Goal: Transaction & Acquisition: Purchase product/service

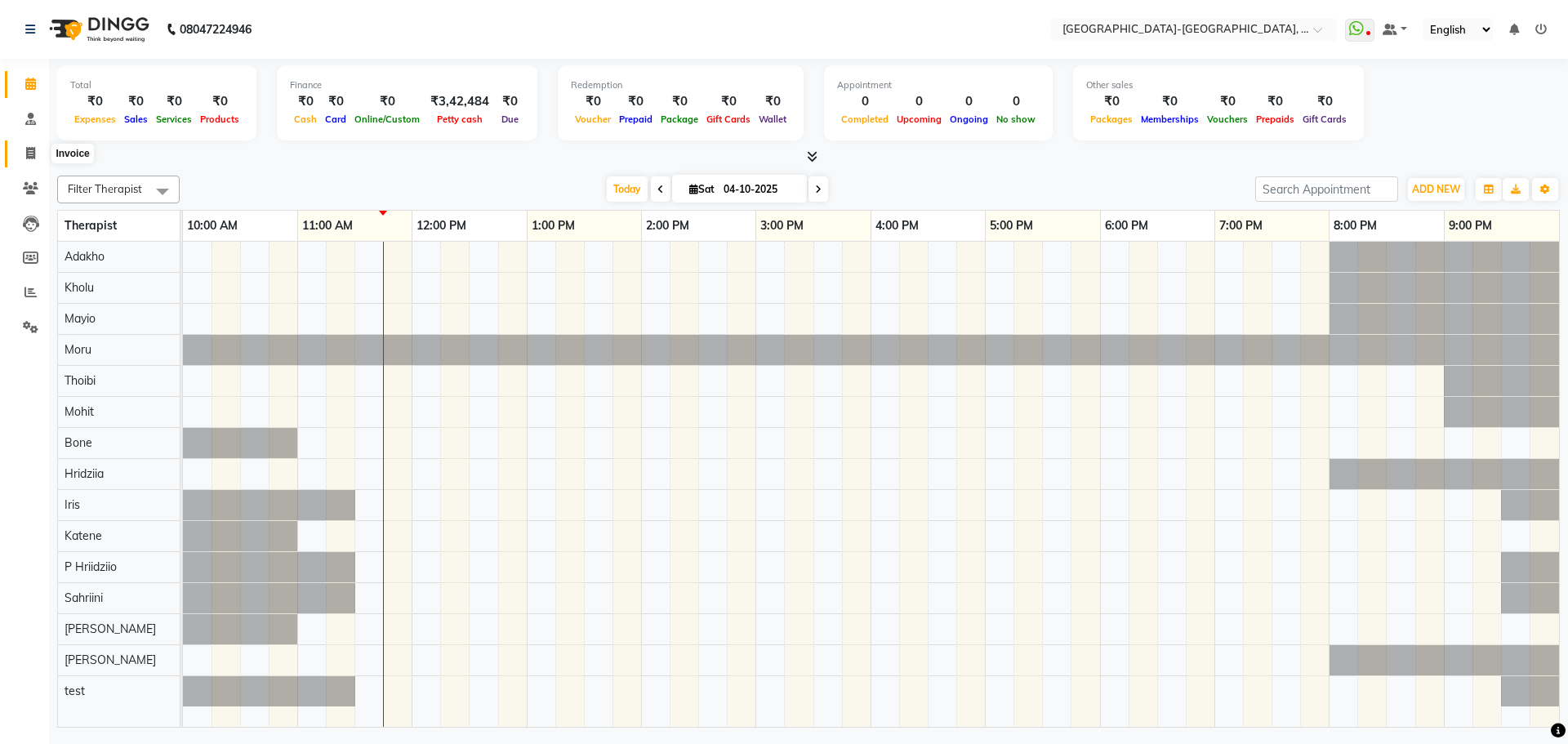
click at [36, 155] on span at bounding box center [31, 154] width 28 height 18
select select "service"
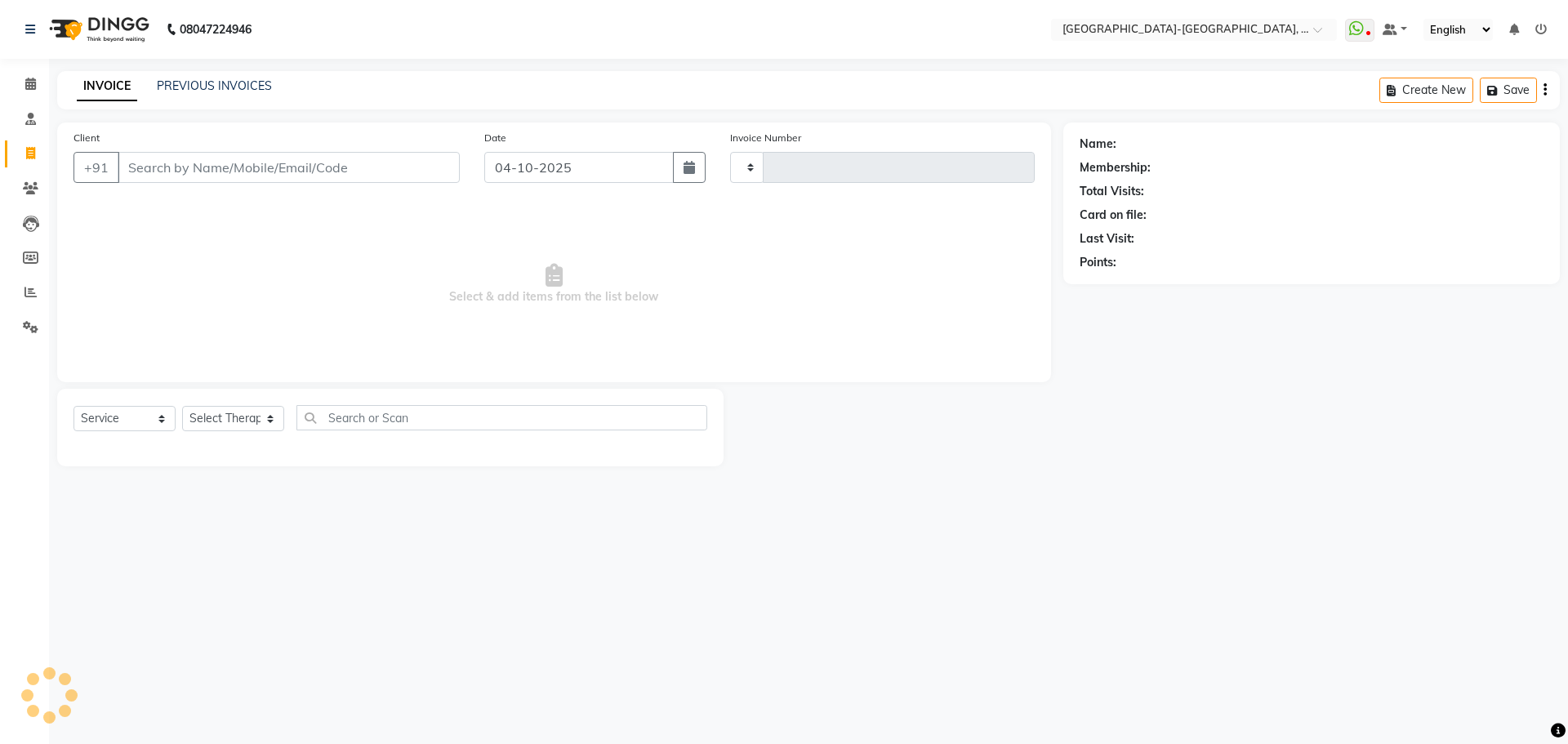
type input "2409"
select select "5851"
click at [315, 177] on input "Client" at bounding box center [289, 167] width 342 height 31
click at [232, 83] on link "PREVIOUS INVOICES" at bounding box center [214, 86] width 115 height 15
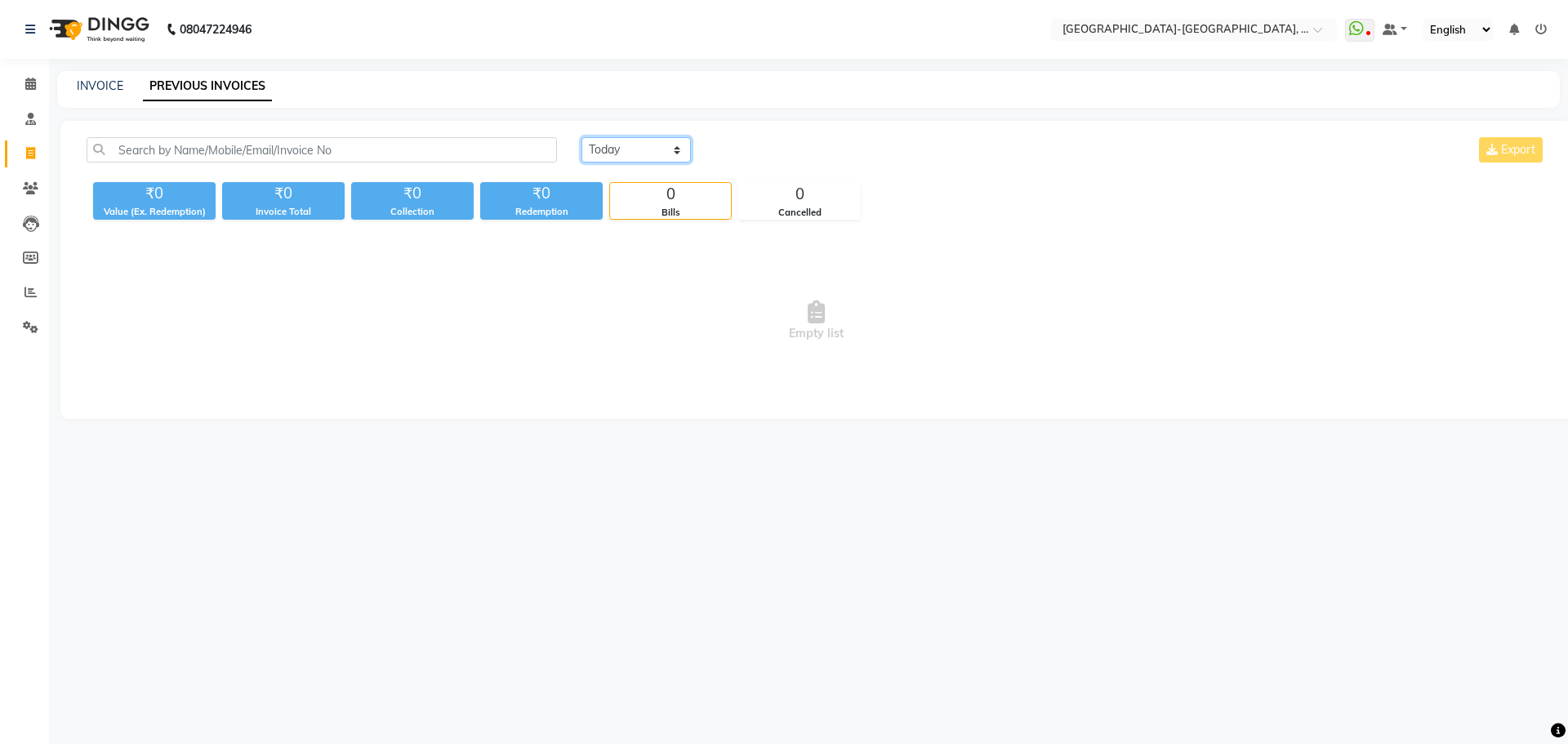
click at [675, 146] on select "Today Yesterday Custom Range" at bounding box center [636, 150] width 110 height 25
select select "yesterday"
click at [581, 137] on select "Today Yesterday Custom Range" at bounding box center [636, 150] width 110 height 25
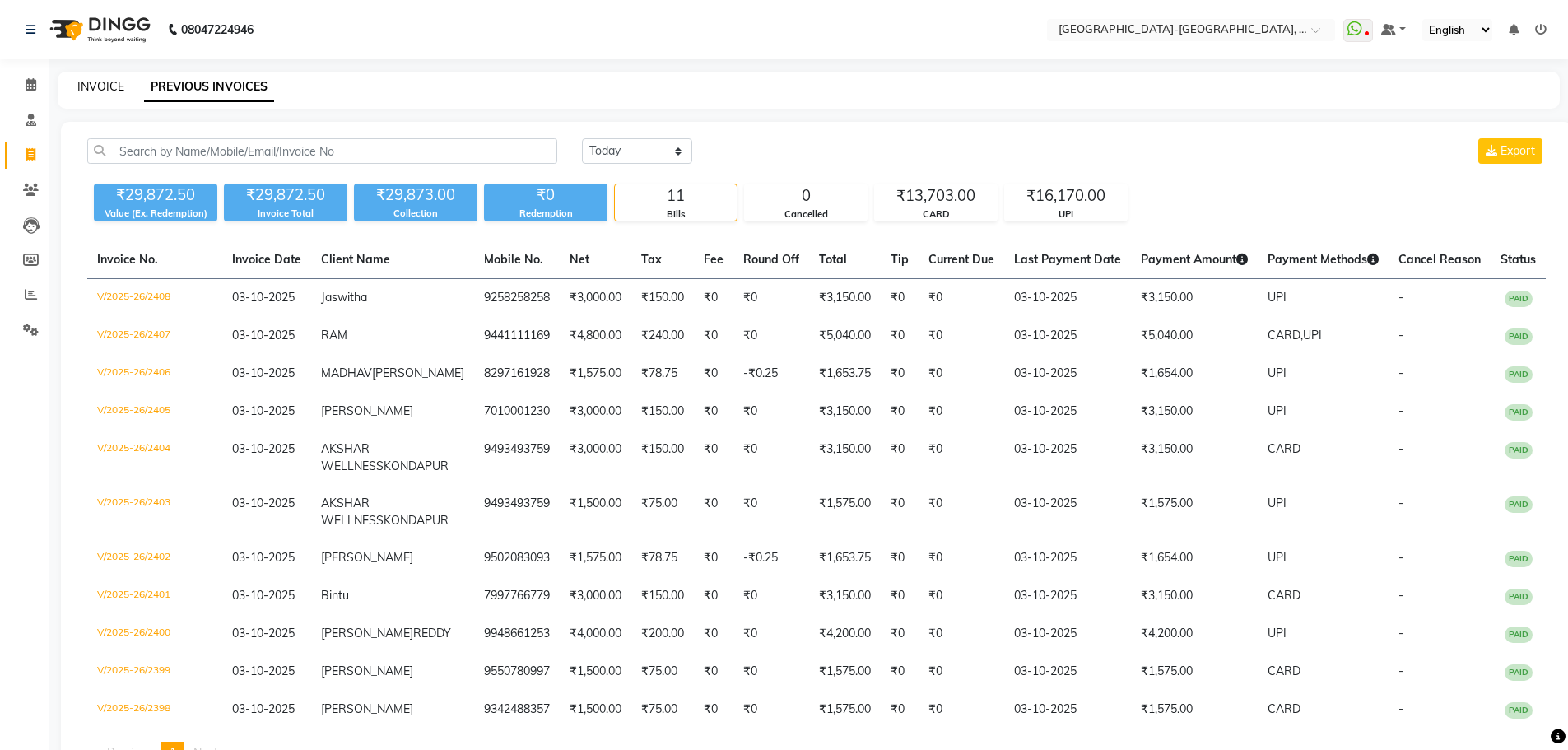
click at [105, 84] on link "INVOICE" at bounding box center [101, 87] width 47 height 15
select select "service"
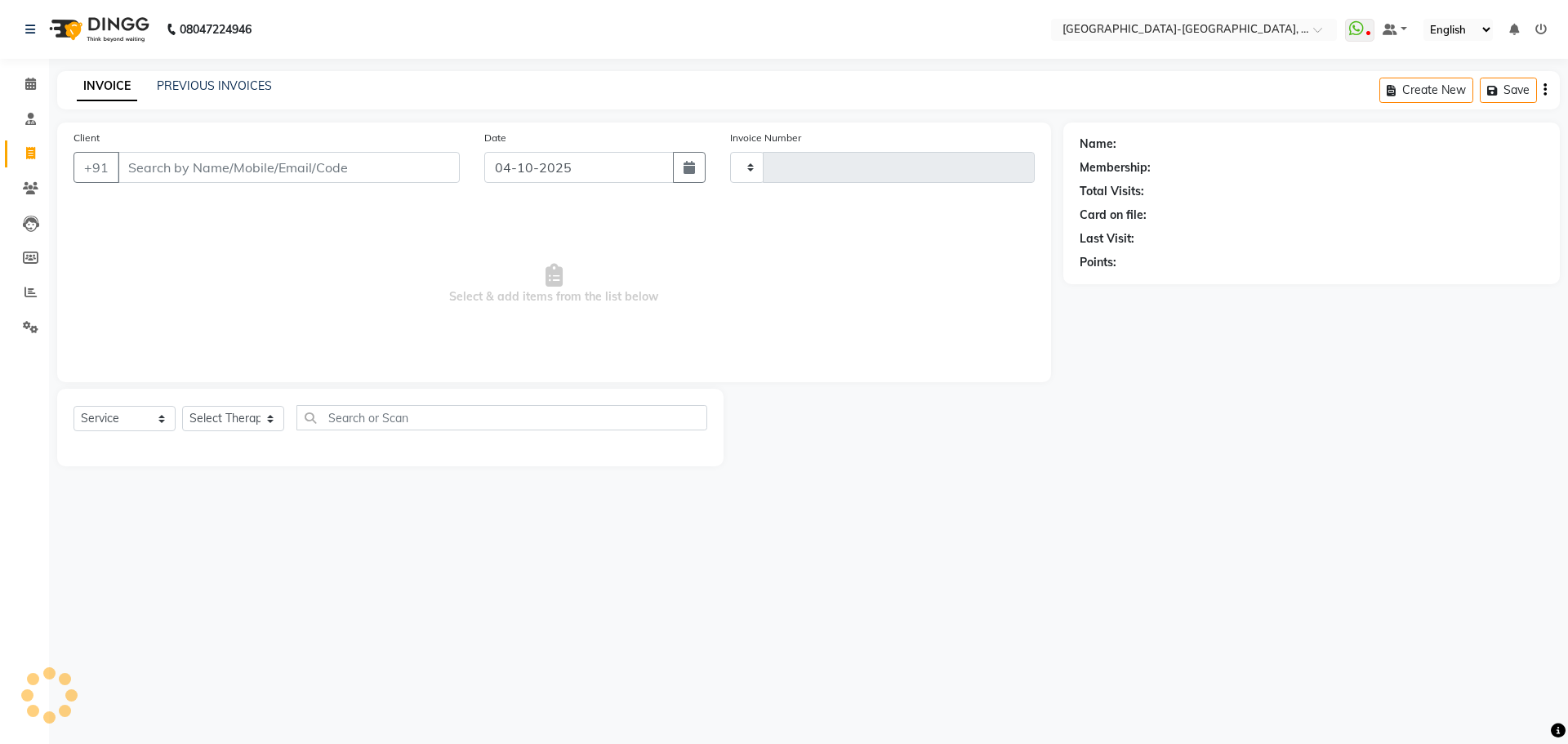
type input "2409"
select select "5851"
click at [214, 167] on input "Client" at bounding box center [289, 167] width 342 height 31
click at [360, 166] on input "Client" at bounding box center [289, 167] width 342 height 31
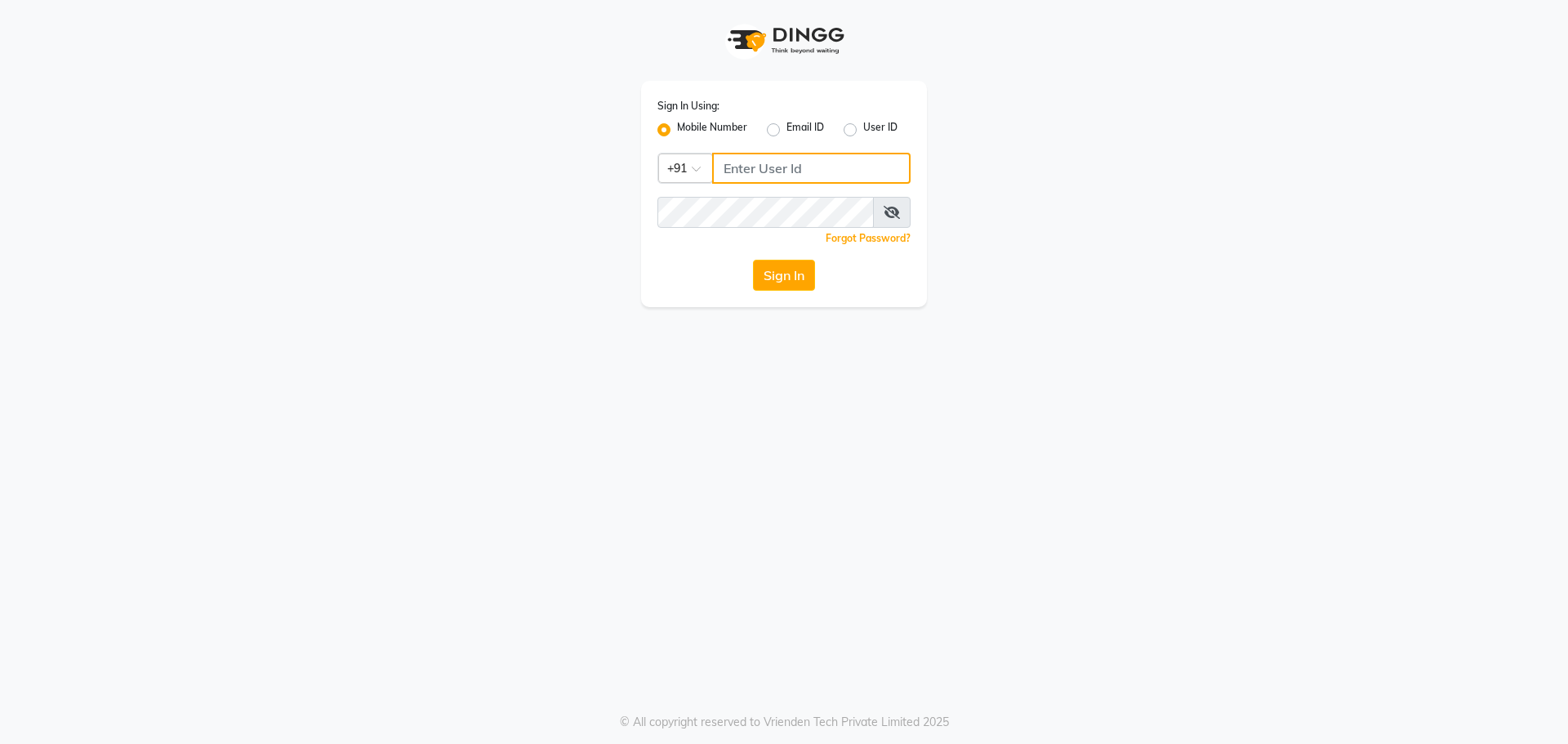
type input "9493493759"
click at [899, 211] on icon at bounding box center [891, 212] width 17 height 13
click at [898, 211] on icon at bounding box center [892, 212] width 15 height 13
click at [799, 267] on button "Sign In" at bounding box center [784, 274] width 62 height 31
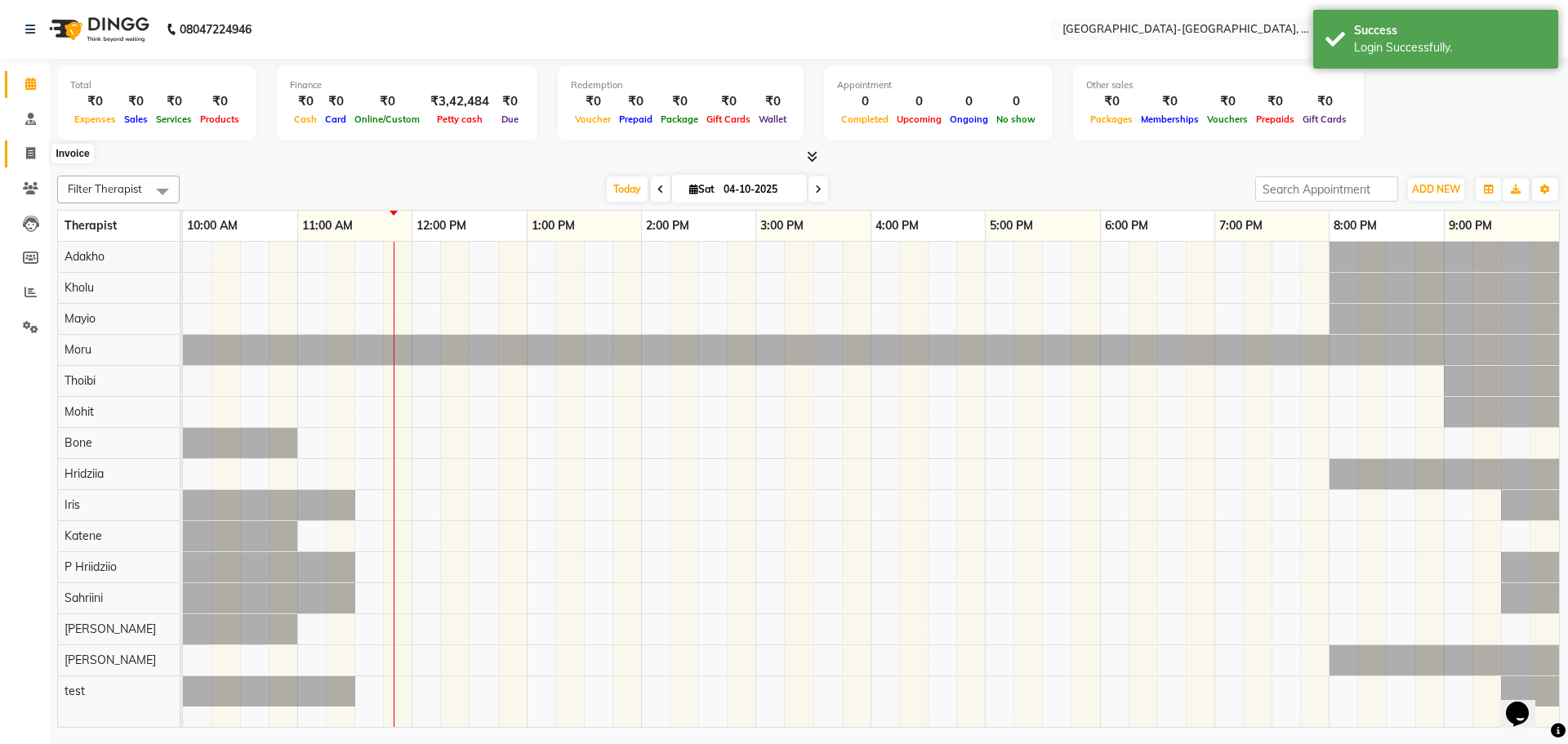
click at [28, 155] on icon at bounding box center [30, 153] width 9 height 13
select select "5851"
select select "service"
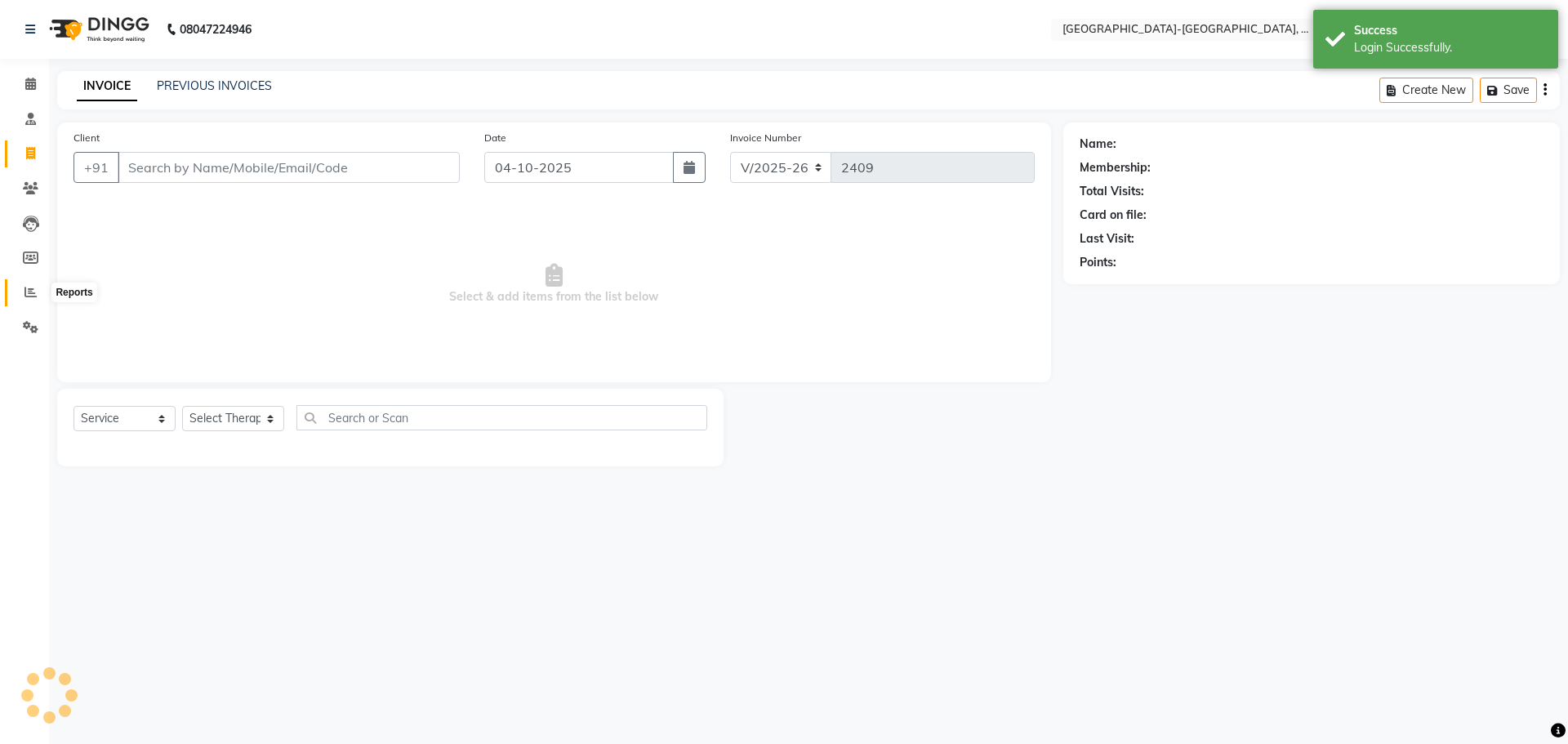
click at [28, 289] on icon at bounding box center [30, 292] width 13 height 13
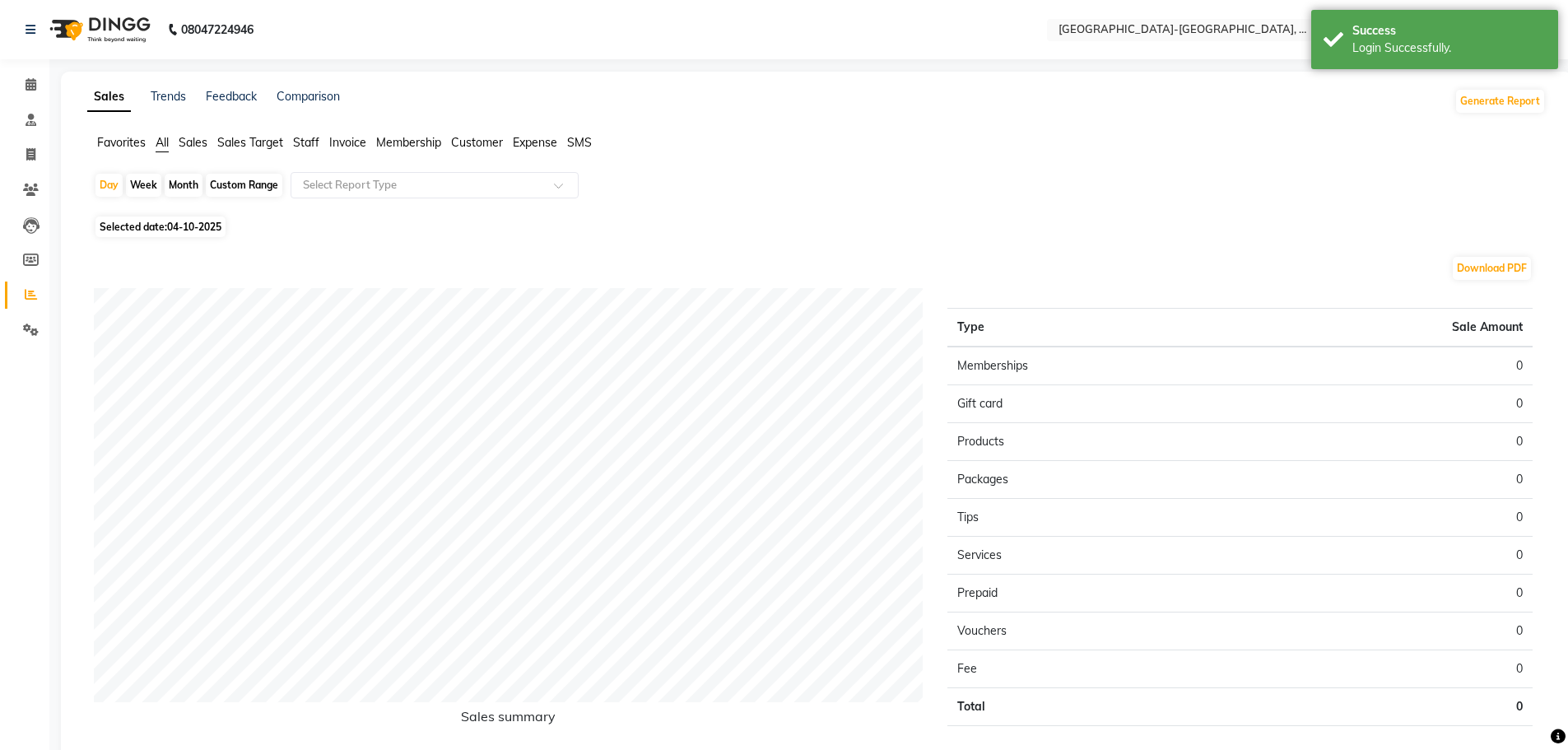
click at [190, 184] on div "Month" at bounding box center [183, 185] width 38 height 23
select select "10"
select select "2025"
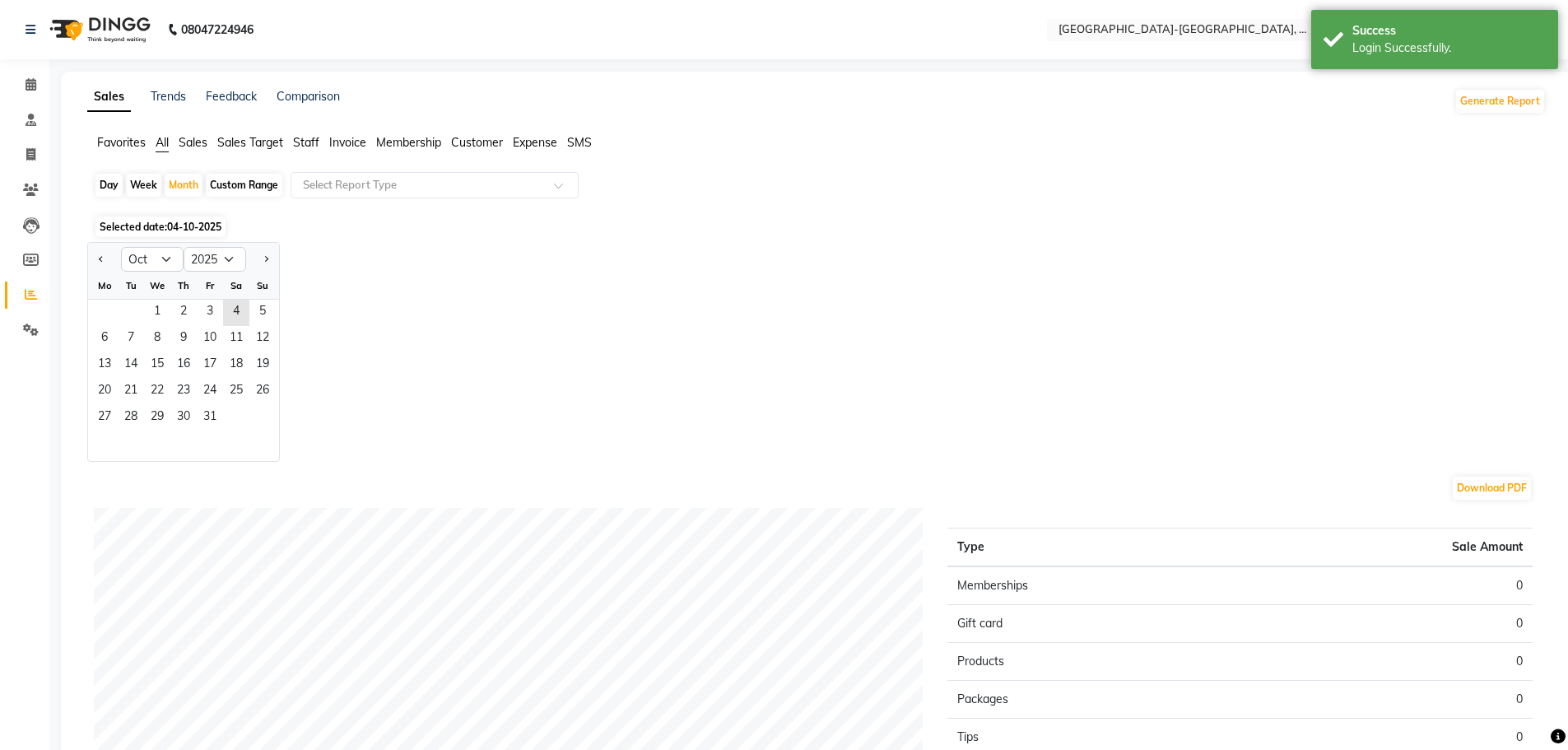
click at [304, 145] on span "Staff" at bounding box center [306, 142] width 26 height 15
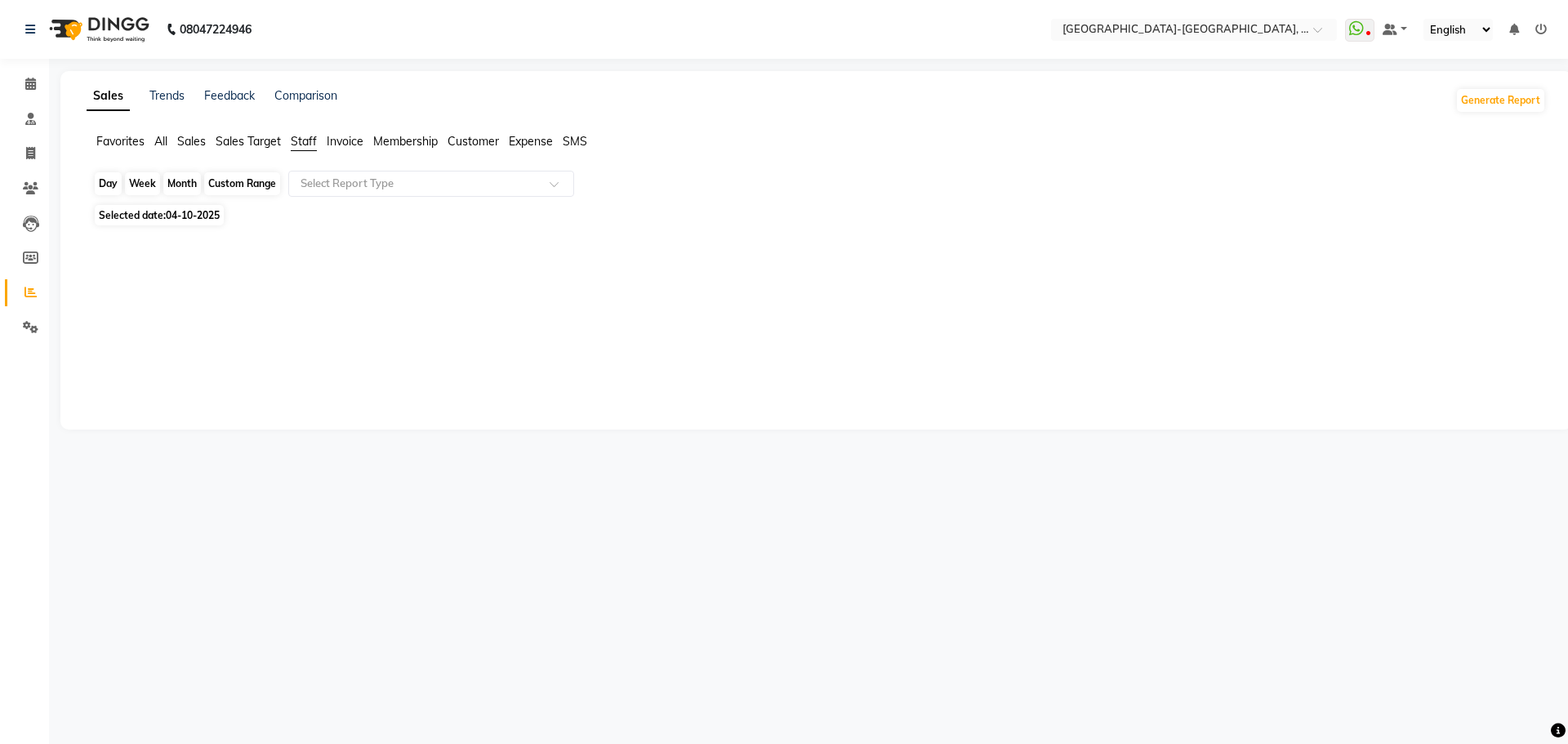
click at [183, 179] on div "Month" at bounding box center [181, 183] width 38 height 23
select select "10"
select select "2025"
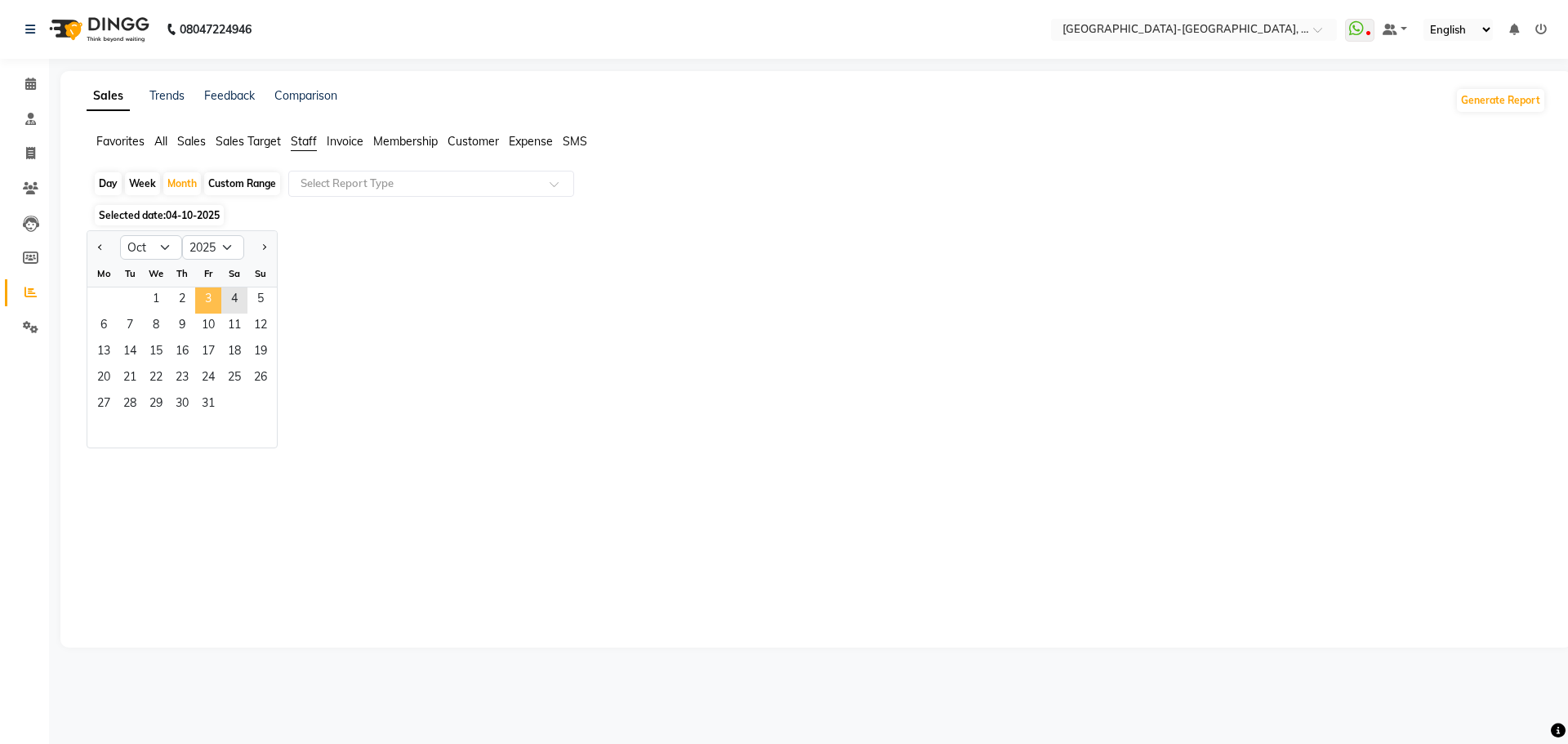
click at [214, 291] on span "3" at bounding box center [207, 300] width 26 height 26
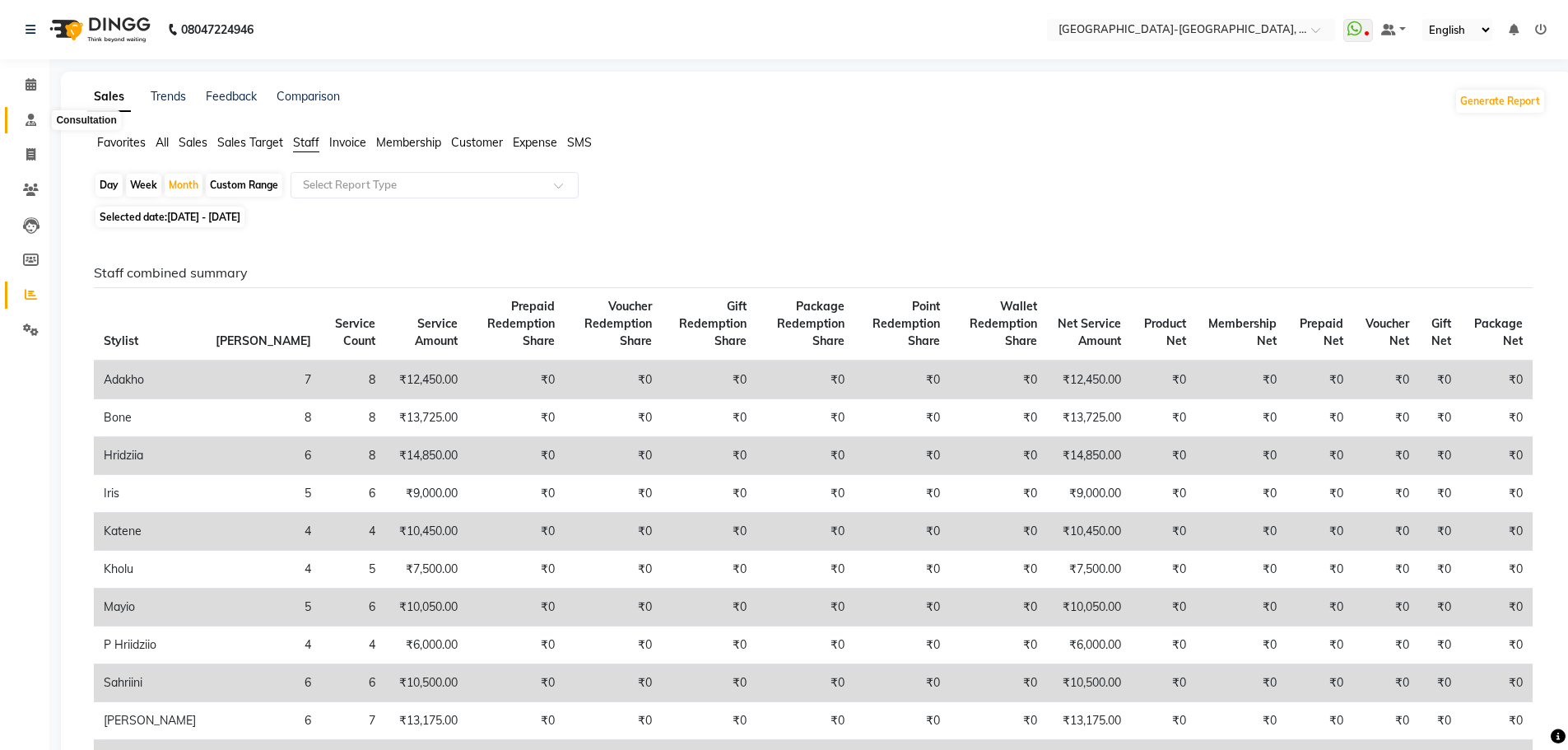
click at [24, 120] on span at bounding box center [31, 121] width 29 height 19
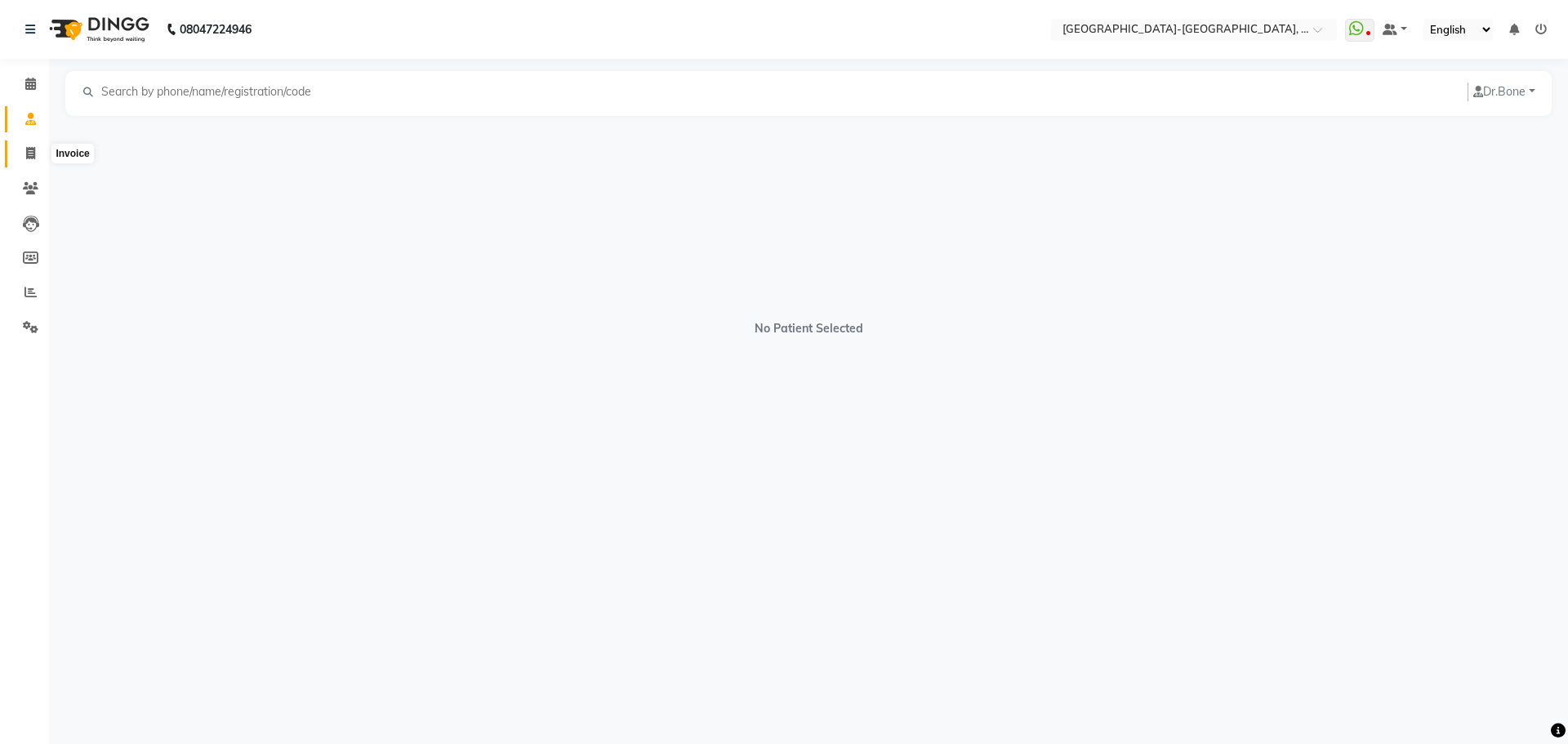
click at [28, 150] on icon at bounding box center [30, 153] width 9 height 13
select select "service"
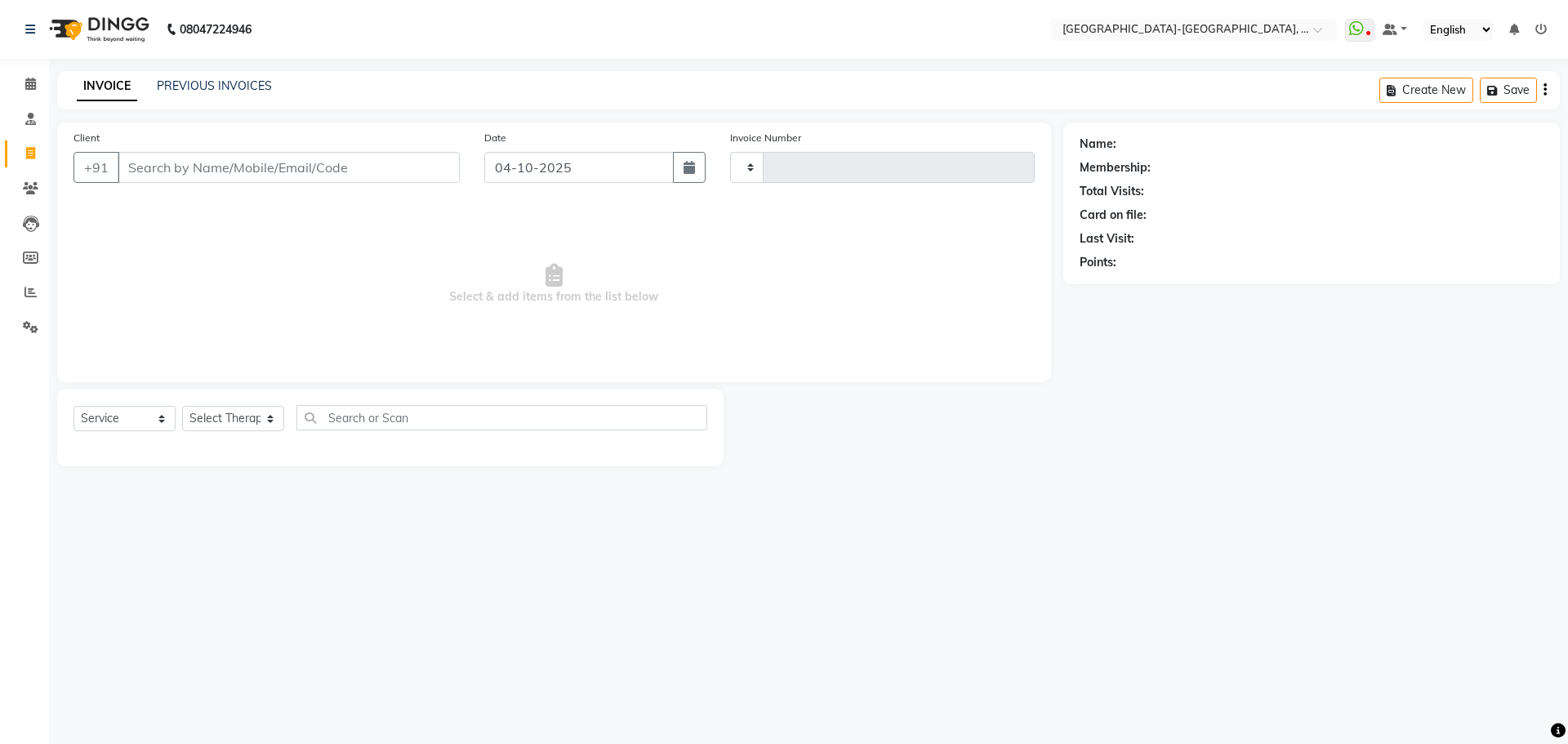
type input "2409"
select select "5851"
click at [195, 171] on input "Client" at bounding box center [289, 167] width 342 height 31
click at [219, 88] on link "PREVIOUS INVOICES" at bounding box center [214, 86] width 115 height 15
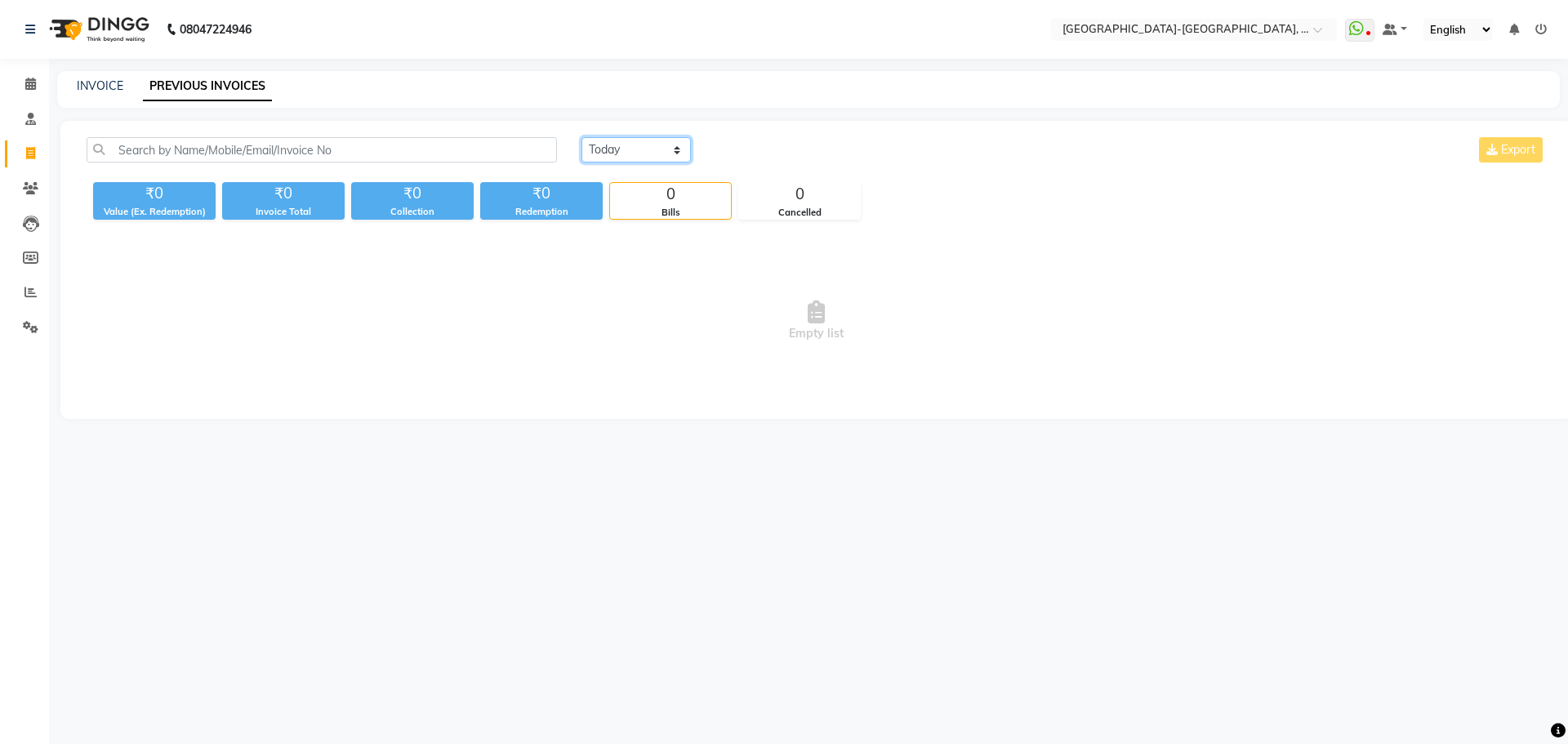
click at [673, 151] on select "Today Yesterday Custom Range" at bounding box center [636, 150] width 110 height 25
select select "yesterday"
click at [581, 137] on select "Today Yesterday Custom Range" at bounding box center [636, 150] width 110 height 25
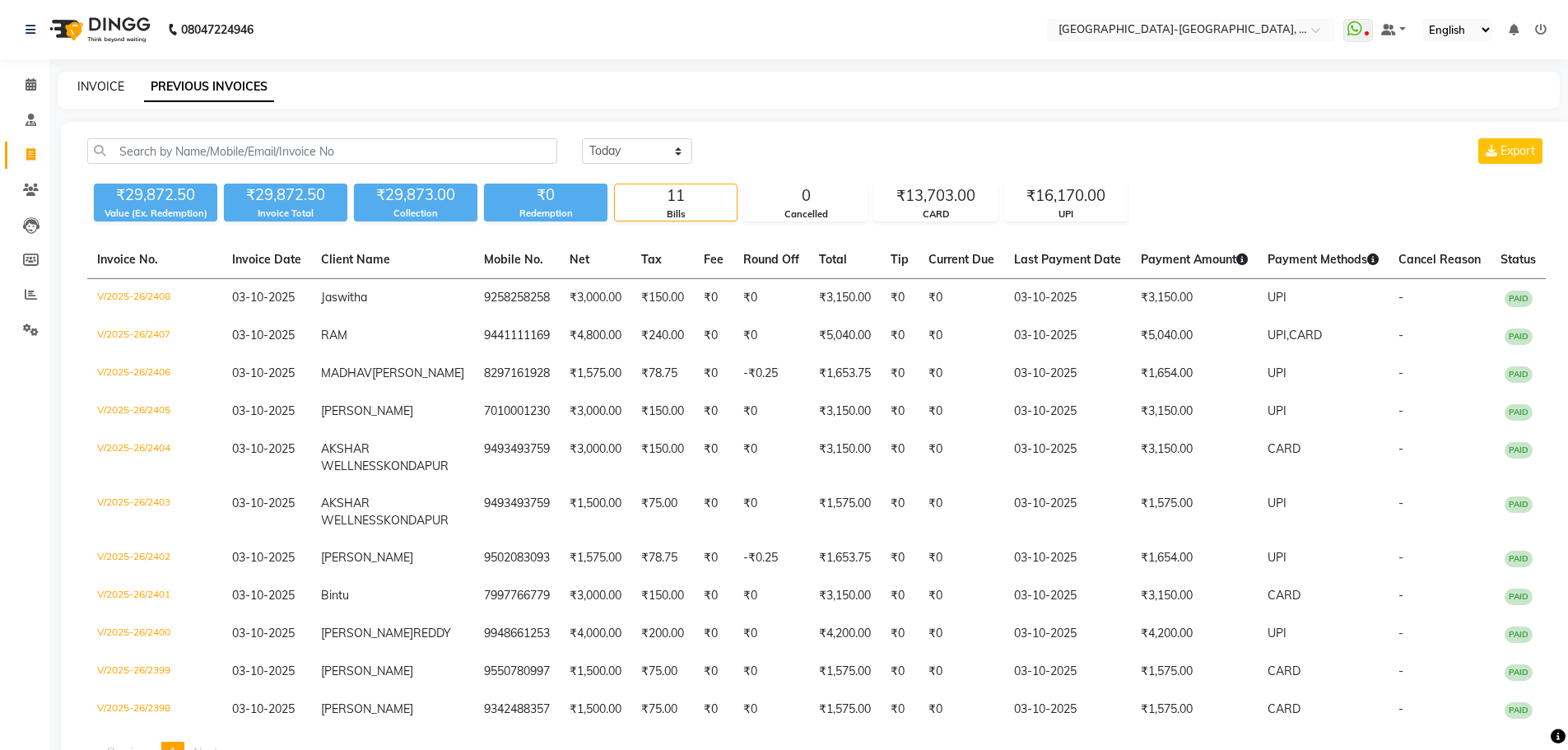
click at [121, 88] on link "INVOICE" at bounding box center [101, 87] width 47 height 15
select select "service"
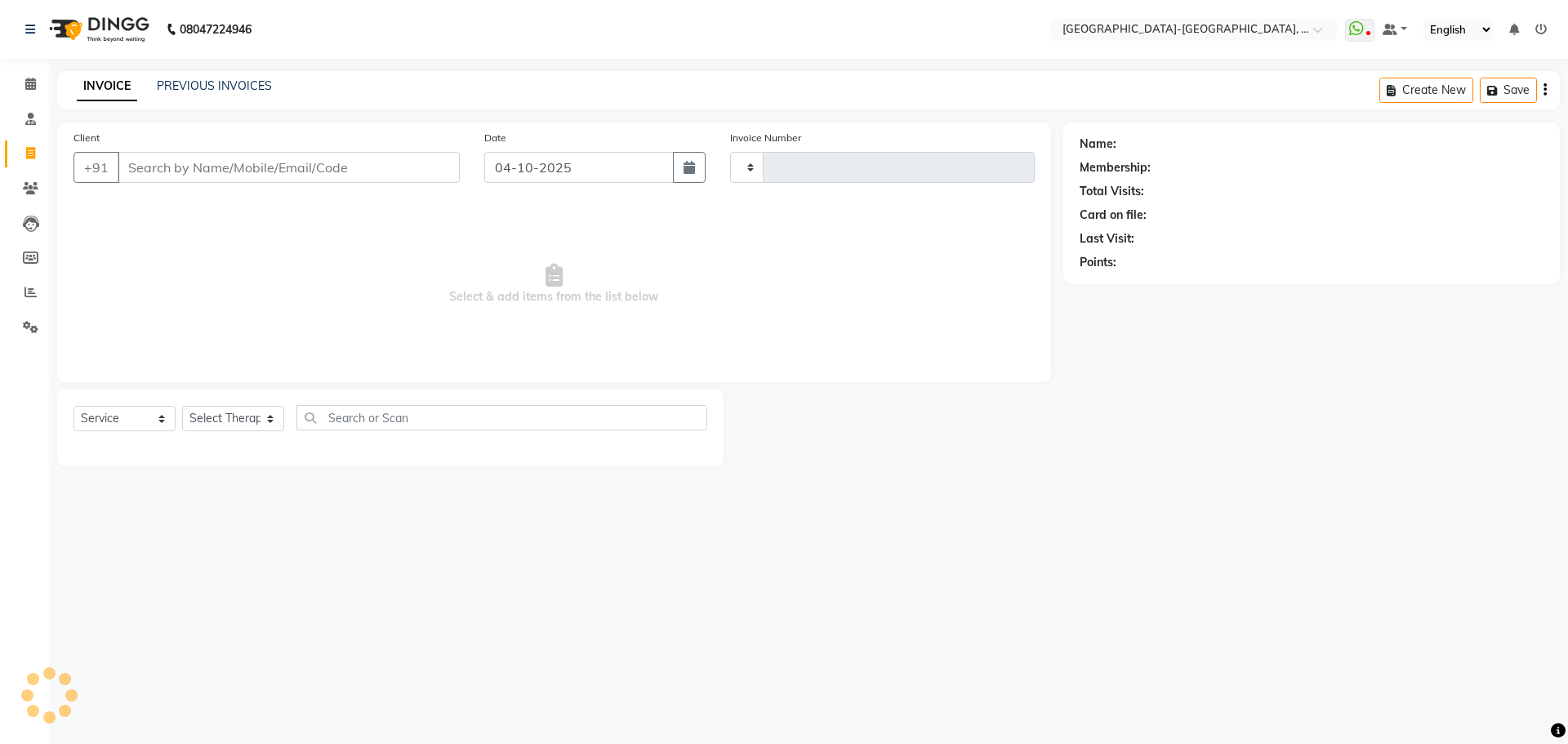
type input "2409"
select select "5851"
click at [382, 417] on input "text" at bounding box center [501, 417] width 411 height 25
click at [416, 421] on input "text" at bounding box center [501, 417] width 411 height 25
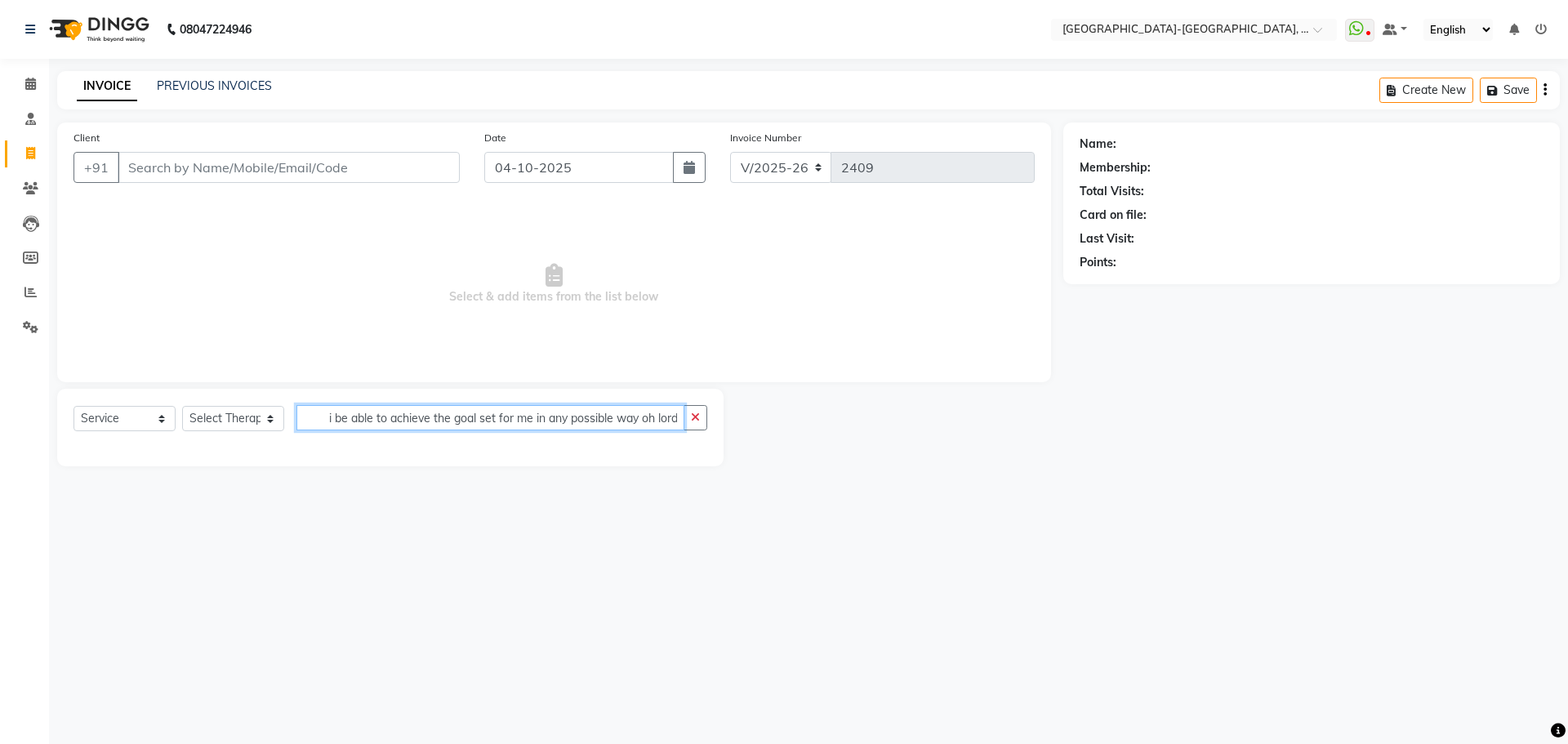
scroll to position [0, 2895]
type input "hire the most smart one the only way to get out of this is just to find the rig…"
drag, startPoint x: 766, startPoint y: 386, endPoint x: 690, endPoint y: 399, distance: 77.1
click at [707, 398] on div "Client +91 Date 04-10-2025 Invoice Number V/2025 V/2025-26 2409 Select & add it…" at bounding box center [554, 293] width 1019 height 344
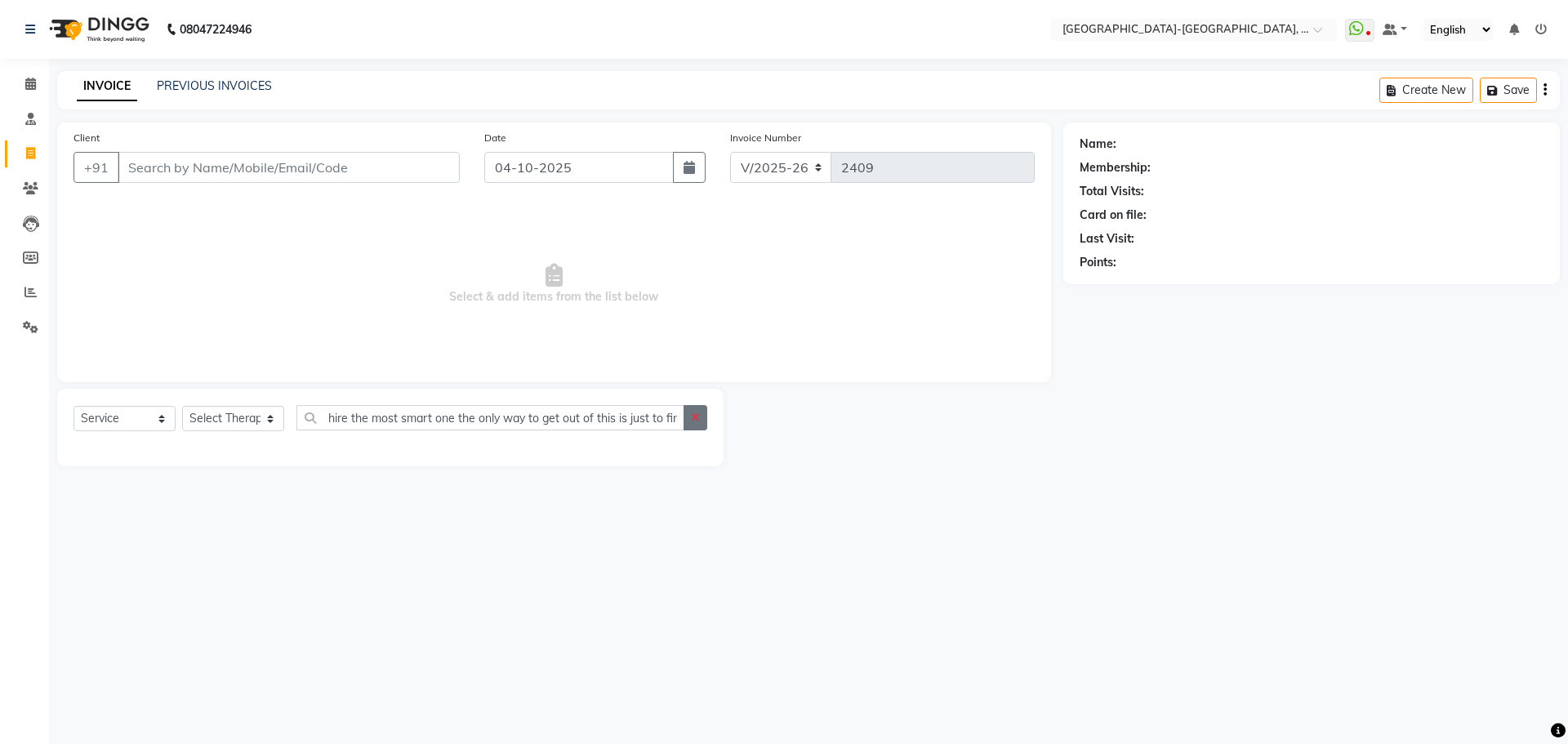
click at [696, 415] on icon "button" at bounding box center [695, 417] width 9 height 12
drag, startPoint x: 411, startPoint y: 400, endPoint x: 406, endPoint y: 416, distance: 16.8
click at [406, 416] on div "Select Service Product Membership Package Voucher Prepaid Gift Card Select Ther…" at bounding box center [390, 427] width 667 height 78
click at [417, 422] on input "text" at bounding box center [501, 417] width 411 height 25
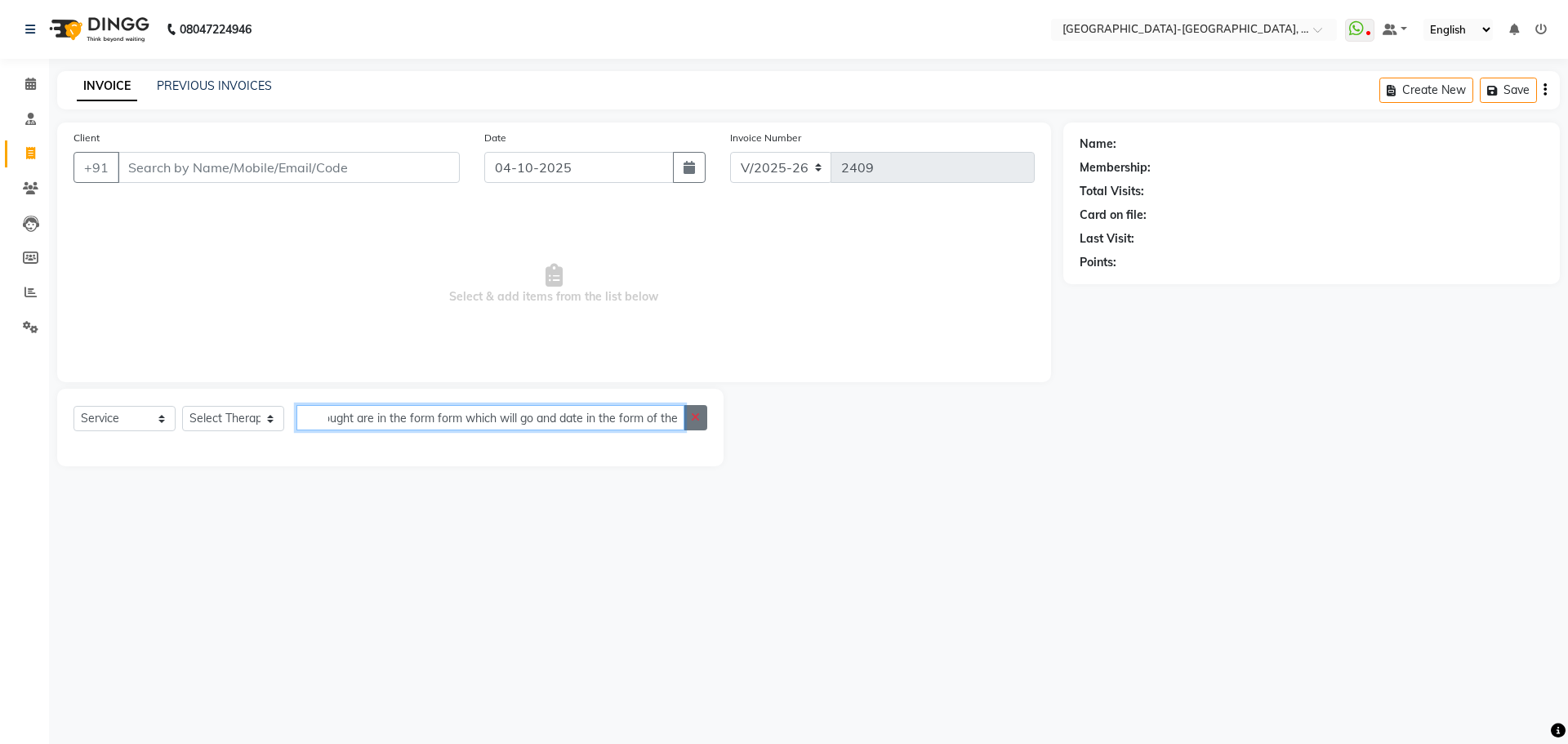
type input "hello where is the thing that is mean for me where are my things that will find…"
click at [697, 407] on button "button" at bounding box center [695, 417] width 23 height 25
type input "w"
type input "I"
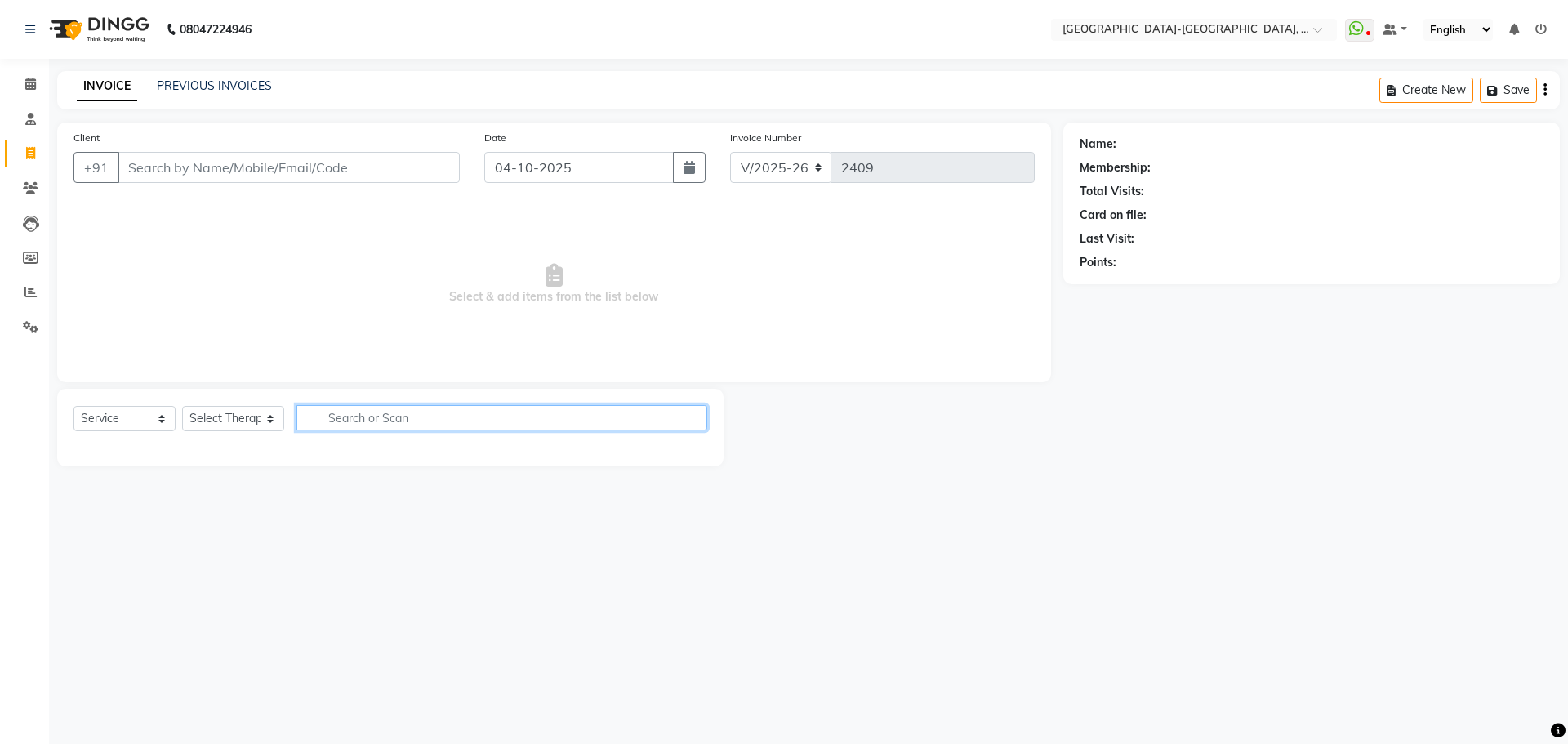
click at [390, 425] on input "text" at bounding box center [501, 417] width 411 height 25
type input "I"
click at [305, 411] on input "text" at bounding box center [501, 417] width 411 height 25
click at [340, 417] on input "text" at bounding box center [501, 417] width 411 height 25
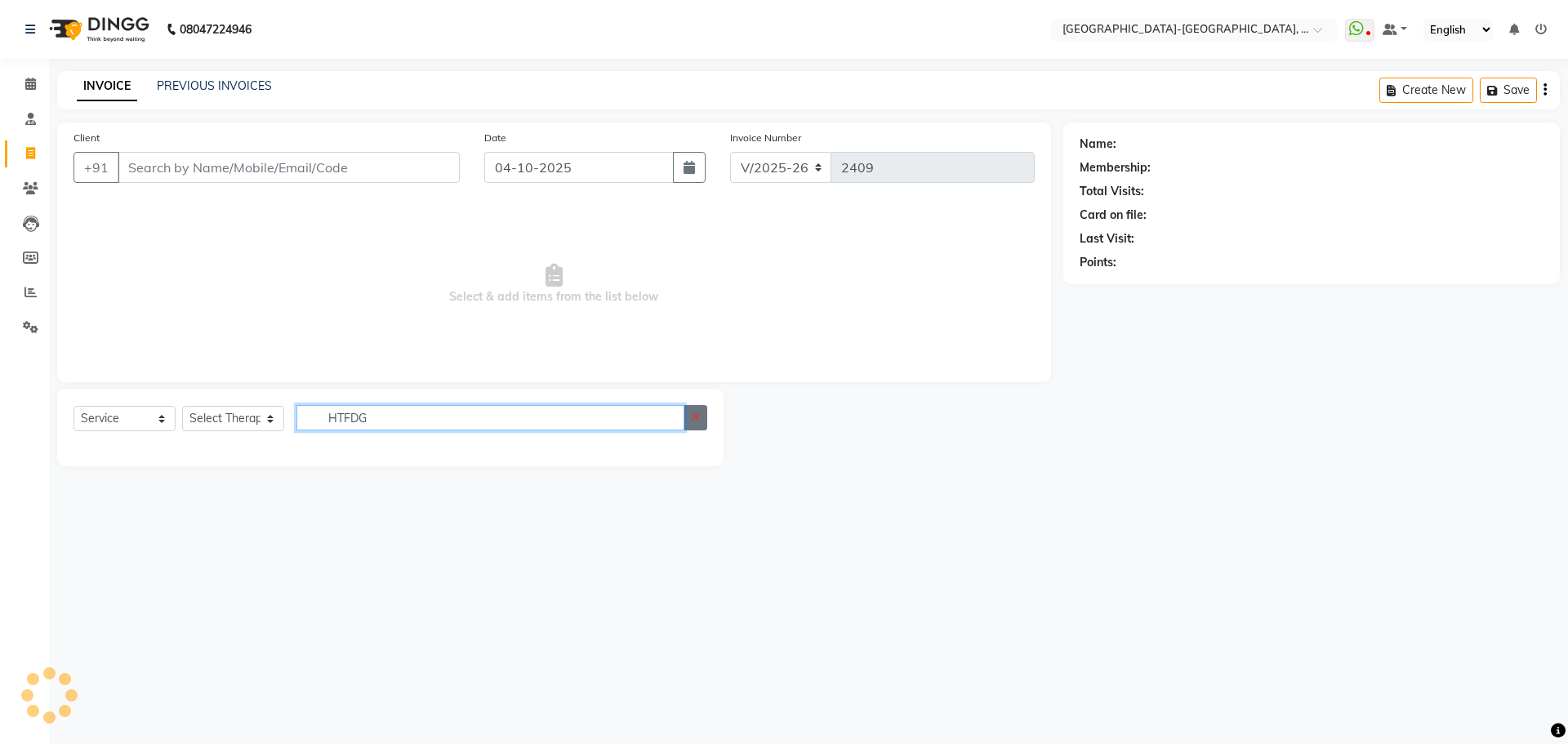
type input "HTFDG"
click at [699, 422] on icon "button" at bounding box center [695, 417] width 9 height 12
type input "K"
click at [940, 543] on div "08047224946 Select Location × Akshar Wellness Center-kothaguda, Kothaguda Whats…" at bounding box center [784, 372] width 1568 height 744
click at [364, 432] on div "Select Service Product Membership Package Voucher Prepaid Gift Card Select Ther…" at bounding box center [391, 424] width 634 height 38
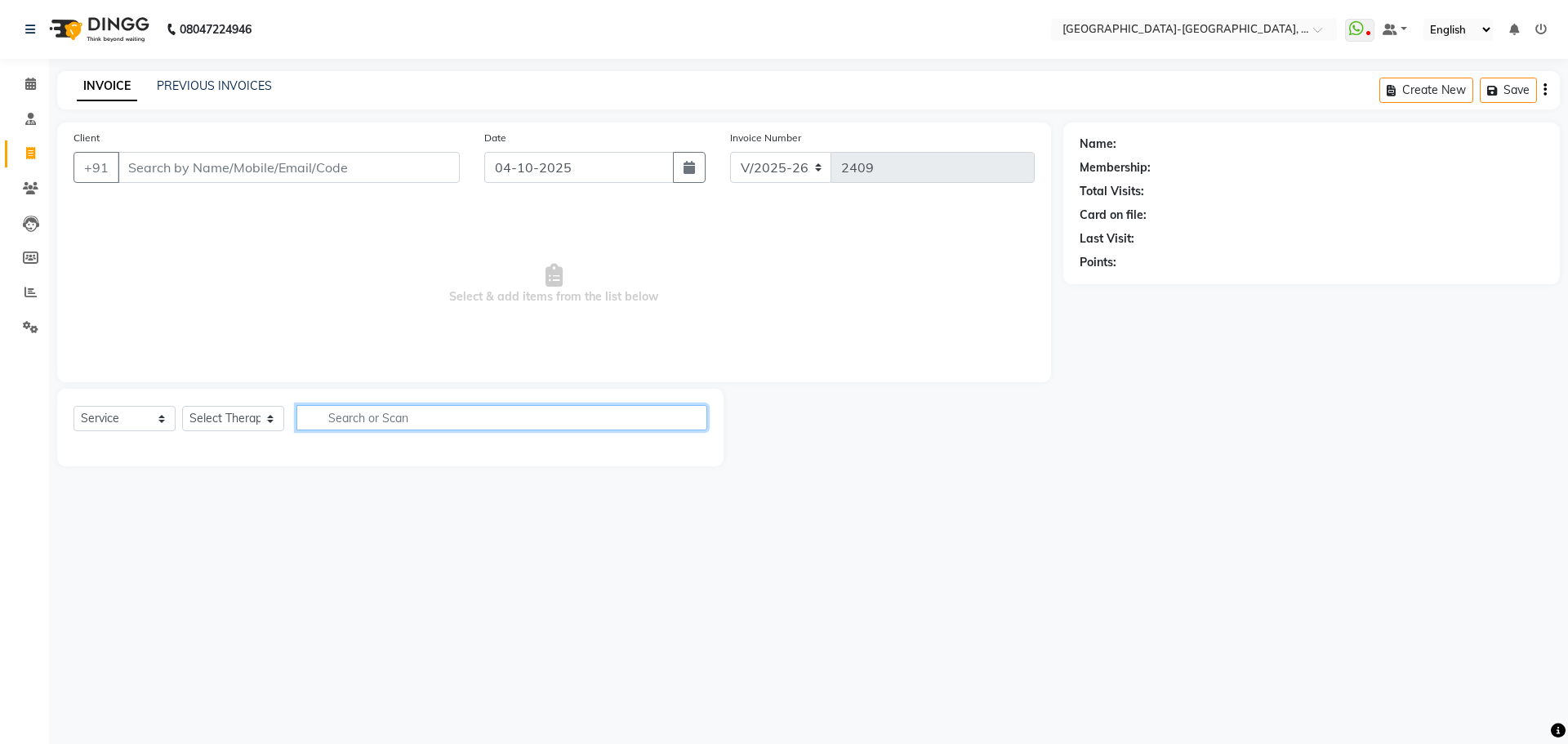
click at [365, 415] on input "text" at bounding box center [501, 417] width 411 height 25
type input "K"
click at [406, 412] on input "K" at bounding box center [490, 417] width 388 height 25
drag, startPoint x: 348, startPoint y: 421, endPoint x: 357, endPoint y: 418, distance: 9.5
click at [357, 418] on input "K" at bounding box center [490, 417] width 388 height 25
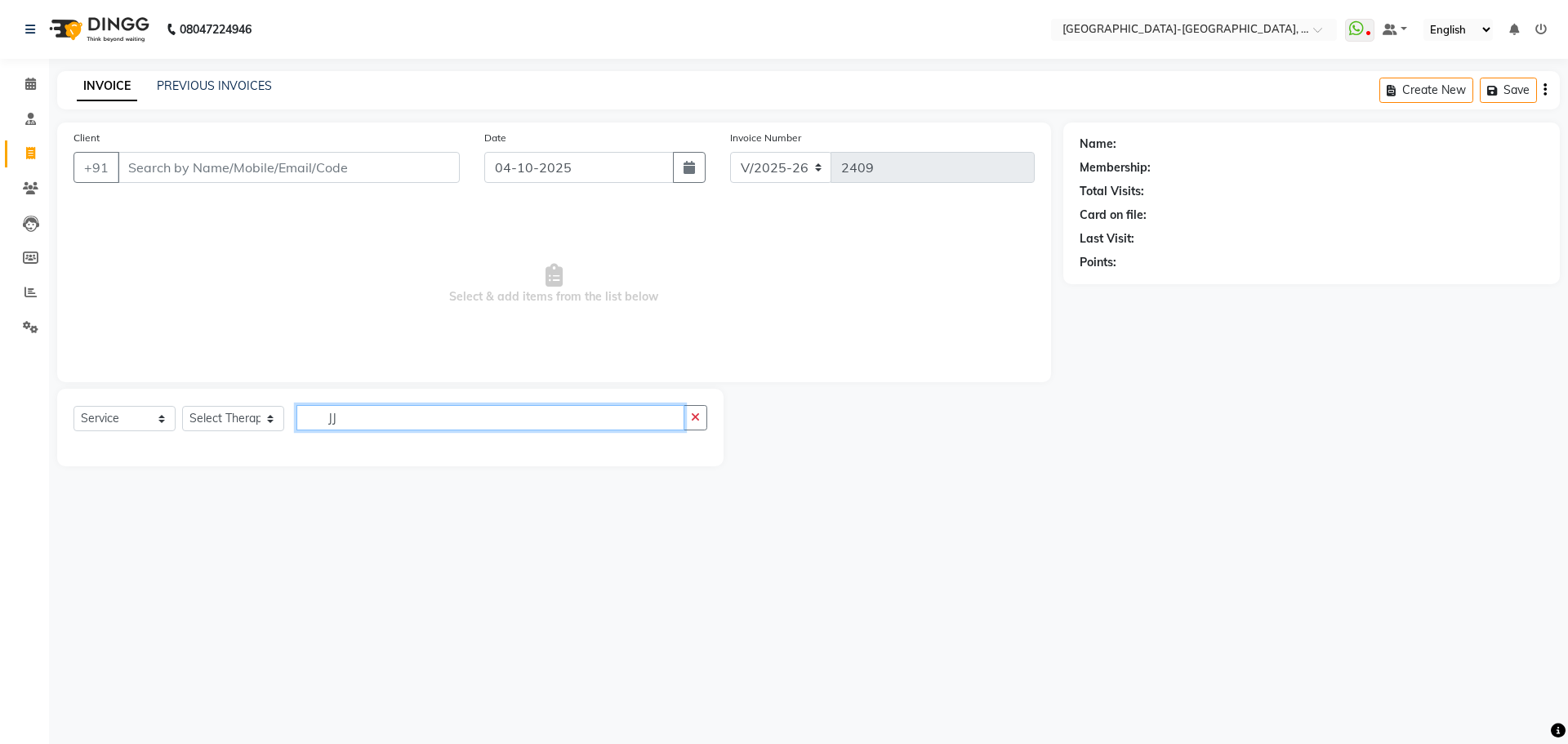
type input "J"
click at [375, 410] on input "text" at bounding box center [501, 417] width 411 height 25
click at [370, 420] on input "text" at bounding box center [501, 417] width 411 height 25
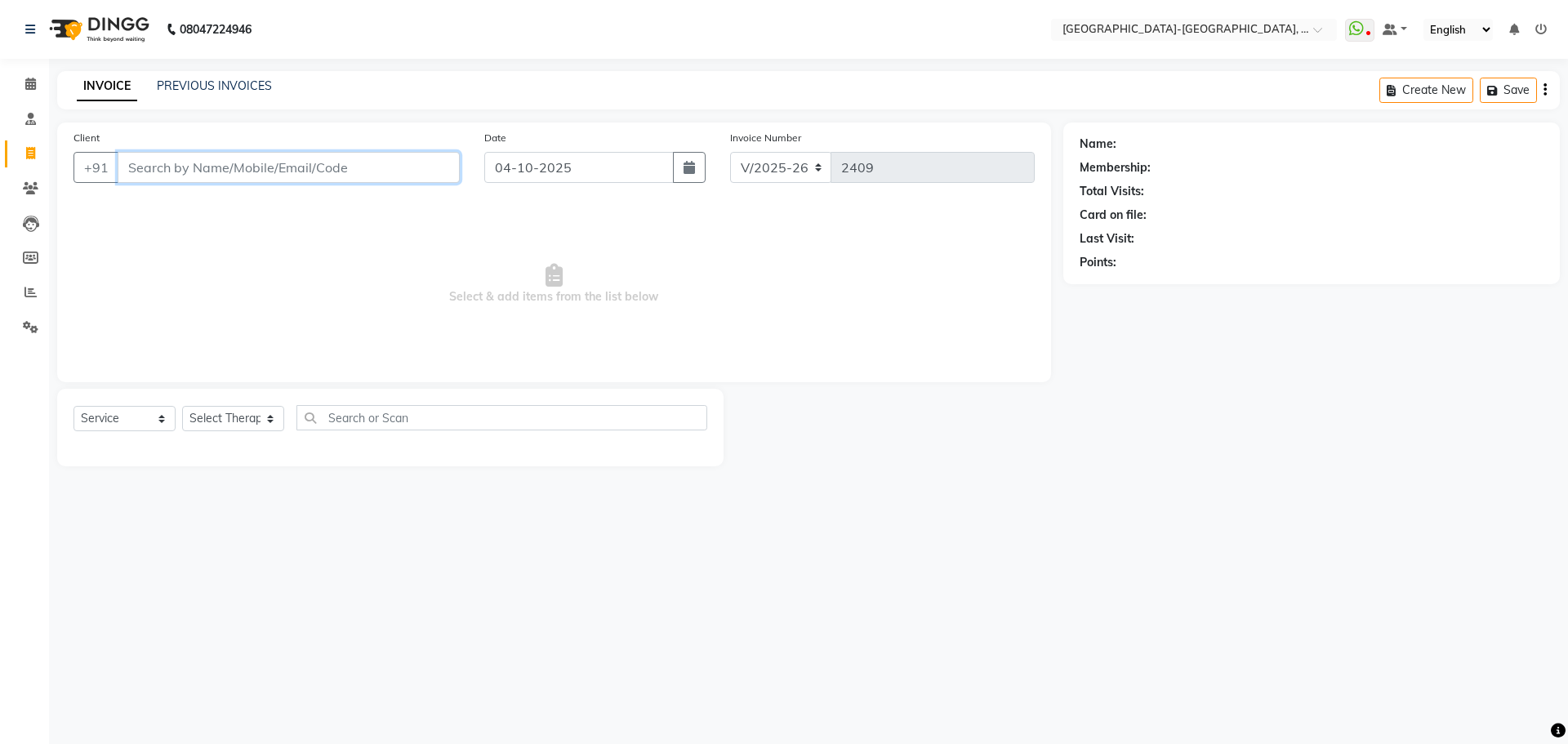
click at [228, 166] on input "Client" at bounding box center [289, 167] width 342 height 31
click at [113, 418] on select "Select Service Product Membership Package Voucher Prepaid Gift Card" at bounding box center [125, 418] width 102 height 25
select select "select"
click at [74, 405] on select "Select Service Product Membership Package Voucher Prepaid Gift Card" at bounding box center [125, 418] width 102 height 25
click at [121, 402] on div "Select Service Product Membership Package Voucher Prepaid Gift Card Select Ther…" at bounding box center [390, 427] width 667 height 78
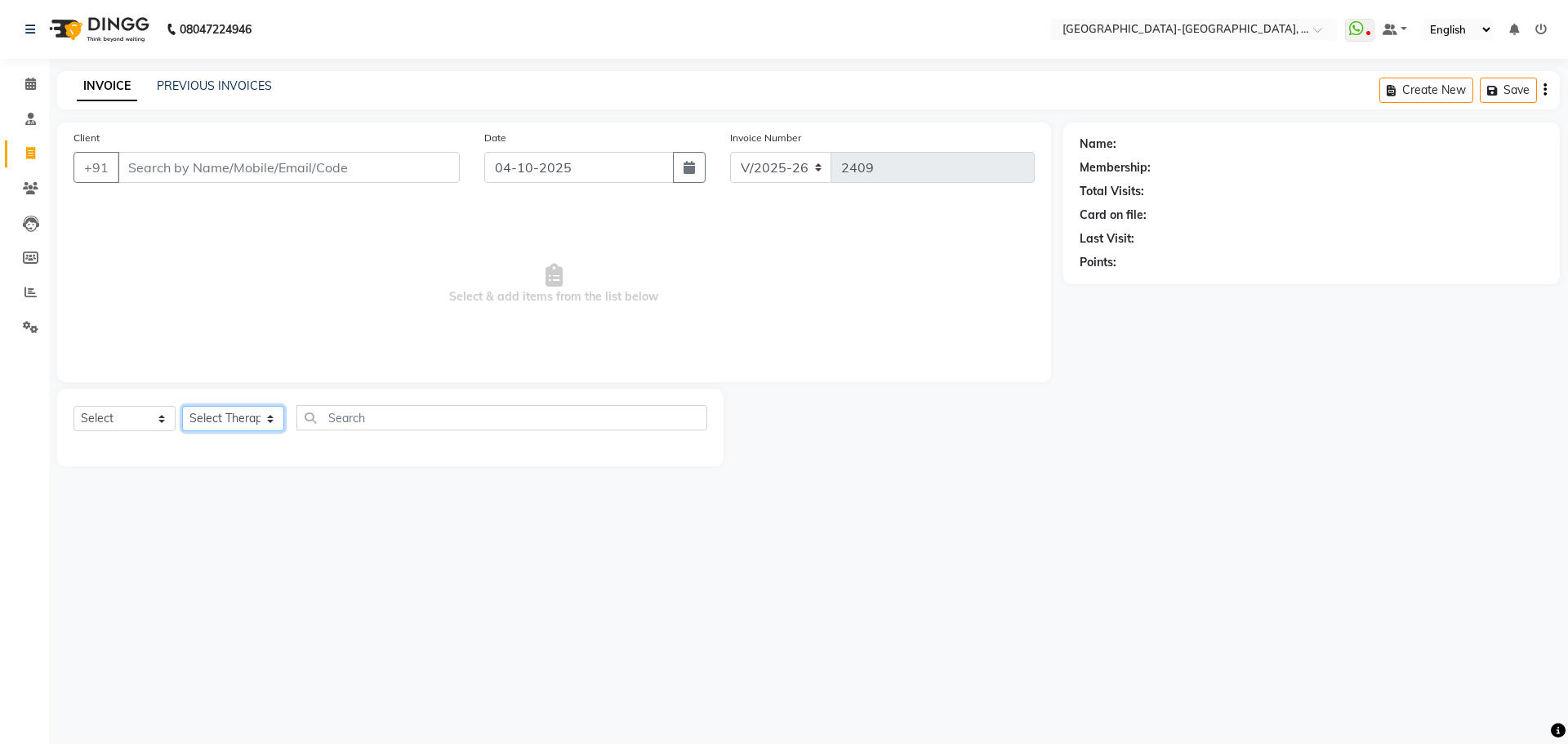
click at [235, 417] on select "Select Therapist Adakho Bone Hridziia Iris Katene Kholu Mayio Mohit Moru P Hrii…" at bounding box center [233, 418] width 102 height 25
select select "83051"
click at [182, 405] on select "Select Therapist Adakho Bone Hridziia Iris Katene Kholu Mayio Mohit Moru P Hrii…" at bounding box center [233, 418] width 102 height 25
click at [356, 412] on input "text" at bounding box center [501, 417] width 411 height 25
click at [372, 420] on input "THAI" at bounding box center [490, 417] width 388 height 25
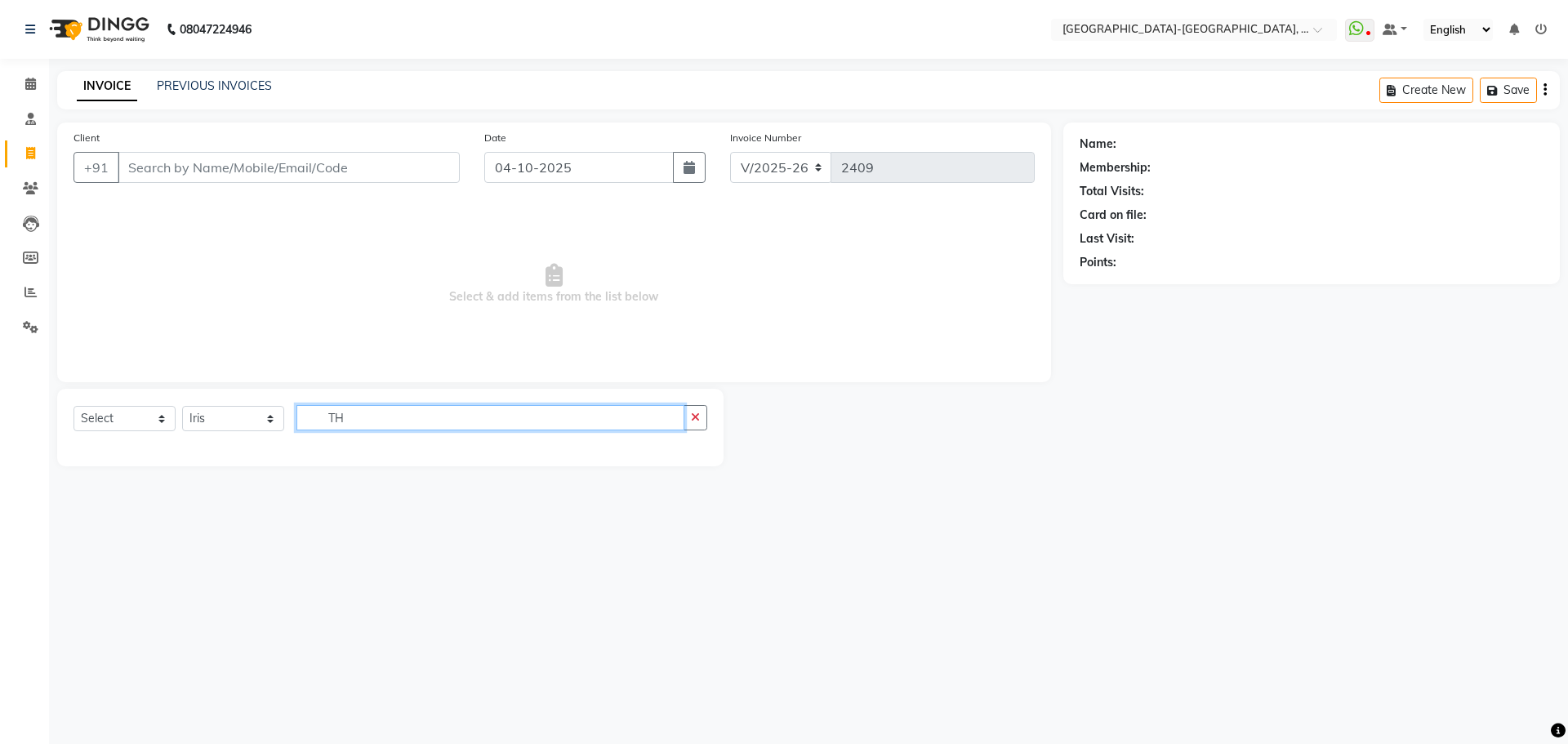
type input "T"
click at [333, 427] on input "T" at bounding box center [490, 417] width 388 height 25
click at [333, 422] on input "T" at bounding box center [490, 417] width 388 height 25
click at [31, 158] on icon at bounding box center [30, 153] width 9 height 13
select select "service"
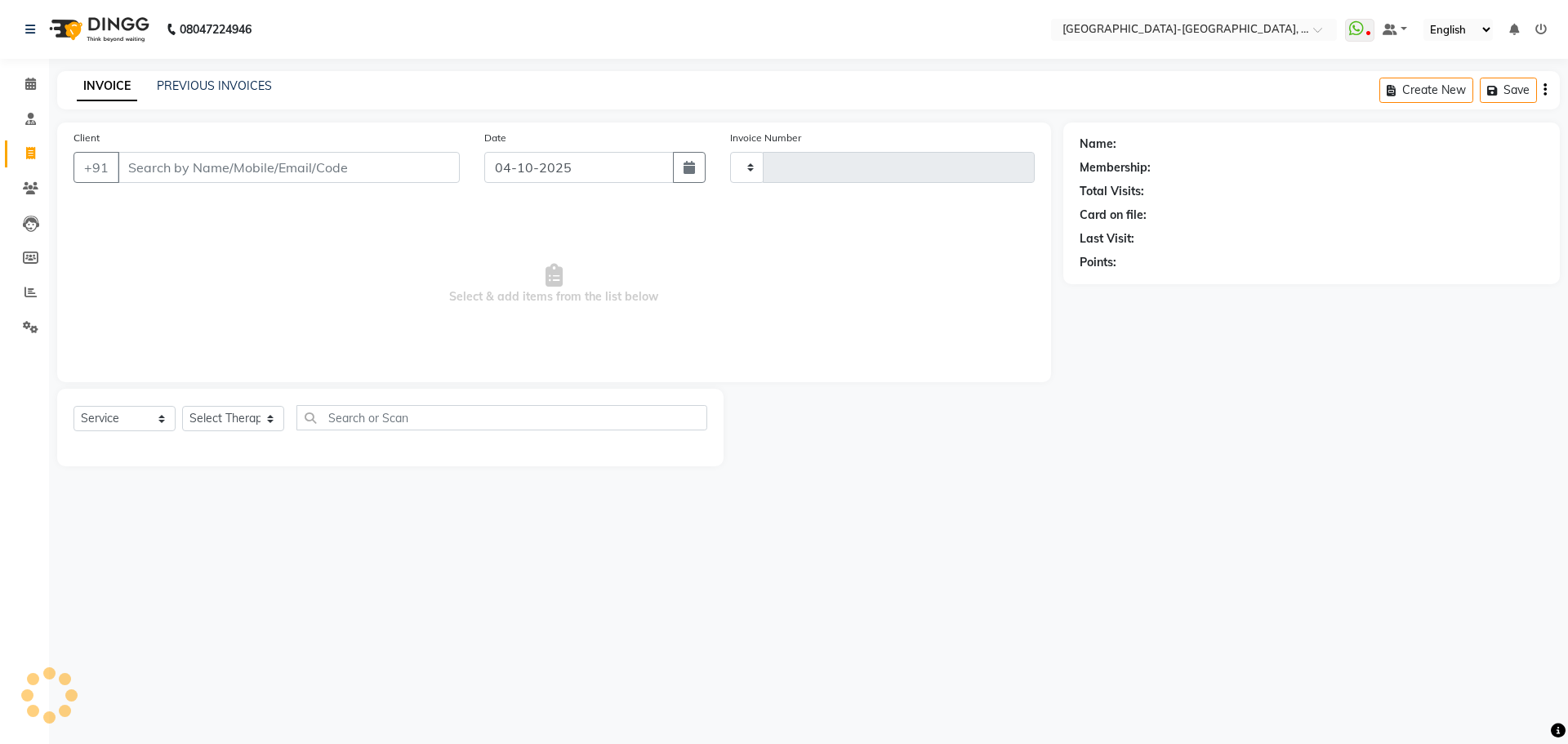
type input "2409"
select select "5851"
click at [294, 168] on input "Client" at bounding box center [289, 167] width 342 height 31
click at [278, 405] on div "Select Service Product Membership Package Voucher Prepaid Gift Card Select Ther…" at bounding box center [391, 424] width 634 height 38
click at [264, 419] on select "Select Therapist Adakho Bone Hridziia Iris Katene Kholu Mayio Mohit Moru P Hrii…" at bounding box center [233, 418] width 102 height 25
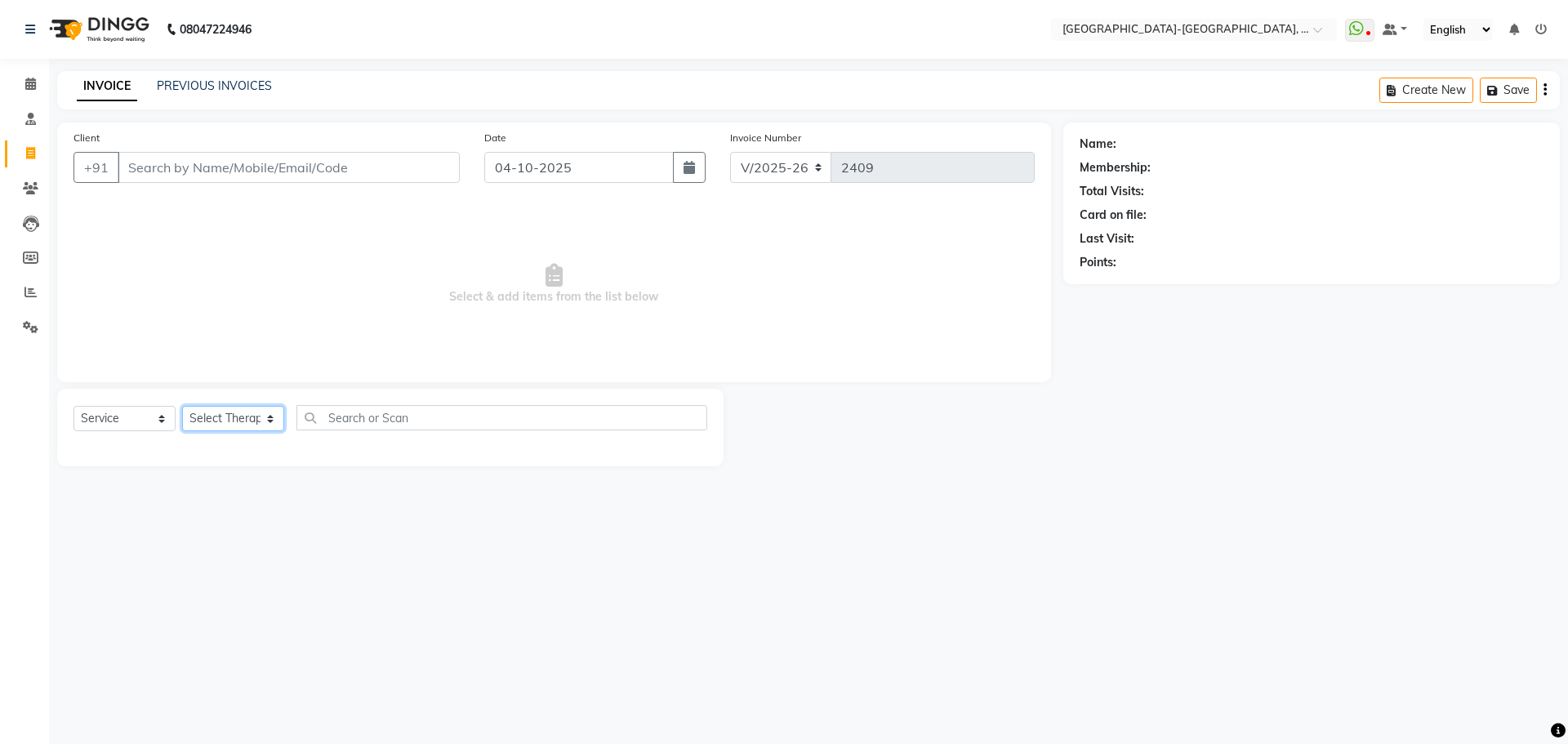
select select "83051"
click at [182, 405] on select "Select Therapist Adakho Bone Hridziia Iris Katene Kholu Mayio Mohit Moru P Hrii…" at bounding box center [233, 418] width 102 height 25
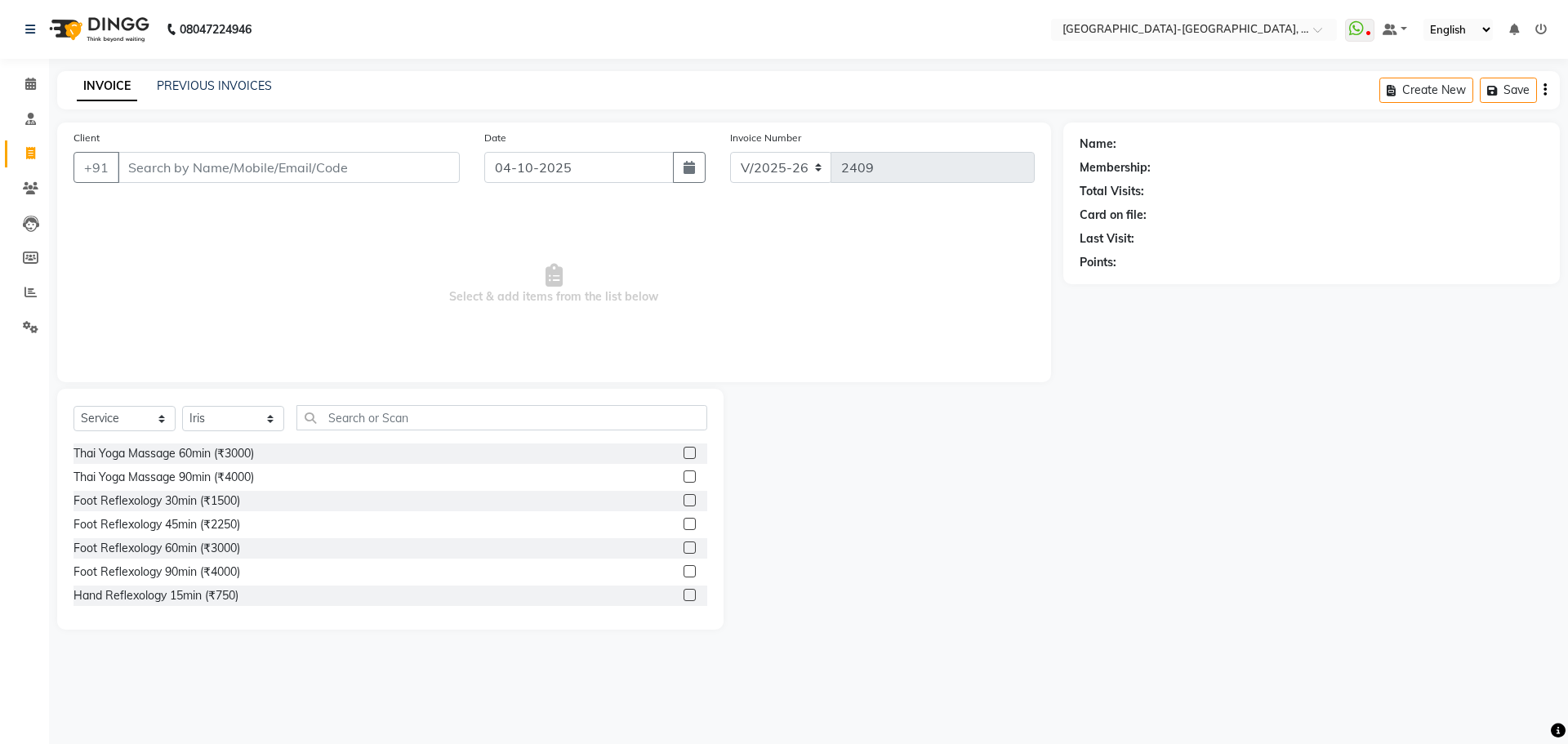
drag, startPoint x: 289, startPoint y: 456, endPoint x: 298, endPoint y: 452, distance: 9.8
click at [297, 452] on div "Thai Yoga Massage 60min (₹3000)" at bounding box center [391, 453] width 634 height 20
click at [192, 451] on div "Thai Yoga Massage 60min (₹3000)" at bounding box center [164, 453] width 181 height 18
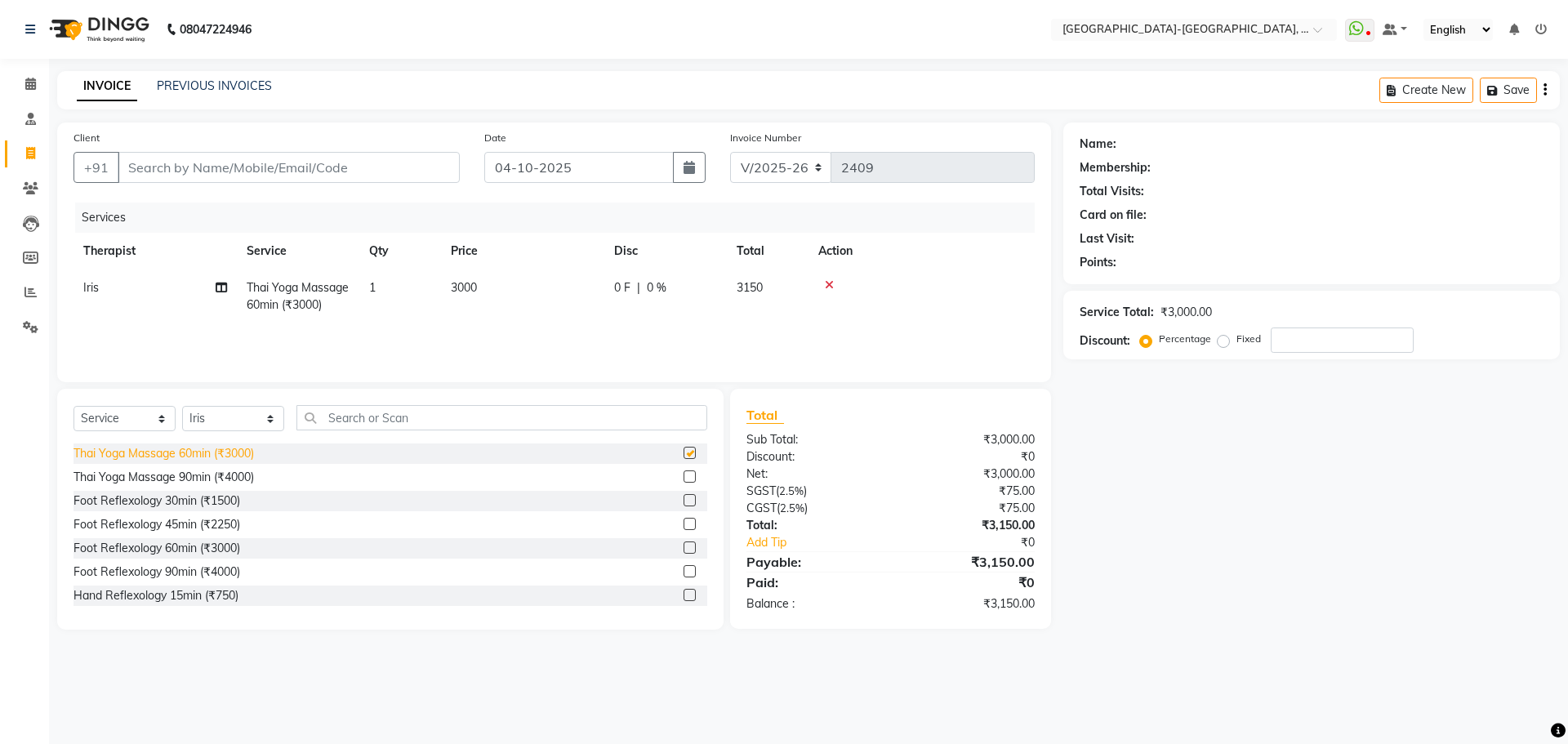
checkbox input "false"
click at [222, 150] on div "Client +91" at bounding box center [266, 162] width 411 height 67
click at [302, 309] on span "Thai Yoga Massage 60min (₹3000)" at bounding box center [298, 296] width 102 height 32
select select "83051"
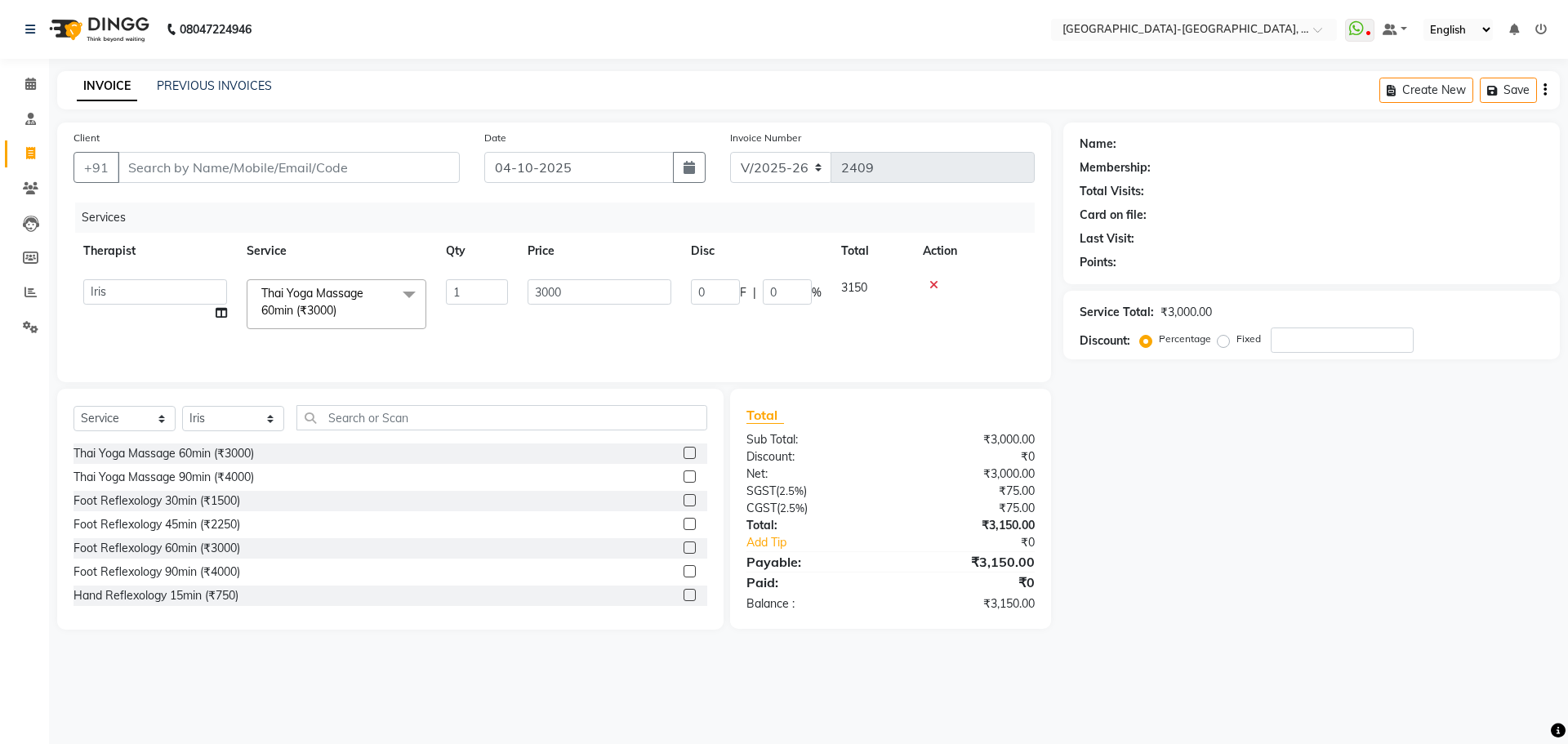
click at [375, 452] on div "Thai Yoga Massage 60min (₹3000)" at bounding box center [391, 453] width 634 height 20
click at [368, 167] on input "Client" at bounding box center [289, 167] width 342 height 31
click at [1104, 342] on div "Discount:" at bounding box center [1105, 340] width 51 height 18
drag, startPoint x: 1099, startPoint y: 517, endPoint x: 1088, endPoint y: 482, distance: 36.7
drag, startPoint x: 1088, startPoint y: 482, endPoint x: 1106, endPoint y: 594, distance: 113.4
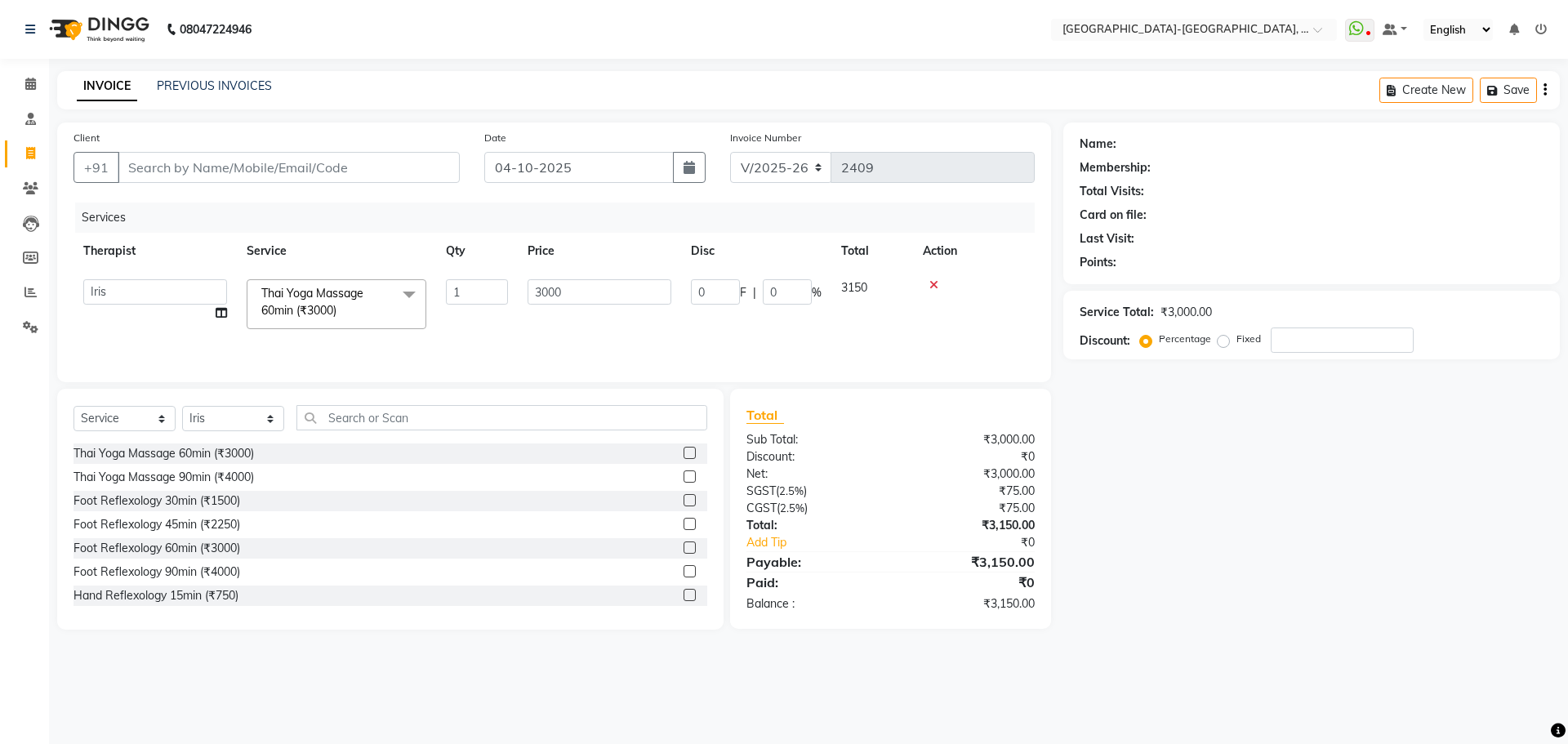
drag, startPoint x: 1106, startPoint y: 594, endPoint x: 1213, endPoint y: 711, distance: 158.5
drag, startPoint x: 1213, startPoint y: 711, endPoint x: 1106, endPoint y: 470, distance: 263.7
click at [1106, 470] on div "Name: Membership: Total Visits: Card on file: Last Visit: Points: Service Total…" at bounding box center [1317, 375] width 508 height 507
click at [1310, 340] on input "number" at bounding box center [1341, 340] width 143 height 25
click at [1270, 508] on div "Name: Membership: Total Visits: Card on file: Last Visit: Points: Service Total…" at bounding box center [1317, 375] width 508 height 507
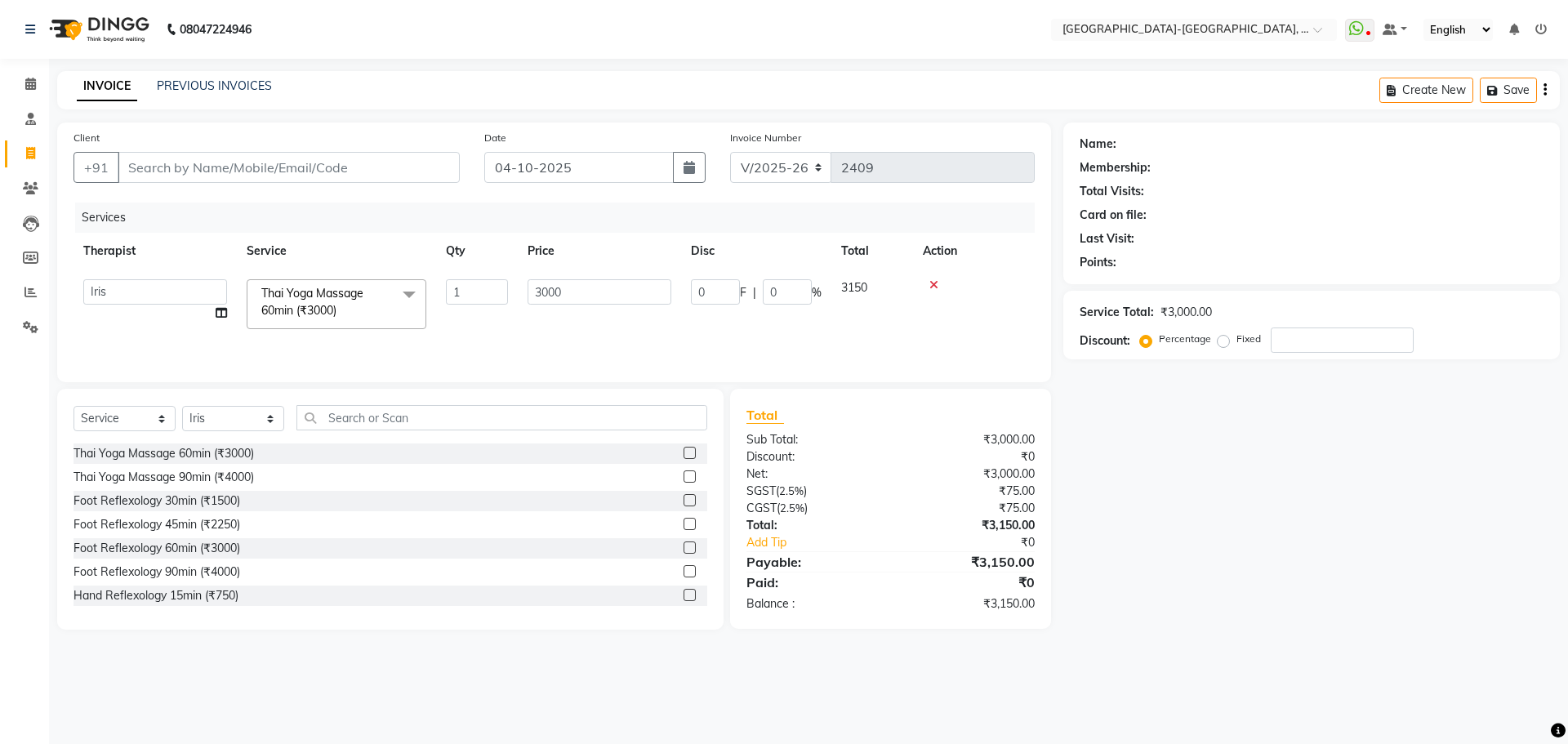
click at [267, 150] on div "Client +91" at bounding box center [266, 162] width 411 height 67
click at [263, 176] on input "Client" at bounding box center [289, 167] width 342 height 31
type input "9"
type input "0"
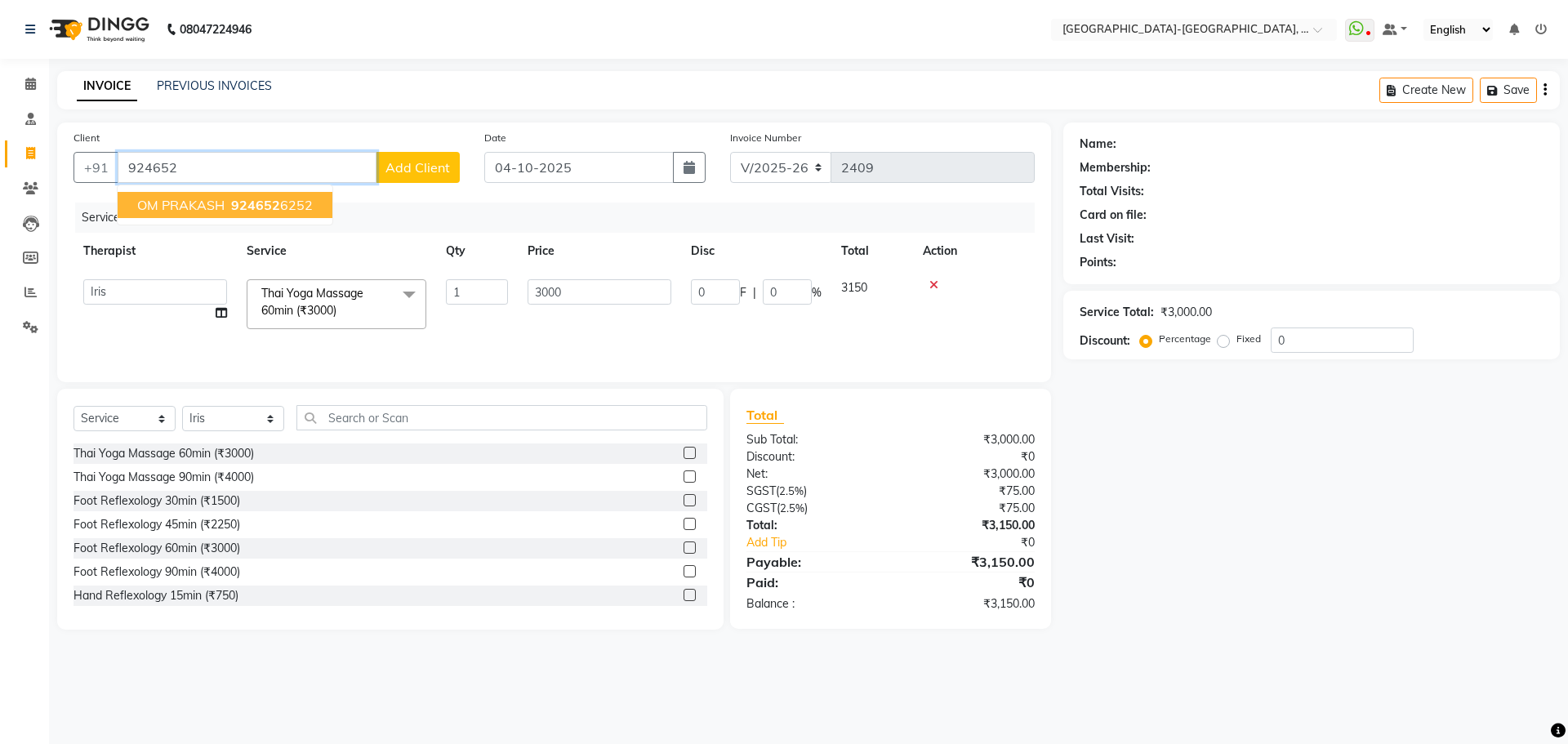
click at [241, 196] on span "924652" at bounding box center [255, 205] width 49 height 17
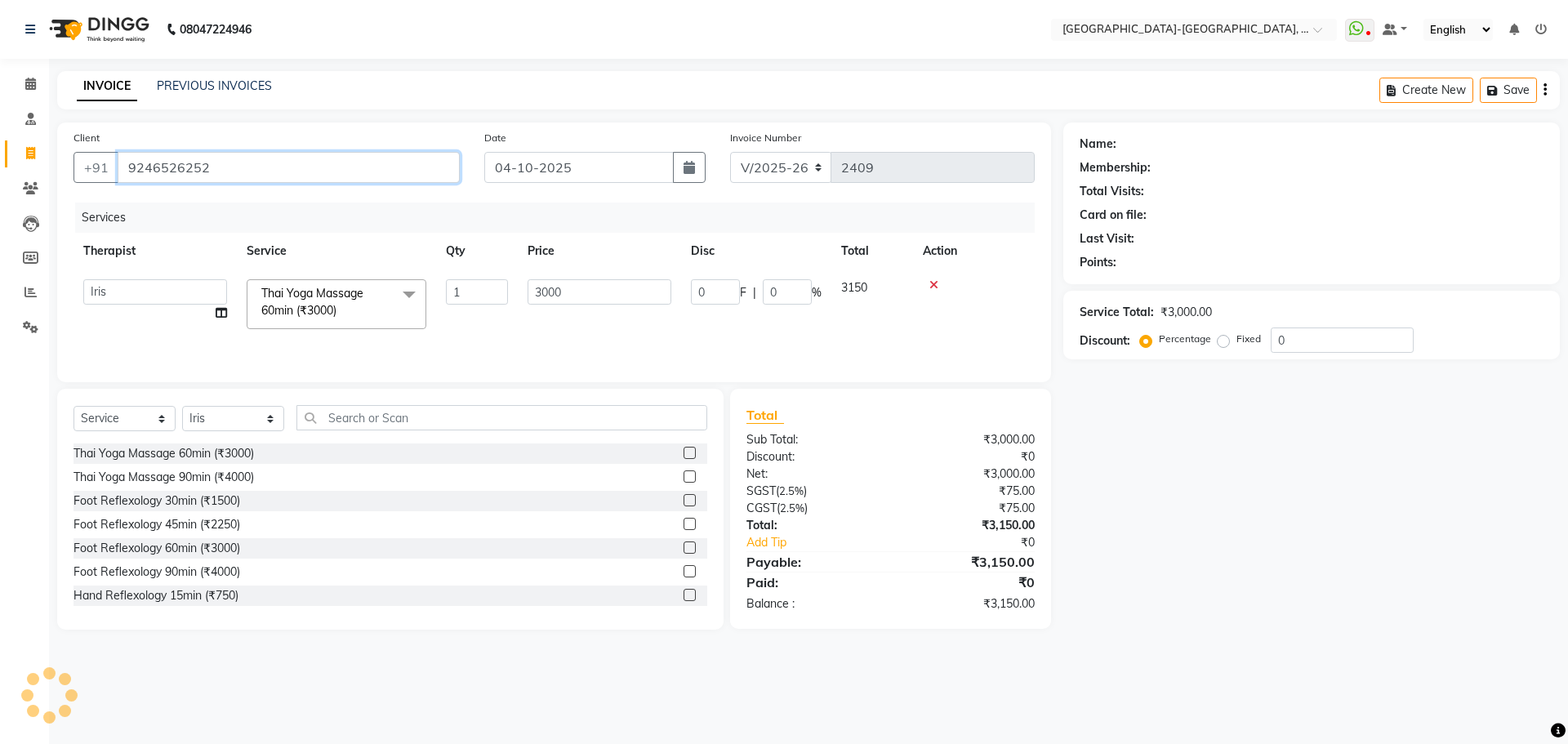
type input "9246526252"
type input "450"
type input "15"
select select "1: Object"
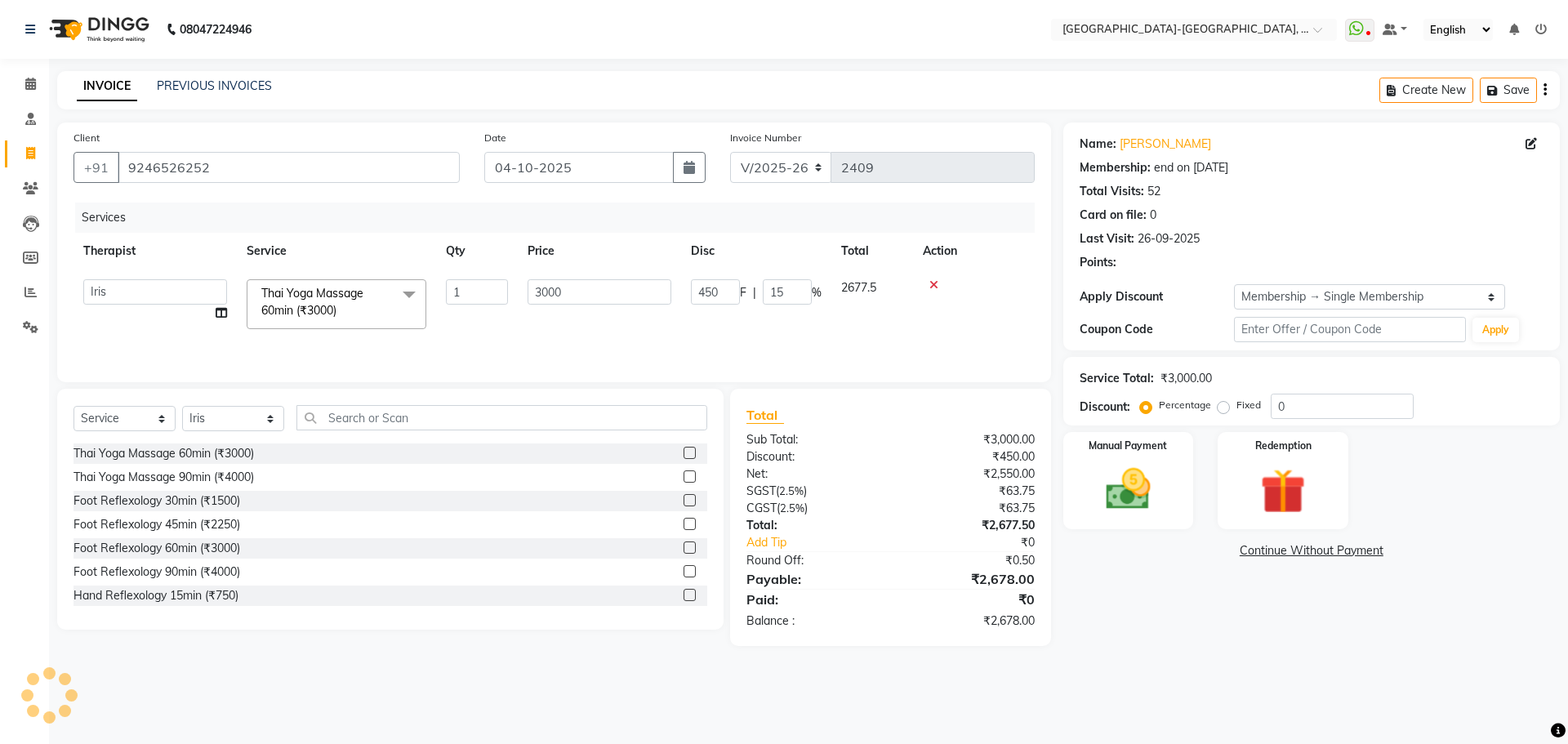
type input "15"
click at [1111, 448] on label "Manual Payment" at bounding box center [1129, 444] width 82 height 16
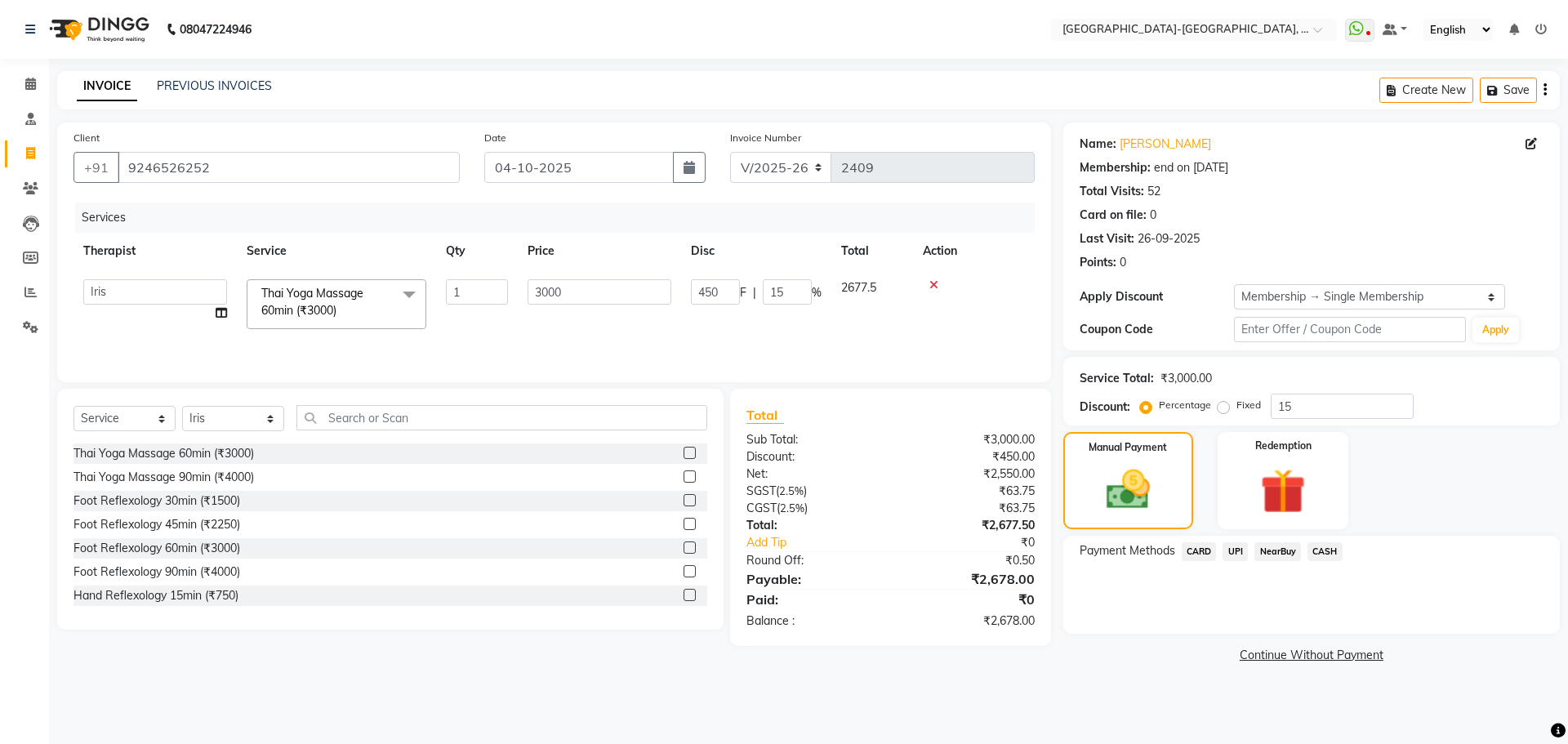
click at [1235, 543] on span "UPI" at bounding box center [1235, 551] width 25 height 18
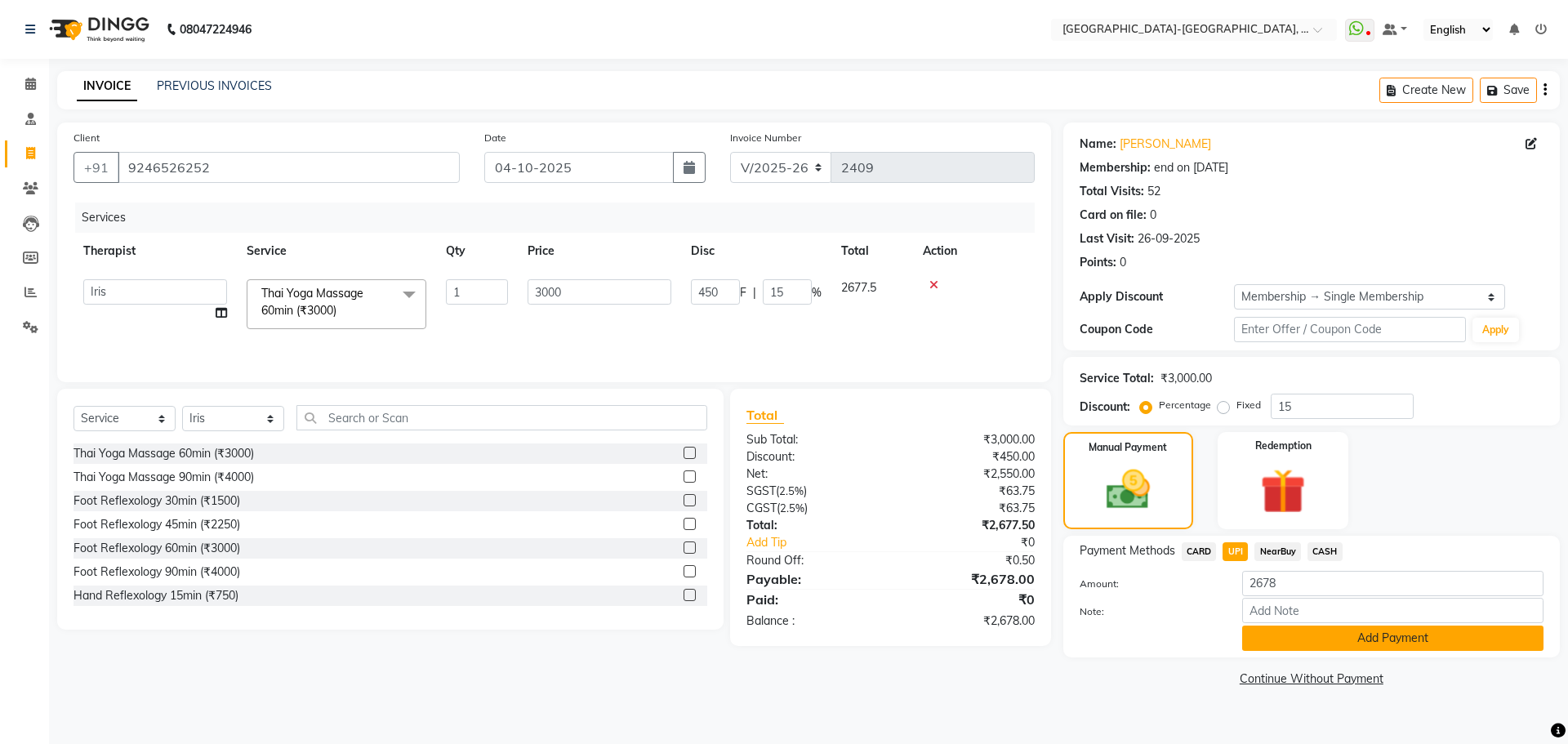
click at [1346, 640] on button "Add Payment" at bounding box center [1392, 638] width 301 height 25
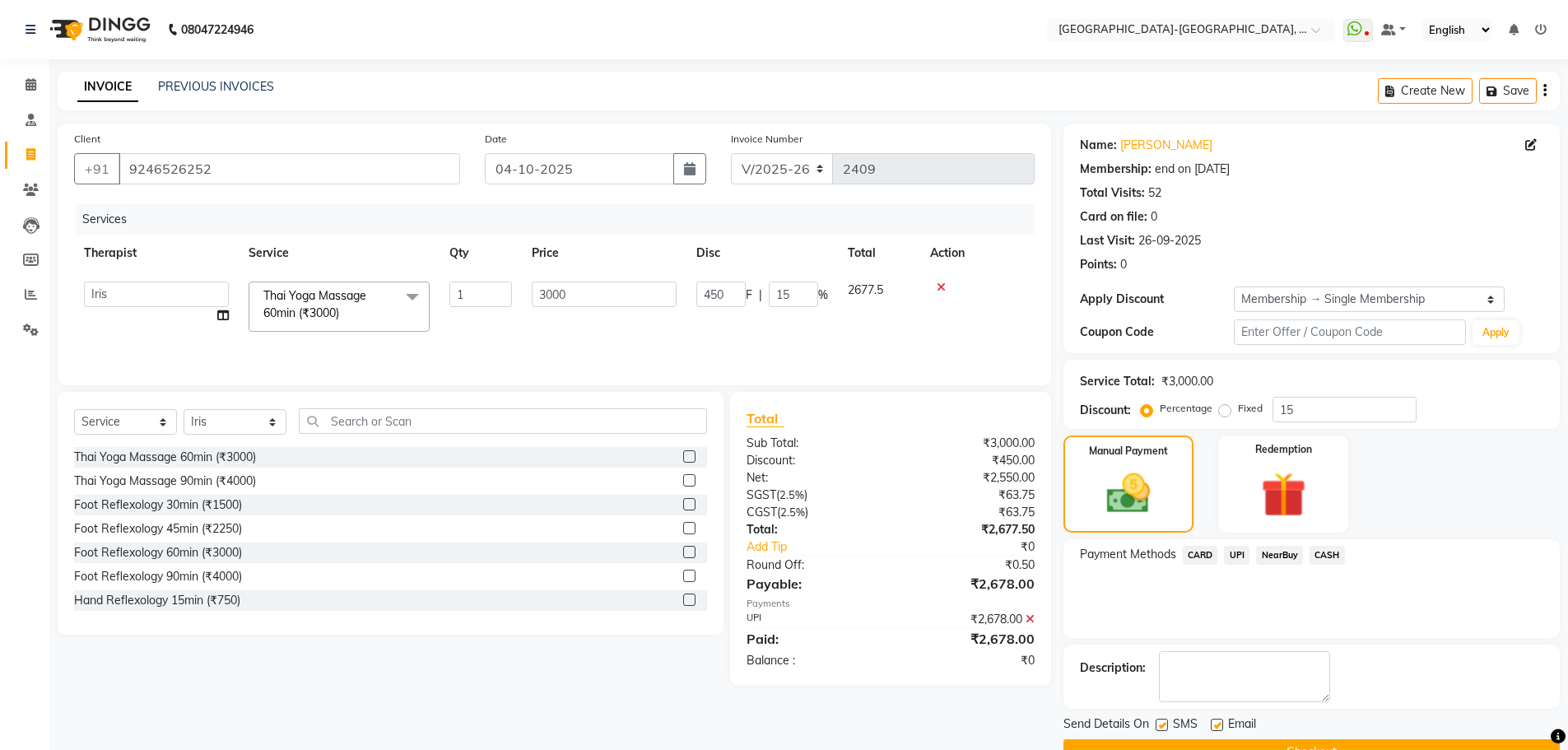
click at [1314, 740] on button "Checkout" at bounding box center [1312, 752] width 497 height 25
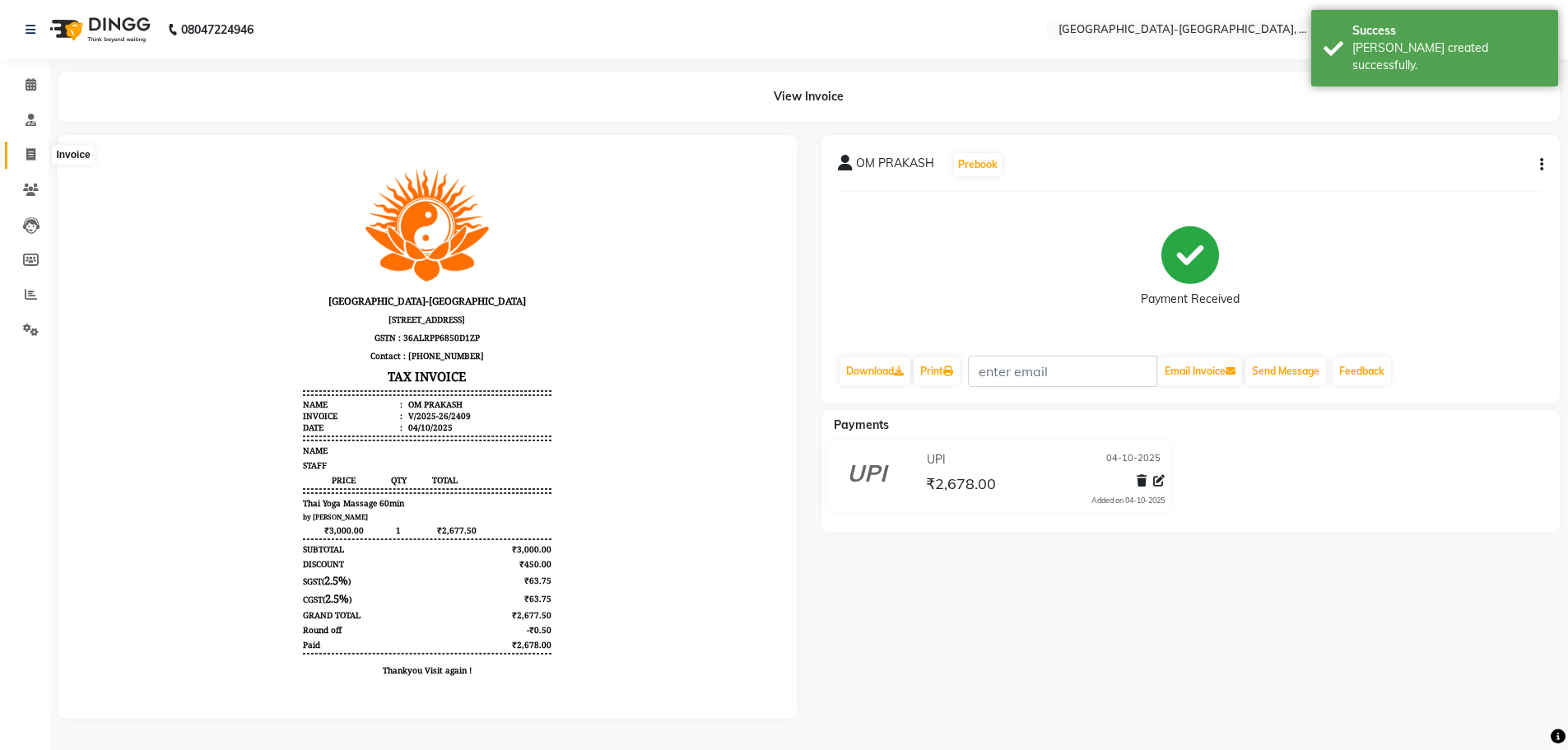
click at [30, 155] on icon at bounding box center [30, 154] width 9 height 13
select select "5851"
select select "service"
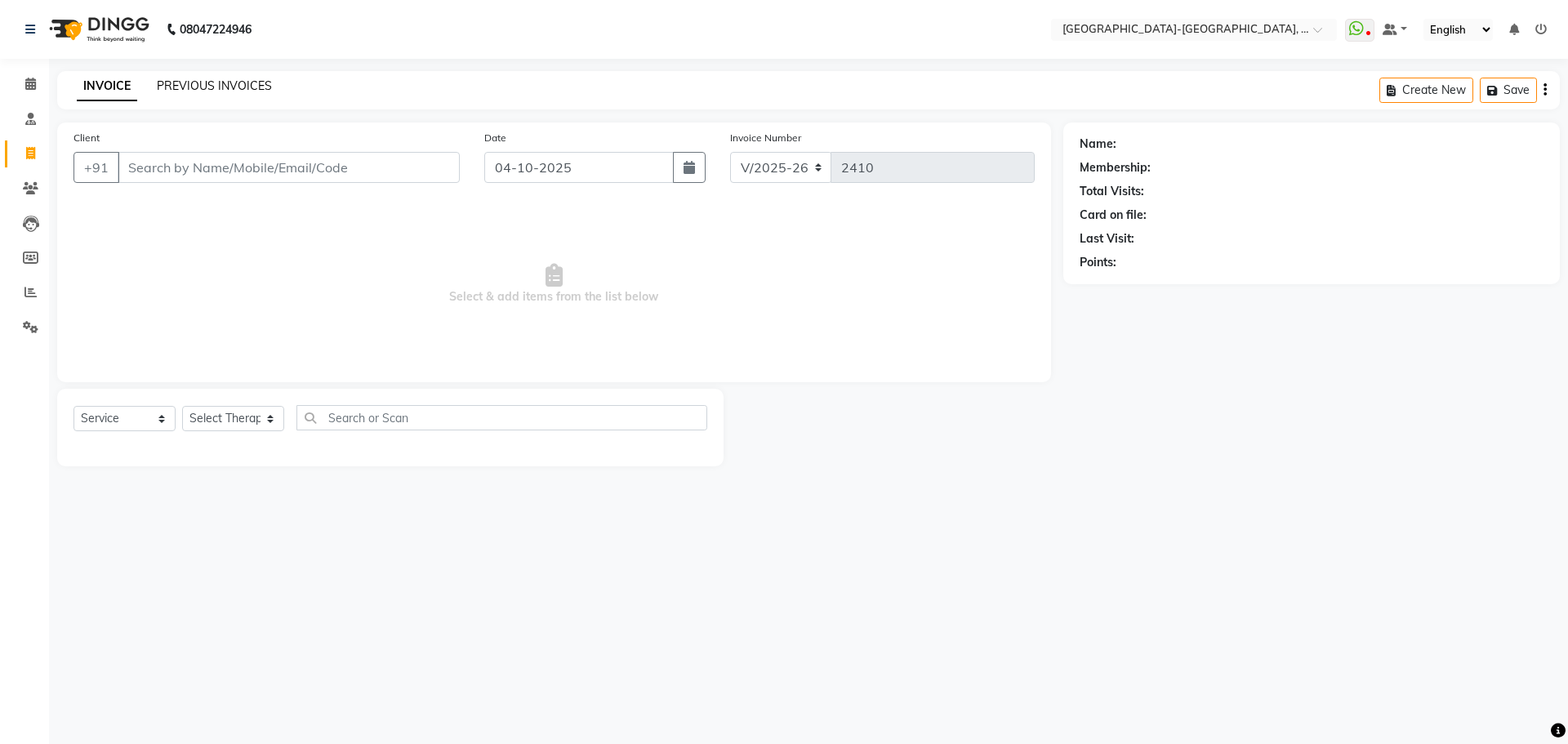
click at [206, 86] on link "PREVIOUS INVOICES" at bounding box center [214, 86] width 115 height 15
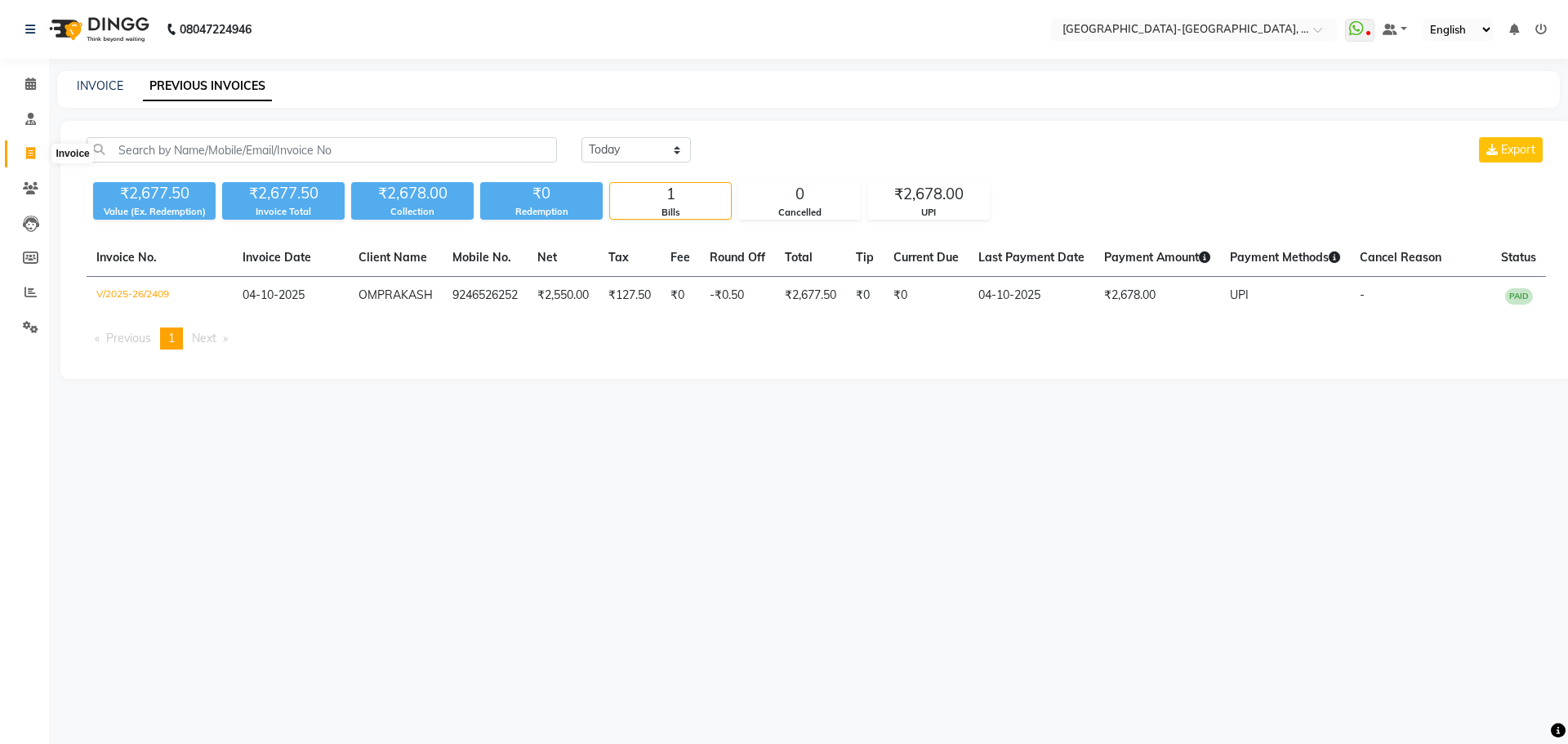
click at [28, 159] on span at bounding box center [31, 154] width 28 height 18
select select "5851"
select select "service"
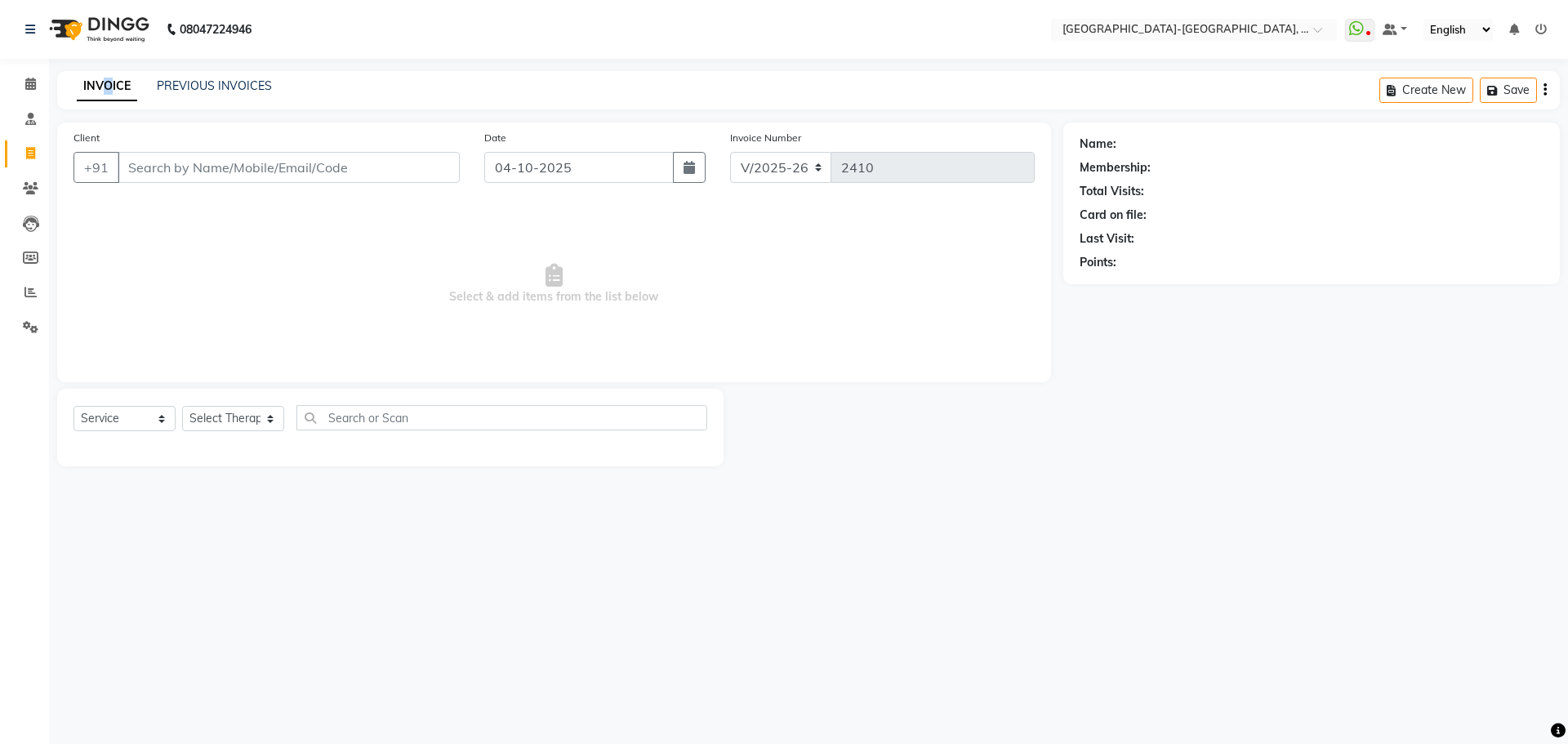
click at [110, 86] on link "INVOICE" at bounding box center [107, 86] width 60 height 29
drag, startPoint x: 1037, startPoint y: 607, endPoint x: 990, endPoint y: 599, distance: 47.7
click at [1038, 605] on div "08047224946 Select Location × Akshar Wellness Center-kothaguda, Kothaguda Whats…" at bounding box center [784, 372] width 1568 height 744
click at [337, 426] on input "text" at bounding box center [501, 417] width 411 height 25
click at [511, 429] on input "HAVE THE HILL HIGH KING CALL" at bounding box center [490, 417] width 388 height 25
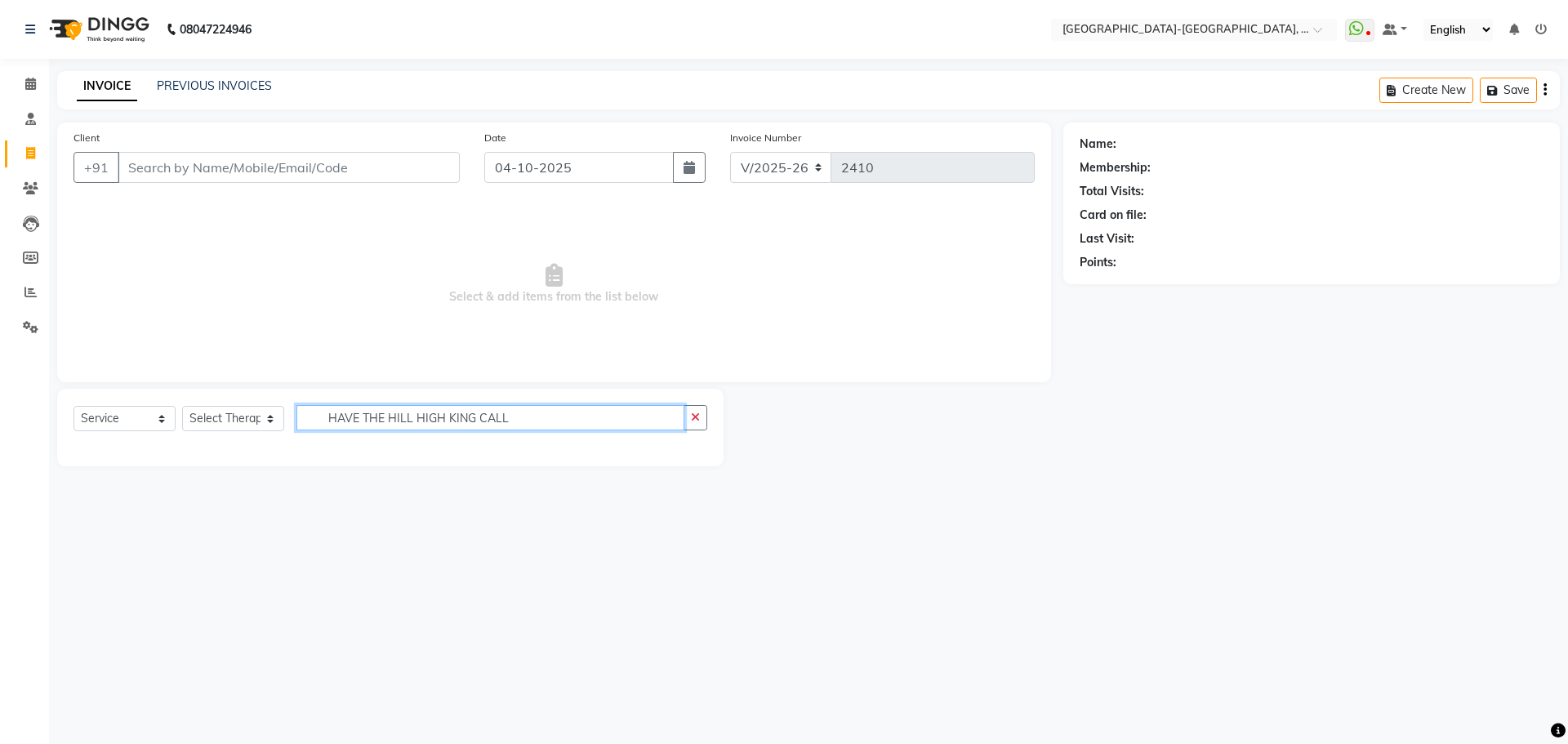
click at [539, 415] on input "HAVE THE HILL HIGH KING CALL" at bounding box center [490, 417] width 388 height 25
type input "HAVE THE HILL HIGH KING CALL"
click at [696, 424] on button "button" at bounding box center [695, 417] width 23 height 25
click at [462, 423] on input "text" at bounding box center [501, 417] width 411 height 25
click at [370, 419] on input "text" at bounding box center [501, 417] width 411 height 25
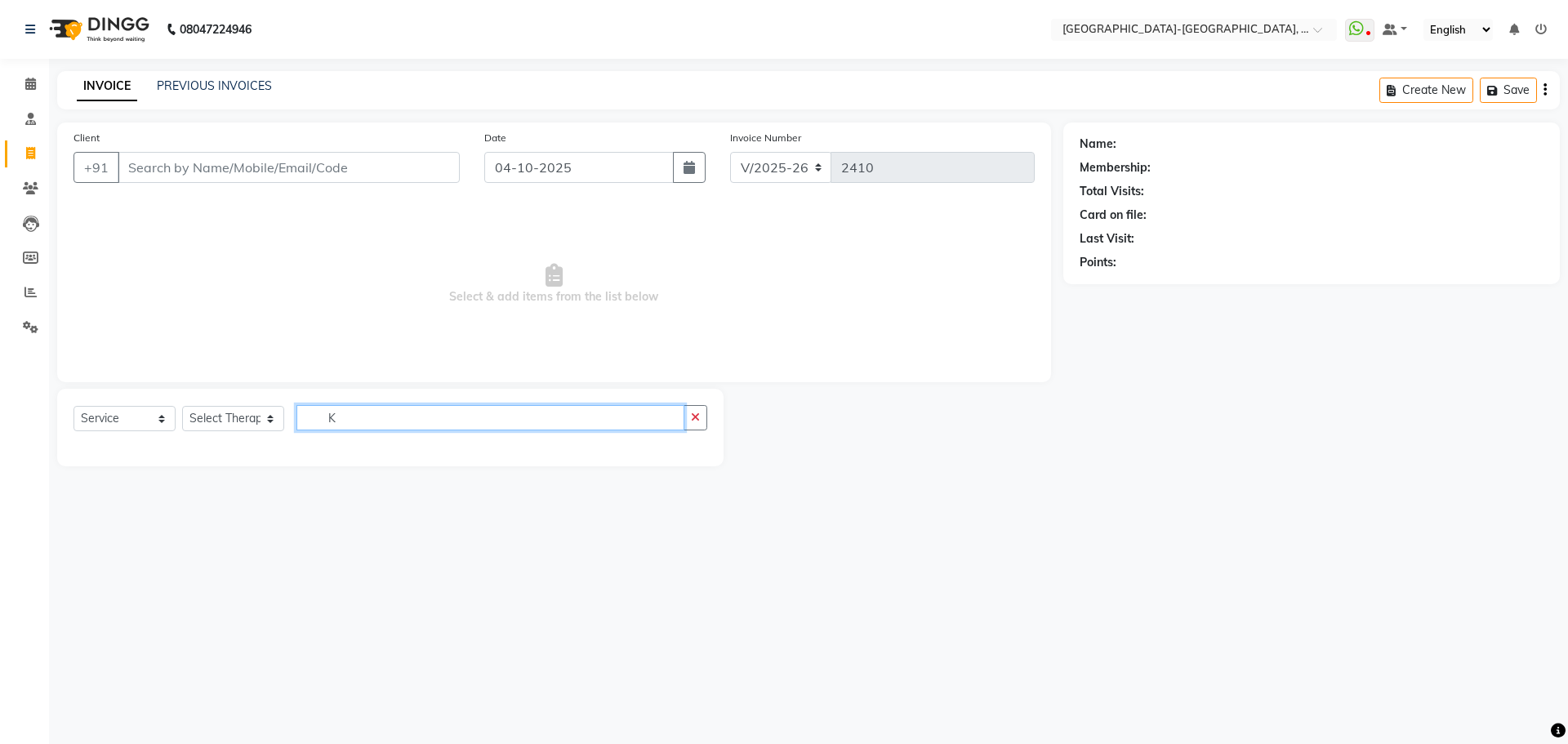
type input "K"
drag, startPoint x: 373, startPoint y: 418, endPoint x: 348, endPoint y: 507, distance: 92.4
click at [348, 507] on div "08047224946 Select Location × Akshar Wellness Center-kothaguda, Kothaguda Whats…" at bounding box center [784, 372] width 1568 height 744
click at [365, 422] on input "K" at bounding box center [490, 417] width 388 height 25
click at [639, 412] on input "text" at bounding box center [490, 417] width 388 height 25
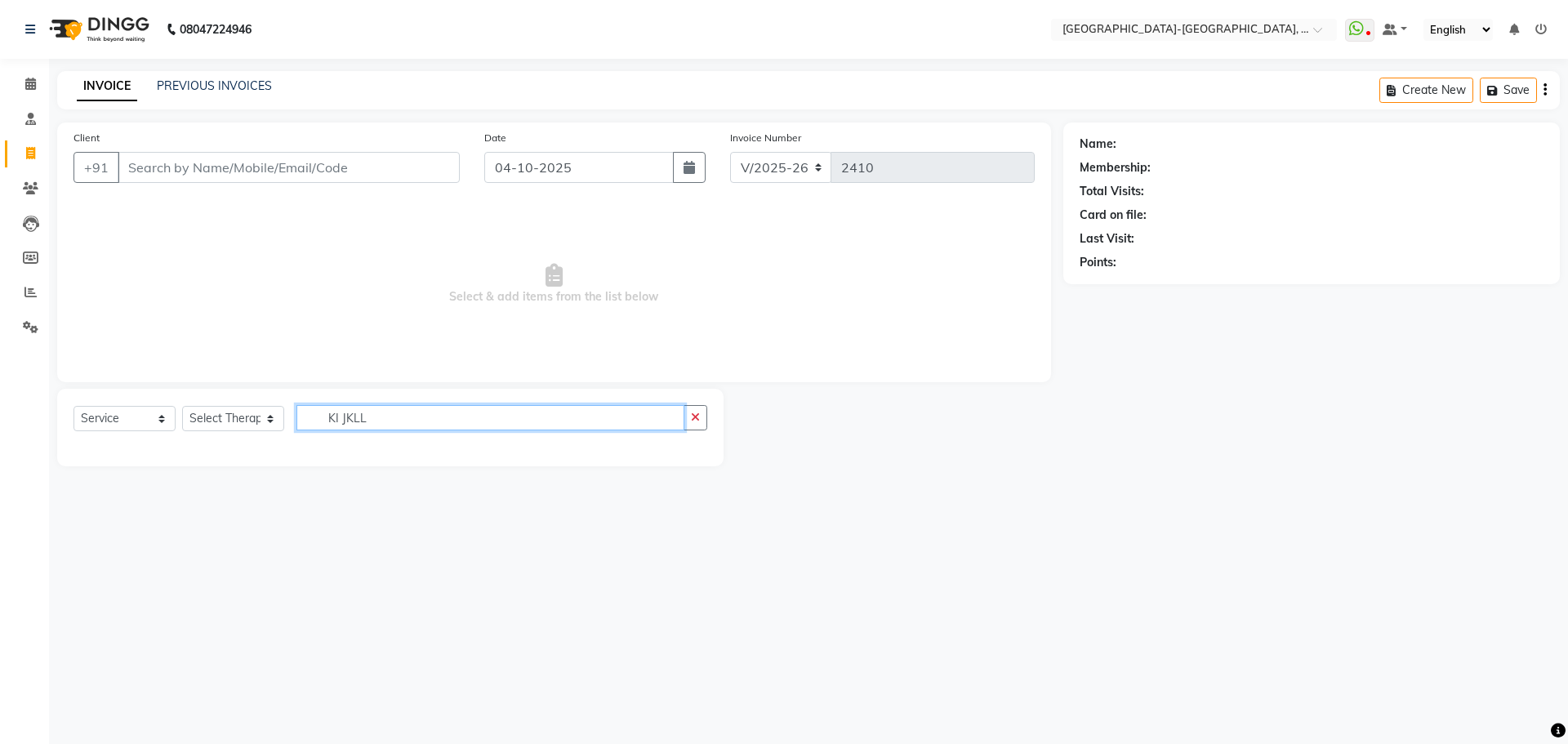
click at [397, 426] on input "KI JKLL" at bounding box center [490, 417] width 388 height 25
type input "K"
drag, startPoint x: 1565, startPoint y: 474, endPoint x: 330, endPoint y: 594, distance: 1240.8
click at [330, 594] on div "08047224946 Select Location × Akshar Wellness Center-kothaguda, Kothaguda Whats…" at bounding box center [784, 372] width 1568 height 744
click at [358, 424] on input "....." at bounding box center [490, 417] width 388 height 25
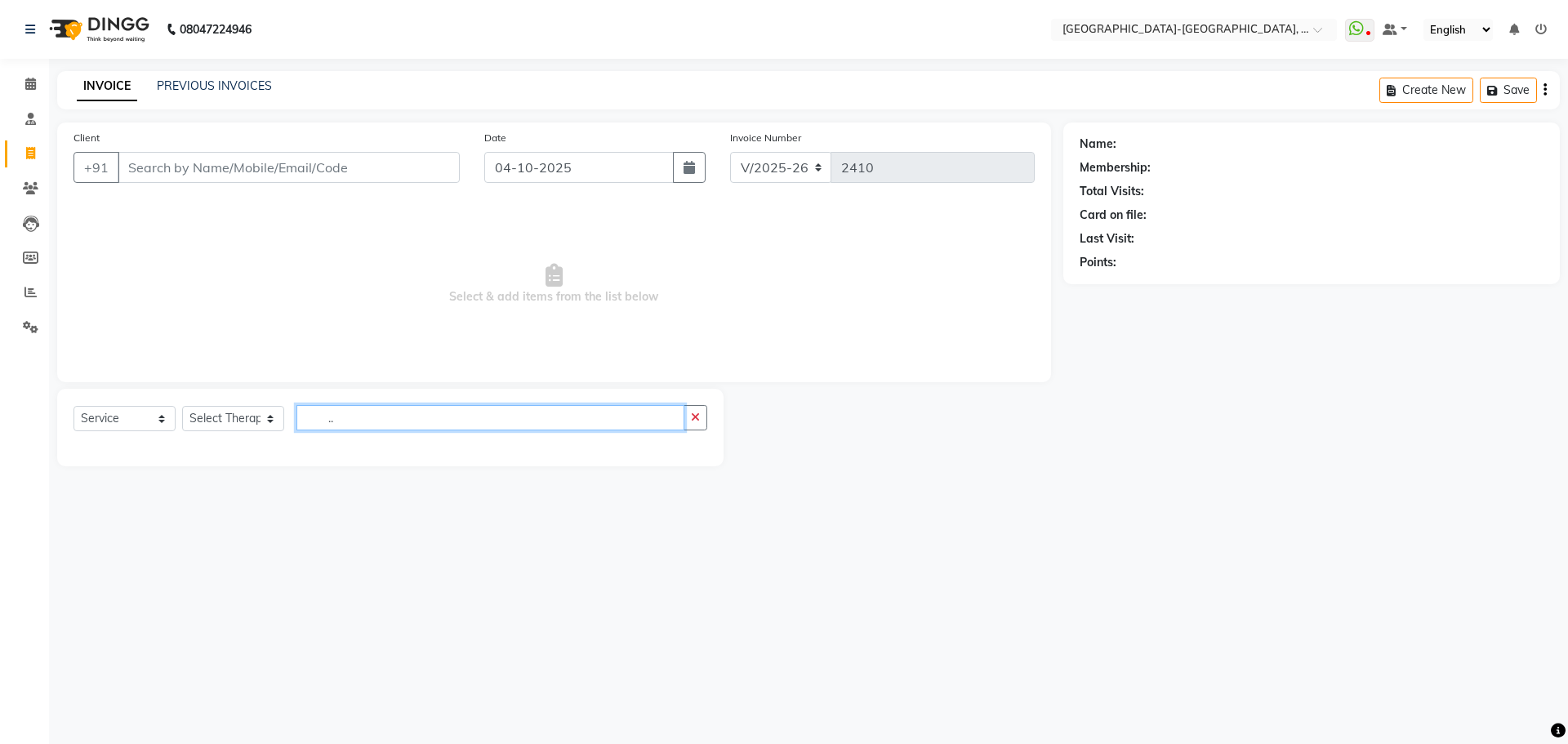
type input "."
type input "H"
type input "K"
click at [232, 420] on select "Select Therapist Adakho Bone Hridziia Iris Katene Kholu Mayio Mohit Moru P Hrii…" at bounding box center [233, 418] width 102 height 25
click at [1144, 529] on div "08047224946 Select Location × Akshar Wellness Center-kothaguda, Kothaguda Whats…" at bounding box center [784, 372] width 1568 height 744
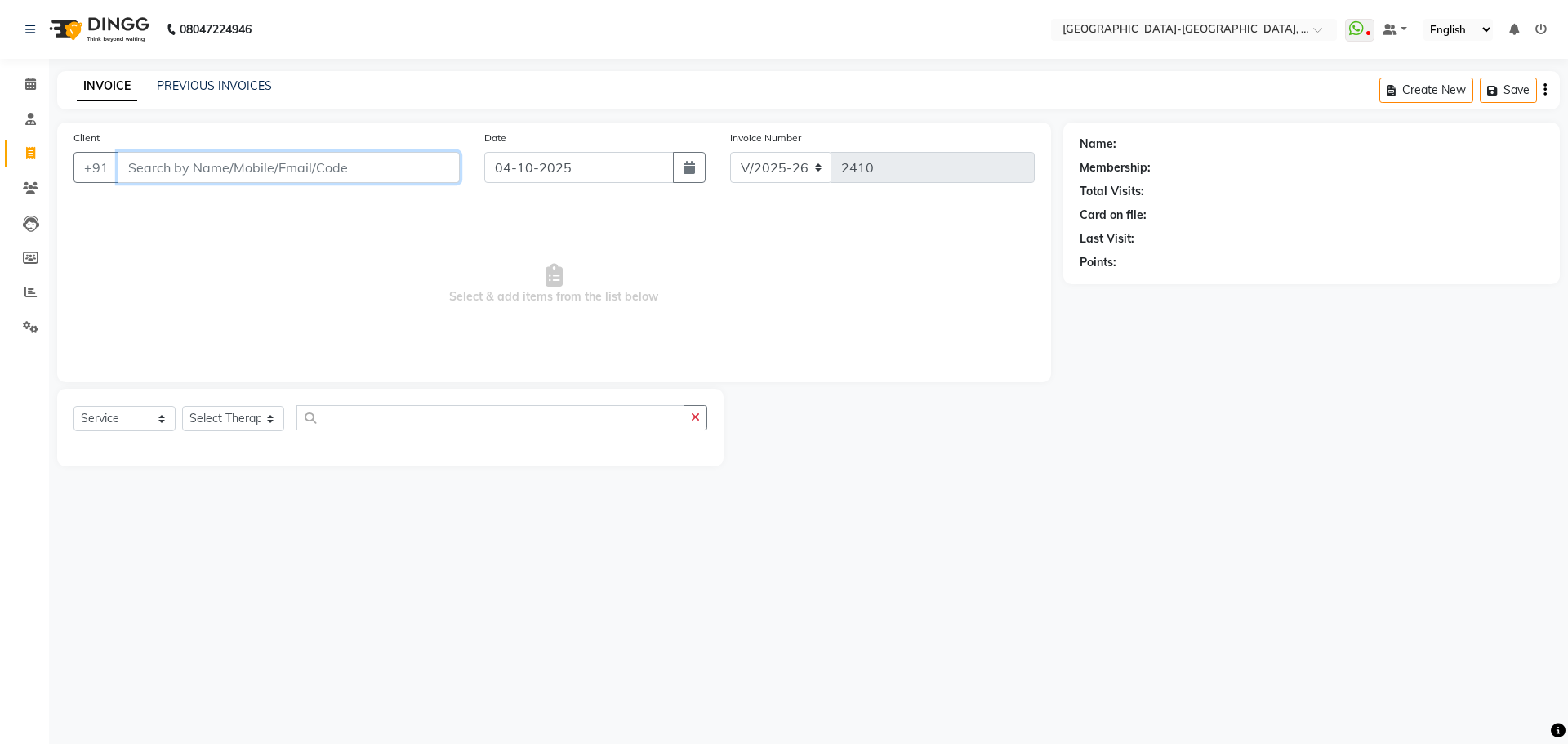
click at [285, 168] on input "Client" at bounding box center [289, 167] width 342 height 31
type input "7894409888"
click at [132, 411] on select "Select Service Product Membership Package Voucher Prepaid Gift Card" at bounding box center [125, 418] width 102 height 25
click at [74, 405] on select "Select Service Product Membership Package Voucher Prepaid Gift Card" at bounding box center [125, 418] width 102 height 25
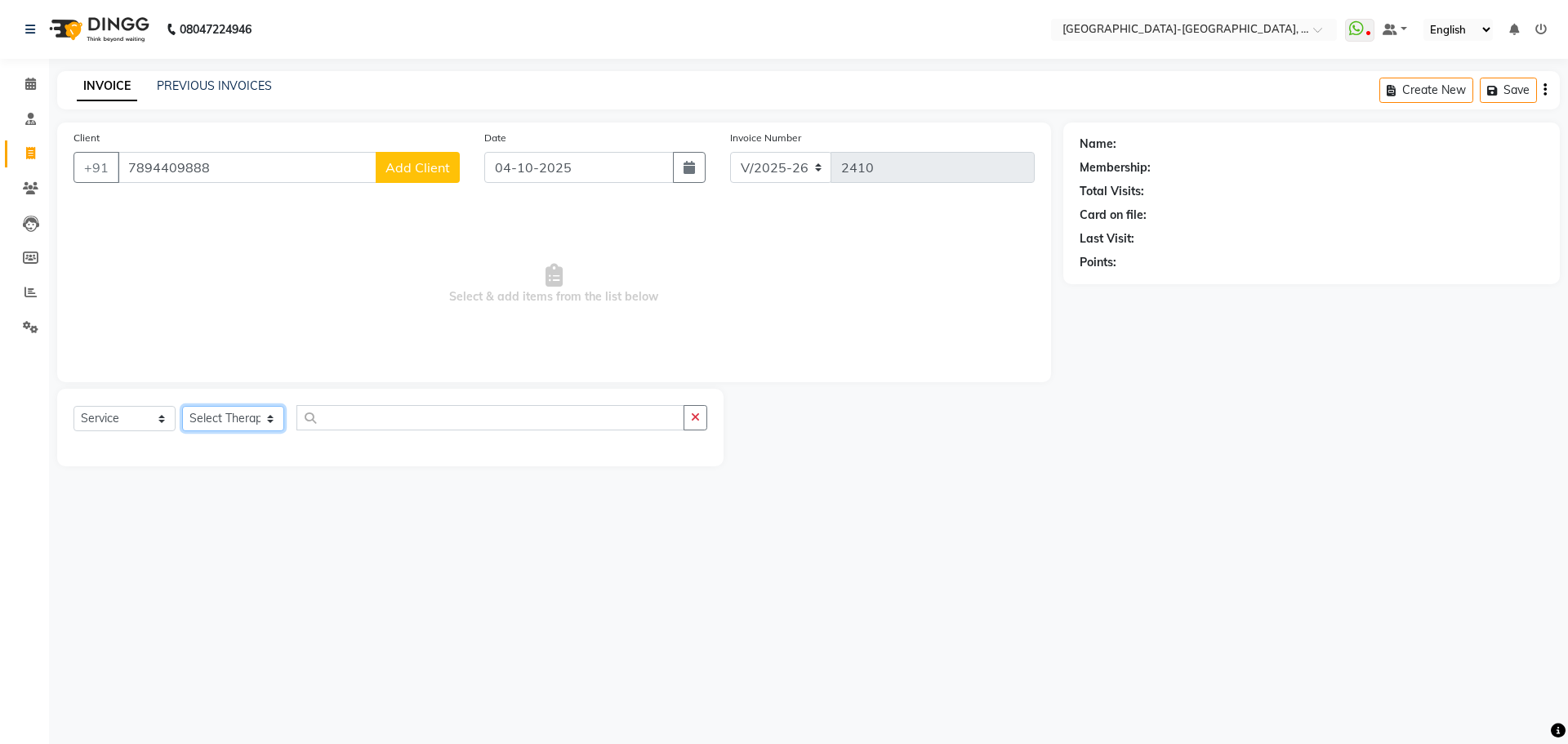
click at [219, 419] on select "Select Therapist Adakho Bone Hridziia Iris Katene Kholu Mayio Mohit Moru P Hrii…" at bounding box center [233, 418] width 102 height 25
click at [364, 426] on input "text" at bounding box center [490, 417] width 388 height 25
type input "F"
click at [352, 418] on input "F" at bounding box center [490, 417] width 388 height 25
click at [225, 405] on select "Select Therapist Adakho Bone Hridziia Iris Katene Kholu Mayio Mohit Moru P Hrii…" at bounding box center [233, 418] width 102 height 25
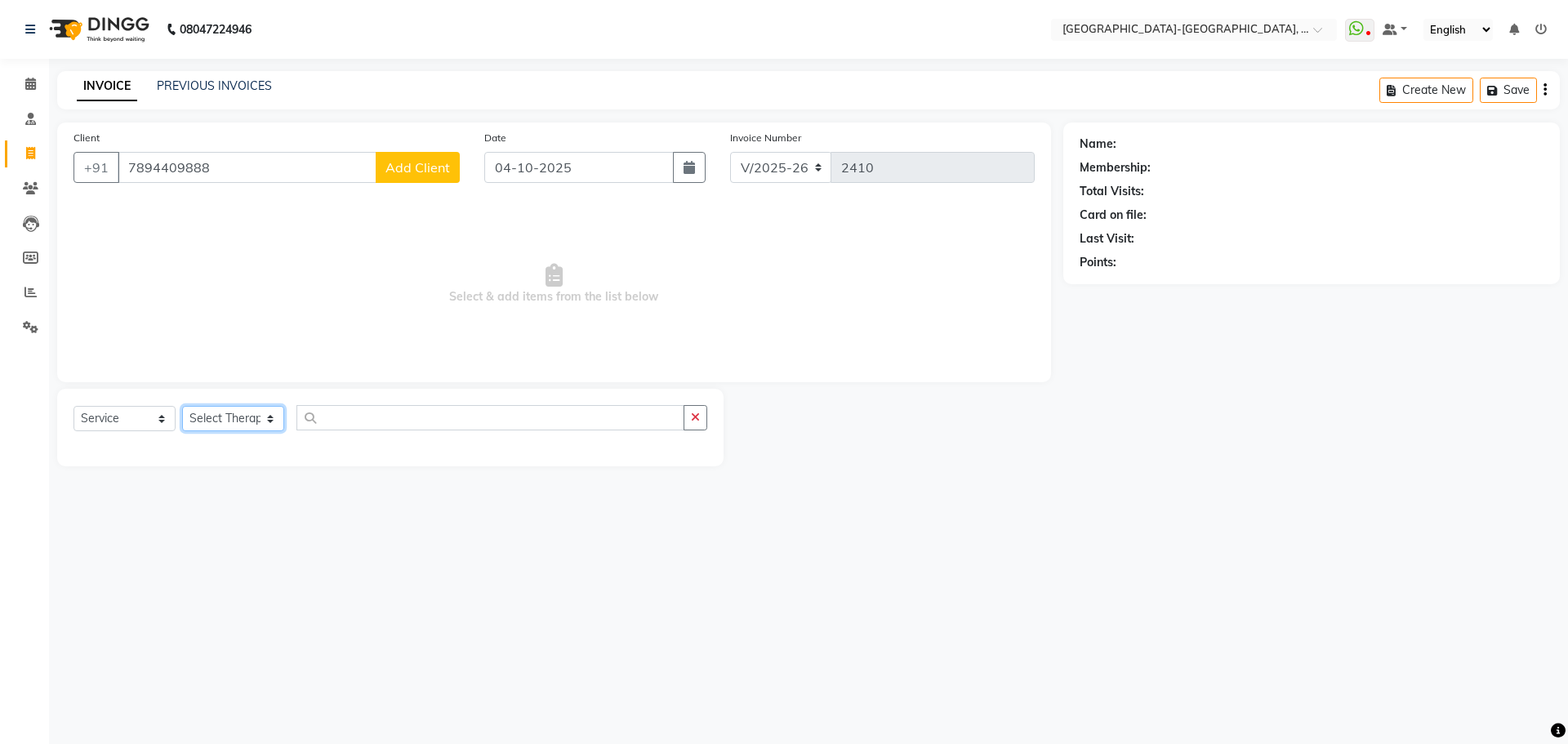
select select "90648"
click at [182, 405] on select "Select Therapist Adakho Bone Hridziia Iris Katene Kholu Mayio Mohit Moru P Hrii…" at bounding box center [233, 418] width 102 height 25
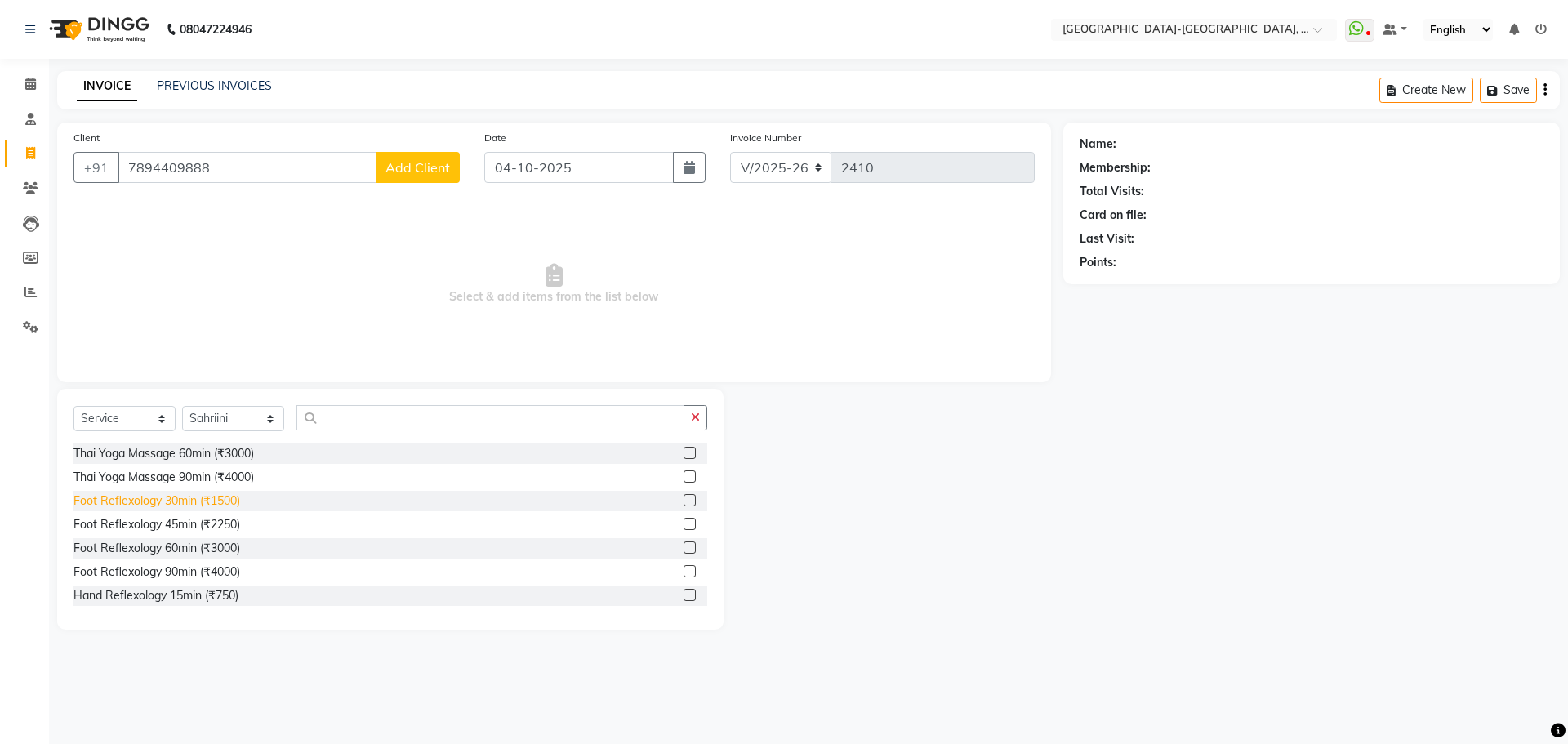
click at [233, 501] on div "Foot Reflexology 30min (₹1500)" at bounding box center [156, 501] width 166 height 18
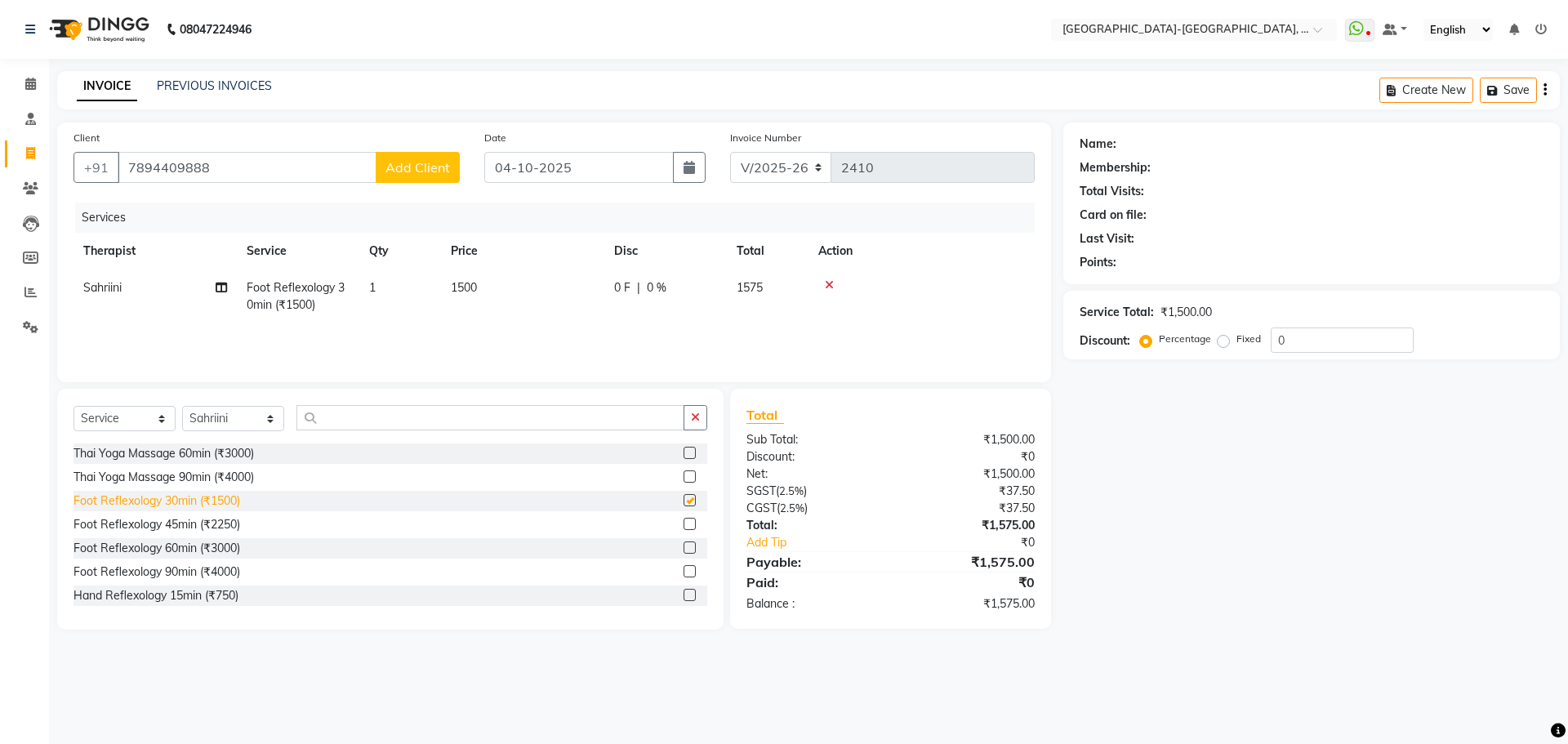
checkbox input "false"
click at [411, 171] on span "Add Client" at bounding box center [417, 167] width 64 height 17
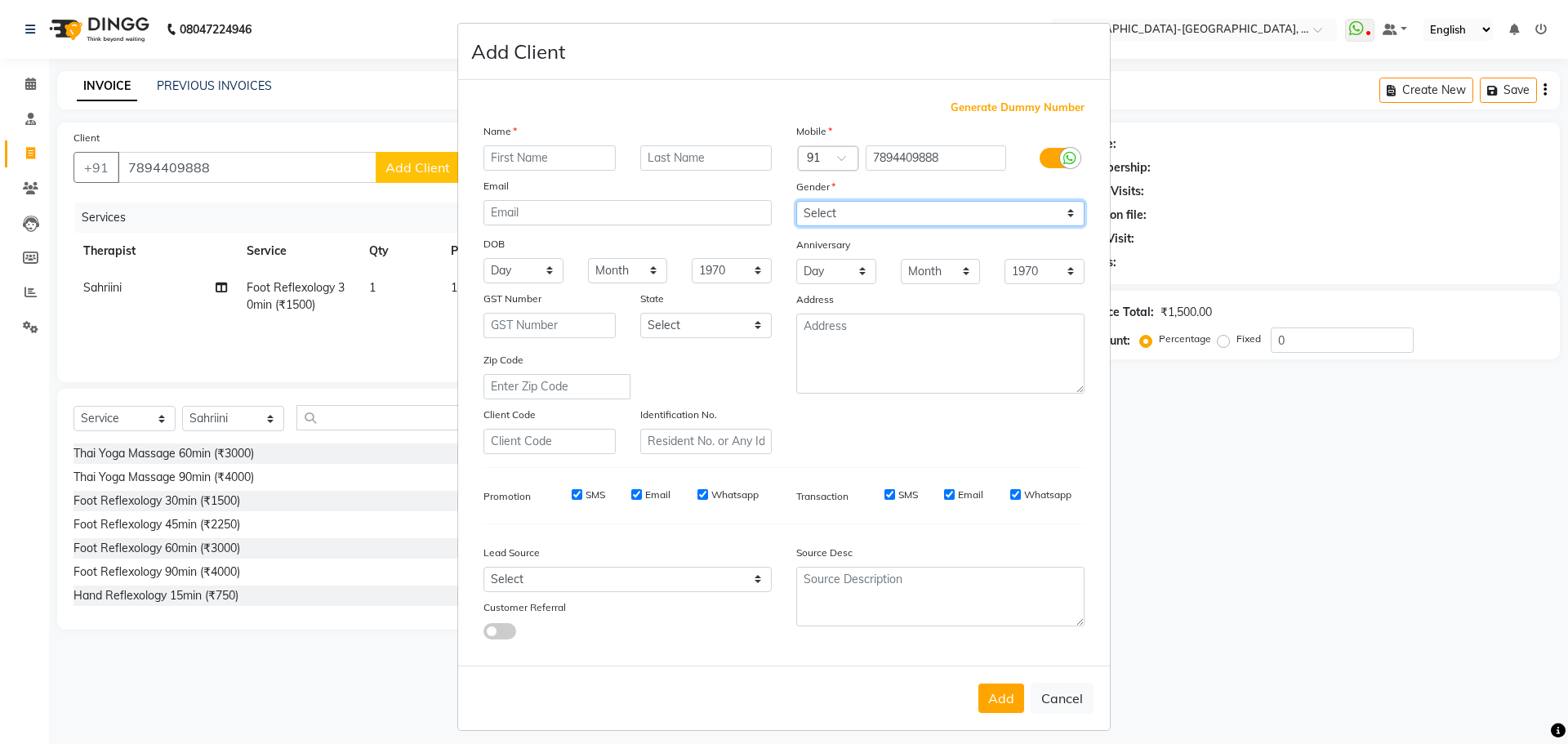
click at [843, 218] on select "Select Male Female Other Prefer Not To Say" at bounding box center [940, 213] width 289 height 25
select select "male"
click at [796, 201] on select "Select Male Female Other Prefer Not To Say" at bounding box center [940, 213] width 289 height 25
click at [531, 155] on input "text" at bounding box center [549, 158] width 132 height 25
drag, startPoint x: 937, startPoint y: 154, endPoint x: 852, endPoint y: 170, distance: 86.5
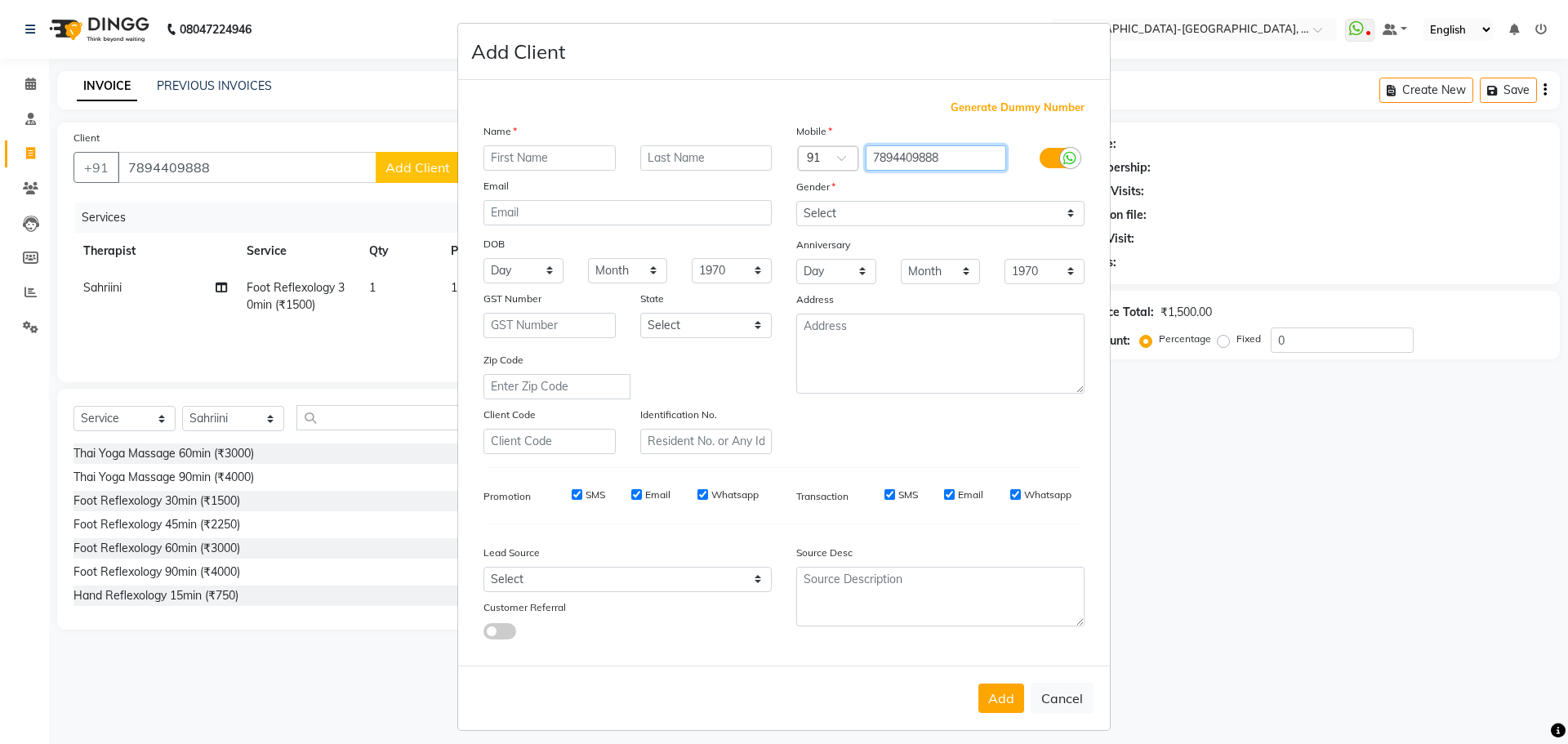
click at [852, 170] on div "Country Code × 91 7894409888" at bounding box center [940, 158] width 313 height 26
click at [544, 158] on input "text" at bounding box center [549, 158] width 132 height 25
click at [1052, 701] on button "Cancel" at bounding box center [1061, 697] width 63 height 31
select select
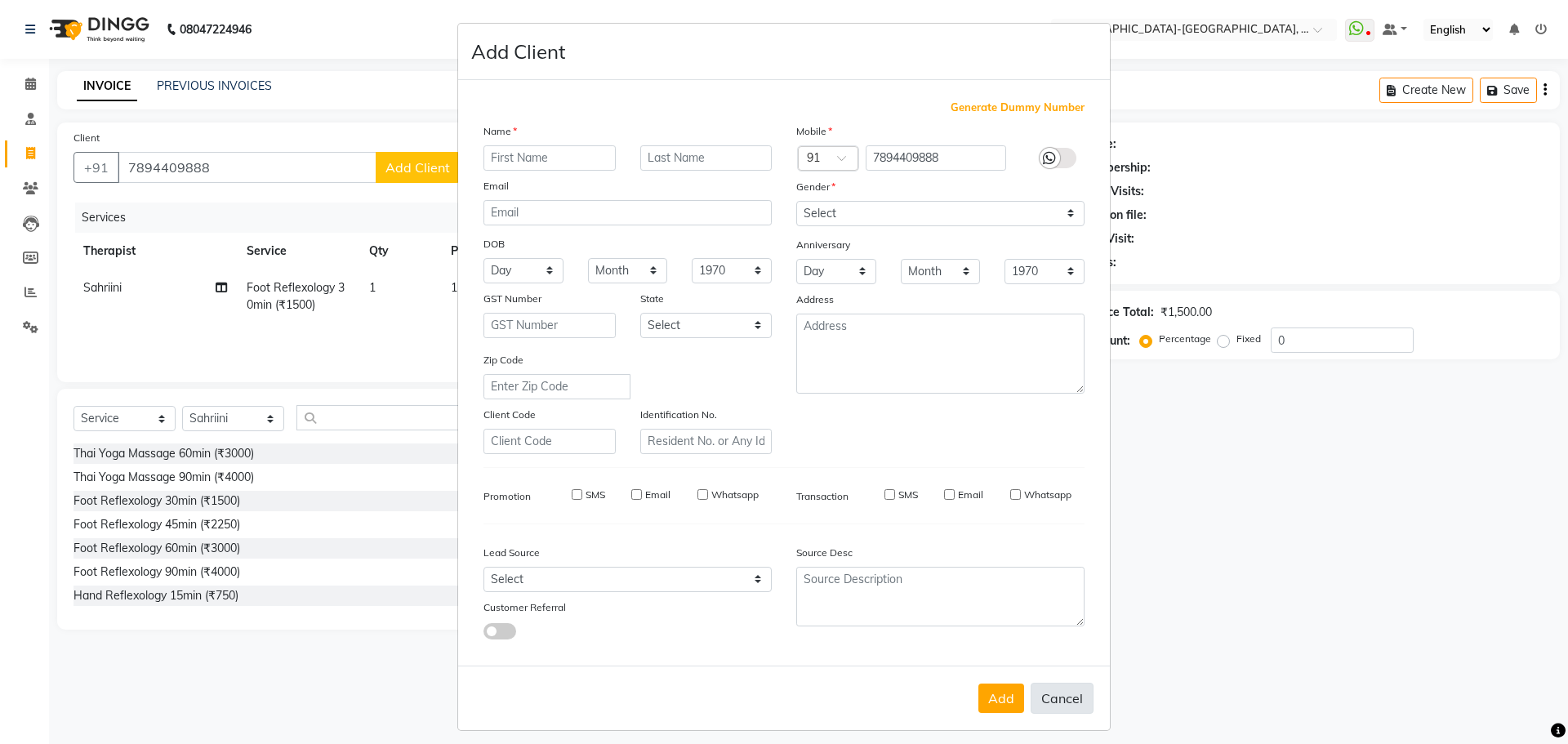
select select
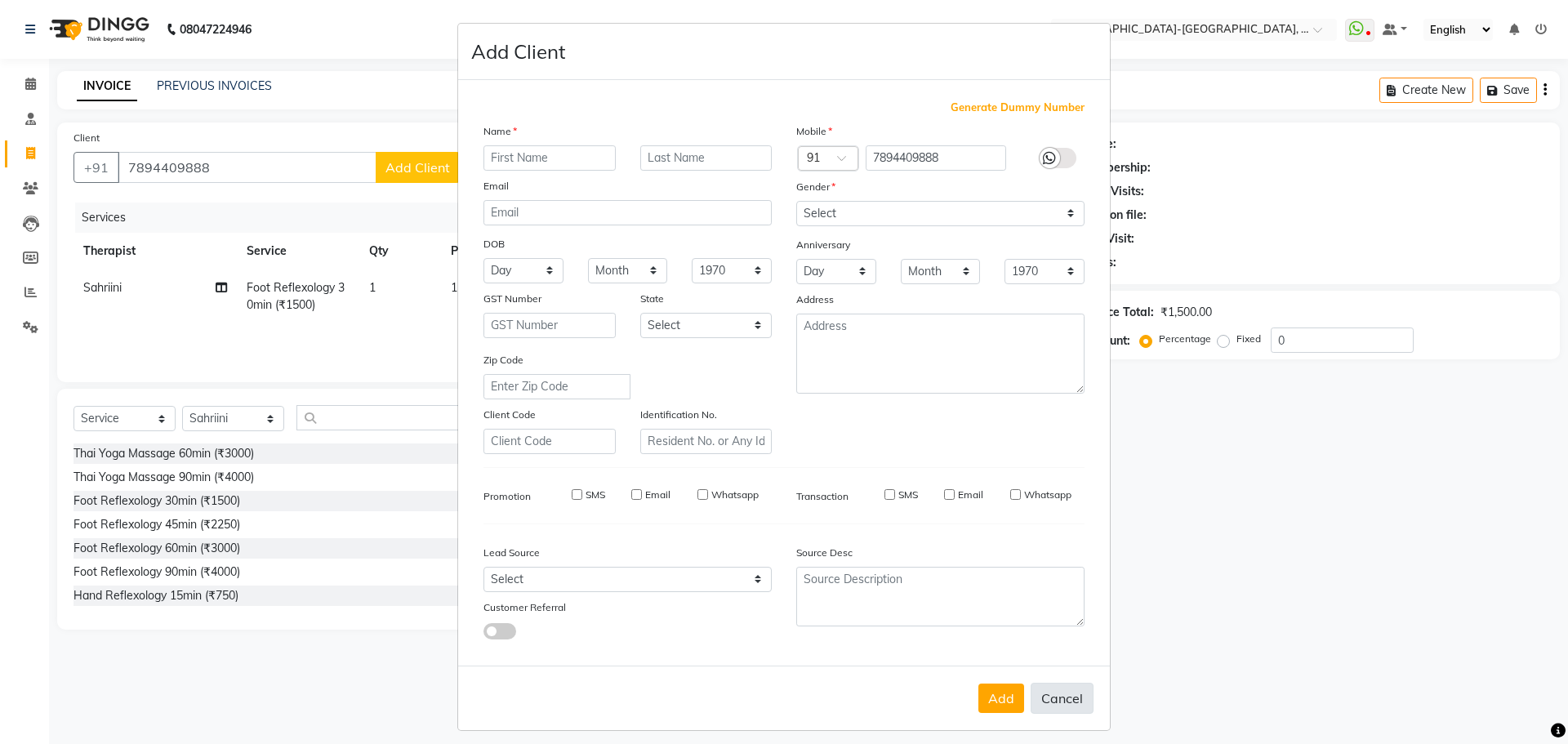
checkbox input "false"
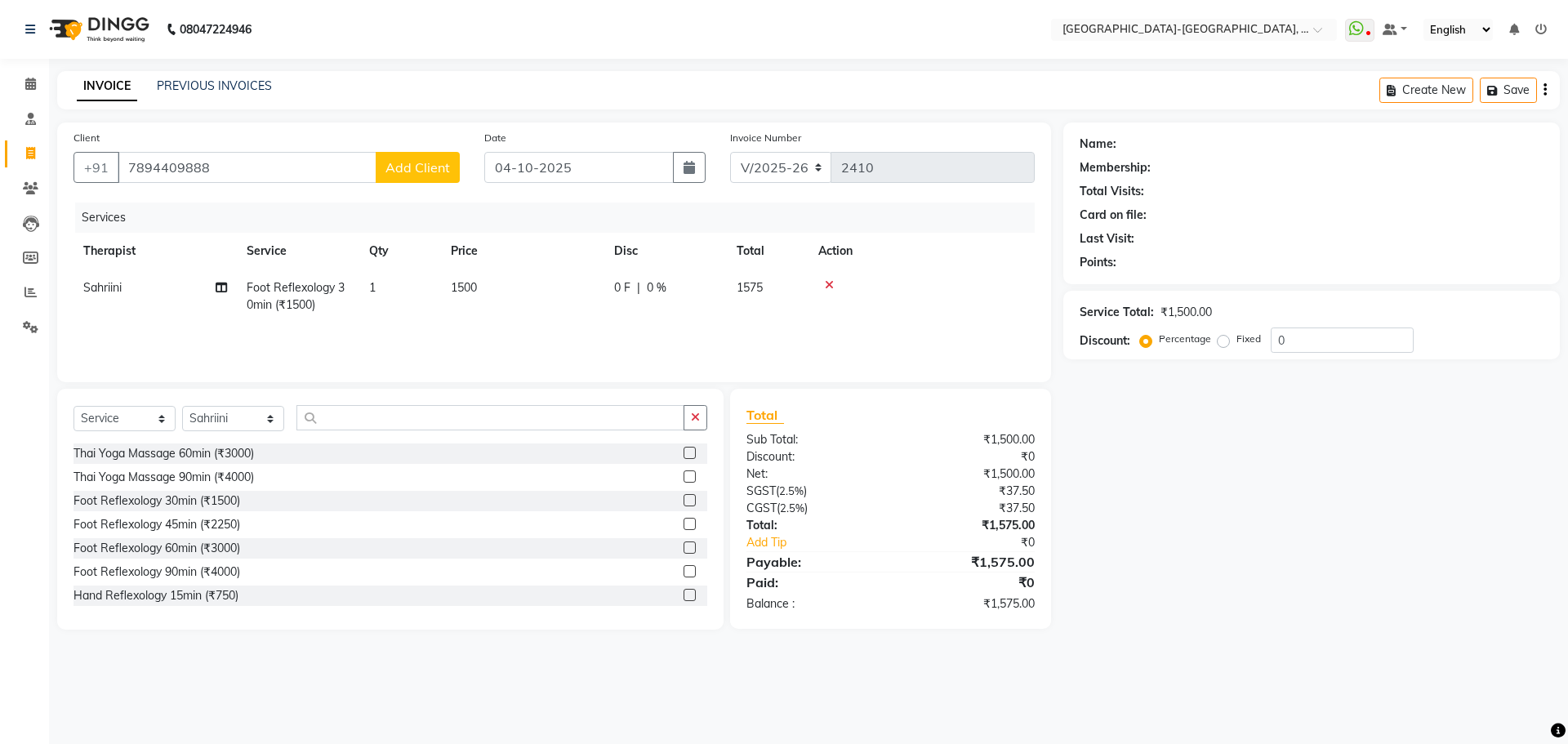
click at [226, 77] on div "INVOICE PREVIOUS INVOICES Create New Save" at bounding box center [808, 90] width 1503 height 38
click at [225, 84] on link "PREVIOUS INVOICES" at bounding box center [214, 86] width 115 height 15
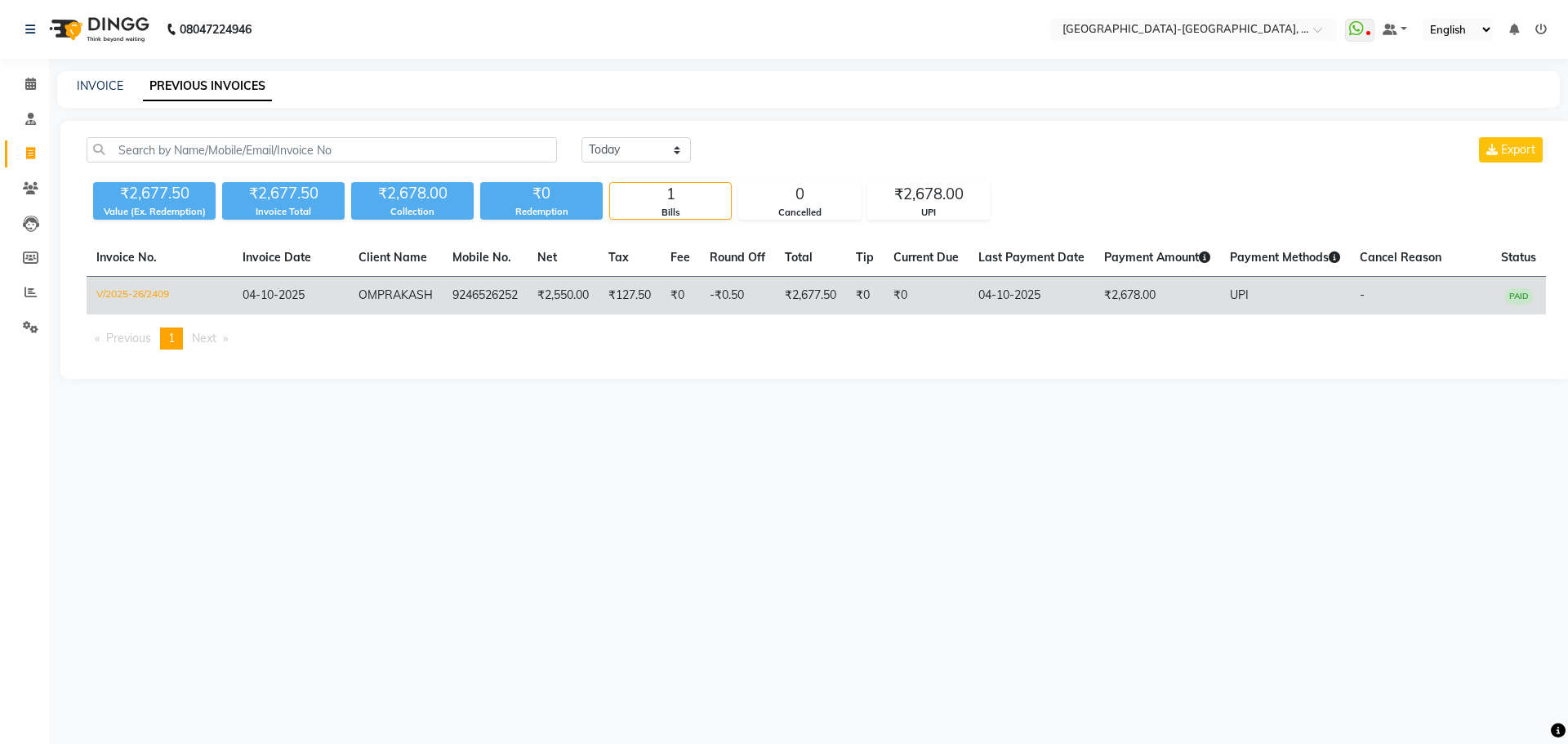
click at [377, 302] on span "PRAKASH" at bounding box center [405, 295] width 55 height 15
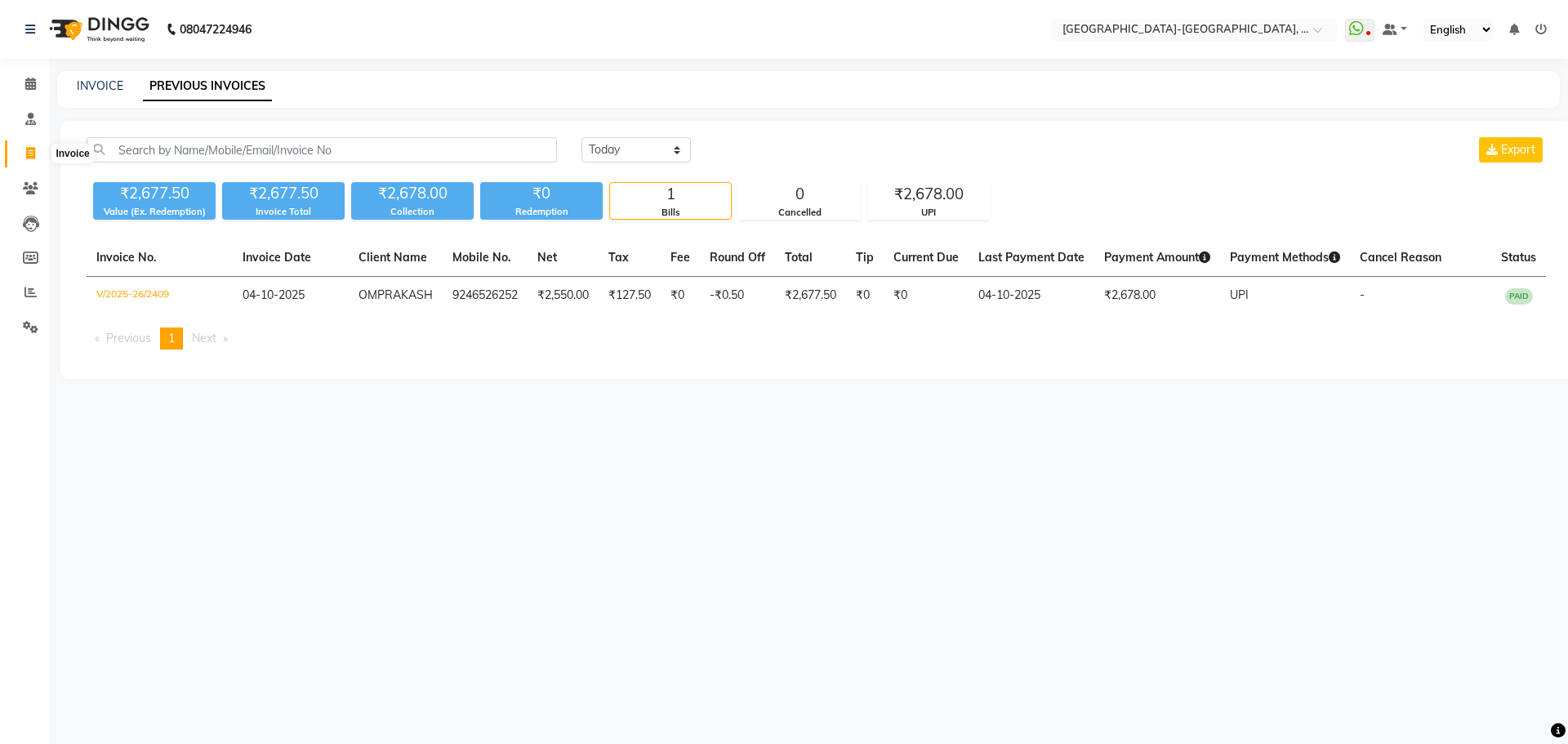
click at [28, 150] on icon at bounding box center [30, 153] width 9 height 13
select select "5851"
select select "service"
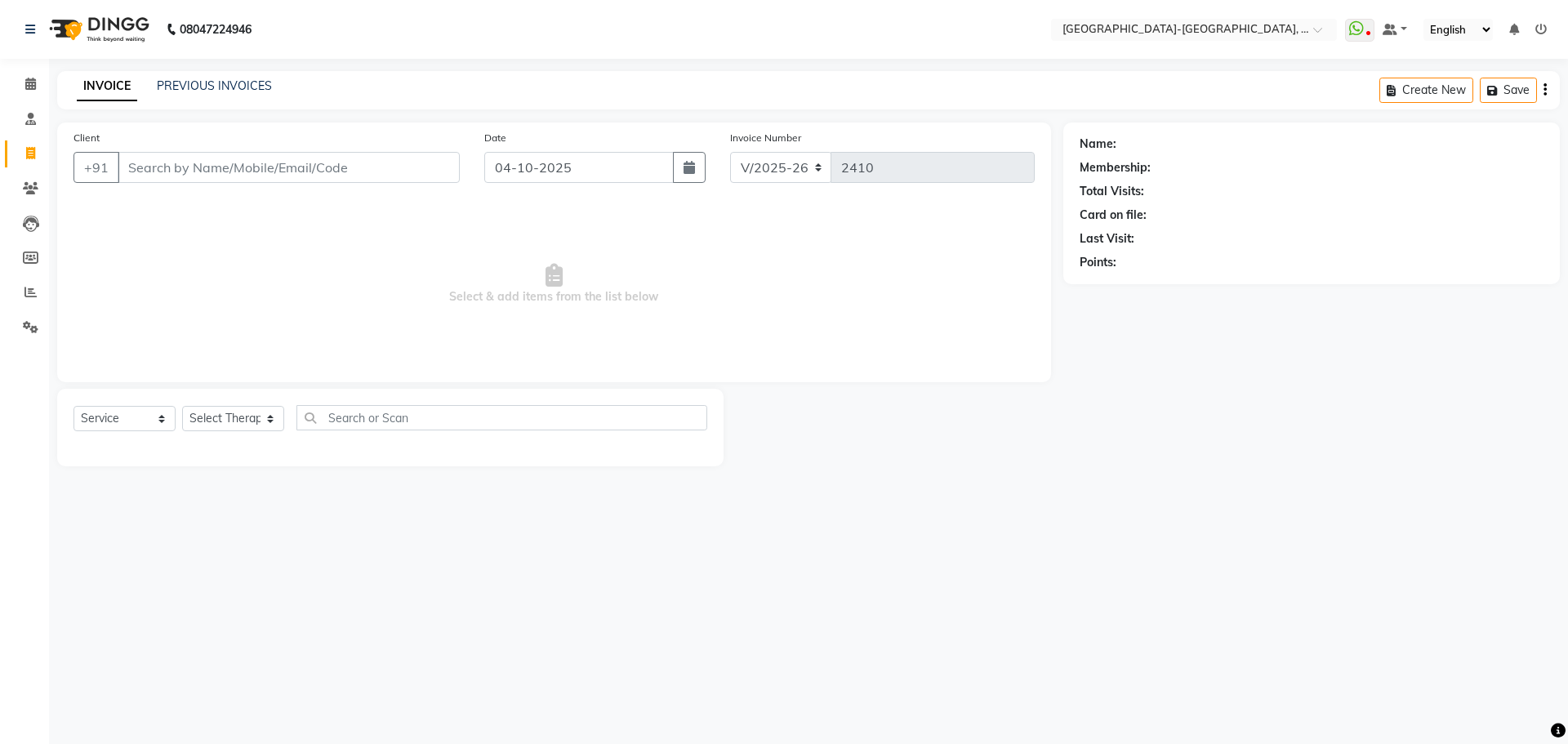
click at [298, 155] on input "Client" at bounding box center [289, 167] width 342 height 31
type input "7894409888"
click at [398, 164] on span "Add Client" at bounding box center [417, 167] width 64 height 17
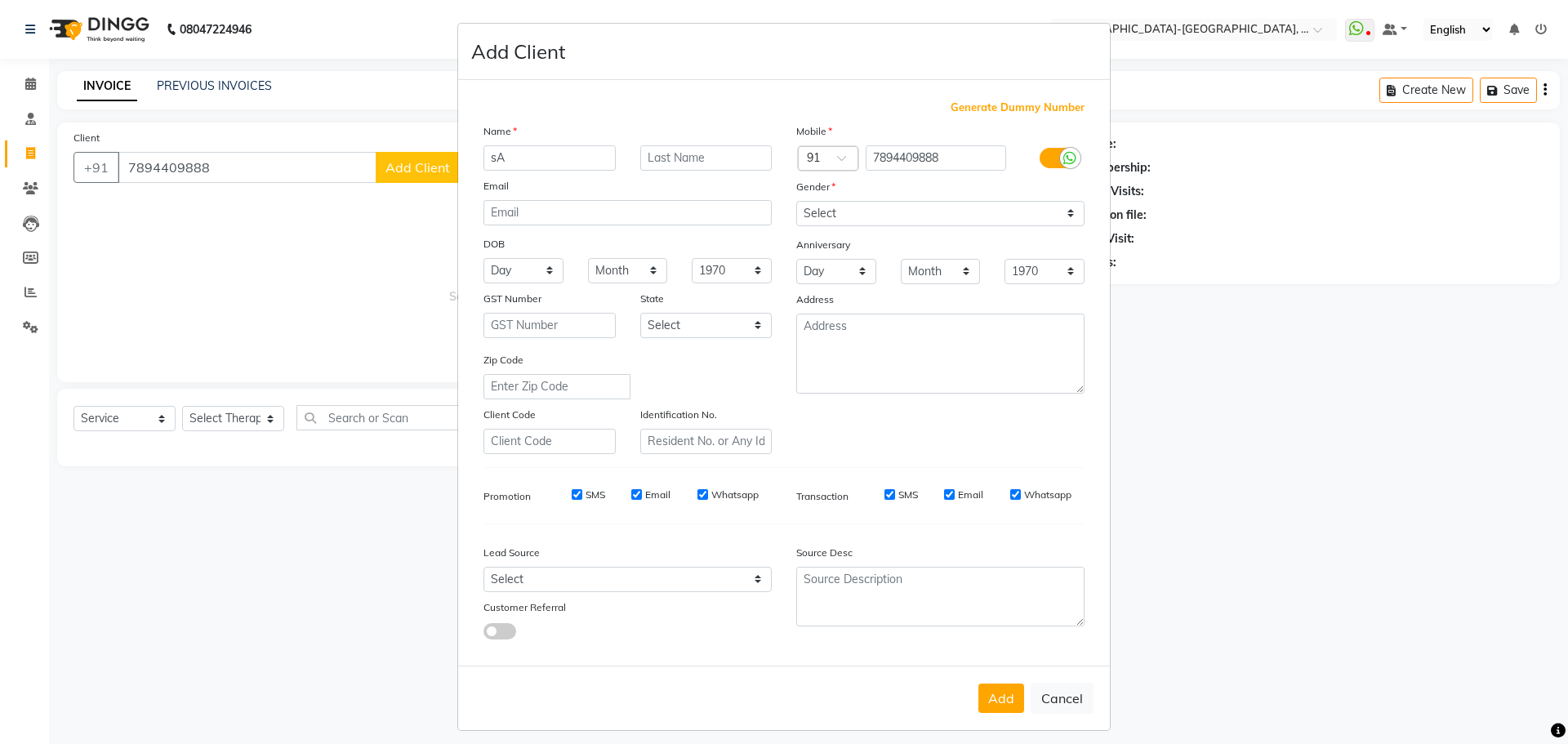
type input "s"
type input "sai krishna"
drag, startPoint x: 919, startPoint y: 211, endPoint x: 911, endPoint y: 225, distance: 16.1
click at [919, 211] on select "Select Male Female Other Prefer Not To Say" at bounding box center [940, 213] width 289 height 25
select select "male"
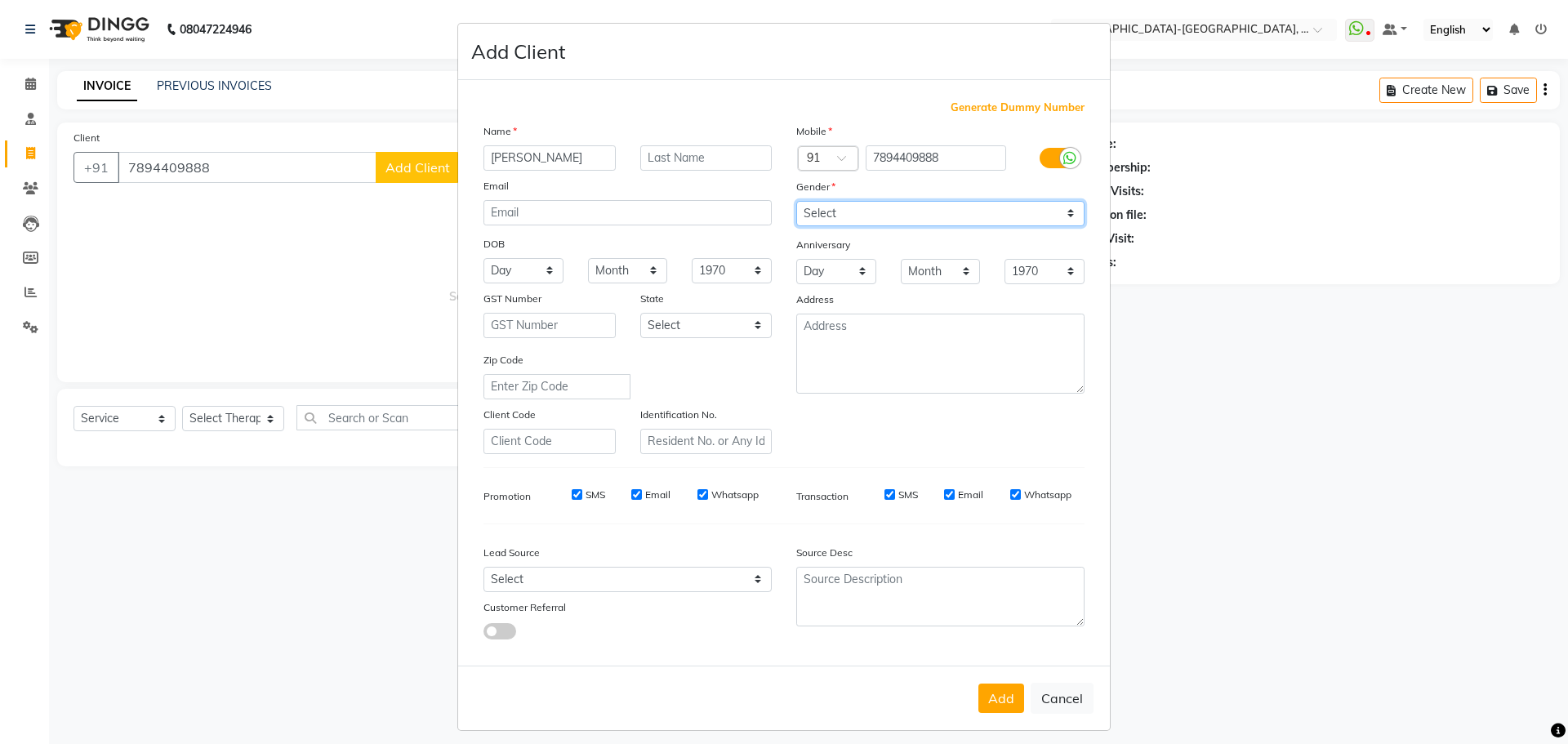
click at [796, 201] on select "Select Male Female Other Prefer Not To Say" at bounding box center [940, 213] width 289 height 25
click at [991, 700] on button "Add" at bounding box center [1001, 697] width 46 height 29
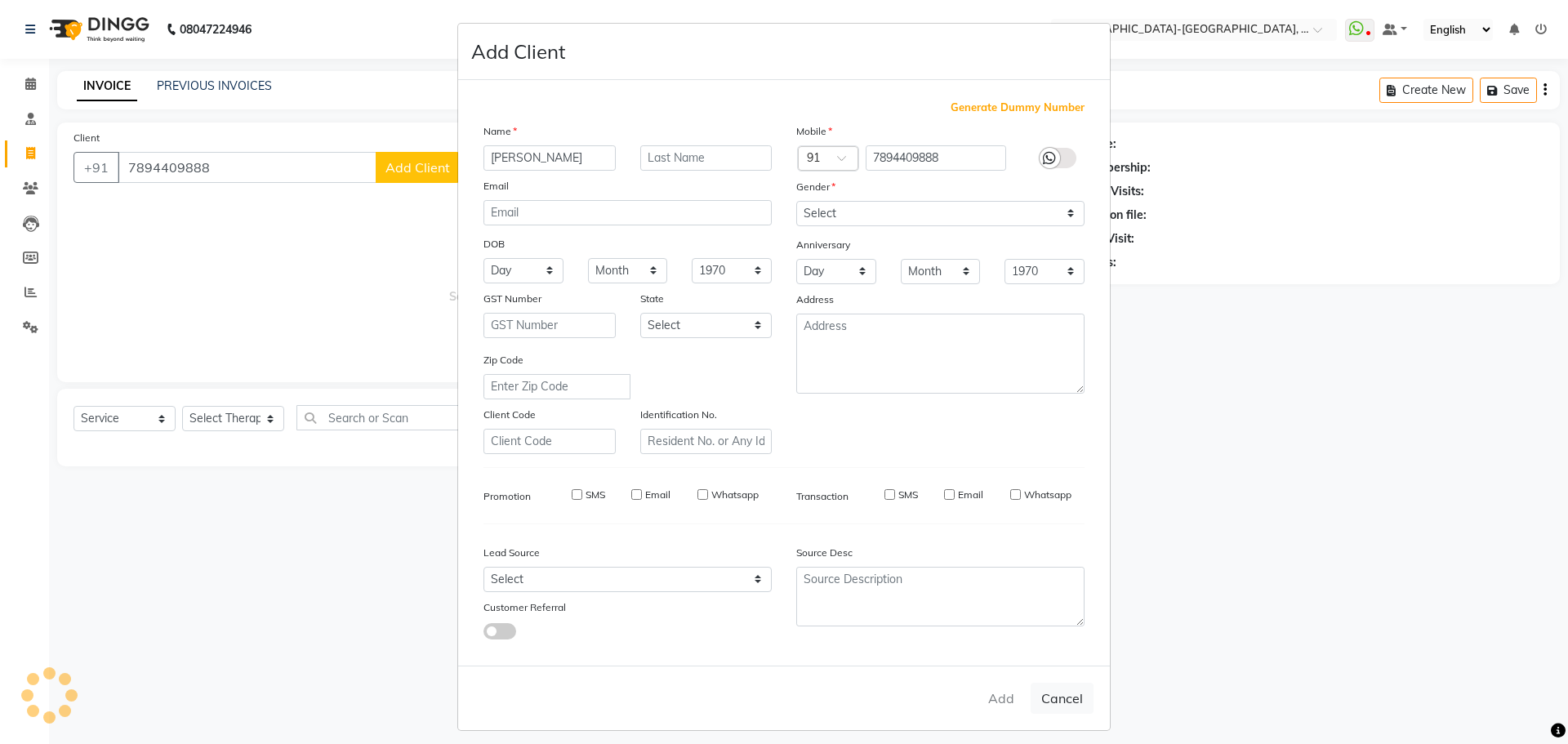
select select
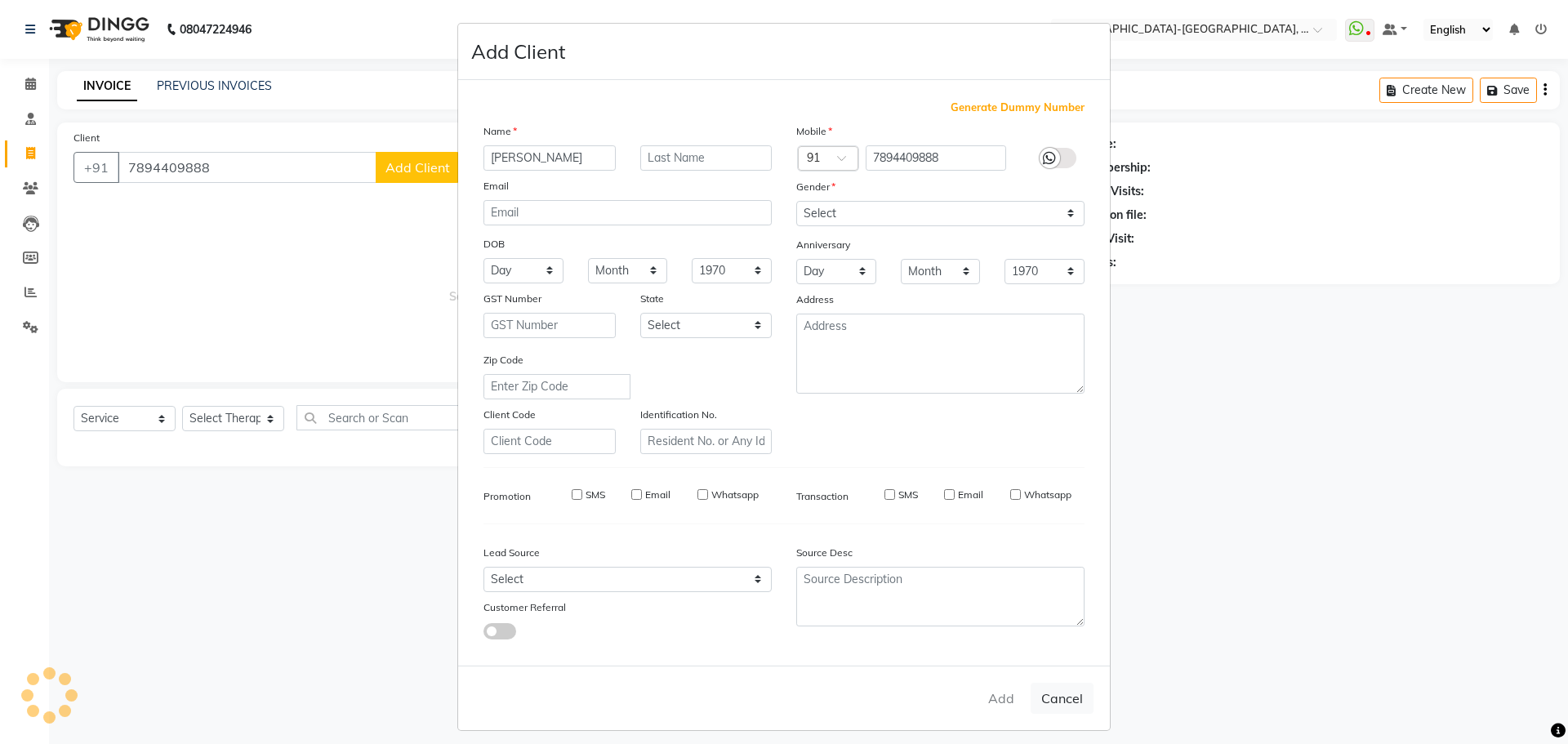
select select
checkbox input "false"
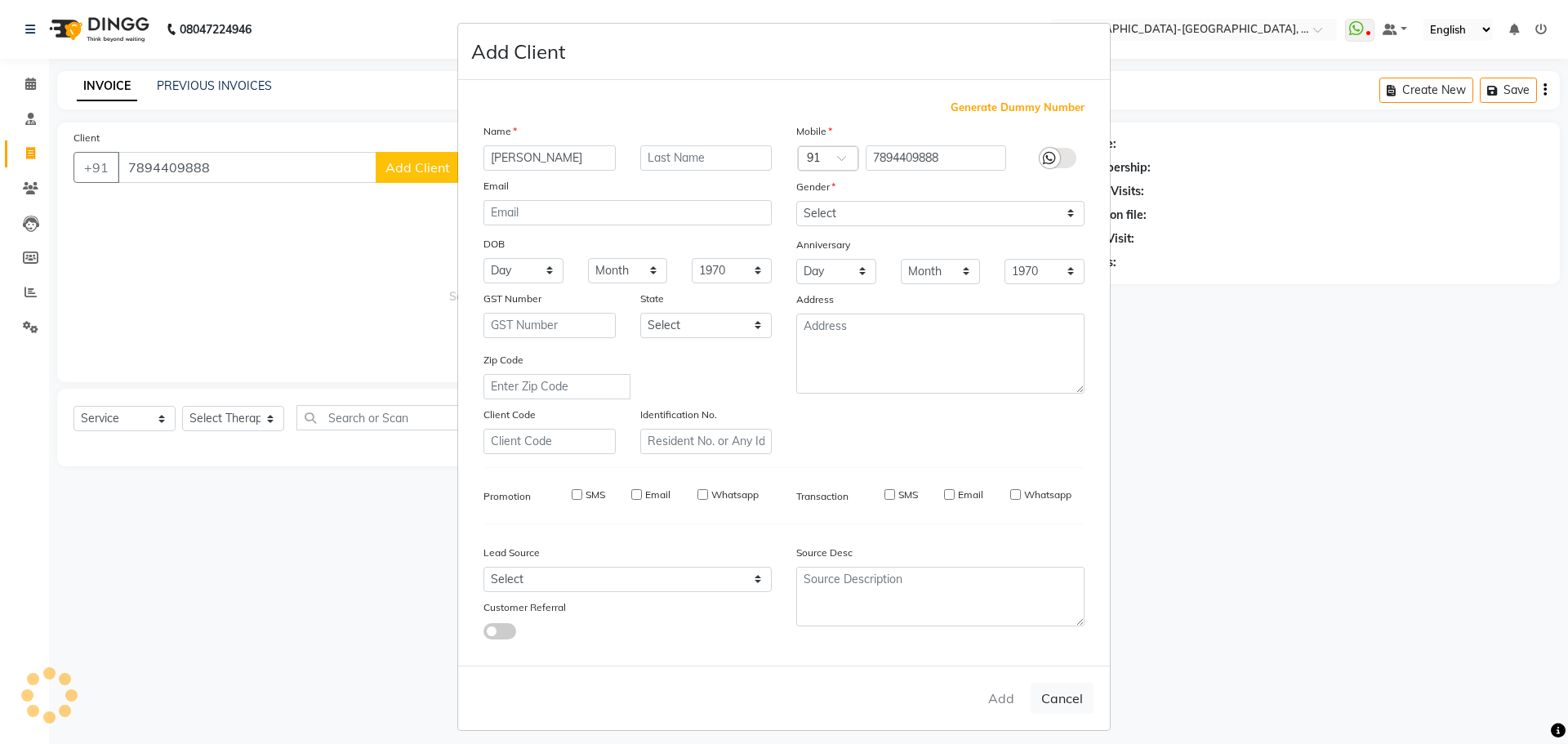
checkbox input "false"
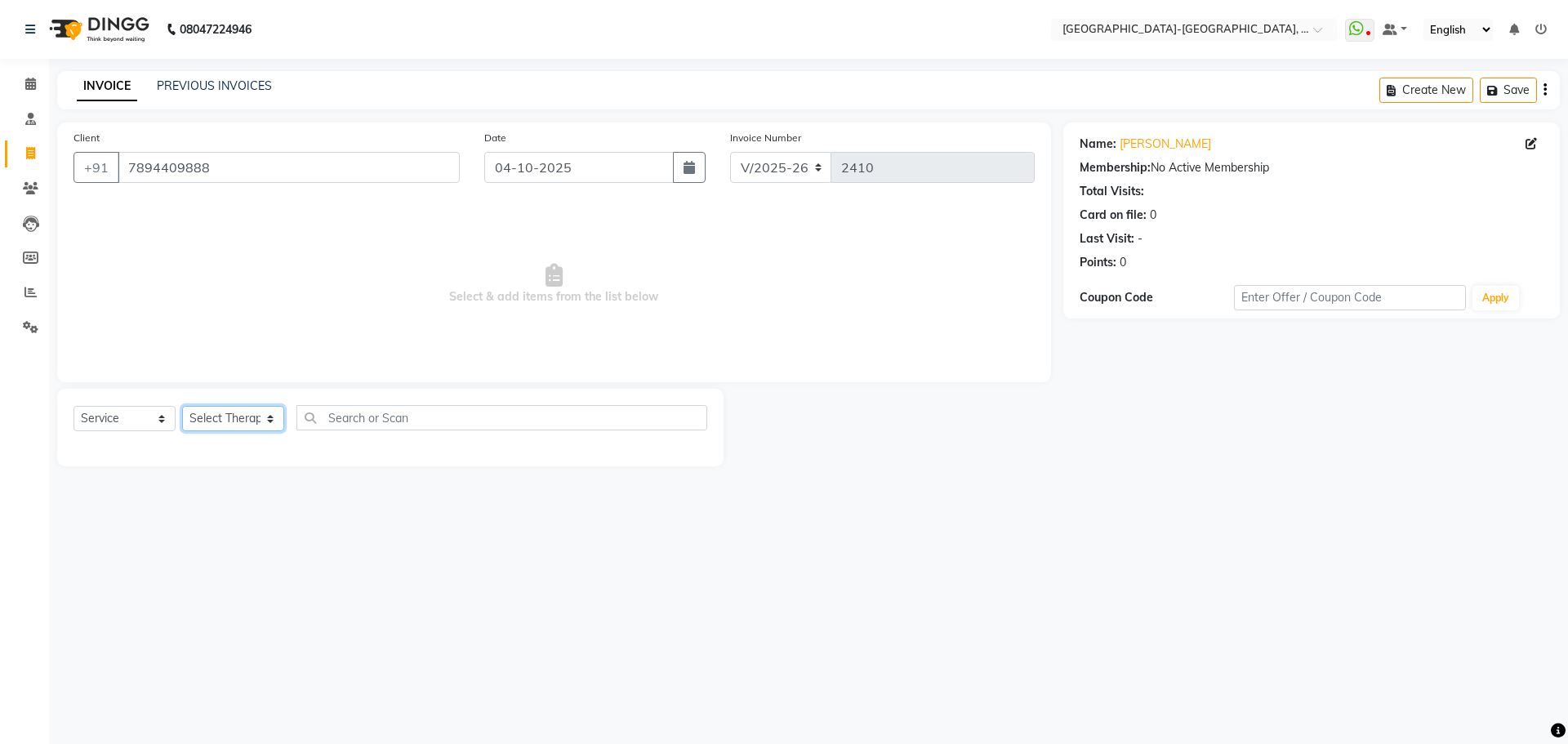
click at [253, 410] on select "Select Therapist Adakho Bone Hridziia Iris Katene Kholu Mayio Mohit Moru P Hrii…" at bounding box center [233, 418] width 102 height 25
select select "90648"
click at [182, 405] on select "Select Therapist Adakho Bone Hridziia Iris Katene Kholu Mayio Mohit Moru P Hrii…" at bounding box center [233, 418] width 102 height 25
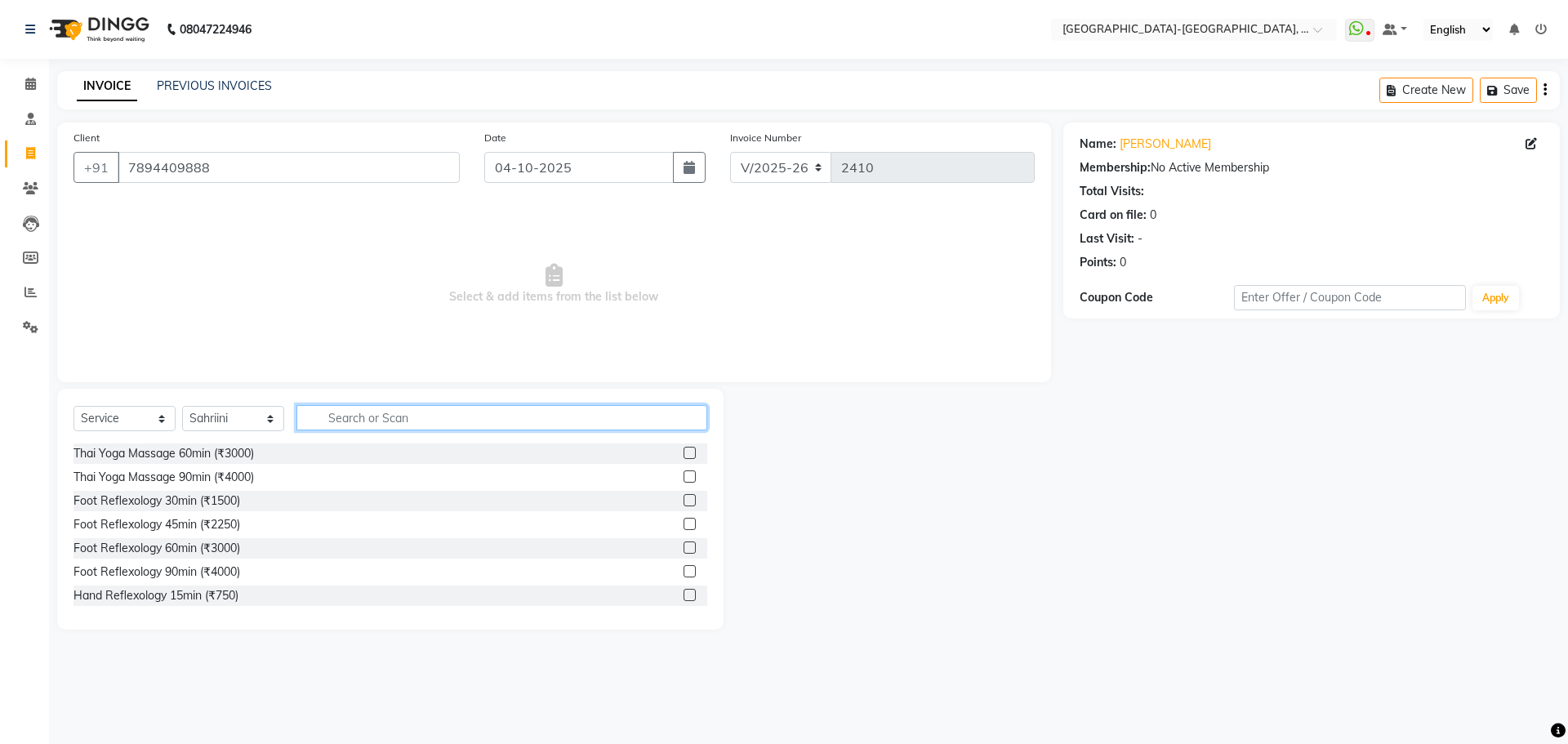
click at [346, 419] on input "text" at bounding box center [501, 417] width 411 height 25
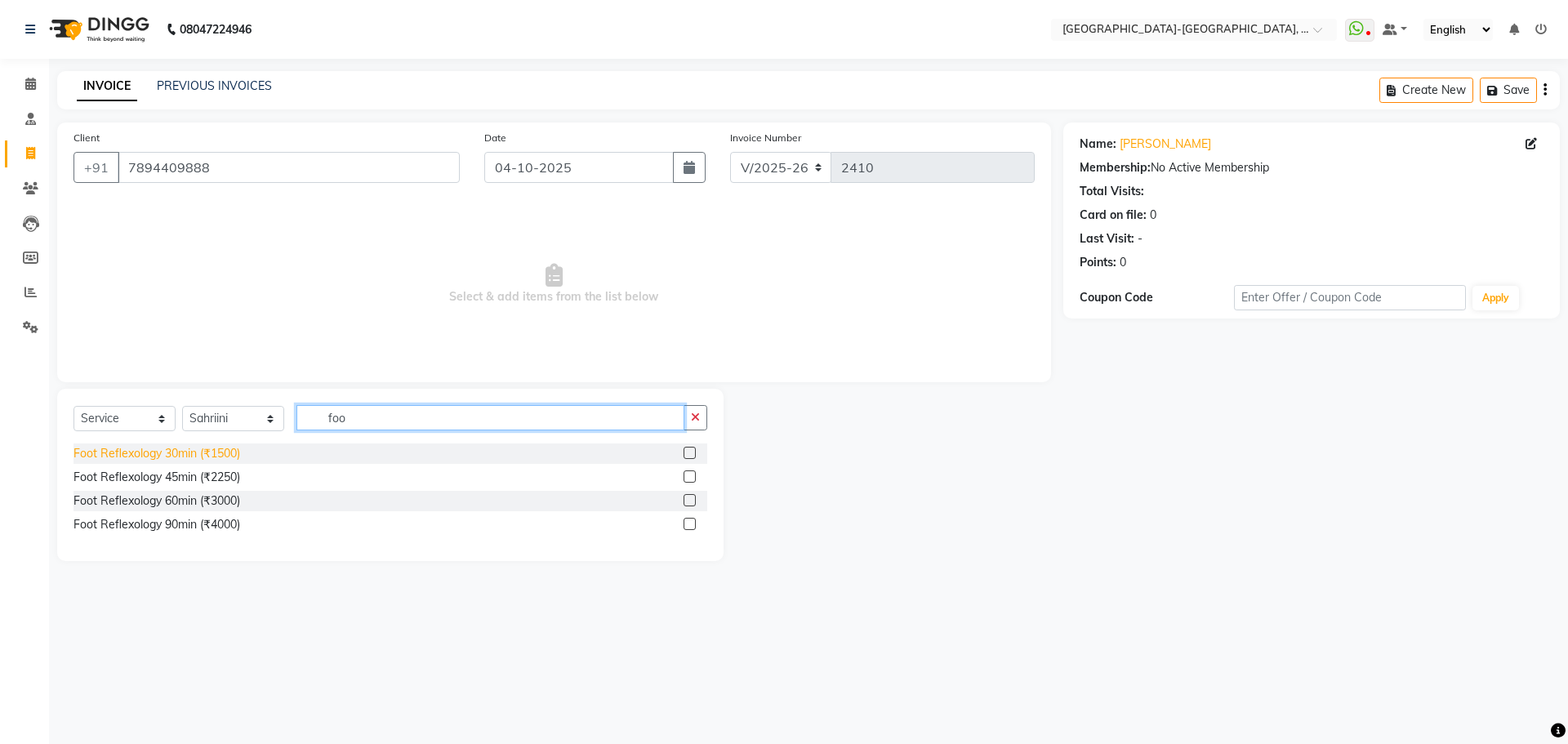
type input "foo"
click at [200, 454] on div "Foot Reflexology 30min (₹1500)" at bounding box center [156, 453] width 166 height 18
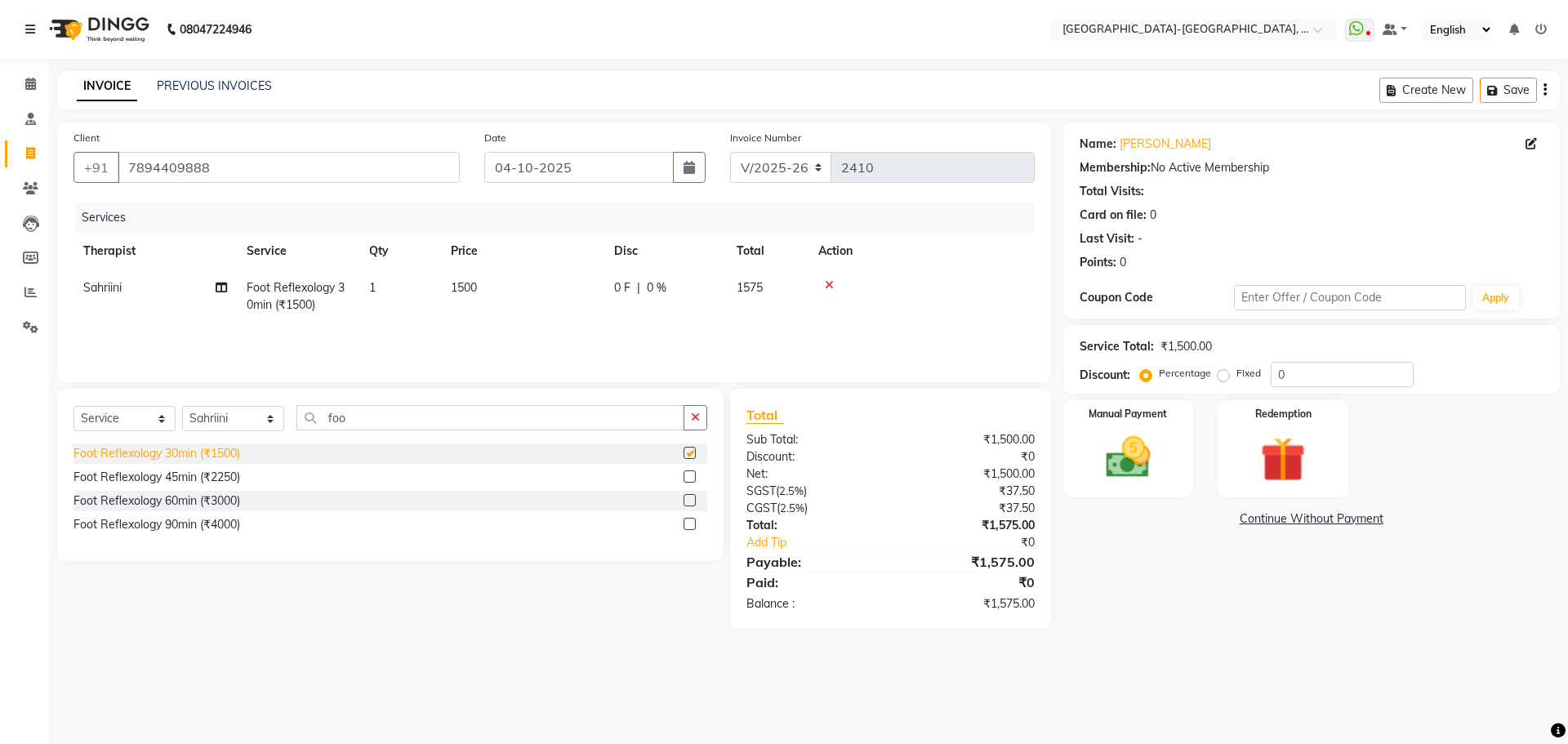
checkbox input "false"
click at [1154, 455] on img at bounding box center [1128, 457] width 76 height 54
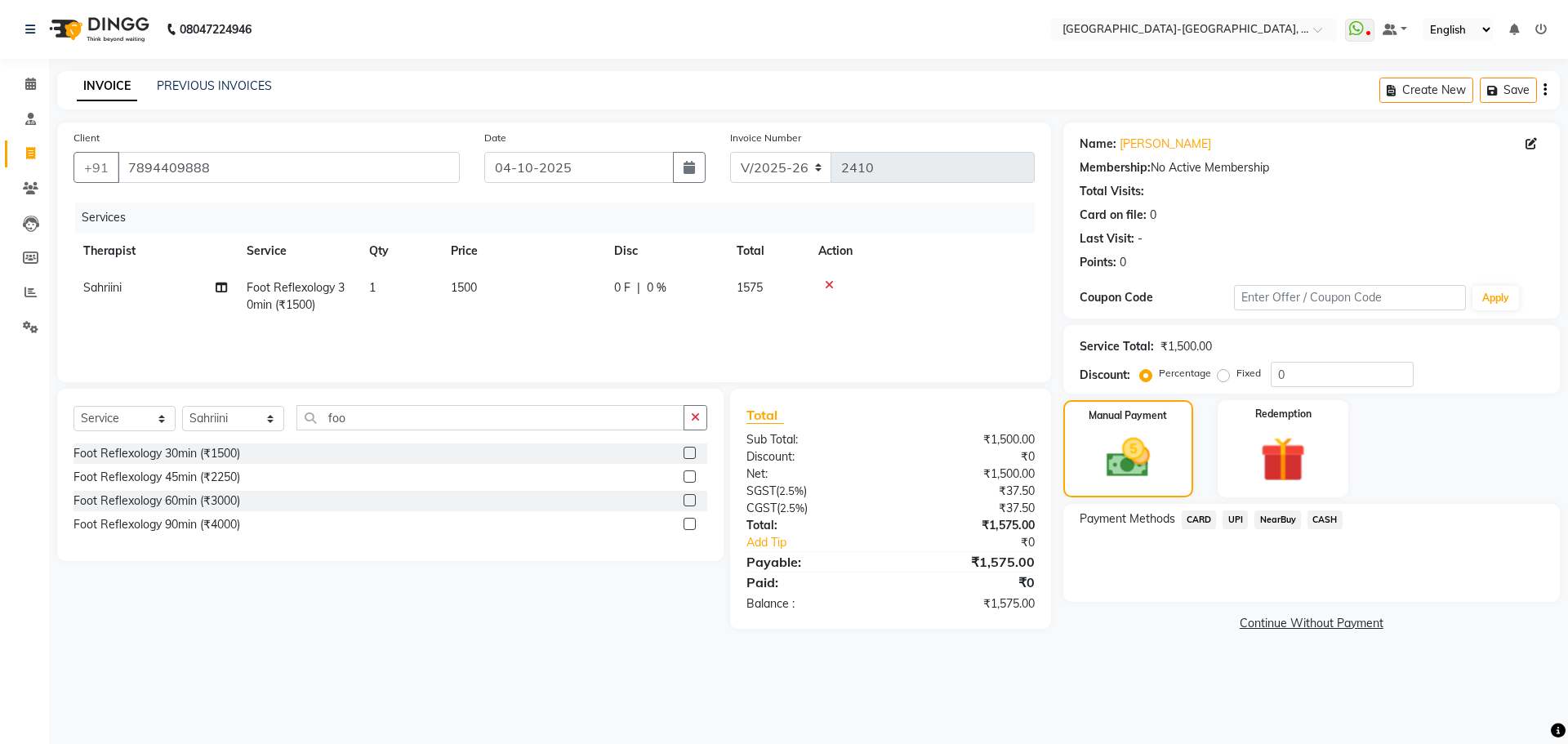
click at [1239, 517] on span "UPI" at bounding box center [1235, 519] width 25 height 18
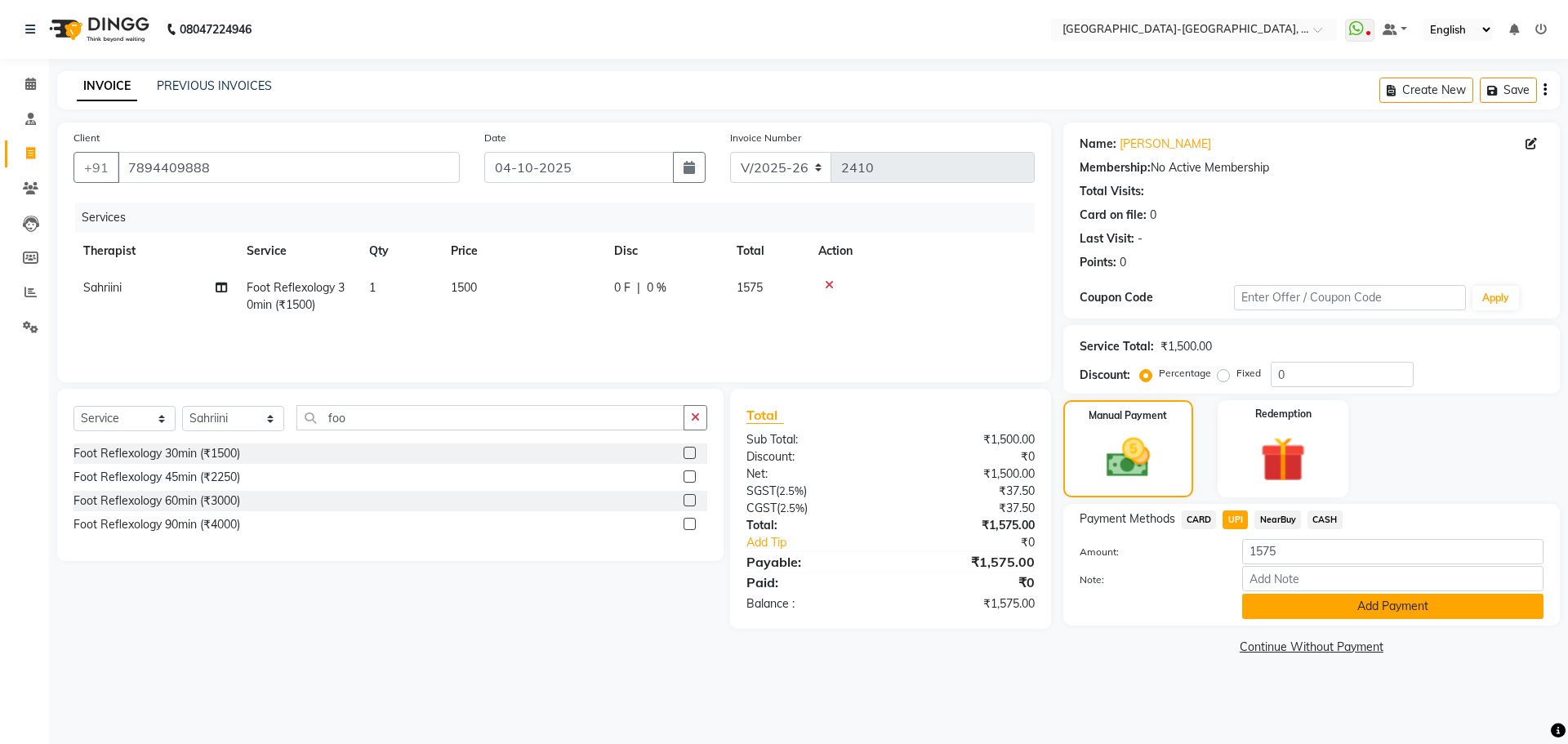
click at [1357, 604] on button "Add Payment" at bounding box center [1392, 606] width 301 height 25
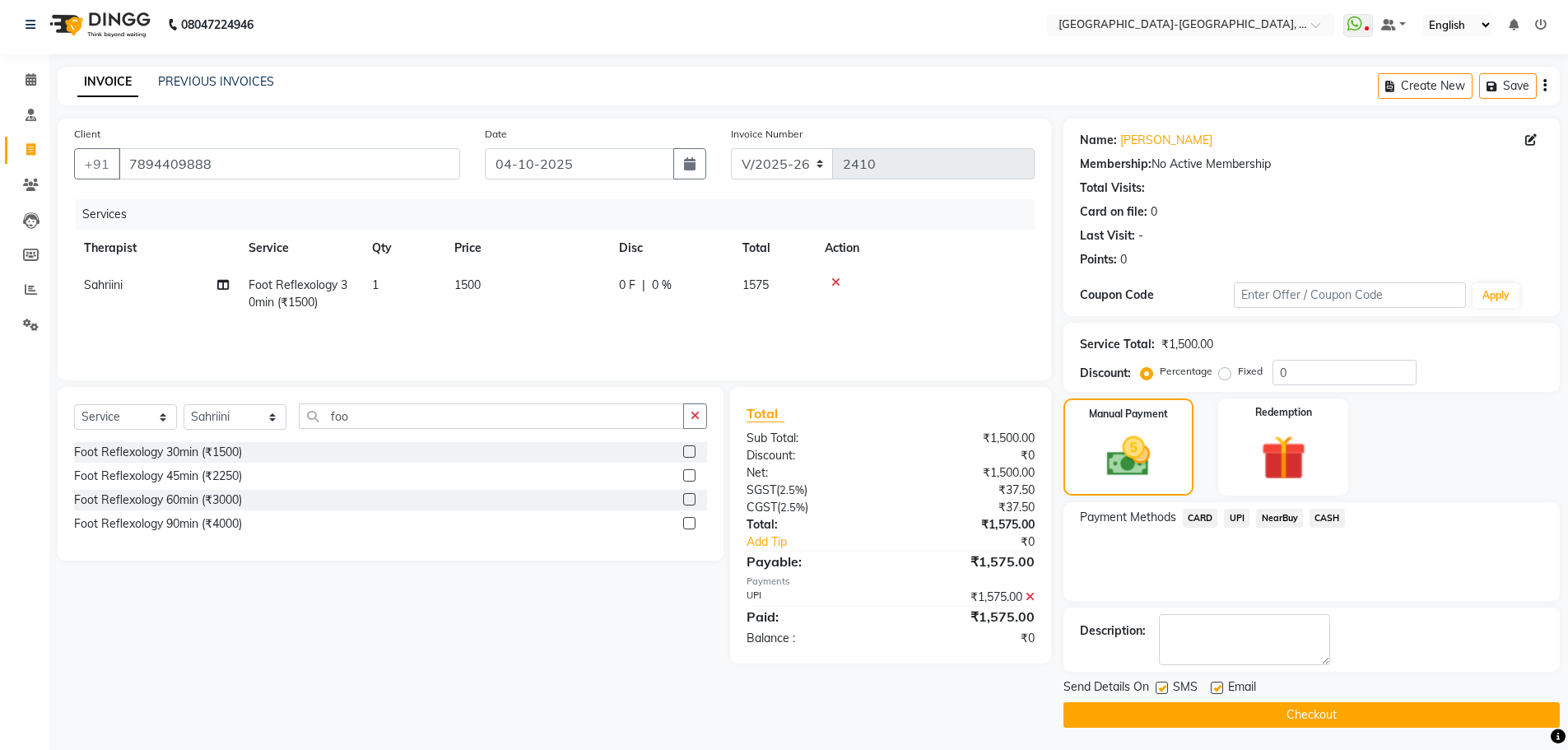
scroll to position [8, 0]
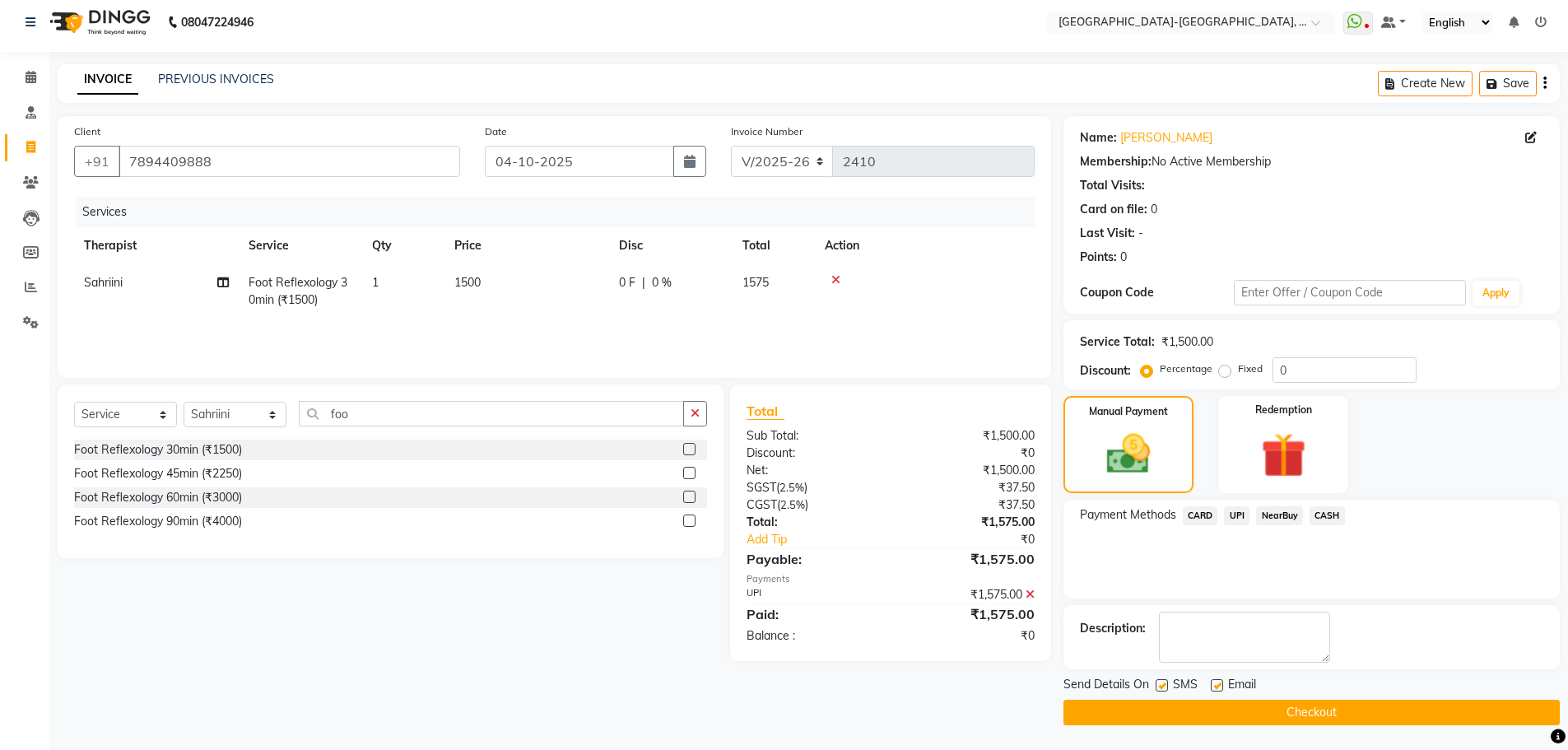
click at [1369, 701] on button "Checkout" at bounding box center [1312, 712] width 497 height 25
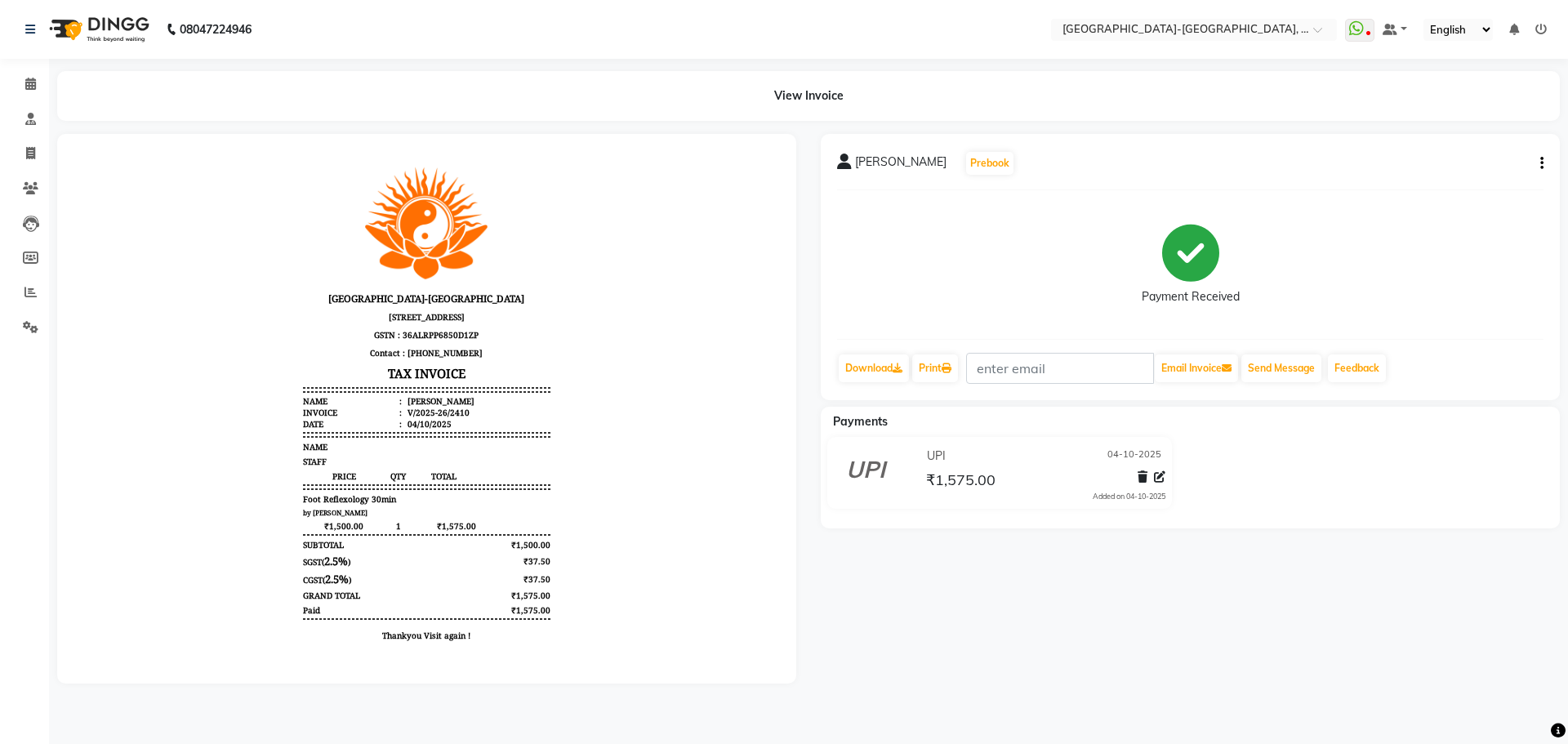
drag, startPoint x: 1249, startPoint y: 565, endPoint x: 68, endPoint y: 308, distance: 1208.6
click at [56, 302] on div at bounding box center [426, 408] width 764 height 549
click at [28, 155] on icon at bounding box center [30, 153] width 9 height 13
select select "service"
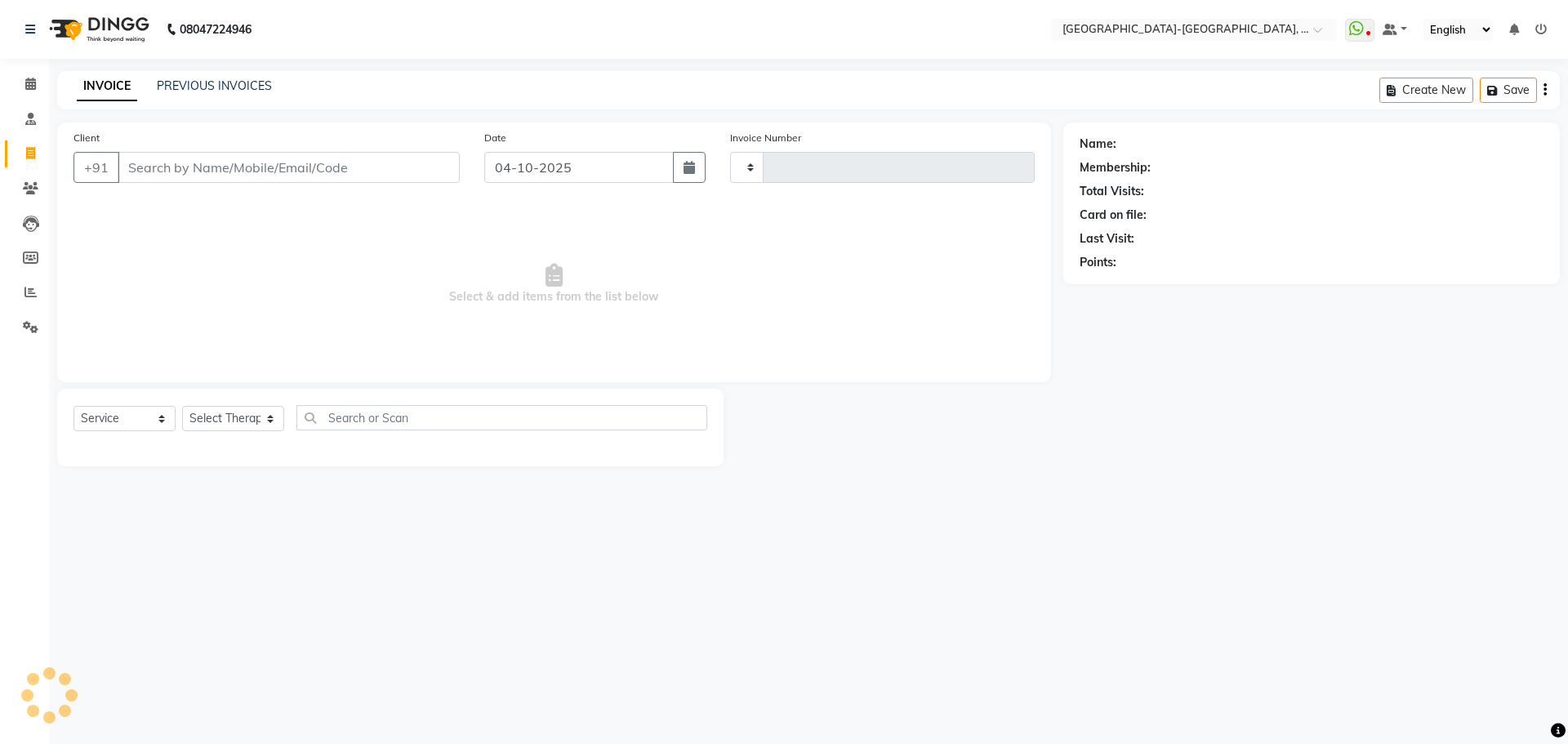
type input "2411"
select select "5851"
click at [202, 88] on link "PREVIOUS INVOICES" at bounding box center [214, 86] width 115 height 15
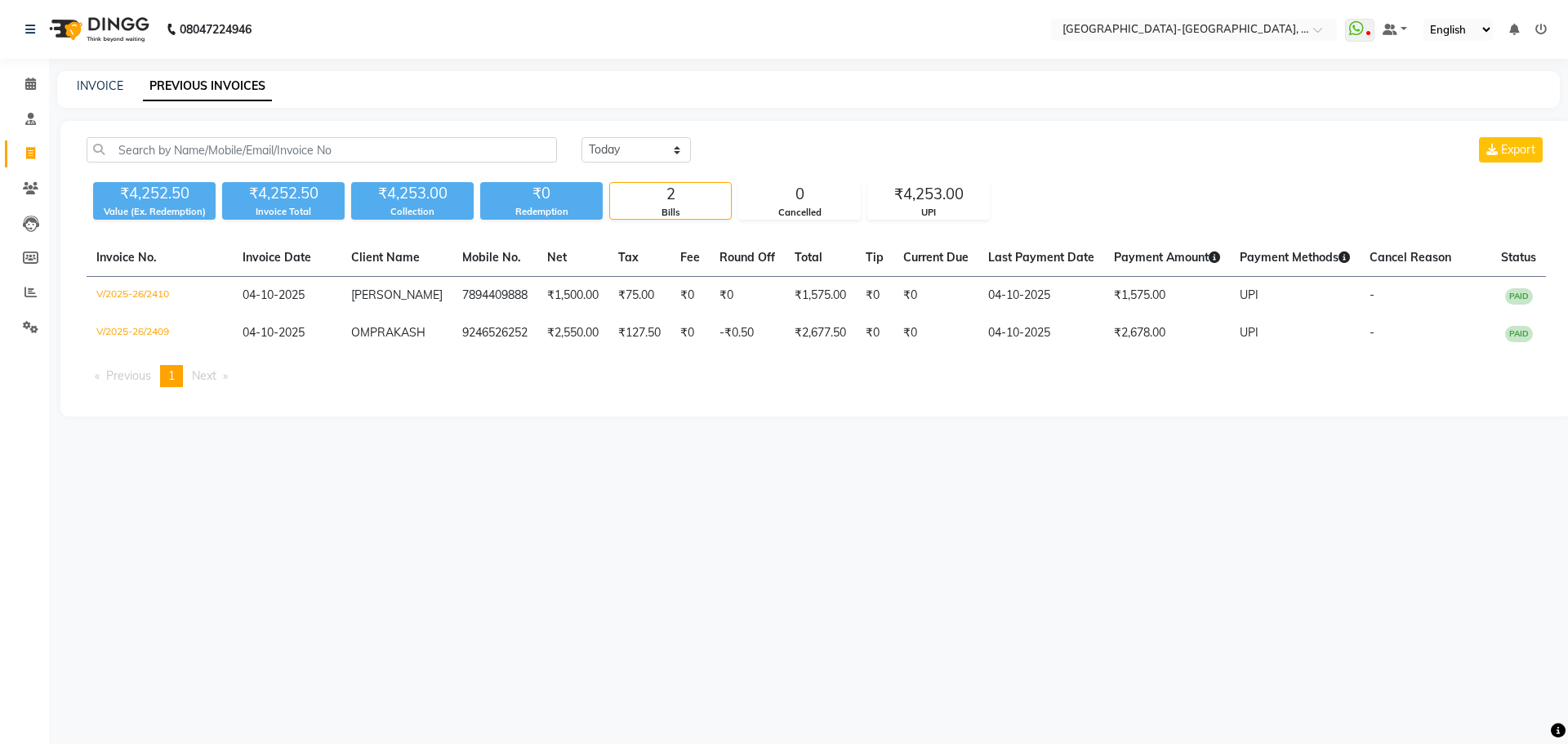
click at [38, 155] on span at bounding box center [31, 154] width 28 height 18
select select "service"
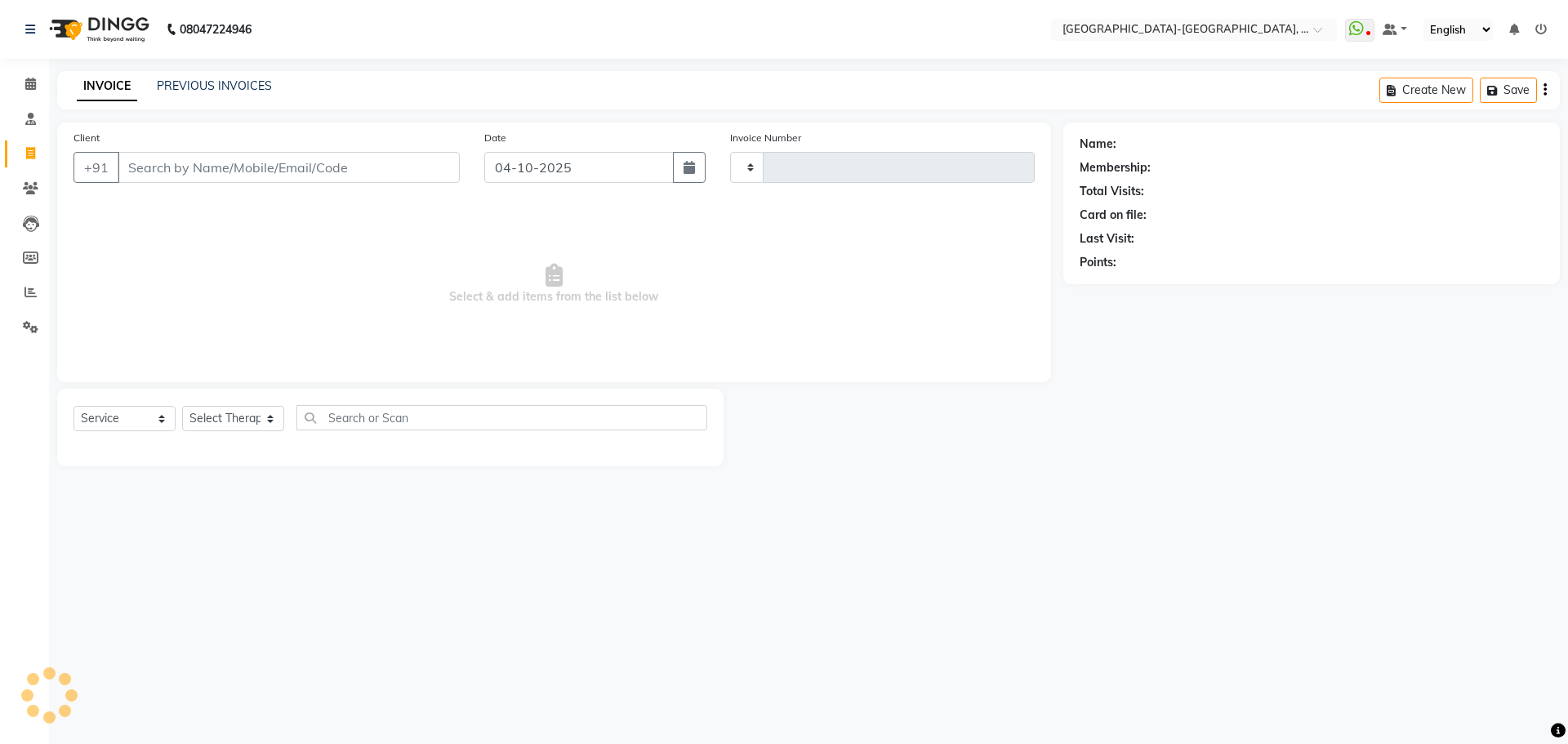
type input "2411"
select select "5851"
drag, startPoint x: 300, startPoint y: 164, endPoint x: 309, endPoint y: 166, distance: 9.2
click at [300, 164] on input "Client" at bounding box center [289, 167] width 342 height 31
type input "8688445106"
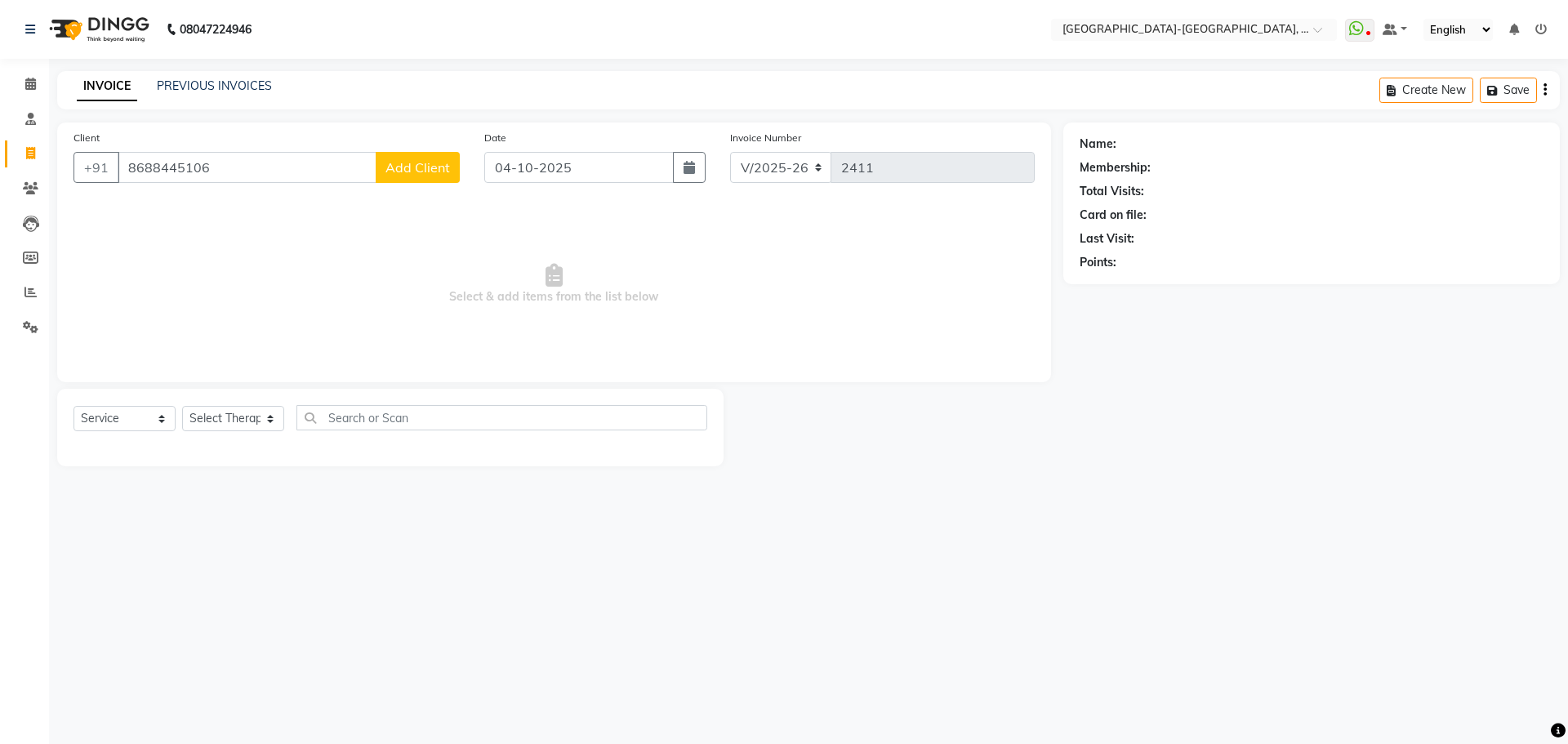
click at [426, 168] on span "Add Client" at bounding box center [417, 167] width 64 height 17
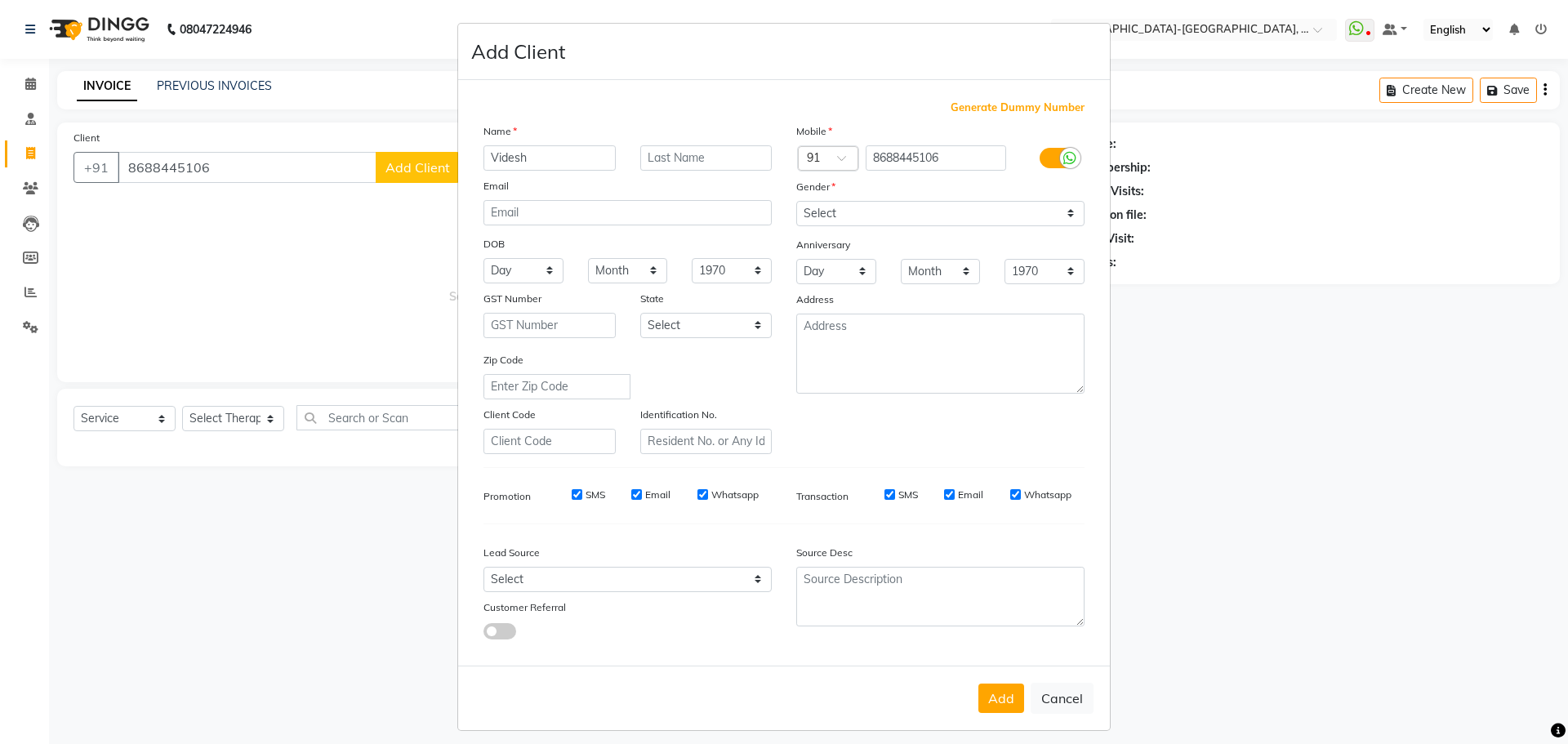
type input "Videsh"
click at [893, 220] on select "Select Male Female Other Prefer Not To Say" at bounding box center [940, 213] width 289 height 25
select select "male"
click at [796, 201] on select "Select Male Female Other Prefer Not To Say" at bounding box center [940, 213] width 289 height 25
click at [894, 219] on select "Select Male Female Other Prefer Not To Say" at bounding box center [940, 213] width 289 height 25
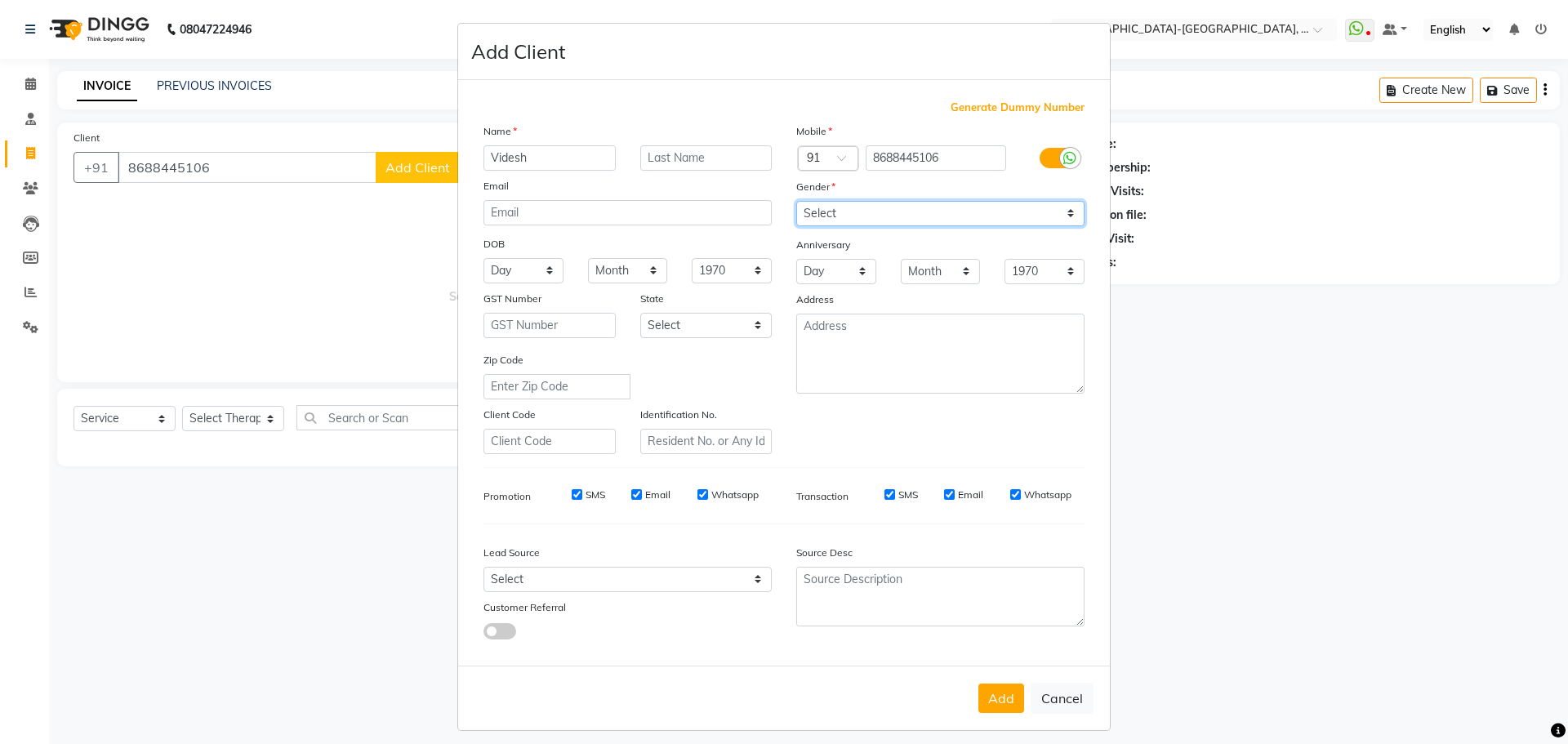
click at [796, 201] on select "Select Male Female Other Prefer Not To Say" at bounding box center [940, 213] width 289 height 25
click at [1004, 708] on button "Add" at bounding box center [1001, 697] width 46 height 29
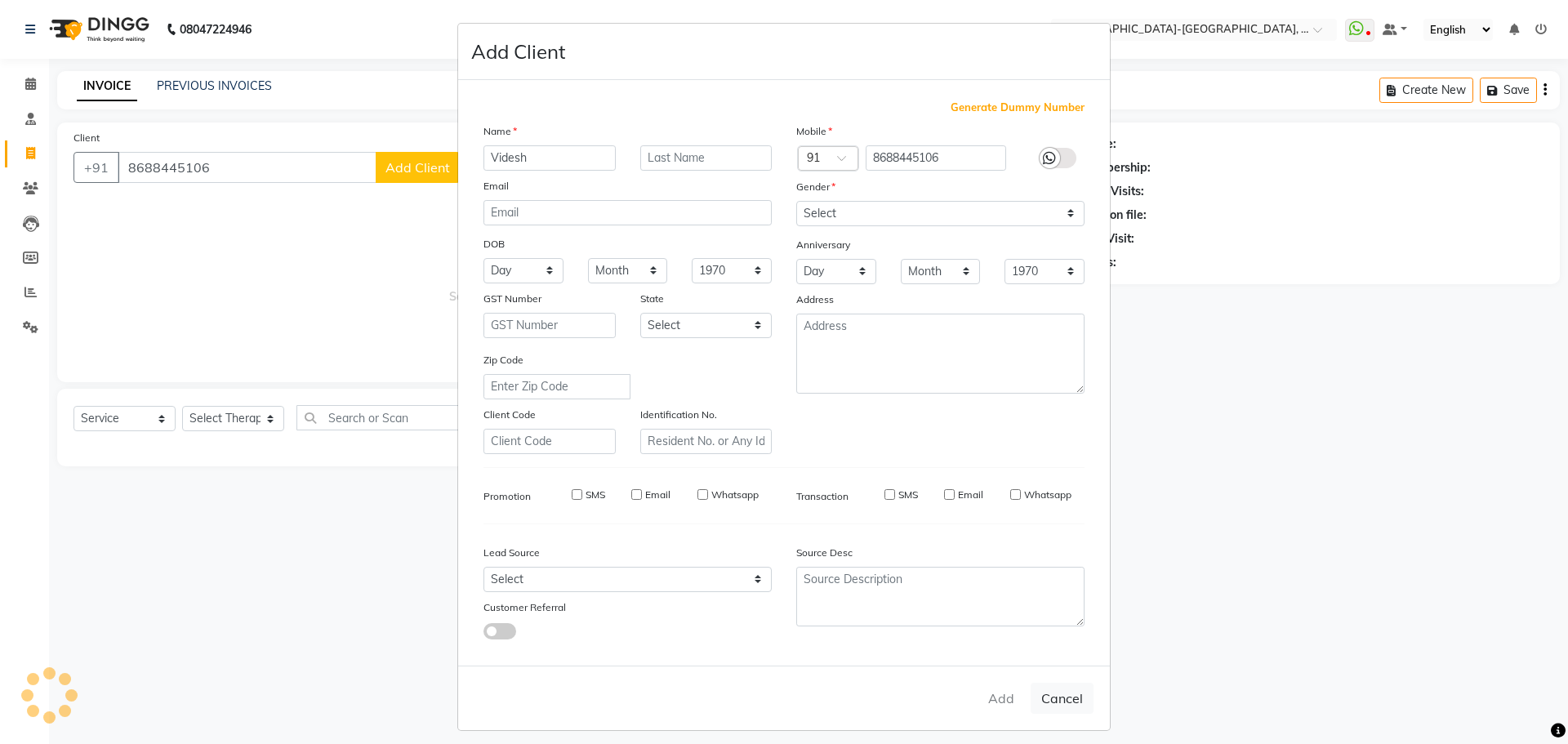
select select
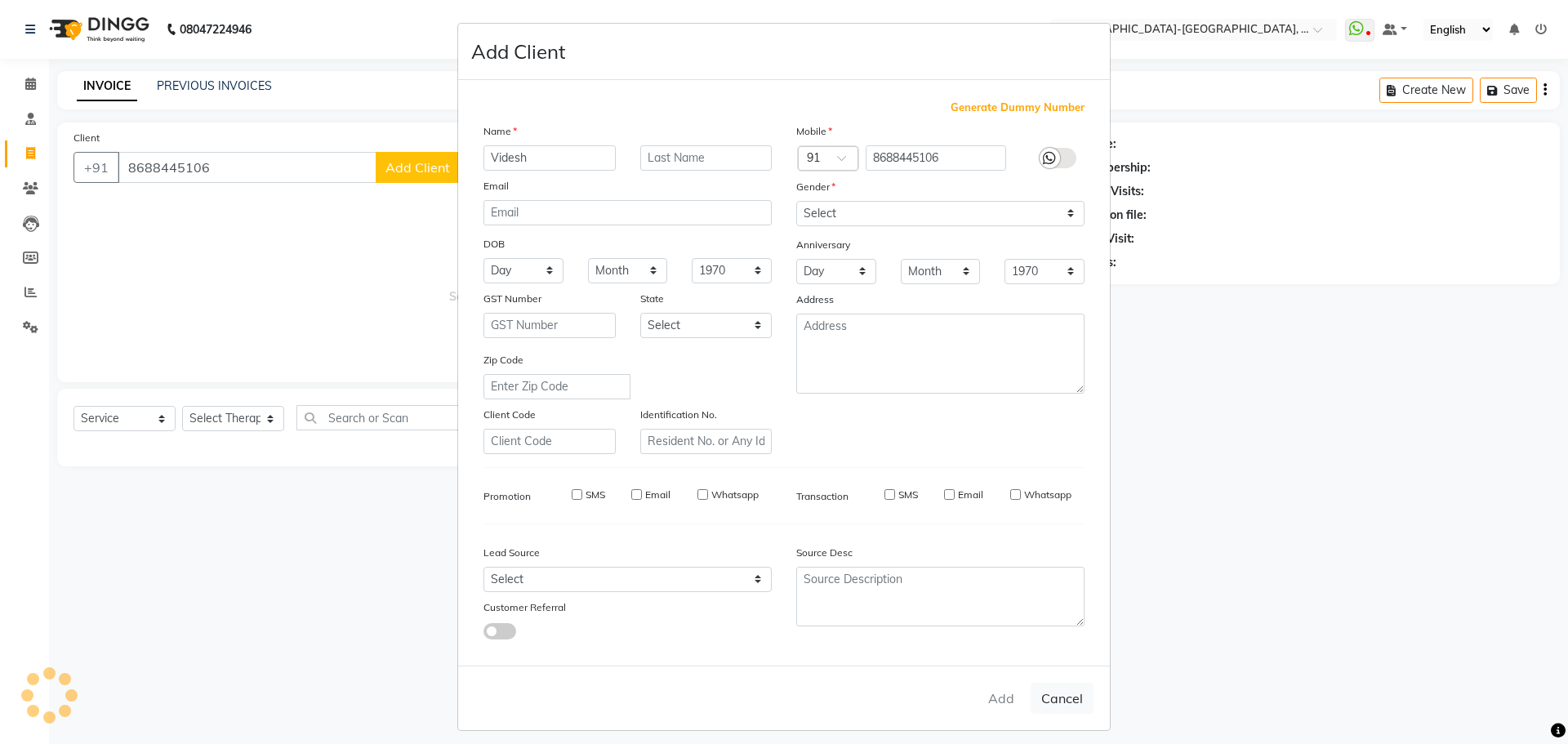
select select
checkbox input "false"
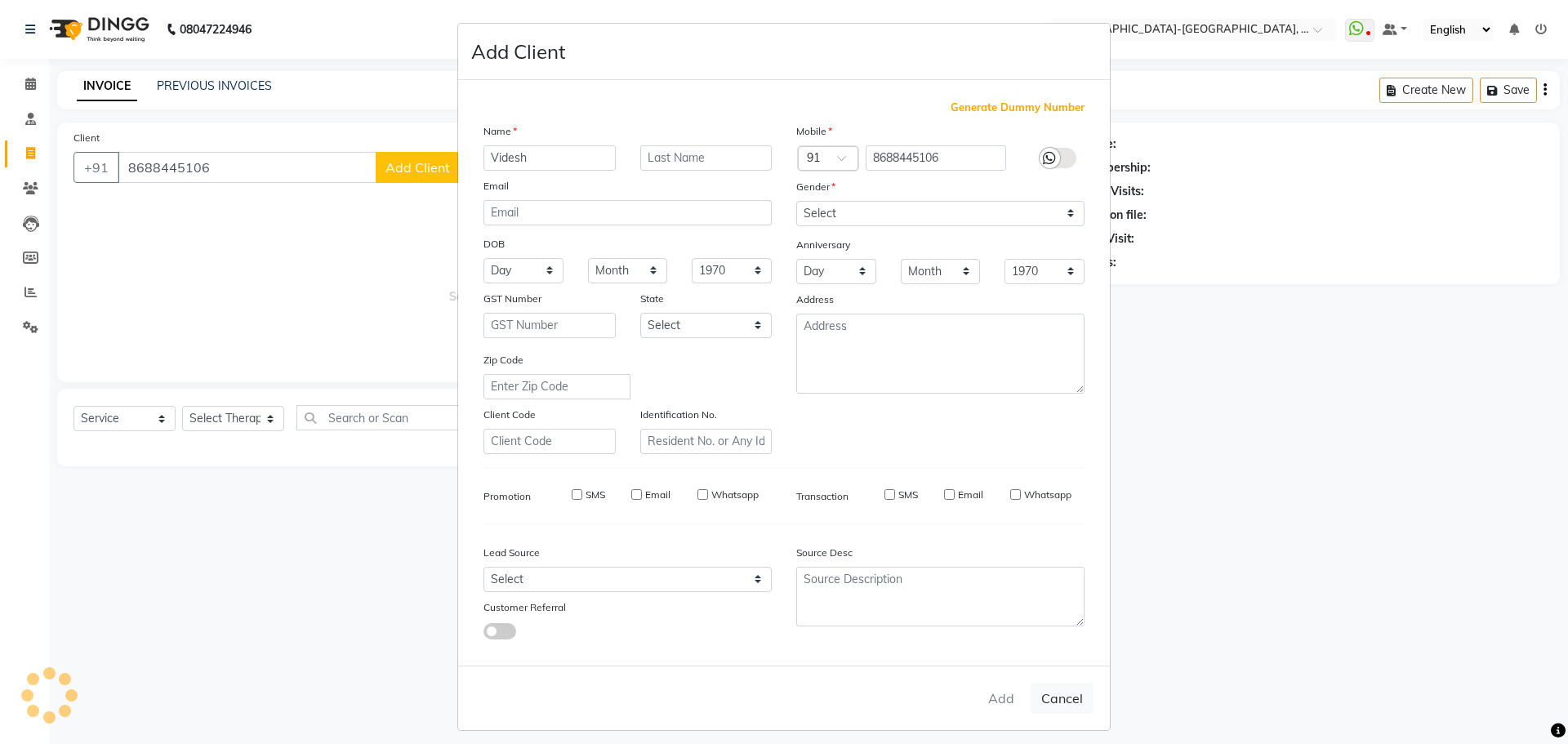
checkbox input "false"
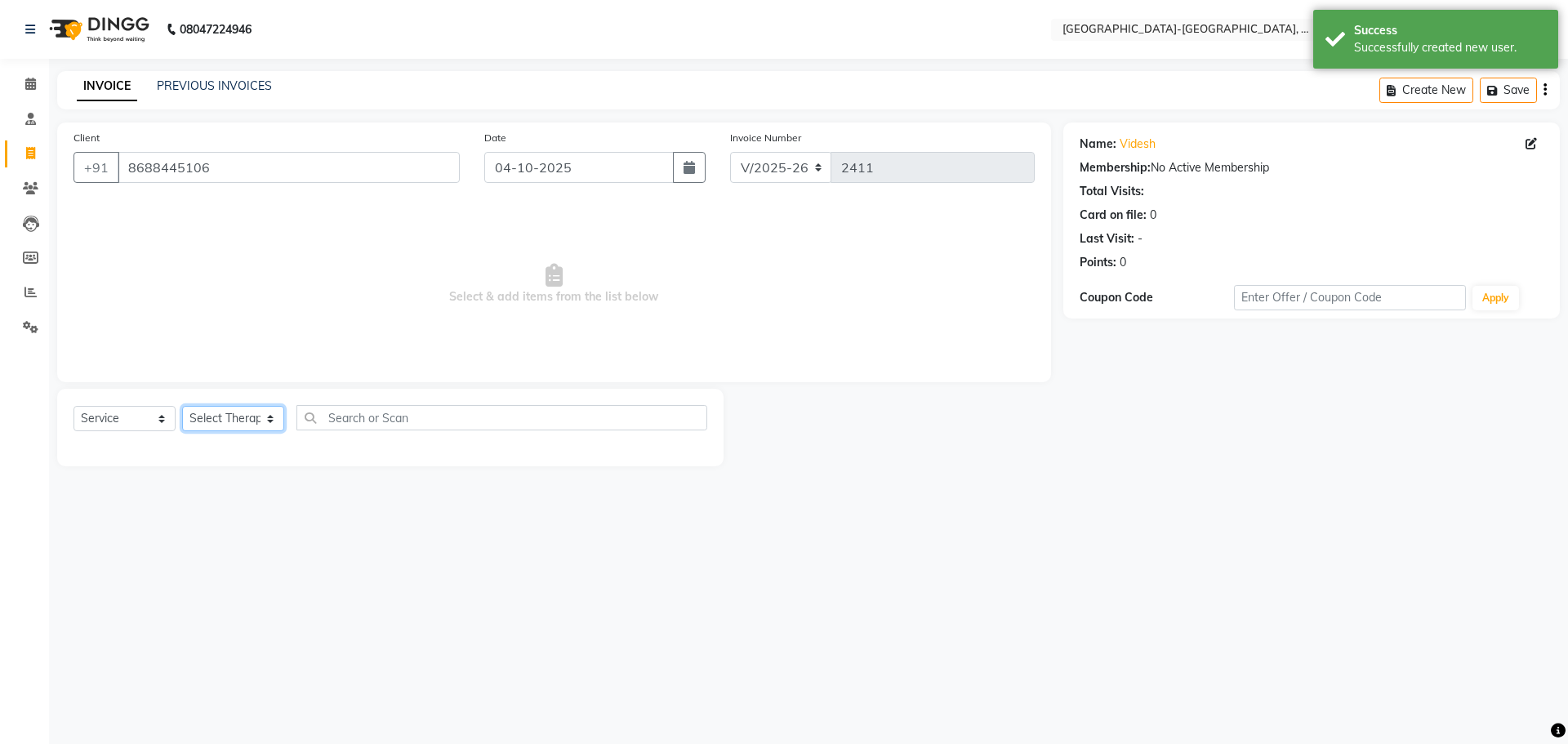
click at [231, 420] on select "Select Therapist Adakho Bone Hridziia Iris Katene Kholu Mayio Mohit Moru P Hrii…" at bounding box center [233, 418] width 102 height 25
select select "49851"
click at [182, 405] on select "Select Therapist Adakho Bone Hridziia Iris Katene Kholu Mayio Mohit Moru P Hrii…" at bounding box center [233, 418] width 102 height 25
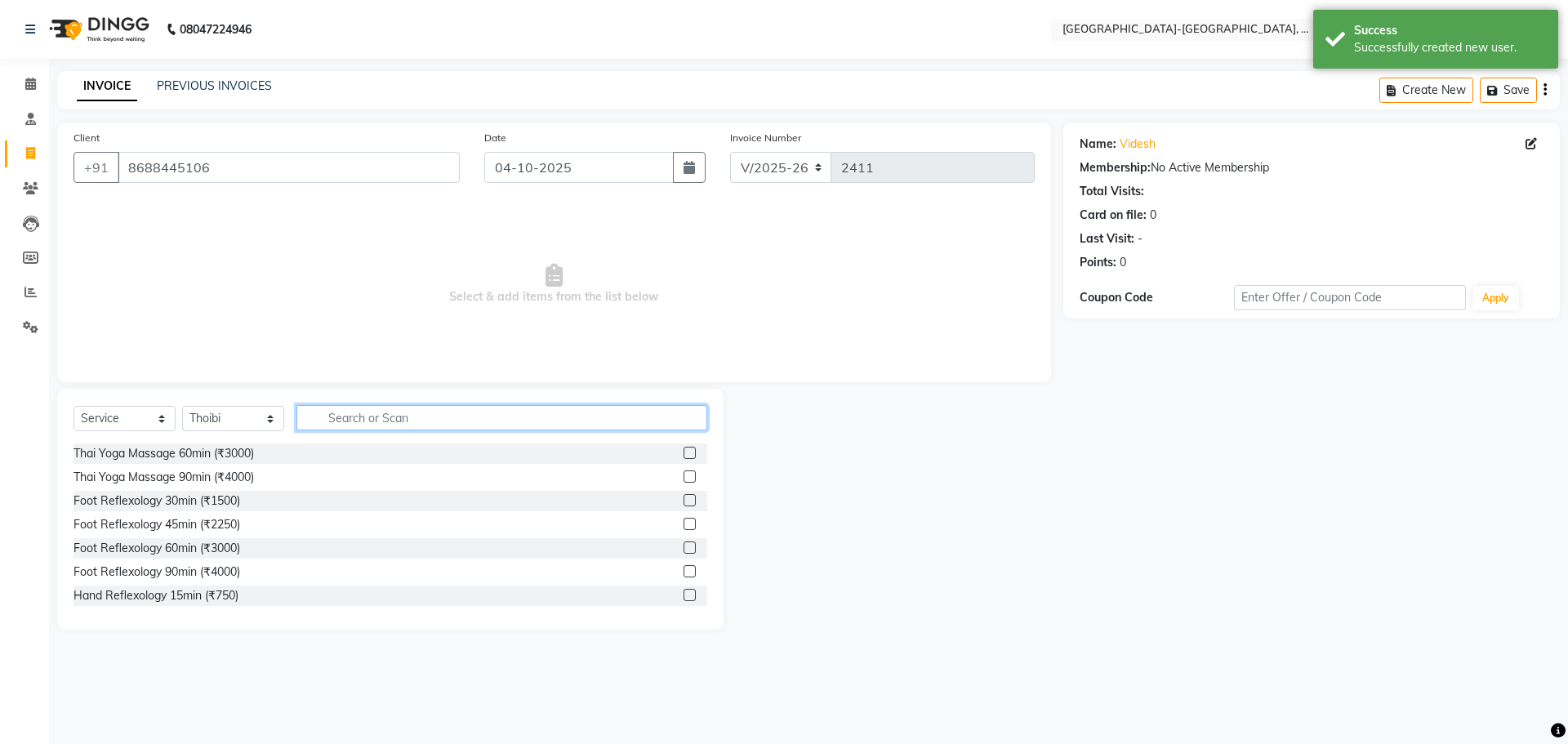
click at [385, 420] on input "text" at bounding box center [501, 417] width 411 height 25
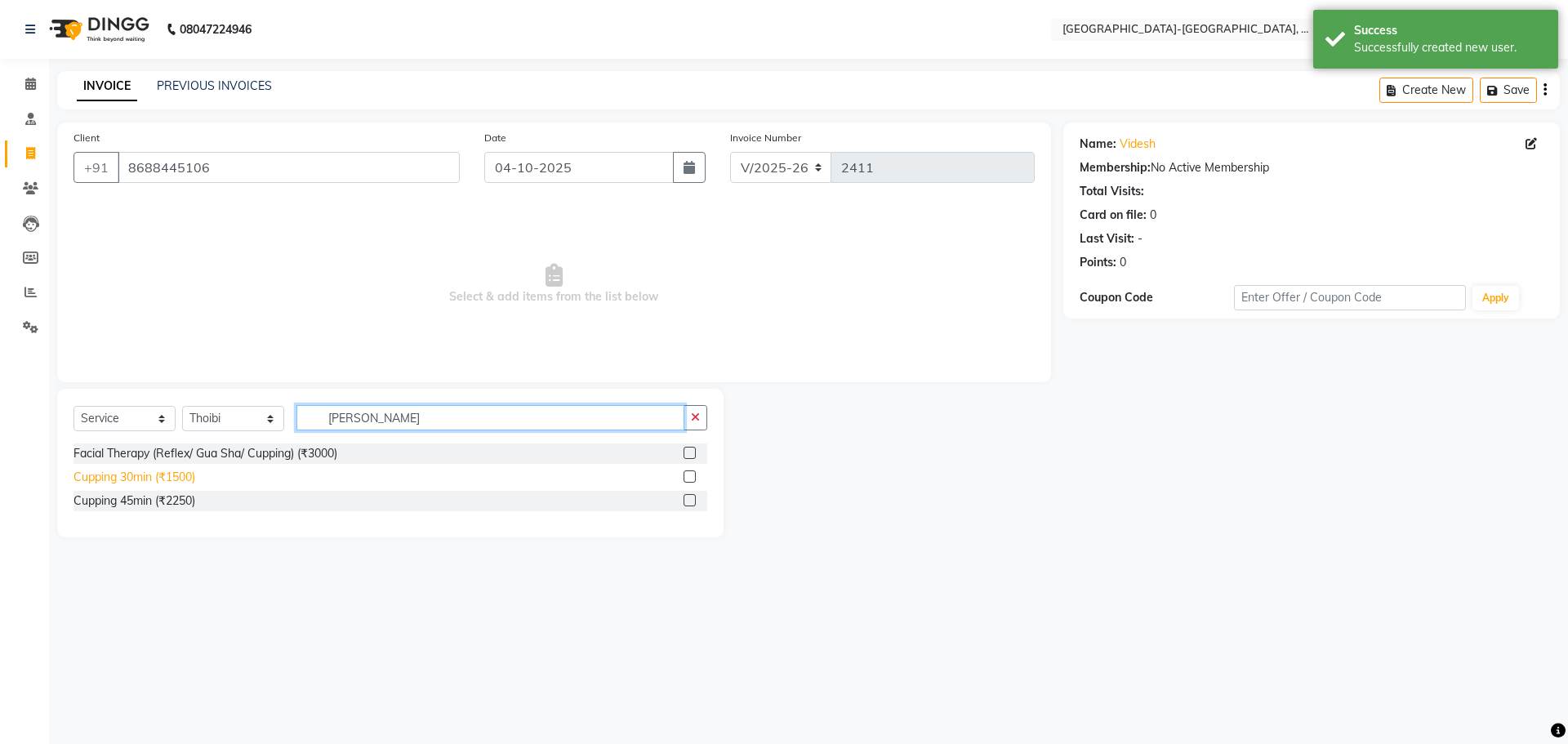
type input "cupp"
click at [176, 474] on div "Cupping 30min (₹1500)" at bounding box center [134, 476] width 121 height 18
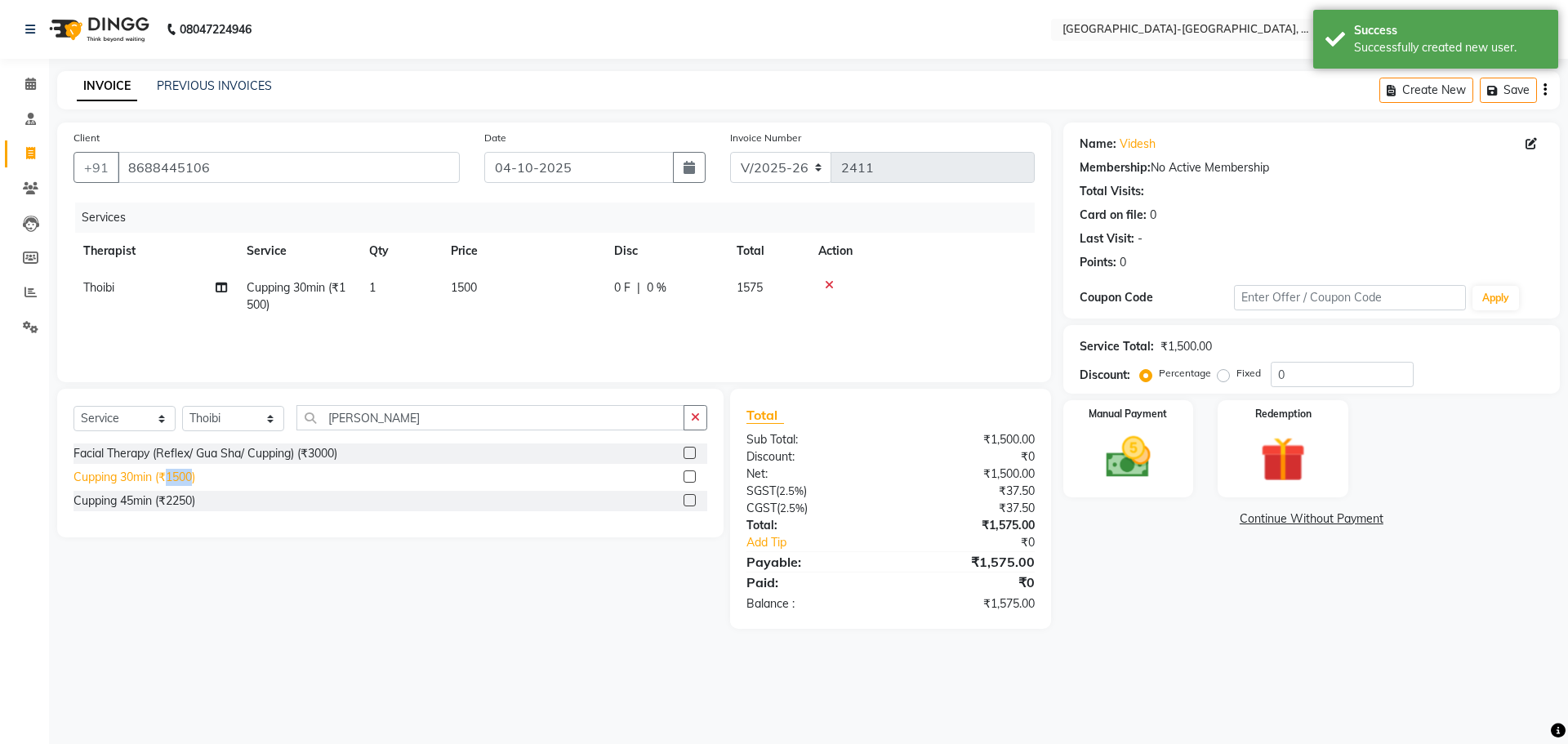
click at [176, 474] on div "Cupping 30min (₹1500)" at bounding box center [134, 476] width 121 height 18
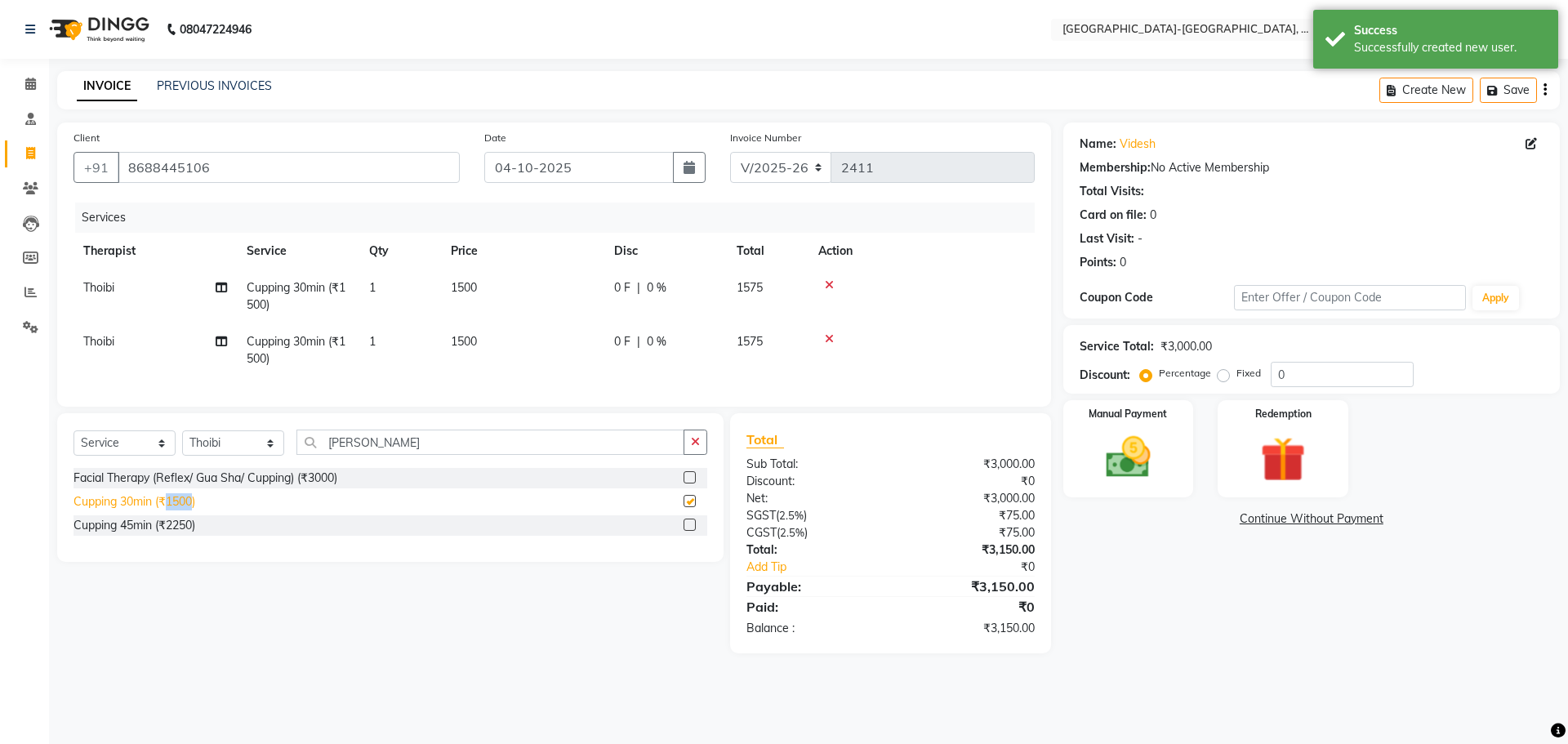
checkbox input "false"
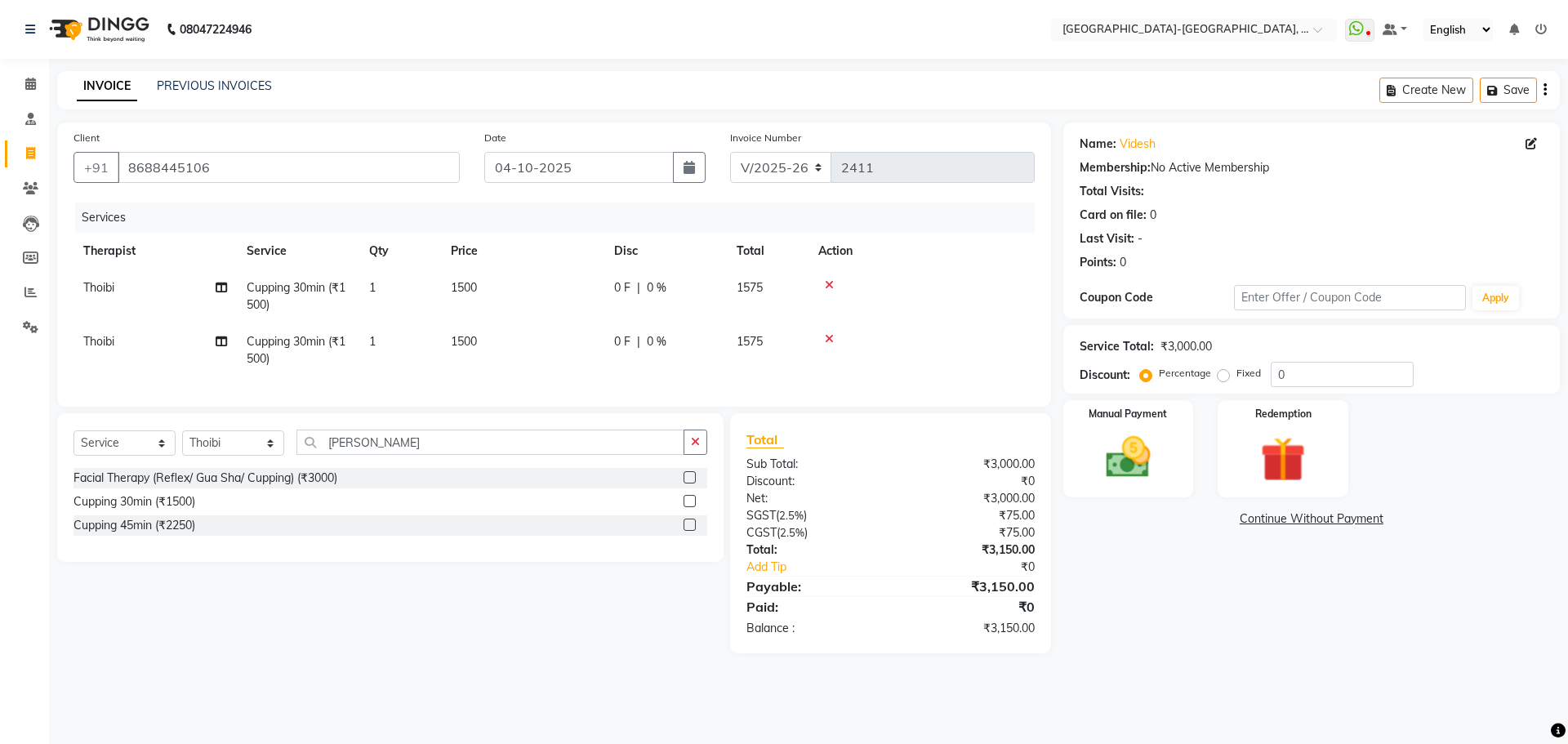
click at [94, 294] on td "Thoibi" at bounding box center [155, 296] width 163 height 54
select select "49851"
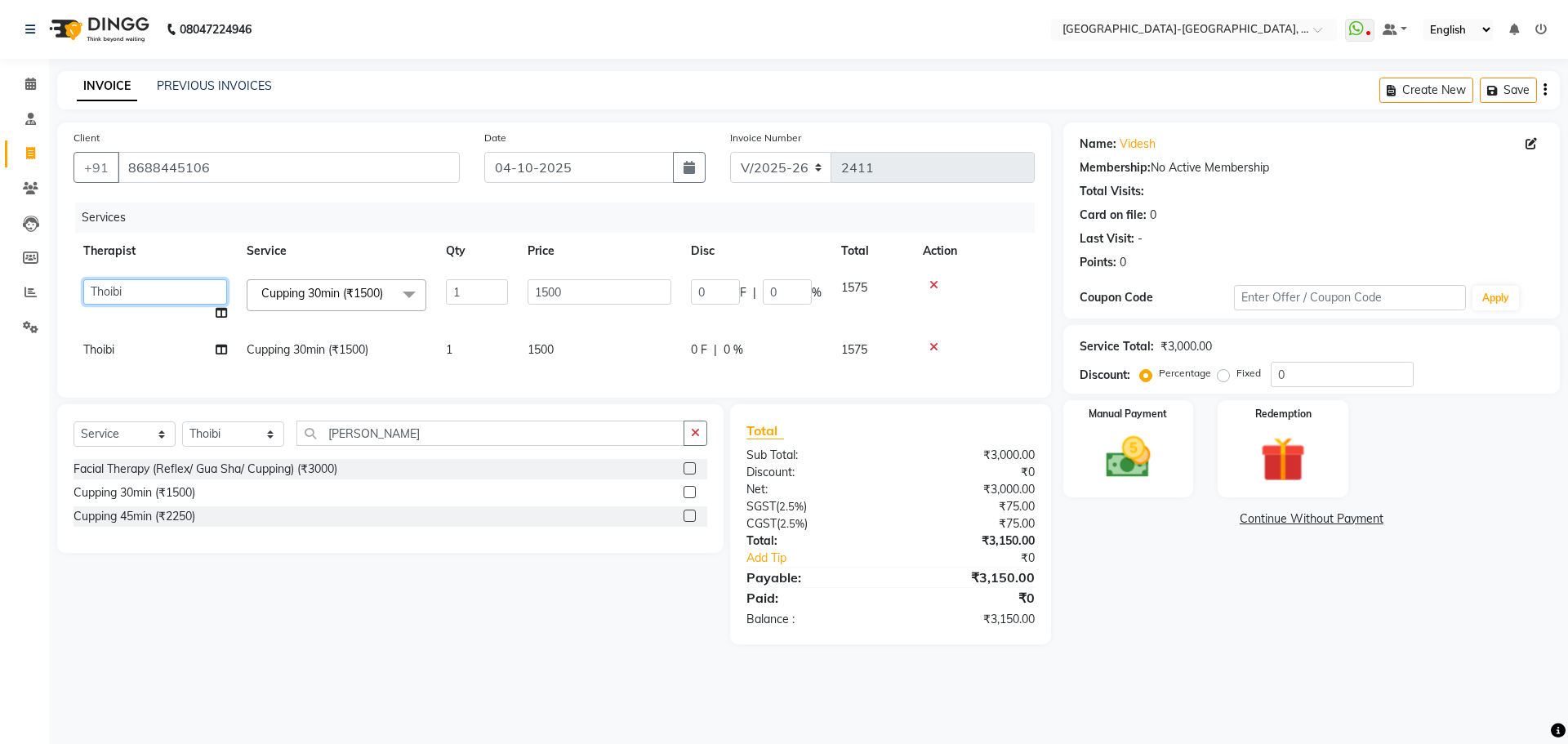
click at [120, 283] on select "Adakho Bone Hridziia Iris Katene Kholu Mayio Mohit Moru P Hriidziio Sahriini Sa…" at bounding box center [156, 292] width 144 height 25
select select "40939"
click at [117, 354] on td "Thoibi" at bounding box center [155, 349] width 163 height 37
select select "49851"
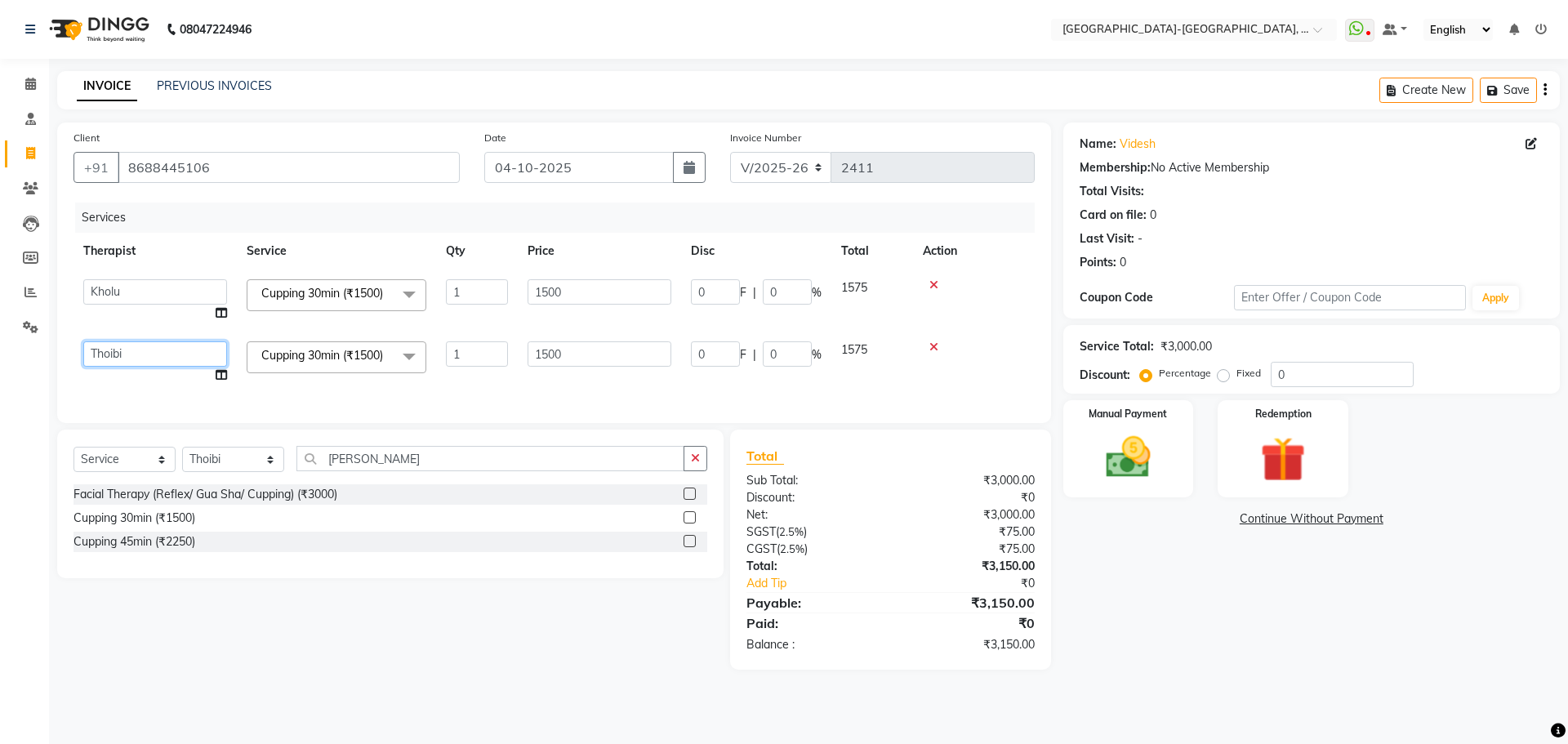
drag, startPoint x: 117, startPoint y: 354, endPoint x: 121, endPoint y: 363, distance: 9.8
click at [117, 354] on select "Adakho Bone Hridziia Iris Katene Kholu Mayio Mohit Moru P Hriidziio Sahriini Sa…" at bounding box center [156, 354] width 144 height 25
select select "40937"
click at [1523, 96] on button "Save" at bounding box center [1508, 90] width 57 height 25
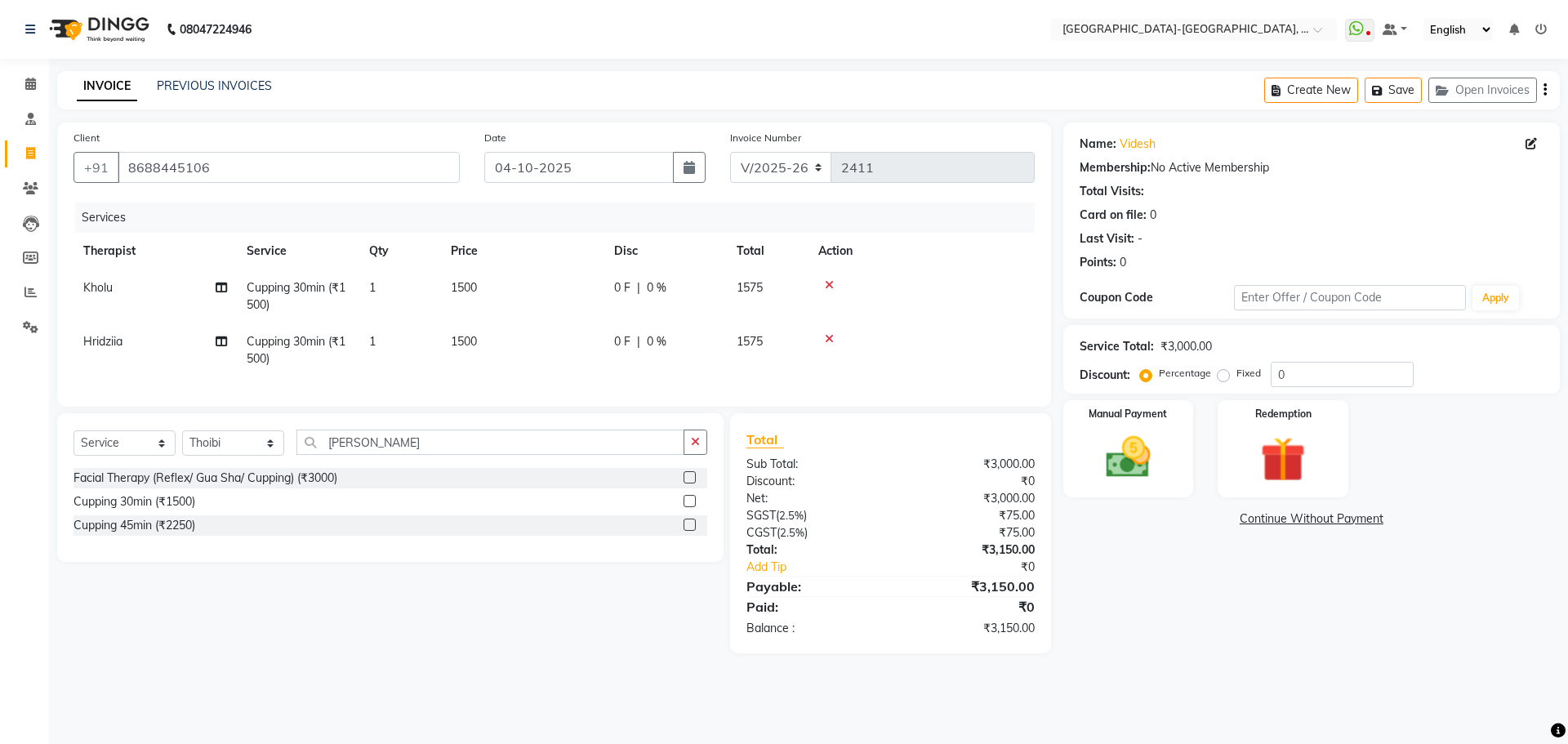
click at [105, 289] on span "Kholu" at bounding box center [98, 288] width 29 height 15
select select "40939"
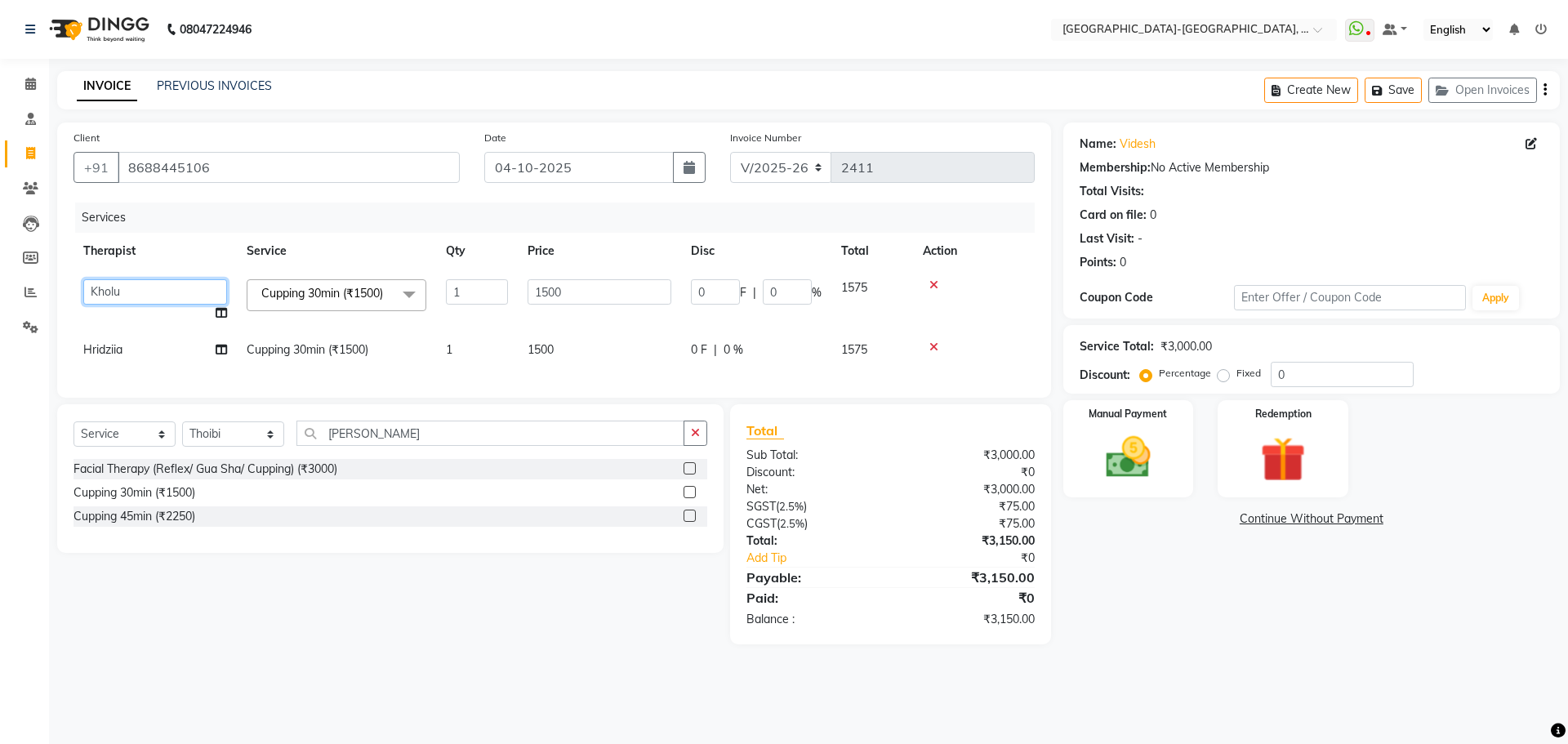
drag, startPoint x: 105, startPoint y: 289, endPoint x: 114, endPoint y: 303, distance: 16.6
click at [105, 289] on select "Adakho Bone Hridziia Iris Katene Kholu Mayio Mohit Moru P Hriidziio Sahriini Sa…" at bounding box center [156, 292] width 144 height 25
select select "40952"
click at [146, 353] on td "Hridziia" at bounding box center [155, 349] width 163 height 37
select select "40937"
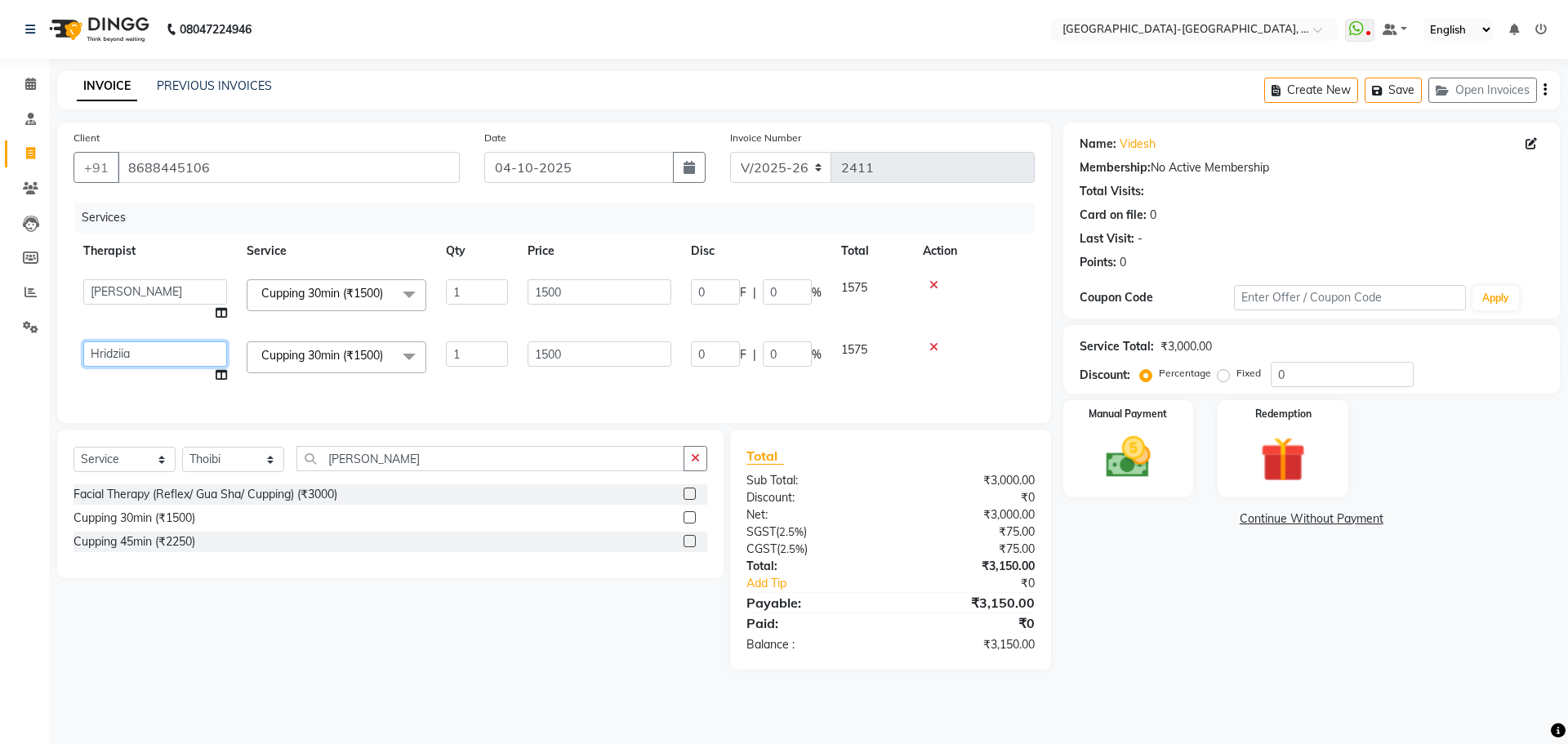
click at [146, 353] on select "Adakho Bone Hridziia Iris Katene Kholu Mayio Mohit Moru P Hriidziio Sahriini Sa…" at bounding box center [156, 354] width 144 height 25
select select "49851"
click at [1402, 89] on button "Save" at bounding box center [1393, 90] width 57 height 25
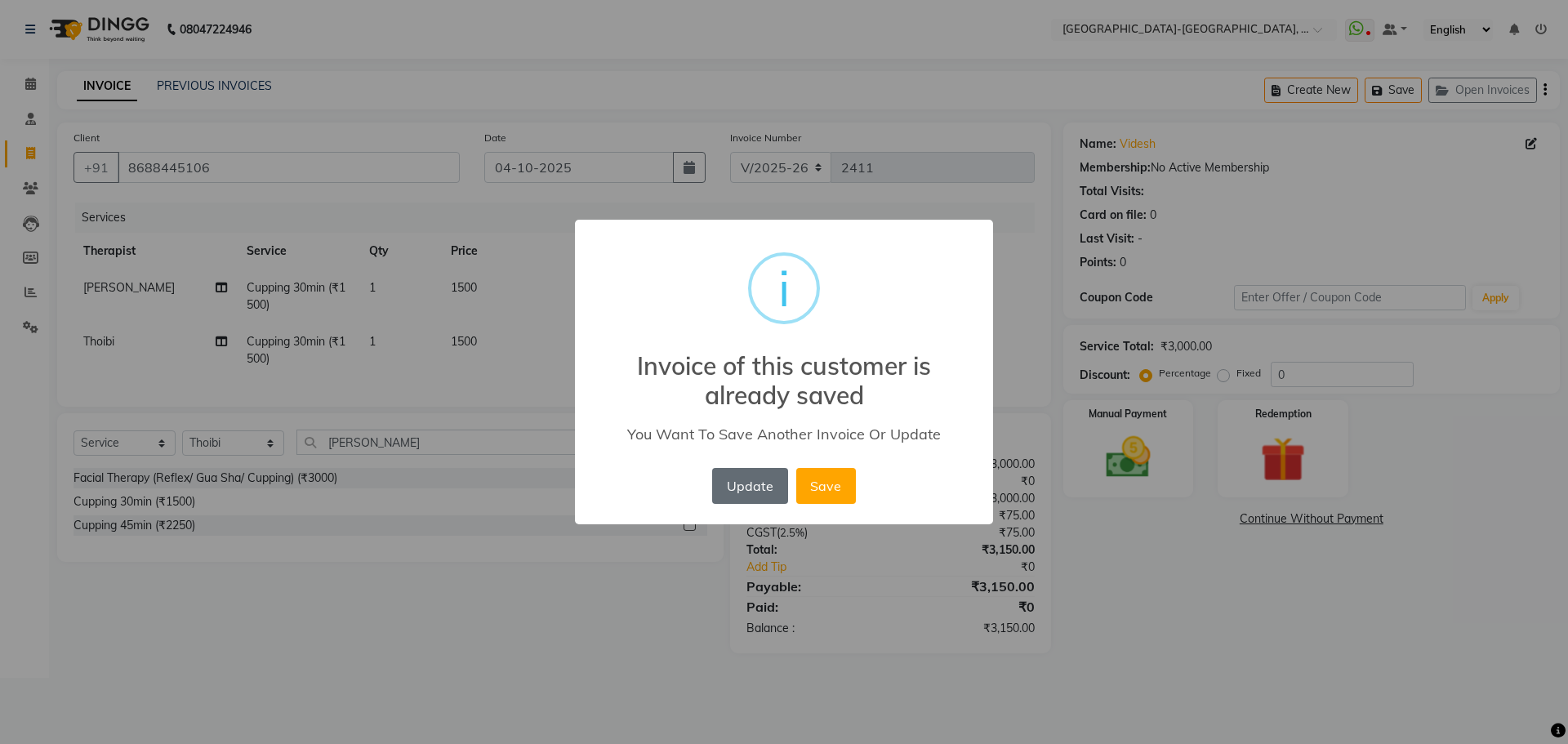
click at [750, 482] on button "Update" at bounding box center [749, 485] width 75 height 36
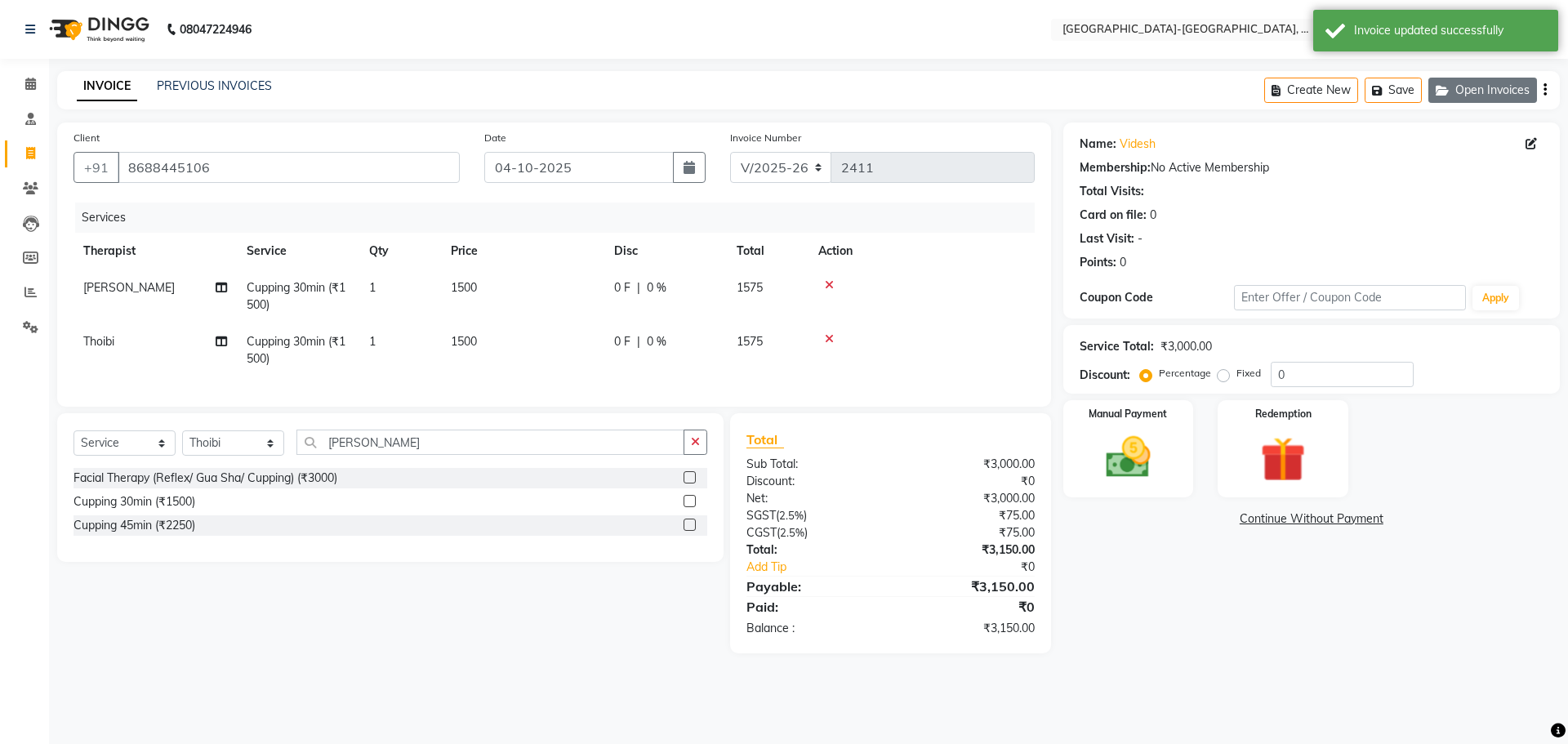
click at [1494, 94] on button "Open Invoices" at bounding box center [1483, 90] width 109 height 25
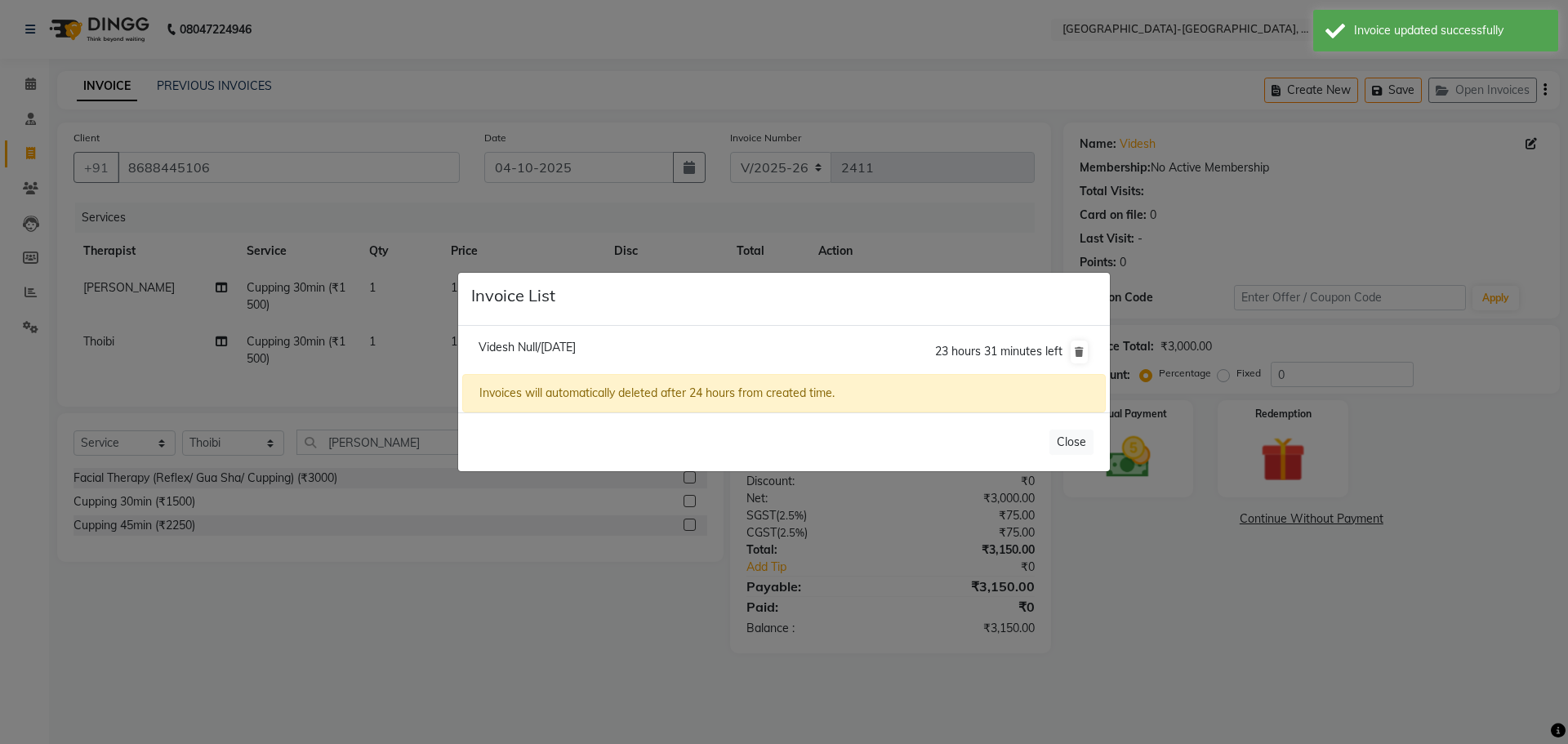
click at [319, 191] on ngb-modal-window "Invoice List Videsh Null/04 October 2025 23 hours 31 minutes left Invoices will…" at bounding box center [784, 372] width 1568 height 744
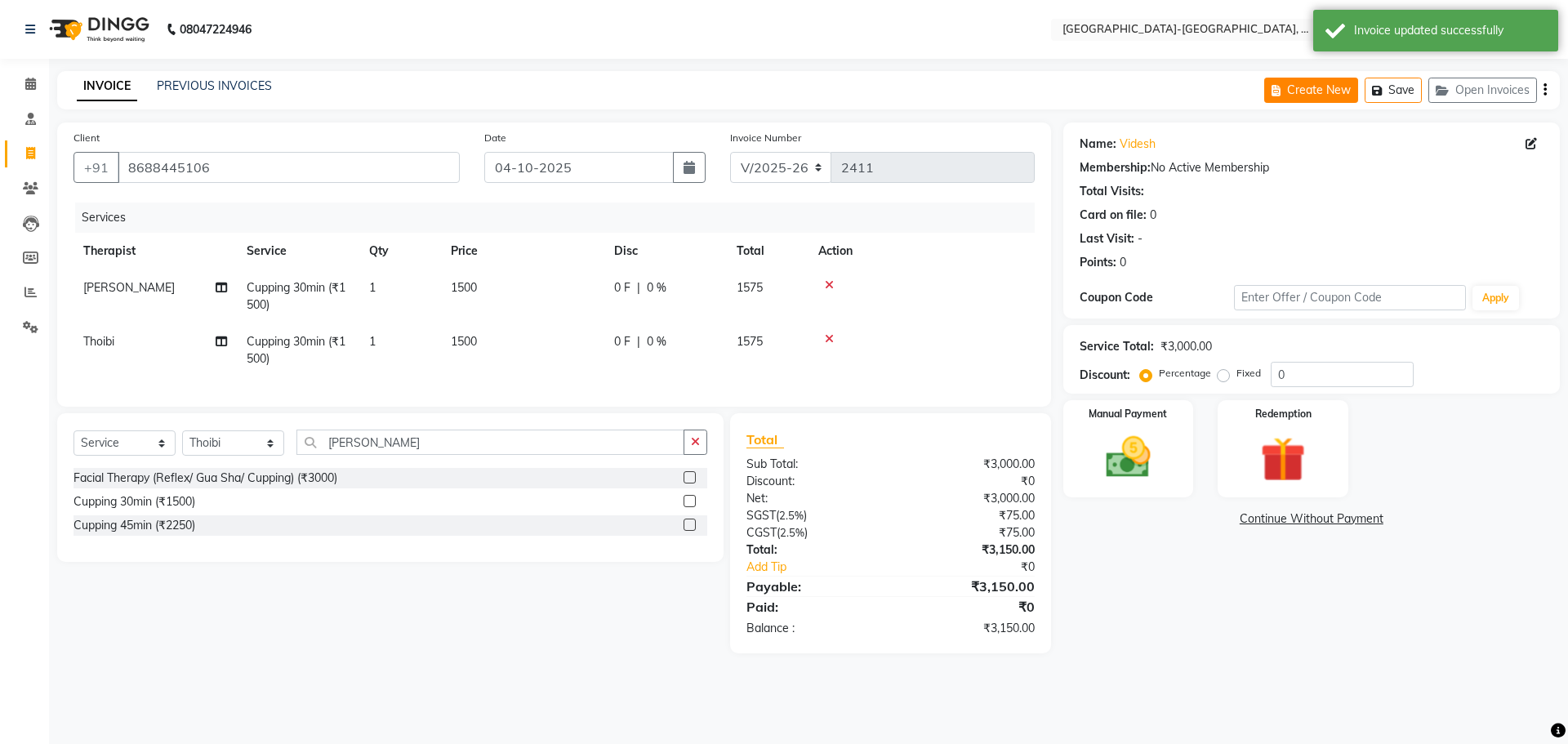
click at [1300, 92] on button "Create New" at bounding box center [1310, 90] width 94 height 25
select select "service"
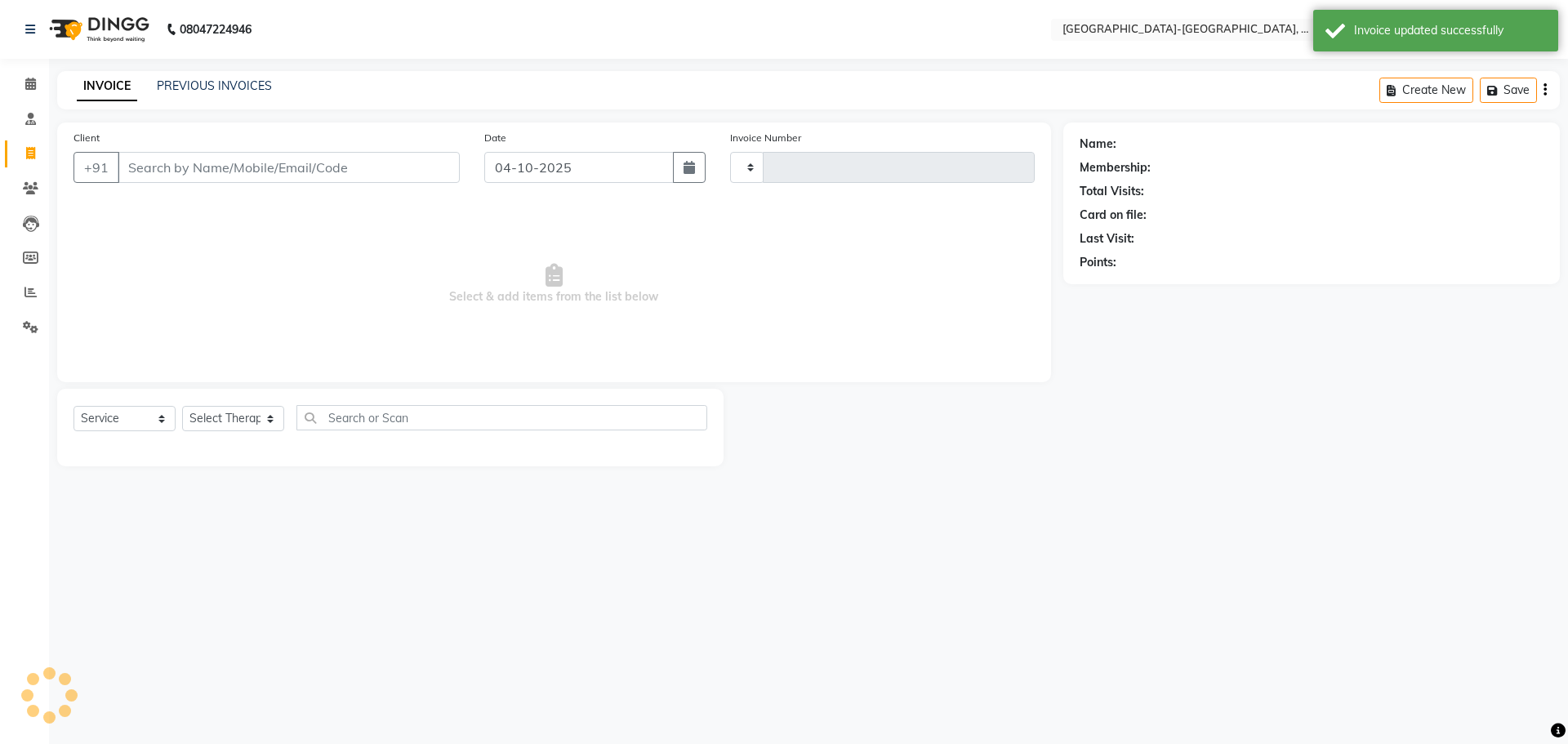
type input "2411"
select select "5851"
click at [243, 166] on input "Client" at bounding box center [289, 167] width 342 height 31
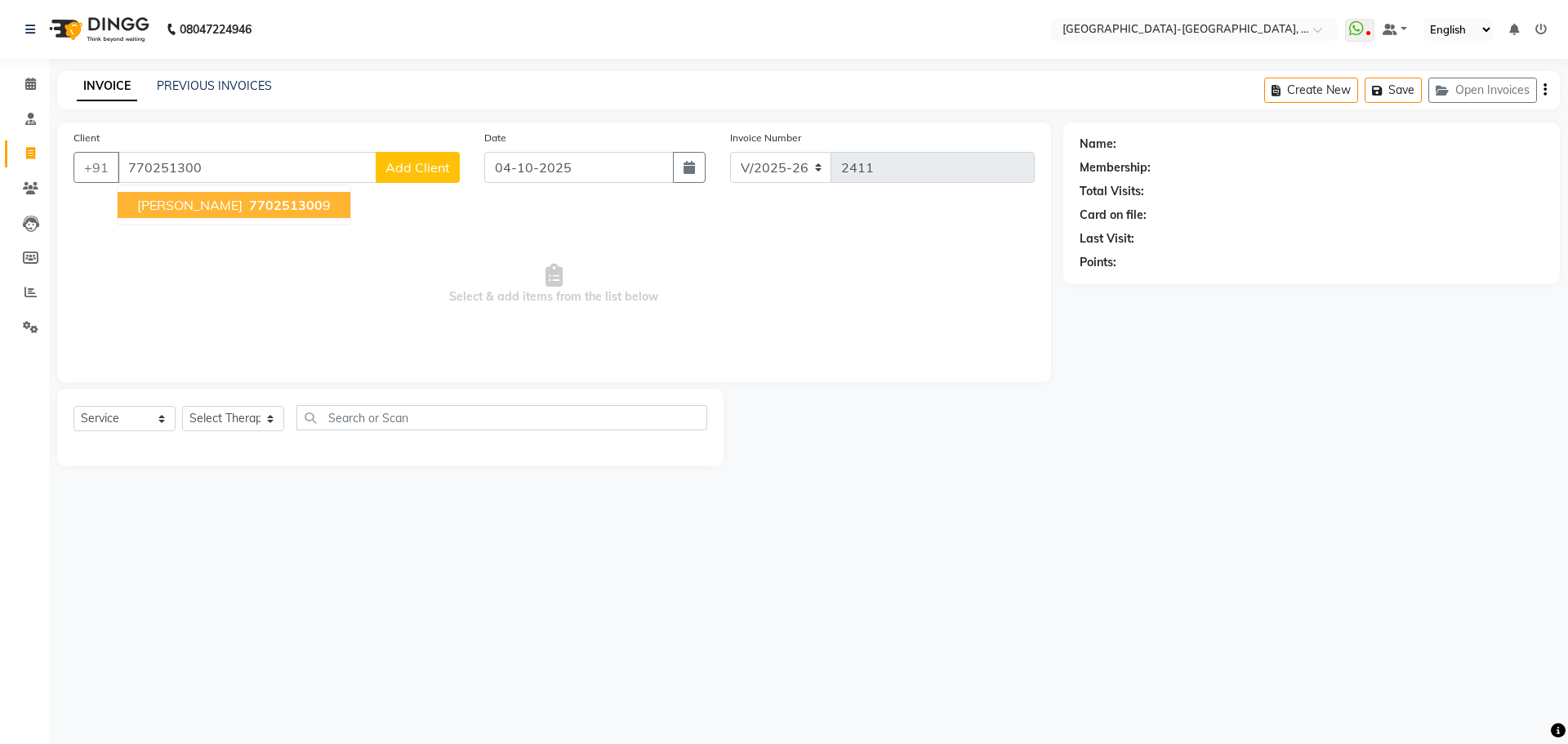
click at [249, 207] on span "770251300" at bounding box center [286, 205] width 74 height 17
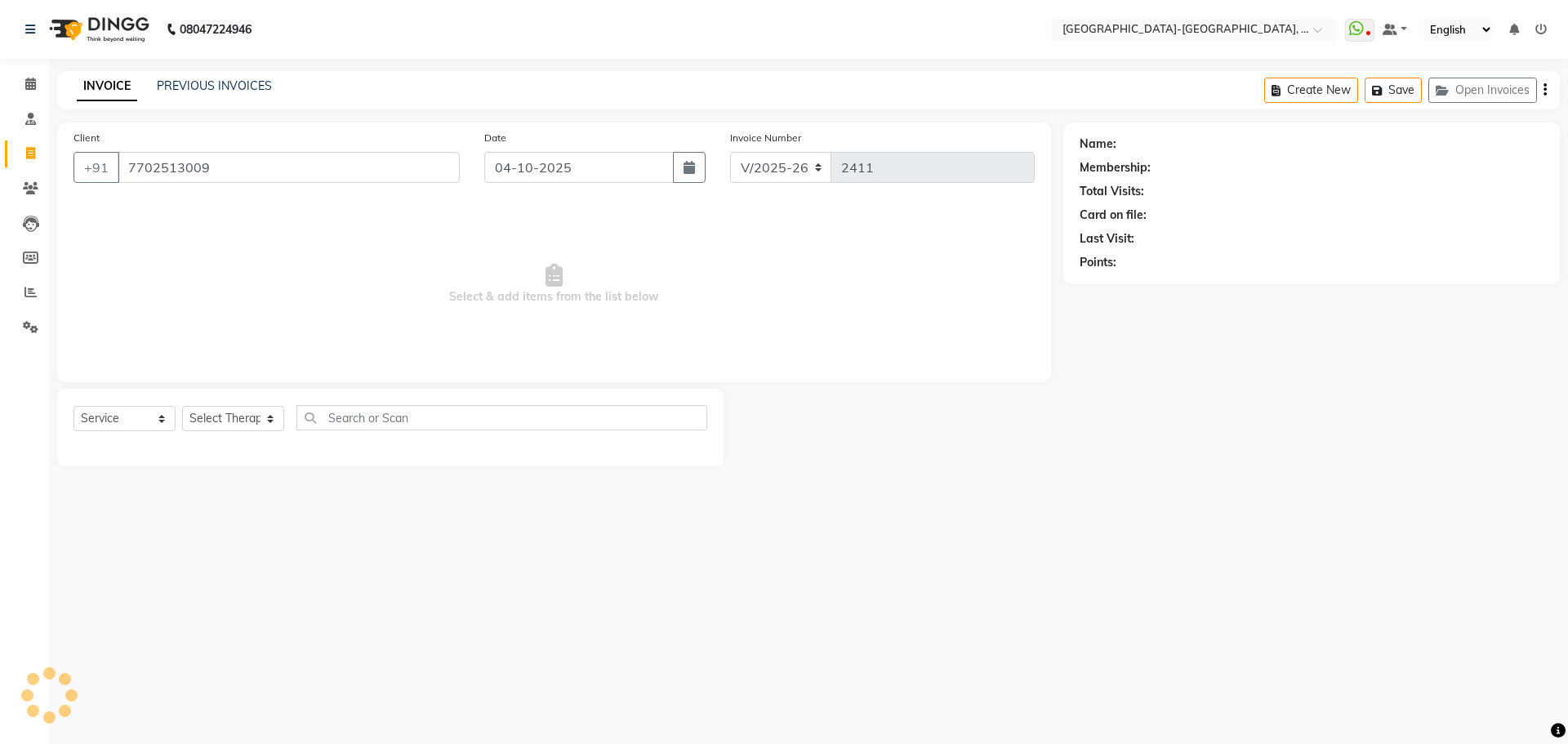
type input "7702513009"
select select "1: Object"
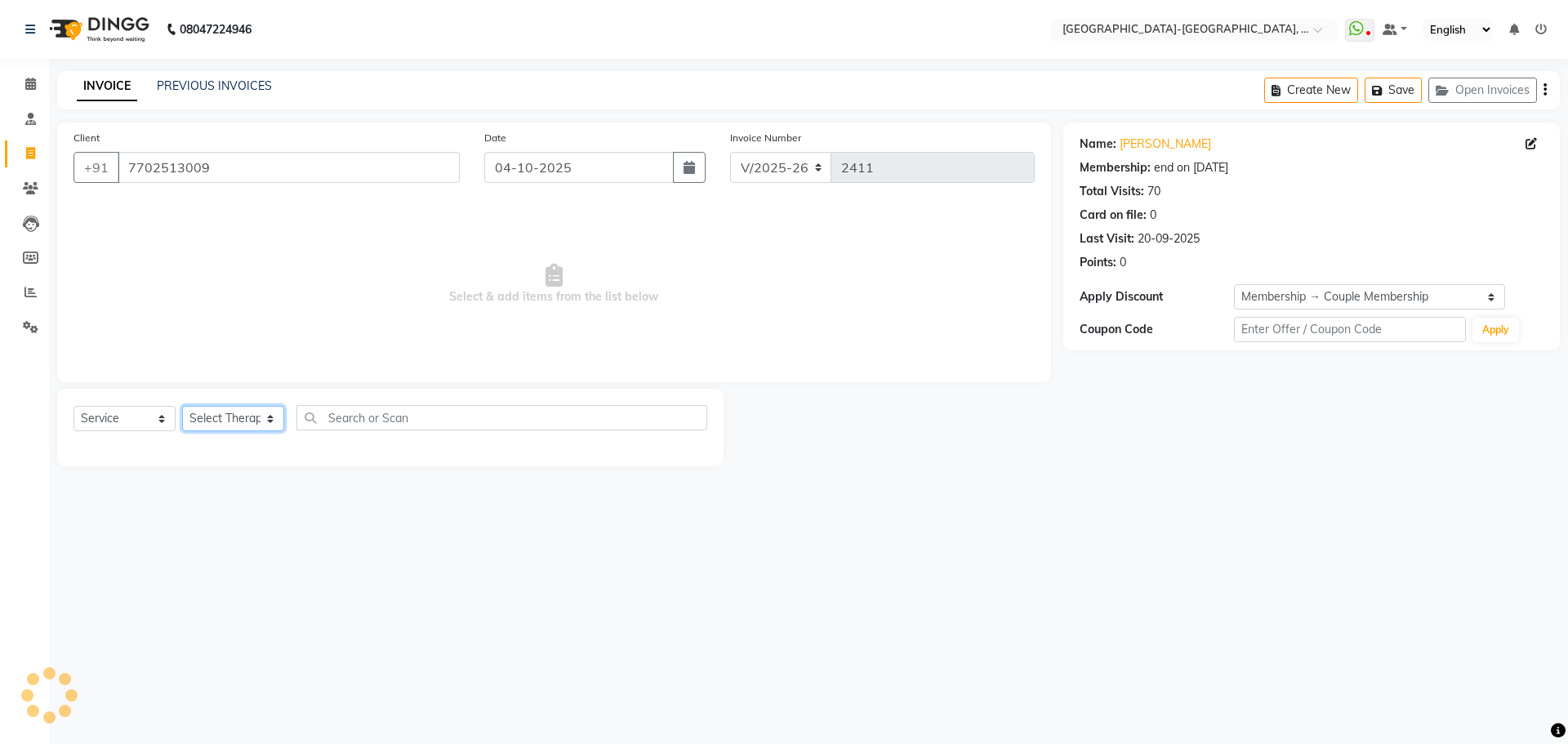
drag, startPoint x: 243, startPoint y: 414, endPoint x: 232, endPoint y: 450, distance: 37.6
click at [243, 414] on select "Select Therapist Adakho Bone Hridziia Iris Katene Kholu Mayio Mohit Moru P Hrii…" at bounding box center [233, 418] width 102 height 25
select select "66849"
click at [182, 405] on select "Select Therapist Adakho Bone Hridziia Iris Katene Kholu Mayio Mohit Moru P Hrii…" at bounding box center [233, 418] width 102 height 25
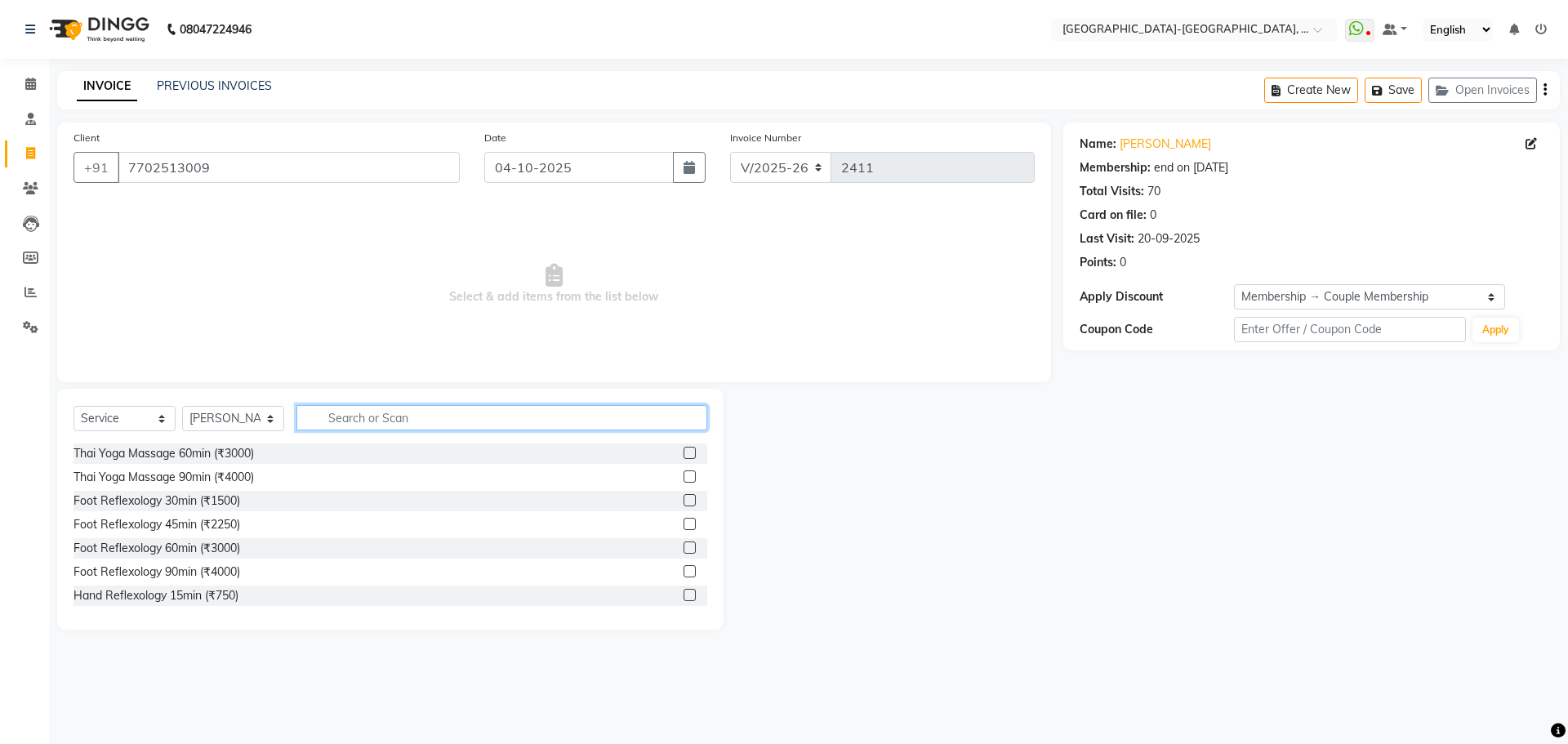
click at [354, 415] on input "text" at bounding box center [501, 417] width 411 height 25
click at [359, 420] on input "text" at bounding box center [501, 417] width 411 height 25
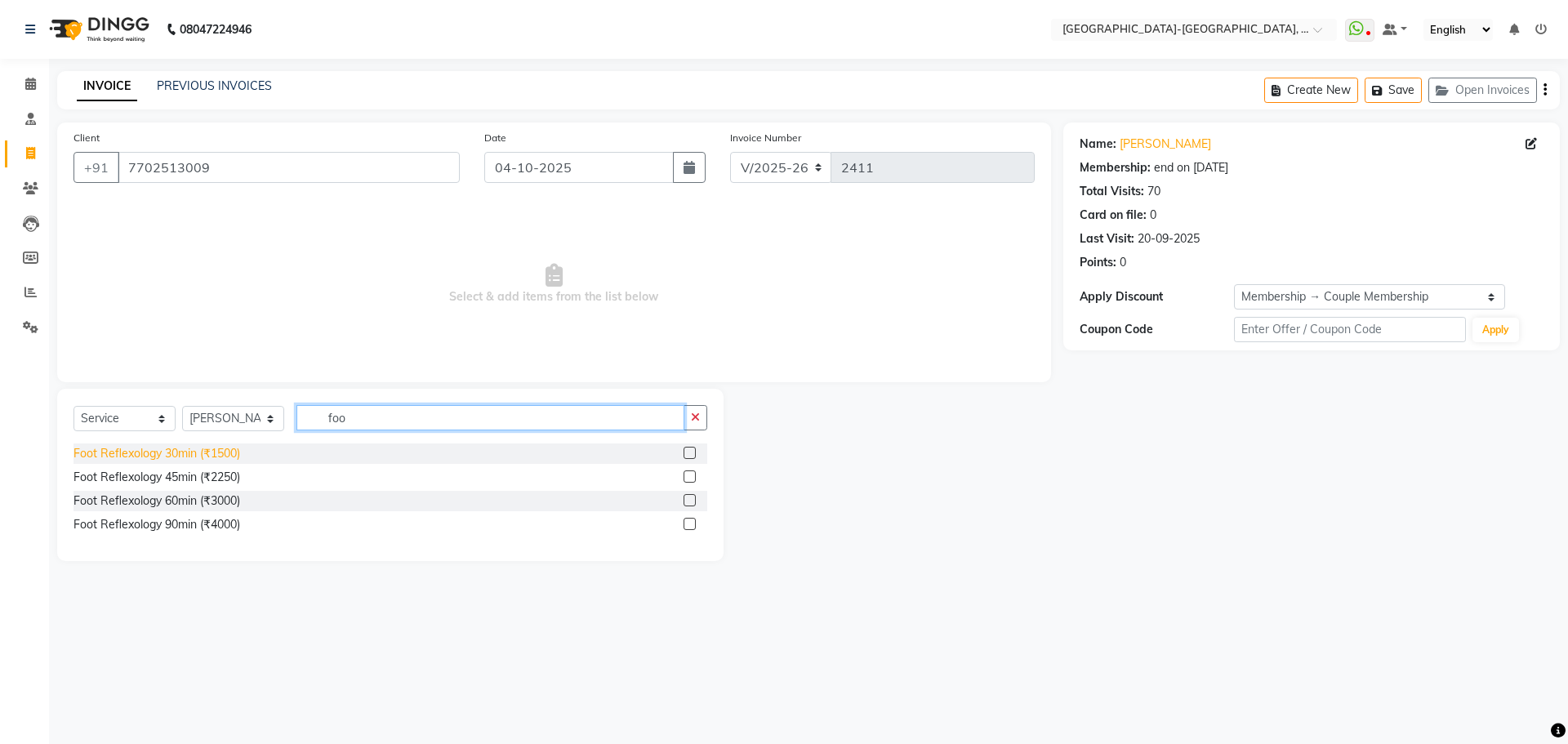
type input "foo"
click at [206, 453] on div "Foot Reflexology 30min (₹1500)" at bounding box center [156, 453] width 166 height 18
checkbox input "false"
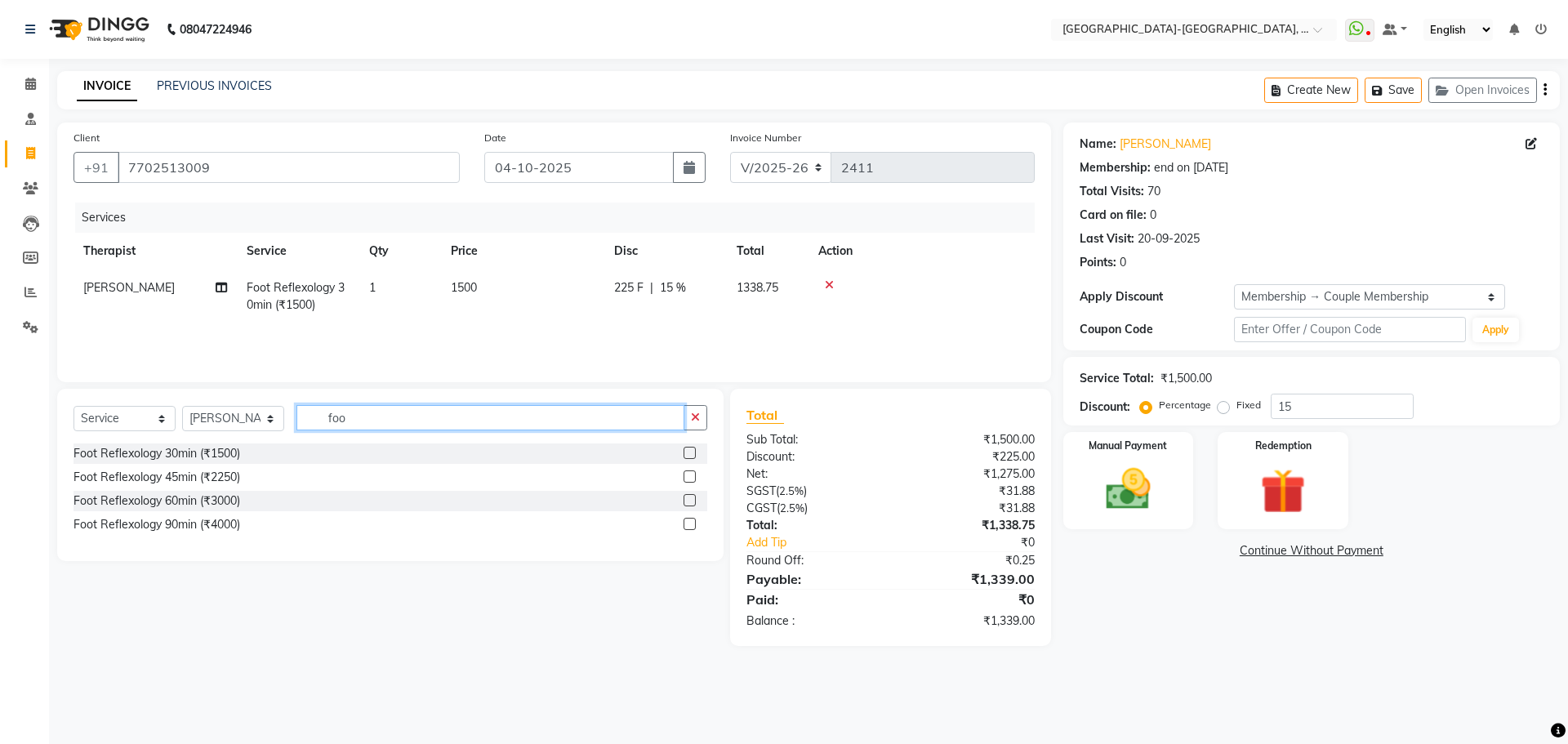
drag, startPoint x: 304, startPoint y: 411, endPoint x: 259, endPoint y: 439, distance: 53.0
click at [197, 419] on div "Select Service Product Membership Package Voucher Prepaid Gift Card Select Ther…" at bounding box center [391, 424] width 634 height 38
type input "hand"
click at [214, 456] on div "Hand Reflexology 15min (₹750)" at bounding box center [156, 453] width 165 height 18
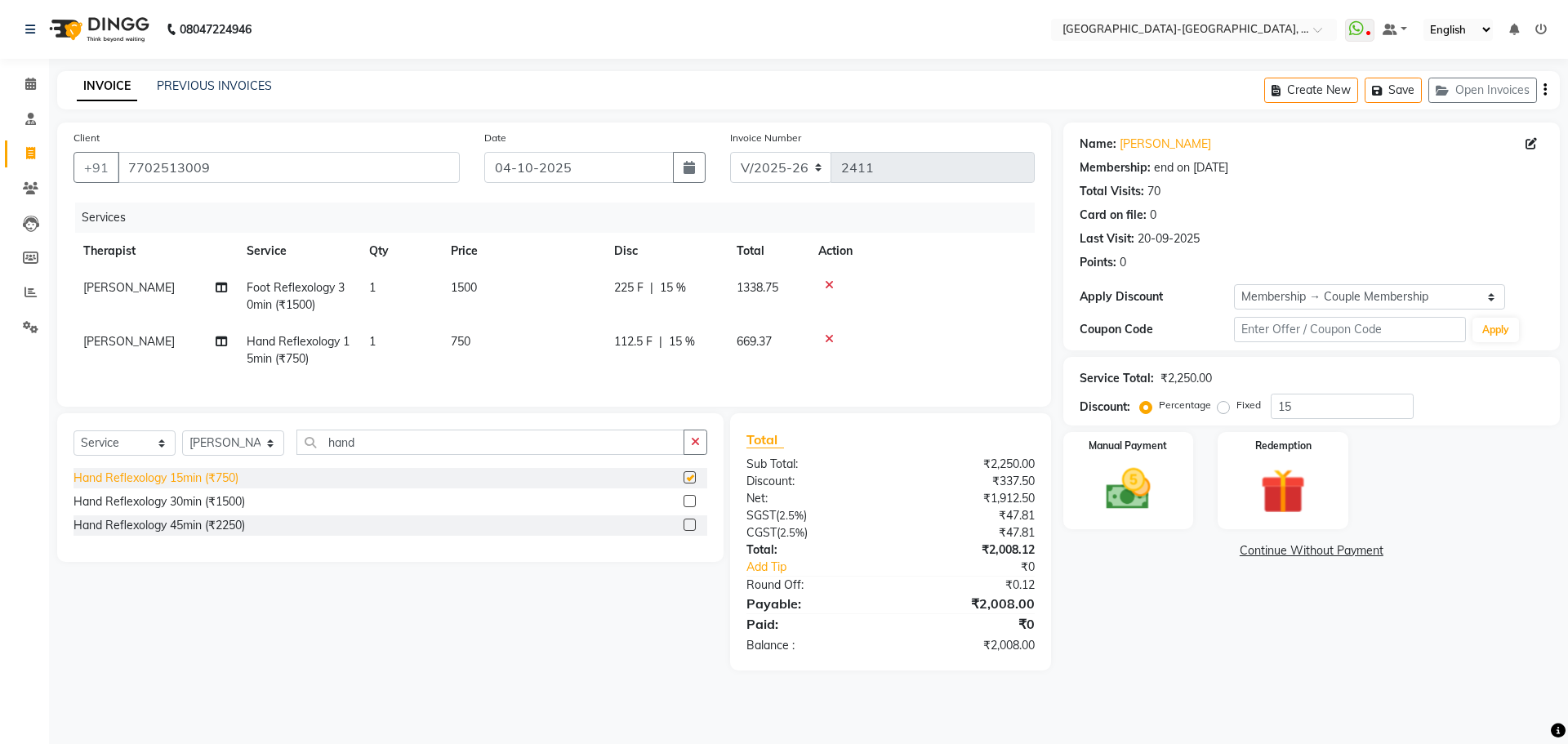
checkbox input "false"
click at [1132, 140] on link "Anand" at bounding box center [1165, 144] width 91 height 18
drag, startPoint x: 237, startPoint y: 454, endPoint x: 247, endPoint y: 461, distance: 12.2
click at [237, 454] on select "Select Therapist Adakho Bone Hridziia Iris Katene Kholu Mayio Mohit Moru P Hrii…" at bounding box center [233, 443] width 102 height 25
select select "41690"
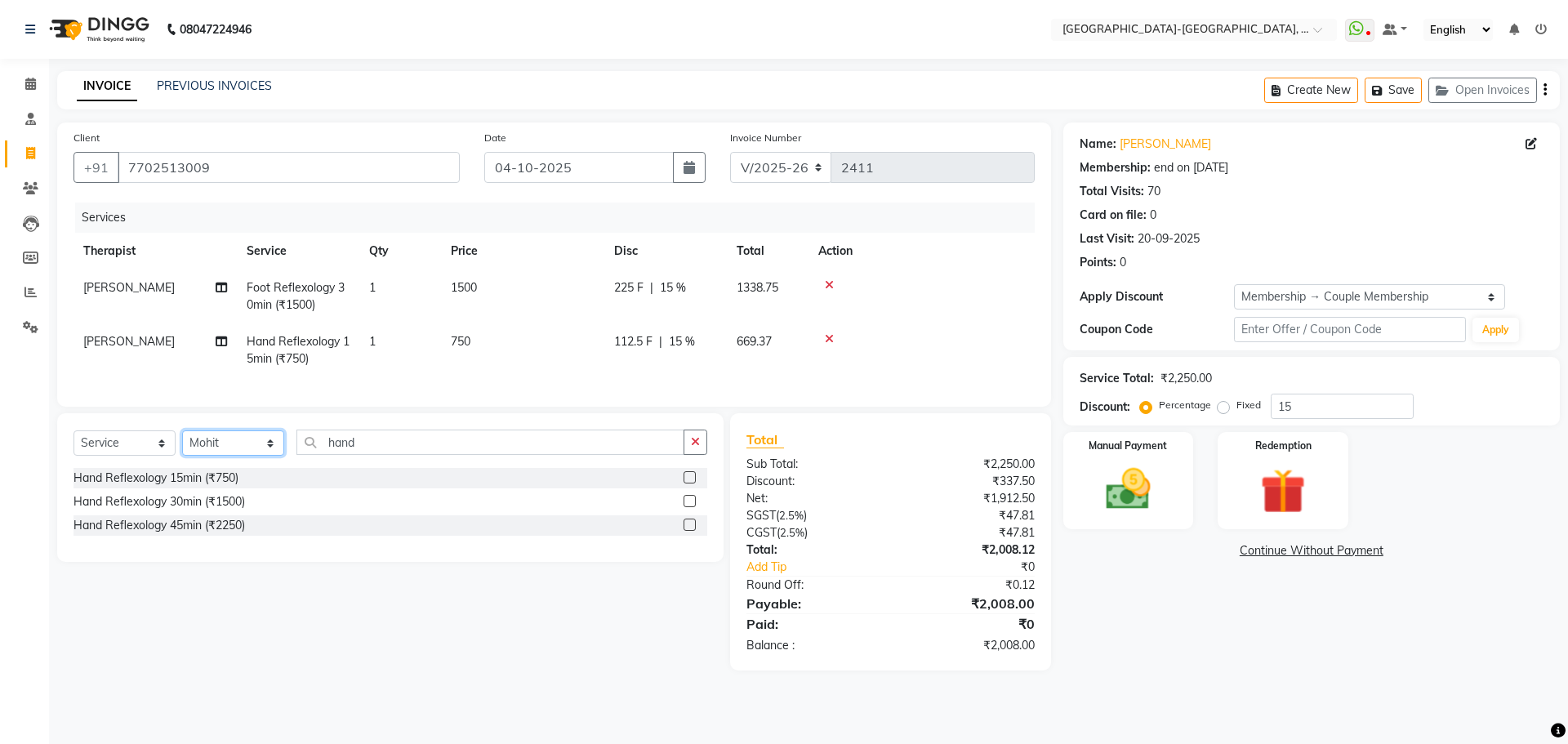
click at [182, 442] on select "Select Therapist Adakho Bone Hridziia Iris Katene Kholu Mayio Mohit Moru P Hrii…" at bounding box center [233, 443] width 102 height 25
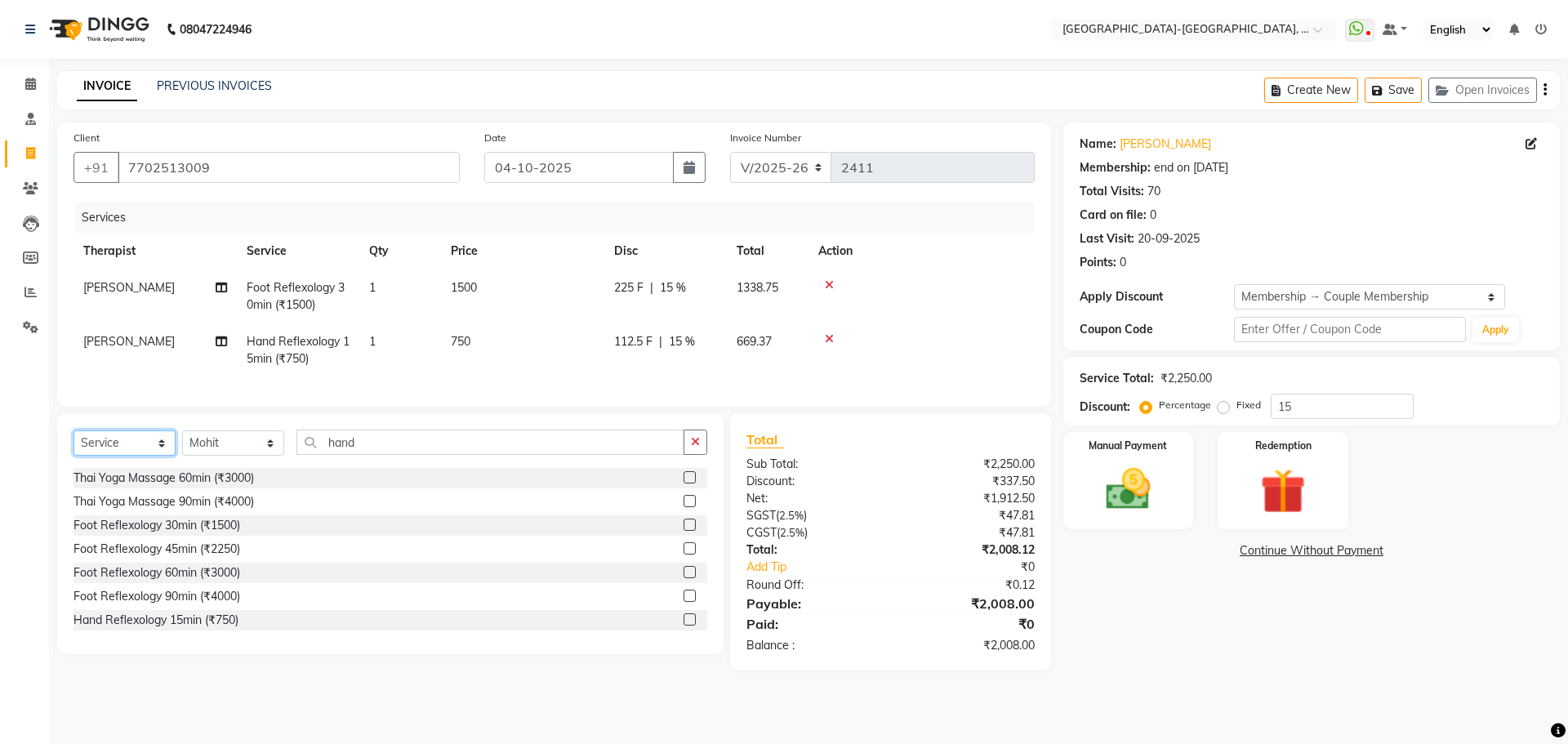
click at [161, 449] on select "Select Service Product Membership Package Voucher Prepaid Gift Card" at bounding box center [125, 443] width 102 height 25
click at [74, 442] on select "Select Service Product Membership Package Voucher Prepaid Gift Card" at bounding box center [125, 443] width 102 height 25
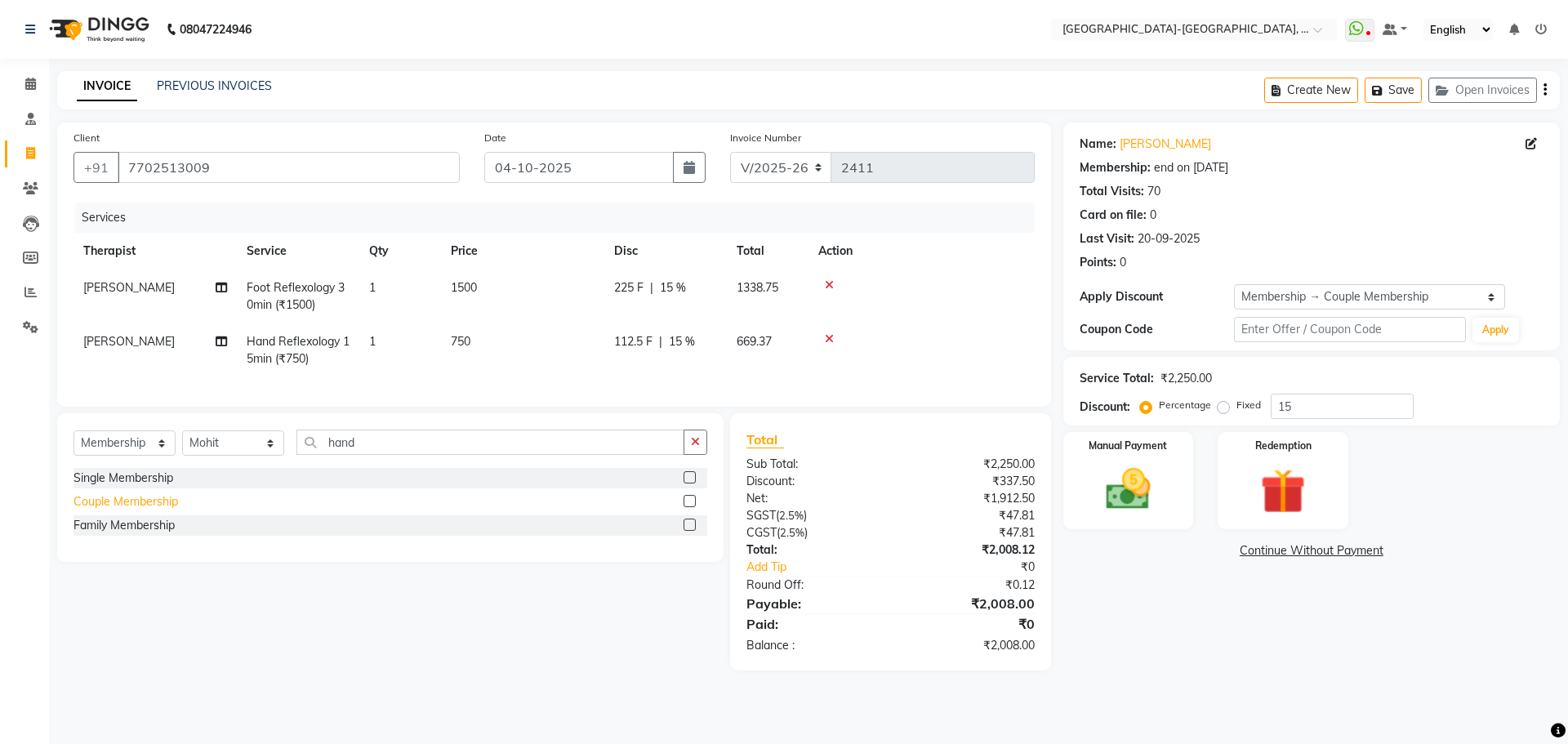
click at [158, 510] on div "Couple Membership" at bounding box center [125, 502] width 105 height 18
select select "select"
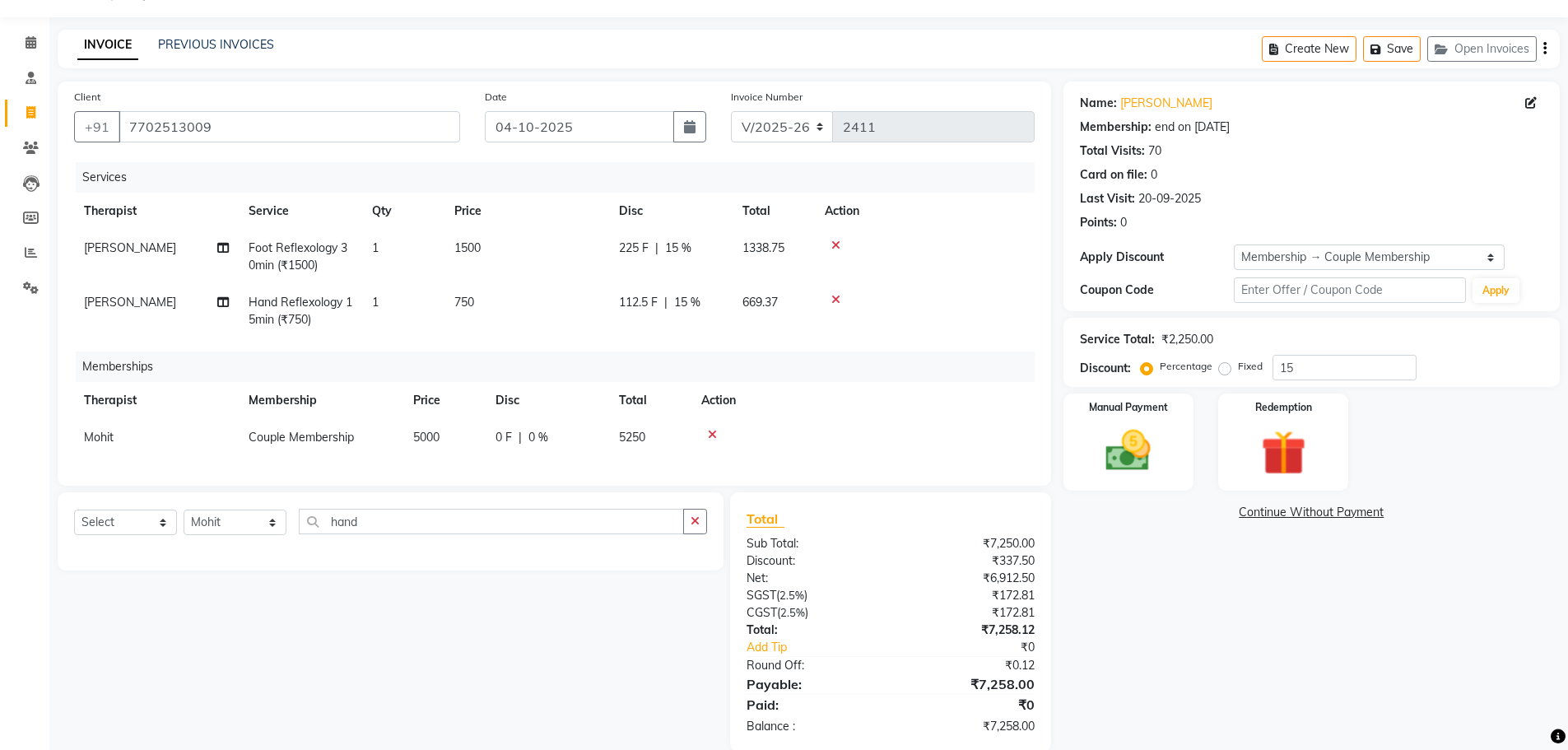
scroll to position [81, 0]
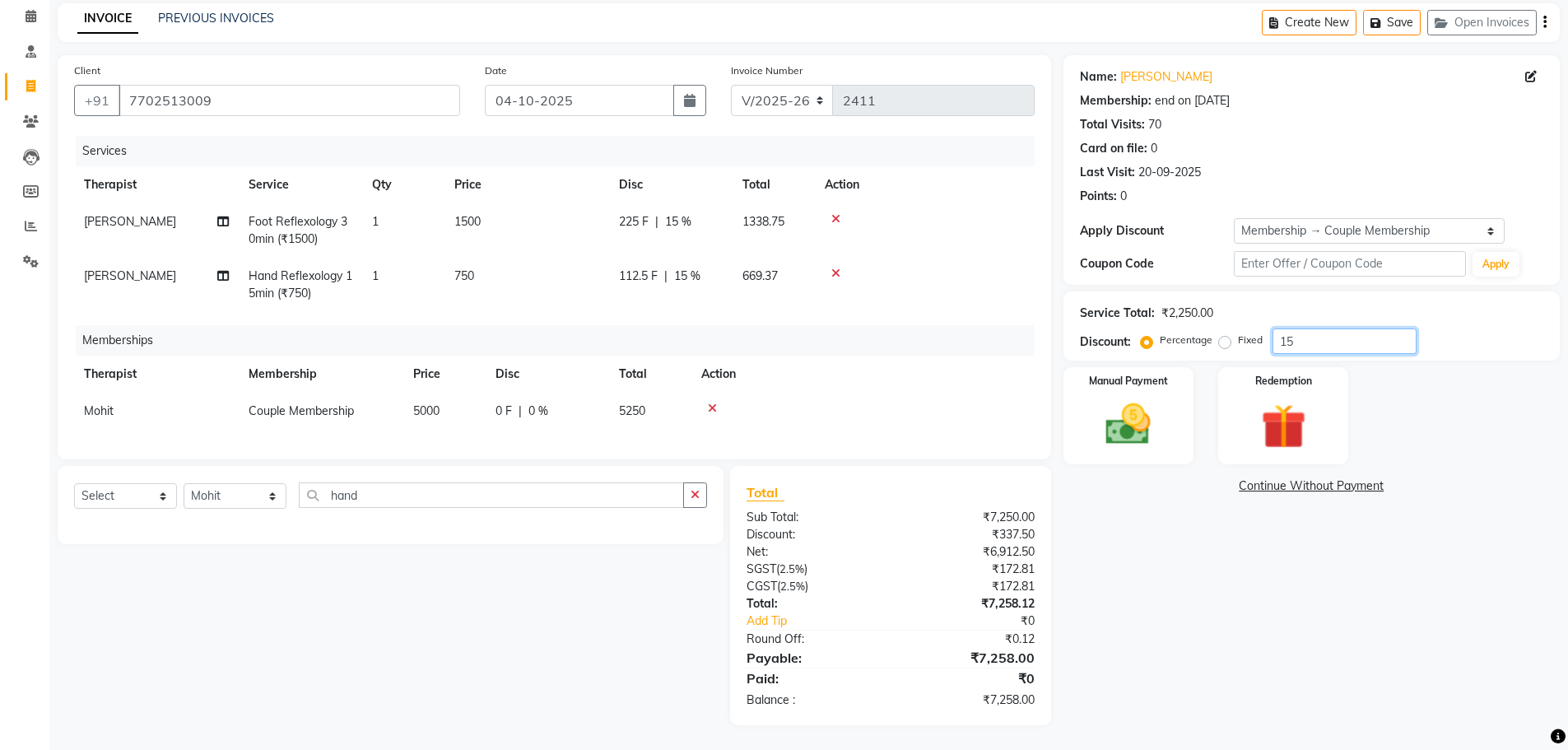
click at [1313, 329] on input "15" at bounding box center [1345, 341] width 144 height 25
drag, startPoint x: 1323, startPoint y: 331, endPoint x: 1311, endPoint y: 343, distance: 17.0
click at [1221, 338] on div "Percentage Fixed 15" at bounding box center [1280, 341] width 272 height 25
type input "15"
click at [1413, 227] on select "Select Membership → Couple Membership" at bounding box center [1369, 231] width 271 height 25
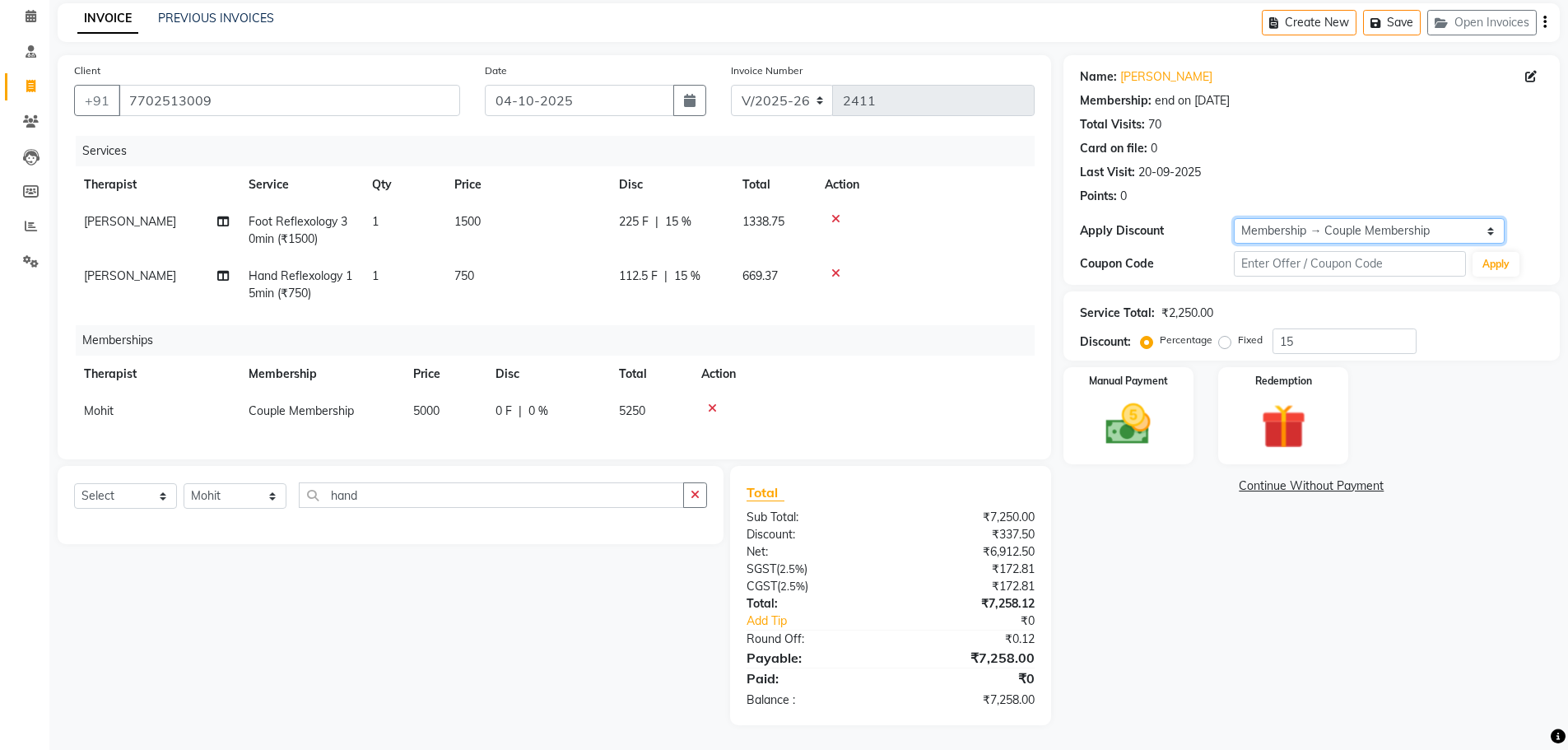
select select "0:"
click at [1234, 218] on select "Select Membership → Couple Membership" at bounding box center [1369, 231] width 271 height 25
click at [1433, 367] on div "Manual Payment Redemption" at bounding box center [1312, 415] width 521 height 97
drag, startPoint x: 1323, startPoint y: 326, endPoint x: 1238, endPoint y: 355, distance: 89.8
click at [1246, 349] on div "Name: Anand Membership: end on 30-09-2025 Total Visits: 70 Card on file: 0 Last…" at bounding box center [1318, 389] width 508 height 670
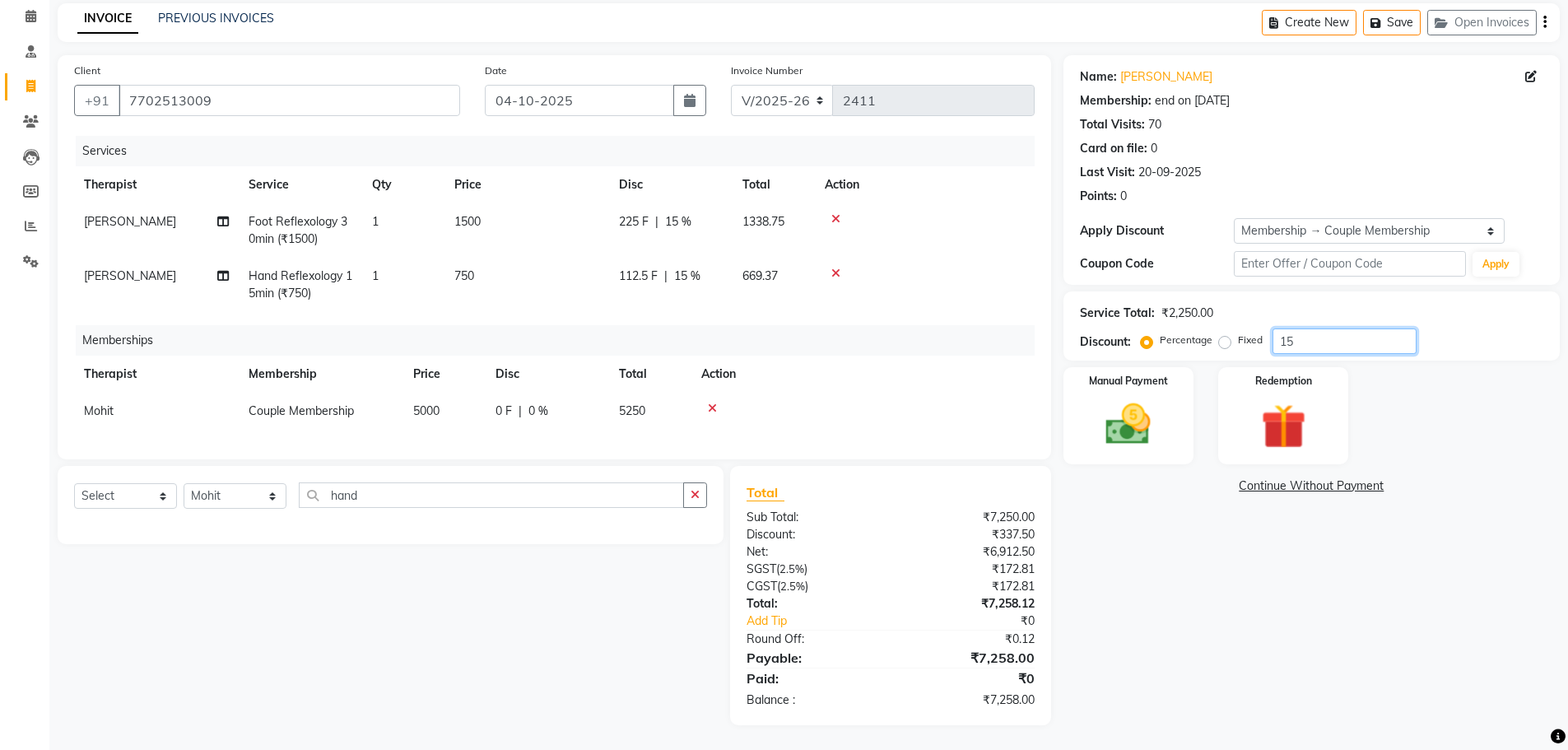
type input "15"
click at [1218, 580] on div "Name: Anand Membership: end on 30-09-2025 Total Visits: 70 Card on file: 0 Last…" at bounding box center [1318, 389] width 508 height 670
click at [1159, 413] on img at bounding box center [1129, 424] width 76 height 53
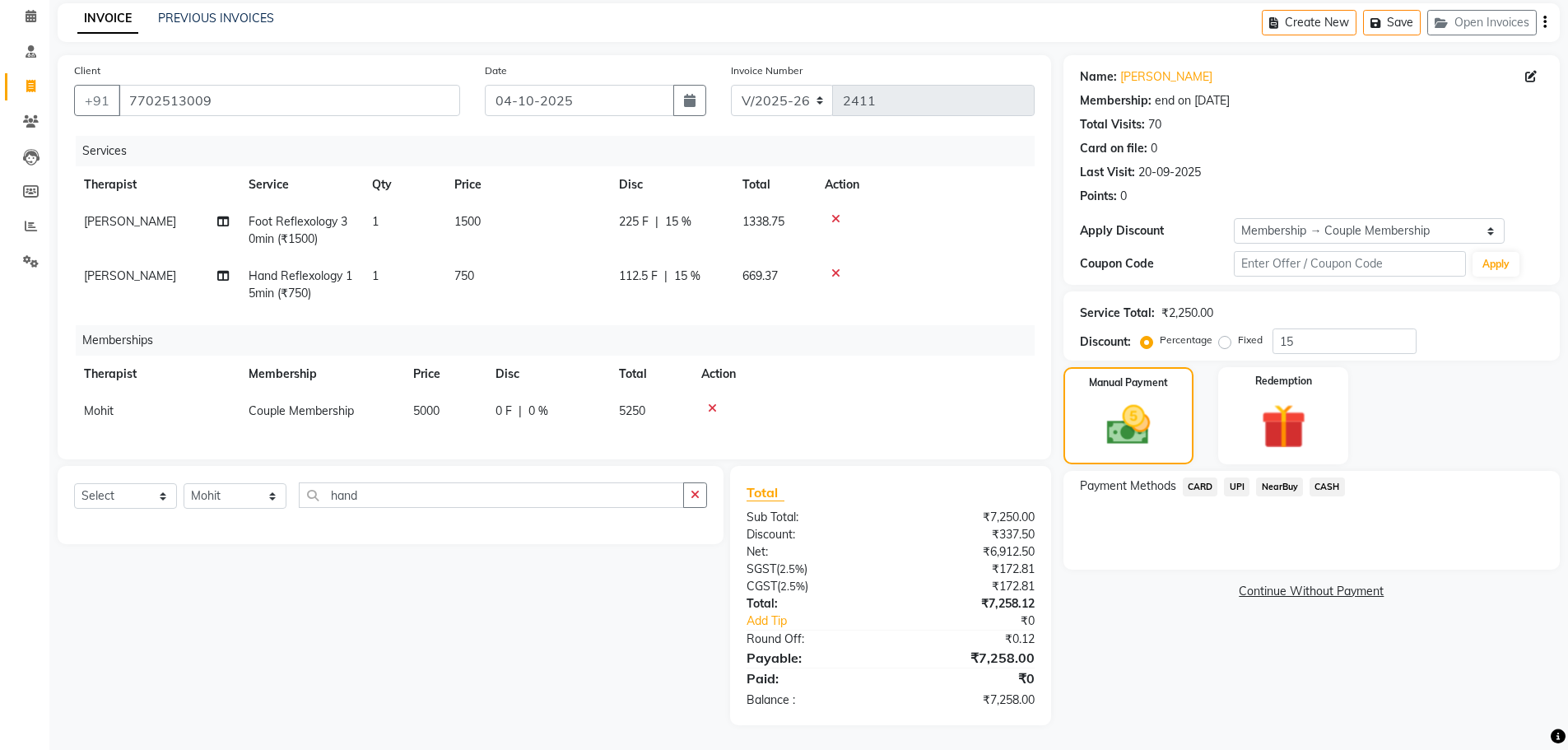
click at [1233, 477] on span "UPI" at bounding box center [1237, 486] width 25 height 19
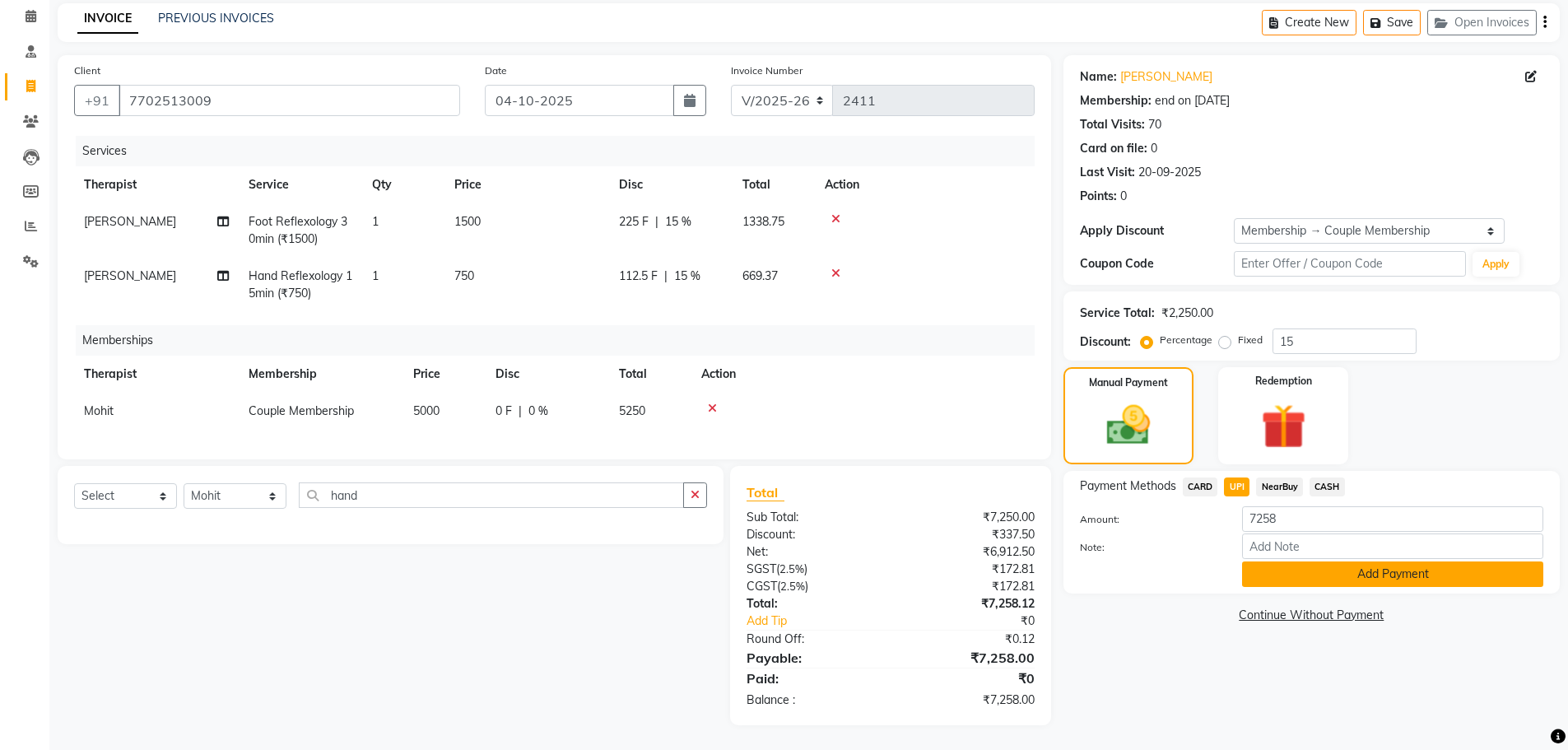
click at [1363, 565] on button "Add Payment" at bounding box center [1392, 574] width 301 height 25
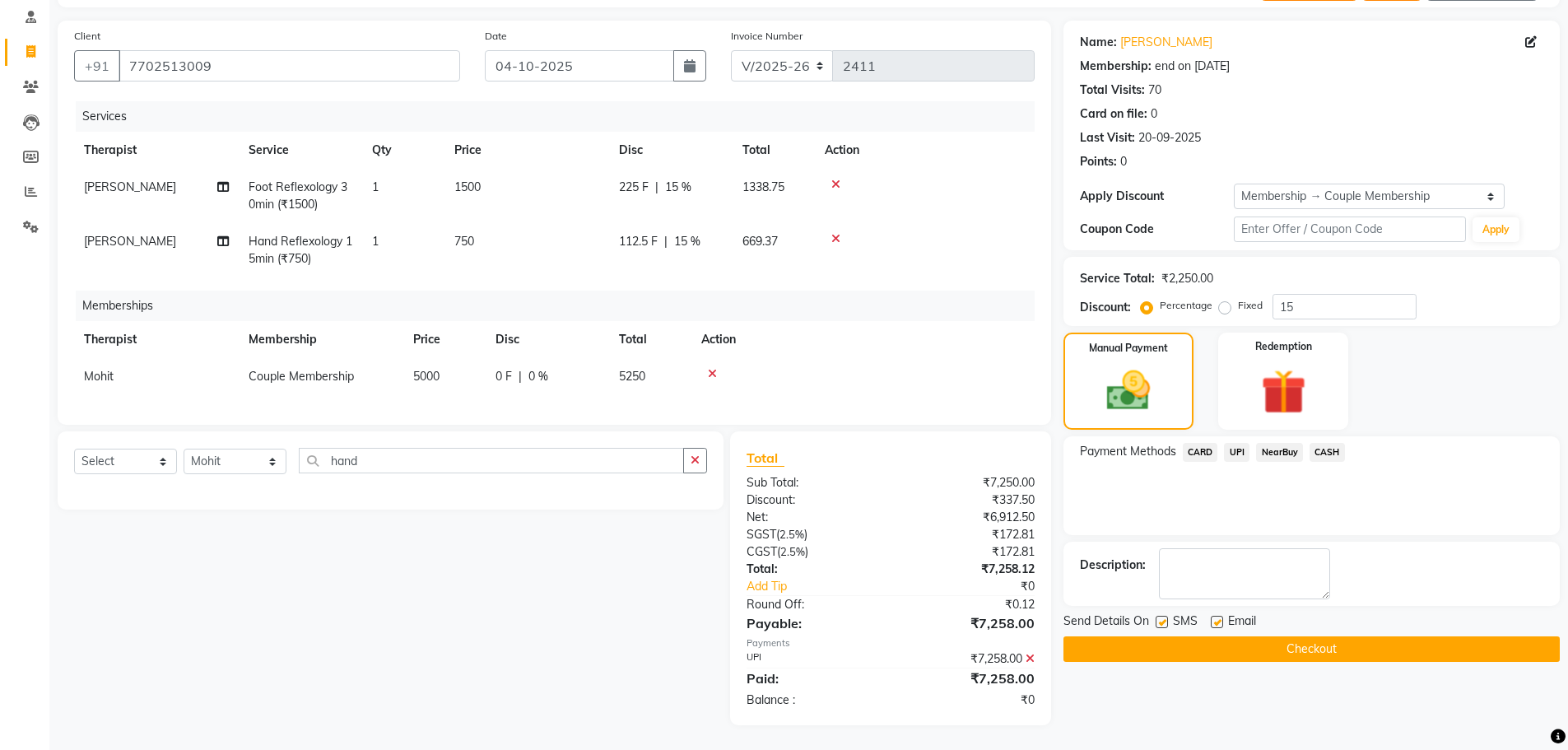
scroll to position [115, 0]
click at [1332, 636] on button "Checkout" at bounding box center [1312, 649] width 497 height 25
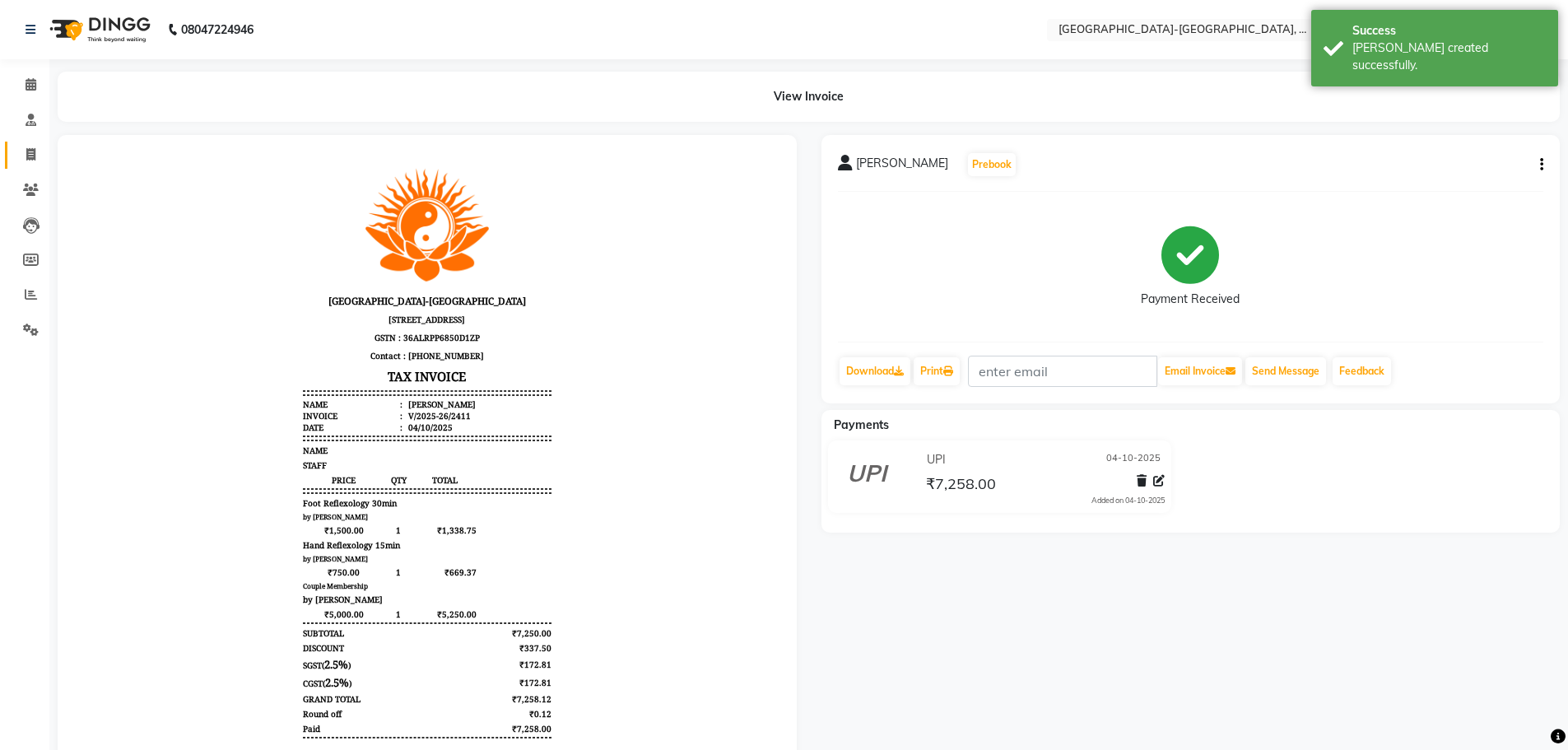
drag, startPoint x: 24, startPoint y: 142, endPoint x: 31, endPoint y: 160, distance: 19.3
click at [24, 142] on link "Invoice" at bounding box center [24, 155] width 40 height 27
select select "service"
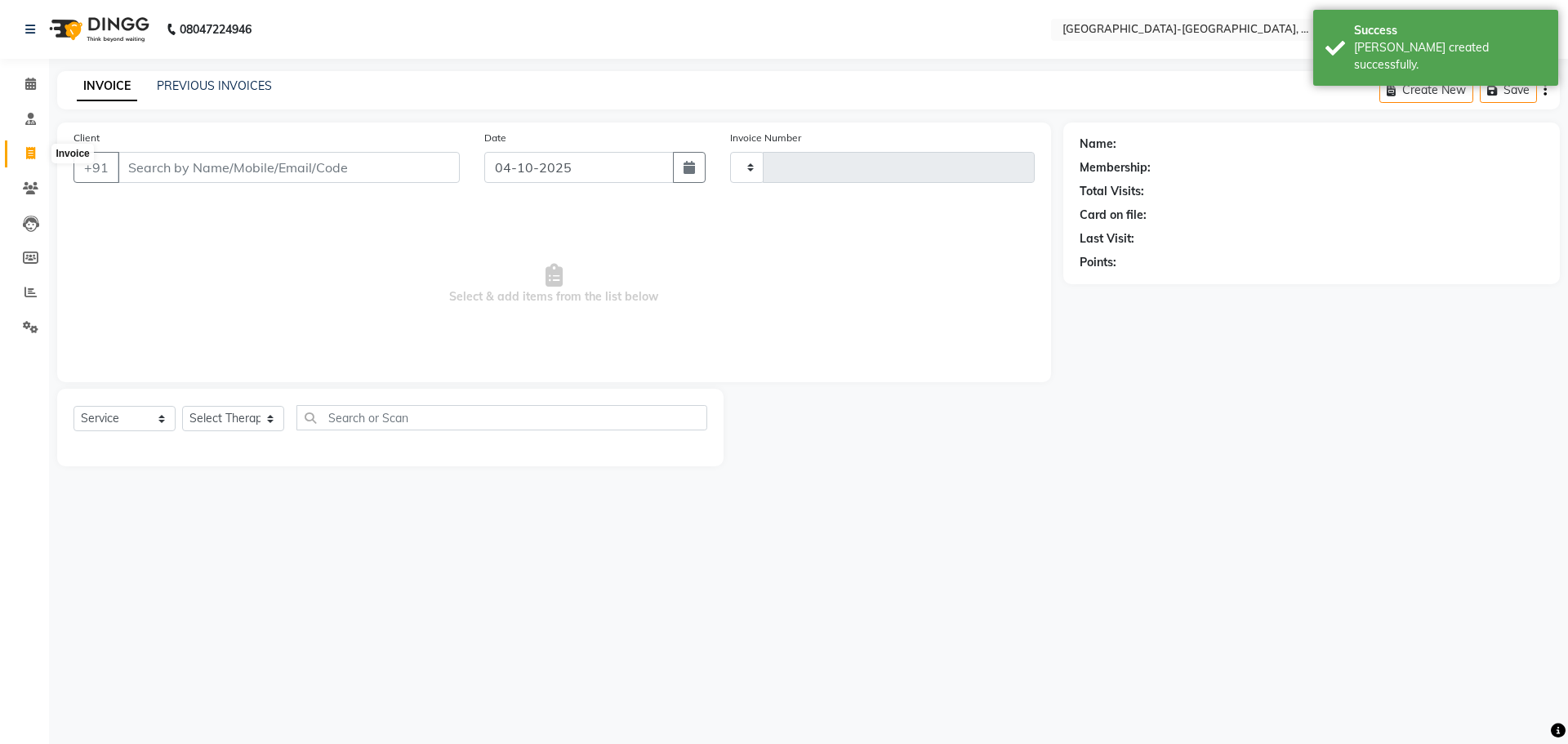
type input "2412"
select select "5851"
click at [228, 79] on link "PREVIOUS INVOICES" at bounding box center [214, 86] width 115 height 15
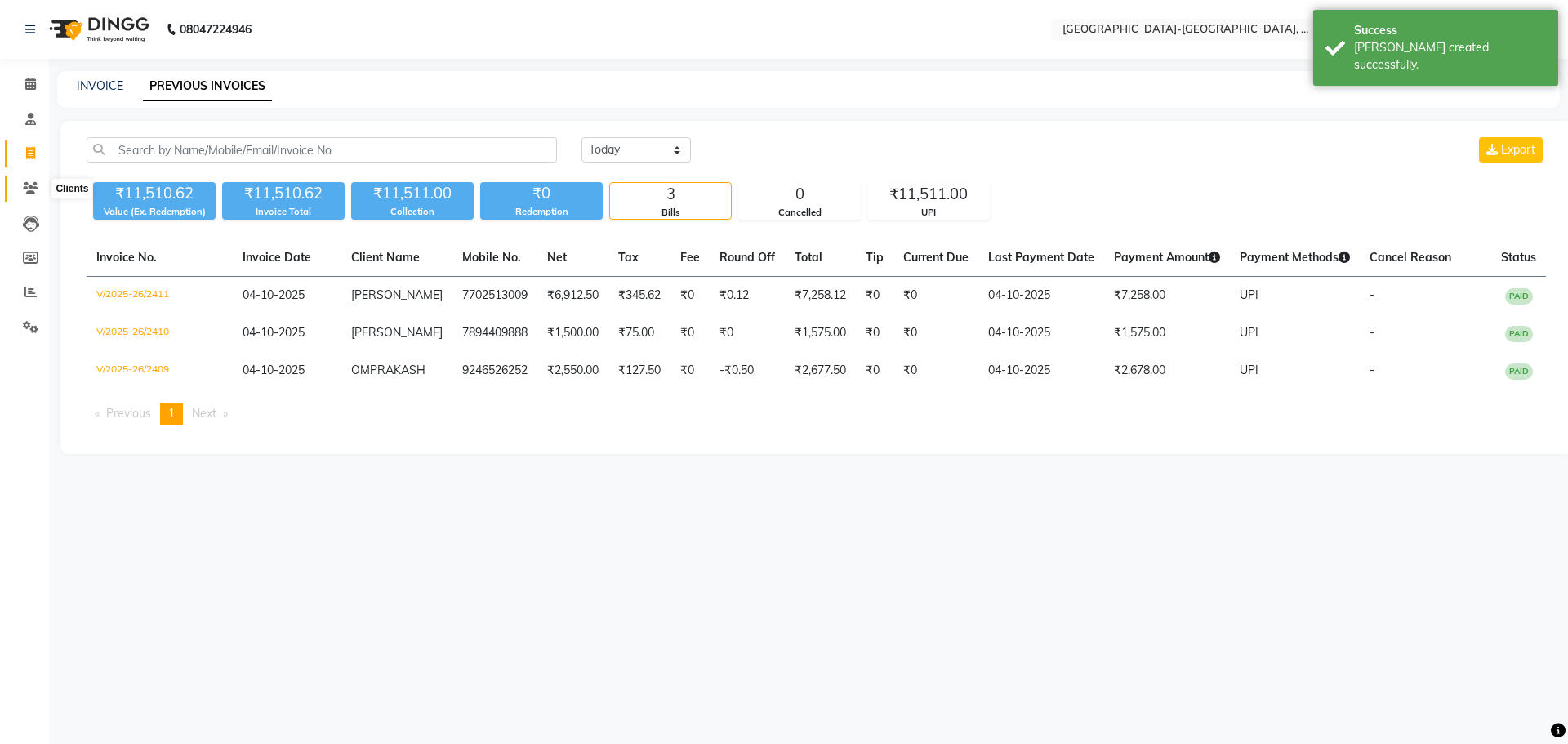
click at [32, 182] on icon at bounding box center [30, 188] width 16 height 13
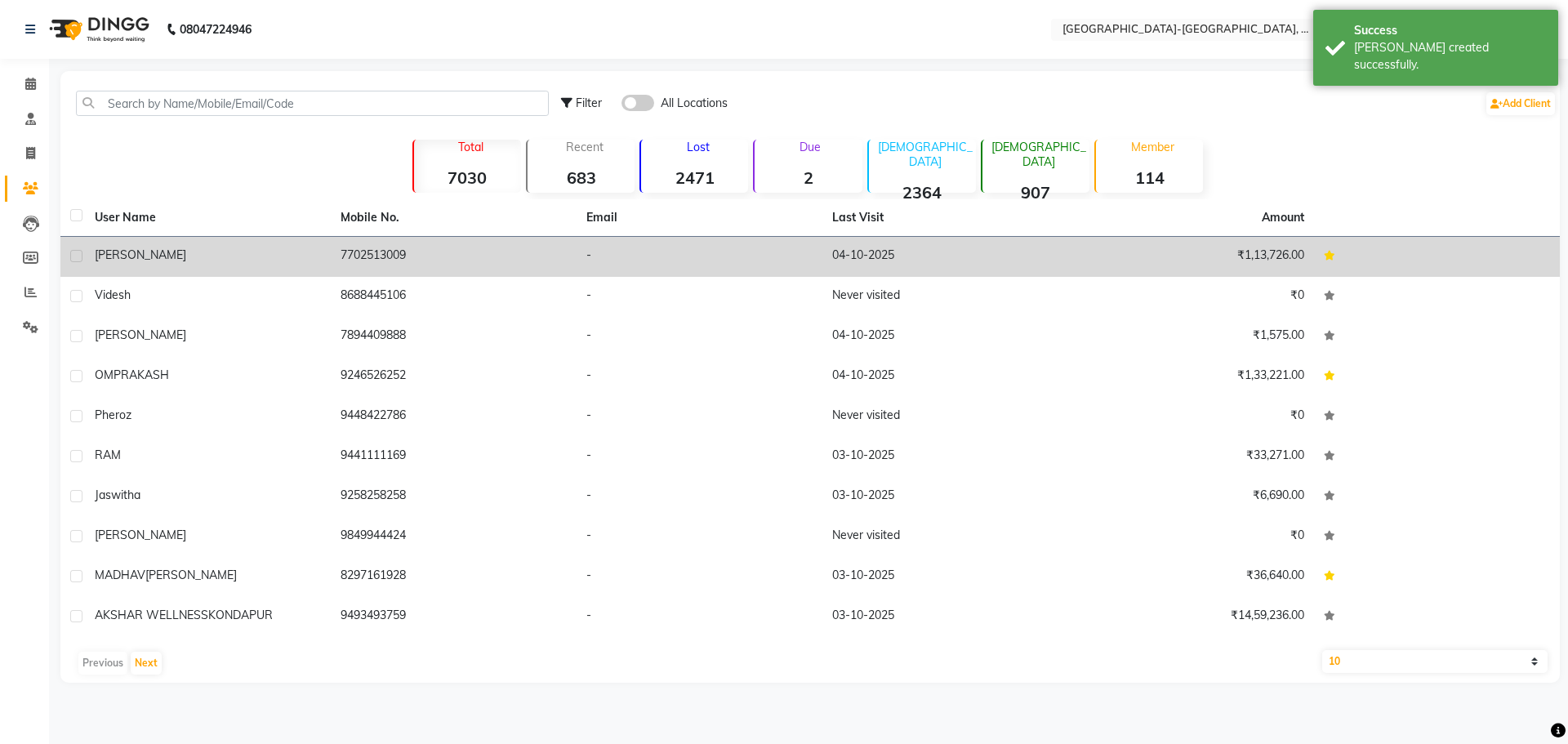
click at [117, 251] on span "Anand" at bounding box center [140, 255] width 91 height 15
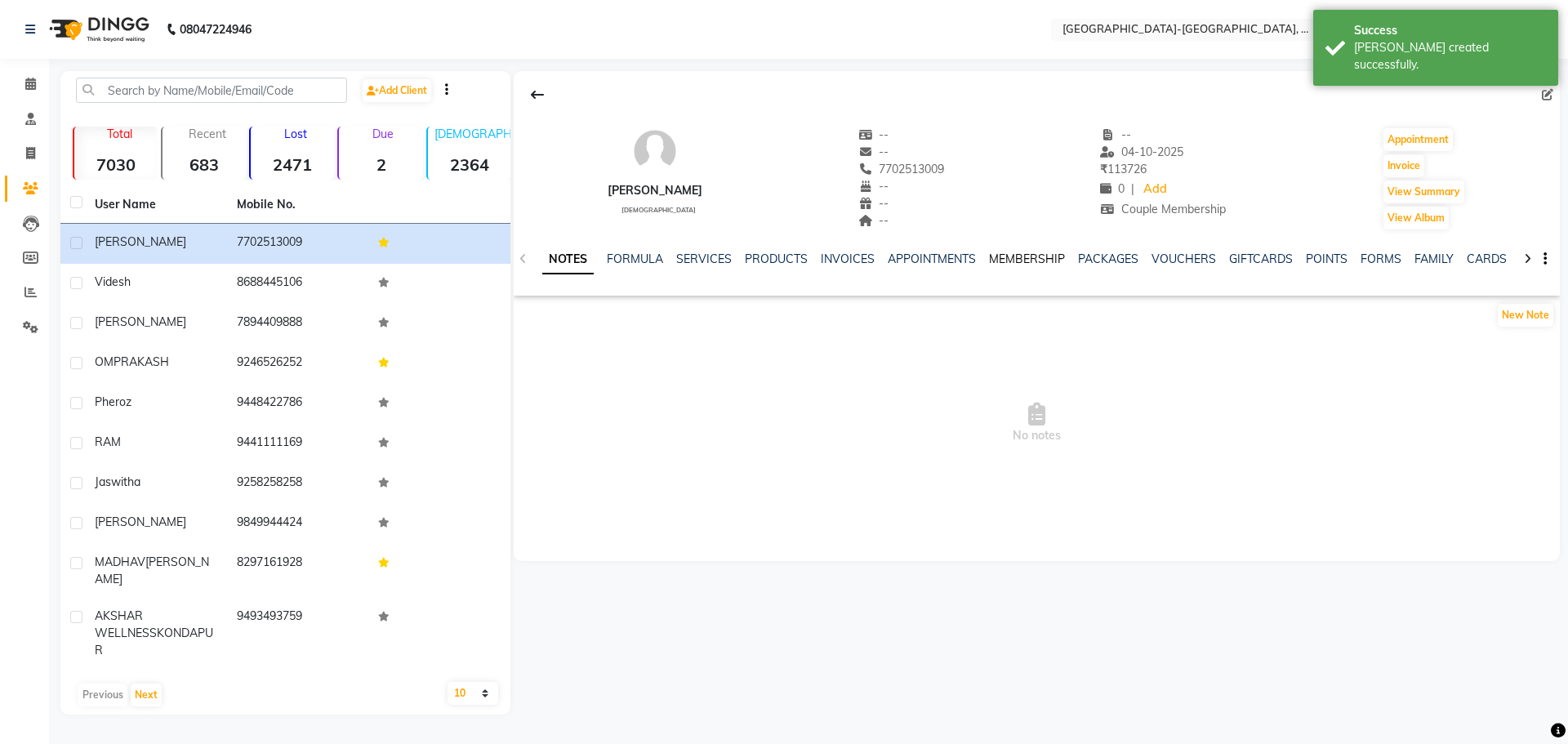
click at [1009, 259] on link "MEMBERSHIP" at bounding box center [1026, 259] width 76 height 15
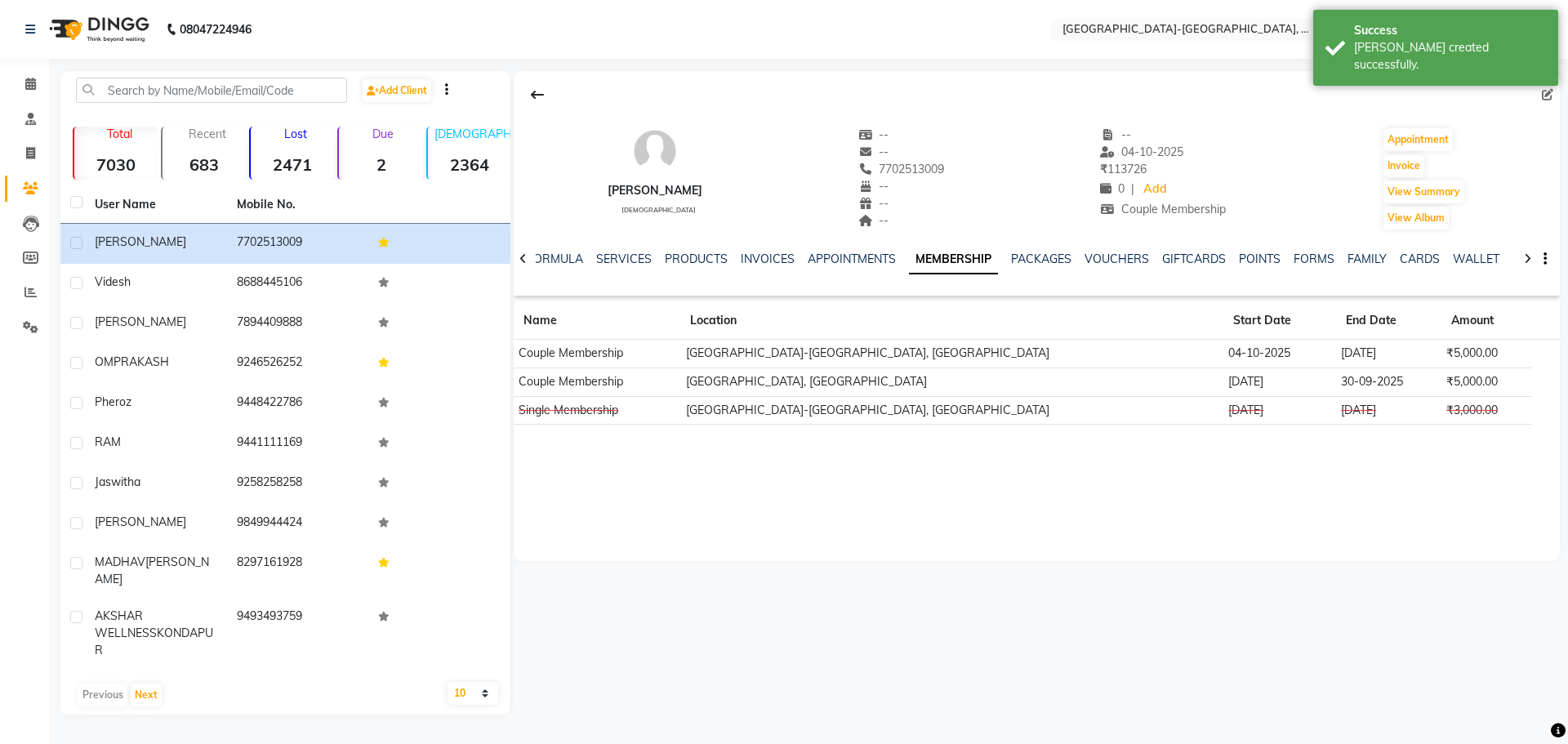
click at [1273, 378] on td "30-09-2024" at bounding box center [1279, 381] width 113 height 28
click at [1336, 382] on td "30-09-2025" at bounding box center [1388, 381] width 105 height 28
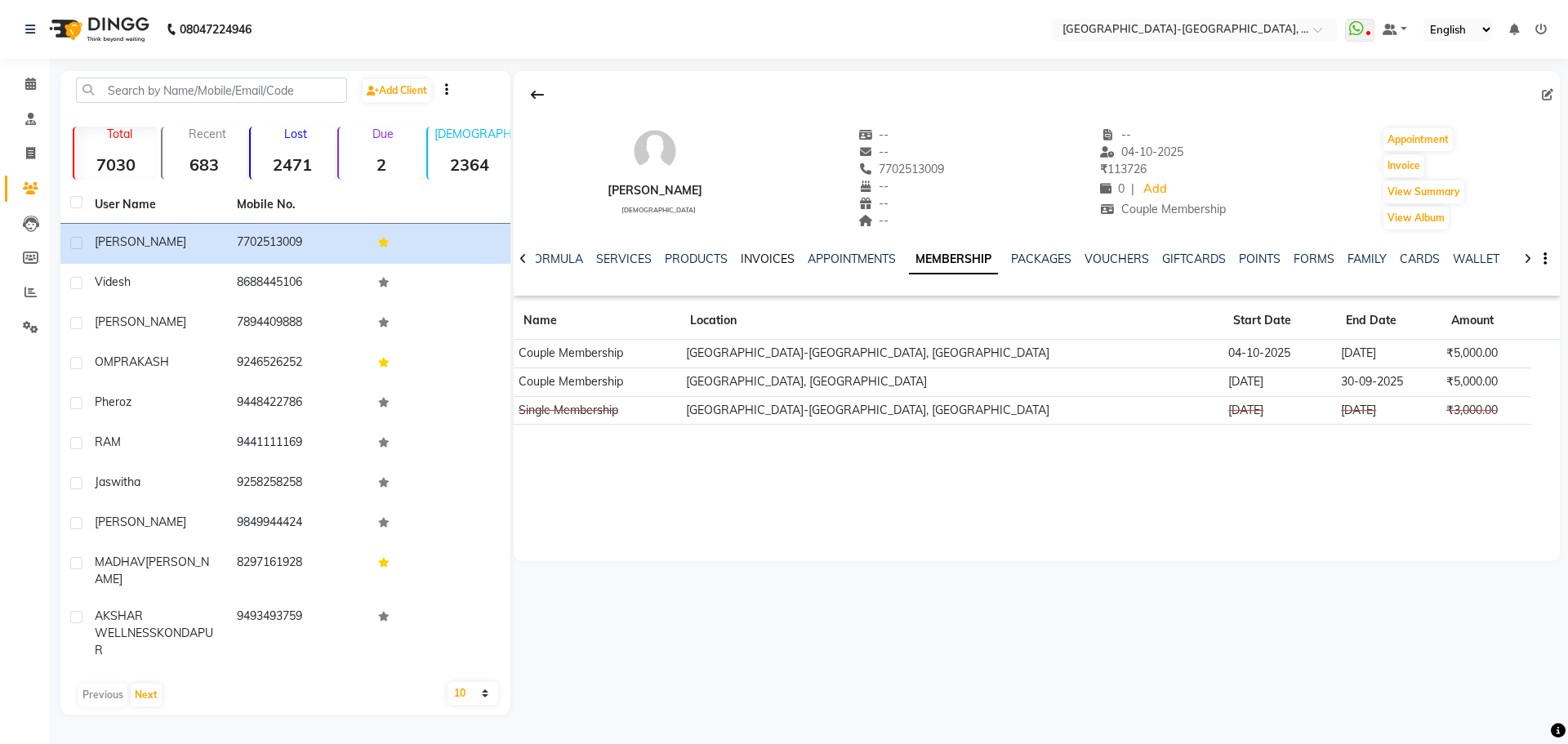
click at [769, 259] on link "INVOICES" at bounding box center [768, 259] width 54 height 15
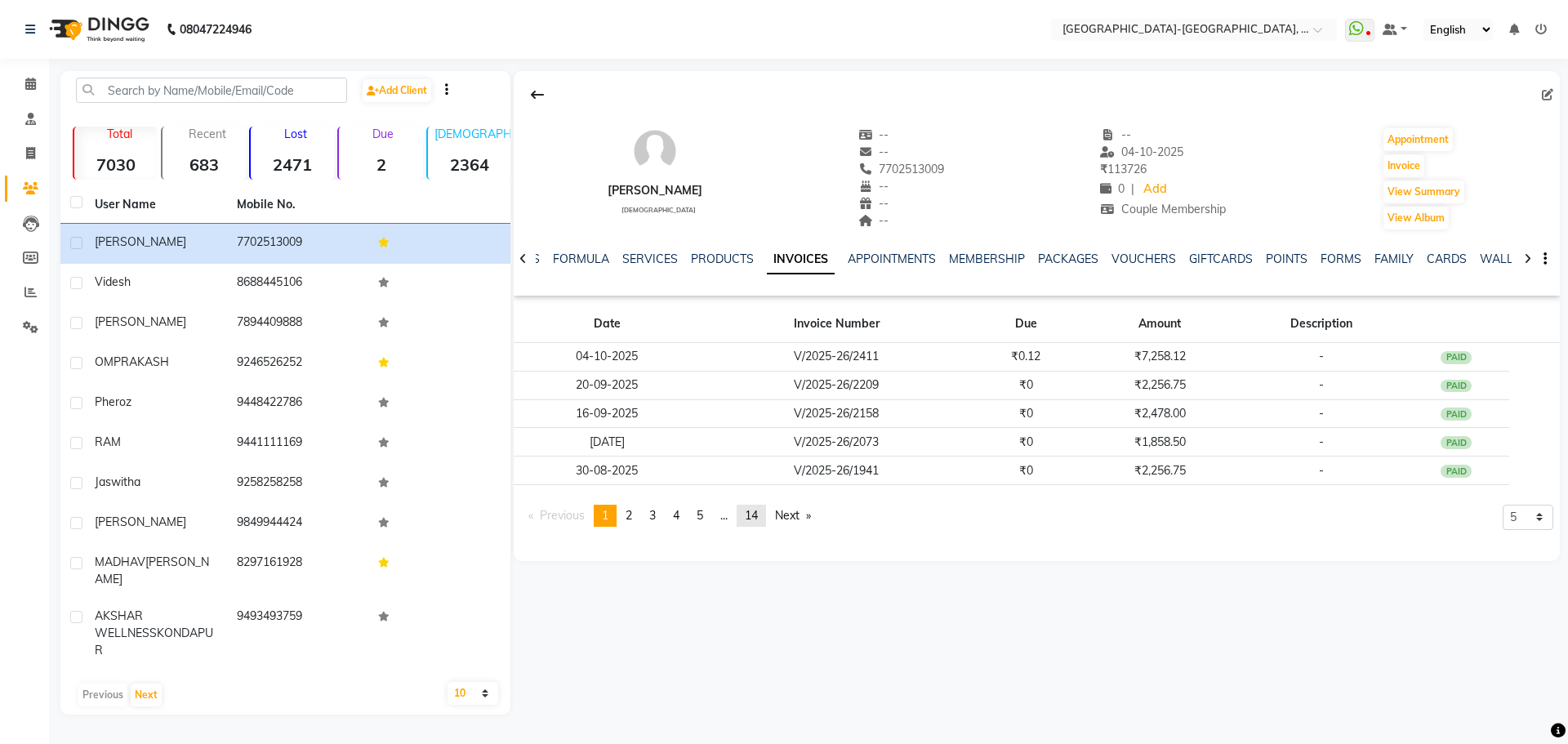
click at [766, 518] on link "page 14" at bounding box center [751, 515] width 29 height 22
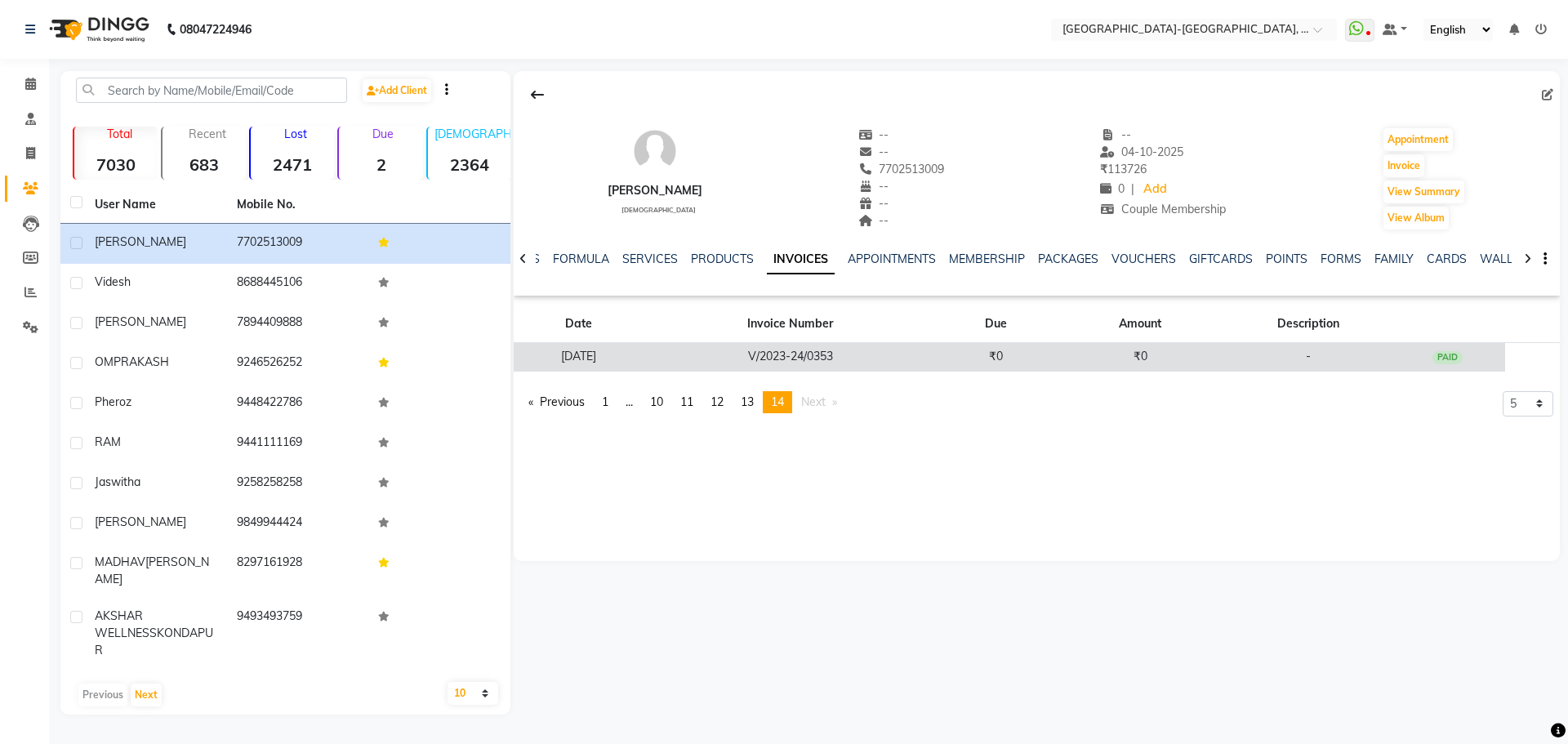
click at [799, 350] on td "V/2023-24/0353" at bounding box center [790, 357] width 294 height 28
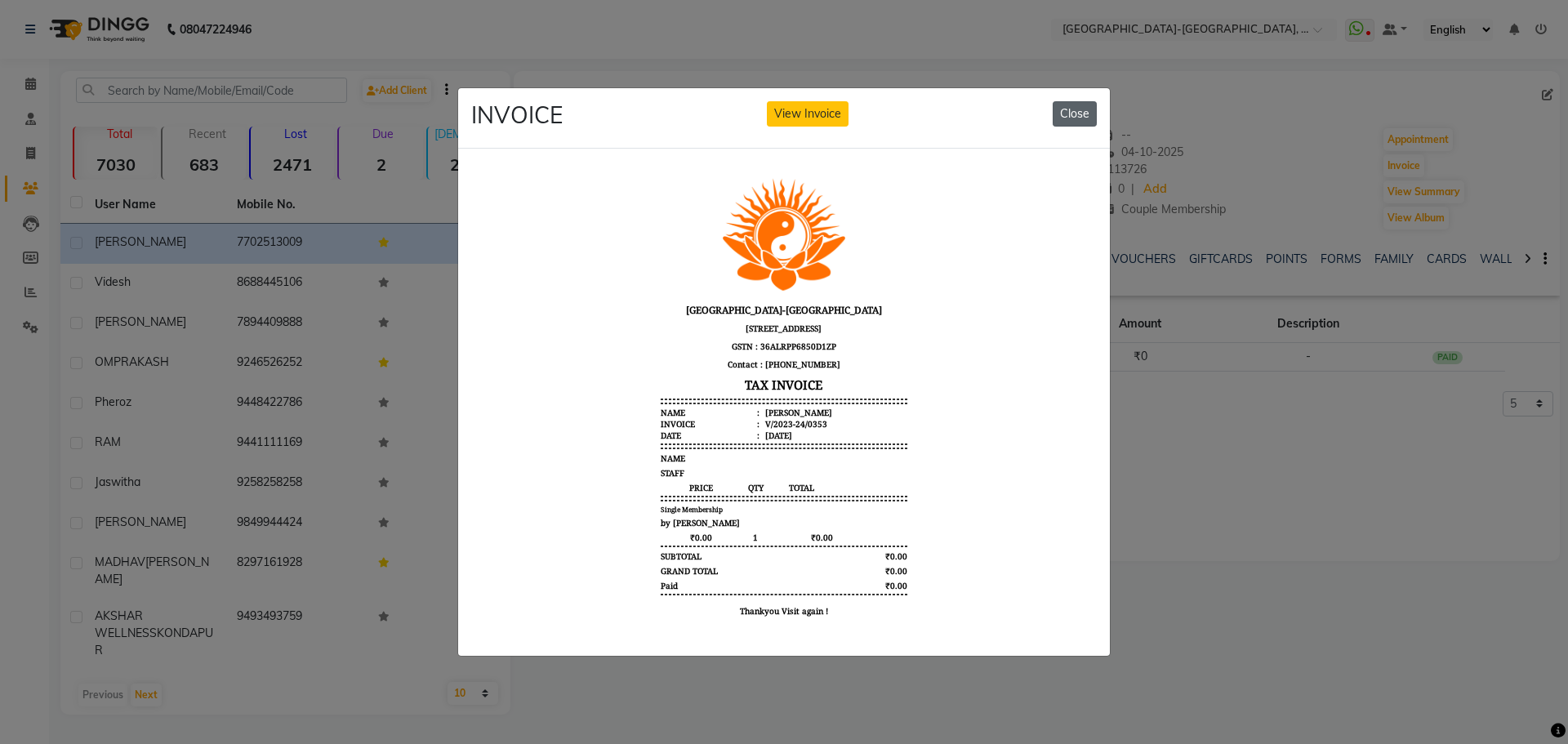
click at [1083, 104] on button "Close" at bounding box center [1075, 114] width 44 height 25
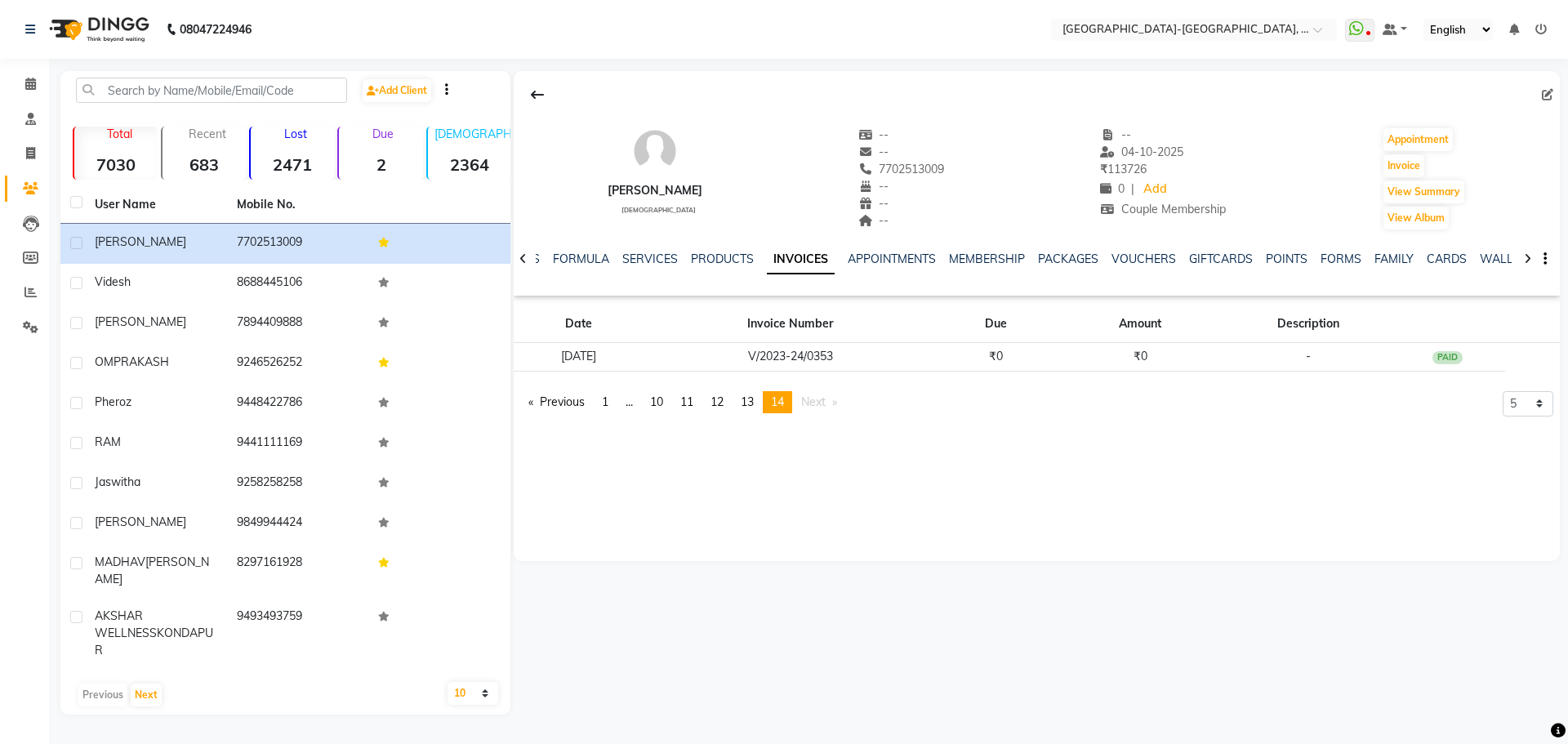
click at [753, 413] on pagination-controls "Previous page 14 / 14 page 1 page ... page 10 page 11 page 12 page 13 You're on…" at bounding box center [683, 409] width 326 height 35
click at [750, 404] on span "13" at bounding box center [748, 402] width 13 height 15
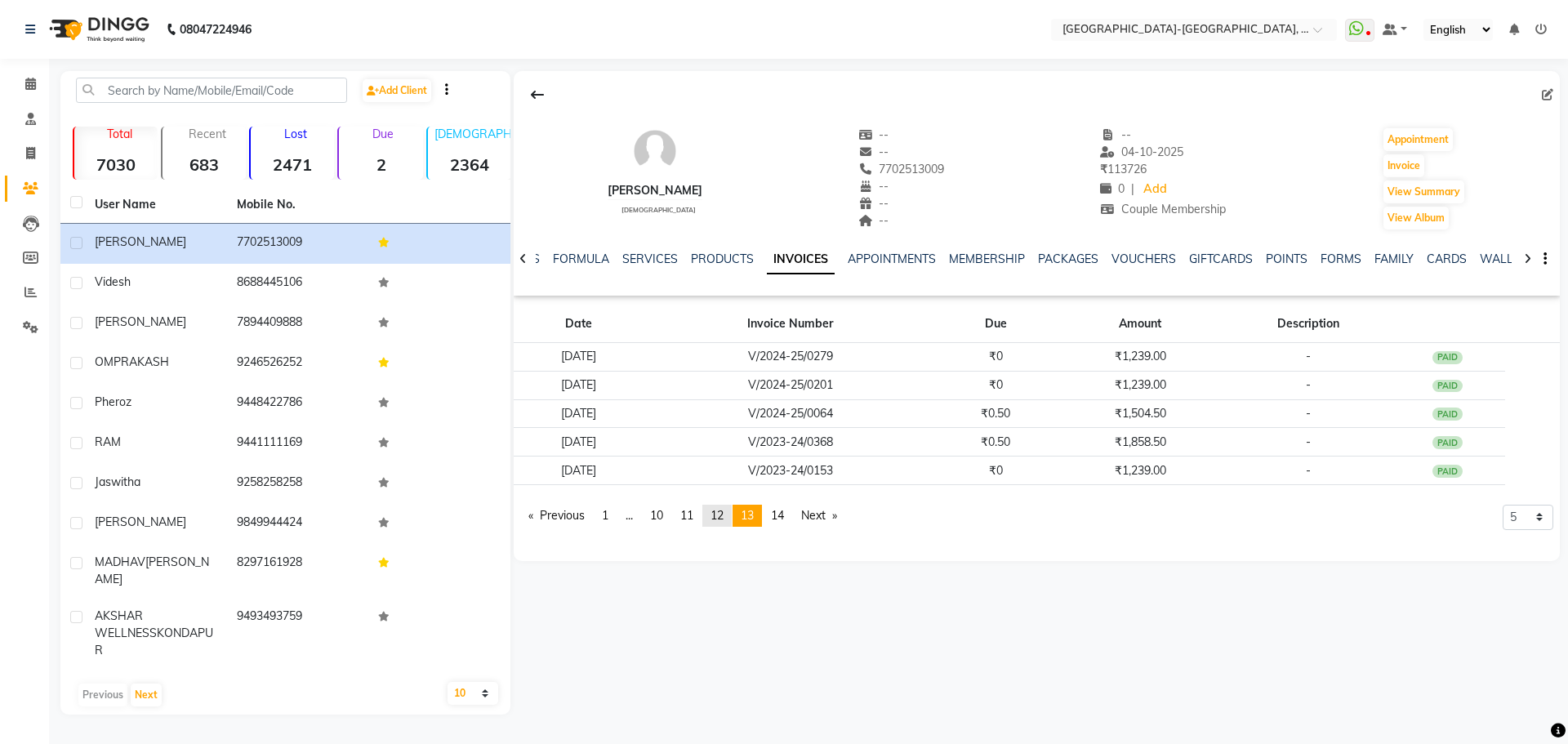
click at [723, 518] on span "12" at bounding box center [717, 515] width 13 height 15
click at [693, 518] on span "11" at bounding box center [687, 515] width 13 height 15
click at [655, 513] on span "10" at bounding box center [656, 515] width 13 height 15
click at [653, 513] on link "page 9" at bounding box center [652, 515] width 23 height 22
click at [654, 514] on span "8" at bounding box center [653, 515] width 7 height 15
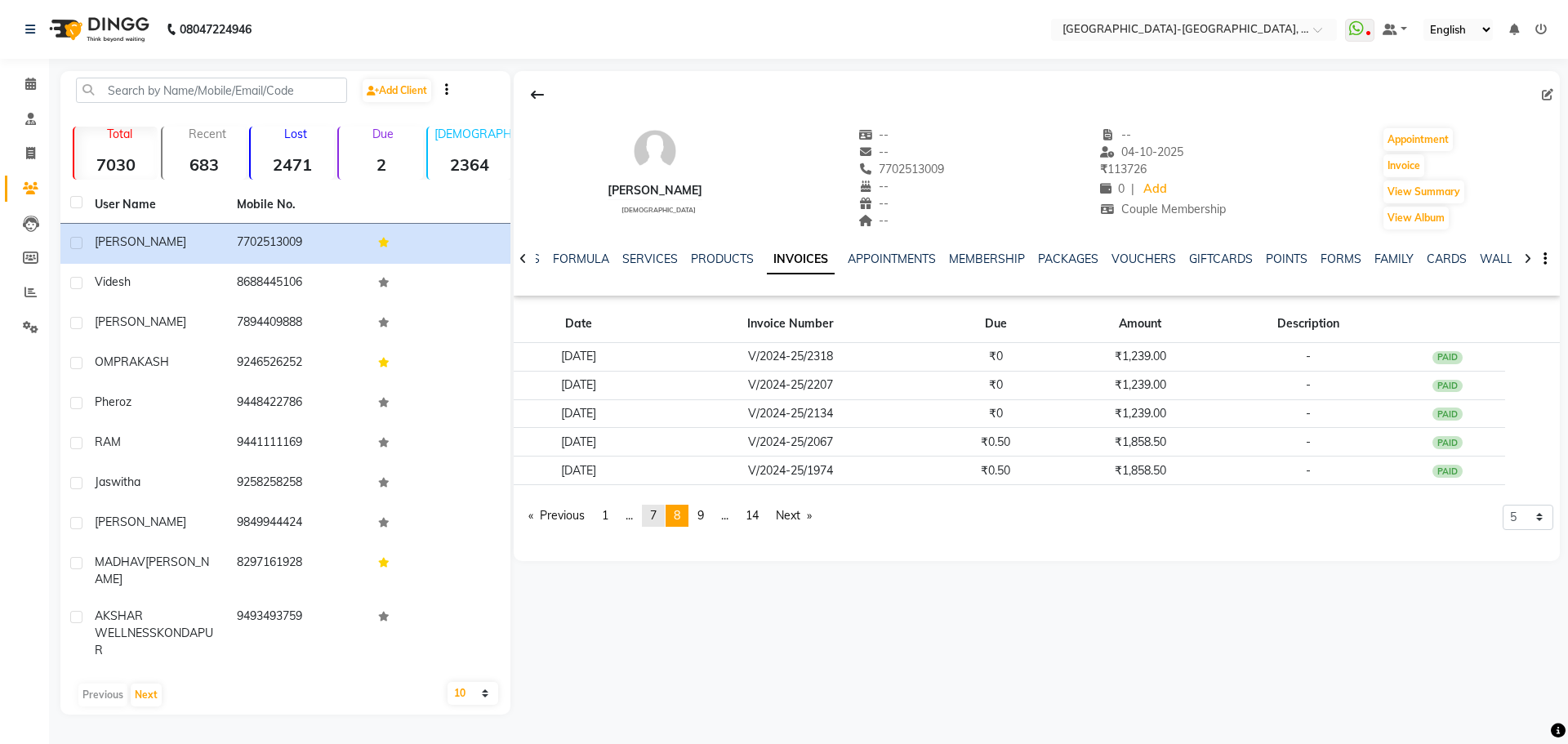
click at [654, 514] on span "7" at bounding box center [653, 515] width 7 height 15
click at [802, 514] on link "Next page" at bounding box center [794, 515] width 52 height 22
click at [1410, 167] on button "Invoice" at bounding box center [1403, 166] width 41 height 23
select select "service"
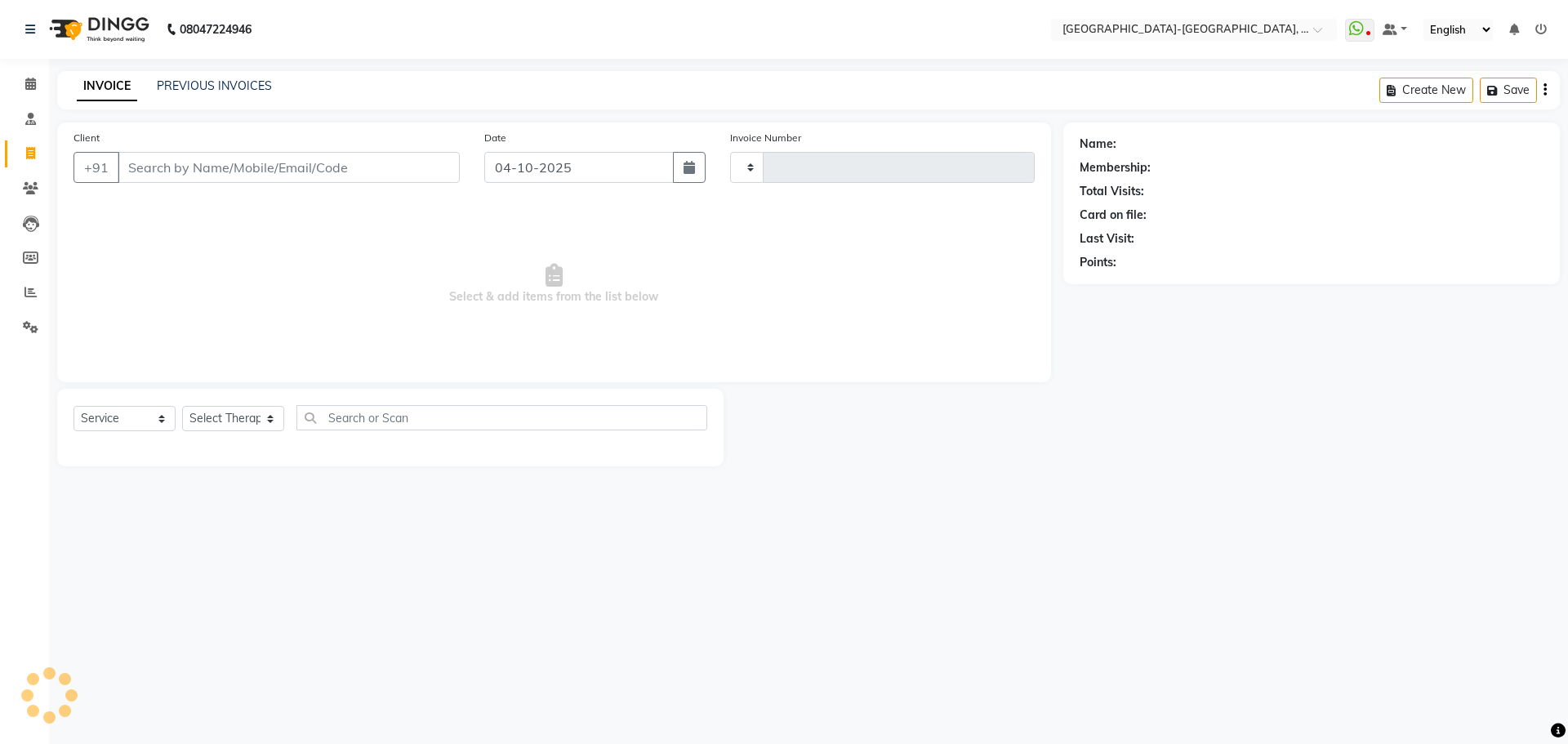
type input "2412"
select select "5851"
type input "7702513009"
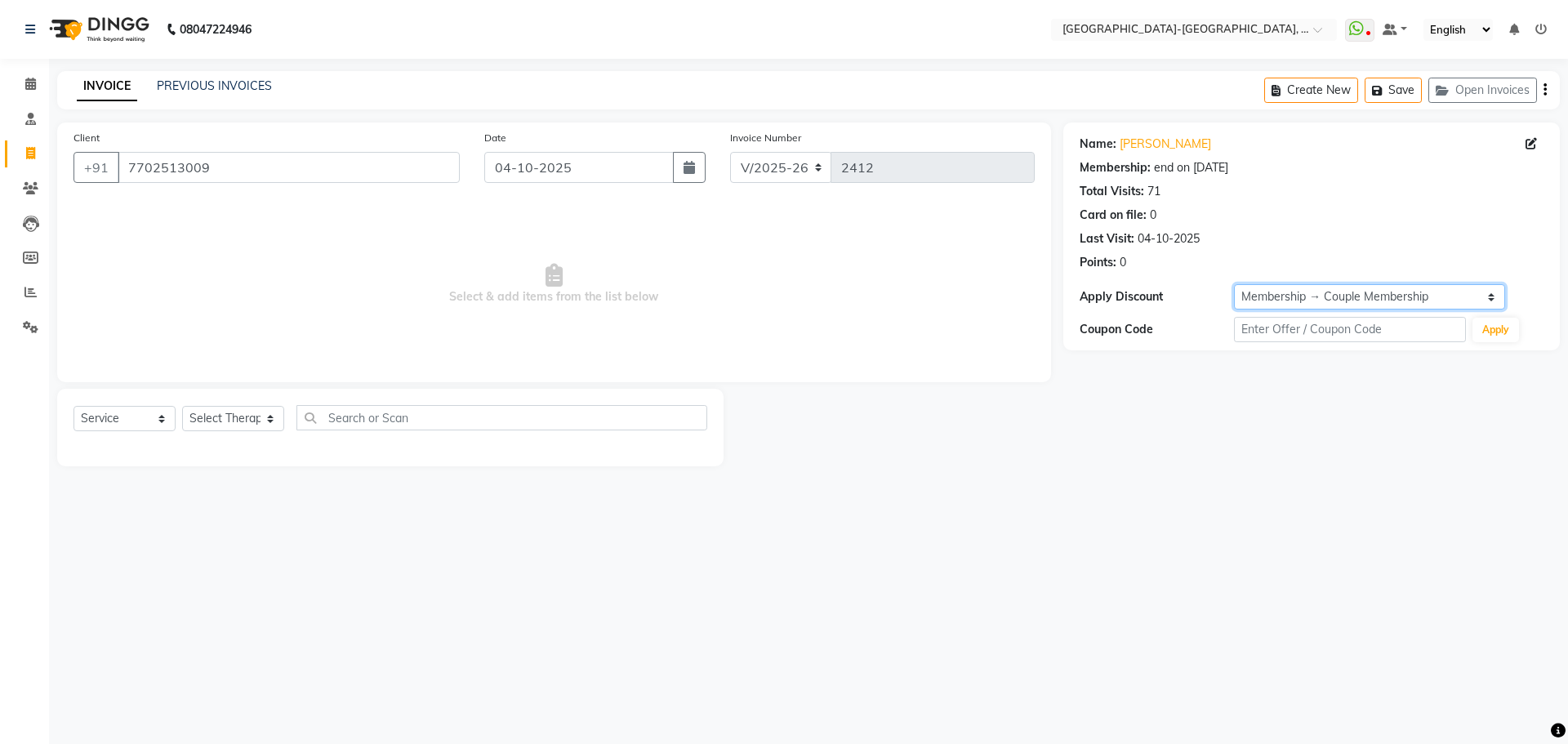
click at [1370, 301] on select "Select Membership → Couple Membership Membership → Couple Membership" at bounding box center [1369, 297] width 271 height 25
select select "2: Object"
click at [1233, 284] on select "Select Membership → Couple Membership Membership → Couple Membership" at bounding box center [1369, 297] width 271 height 25
click at [253, 421] on select "Select Therapist Adakho Bone Hridziia Iris Katene Kholu Mayio Mohit Moru P Hrii…" at bounding box center [233, 418] width 102 height 25
select select "49851"
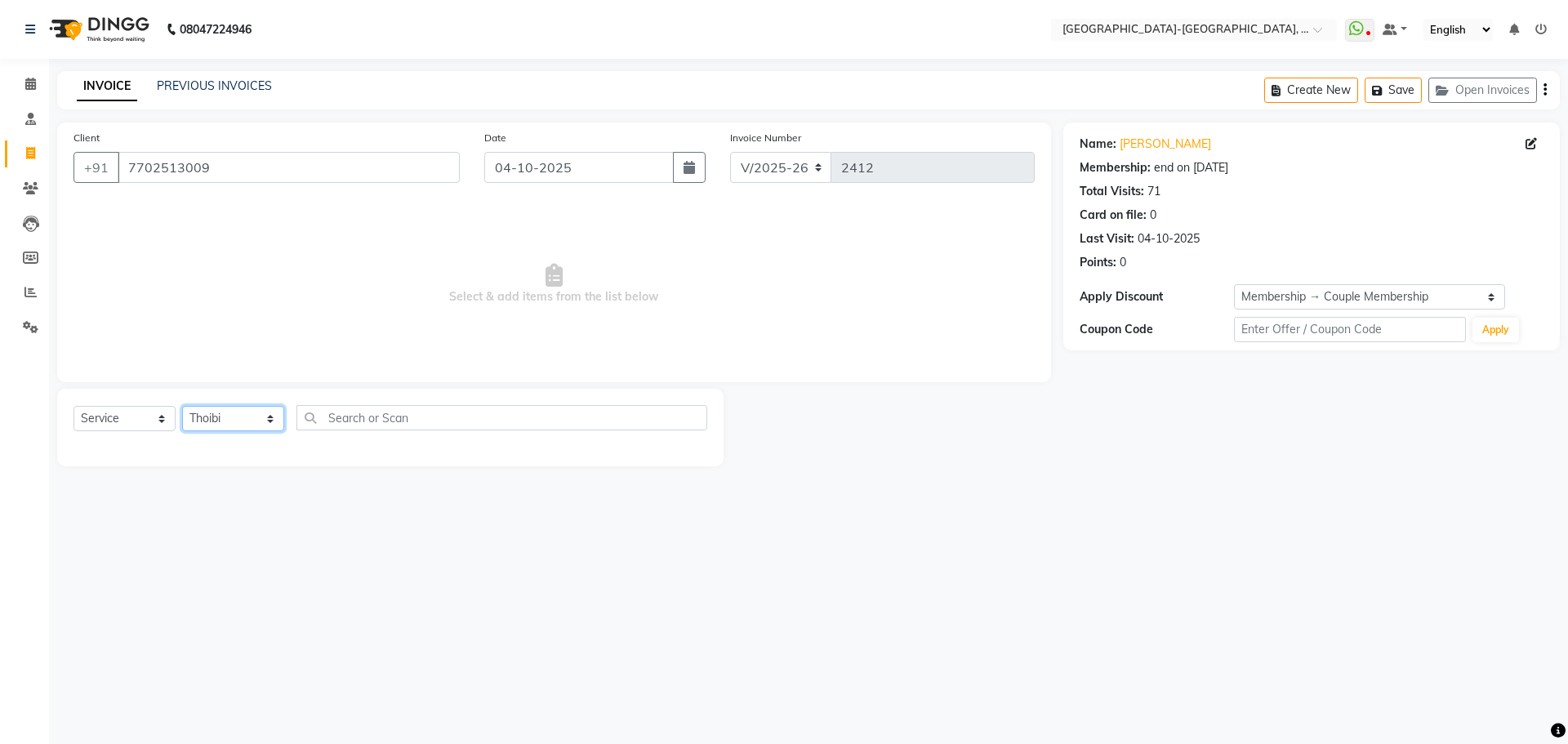
click at [182, 405] on select "Select Therapist Adakho Bone Hridziia Iris Katene Kholu Mayio Mohit Moru P Hrii…" at bounding box center [233, 418] width 102 height 25
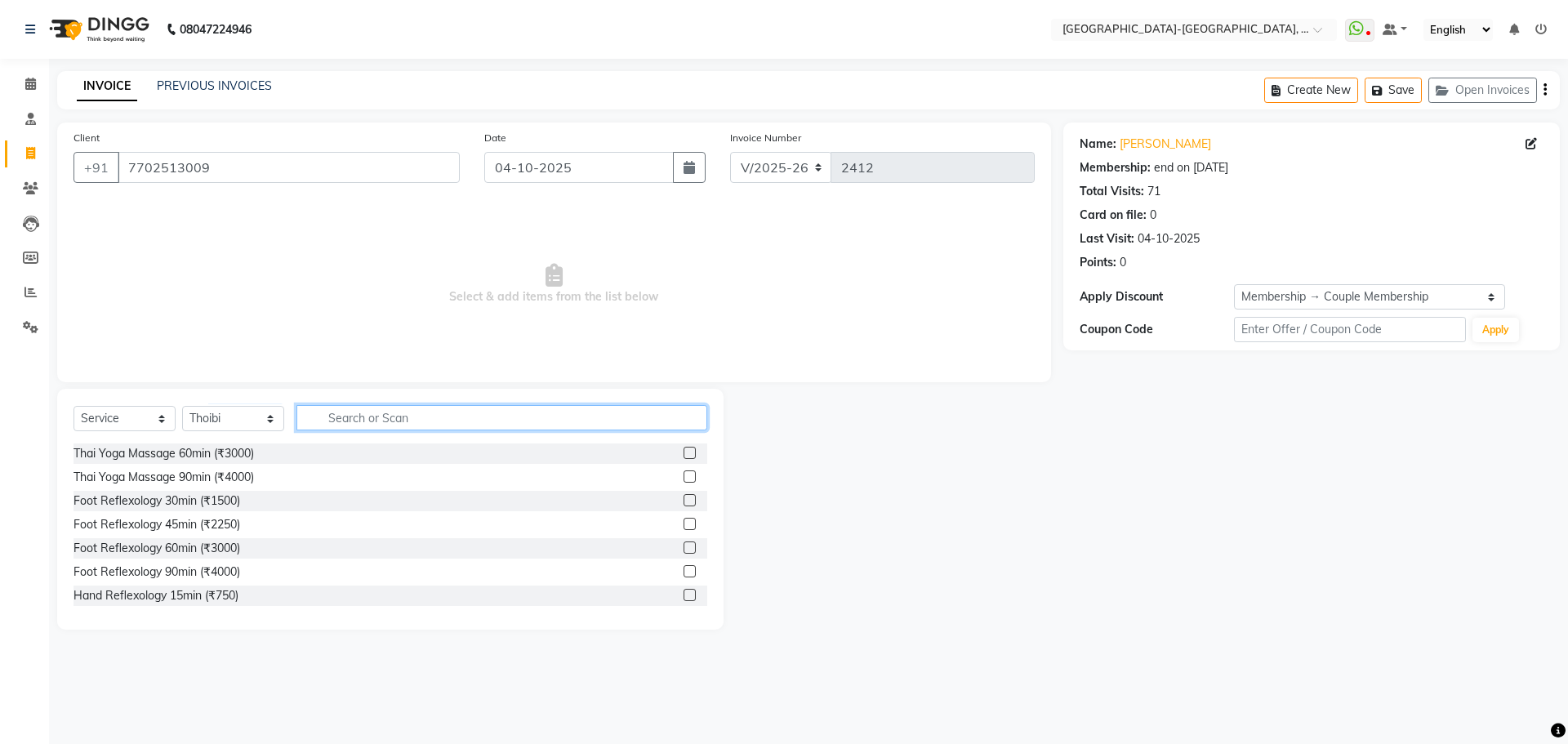
click at [329, 430] on input "text" at bounding box center [501, 417] width 411 height 25
click at [344, 422] on input "text" at bounding box center [501, 417] width 411 height 25
click at [215, 455] on div "Thai Yoga Massage 60min (₹3000)" at bounding box center [164, 453] width 181 height 18
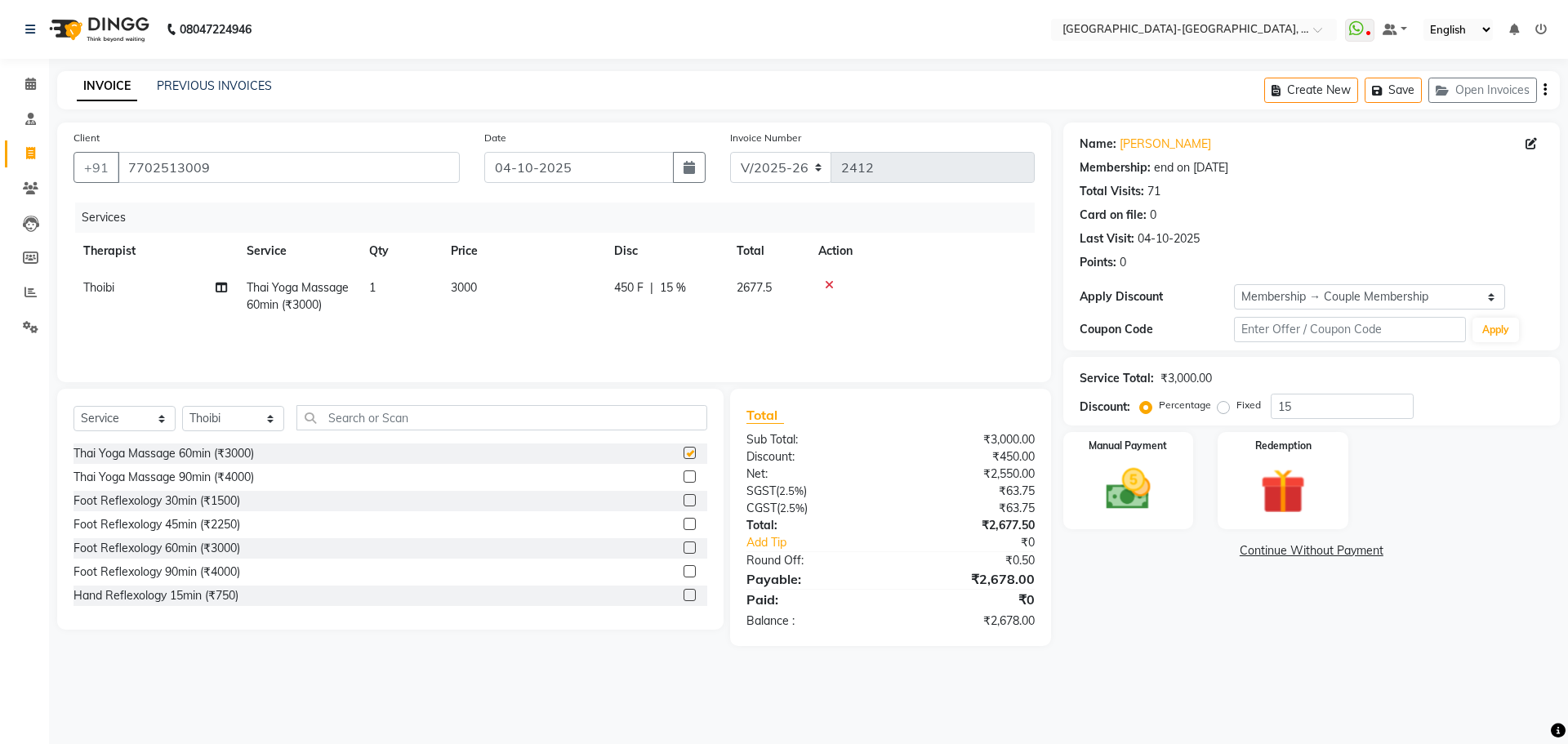
checkbox input "false"
click at [1148, 461] on div "Manual Payment" at bounding box center [1127, 481] width 135 height 100
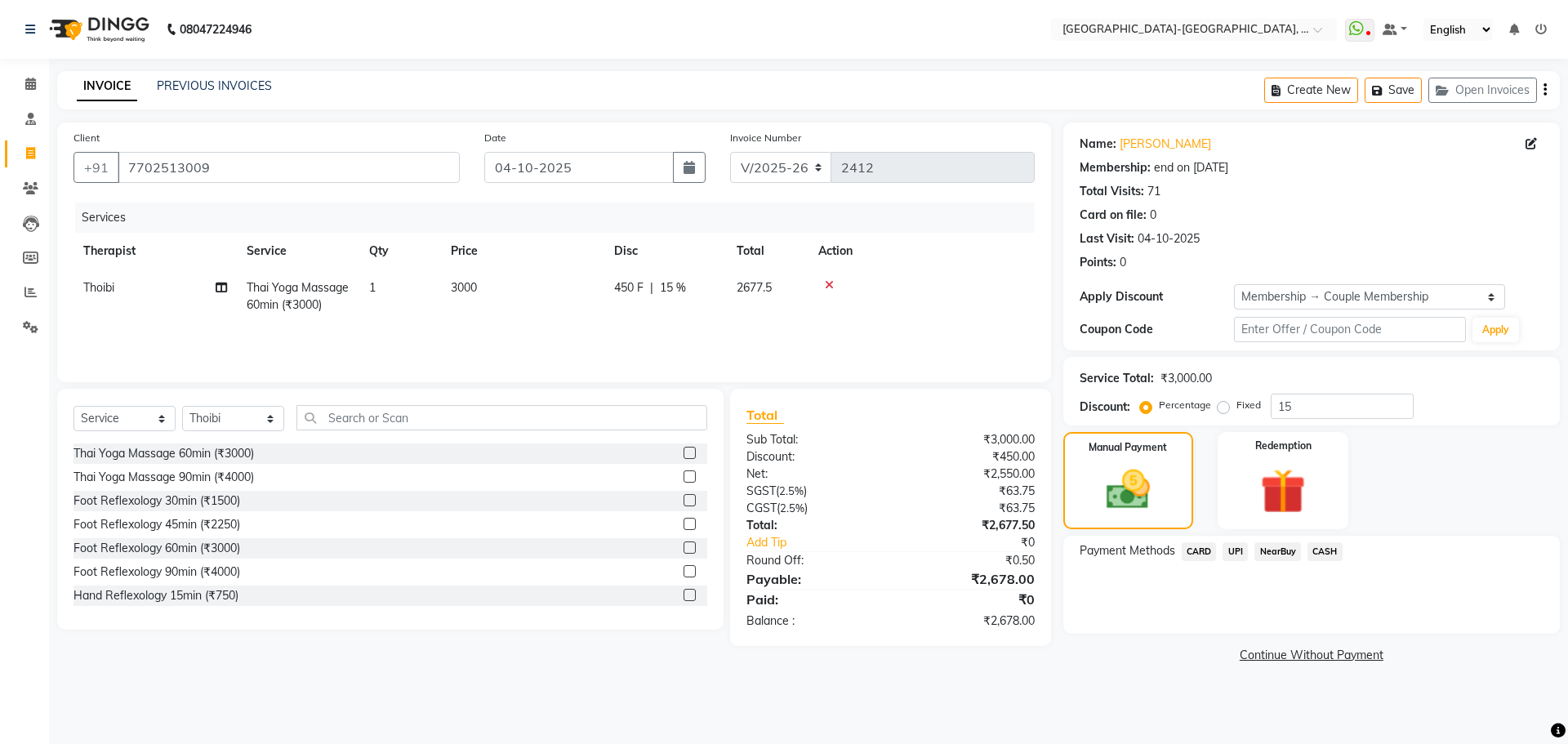
click at [1240, 556] on span "UPI" at bounding box center [1235, 551] width 25 height 18
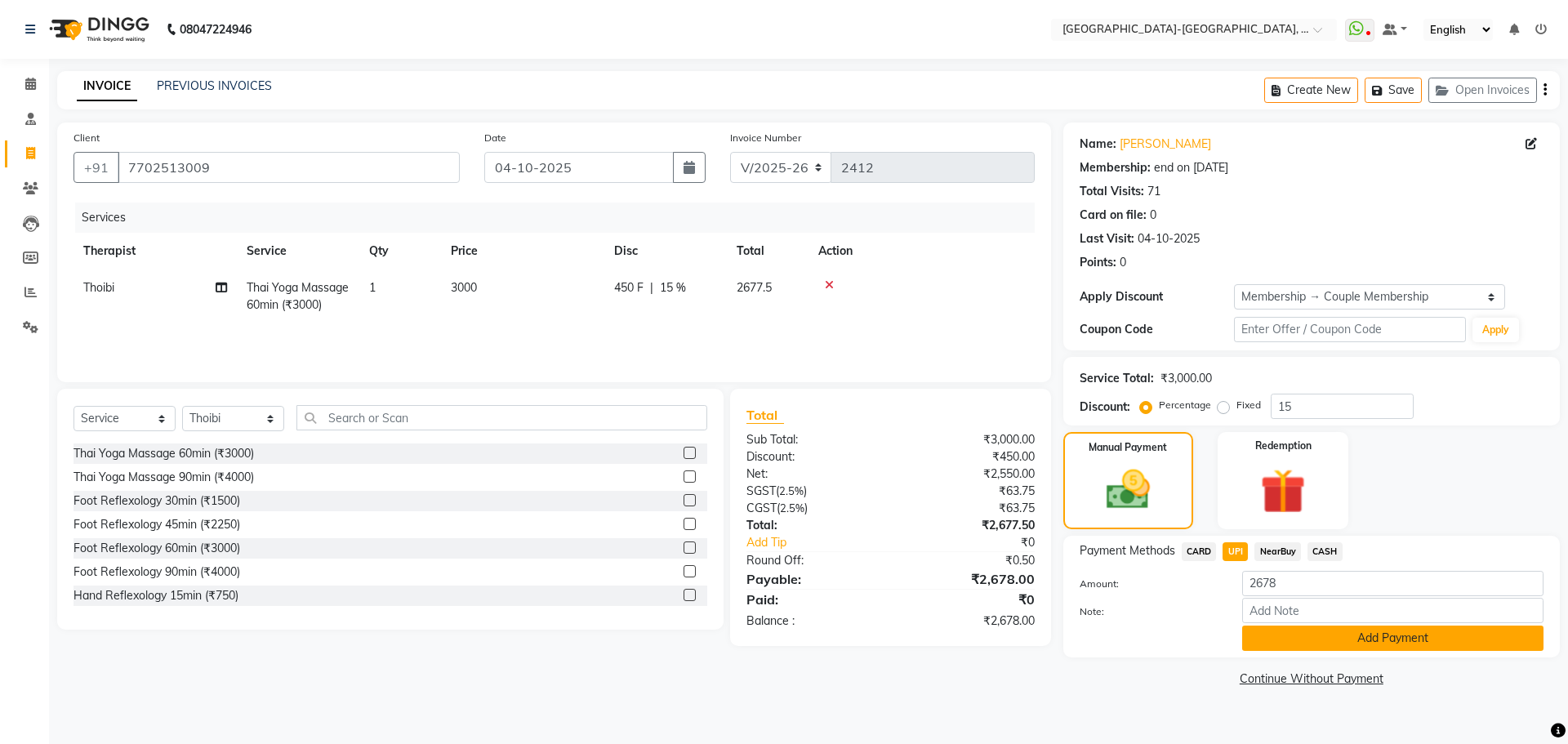
click at [1305, 639] on button "Add Payment" at bounding box center [1392, 638] width 301 height 25
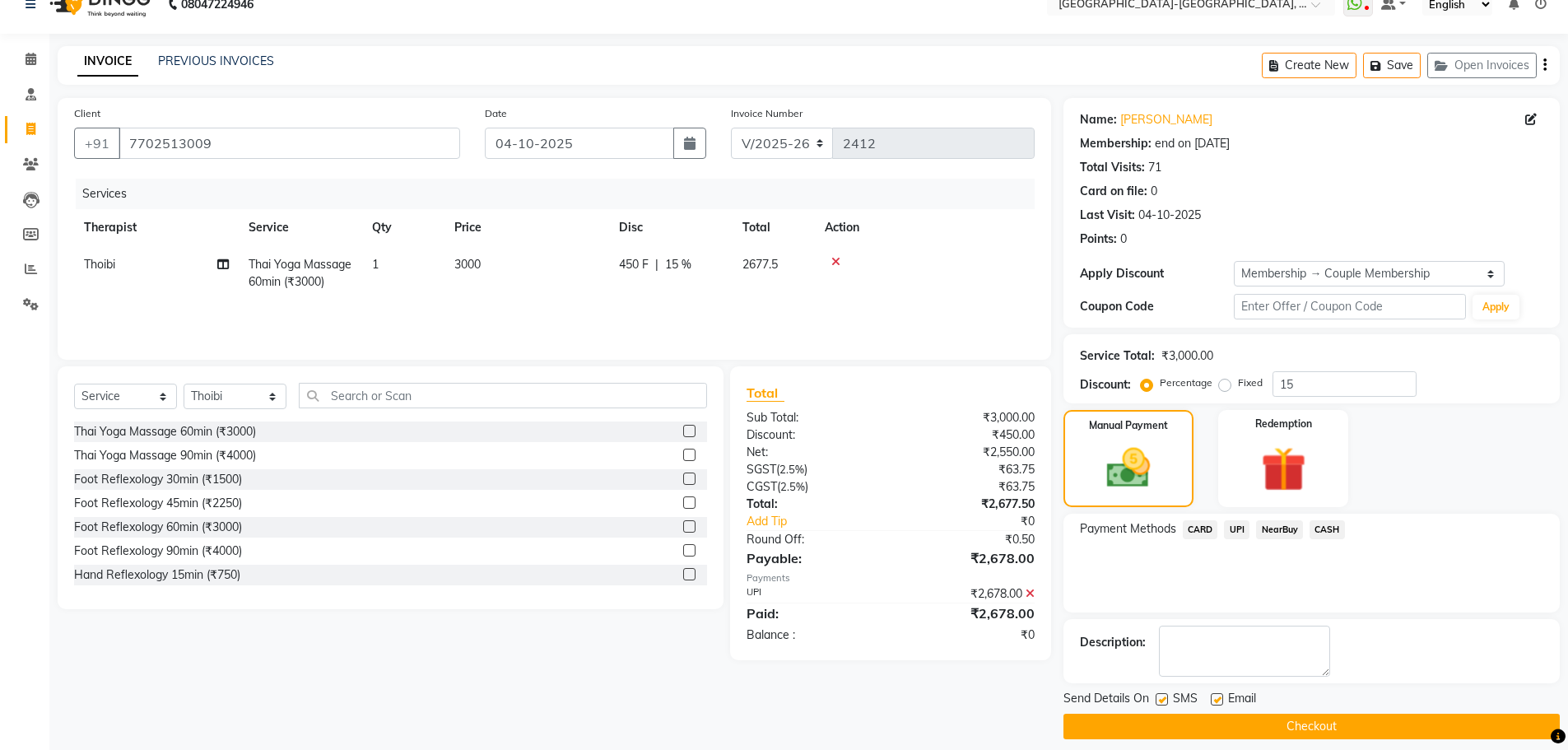
scroll to position [40, 0]
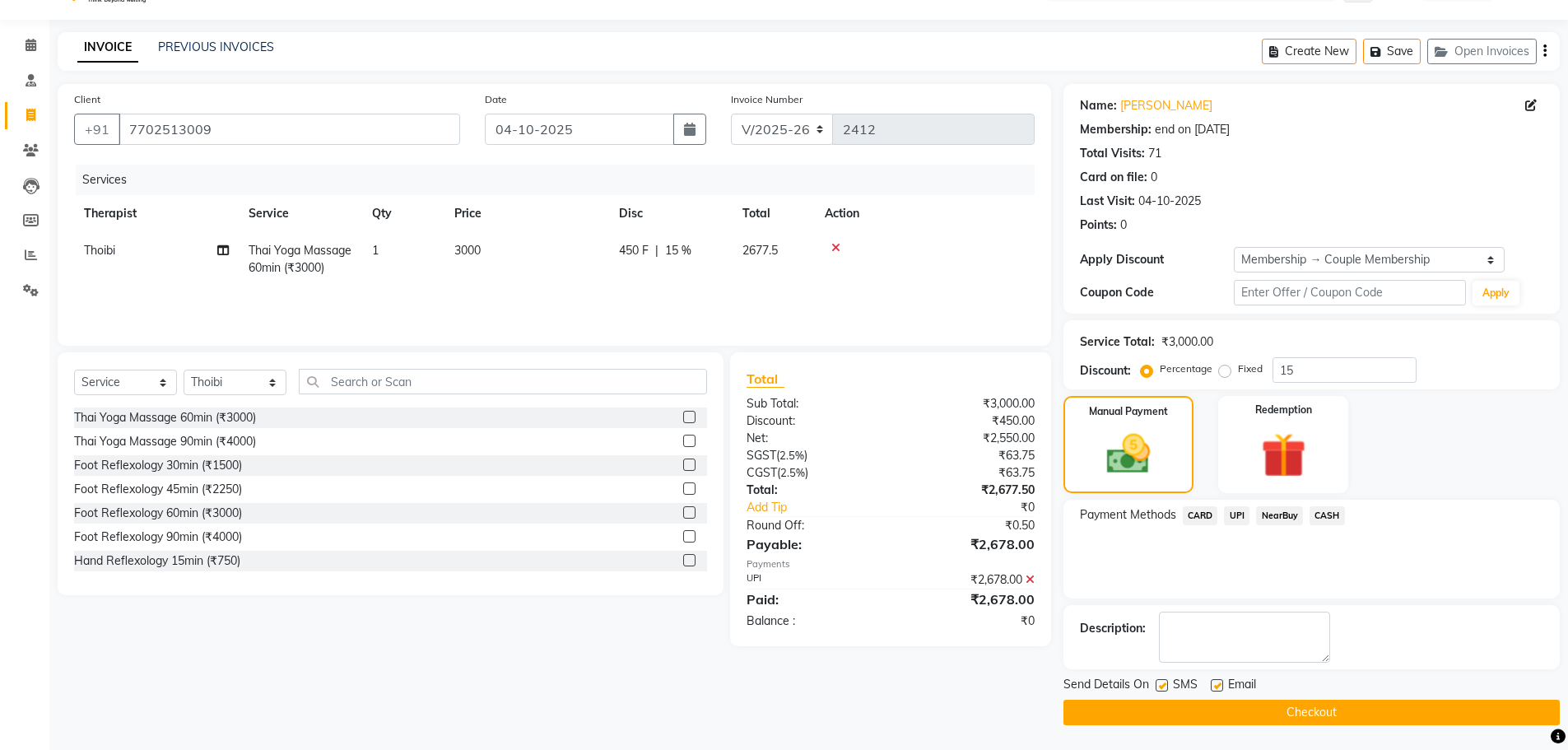
click at [1213, 687] on label at bounding box center [1216, 685] width 13 height 13
click at [1213, 687] on input "checkbox" at bounding box center [1216, 685] width 11 height 11
checkbox input "false"
click at [1160, 684] on label at bounding box center [1162, 685] width 13 height 13
click at [1160, 684] on input "checkbox" at bounding box center [1161, 685] width 11 height 11
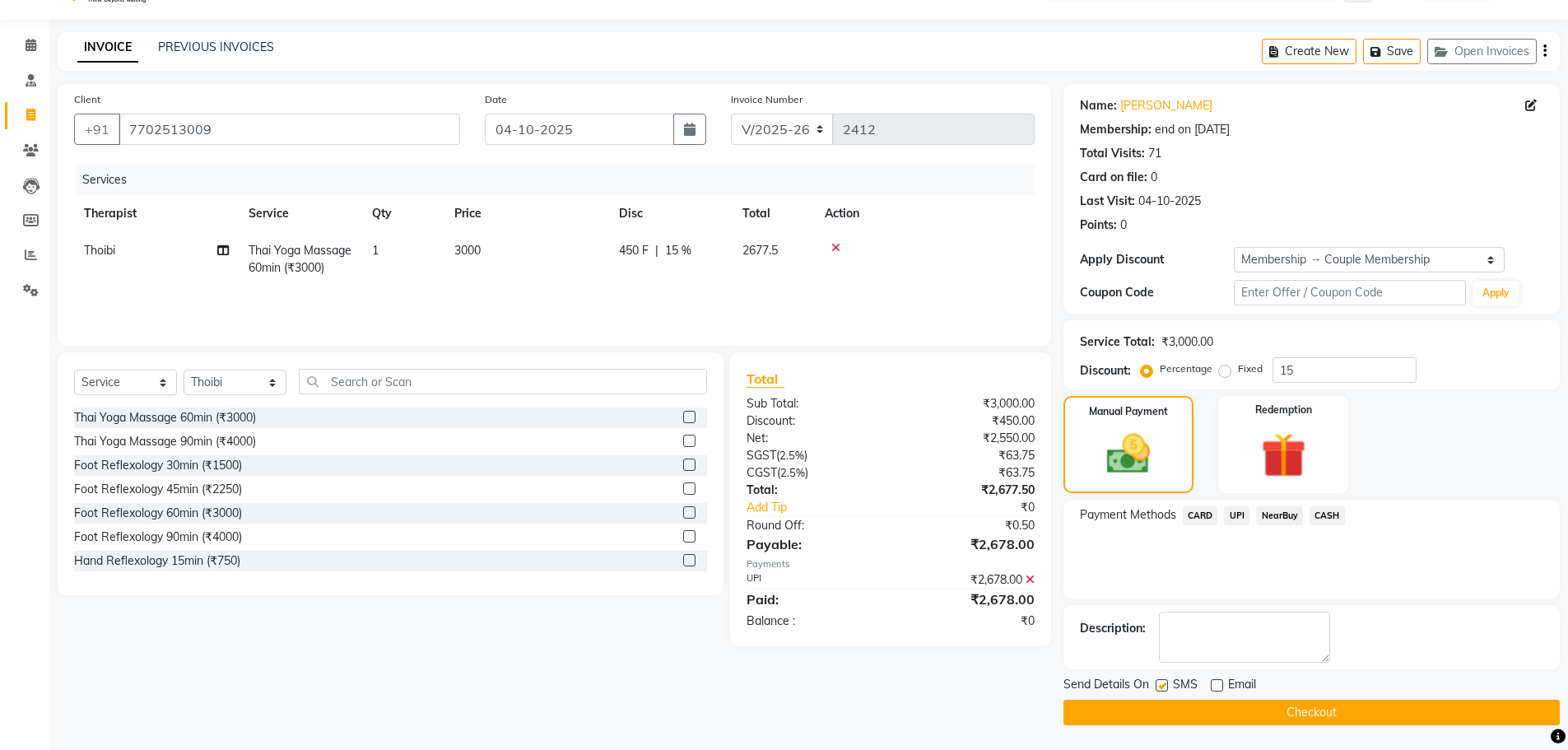
checkbox input "false"
click at [1247, 642] on textarea at bounding box center [1244, 636] width 171 height 51
type textarea "test"
click at [1247, 710] on button "Checkout" at bounding box center [1312, 712] width 497 height 25
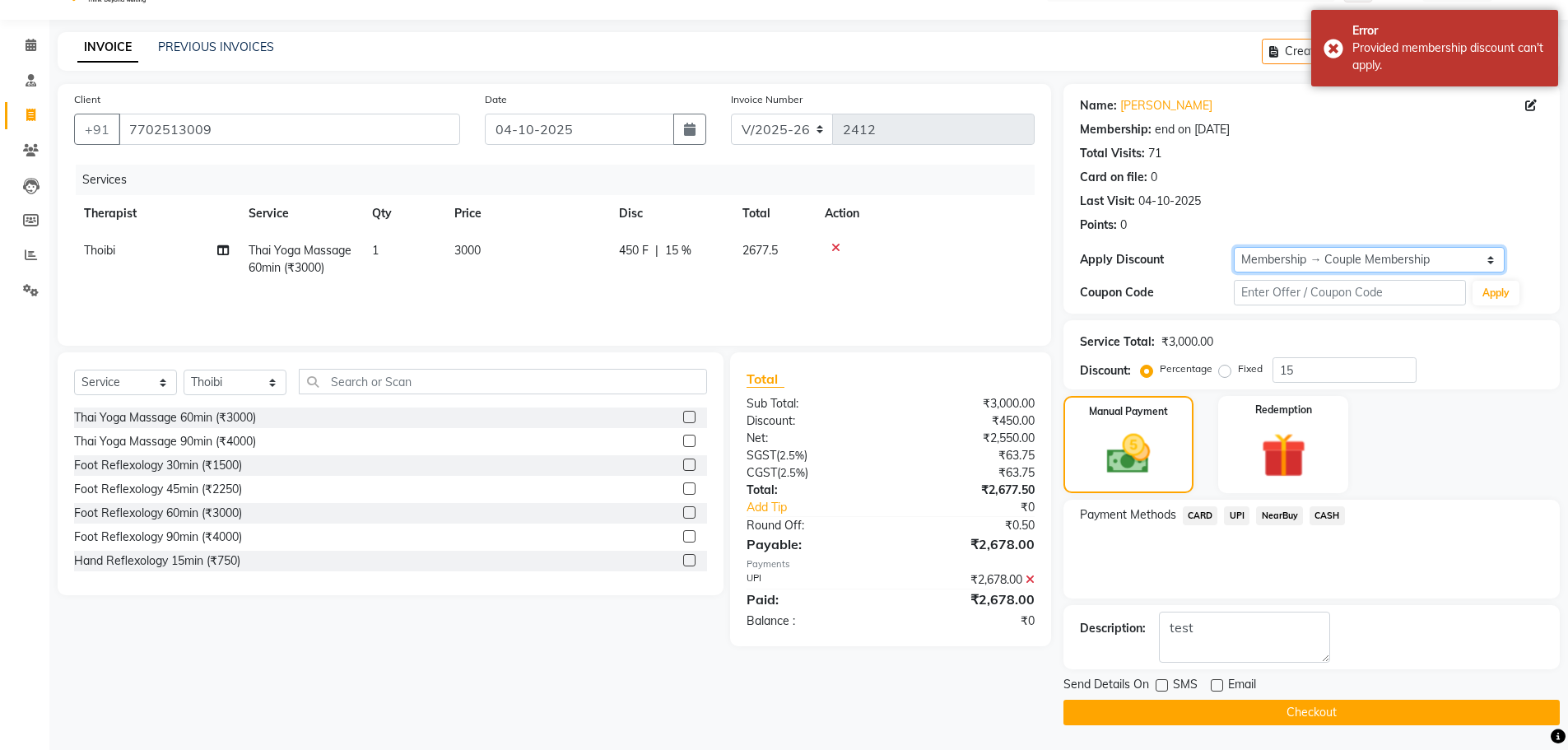
click at [1404, 266] on select "Select Membership → Couple Membership Membership → Couple Membership" at bounding box center [1369, 260] width 271 height 25
drag, startPoint x: 1411, startPoint y: 192, endPoint x: 1307, endPoint y: 157, distance: 109.7
click at [1411, 192] on div "Last Visit: 04-10-2025" at bounding box center [1312, 201] width 464 height 18
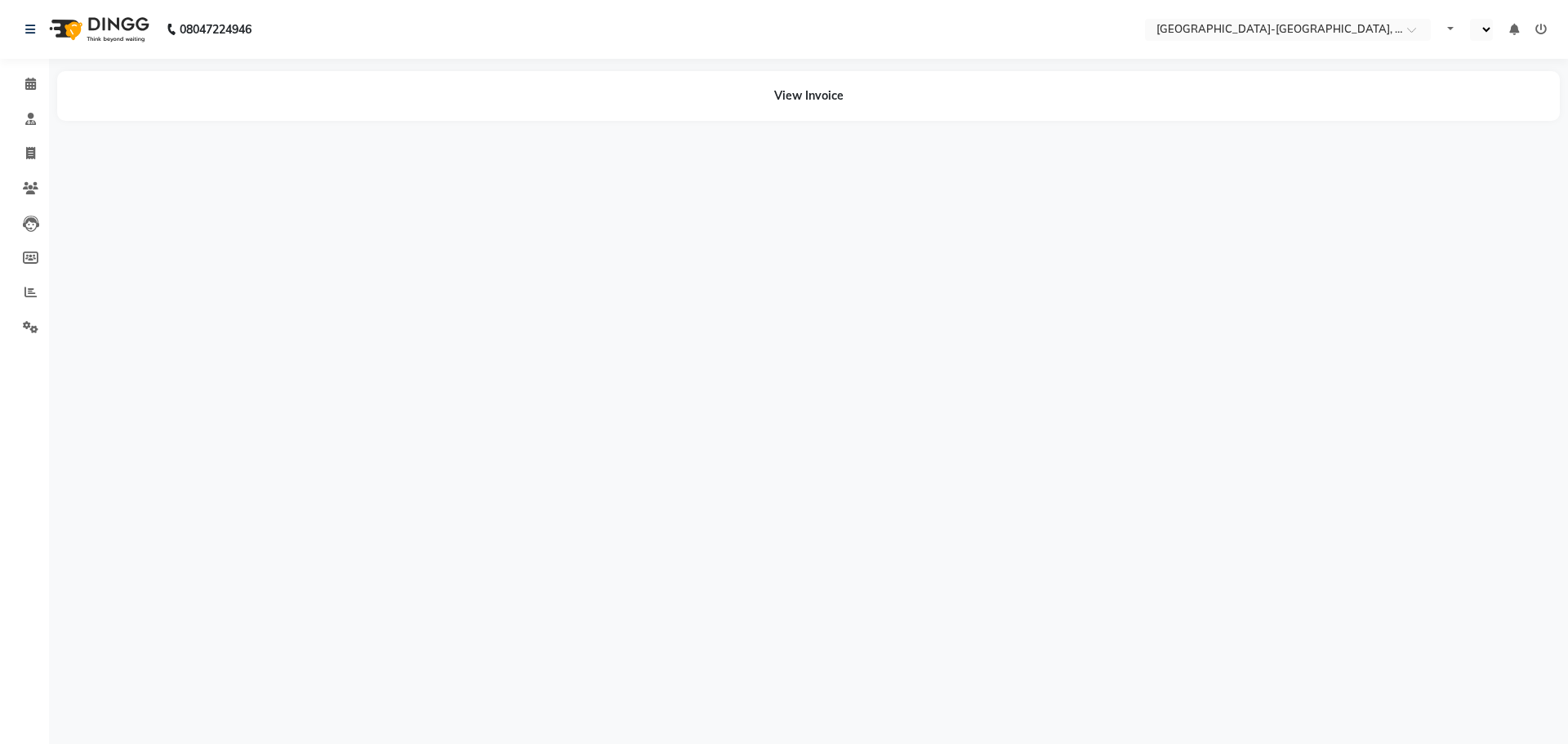
select select "en"
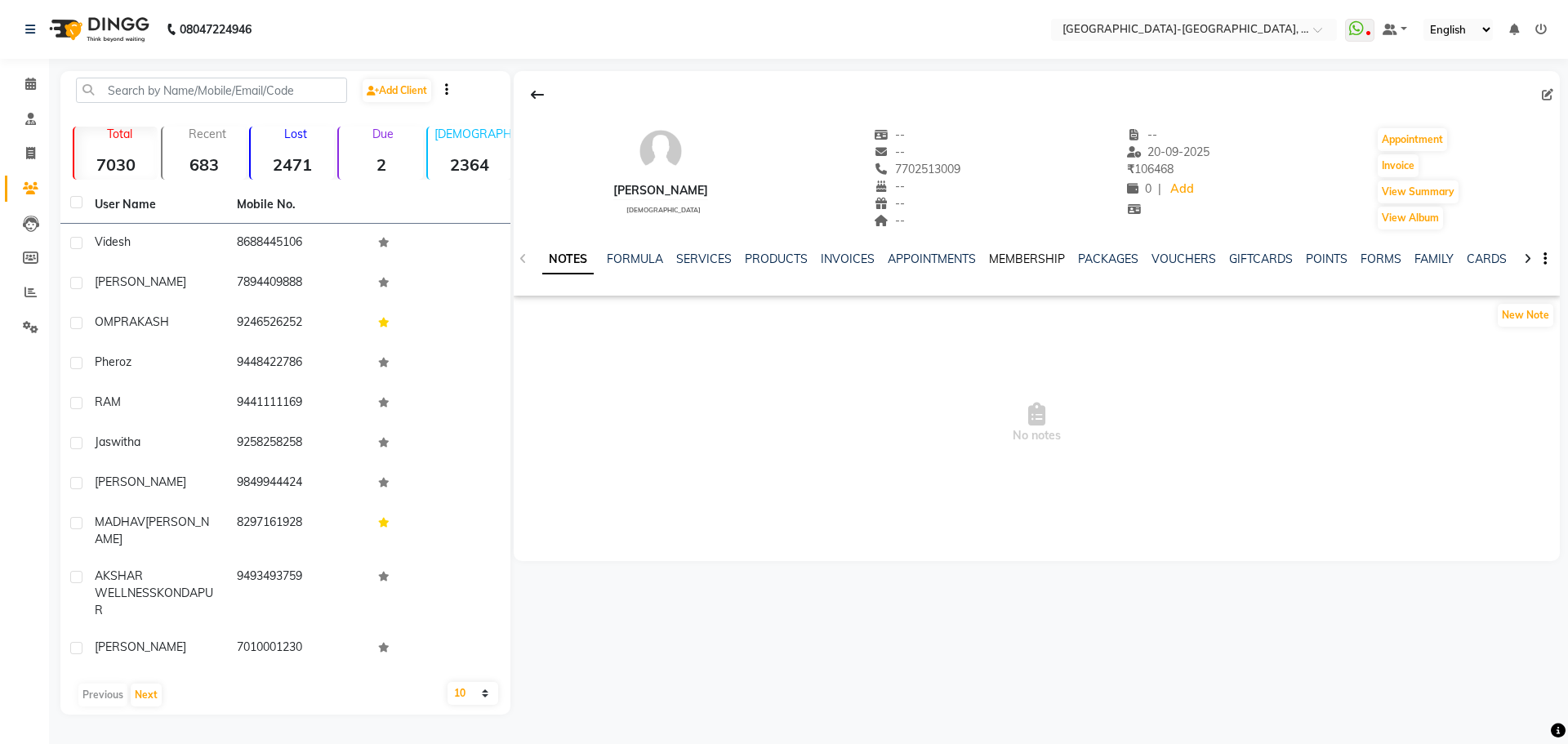
click at [1055, 259] on link "MEMBERSHIP" at bounding box center [1026, 259] width 76 height 15
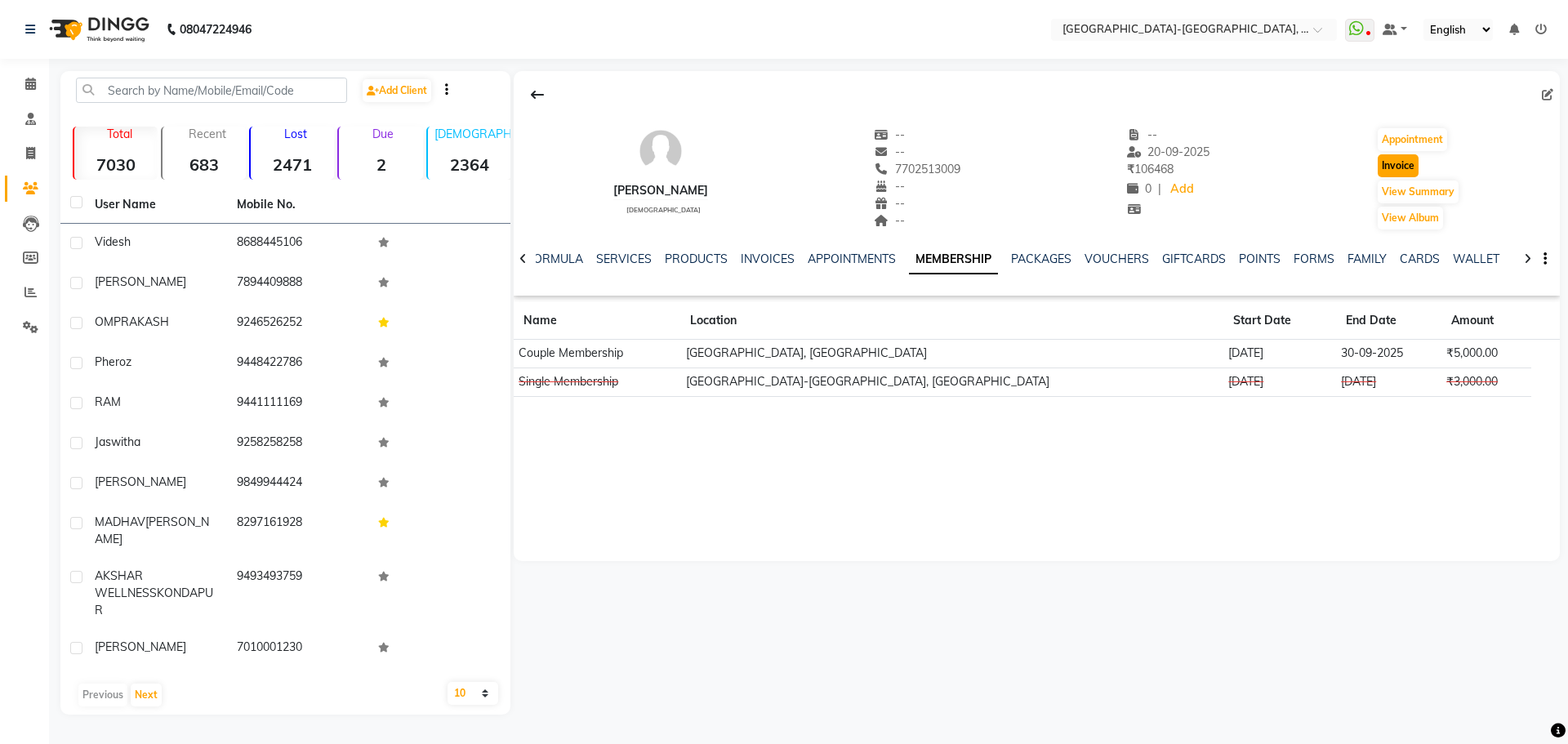
click at [1394, 159] on button "Invoice" at bounding box center [1397, 166] width 41 height 23
select select "5851"
select select "service"
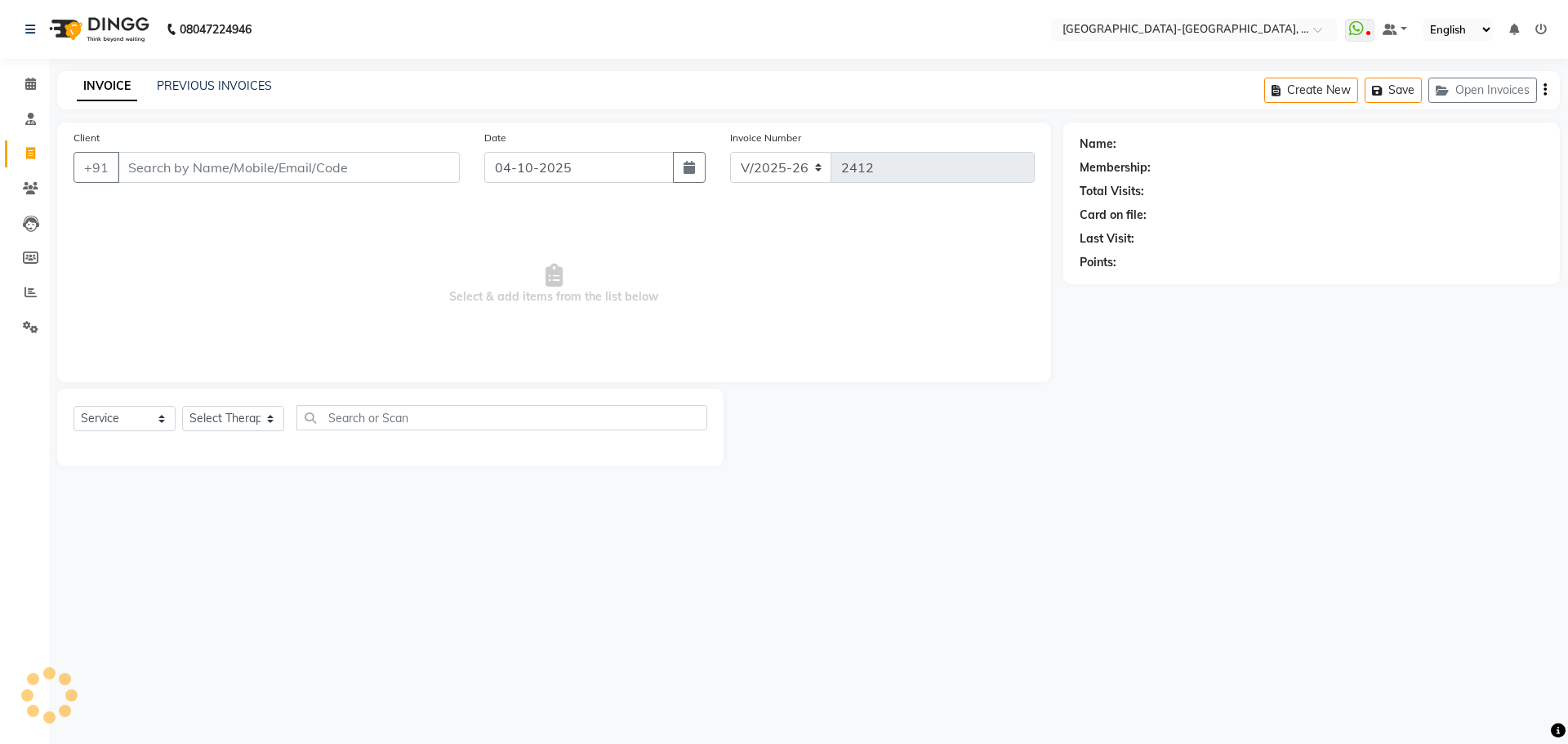
type input "7702513009"
select select "1: Object"
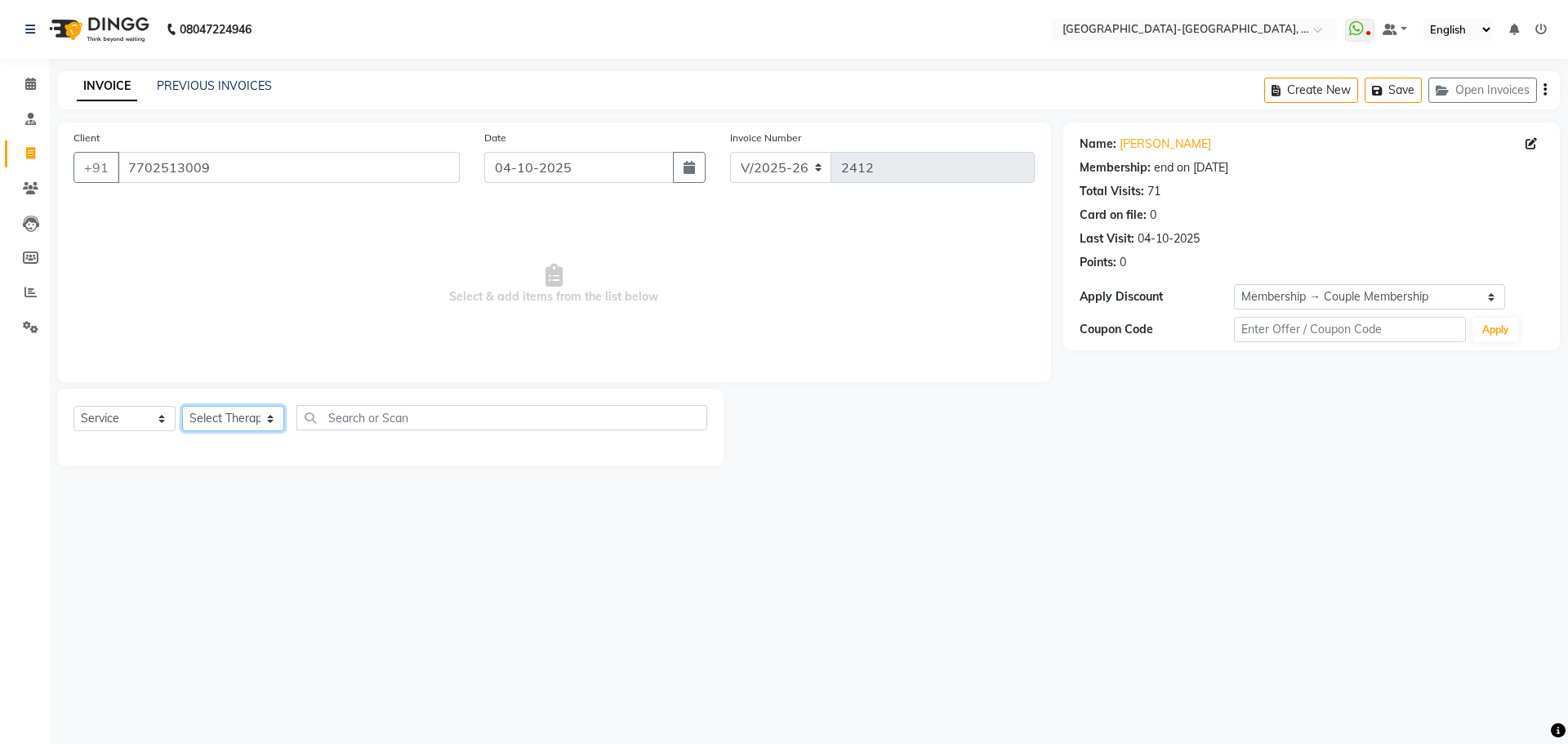
click at [232, 419] on select "Select Therapist Adakho Bone Hridziia Iris Katene Kholu Mayio Mohit Moru P Hrii…" at bounding box center [233, 418] width 102 height 25
select select "49851"
click at [182, 405] on select "Select Therapist Adakho Bone Hridziia Iris Katene Kholu Mayio Mohit Moru P Hrii…" at bounding box center [233, 418] width 102 height 25
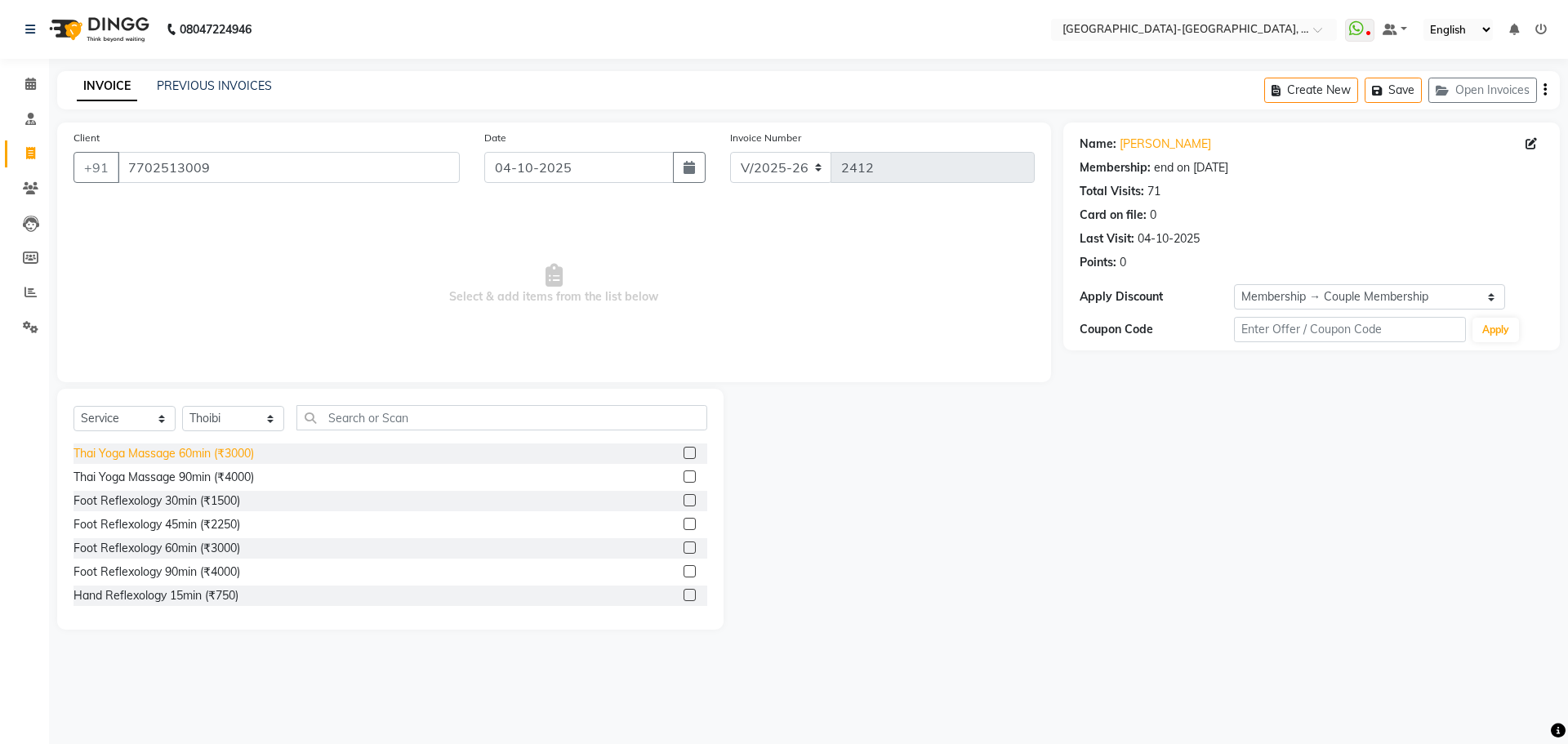
click at [230, 451] on div "Thai Yoga Massage 60min (₹3000)" at bounding box center [164, 453] width 181 height 18
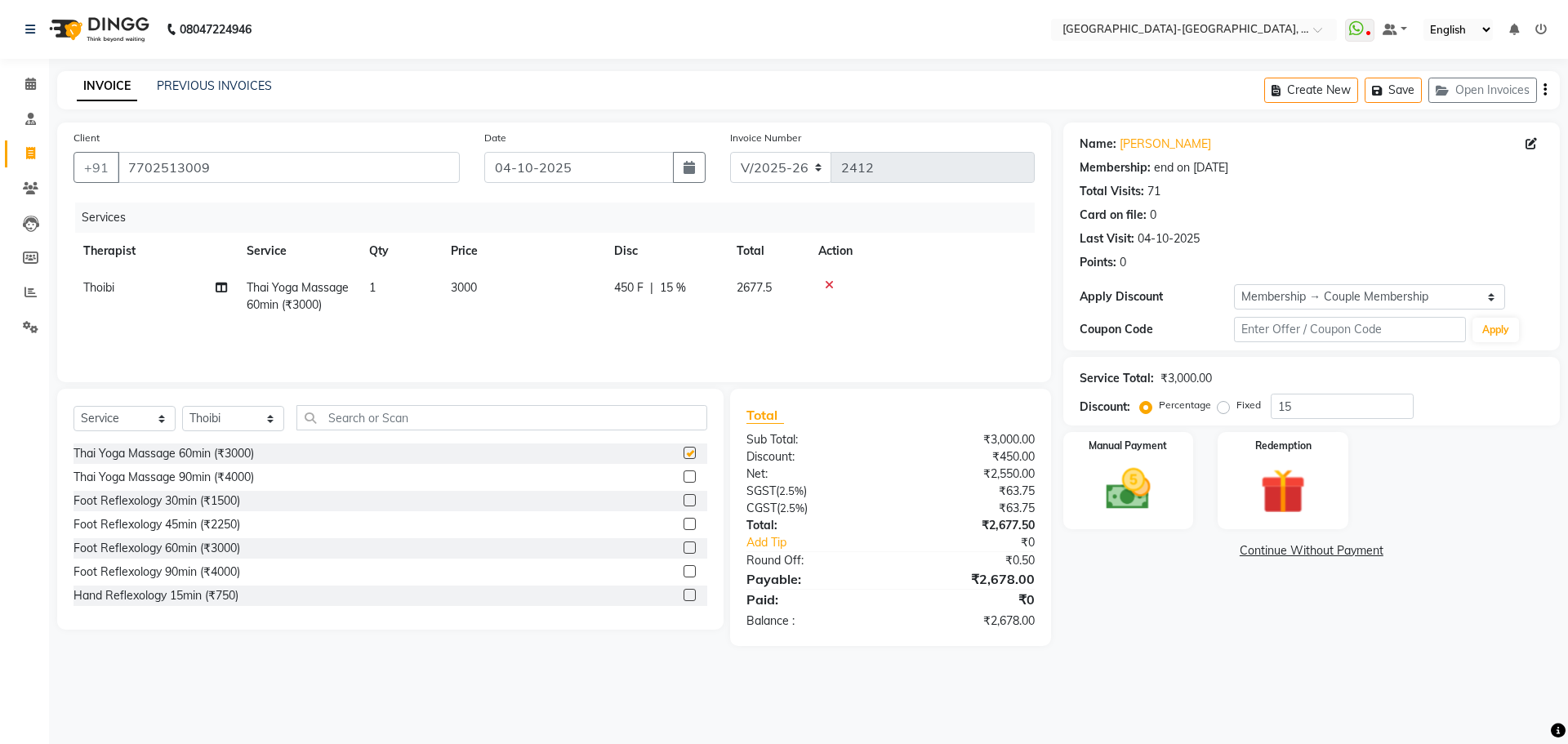
checkbox input "false"
click at [1113, 486] on img at bounding box center [1128, 489] width 76 height 54
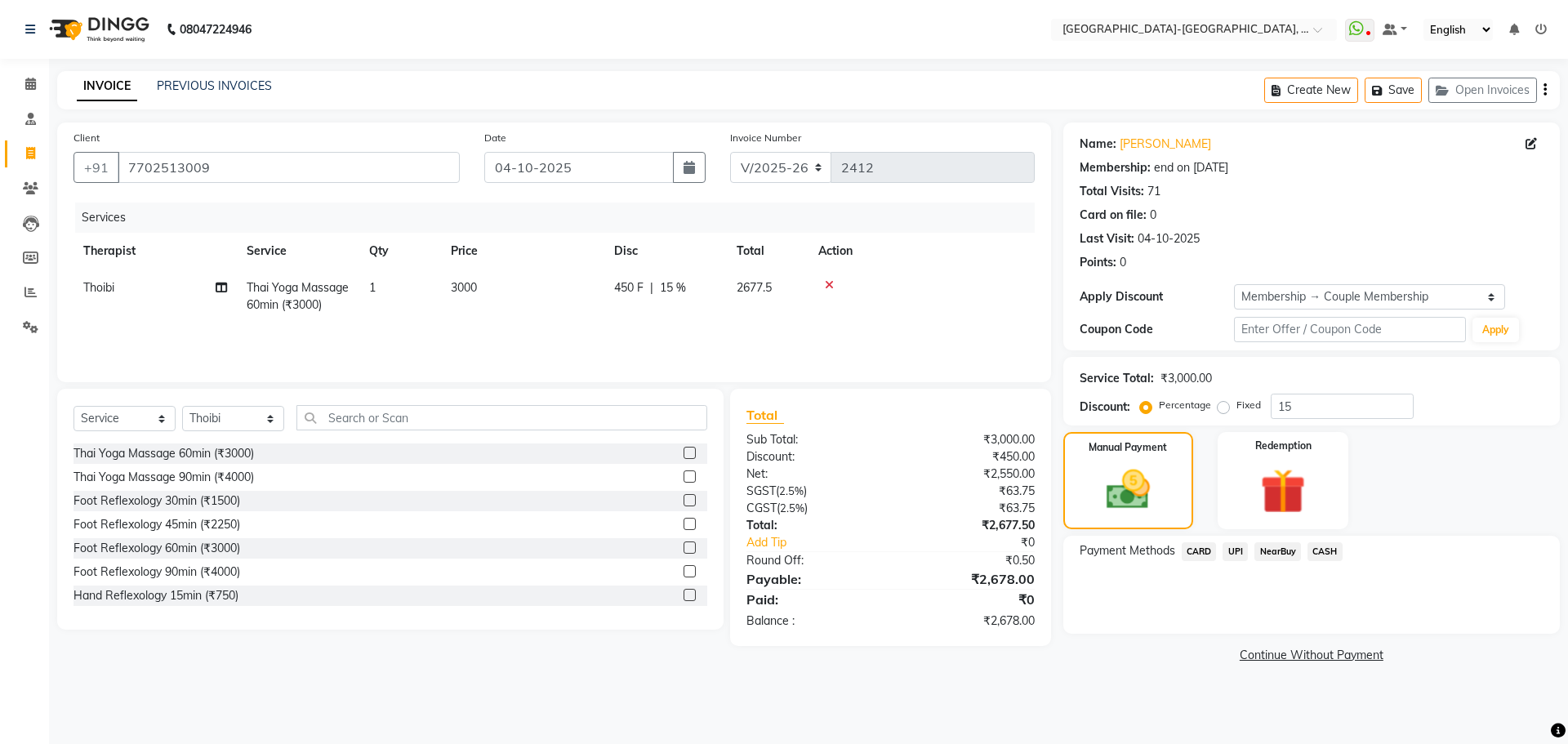
click at [1233, 550] on span "UPI" at bounding box center [1235, 551] width 25 height 18
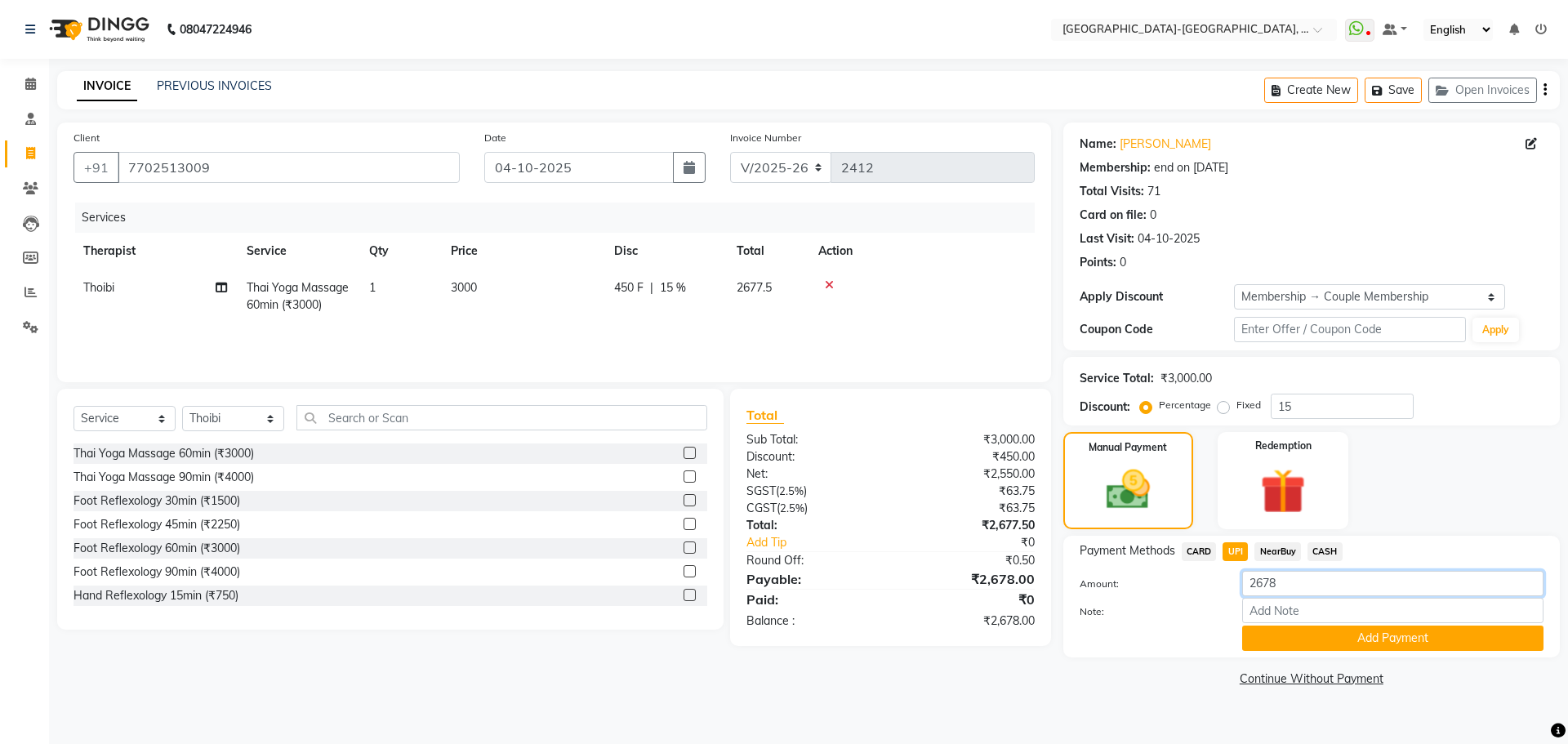
click at [1213, 588] on div "Amount: 2678" at bounding box center [1311, 584] width 488 height 28
click at [1325, 636] on button "Add Payment" at bounding box center [1392, 638] width 301 height 25
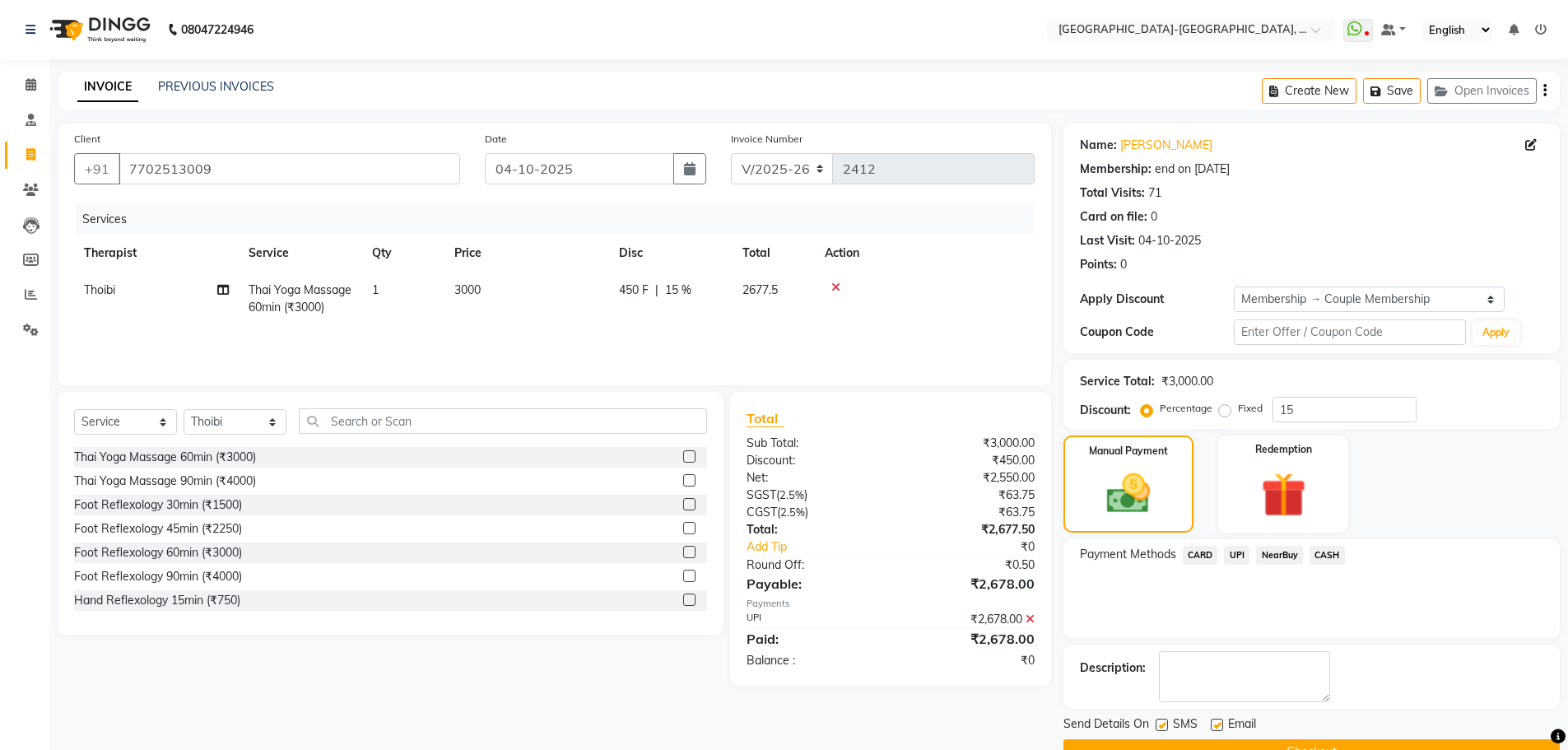
click at [1217, 726] on label at bounding box center [1216, 724] width 13 height 13
click at [1217, 726] on input "checkbox" at bounding box center [1216, 725] width 11 height 11
checkbox input "false"
click at [1171, 725] on div "SMS" at bounding box center [1183, 726] width 55 height 20
click at [1153, 719] on div "Send Details On SMS Email" at bounding box center [1312, 726] width 497 height 20
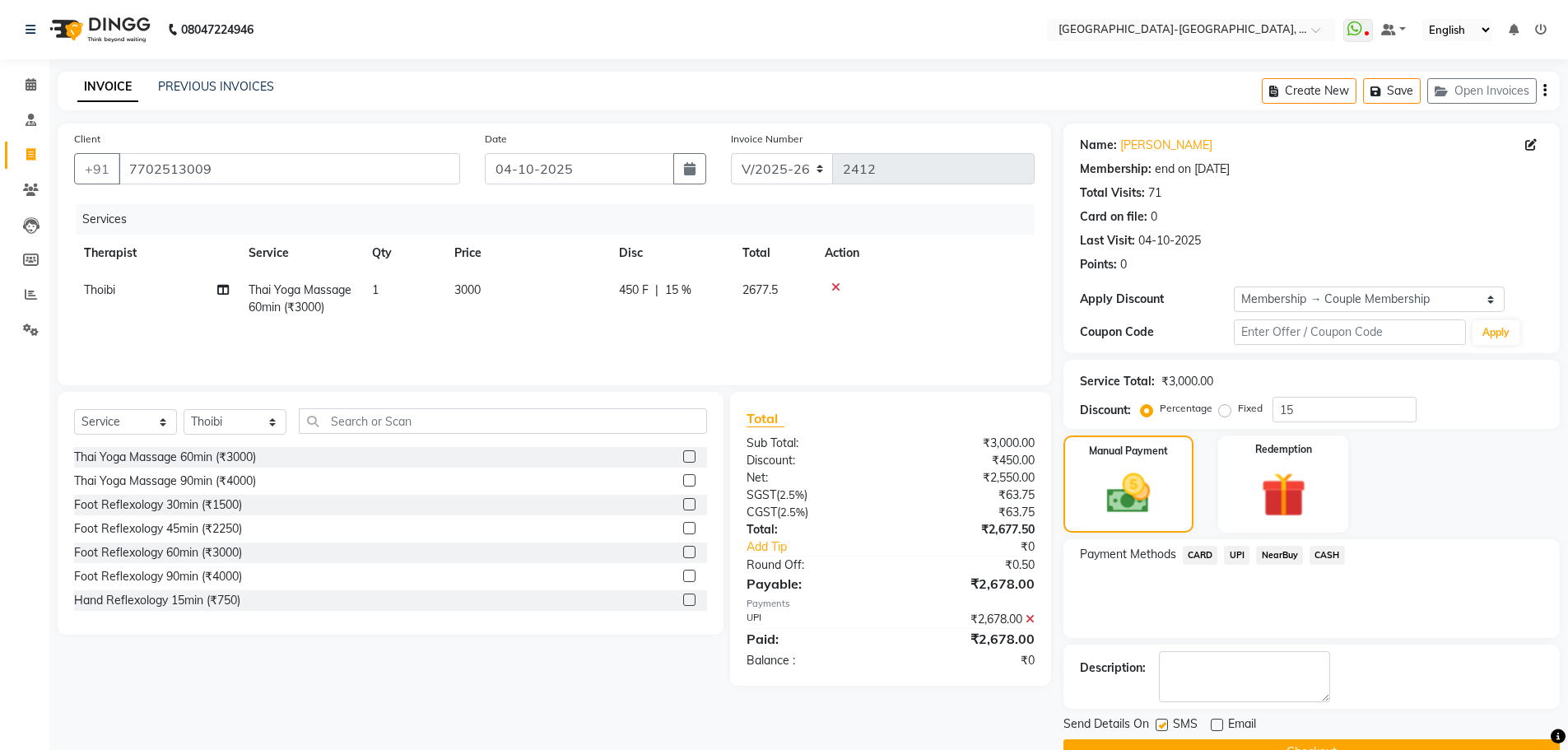
click at [1167, 725] on label at bounding box center [1162, 724] width 13 height 13
click at [1167, 725] on input "checkbox" at bounding box center [1161, 725] width 11 height 11
checkbox input "false"
click at [1249, 740] on button "Checkout" at bounding box center [1312, 752] width 497 height 25
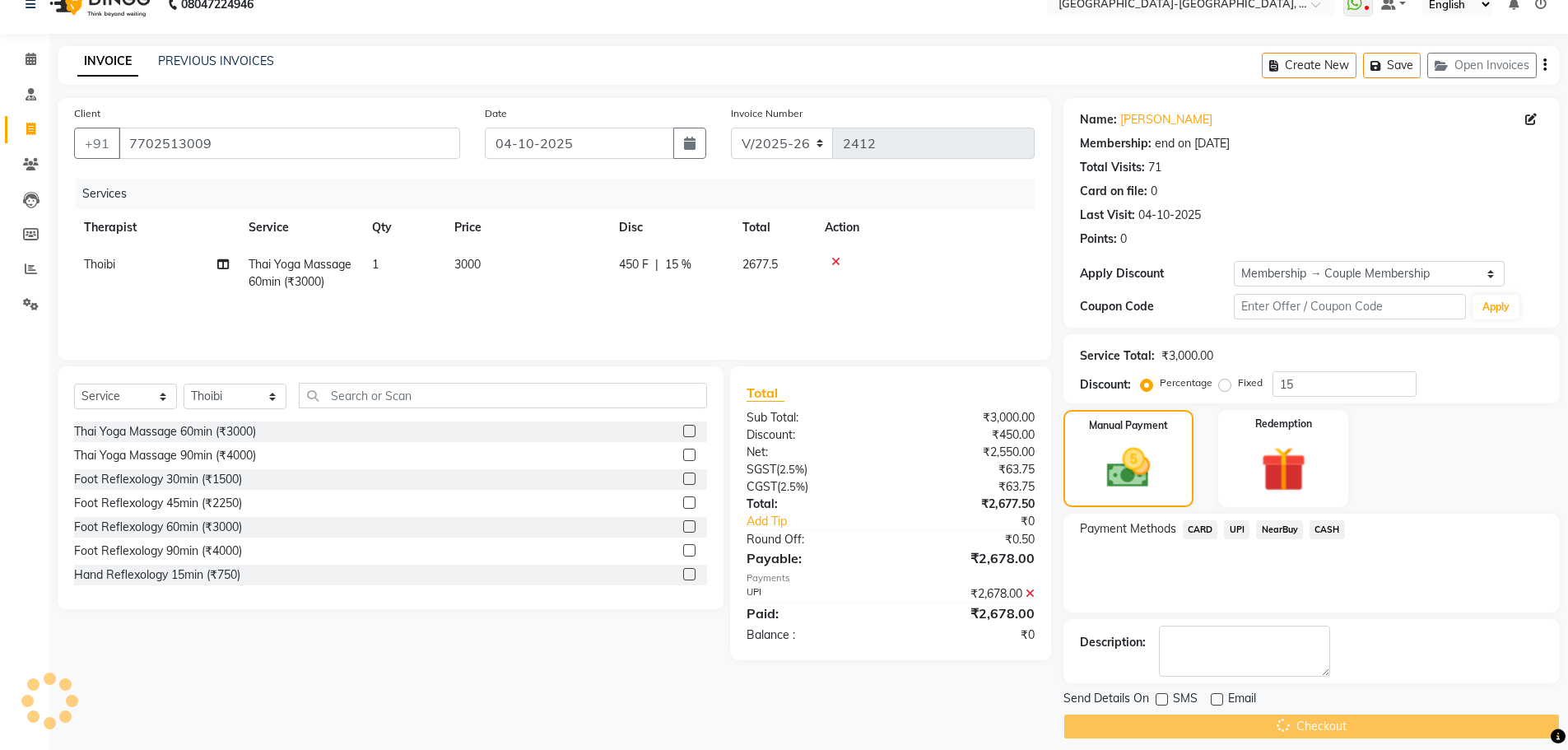
scroll to position [40, 0]
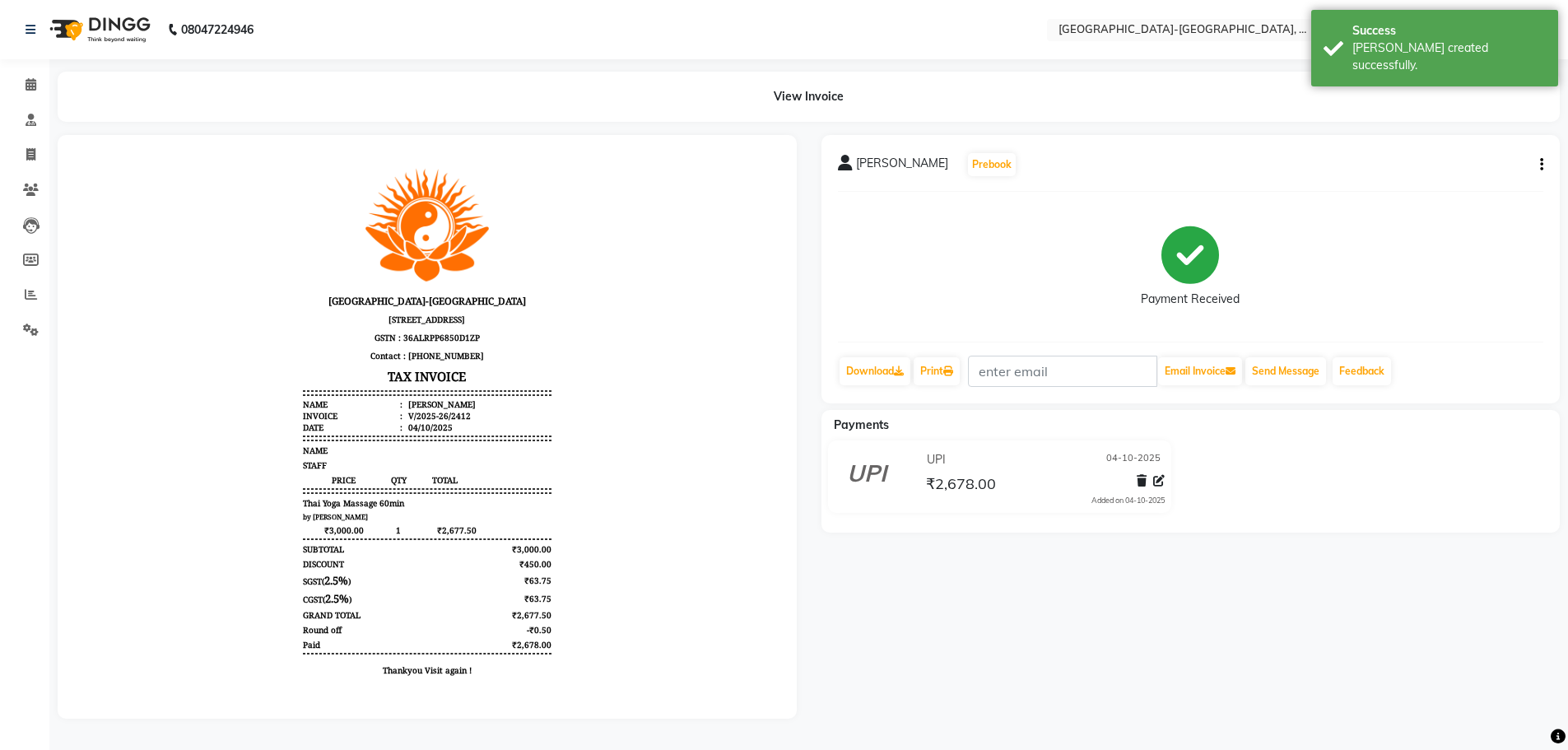
click at [1540, 164] on icon "button" at bounding box center [1542, 164] width 3 height 1
click at [1477, 138] on div "Cancel Invoice" at bounding box center [1460, 133] width 113 height 20
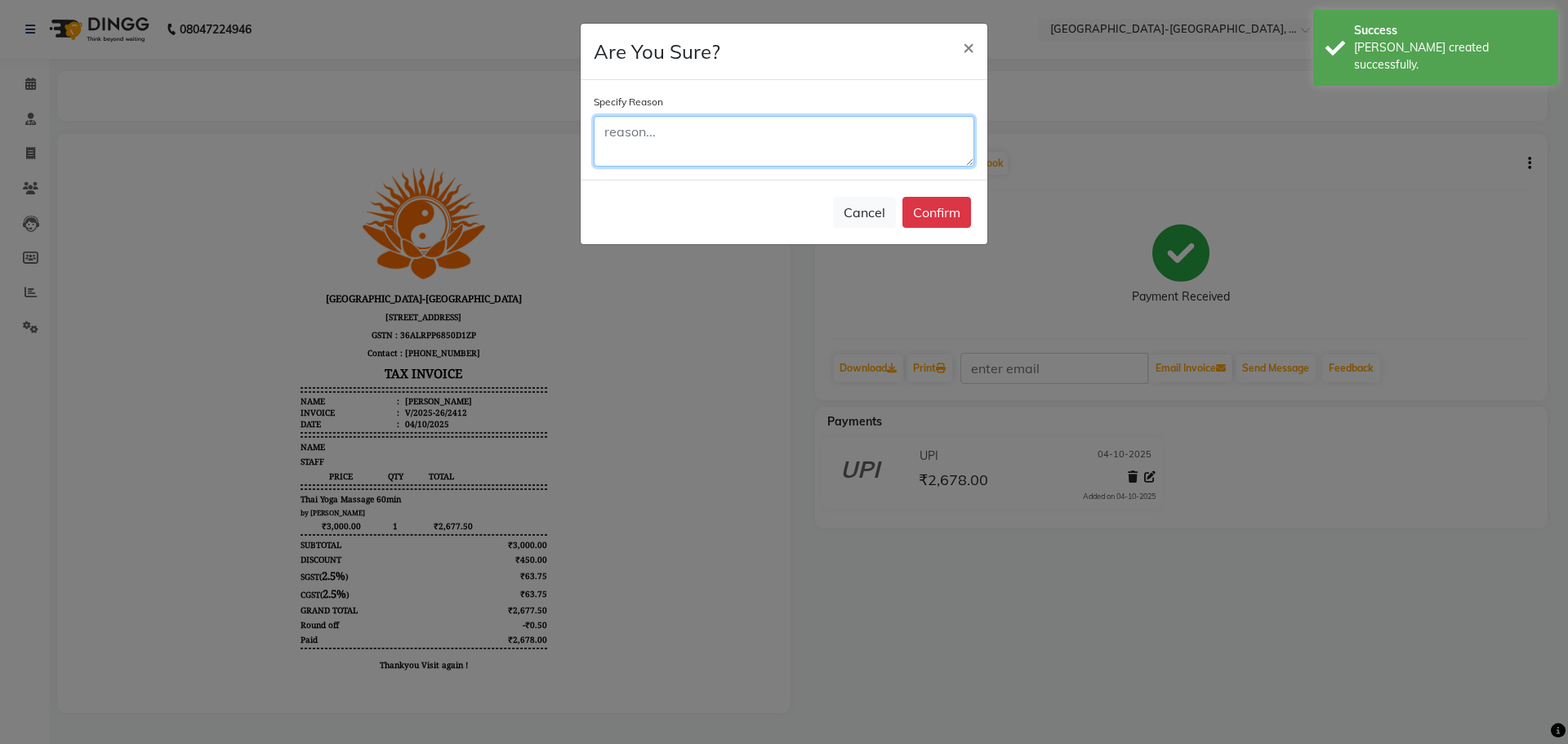
click at [803, 139] on textarea at bounding box center [784, 141] width 381 height 51
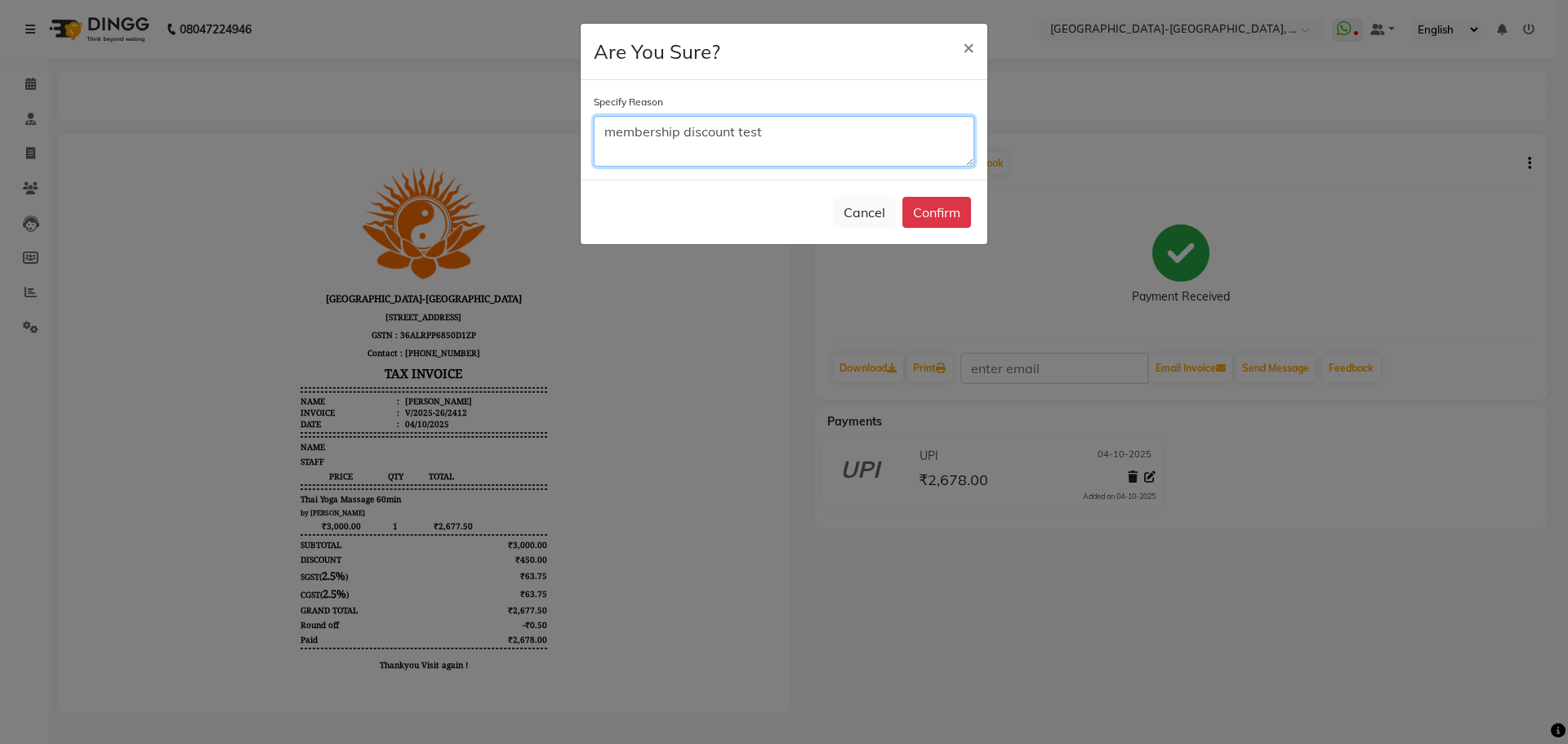
type textarea "membership discount test"
click at [971, 208] on div "Cancel Confirm" at bounding box center [784, 211] width 406 height 64
click at [932, 205] on button "Confirm" at bounding box center [937, 211] width 69 height 31
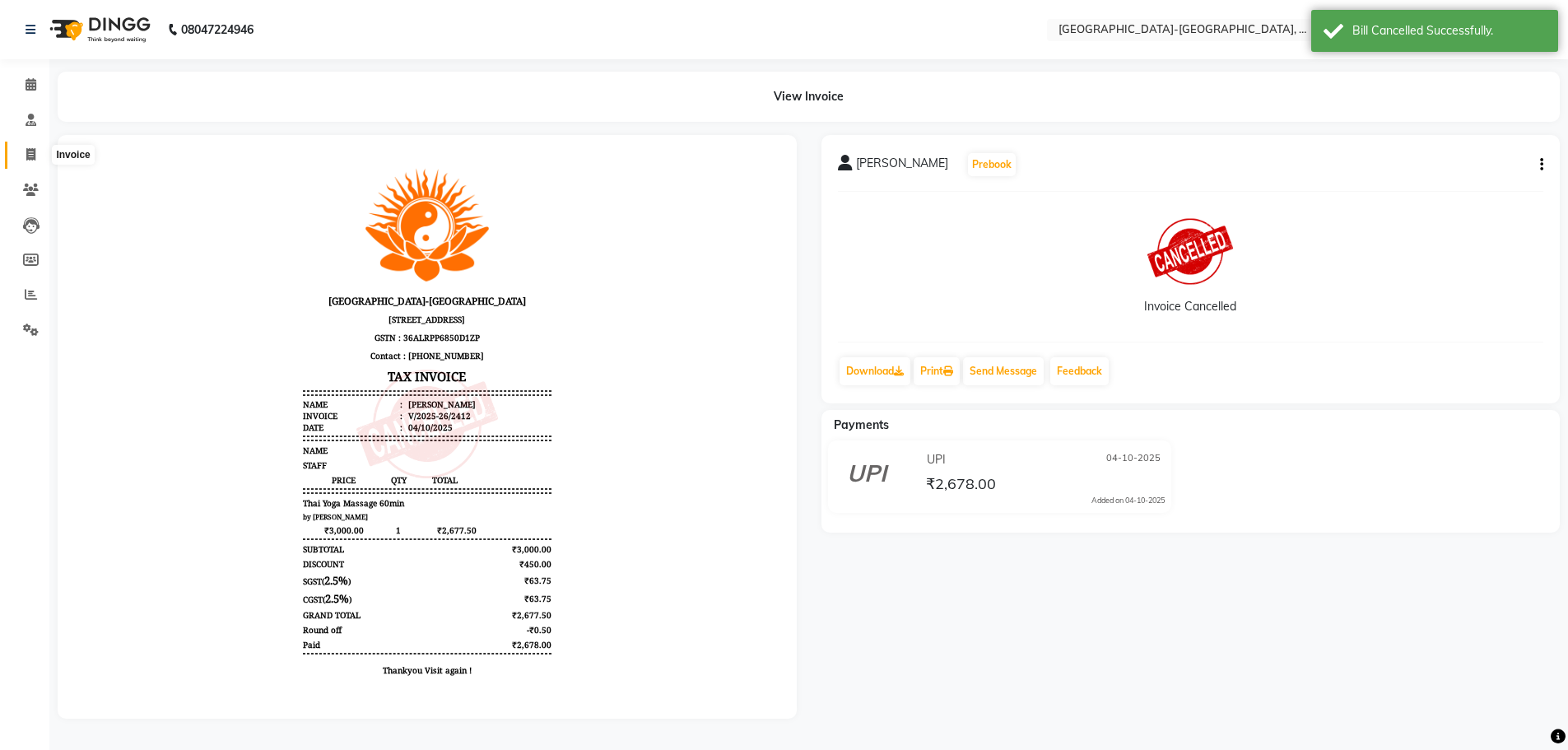
drag, startPoint x: 19, startPoint y: 152, endPoint x: 82, endPoint y: 157, distance: 63.2
click at [19, 152] on span at bounding box center [31, 155] width 29 height 19
select select "5851"
select select "service"
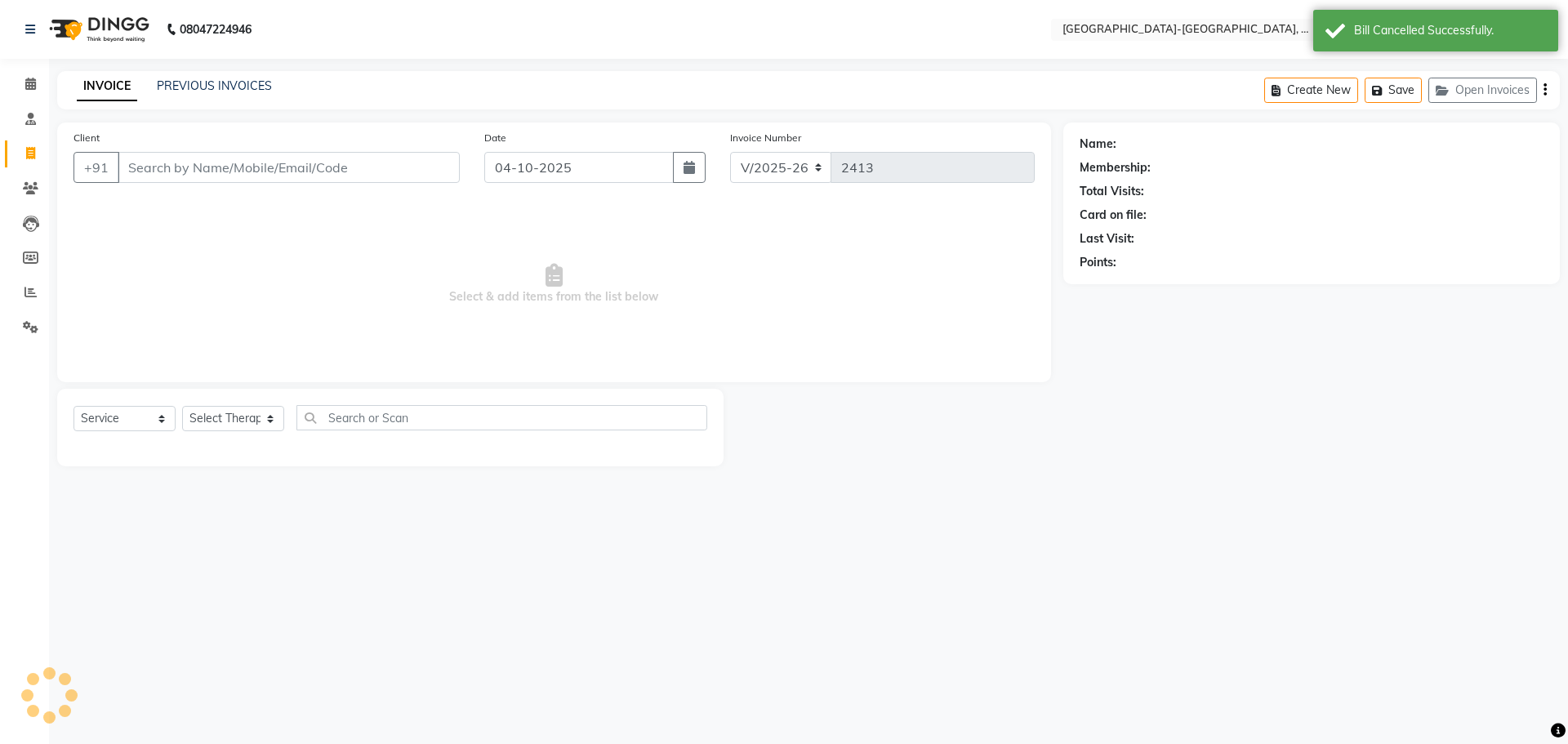
click at [222, 75] on div "INVOICE PREVIOUS INVOICES Create New Save Open Invoices" at bounding box center [808, 90] width 1503 height 38
click at [223, 84] on link "PREVIOUS INVOICES" at bounding box center [214, 86] width 115 height 15
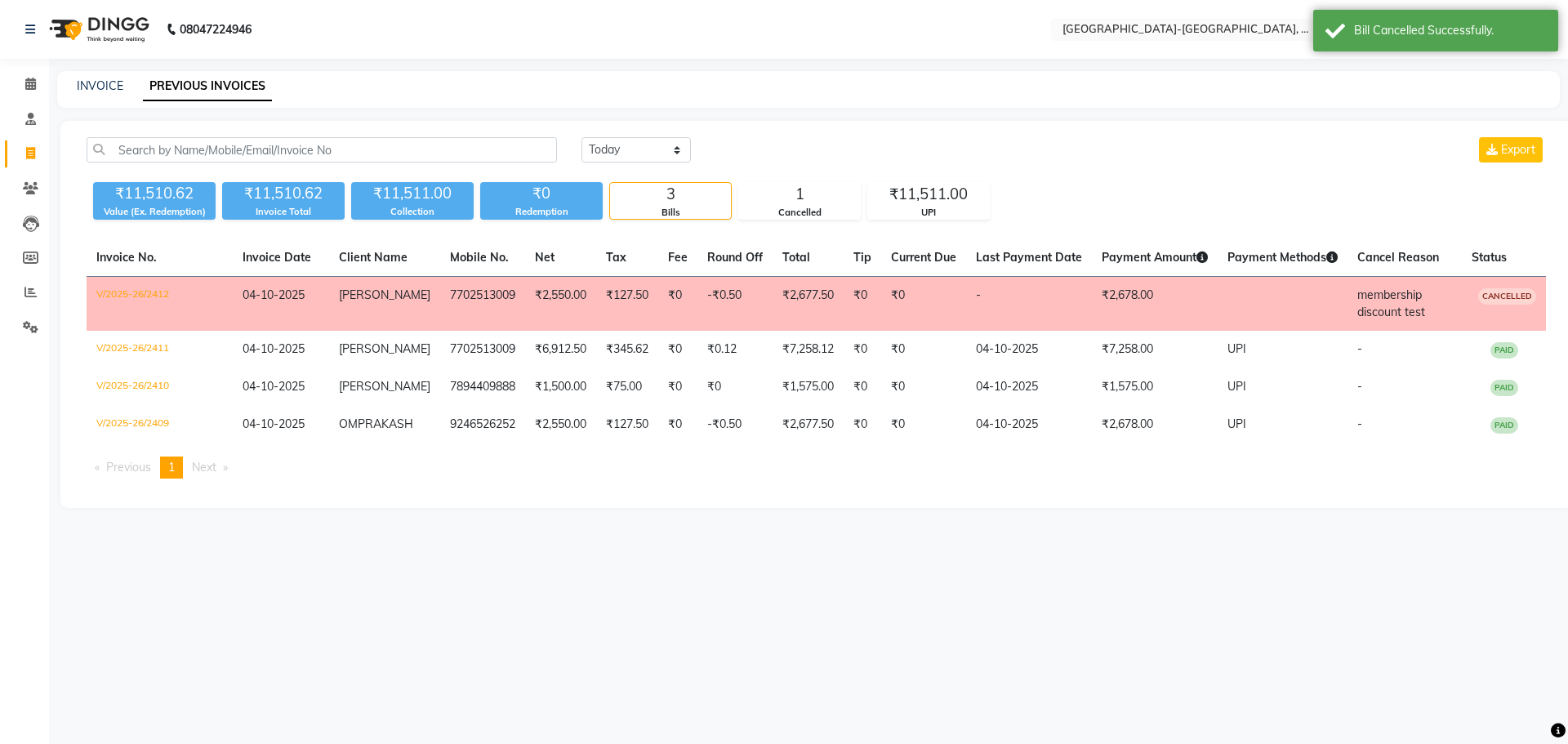
click at [25, 174] on li "Clients" at bounding box center [24, 189] width 49 height 35
click at [28, 183] on icon at bounding box center [30, 188] width 16 height 13
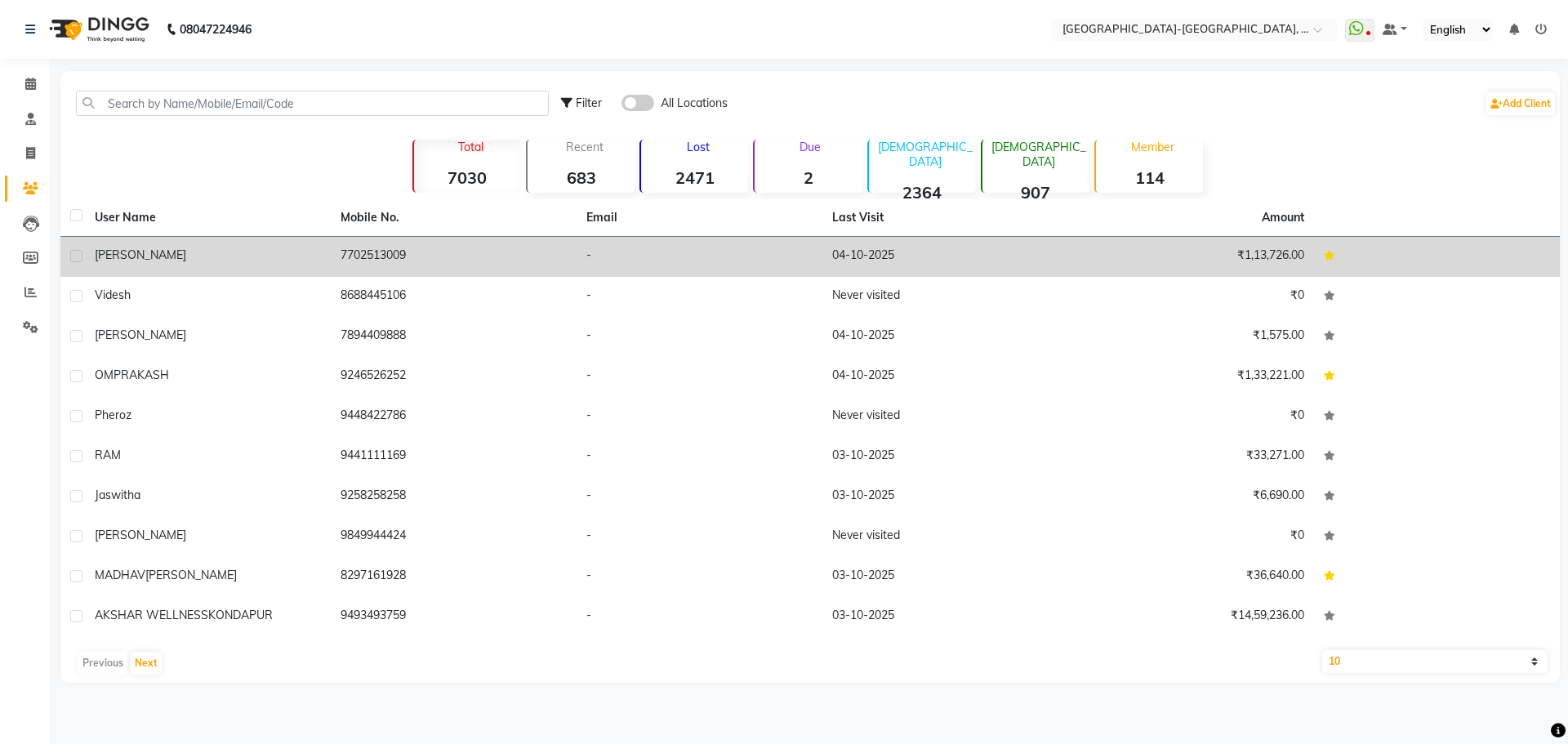
click at [243, 255] on div "Anand" at bounding box center [207, 255] width 226 height 18
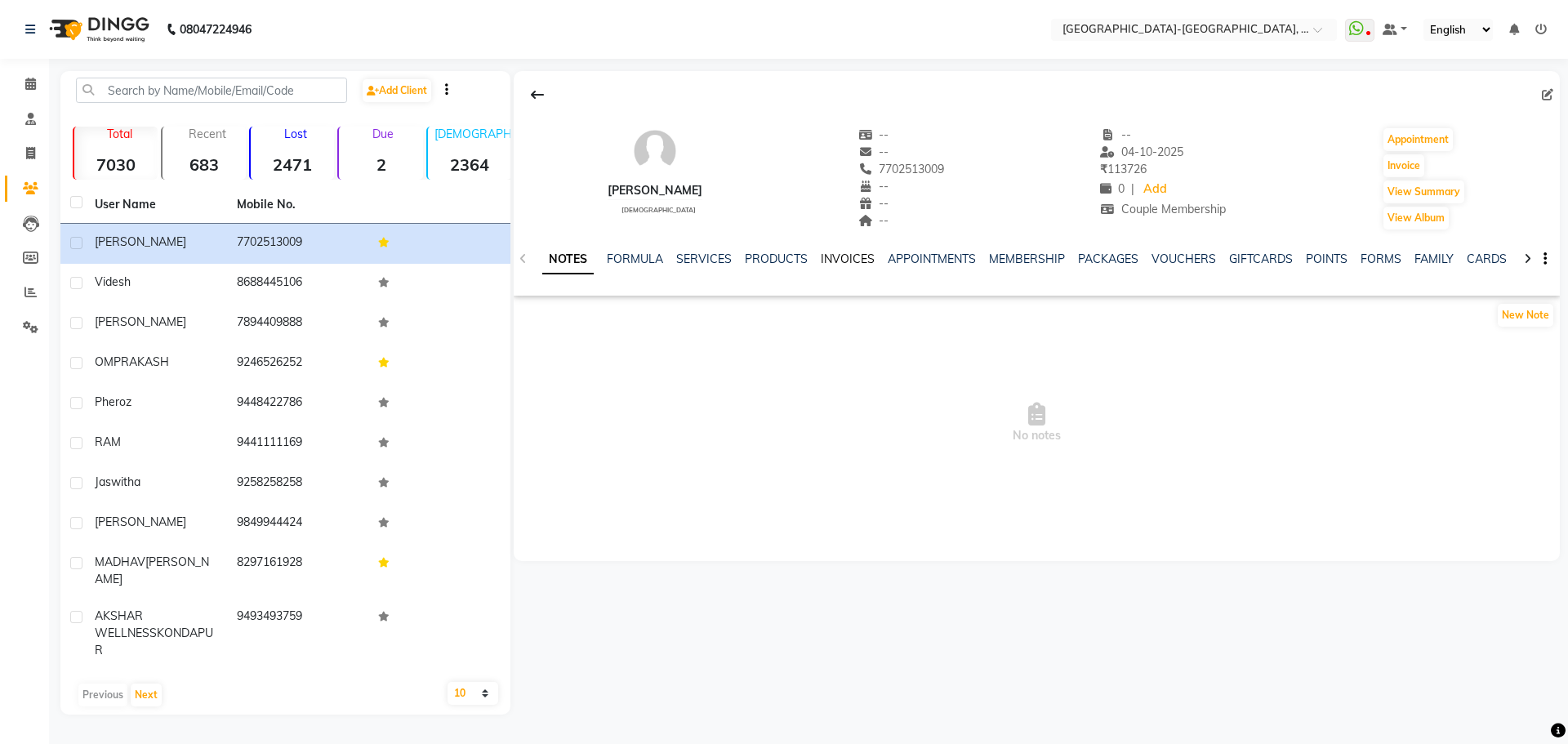
click at [826, 257] on link "INVOICES" at bounding box center [847, 259] width 54 height 15
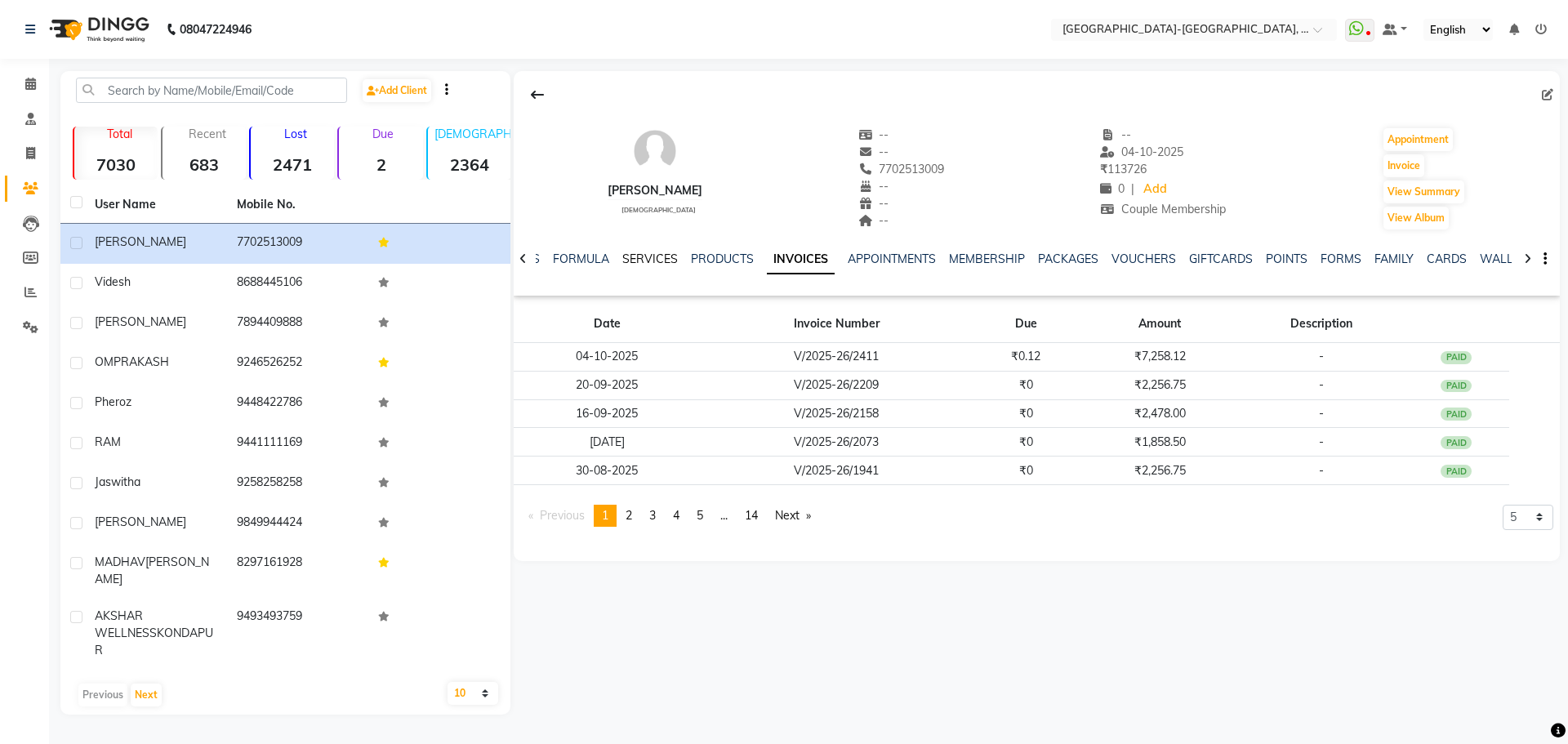
click at [662, 257] on link "SERVICES" at bounding box center [650, 259] width 55 height 15
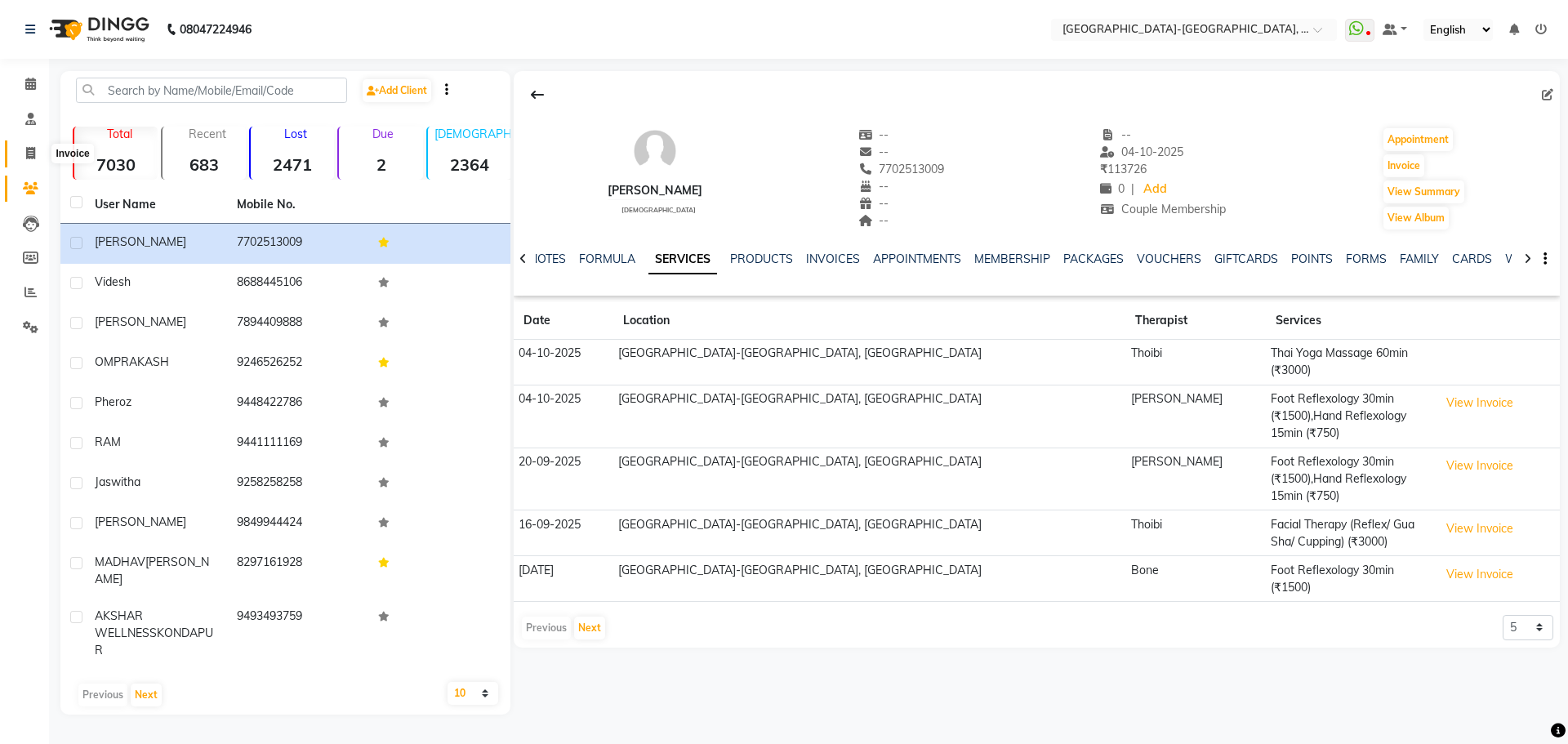
click at [29, 152] on icon at bounding box center [30, 153] width 9 height 13
select select "service"
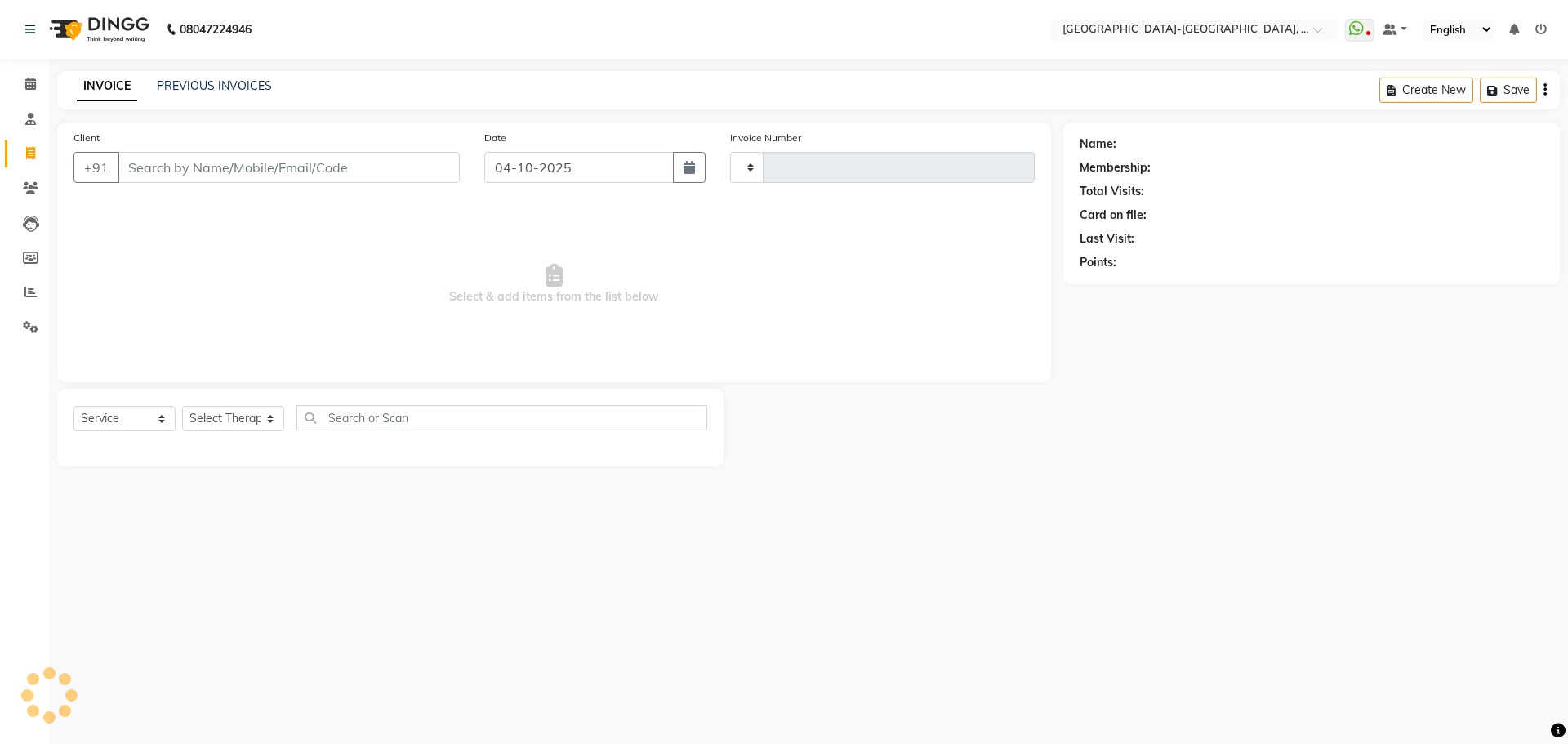
type input "2413"
select select "5851"
click at [33, 186] on icon at bounding box center [30, 188] width 16 height 13
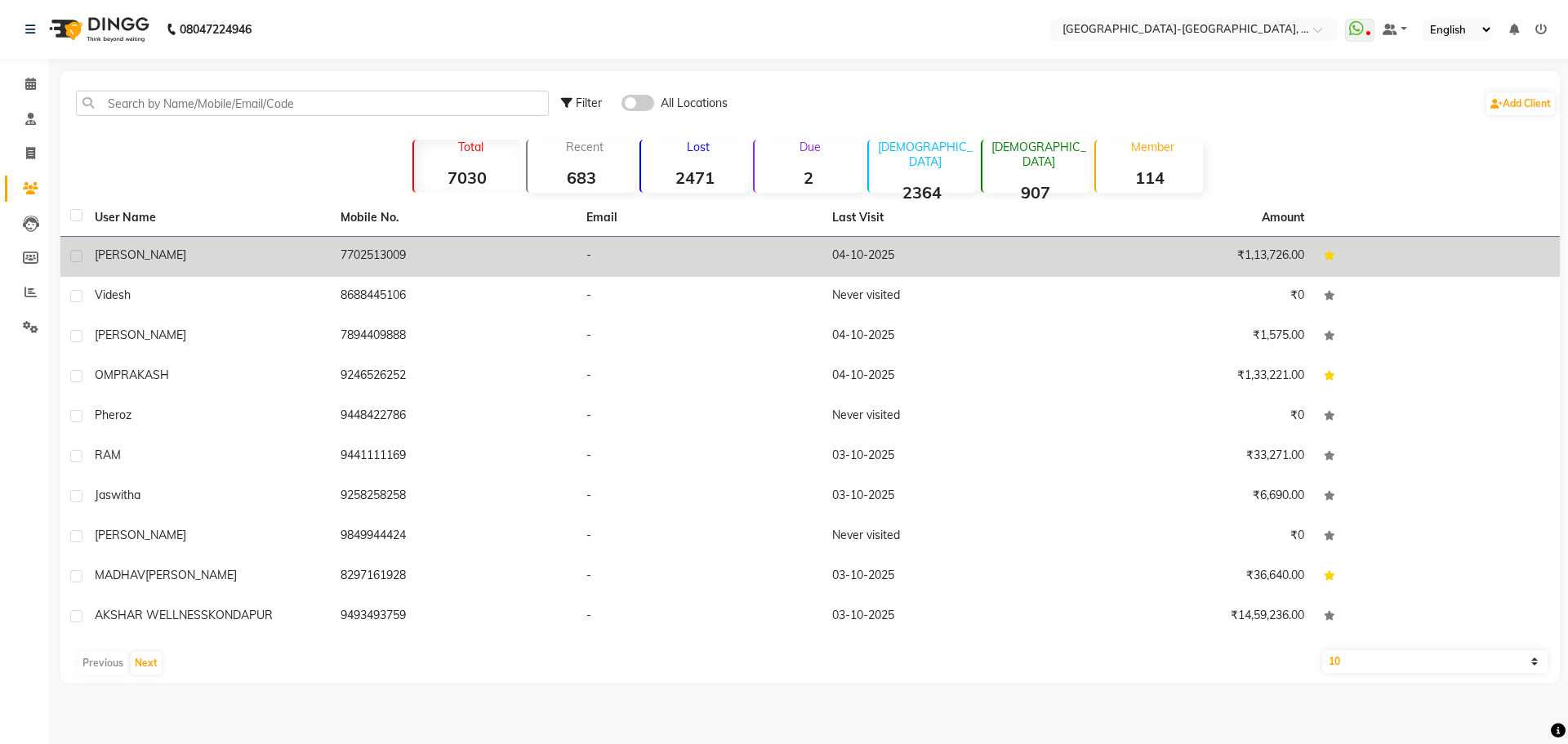
click at [122, 255] on span "Anand" at bounding box center [140, 255] width 91 height 15
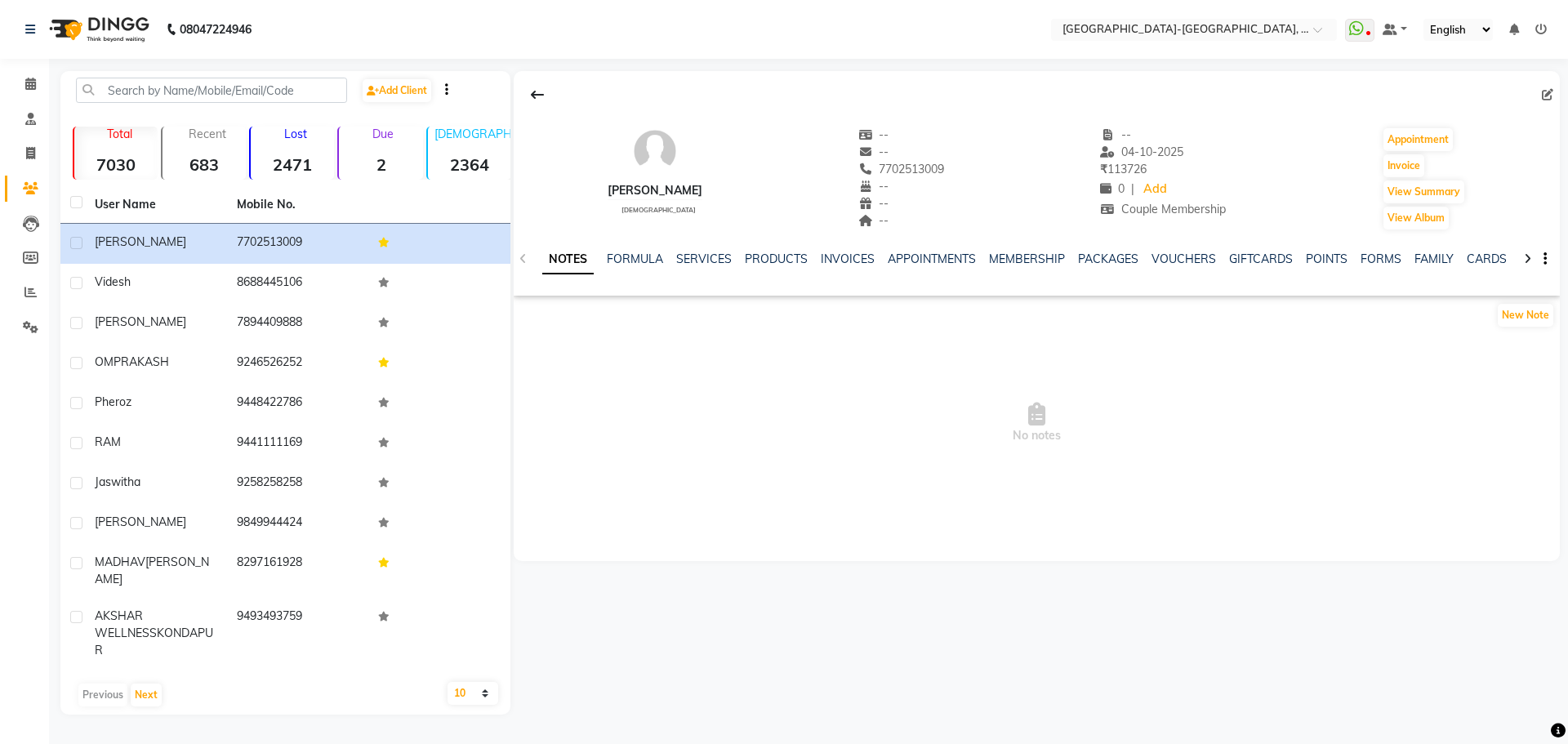
click at [1540, 96] on div at bounding box center [1036, 94] width 1046 height 31
click at [1546, 95] on icon at bounding box center [1547, 94] width 12 height 12
select select "male"
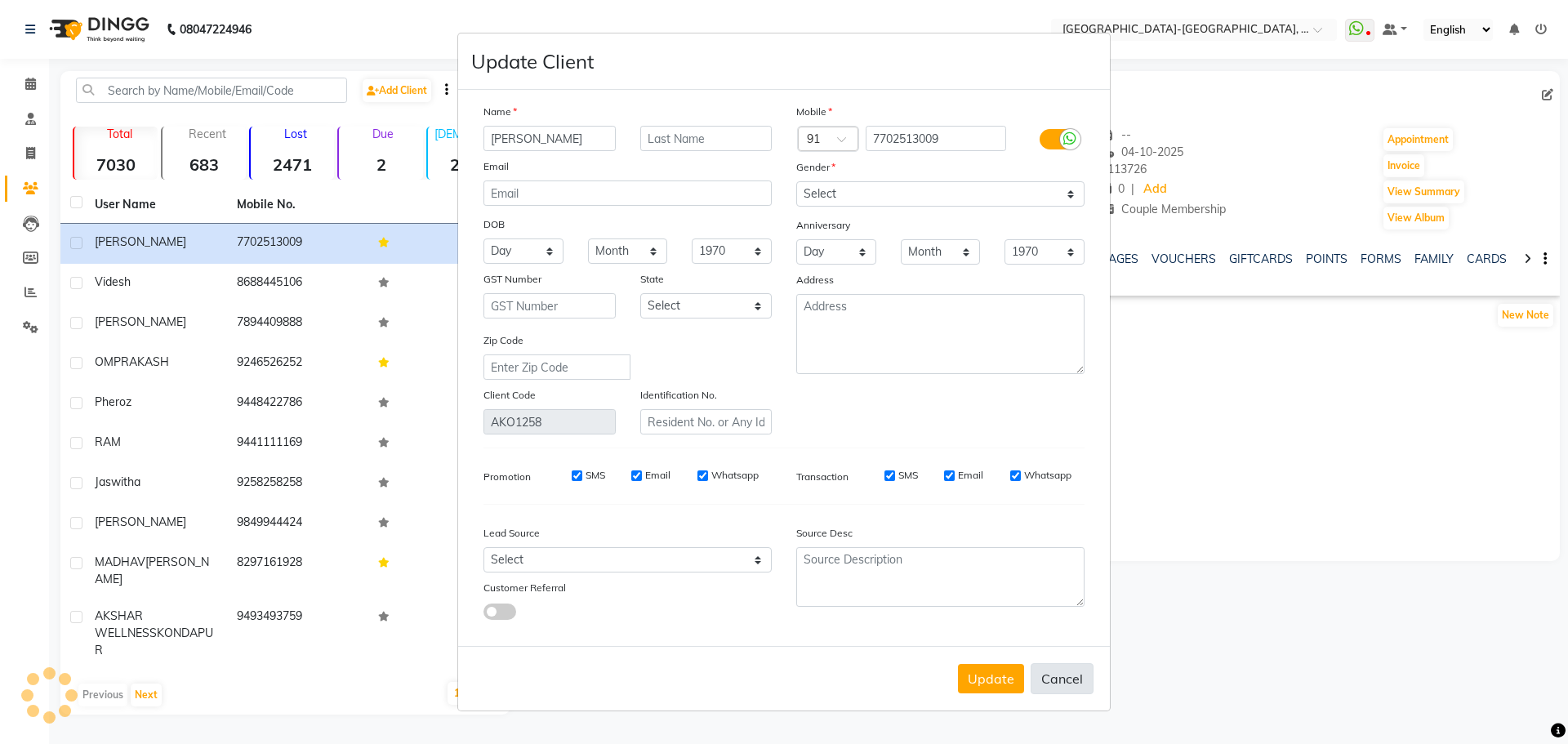
click at [1062, 690] on button "Cancel" at bounding box center [1061, 678] width 63 height 31
select select
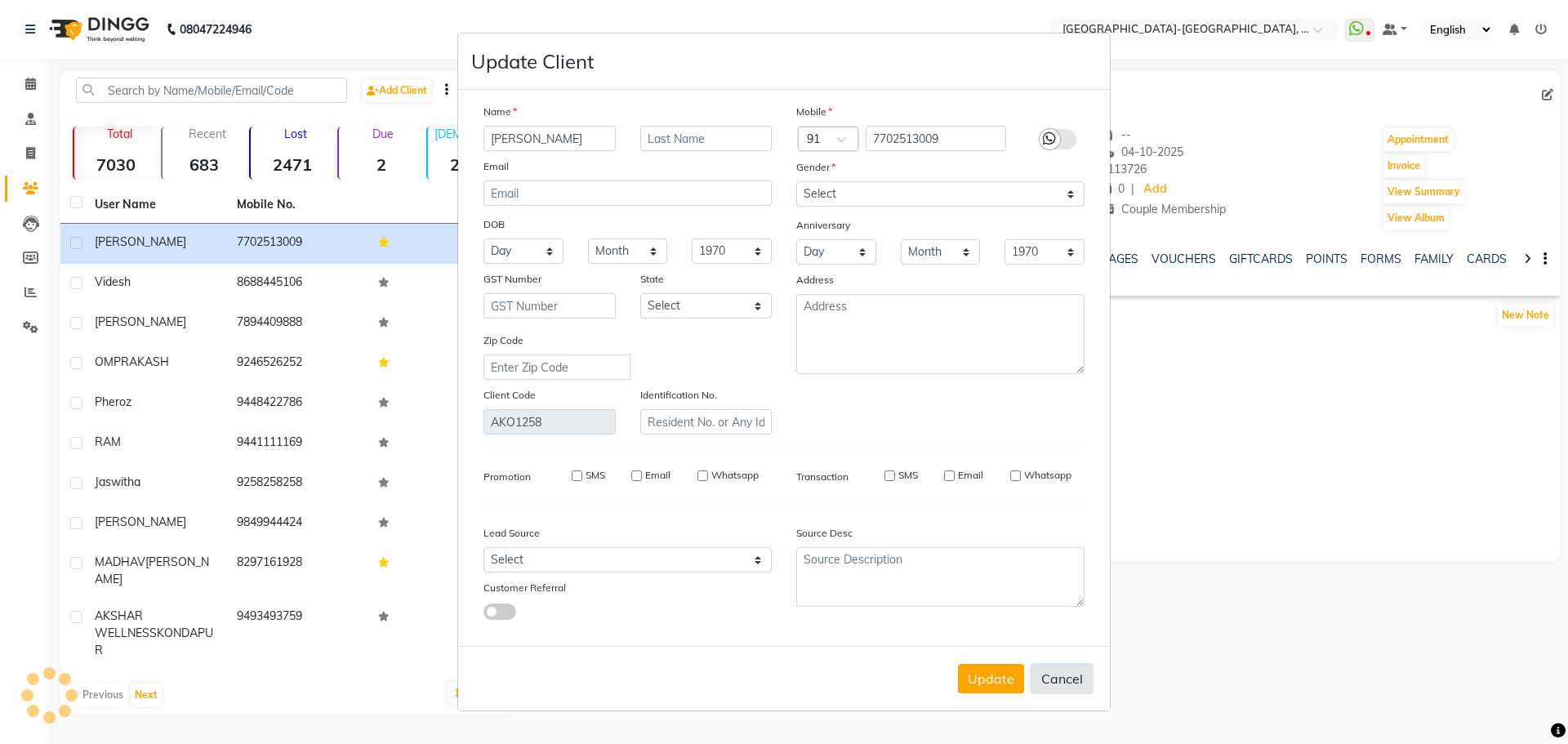
select select
checkbox input "false"
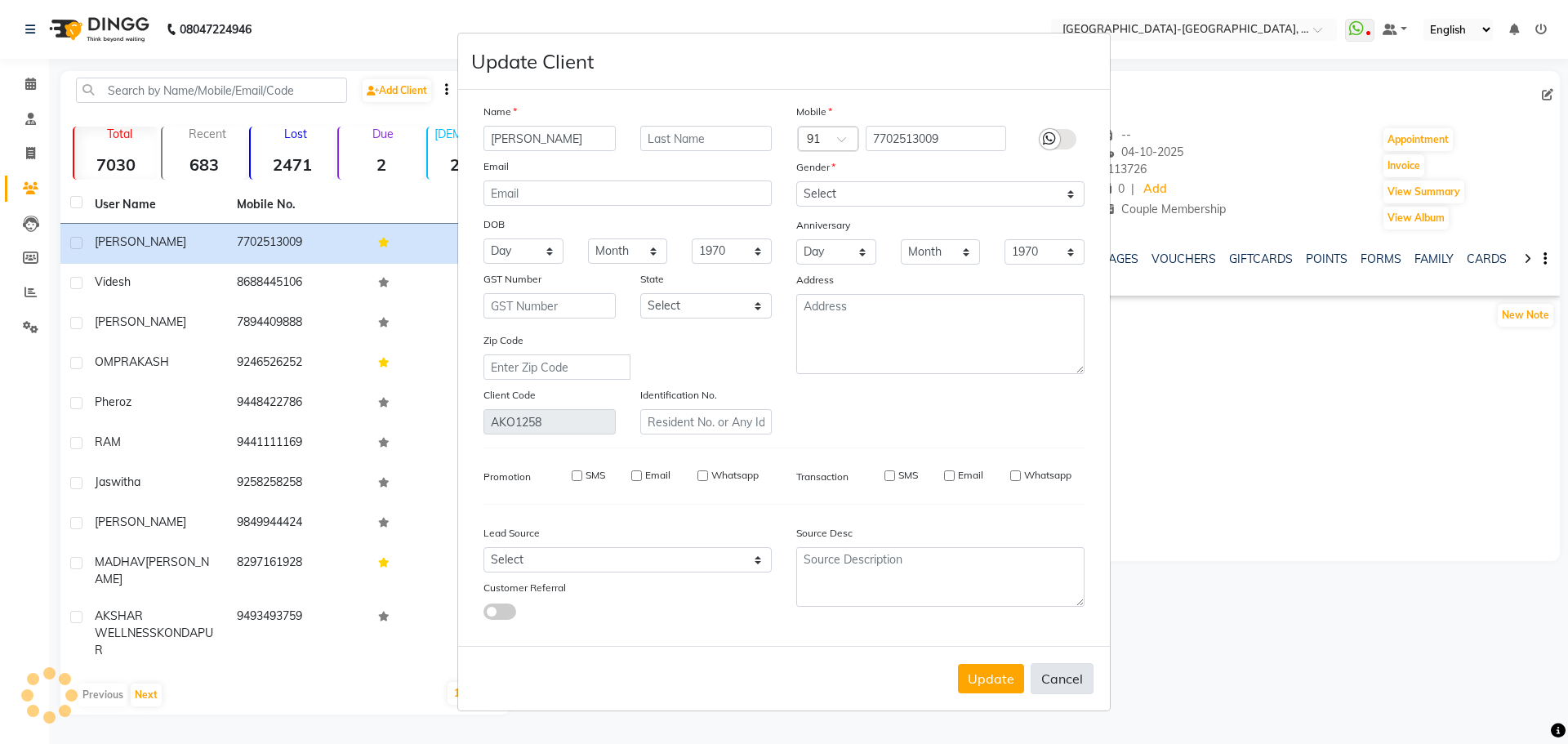
checkbox input "false"
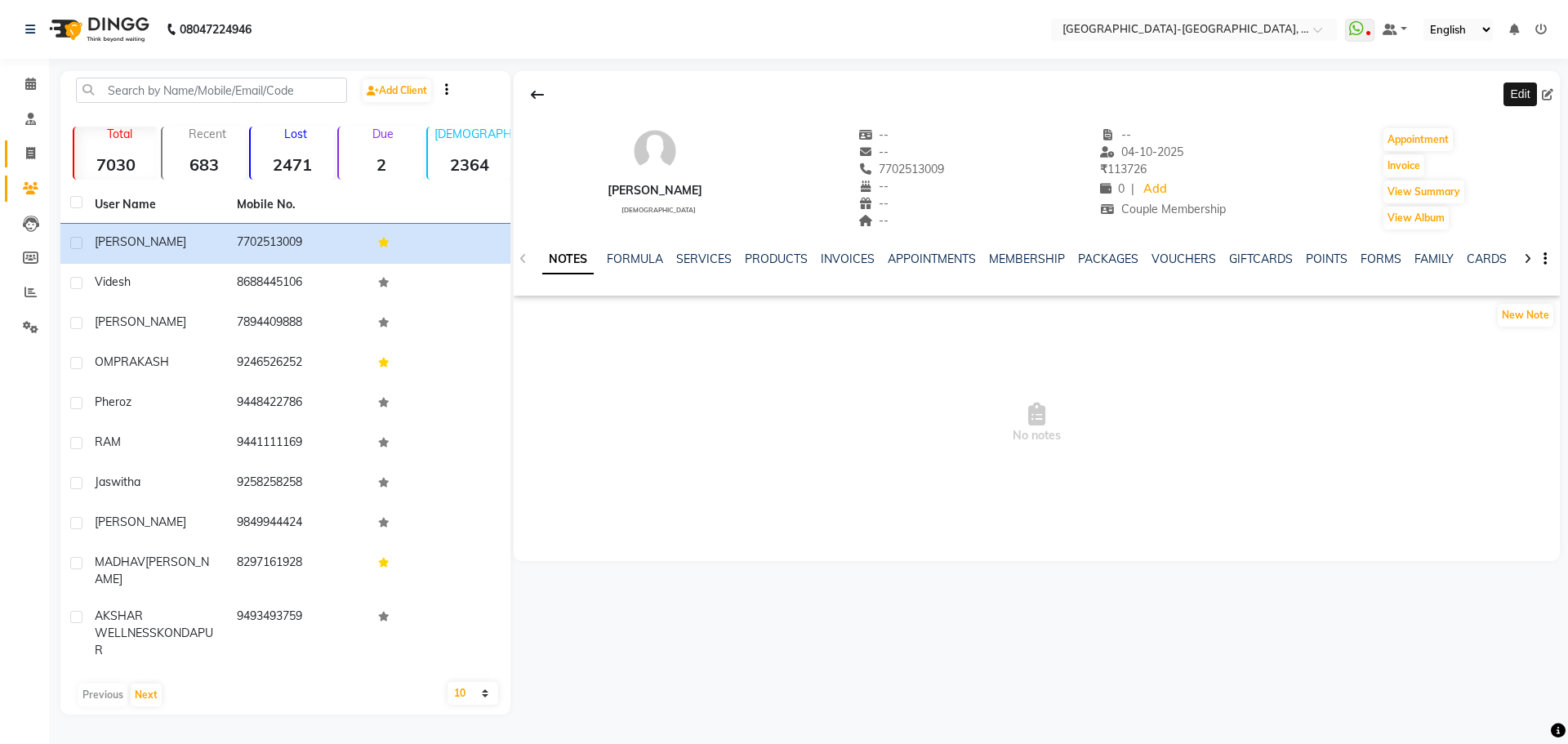
click at [43, 153] on span at bounding box center [31, 154] width 28 height 18
select select "service"
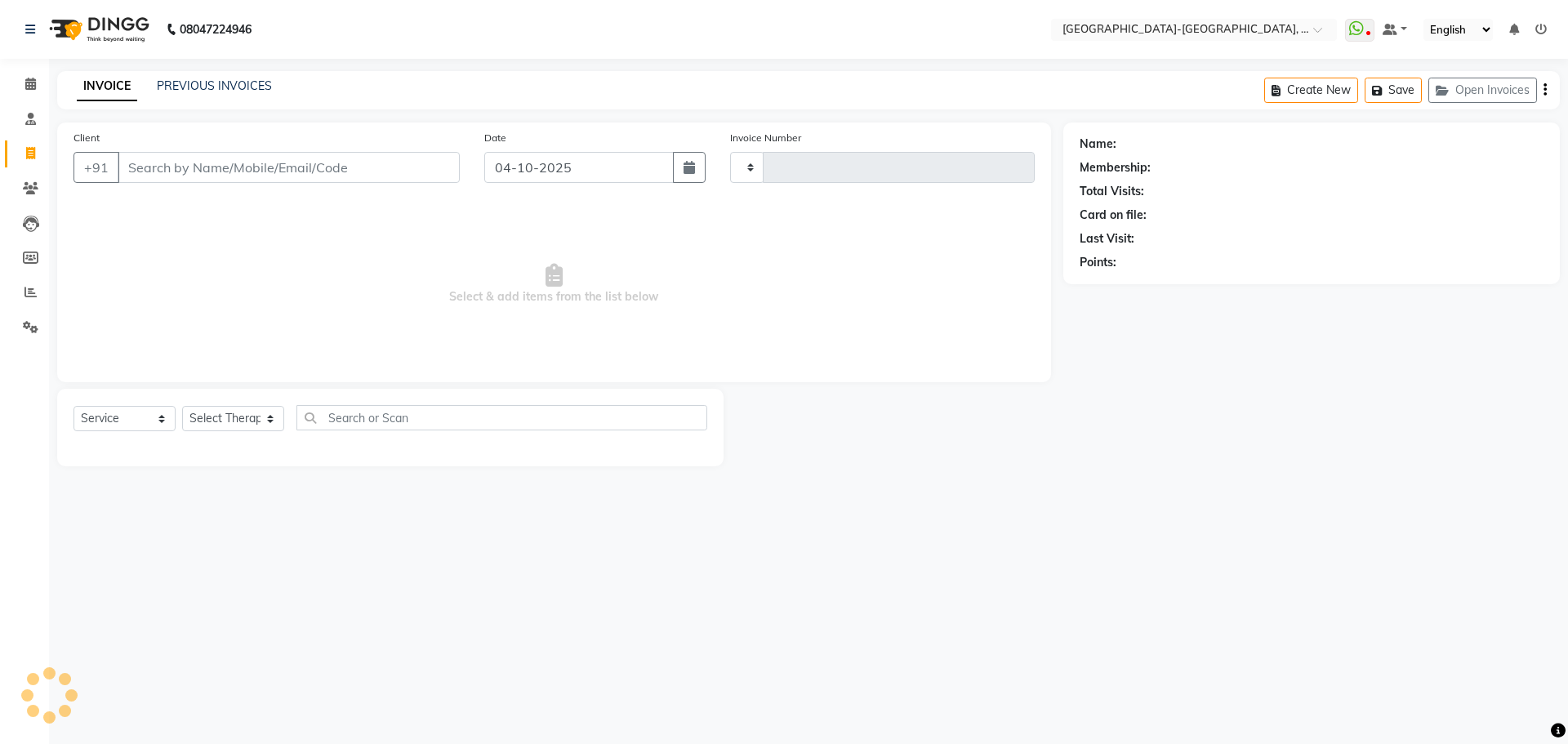
click at [37, 151] on span at bounding box center [31, 154] width 28 height 18
select select "service"
drag, startPoint x: 132, startPoint y: 166, endPoint x: 364, endPoint y: 181, distance: 232.5
click at [135, 166] on input "Client" at bounding box center [289, 167] width 342 height 31
type input "2413"
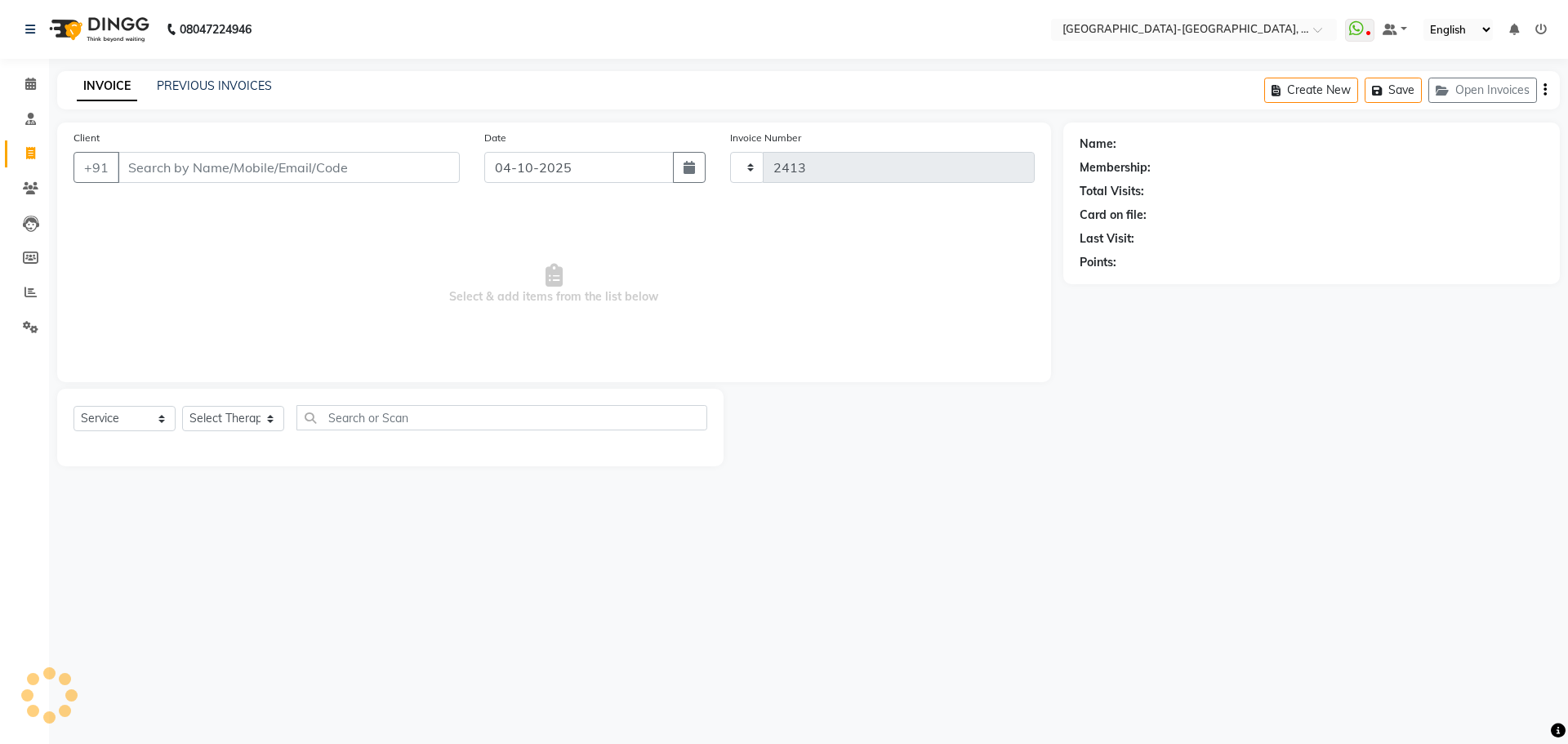
select select "5851"
click at [216, 168] on input "Client" at bounding box center [289, 167] width 342 height 31
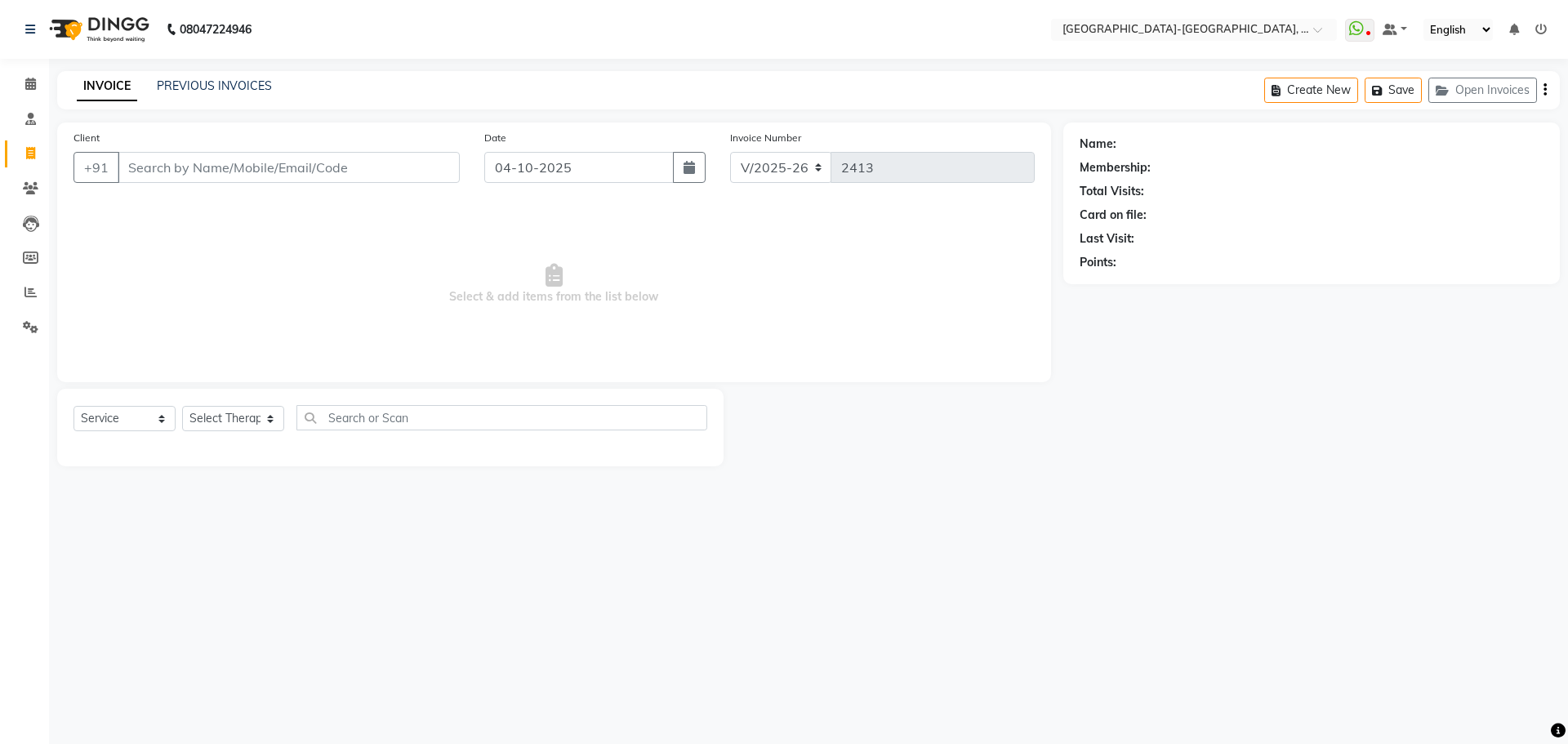
click at [216, 168] on input "Client" at bounding box center [289, 167] width 342 height 31
type input "9866465653"
click at [418, 162] on span "Add Client" at bounding box center [417, 167] width 64 height 17
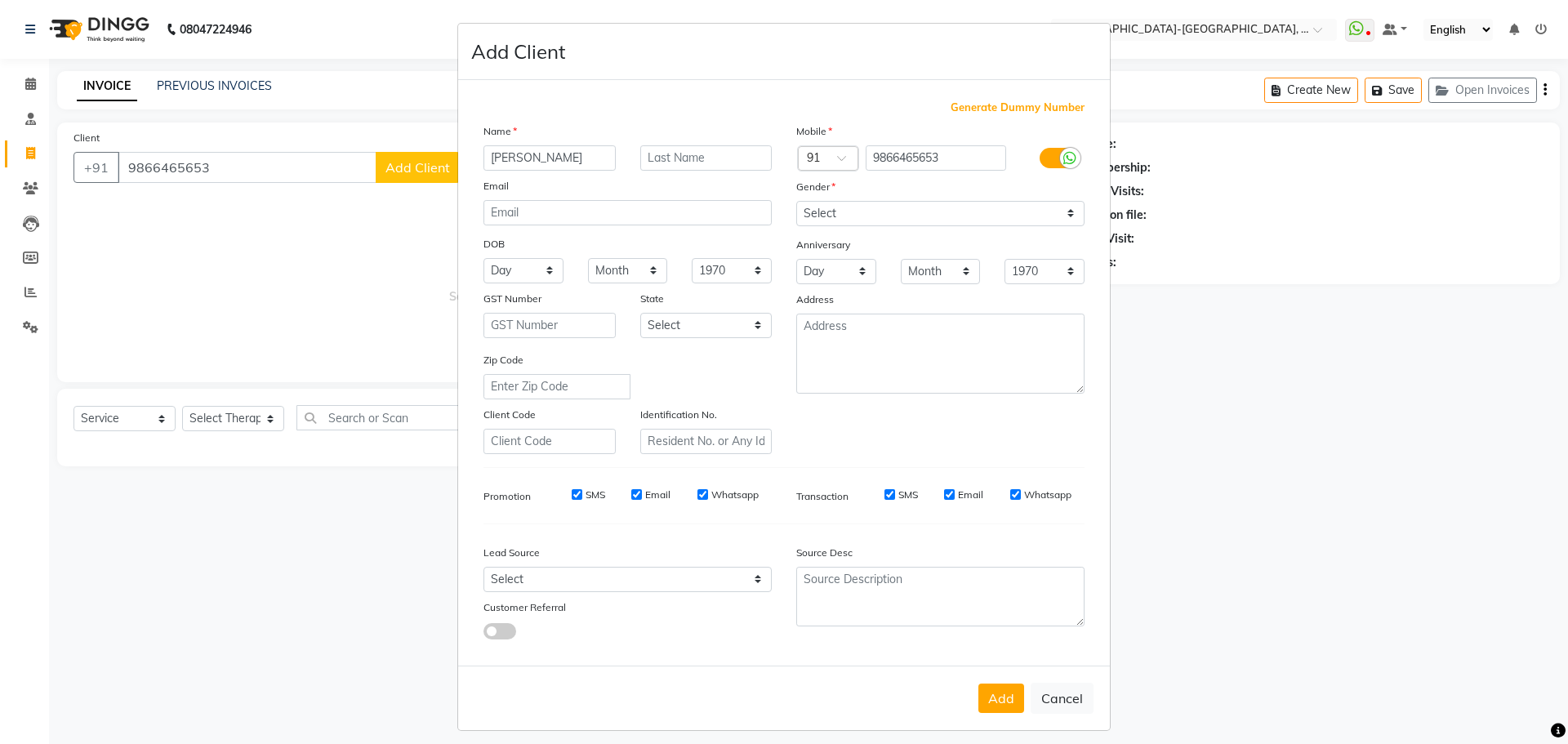
type input "[PERSON_NAME]"
click at [891, 216] on select "Select Male Female Other Prefer Not To Say" at bounding box center [940, 213] width 289 height 25
select select "male"
click at [796, 201] on select "Select Male Female Other Prefer Not To Say" at bounding box center [940, 213] width 289 height 25
click at [987, 706] on button "Add" at bounding box center [1001, 697] width 46 height 29
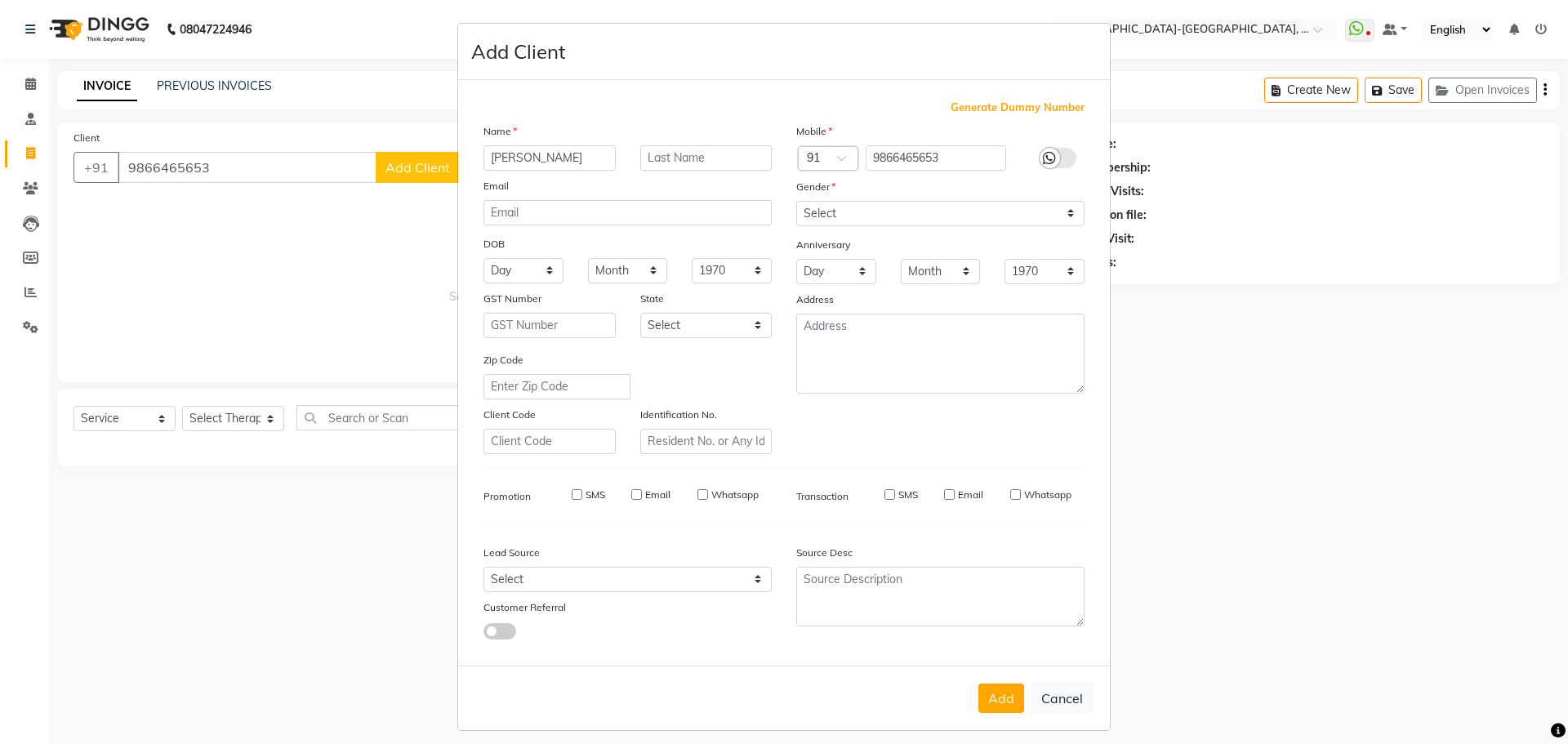
select select
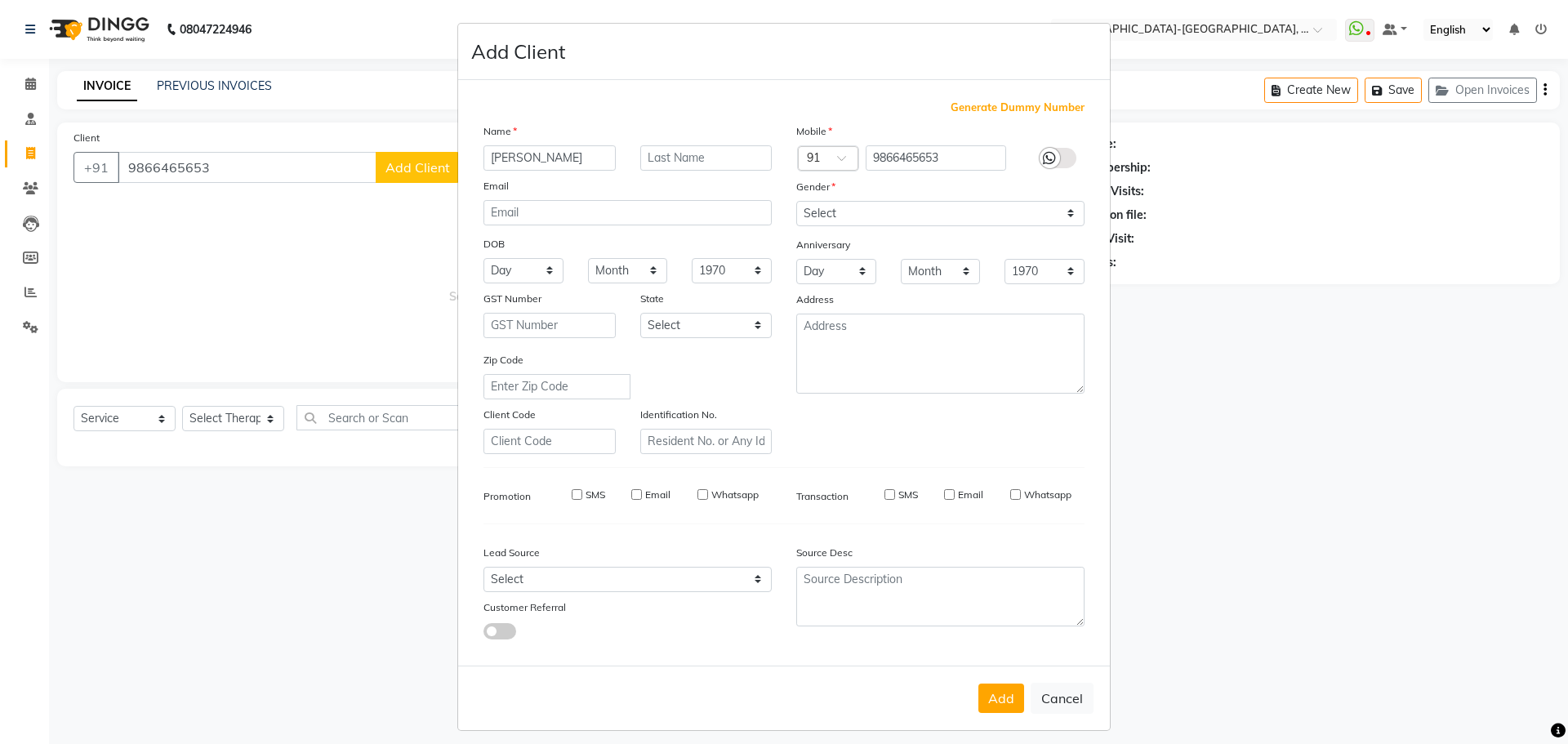
select select
checkbox input "false"
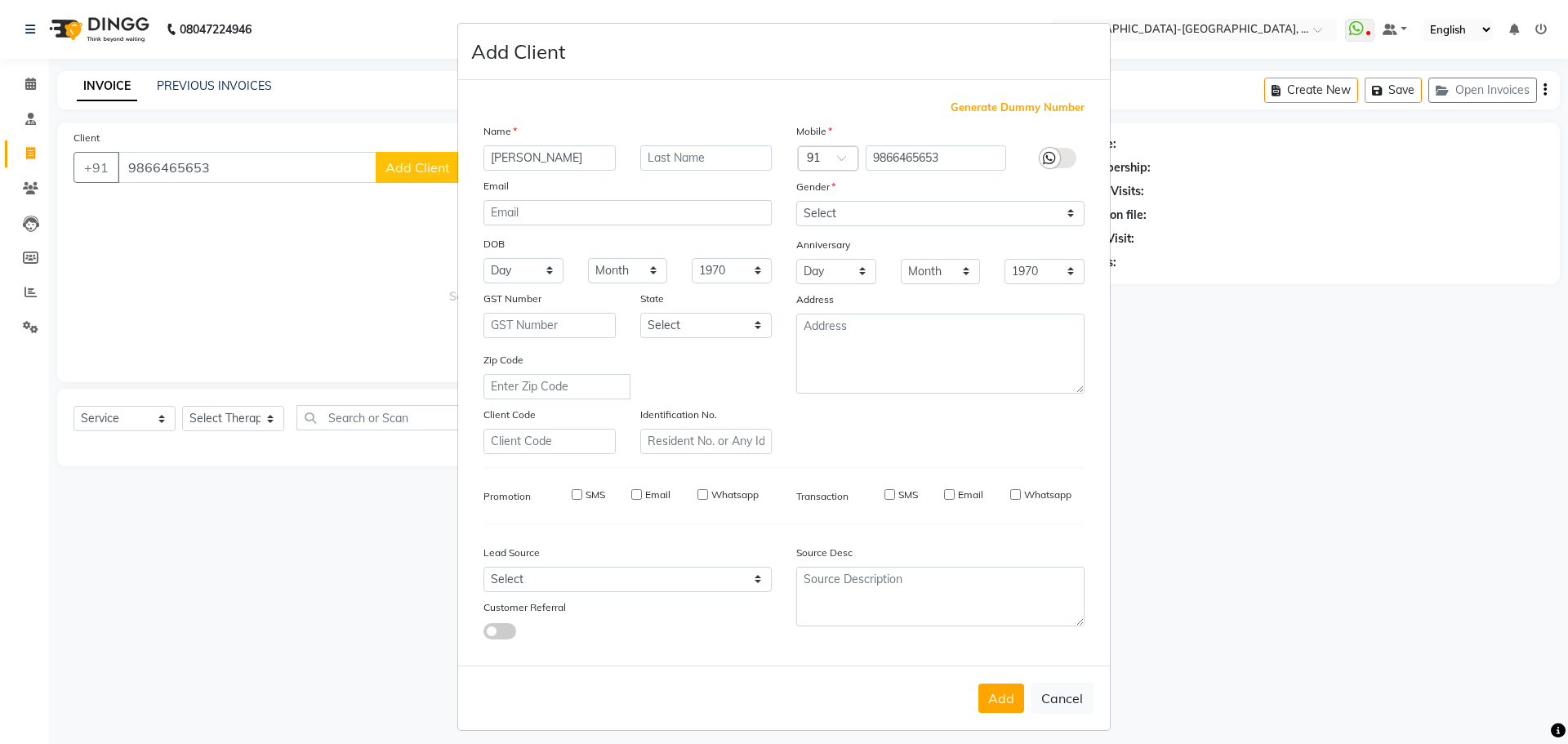
checkbox input "false"
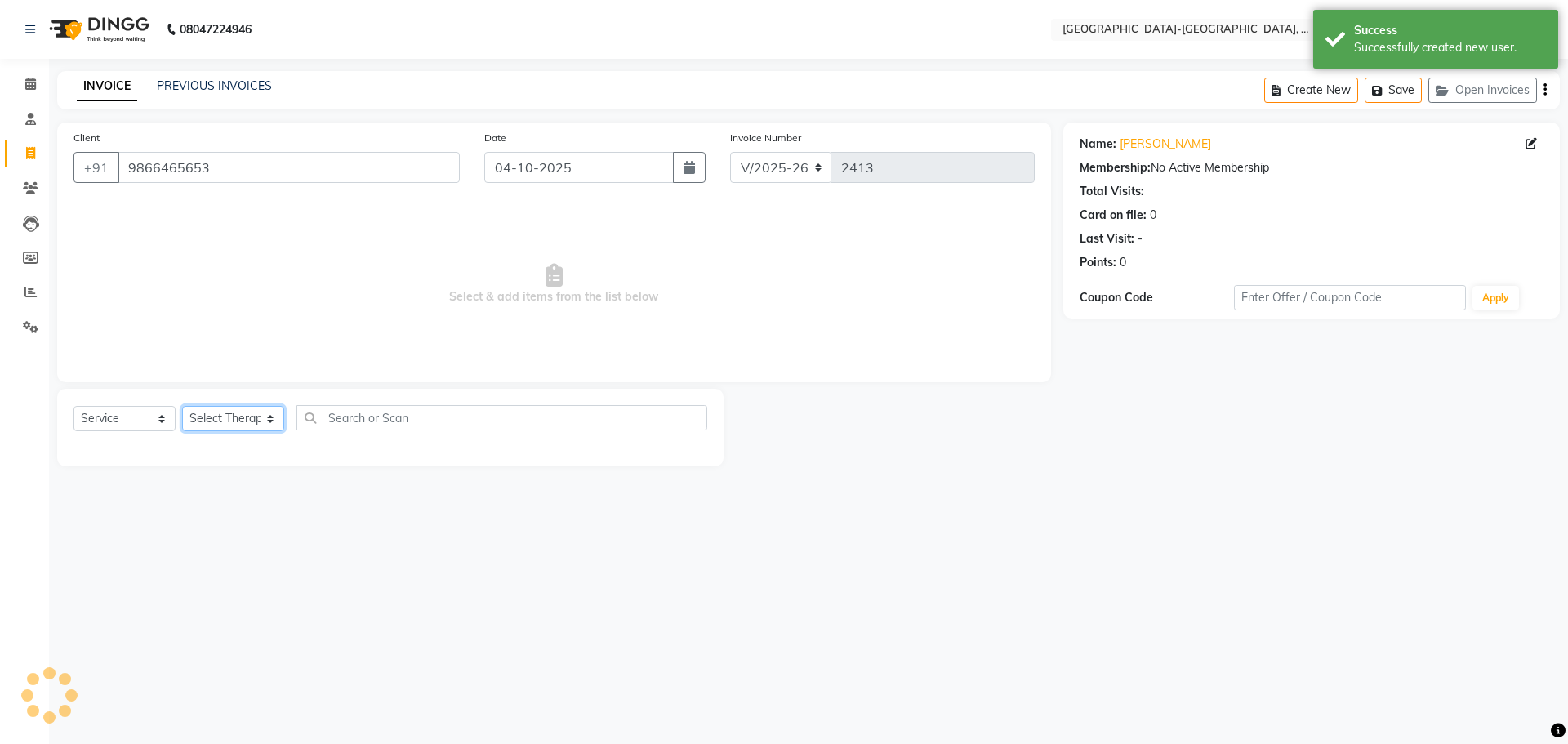
click at [230, 411] on select "Select Therapist Adakho Bone Hridziia Iris Katene Kholu Mayio Mohit Moru P Hrii…" at bounding box center [233, 418] width 102 height 25
select select "49851"
click at [182, 405] on select "Select Therapist Adakho Bone Hridziia Iris Katene Kholu Mayio Mohit Moru P Hrii…" at bounding box center [233, 418] width 102 height 25
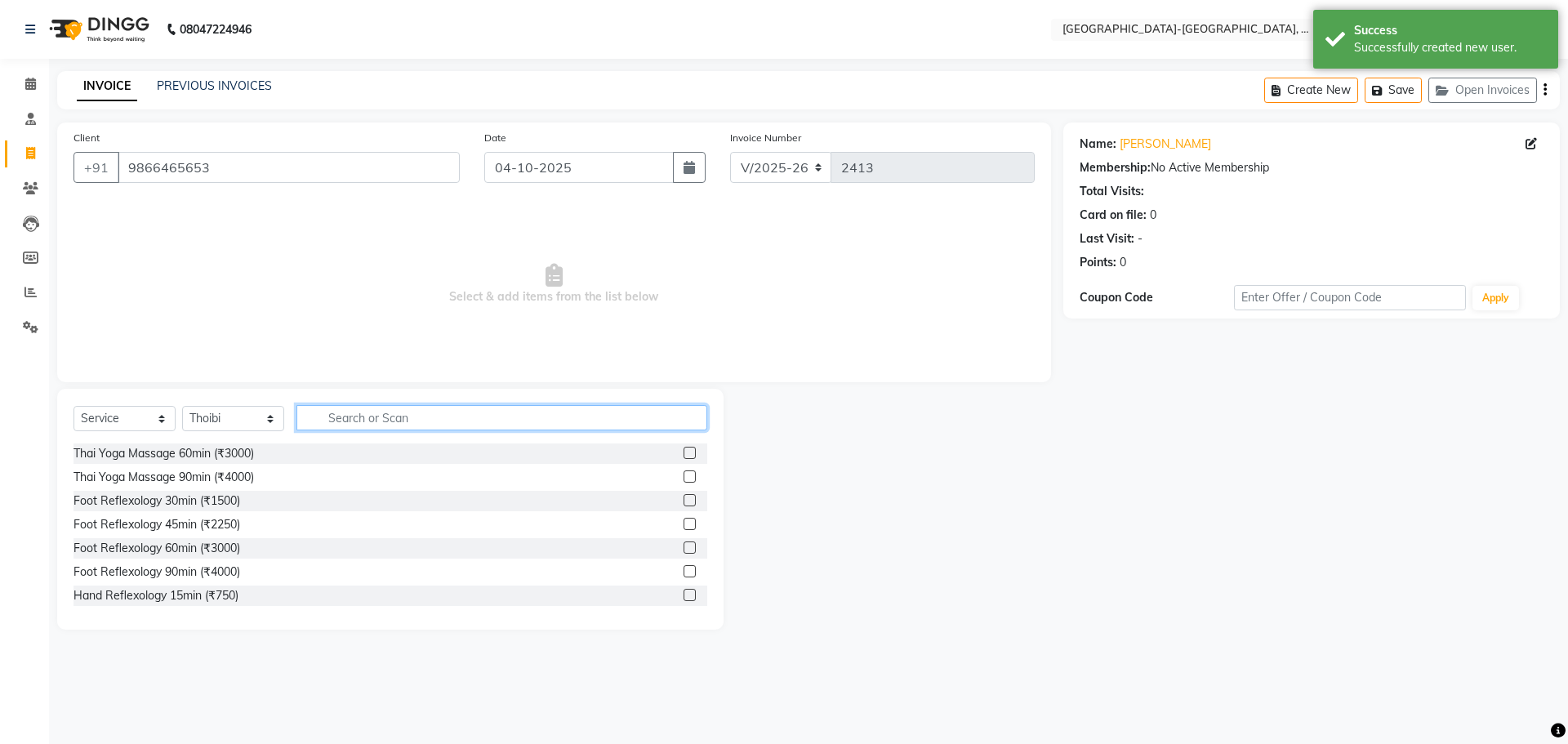
click at [350, 426] on input "text" at bounding box center [501, 417] width 411 height 25
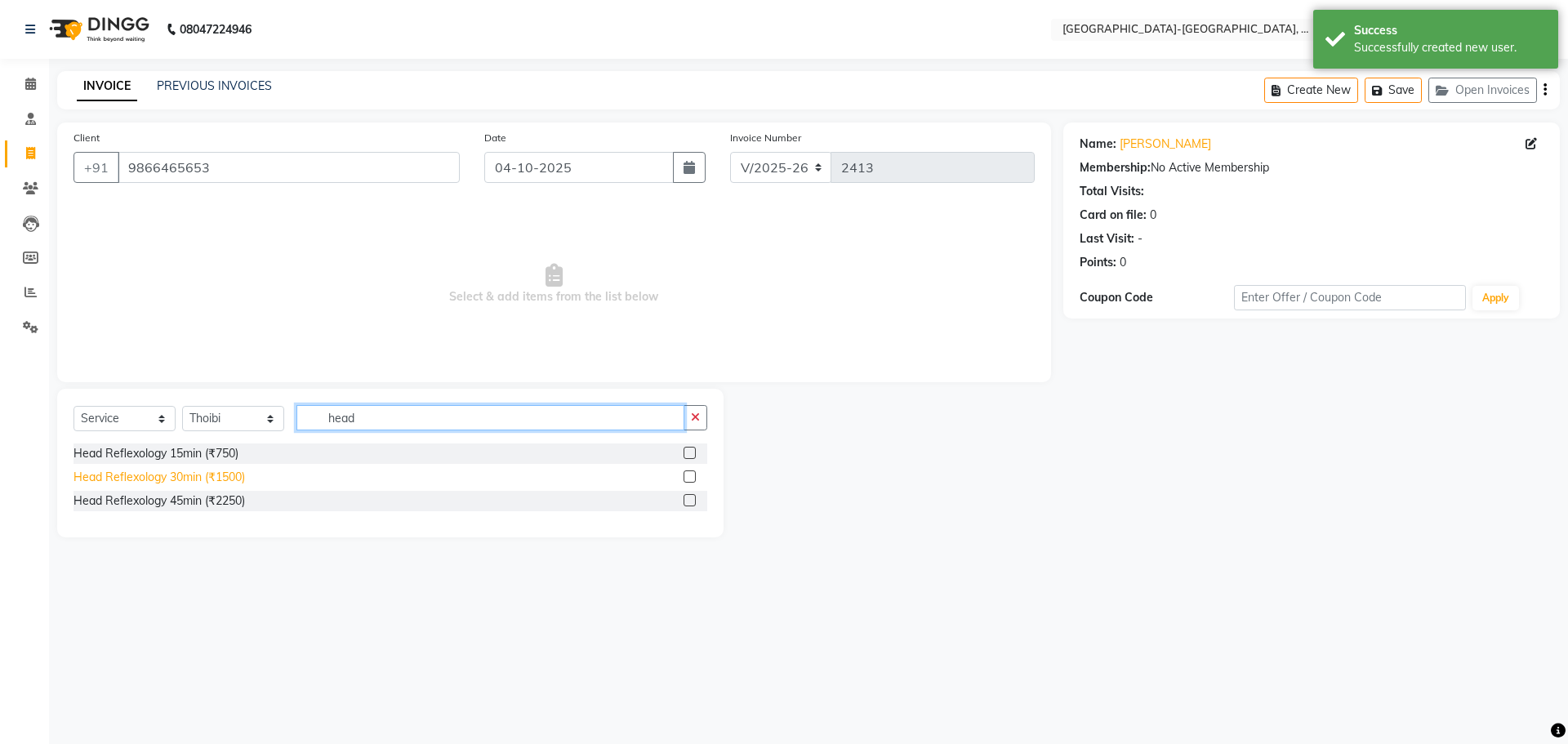
type input "head"
click at [179, 477] on div "Head Reflexology 30min (₹1500)" at bounding box center [159, 476] width 171 height 18
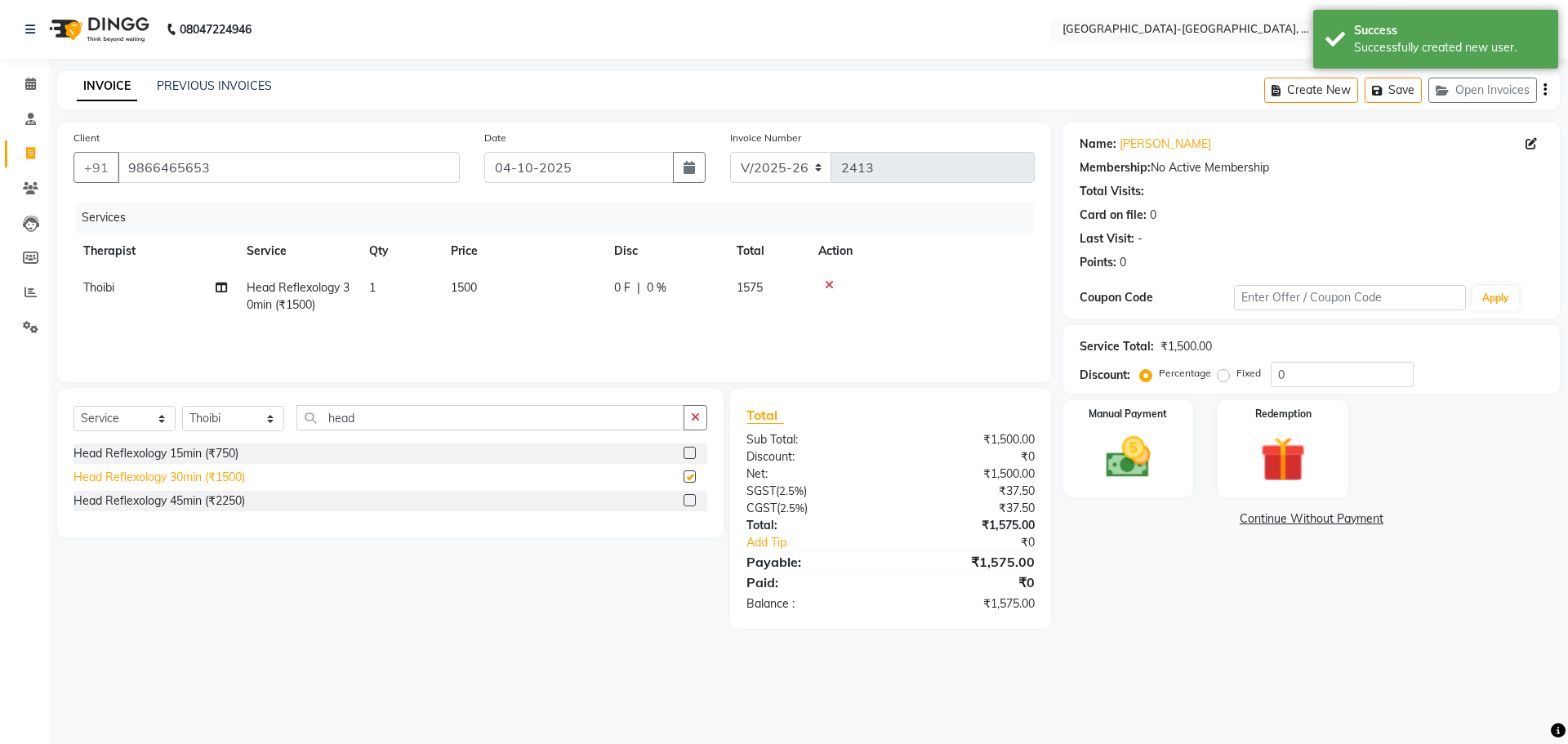
checkbox input "false"
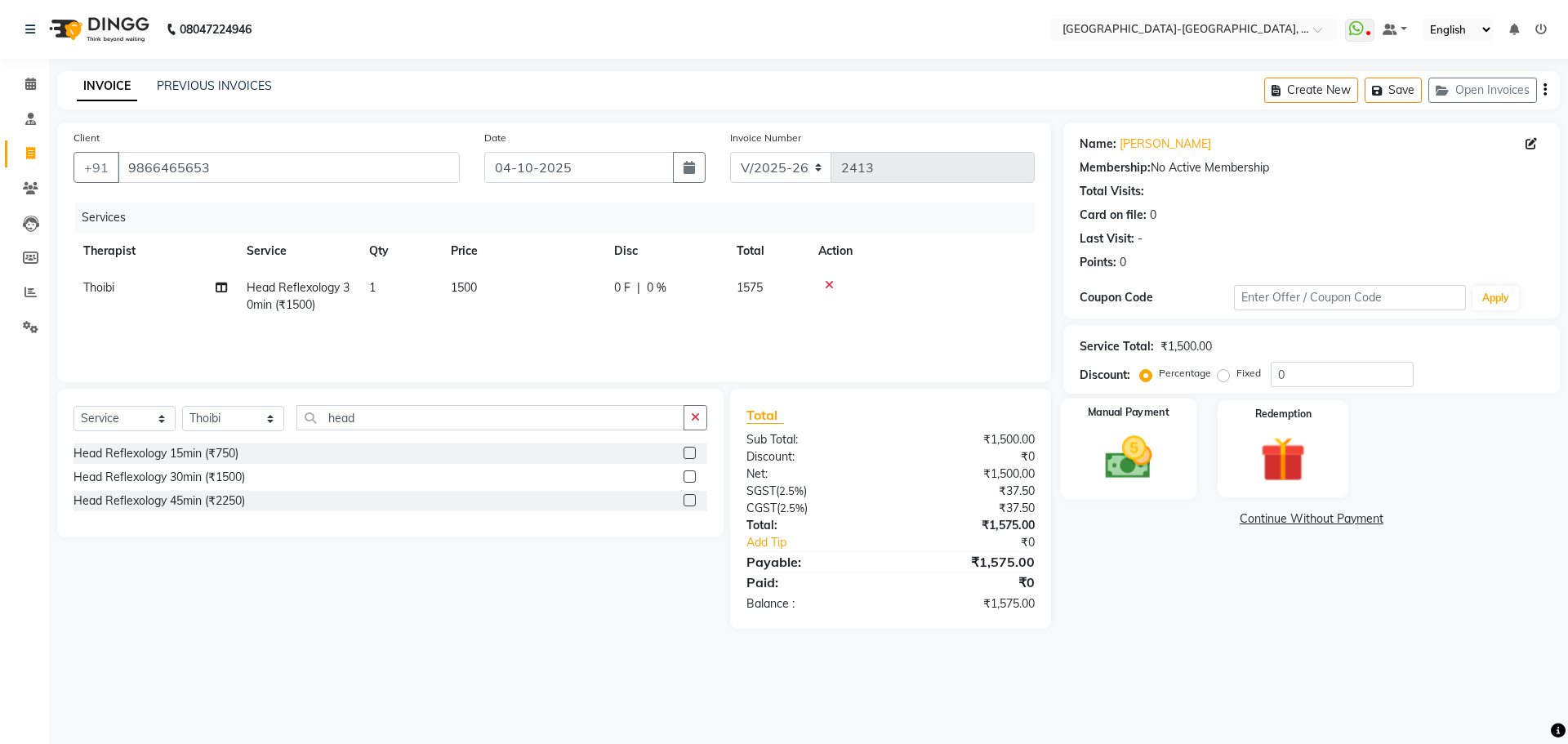
click at [1138, 466] on img at bounding box center [1128, 457] width 76 height 54
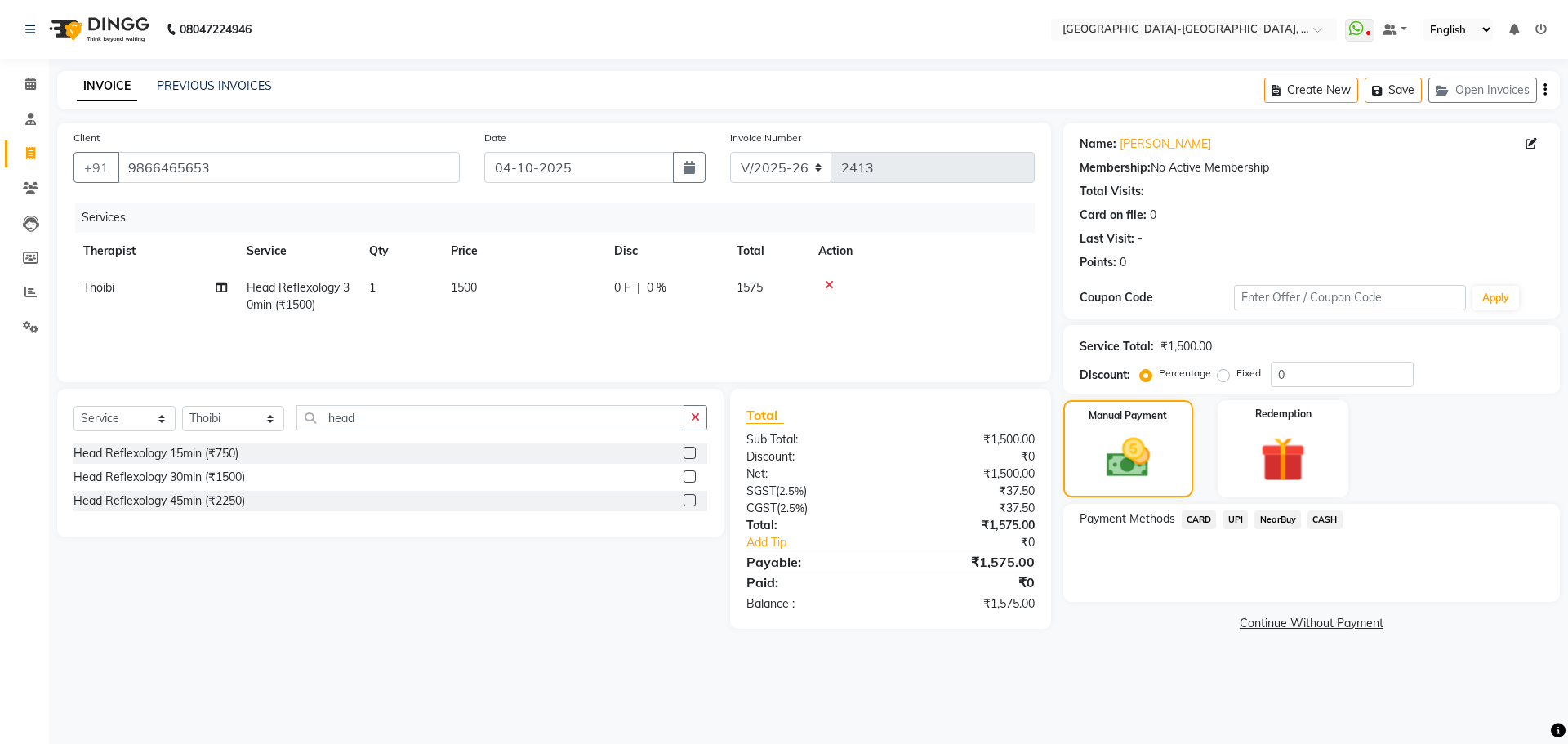
click at [1230, 518] on span "UPI" at bounding box center [1235, 519] width 25 height 18
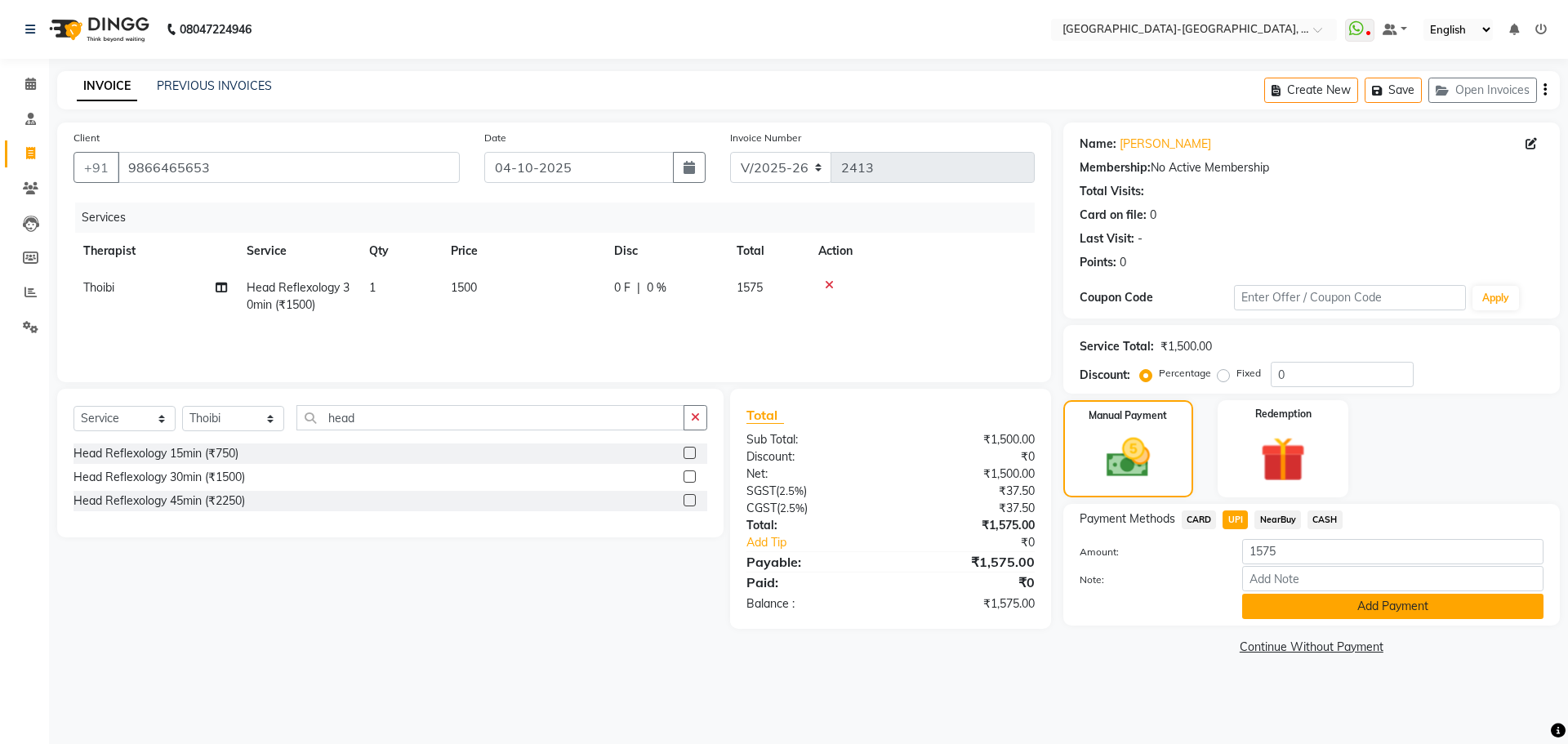
click at [1299, 594] on button "Add Payment" at bounding box center [1392, 606] width 301 height 25
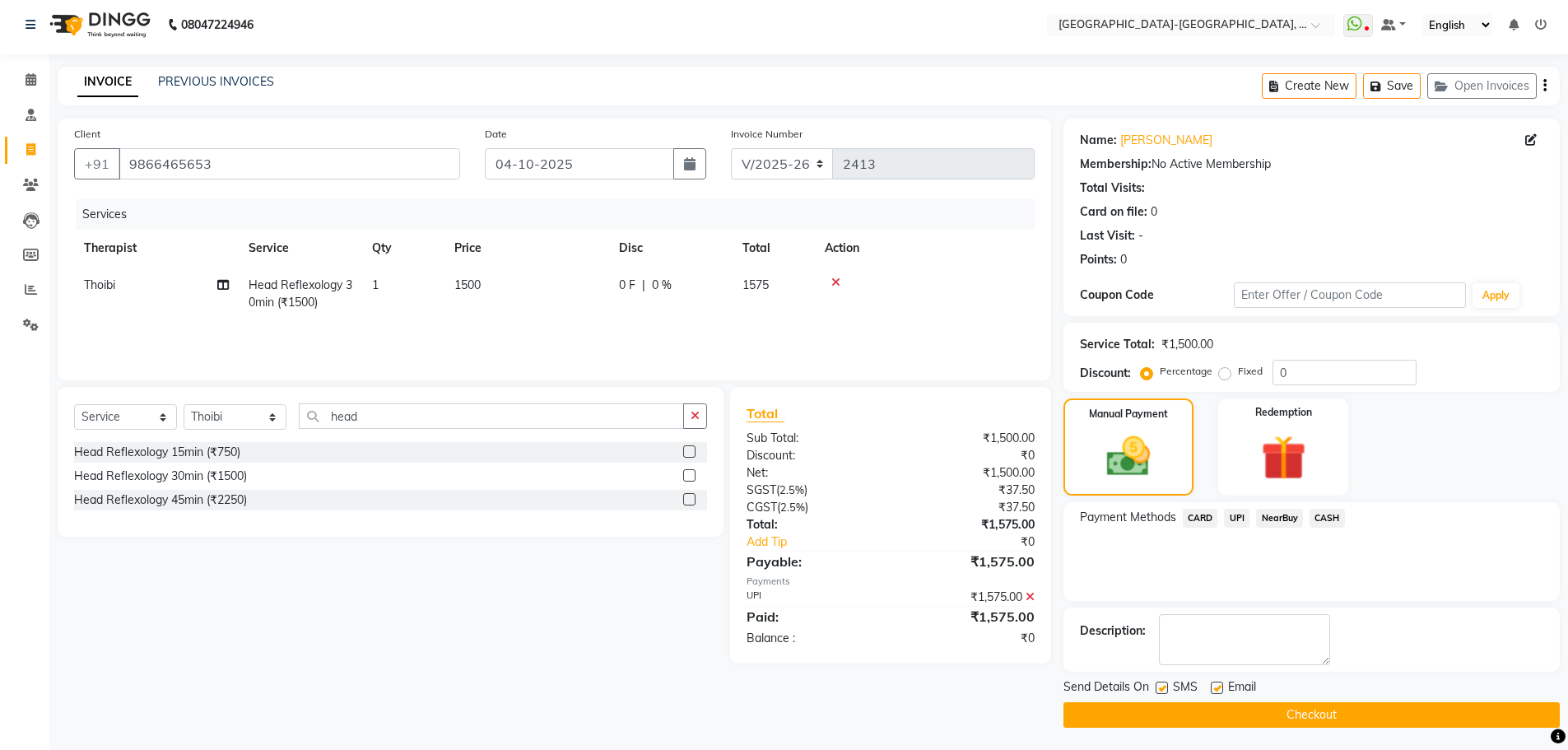
scroll to position [8, 0]
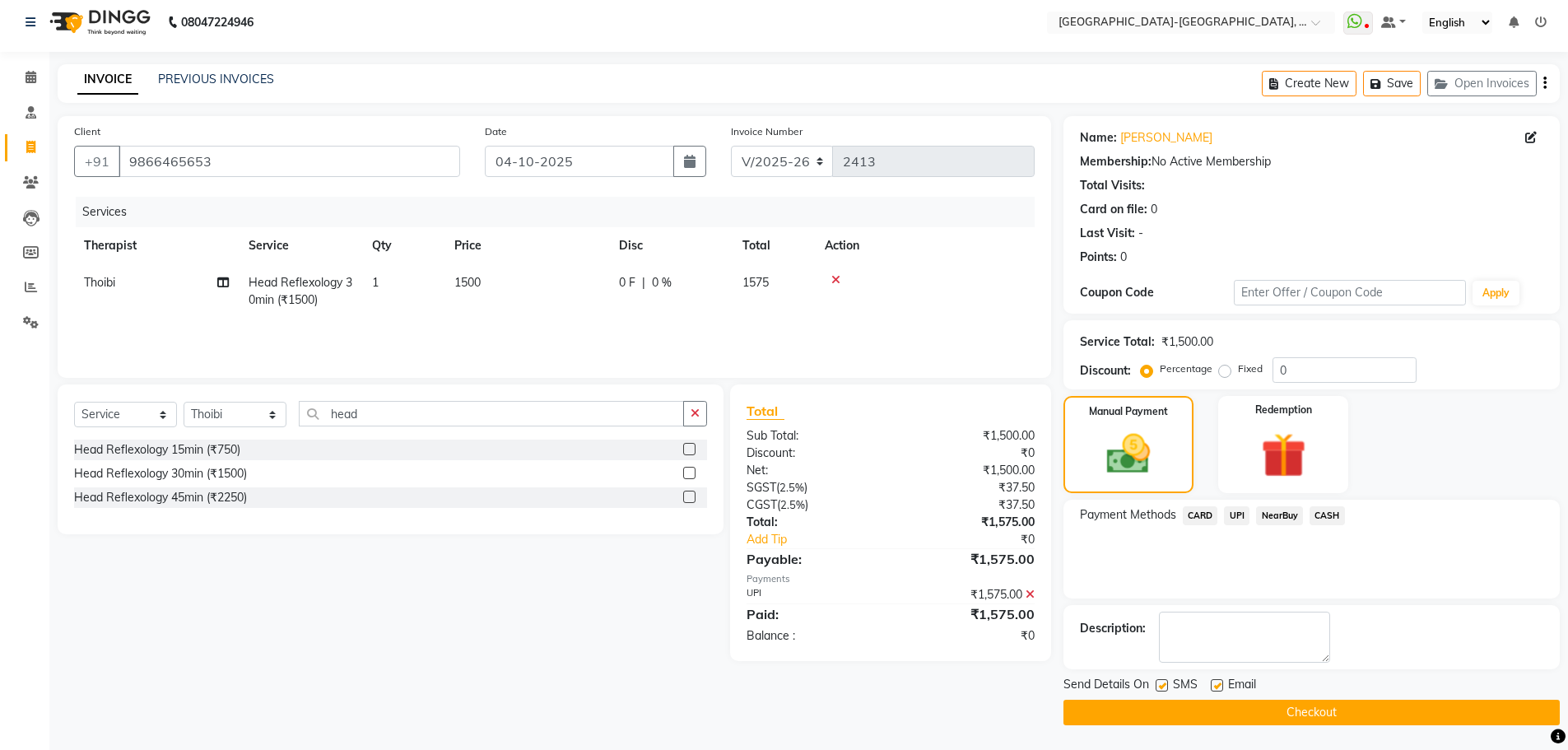
click at [110, 294] on td "Thoibi" at bounding box center [156, 291] width 164 height 54
select select "49851"
click at [110, 273] on td "Adakho Bone Hridziia Iris Katene Kholu Mayio Mohit Moru P Hriidziio Sahriini Sa…" at bounding box center [156, 298] width 164 height 70
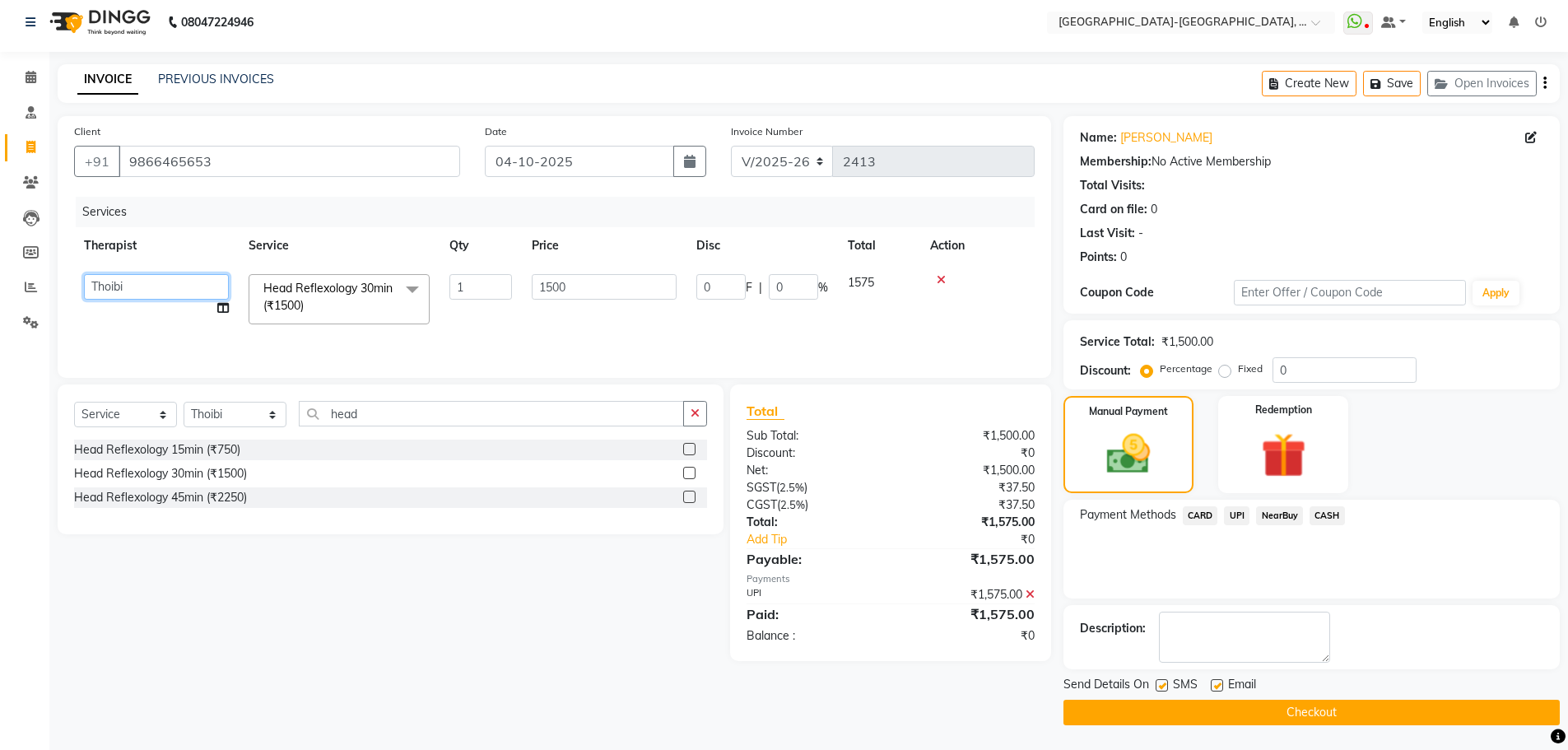
click at [140, 293] on select "Adakho Bone Hridziia Iris Katene Kholu Mayio Mohit Moru P Hriidziio Sahriini Sa…" at bounding box center [157, 287] width 145 height 25
select select "40939"
click at [1029, 597] on icon at bounding box center [1030, 594] width 9 height 12
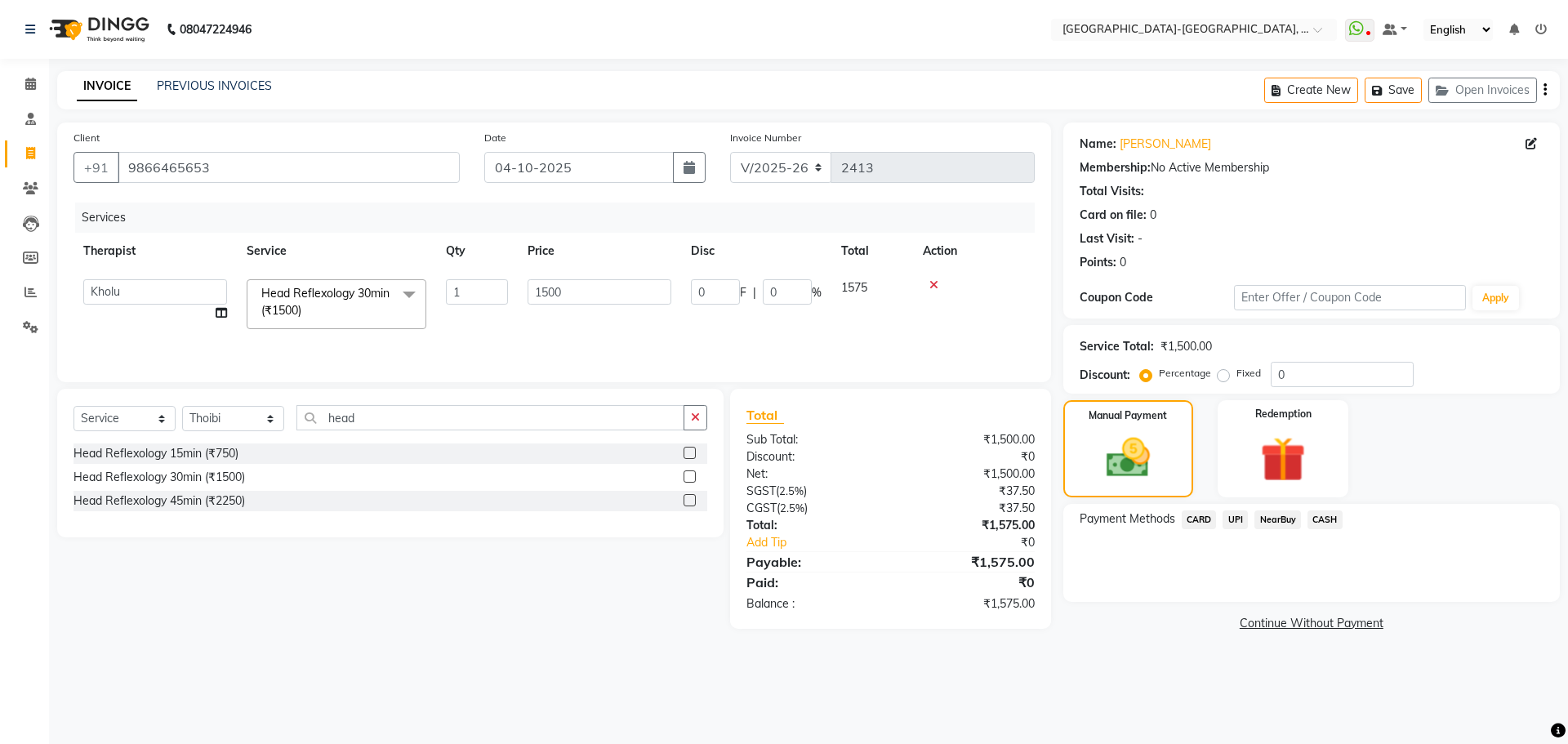
click at [1206, 519] on span "CARD" at bounding box center [1199, 519] width 35 height 18
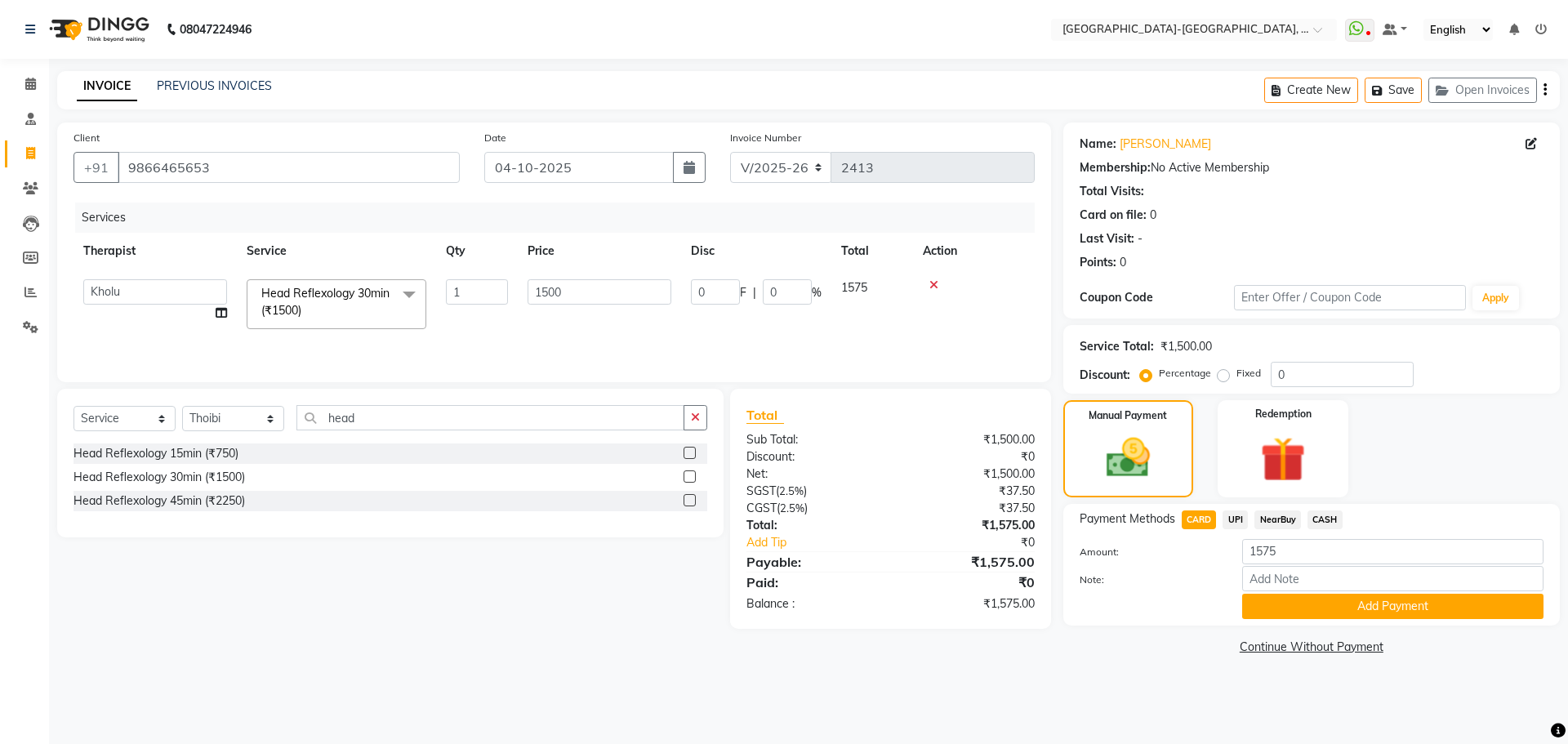
click at [1284, 595] on button "Add Payment" at bounding box center [1392, 606] width 301 height 25
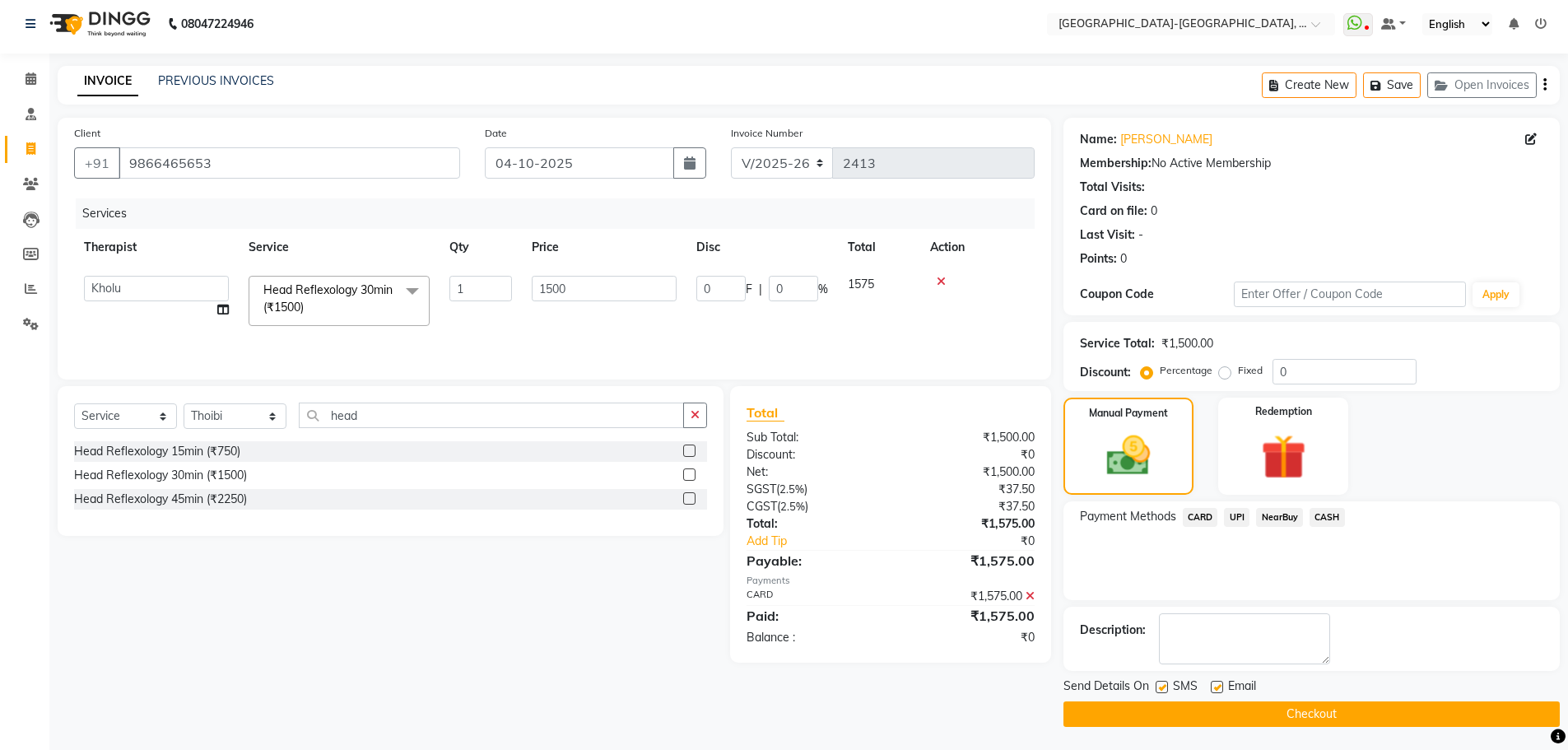
scroll to position [8, 0]
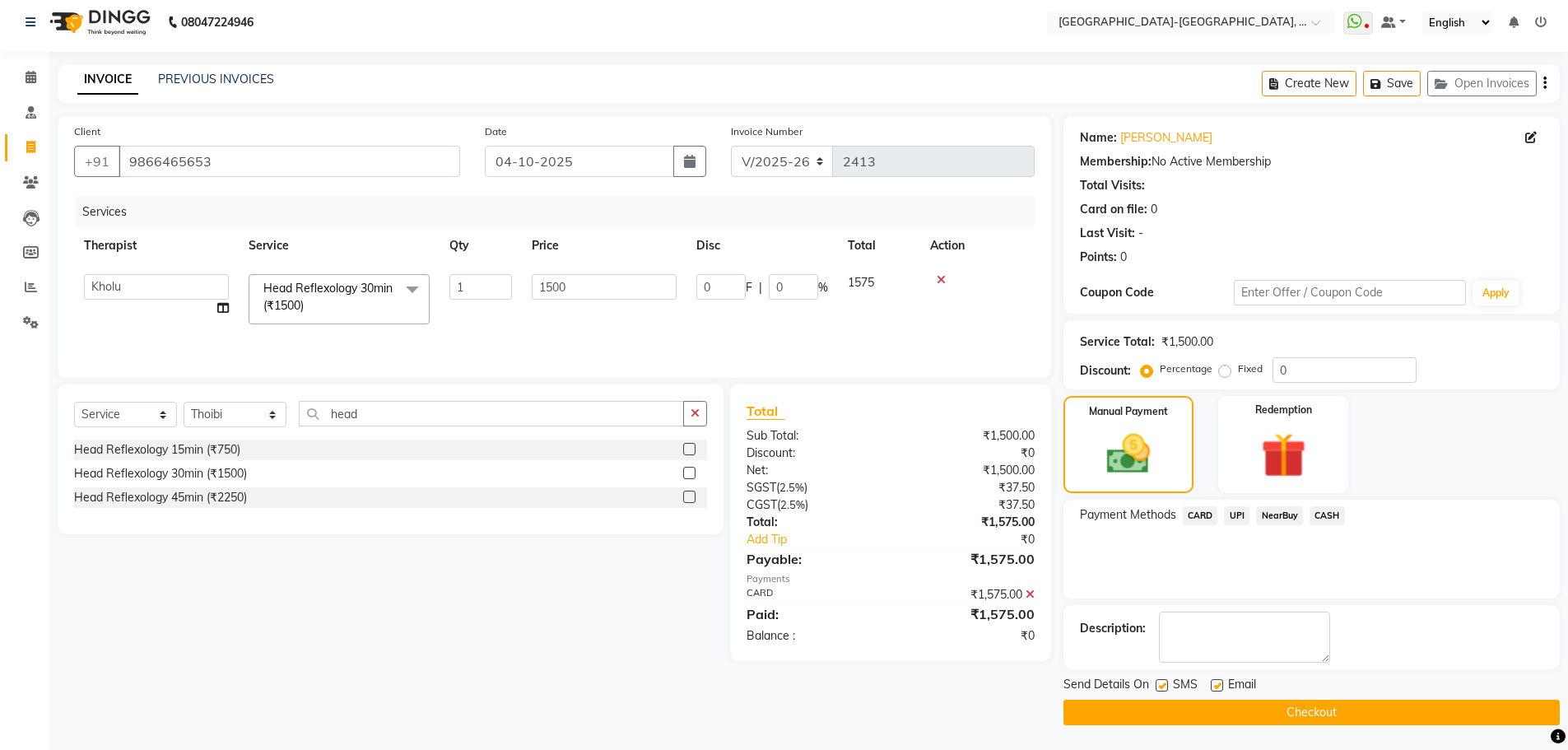
click at [1279, 718] on button "Checkout" at bounding box center [1312, 712] width 497 height 25
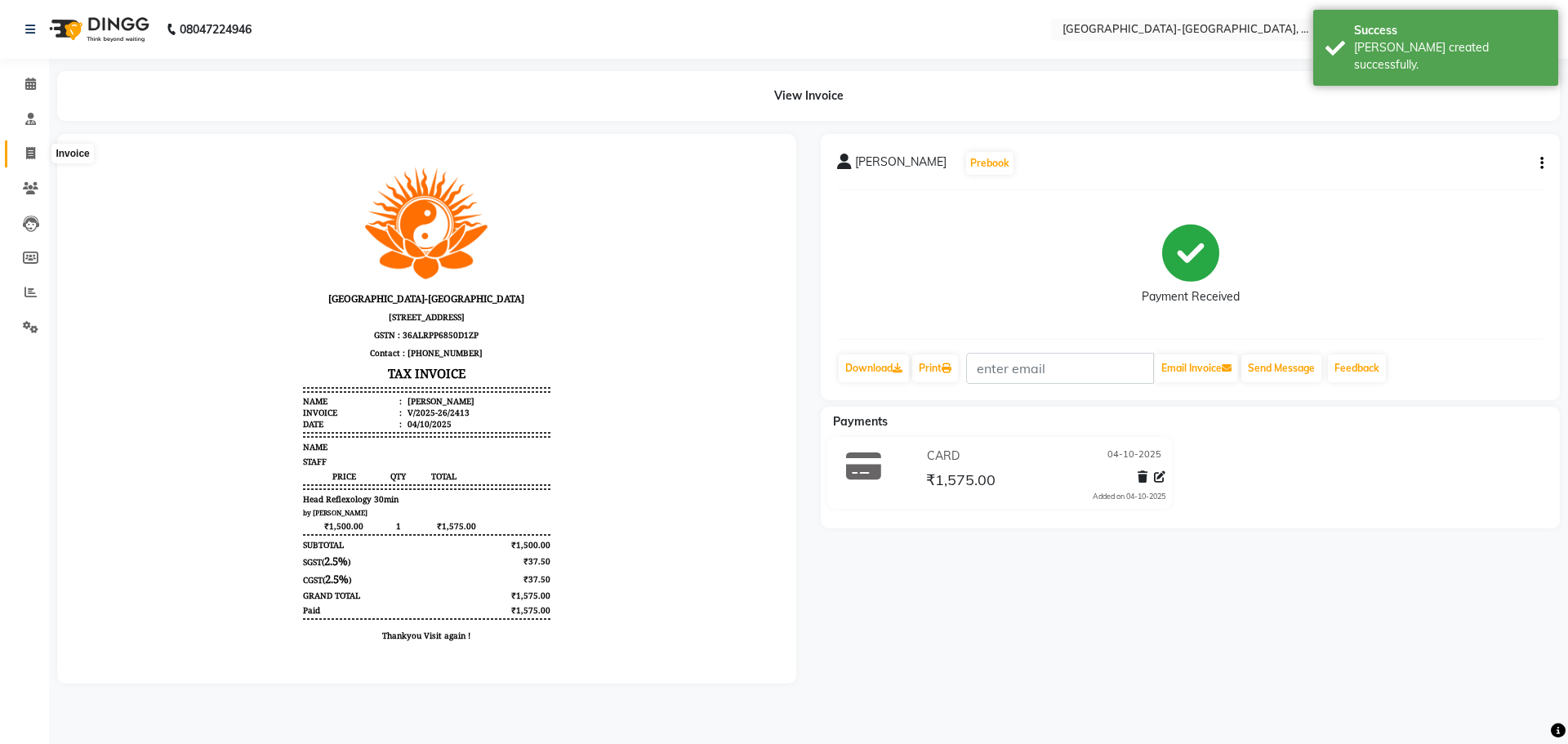
click at [28, 148] on icon at bounding box center [30, 153] width 9 height 13
select select "service"
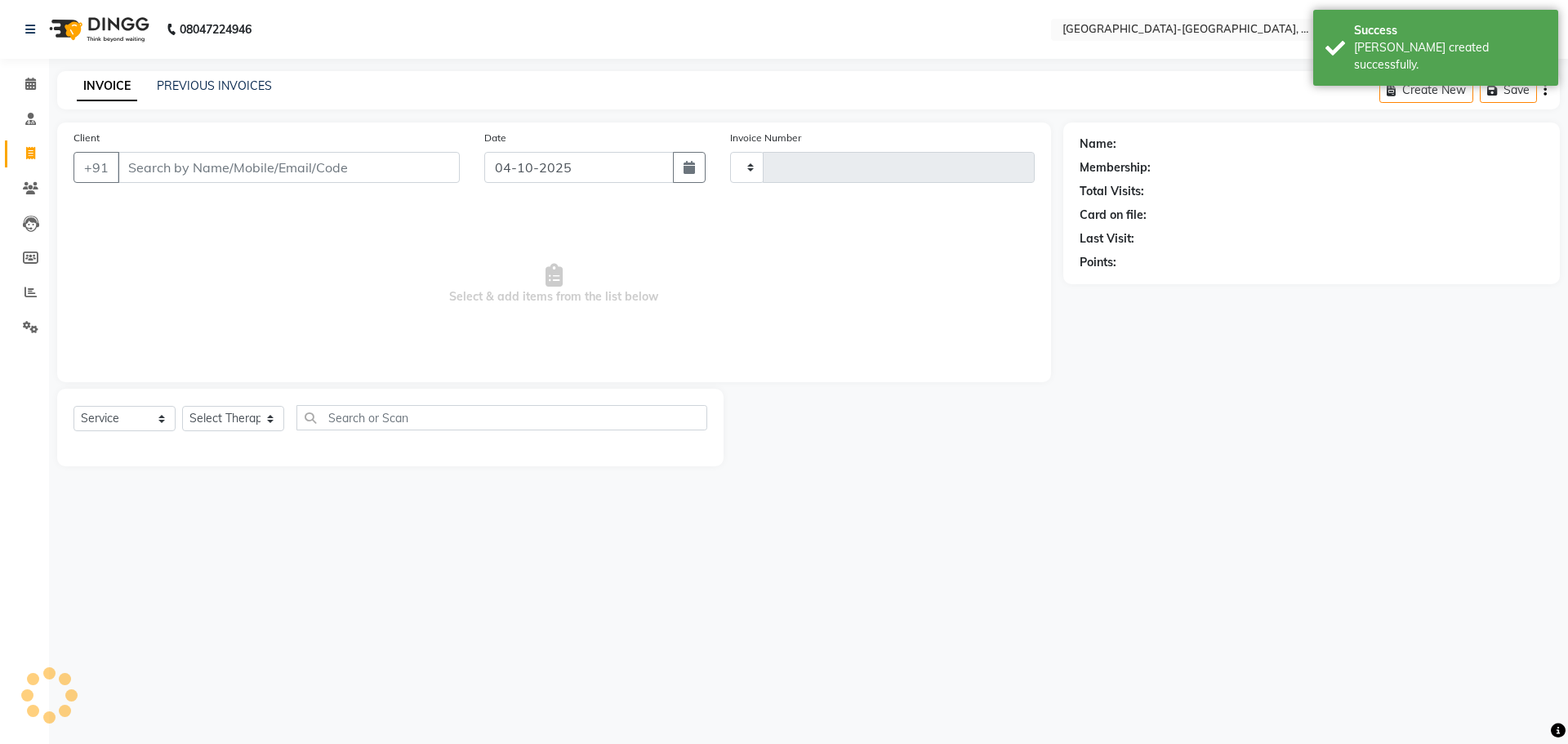
type input "2414"
select select "5851"
drag, startPoint x: 247, startPoint y: 173, endPoint x: 572, endPoint y: 153, distance: 325.6
click at [248, 173] on input "Client" at bounding box center [289, 167] width 342 height 31
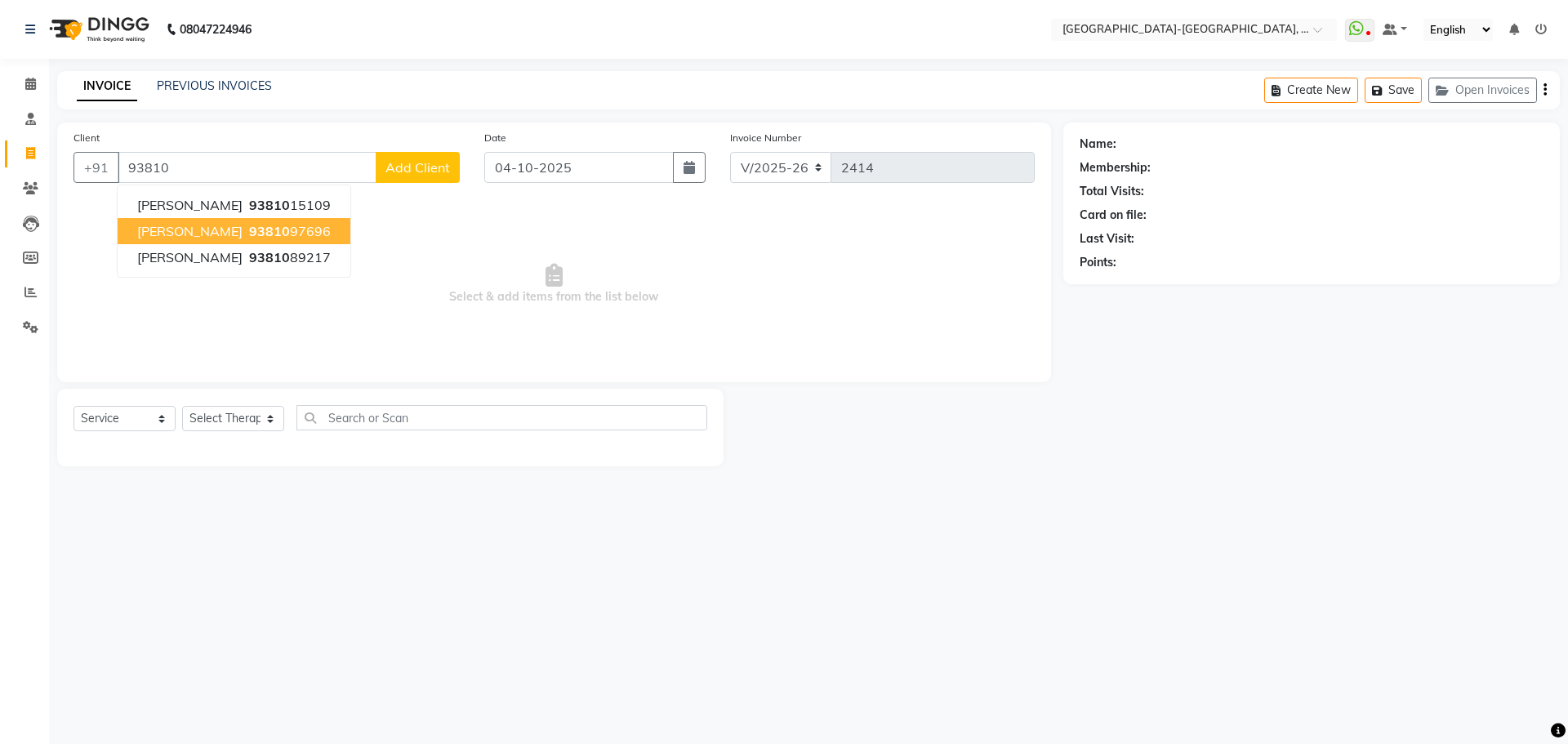
click at [246, 235] on ngb-highlight "93810 97696" at bounding box center [289, 232] width 85 height 17
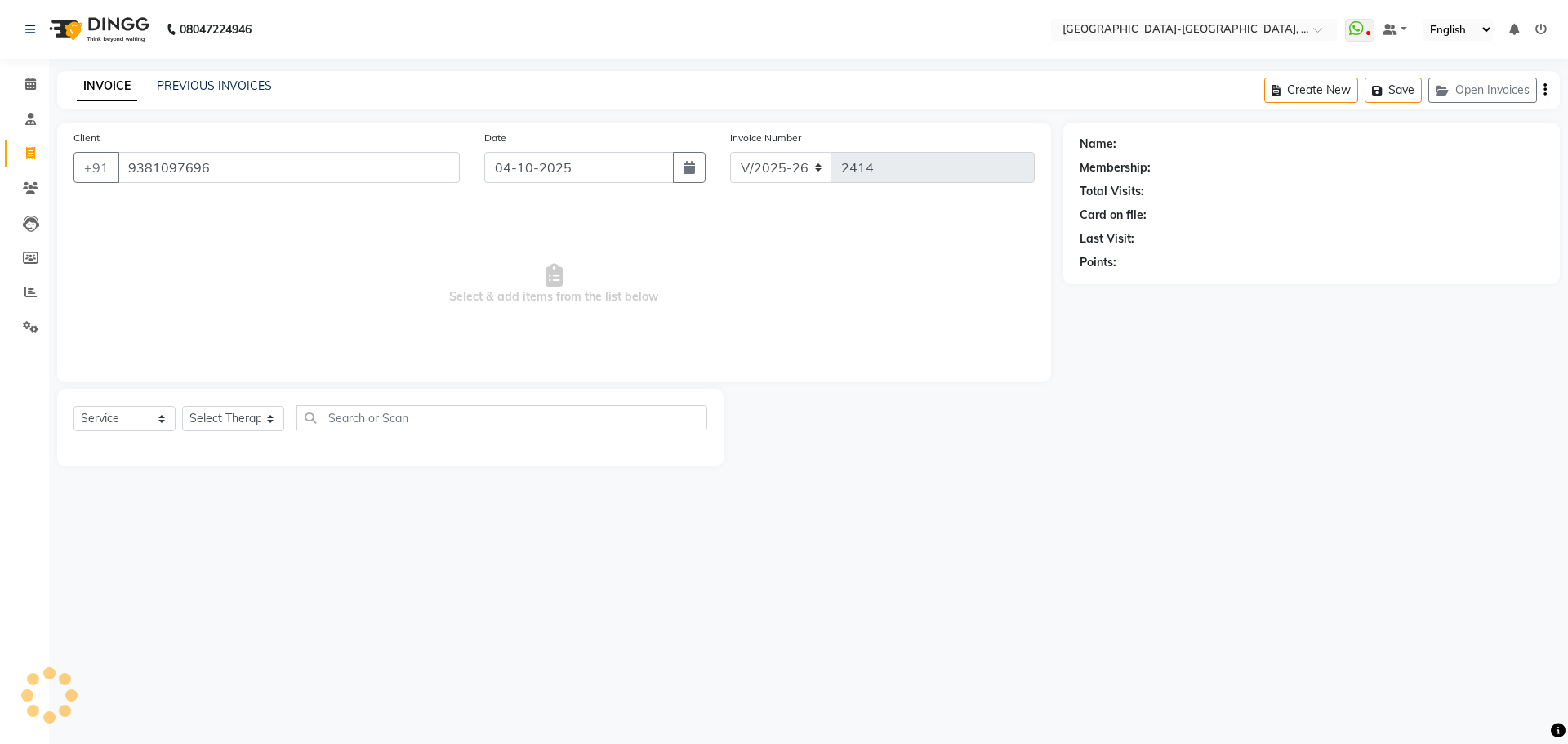
type input "9381097696"
click at [1128, 152] on link "Akhil" at bounding box center [1165, 144] width 91 height 18
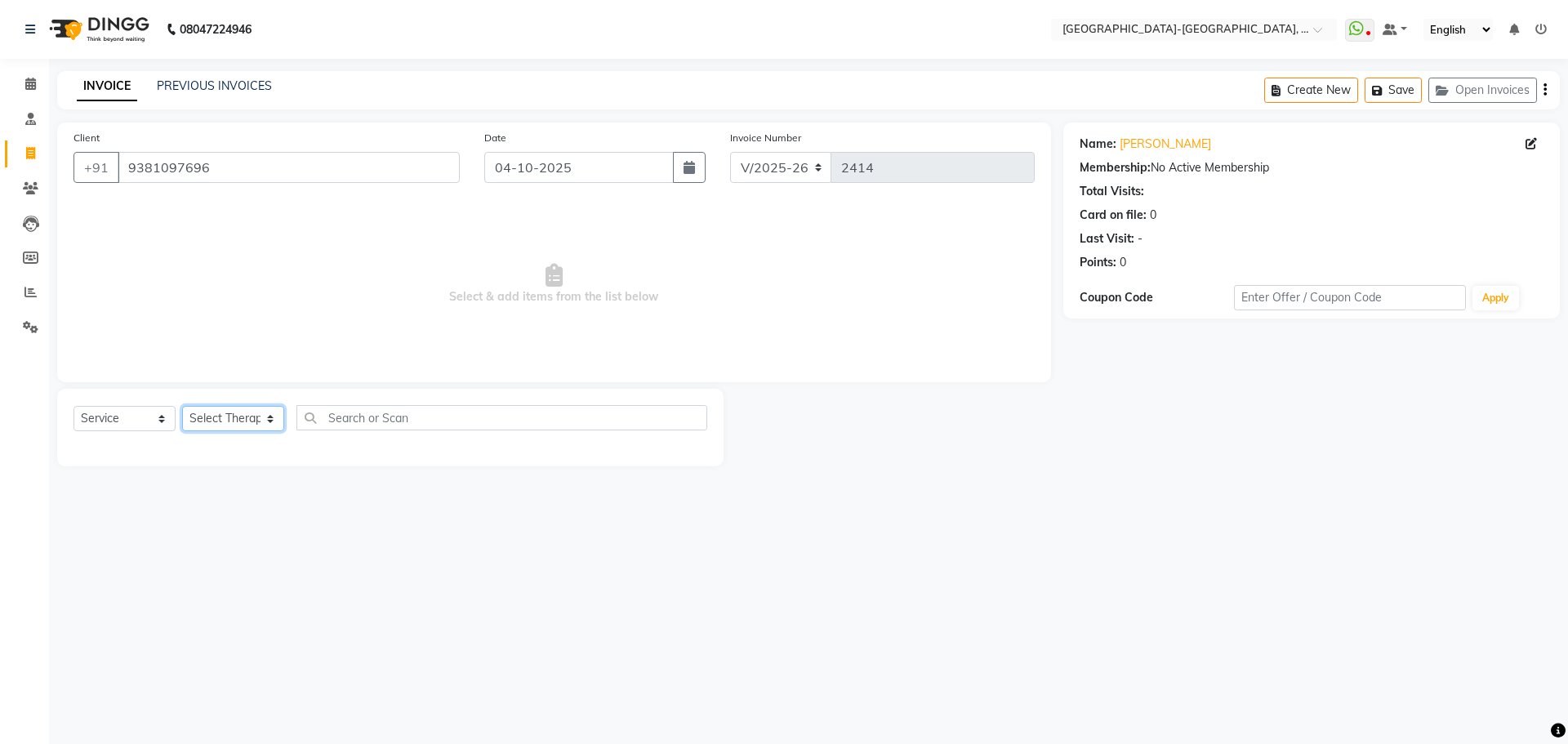
click at [259, 429] on select "Select Therapist Adakho Bone Hridziia Iris Katene Kholu Mayio Mohit Moru P Hrii…" at bounding box center [233, 418] width 102 height 25
select select "49851"
click at [182, 405] on select "Select Therapist Adakho Bone Hridziia Iris Katene Kholu Mayio Mohit Moru P Hrii…" at bounding box center [233, 418] width 102 height 25
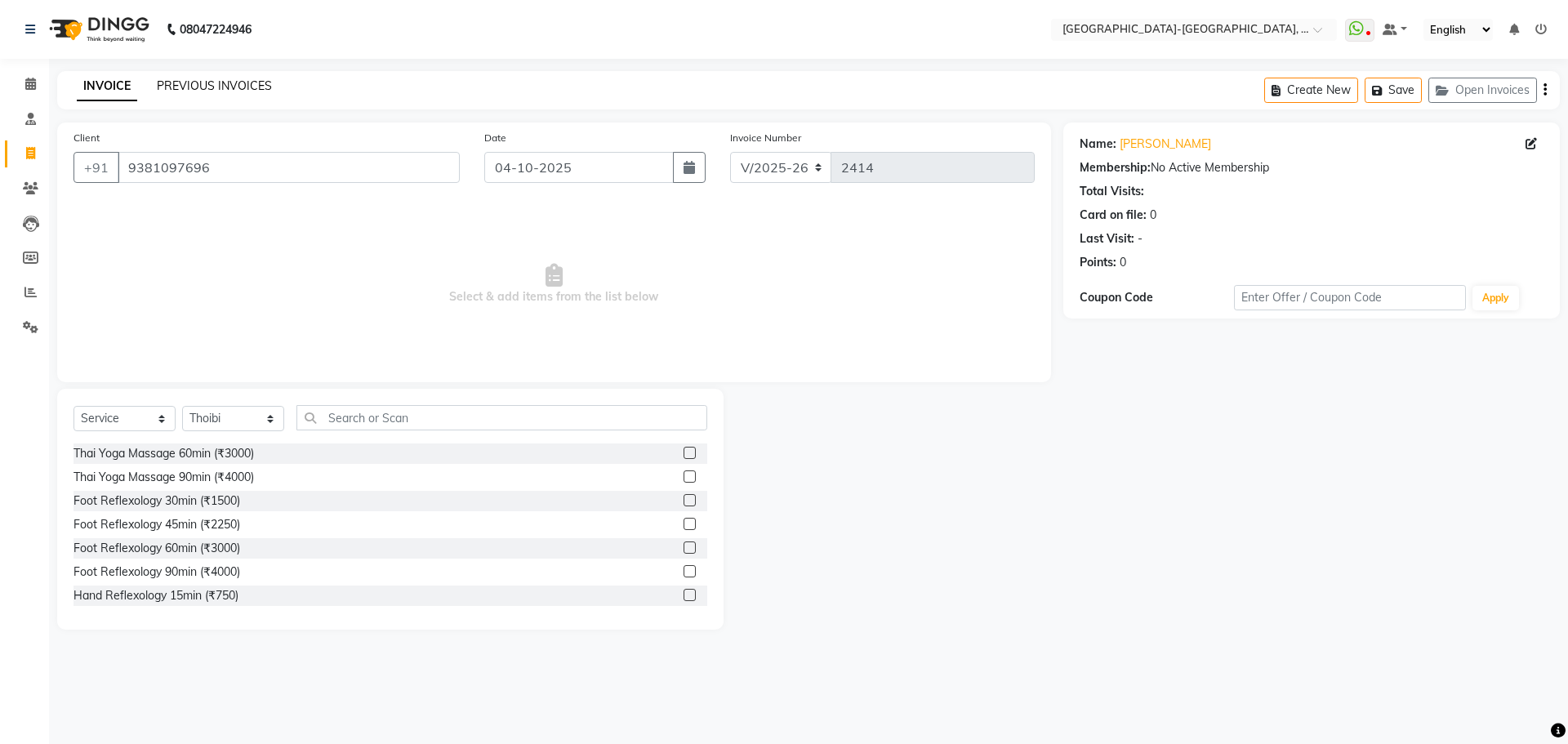
click at [189, 87] on link "PREVIOUS INVOICES" at bounding box center [214, 86] width 115 height 15
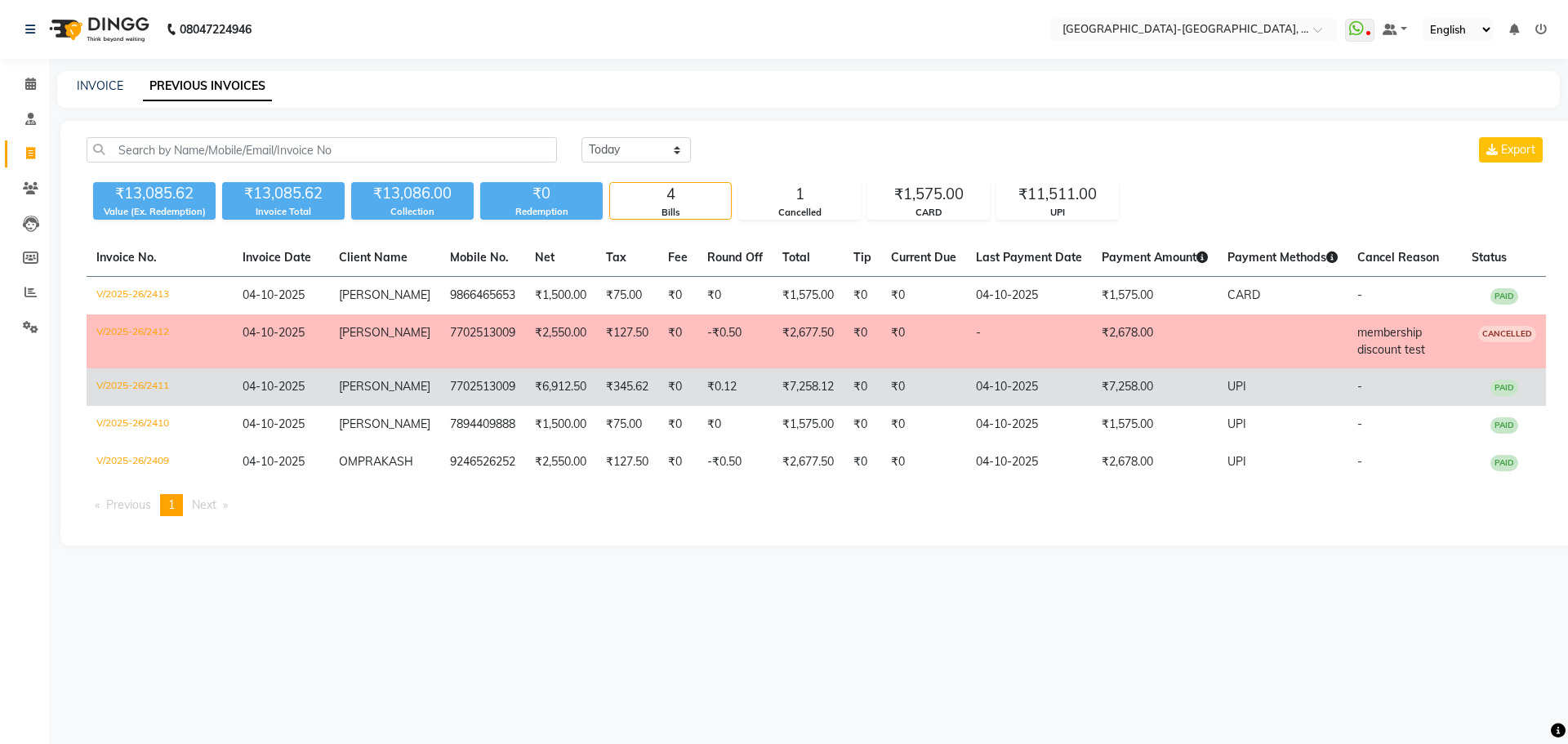
click at [389, 395] on td "Anand" at bounding box center [384, 386] width 111 height 38
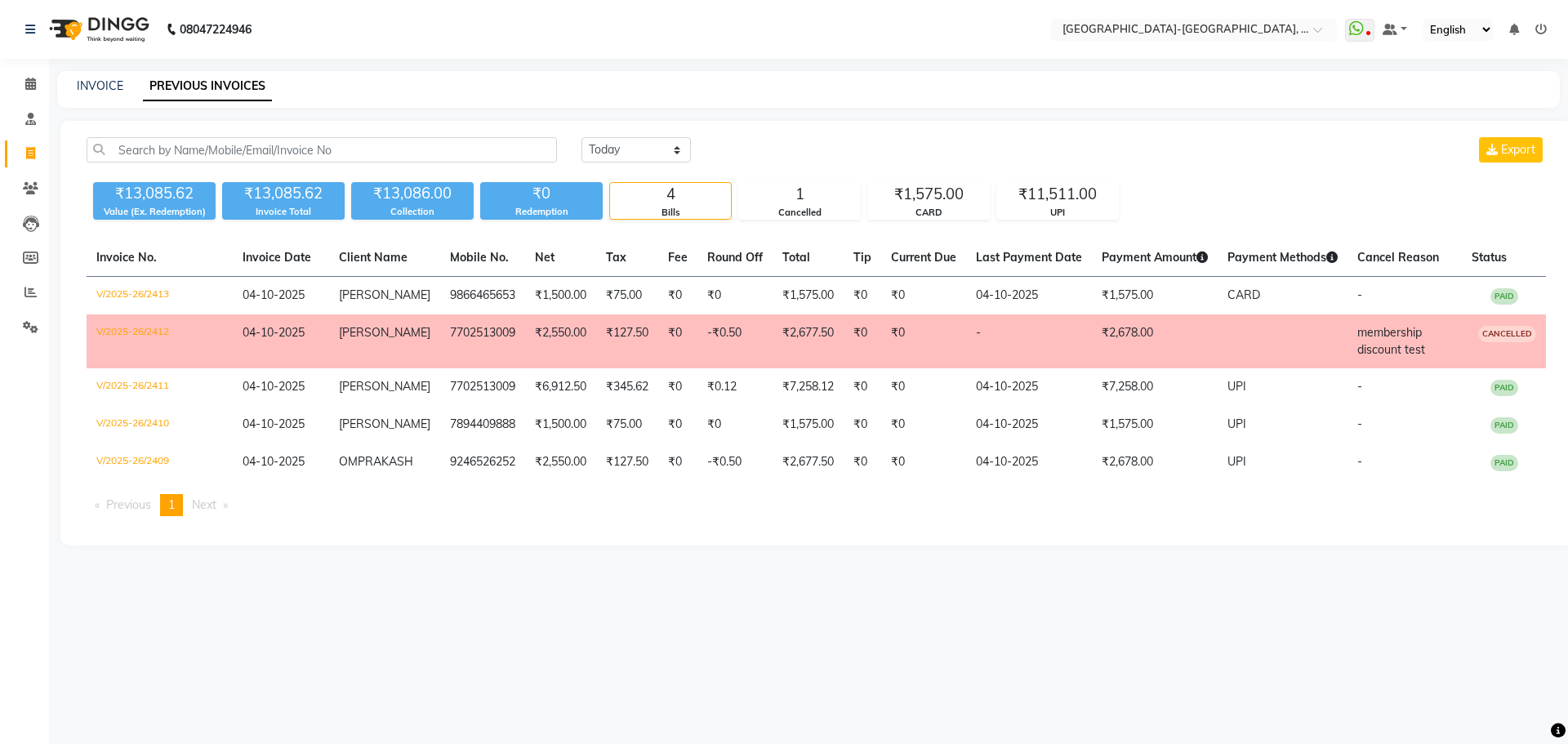
click at [37, 146] on span at bounding box center [31, 154] width 28 height 18
select select "service"
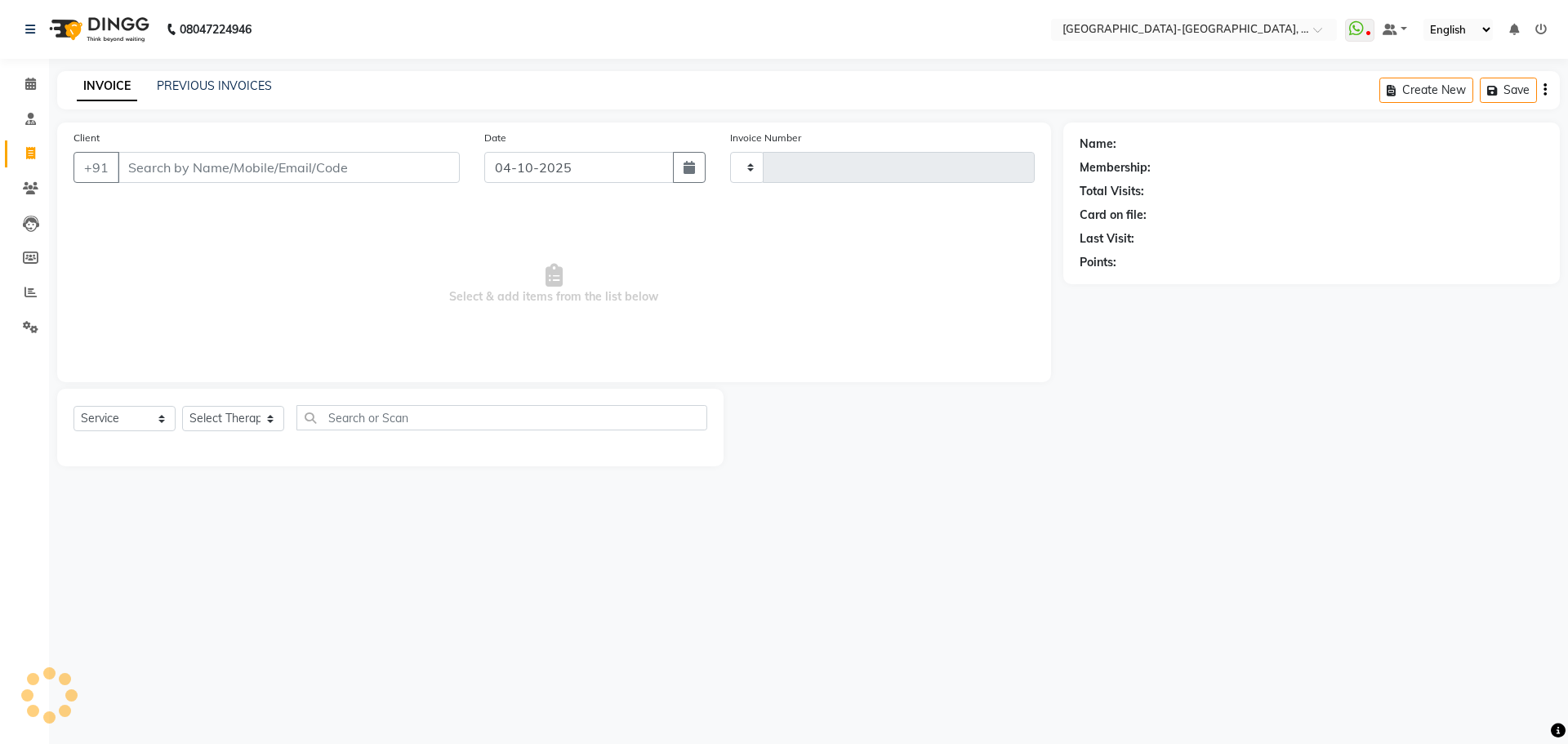
type input "2414"
select select "5851"
drag, startPoint x: 189, startPoint y: 181, endPoint x: 197, endPoint y: 179, distance: 8.2
click at [190, 181] on input "Client" at bounding box center [289, 167] width 342 height 31
click at [204, 178] on input "Client" at bounding box center [289, 167] width 342 height 31
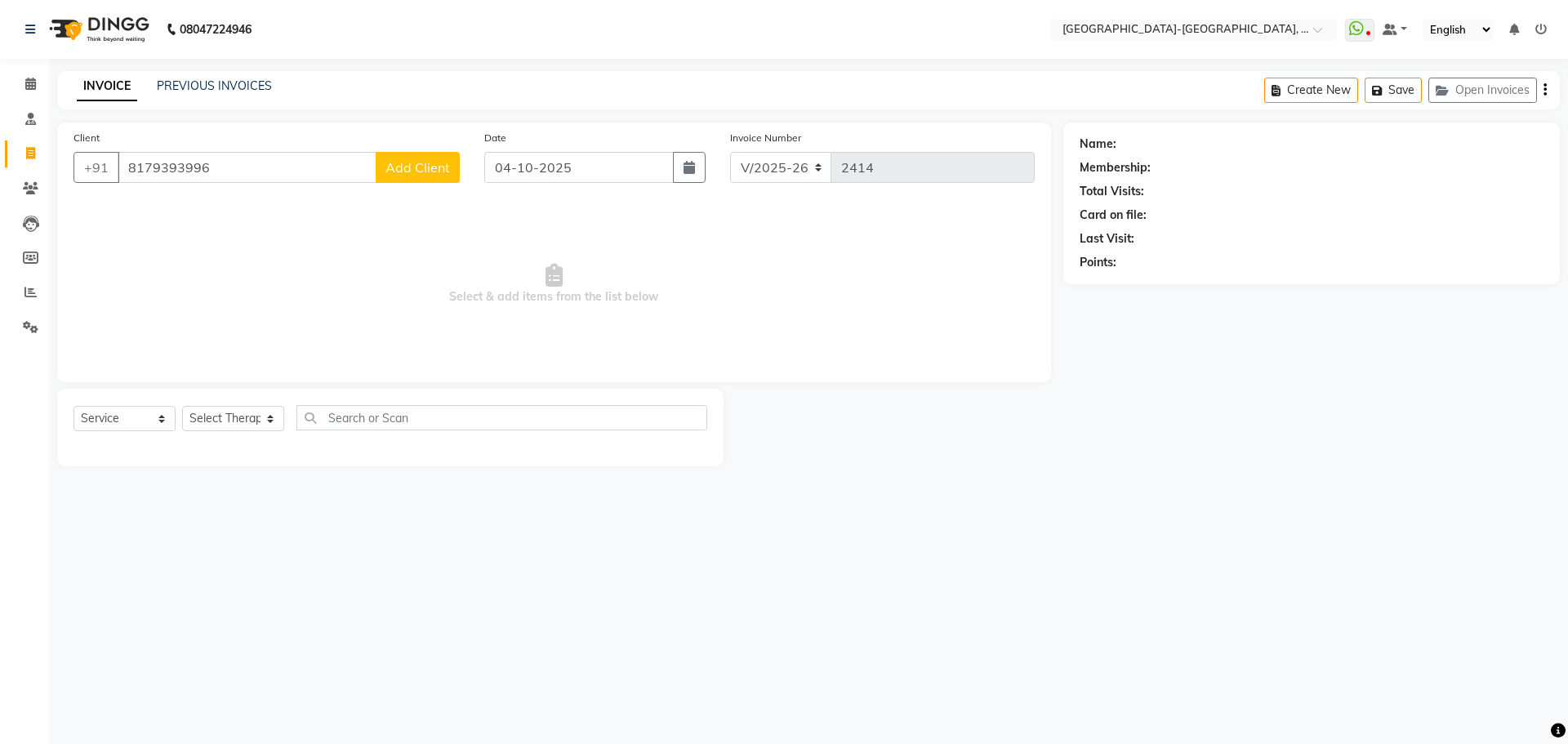
type input "8179393996"
click at [434, 166] on span "Add Client" at bounding box center [417, 167] width 64 height 17
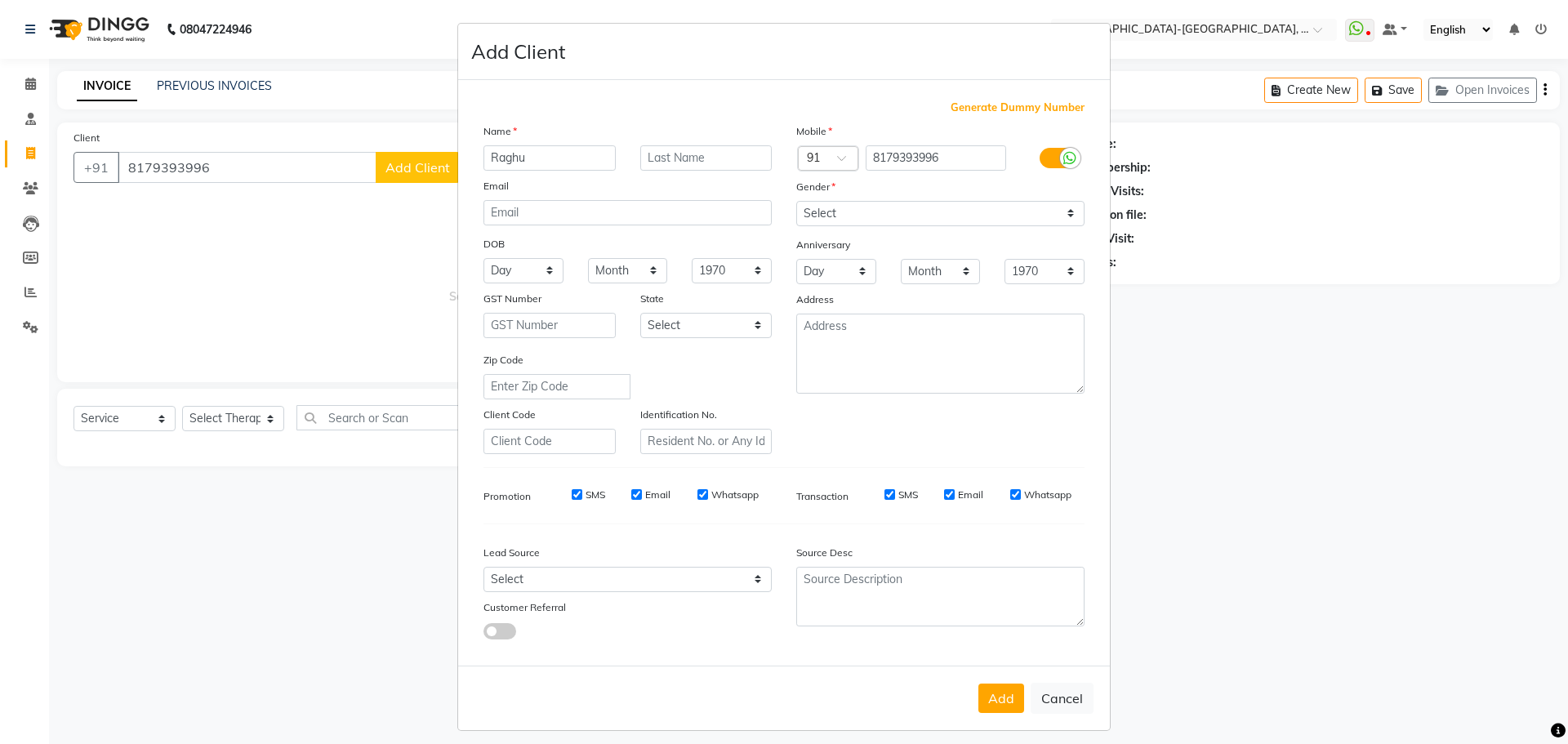
type input "Raghu"
click at [883, 211] on select "Select Male Female Other Prefer Not To Say" at bounding box center [940, 213] width 289 height 25
select select "male"
click at [796, 201] on select "Select Male Female Other Prefer Not To Say" at bounding box center [940, 213] width 289 height 25
click at [991, 696] on button "Add" at bounding box center [1001, 697] width 46 height 29
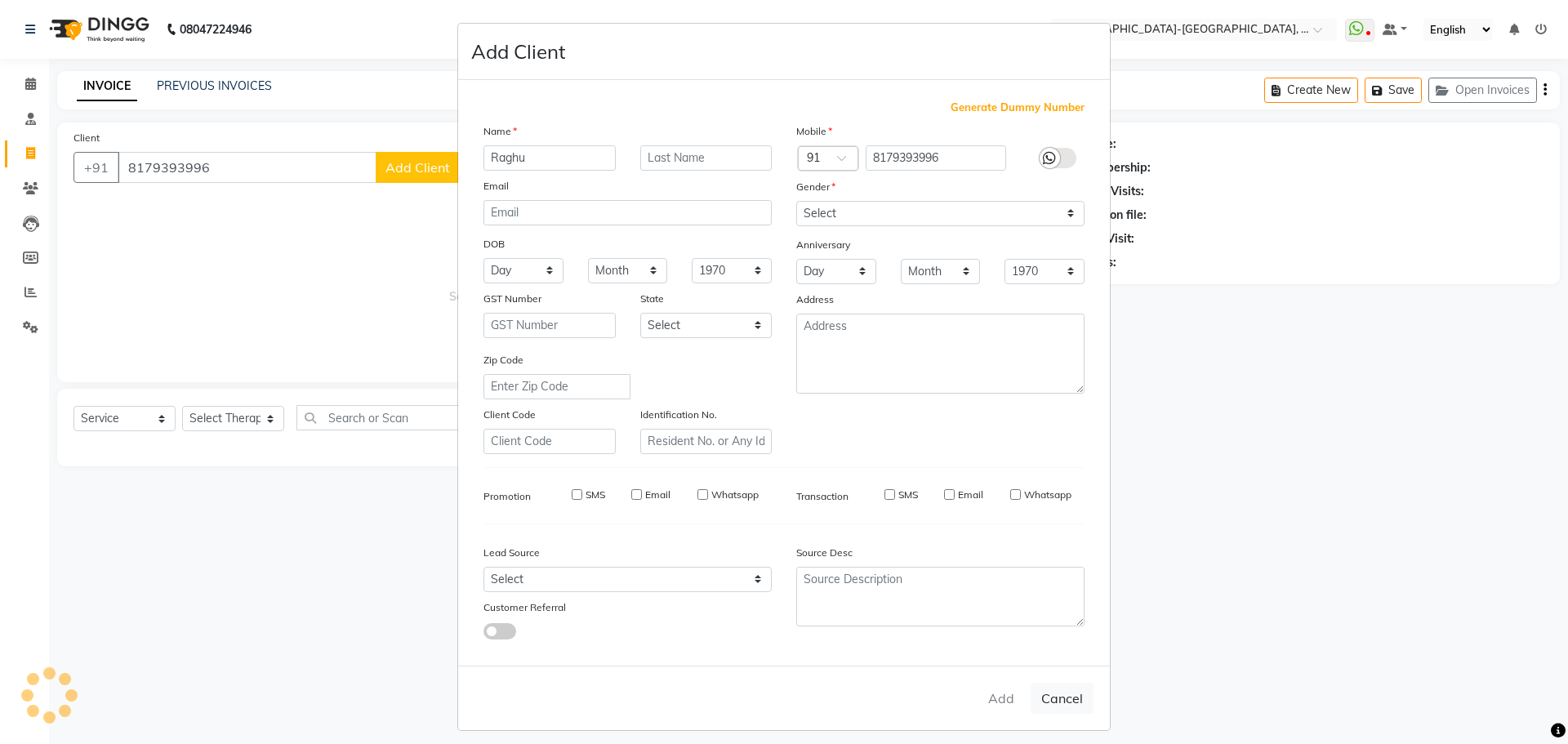
select select
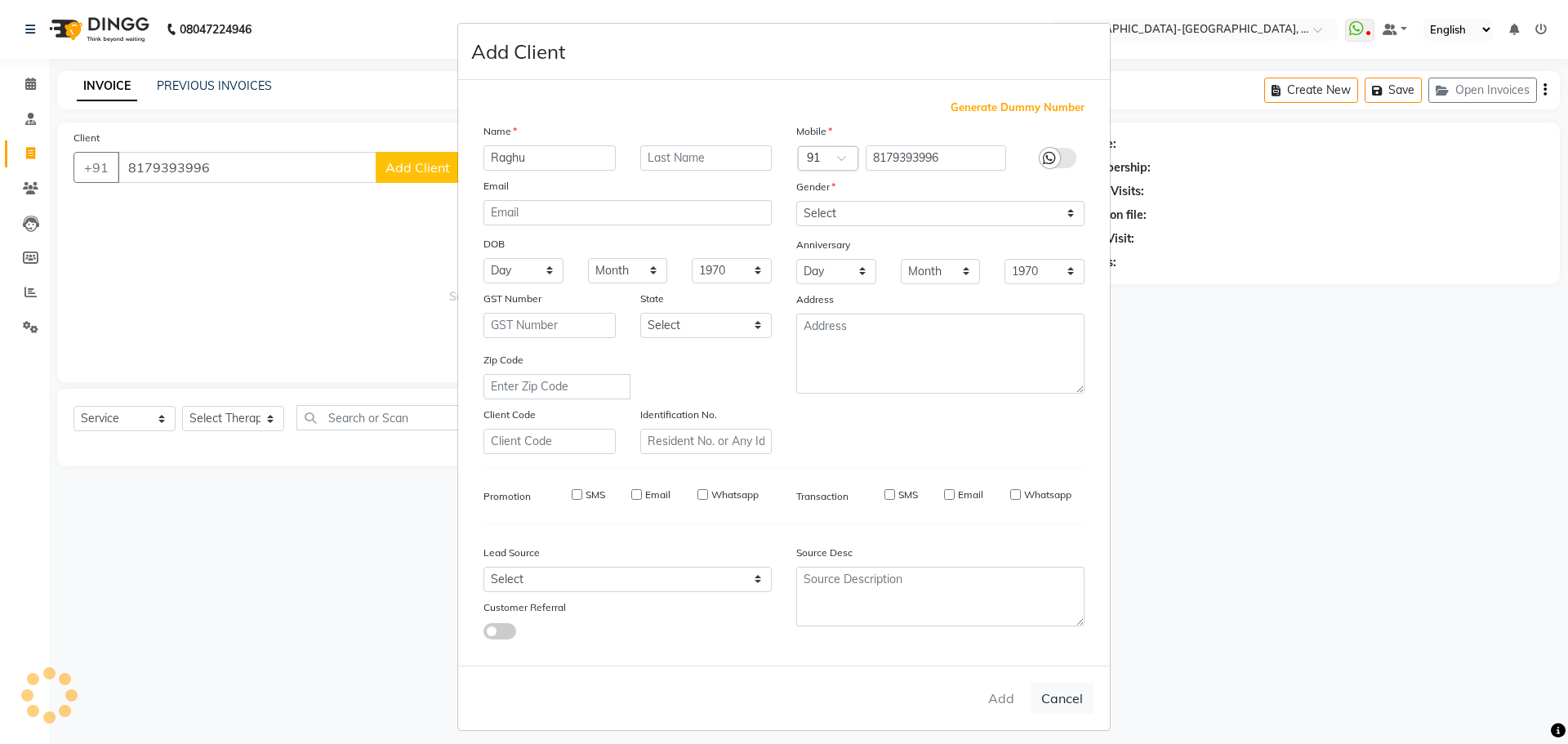
select select
checkbox input "false"
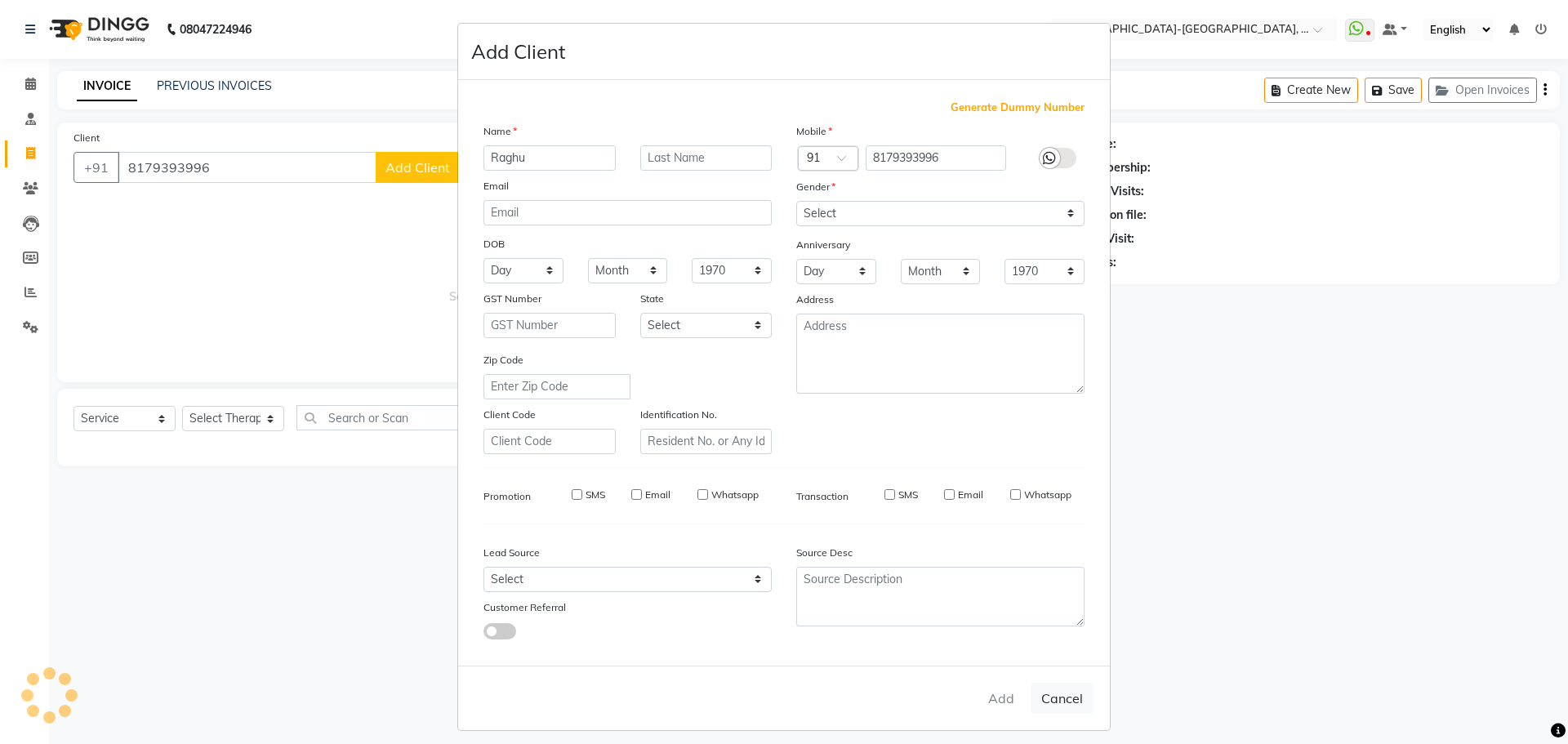
checkbox input "false"
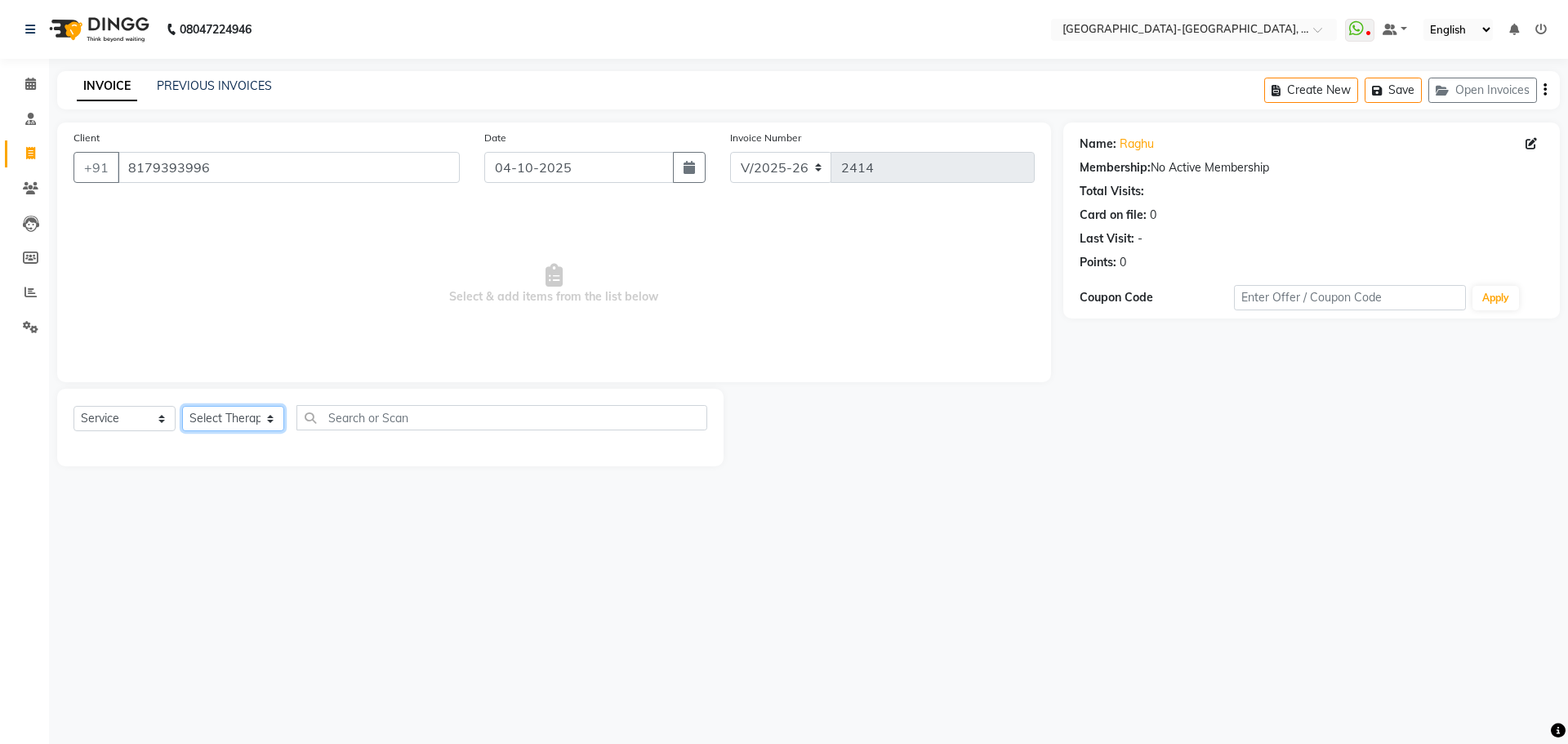
drag, startPoint x: 220, startPoint y: 411, endPoint x: 223, endPoint y: 426, distance: 15.3
click at [220, 411] on select "Select Therapist Adakho Bone Hridziia Iris Katene Kholu Mayio Mohit Moru P Hrii…" at bounding box center [233, 418] width 102 height 25
select select "49851"
click at [182, 405] on select "Select Therapist Adakho Bone Hridziia Iris Katene Kholu Mayio Mohit Moru P Hrii…" at bounding box center [233, 418] width 102 height 25
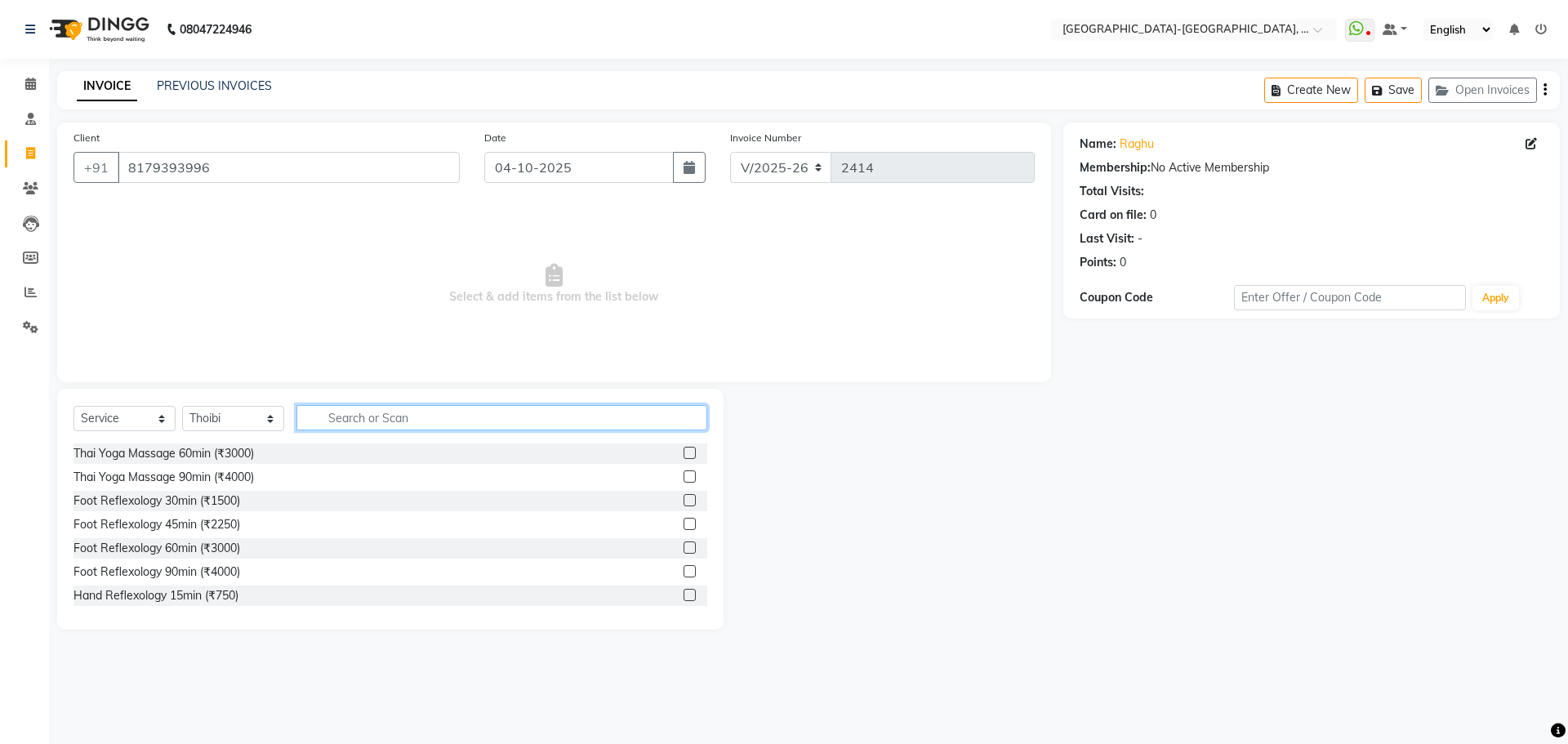
click at [414, 424] on input "text" at bounding box center [501, 417] width 411 height 25
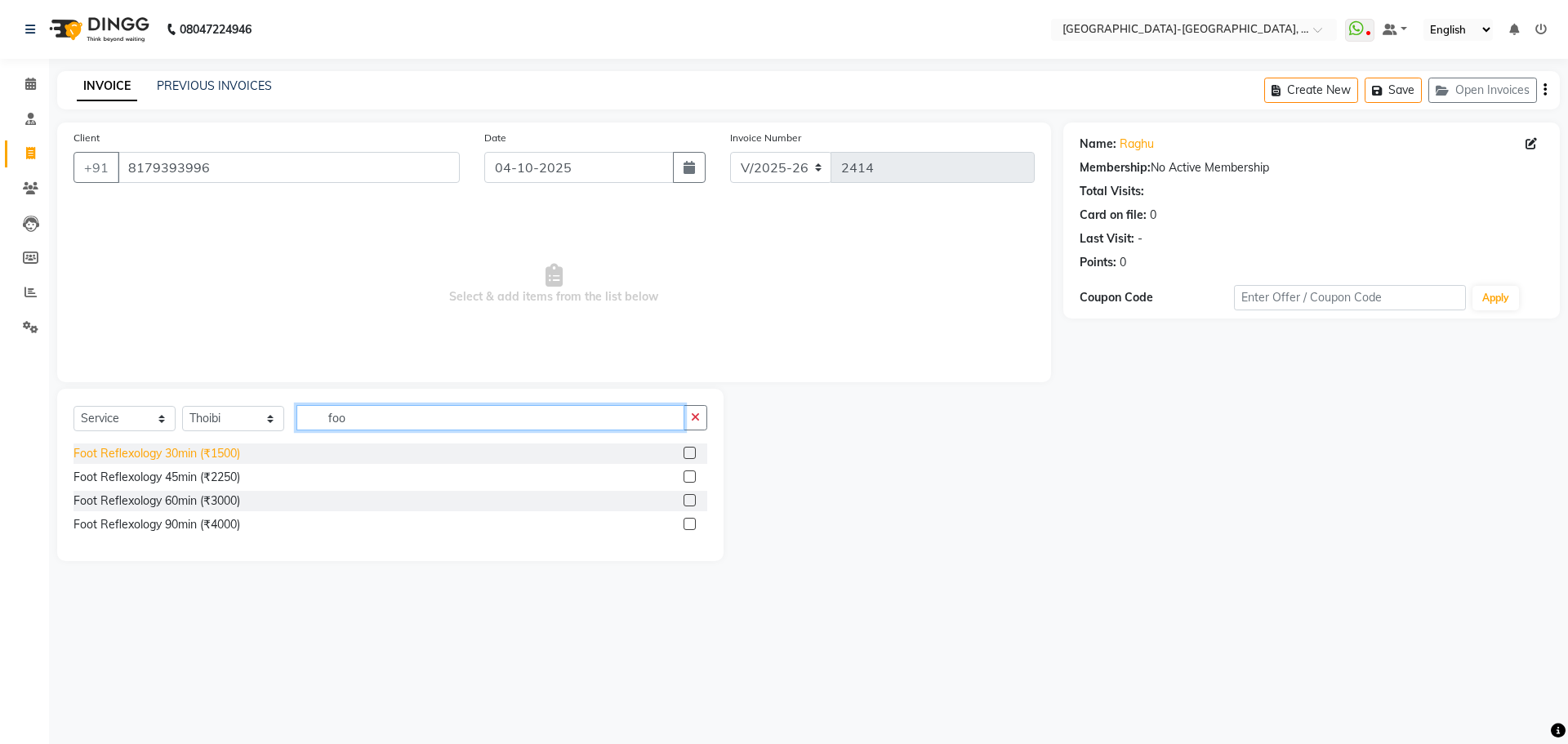
type input "foo"
click at [236, 456] on div "Foot Reflexology 30min (₹1500)" at bounding box center [156, 453] width 166 height 18
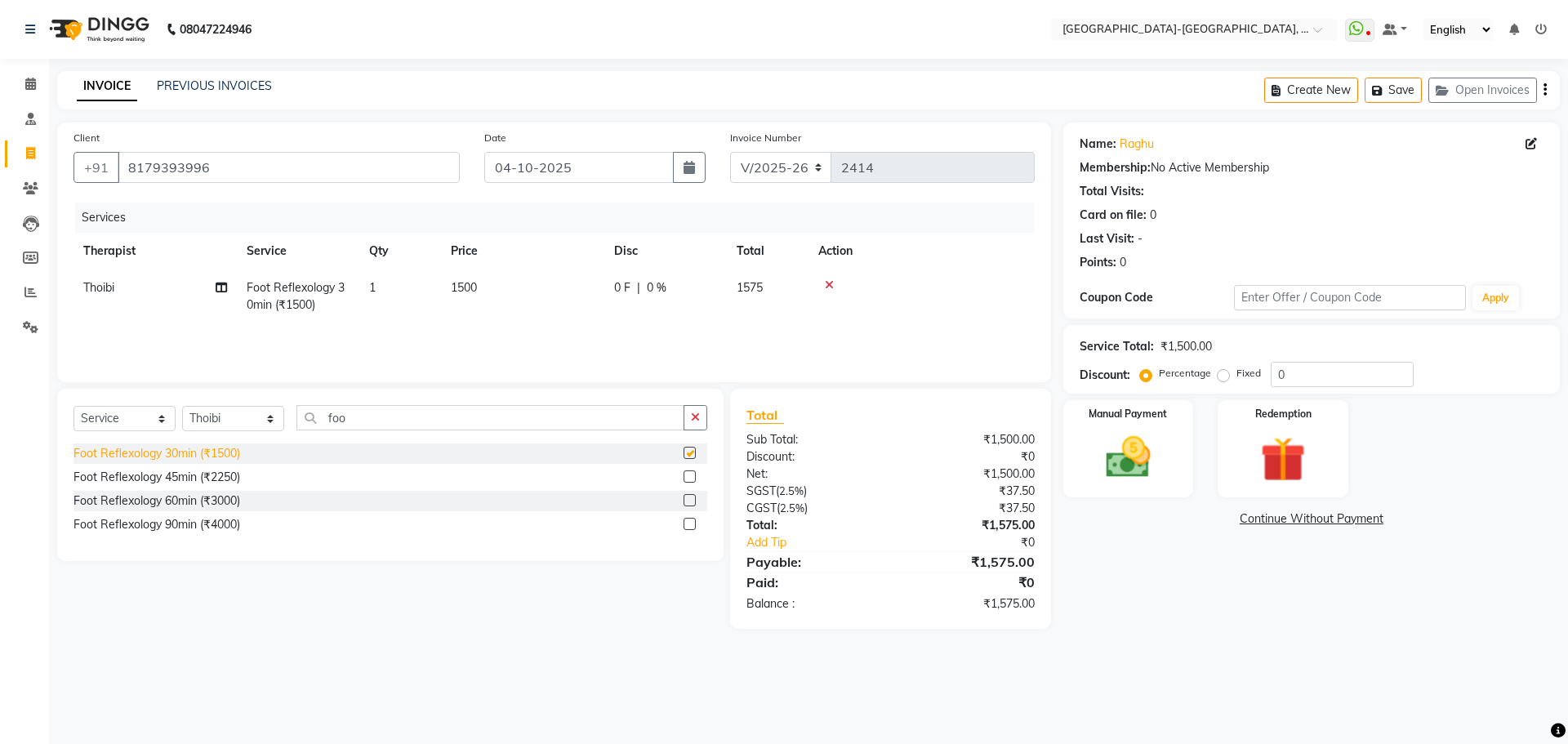
checkbox input "false"
click at [1087, 461] on div "Manual Payment" at bounding box center [1127, 448] width 135 height 100
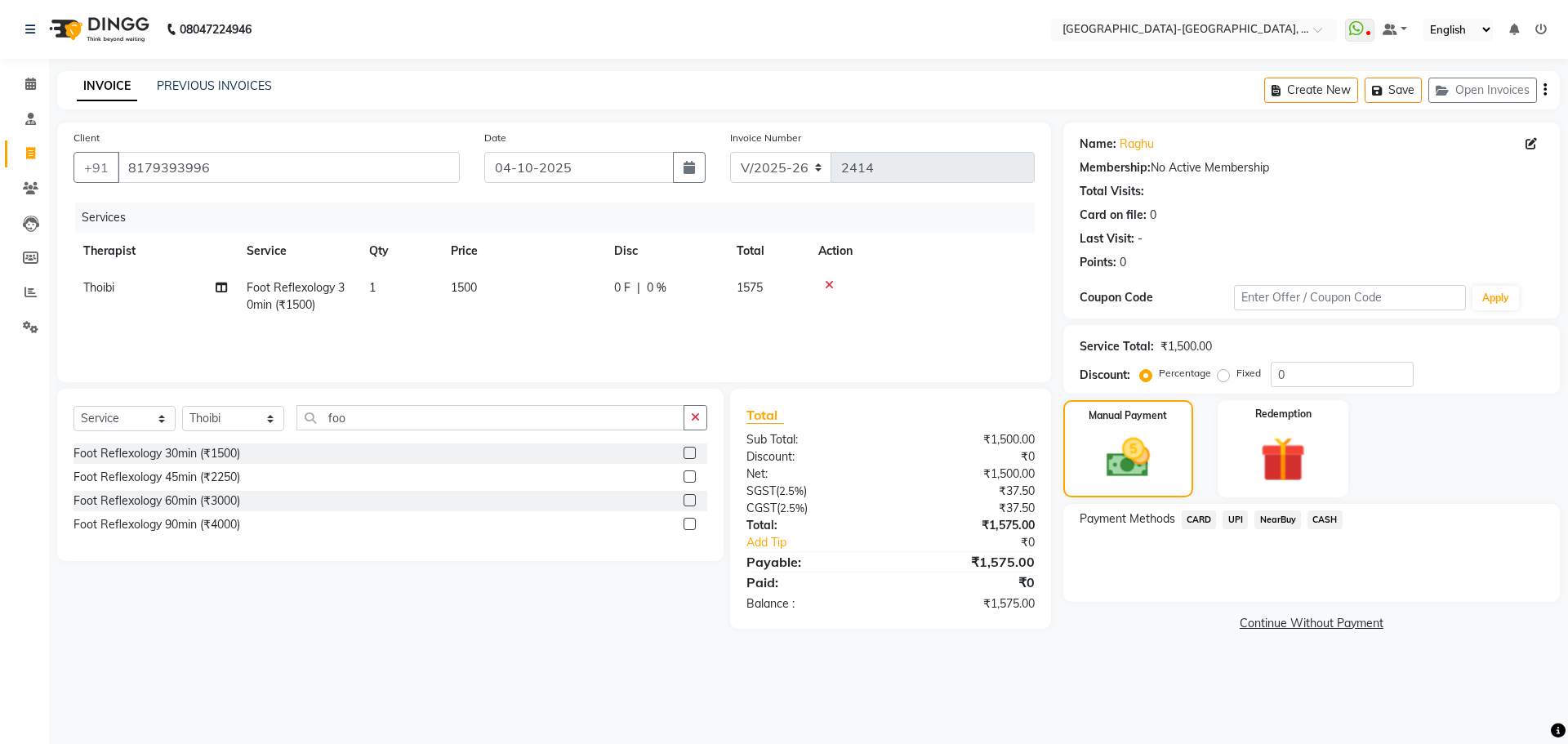
click at [114, 293] on span "Thoibi" at bounding box center [99, 288] width 31 height 15
select select "49851"
click at [114, 293] on select "Adakho Bone Hridziia Iris Katene Kholu Mayio Mohit Moru P Hriidziio Sahriini Sa…" at bounding box center [156, 292] width 144 height 25
select select "40942"
click at [1233, 521] on span "UPI" at bounding box center [1235, 519] width 25 height 18
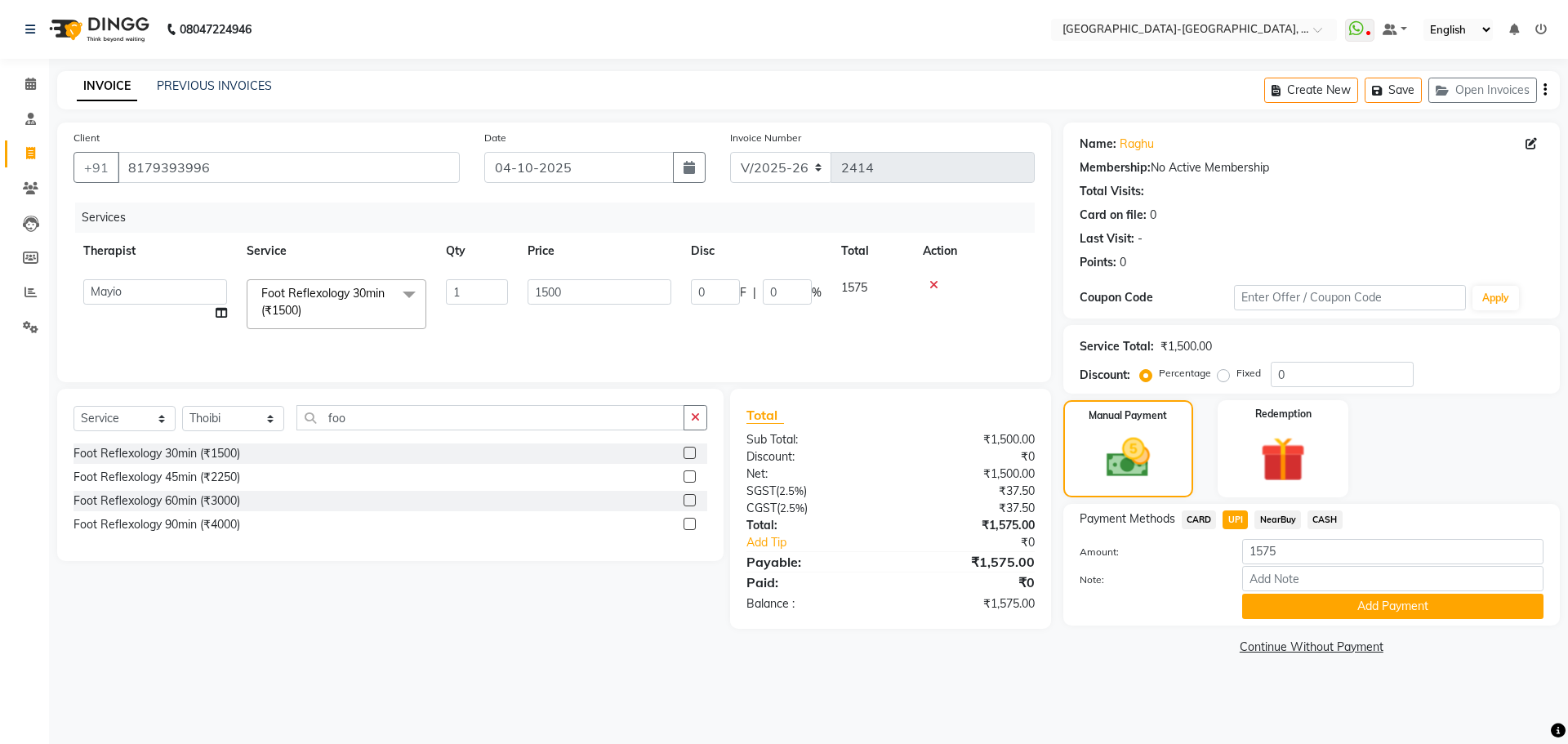
click at [1203, 515] on span "CARD" at bounding box center [1199, 519] width 35 height 18
click at [1307, 605] on button "Add Payment" at bounding box center [1392, 606] width 301 height 25
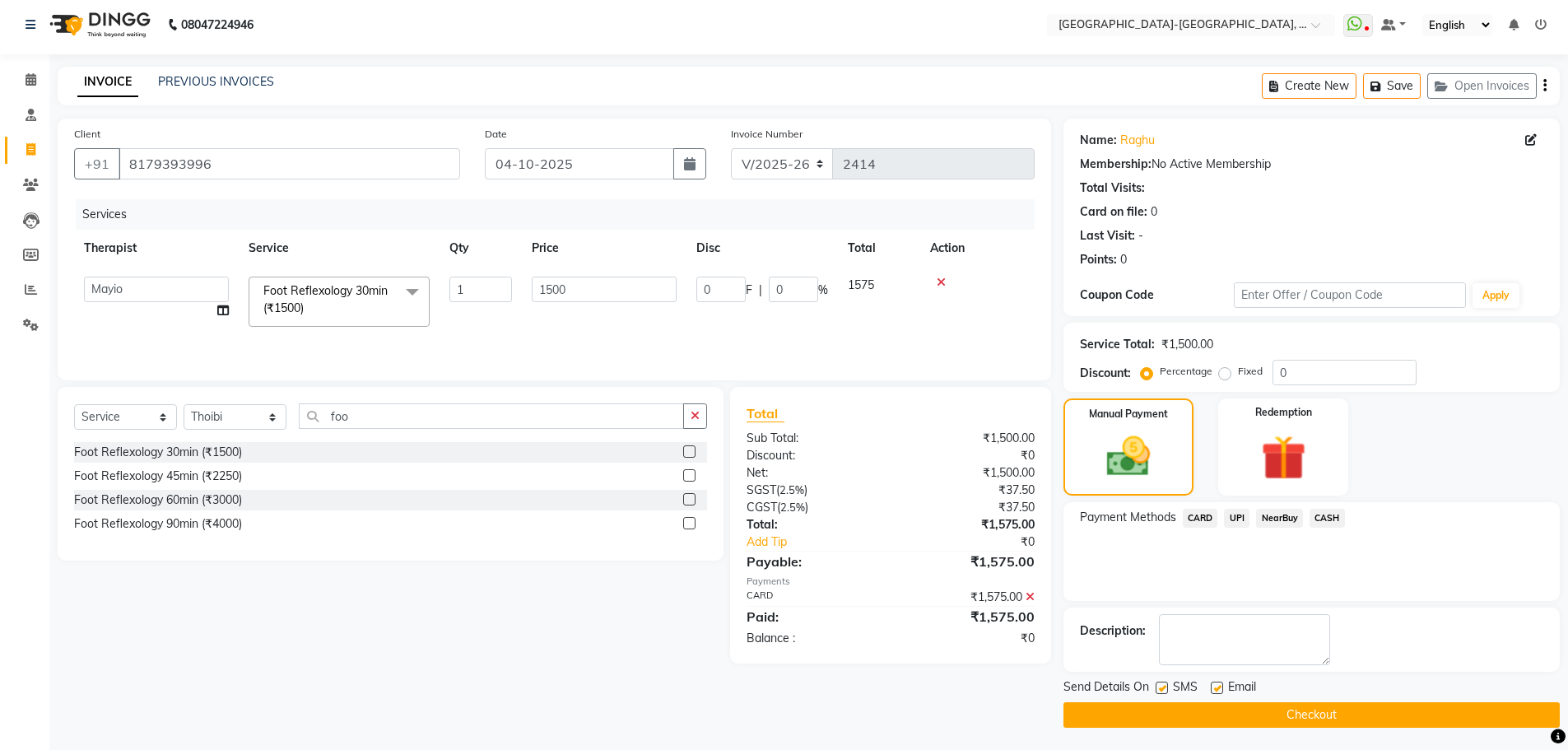
scroll to position [8, 0]
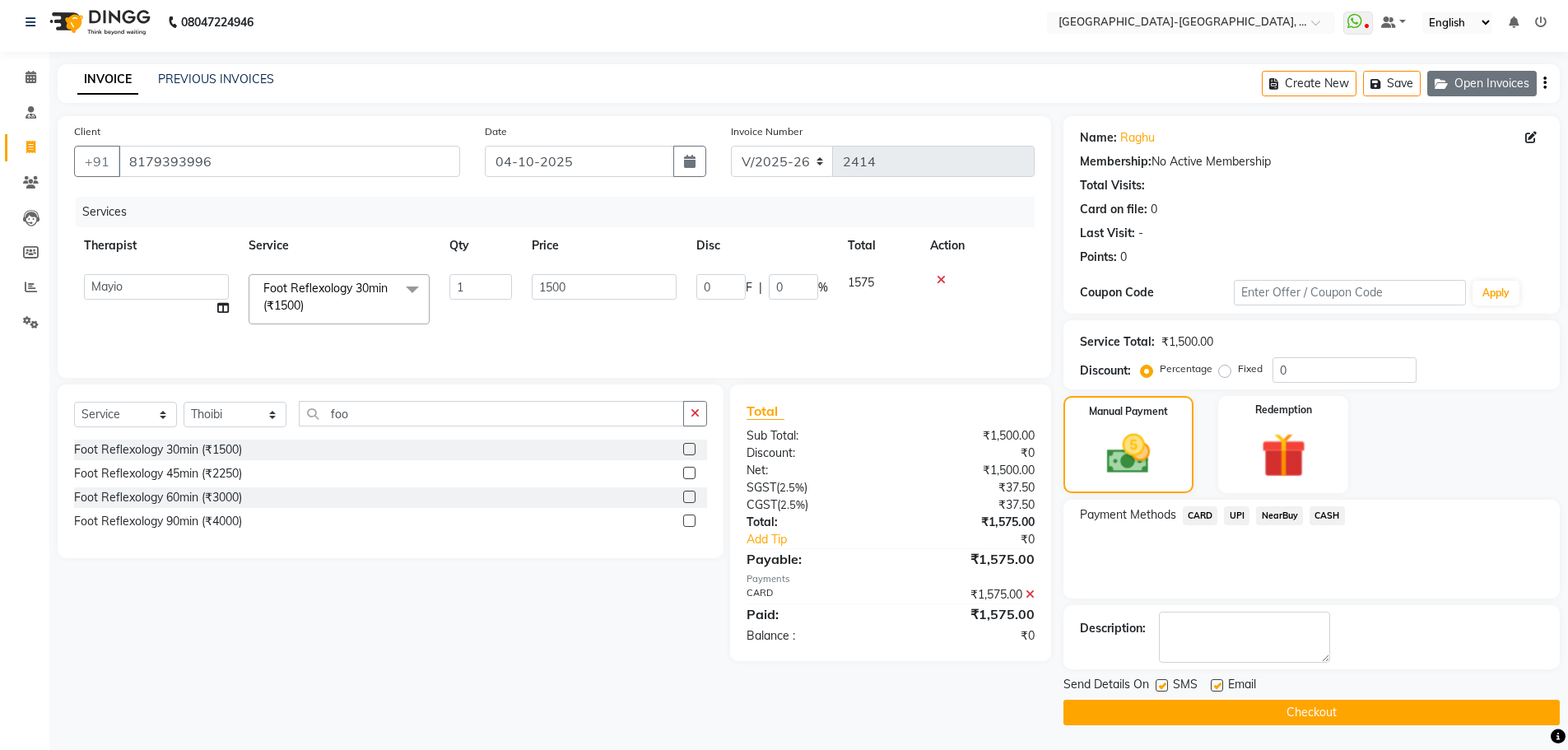
click at [1476, 83] on button "Open Invoices" at bounding box center [1482, 83] width 110 height 25
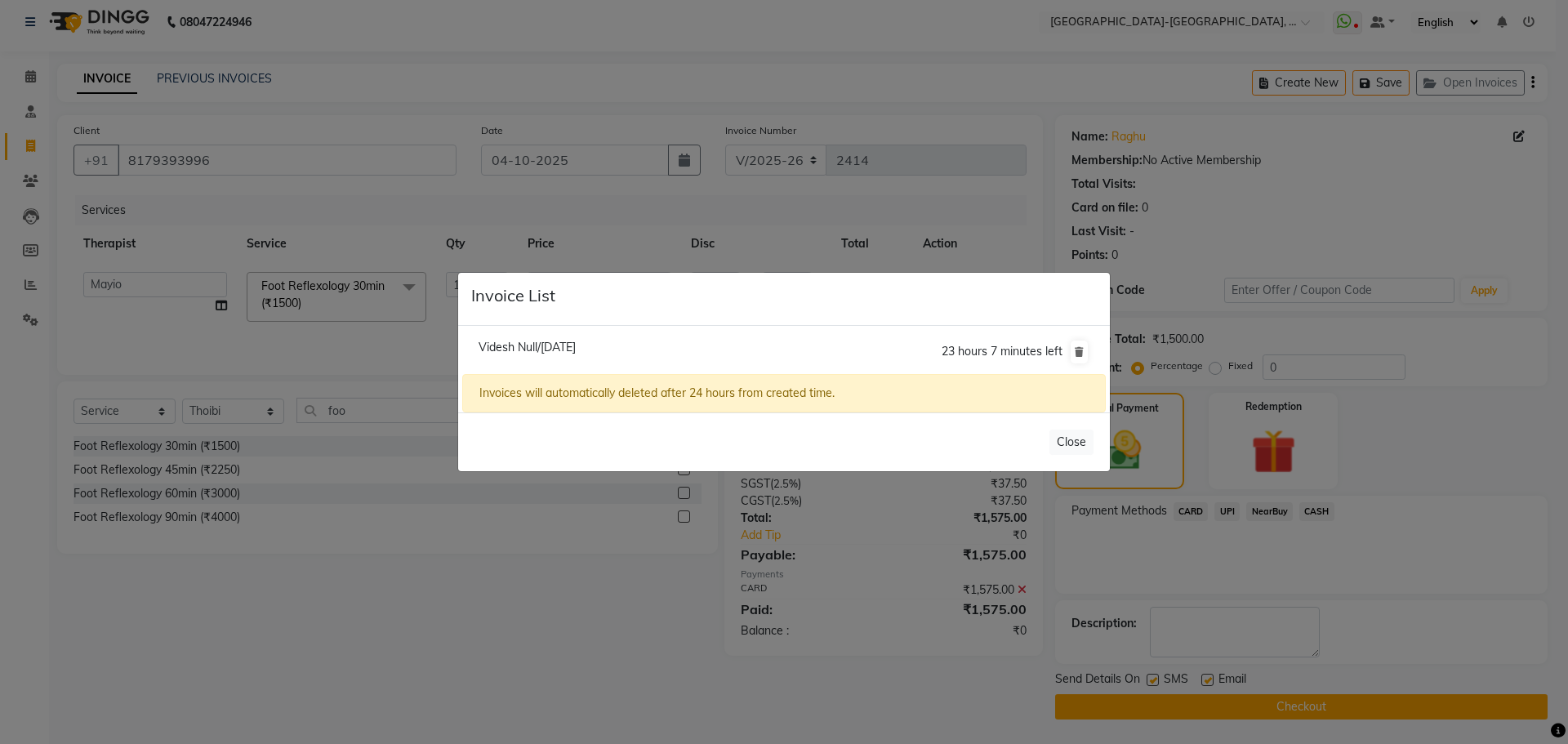
click at [1171, 241] on ngb-modal-window "Invoice List Videsh Null/04 October 2025 23 hours 7 minutes left Invoices will …" at bounding box center [784, 372] width 1568 height 744
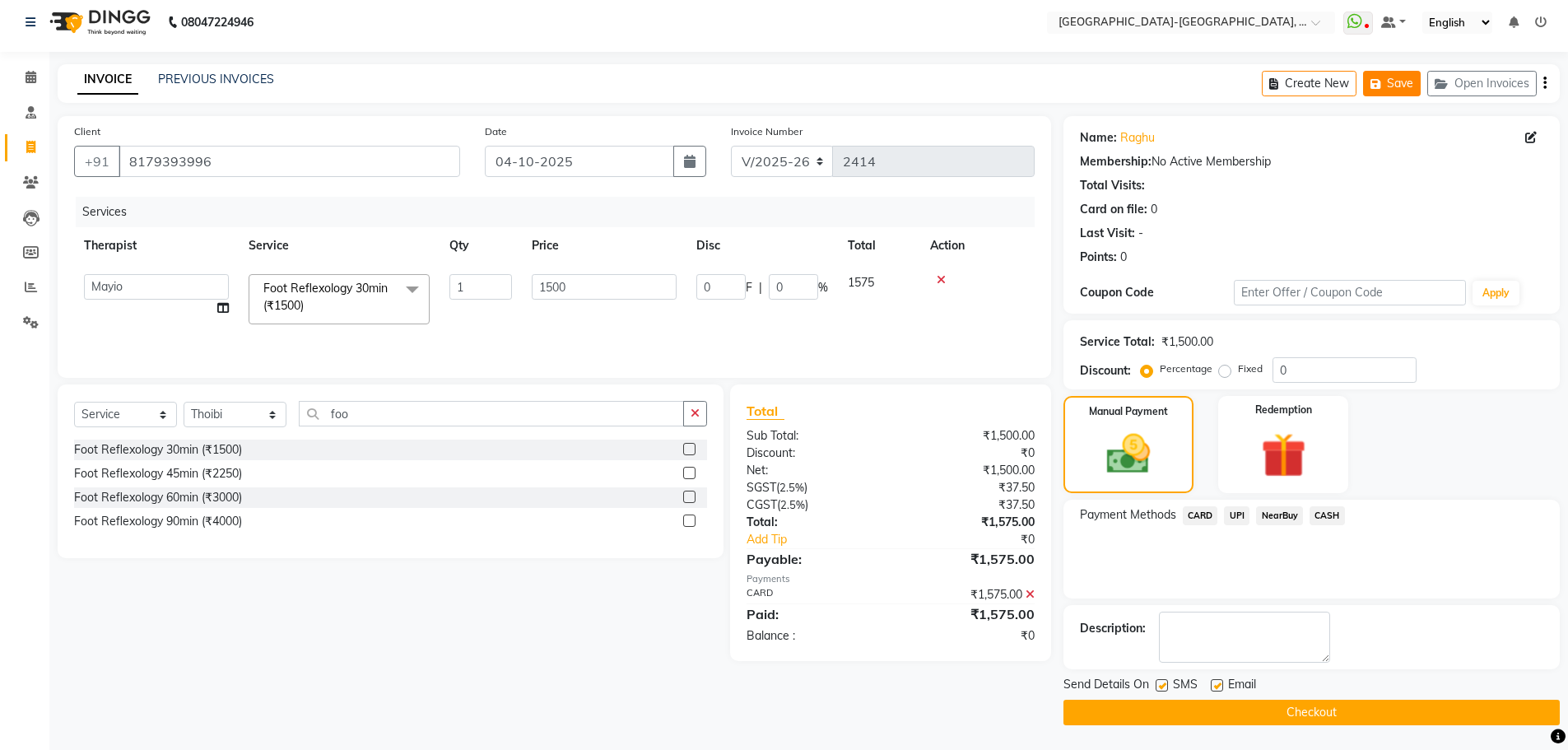
click at [1397, 82] on button "Save" at bounding box center [1392, 83] width 57 height 25
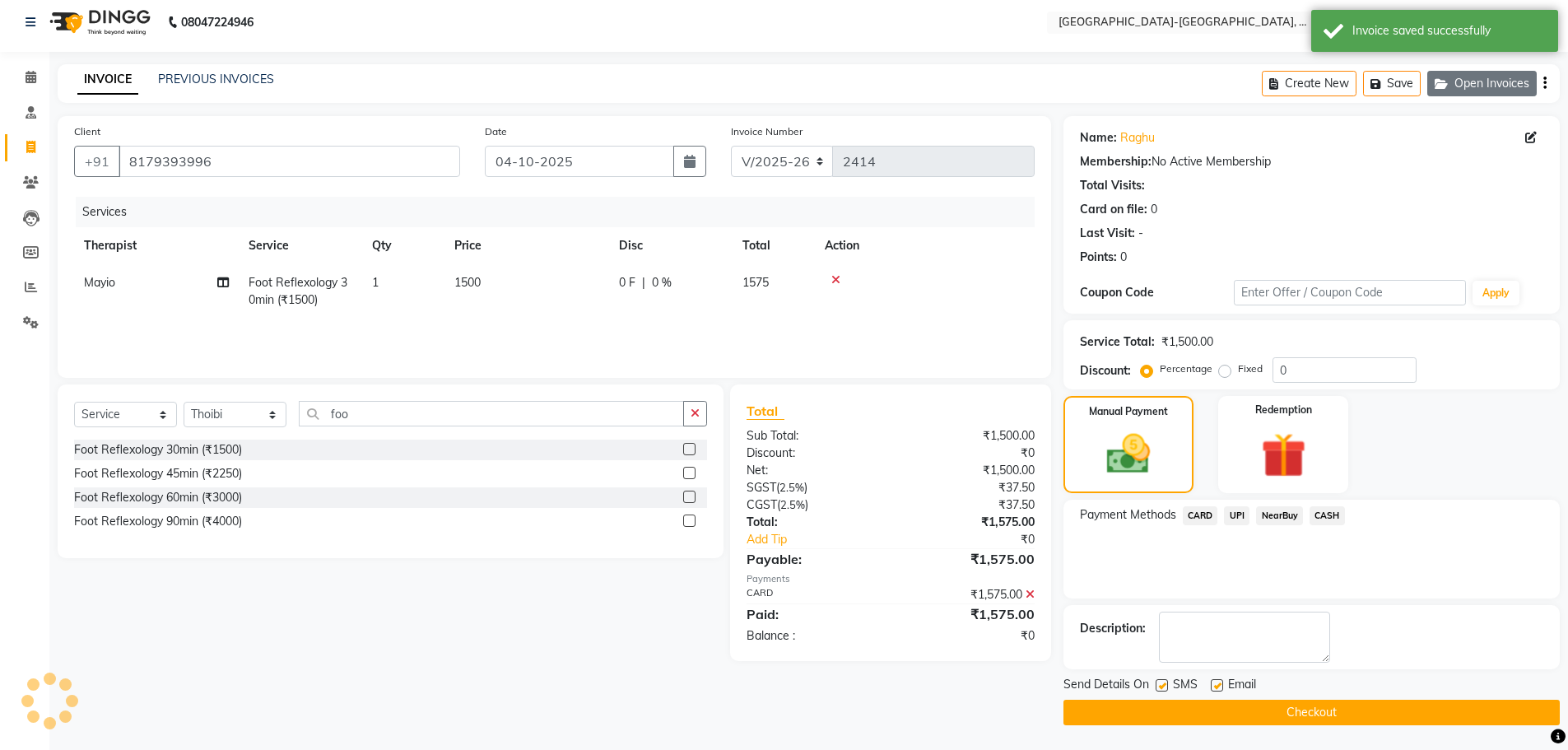
click at [1464, 81] on button "Open Invoices" at bounding box center [1482, 83] width 110 height 25
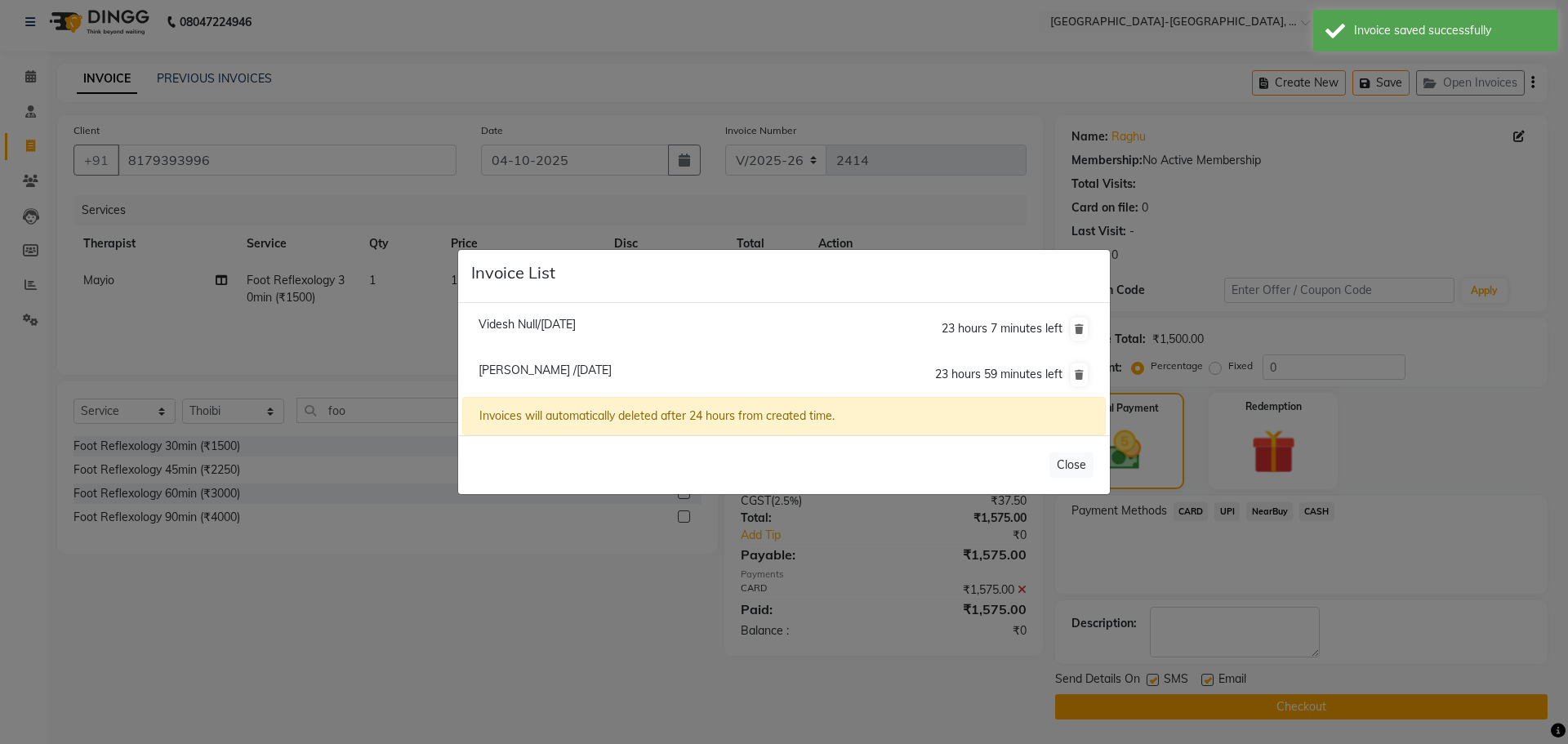
click at [775, 218] on ngb-modal-window "Invoice List Videsh Null/04 October 2025 23 hours 7 minutes left Raghu /04 Octo…" at bounding box center [784, 372] width 1568 height 744
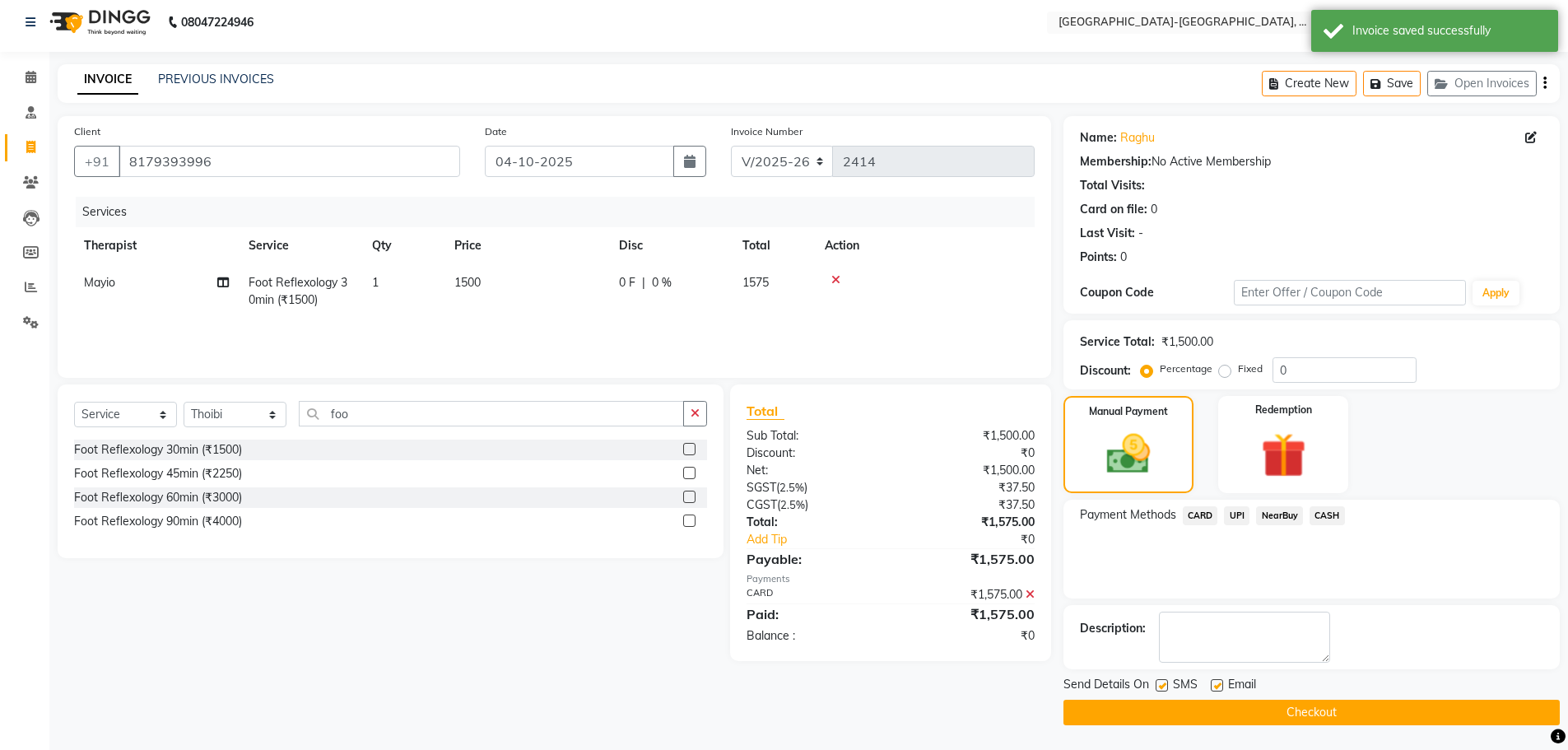
click at [221, 88] on div "INVOICE PREVIOUS INVOICES" at bounding box center [175, 80] width 236 height 19
click at [222, 74] on link "PREVIOUS INVOICES" at bounding box center [216, 79] width 116 height 15
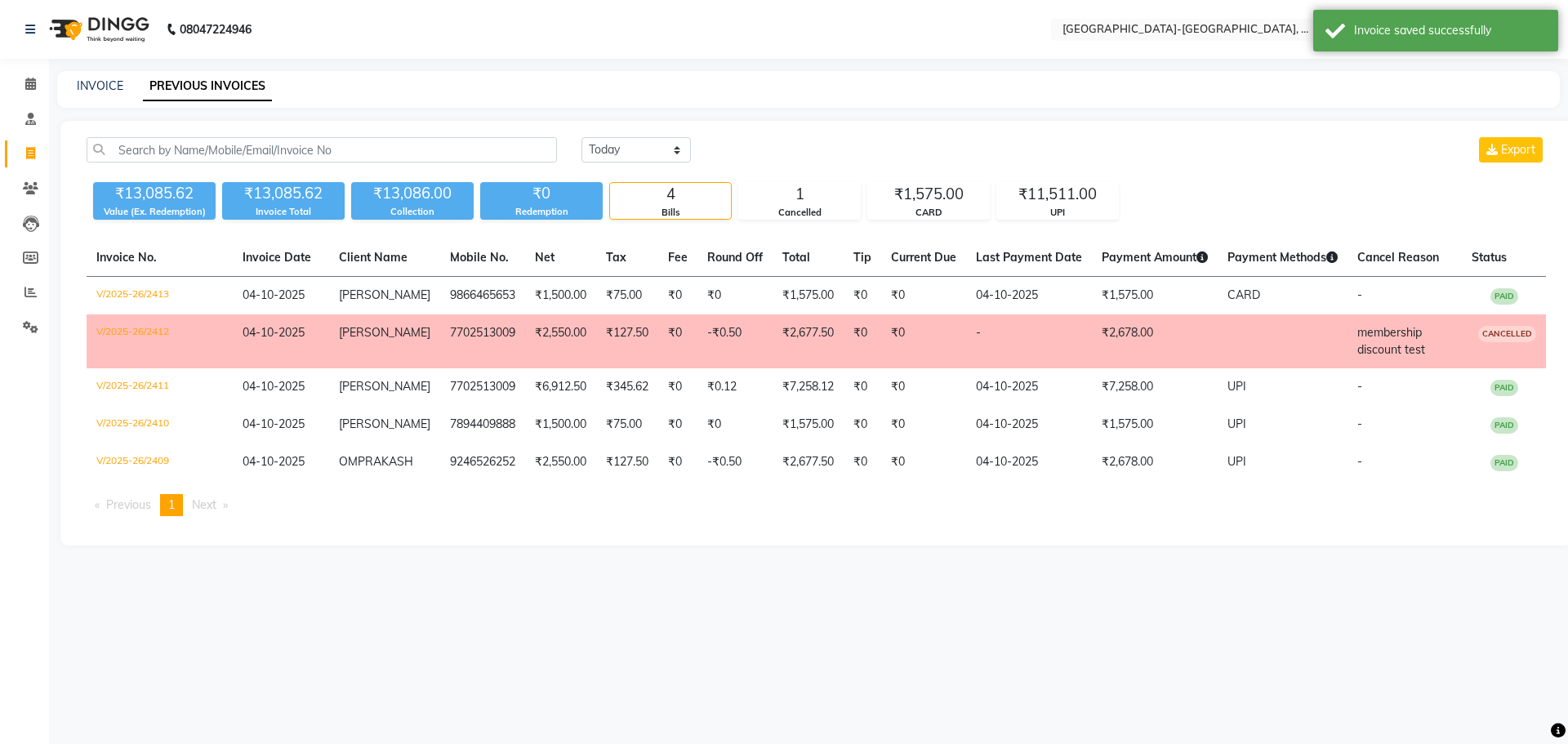
click at [45, 154] on li "Invoice" at bounding box center [24, 154] width 49 height 35
click at [40, 155] on span at bounding box center [31, 154] width 28 height 18
select select "service"
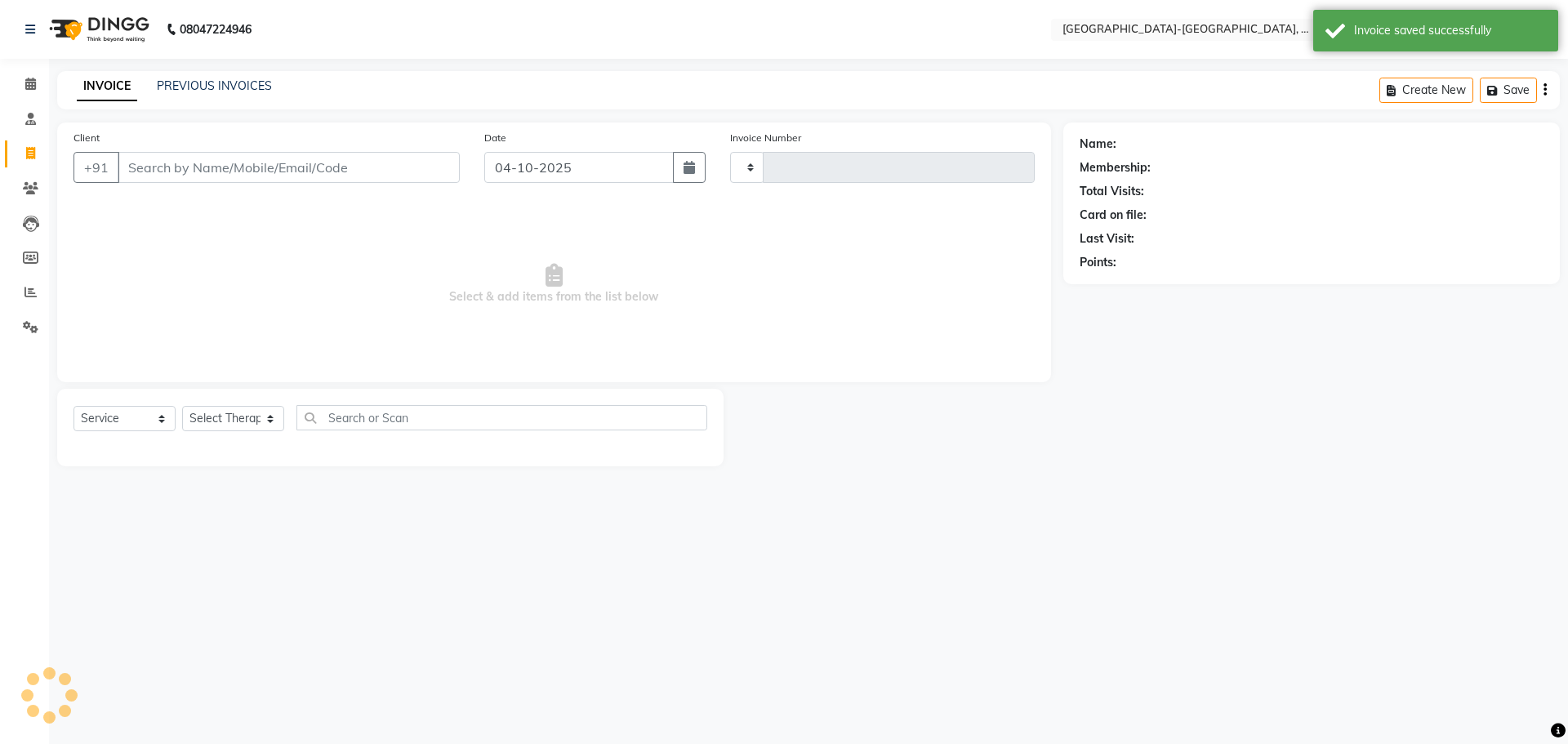
type input "2414"
select select "5851"
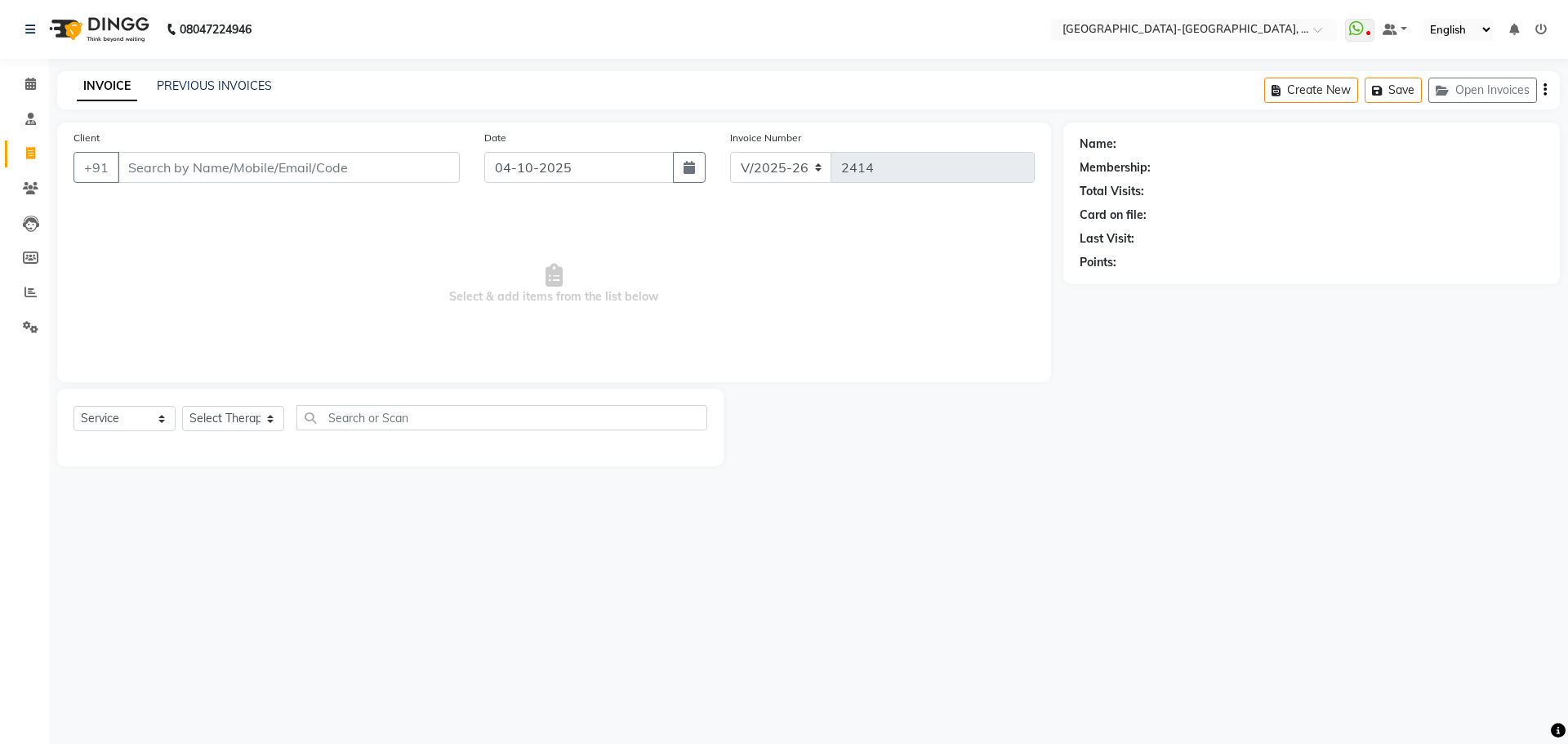
click at [202, 171] on input "Client" at bounding box center [289, 167] width 342 height 31
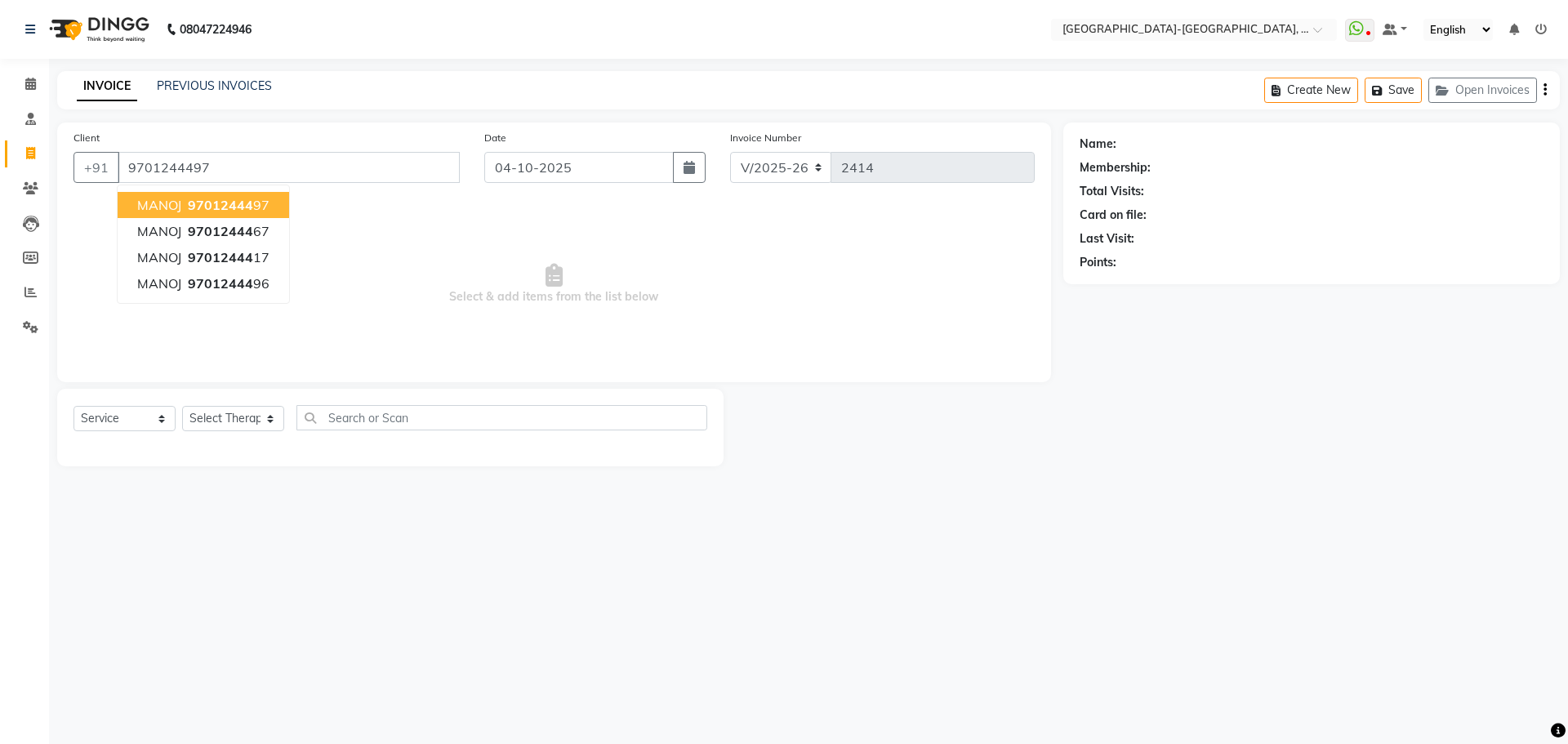
type input "9701244497"
click at [228, 206] on span "97012444" at bounding box center [221, 205] width 65 height 17
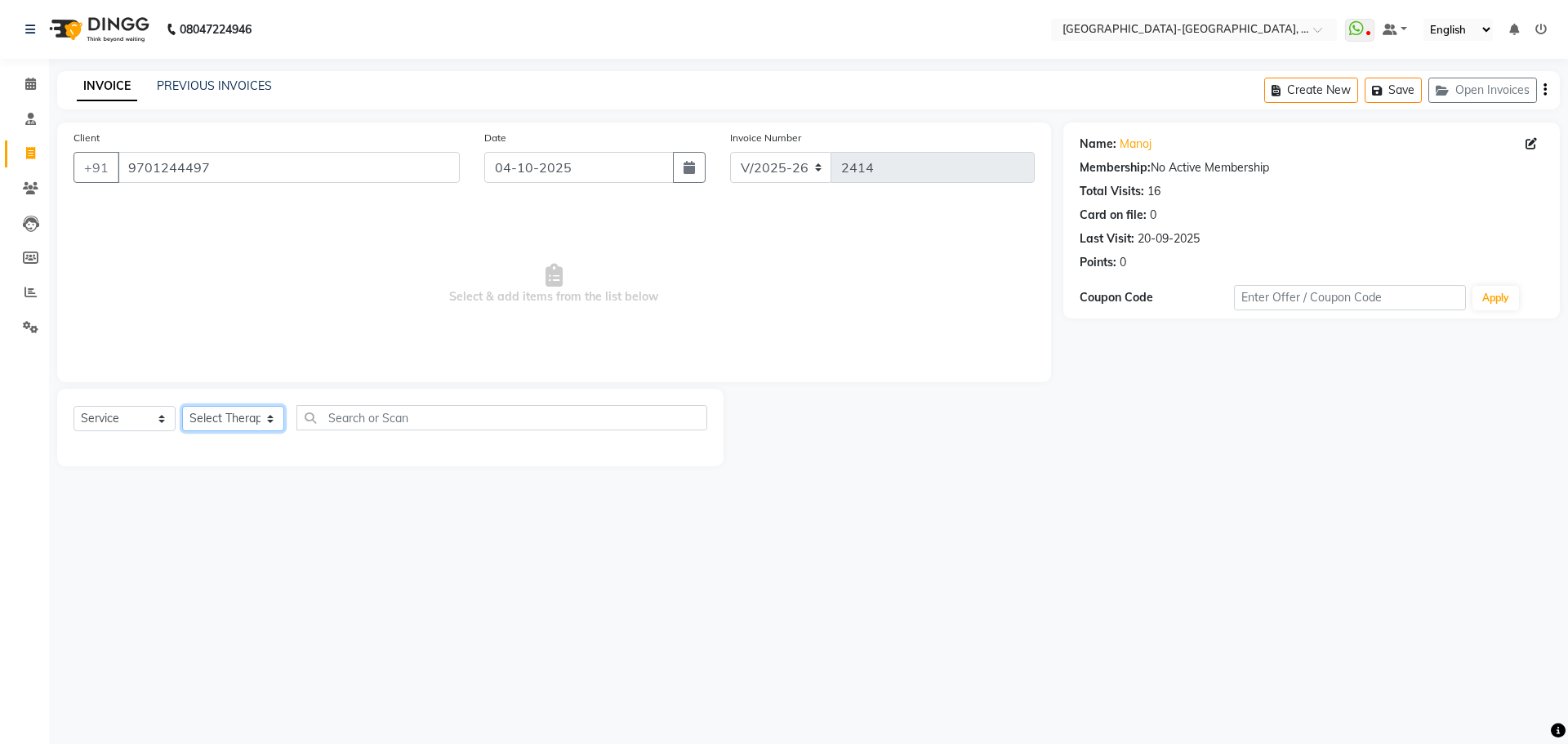
click at [227, 423] on select "Select Therapist Adakho Bone Hridziia Iris Katene Kholu Mayio Mohit Moru P Hrii…" at bounding box center [233, 418] width 102 height 25
select select "49851"
click at [182, 405] on select "Select Therapist Adakho Bone Hridziia Iris Katene Kholu Mayio Mohit Moru P Hrii…" at bounding box center [233, 418] width 102 height 25
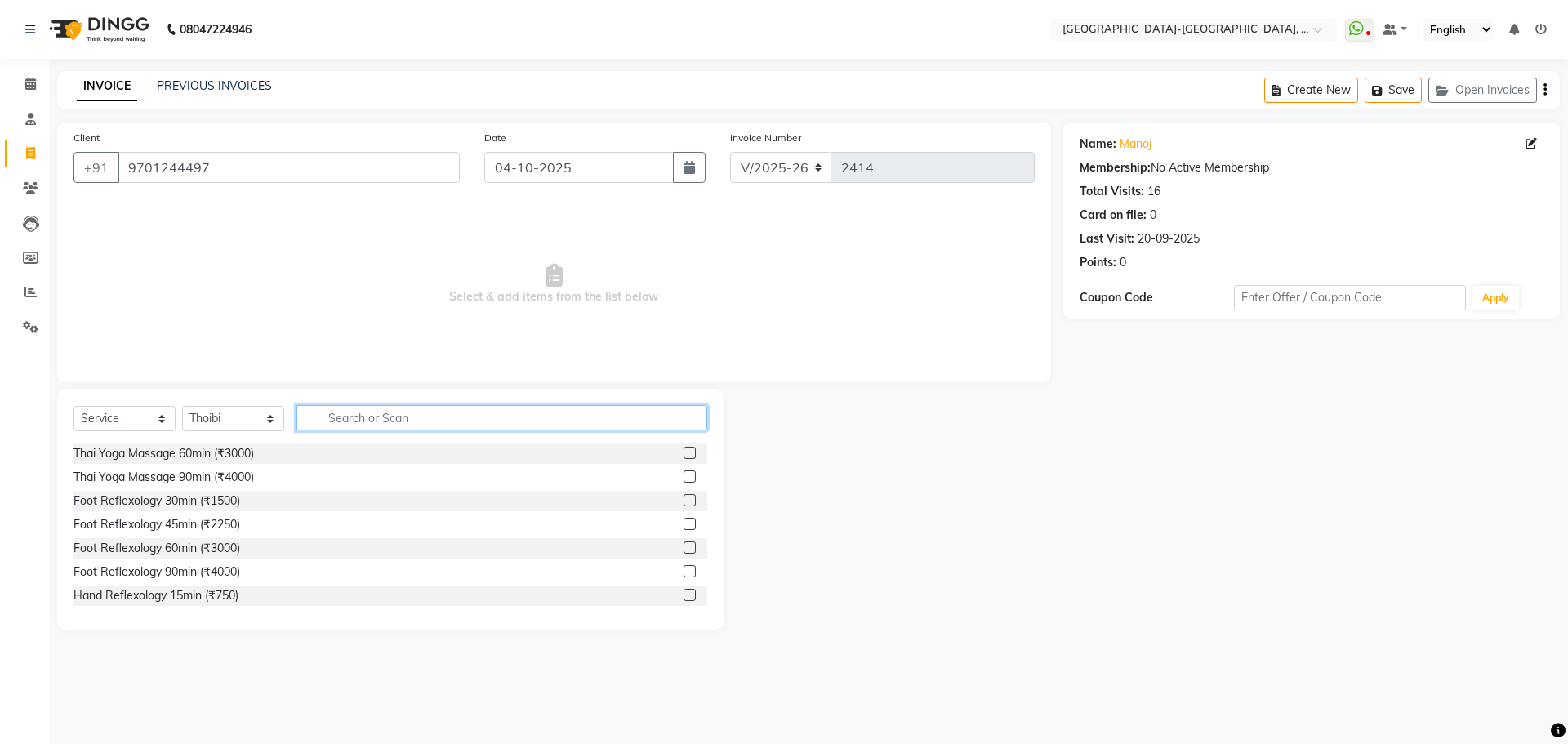
click at [388, 408] on input "text" at bounding box center [501, 417] width 411 height 25
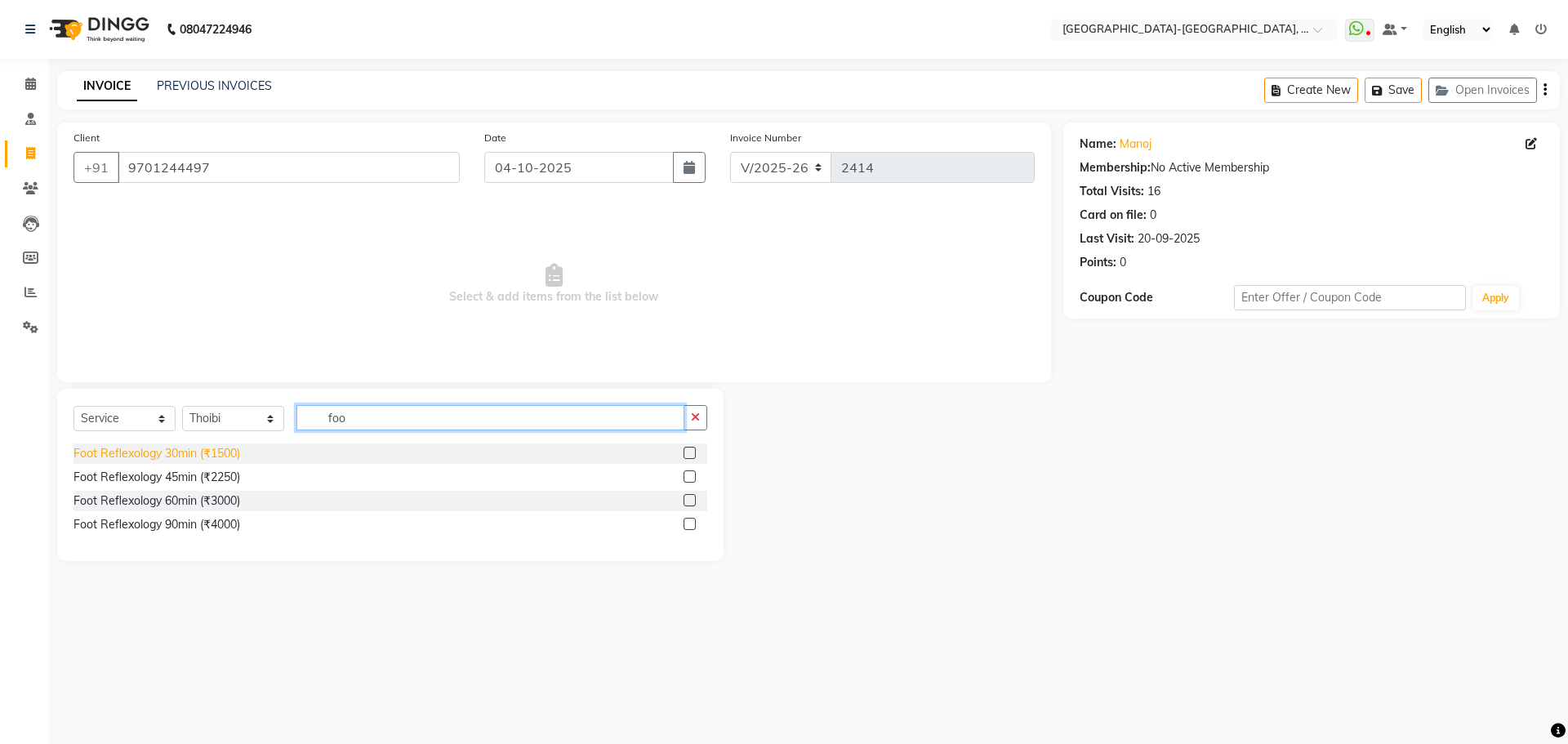
type input "foo"
click at [223, 456] on div "Foot Reflexology 30min (₹1500)" at bounding box center [156, 453] width 166 height 18
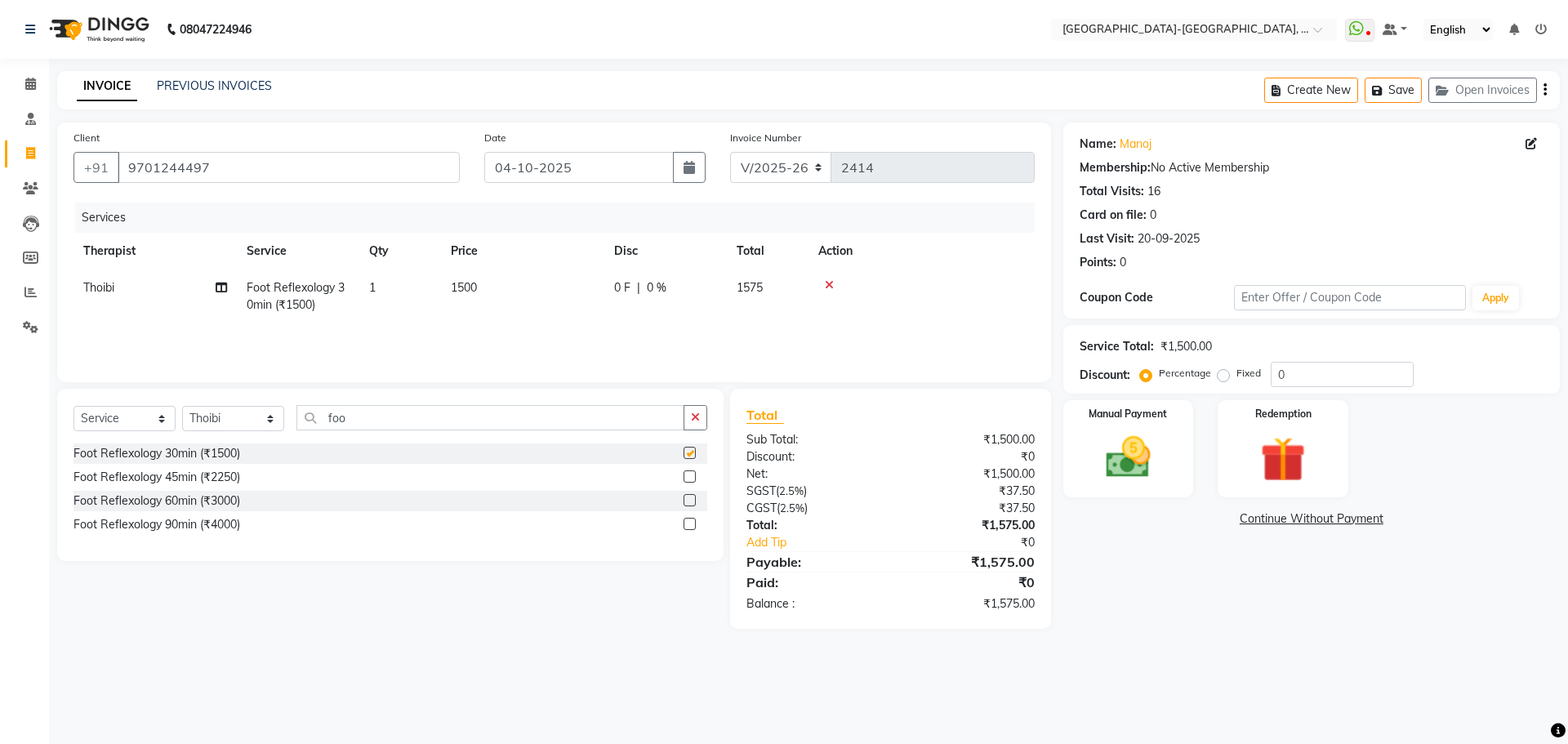
checkbox input "false"
click at [260, 419] on select "Select Therapist Adakho Bone Hridziia Iris Katene Kholu Mayio Mohit Moru P Hrii…" at bounding box center [233, 418] width 102 height 25
click at [64, 295] on div "Client +91 9701244497 Date 04-10-2025 Invoice Number V/2025 V/2025-26 2414 Serv…" at bounding box center [554, 252] width 993 height 259
click at [106, 285] on span "Thoibi" at bounding box center [99, 288] width 31 height 15
select select "49851"
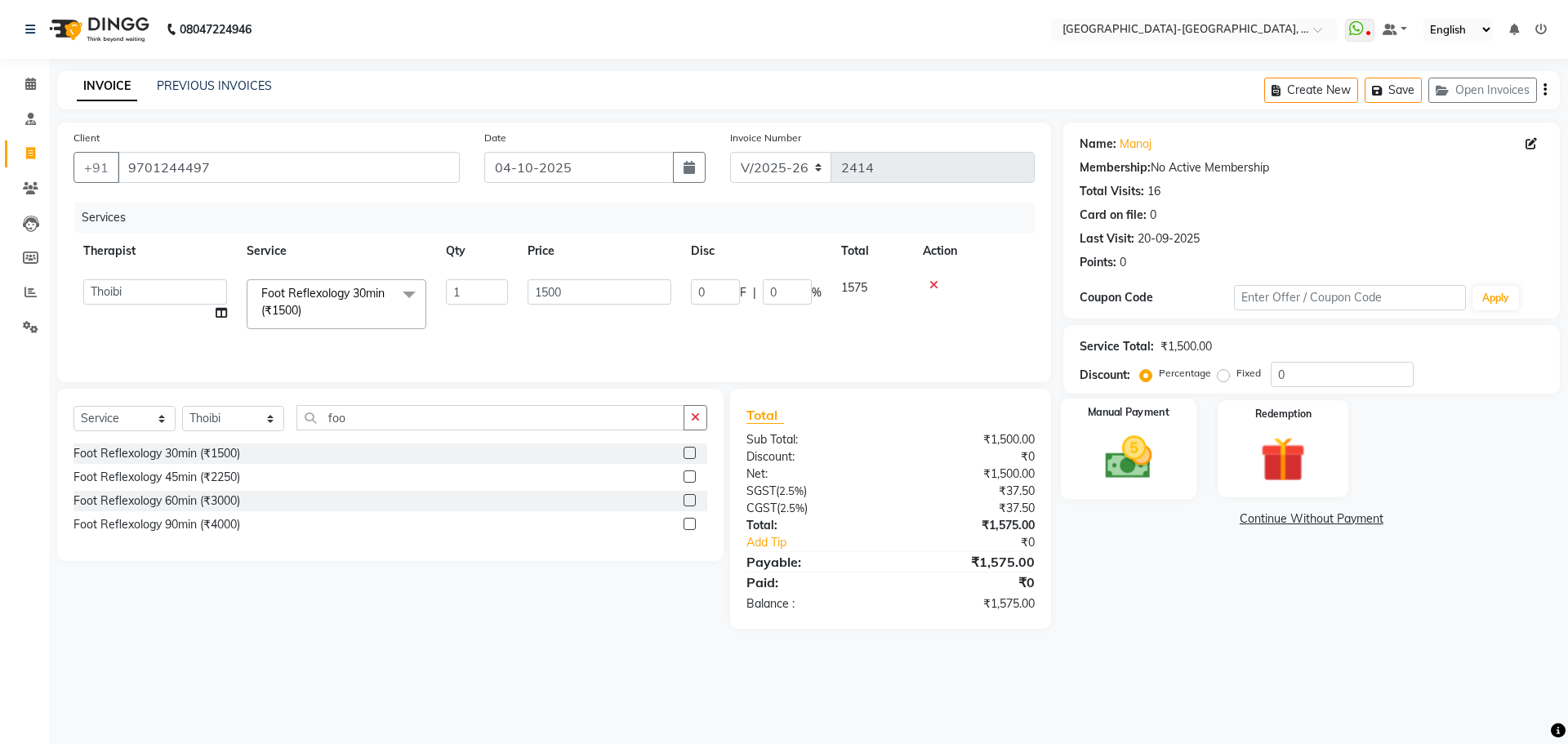
click at [1132, 433] on img at bounding box center [1128, 457] width 76 height 54
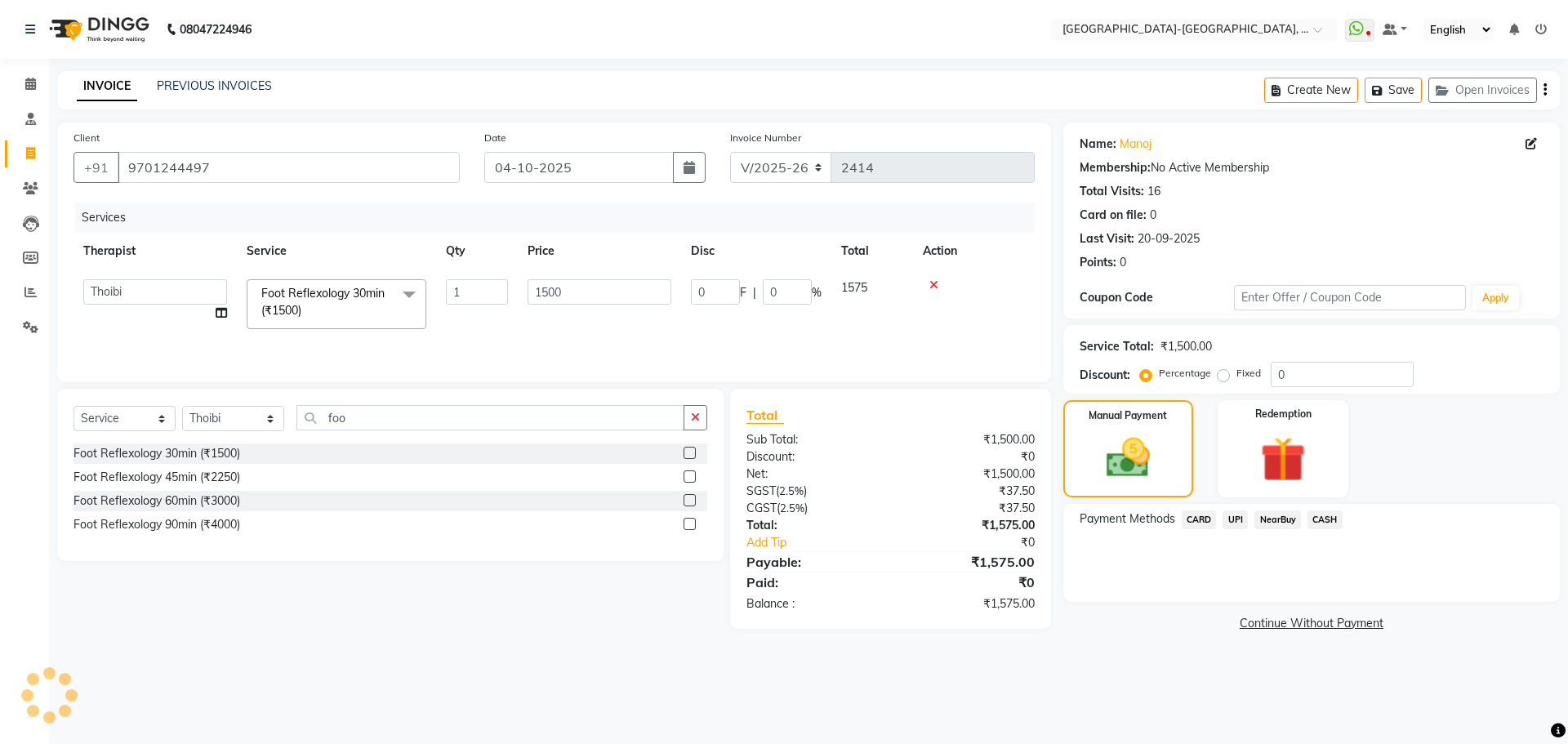
click at [1232, 519] on span "UPI" at bounding box center [1235, 519] width 25 height 18
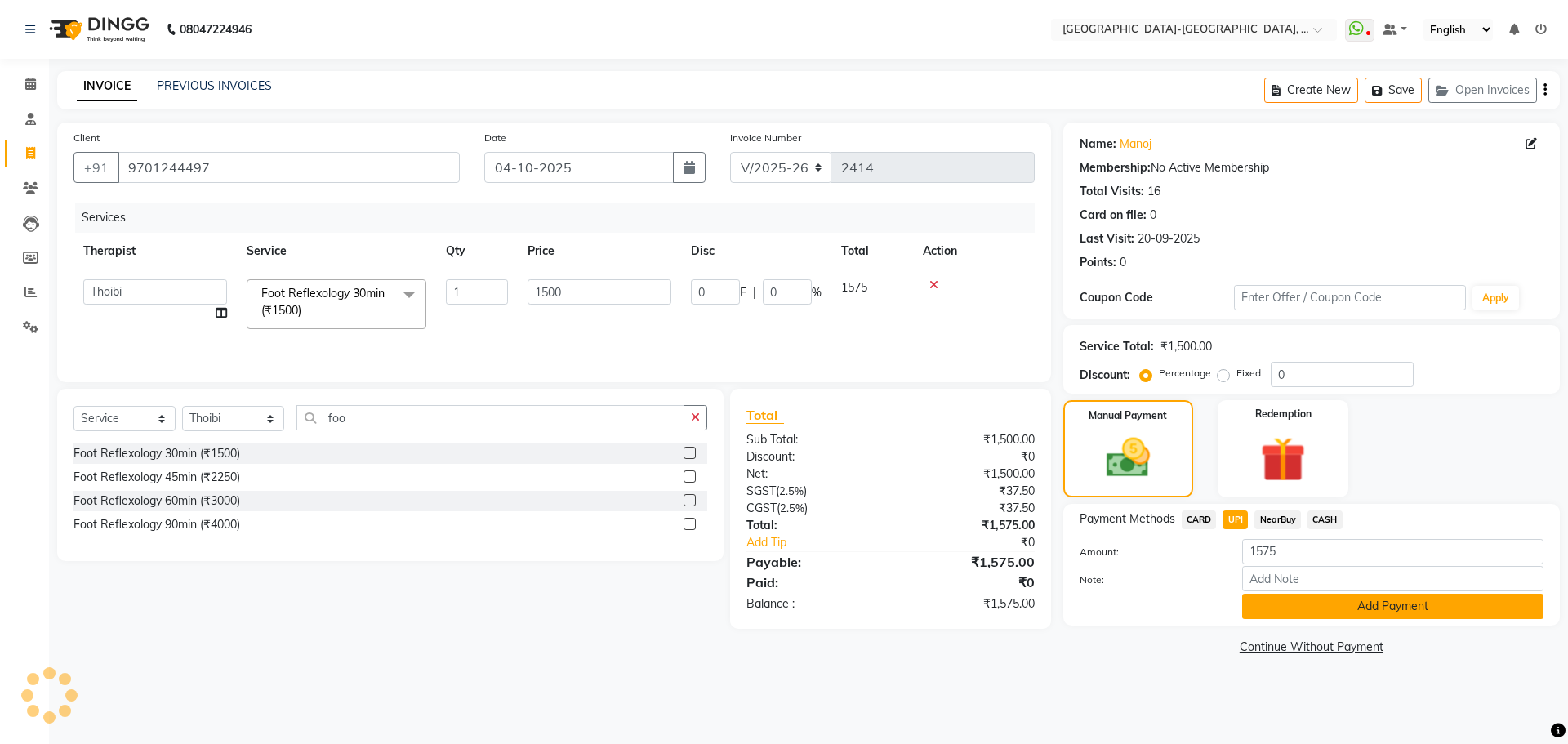
click at [1322, 604] on button "Add Payment" at bounding box center [1392, 606] width 301 height 25
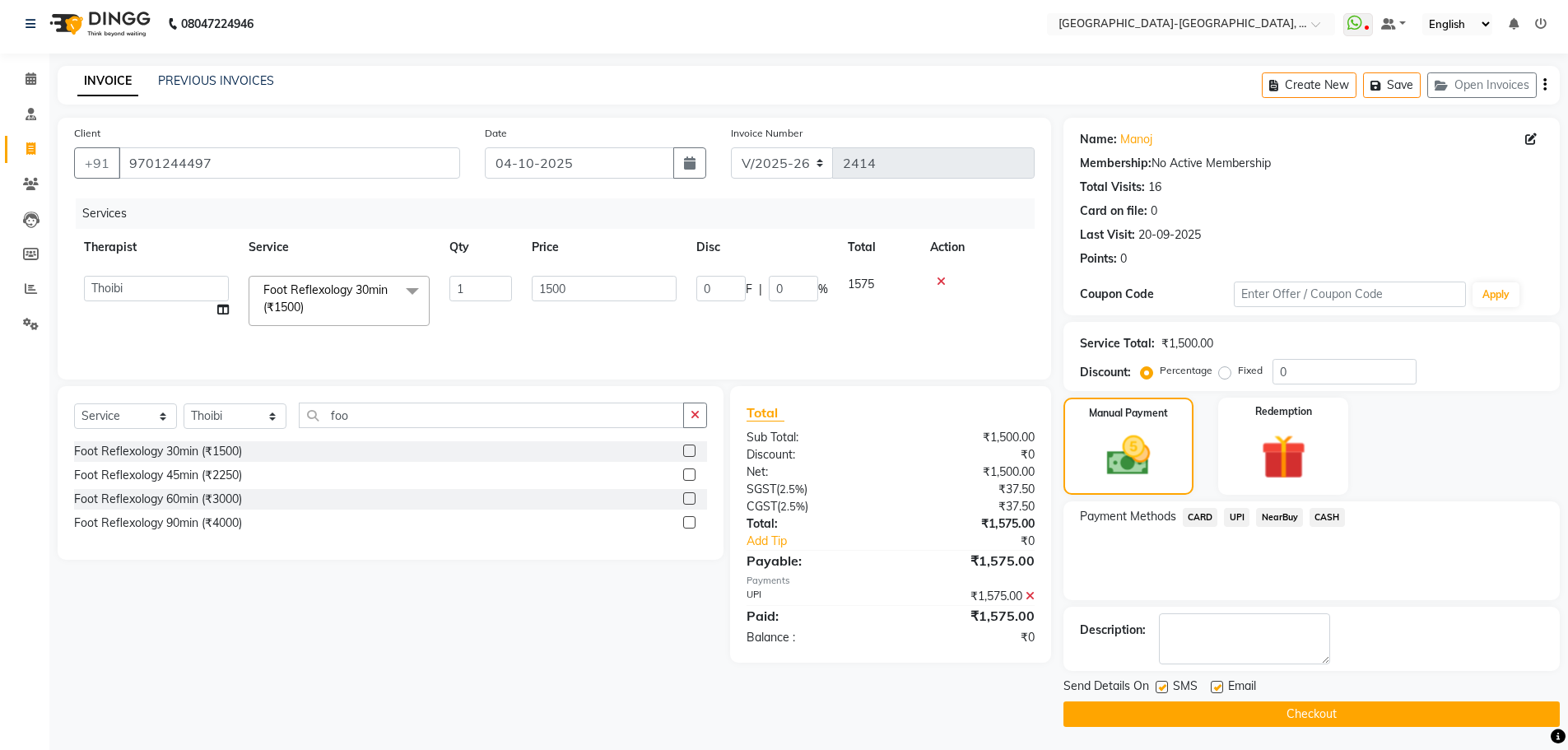
scroll to position [8, 0]
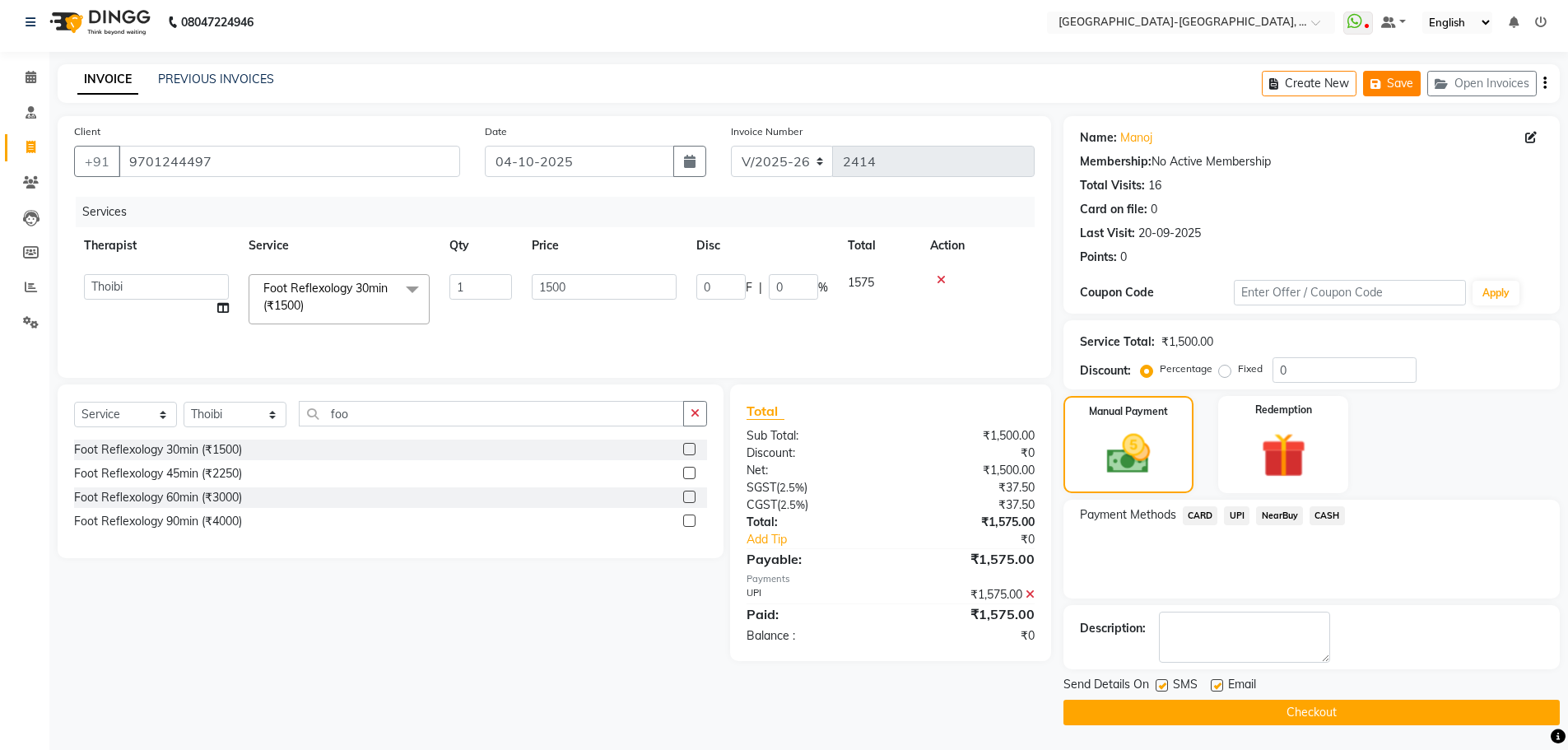
click at [1393, 75] on button "Save" at bounding box center [1392, 83] width 57 height 25
click at [1393, 76] on button "Save" at bounding box center [1392, 83] width 57 height 25
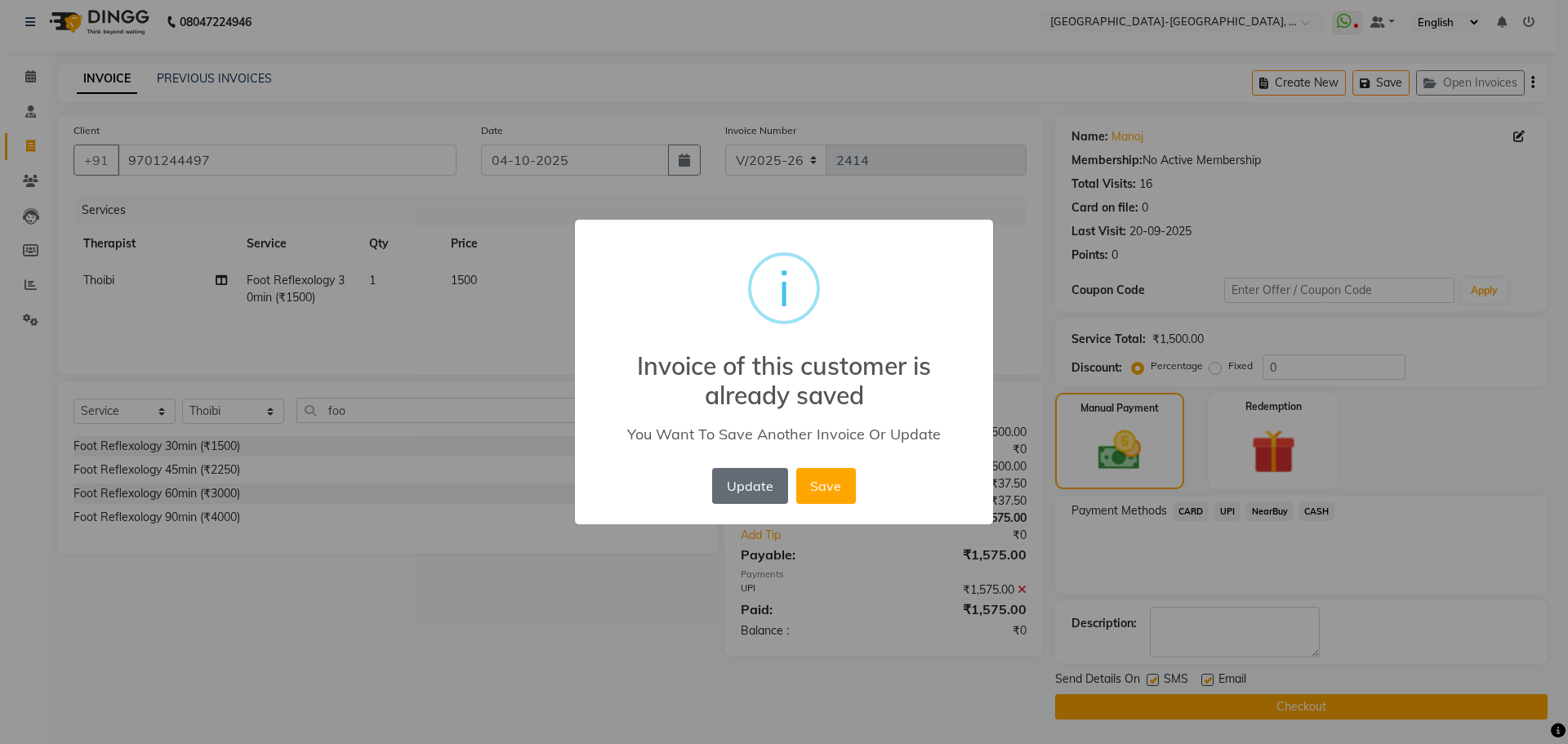
click at [758, 471] on button "Update" at bounding box center [749, 485] width 75 height 36
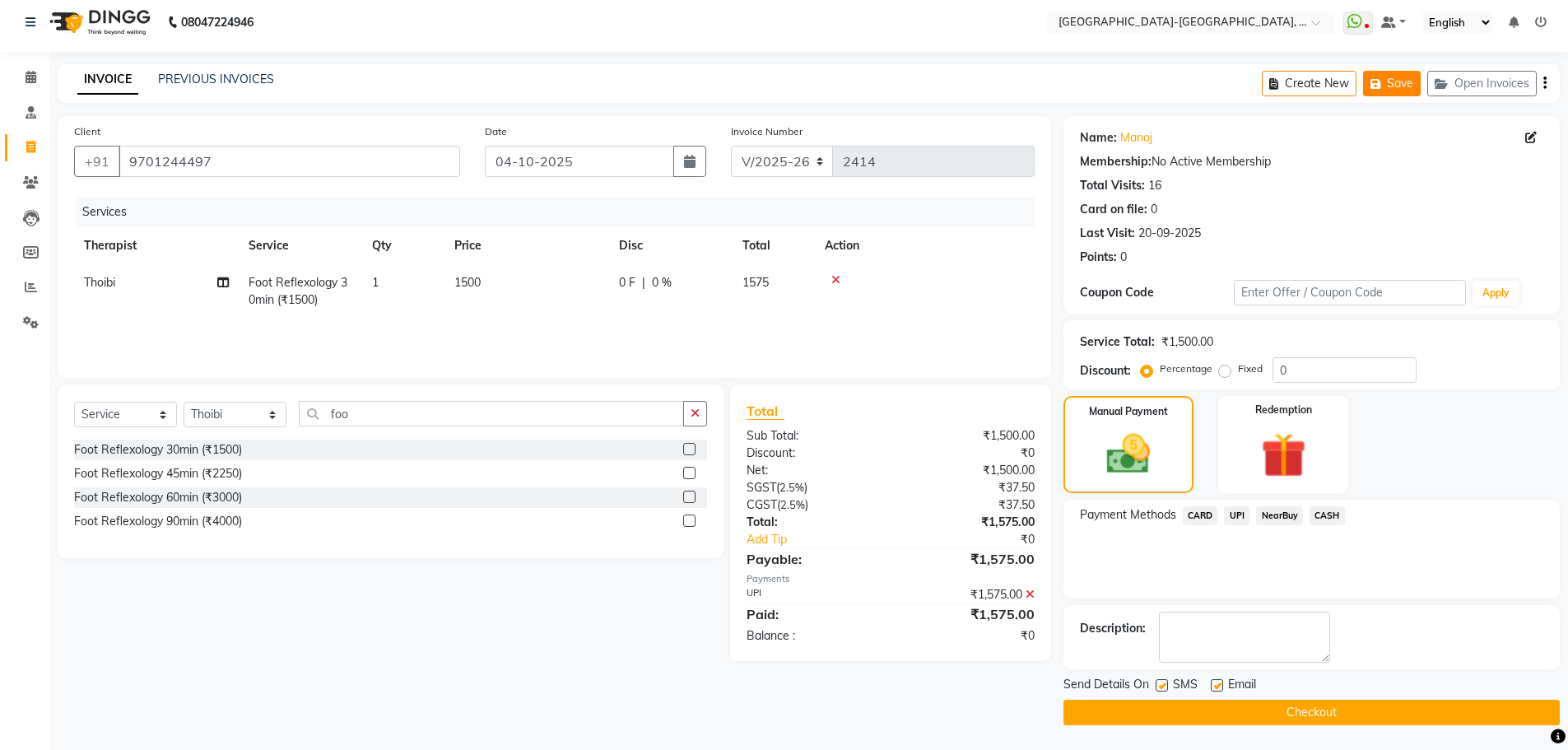
click at [1401, 91] on button "Save" at bounding box center [1392, 83] width 57 height 25
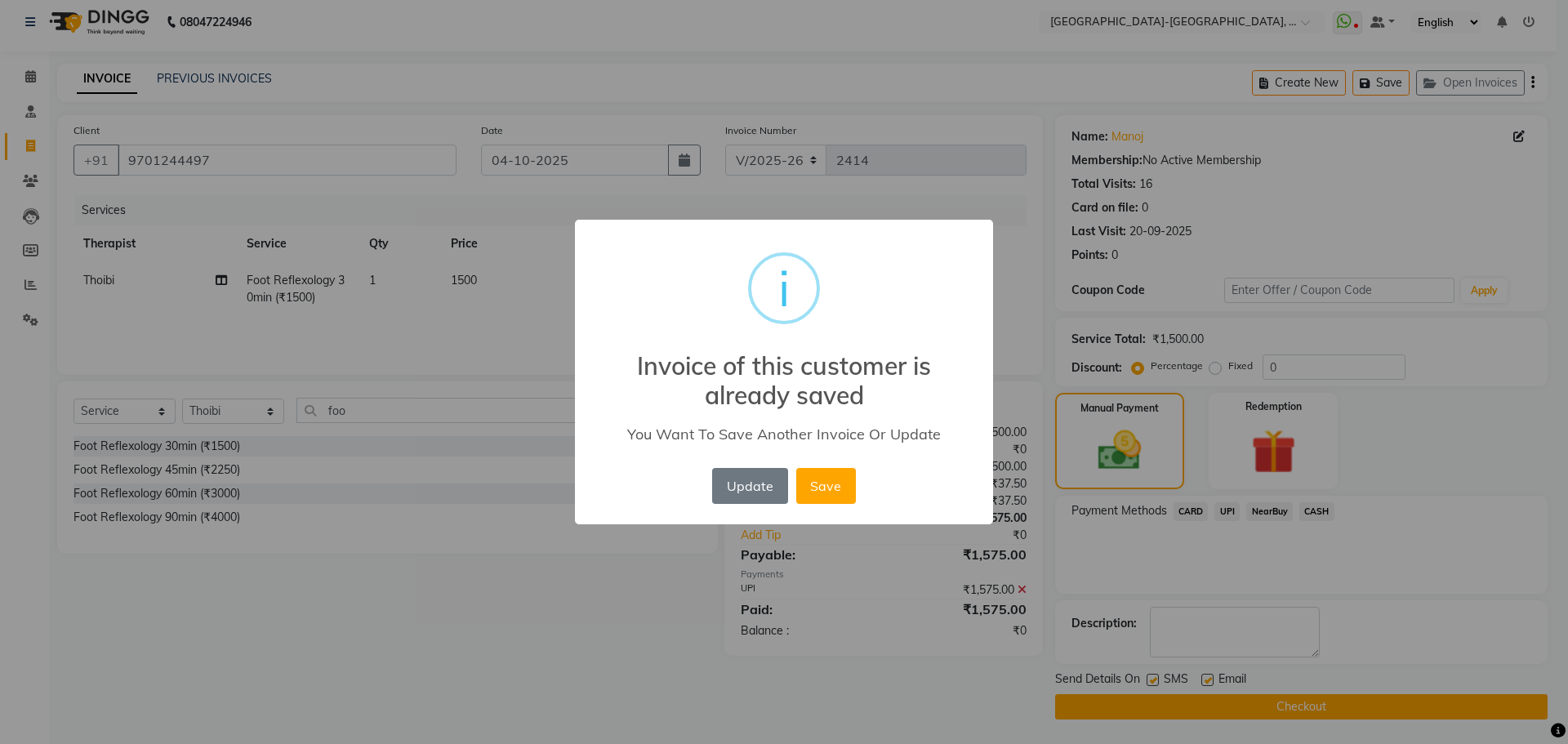
click at [1279, 74] on div "× i Invoice of this customer is already saved You Want To Save Another Invoice …" at bounding box center [784, 372] width 1568 height 744
click at [1294, 79] on div "× i Invoice of this customer is already saved You Want To Save Another Invoice …" at bounding box center [784, 372] width 1568 height 744
click at [750, 496] on button "Update" at bounding box center [749, 485] width 75 height 36
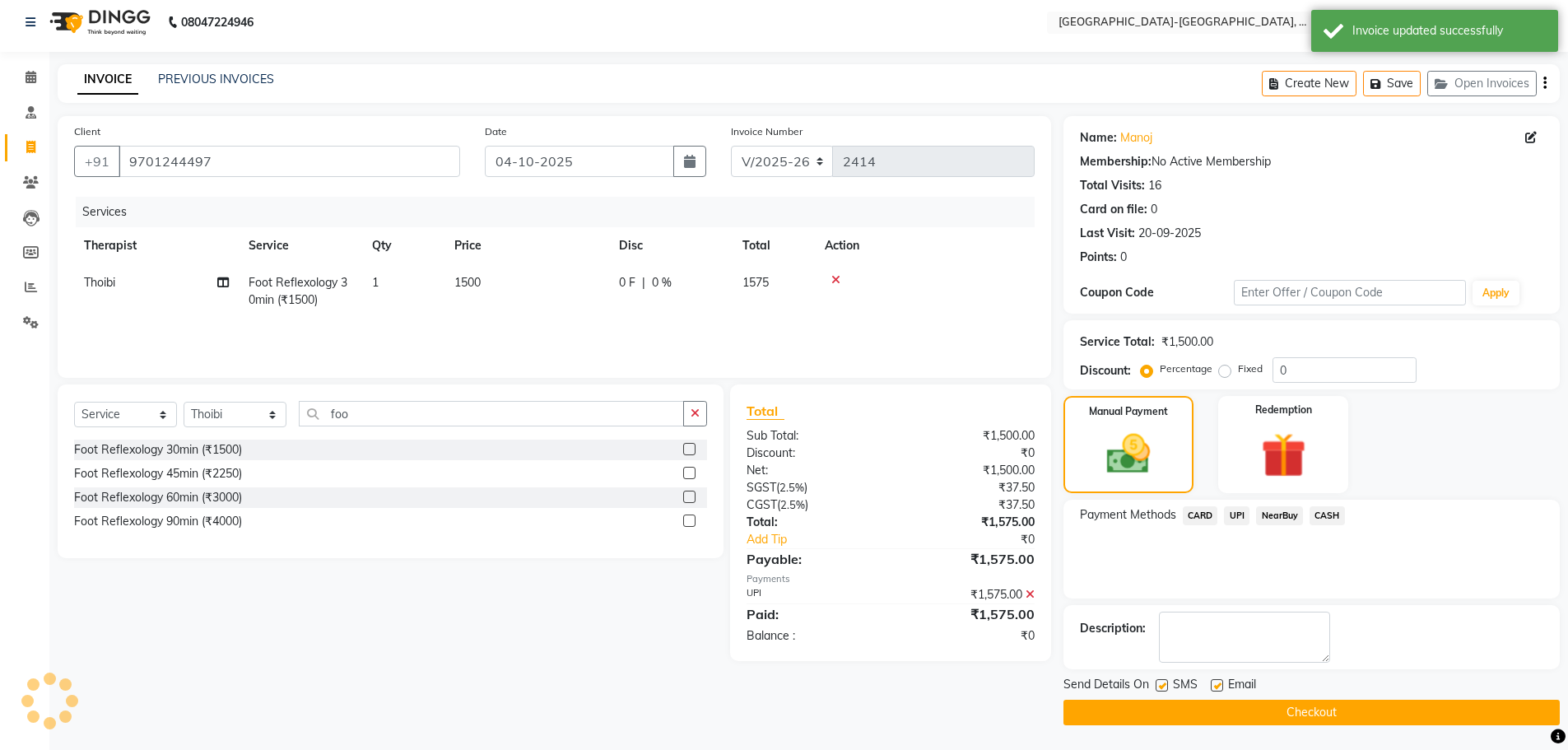
click at [1318, 68] on div "Create New Save Open Invoices" at bounding box center [1410, 83] width 298 height 39
click at [1310, 83] on button "Create New" at bounding box center [1309, 83] width 94 height 25
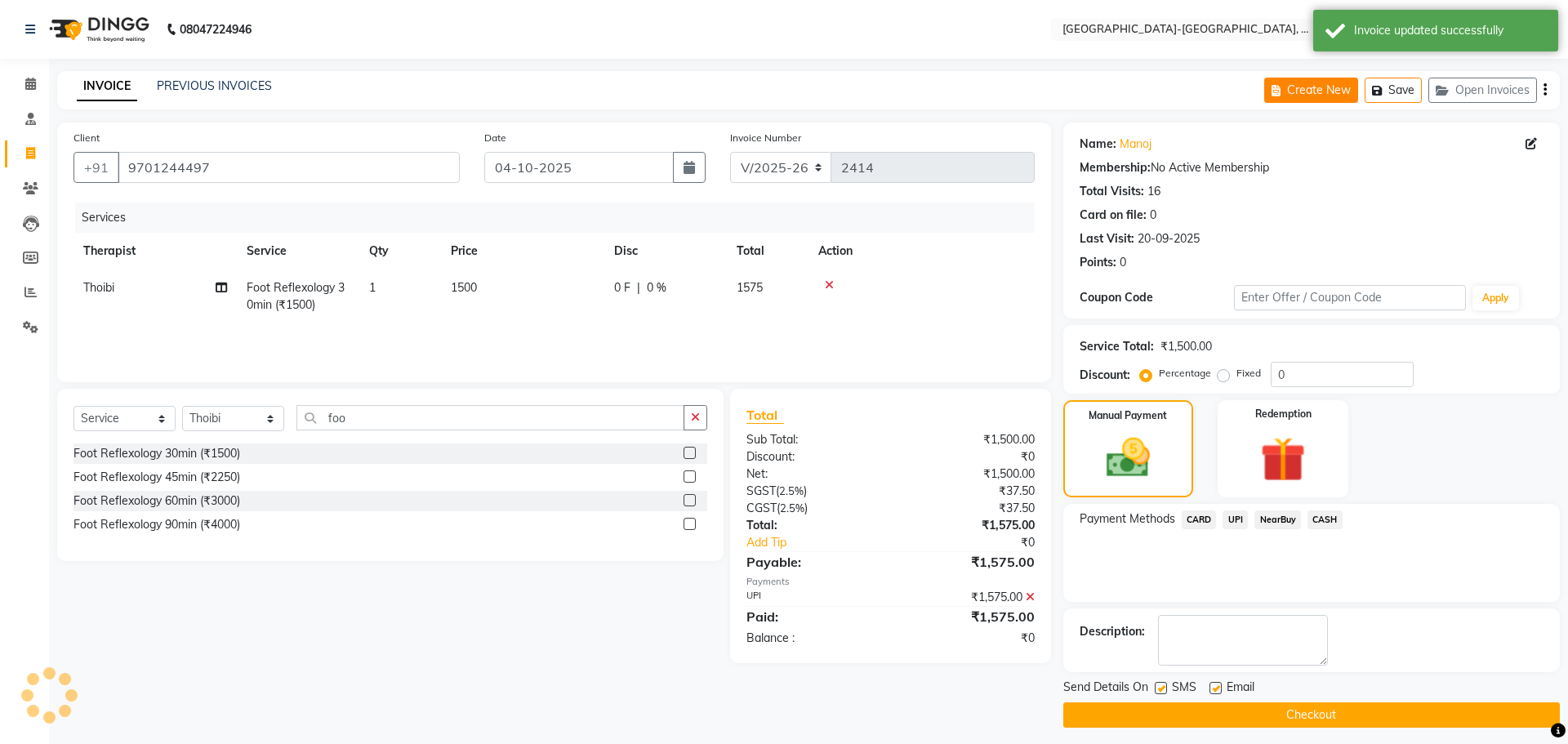
select select "5851"
select select "service"
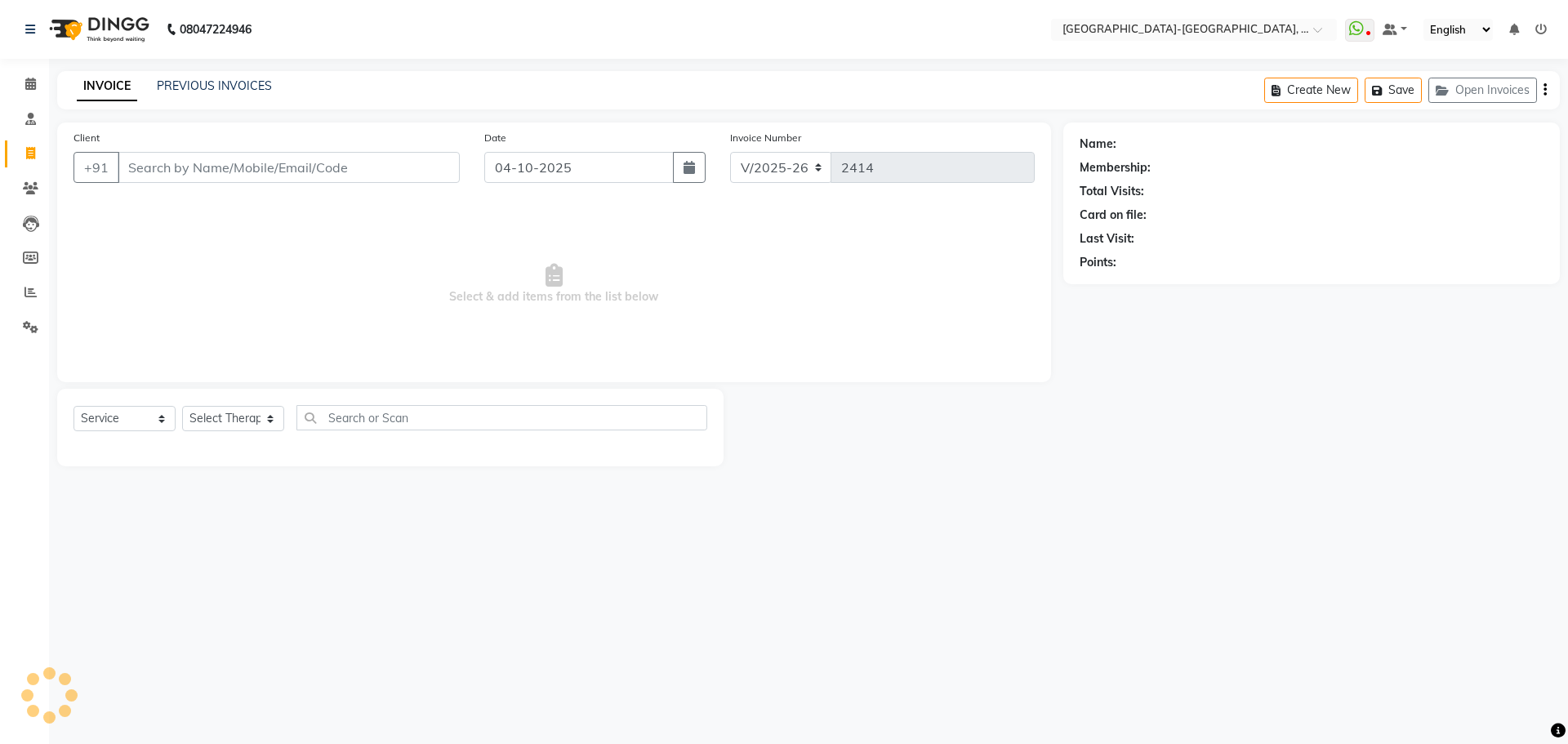
drag, startPoint x: 243, startPoint y: 165, endPoint x: 1567, endPoint y: 32, distance: 1330.7
click at [310, 161] on input "Client" at bounding box center [289, 167] width 342 height 31
type input "9754722722"
click at [427, 165] on span "Add Client" at bounding box center [417, 167] width 64 height 17
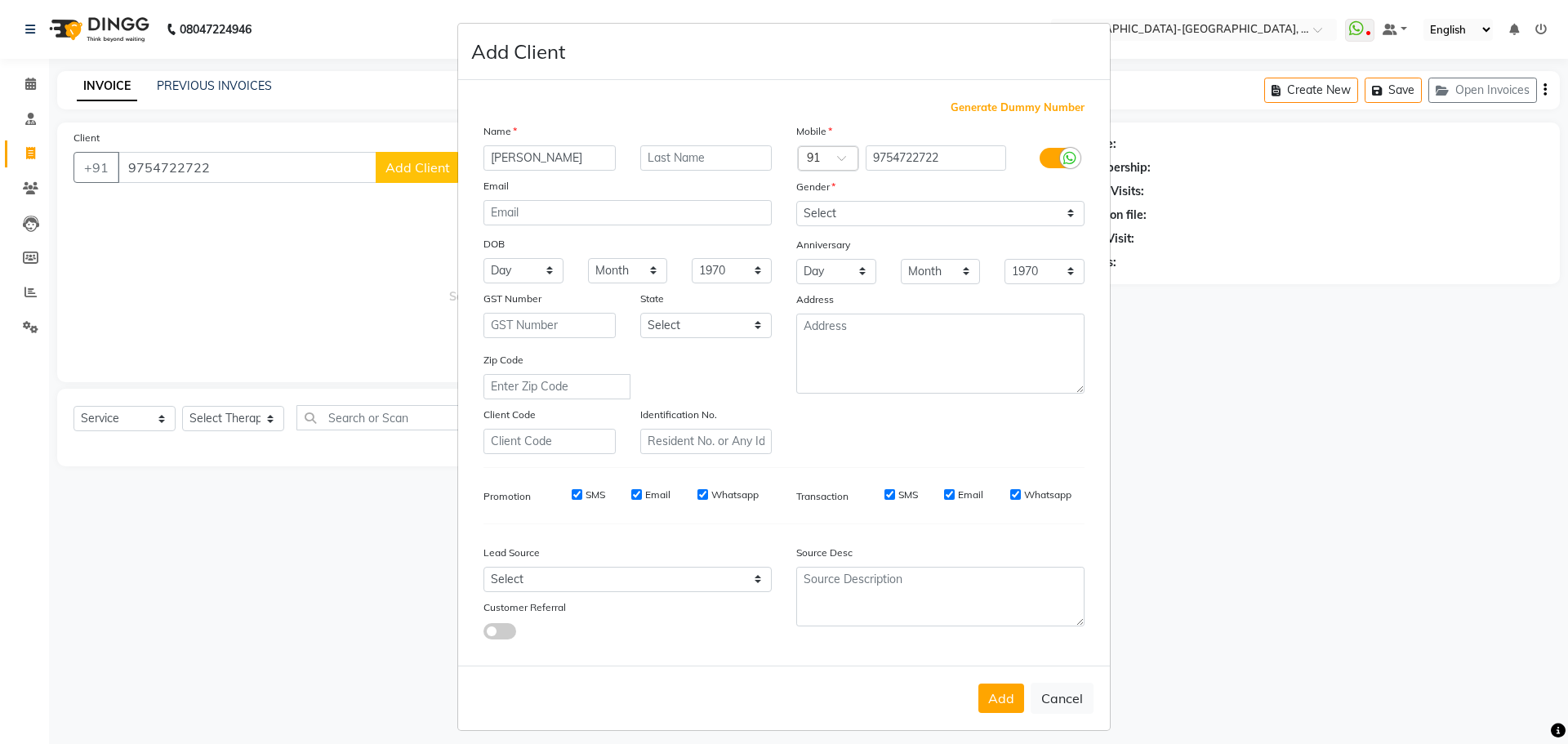
type input "Pravin"
drag, startPoint x: 886, startPoint y: 208, endPoint x: 878, endPoint y: 225, distance: 18.8
click at [884, 215] on select "Select Male Female Other Prefer Not To Say" at bounding box center [940, 213] width 289 height 25
select select "male"
click at [796, 201] on select "Select Male Female Other Prefer Not To Say" at bounding box center [940, 213] width 289 height 25
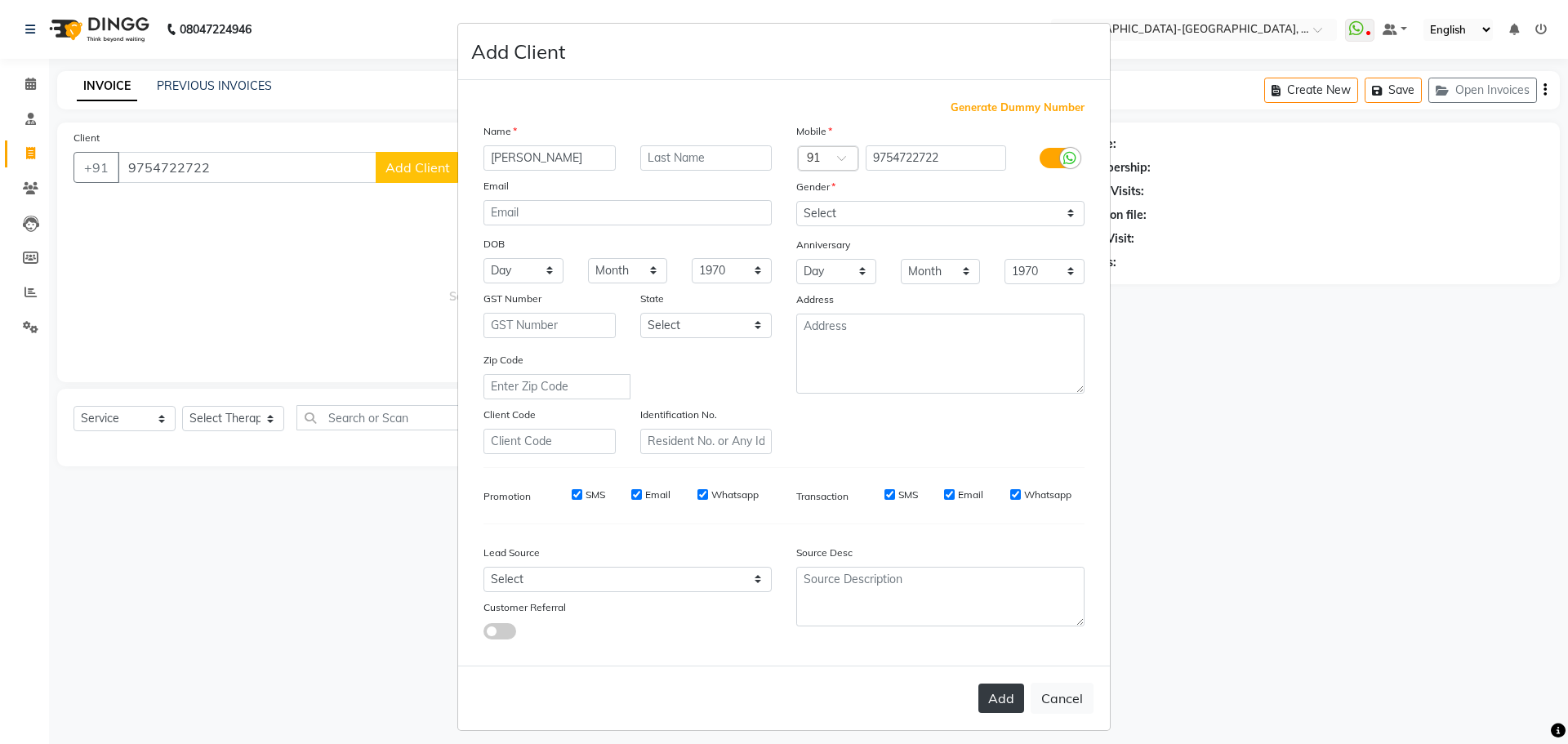
click at [989, 710] on button "Add" at bounding box center [1001, 697] width 46 height 29
select select
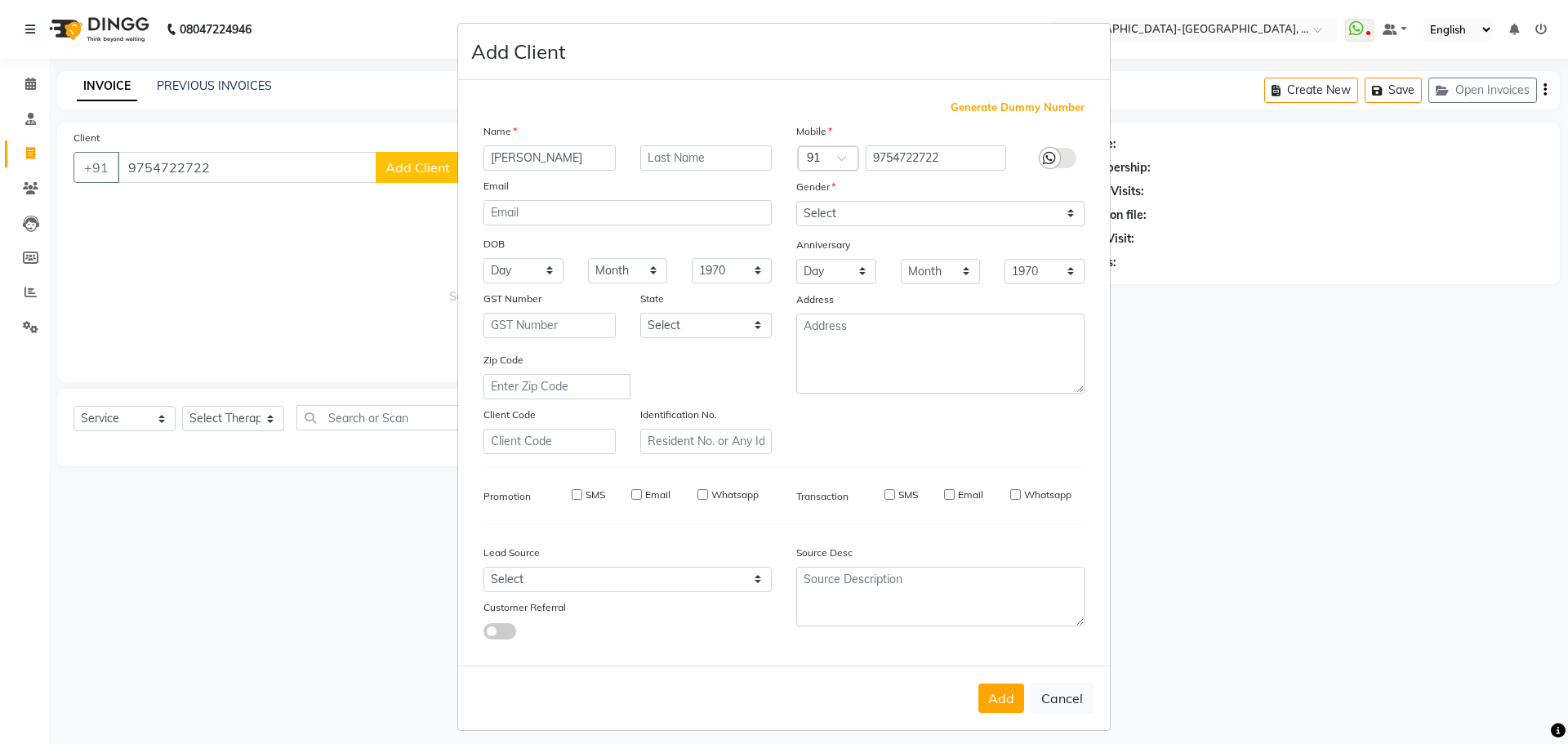
select select
checkbox input "false"
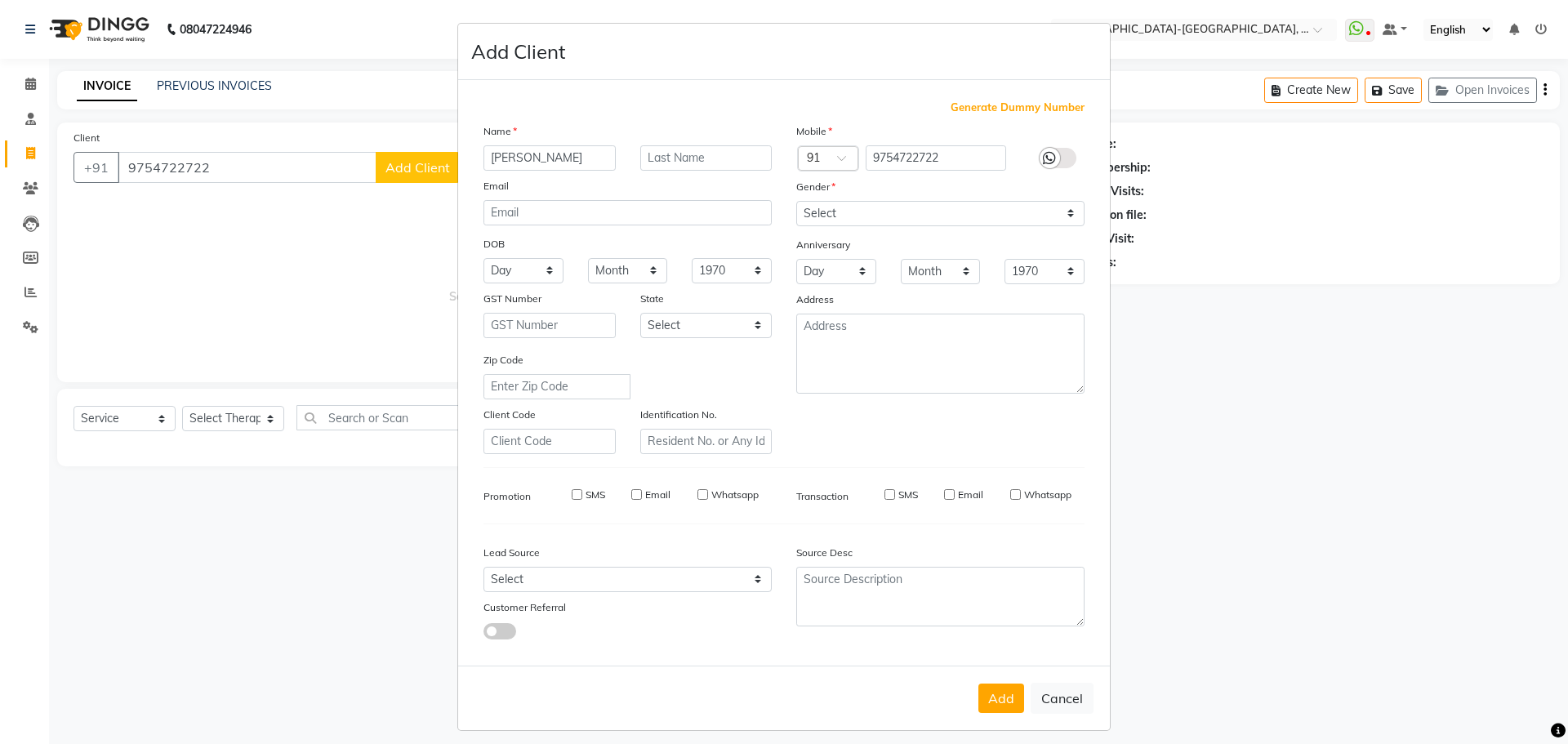
checkbox input "false"
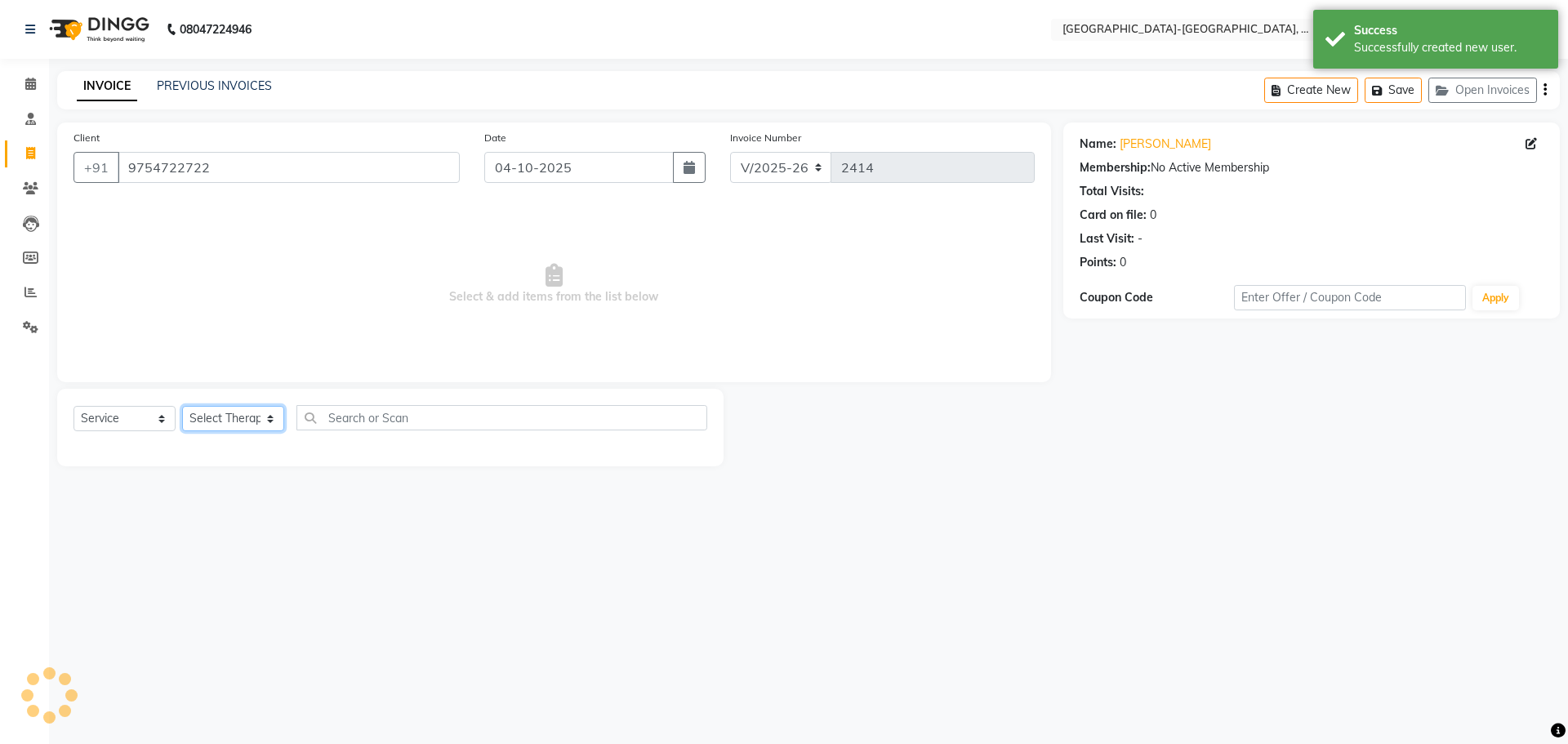
click at [256, 407] on select "Select Therapist Adakho Bone Hridziia Iris Katene Kholu Mayio Mohit Moru P Hrii…" at bounding box center [233, 418] width 102 height 25
click at [182, 405] on select "Select Therapist Adakho Bone Hridziia Iris Katene Kholu Mayio Mohit Moru P Hrii…" at bounding box center [233, 418] width 102 height 25
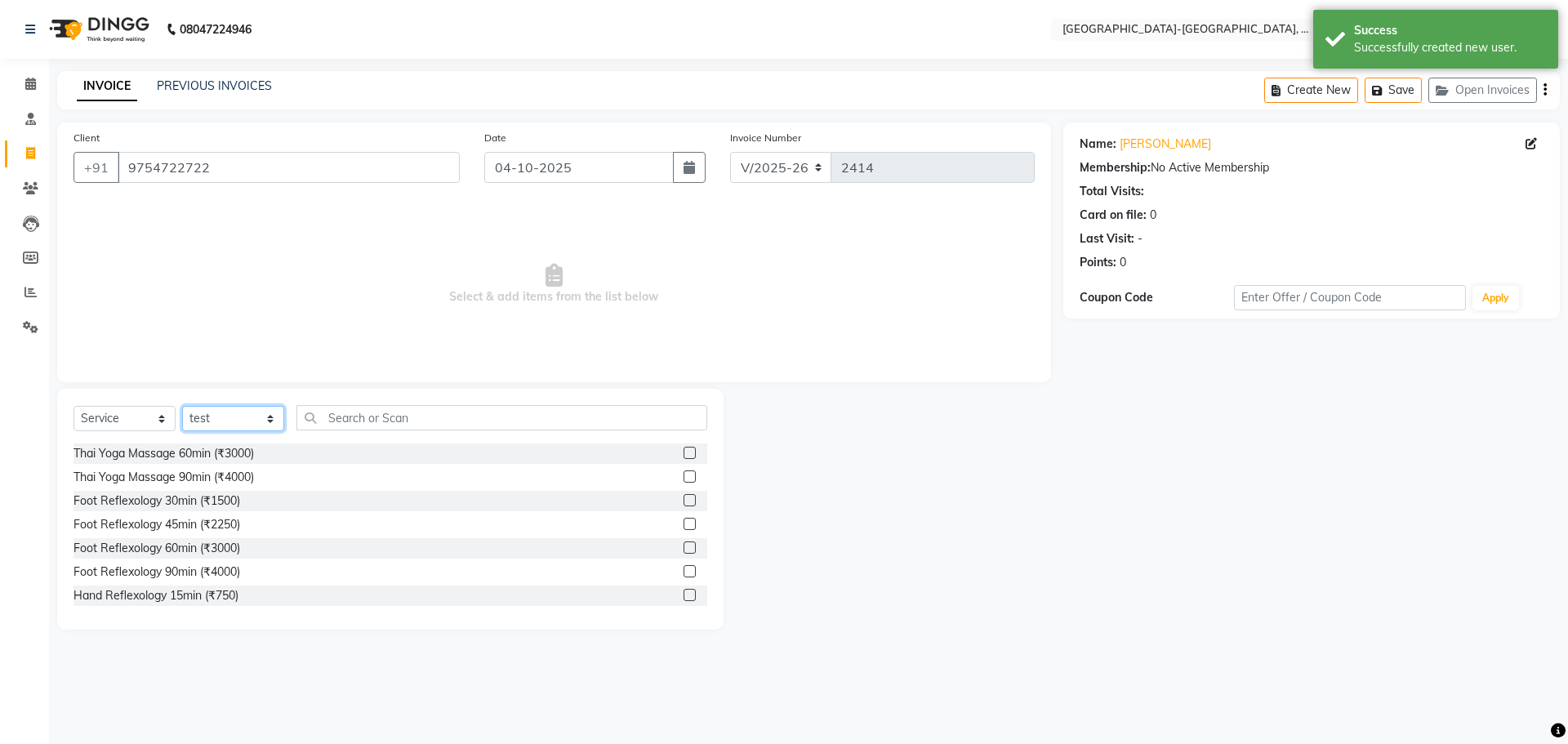
click at [217, 408] on select "Select Therapist Adakho Bone Hridziia Iris Katene Kholu Mayio Mohit Moru P Hrii…" at bounding box center [233, 418] width 102 height 25
click at [182, 405] on select "Select Therapist Adakho Bone Hridziia Iris Katene Kholu Mayio Mohit Moru P Hrii…" at bounding box center [233, 418] width 102 height 25
click at [233, 398] on div "Select Service Product Membership Package Voucher Prepaid Gift Card Select Ther…" at bounding box center [390, 509] width 667 height 241
click at [236, 414] on select "Select Therapist Adakho Bone Hridziia Iris Katene Kholu Mayio Mohit Moru P Hrii…" at bounding box center [233, 418] width 102 height 25
select select "49851"
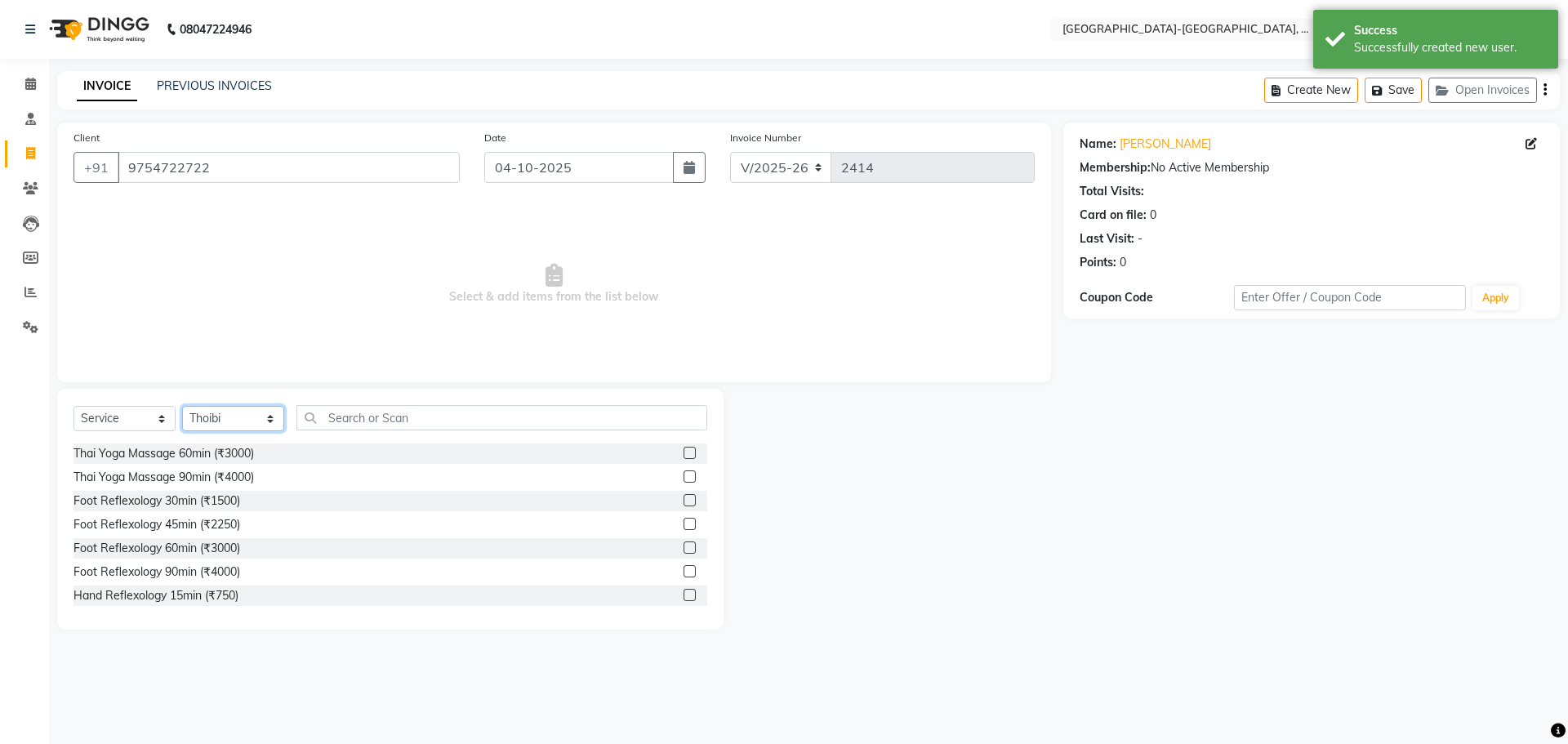
click at [182, 405] on select "Select Therapist Adakho Bone Hridziia Iris Katene Kholu Mayio Mohit Moru P Hrii…" at bounding box center [233, 418] width 102 height 25
click at [345, 424] on input "text" at bounding box center [501, 417] width 411 height 25
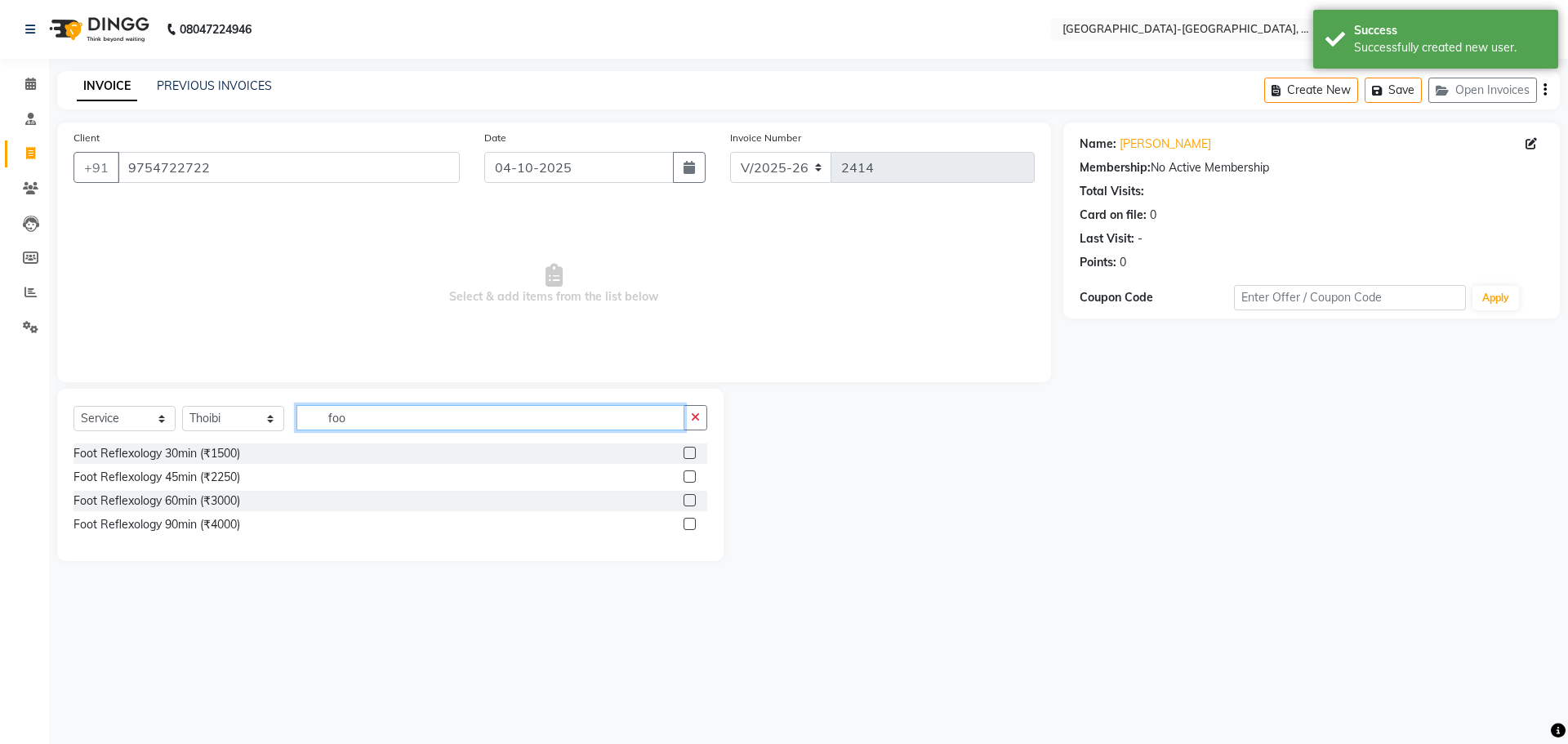
type input "foo"
click at [221, 452] on div "Foot Reflexology 30min (₹1500)" at bounding box center [156, 453] width 166 height 18
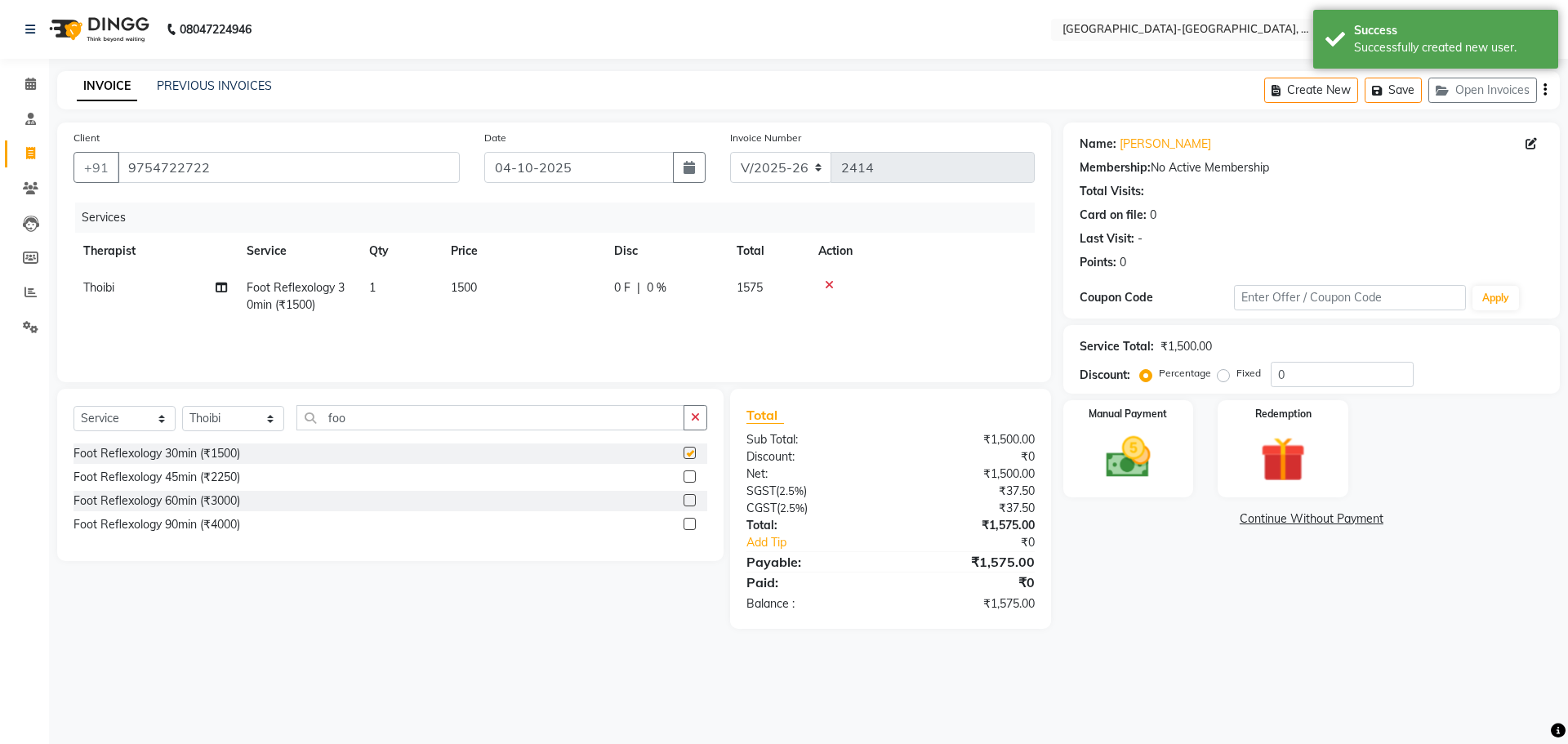
checkbox input "false"
drag, startPoint x: 365, startPoint y: 412, endPoint x: 247, endPoint y: 450, distance: 124.0
click at [217, 444] on div "Select Service Product Membership Package Voucher Prepaid Gift Card Select Ther…" at bounding box center [390, 475] width 667 height 172
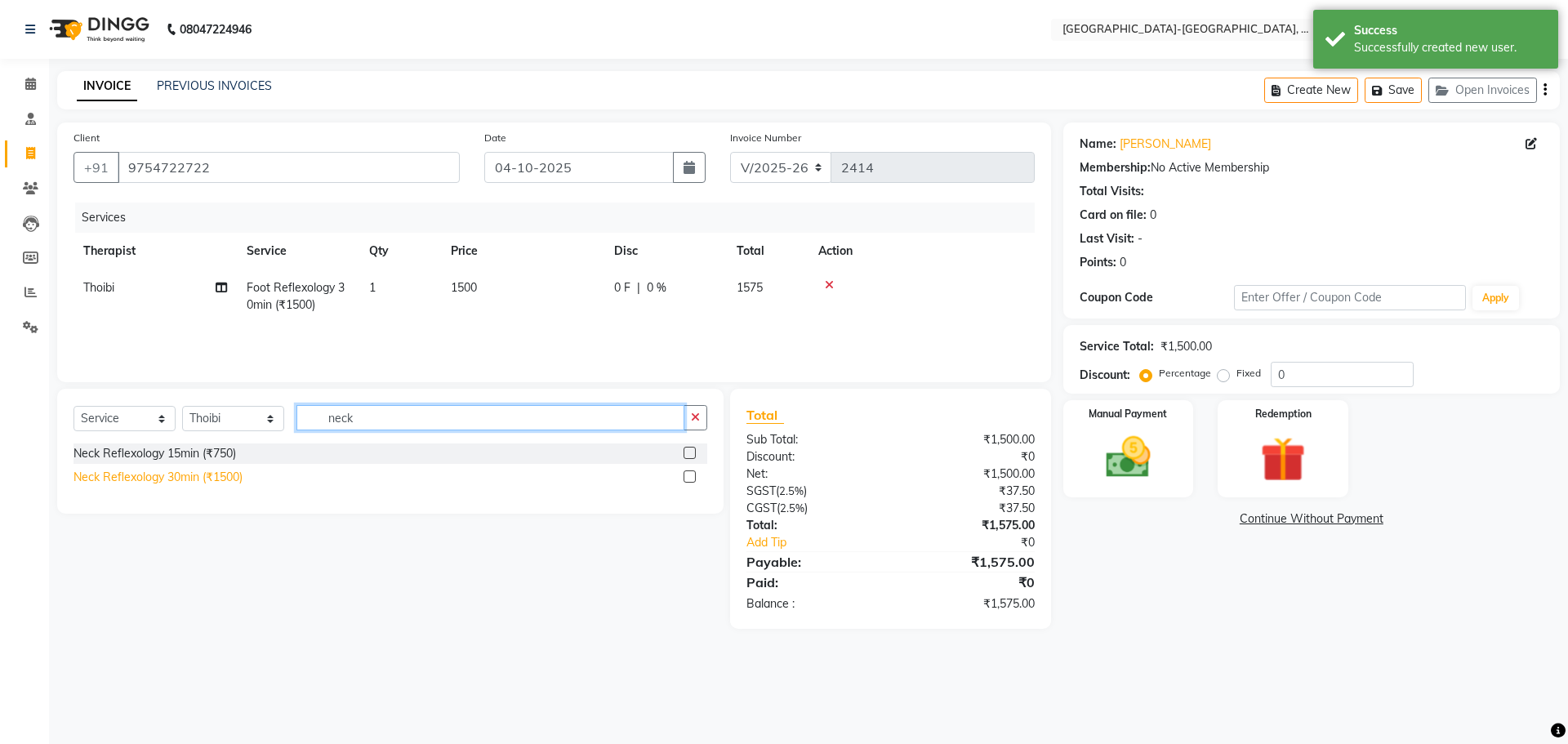
type input "neck"
click at [212, 473] on div "Neck Reflexology 30min (₹1500)" at bounding box center [158, 476] width 169 height 18
checkbox input "false"
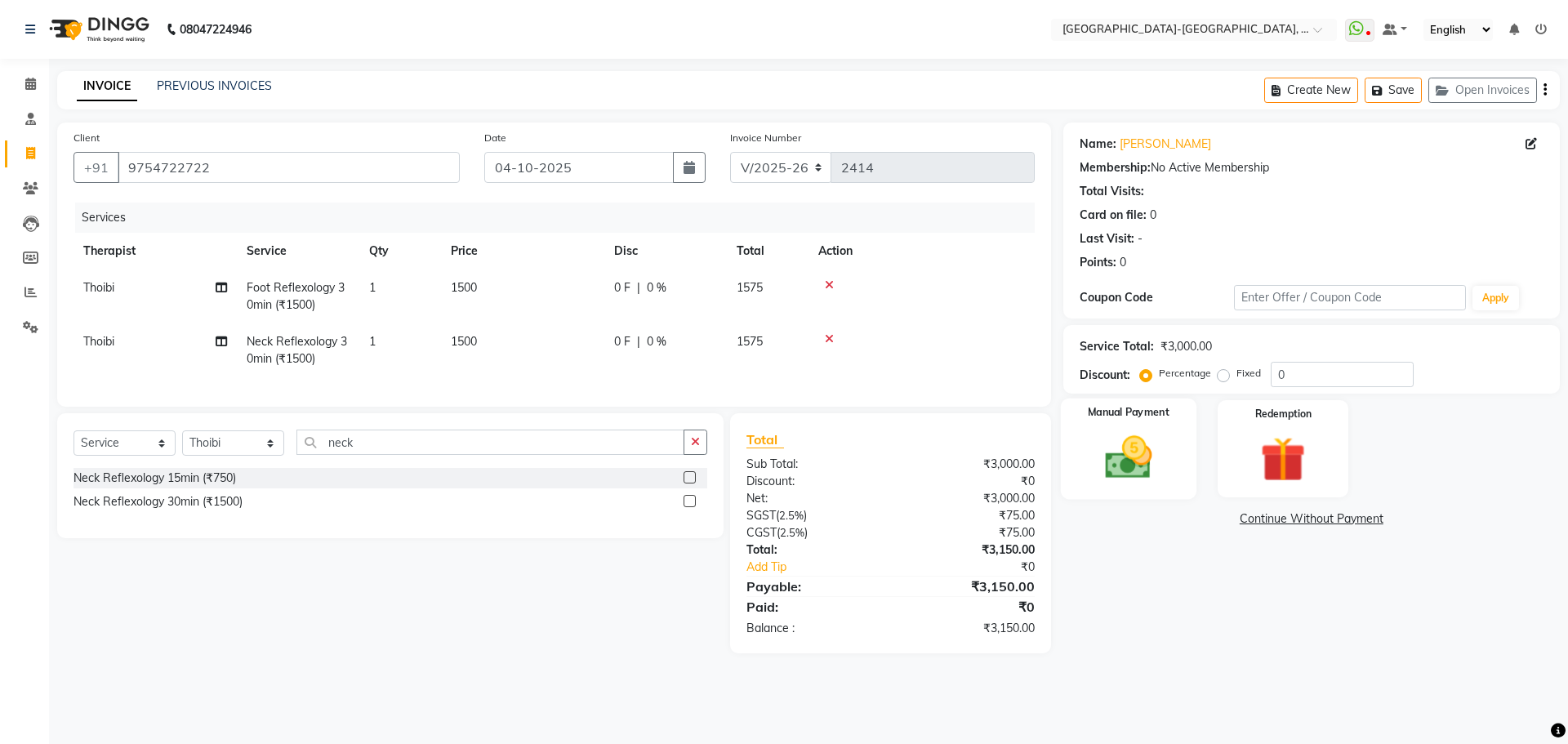
click at [1147, 456] on img at bounding box center [1128, 457] width 76 height 54
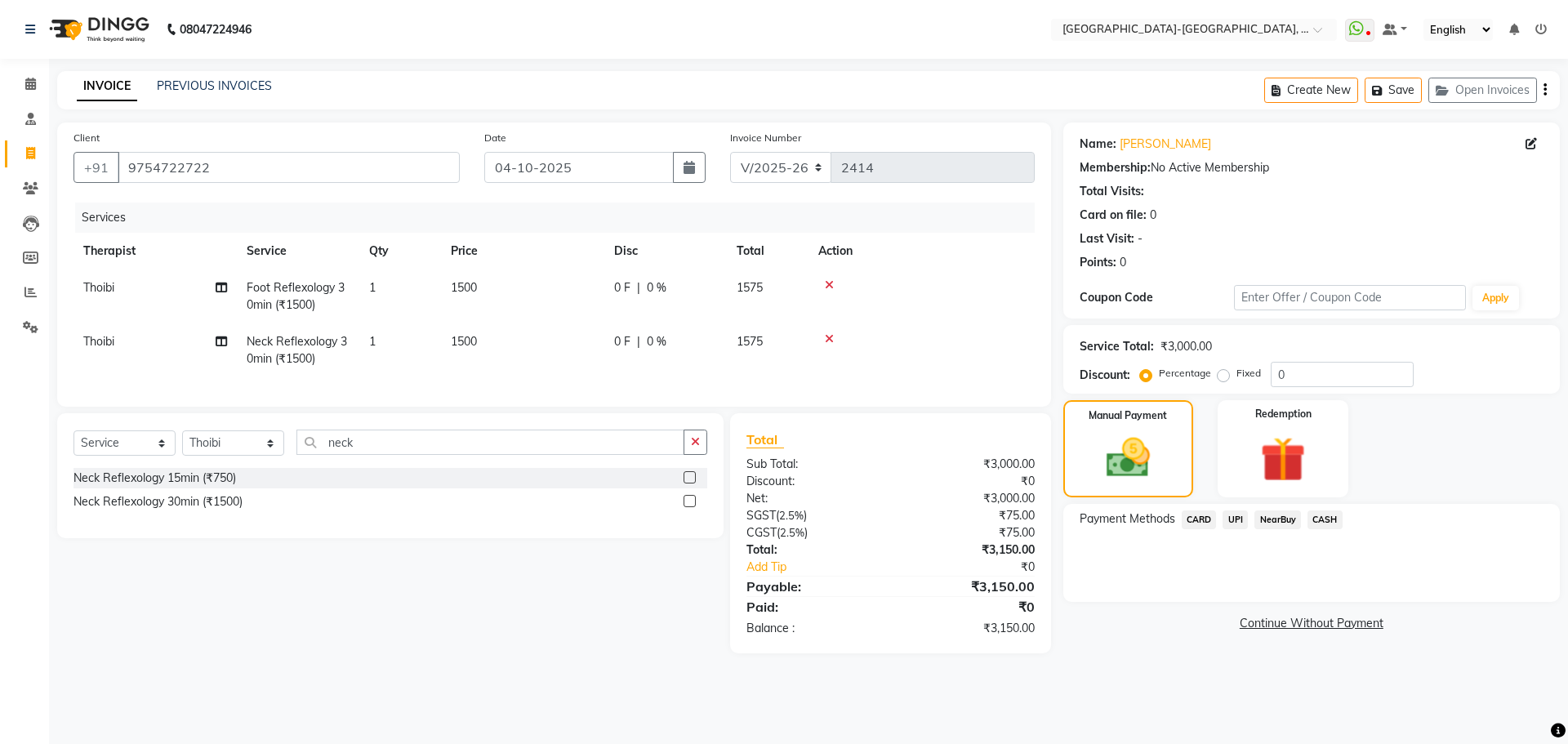
click at [1204, 513] on span "CARD" at bounding box center [1199, 519] width 35 height 18
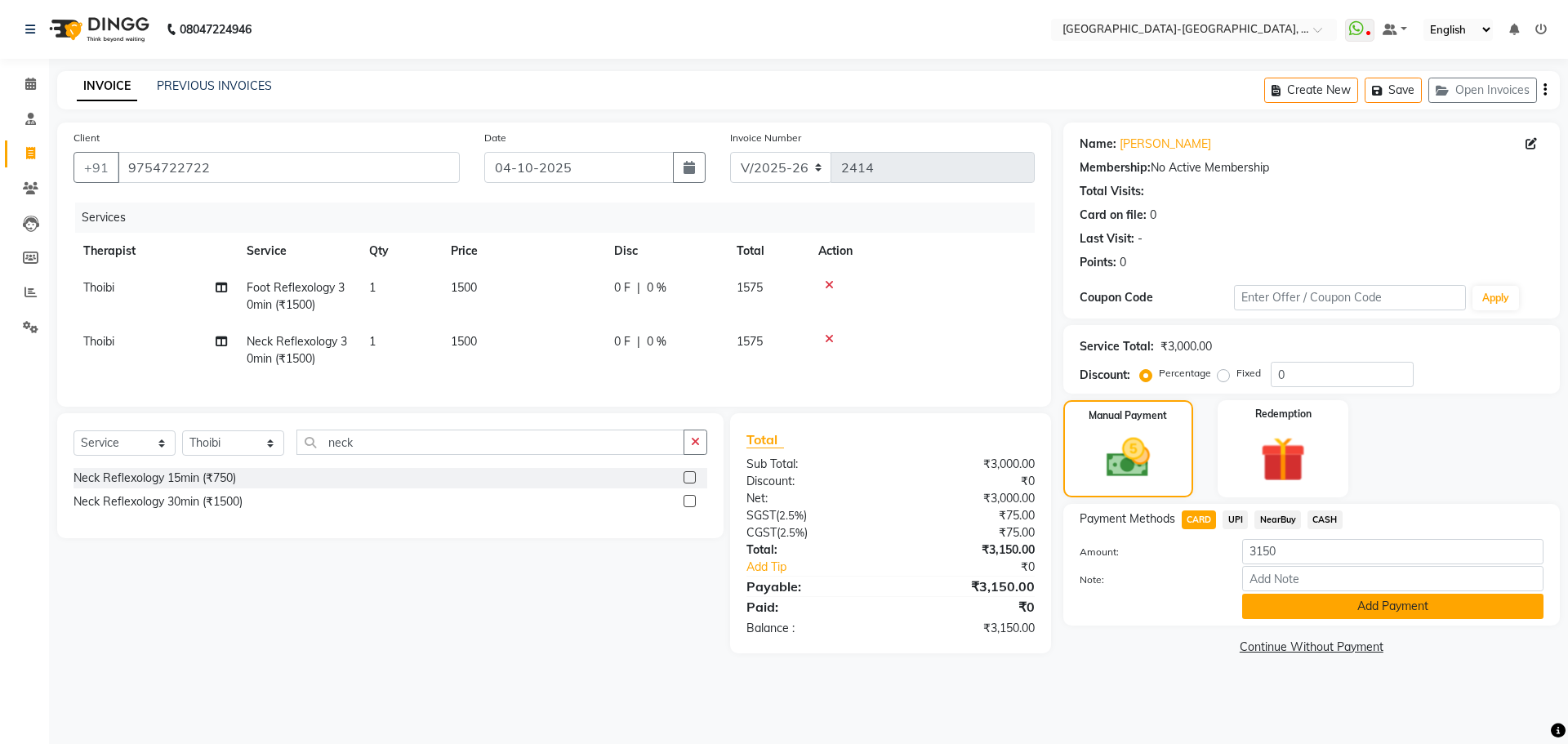
click at [1272, 601] on button "Add Payment" at bounding box center [1392, 606] width 301 height 25
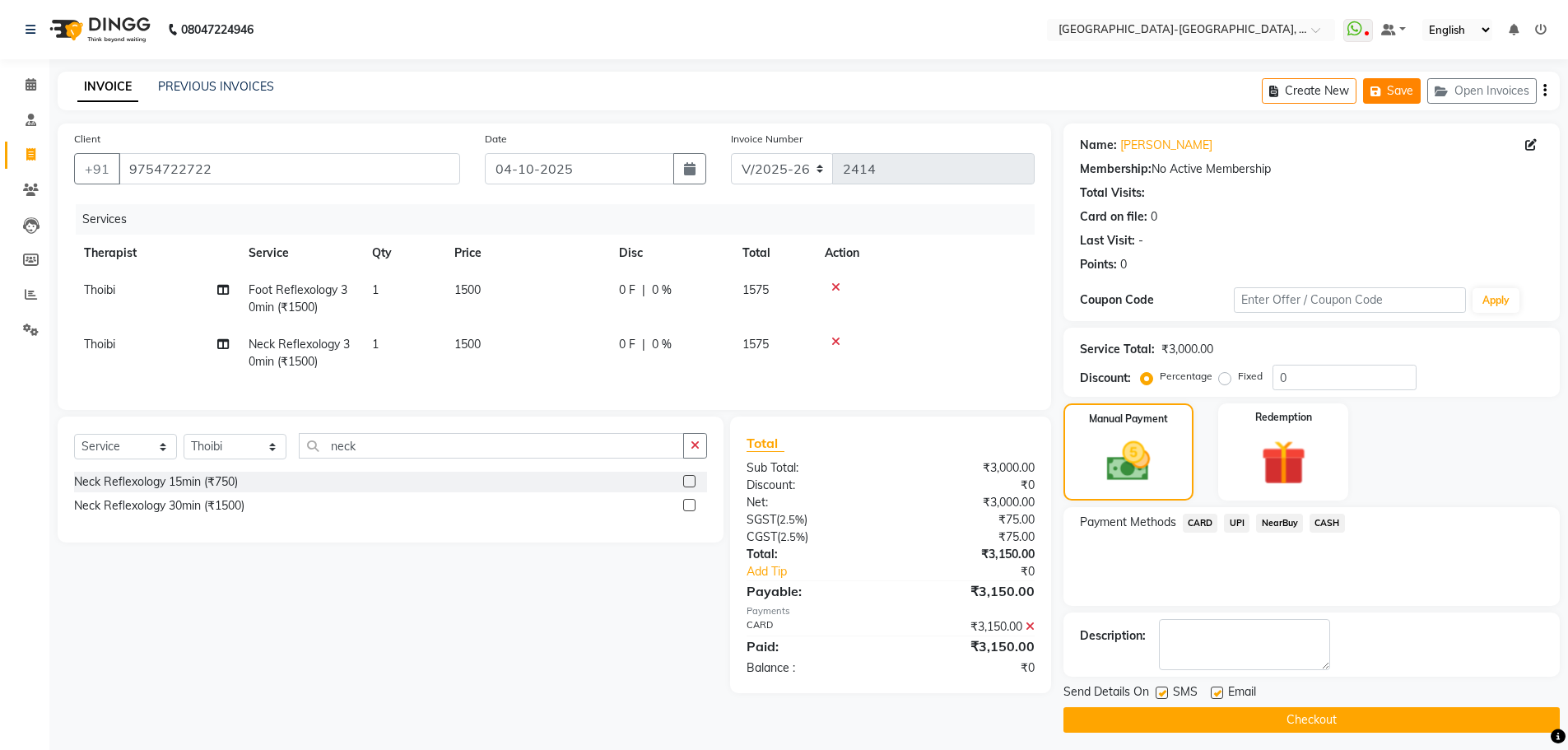
click at [1383, 88] on icon "button" at bounding box center [1379, 92] width 17 height 12
click at [105, 287] on span "Thoibi" at bounding box center [99, 290] width 31 height 15
select select "49851"
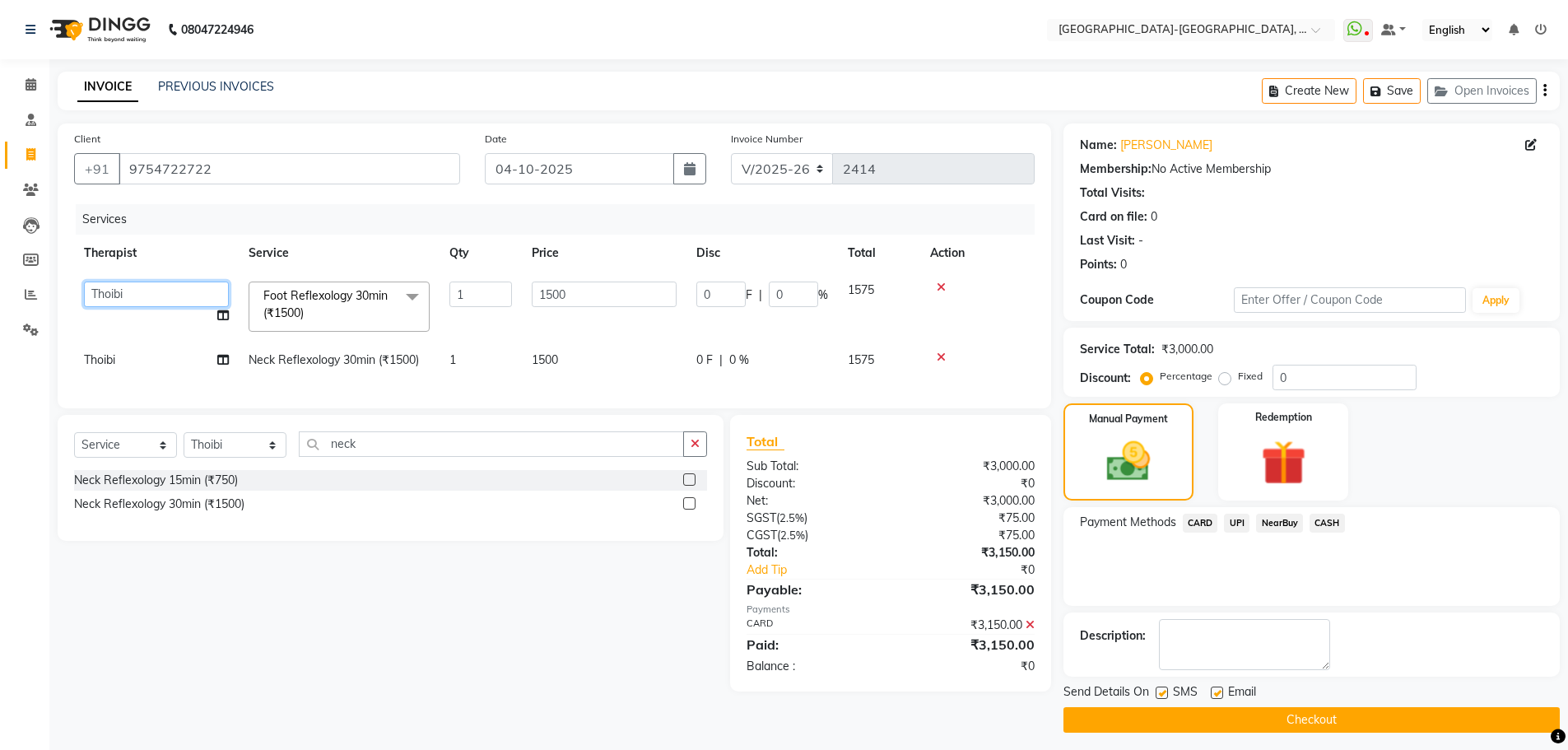
click at [114, 290] on select "Adakho Bone Hridziia Iris Katene Kholu Mayio Mohit Moru P Hriidziio Sahriini [P…" at bounding box center [157, 294] width 145 height 25
select select "40942"
click at [129, 354] on td "Thoibi" at bounding box center [156, 360] width 164 height 37
select select "49851"
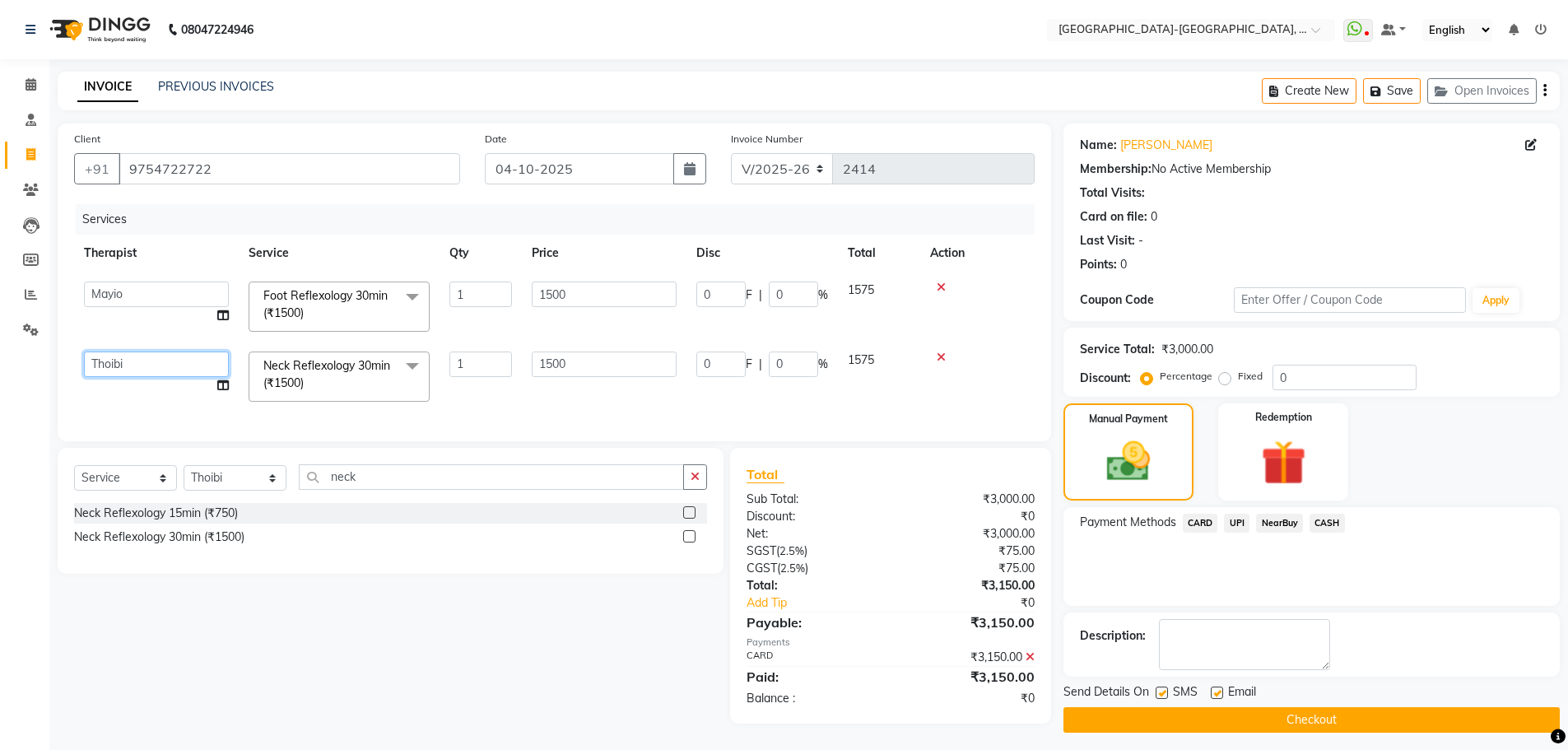
click at [132, 362] on select "Adakho Bone Hridziia Iris Katene Kholu Mayio Mohit Moru P Hriidziio Sahriini [P…" at bounding box center [157, 364] width 145 height 25
select select "40942"
click at [1246, 722] on button "Checkout" at bounding box center [1312, 720] width 497 height 25
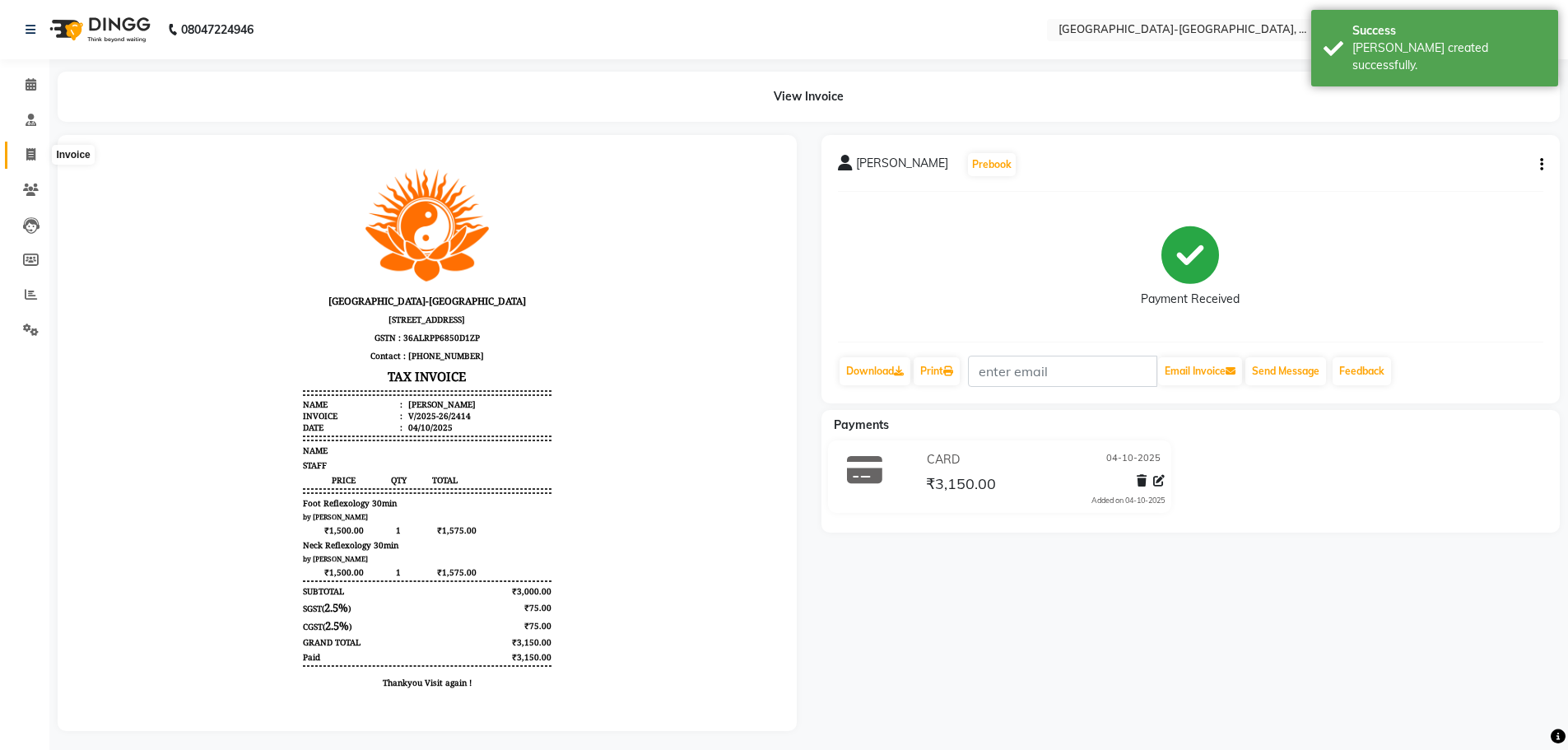
click at [23, 157] on span at bounding box center [31, 155] width 29 height 19
select select "5851"
select select "service"
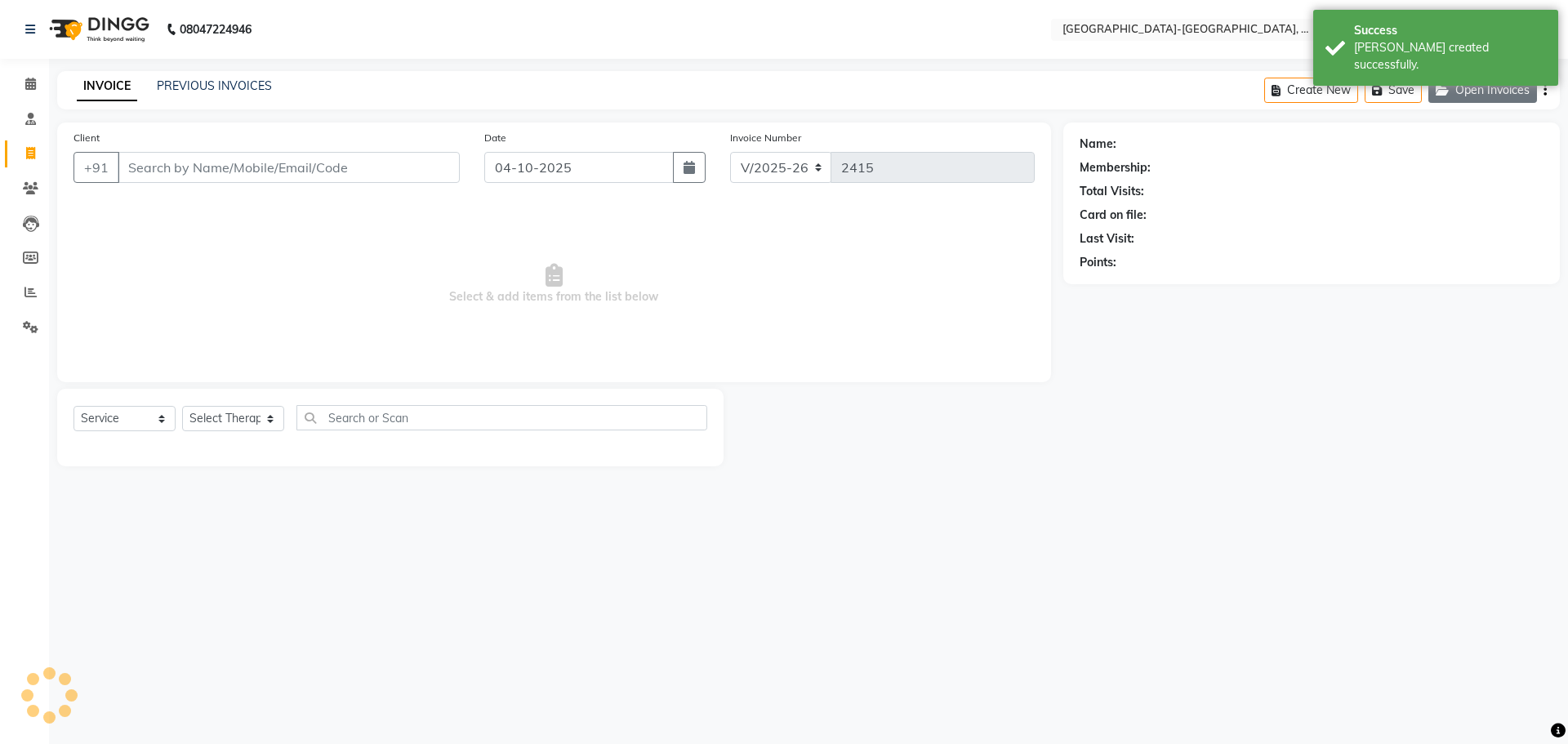
click at [1459, 84] on button "Open Invoices" at bounding box center [1483, 90] width 109 height 25
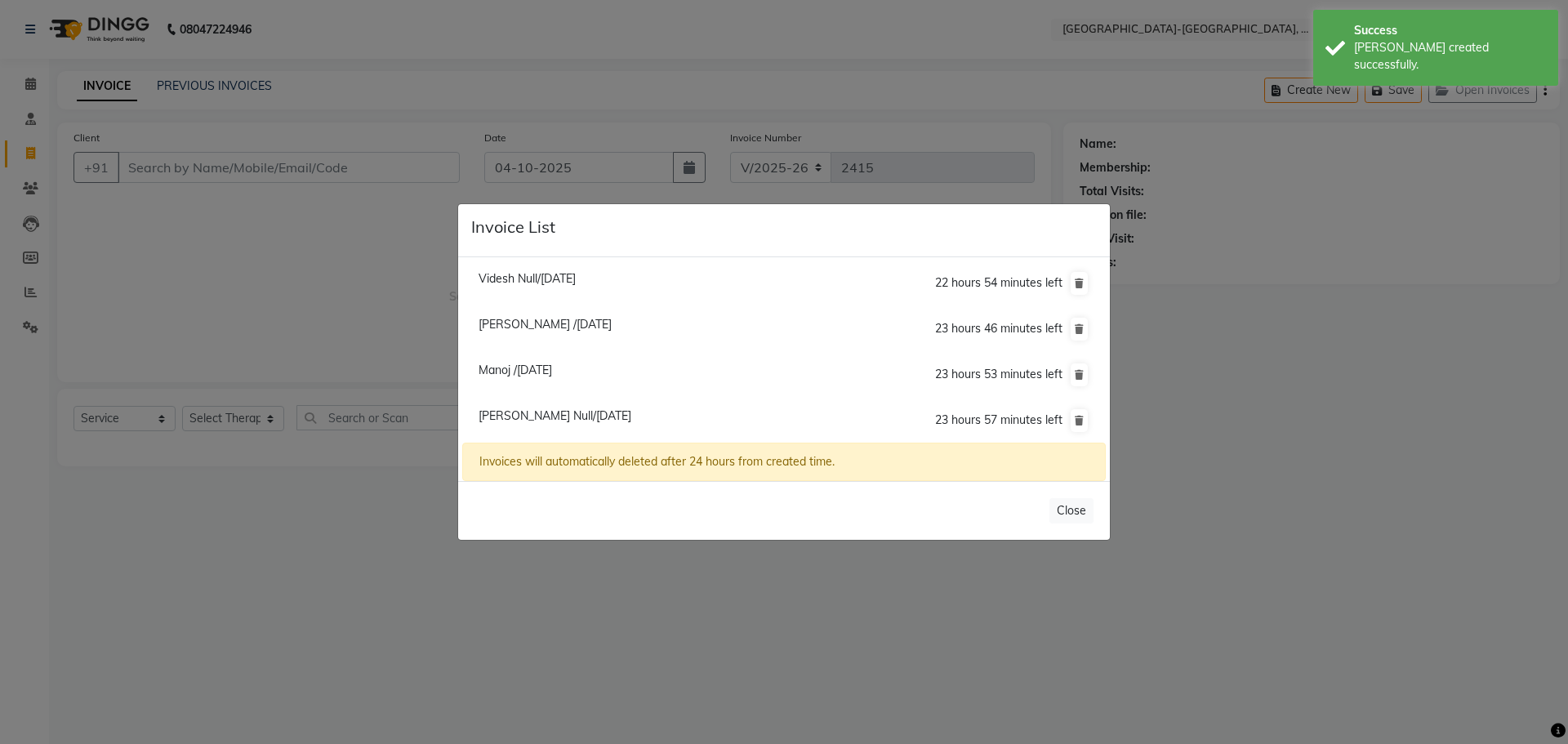
click at [517, 375] on span "Manoj /04 October 2025" at bounding box center [515, 370] width 74 height 15
type input "9701244497"
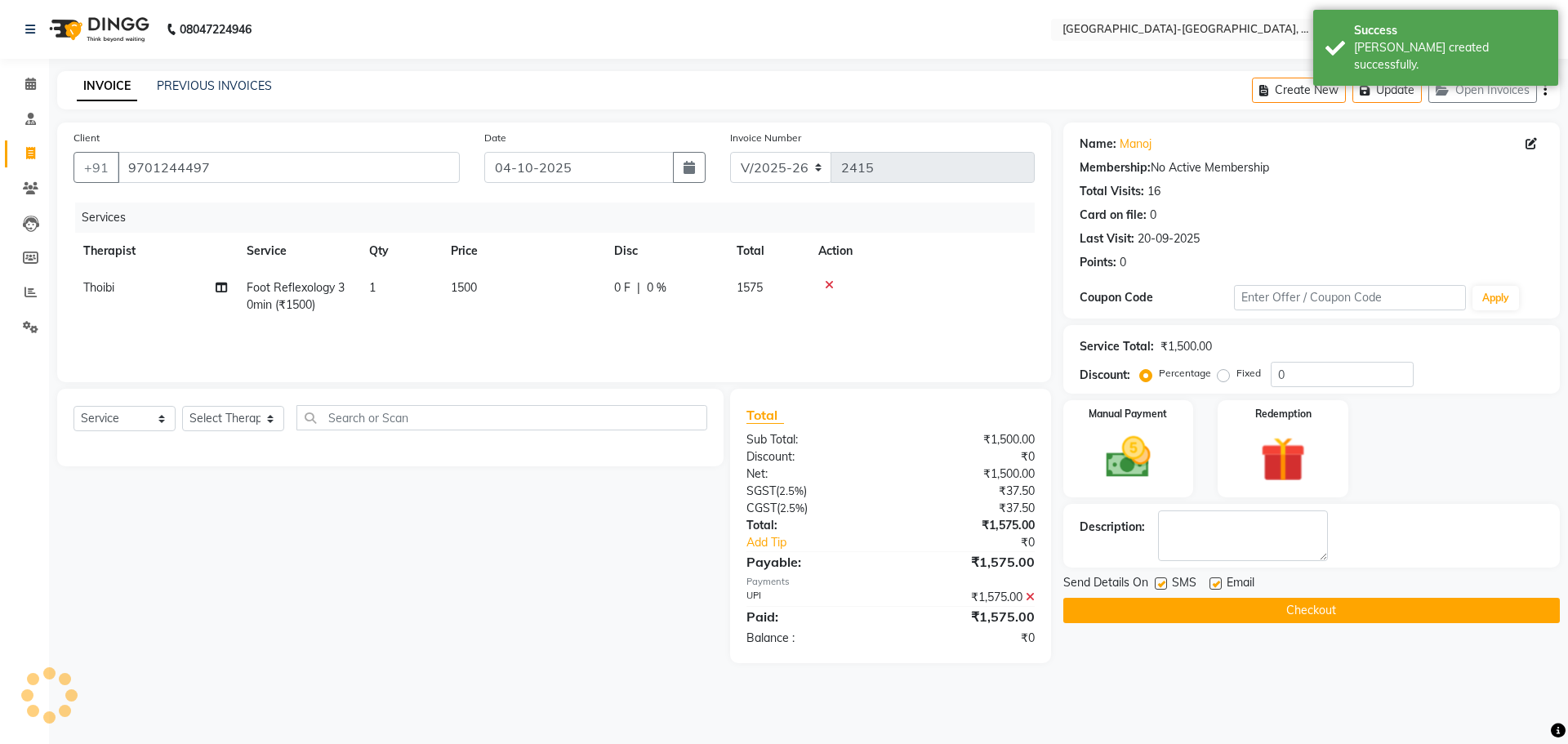
click at [96, 288] on span "Thoibi" at bounding box center [99, 288] width 31 height 15
select select "49851"
click at [98, 288] on select "Adakho Bone Hridziia Iris Katene Kholu Mayio Mohit Moru P Hriidziio Sahriini [P…" at bounding box center [156, 292] width 144 height 25
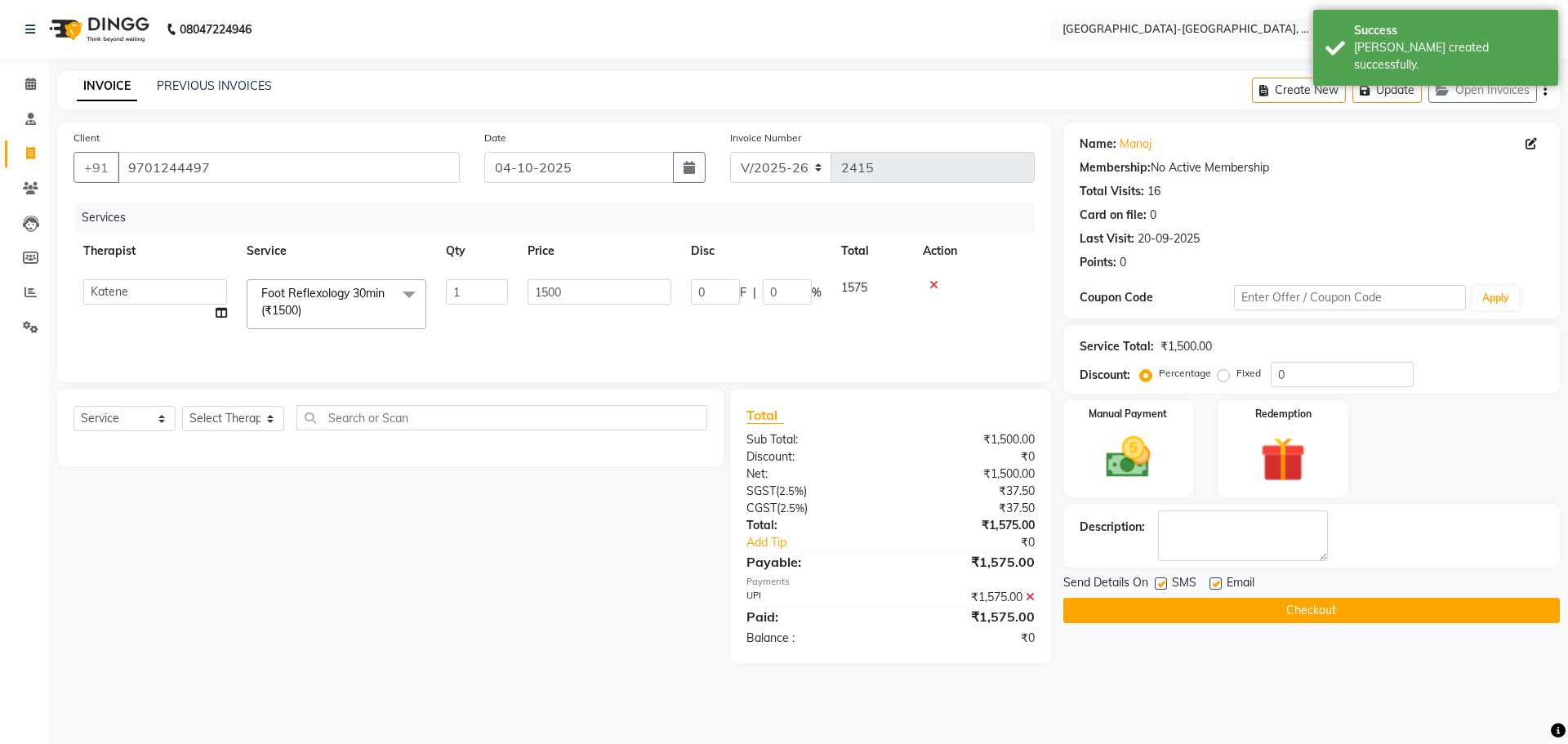
select select "66851"
click at [1030, 593] on icon at bounding box center [1029, 597] width 9 height 12
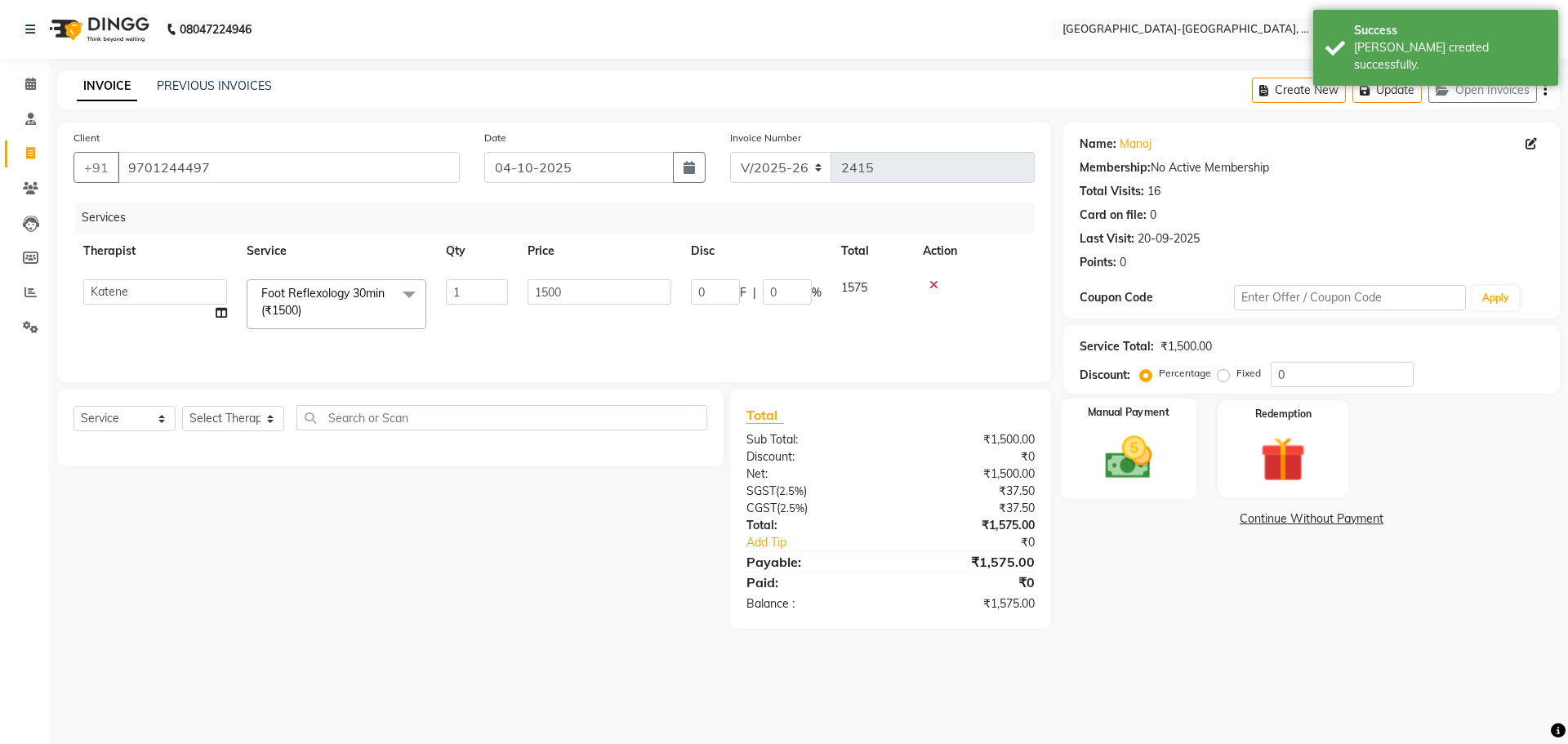
click at [1136, 471] on img at bounding box center [1128, 457] width 76 height 54
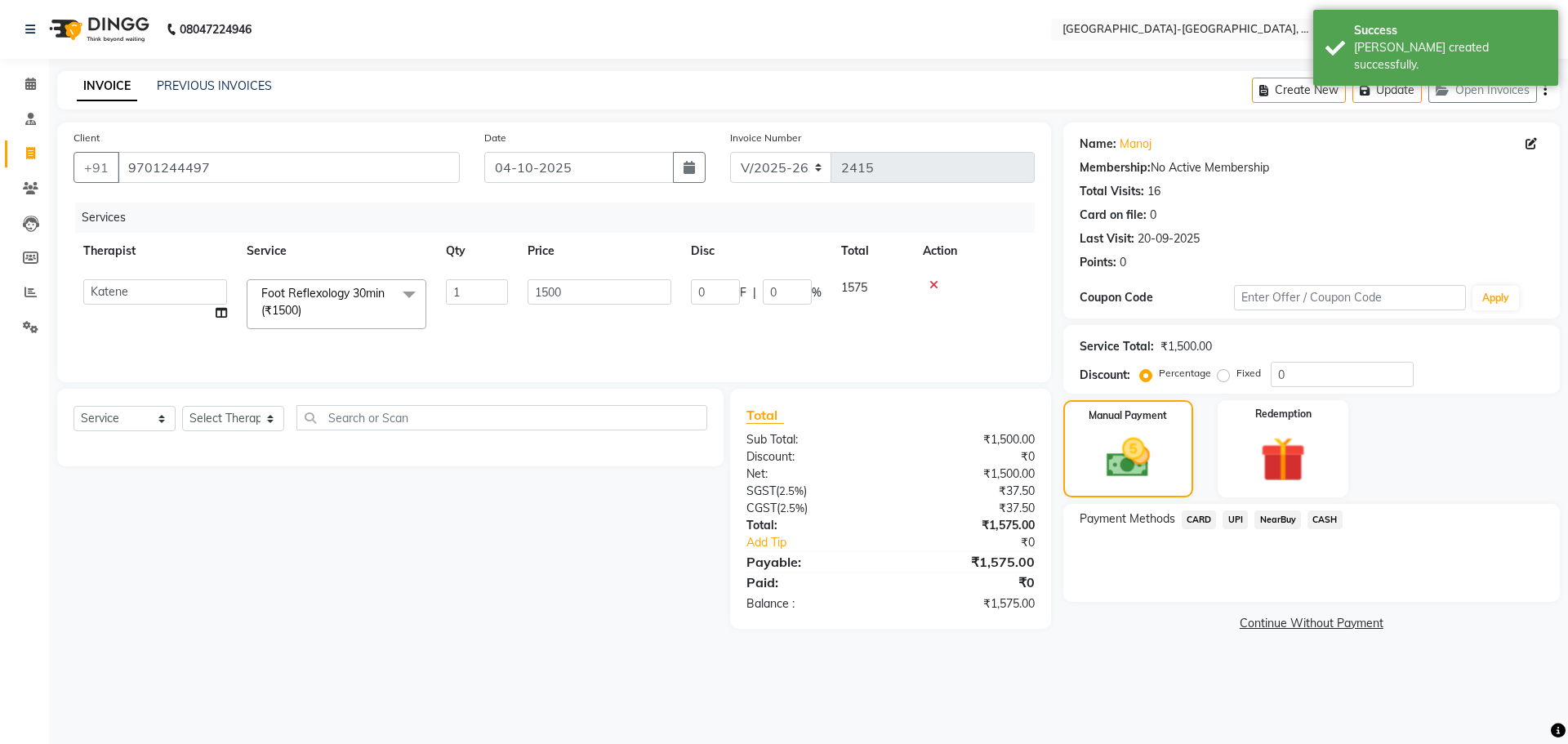
click at [1196, 522] on span "CARD" at bounding box center [1199, 519] width 35 height 18
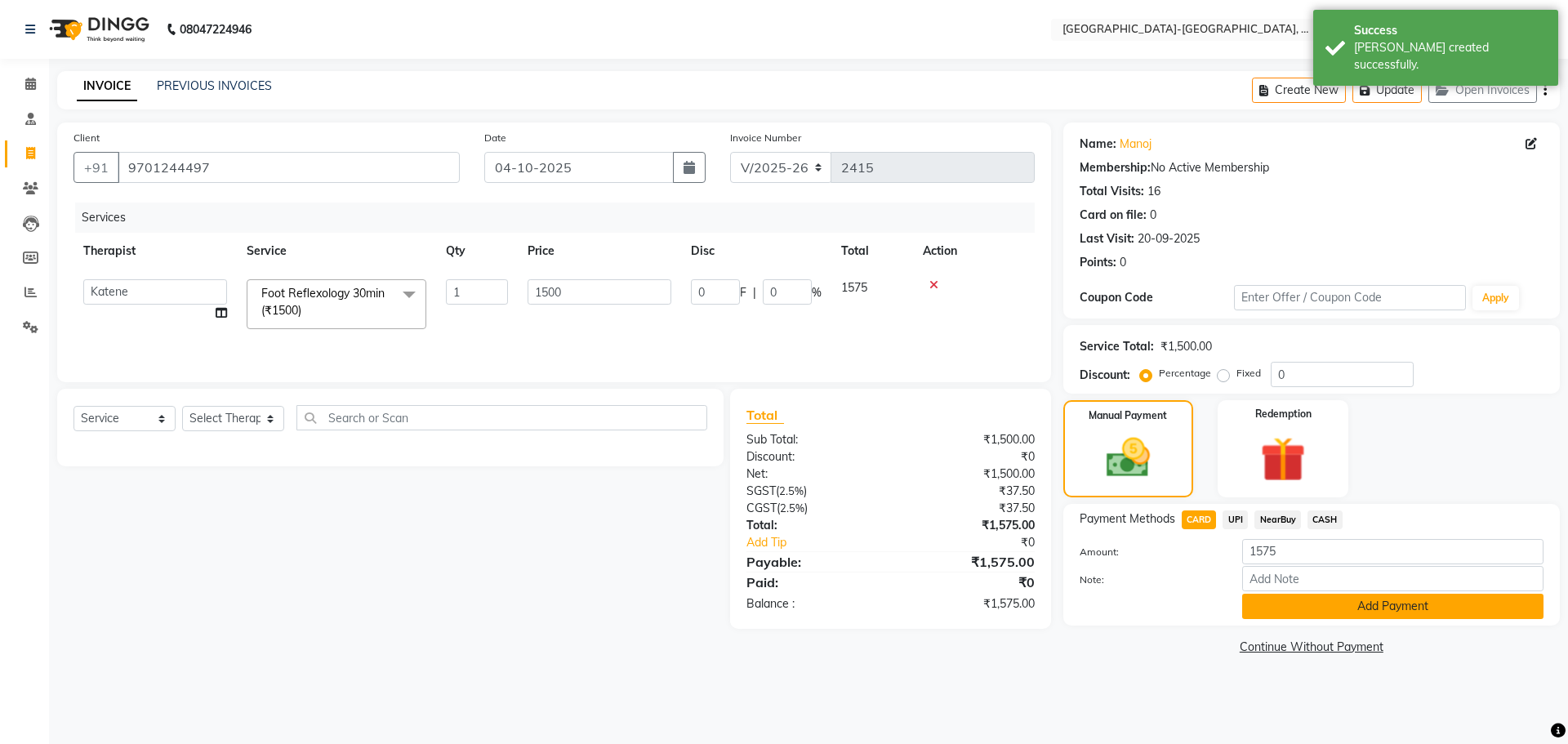
click at [1295, 604] on button "Add Payment" at bounding box center [1392, 606] width 301 height 25
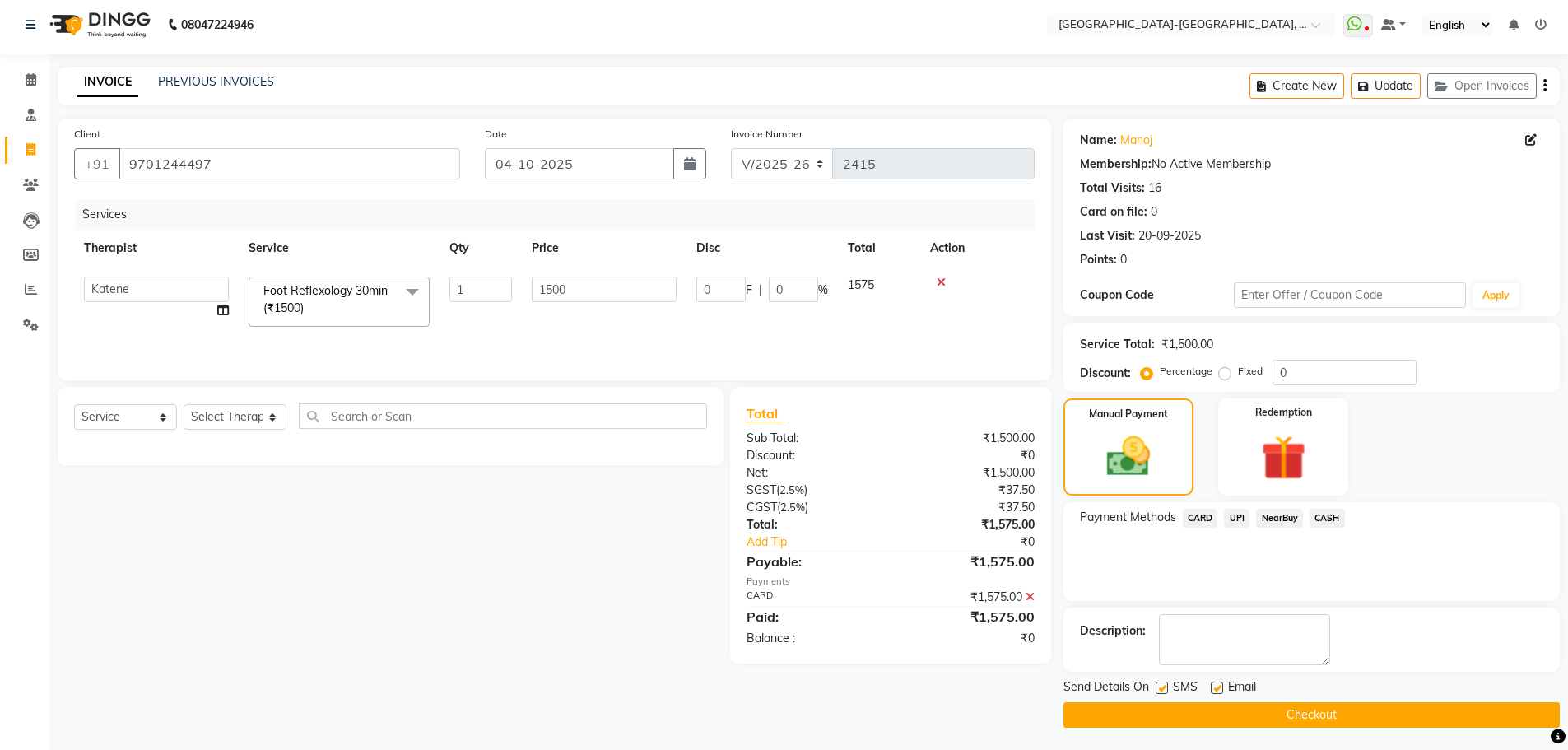
scroll to position [8, 0]
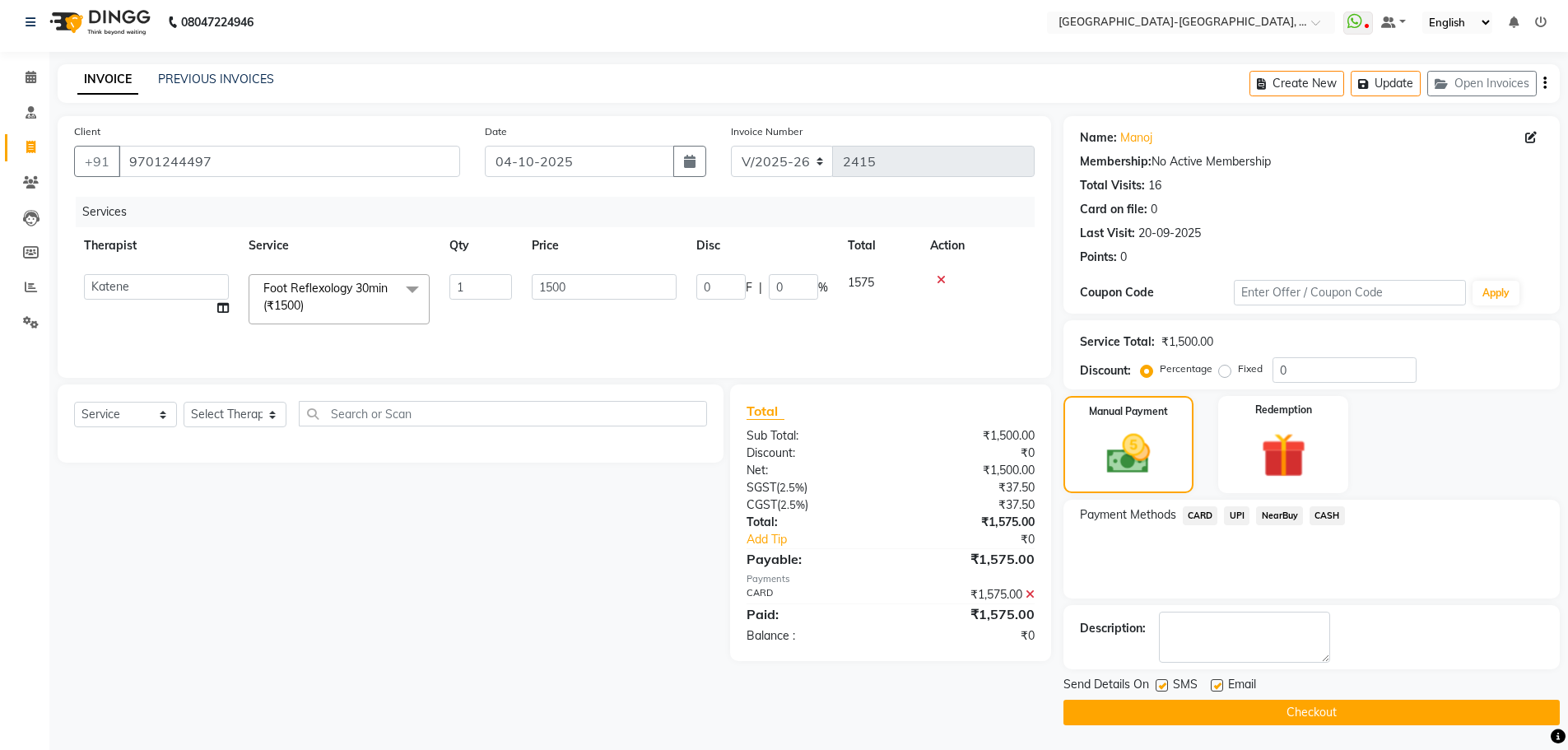
click at [1299, 720] on button "Checkout" at bounding box center [1312, 712] width 497 height 25
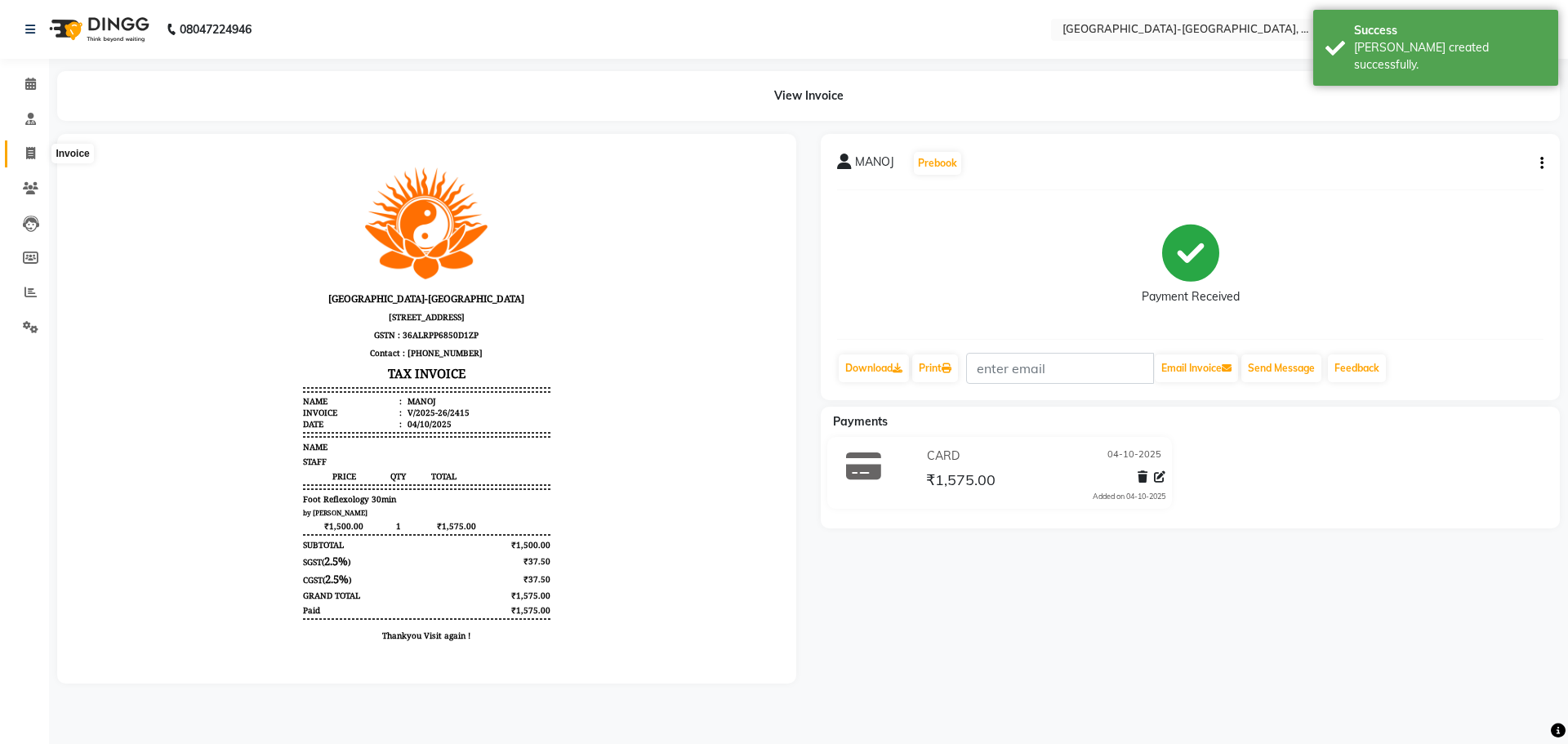
drag, startPoint x: 33, startPoint y: 151, endPoint x: 54, endPoint y: 152, distance: 21.0
click at [33, 151] on icon at bounding box center [30, 153] width 9 height 13
select select "5851"
select select "service"
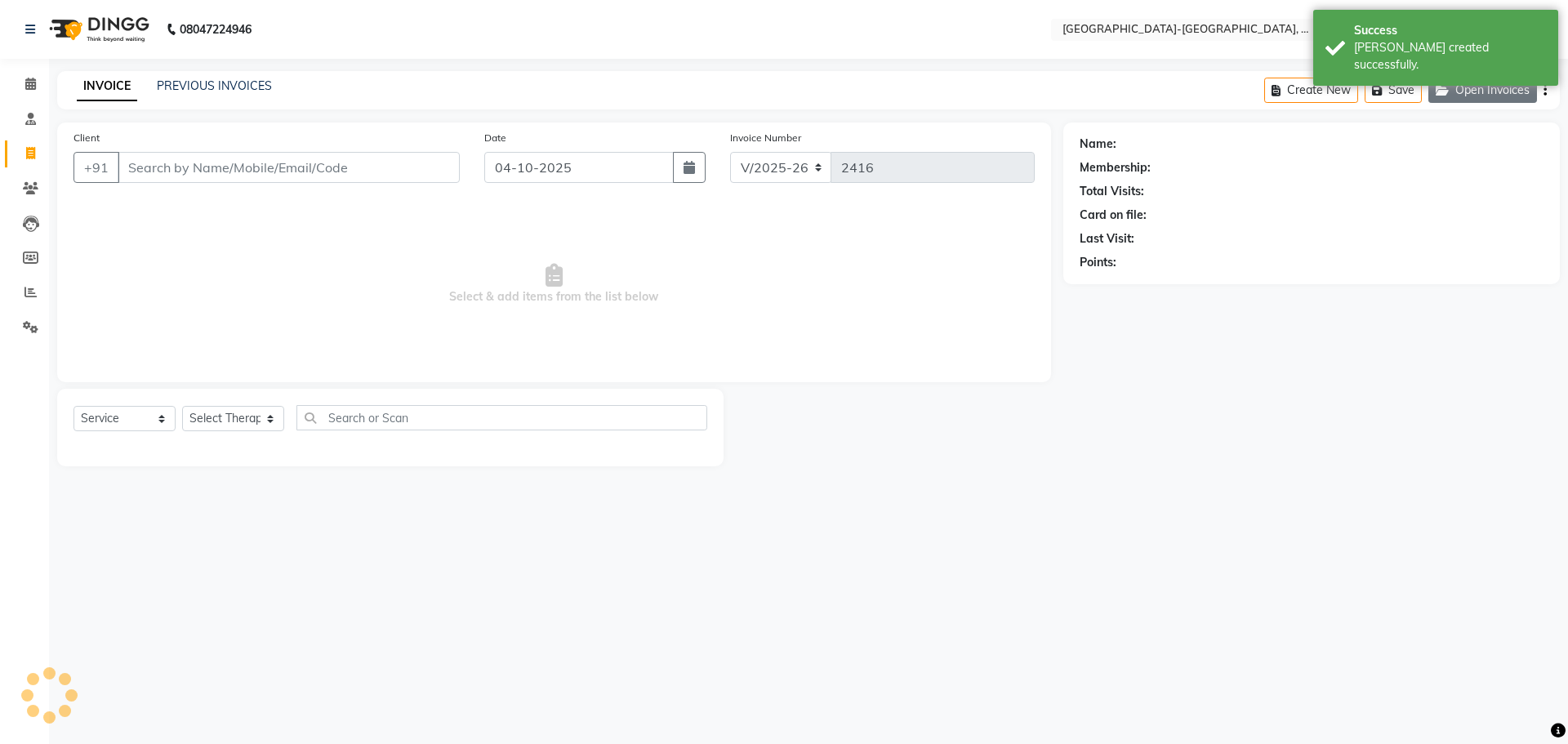
click at [1434, 86] on button "Open Invoices" at bounding box center [1483, 90] width 109 height 25
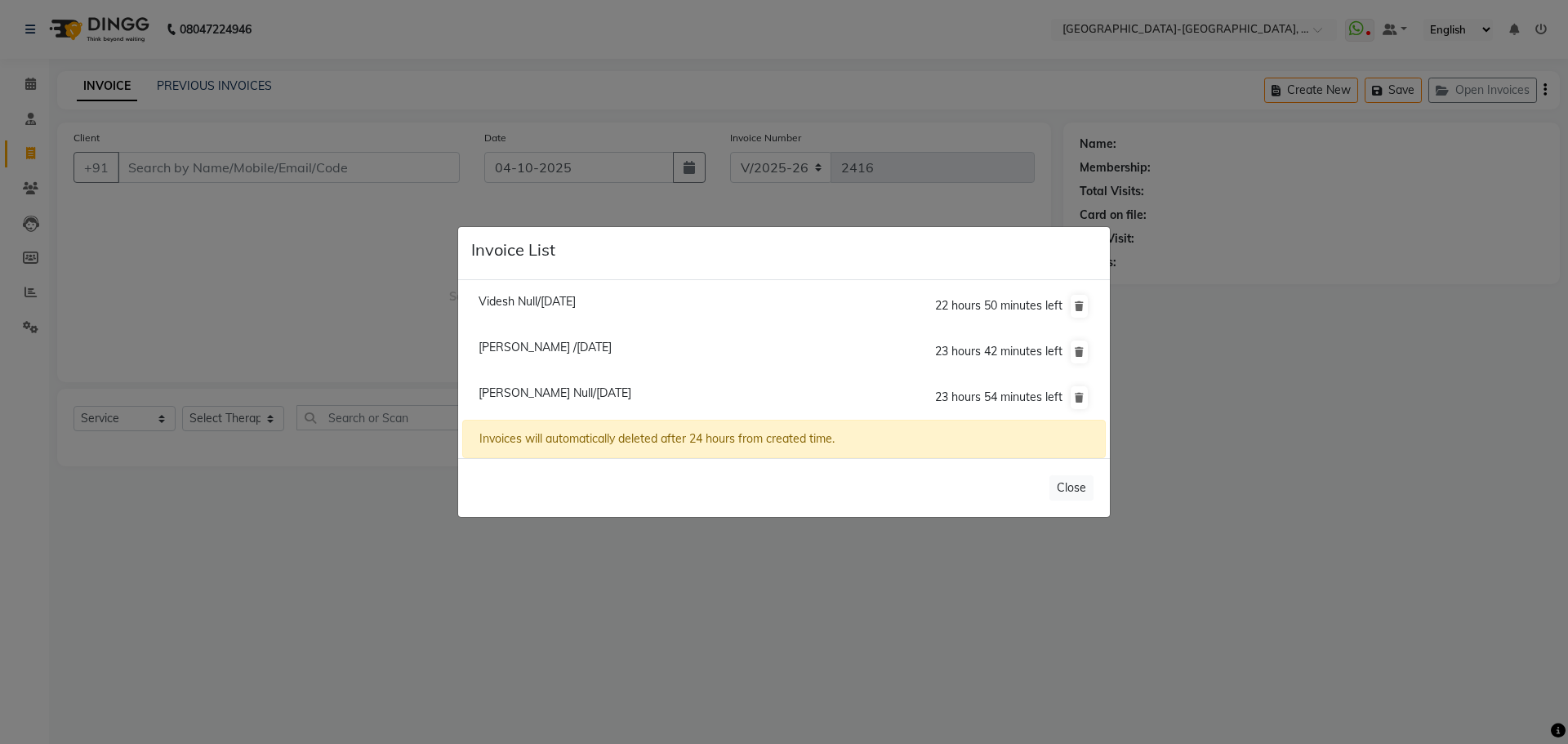
click at [502, 390] on span "Pravin Null/04 October 2025" at bounding box center [554, 393] width 153 height 15
type input "9754722722"
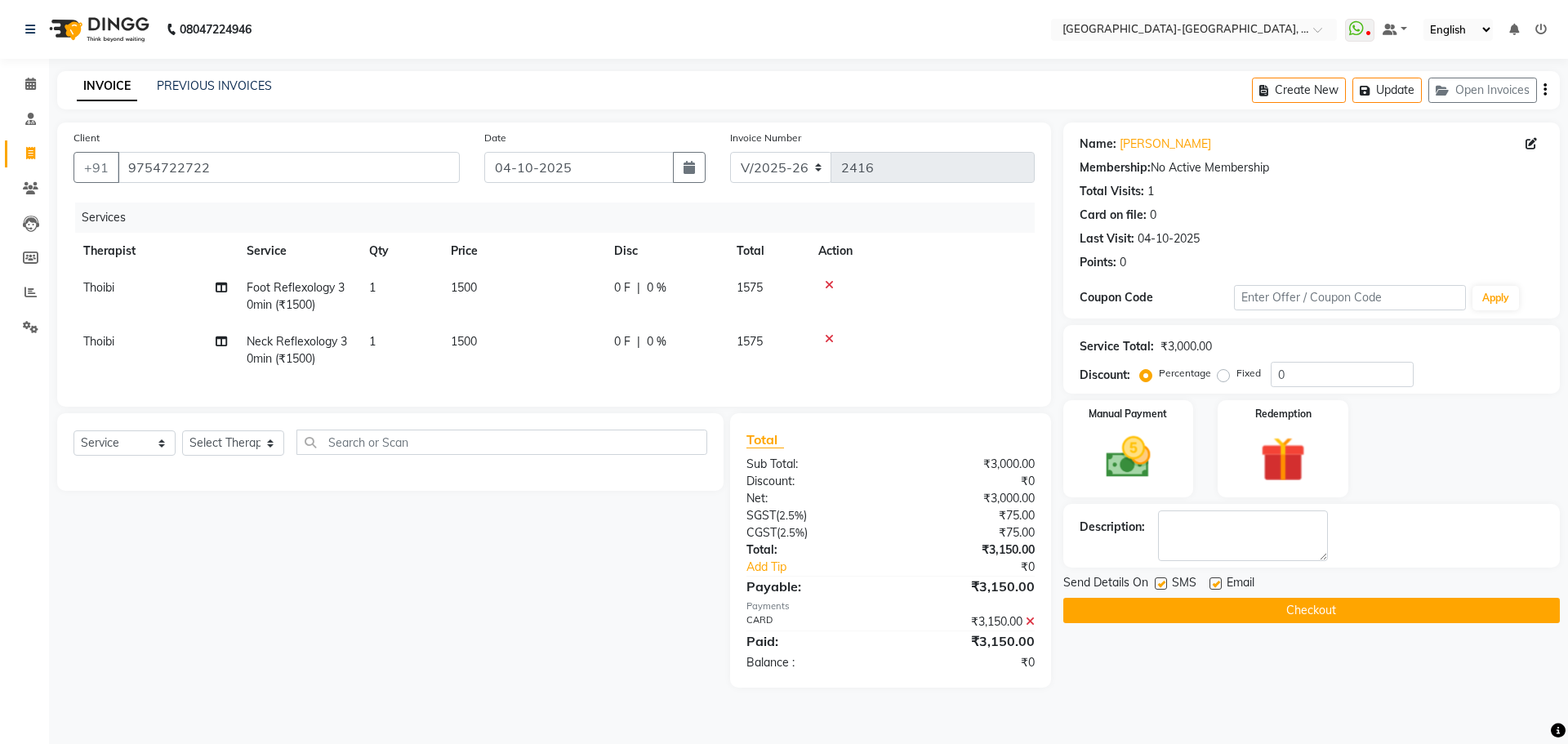
click at [184, 75] on div "INVOICE PREVIOUS INVOICES Create New Update Open Invoices" at bounding box center [808, 90] width 1503 height 38
click at [197, 86] on link "PREVIOUS INVOICES" at bounding box center [214, 86] width 115 height 15
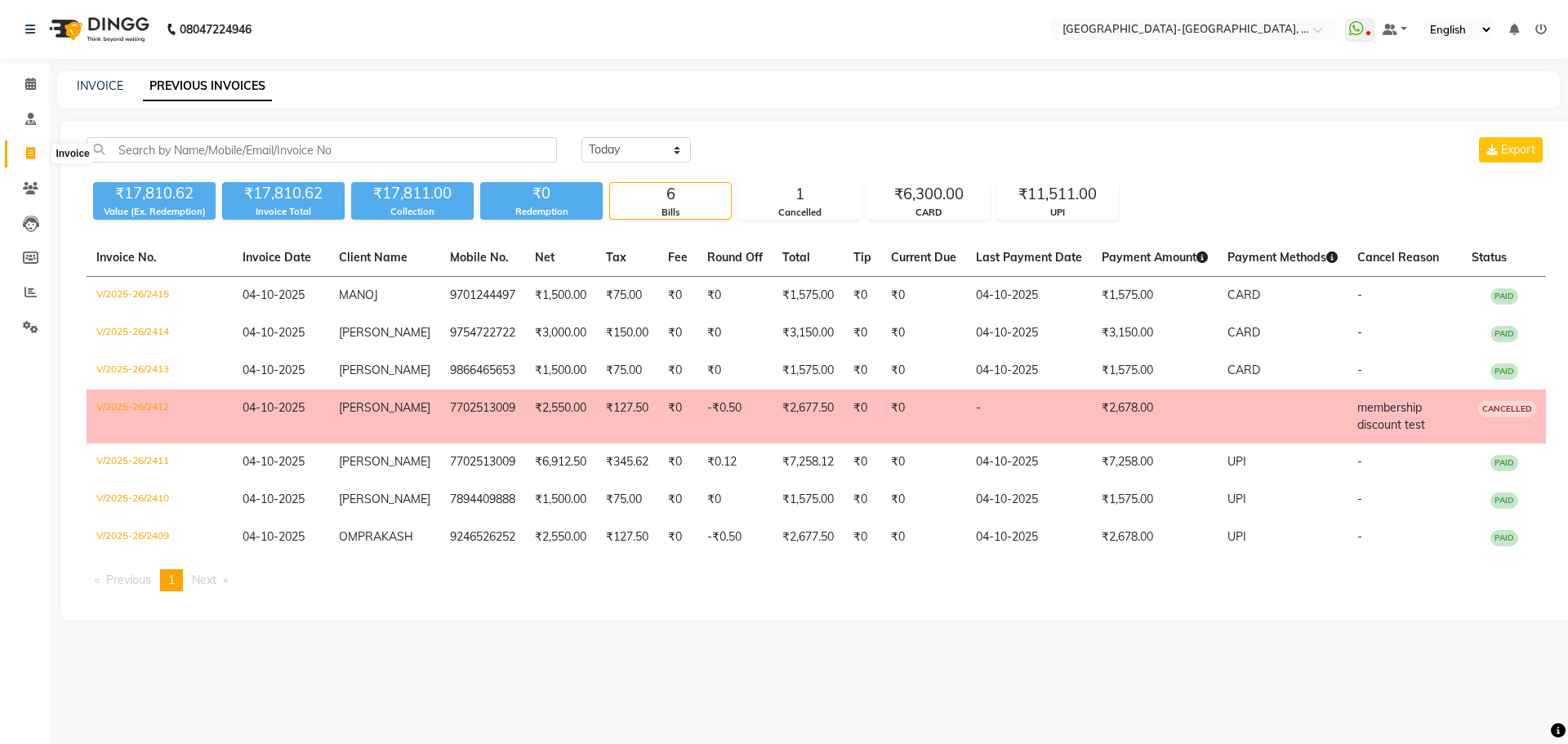
click at [36, 150] on span at bounding box center [31, 154] width 28 height 18
select select "service"
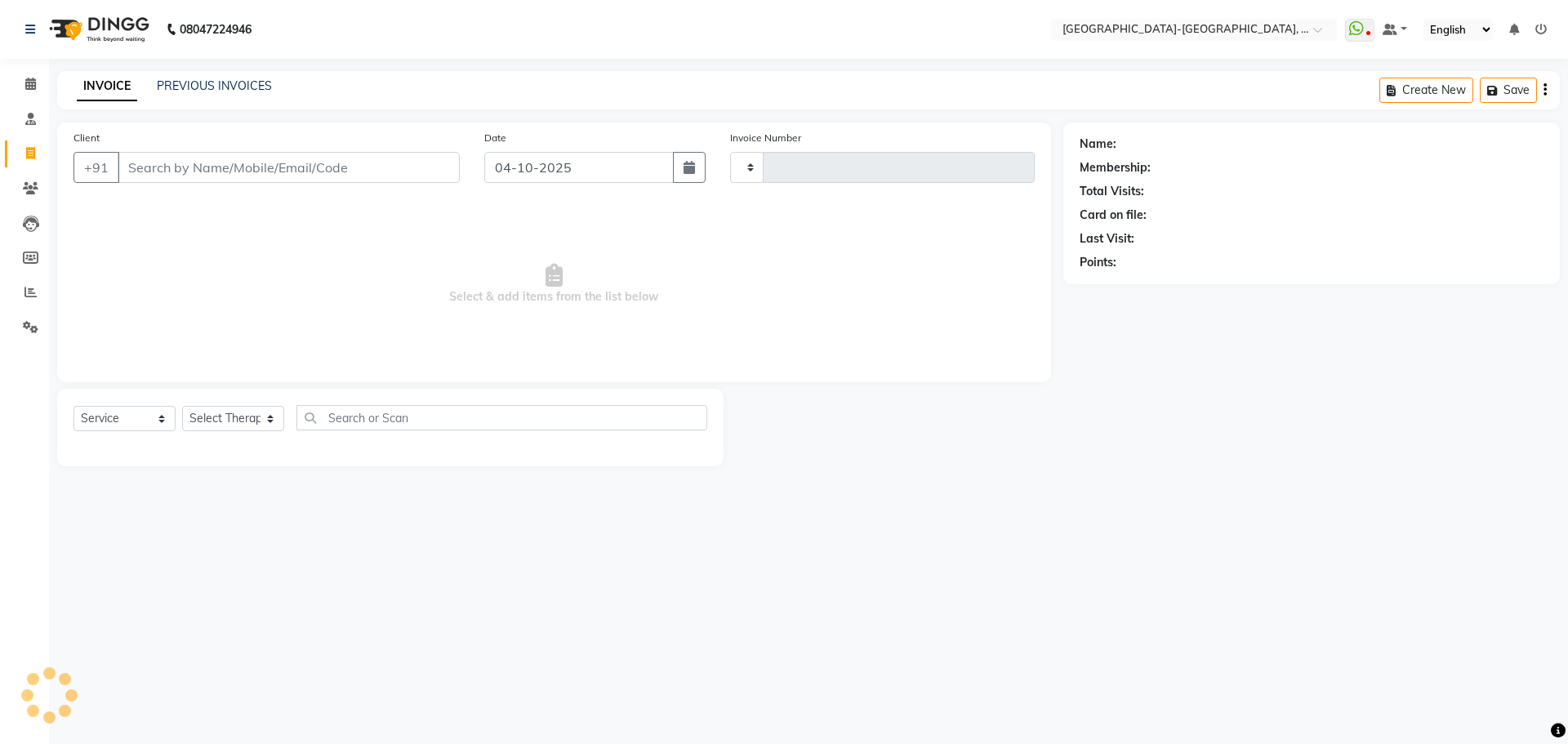
type input "2416"
select select "5851"
click at [1480, 87] on button "Open Invoices" at bounding box center [1483, 90] width 109 height 25
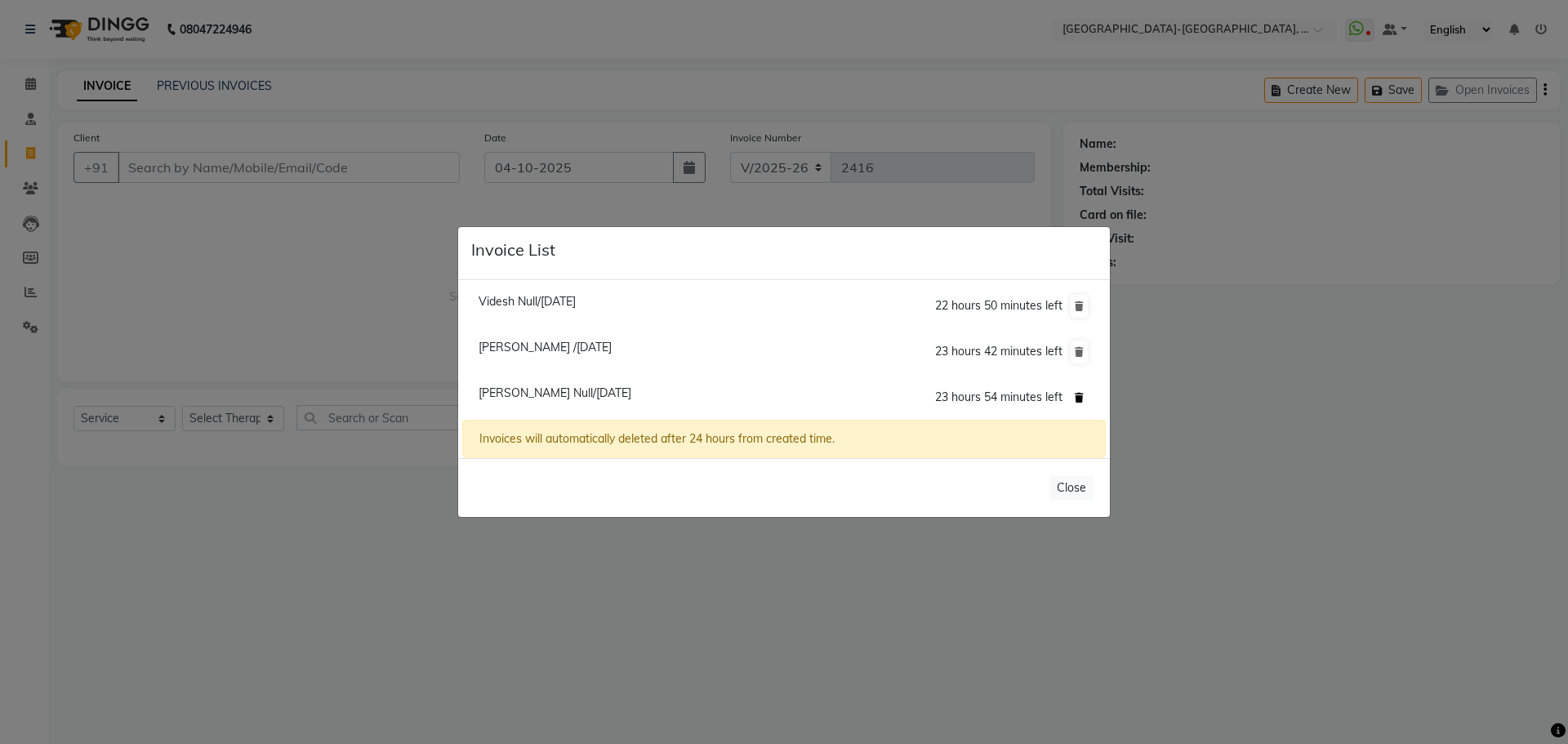
click at [1077, 399] on icon at bounding box center [1079, 398] width 9 height 10
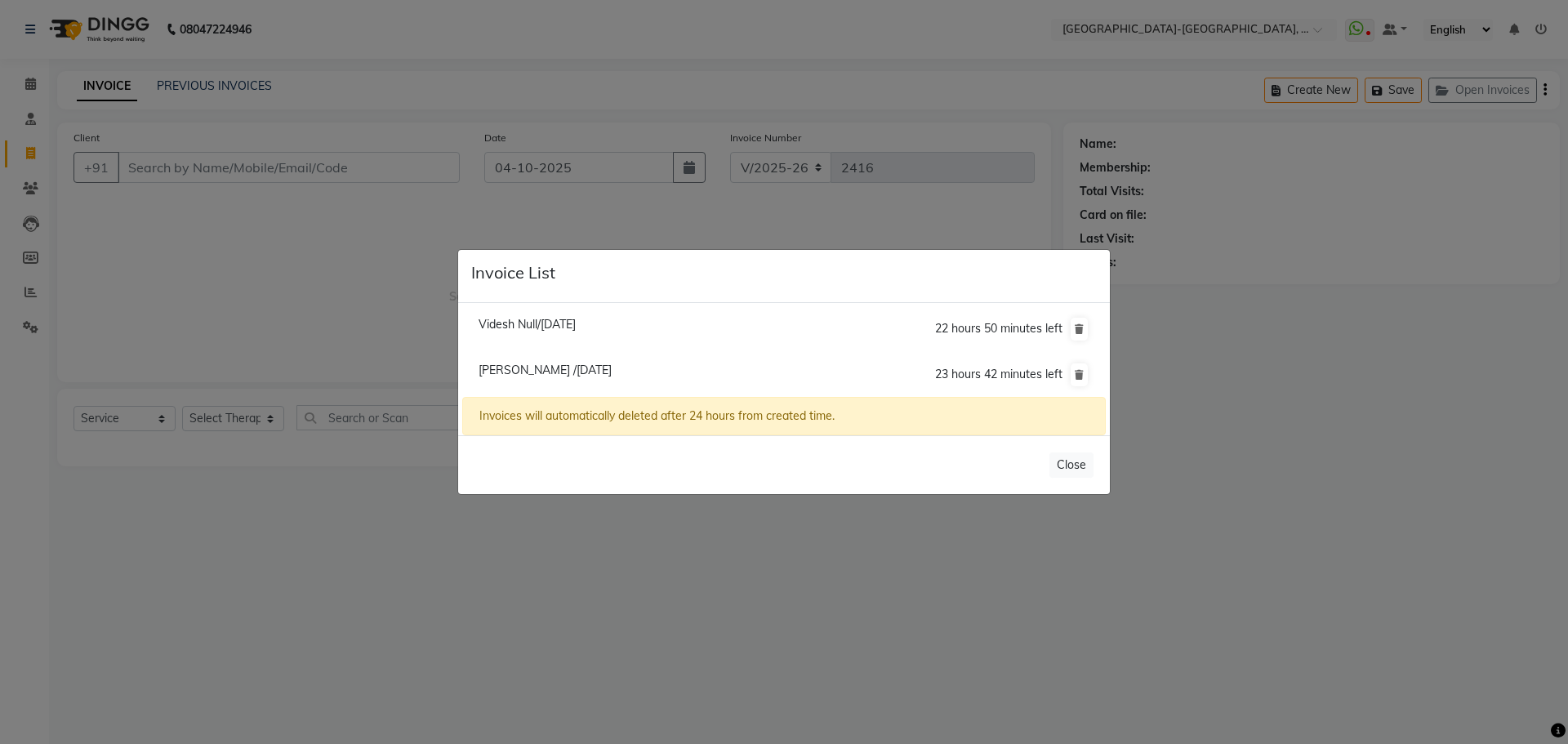
click at [503, 369] on span "Raghu /04 October 2025" at bounding box center [544, 370] width 133 height 15
type input "8179393996"
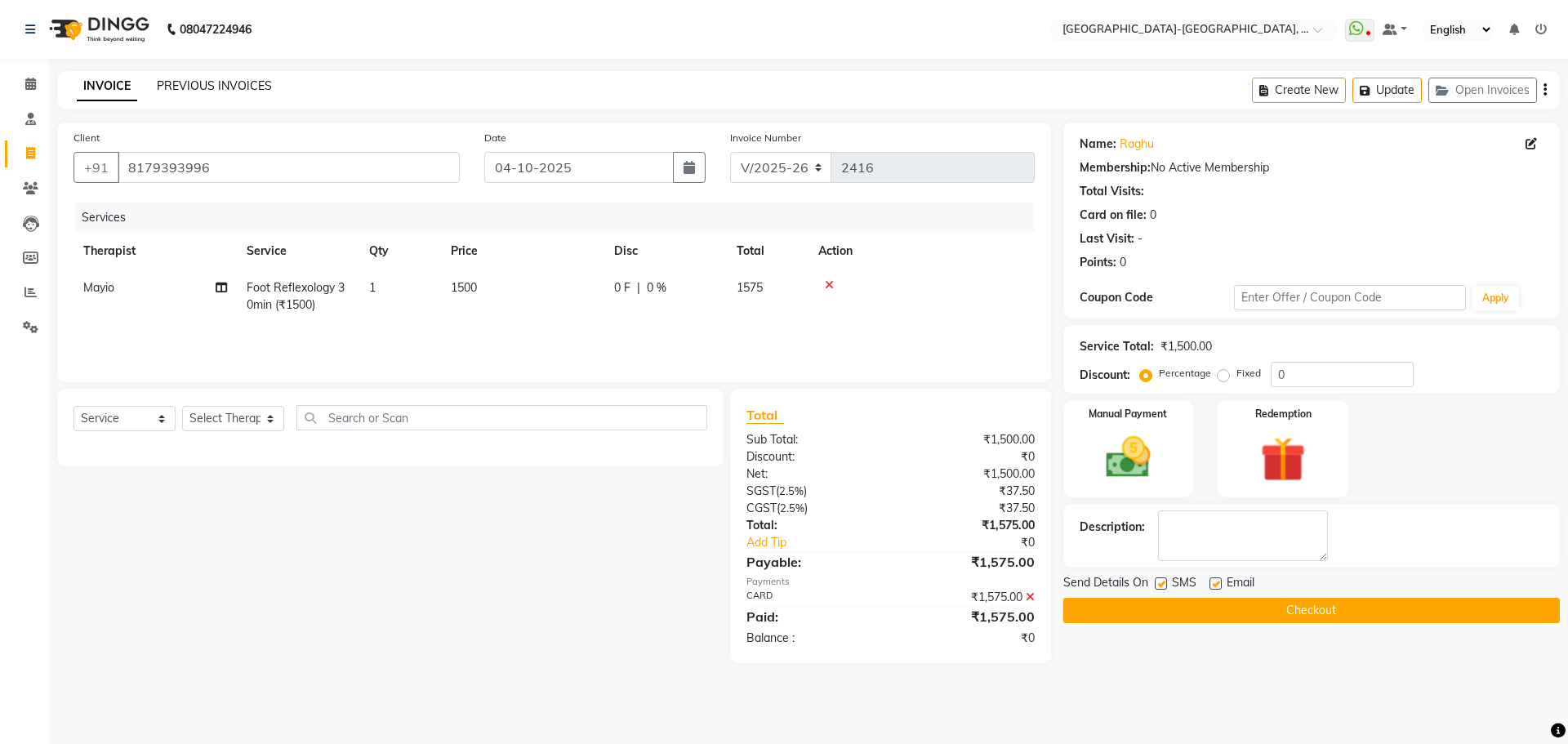
click at [229, 89] on link "PREVIOUS INVOICES" at bounding box center [214, 86] width 115 height 15
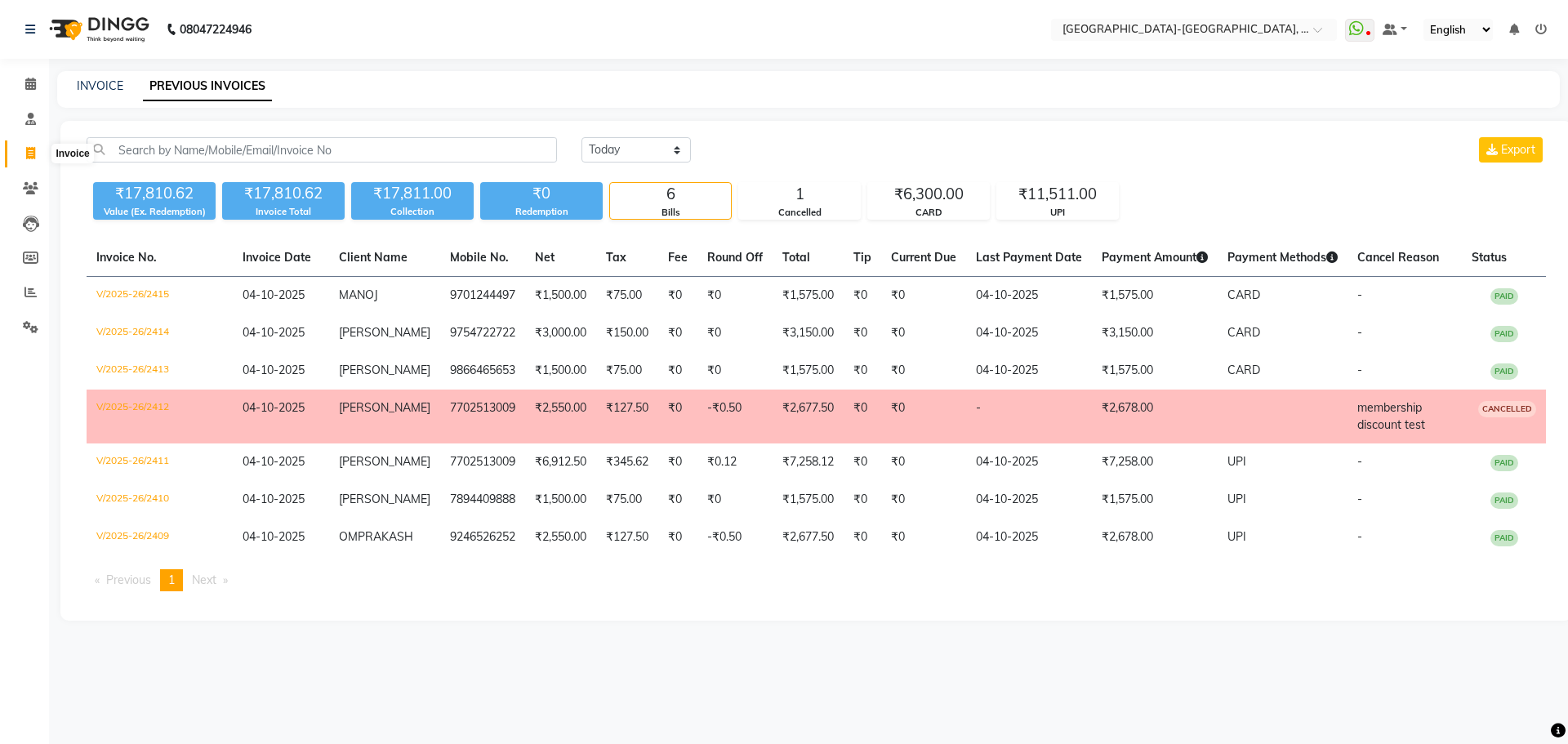
drag, startPoint x: 29, startPoint y: 157, endPoint x: 52, endPoint y: 154, distance: 23.2
click at [29, 157] on icon at bounding box center [30, 153] width 9 height 13
select select "service"
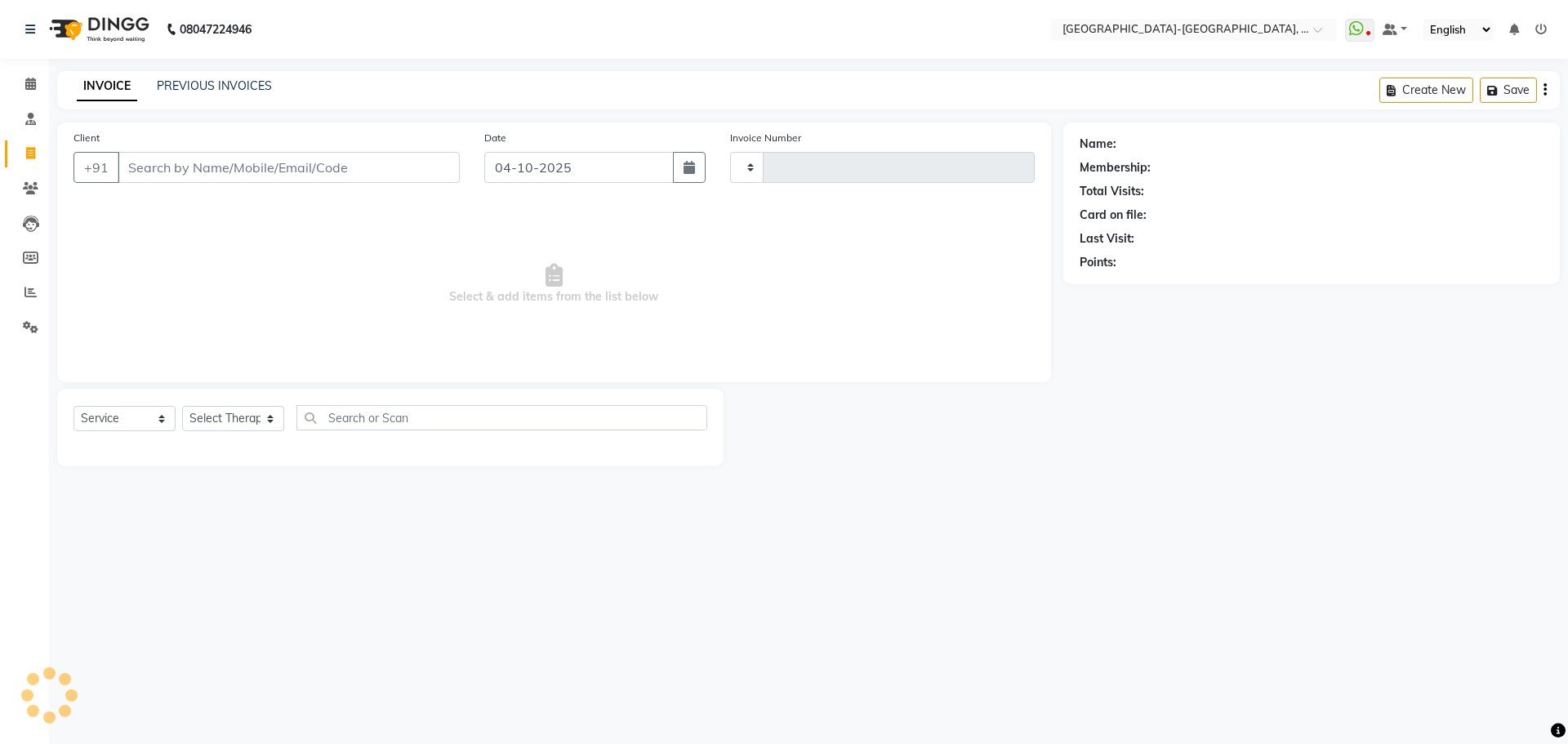
type input "2416"
select select "5851"
click at [1498, 94] on button "Open Invoices" at bounding box center [1483, 90] width 109 height 25
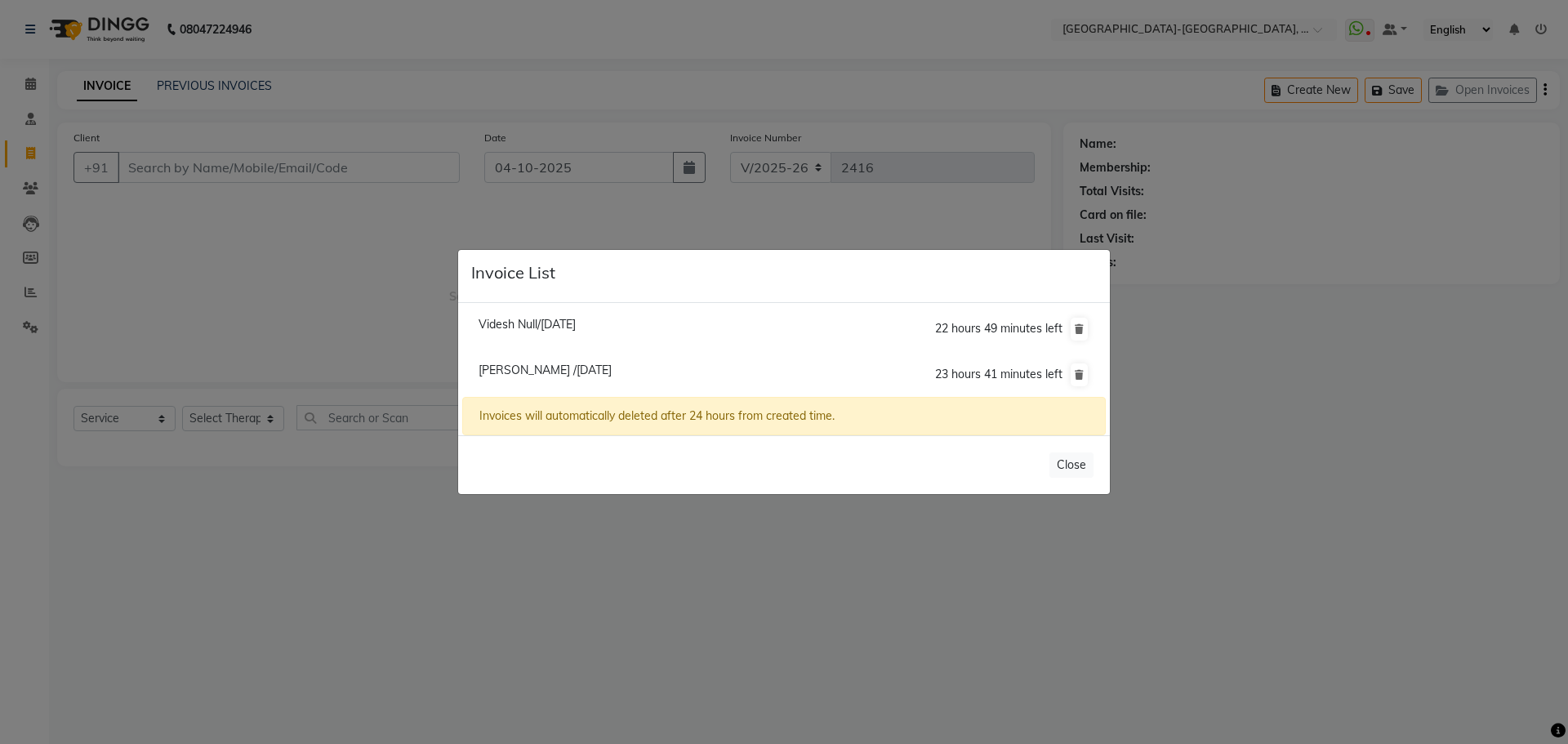
click at [507, 368] on span "Raghu /04 October 2025" at bounding box center [544, 370] width 133 height 15
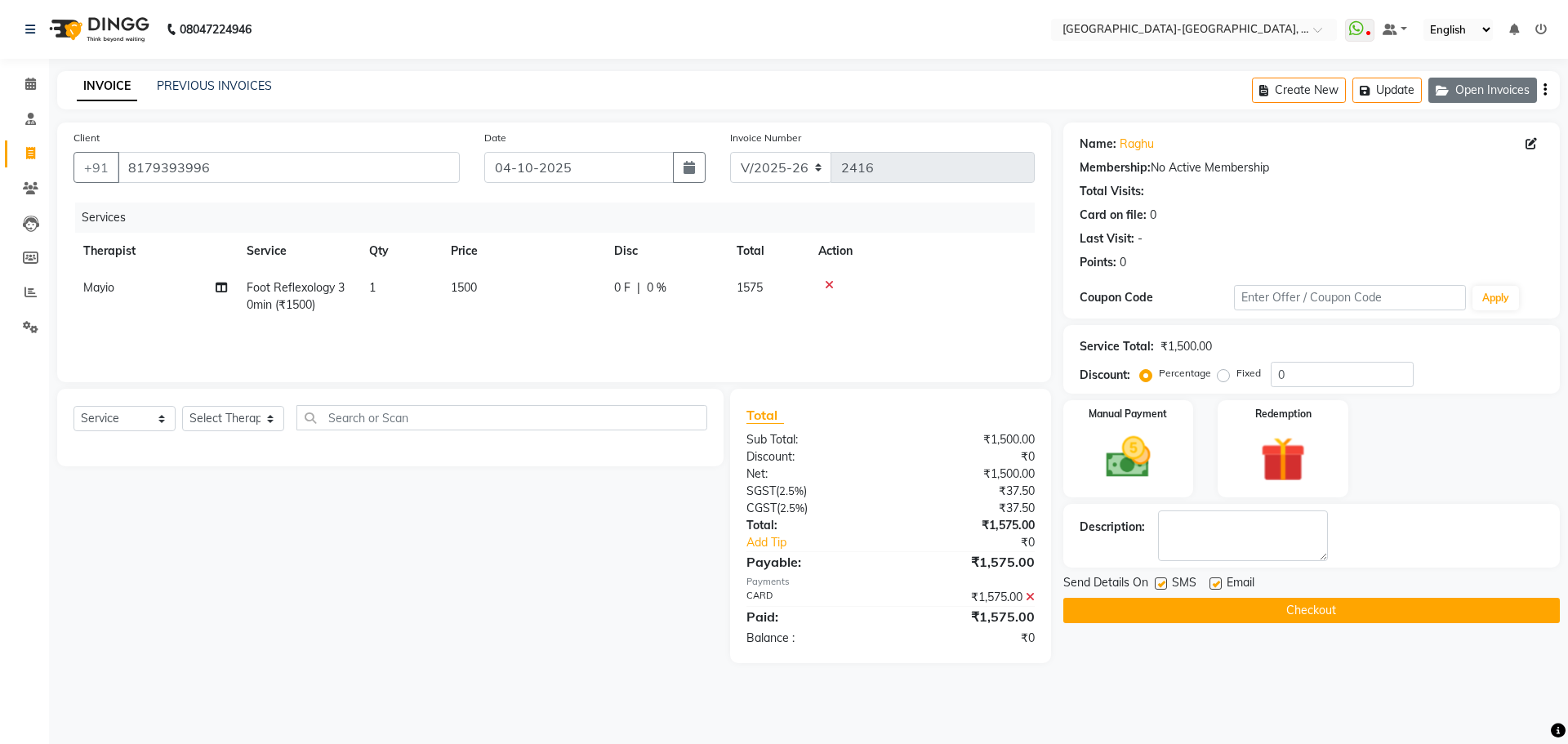
click at [1484, 97] on button "Open Invoices" at bounding box center [1483, 90] width 109 height 25
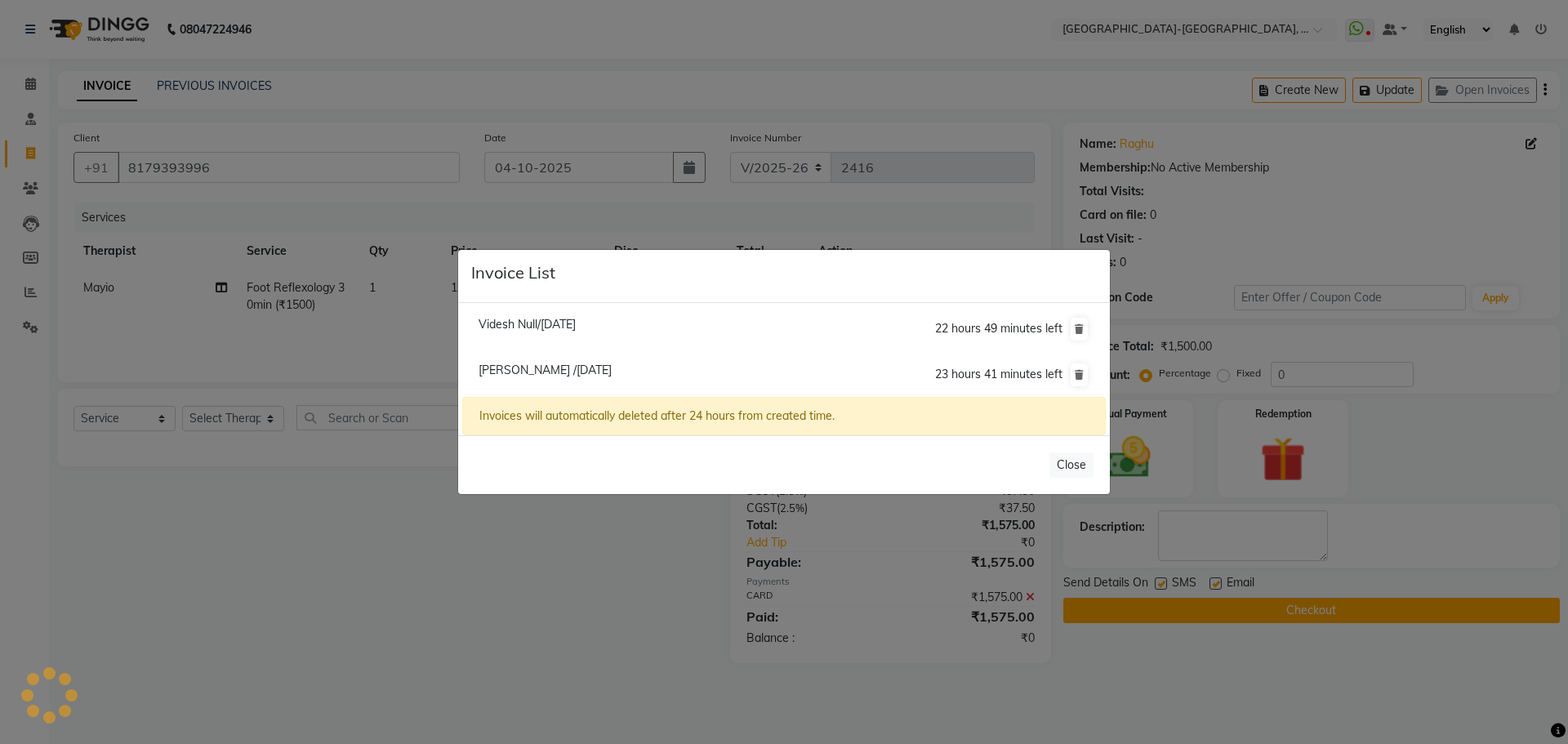
click at [544, 323] on span "Videsh Null/04 October 2025" at bounding box center [527, 324] width 97 height 15
type input "8688445106"
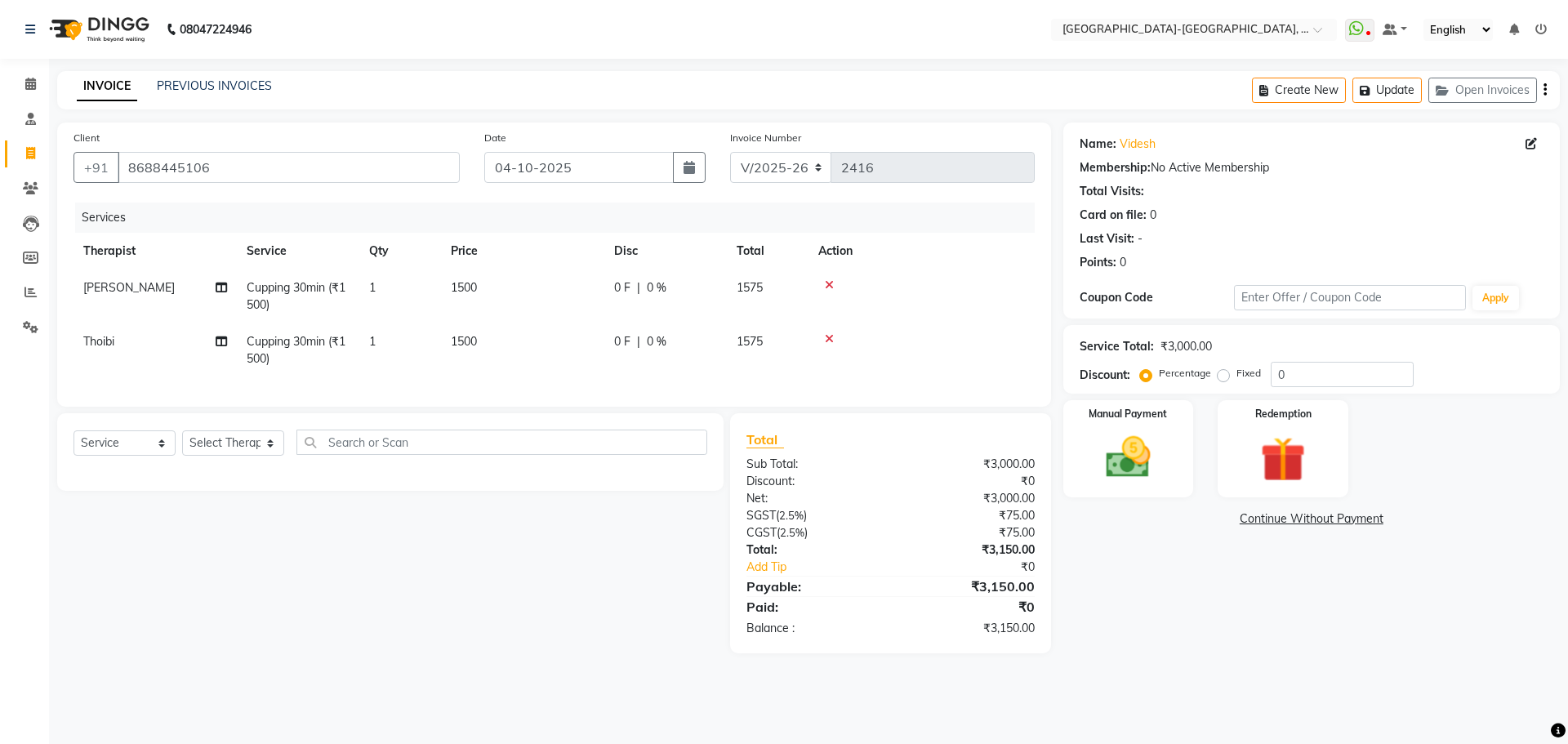
click at [101, 286] on span "Solomon" at bounding box center [129, 288] width 91 height 15
select select "40952"
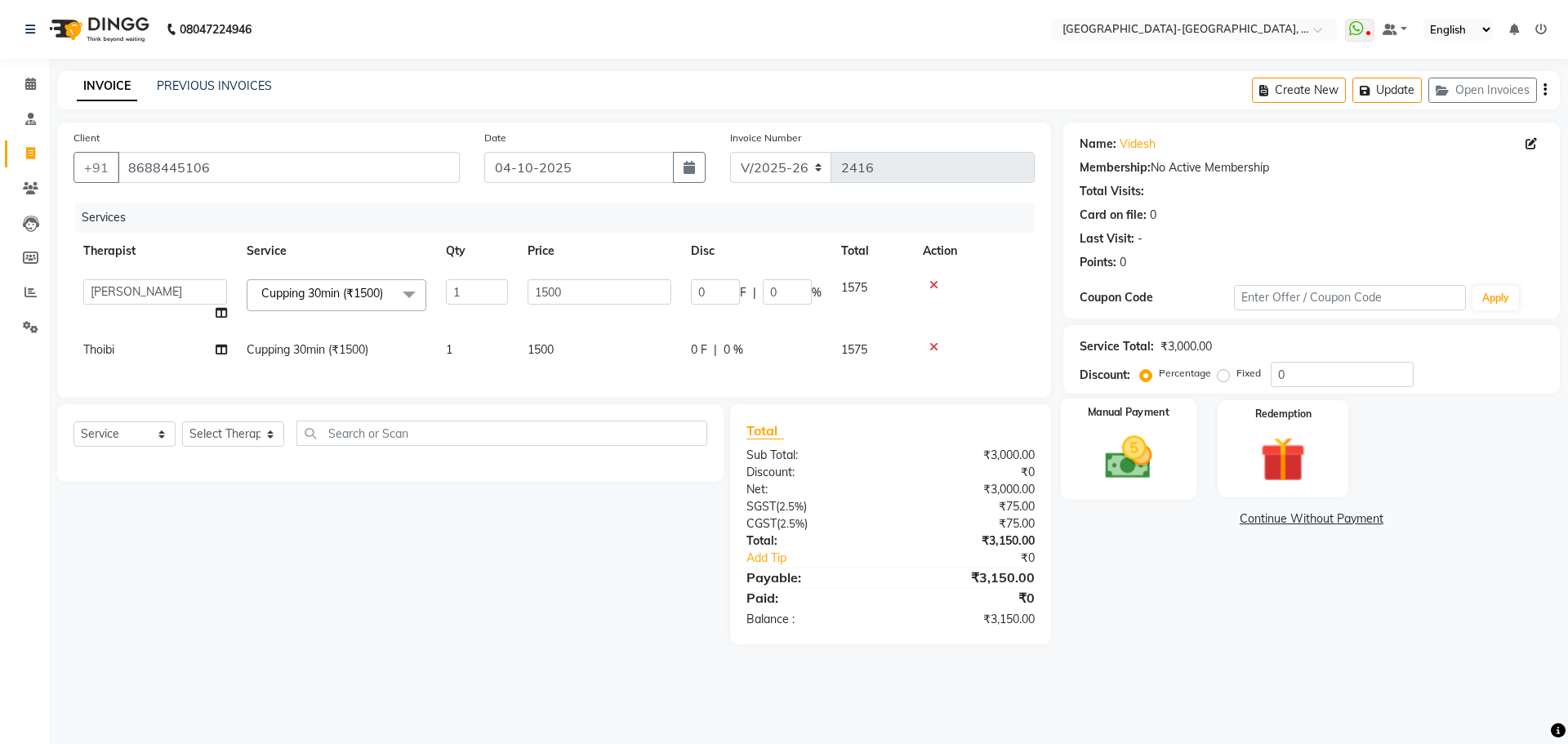
click at [1174, 466] on div "Manual Payment" at bounding box center [1127, 448] width 135 height 100
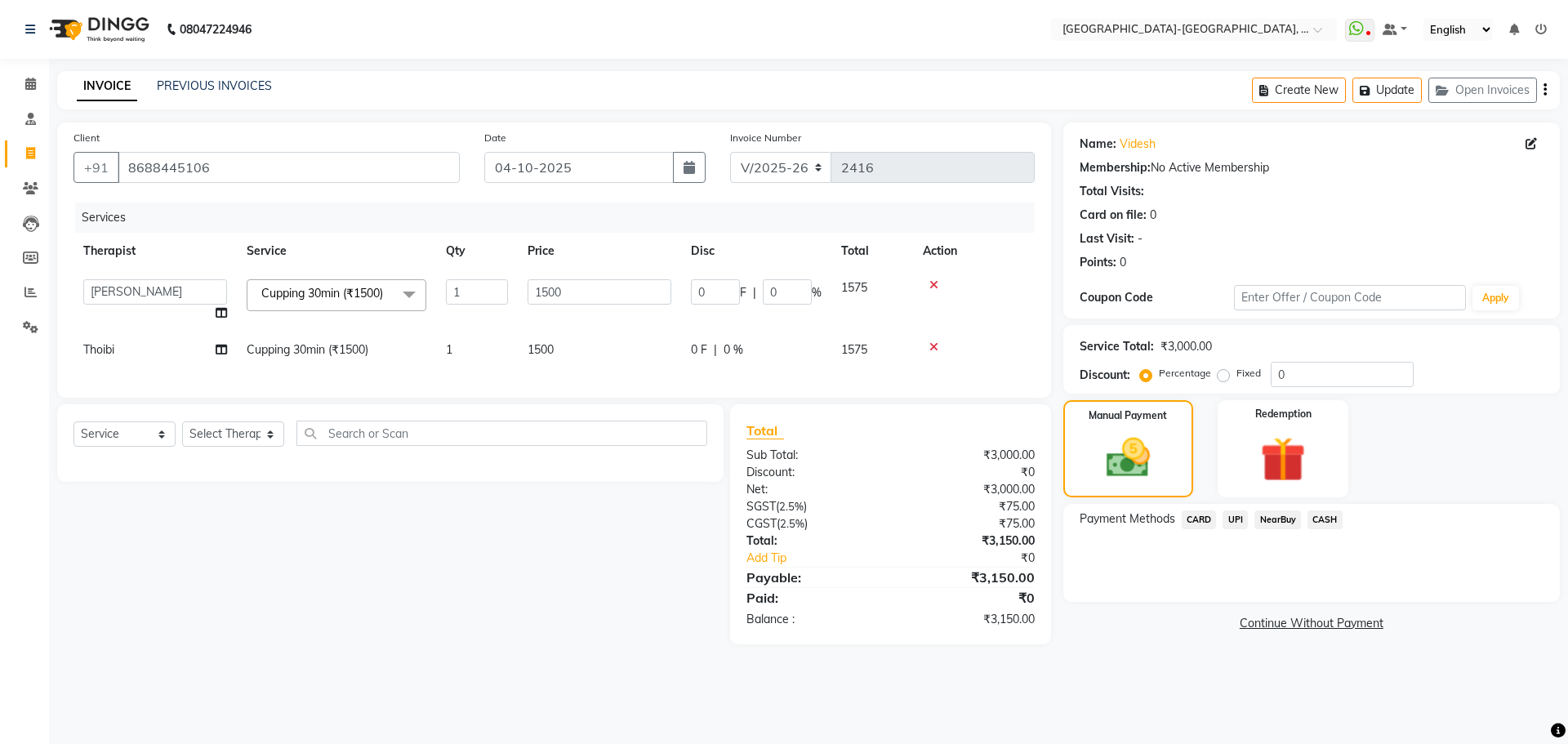
click at [1198, 516] on span "CARD" at bounding box center [1199, 519] width 35 height 18
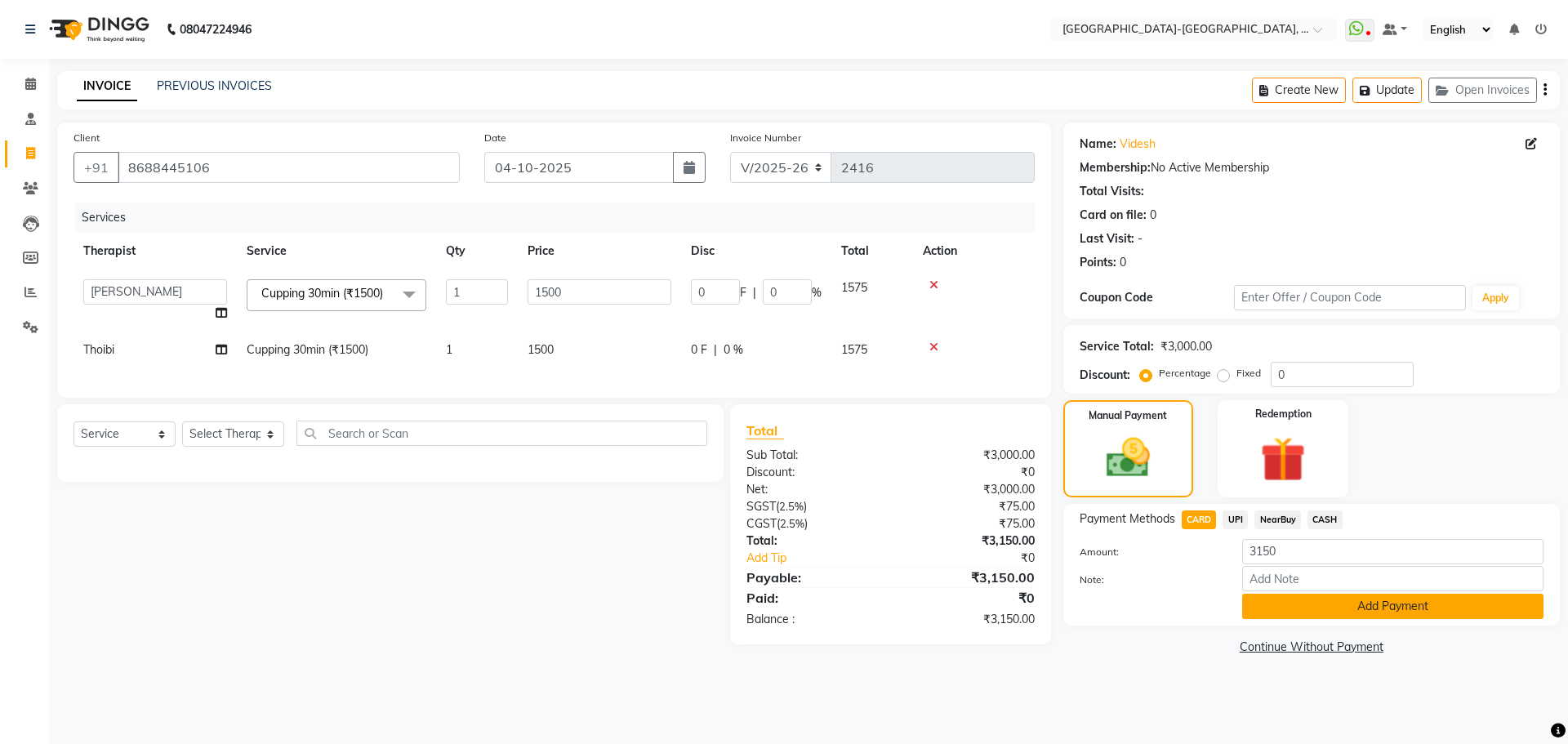
click at [1318, 605] on button "Add Payment" at bounding box center [1392, 606] width 301 height 25
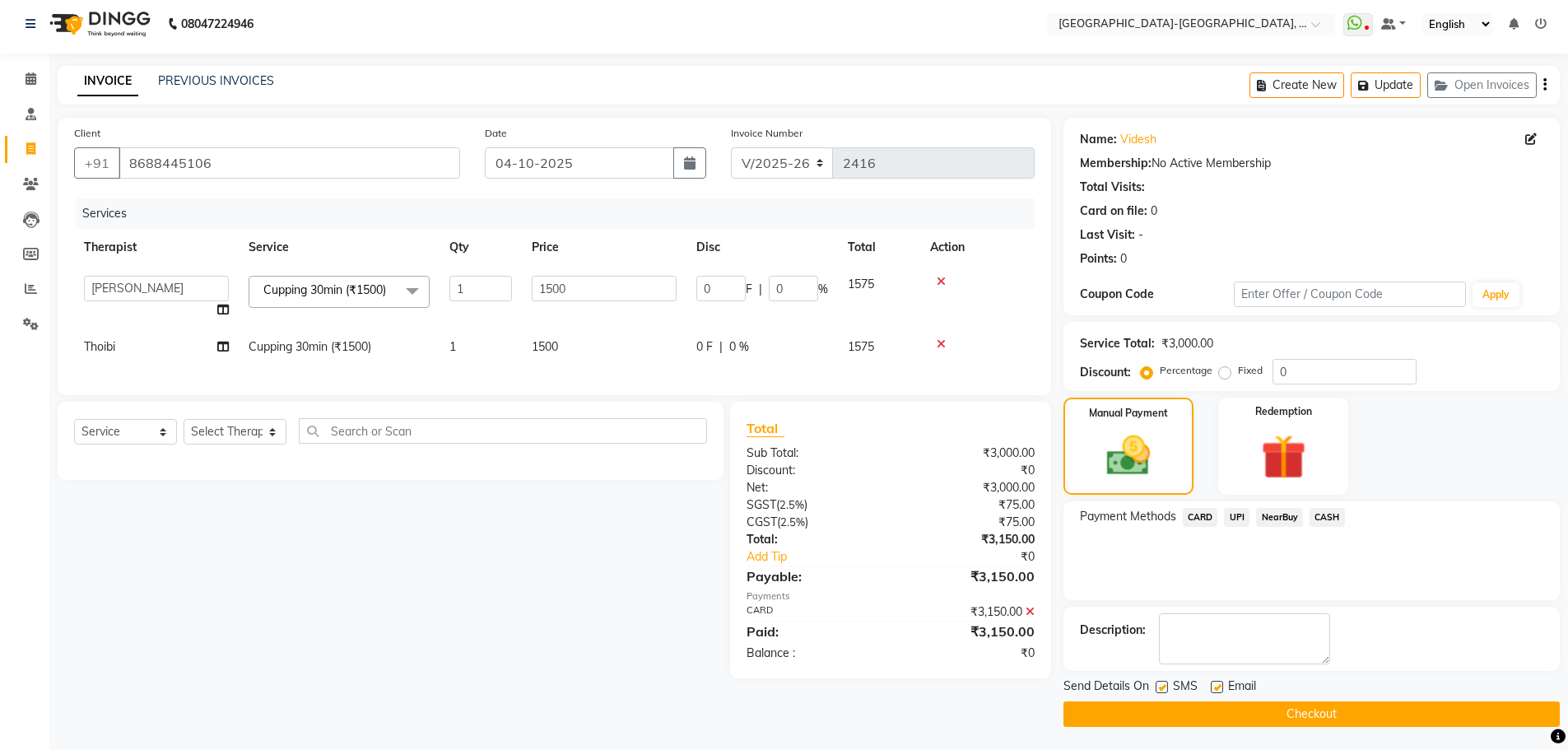
scroll to position [8, 0]
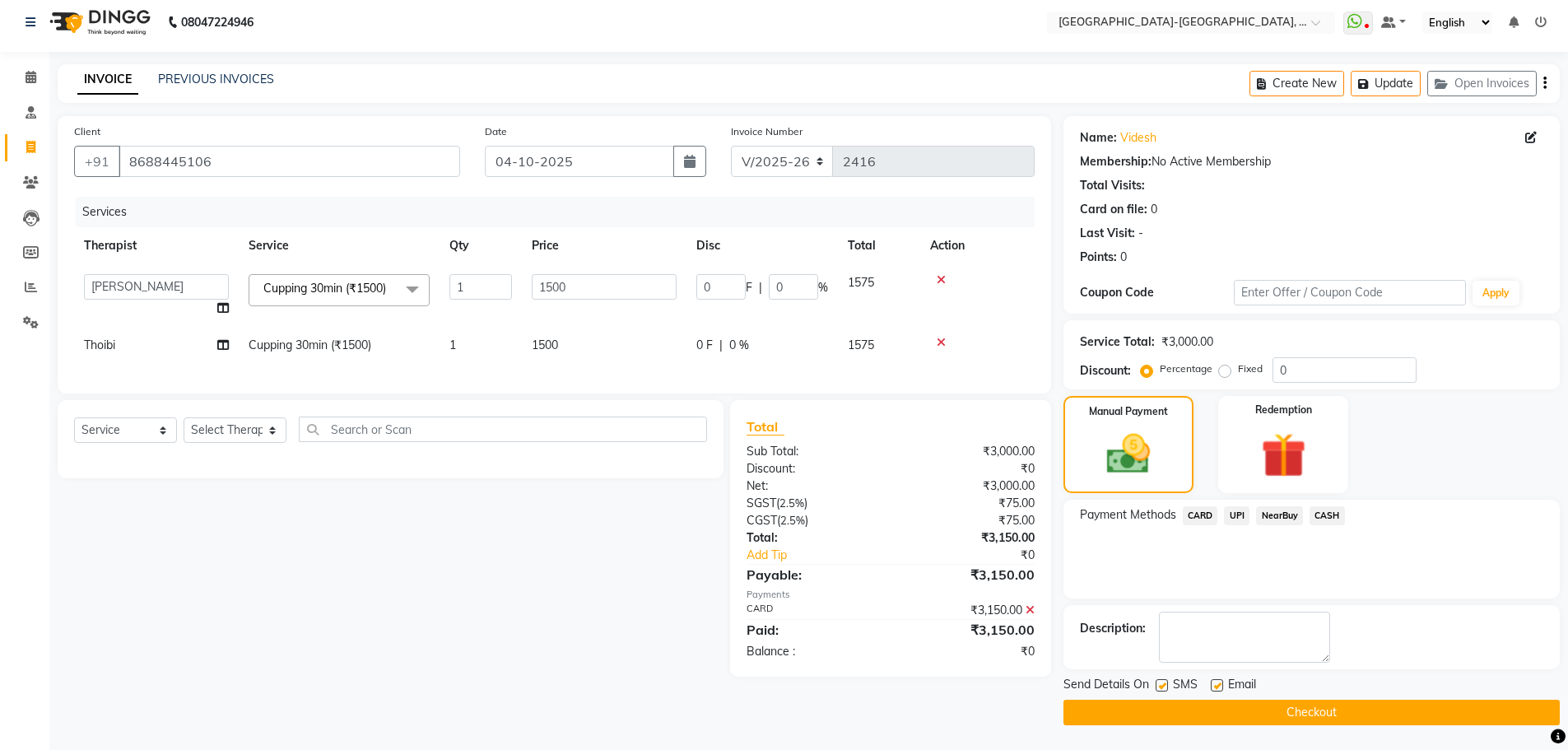
click at [1292, 704] on button "Checkout" at bounding box center [1312, 712] width 497 height 25
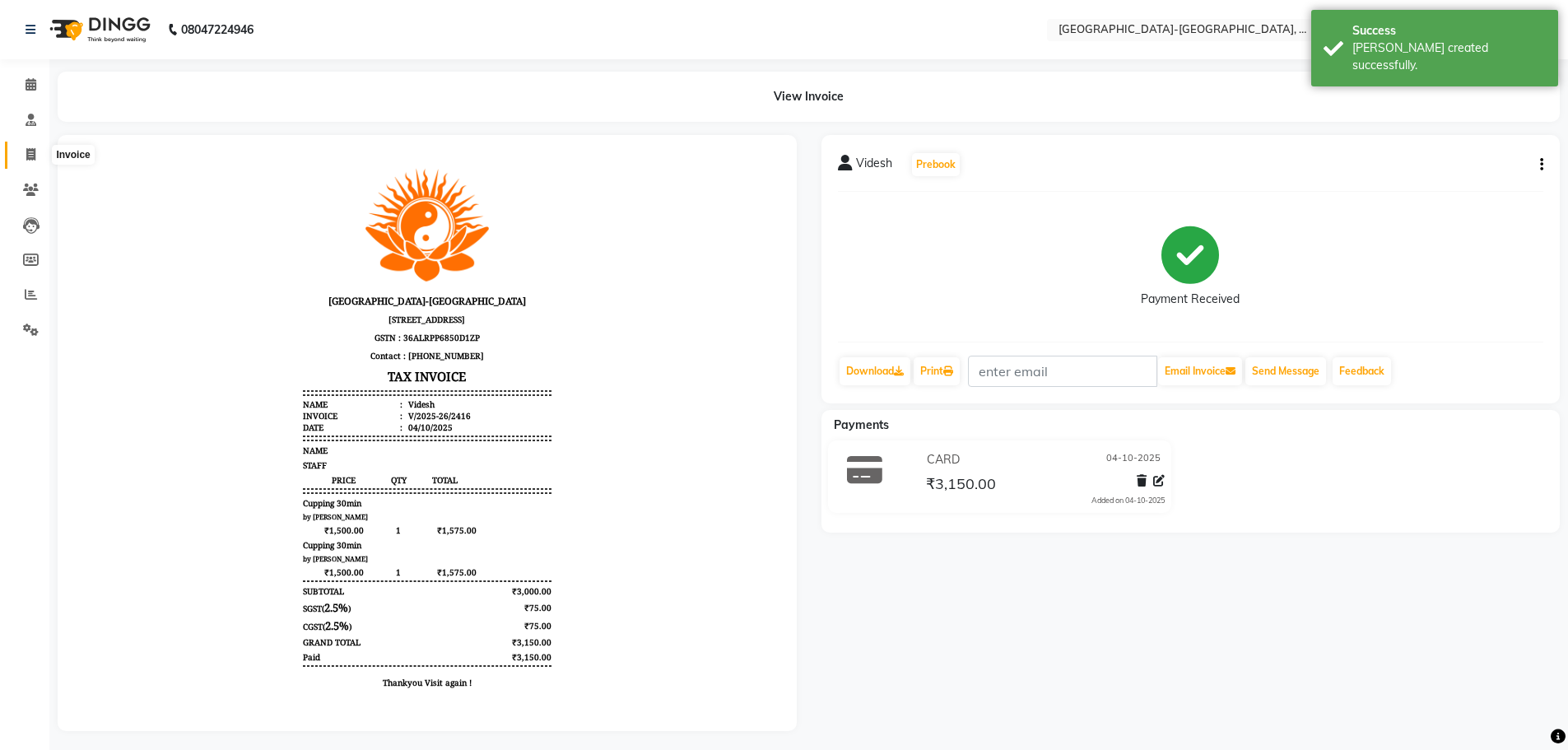
click at [24, 153] on span at bounding box center [31, 155] width 29 height 19
select select "5851"
select select "service"
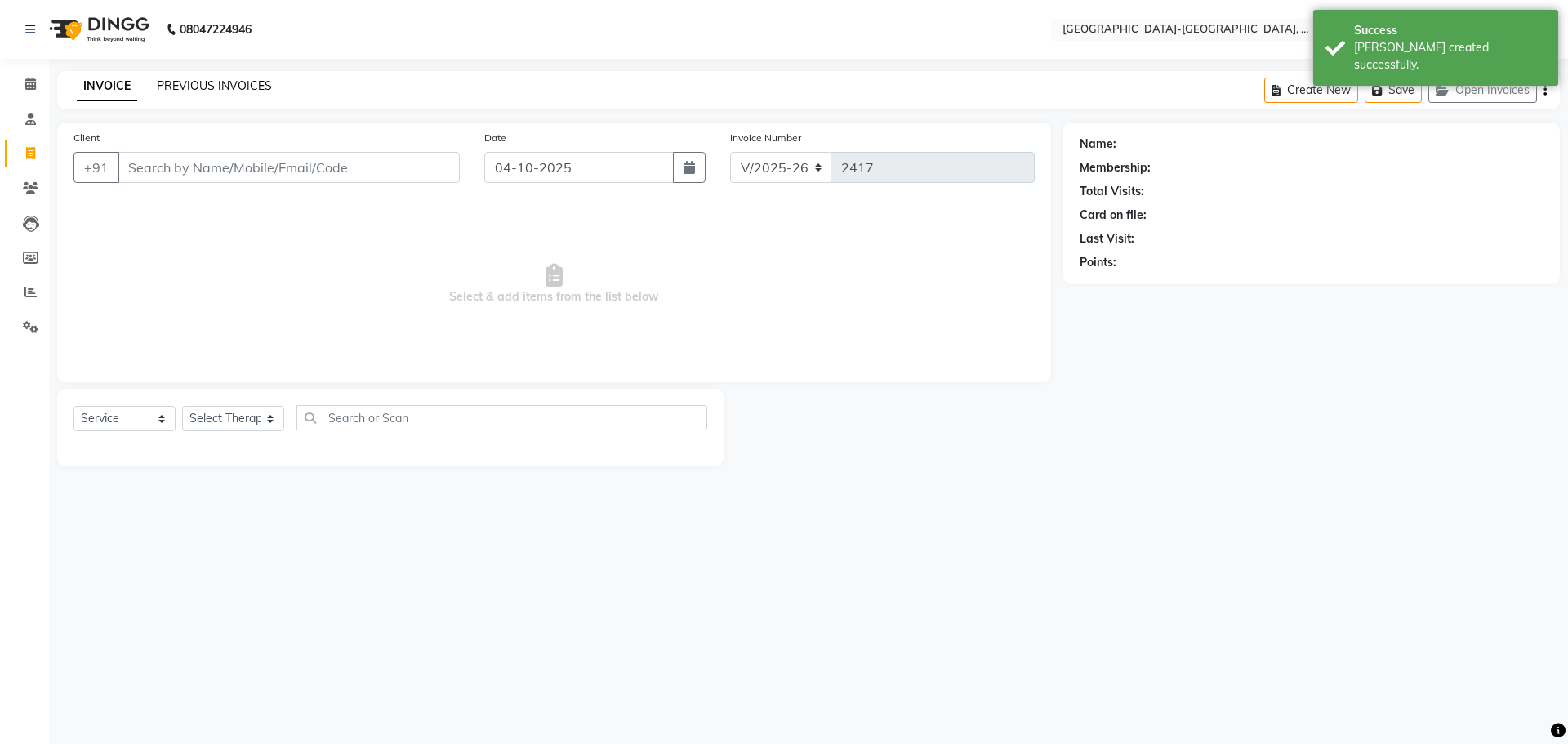
click at [235, 84] on link "PREVIOUS INVOICES" at bounding box center [214, 86] width 115 height 15
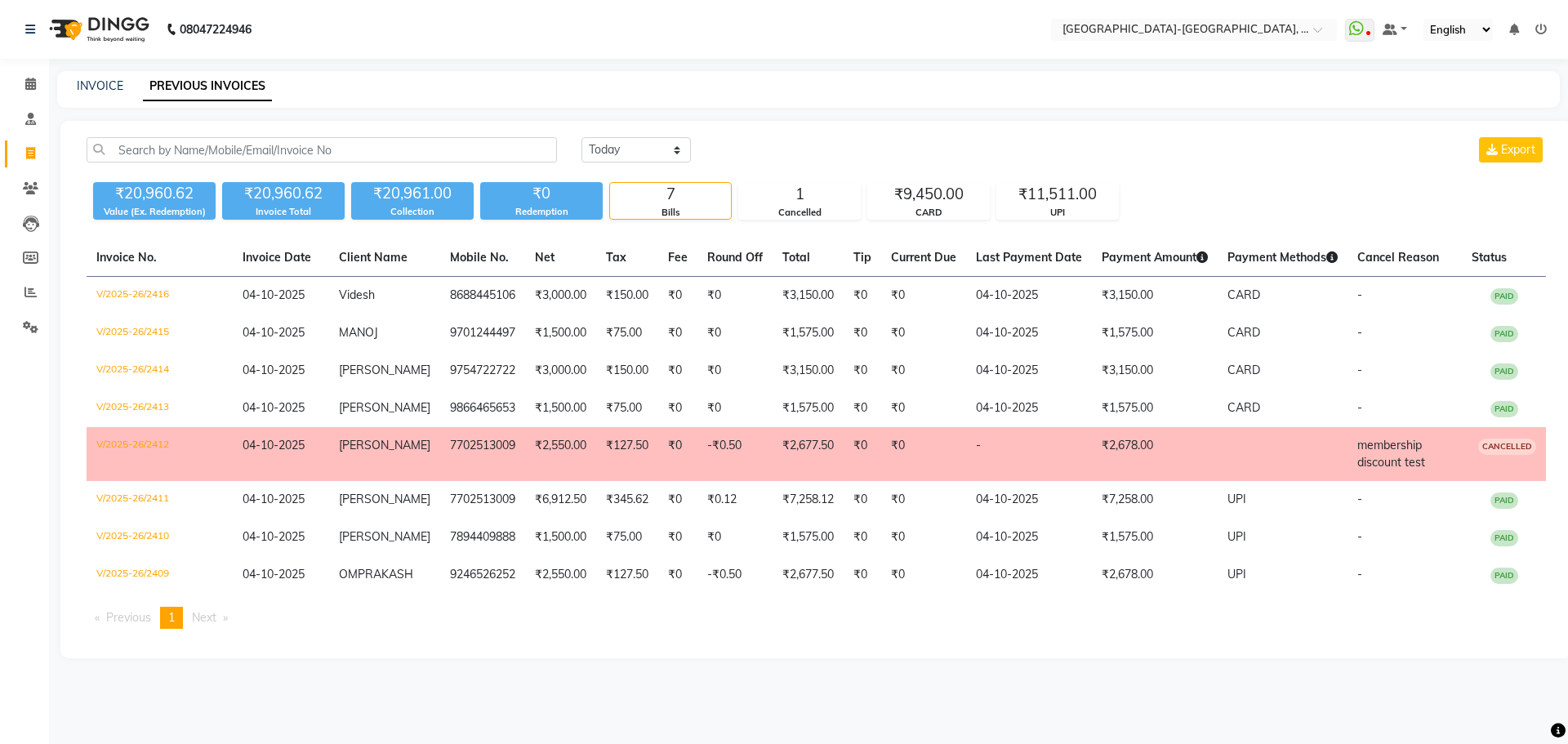
click at [18, 152] on span at bounding box center [31, 154] width 28 height 18
select select "service"
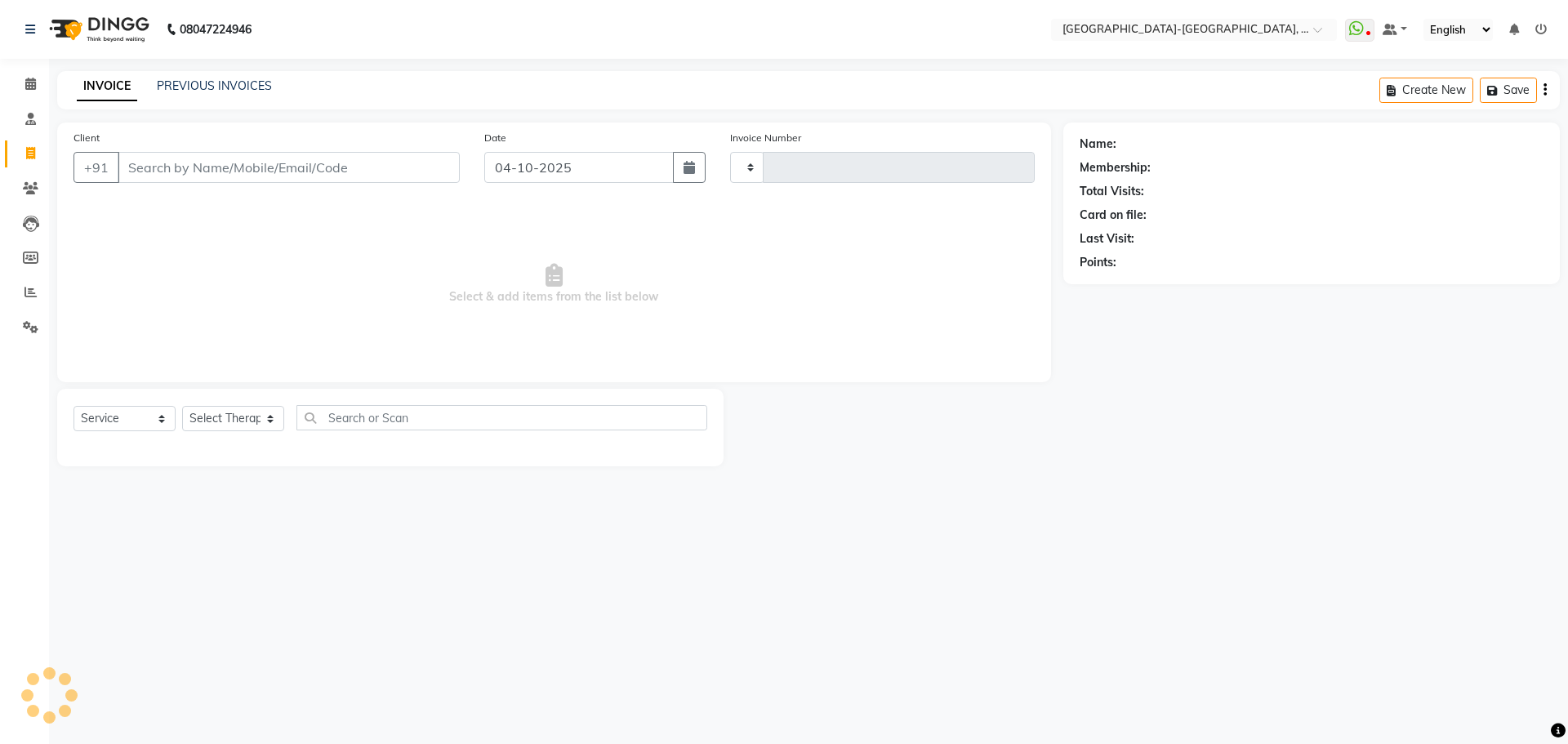
type input "2417"
select select "5851"
click at [185, 176] on input "Client" at bounding box center [289, 167] width 342 height 31
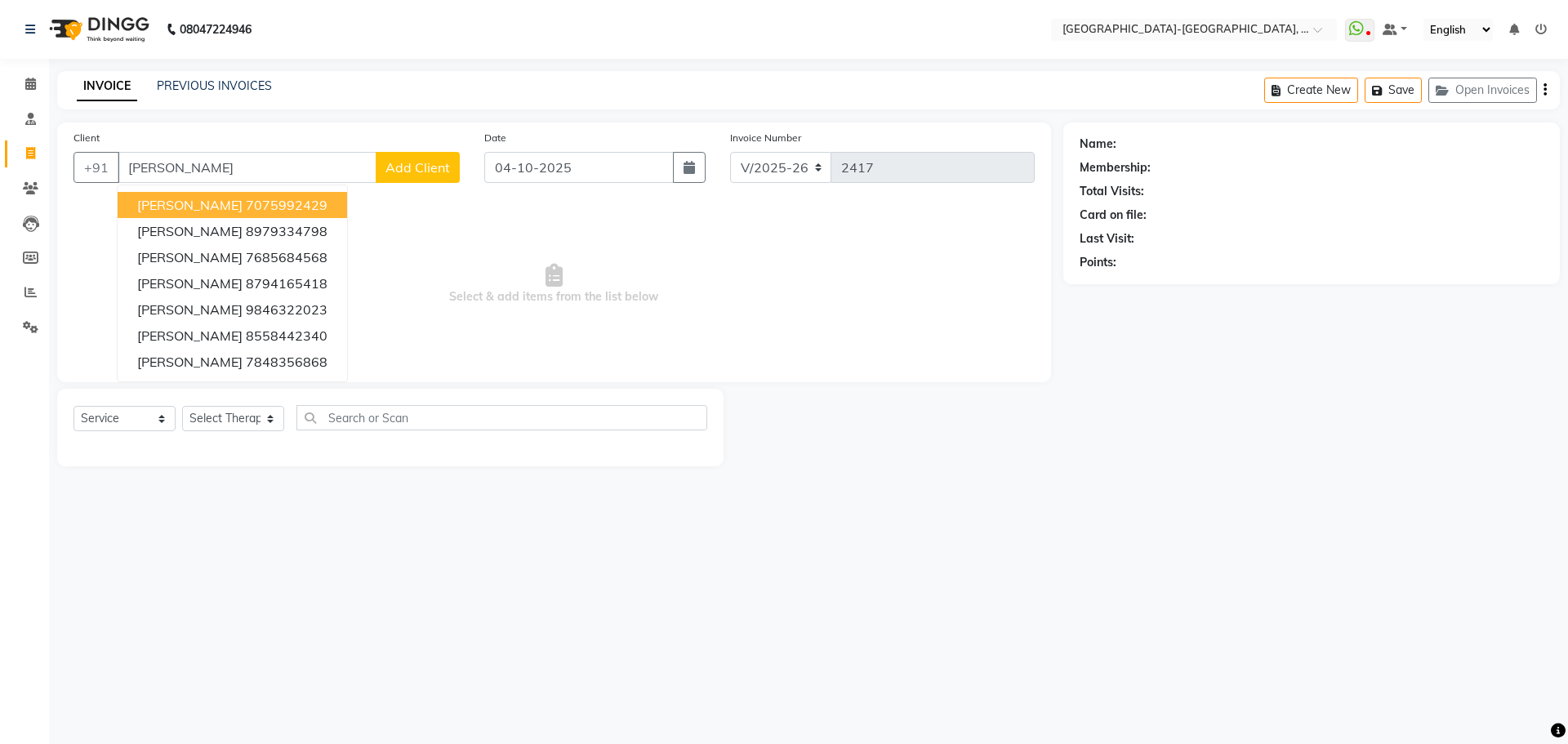
click at [246, 204] on ngb-highlight "7075992429" at bounding box center [287, 205] width 82 height 17
type input "7075992429"
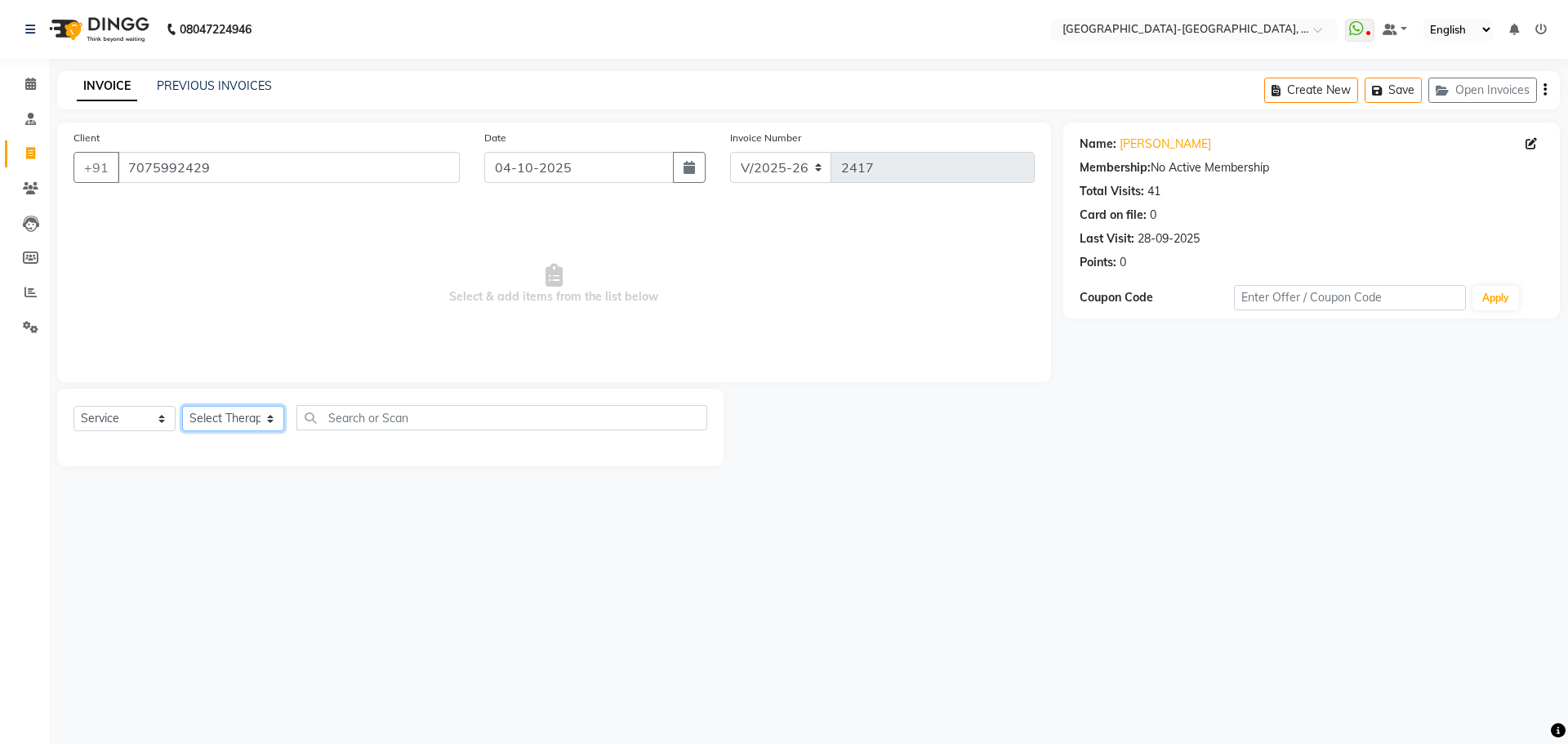
drag, startPoint x: 252, startPoint y: 410, endPoint x: 248, endPoint y: 426, distance: 16.5
click at [252, 413] on select "Select Therapist Adakho Bone Hridziia Iris Katene Kholu Mayio Mohit Moru P Hrii…" at bounding box center [233, 418] width 102 height 25
select select "66849"
click at [182, 405] on select "Select Therapist Adakho Bone Hridziia Iris Katene Kholu Mayio Mohit Moru P Hrii…" at bounding box center [233, 418] width 102 height 25
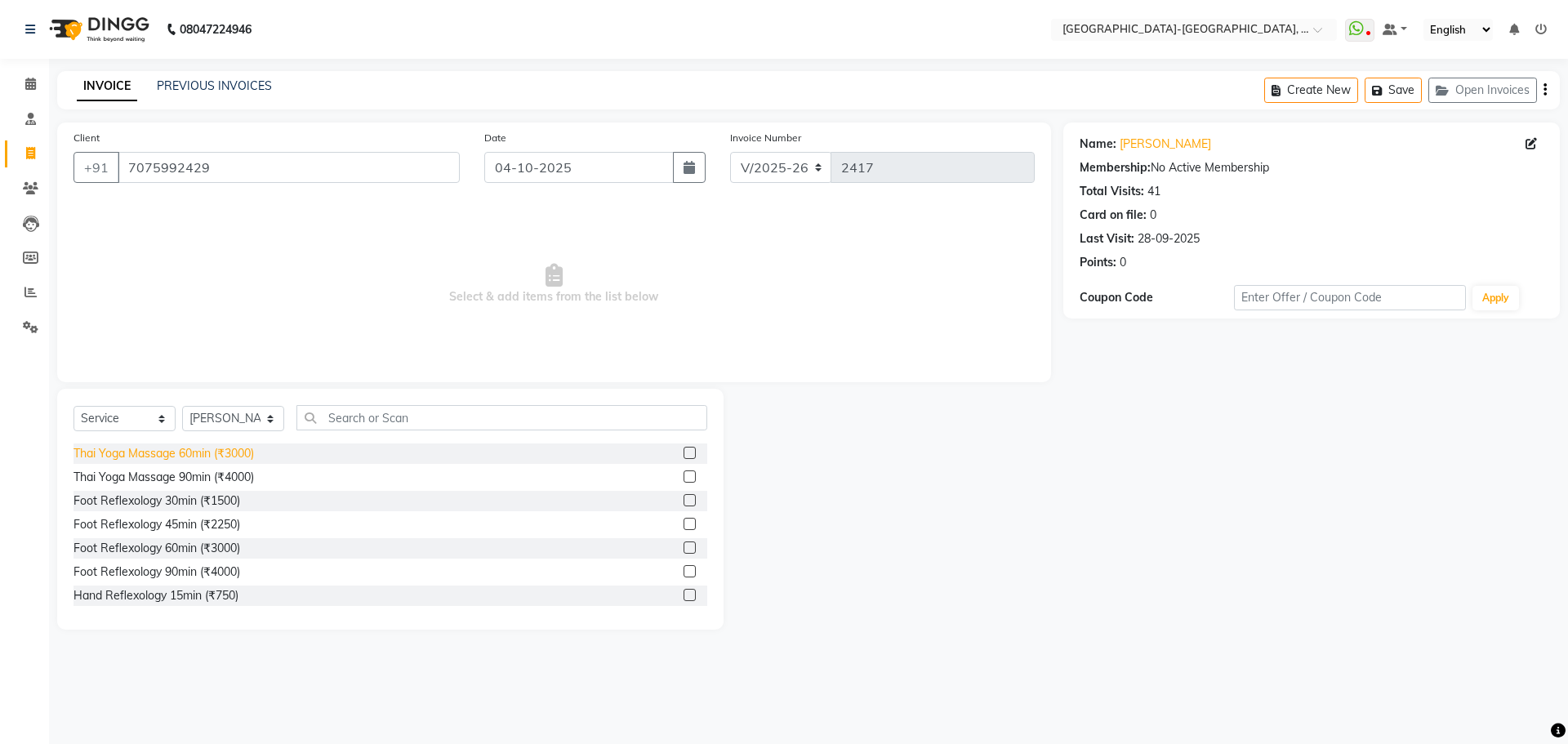
click at [232, 453] on div "Thai Yoga Massage 60min (₹3000)" at bounding box center [164, 453] width 181 height 18
checkbox input "false"
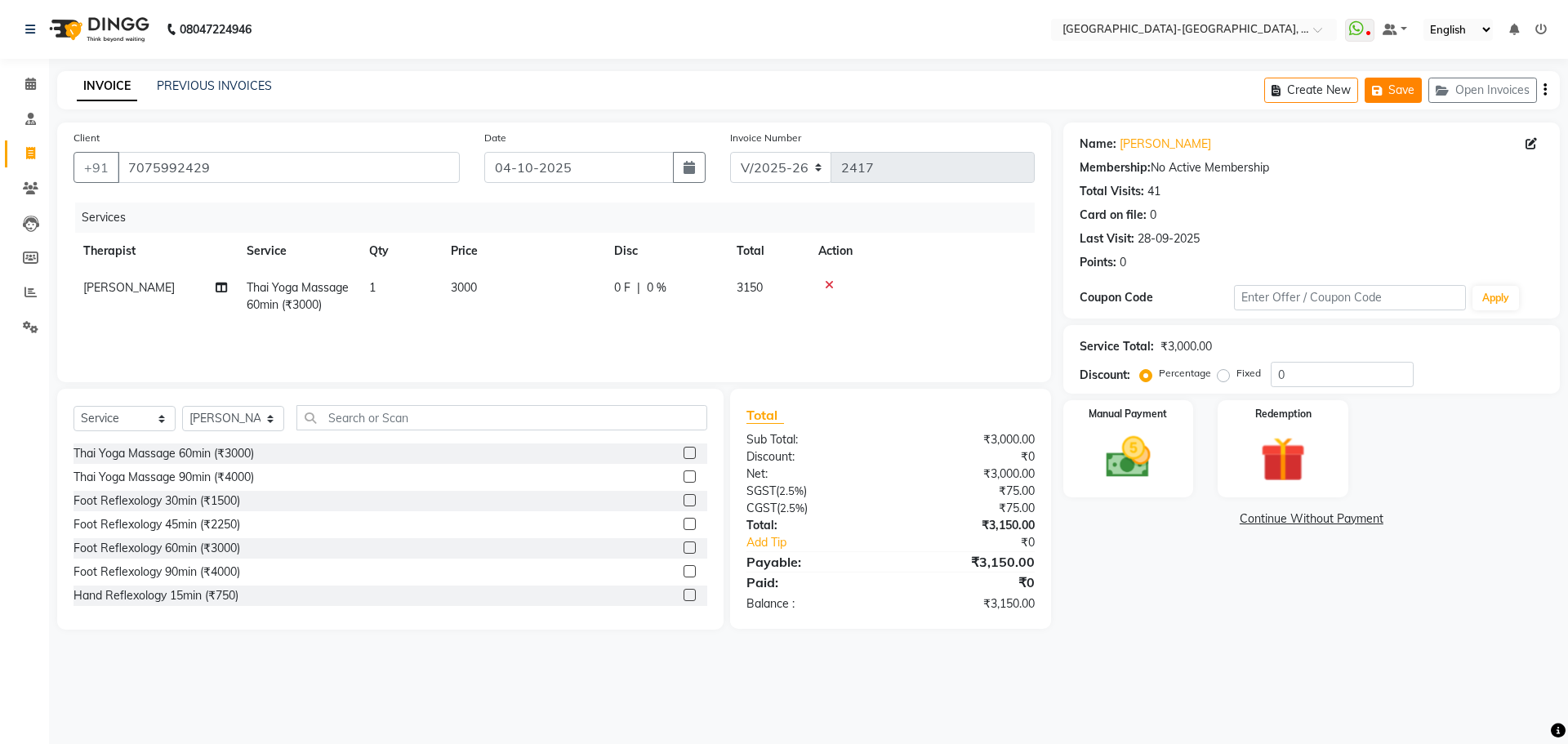
click at [1387, 85] on icon "button" at bounding box center [1380, 91] width 17 height 12
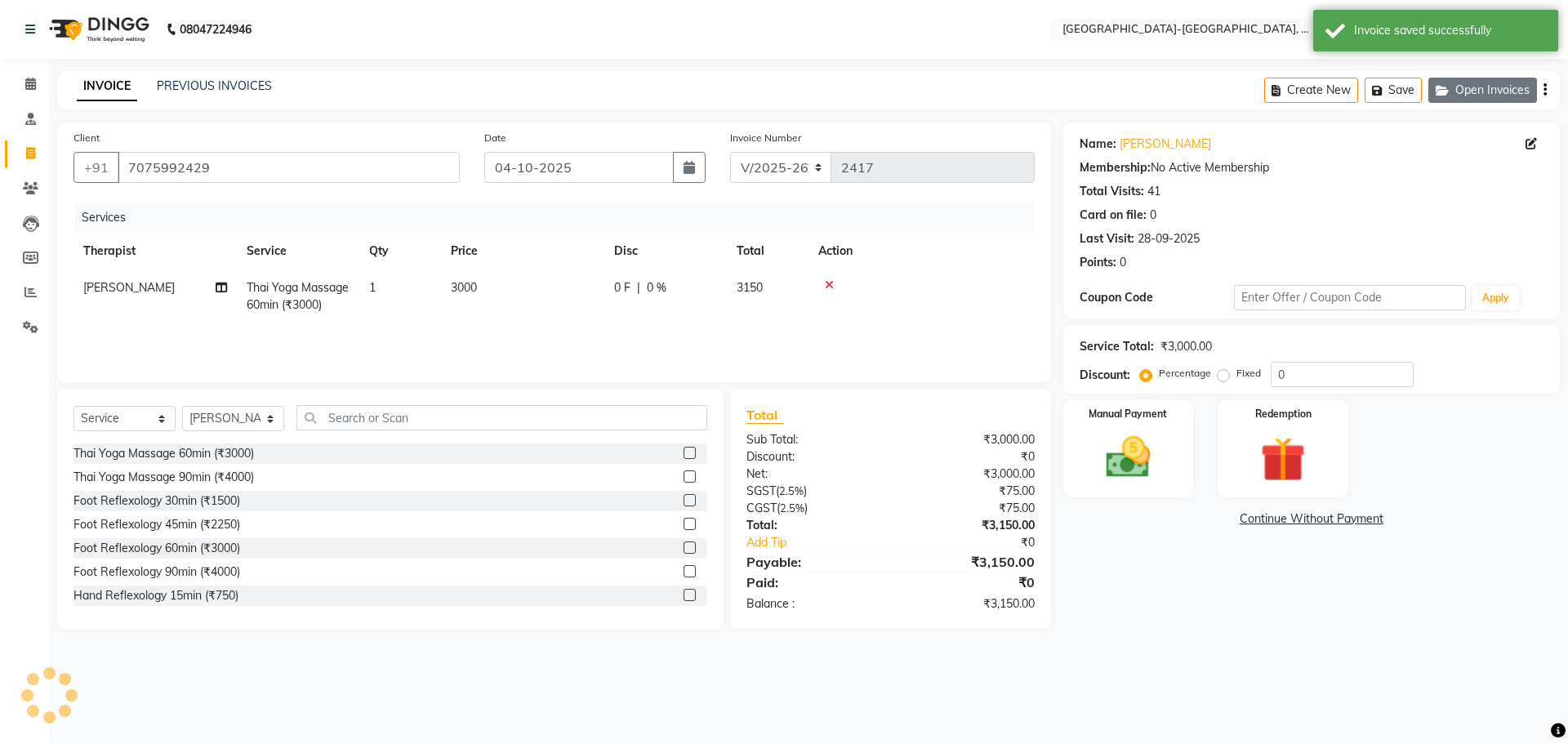
click at [1489, 92] on button "Open Invoices" at bounding box center [1483, 90] width 109 height 25
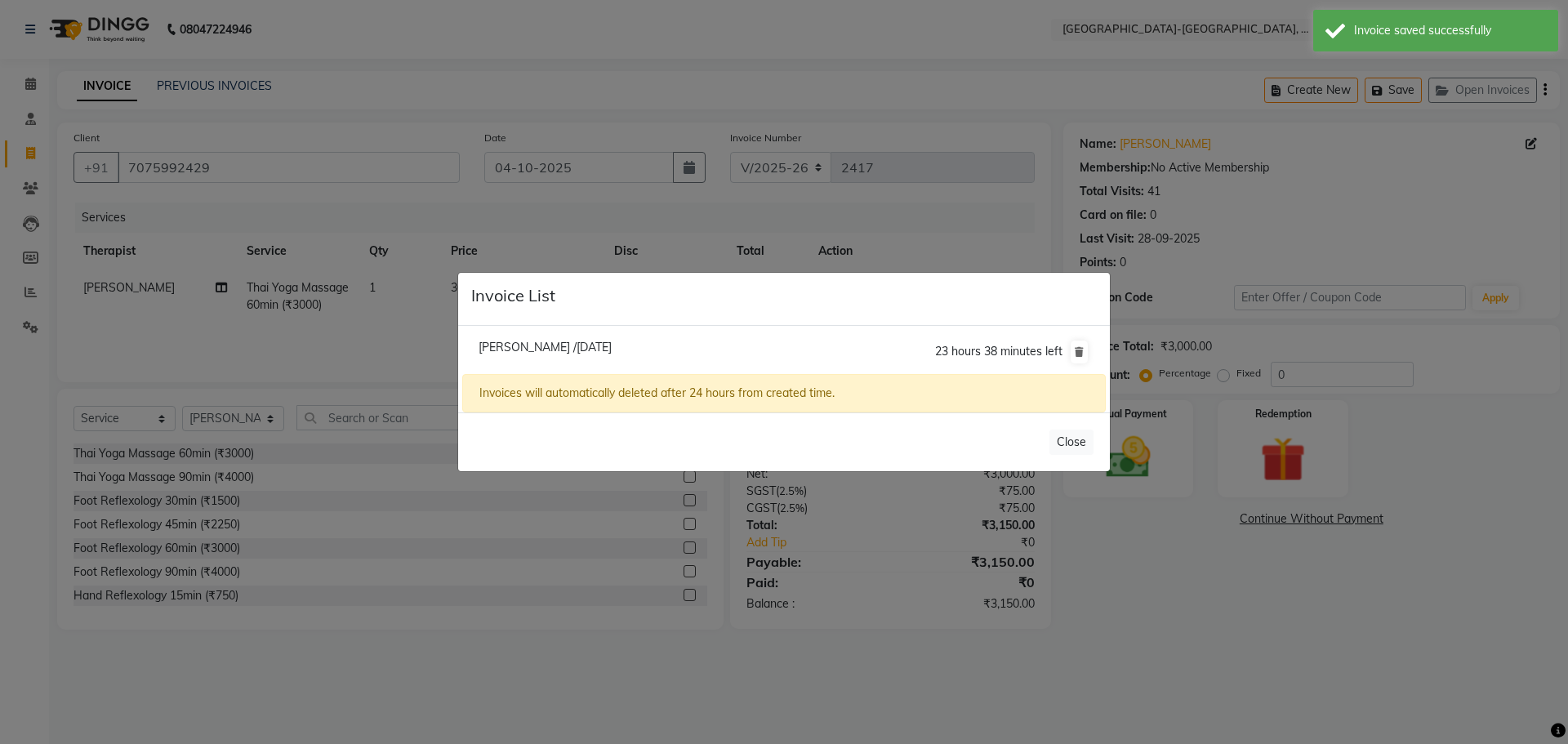
click at [558, 349] on span "Raghu /04 October 2025" at bounding box center [544, 347] width 133 height 15
type input "8179393996"
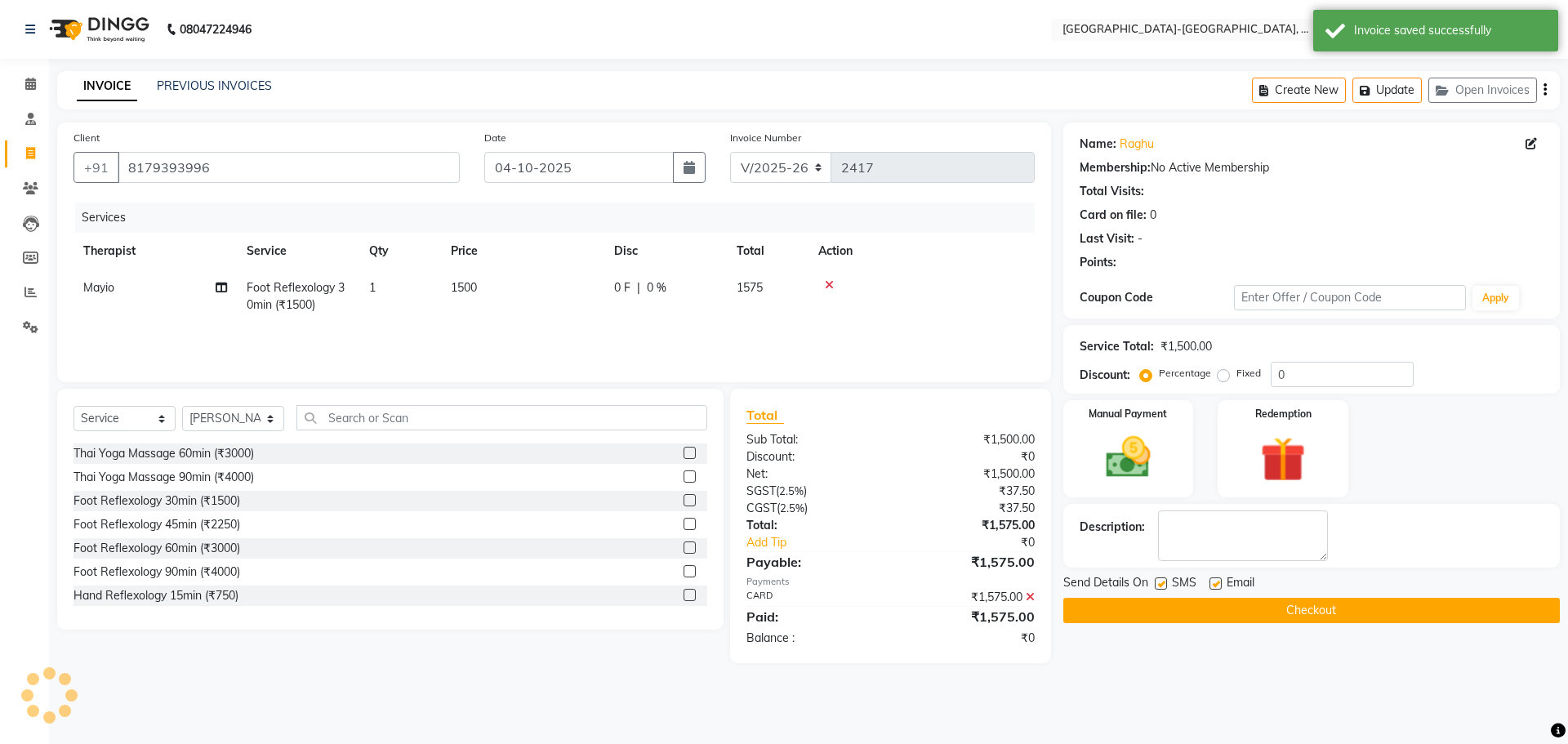
select select
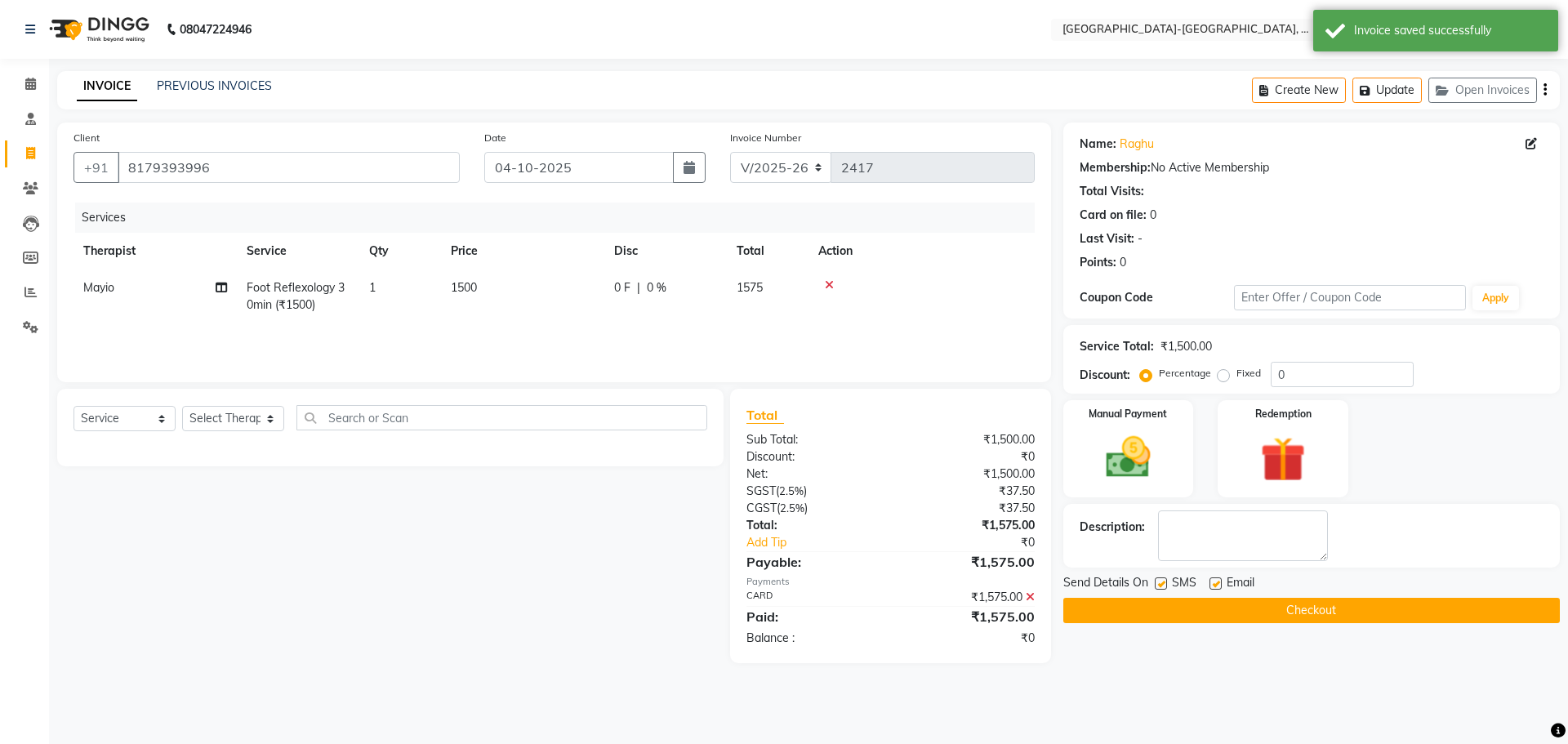
click at [111, 281] on span "Mayio" at bounding box center [99, 288] width 31 height 15
select select "40942"
drag, startPoint x: 113, startPoint y: 288, endPoint x: 122, endPoint y: 302, distance: 16.6
click at [113, 288] on select "Adakho Bone Hridziia Iris Katene Kholu Mayio Mohit Moru P Hriidziio Sahriini Sa…" at bounding box center [156, 292] width 144 height 25
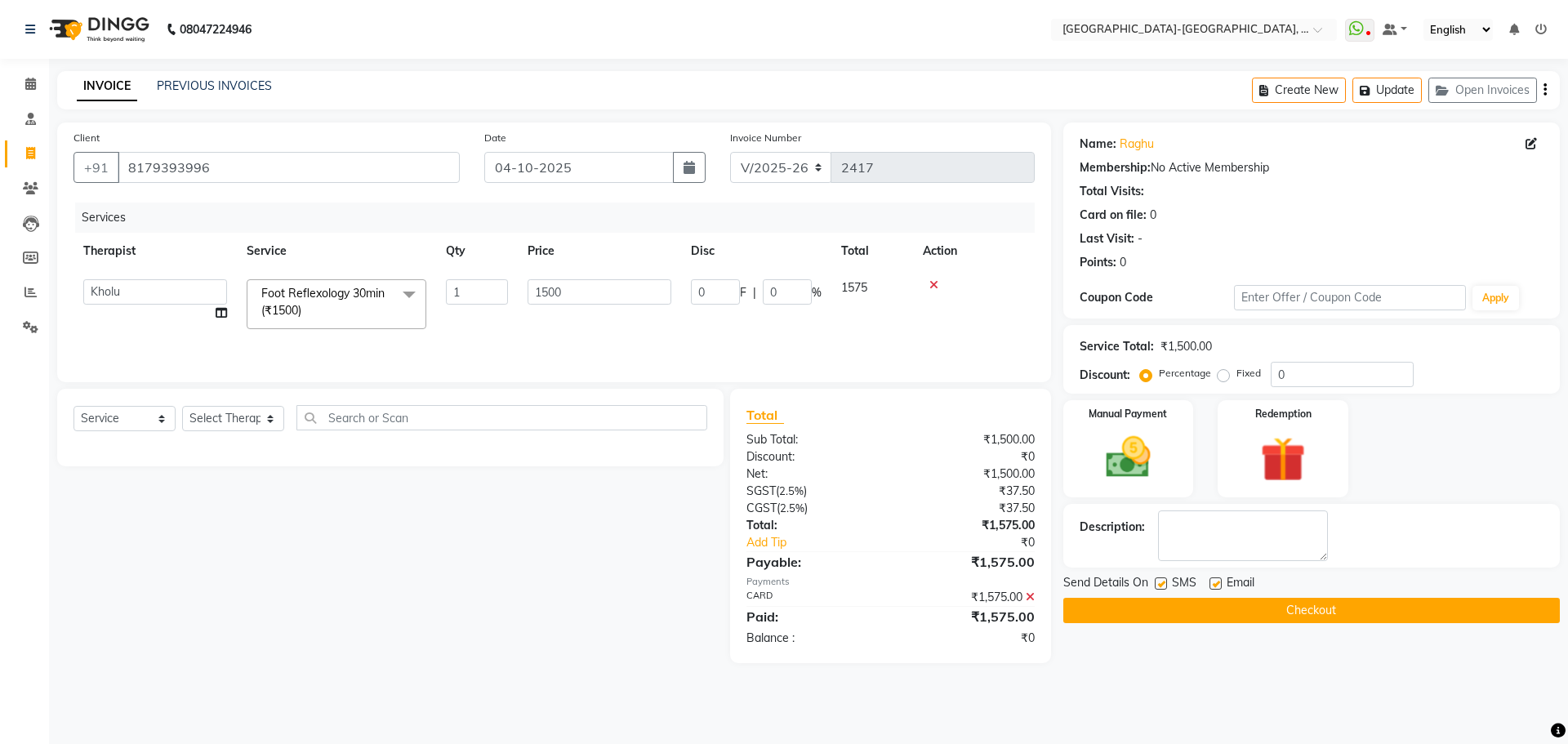
select select "40939"
drag, startPoint x: 213, startPoint y: 84, endPoint x: 922, endPoint y: 85, distance: 709.0
click at [214, 84] on link "PREVIOUS INVOICES" at bounding box center [214, 86] width 115 height 15
click at [1392, 84] on button "Update" at bounding box center [1387, 90] width 69 height 25
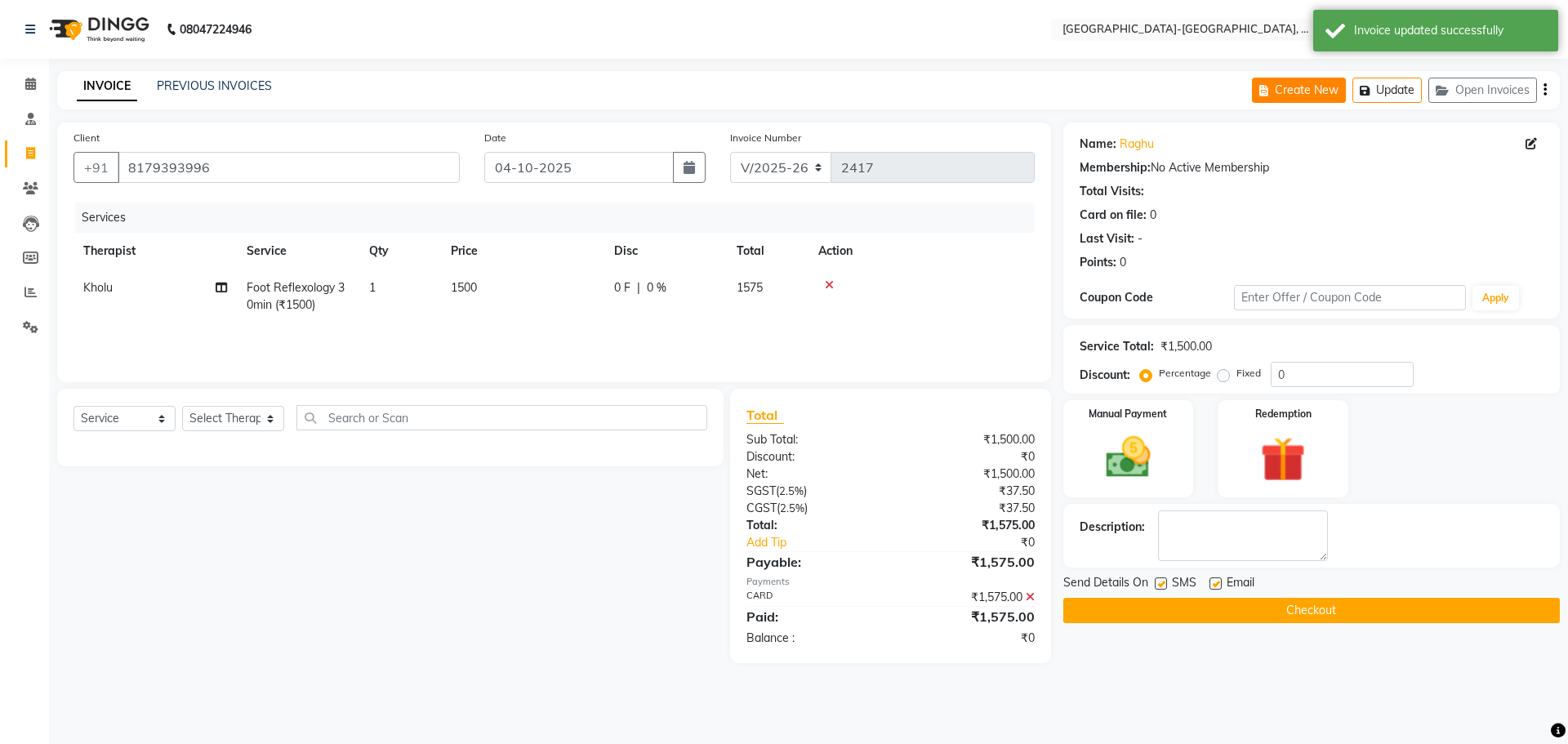
click at [1299, 88] on button "Create New" at bounding box center [1299, 90] width 94 height 25
select select "5851"
select select "service"
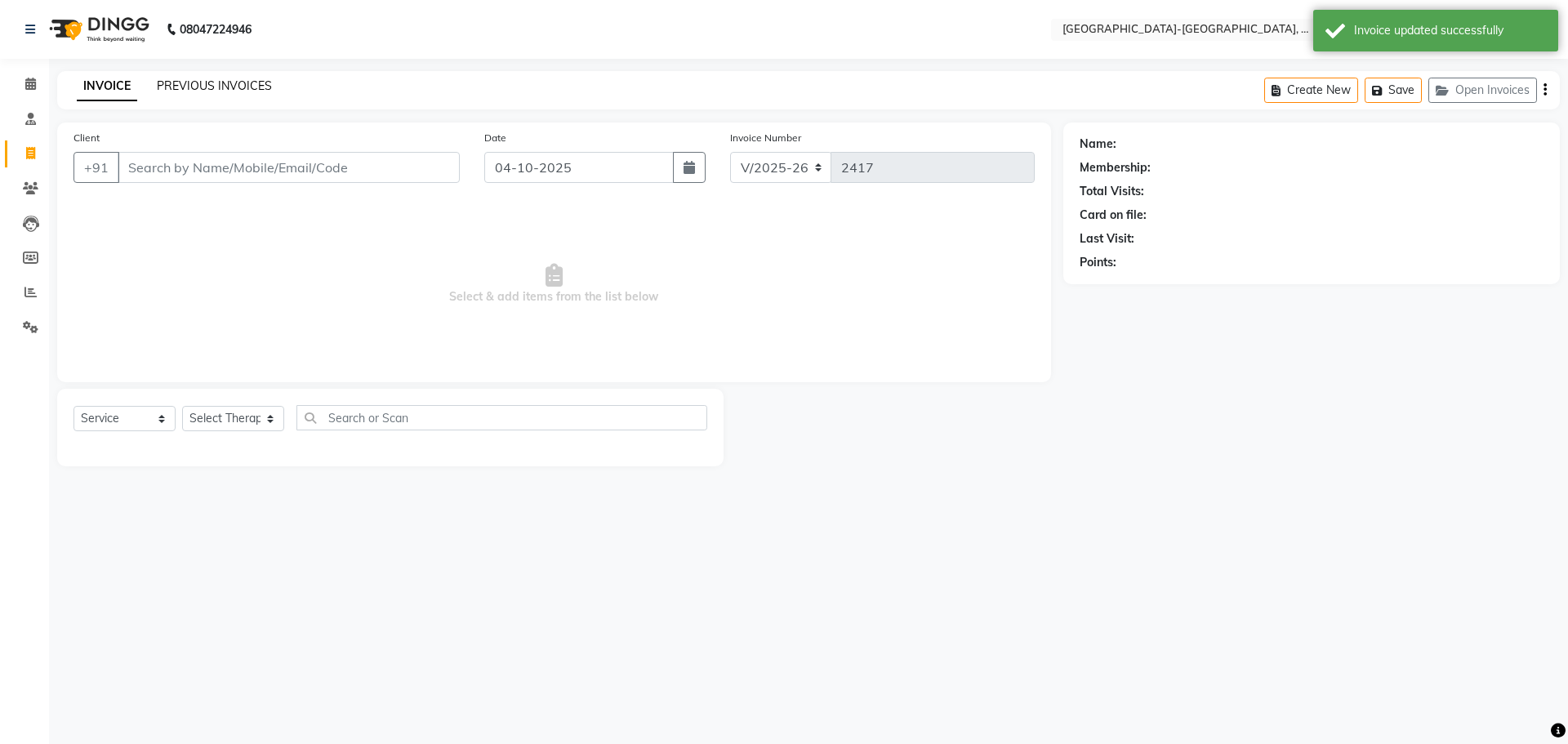
click at [222, 82] on link "PREVIOUS INVOICES" at bounding box center [214, 86] width 115 height 15
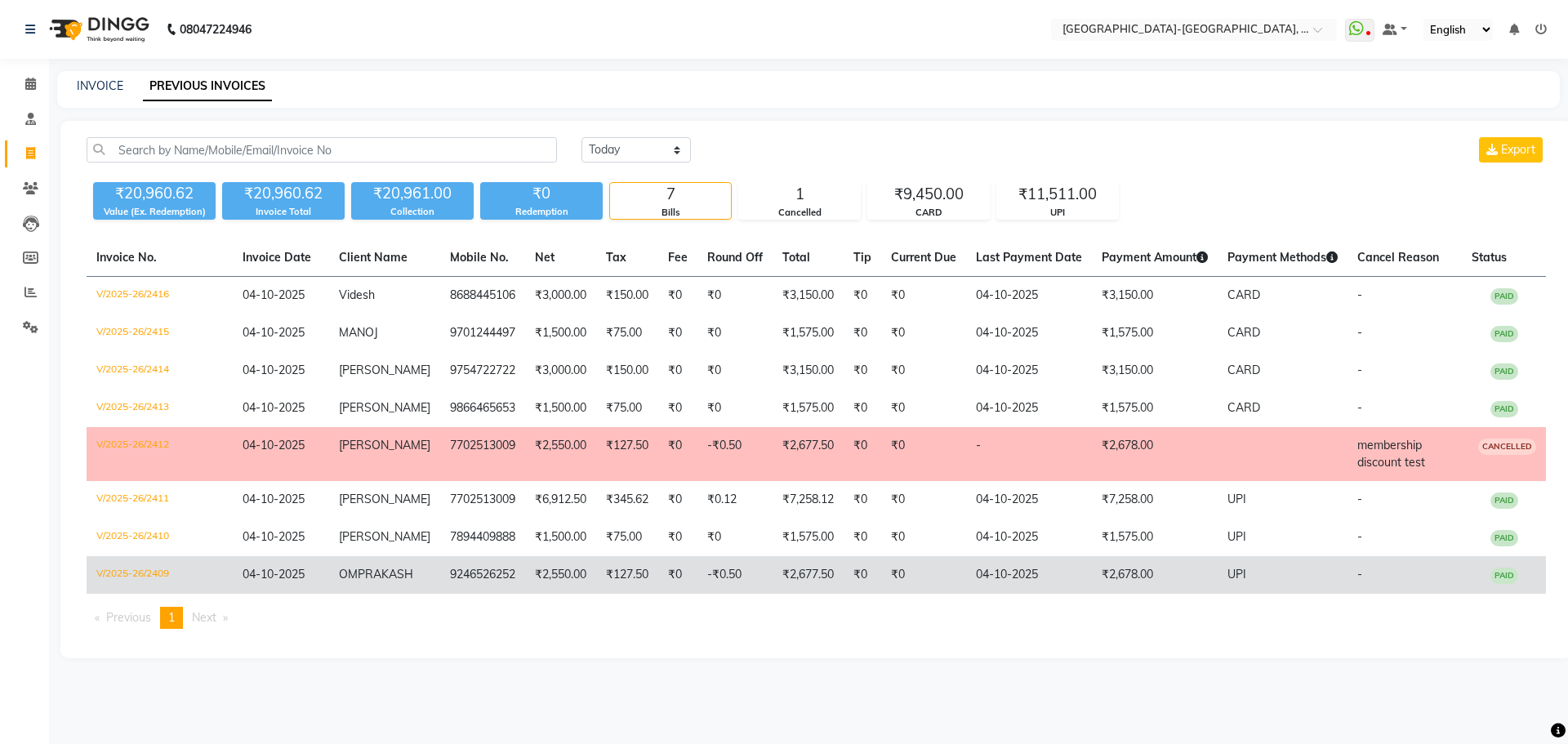
click at [380, 572] on td "OM PRAKASH" at bounding box center [384, 574] width 111 height 38
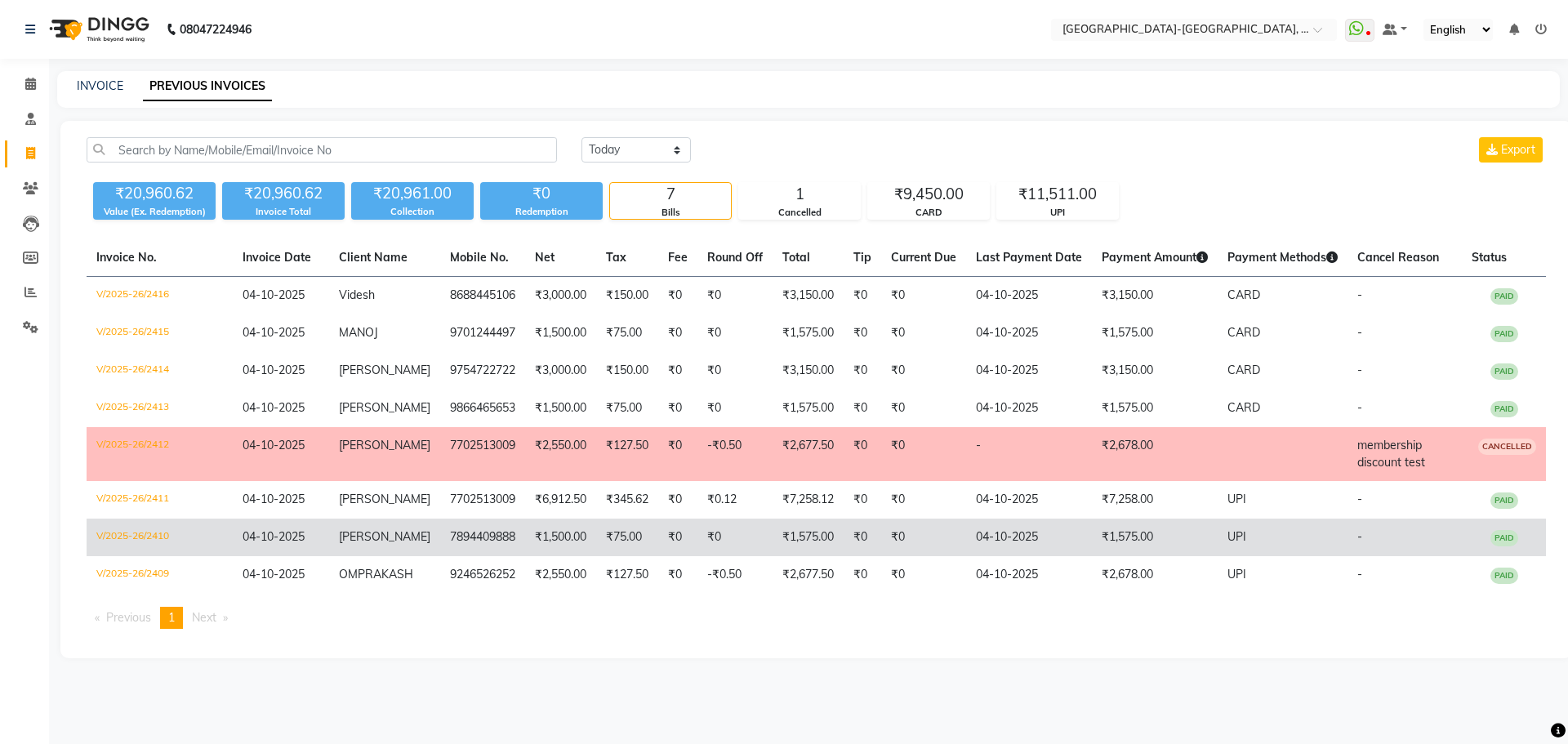
click at [388, 528] on td "sai krishna" at bounding box center [384, 537] width 111 height 38
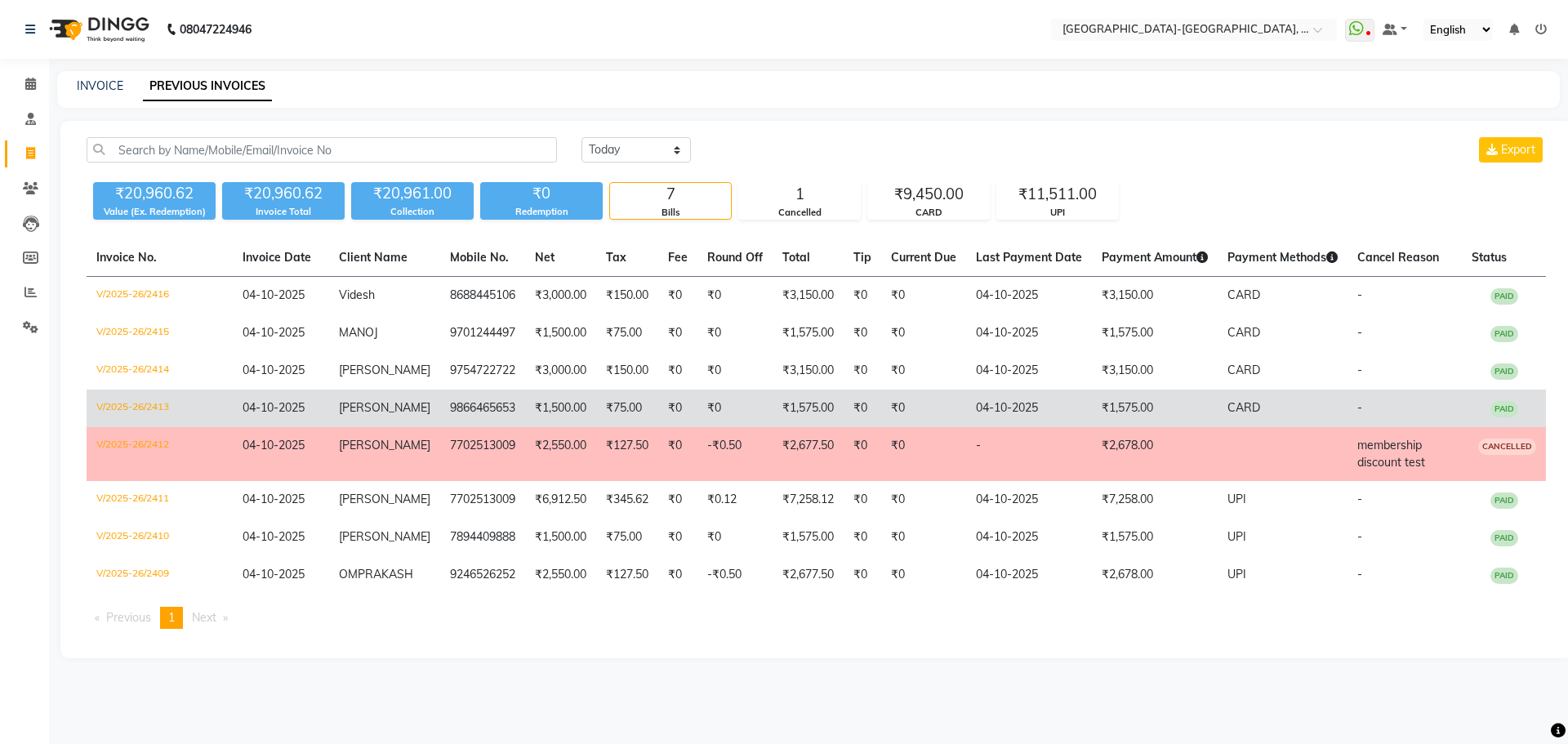
click at [1112, 401] on td "₹1,575.00" at bounding box center [1154, 408] width 125 height 38
click at [400, 405] on span "Rama Naidu" at bounding box center [384, 407] width 91 height 15
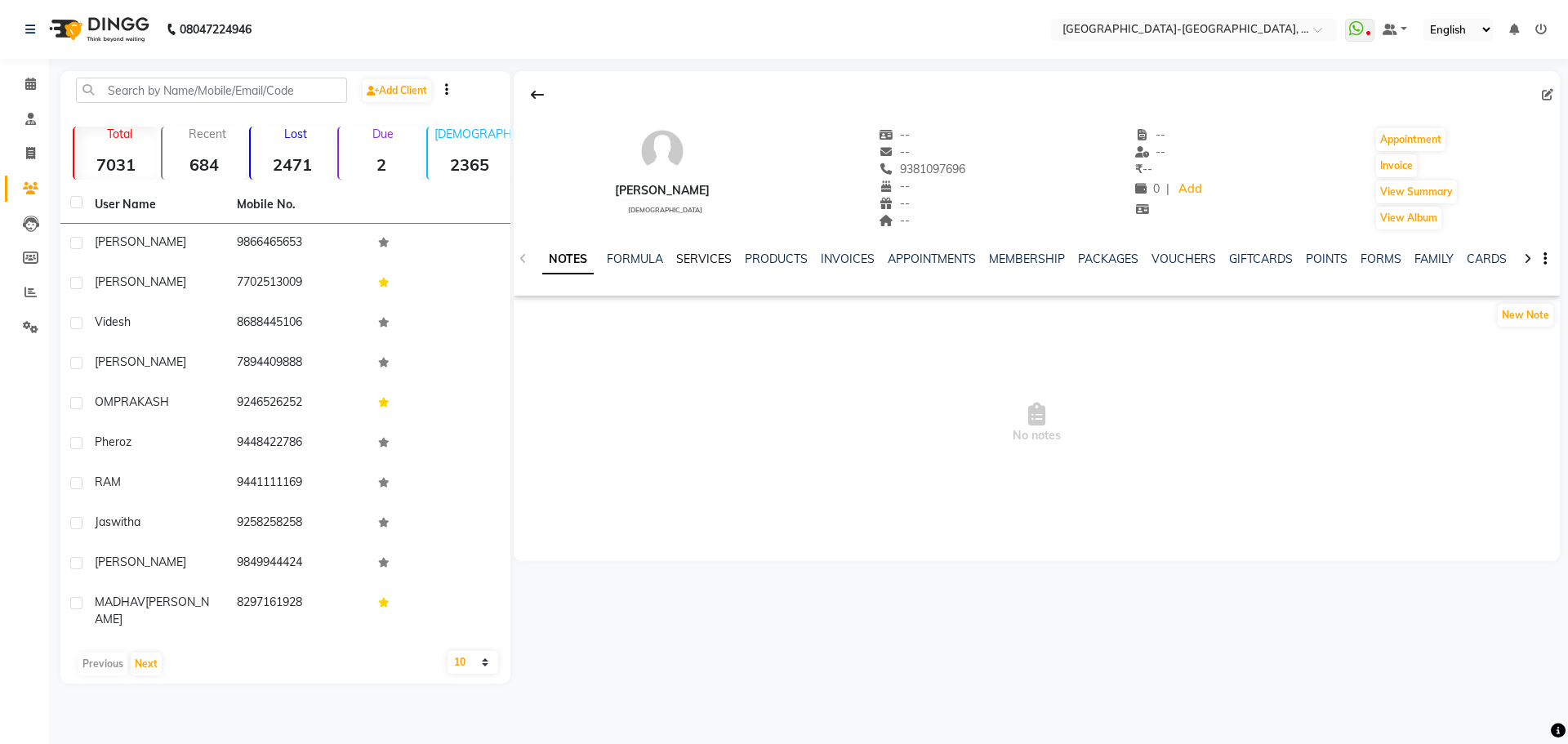
click at [713, 264] on link "SERVICES" at bounding box center [703, 259] width 55 height 15
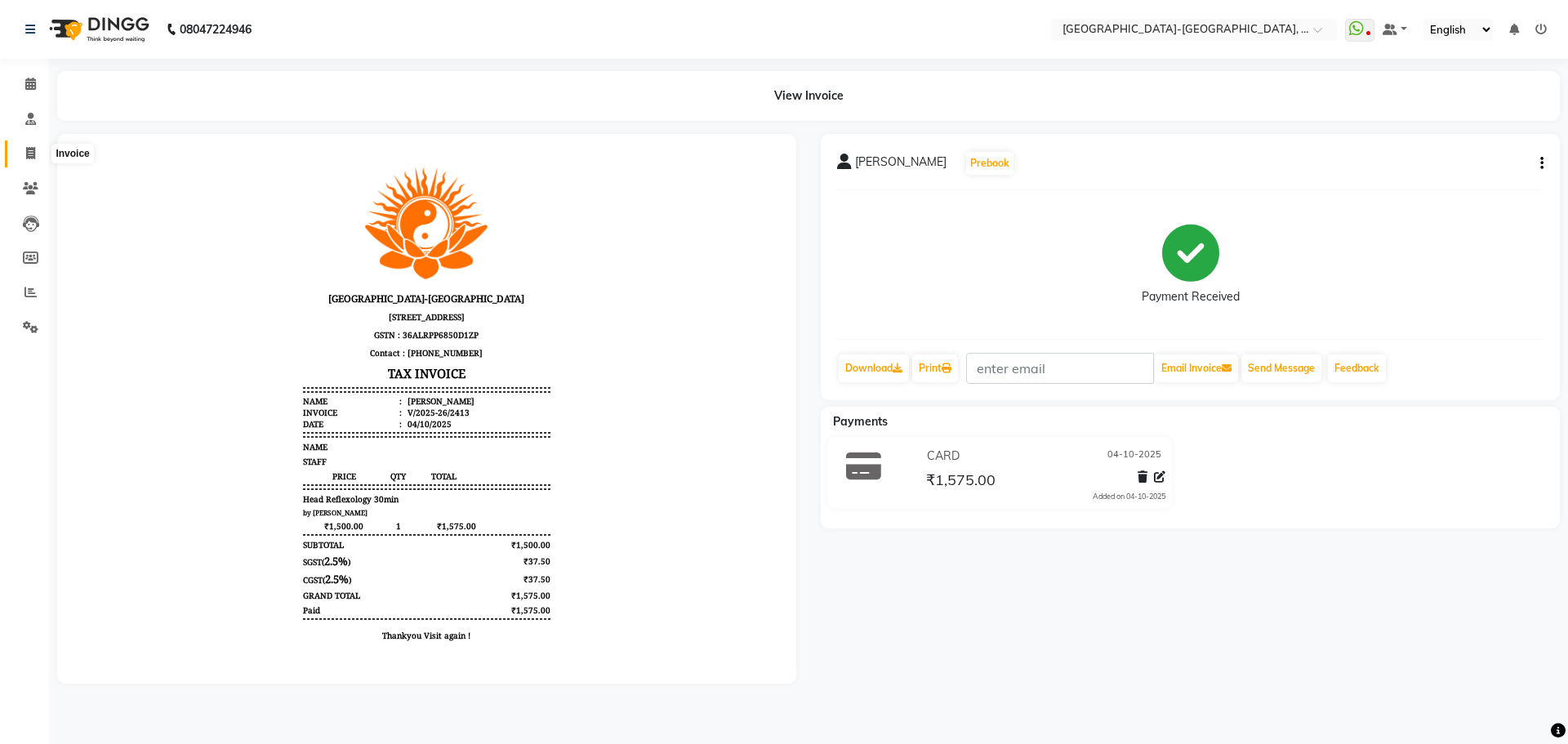
drag, startPoint x: 32, startPoint y: 152, endPoint x: 1567, endPoint y: 3, distance: 1542.2
click at [32, 152] on icon at bounding box center [30, 153] width 9 height 13
select select "service"
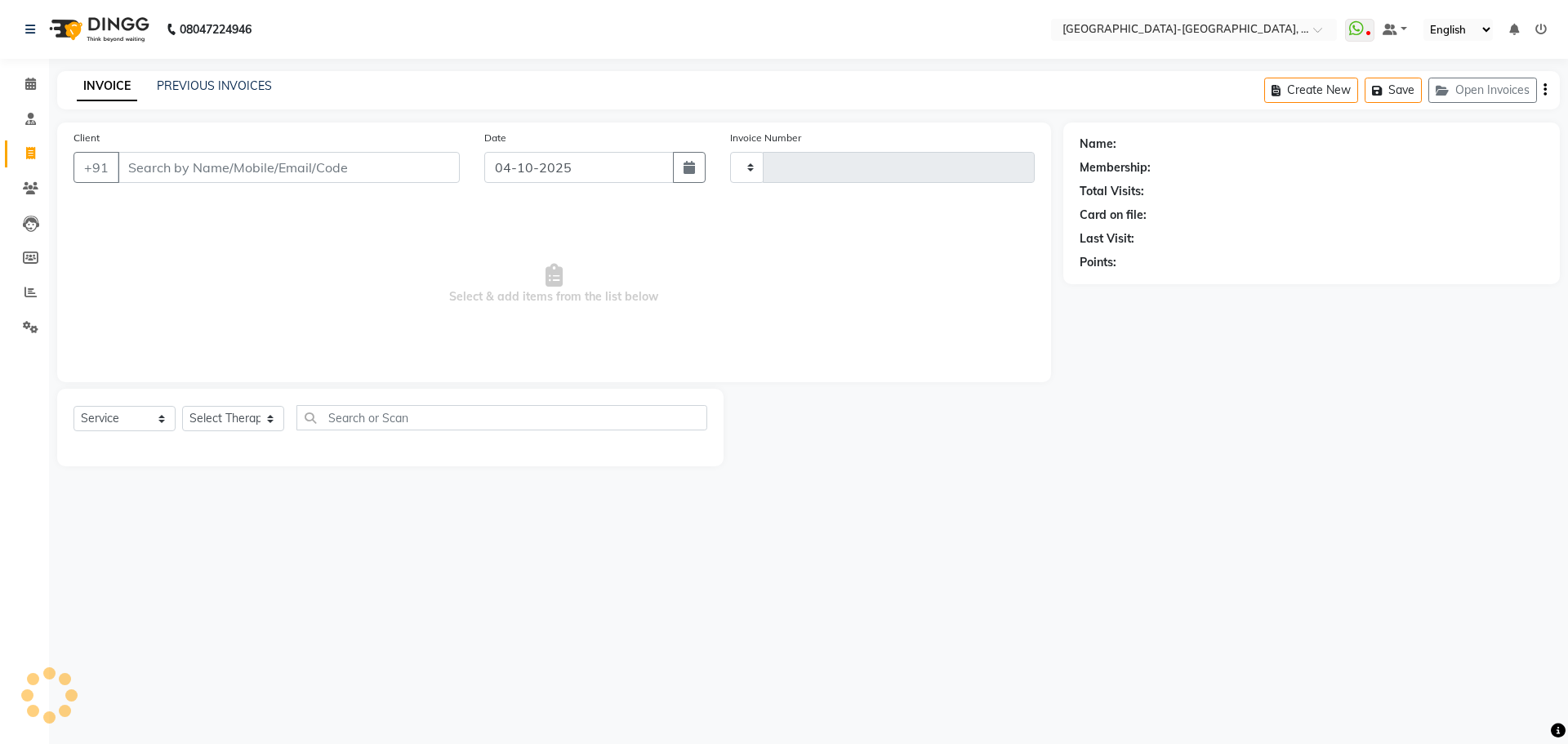
type input "2417"
select select "5851"
click at [1495, 89] on button "Open Invoices" at bounding box center [1483, 90] width 109 height 25
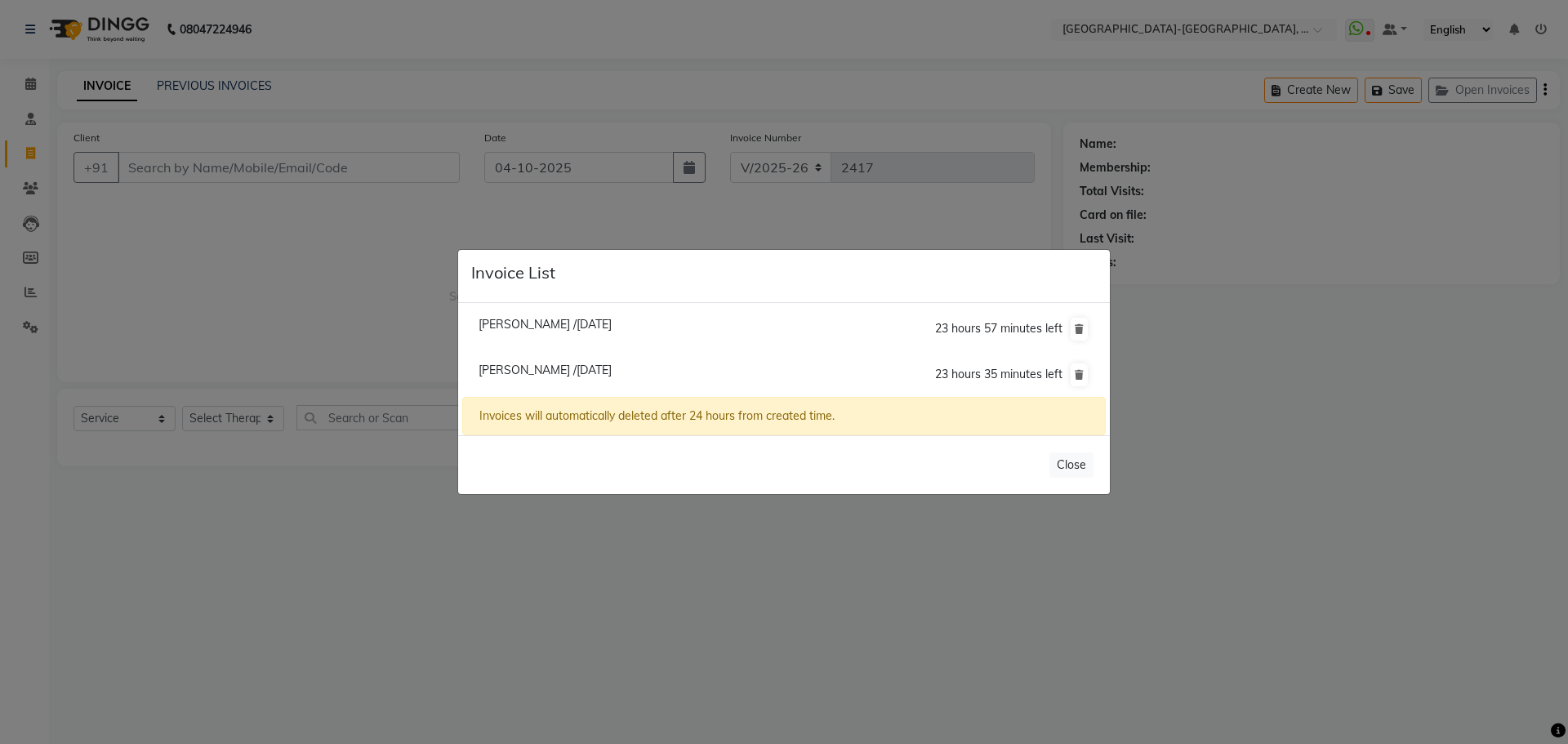
click at [533, 369] on span "[PERSON_NAME] /[DATE]" at bounding box center [544, 370] width 133 height 15
type input "8179393996"
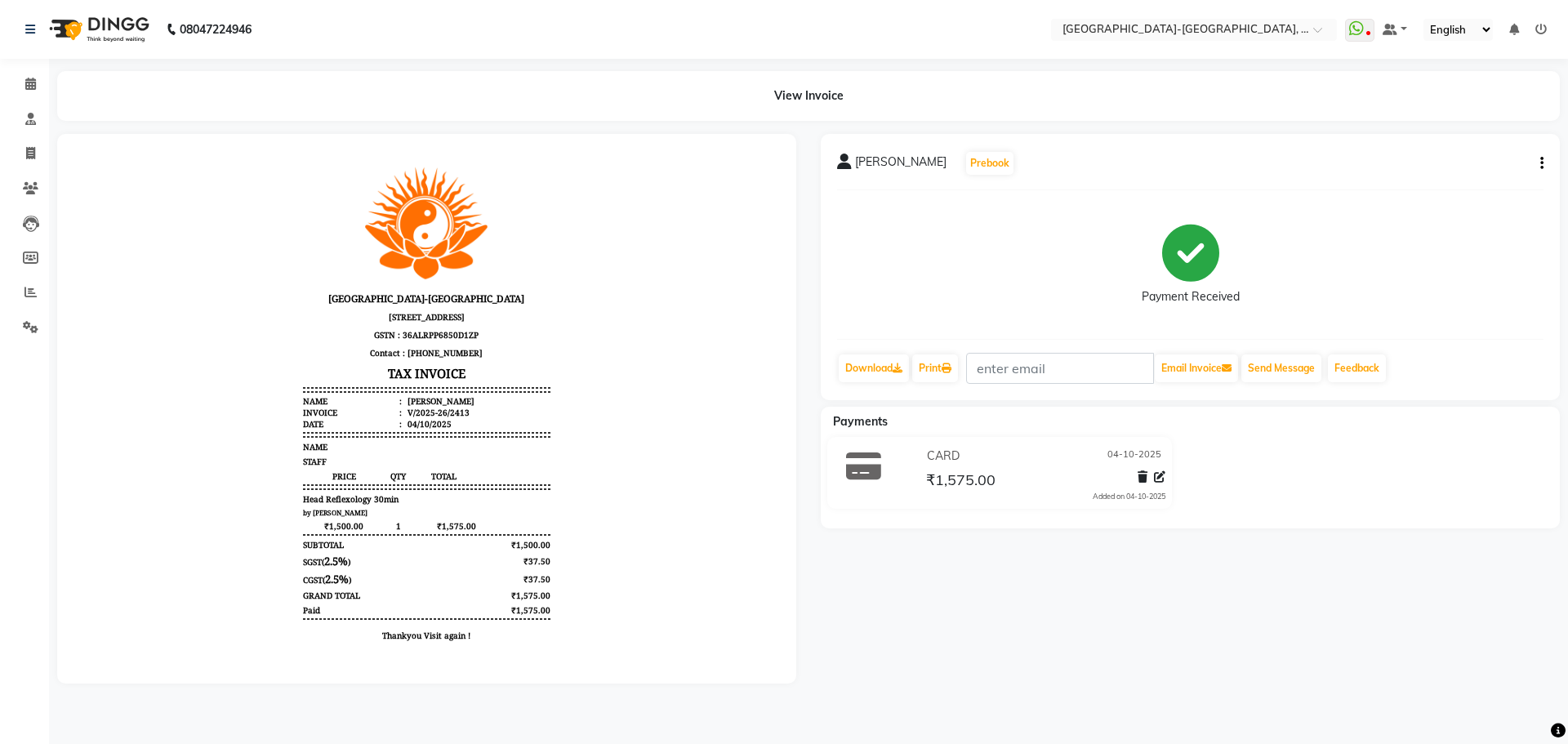
click at [1541, 164] on icon "button" at bounding box center [1542, 163] width 3 height 1
click at [1460, 191] on div "Edit Invoice" at bounding box center [1460, 194] width 112 height 20
select select "service"
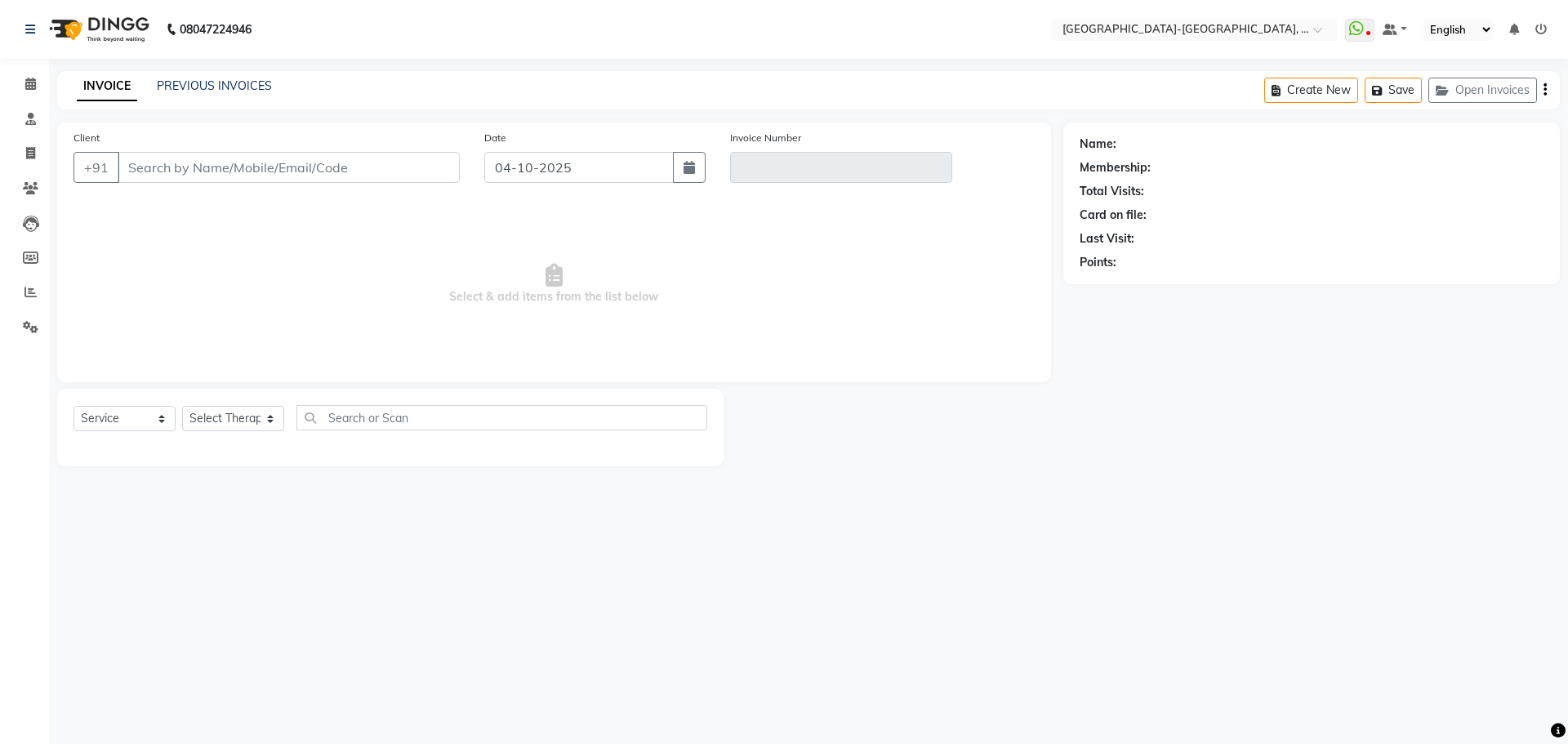
type input "9866465653"
type input "V/2025-26/2413"
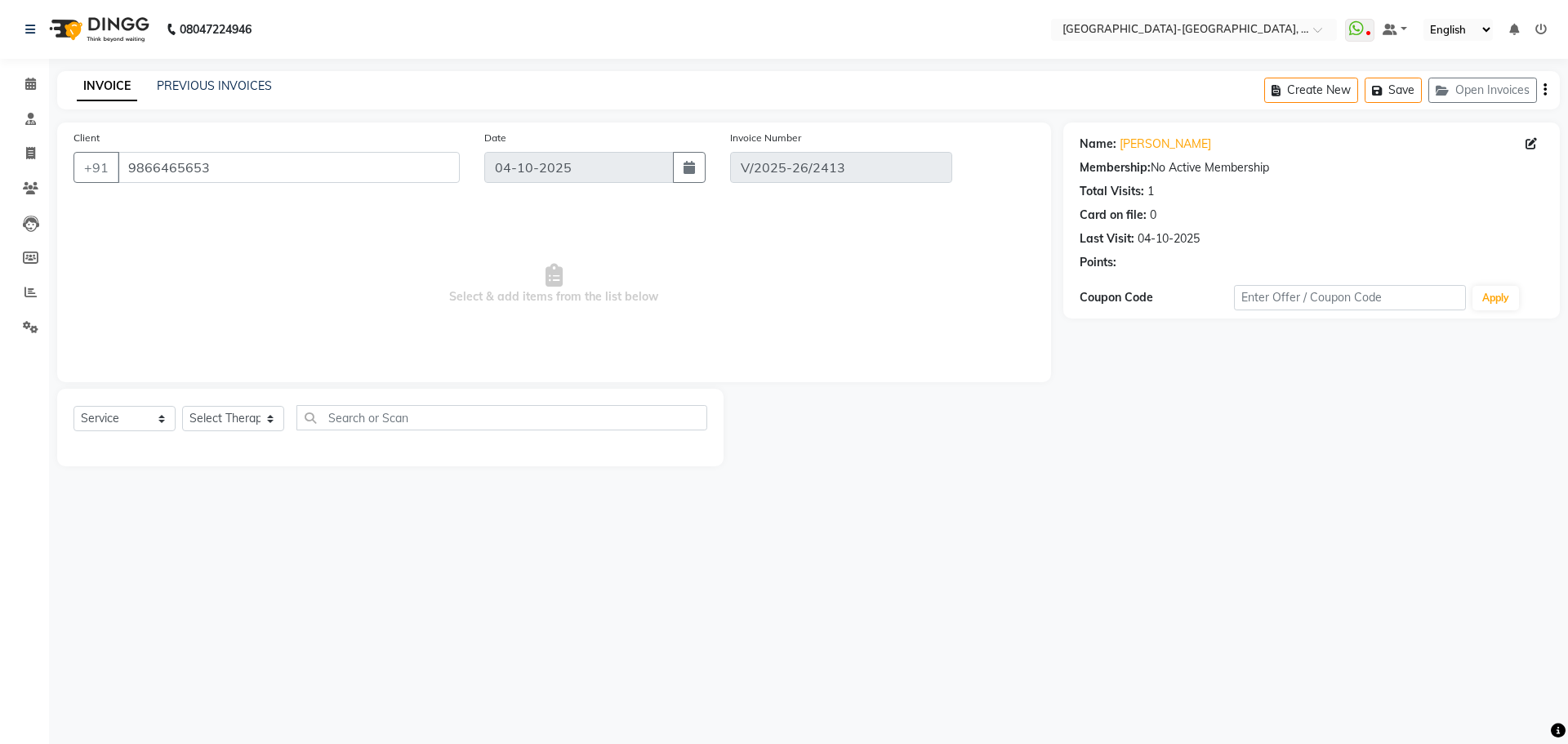
select select "select"
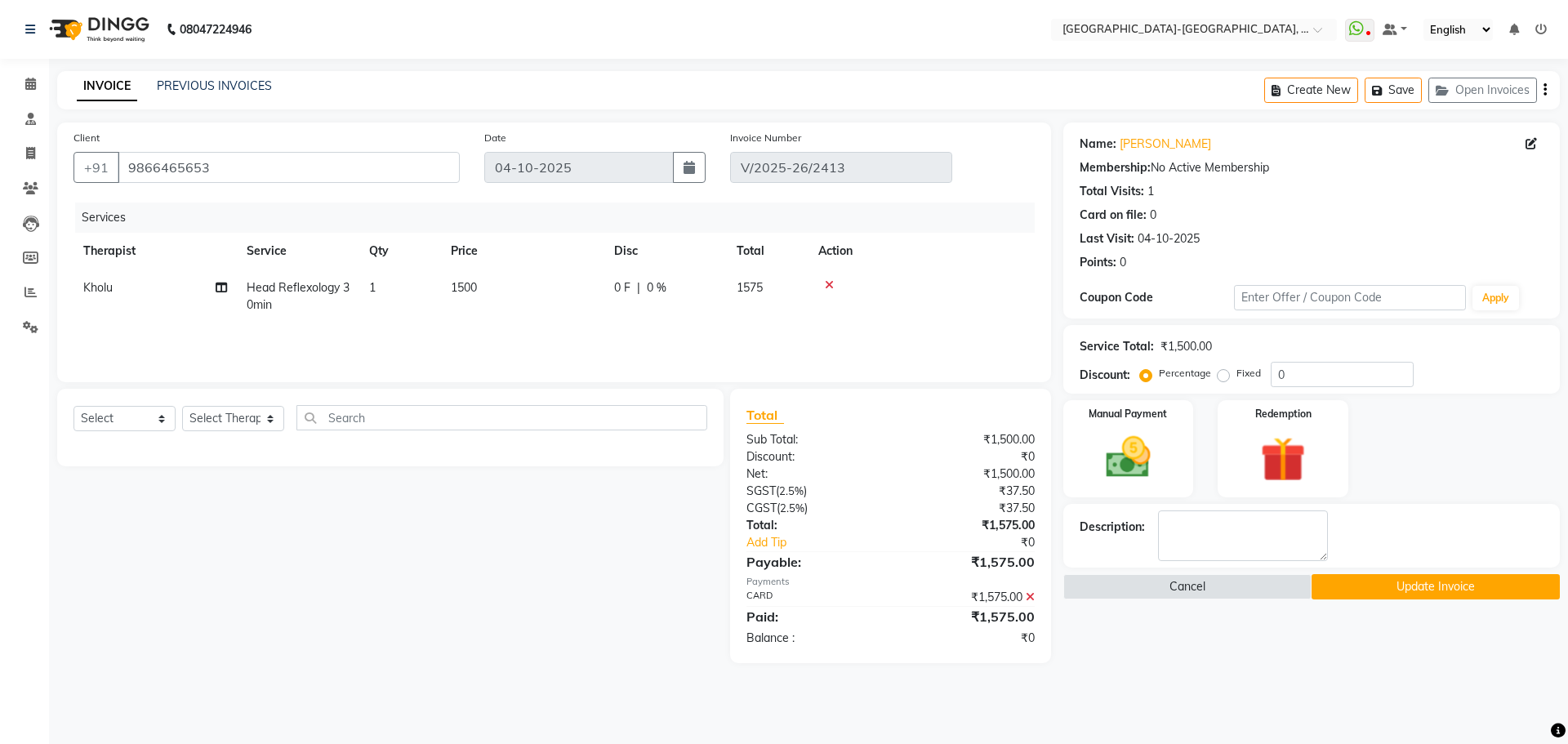
click at [94, 285] on span "Kholu" at bounding box center [98, 288] width 29 height 15
select select "40939"
click at [103, 288] on select "Adakho Bone Hridziia Iris Katene Kholu Mayio Mohit Moru P Hriidziio Sahriini [P…" at bounding box center [156, 292] width 144 height 25
click at [1422, 592] on button "Update Invoice" at bounding box center [1435, 586] width 248 height 25
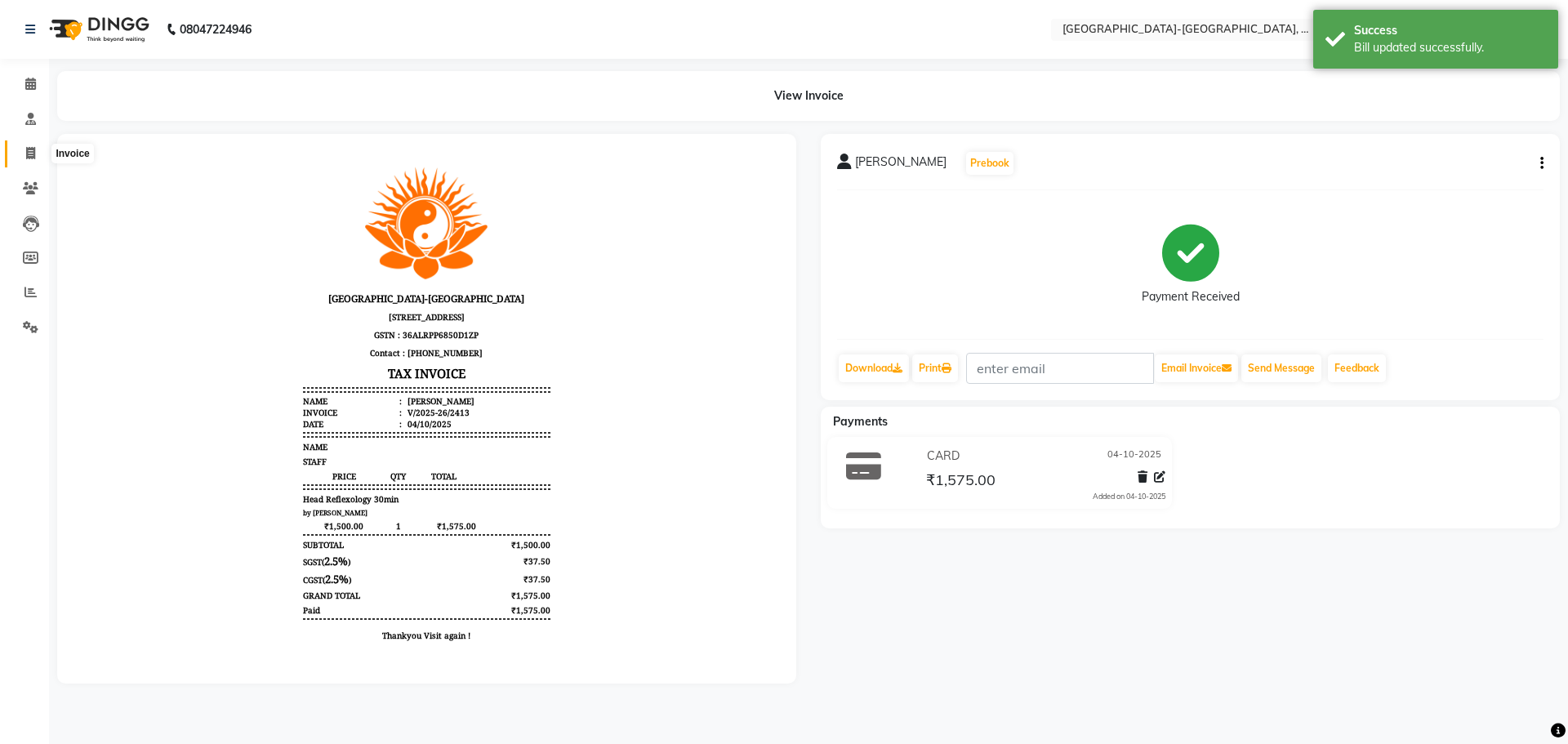
click at [36, 150] on span at bounding box center [31, 154] width 28 height 18
select select "5851"
select select "service"
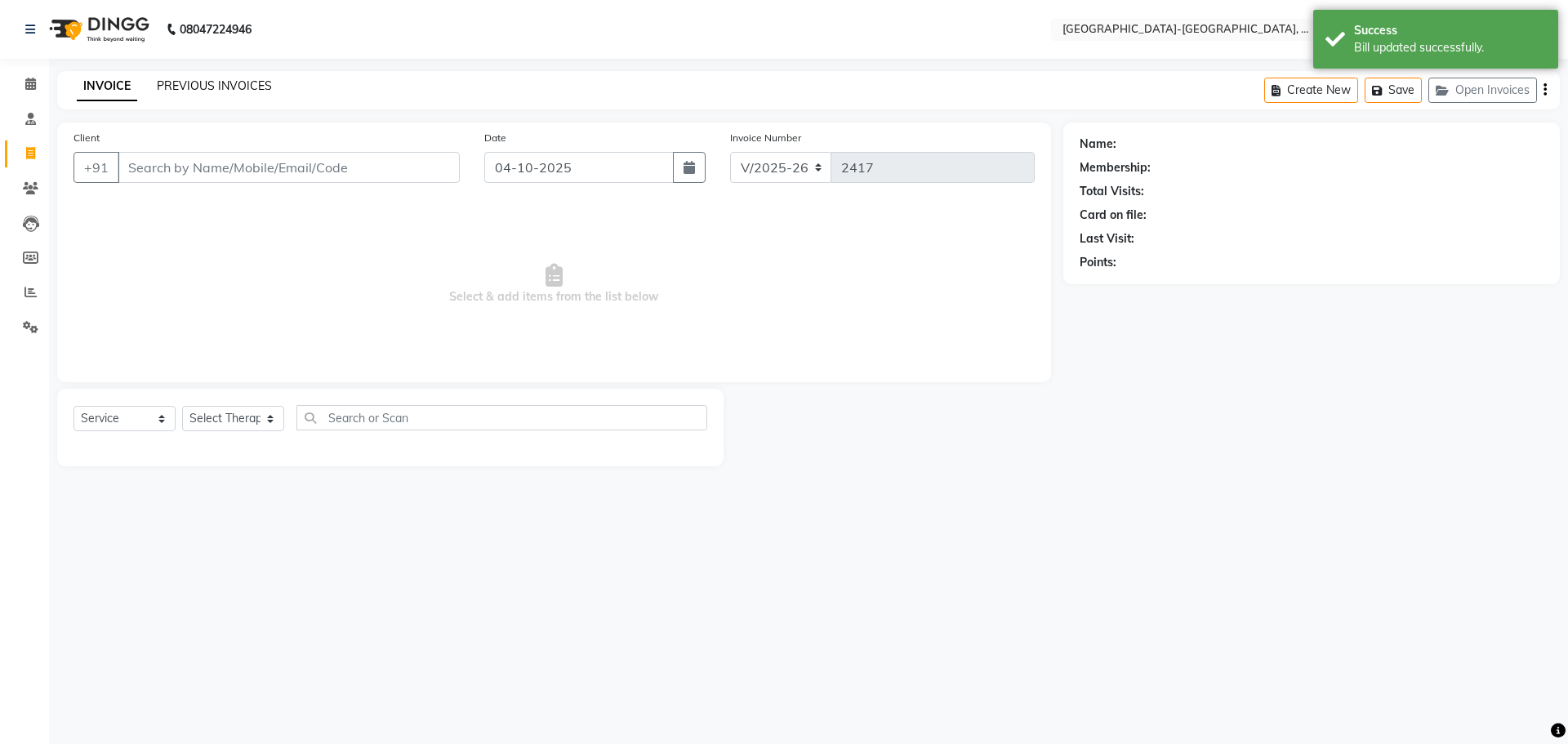
click at [192, 86] on link "PREVIOUS INVOICES" at bounding box center [214, 86] width 115 height 15
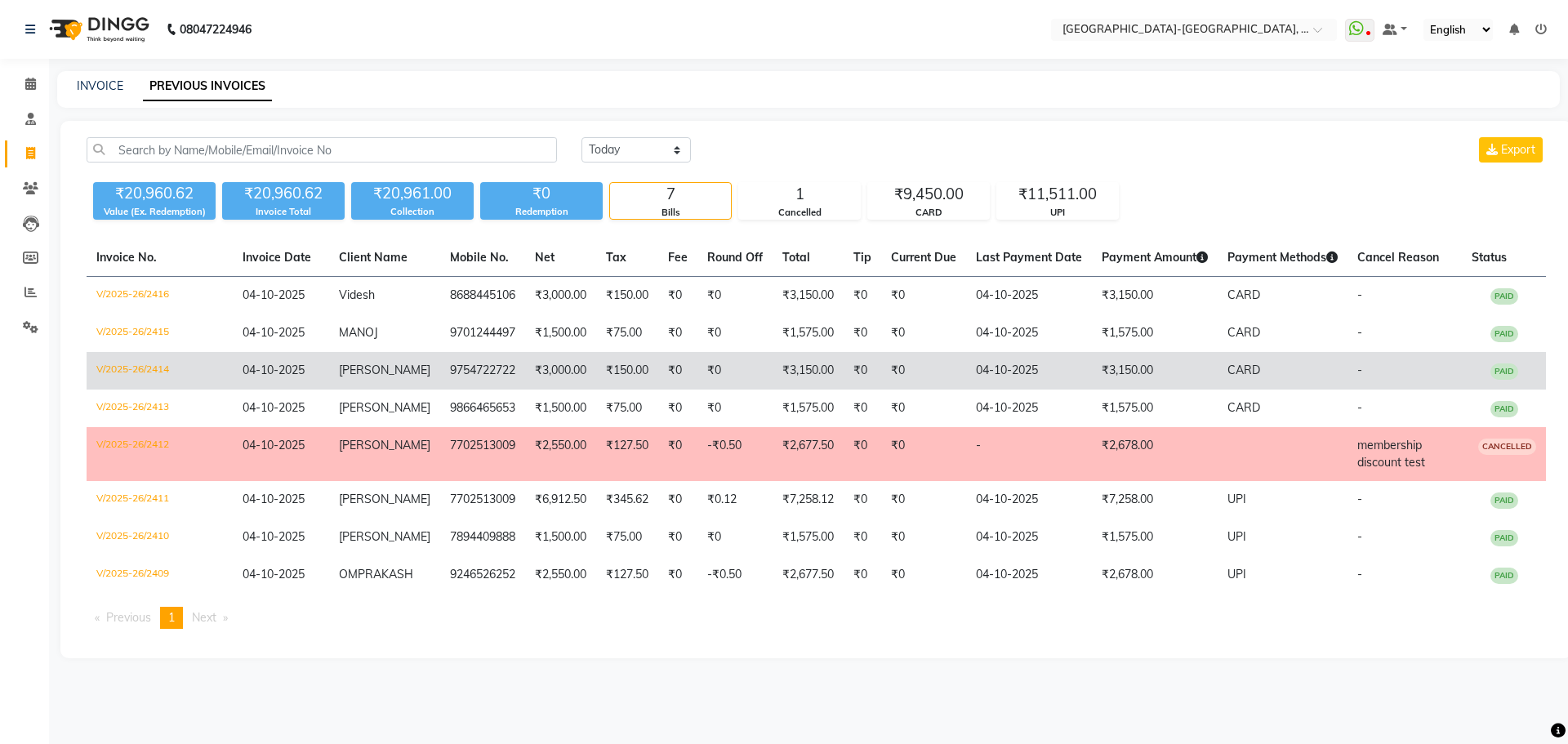
click at [360, 368] on span "[PERSON_NAME]" at bounding box center [384, 370] width 91 height 15
click at [418, 364] on td "[PERSON_NAME]" at bounding box center [384, 370] width 111 height 38
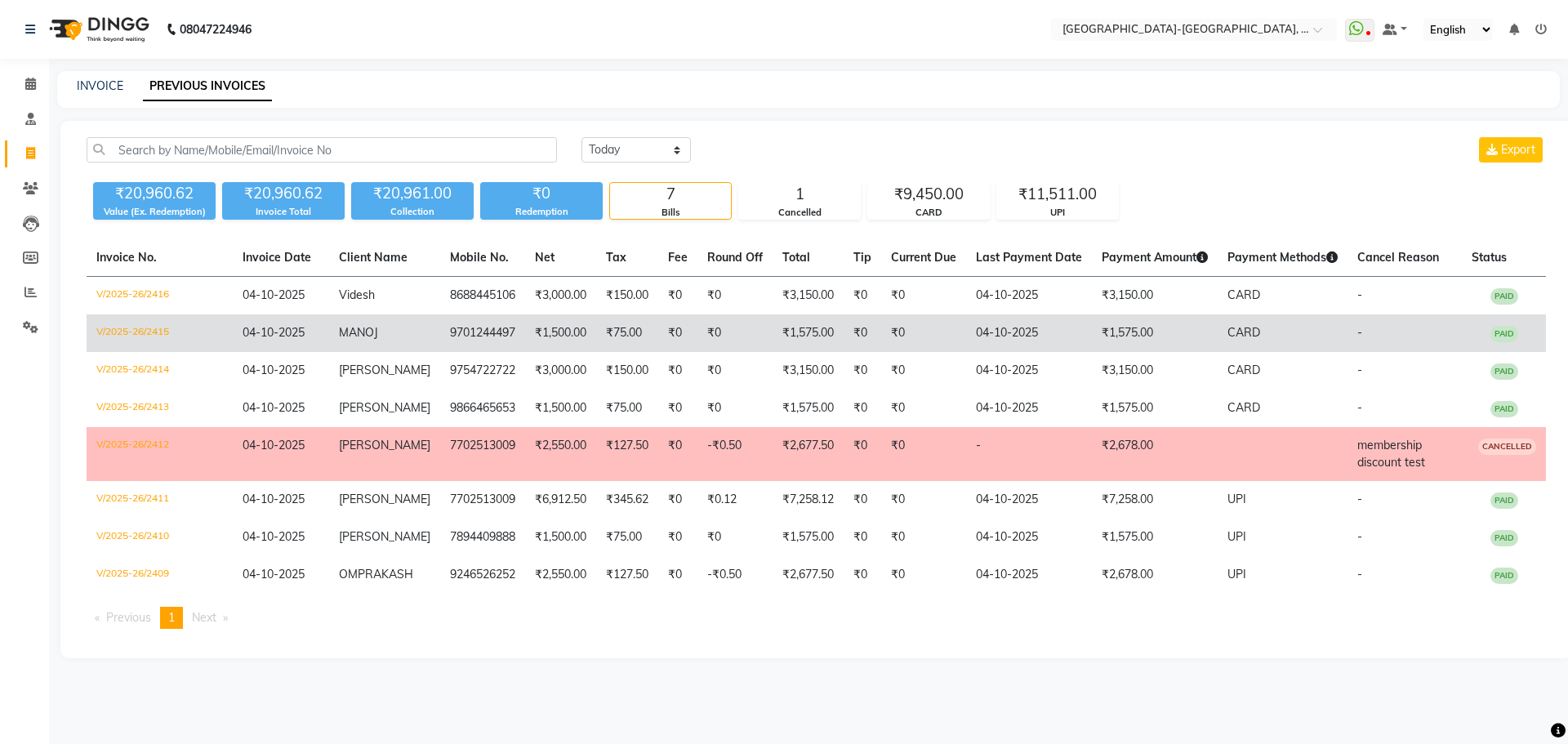
click at [355, 326] on span "MANOJ" at bounding box center [358, 333] width 39 height 15
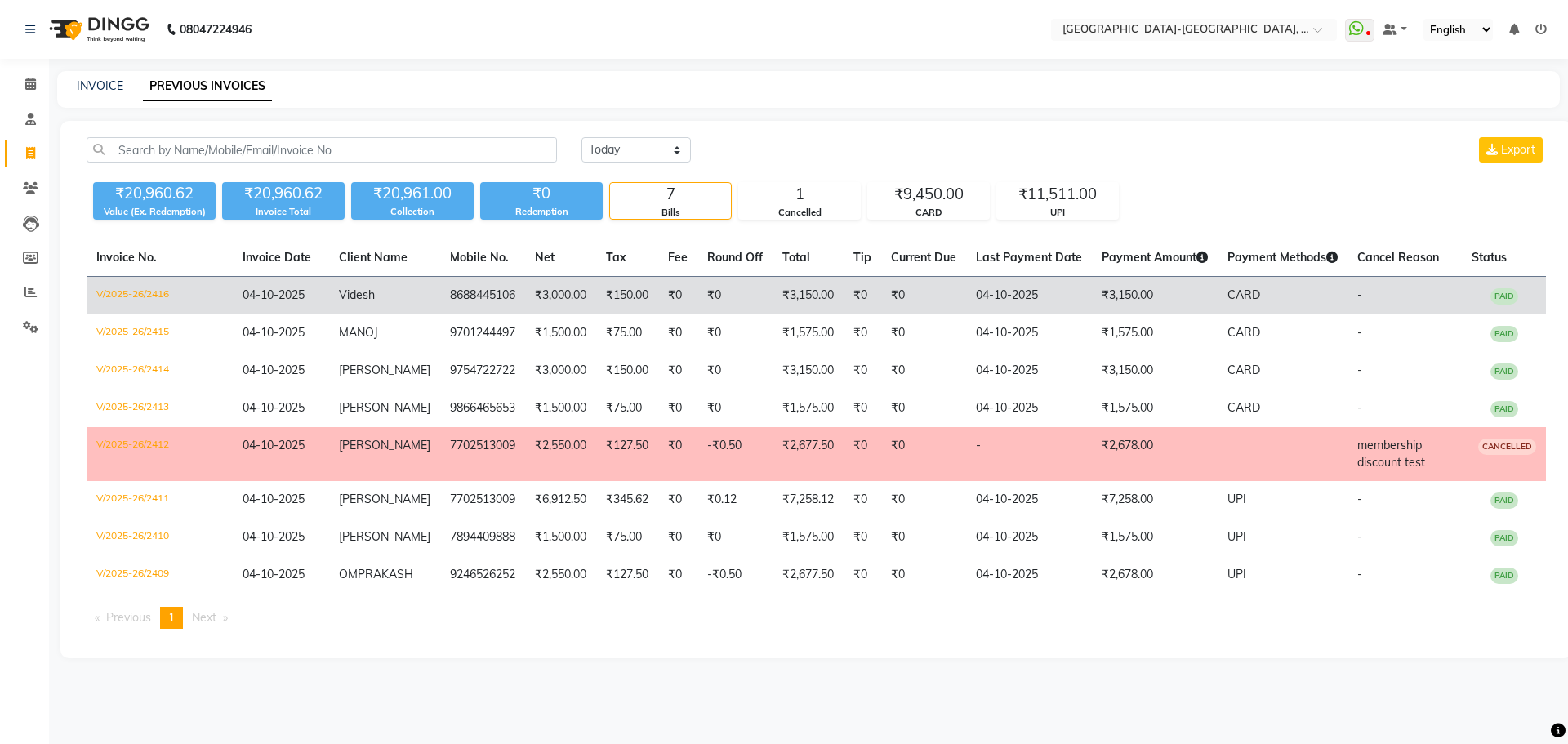
click at [462, 299] on td "8688445106" at bounding box center [483, 296] width 85 height 38
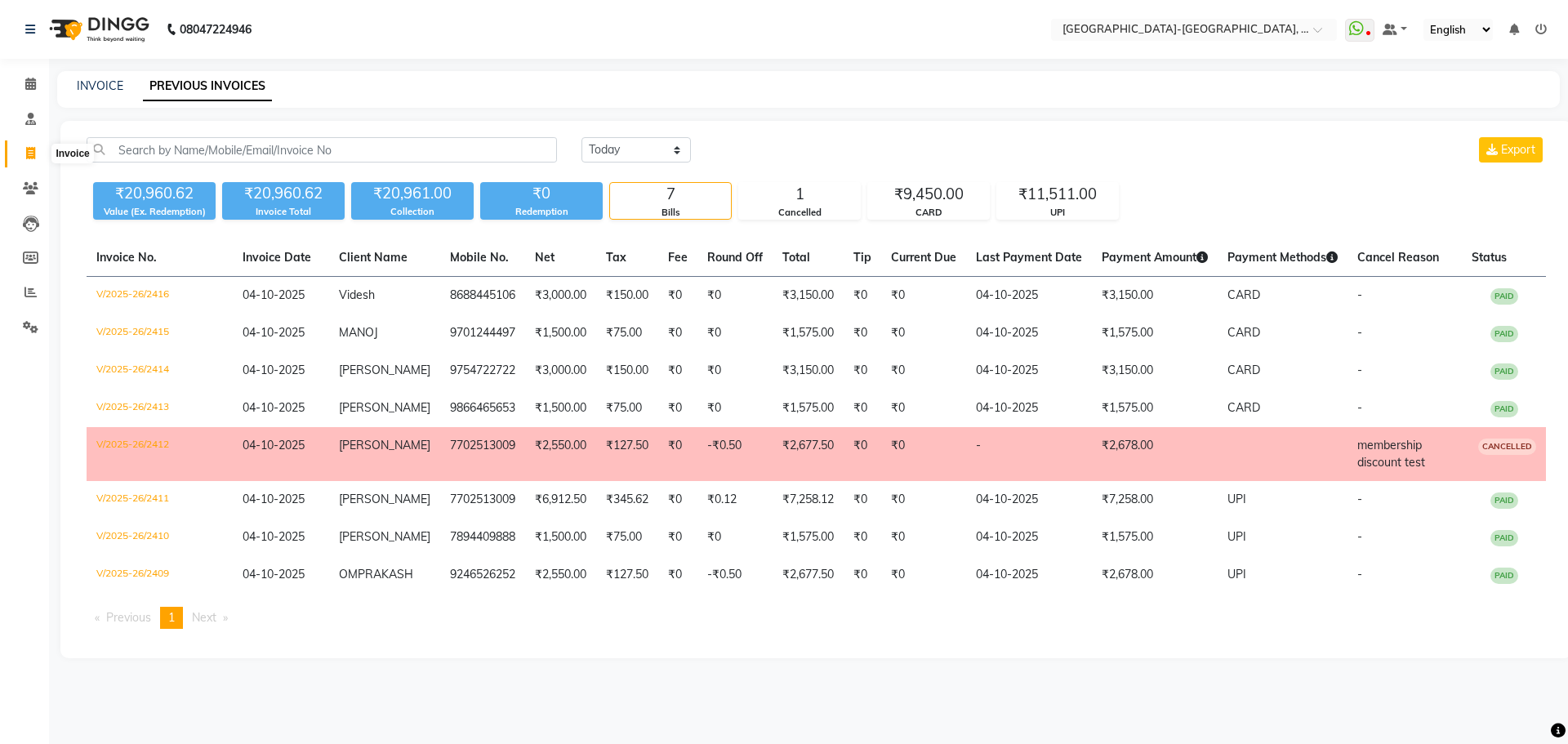
click at [26, 150] on icon at bounding box center [30, 153] width 9 height 13
select select "5851"
select select "service"
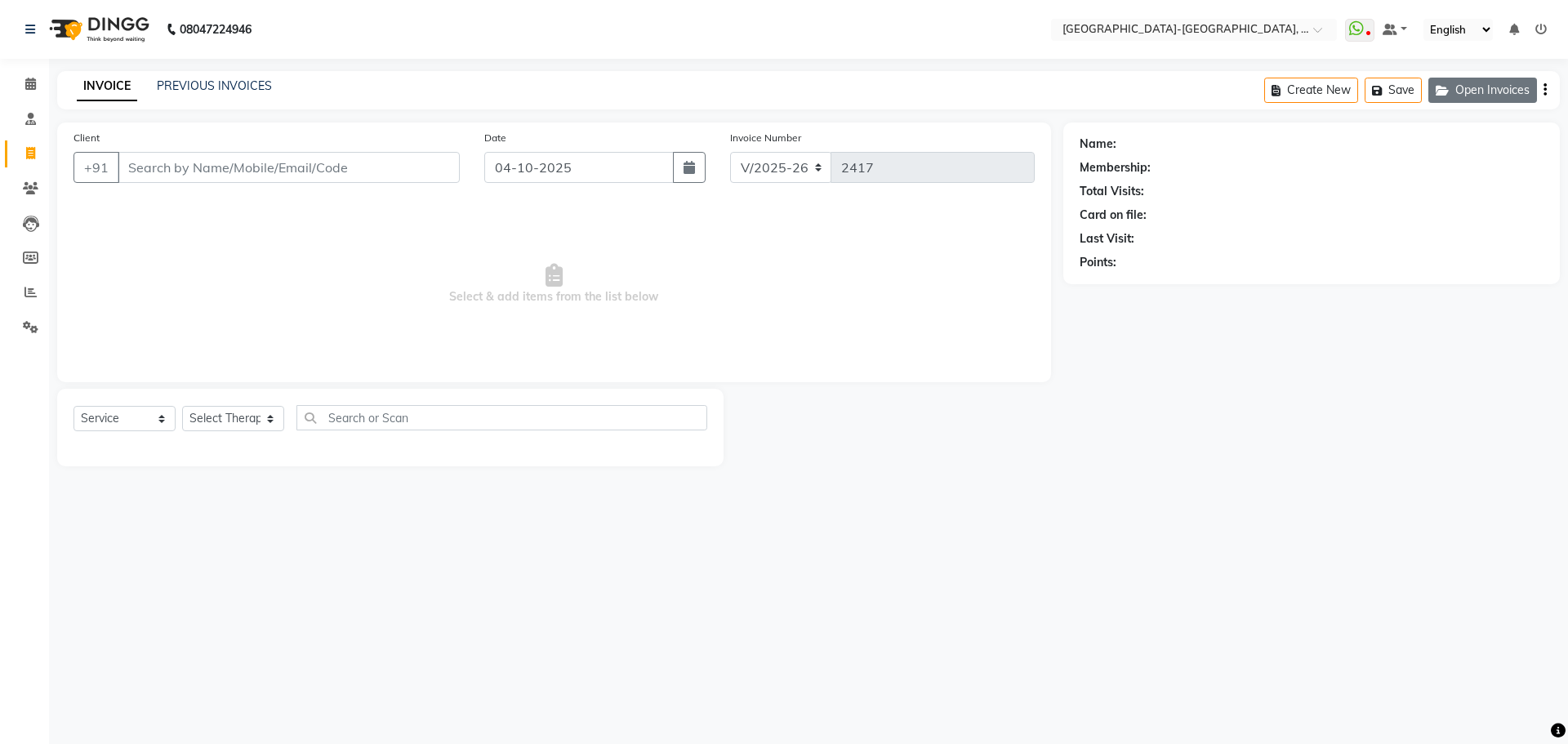
click at [1480, 94] on button "Open Invoices" at bounding box center [1483, 90] width 109 height 25
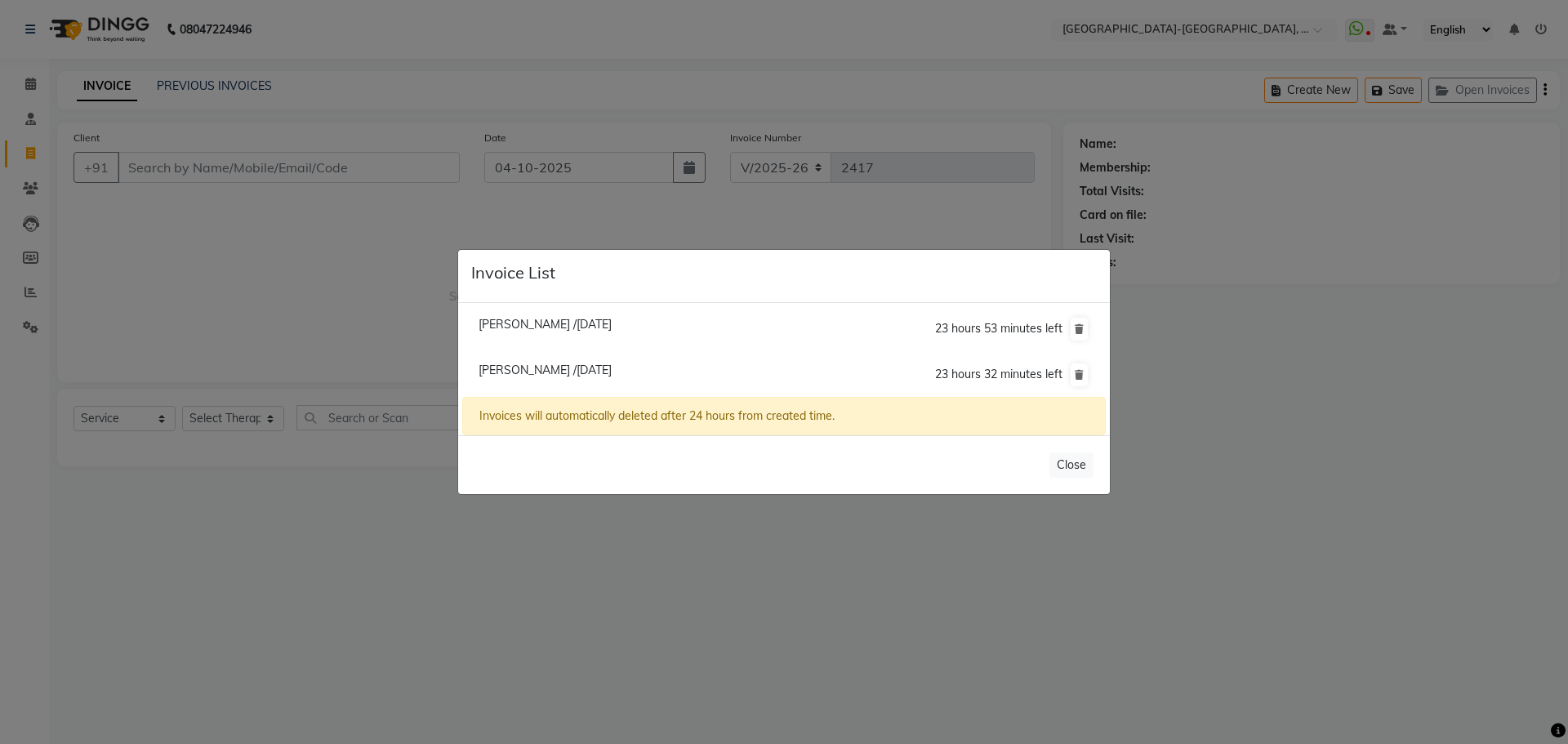
click at [514, 373] on span "Raghu /04 October 2025" at bounding box center [544, 370] width 133 height 15
type input "8179393996"
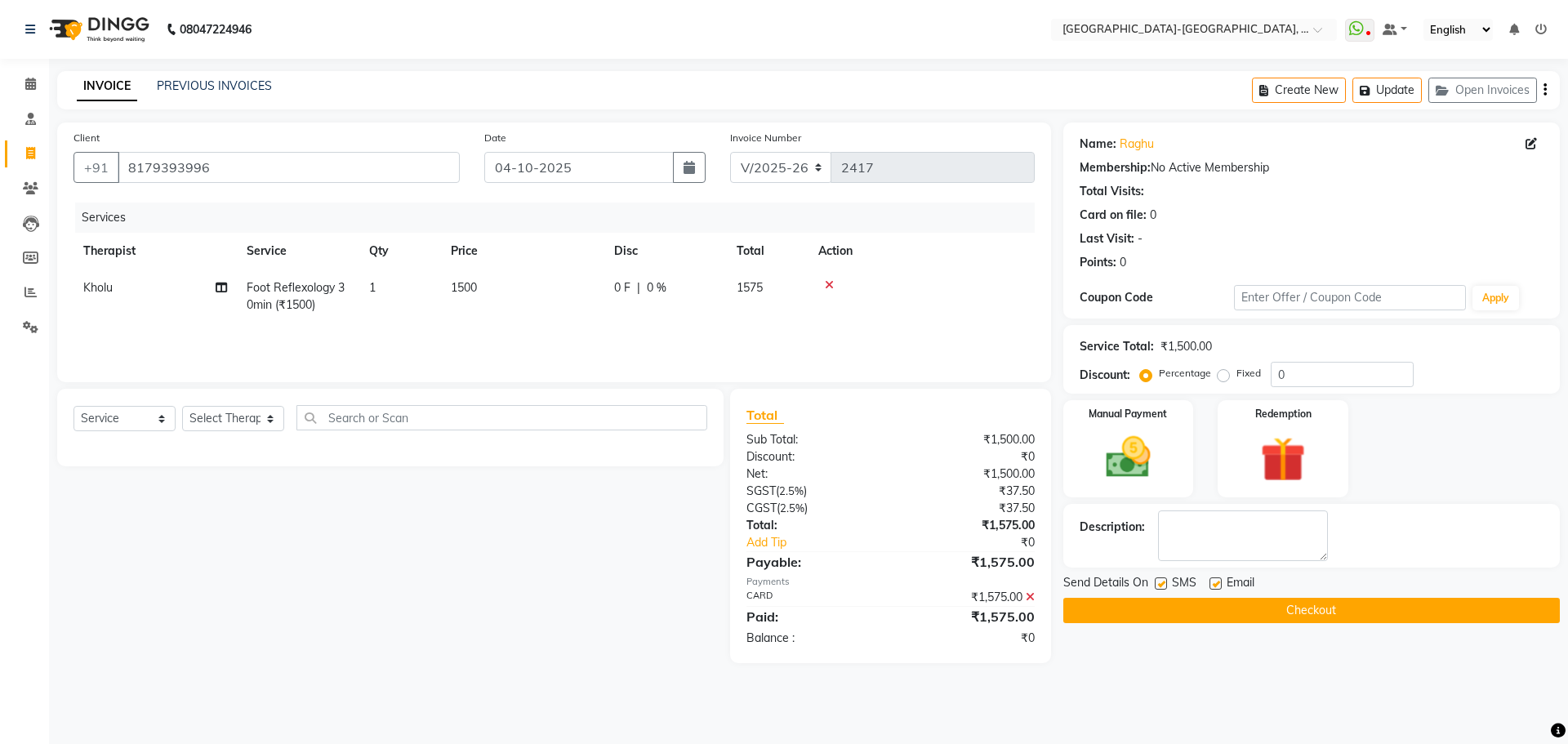
click at [1207, 604] on button "Checkout" at bounding box center [1311, 610] width 497 height 25
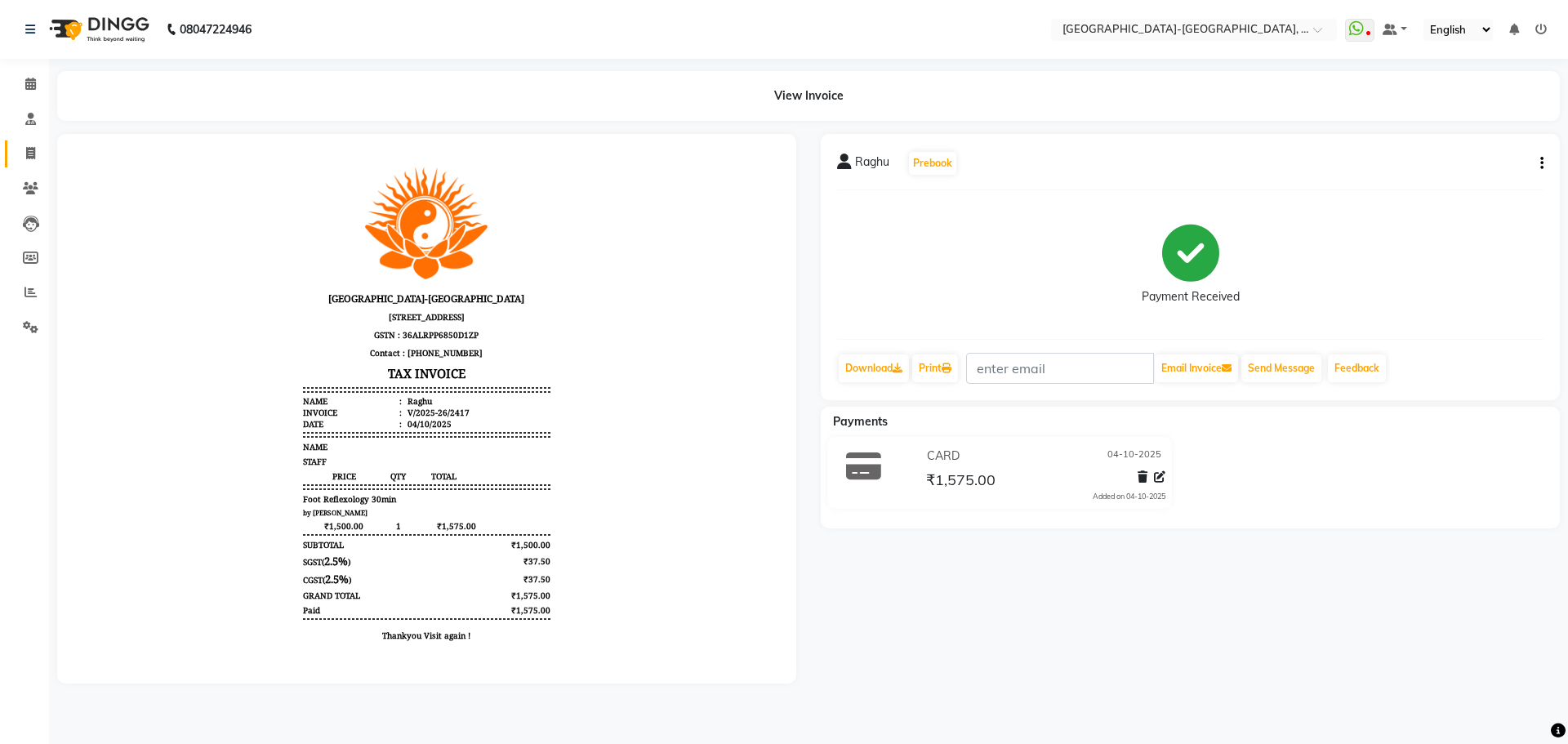
click at [34, 155] on icon at bounding box center [30, 153] width 9 height 13
select select "service"
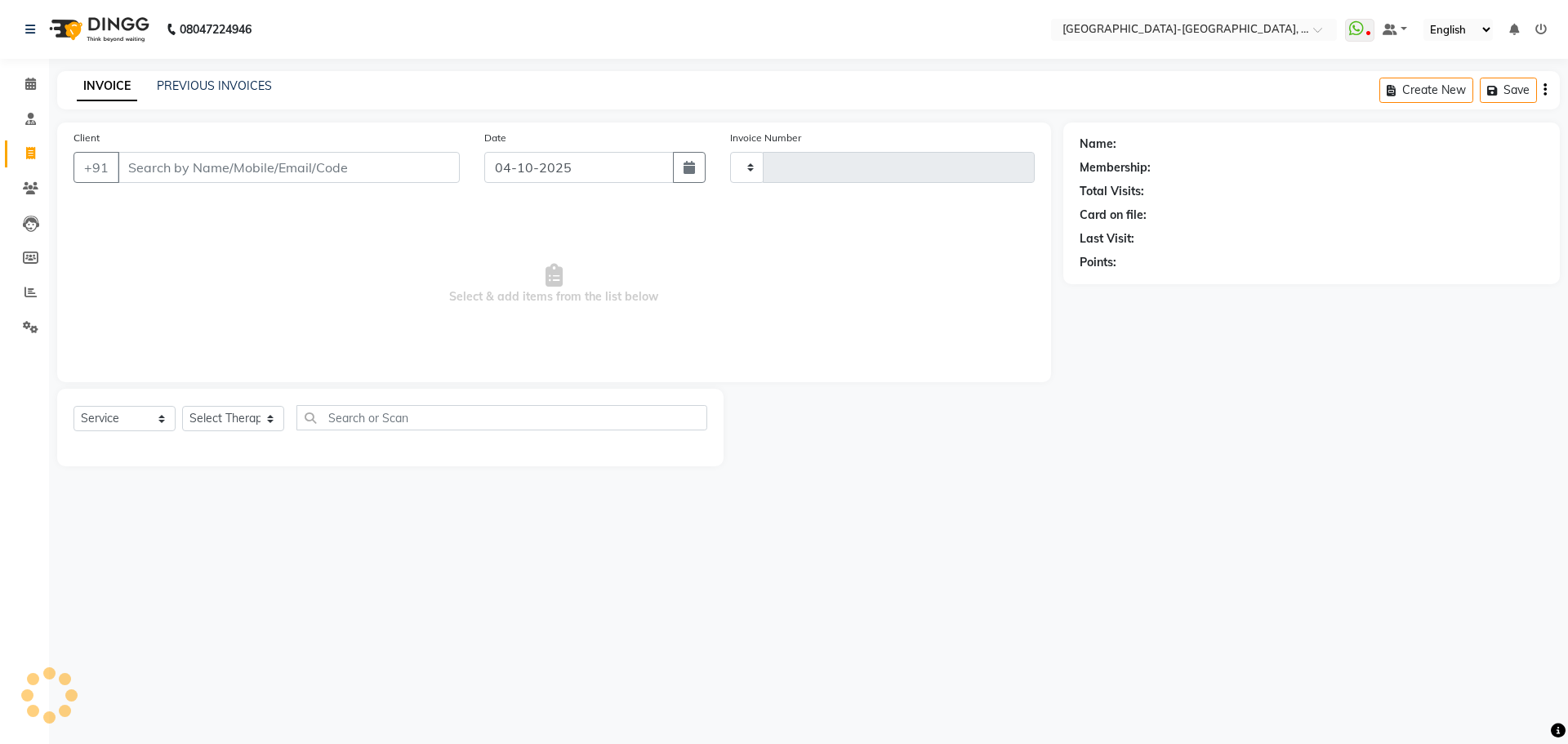
type input "2418"
select select "5851"
click at [1468, 94] on button "Open Invoices" at bounding box center [1483, 90] width 109 height 25
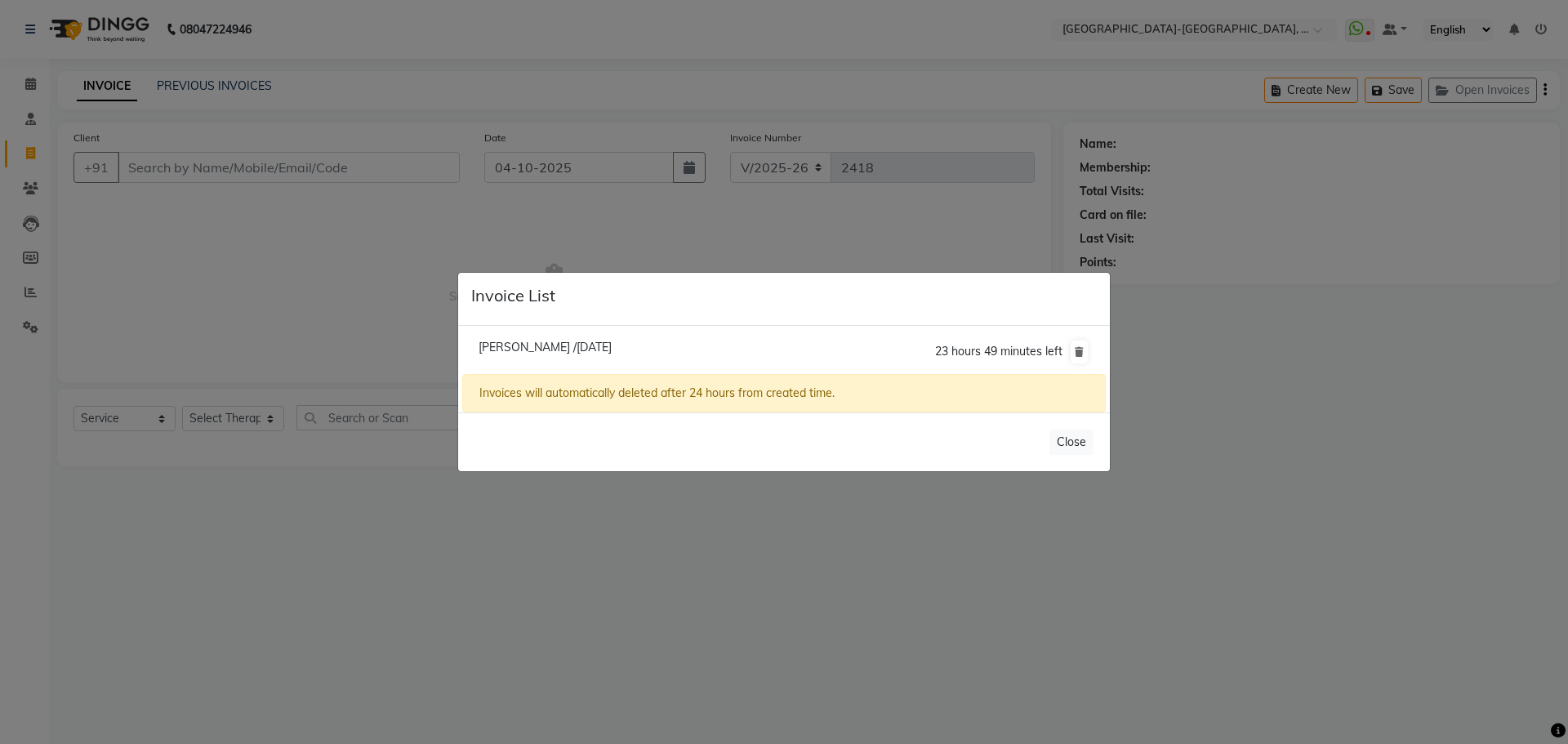
click at [529, 348] on span "Charles /04 October 2025" at bounding box center [544, 347] width 133 height 15
type input "7075992429"
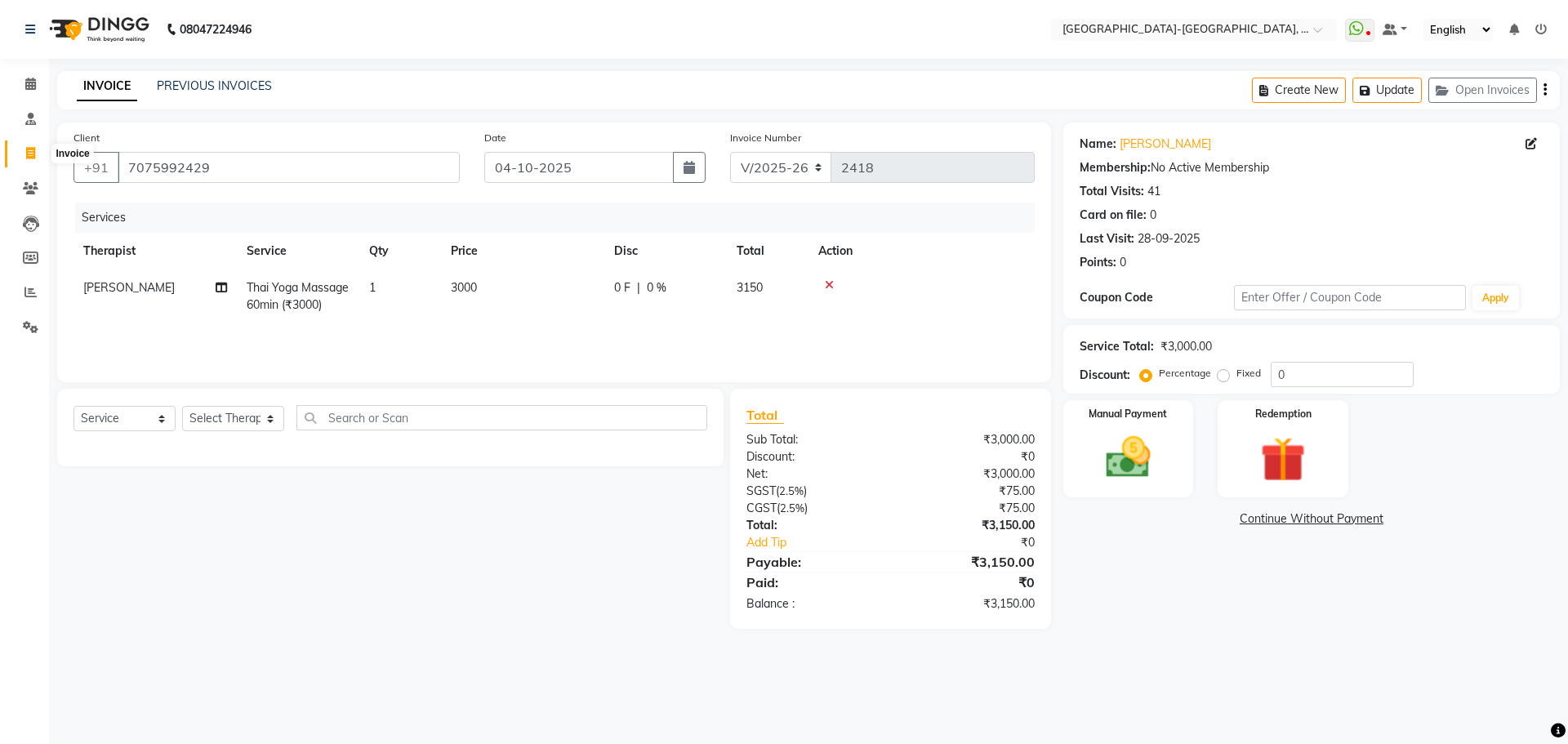
click at [28, 150] on icon at bounding box center [30, 153] width 9 height 13
select select "service"
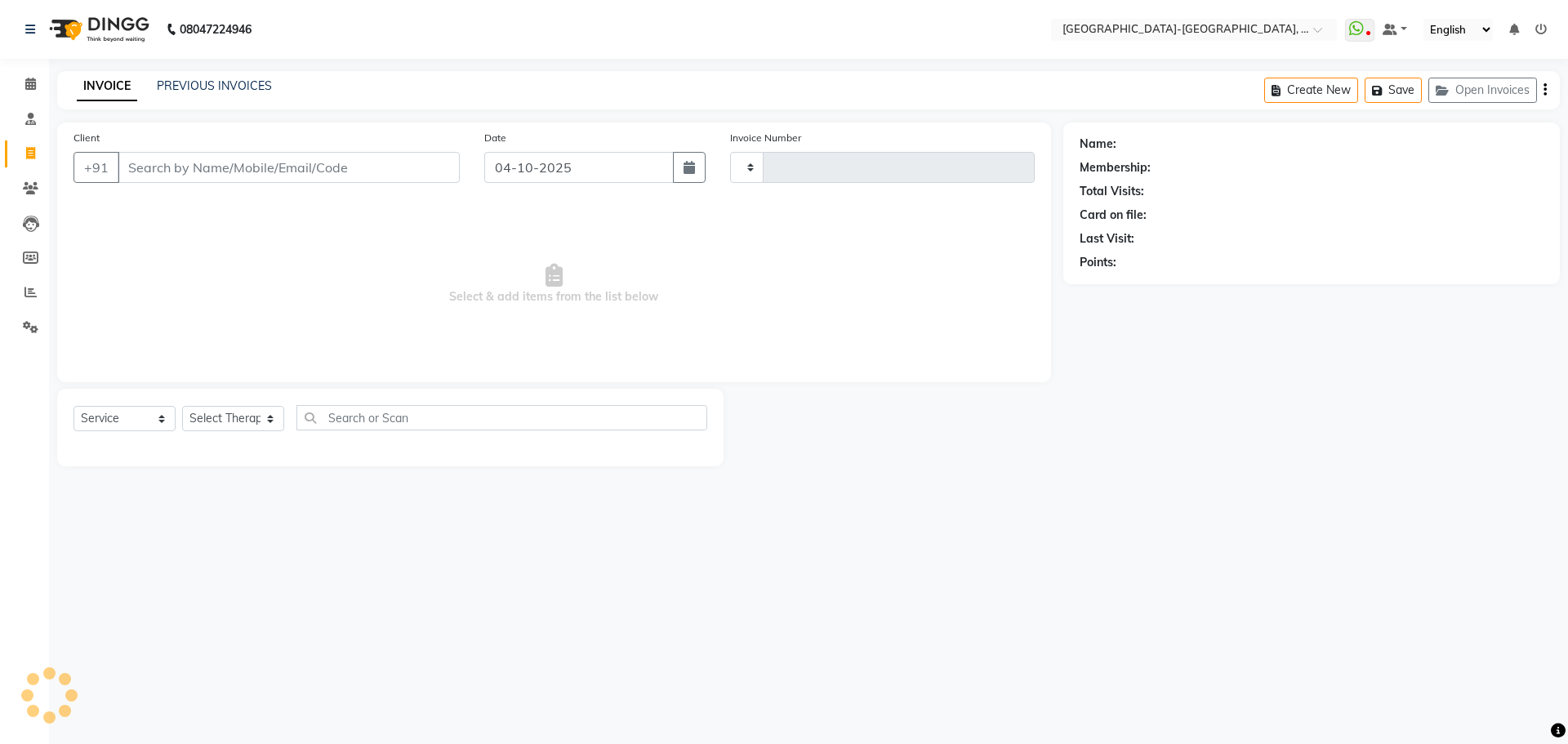
type input "2418"
select select "5851"
click at [184, 84] on link "PREVIOUS INVOICES" at bounding box center [214, 86] width 115 height 15
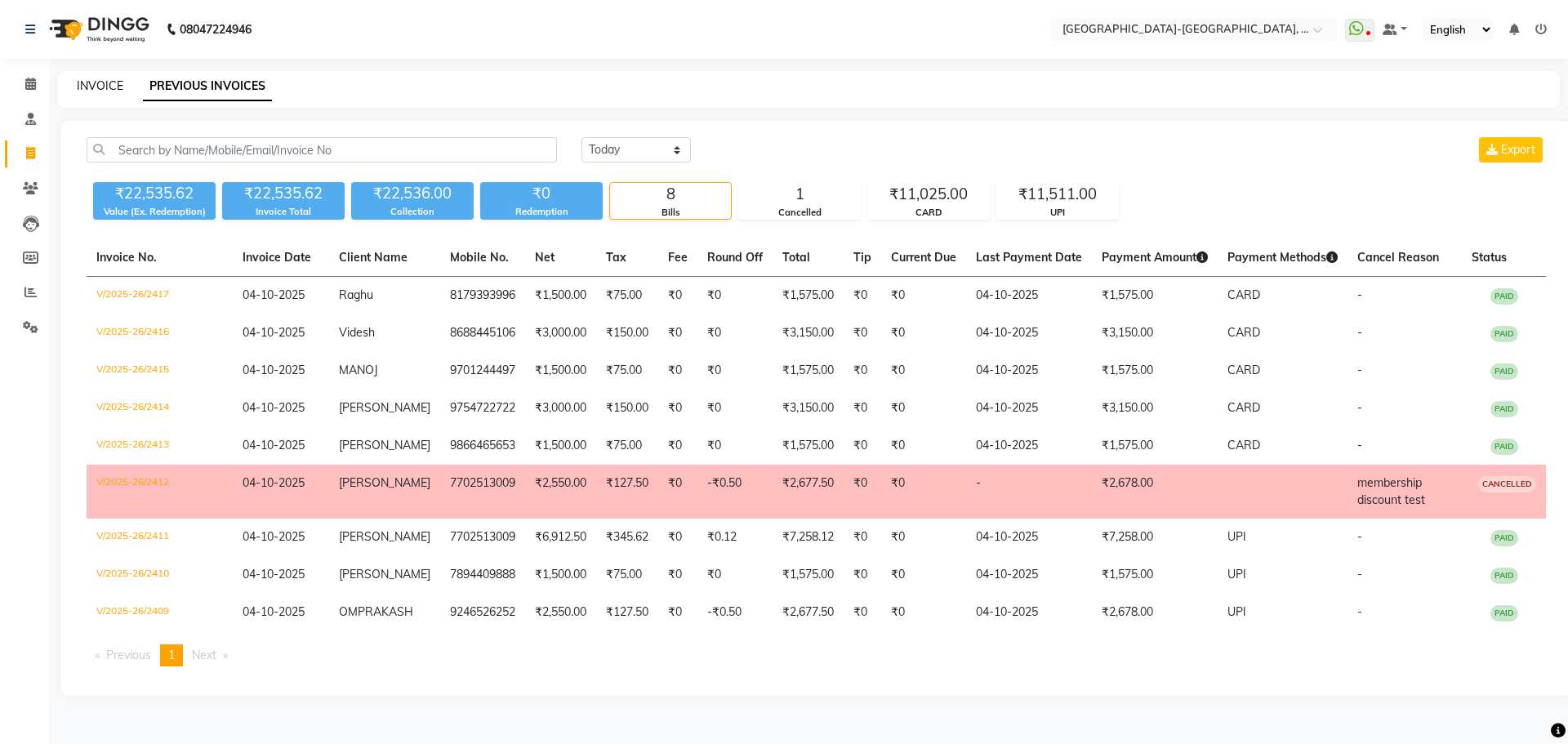
click at [92, 87] on link "INVOICE" at bounding box center [100, 86] width 47 height 15
select select "service"
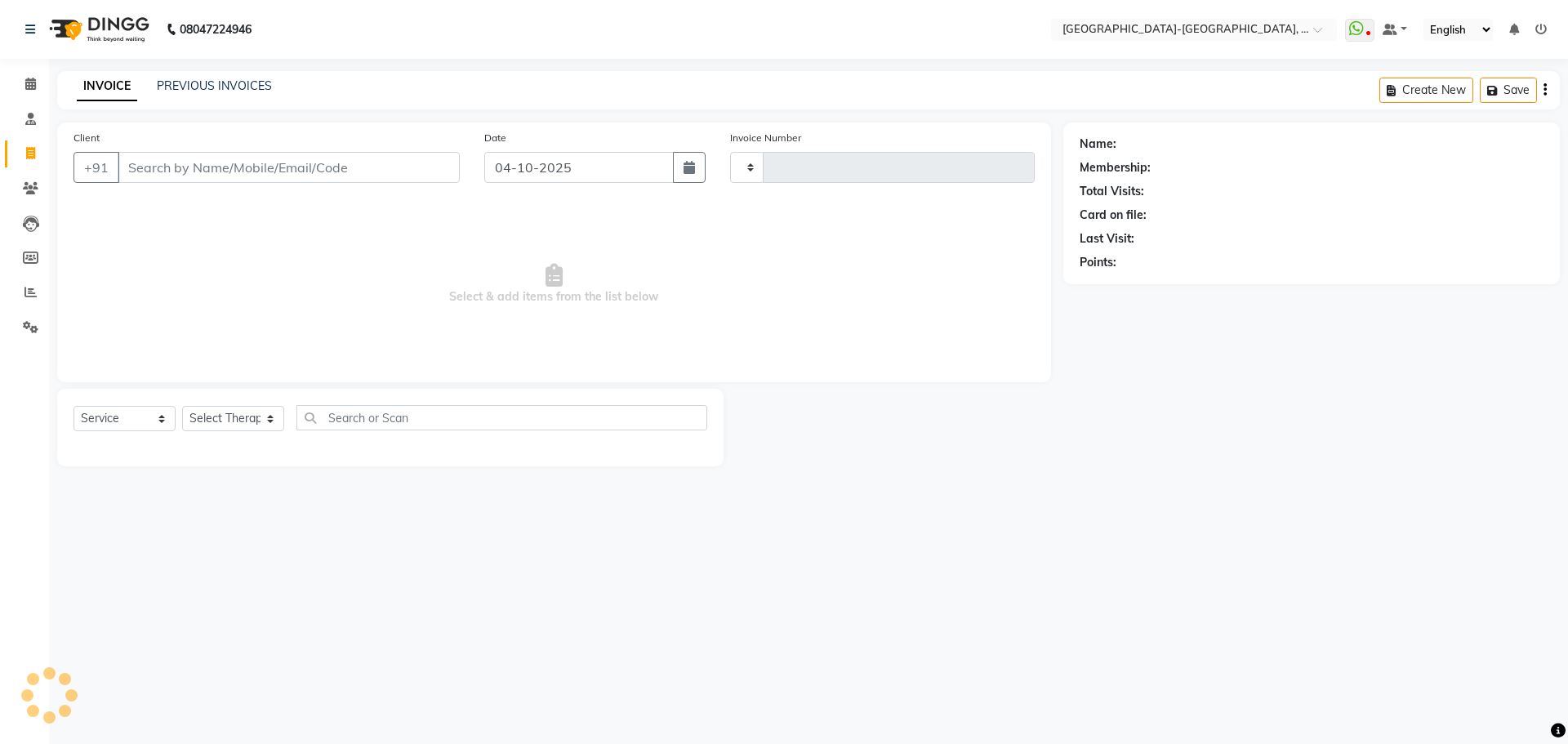
type input "2418"
select select "5851"
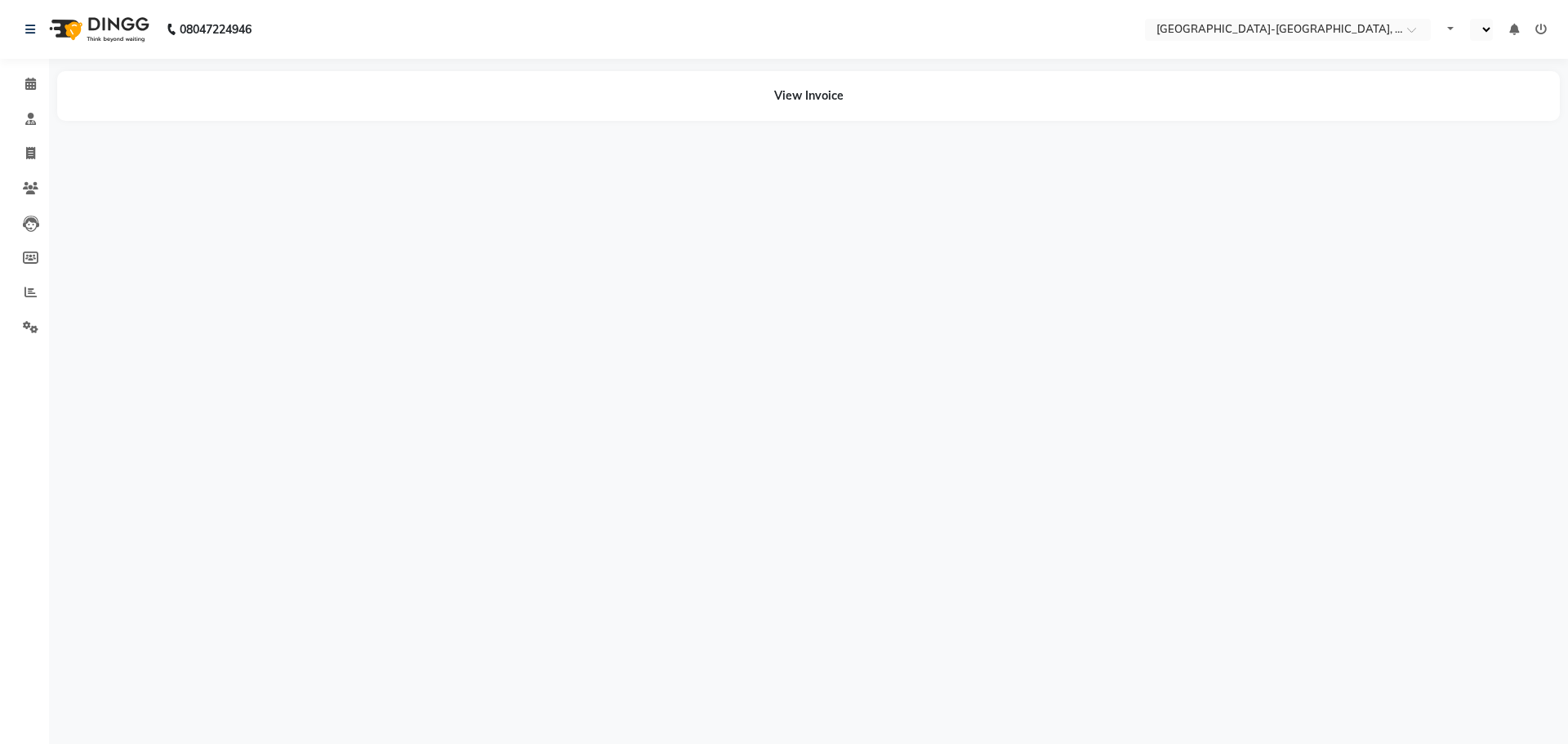
select select "en"
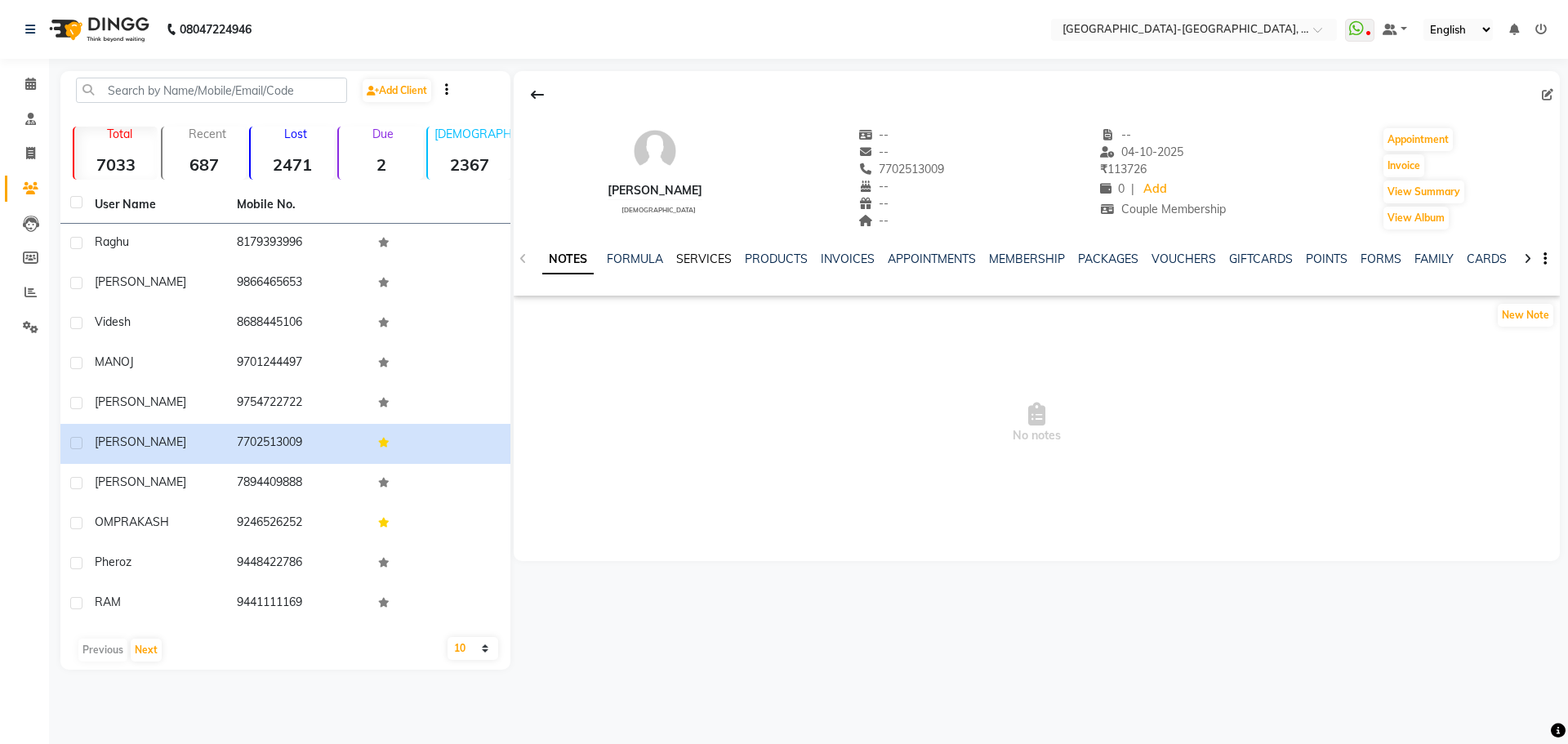
click at [697, 259] on link "SERVICES" at bounding box center [703, 259] width 55 height 15
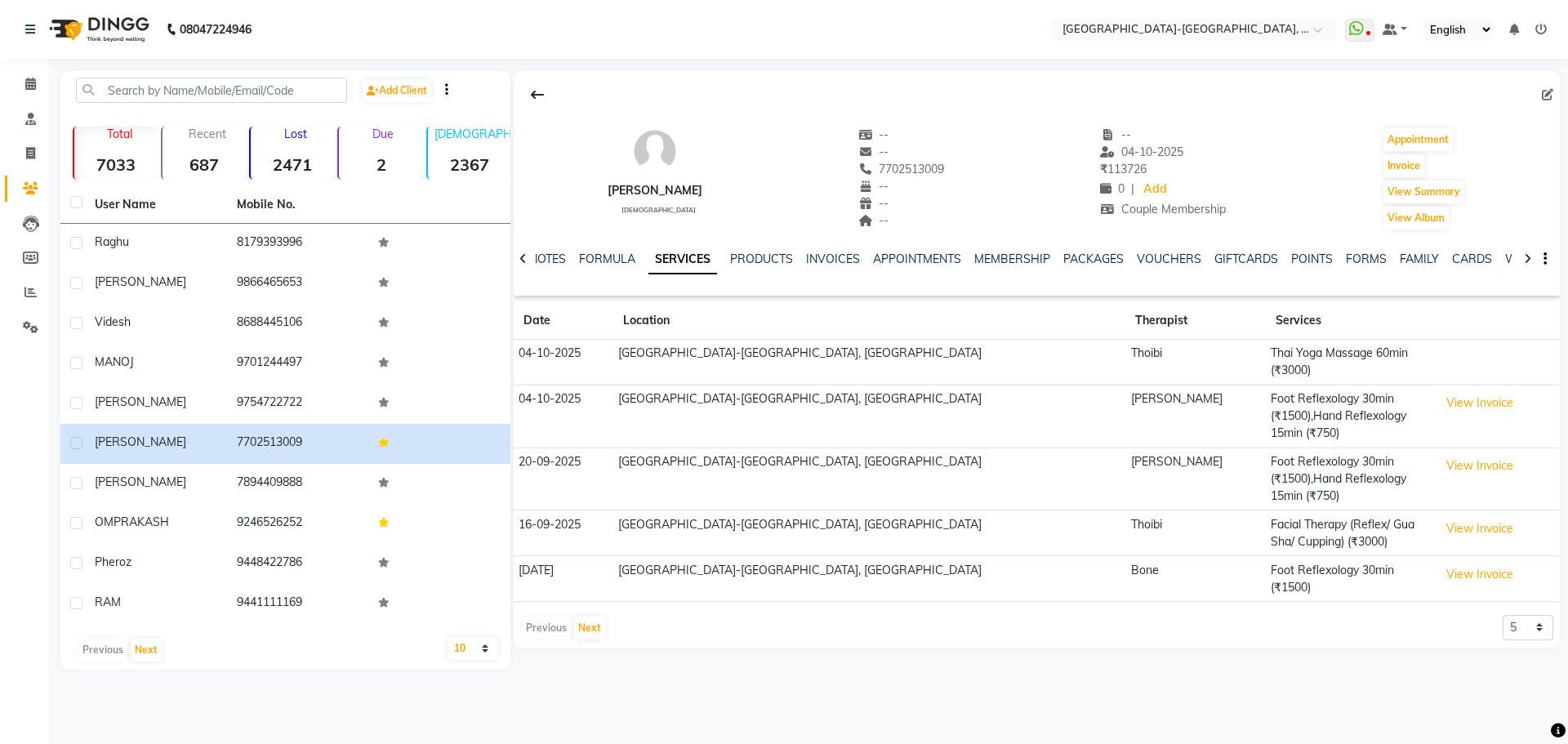
click at [1305, 354] on td "Thai Yoga Massage 60min (₹3000)" at bounding box center [1349, 362] width 168 height 46
click at [1142, 357] on td "Thoibi" at bounding box center [1194, 362] width 140 height 46
drag, startPoint x: 1073, startPoint y: 354, endPoint x: 1137, endPoint y: 347, distance: 64.4
click at [1117, 349] on tr "[DATE] [GEOGRAPHIC_DATA]-[GEOGRAPHIC_DATA], [GEOGRAPHIC_DATA] Thoibi Thai Yoga …" at bounding box center [1036, 362] width 1046 height 46
click at [1125, 349] on td "Thoibi" at bounding box center [1194, 362] width 140 height 46
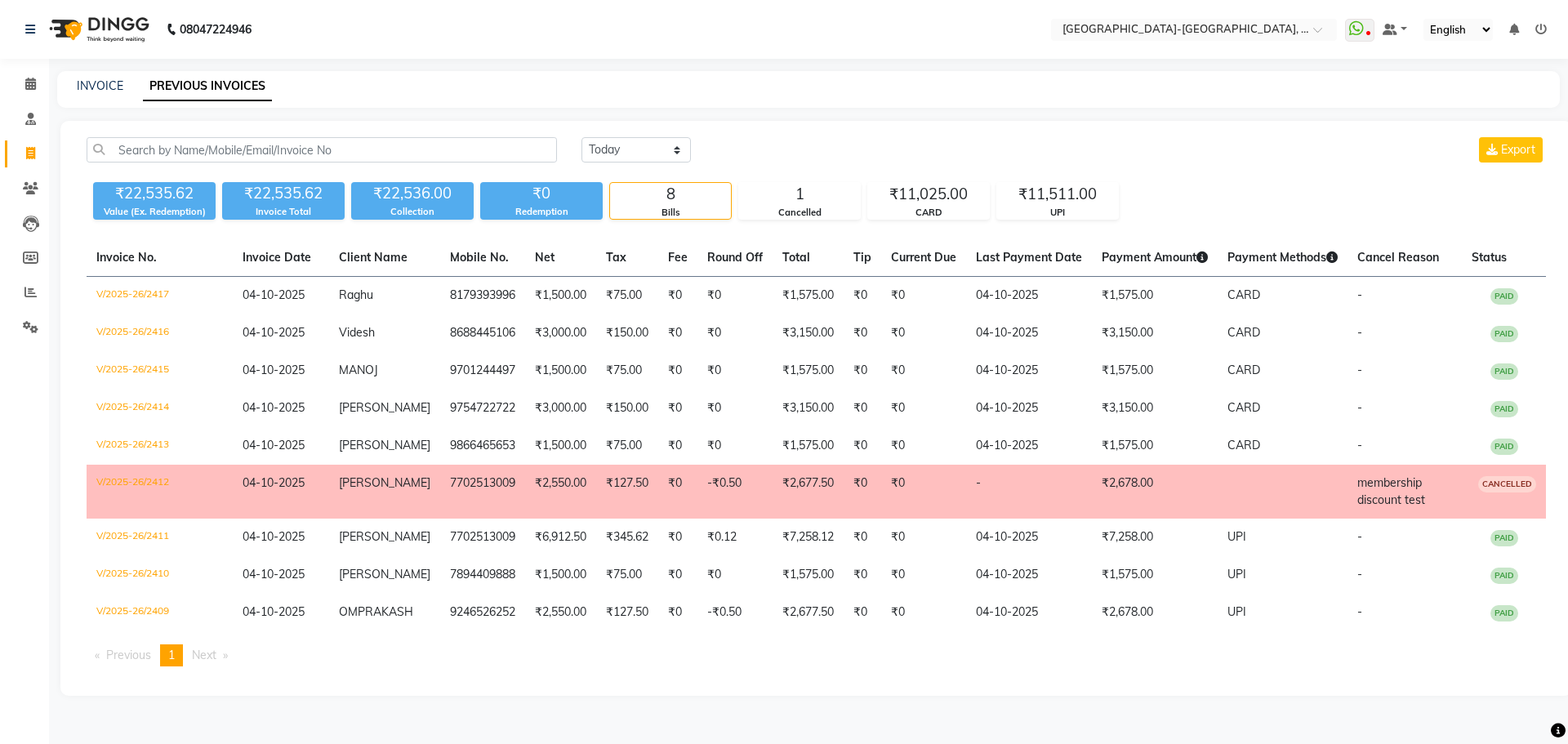
select select "service"
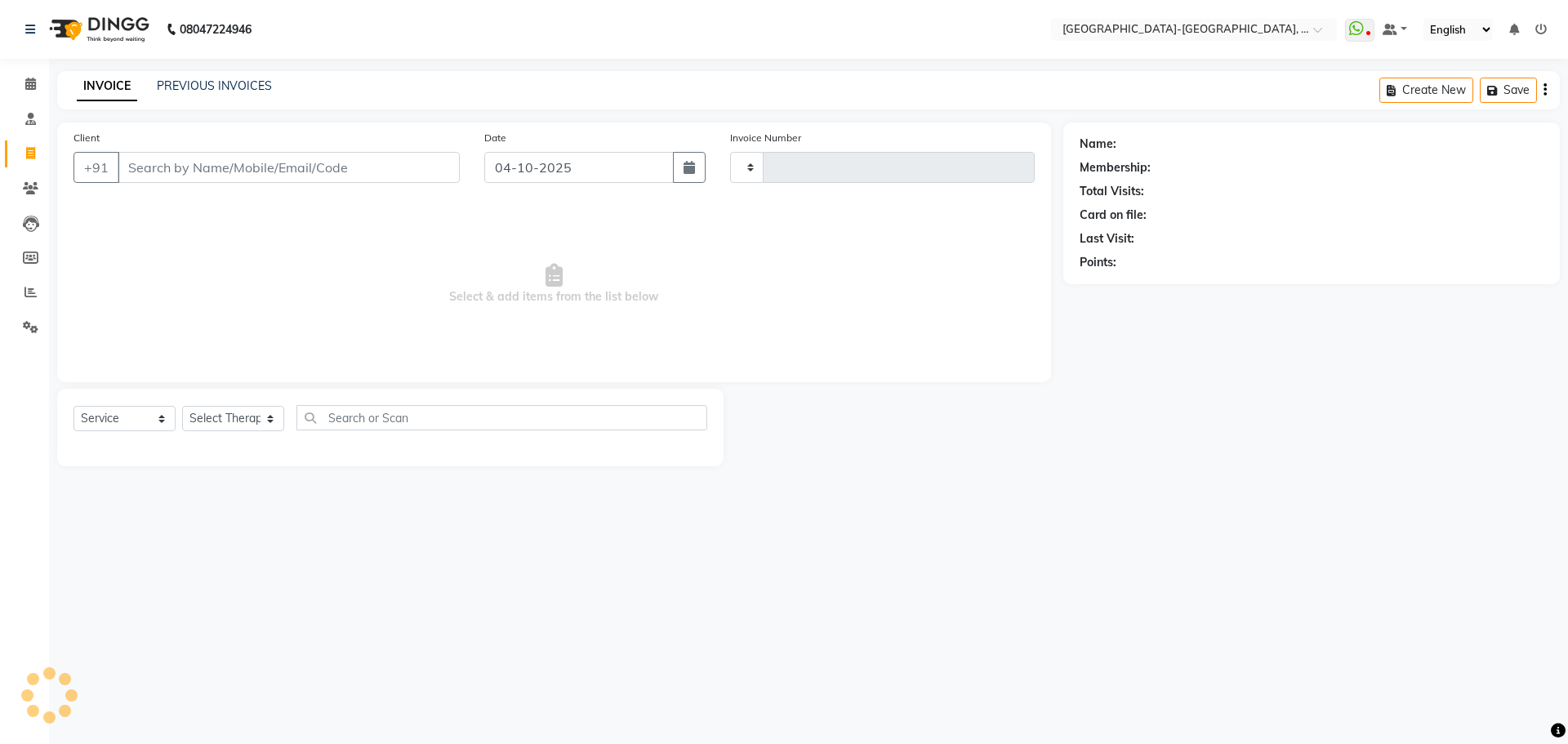
type input "2418"
select select "5851"
click at [218, 86] on link "PREVIOUS INVOICES" at bounding box center [214, 86] width 115 height 15
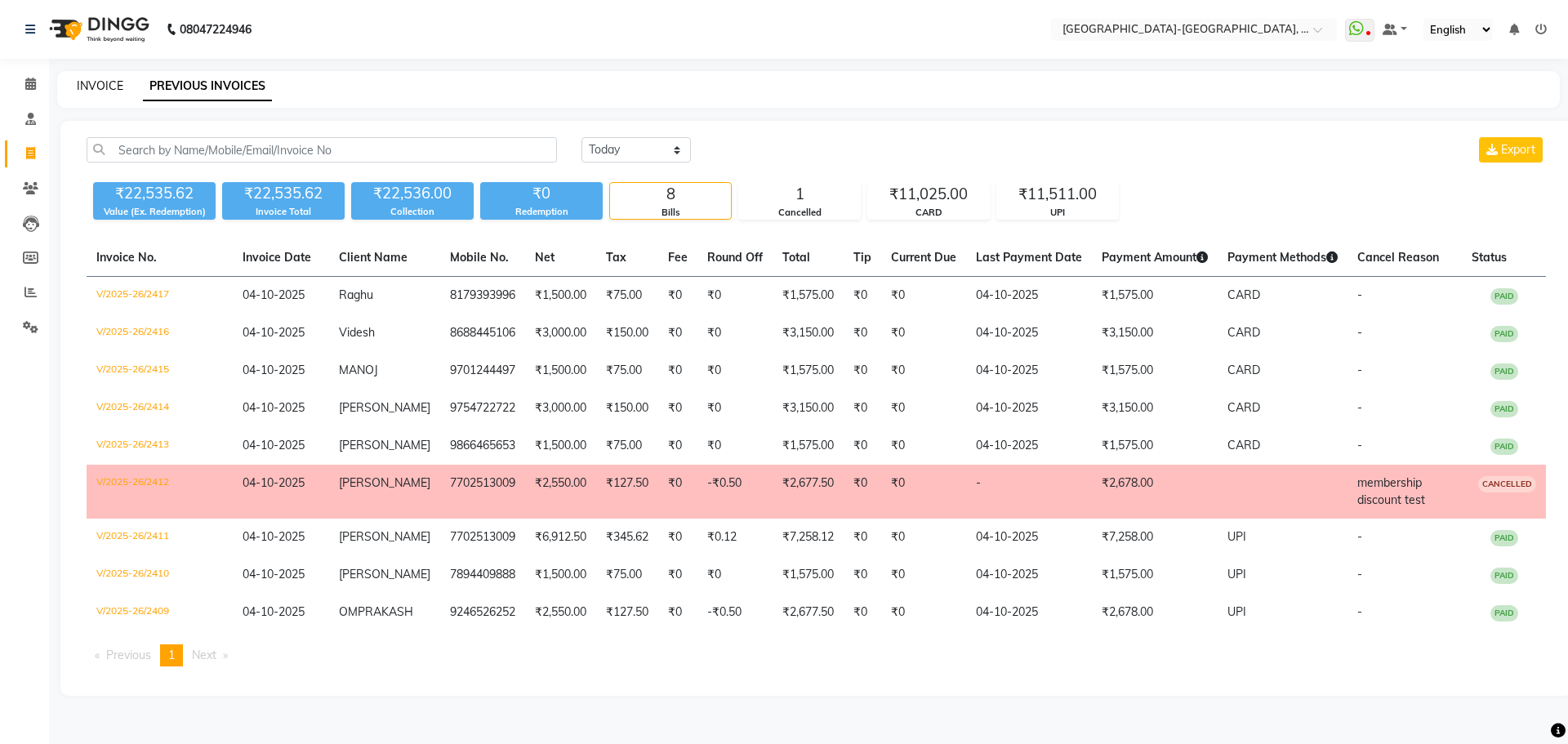
click at [98, 82] on link "INVOICE" at bounding box center [100, 86] width 47 height 15
select select "service"
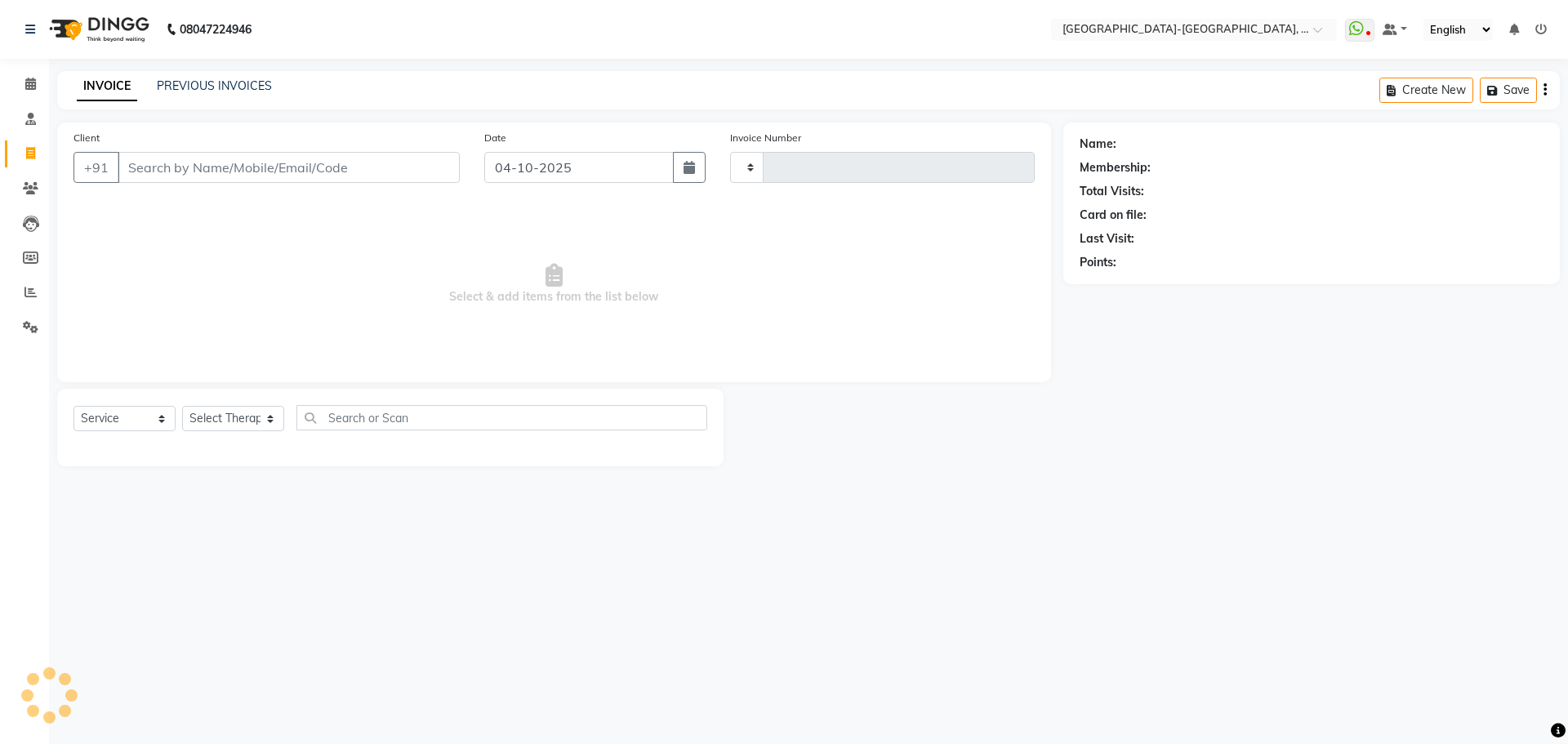
type input "2418"
select select "5851"
click at [1484, 85] on button "Open Invoices" at bounding box center [1483, 90] width 109 height 25
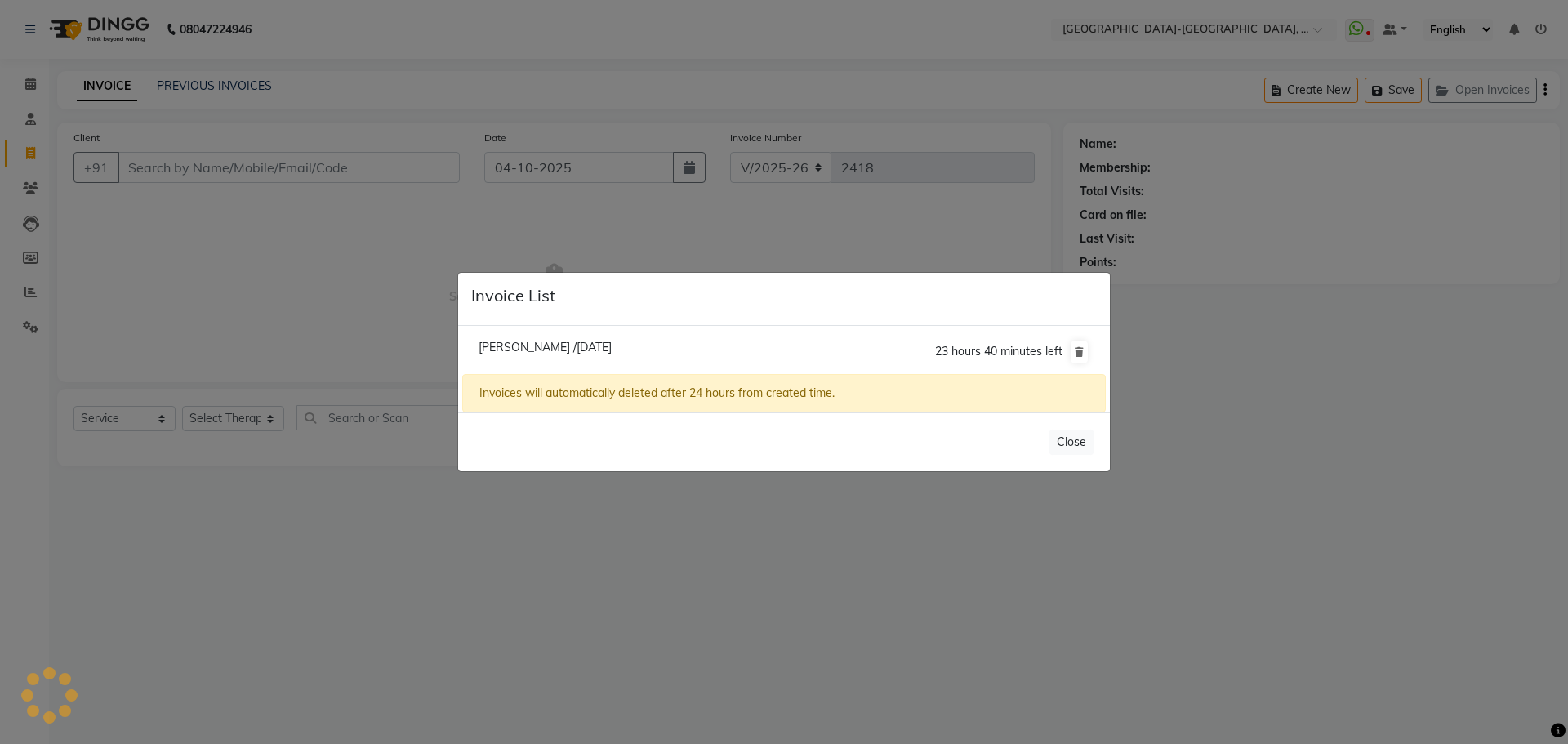
click at [655, 342] on li "Charles /04 October 2025 23 hours 40 minutes left" at bounding box center [784, 351] width 643 height 46
click at [496, 349] on span "Charles /04 October 2025" at bounding box center [544, 347] width 133 height 15
type input "7075992429"
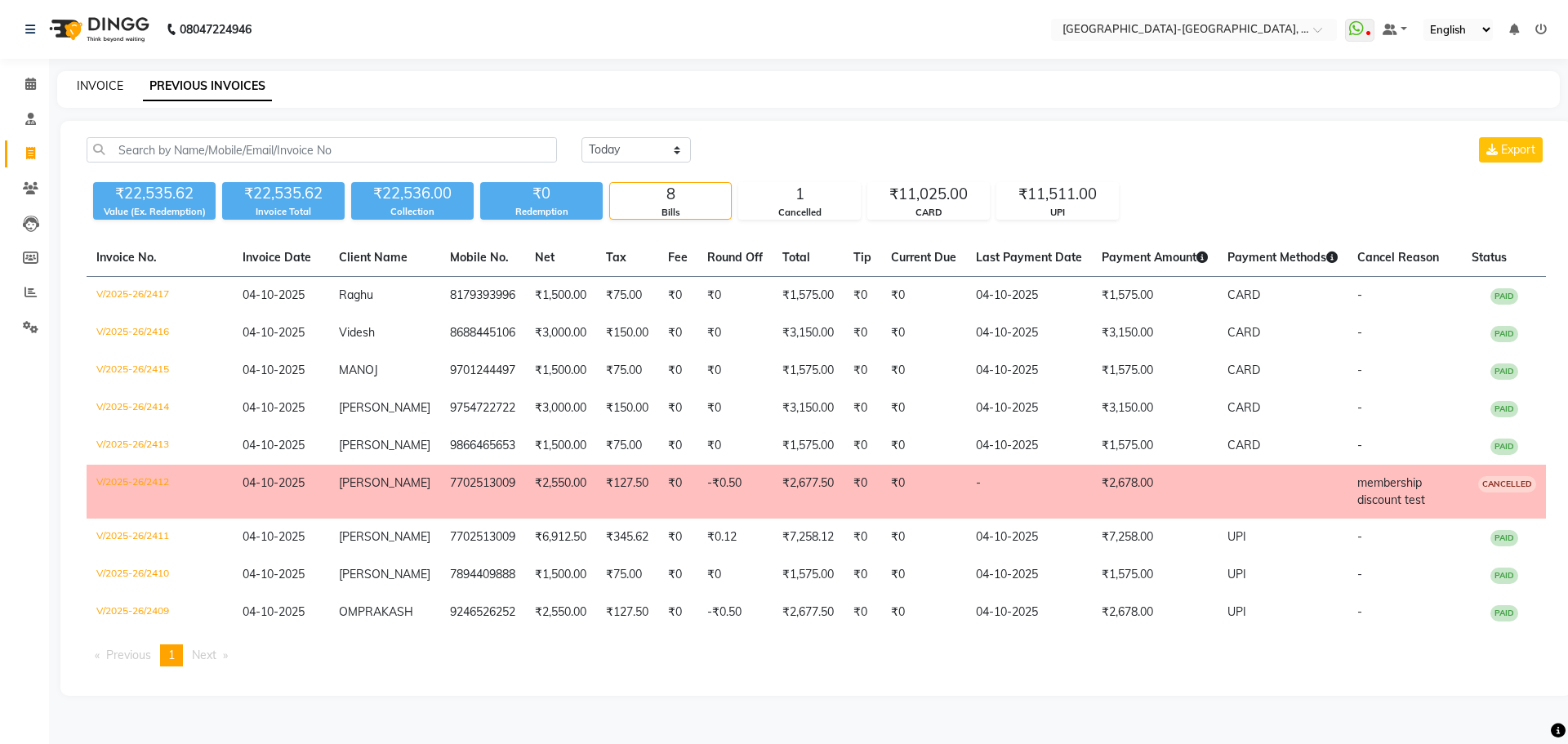
click at [94, 85] on link "INVOICE" at bounding box center [100, 86] width 47 height 15
select select "5851"
select select "service"
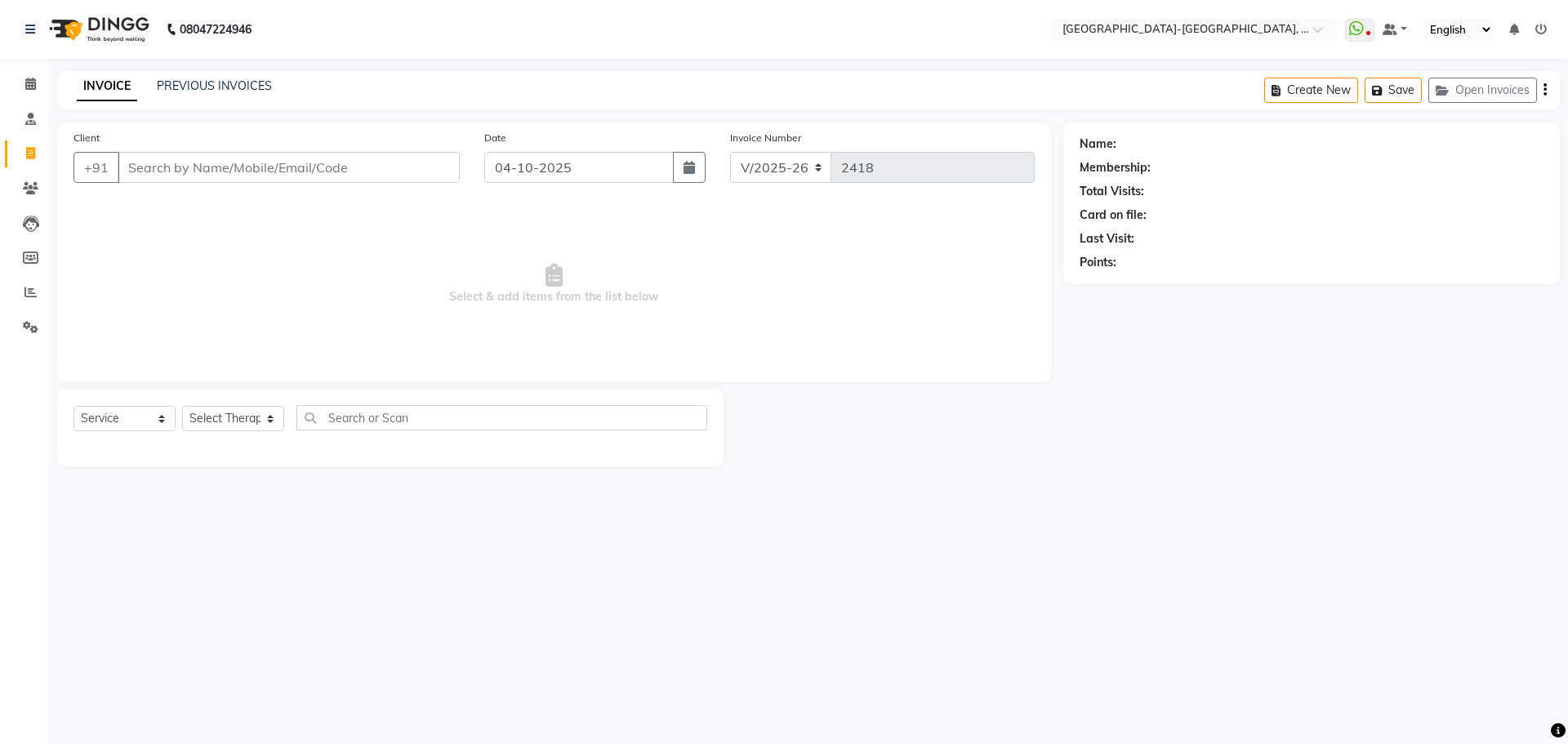
click at [146, 172] on input "Client" at bounding box center [289, 167] width 342 height 31
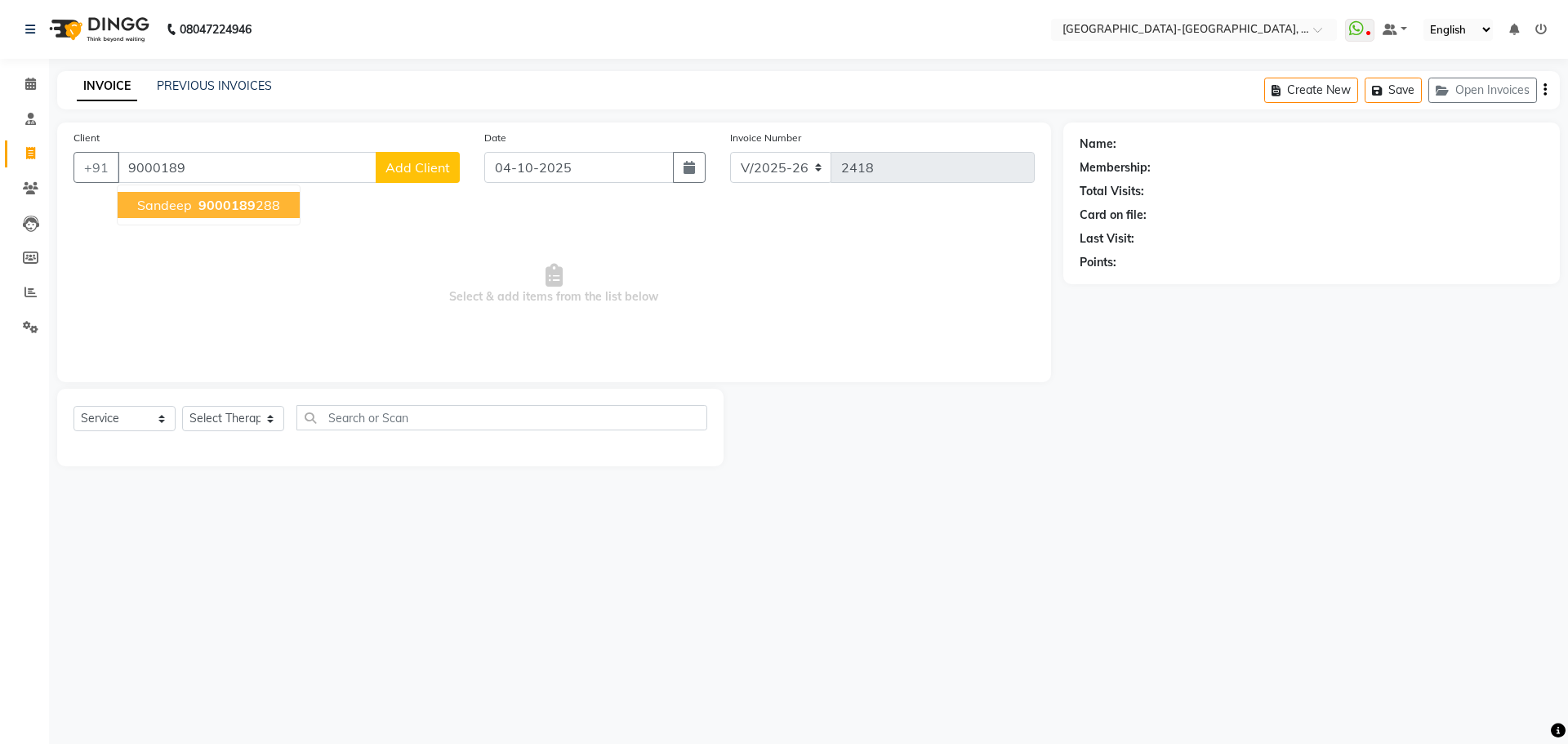
click at [186, 205] on span "Sandeep" at bounding box center [164, 205] width 54 height 17
type input "9000189288"
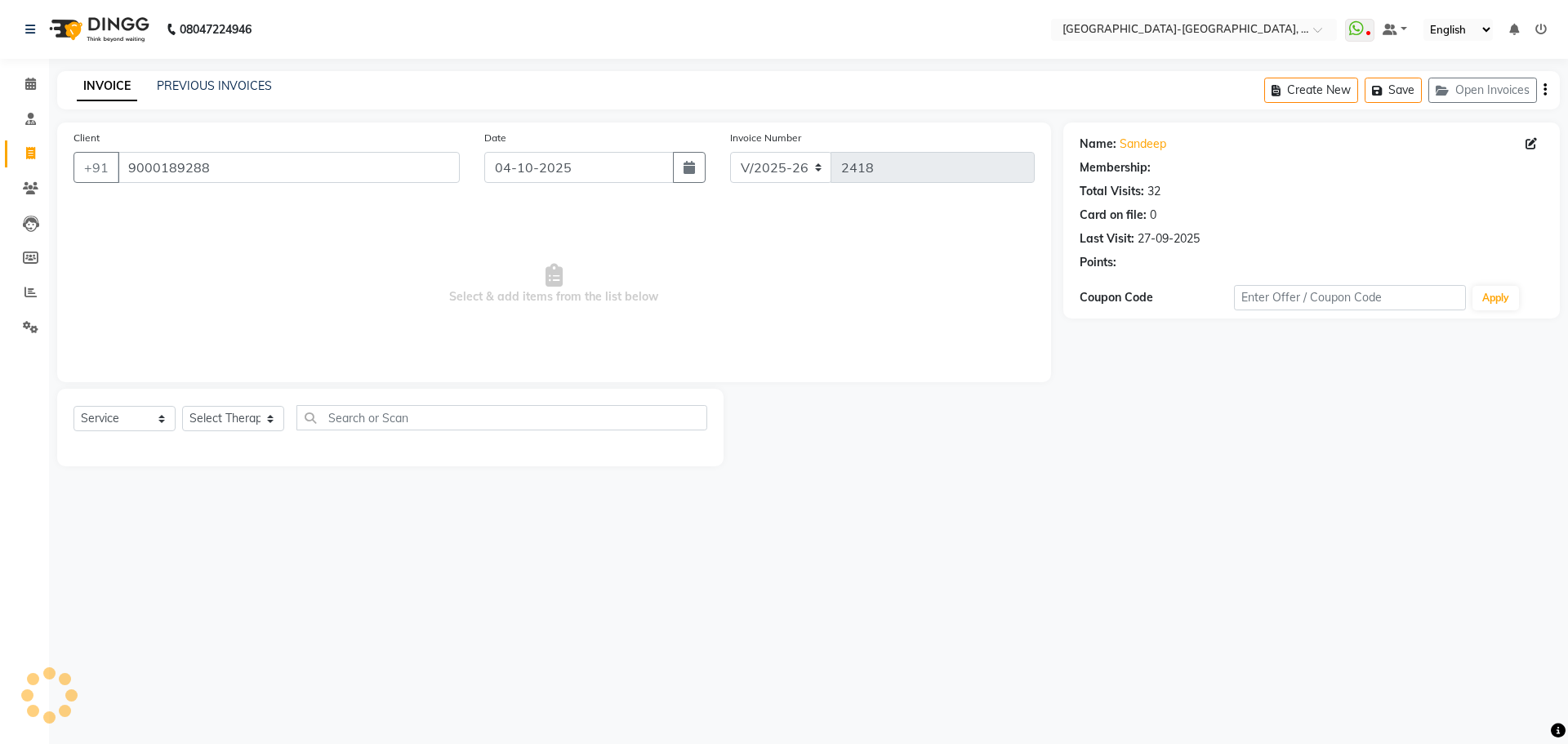
select select "1: Object"
click at [269, 420] on select "Select Therapist Adakho Bone Hridziia Iris Katene Kholu Mayio Mohit Moru P Hrii…" at bounding box center [233, 418] width 102 height 25
select select "66851"
click at [182, 405] on select "Select Therapist Adakho Bone Hridziia Iris Katene Kholu Mayio Mohit Moru P Hrii…" at bounding box center [233, 418] width 102 height 25
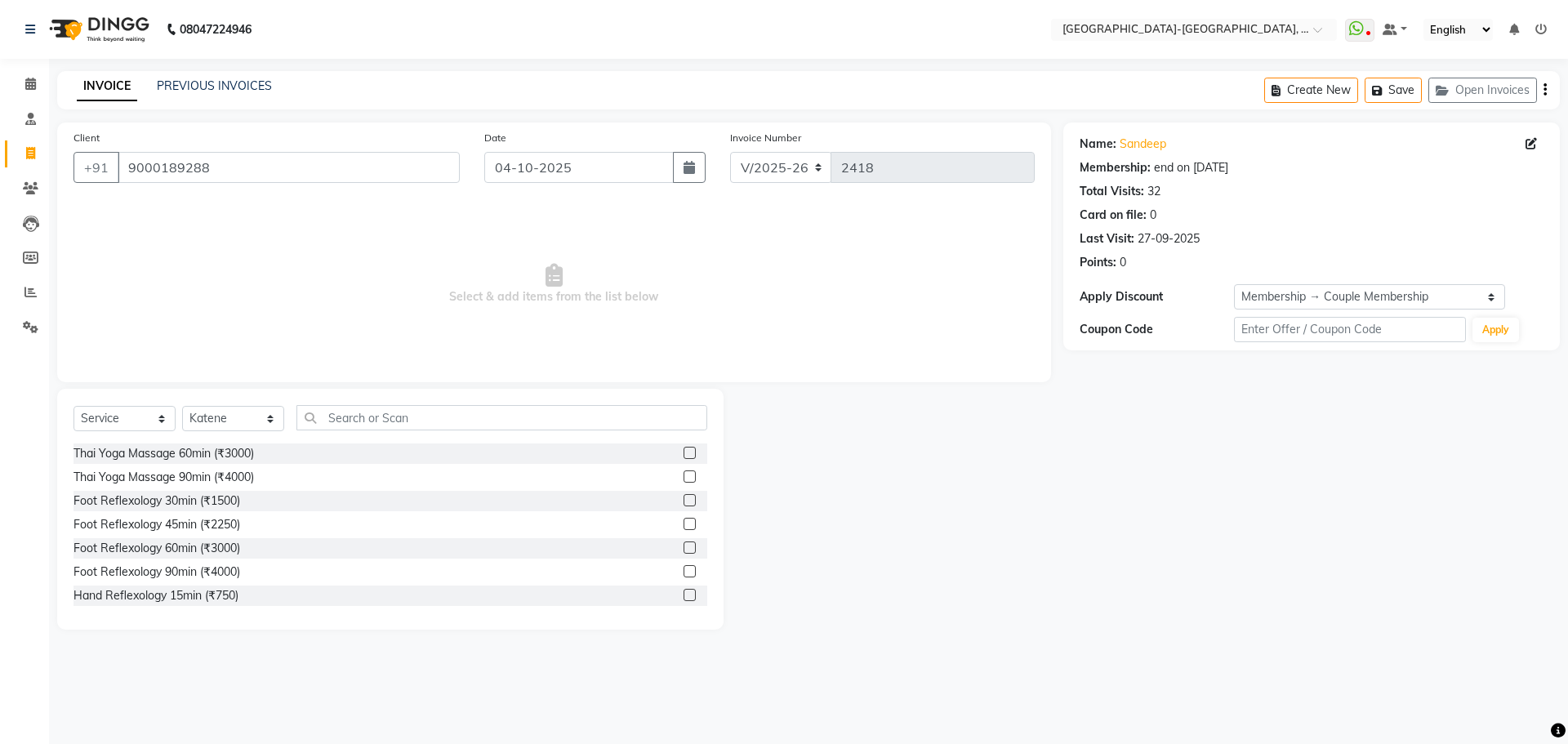
click at [683, 522] on label at bounding box center [689, 523] width 13 height 13
click at [683, 522] on input "checkbox" at bounding box center [688, 524] width 11 height 11
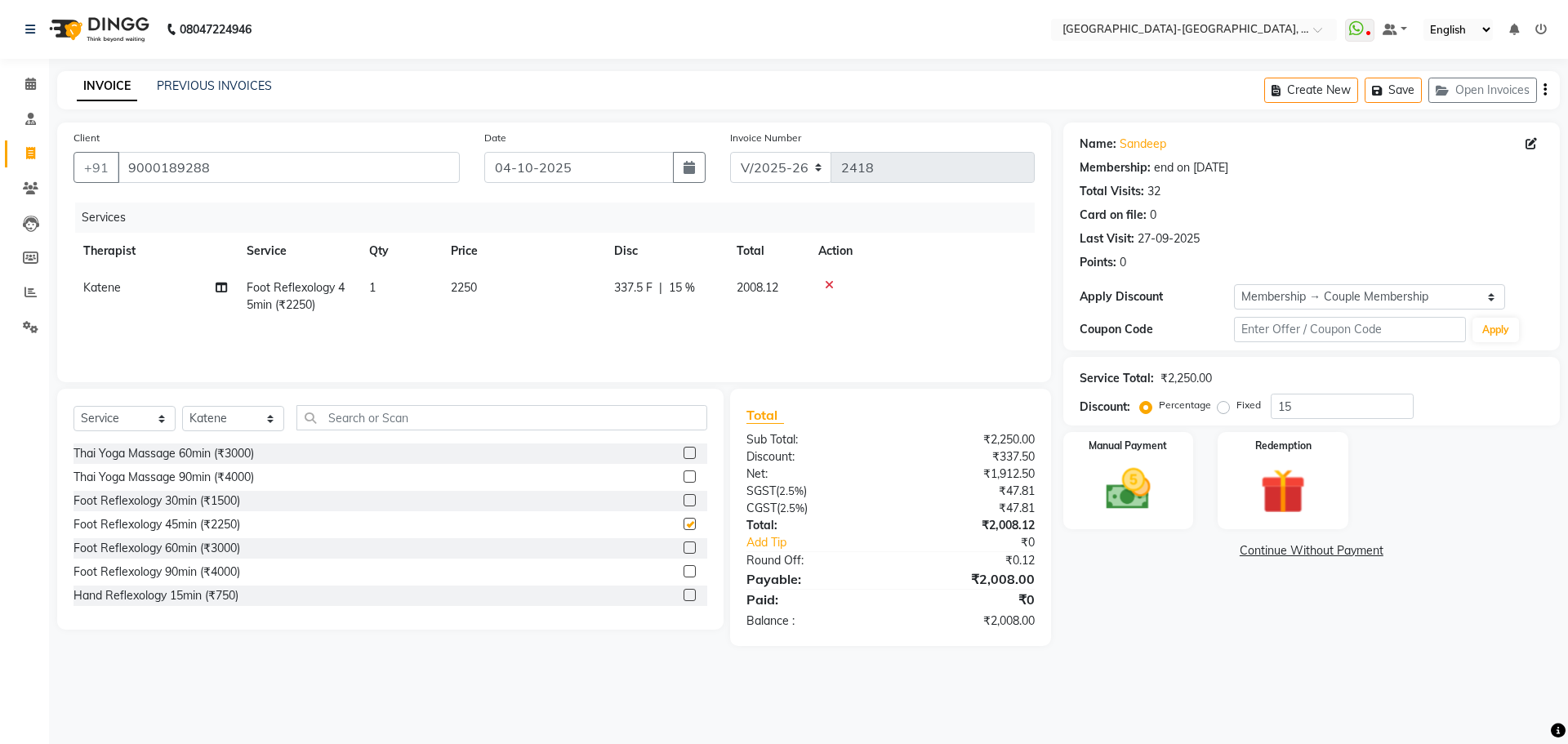
checkbox input "false"
click at [114, 283] on span "Katene" at bounding box center [102, 288] width 38 height 15
select select "66851"
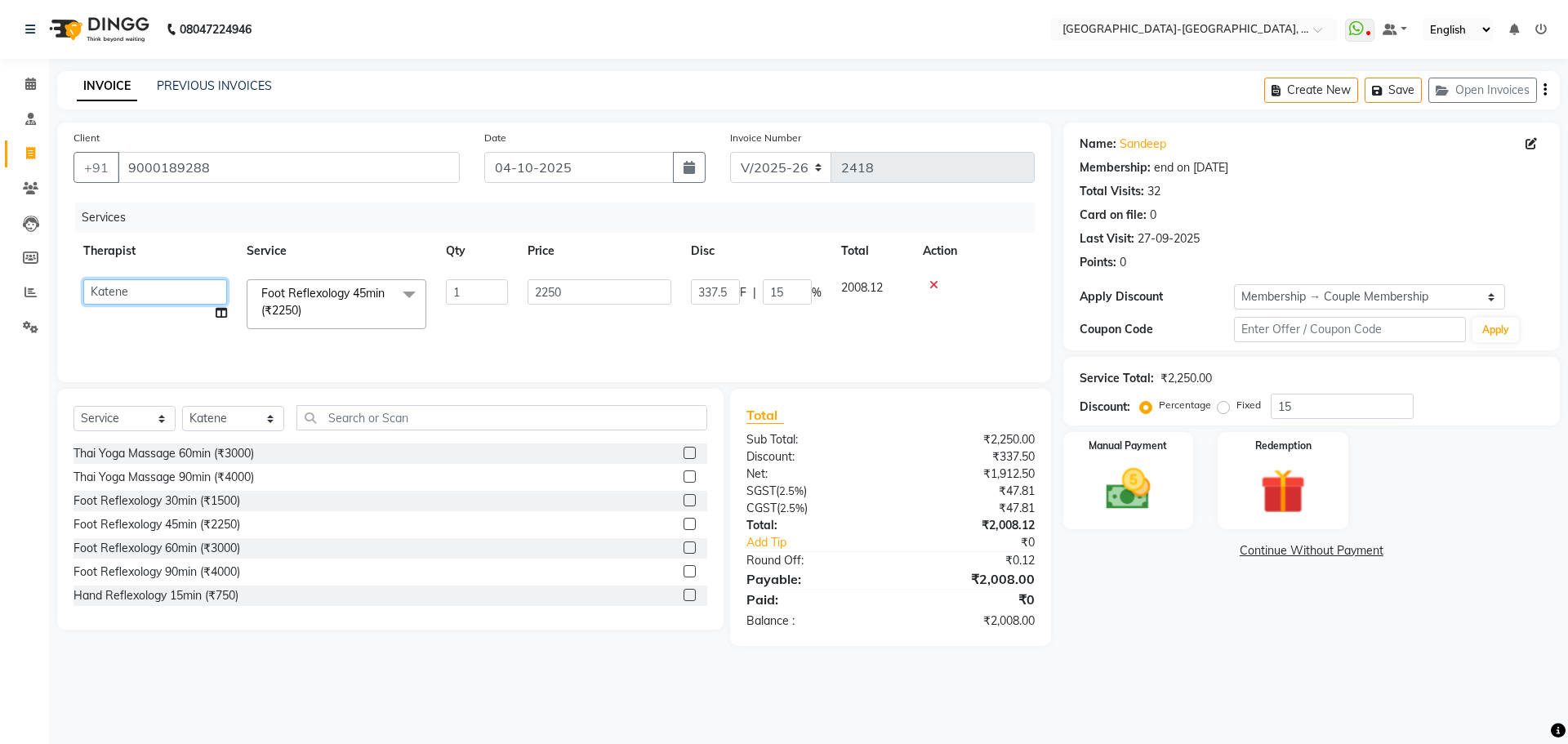
click at [114, 283] on select "Adakho Bone Hridziia Iris Katene Kholu Mayio Mohit Moru P Hriidziio Sahriini Sa…" at bounding box center [156, 292] width 144 height 25
select select "90645"
click at [1140, 484] on img at bounding box center [1128, 489] width 76 height 54
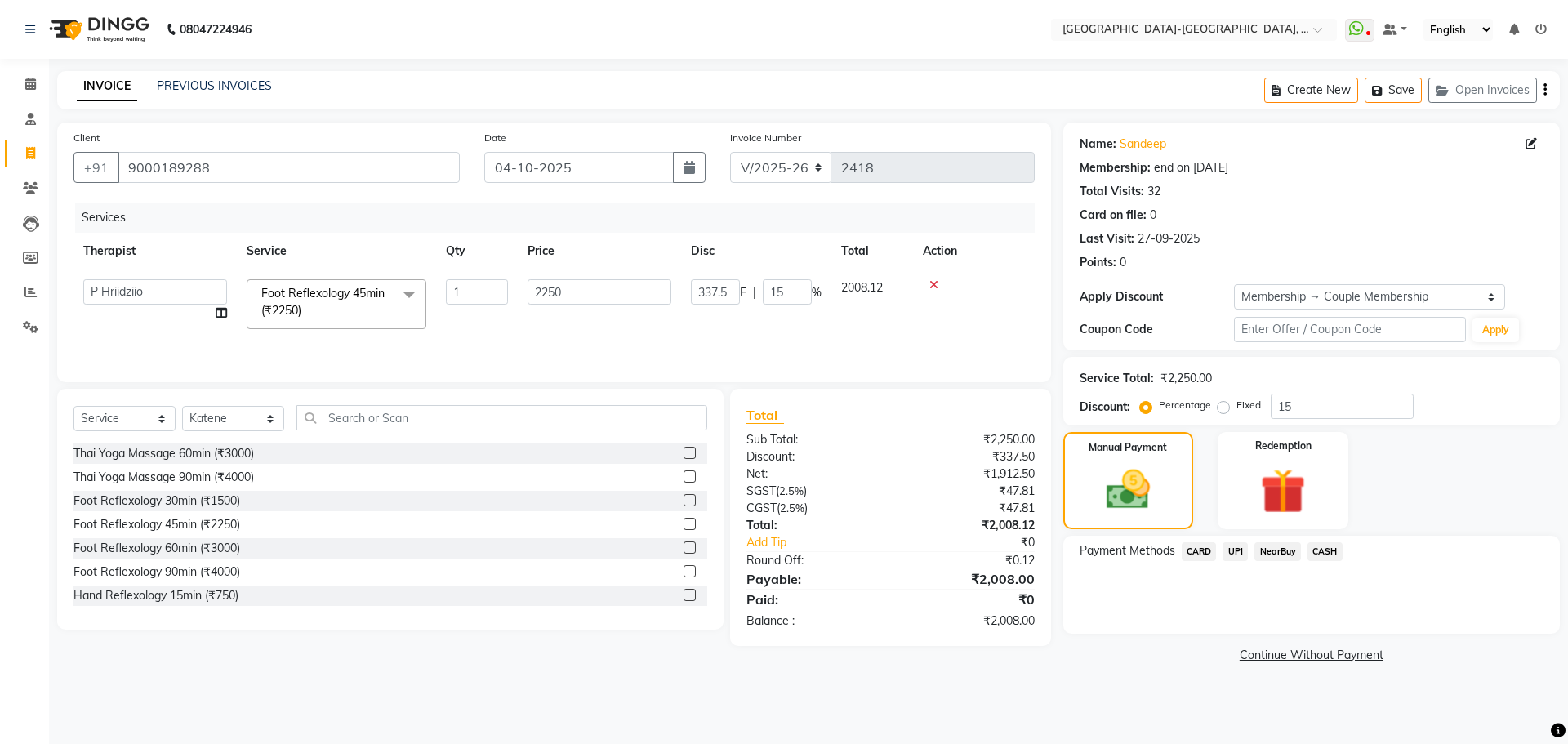
click at [1240, 549] on span "UPI" at bounding box center [1235, 551] width 25 height 18
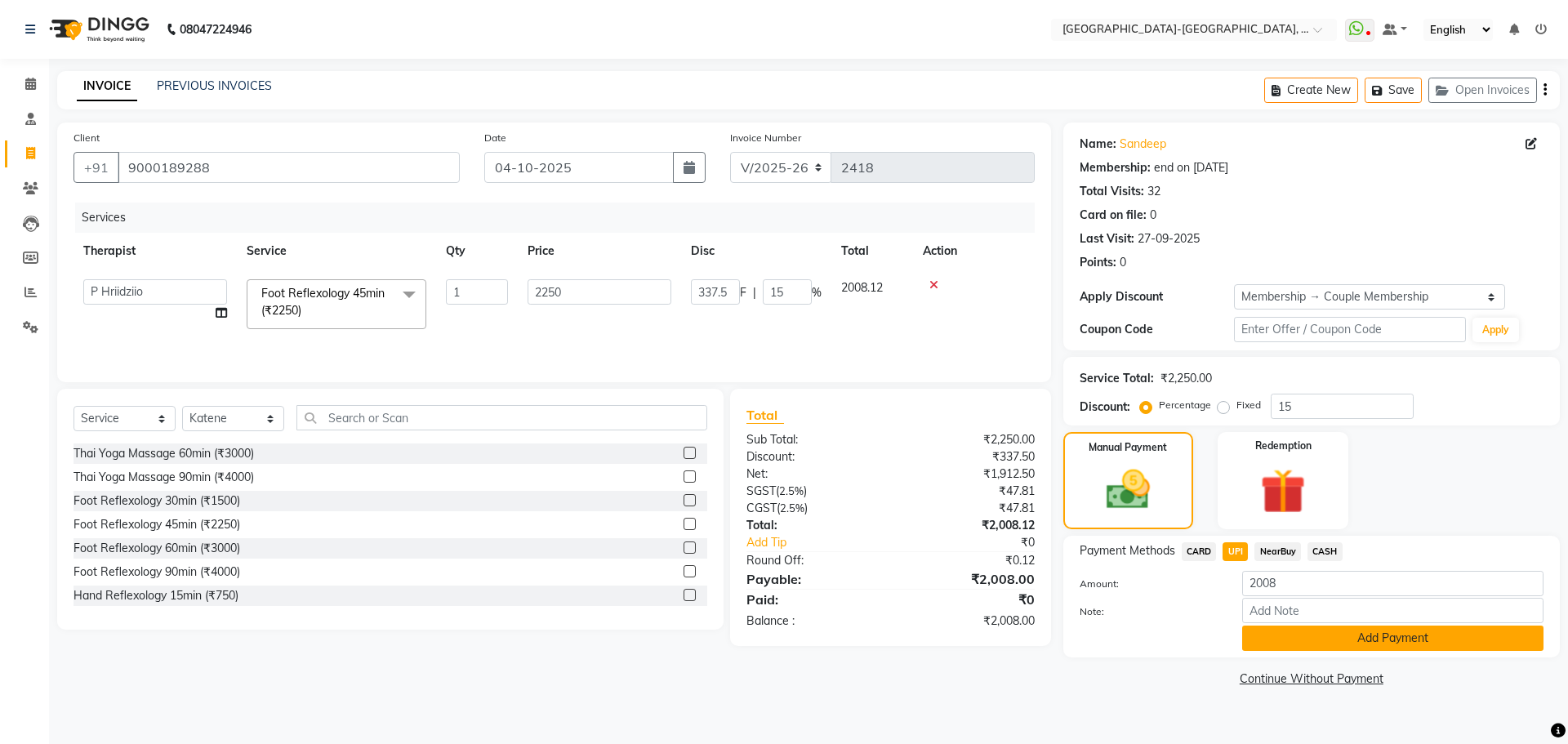
click at [1309, 634] on button "Add Payment" at bounding box center [1392, 638] width 301 height 25
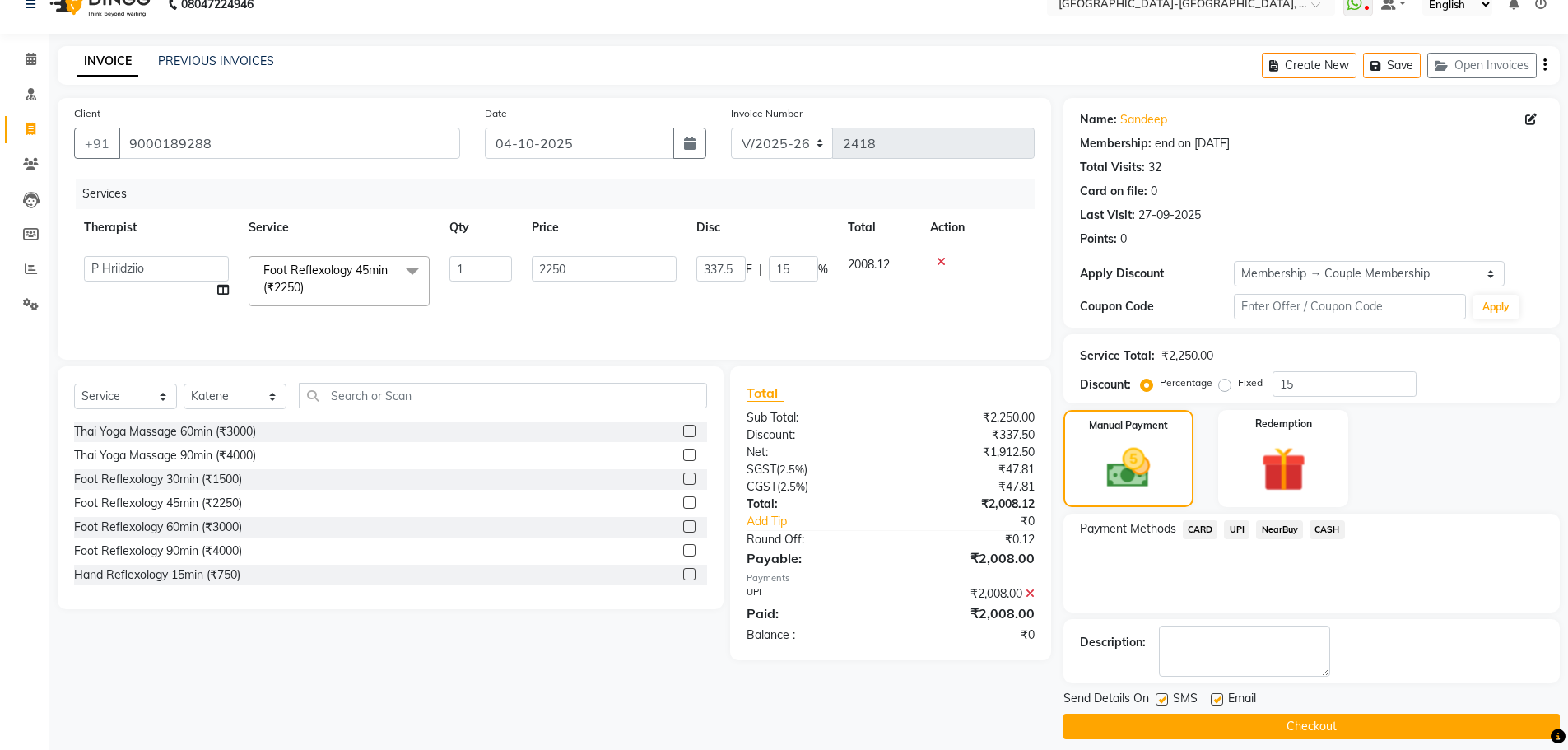
scroll to position [40, 0]
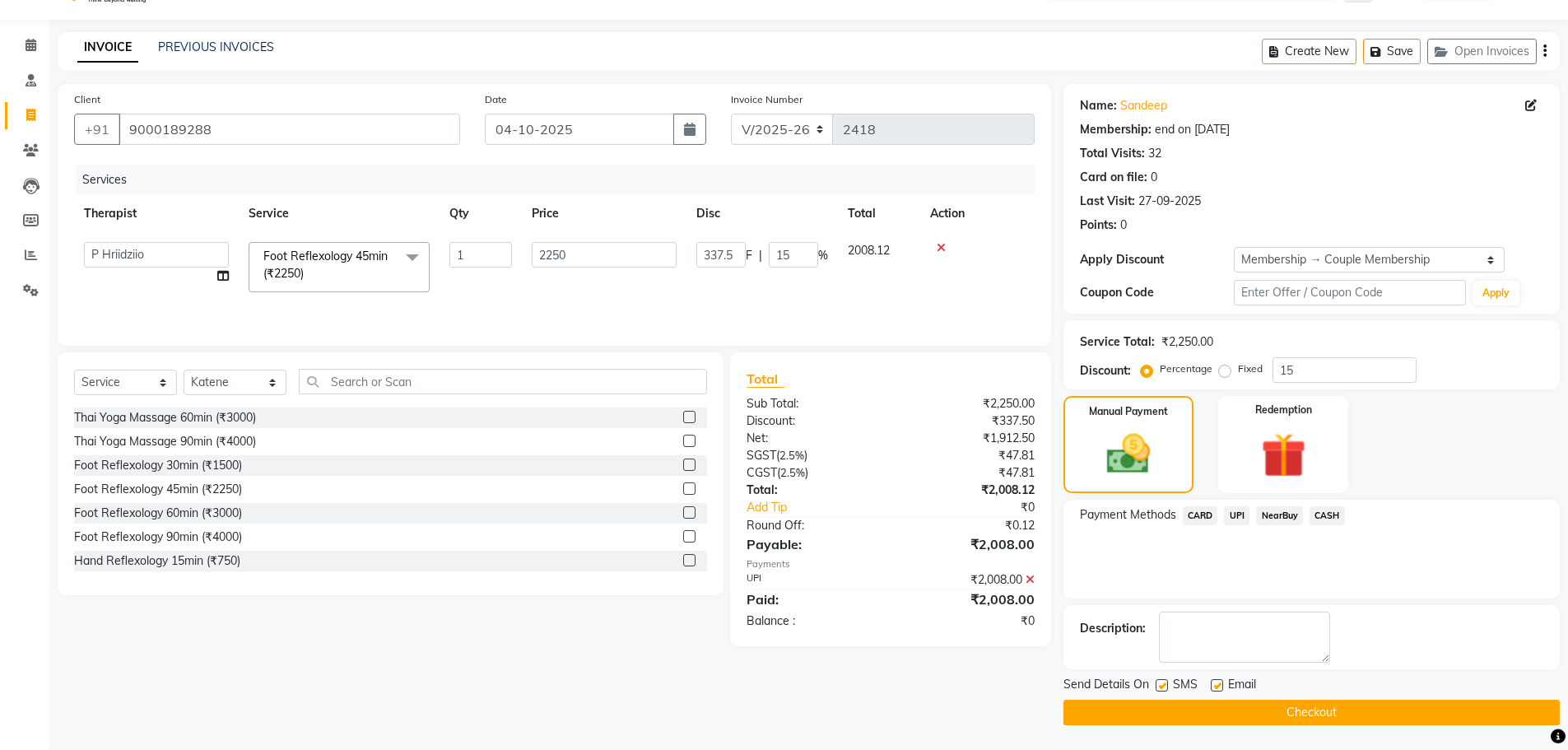
click at [1279, 706] on button "Checkout" at bounding box center [1312, 712] width 497 height 25
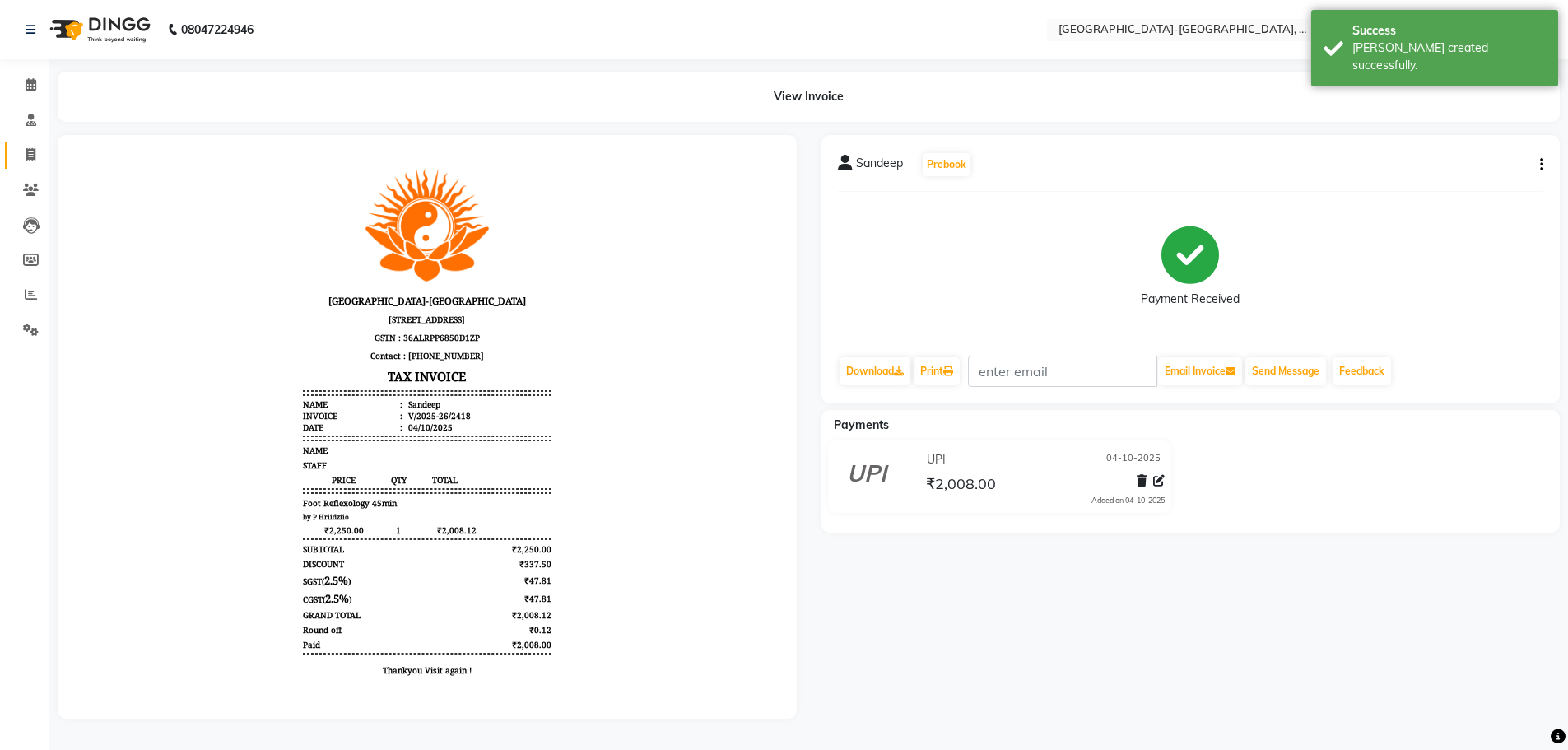
click at [16, 155] on link "Invoice" at bounding box center [24, 155] width 40 height 27
select select "5851"
select select "service"
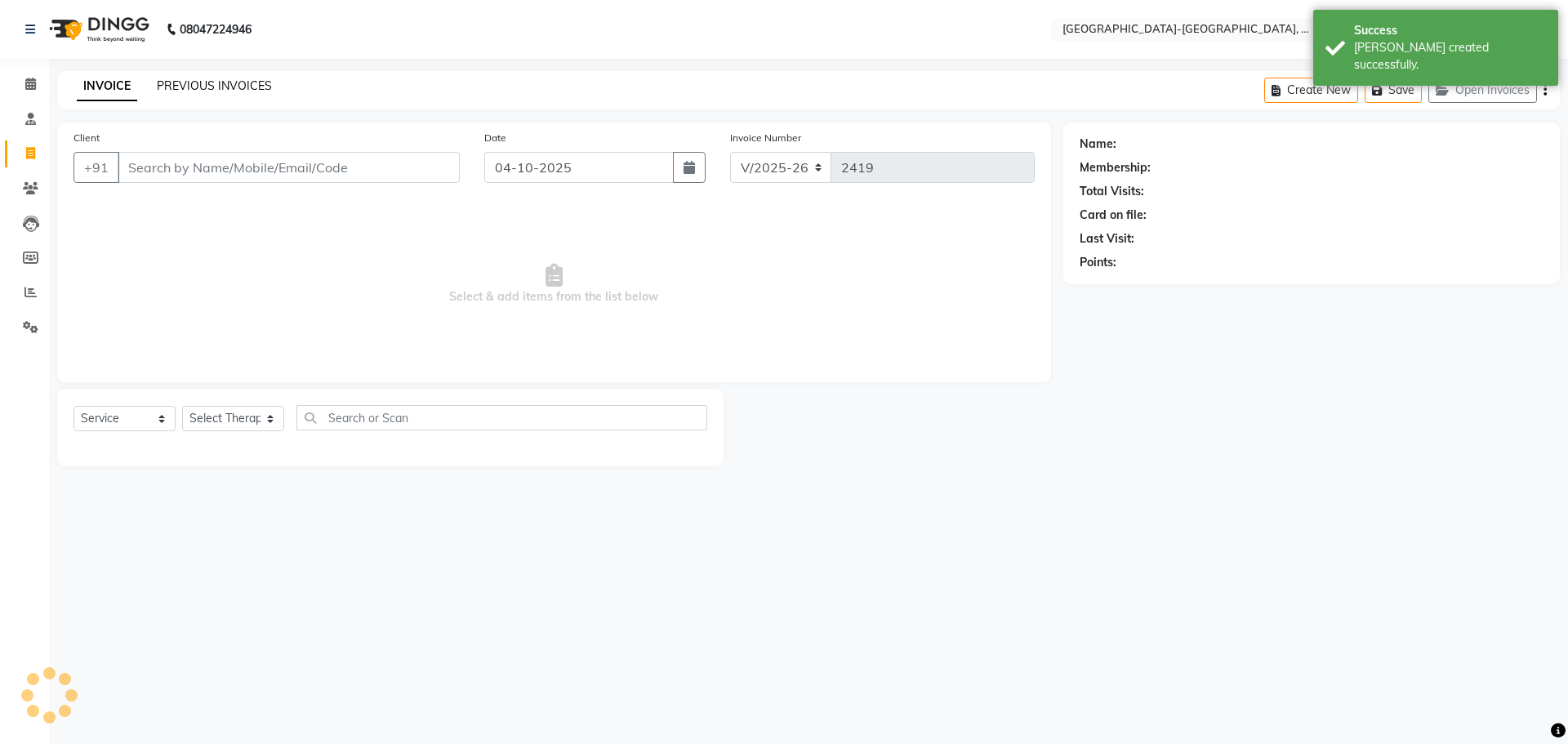
click at [227, 85] on link "PREVIOUS INVOICES" at bounding box center [214, 86] width 115 height 15
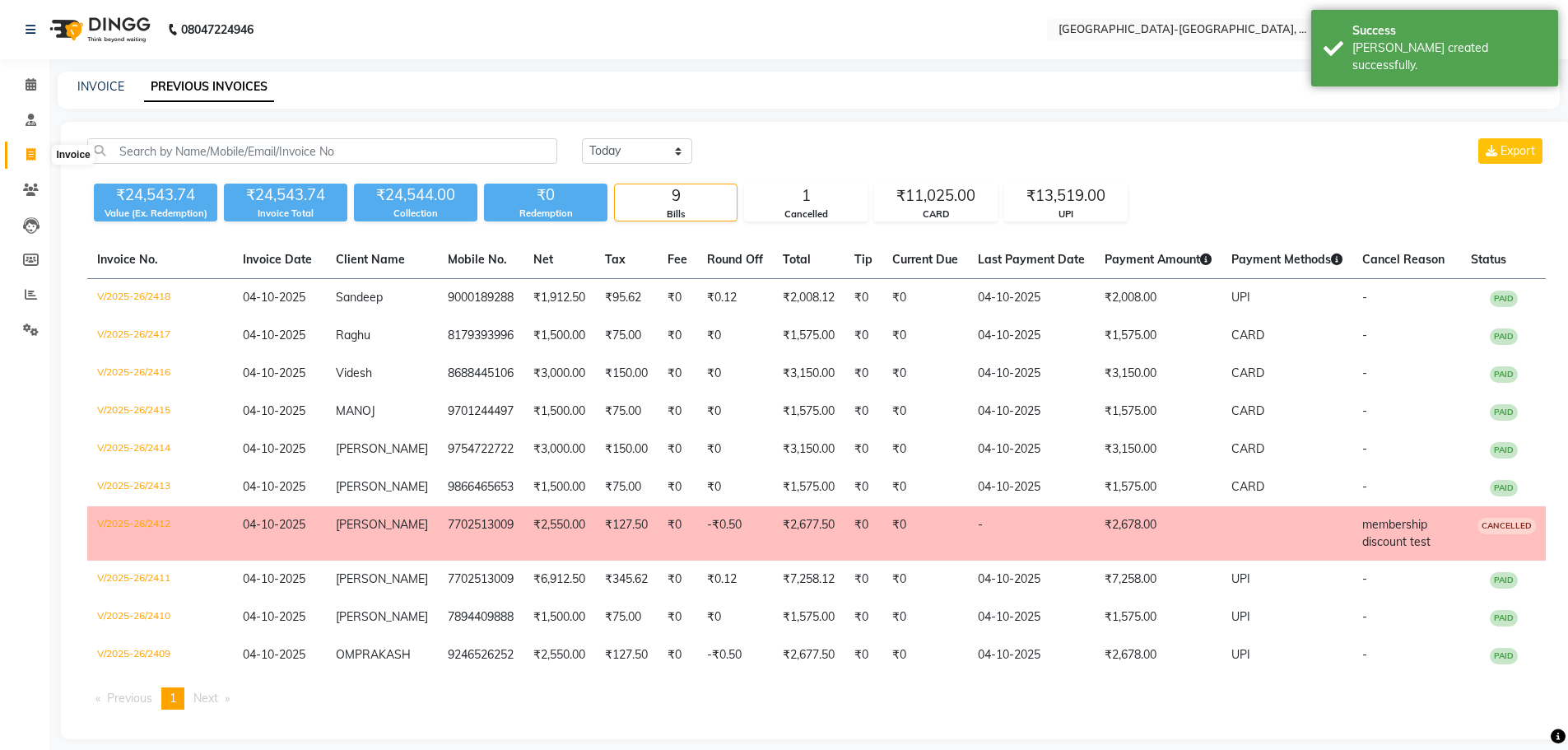
click at [35, 161] on span at bounding box center [31, 155] width 29 height 19
select select "service"
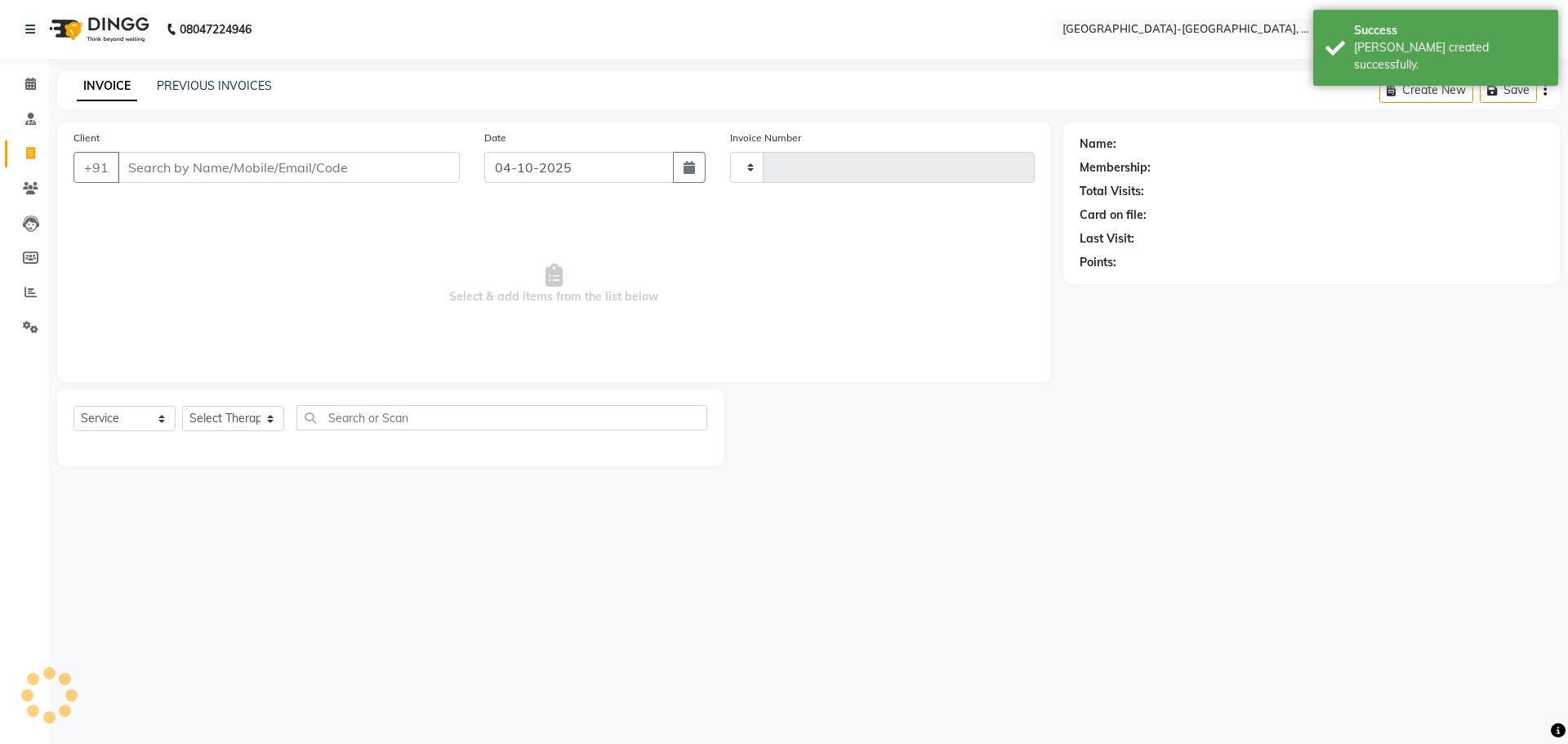
type input "2419"
select select "5851"
click at [239, 94] on div "PREVIOUS INVOICES" at bounding box center [214, 86] width 115 height 18
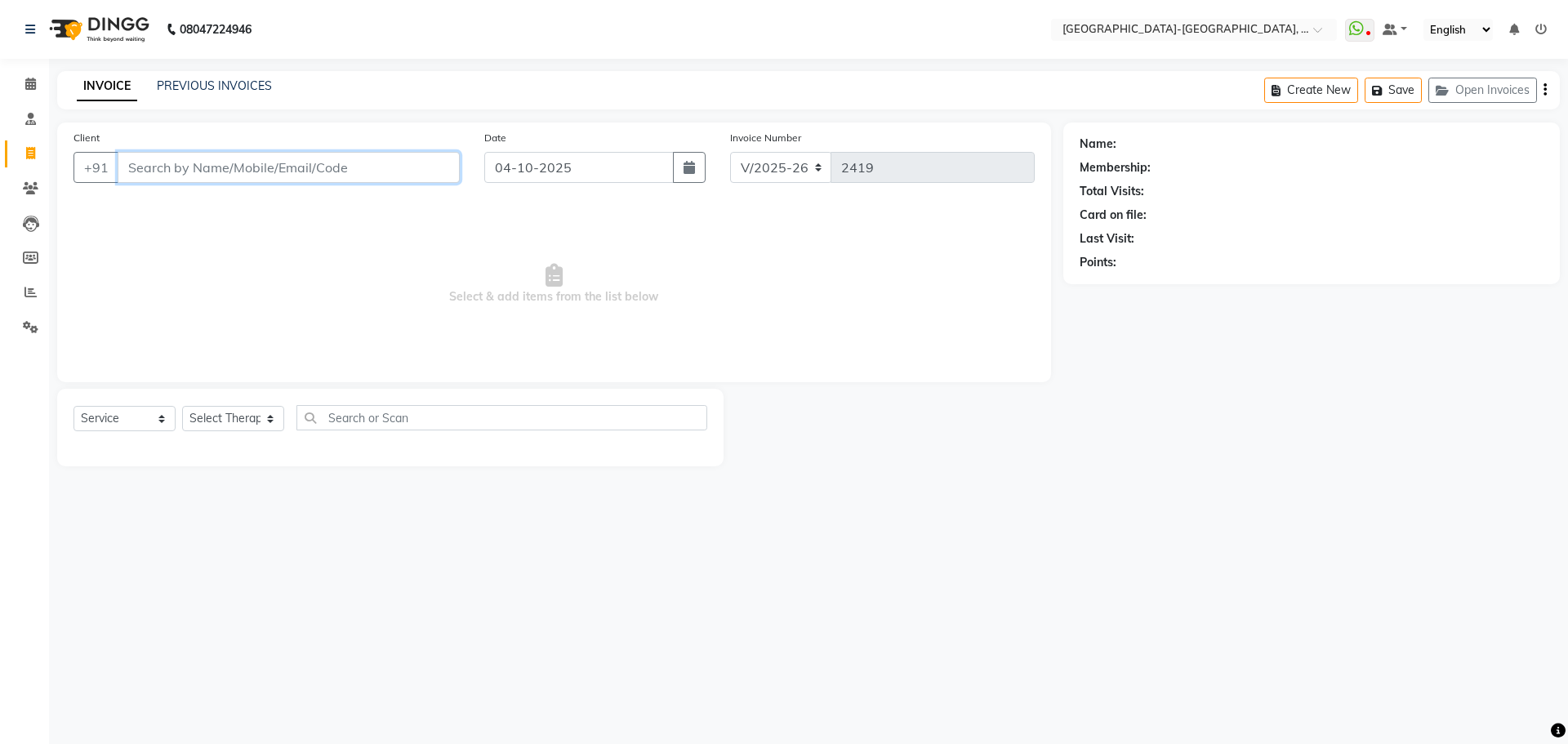
click at [289, 163] on input "Client" at bounding box center [289, 167] width 342 height 31
click at [290, 163] on input "Client" at bounding box center [289, 167] width 342 height 31
click at [253, 169] on input "Client" at bounding box center [289, 167] width 342 height 31
click at [212, 186] on div "Client +91" at bounding box center [266, 162] width 411 height 67
click at [207, 173] on input "Client" at bounding box center [289, 167] width 342 height 31
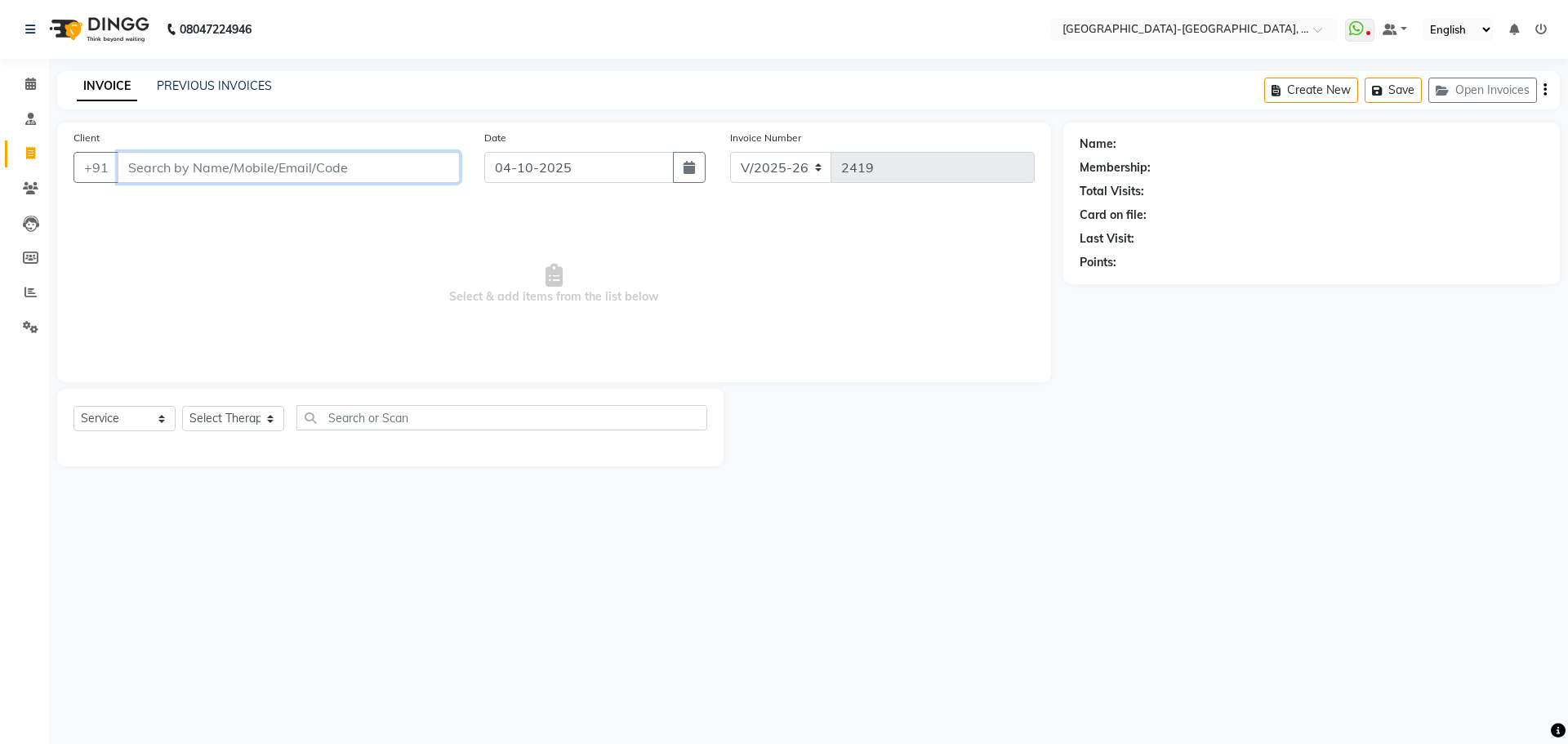
click at [181, 170] on input "Client" at bounding box center [289, 167] width 342 height 31
type input "8309570298"
click at [432, 163] on span "Add Client" at bounding box center [417, 167] width 64 height 17
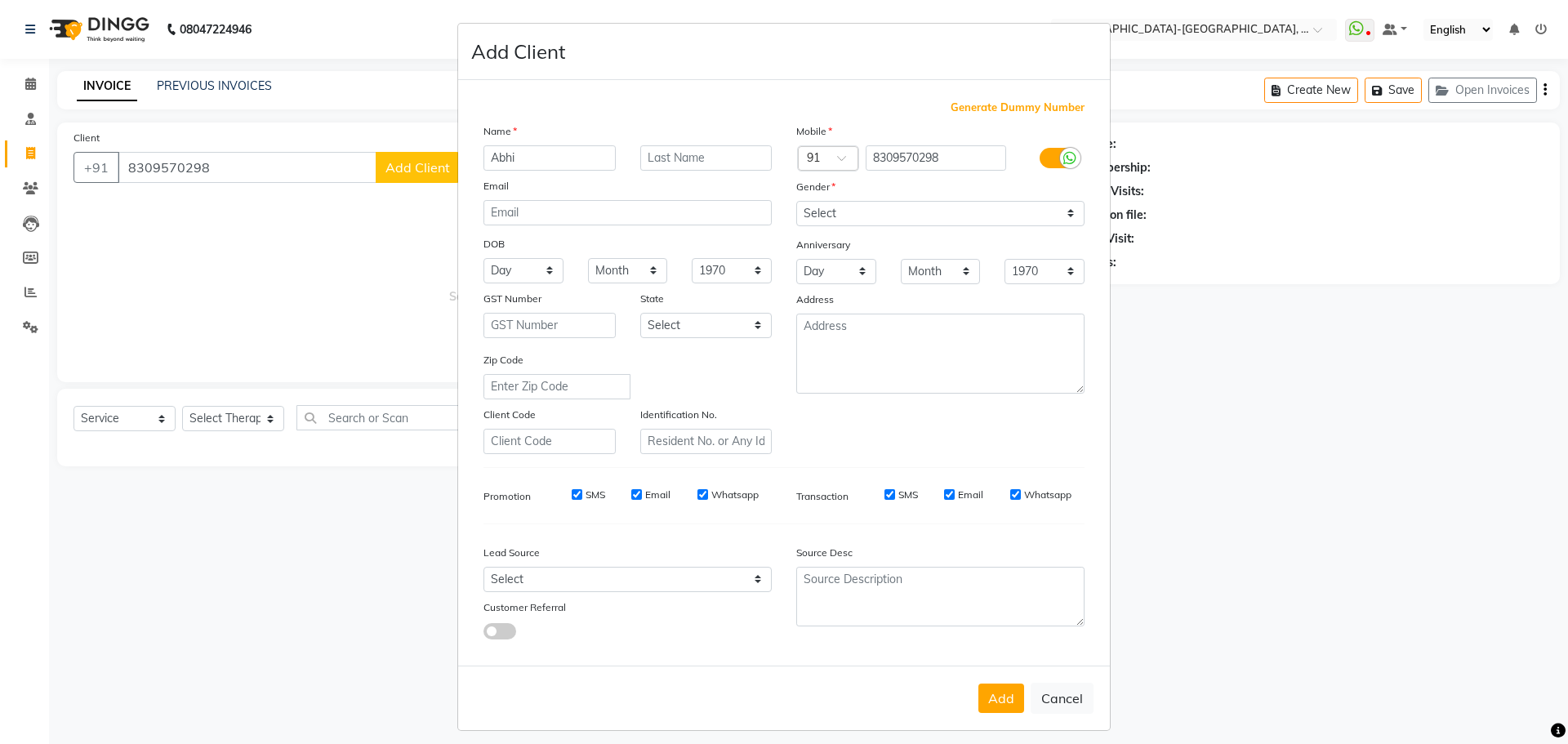
type input "Abhi"
drag, startPoint x: 891, startPoint y: 229, endPoint x: 885, endPoint y: 222, distance: 9.2
click at [891, 227] on div "Mobile Country Code × 91 8309570298 Gender Select Male Female Other Prefer Not …" at bounding box center [940, 288] width 313 height 331
drag, startPoint x: 876, startPoint y: 212, endPoint x: 871, endPoint y: 222, distance: 11.2
click at [876, 212] on select "Select Male Female Other Prefer Not To Say" at bounding box center [940, 213] width 289 height 25
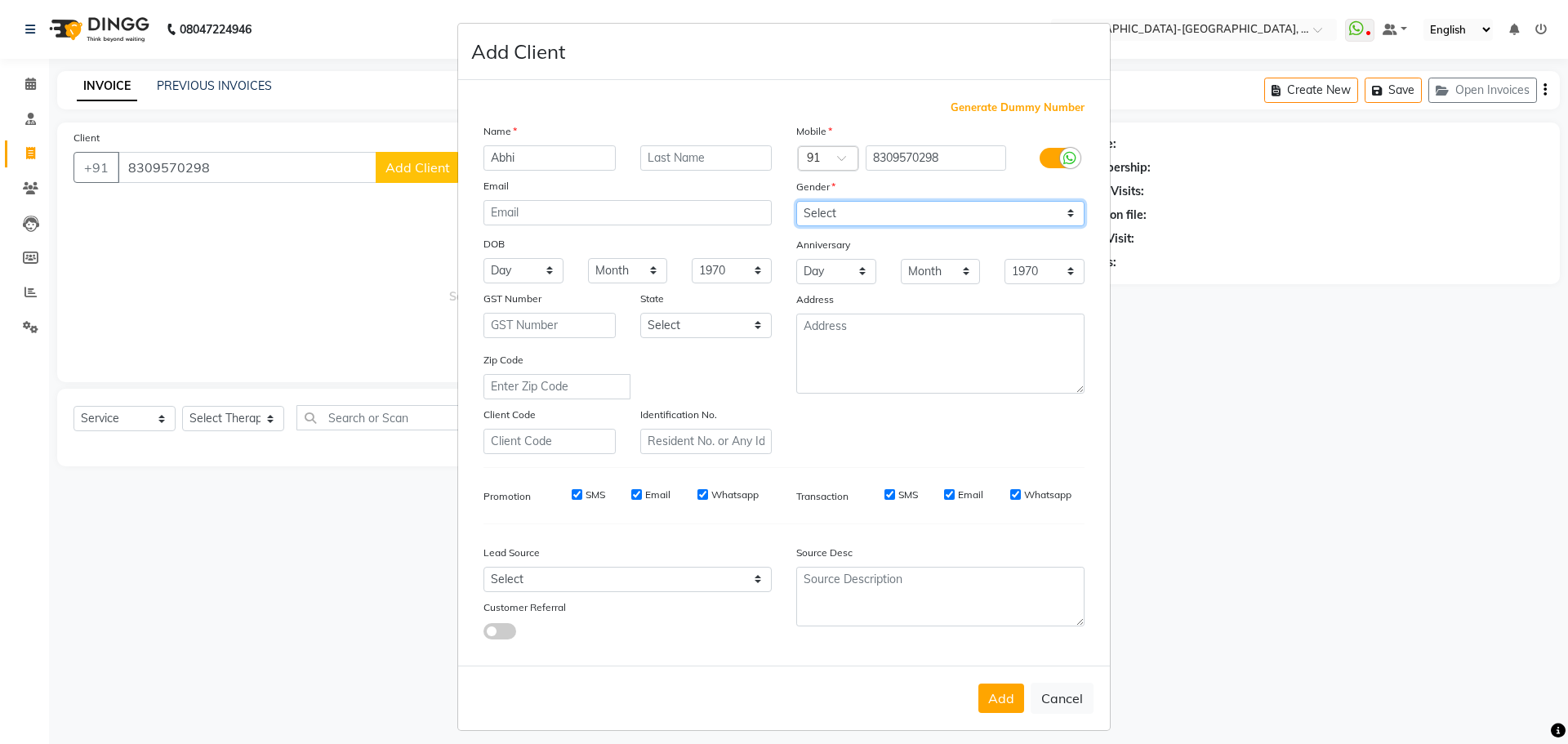
select select "male"
click at [796, 201] on select "Select Male Female Other Prefer Not To Say" at bounding box center [940, 213] width 289 height 25
click at [994, 691] on button "Add" at bounding box center [1001, 697] width 46 height 29
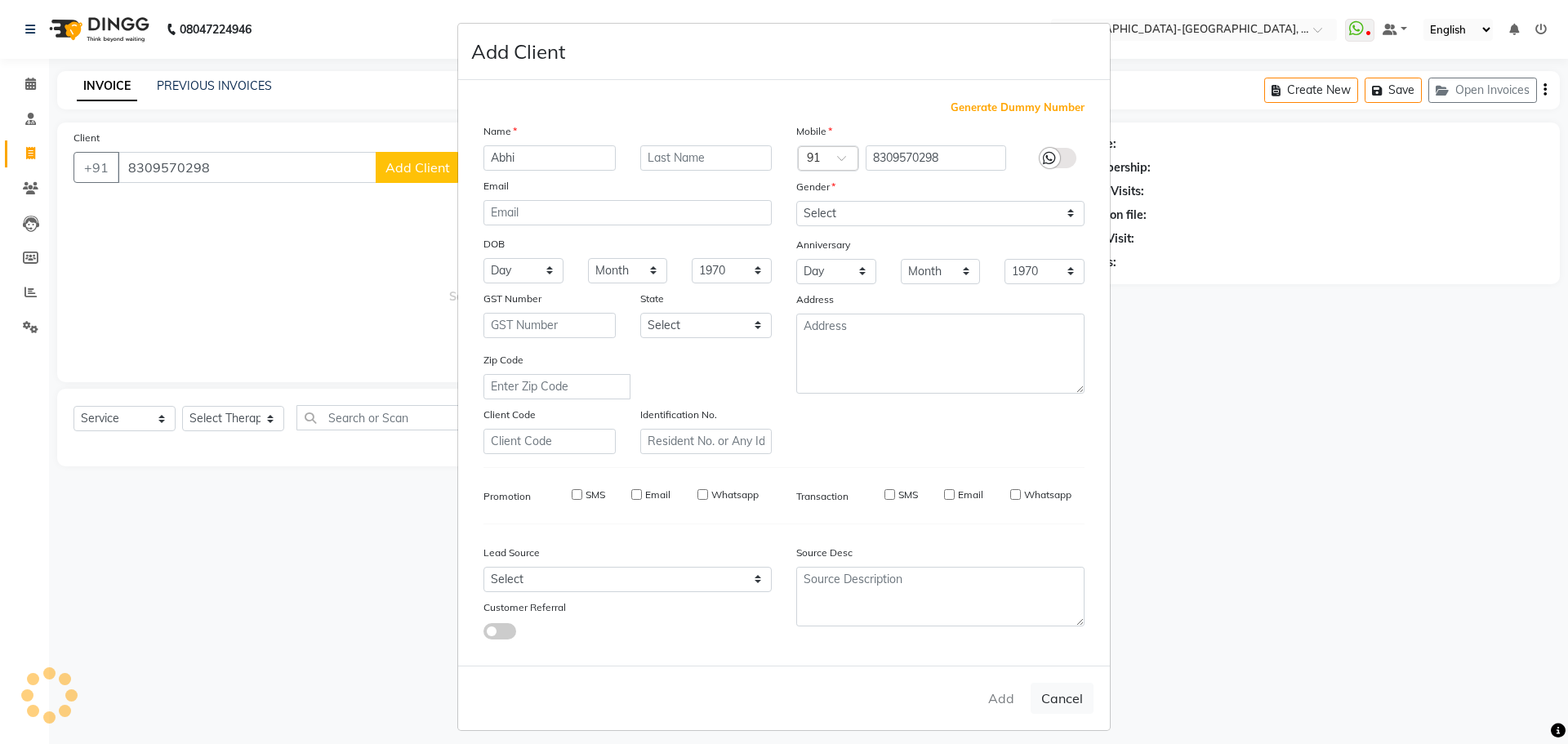
select select
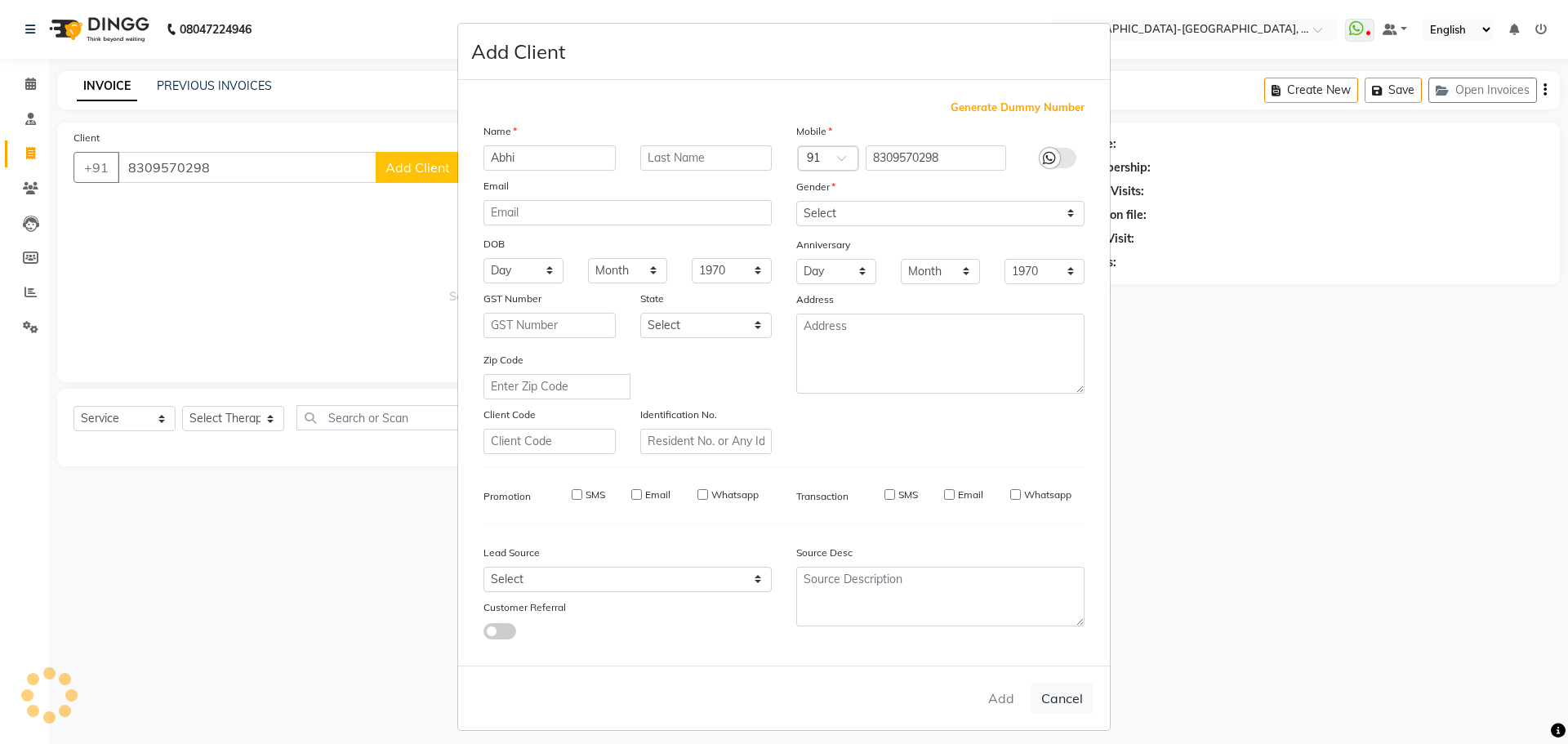
select select
checkbox input "false"
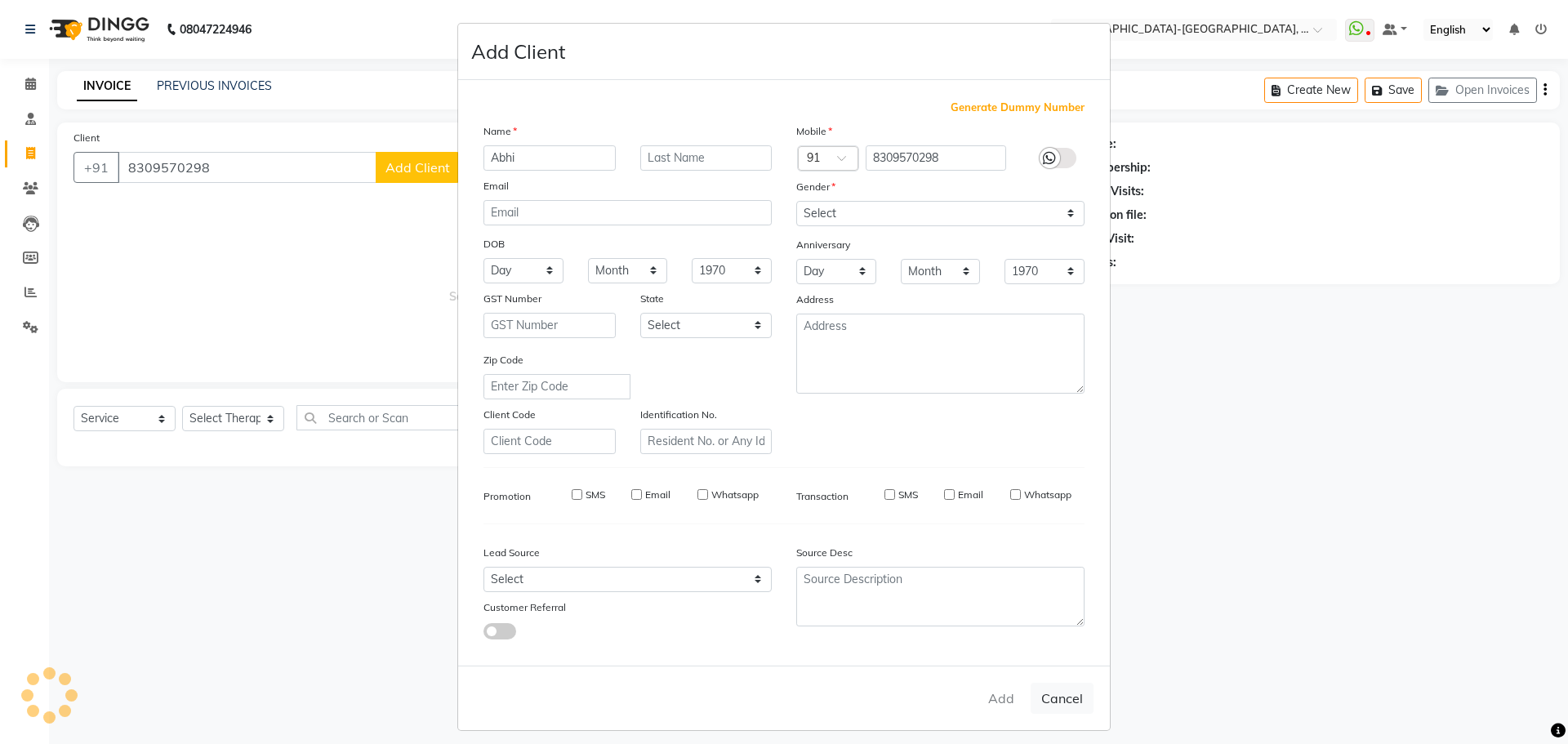
checkbox input "false"
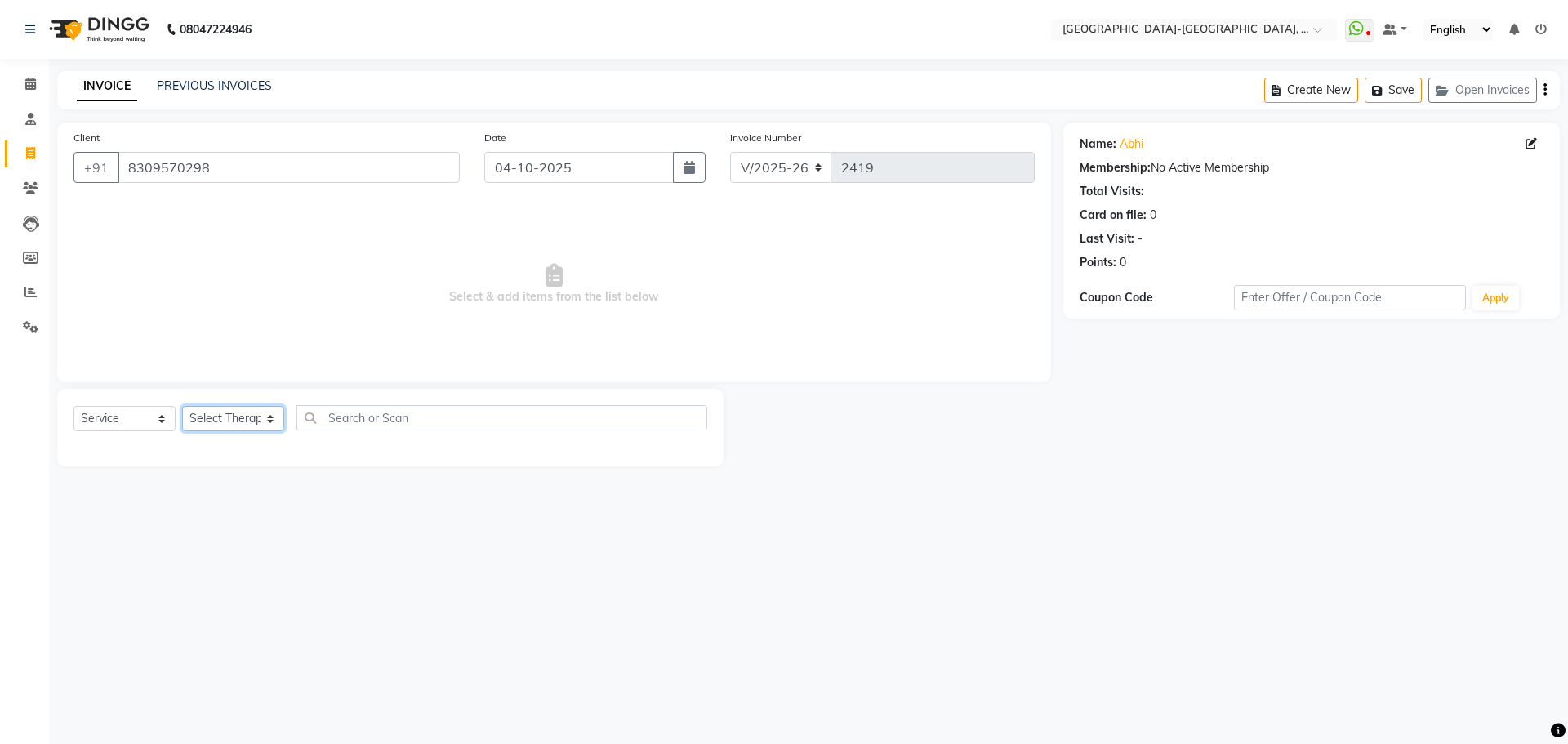
click at [247, 426] on select "Select Therapist Adakho Bone Hridziia Iris Katene Kholu Mayio Mohit Moru P Hrii…" at bounding box center [233, 418] width 102 height 25
select select "40882"
click at [182, 405] on select "Select Therapist Adakho Bone Hridziia Iris Katene Kholu Mayio Mohit Moru P Hrii…" at bounding box center [233, 418] width 102 height 25
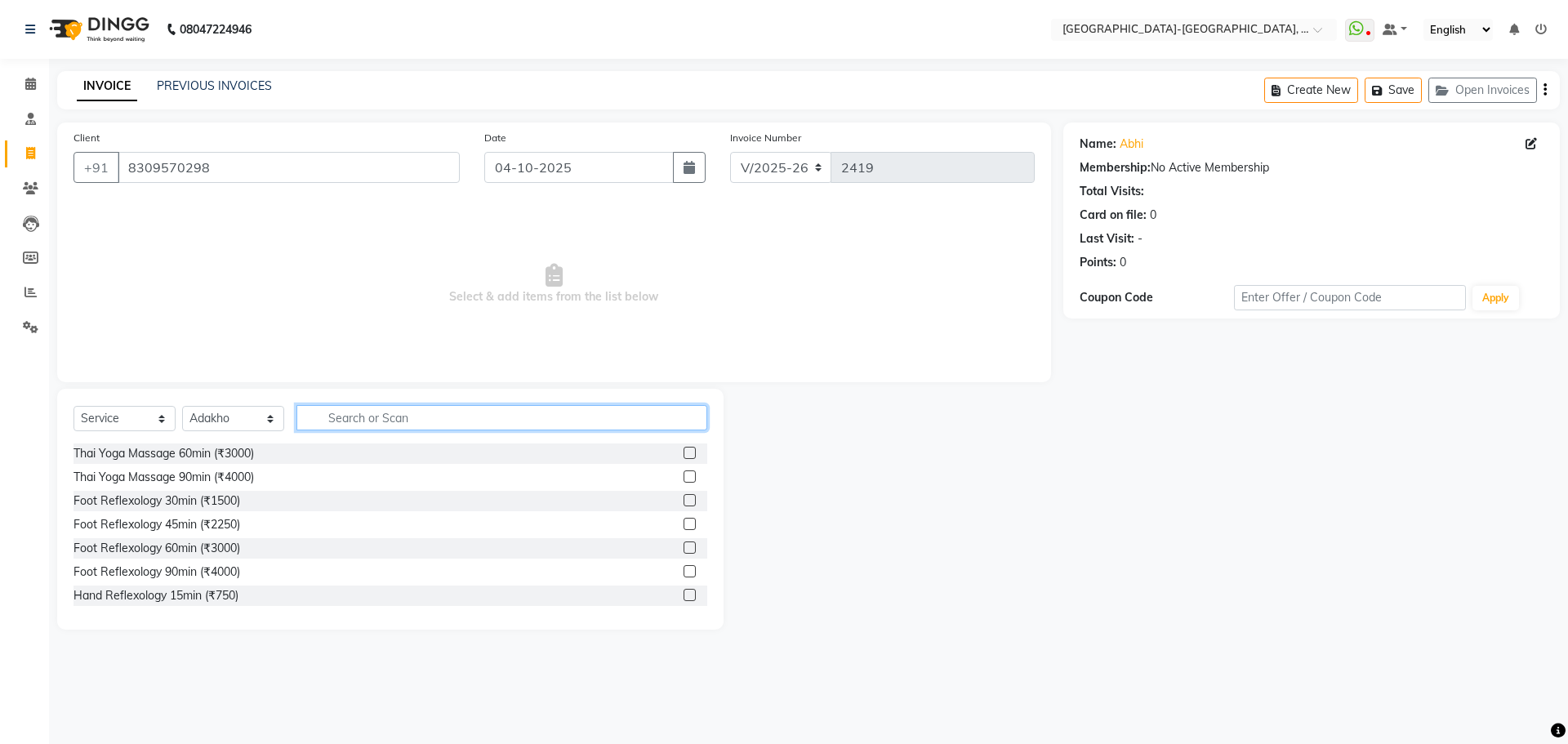
click at [411, 423] on input "text" at bounding box center [501, 417] width 411 height 25
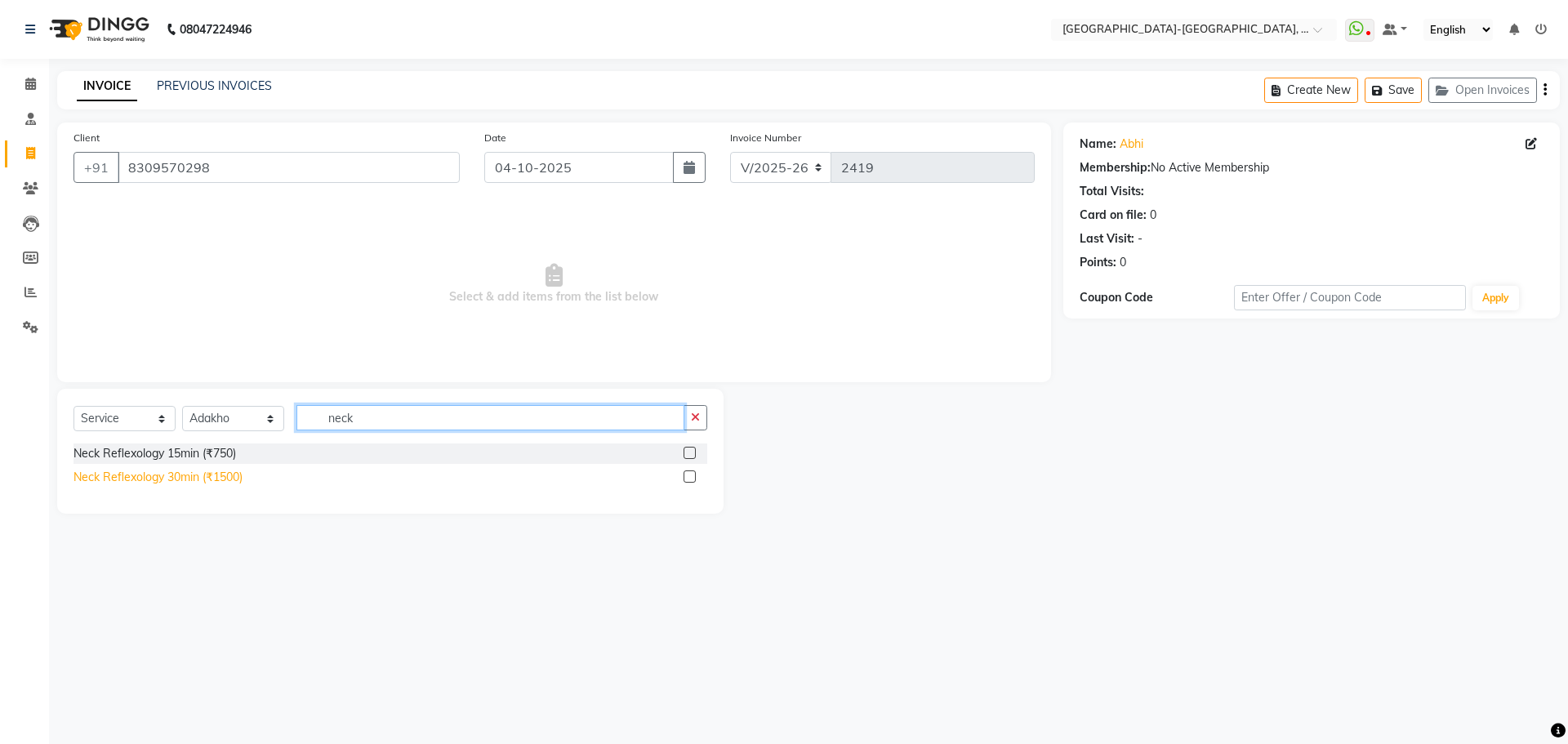
type input "neck"
click at [215, 477] on div "Neck Reflexology 30min (₹1500)" at bounding box center [158, 476] width 169 height 18
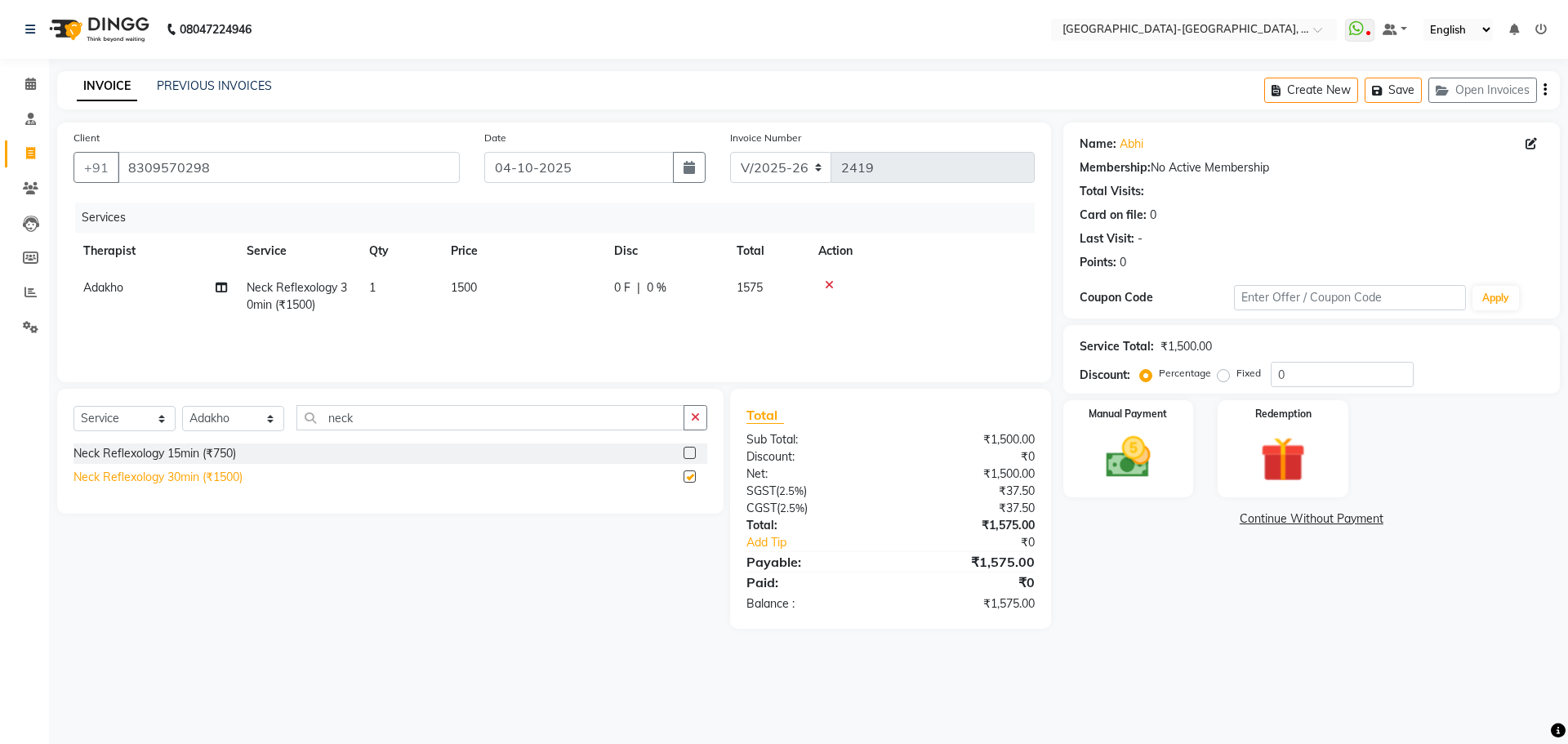
checkbox input "false"
click at [1394, 93] on button "Save" at bounding box center [1393, 90] width 57 height 25
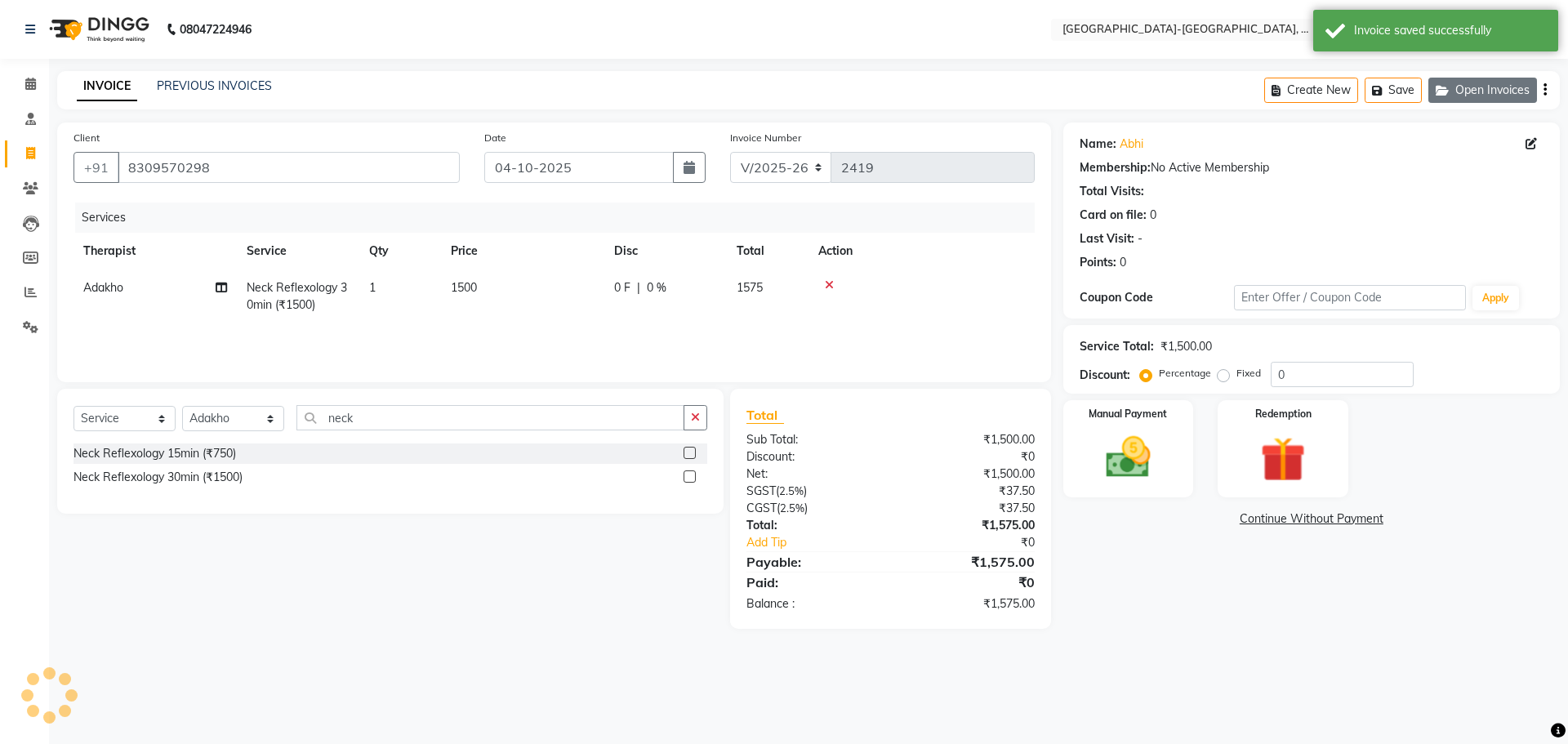
click at [1498, 89] on button "Open Invoices" at bounding box center [1483, 90] width 109 height 25
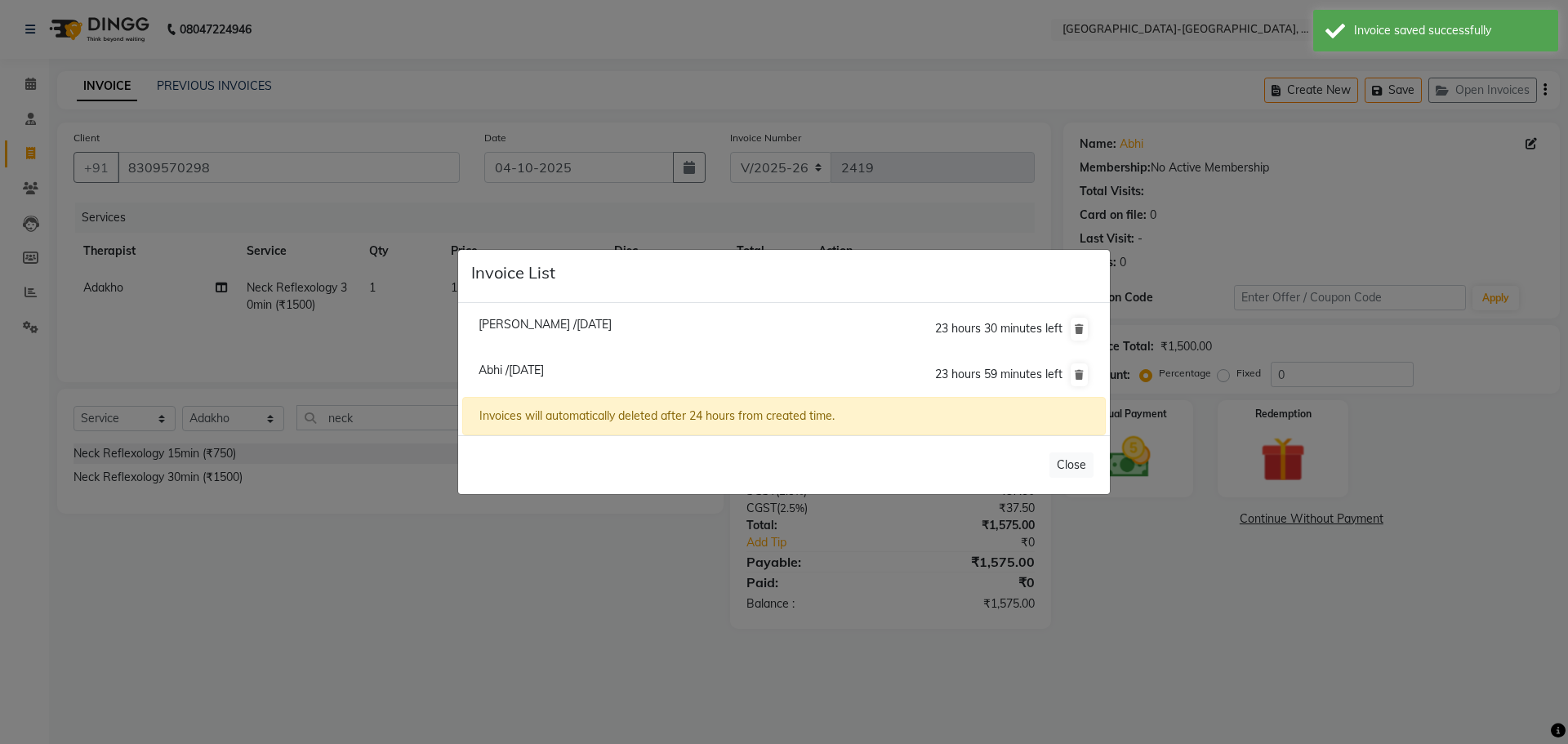
click at [504, 493] on div "Close" at bounding box center [784, 464] width 651 height 59
click at [600, 594] on ngb-modal-window "Invoice List Charles /04 October 2025 23 hours 30 minutes left Abhi /04 October…" at bounding box center [784, 372] width 1568 height 744
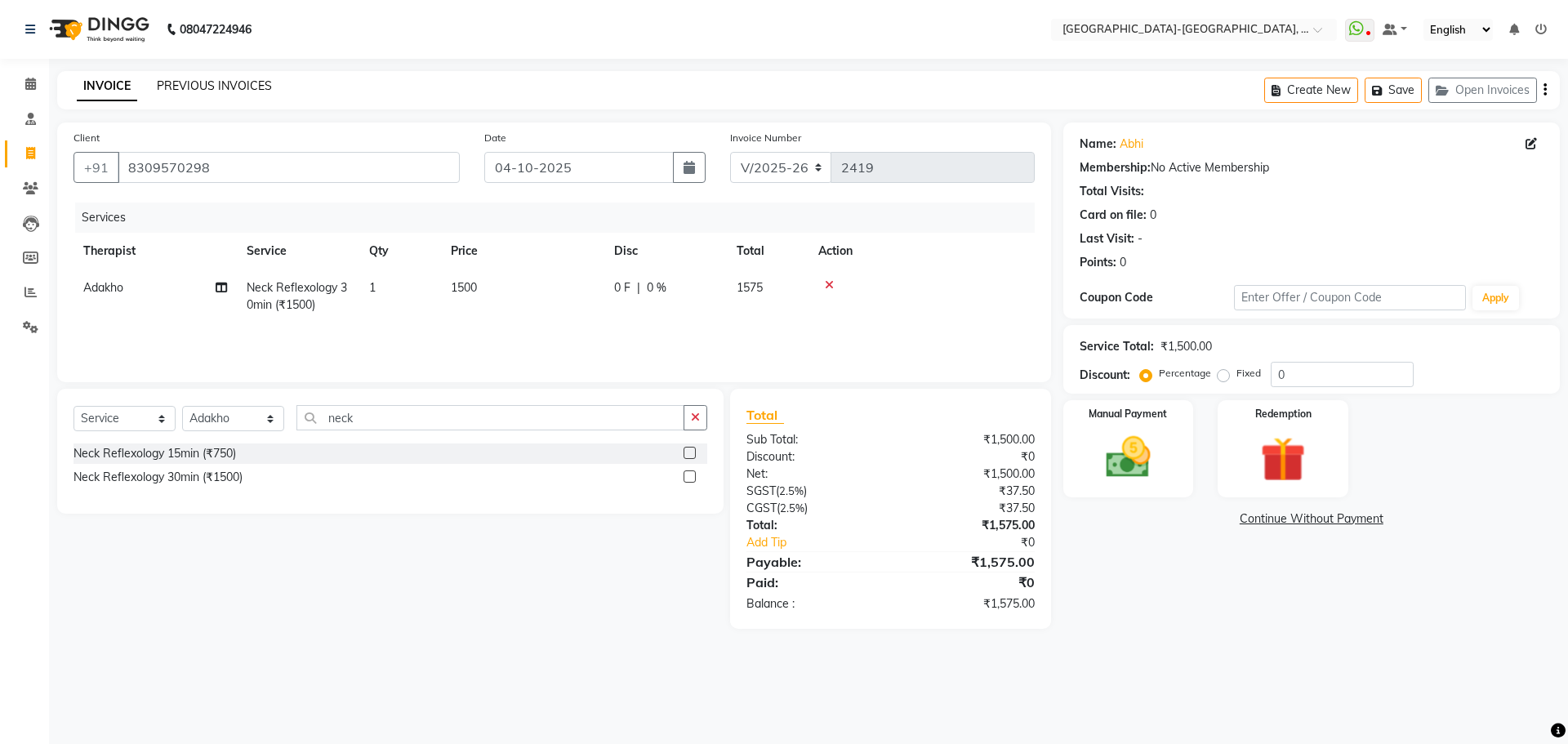
click at [224, 91] on link "PREVIOUS INVOICES" at bounding box center [214, 86] width 115 height 15
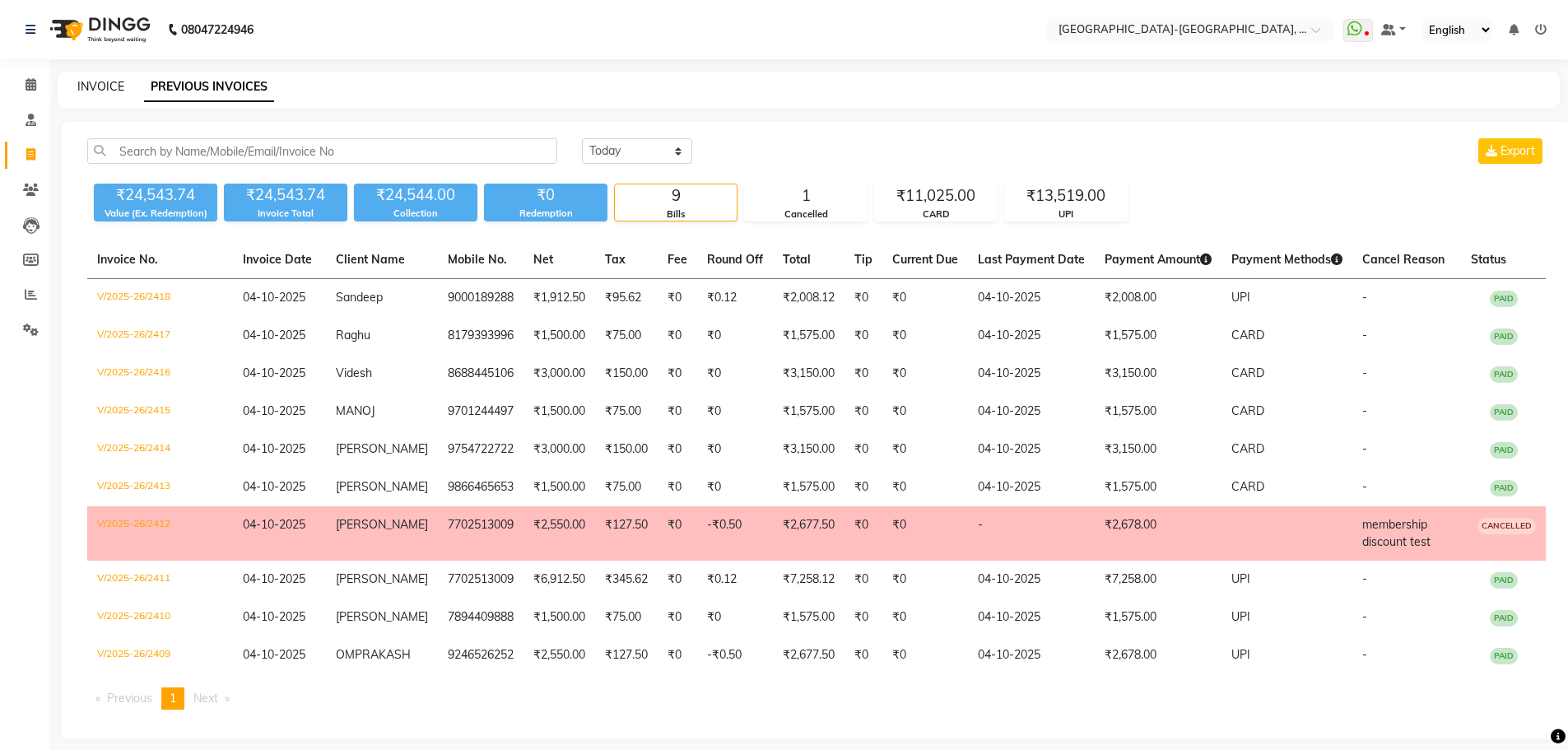
click at [116, 88] on link "INVOICE" at bounding box center [101, 87] width 47 height 15
select select "service"
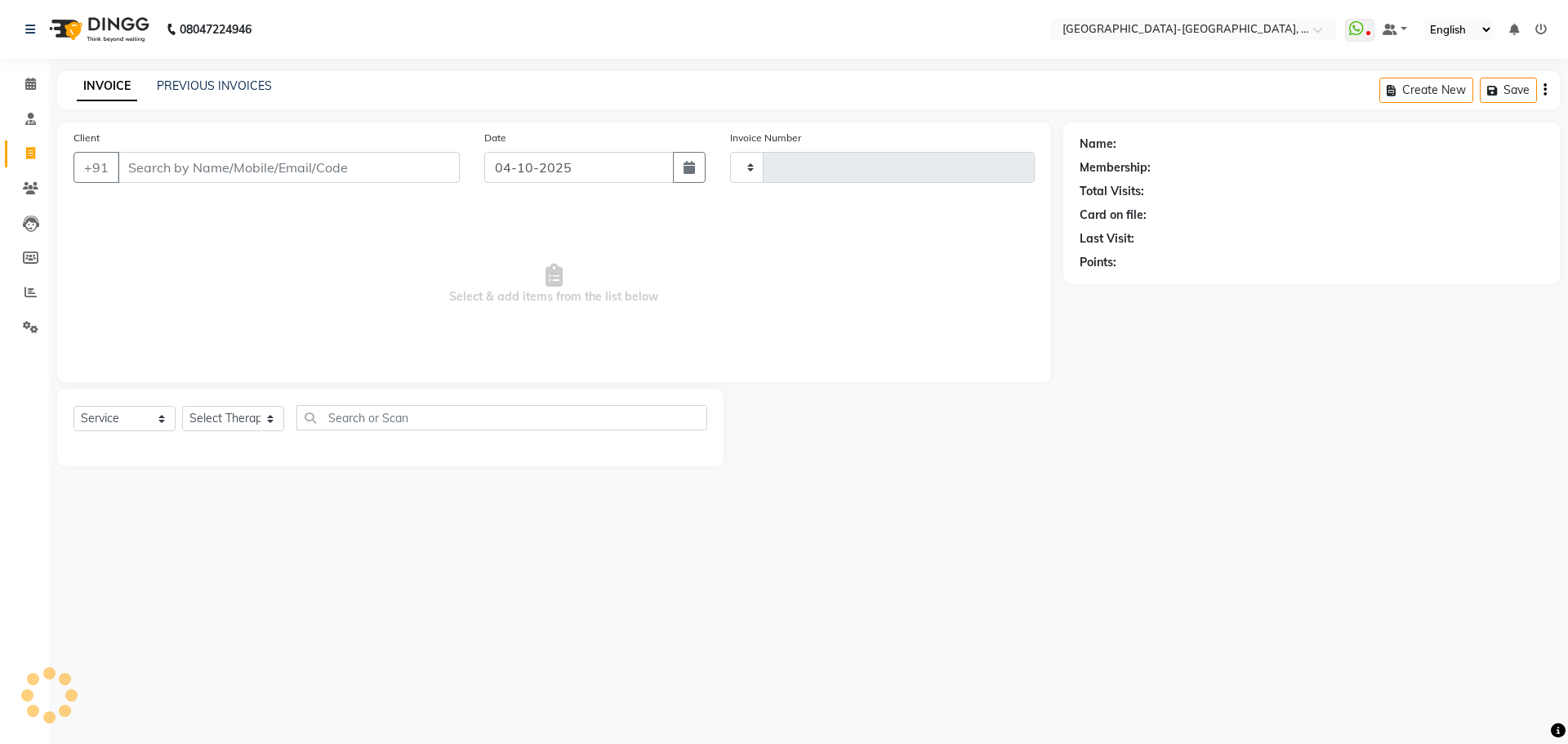
type input "2419"
select select "5851"
click at [1479, 86] on button "Open Invoices" at bounding box center [1483, 90] width 109 height 25
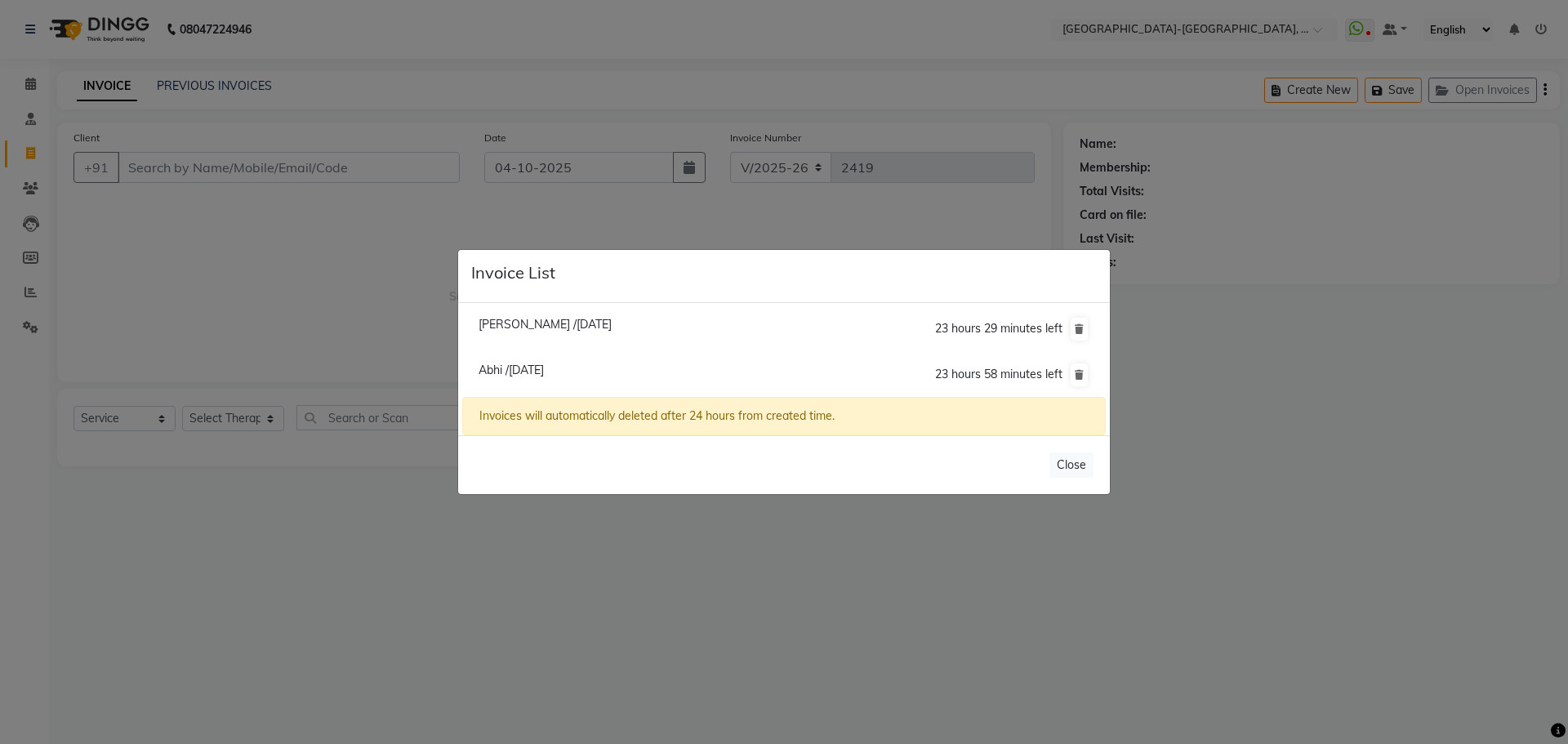
click at [436, 320] on ngb-modal-window "Invoice List Charles /04 October 2025 23 hours 29 minutes left Abhi /04 October…" at bounding box center [784, 372] width 1568 height 744
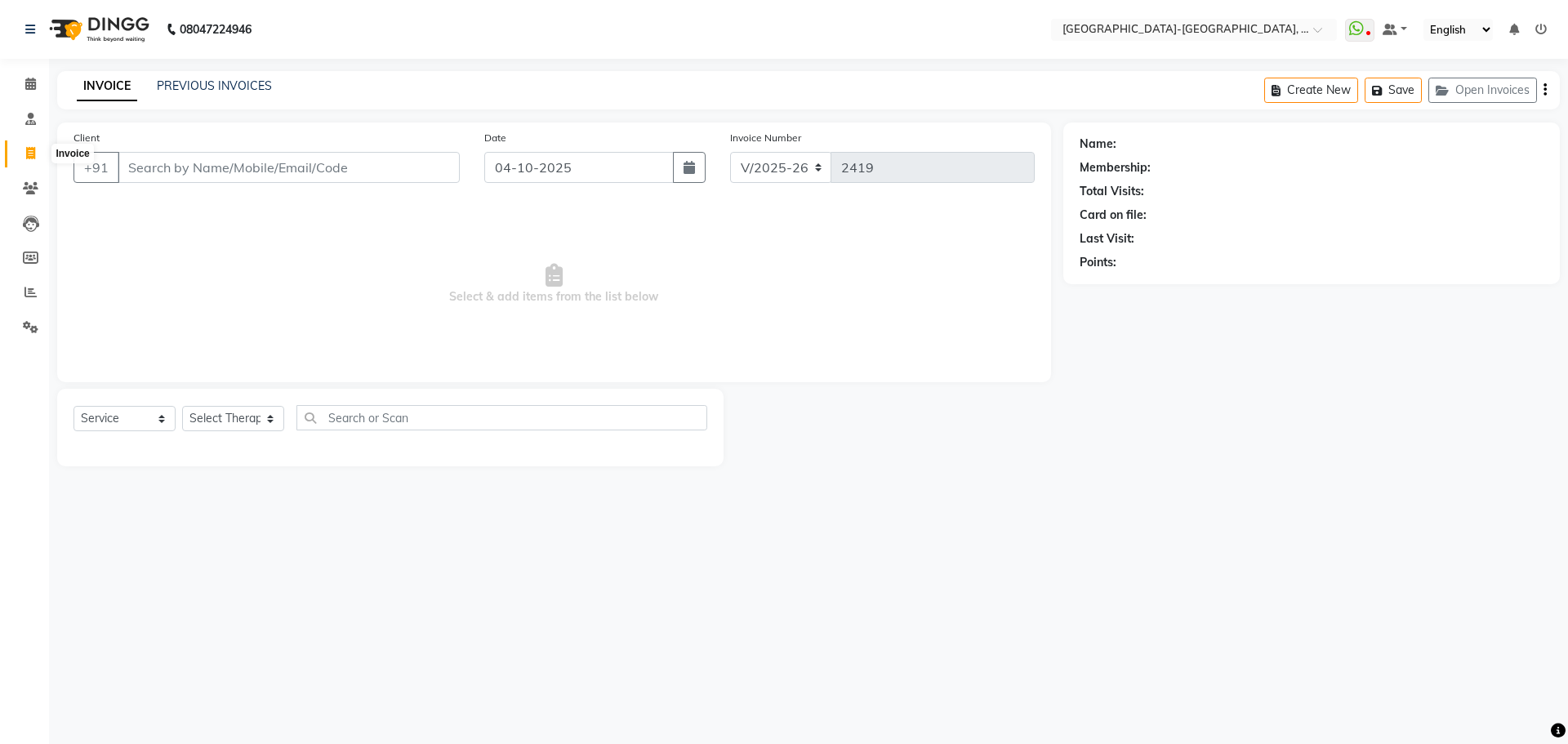
click at [19, 153] on span at bounding box center [31, 154] width 28 height 18
select select "5851"
select select "service"
click at [281, 165] on input "Client" at bounding box center [289, 167] width 342 height 31
click at [1226, 408] on div "Name: Membership: Total Visits: Card on file: Last Visit: Points:" at bounding box center [1317, 293] width 508 height 344
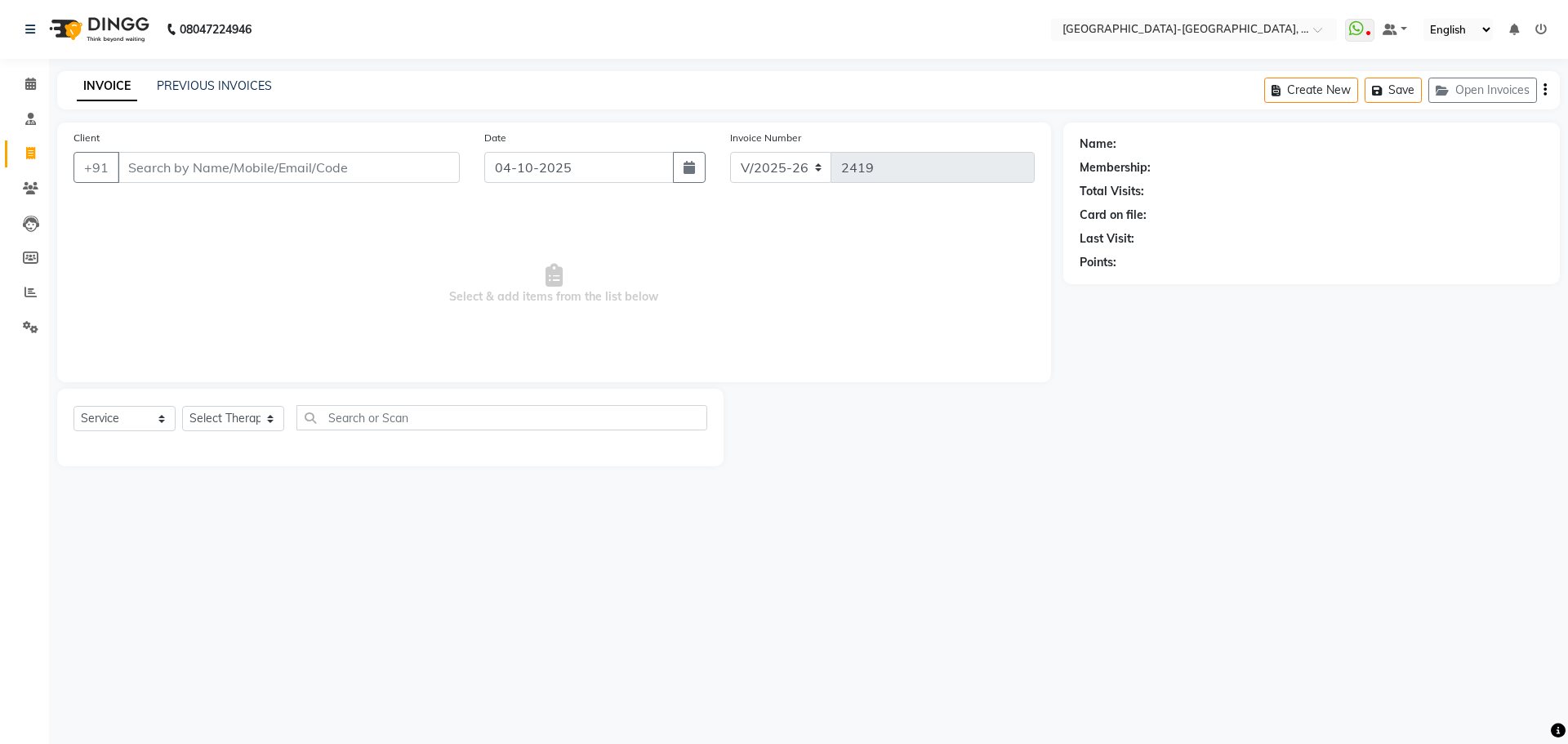
click at [1482, 77] on div "Create New Save Open Invoices" at bounding box center [1411, 90] width 295 height 38
click at [1482, 85] on button "Open Invoices" at bounding box center [1483, 90] width 109 height 25
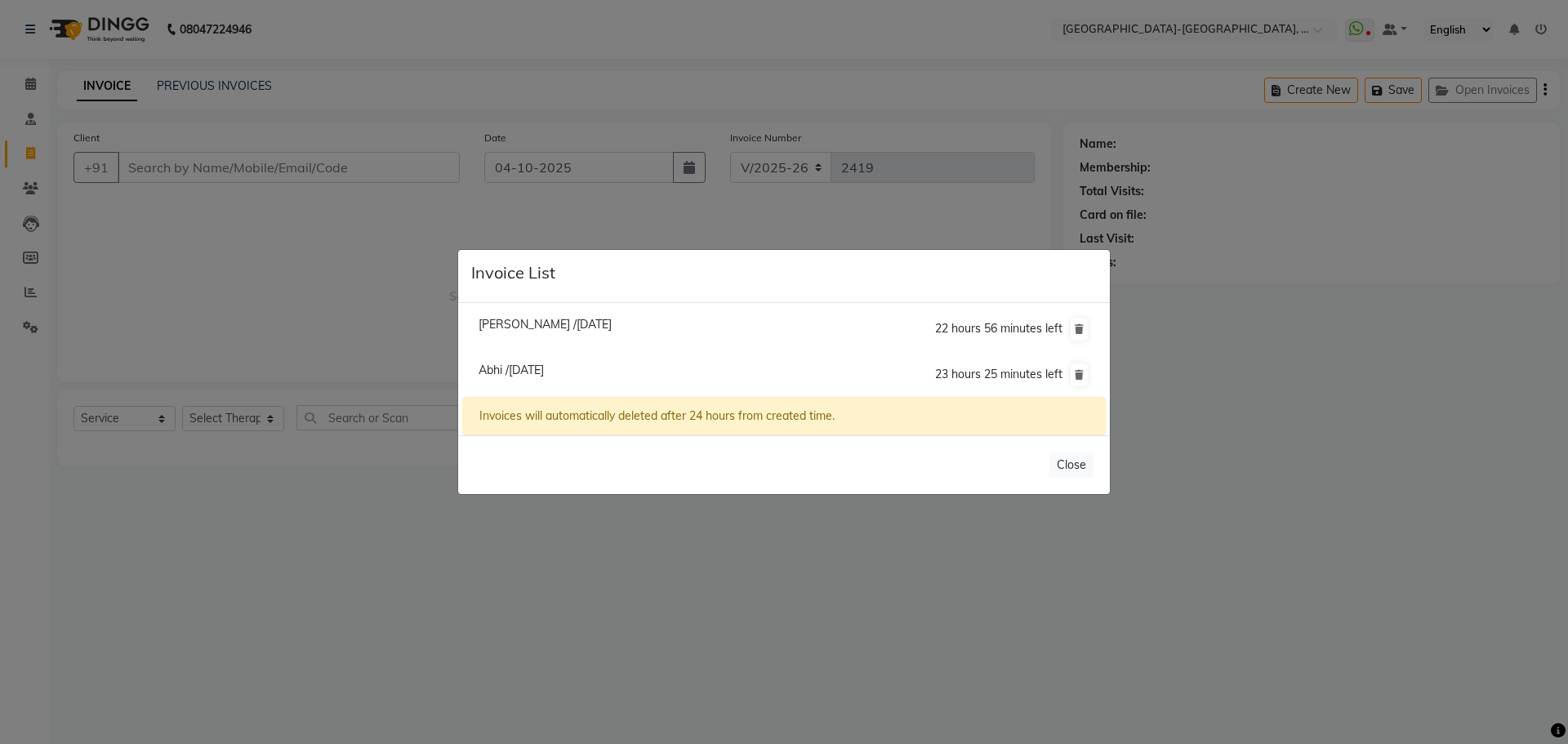
click at [495, 234] on ngb-modal-window "Invoice List Charles /04 October 2025 22 hours 56 minutes left Abhi /04 October…" at bounding box center [784, 372] width 1568 height 744
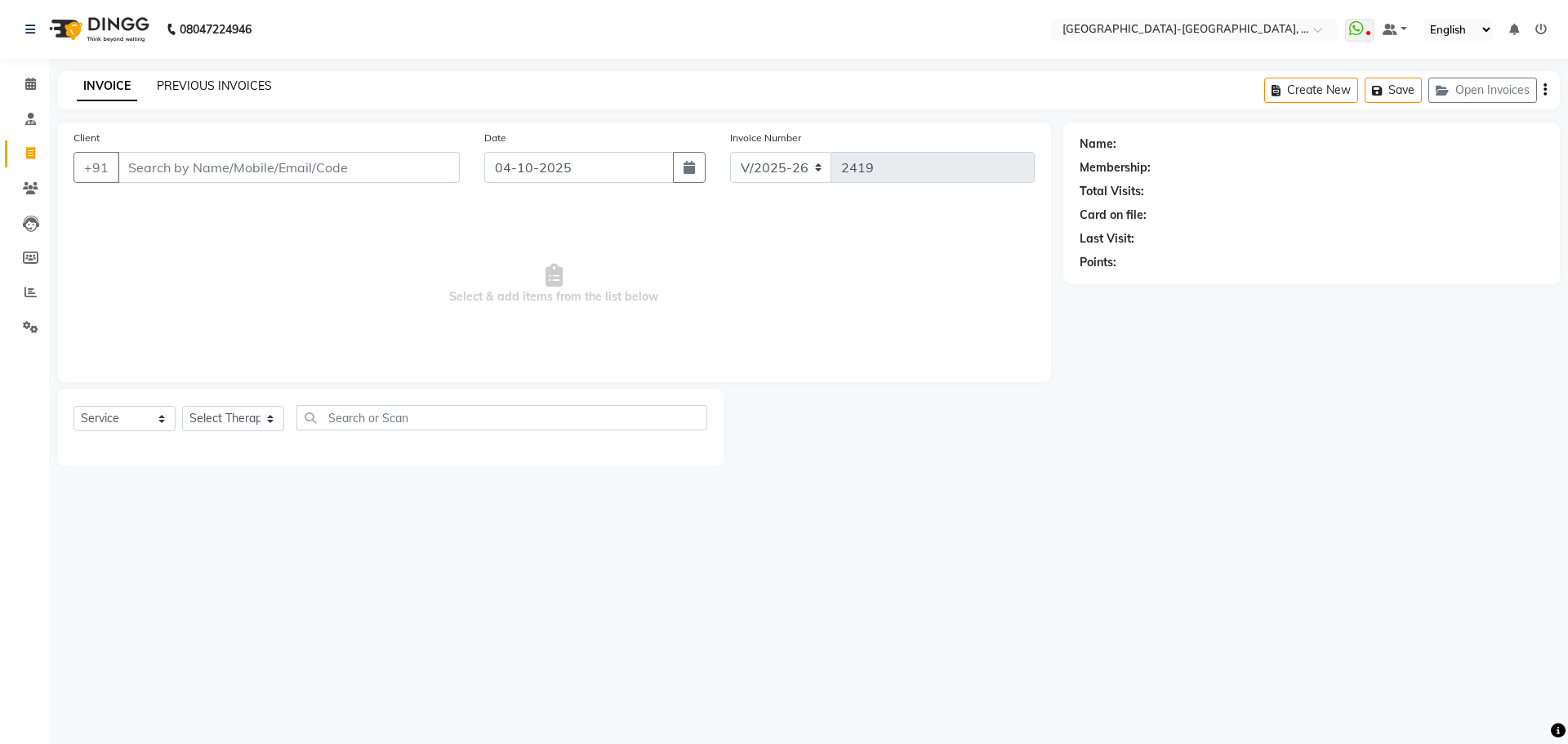
click at [199, 84] on link "PREVIOUS INVOICES" at bounding box center [214, 86] width 115 height 15
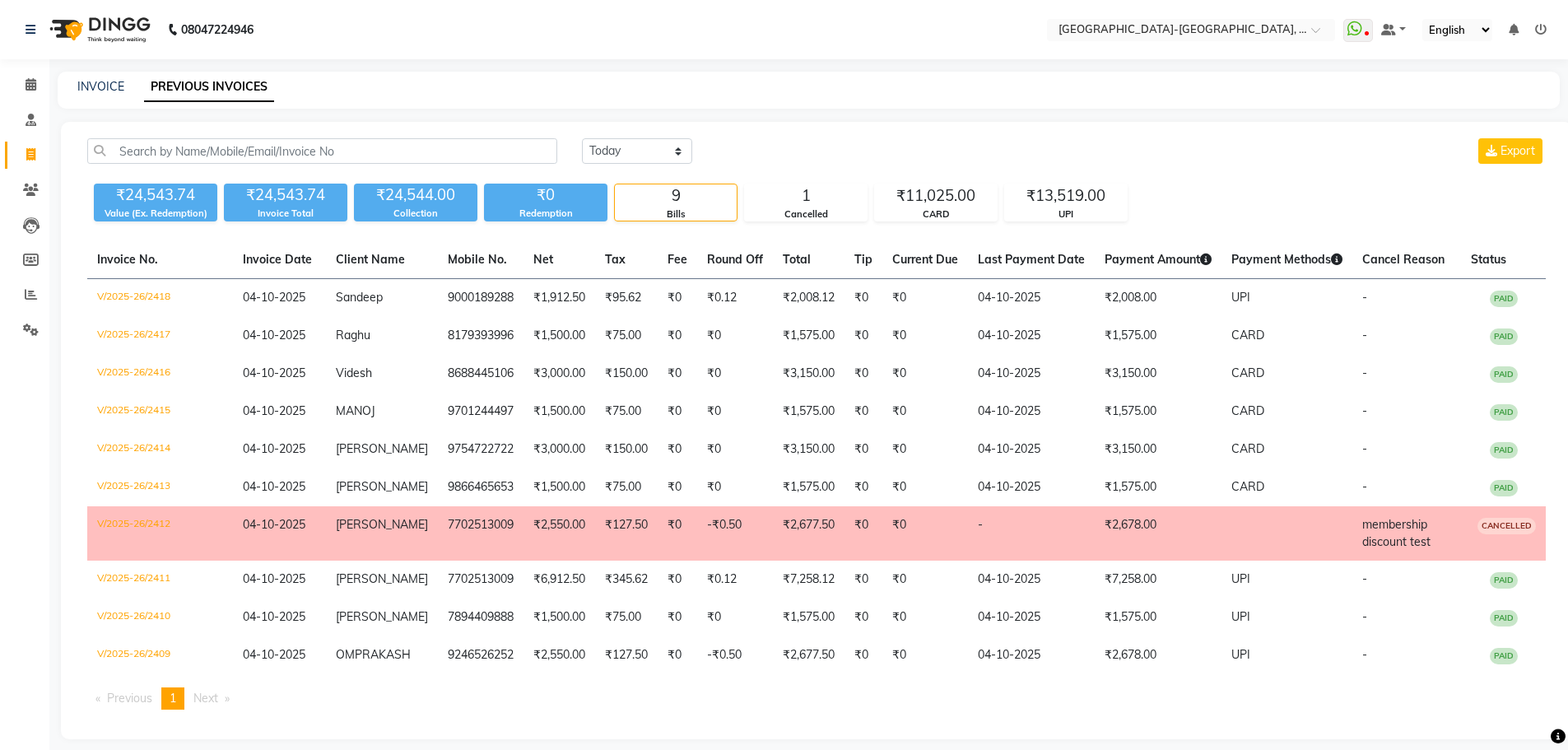
click at [24, 140] on li "Invoice" at bounding box center [24, 155] width 50 height 35
click at [28, 149] on icon at bounding box center [30, 154] width 9 height 13
select select "service"
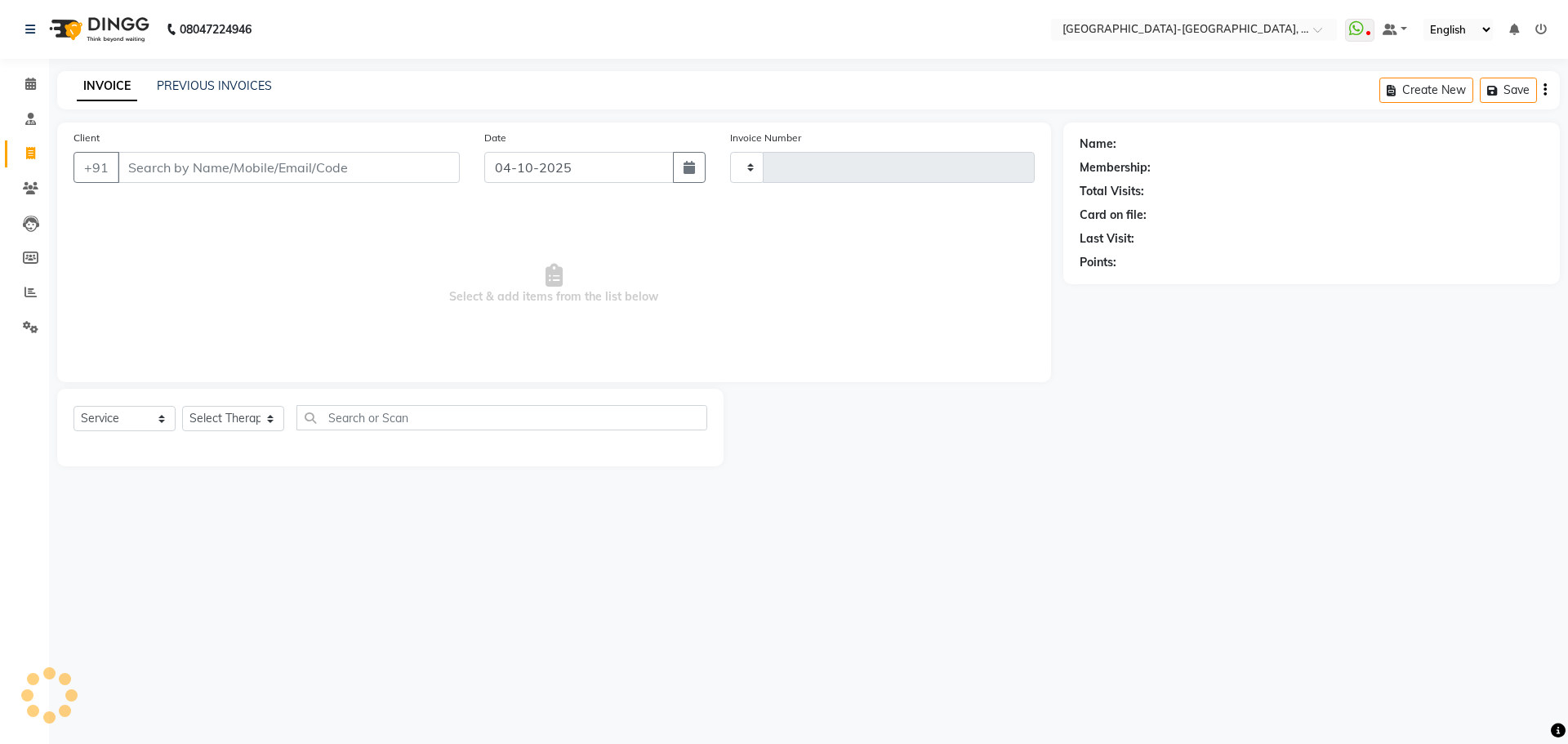
type input "2419"
select select "5851"
click at [1498, 94] on button "Open Invoices" at bounding box center [1483, 90] width 109 height 25
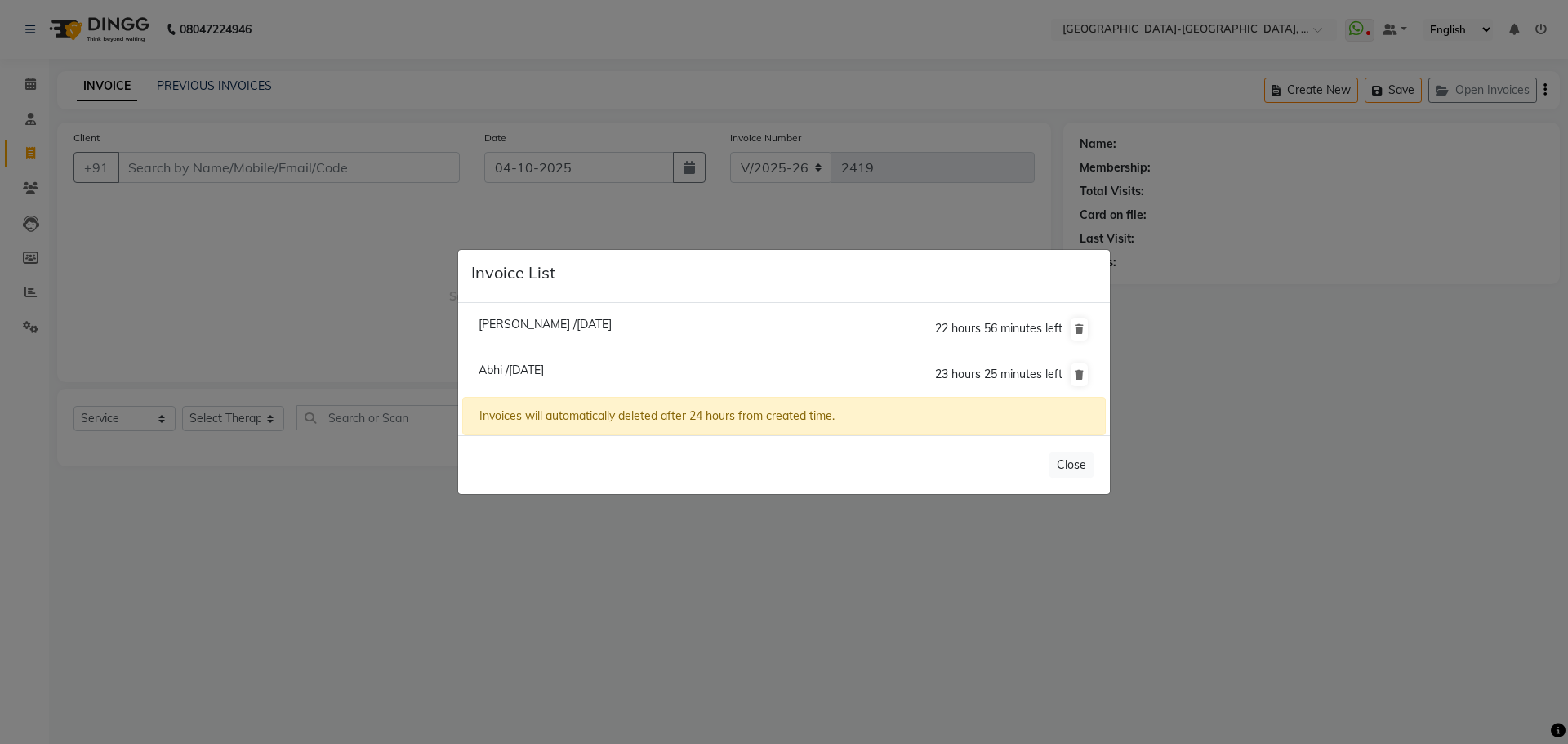
click at [521, 368] on span "Abhi /04 October 2025" at bounding box center [511, 370] width 65 height 15
type input "8309570298"
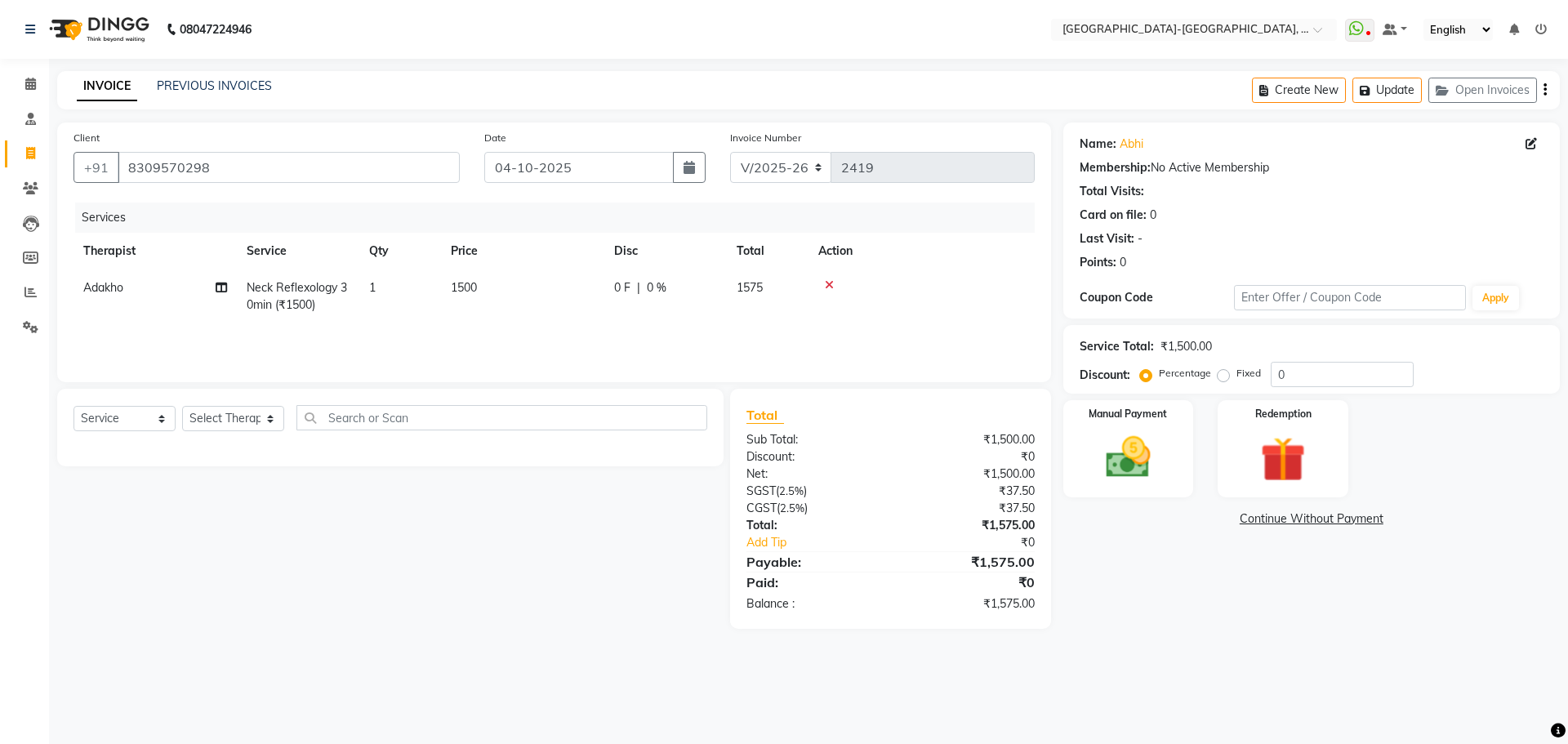
click at [133, 287] on td "Adakho" at bounding box center [155, 296] width 163 height 54
click at [133, 287] on select "Adakho Bone Hridziia Iris Katene Kholu Mayio Mohit Moru P Hriidziio Sahriini Sa…" at bounding box center [156, 292] width 144 height 25
select select "83051"
click at [254, 418] on select "Select Therapist Adakho Bone Hridziia Iris Katene Kholu Mayio Mohit Moru P Hrii…" at bounding box center [233, 418] width 102 height 25
select select "83051"
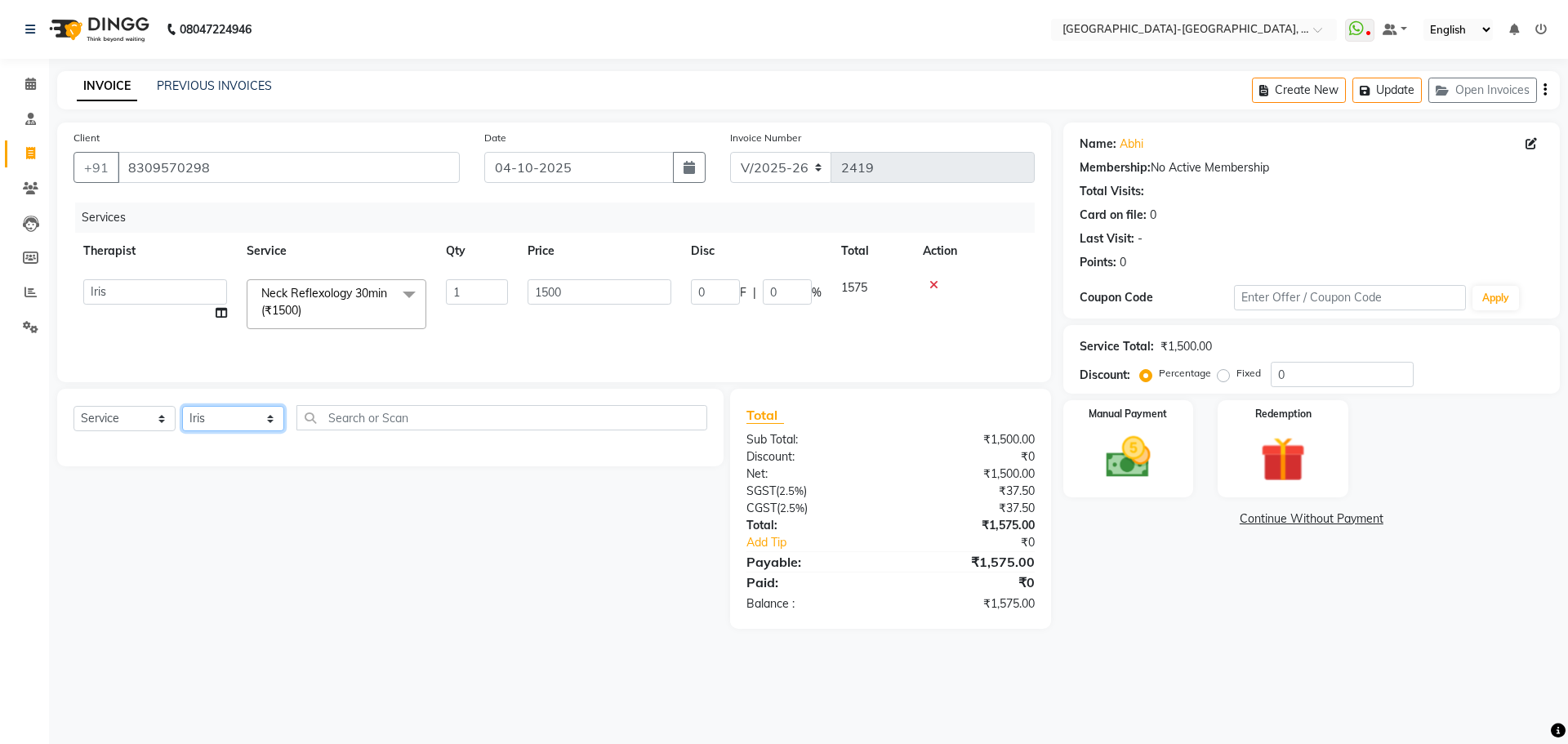
click at [182, 405] on select "Select Therapist Adakho Bone Hridziia Iris Katene Kholu Mayio Mohit Moru P Hrii…" at bounding box center [233, 418] width 102 height 25
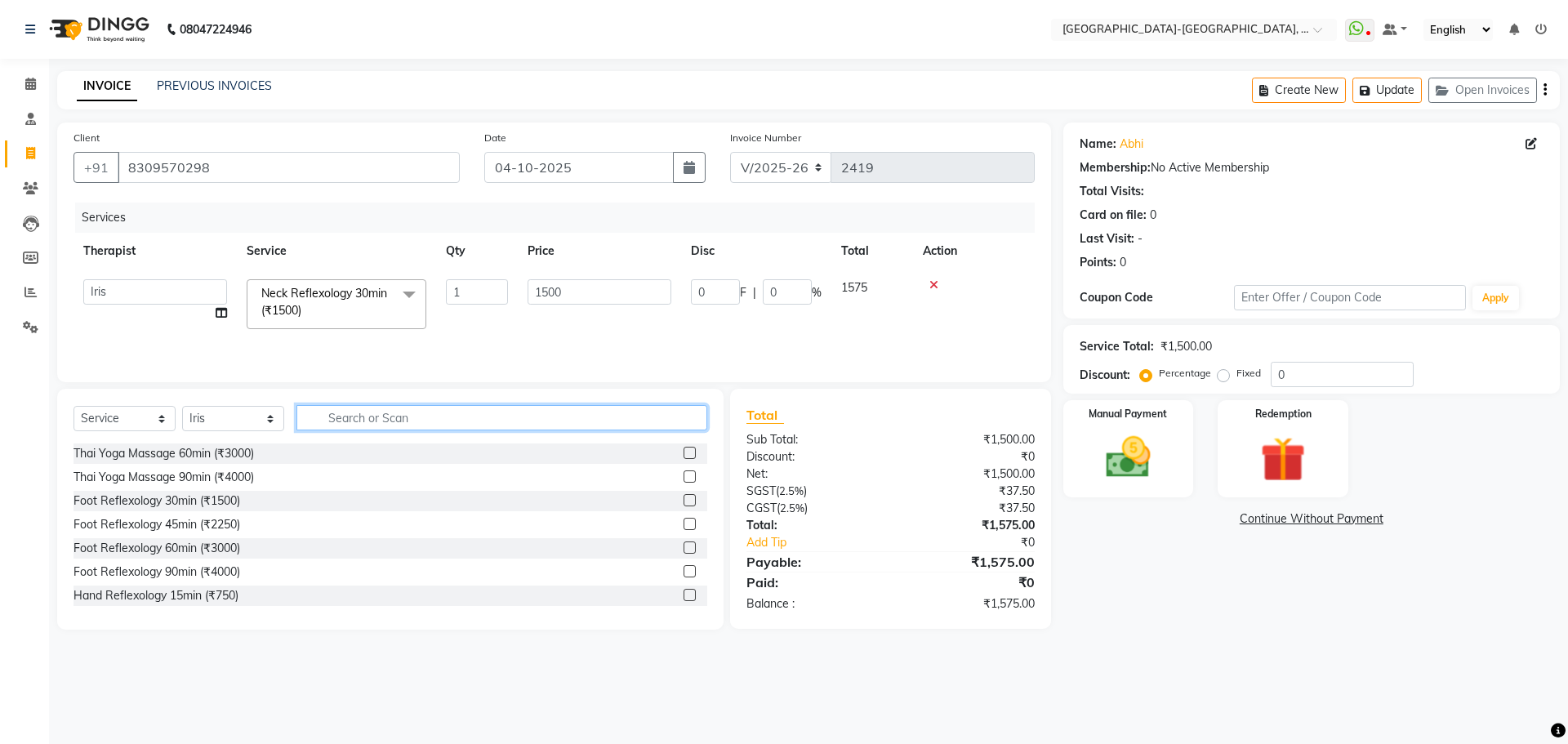
click at [358, 423] on input "text" at bounding box center [501, 417] width 411 height 25
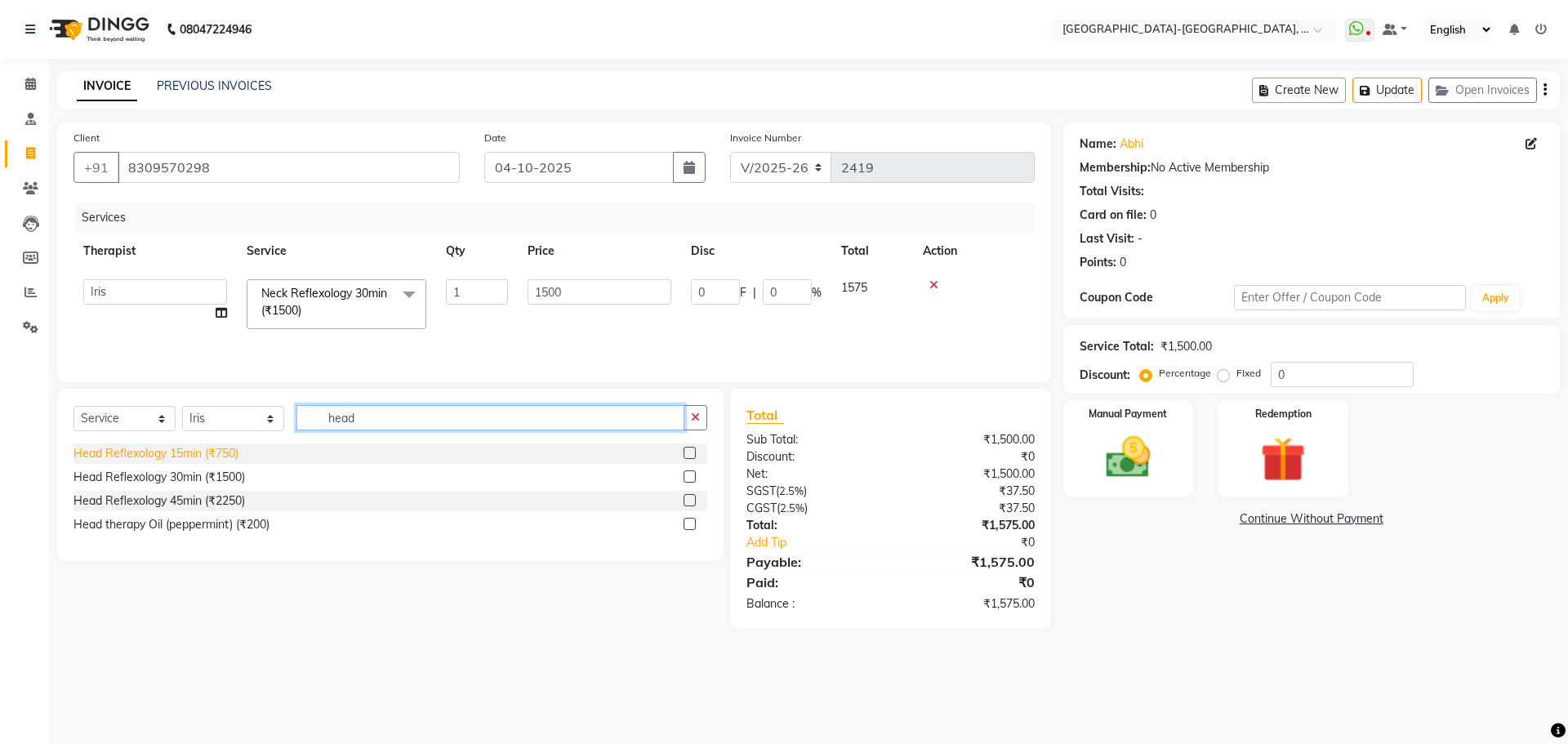
type input "head"
click at [202, 455] on div "Head Reflexology 15min (₹750)" at bounding box center [156, 453] width 165 height 18
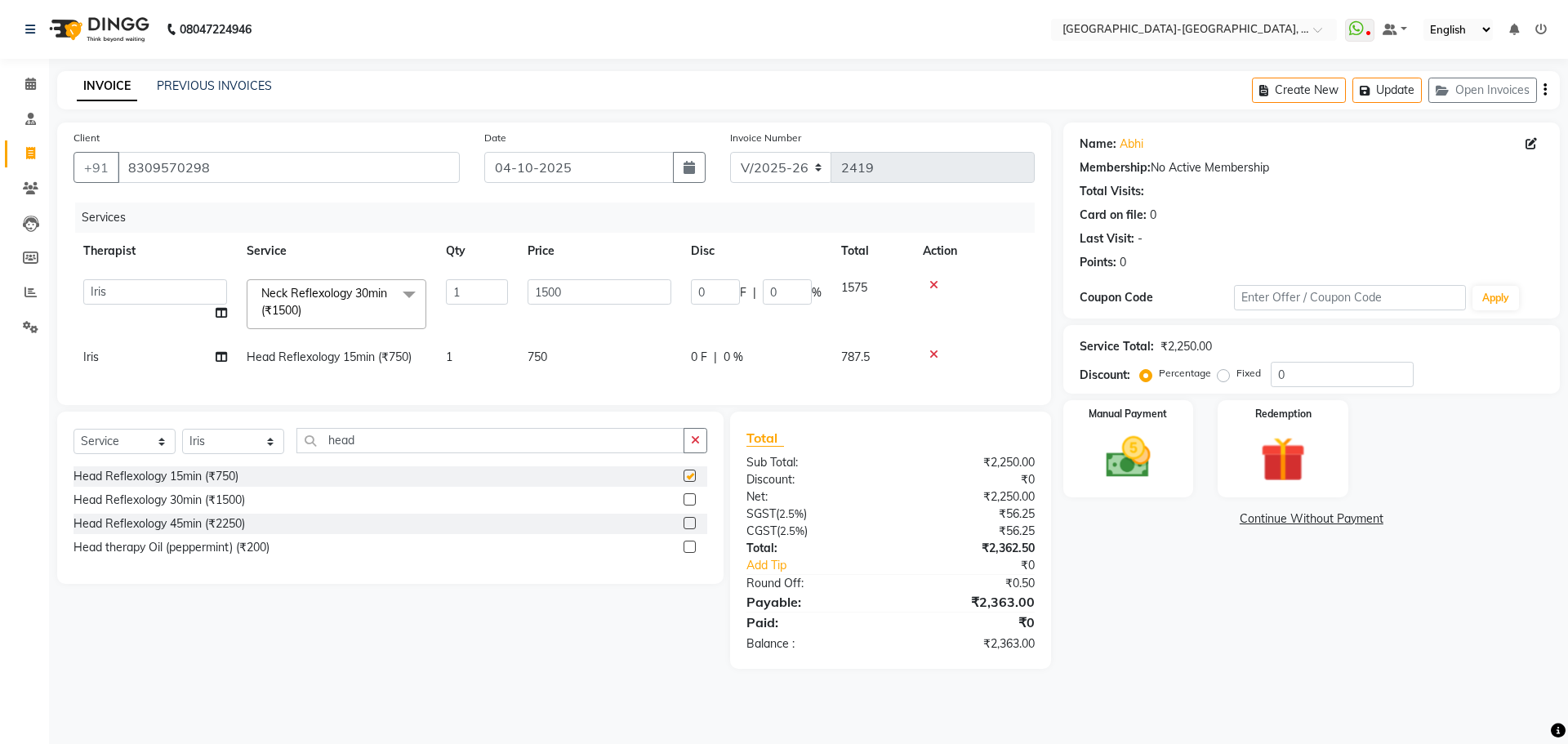
checkbox input "false"
drag, startPoint x: 329, startPoint y: 454, endPoint x: 301, endPoint y: 461, distance: 28.9
click at [301, 453] on input "head" at bounding box center [490, 441] width 388 height 25
type input "foot"
click at [200, 483] on div "Foot Reflexology 30min (₹1500)" at bounding box center [156, 476] width 166 height 18
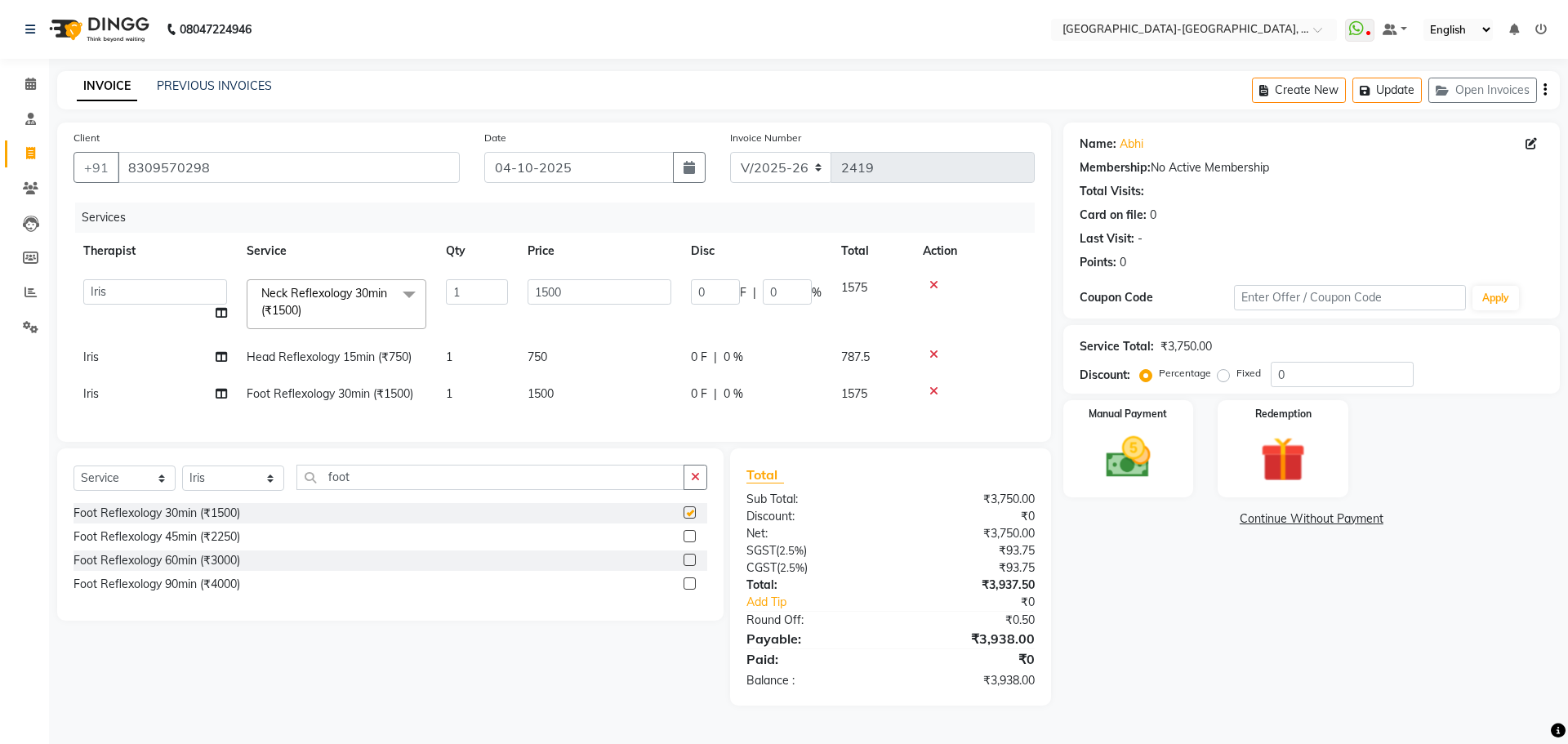
checkbox input "false"
drag, startPoint x: 412, startPoint y: 486, endPoint x: 307, endPoint y: 497, distance: 105.6
click at [299, 490] on input "foot" at bounding box center [490, 477] width 388 height 25
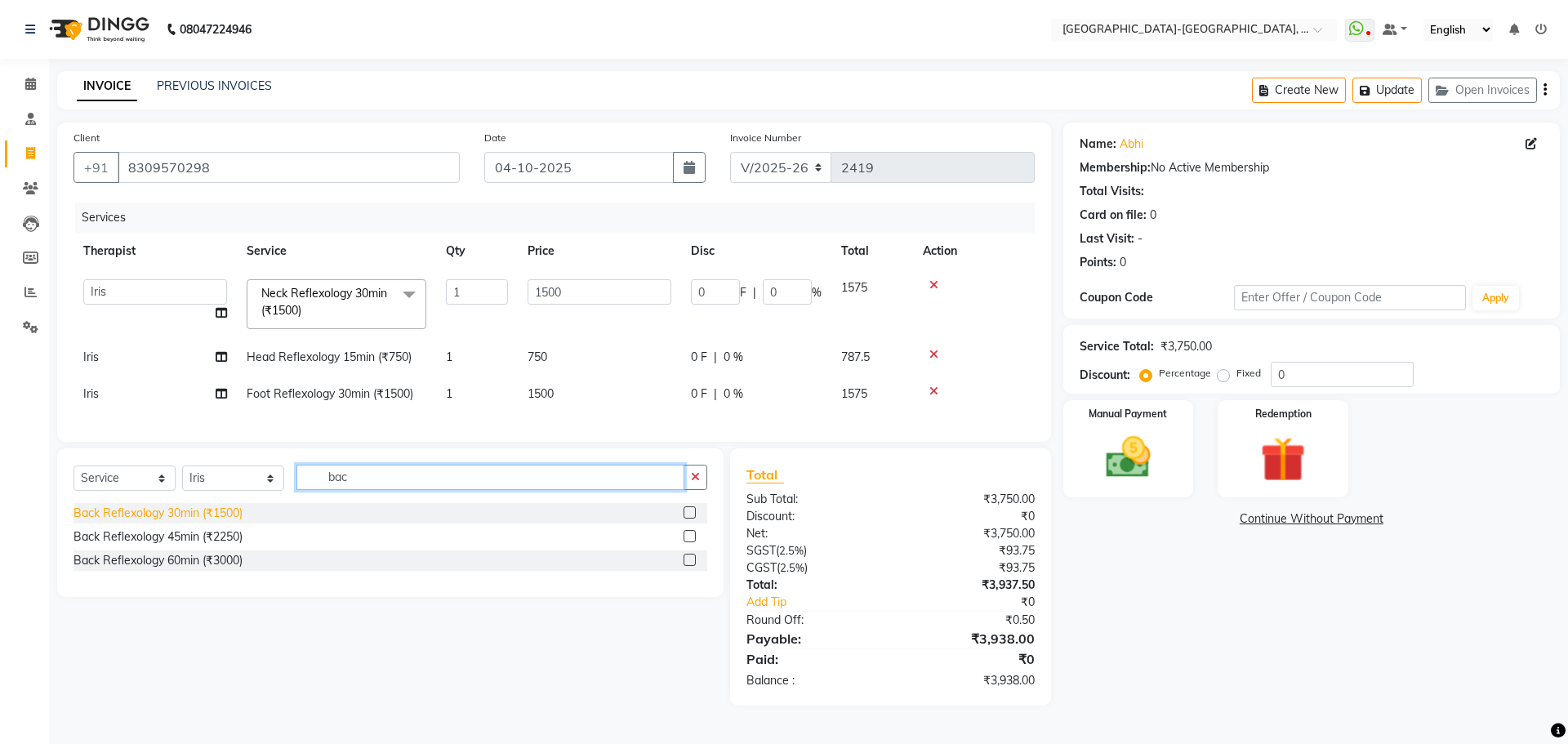
type input "bac"
click at [222, 521] on div "Back Reflexology 30min (₹1500)" at bounding box center [158, 512] width 169 height 18
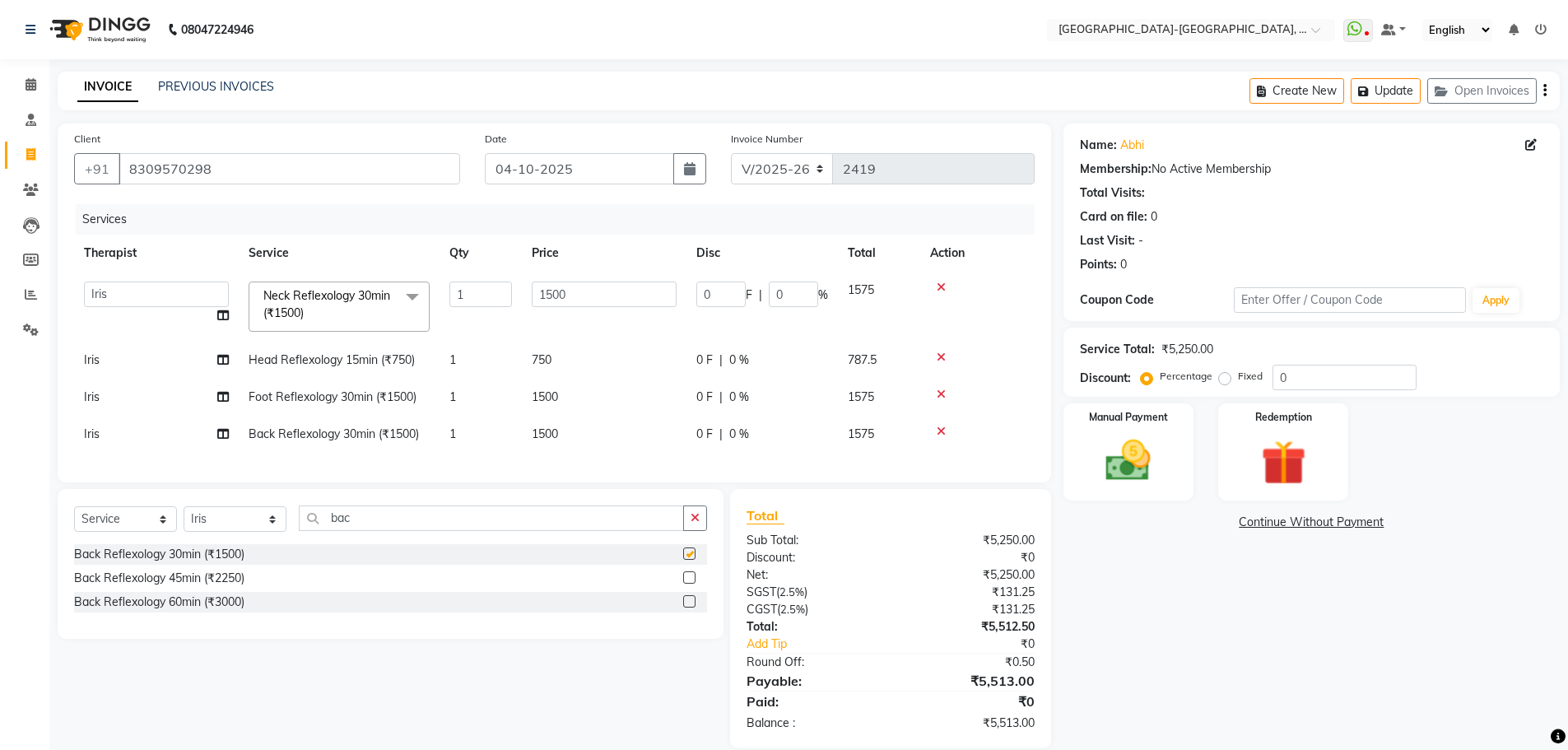
checkbox input "false"
drag, startPoint x: 87, startPoint y: 424, endPoint x: 94, endPoint y: 455, distance: 31.8
click at [87, 427] on td "Iris" at bounding box center [156, 434] width 164 height 37
select select "83051"
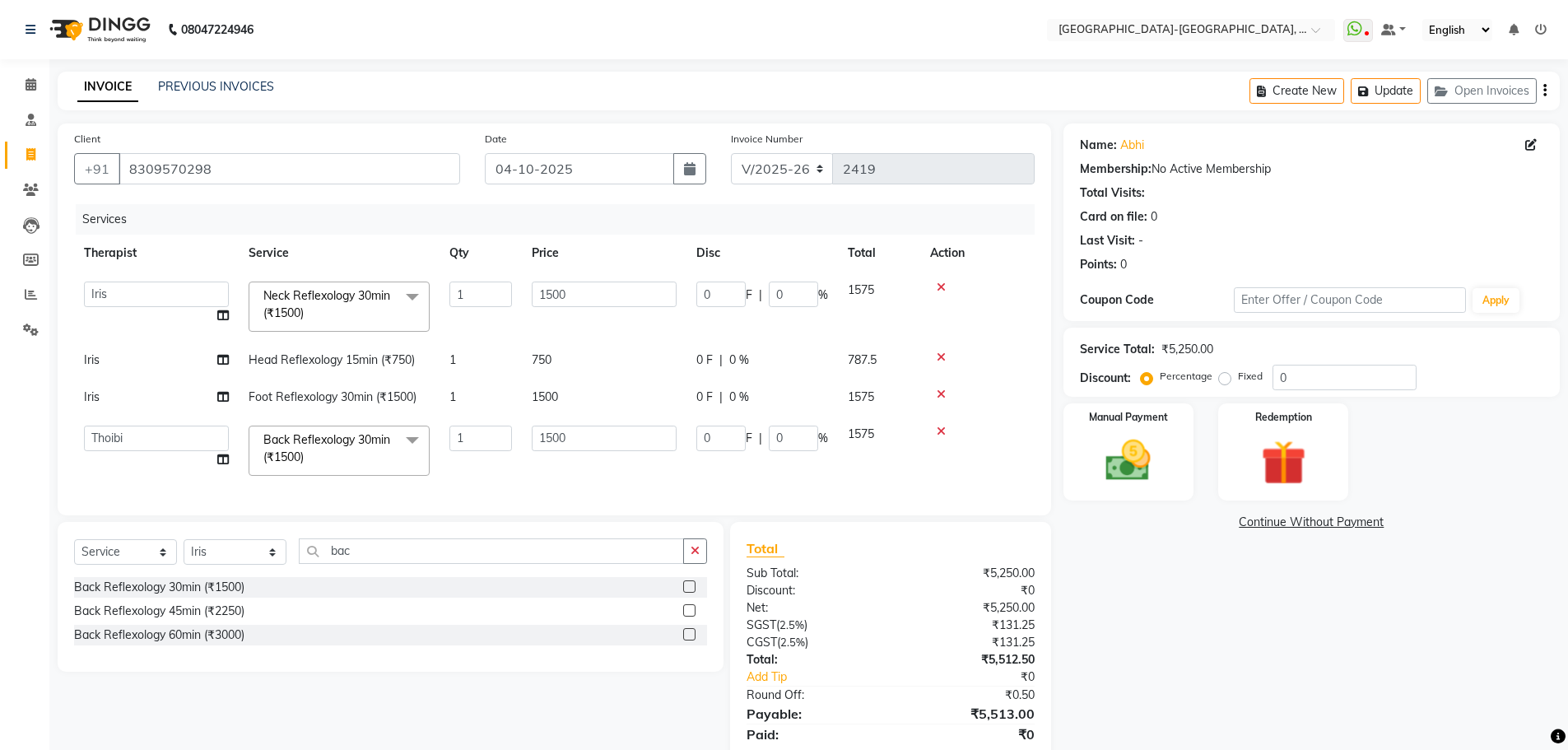
select select "49851"
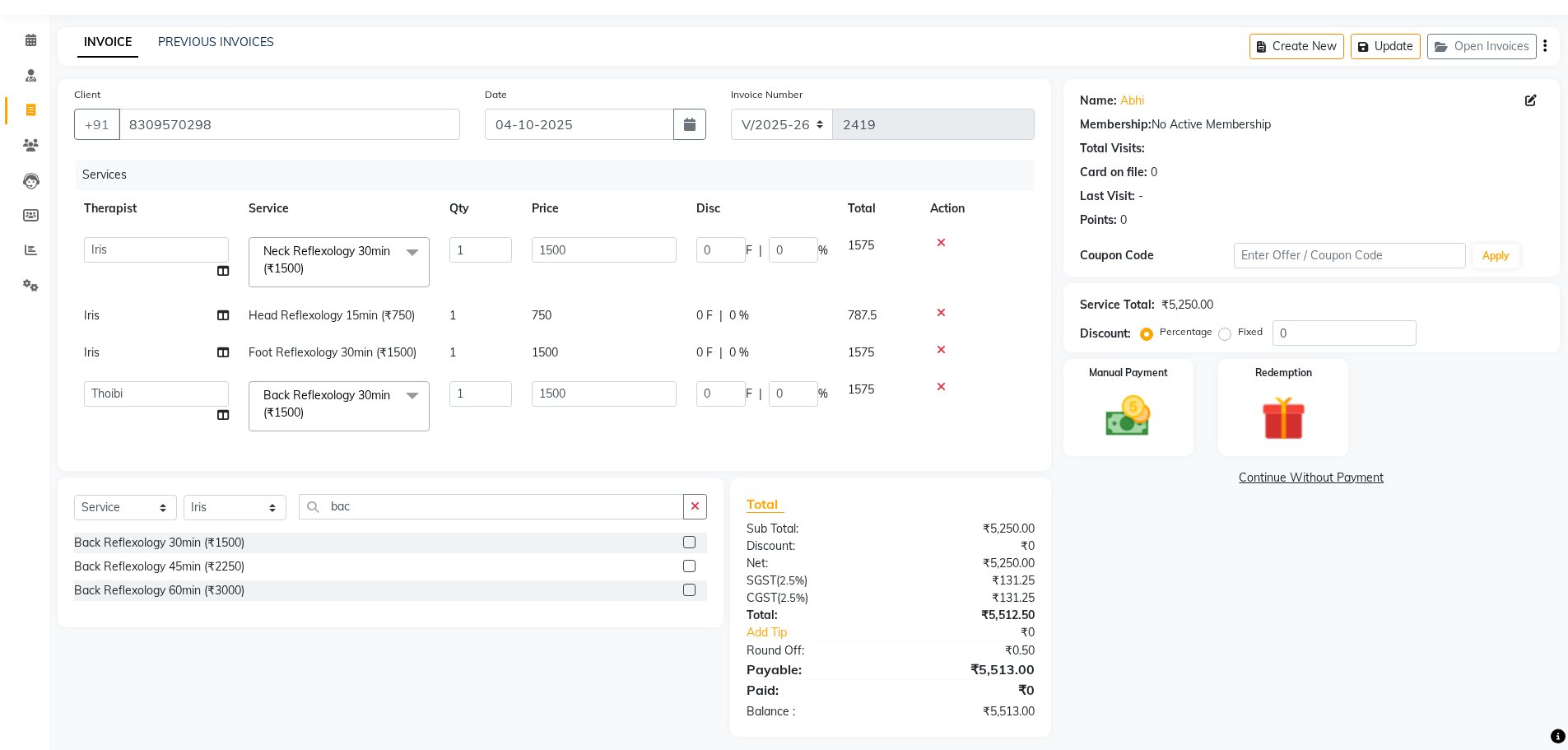
scroll to position [68, 0]
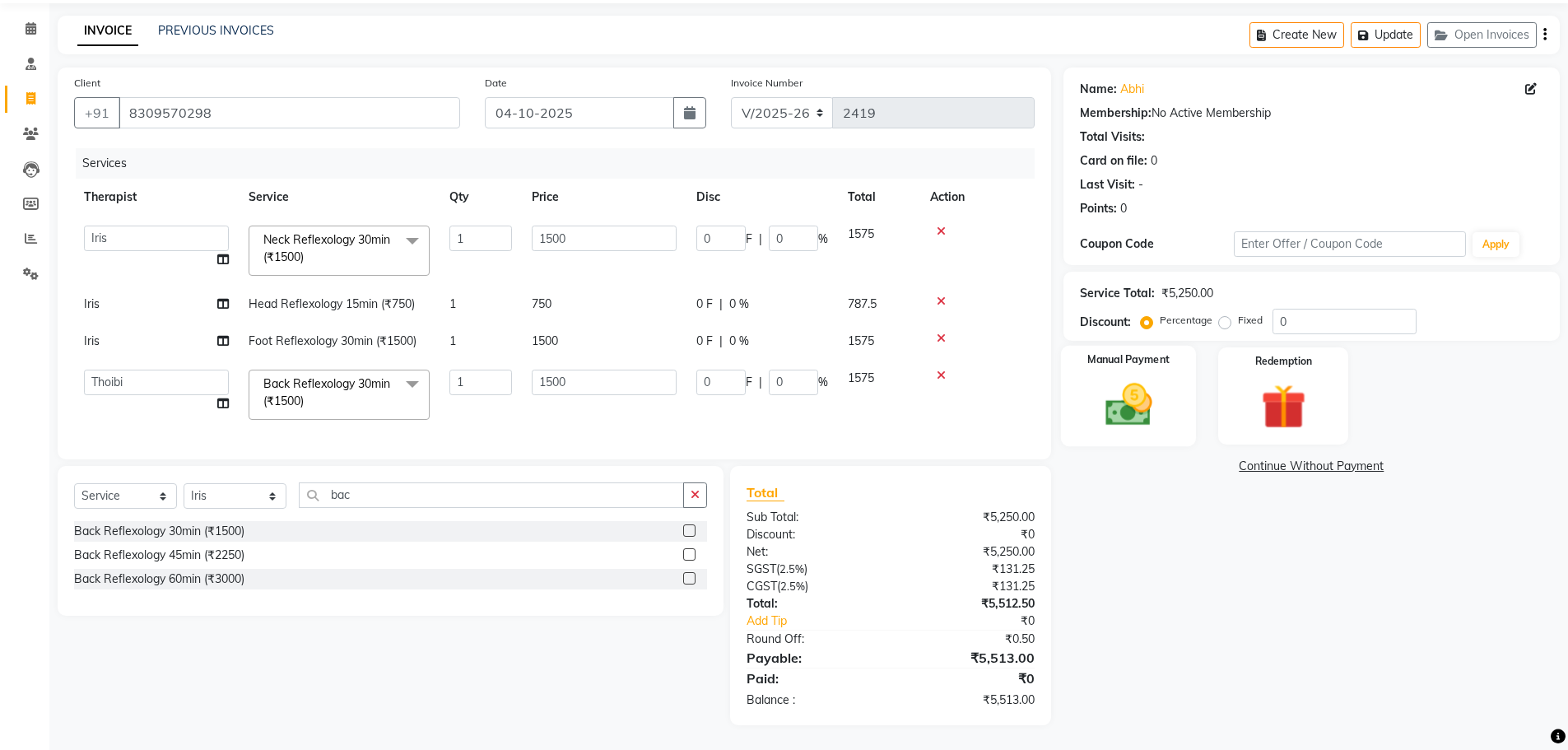
drag, startPoint x: 1140, startPoint y: 388, endPoint x: 1144, endPoint y: 402, distance: 14.6
click at [1142, 388] on img at bounding box center [1129, 404] width 76 height 53
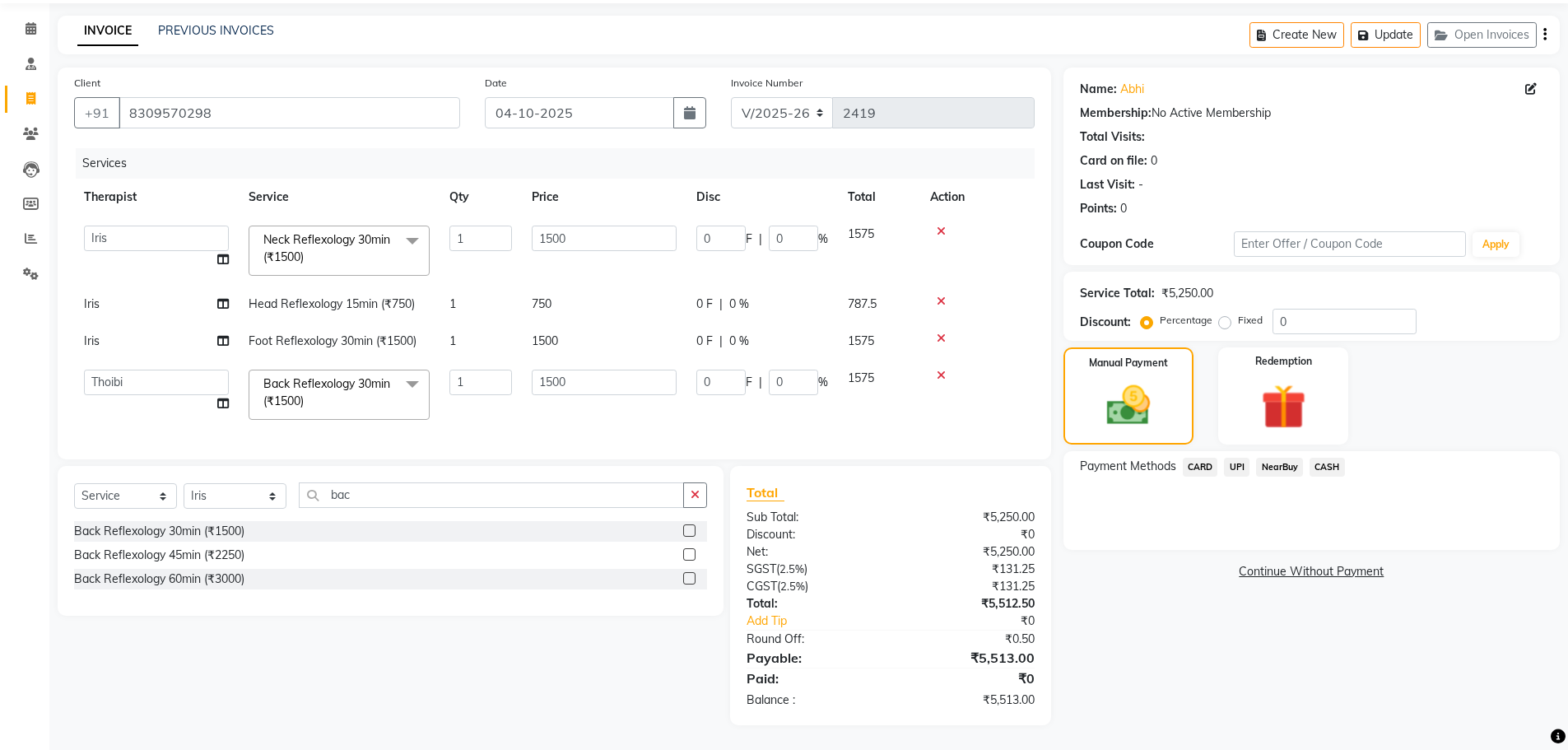
click at [1196, 458] on span "CARD" at bounding box center [1200, 467] width 35 height 19
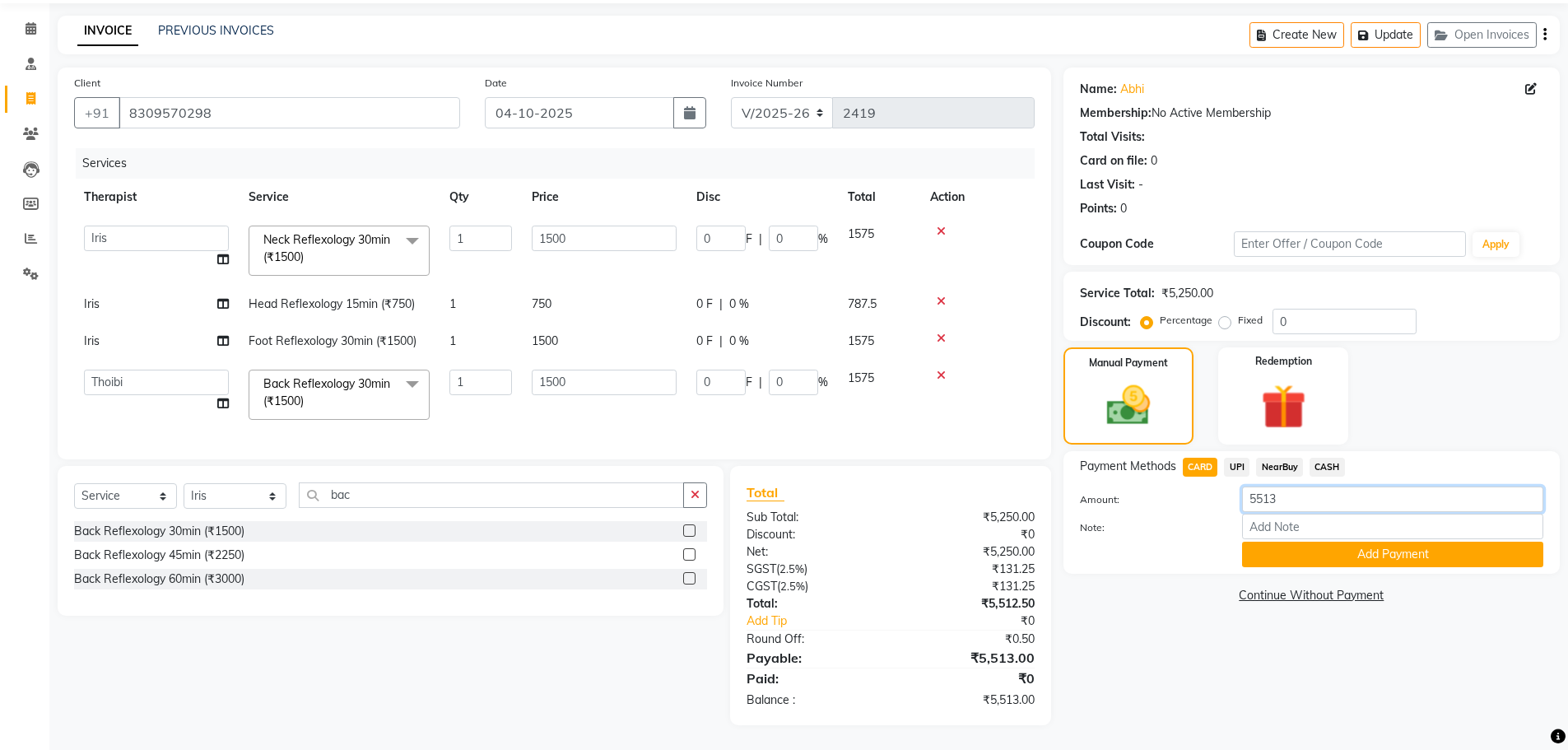
drag, startPoint x: 1269, startPoint y: 492, endPoint x: 1180, endPoint y: 526, distance: 95.3
click at [1188, 510] on div "Amount: 5513 Note: Add Payment" at bounding box center [1312, 527] width 464 height 81
type input "1575"
click at [1419, 545] on button "Add Payment" at bounding box center [1392, 554] width 301 height 25
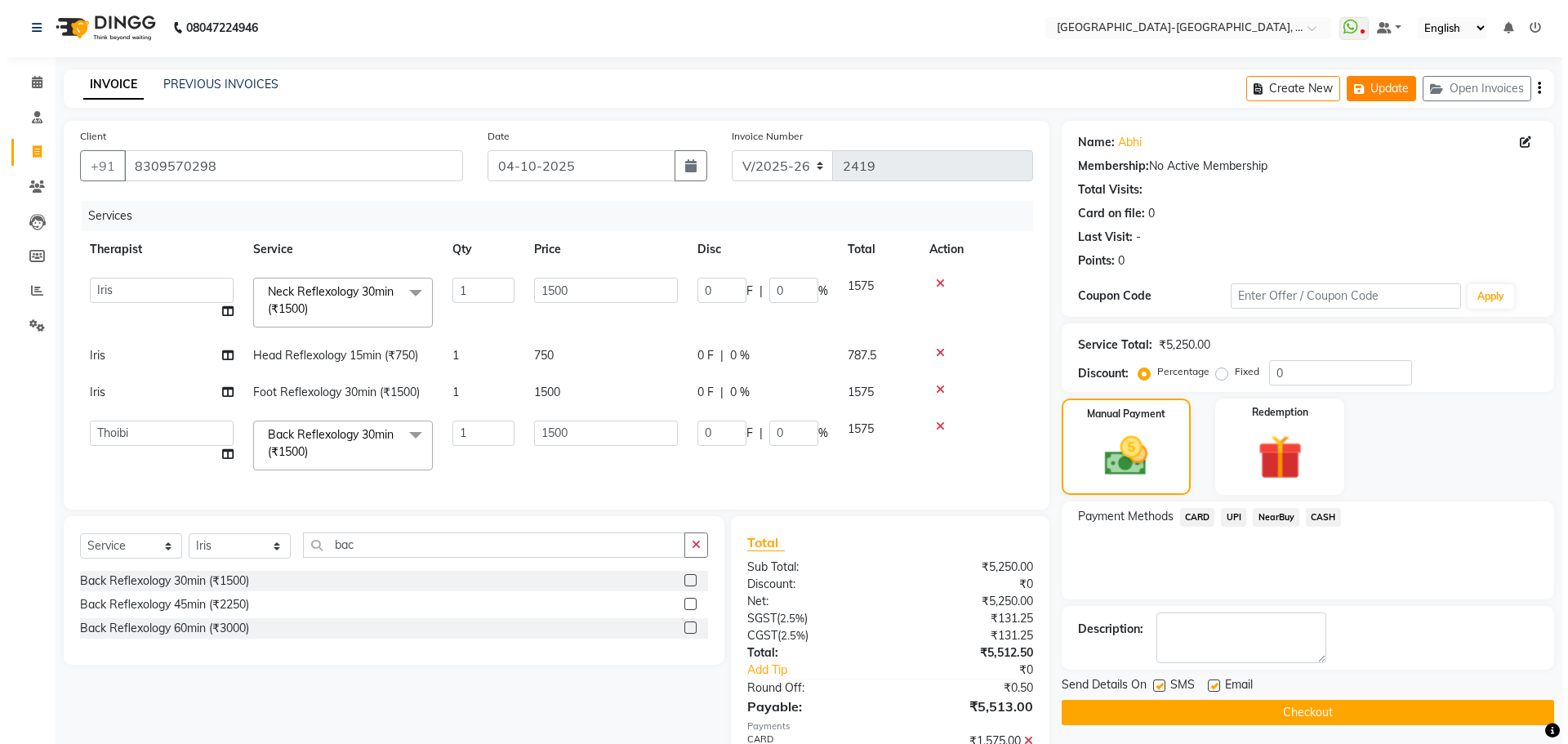
scroll to position [0, 0]
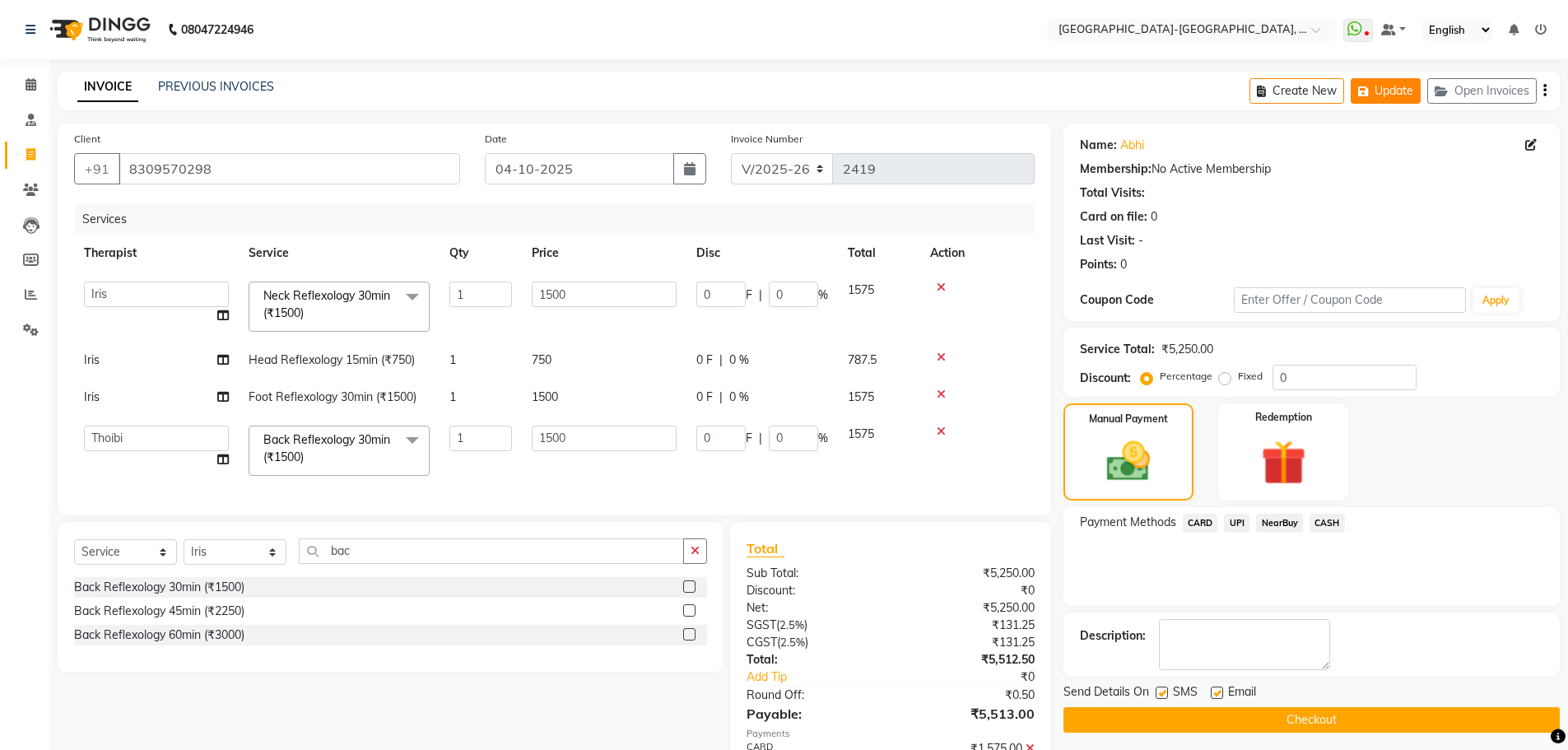
click at [1394, 88] on button "Update" at bounding box center [1385, 91] width 70 height 25
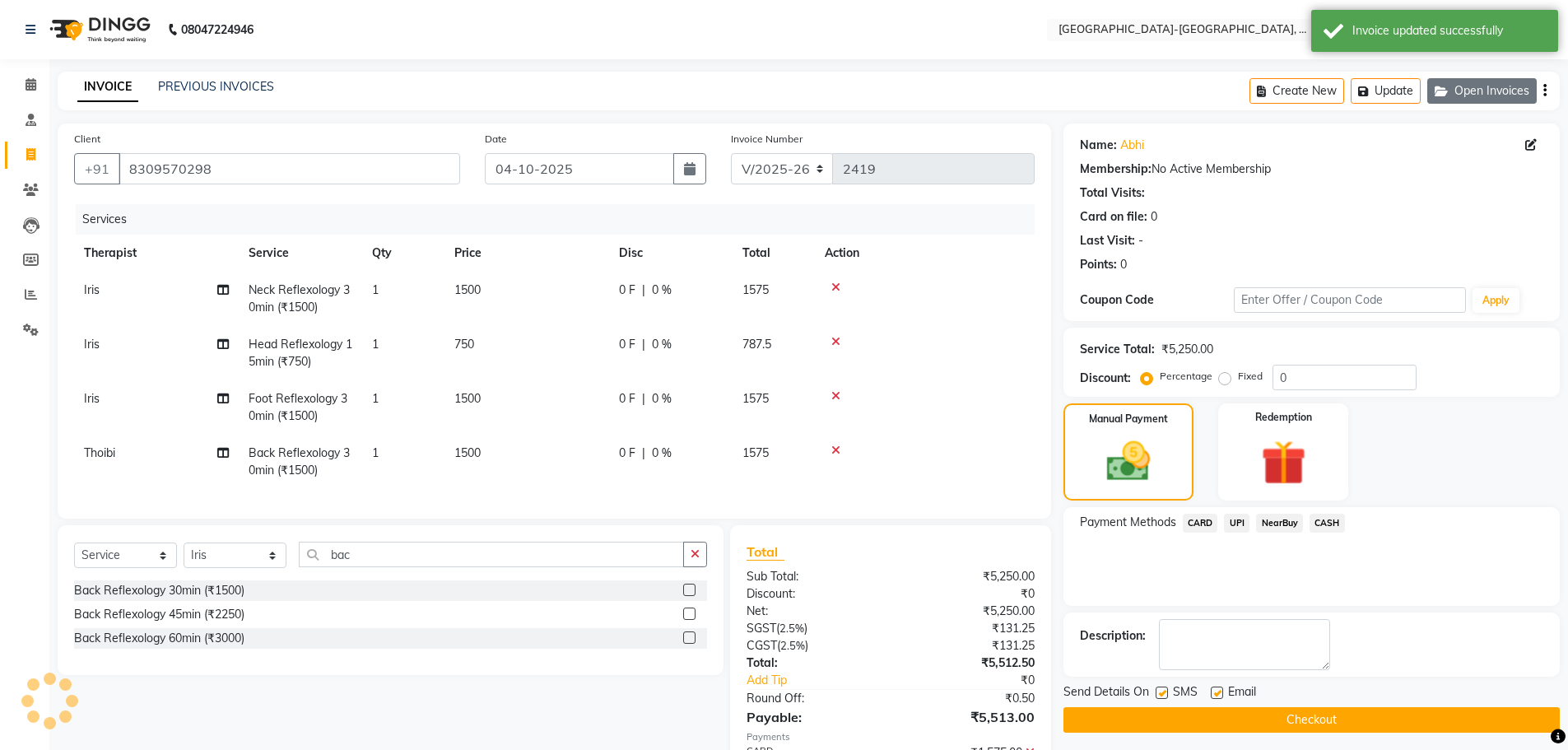
click at [1477, 93] on button "Open Invoices" at bounding box center [1482, 91] width 110 height 25
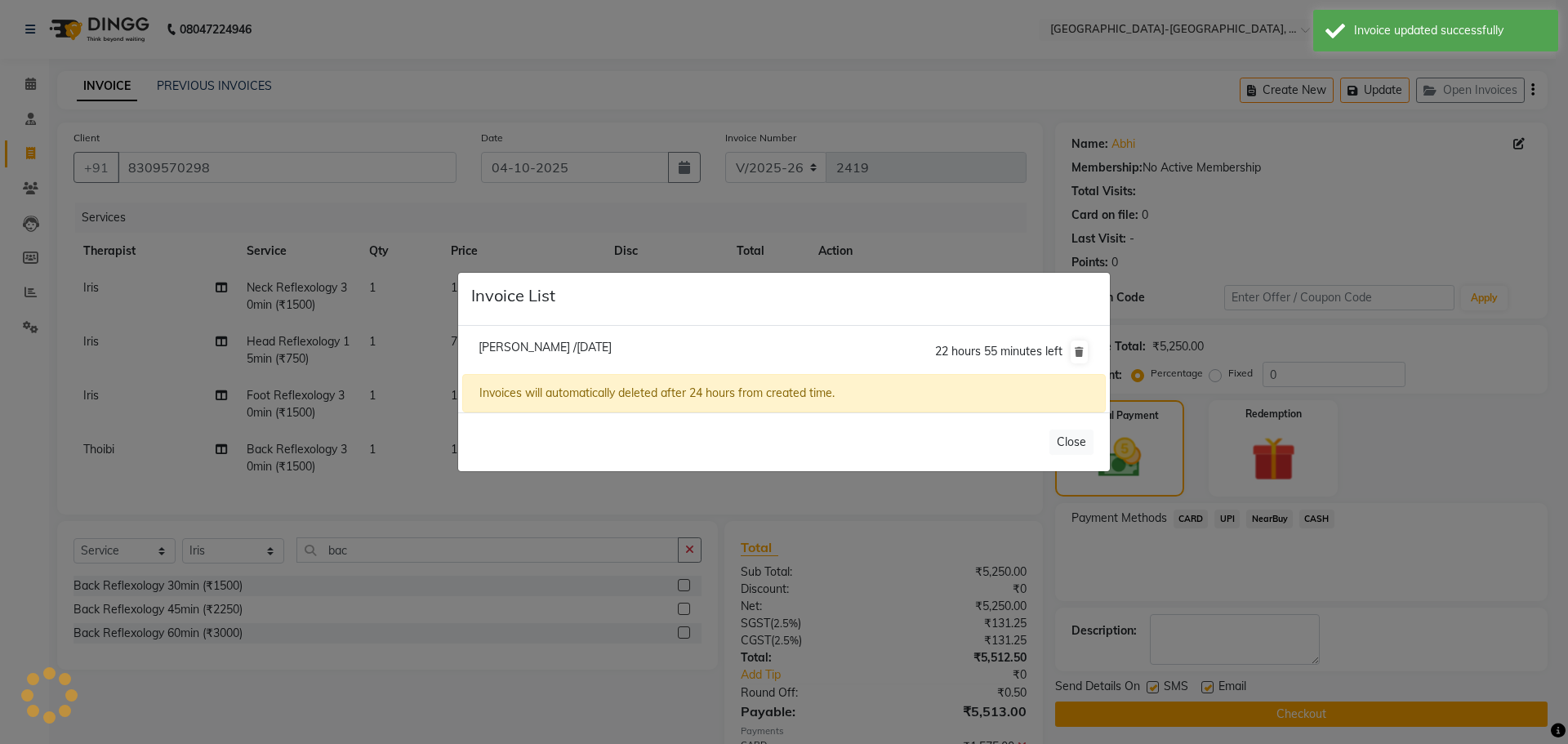
click at [857, 225] on ngb-modal-window "Invoice List Charles /04 October 2025 22 hours 55 minutes left Invoices will au…" at bounding box center [784, 372] width 1568 height 744
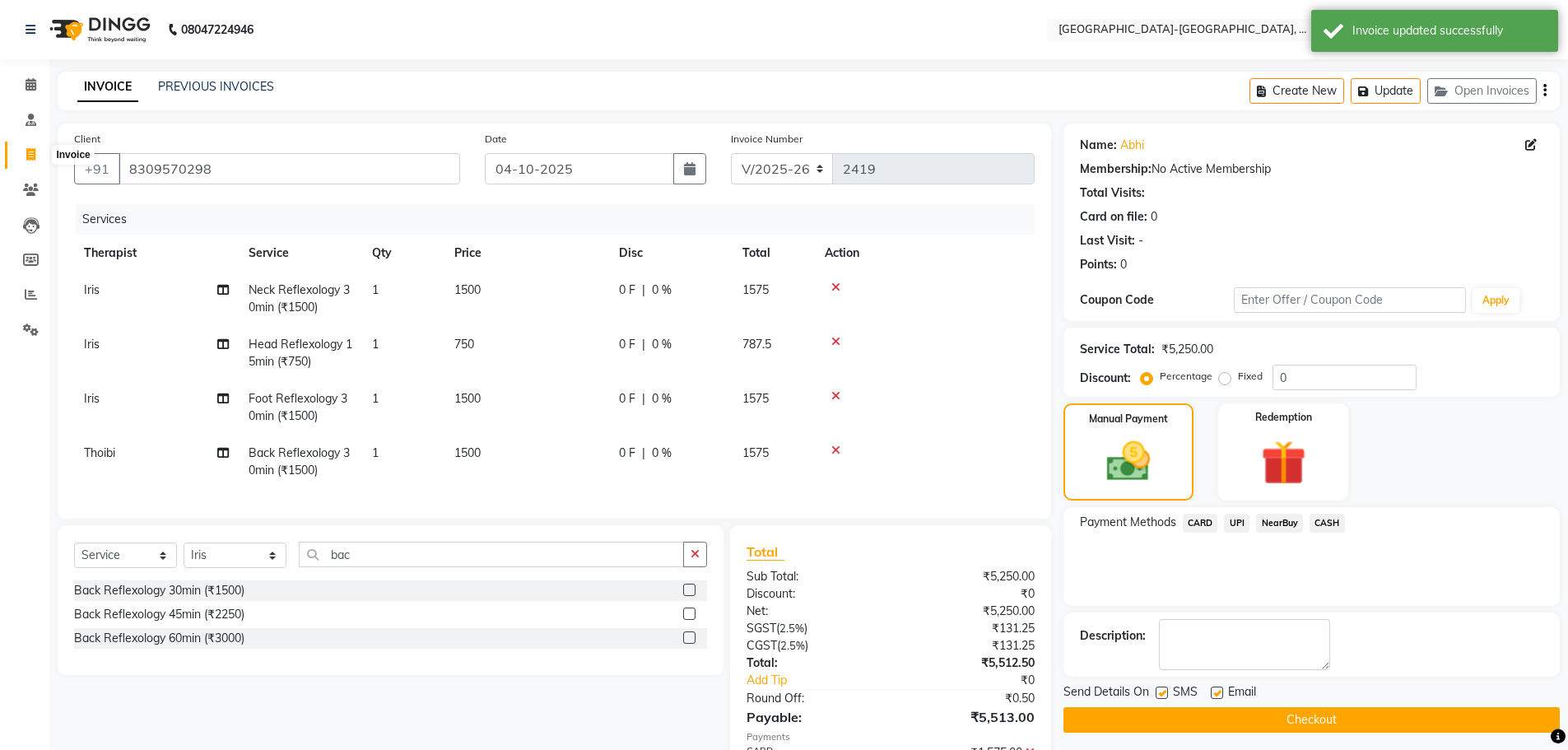
click at [33, 158] on icon at bounding box center [30, 154] width 9 height 13
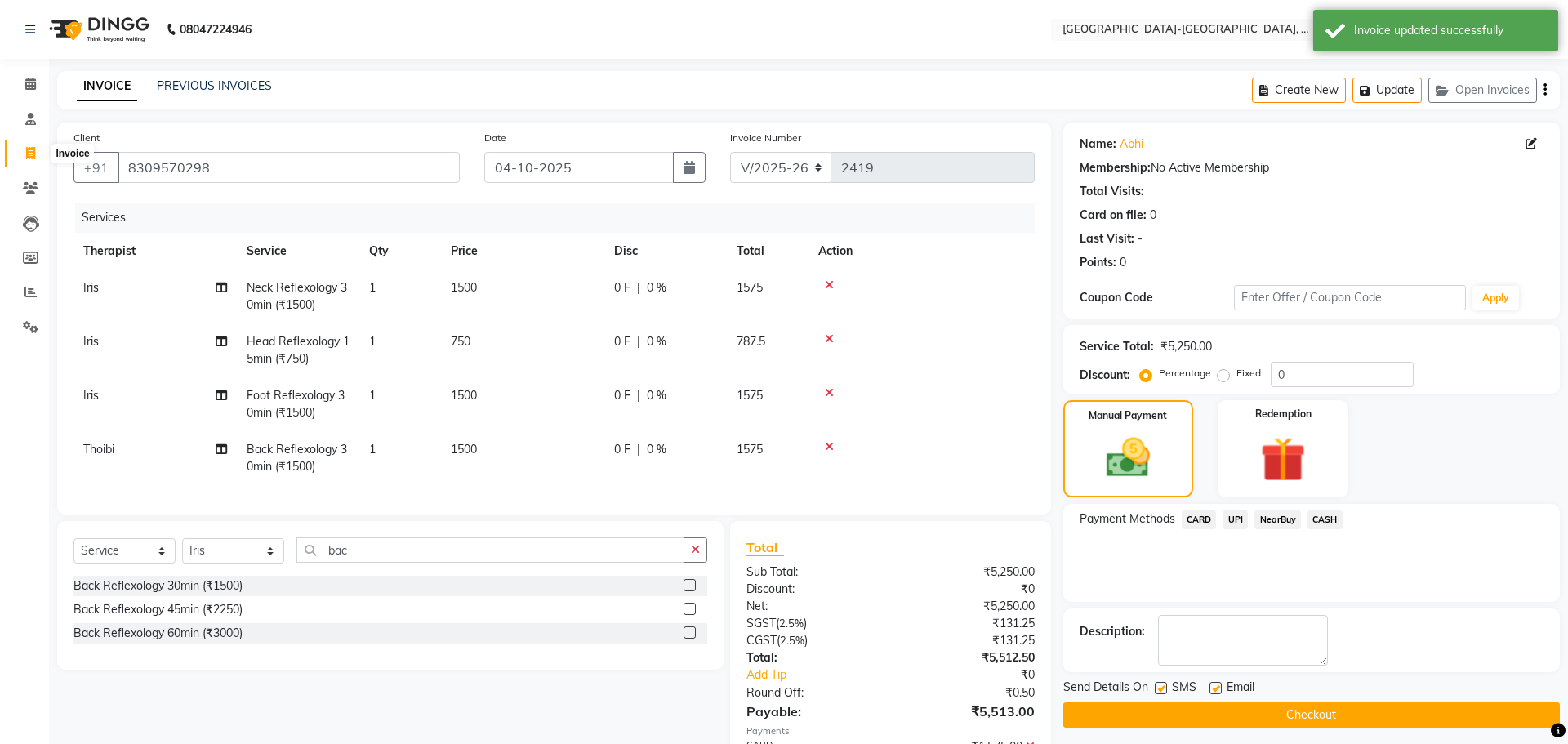
select select "5851"
select select "service"
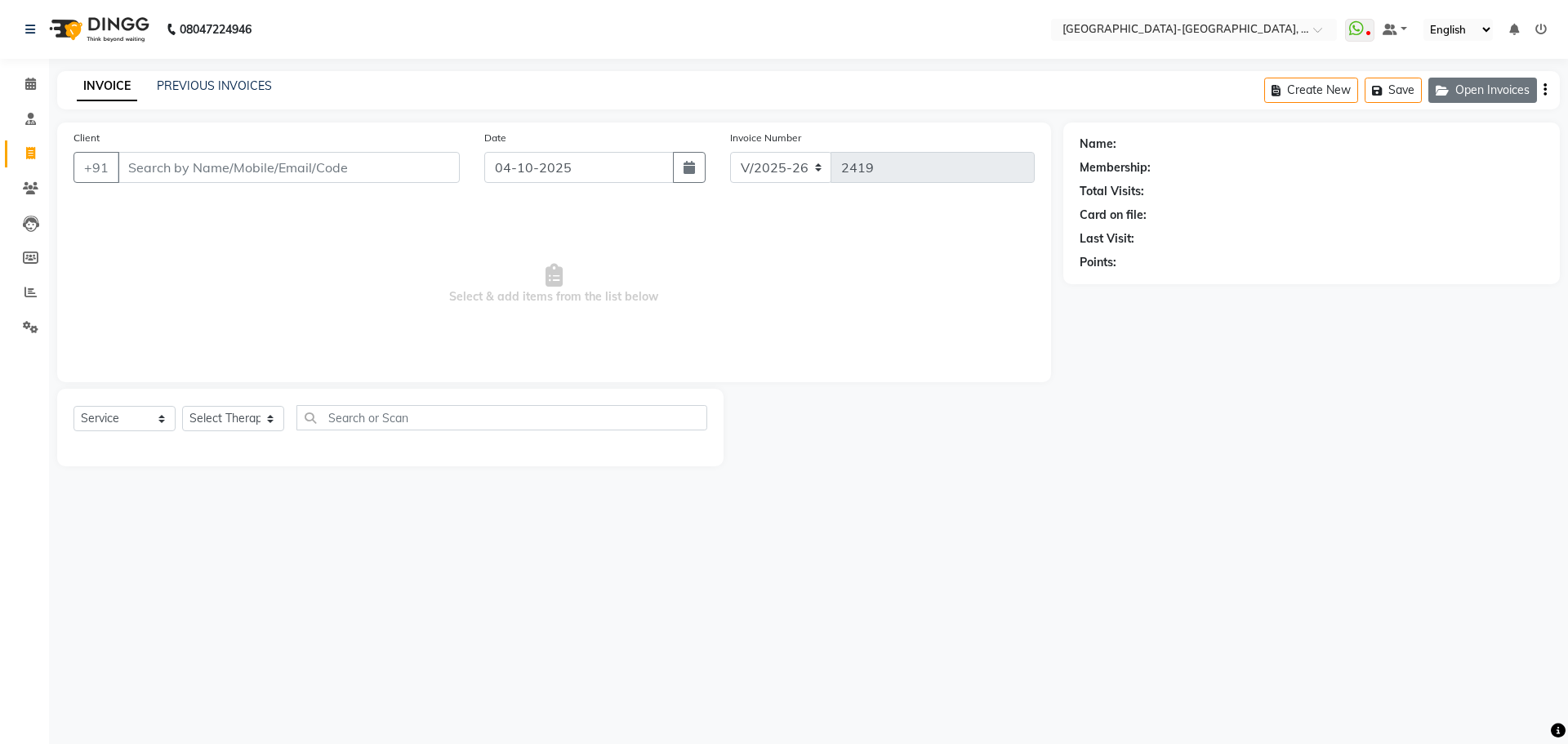
click at [1440, 102] on button "Open Invoices" at bounding box center [1483, 90] width 109 height 25
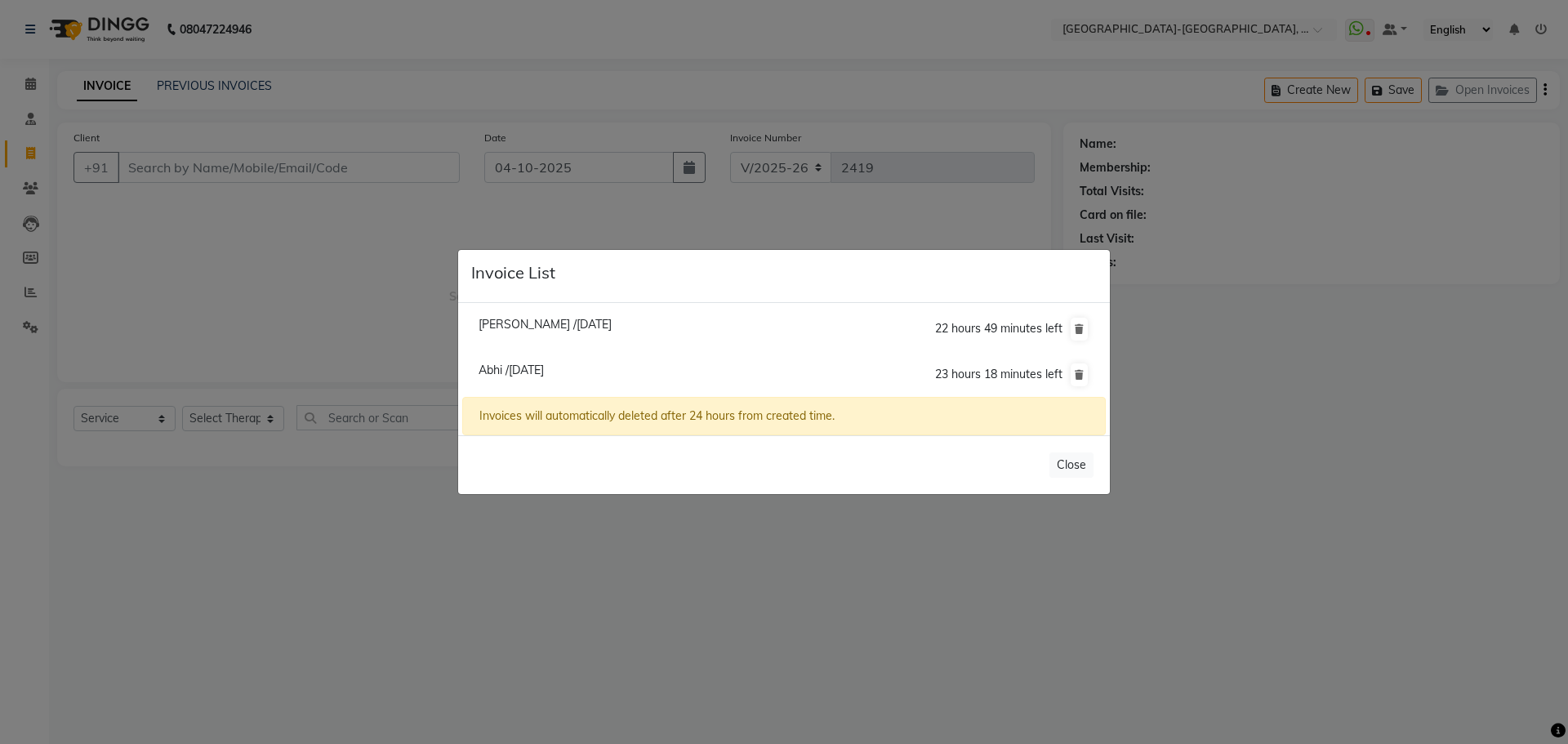
click at [543, 320] on span "Charles /04 October 2025" at bounding box center [544, 324] width 133 height 15
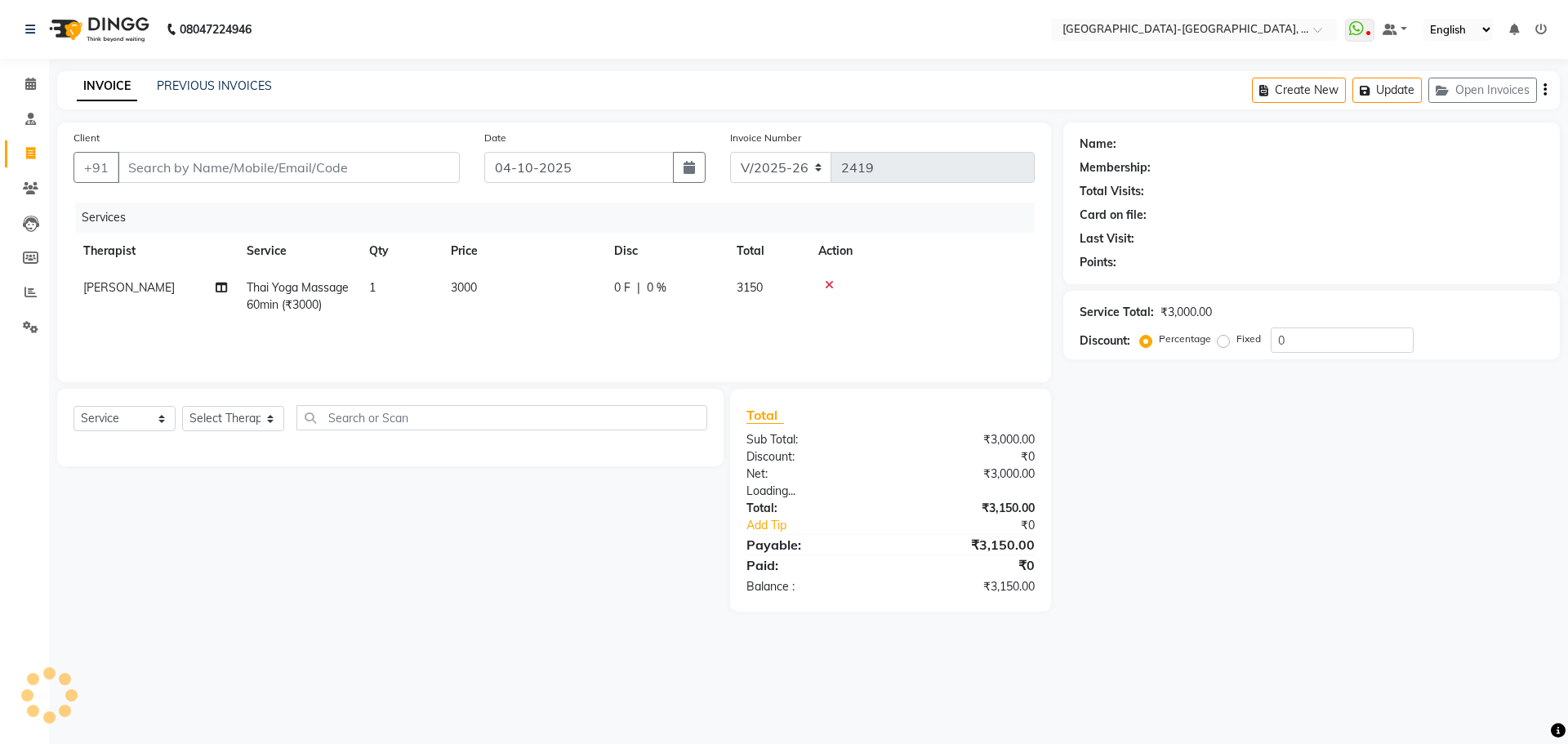
type input "7075992429"
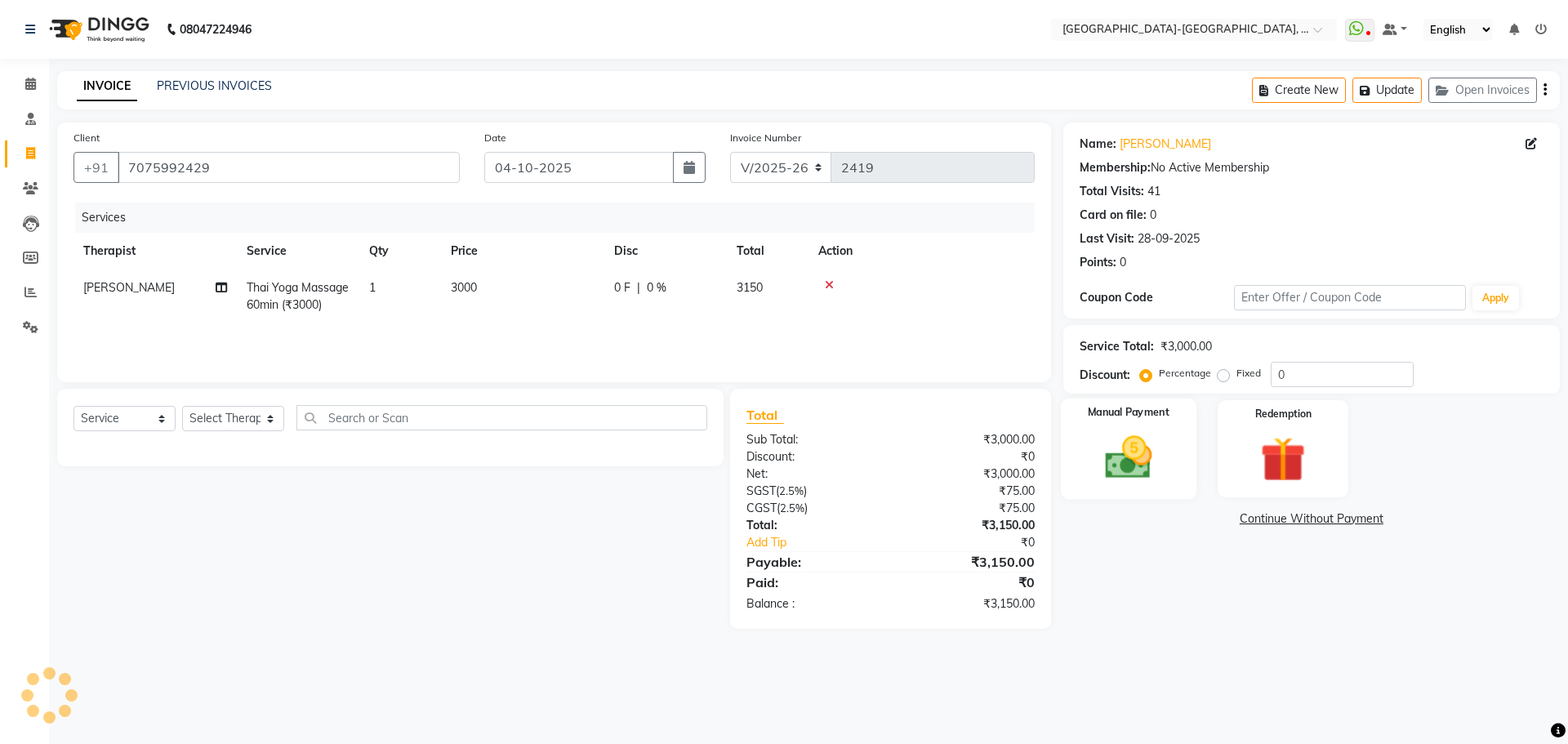
click at [1126, 448] on img at bounding box center [1128, 457] width 76 height 54
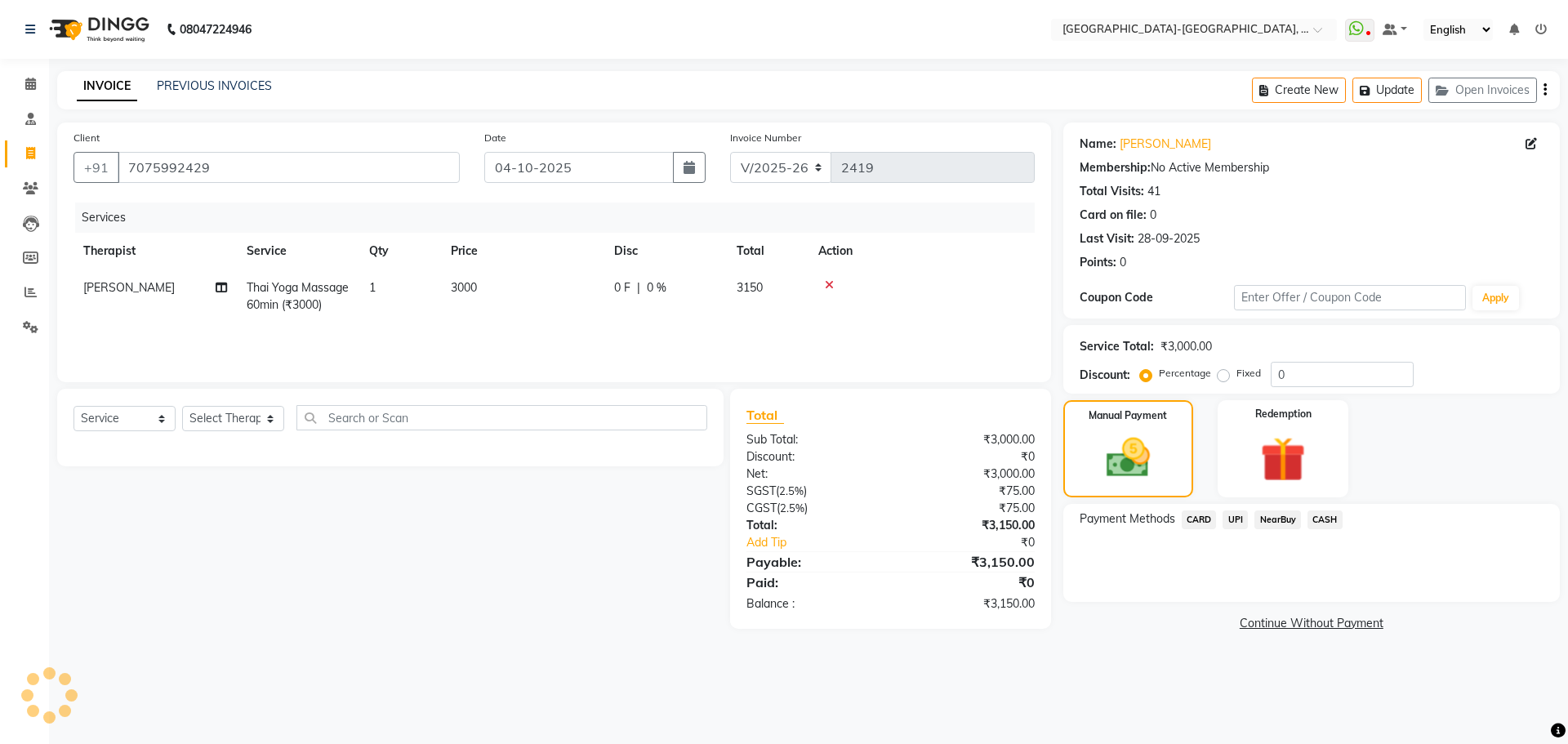
click at [1230, 517] on span "UPI" at bounding box center [1235, 519] width 25 height 18
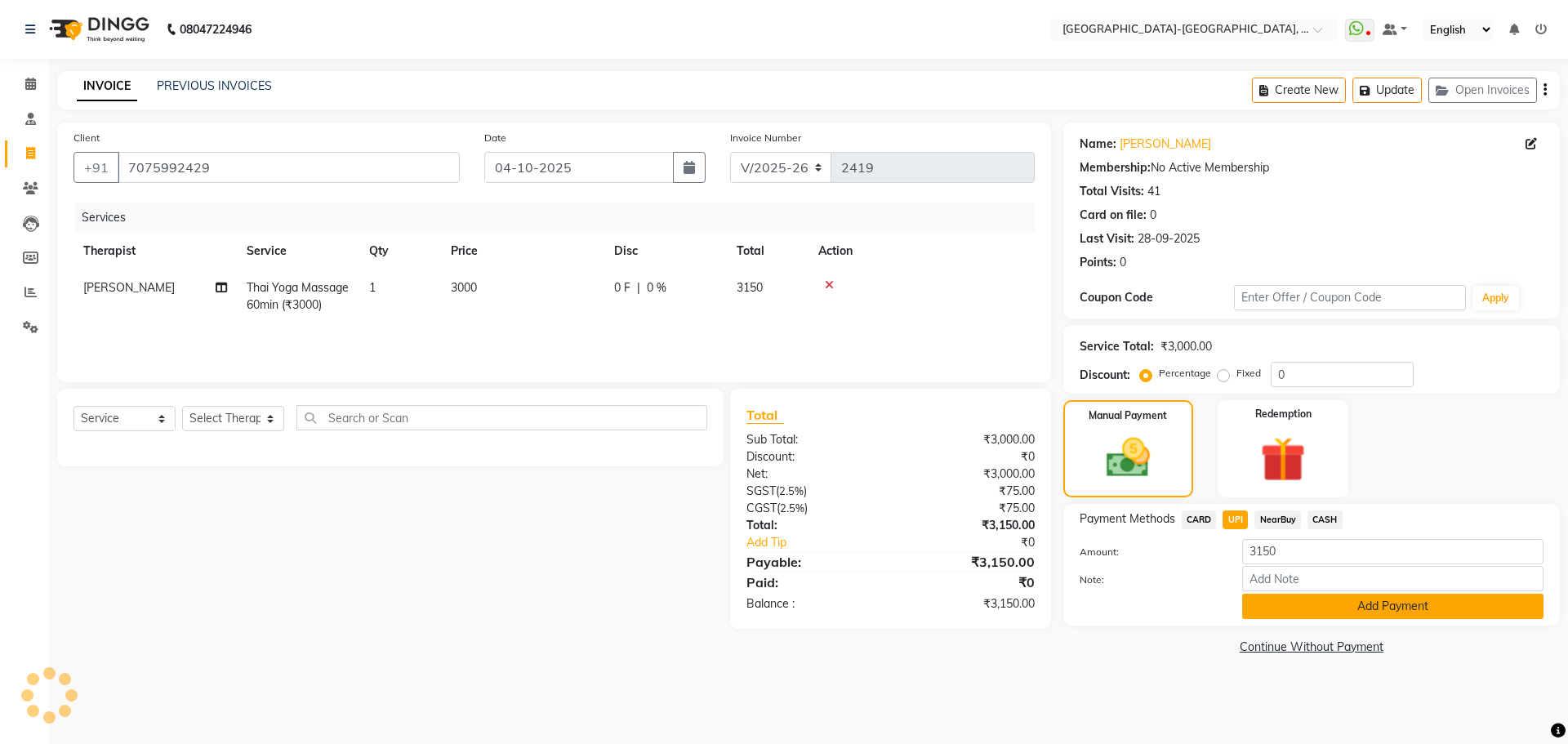
click at [1321, 597] on button "Add Payment" at bounding box center [1392, 606] width 301 height 25
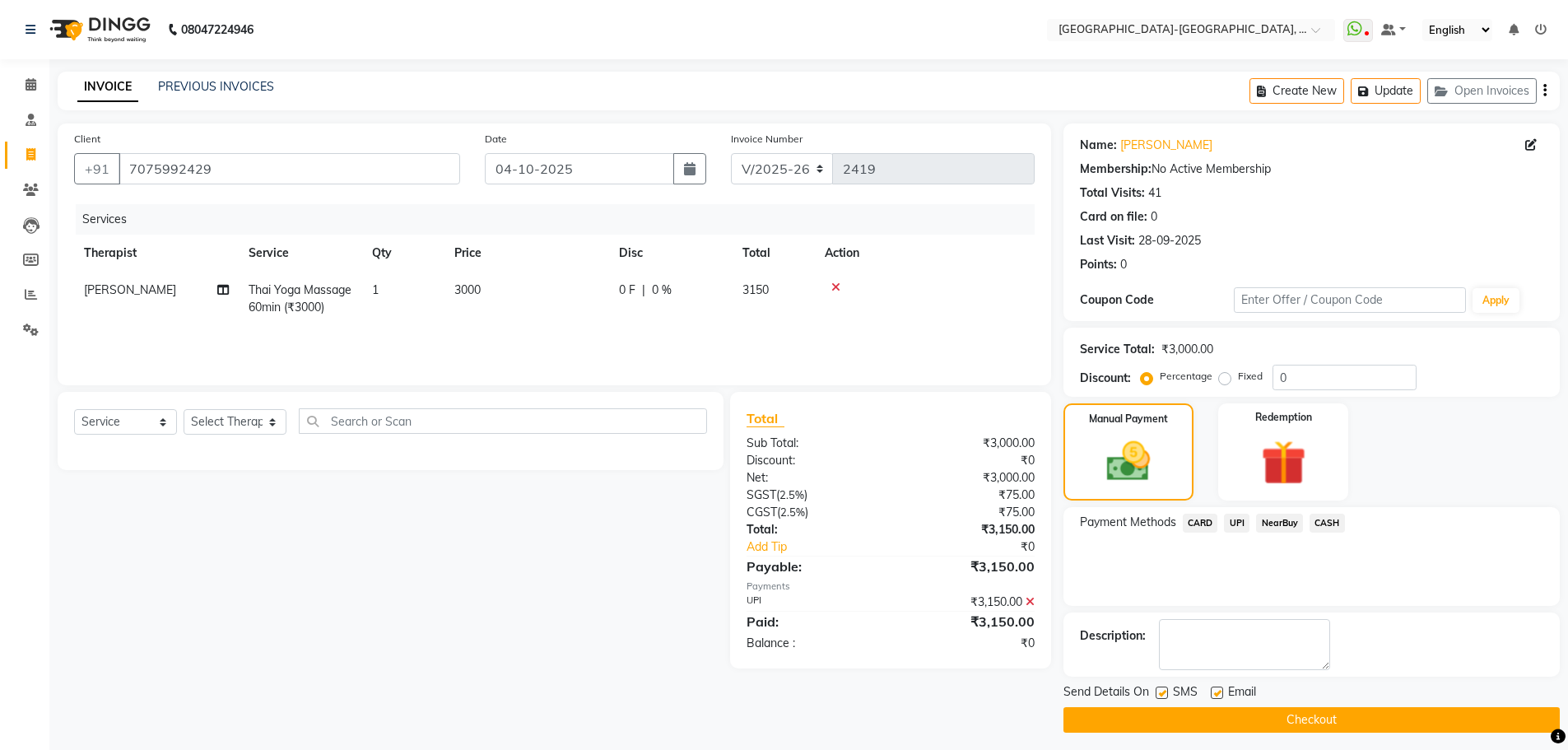
click at [1198, 715] on button "Checkout" at bounding box center [1312, 720] width 497 height 25
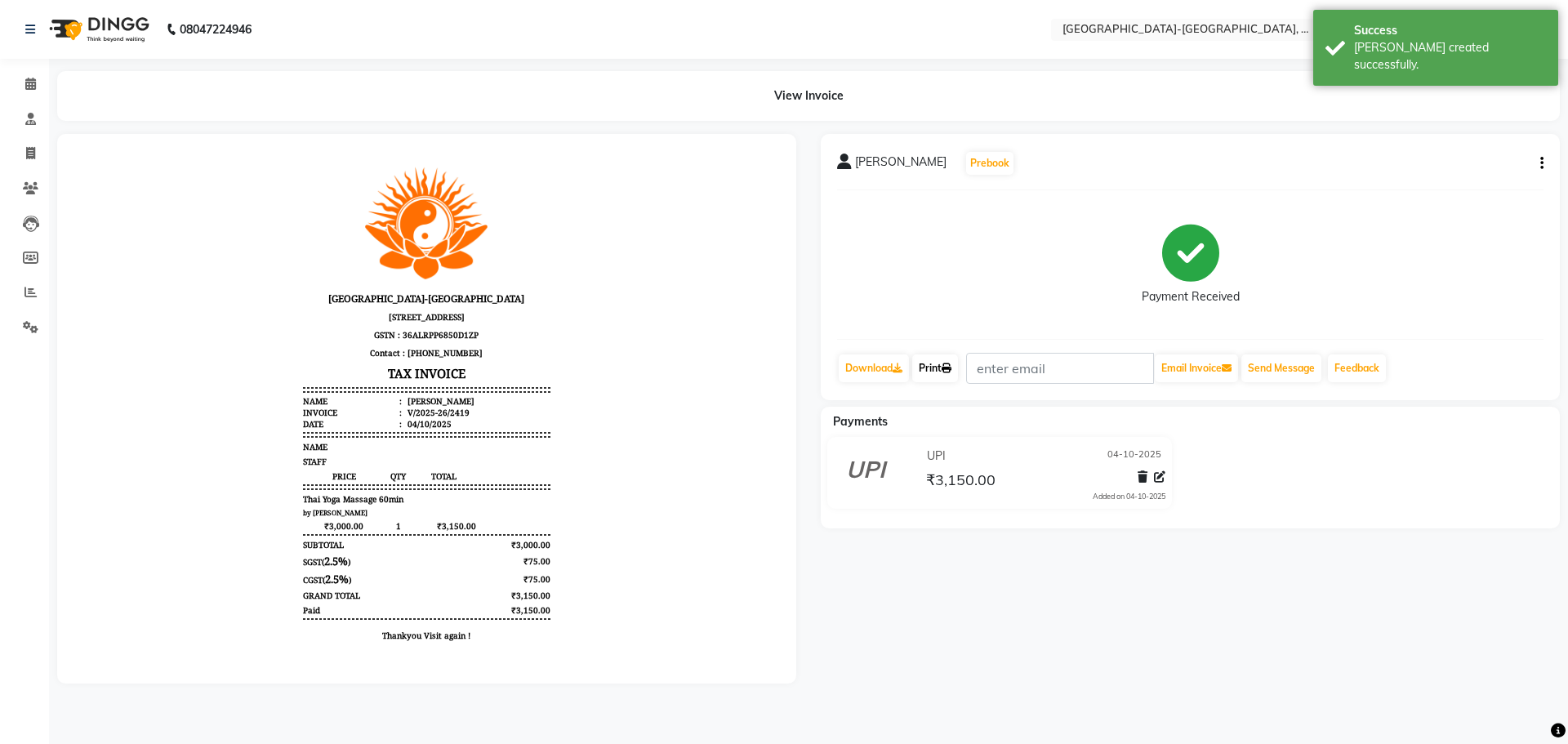
click at [944, 375] on link "Print" at bounding box center [935, 368] width 46 height 28
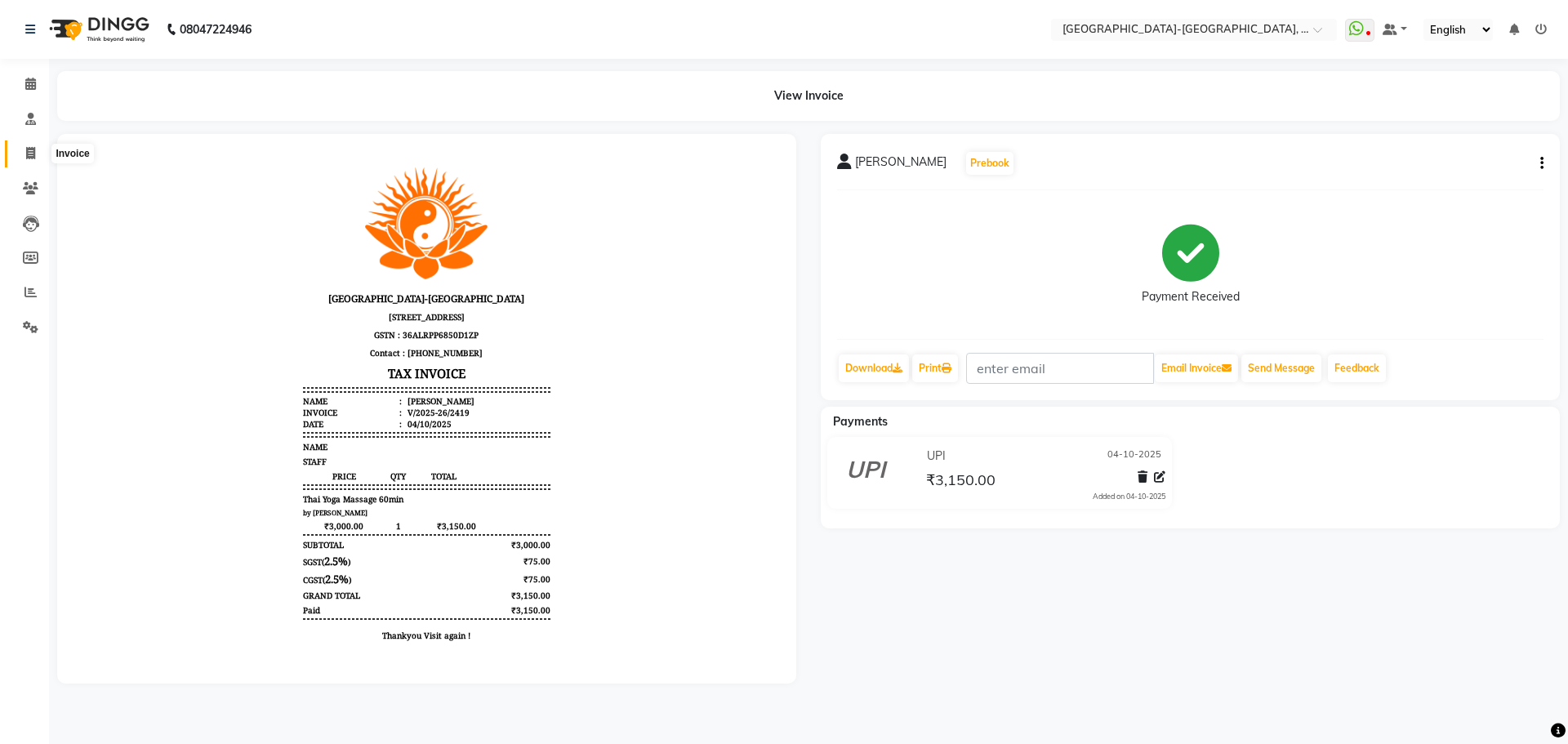
click at [23, 157] on span at bounding box center [31, 154] width 28 height 18
select select "5851"
select select "service"
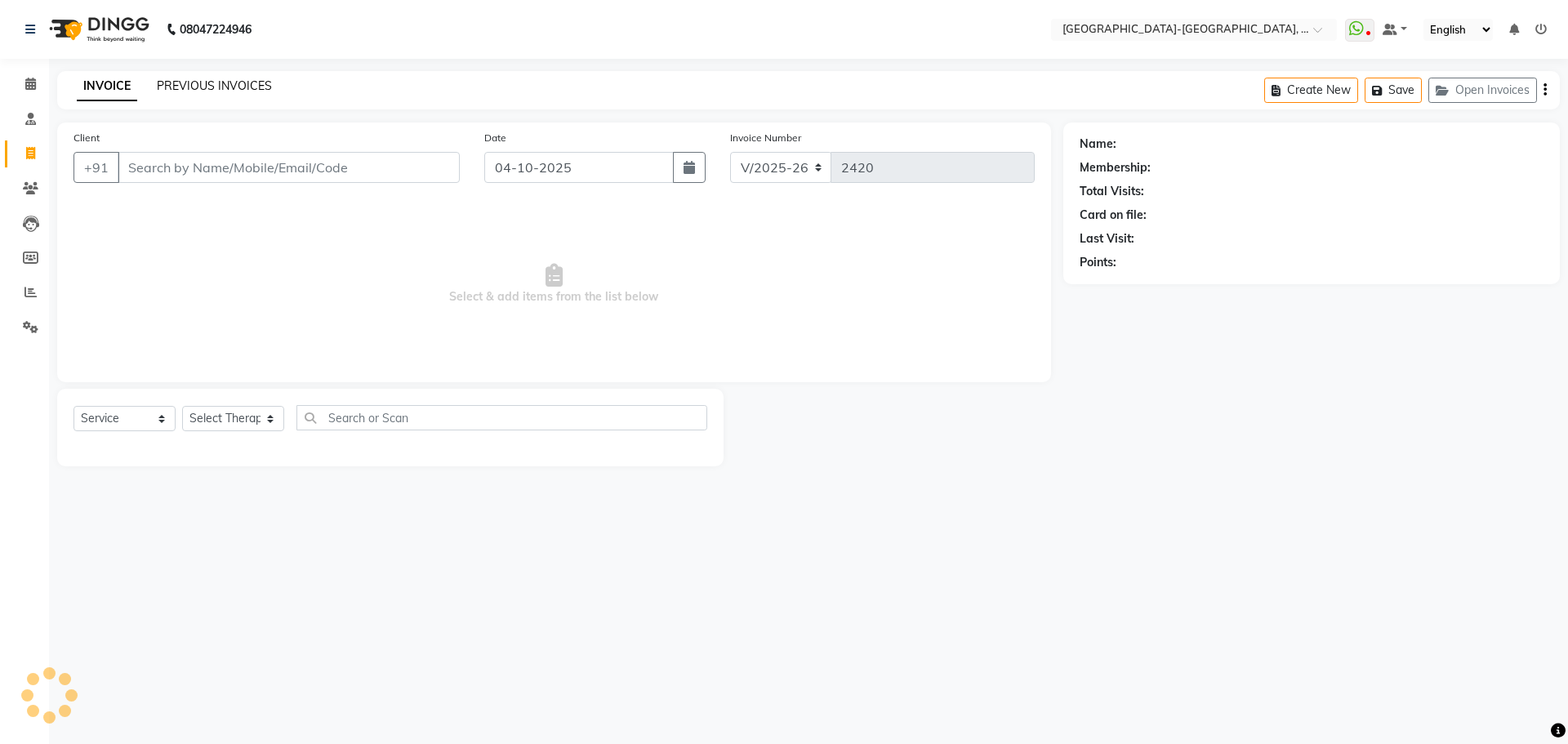
click at [222, 89] on link "PREVIOUS INVOICES" at bounding box center [214, 86] width 115 height 15
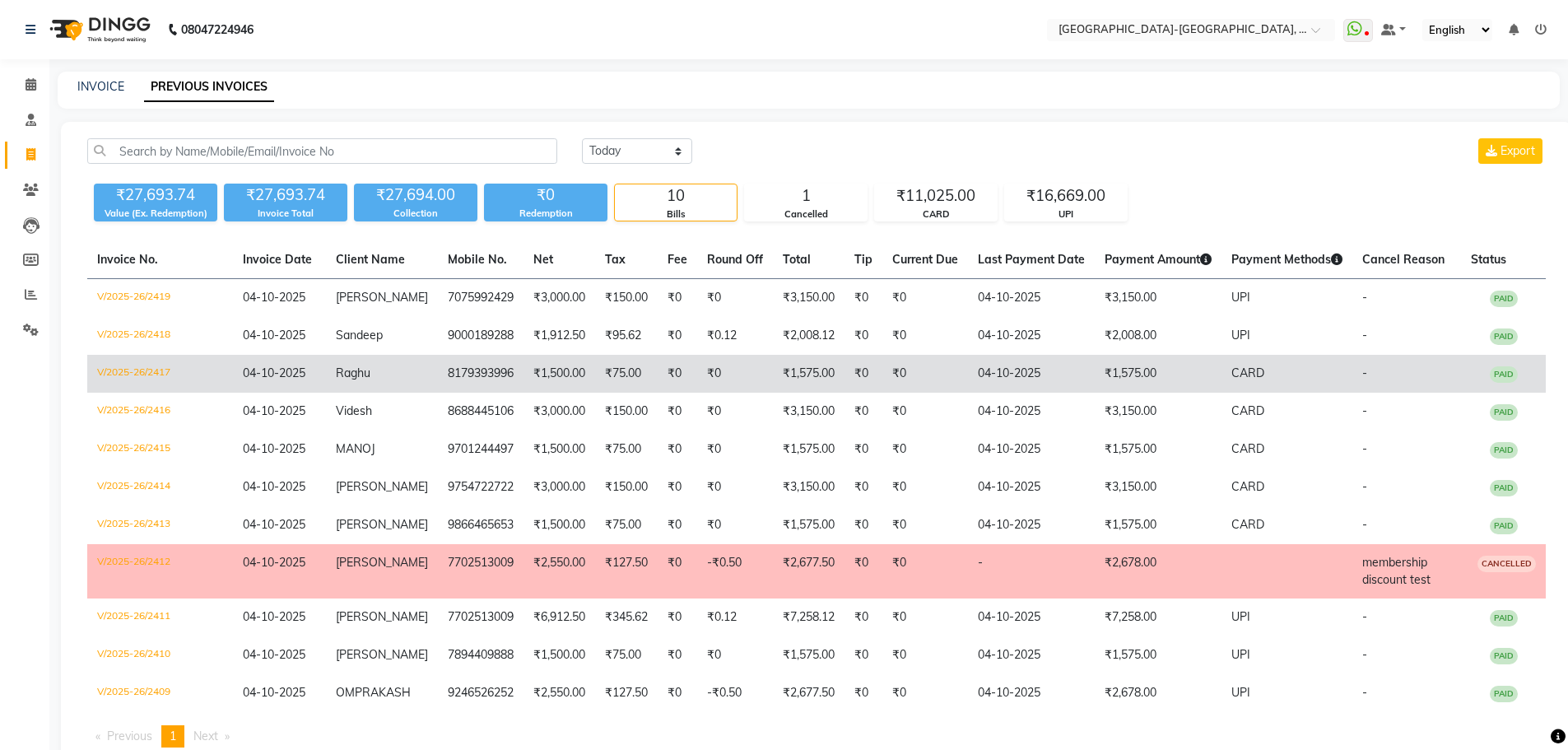
click at [359, 373] on span "Raghu" at bounding box center [352, 373] width 35 height 15
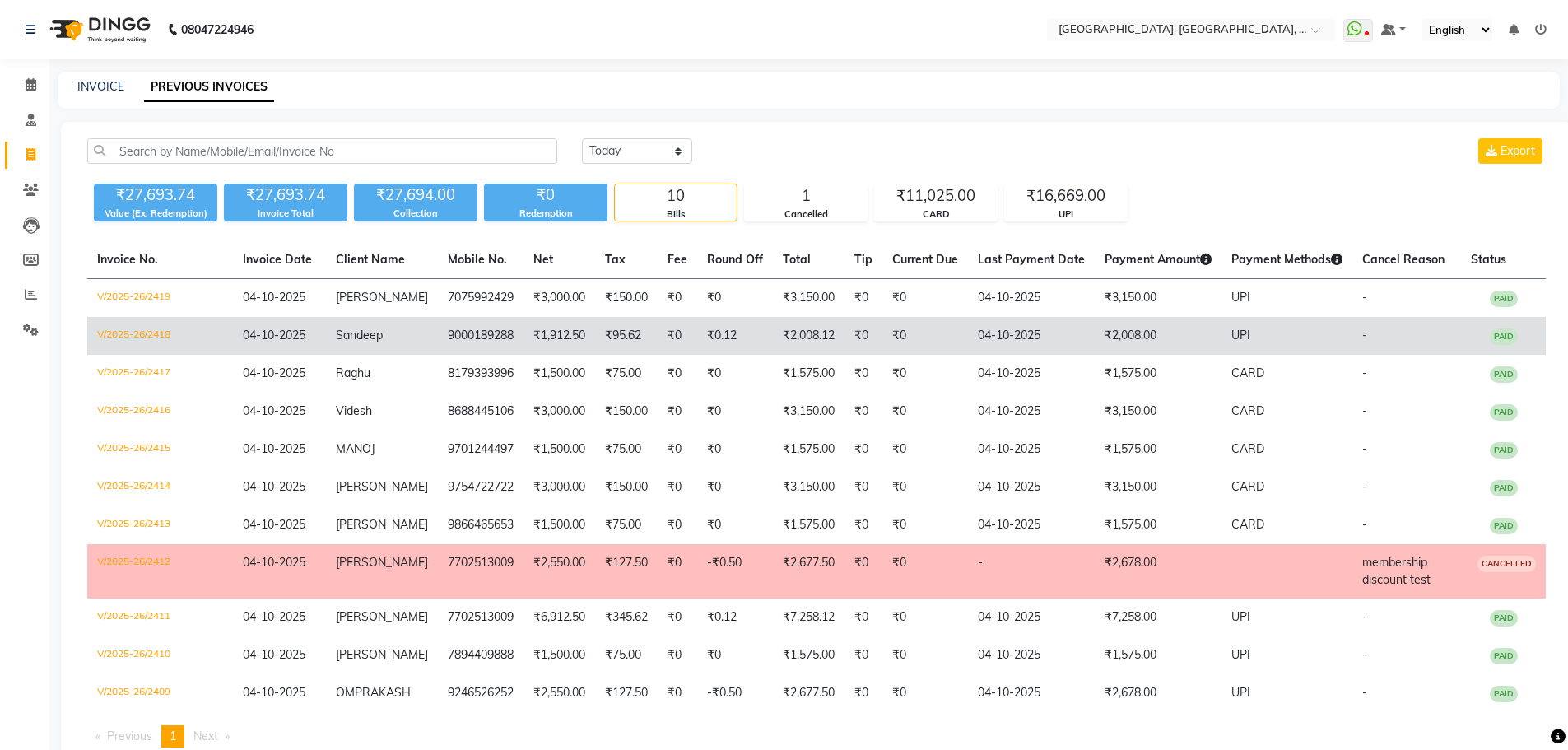
click at [373, 336] on span "Sandeep" at bounding box center [359, 335] width 47 height 15
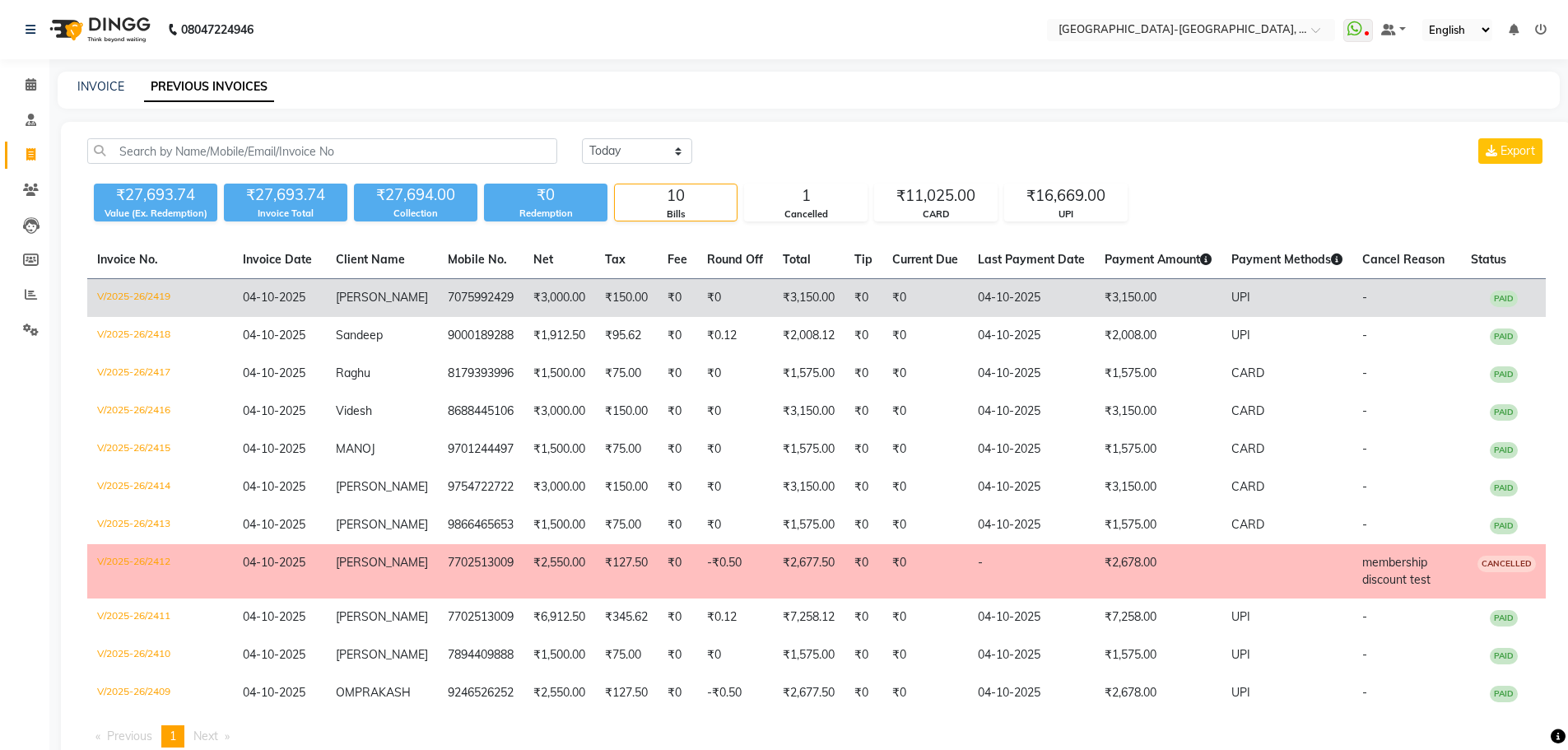
click at [379, 296] on span "[PERSON_NAME]" at bounding box center [381, 297] width 92 height 15
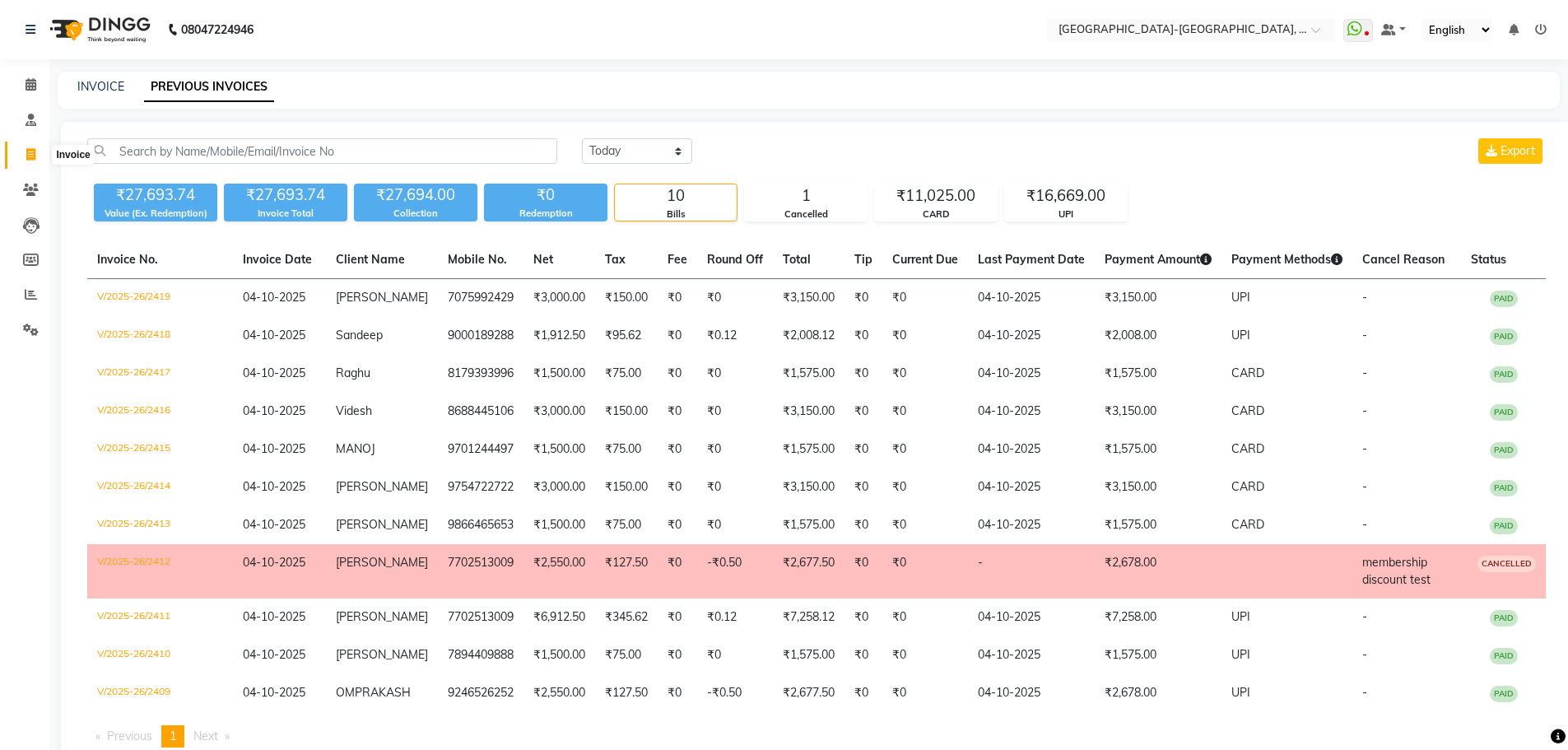
click at [34, 157] on icon at bounding box center [30, 154] width 9 height 13
select select "5851"
select select "service"
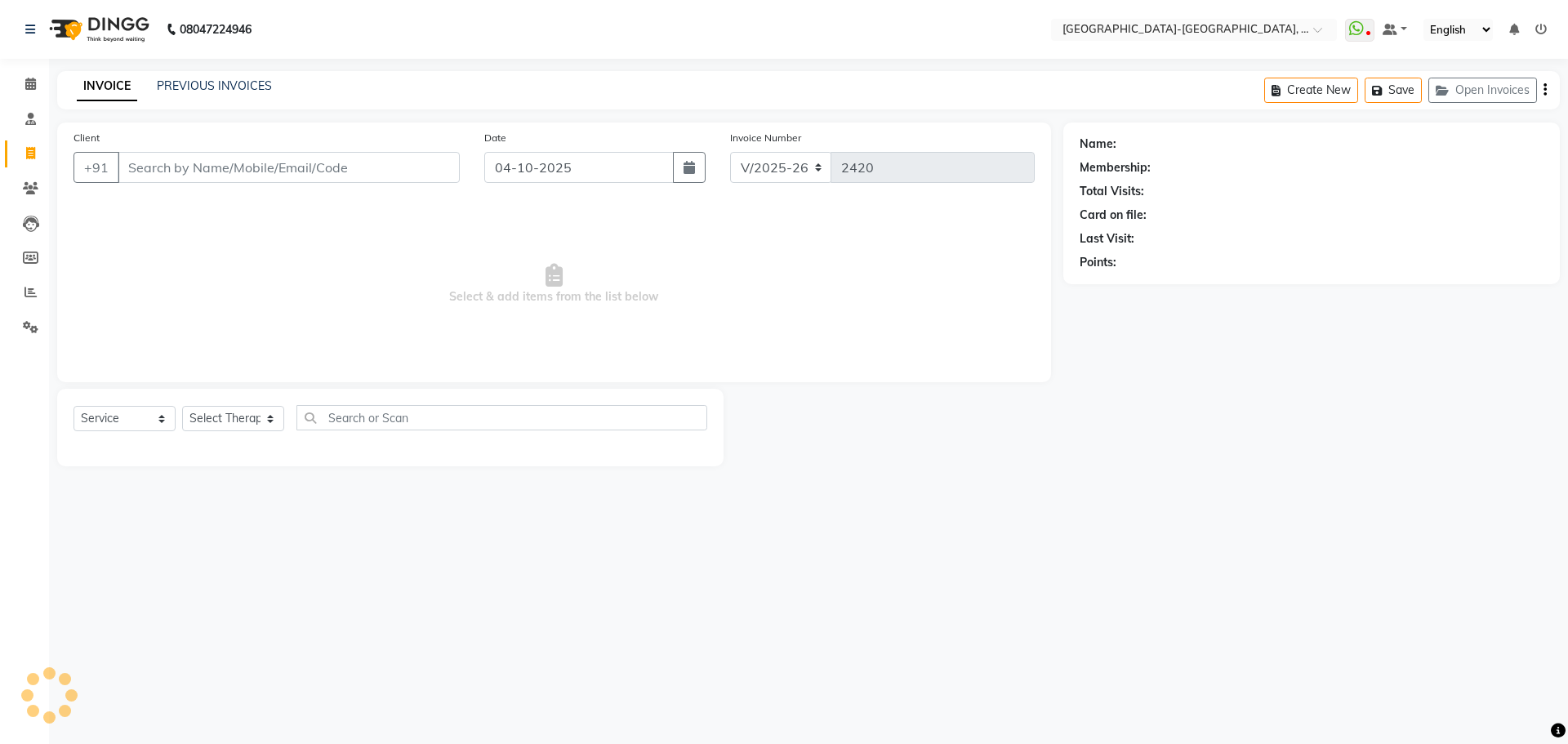
click at [214, 161] on input "Client" at bounding box center [289, 167] width 342 height 31
type input "9740420701"
click at [416, 175] on span "Add Client" at bounding box center [417, 167] width 64 height 17
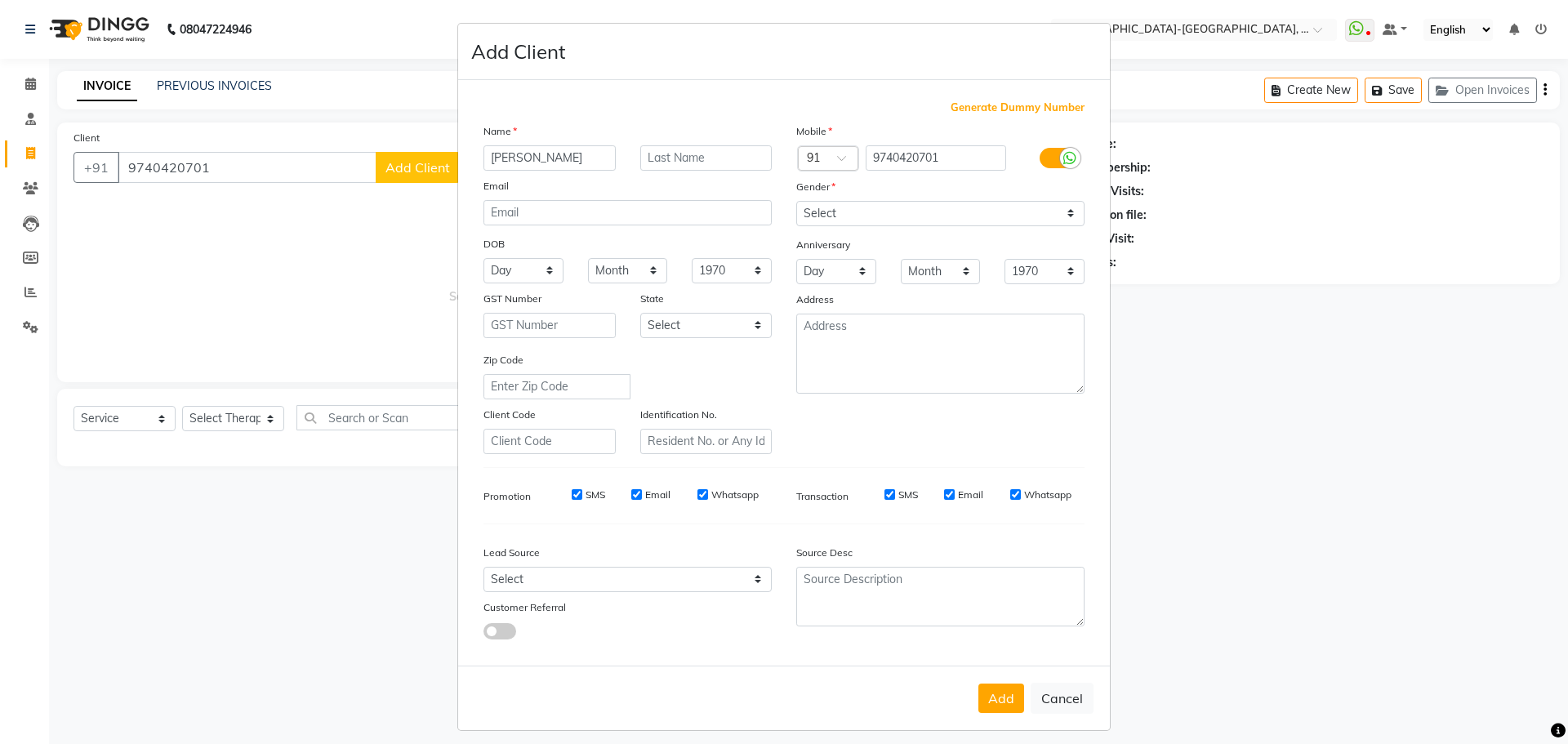
type input "[PERSON_NAME]"
click at [909, 212] on select "Select Male Female Other Prefer Not To Say" at bounding box center [940, 213] width 289 height 25
select select "male"
click at [796, 201] on select "Select Male Female Other Prefer Not To Say" at bounding box center [940, 213] width 289 height 25
drag, startPoint x: 988, startPoint y: 690, endPoint x: 978, endPoint y: 696, distance: 11.7
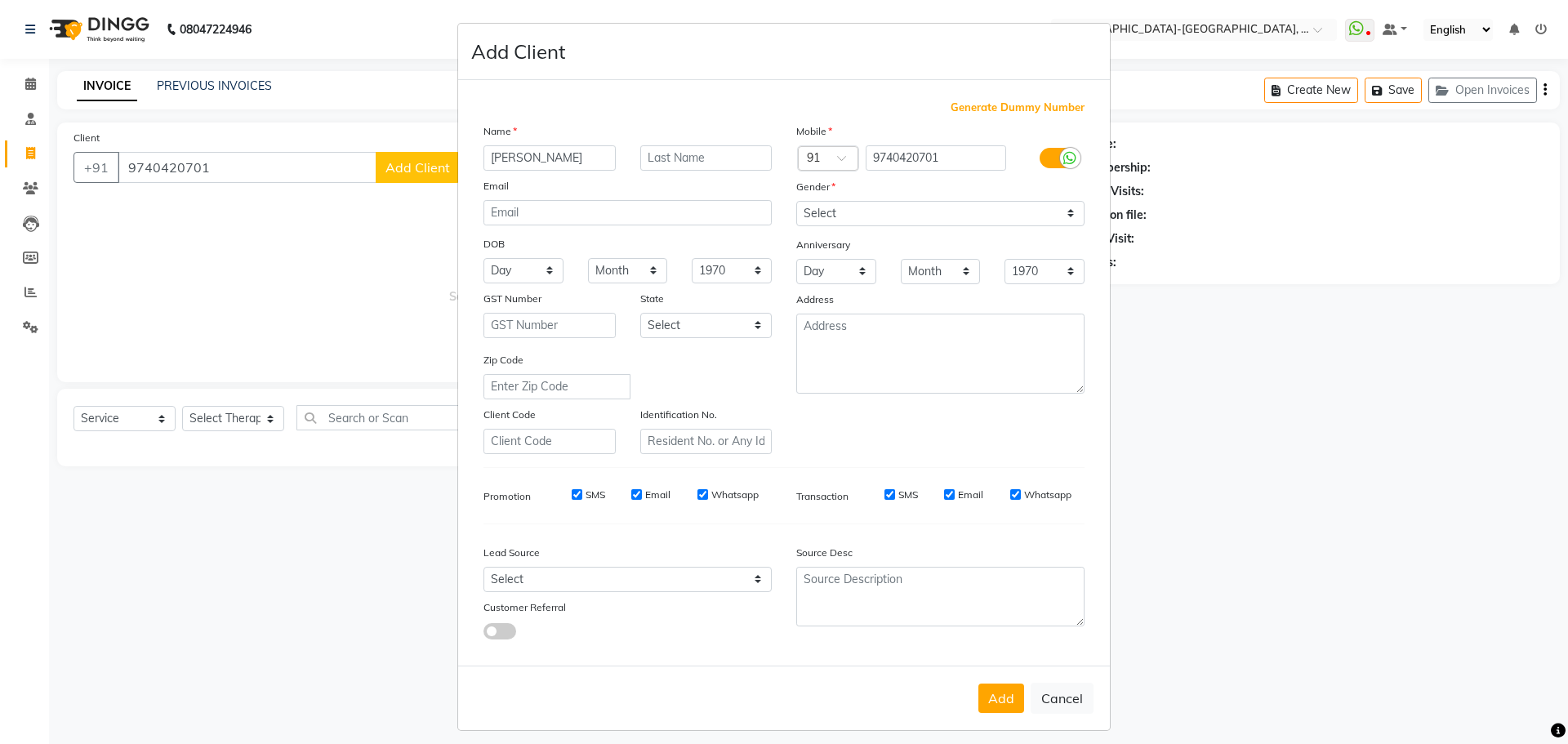
click at [989, 690] on button "Add" at bounding box center [1001, 697] width 46 height 29
select select
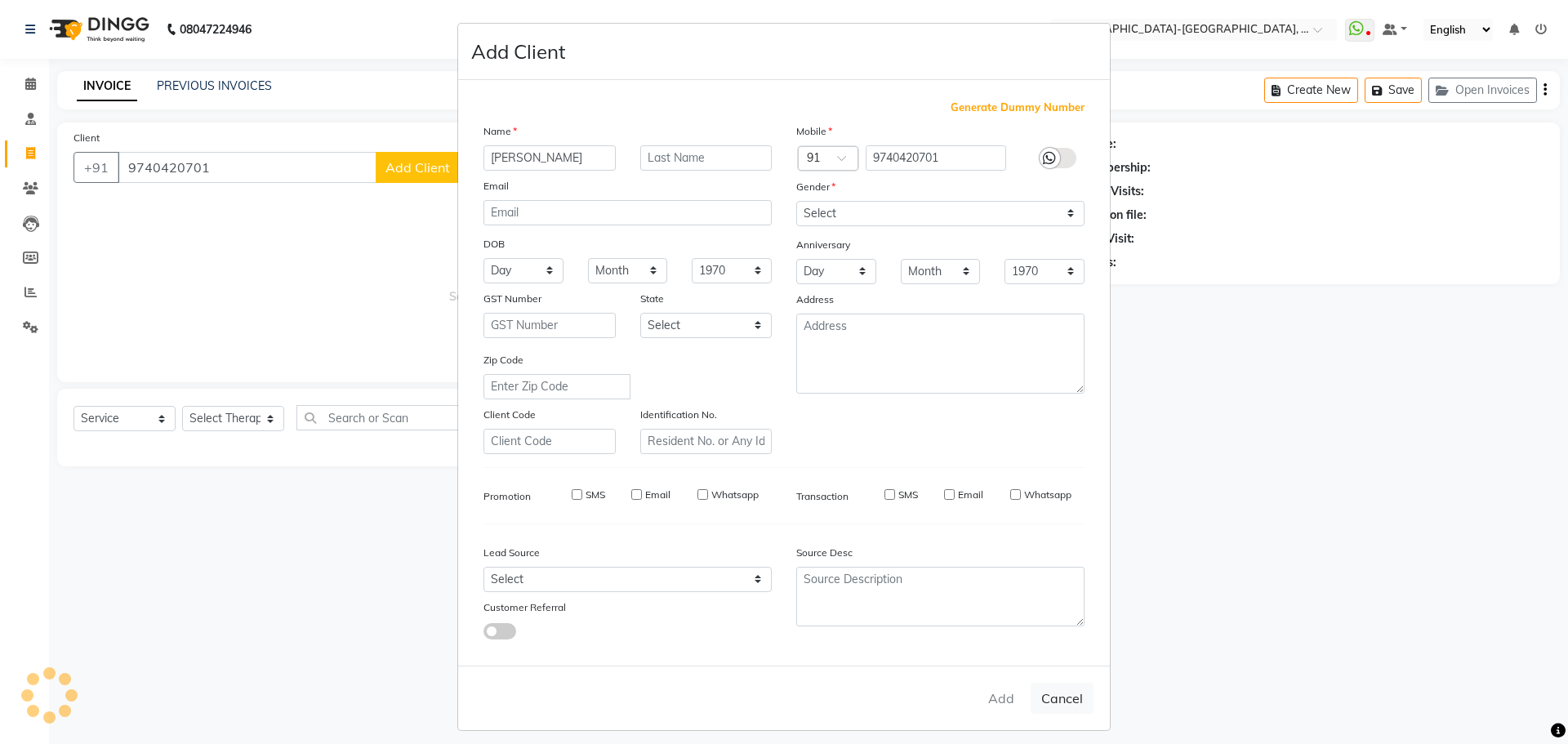
select select
checkbox input "false"
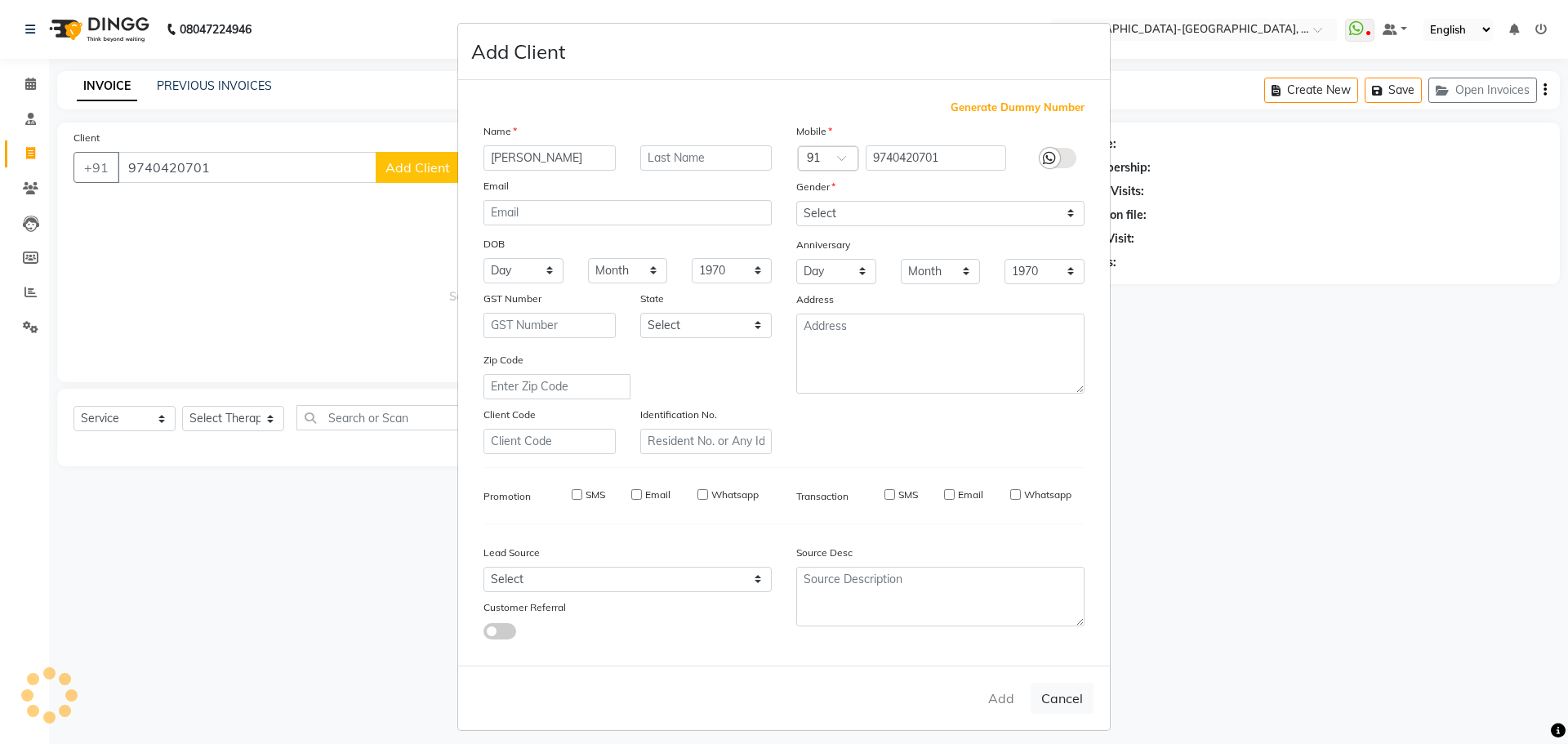
checkbox input "false"
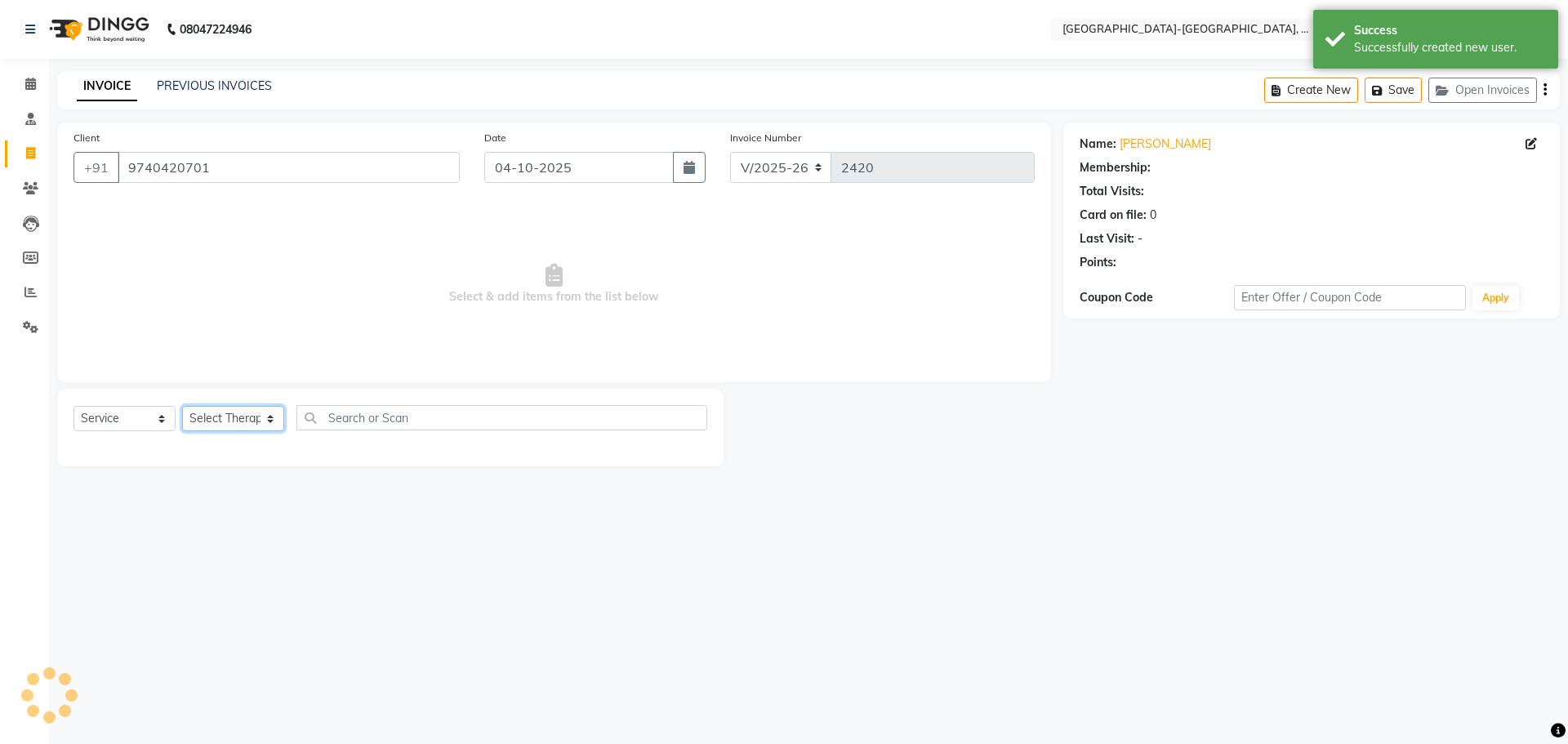
click at [233, 420] on select "Select Therapist Adakho Bone Hridziia Iris Katene Kholu Mayio Mohit Moru P Hrii…" at bounding box center [233, 418] width 102 height 25
select select "49851"
click at [182, 405] on select "Select Therapist Adakho Bone Hridziia Iris Katene Kholu Mayio Mohit Moru P Hrii…" at bounding box center [233, 418] width 102 height 25
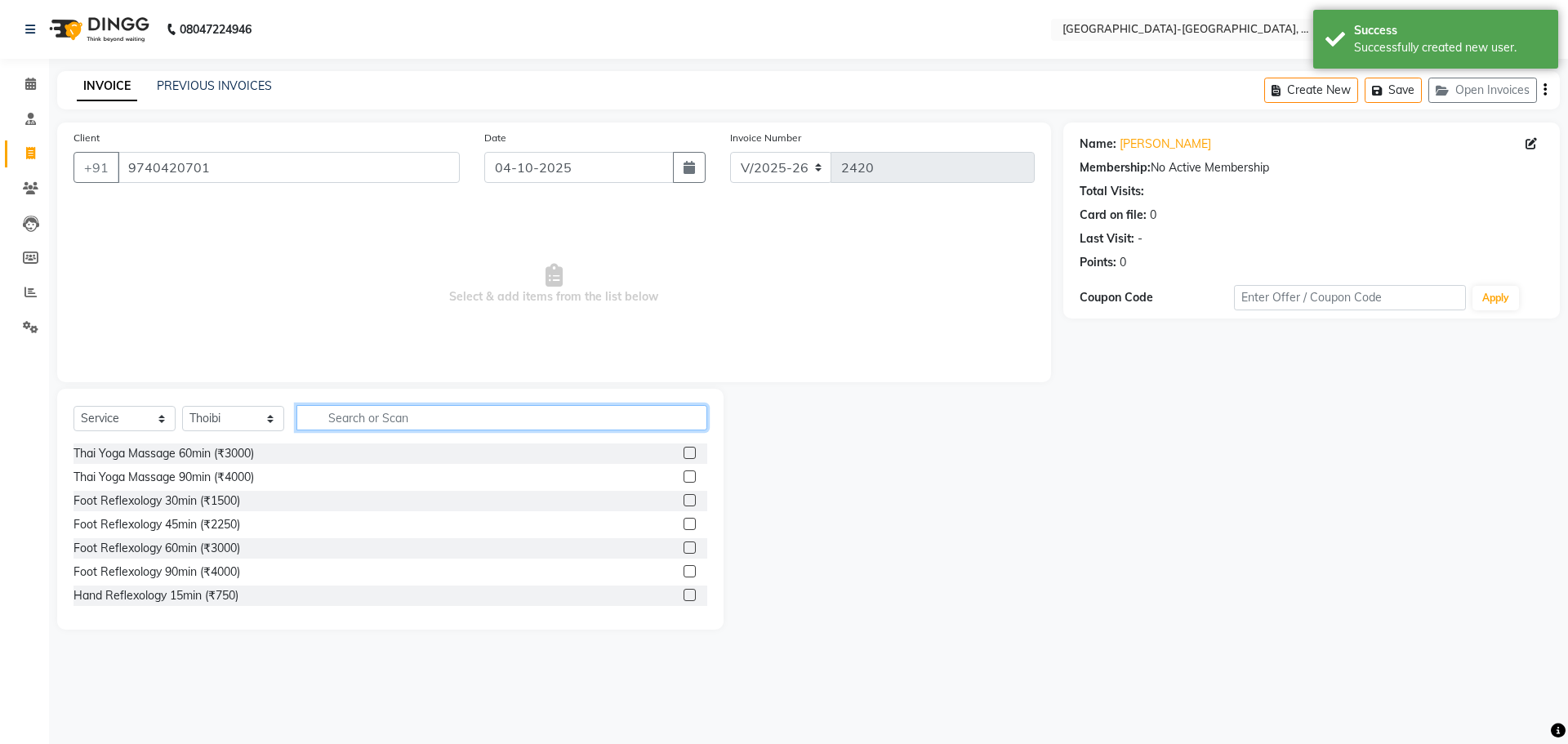
click at [367, 419] on input "text" at bounding box center [501, 417] width 411 height 25
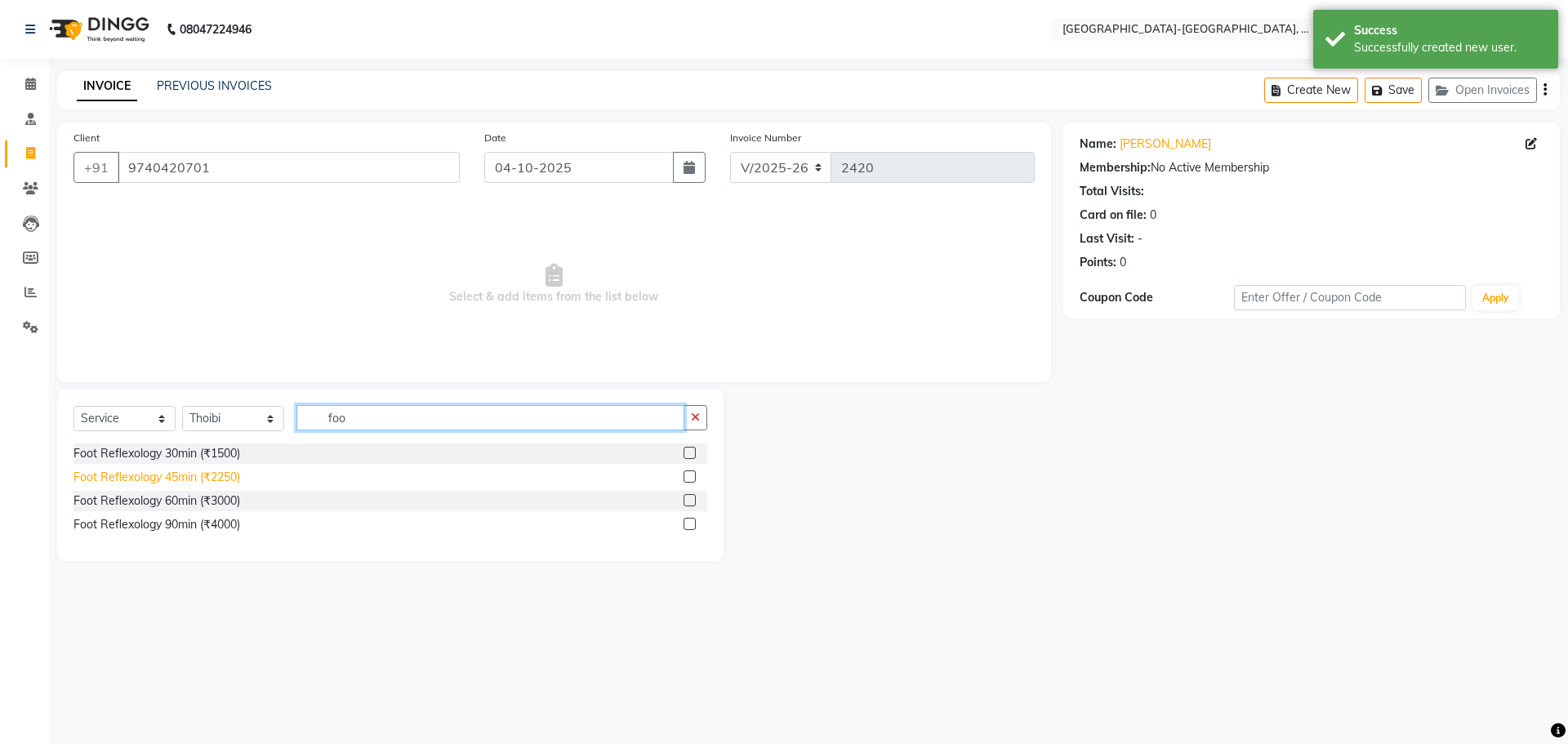
type input "foo"
click at [210, 478] on div "Foot Reflexology 45min (₹2250)" at bounding box center [156, 476] width 166 height 18
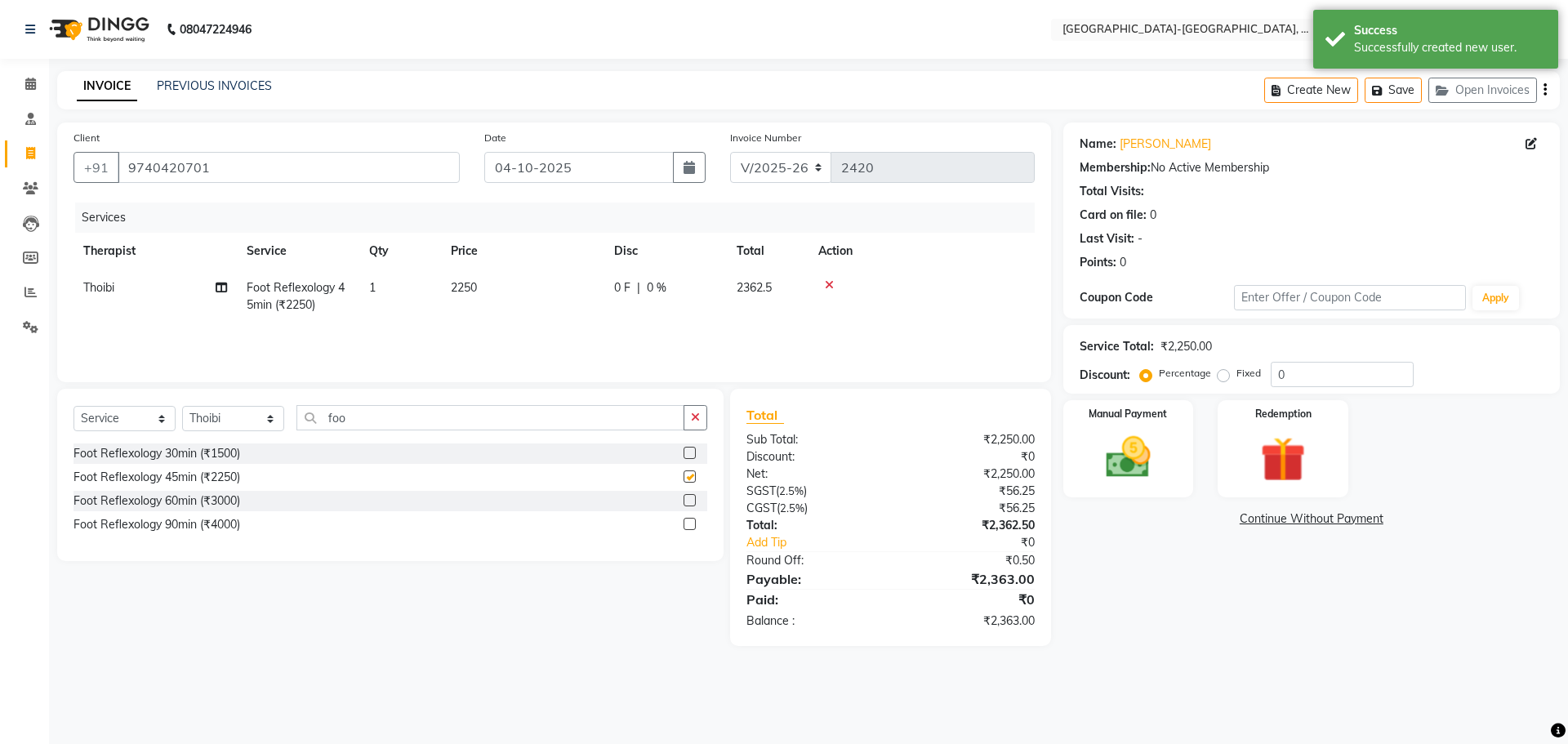
checkbox input "false"
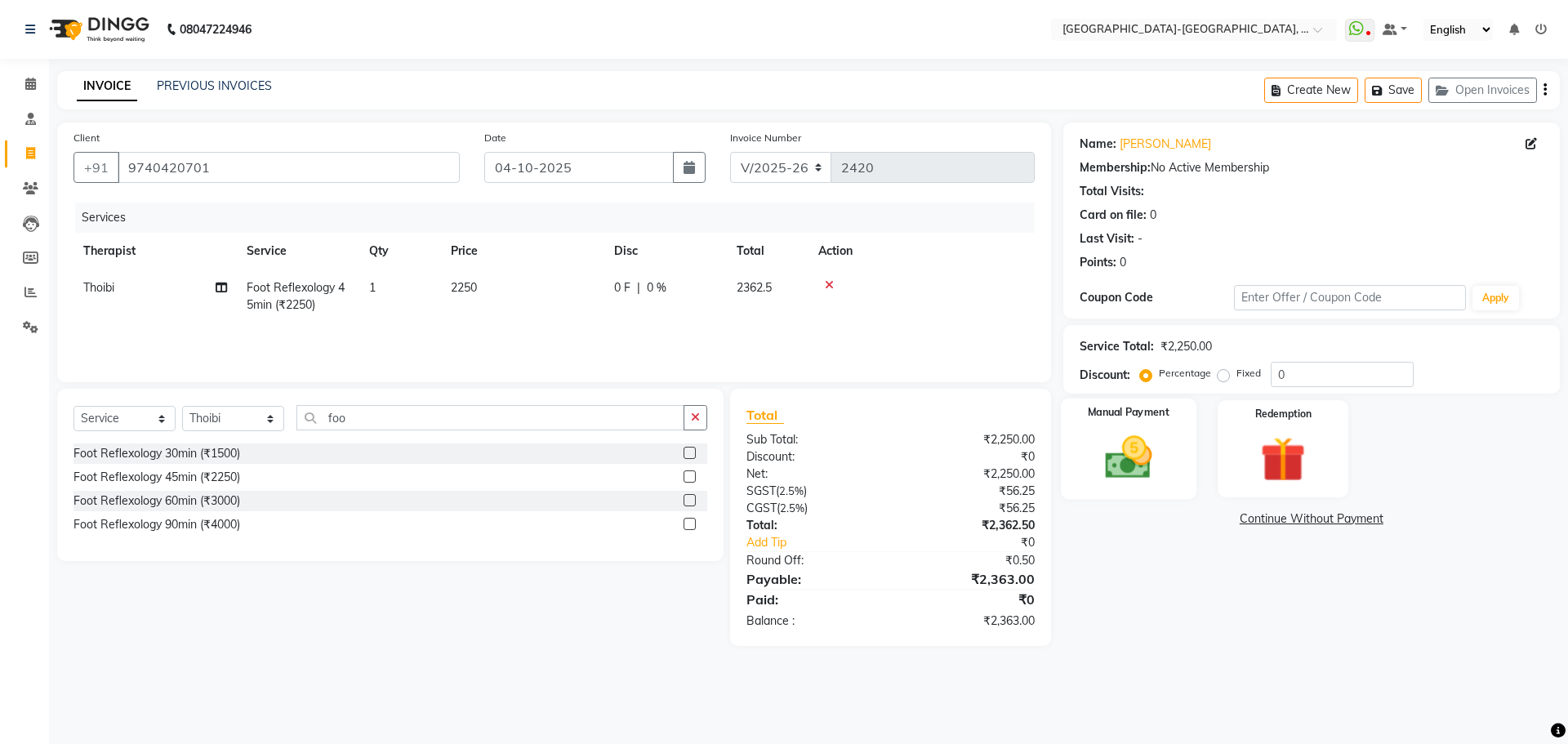
click at [1150, 445] on img at bounding box center [1128, 457] width 76 height 54
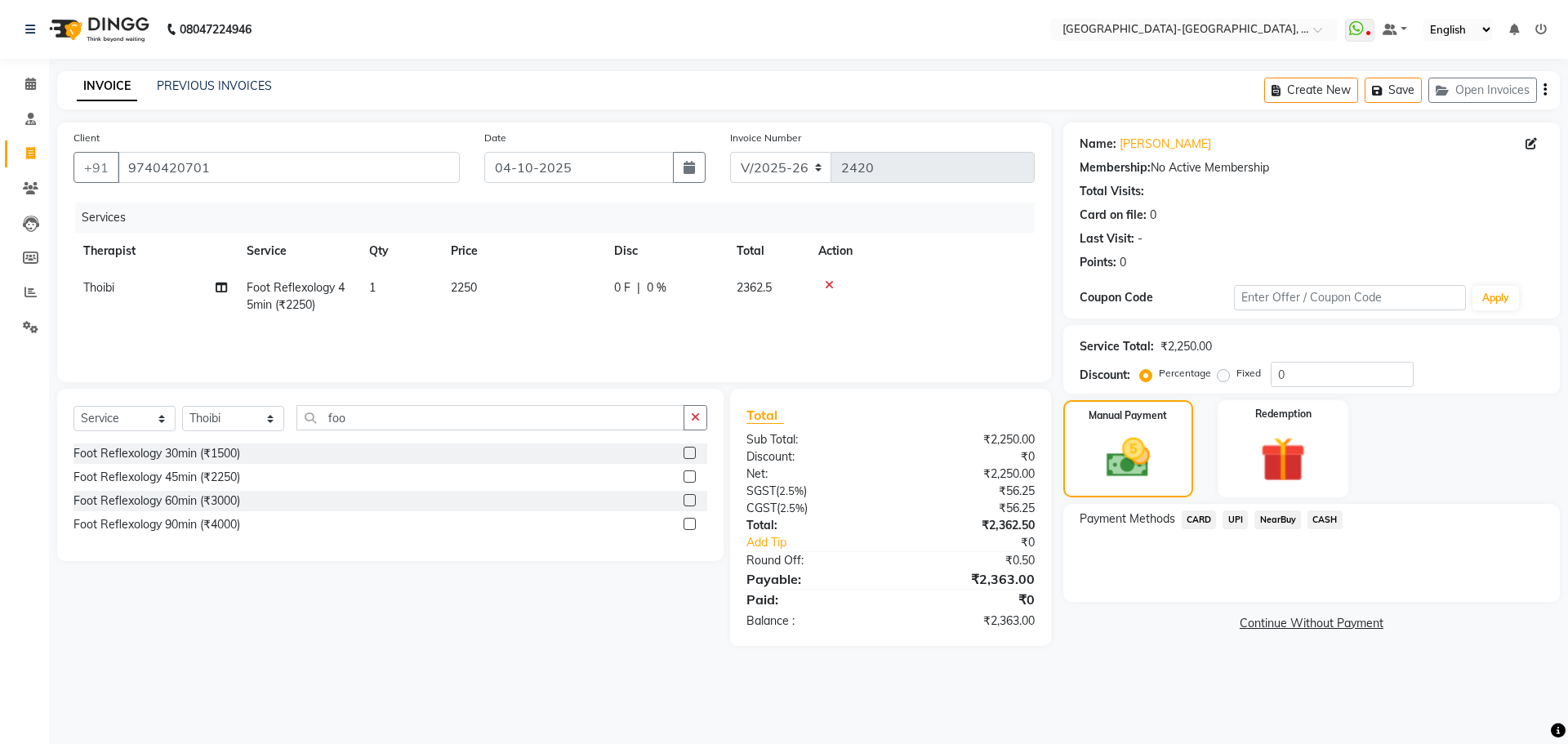
click at [1238, 515] on span "UPI" at bounding box center [1235, 519] width 25 height 18
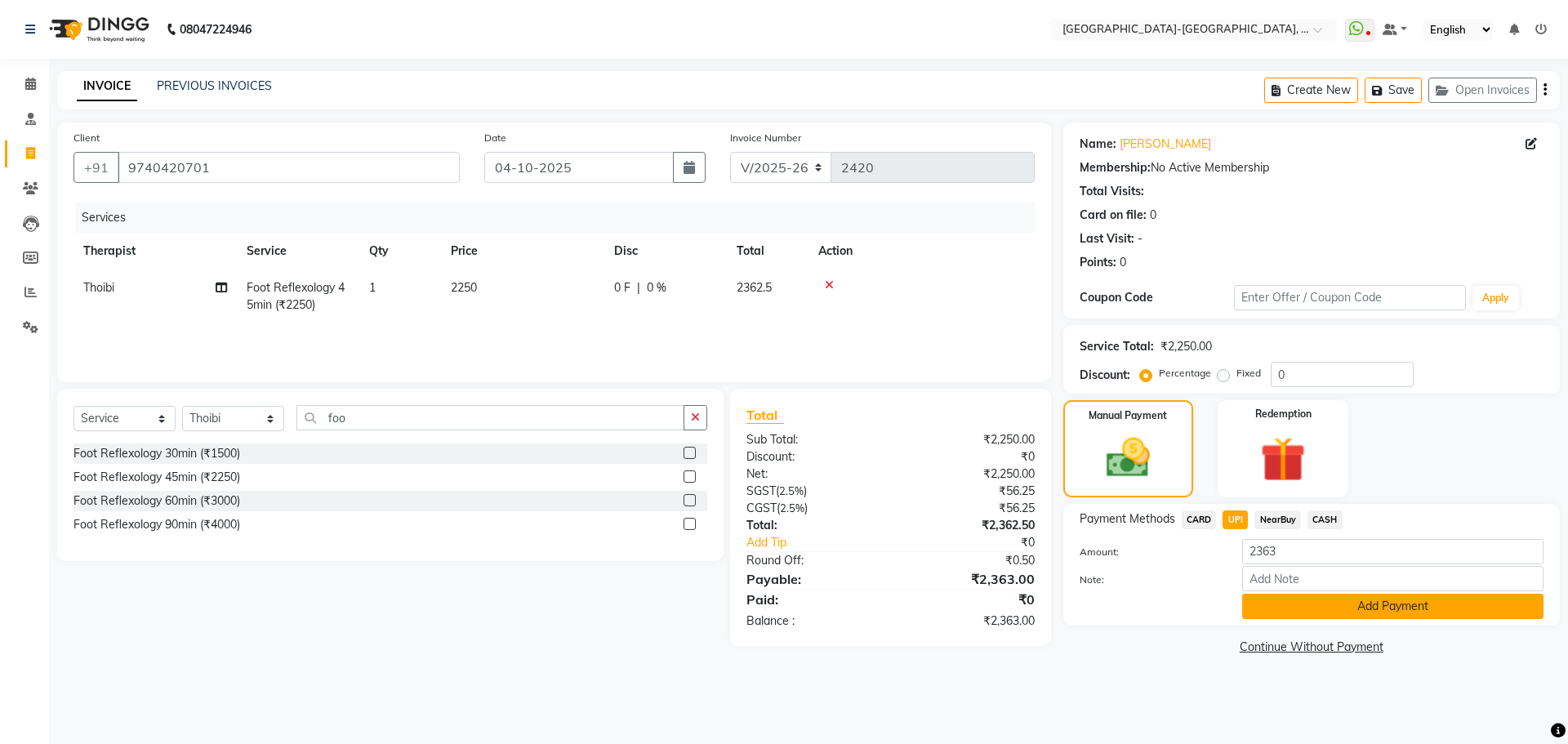
click at [1315, 605] on button "Add Payment" at bounding box center [1392, 606] width 301 height 25
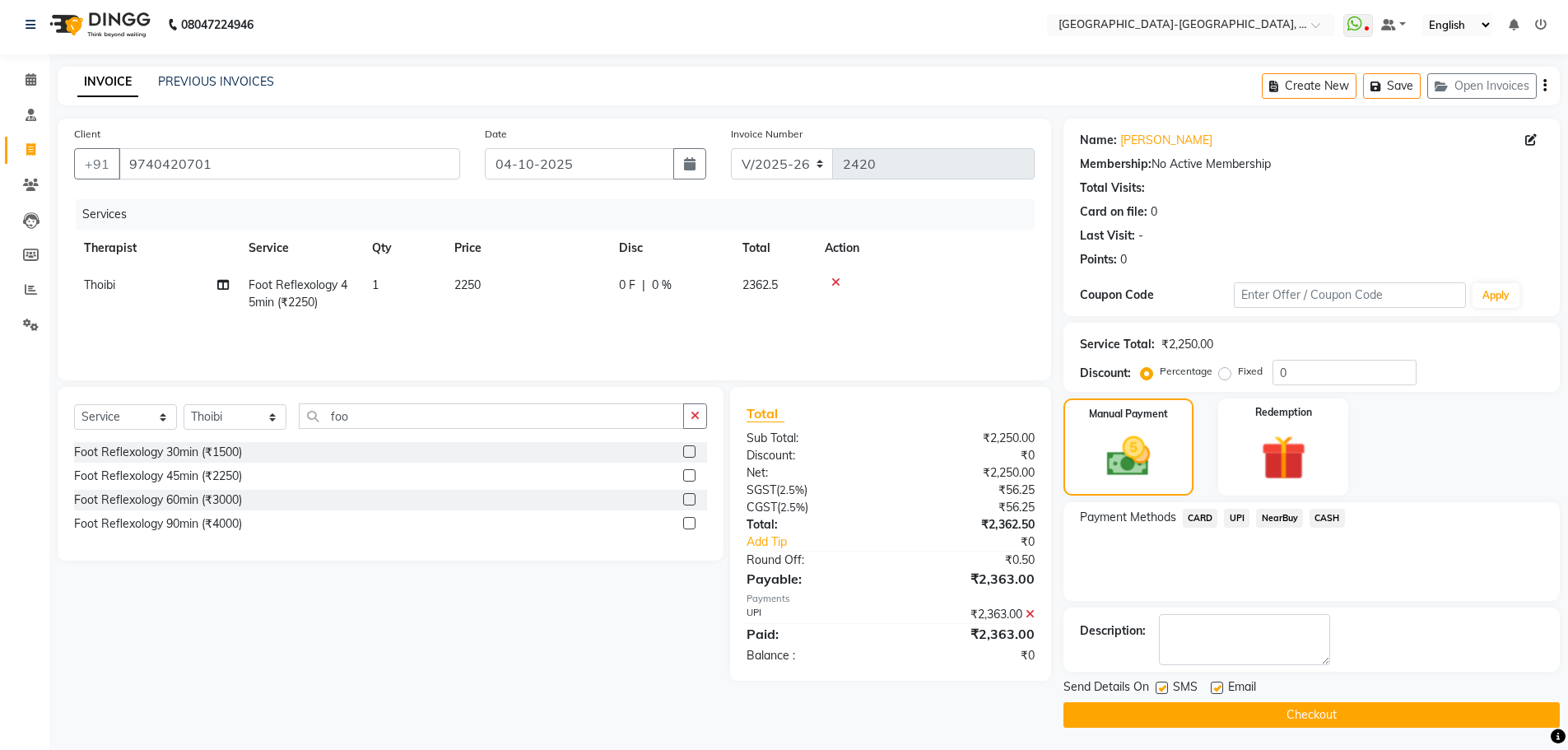
scroll to position [8, 0]
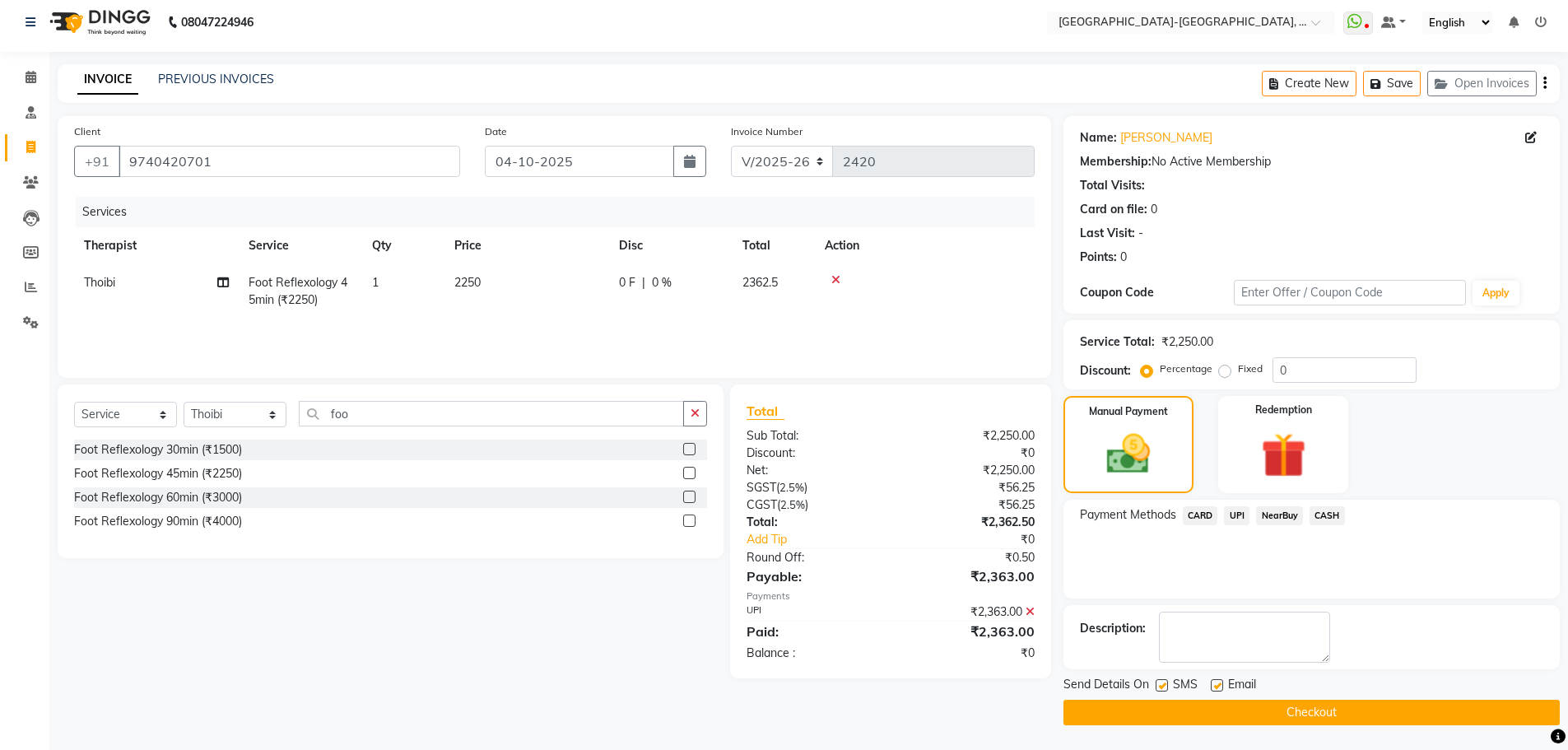
click at [120, 287] on td "Thoibi" at bounding box center [156, 291] width 164 height 54
select select "49851"
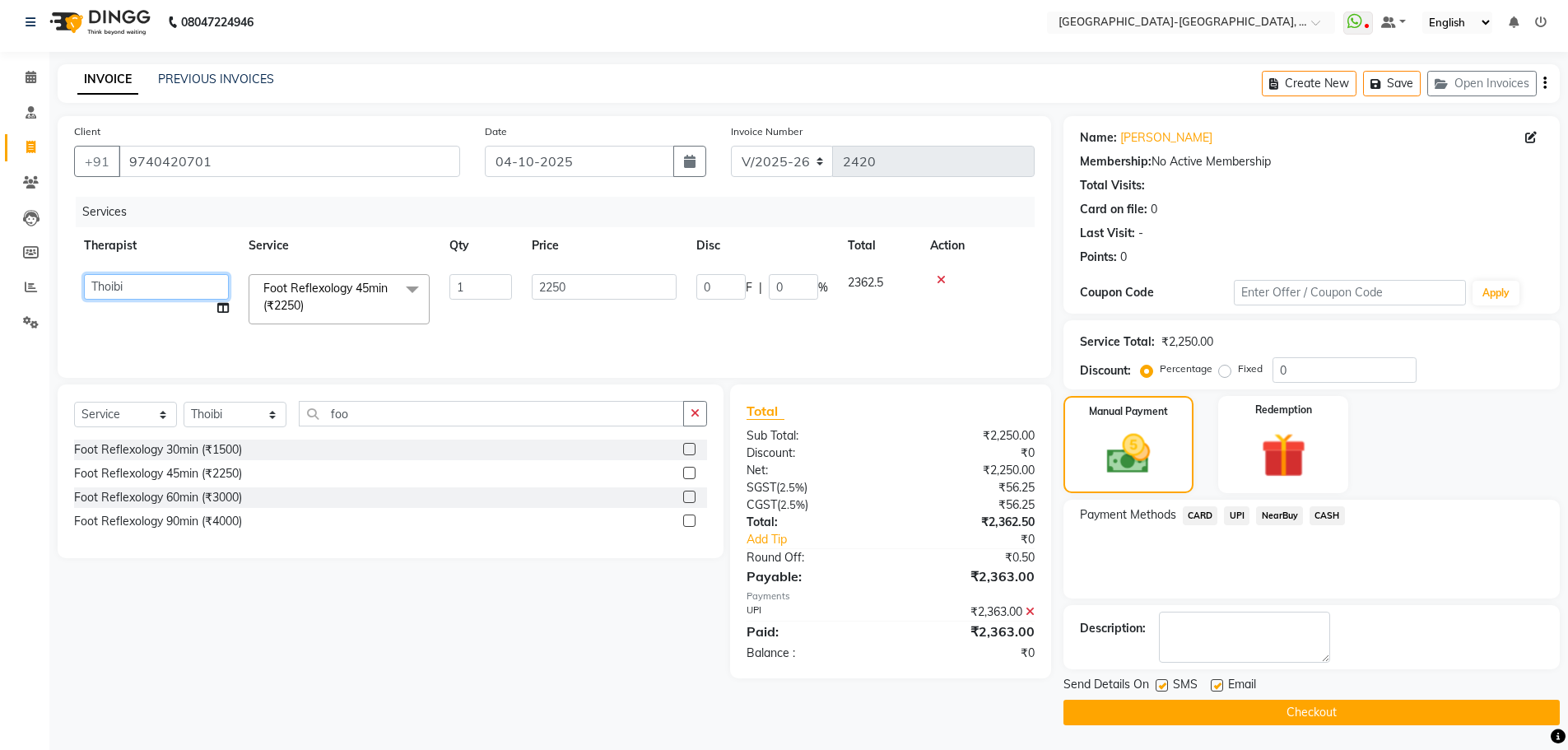
click at [113, 286] on select "Adakho Bone Hridziia Iris Katene Kholu Mayio Mohit Moru P Hriidziio Sahriini Sa…" at bounding box center [157, 287] width 145 height 25
select select "40952"
click at [311, 297] on span "Foot Reflexology 45min (₹2250) x" at bounding box center [332, 297] width 145 height 35
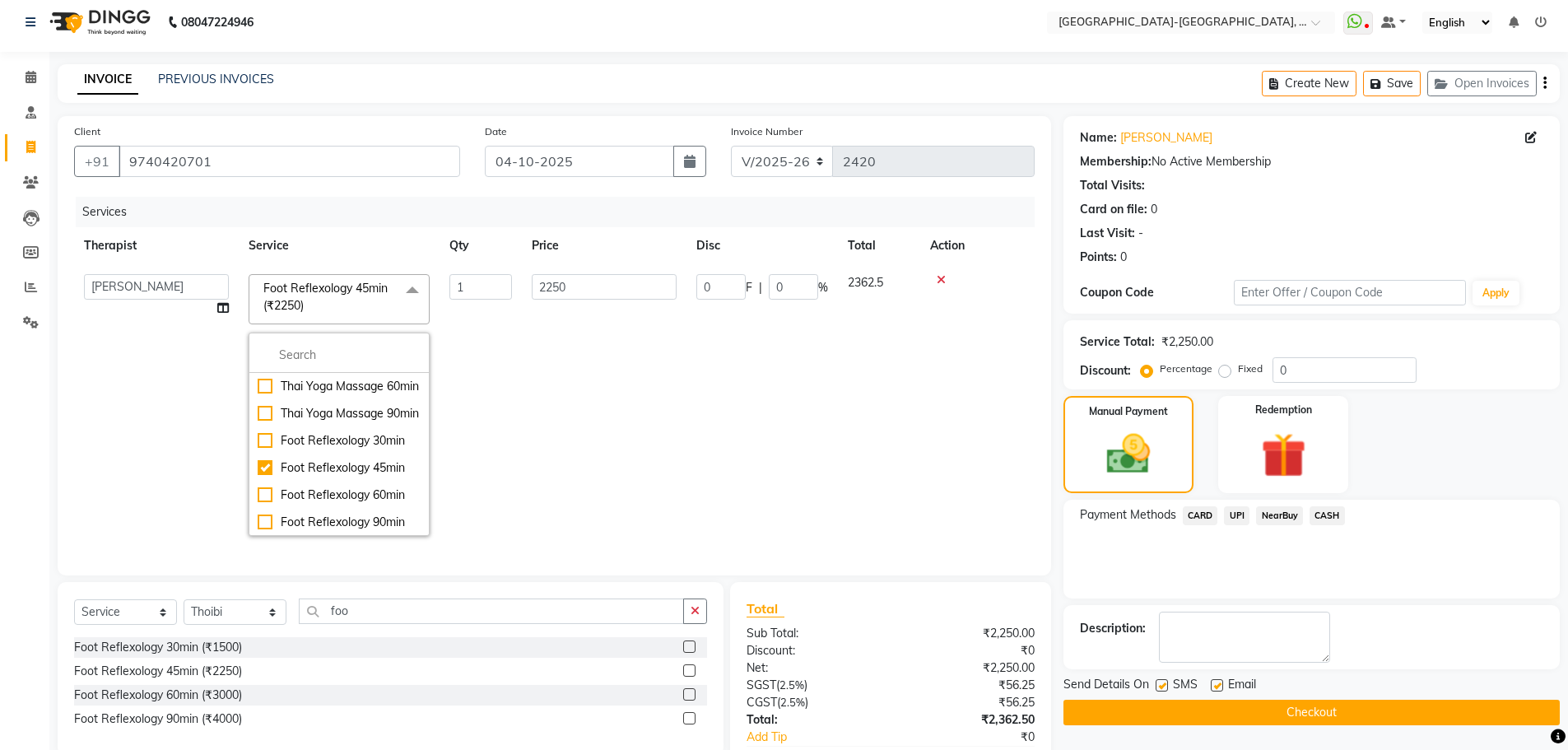
click at [311, 297] on span "Foot Reflexology 45min (₹2250) x" at bounding box center [332, 297] width 145 height 35
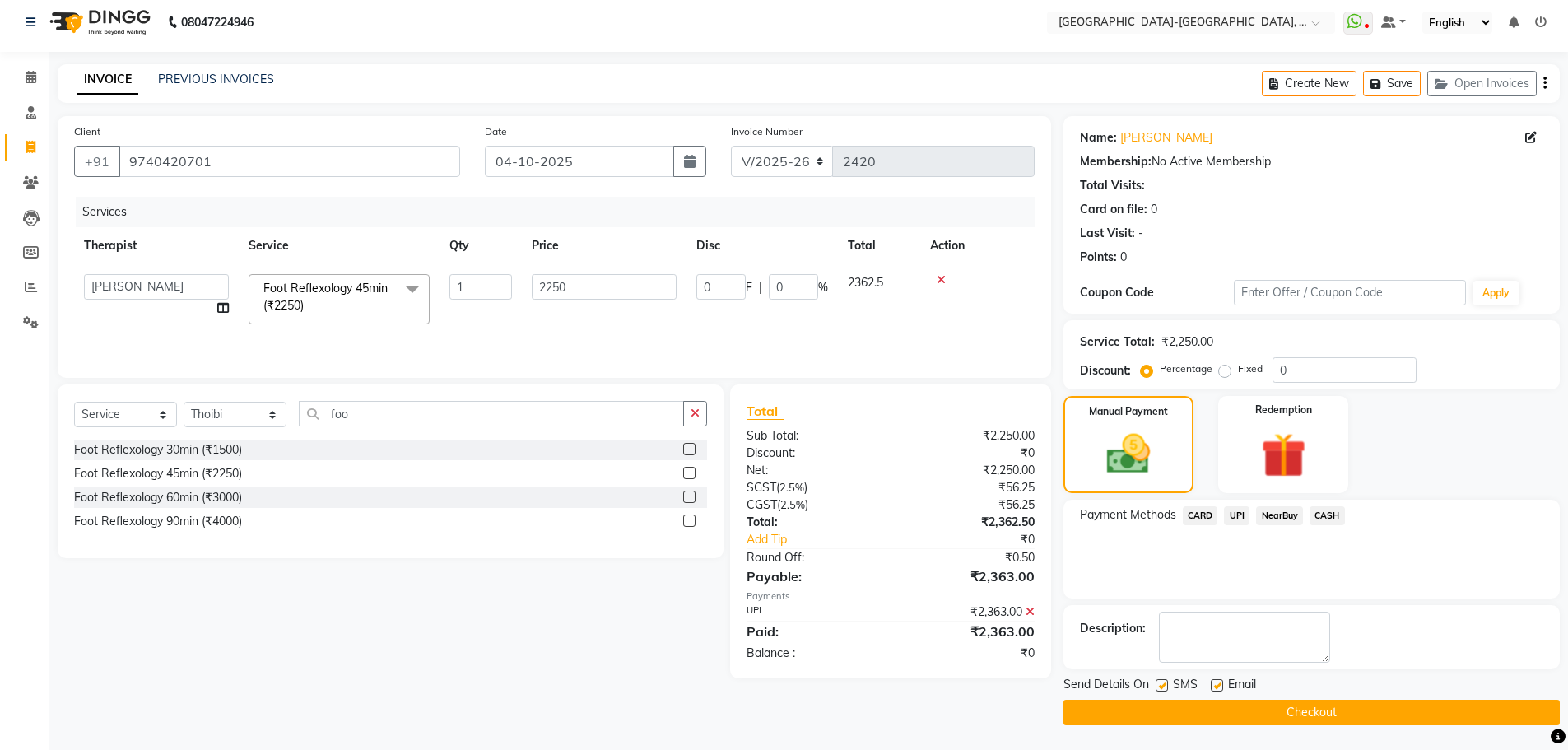
click at [309, 288] on span "Foot Reflexology 45min (₹2250)" at bounding box center [325, 297] width 124 height 32
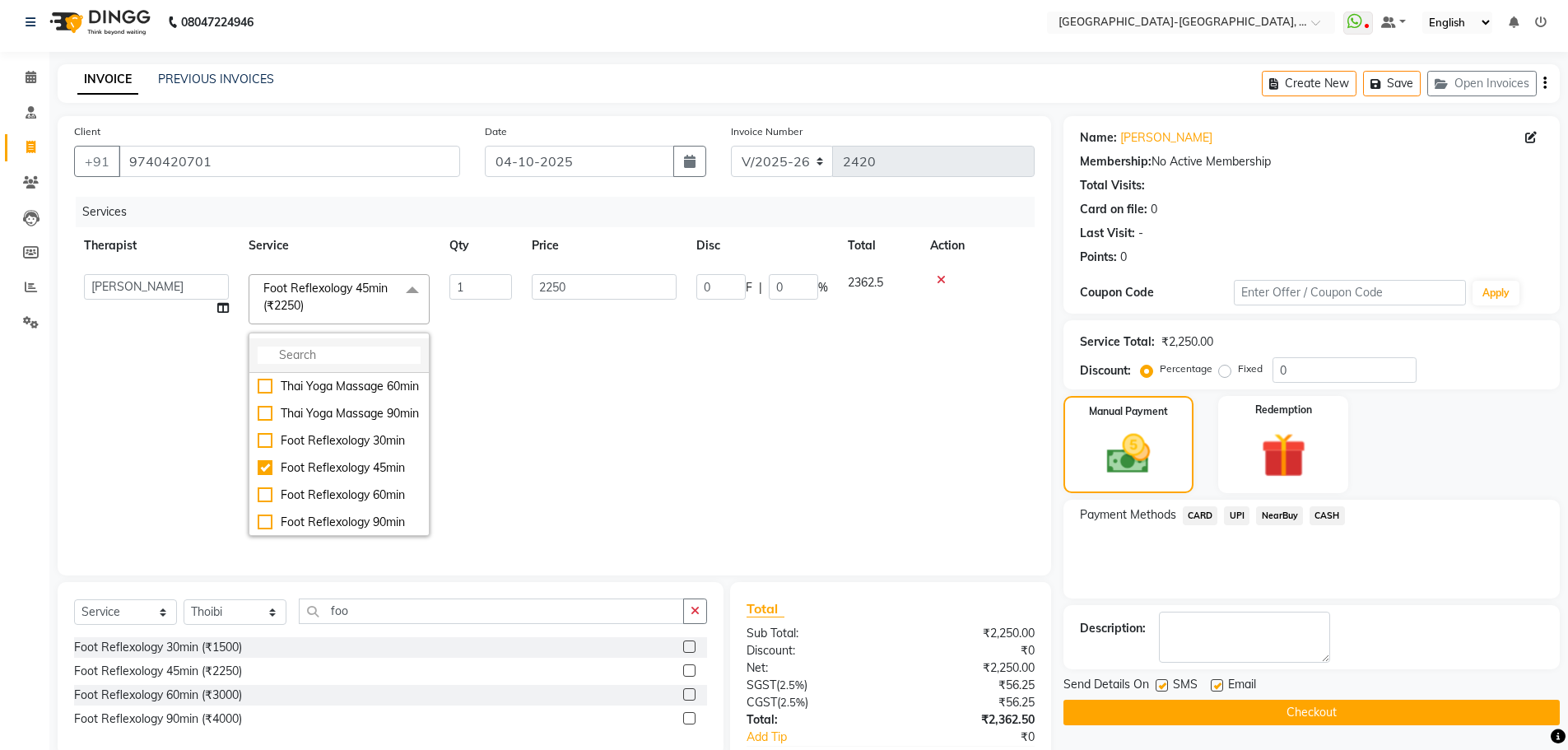
click at [325, 356] on input "multiselect-search" at bounding box center [339, 355] width 163 height 18
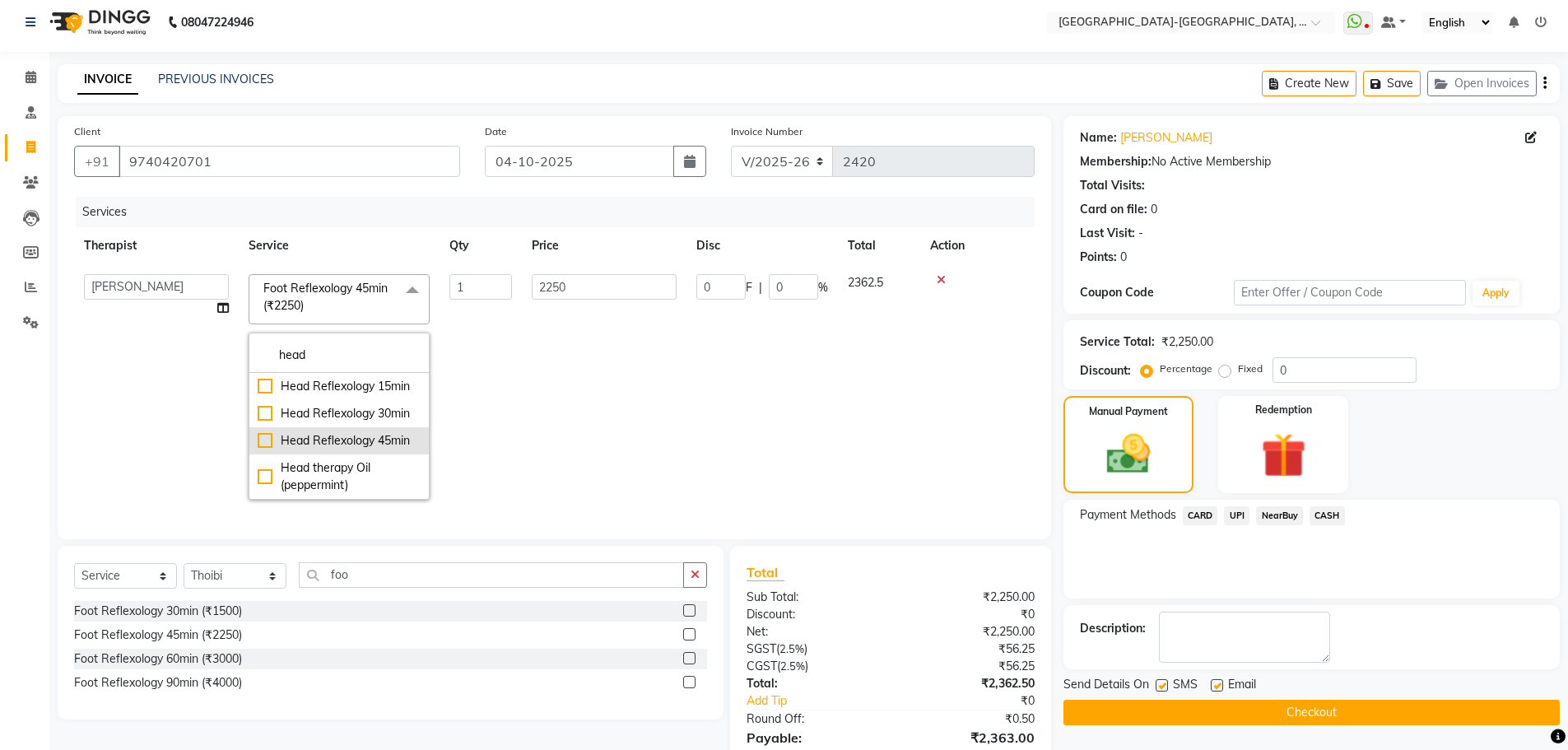
type input "head"
click at [336, 449] on div "Head Reflexology 45min" at bounding box center [339, 441] width 163 height 18
checkbox input "true"
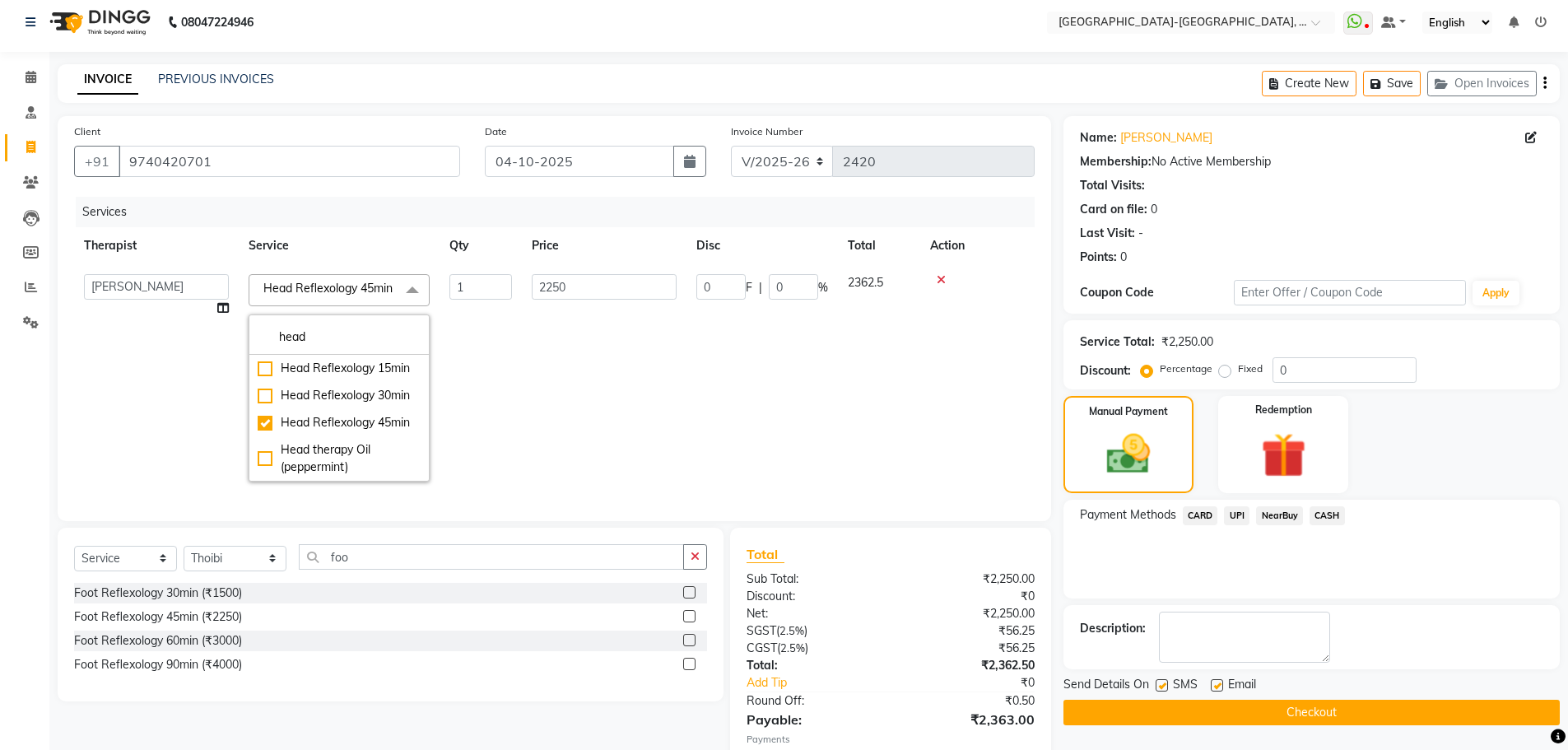
click at [589, 424] on td "2250" at bounding box center [604, 377] width 164 height 227
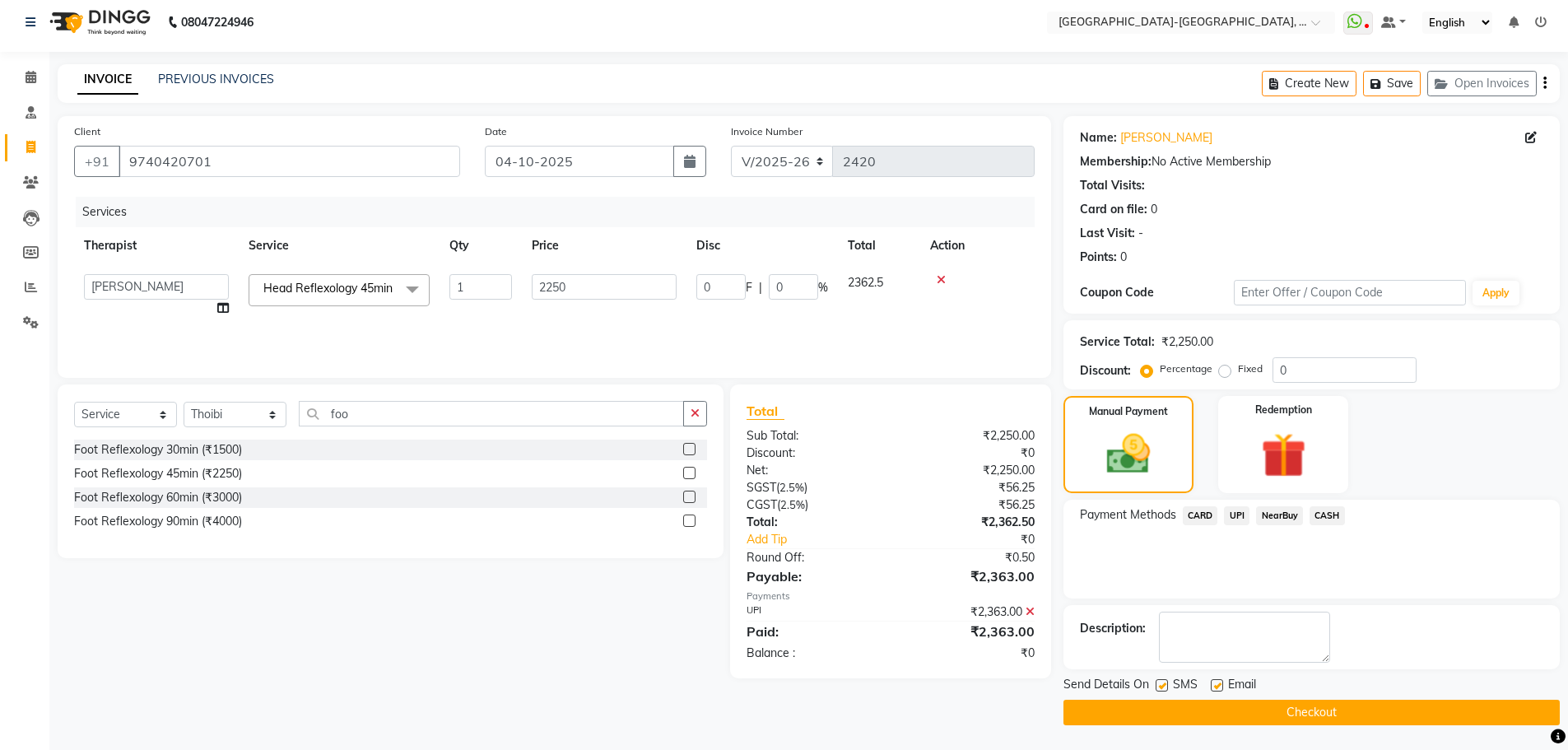
click at [1286, 715] on button "Checkout" at bounding box center [1312, 712] width 497 height 25
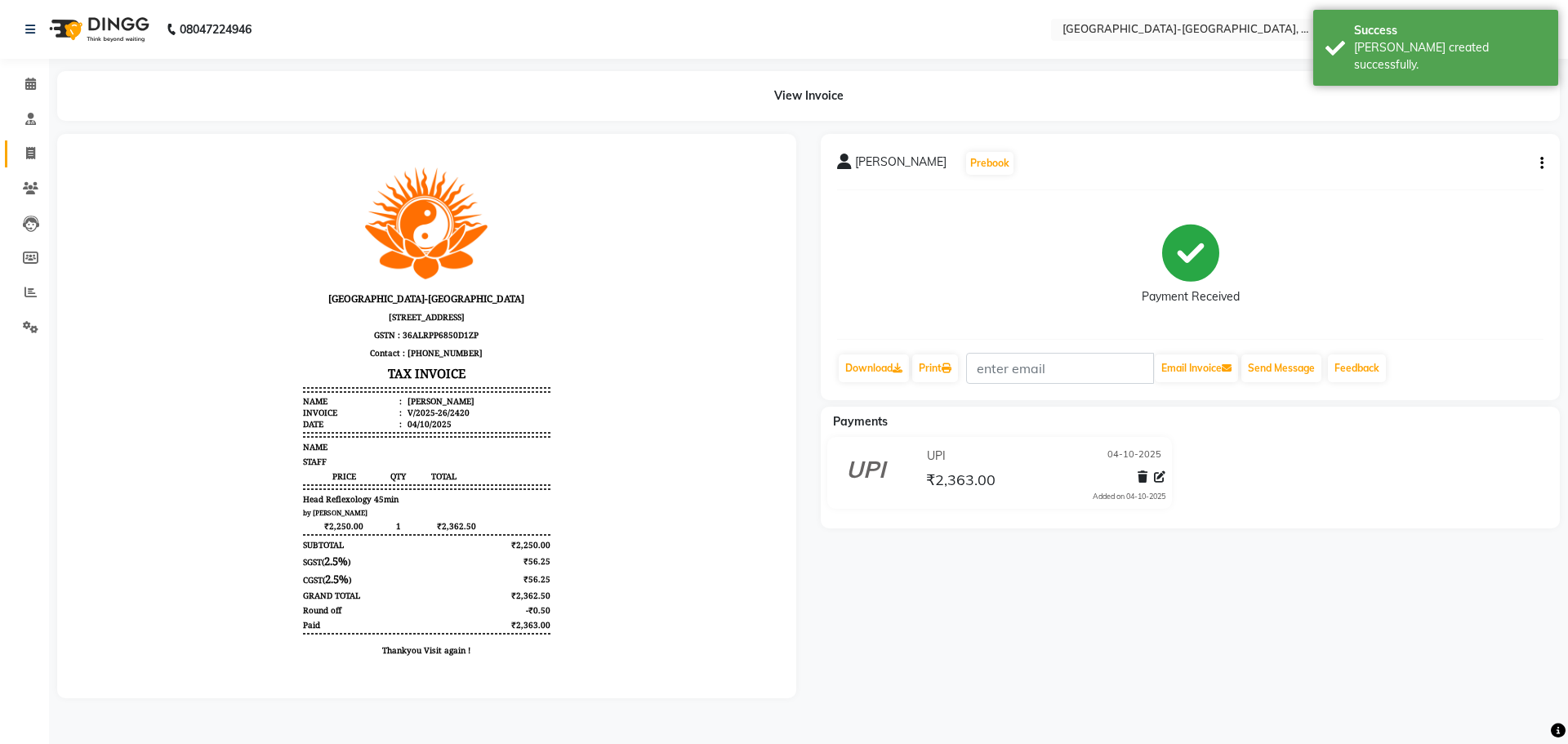
click at [40, 156] on span at bounding box center [31, 154] width 28 height 18
select select "service"
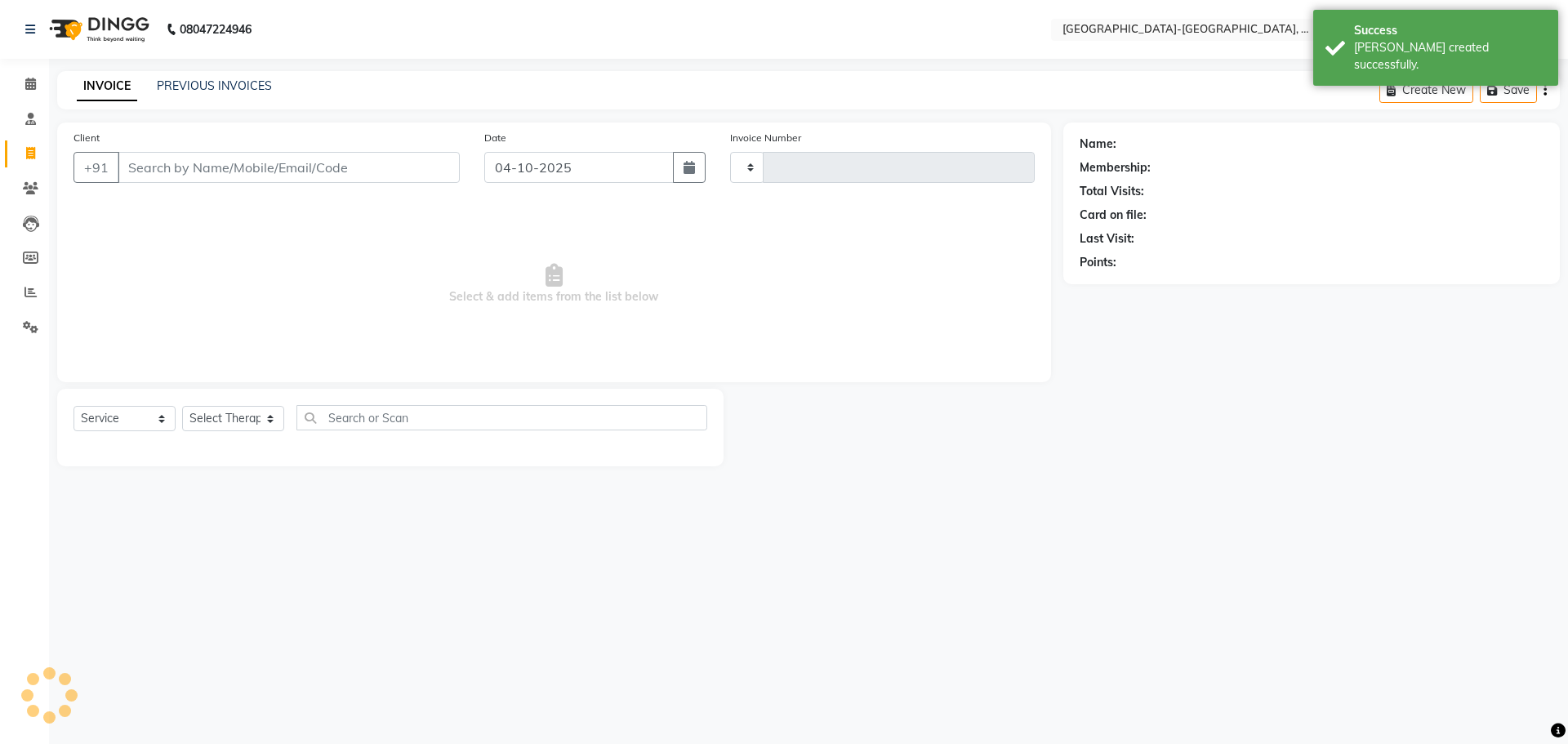
type input "2421"
select select "5851"
click at [228, 91] on link "PREVIOUS INVOICES" at bounding box center [214, 86] width 115 height 15
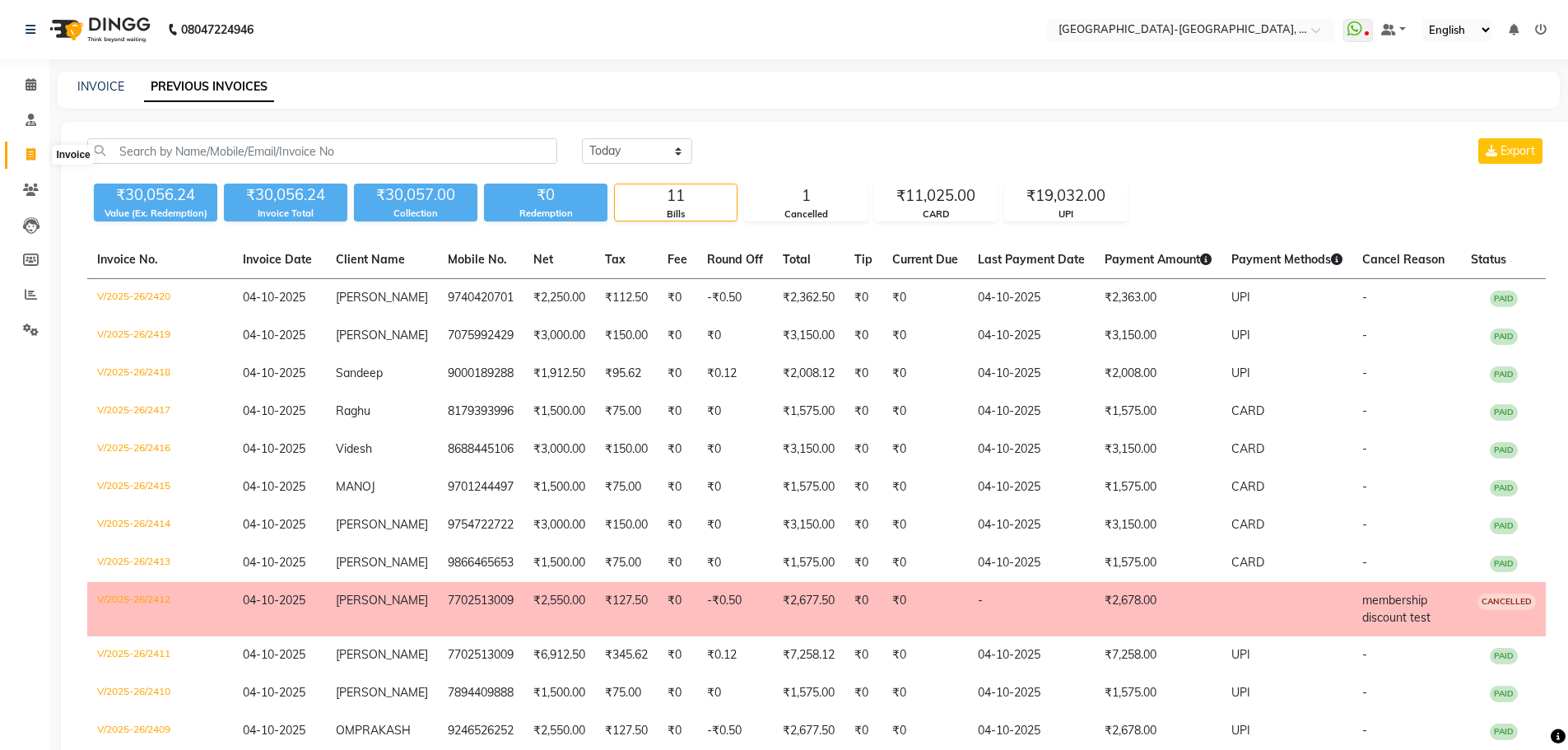
click at [23, 154] on span at bounding box center [31, 155] width 29 height 19
select select "5851"
select select "service"
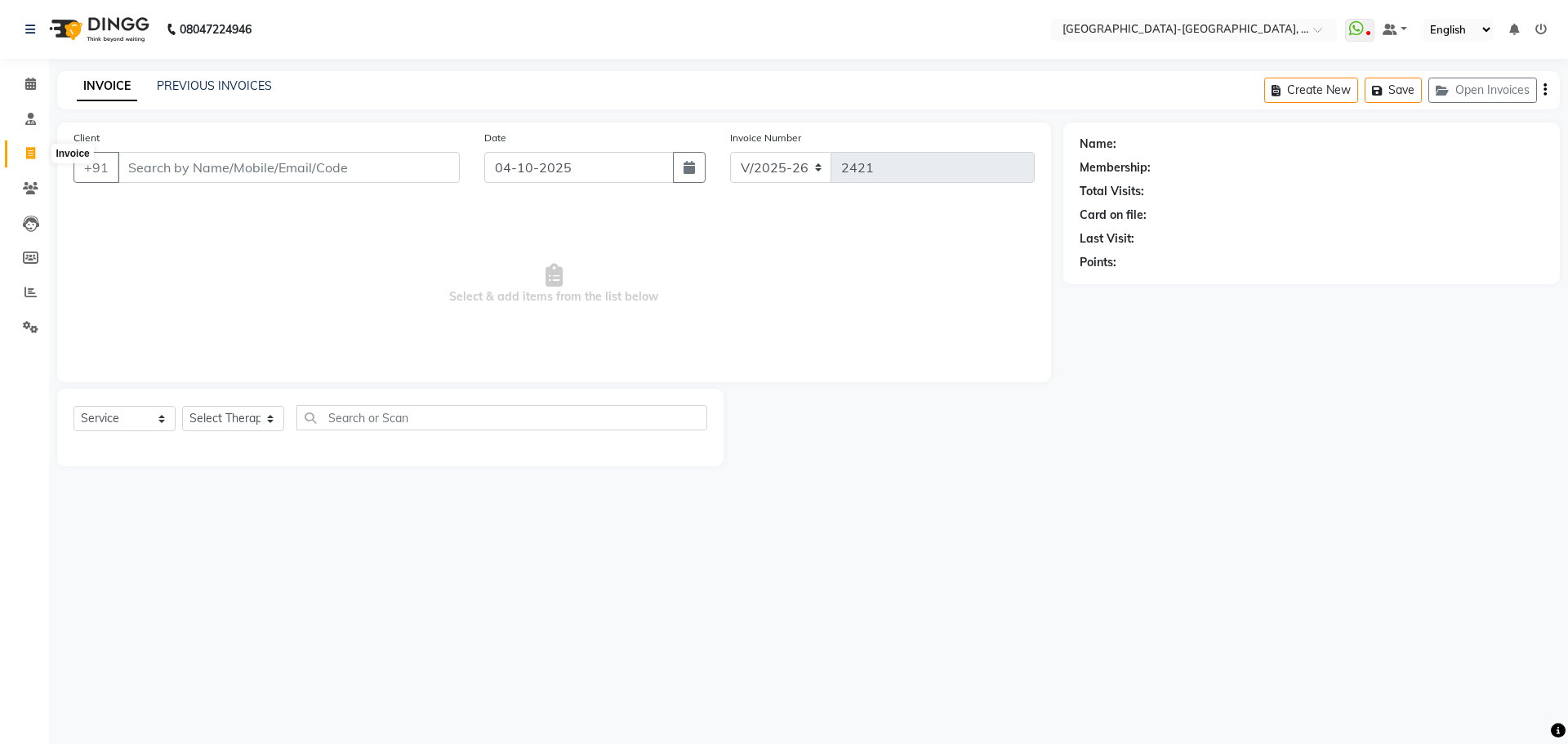
click at [38, 158] on span at bounding box center [31, 154] width 28 height 18
select select "service"
type input "2421"
select select "5851"
click at [1457, 86] on button "Open Invoices" at bounding box center [1483, 90] width 109 height 25
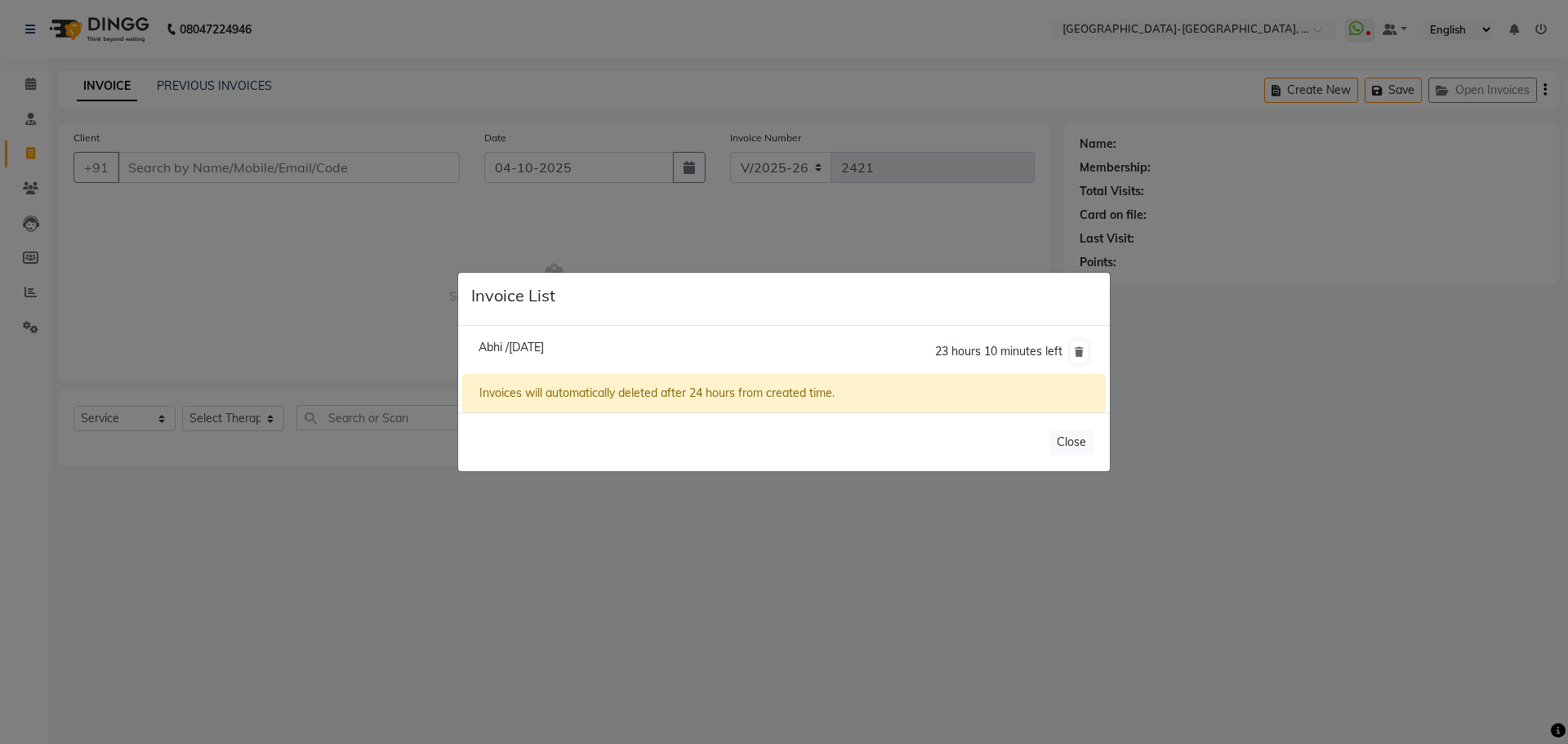
click at [535, 339] on span "Abhi /04 October 2025" at bounding box center [511, 347] width 65 height 15
type input "8309570298"
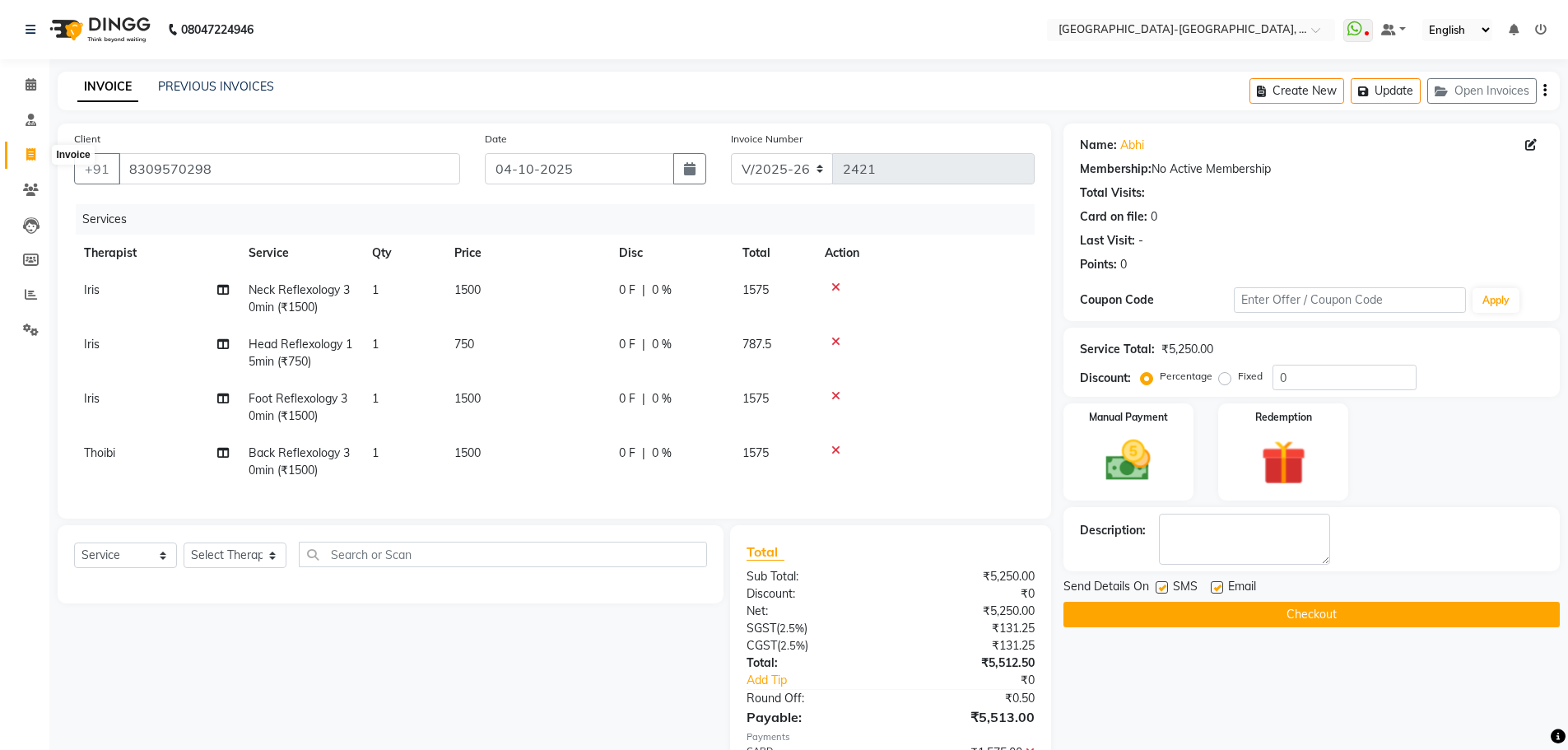
drag, startPoint x: 30, startPoint y: 156, endPoint x: 83, endPoint y: 160, distance: 53.2
click at [31, 156] on icon at bounding box center [30, 154] width 9 height 13
select select "service"
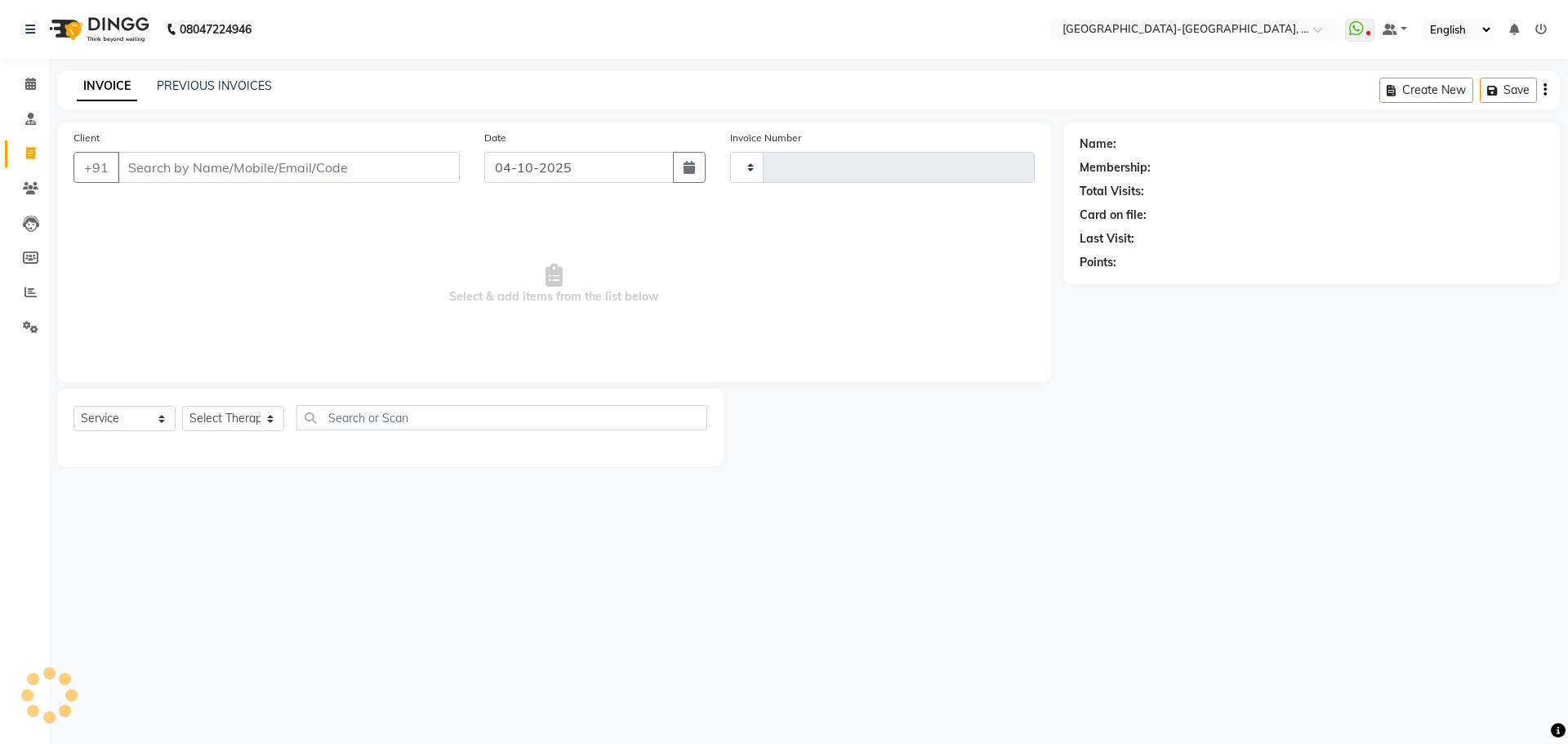
click at [294, 171] on input "Client" at bounding box center [289, 167] width 342 height 31
type input "2421"
select select "5851"
type input "9441044487"
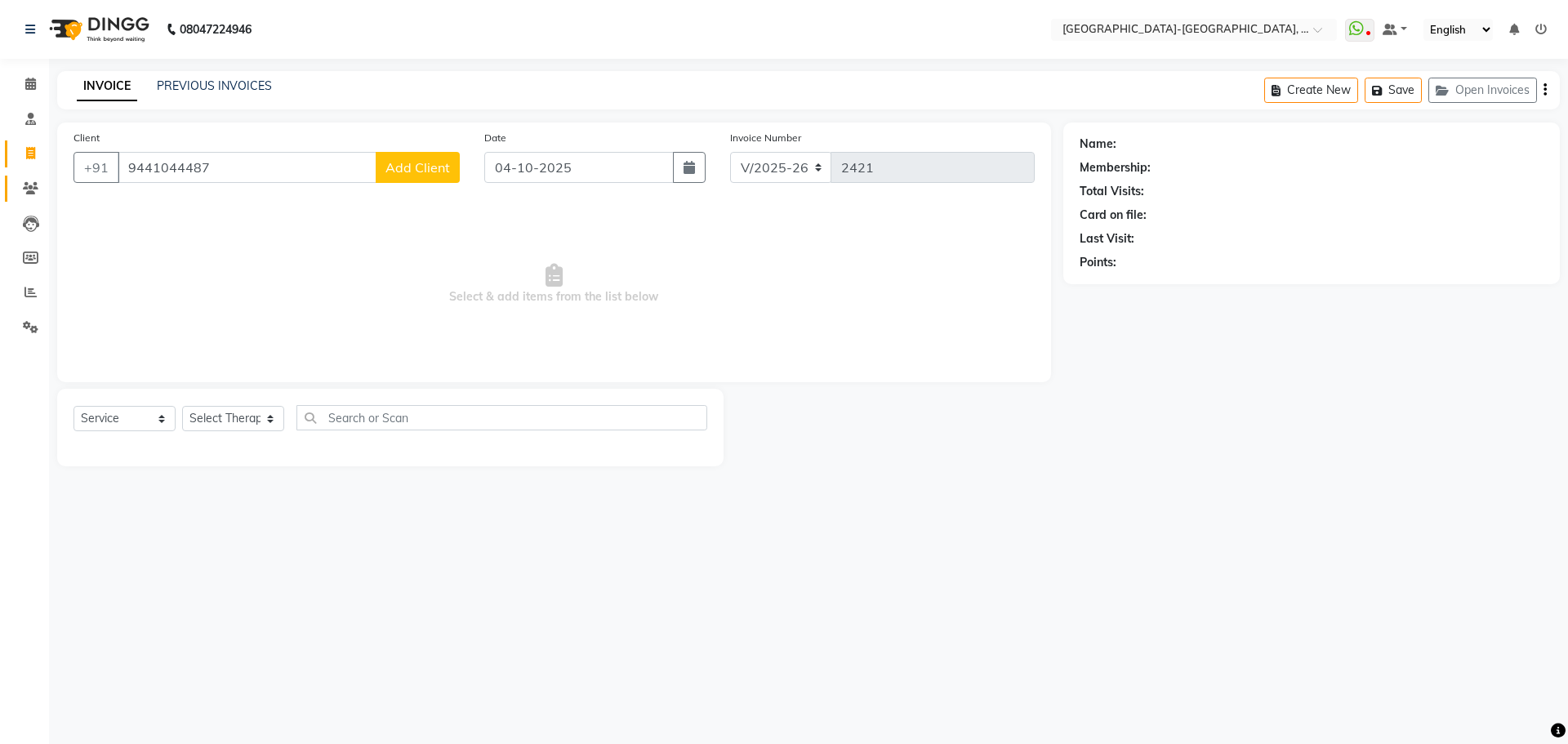
drag, startPoint x: 268, startPoint y: 166, endPoint x: 18, endPoint y: 186, distance: 250.8
click at [18, 186] on app-home "08047224946 Select Location × Akshar Wellness Center-kothaguda, Kothaguda Whats…" at bounding box center [784, 245] width 1568 height 491
click at [225, 206] on span "9703616" at bounding box center [224, 205] width 57 height 17
type input "9703616884"
click at [1142, 140] on link "Nazeera" at bounding box center [1142, 144] width 44 height 18
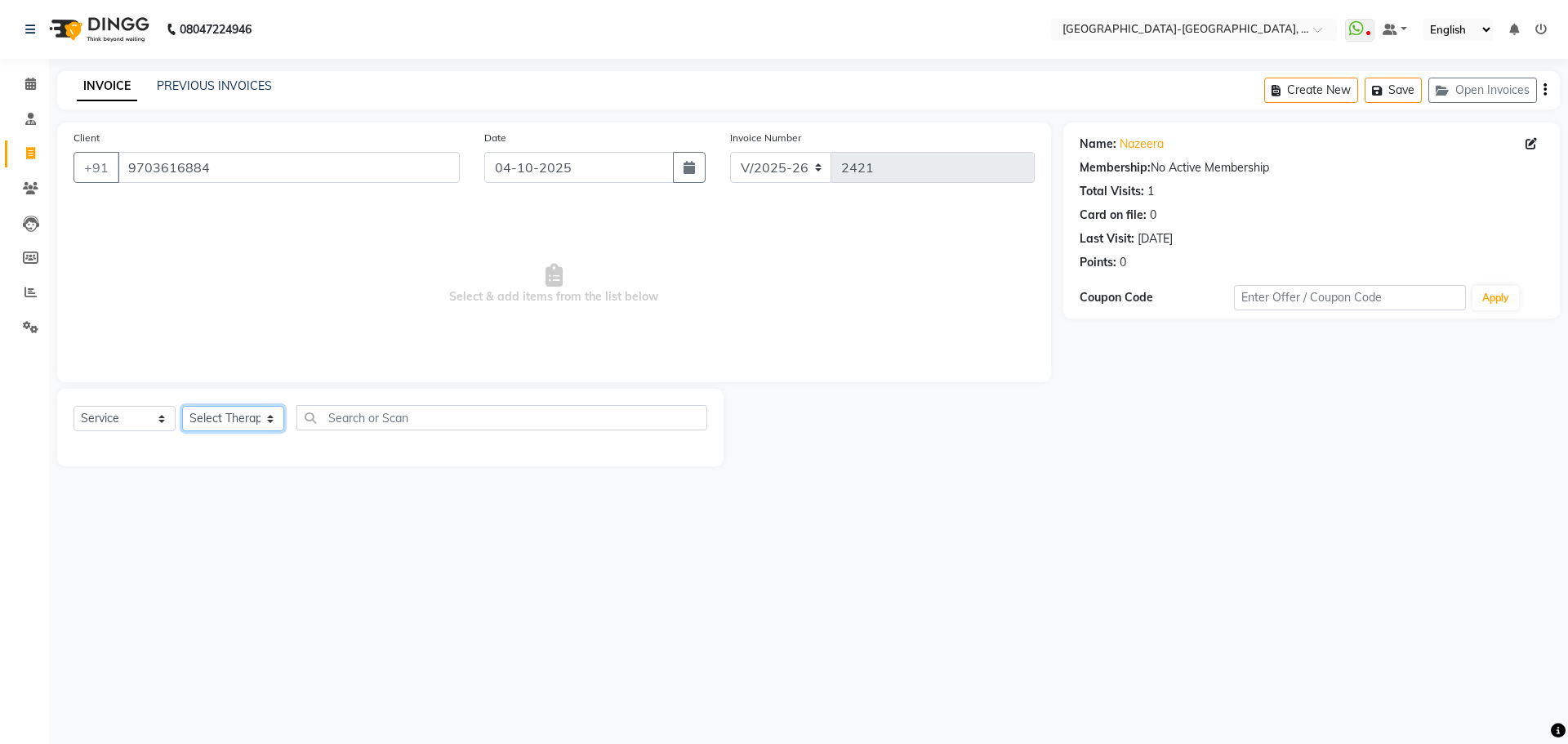
click at [255, 419] on select "Select Therapist Adakho Bone Hridziia Iris Katene Kholu Mayio Mohit Moru P Hrii…" at bounding box center [233, 418] width 102 height 25
select select "40937"
click at [182, 405] on select "Select Therapist Adakho Bone Hridziia Iris Katene Kholu Mayio Mohit Moru P Hrii…" at bounding box center [233, 418] width 102 height 25
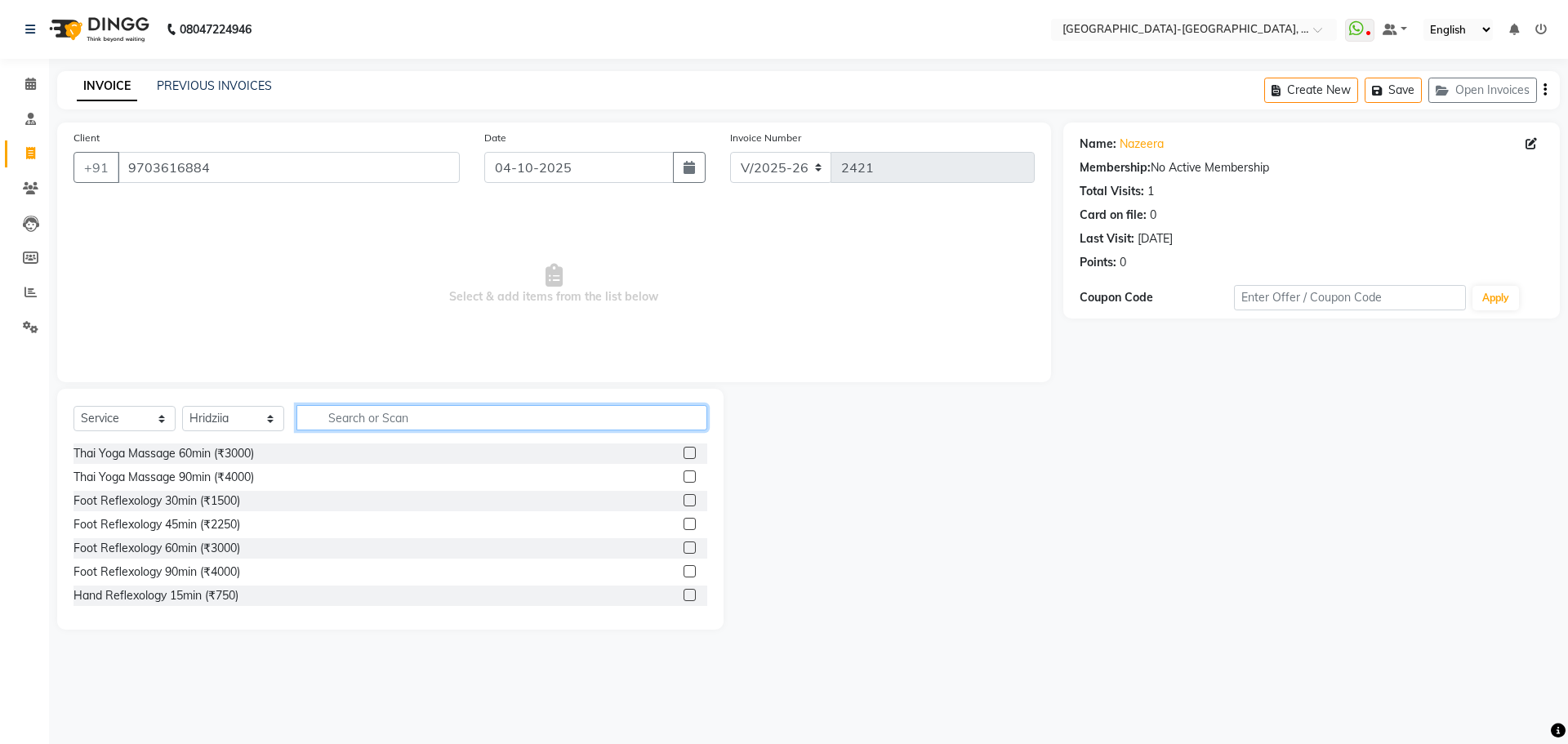
click at [362, 415] on input "text" at bounding box center [501, 417] width 411 height 25
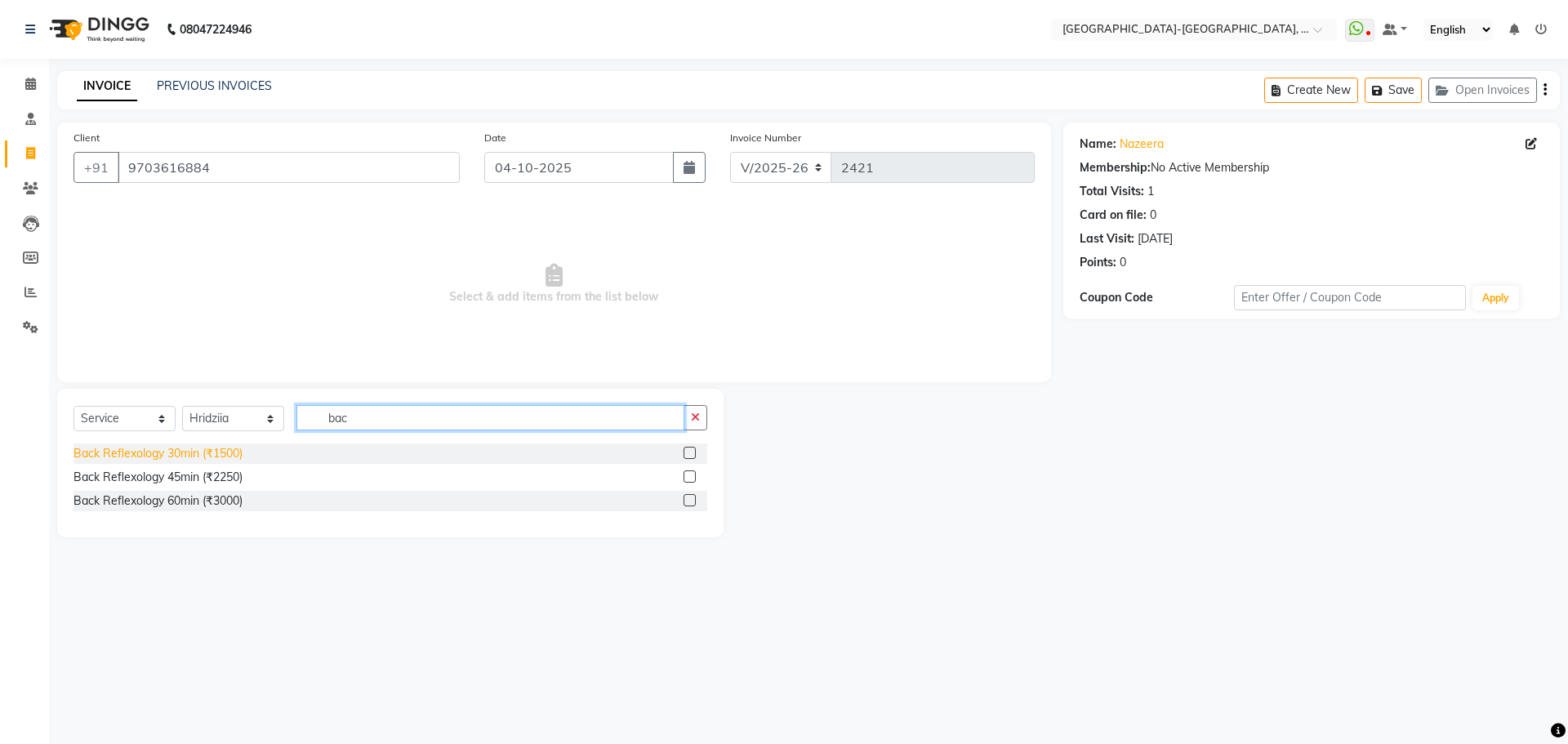
type input "bac"
click at [208, 448] on div "Back Reflexology 30min (₹1500)" at bounding box center [158, 453] width 169 height 18
checkbox input "false"
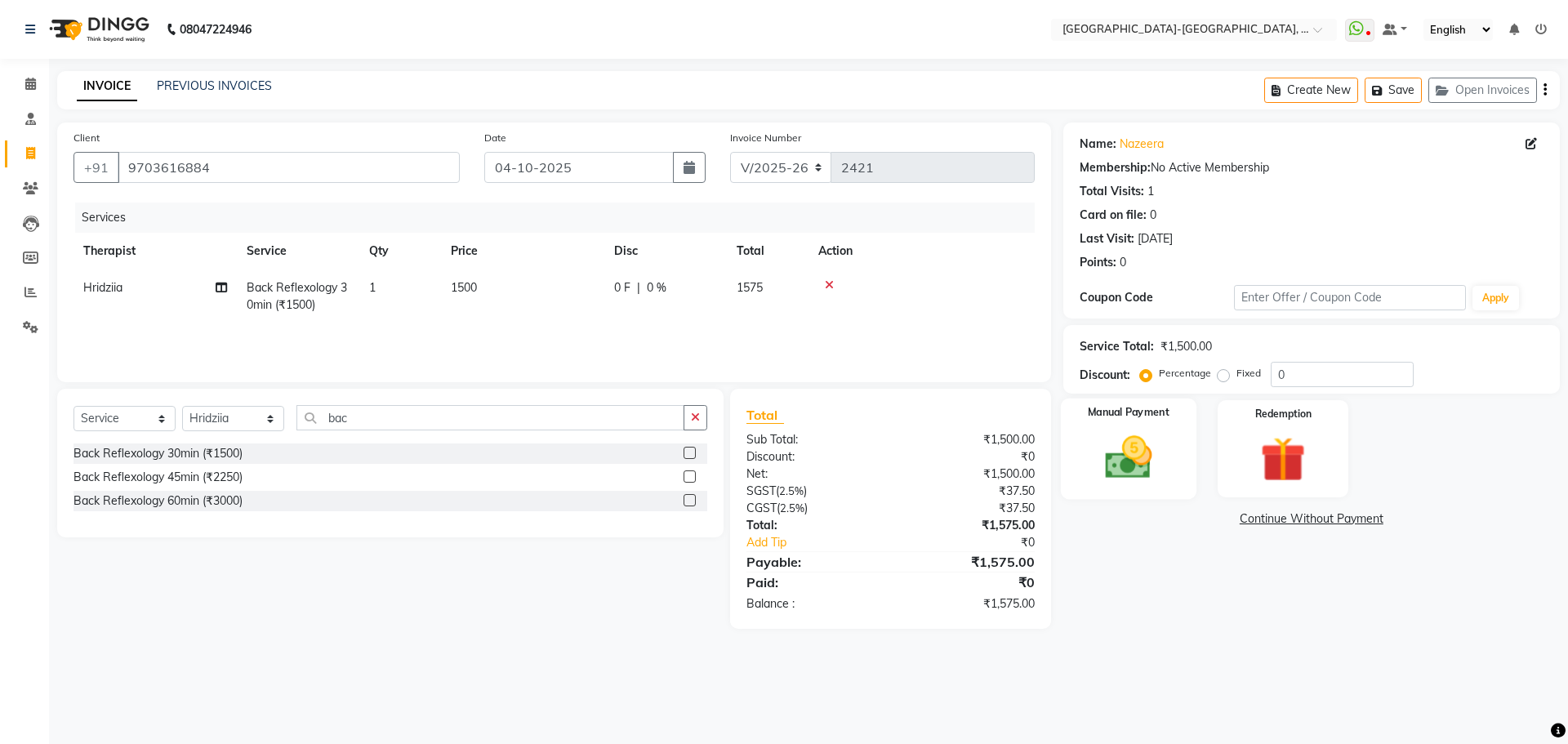
click at [1133, 456] on img at bounding box center [1128, 457] width 76 height 54
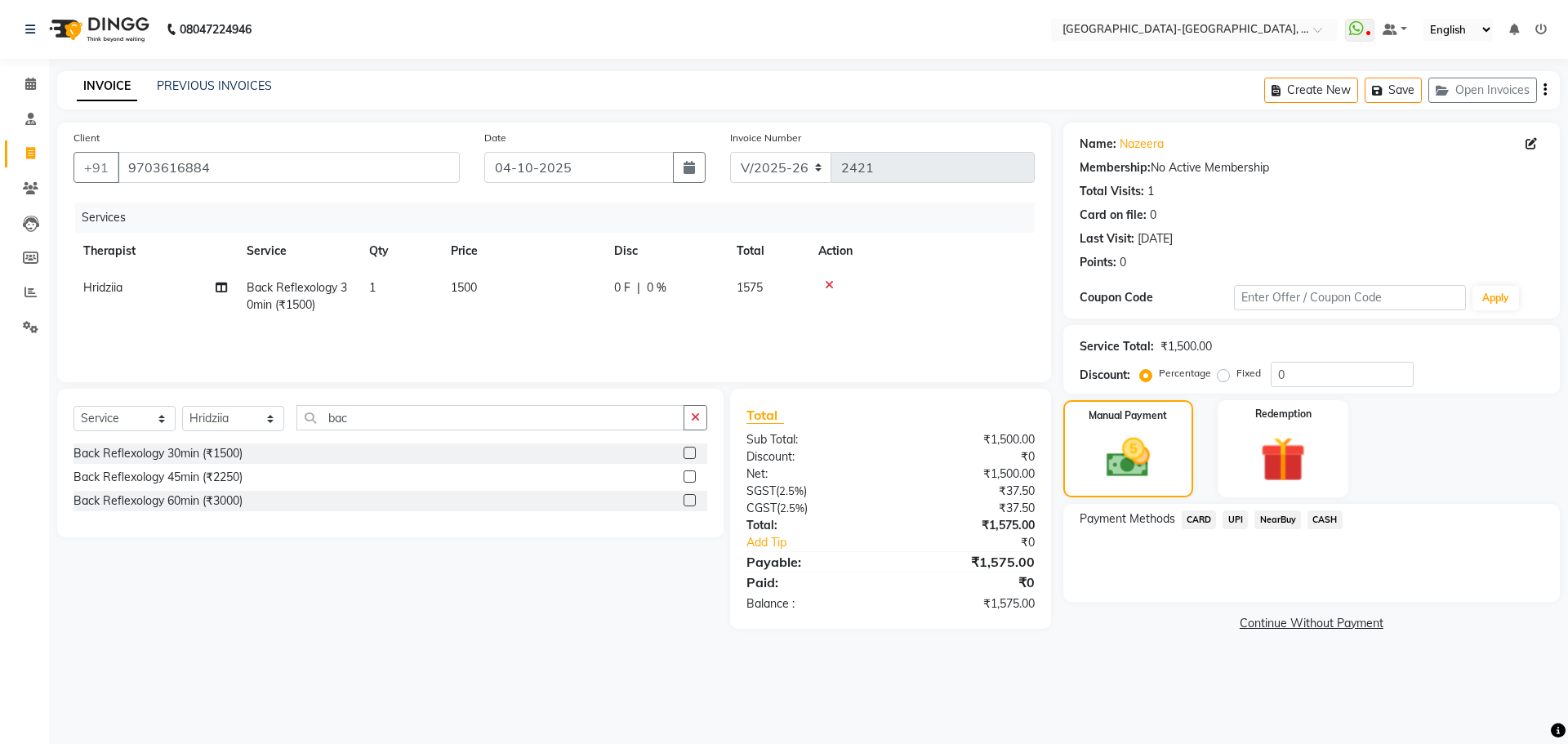
drag, startPoint x: 1254, startPoint y: 512, endPoint x: 1308, endPoint y: 527, distance: 56.0
click at [1264, 515] on span "NearBuy" at bounding box center [1278, 519] width 47 height 18
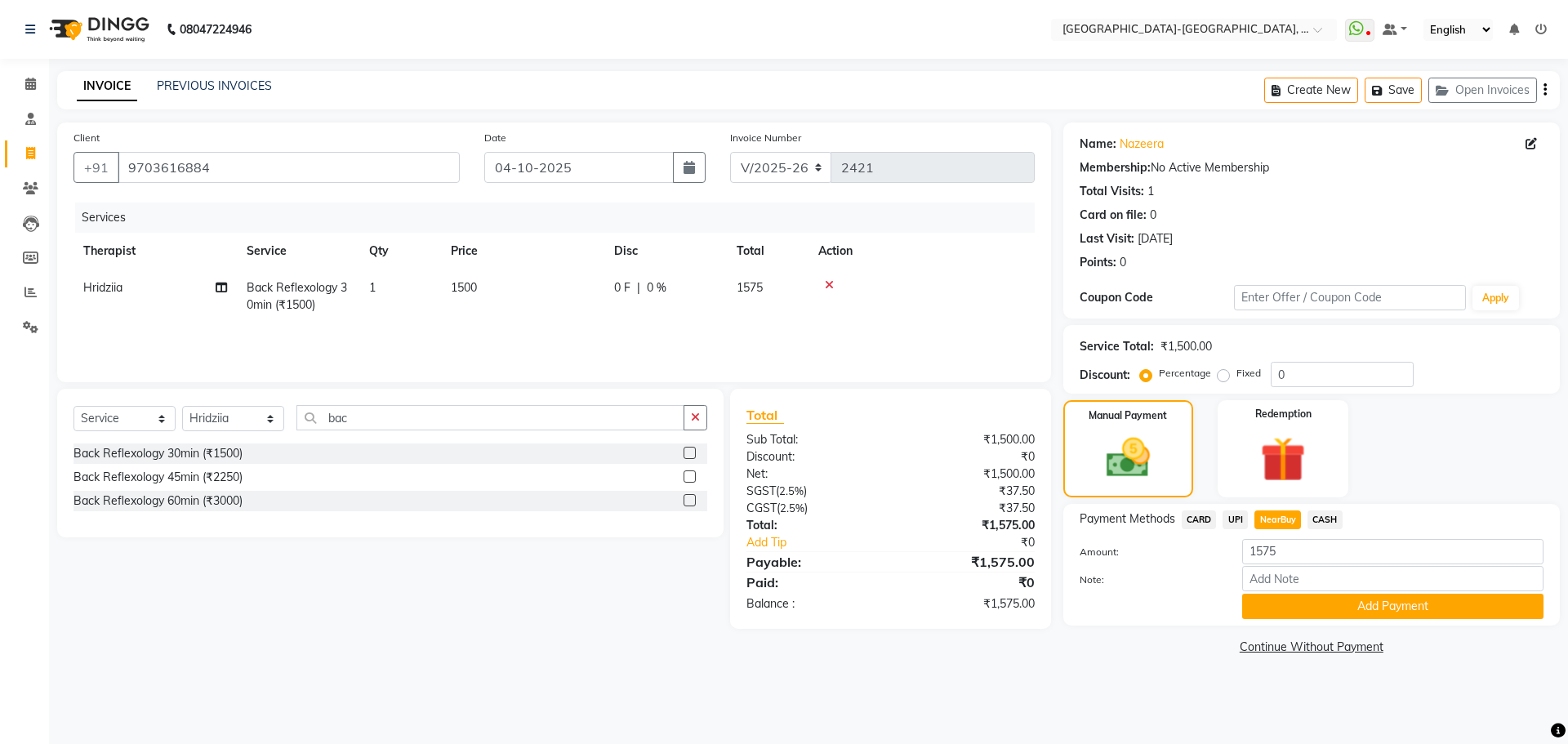
drag, startPoint x: 1323, startPoint y: 522, endPoint x: 1311, endPoint y: 521, distance: 12.0
click at [1324, 521] on span "CASH" at bounding box center [1325, 519] width 35 height 18
click at [1237, 526] on span "UPI" at bounding box center [1235, 519] width 25 height 18
click at [1325, 522] on span "CASH" at bounding box center [1325, 519] width 35 height 18
click at [1397, 95] on button "Save" at bounding box center [1393, 90] width 57 height 25
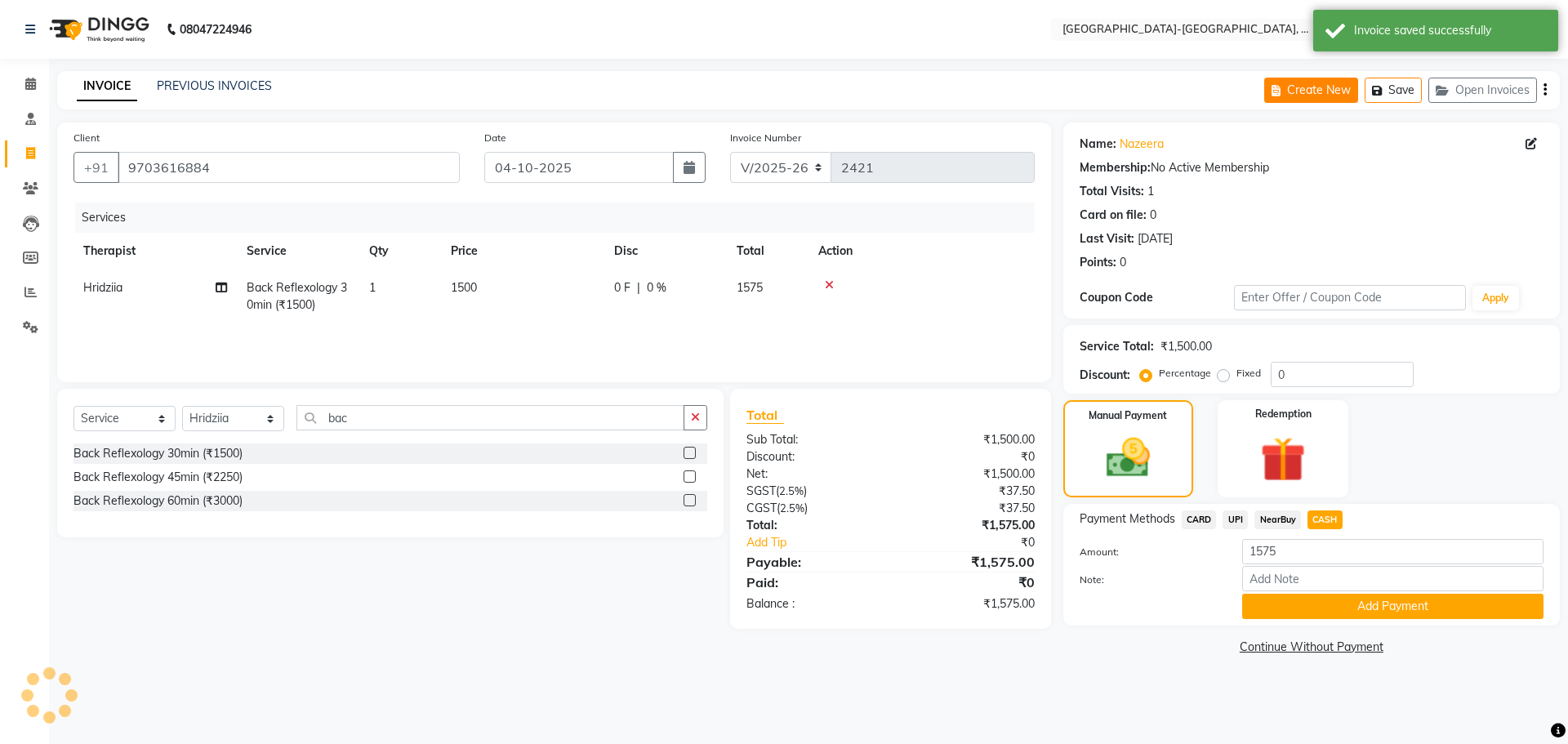
click at [1311, 81] on button "Create New" at bounding box center [1310, 90] width 94 height 25
select select "service"
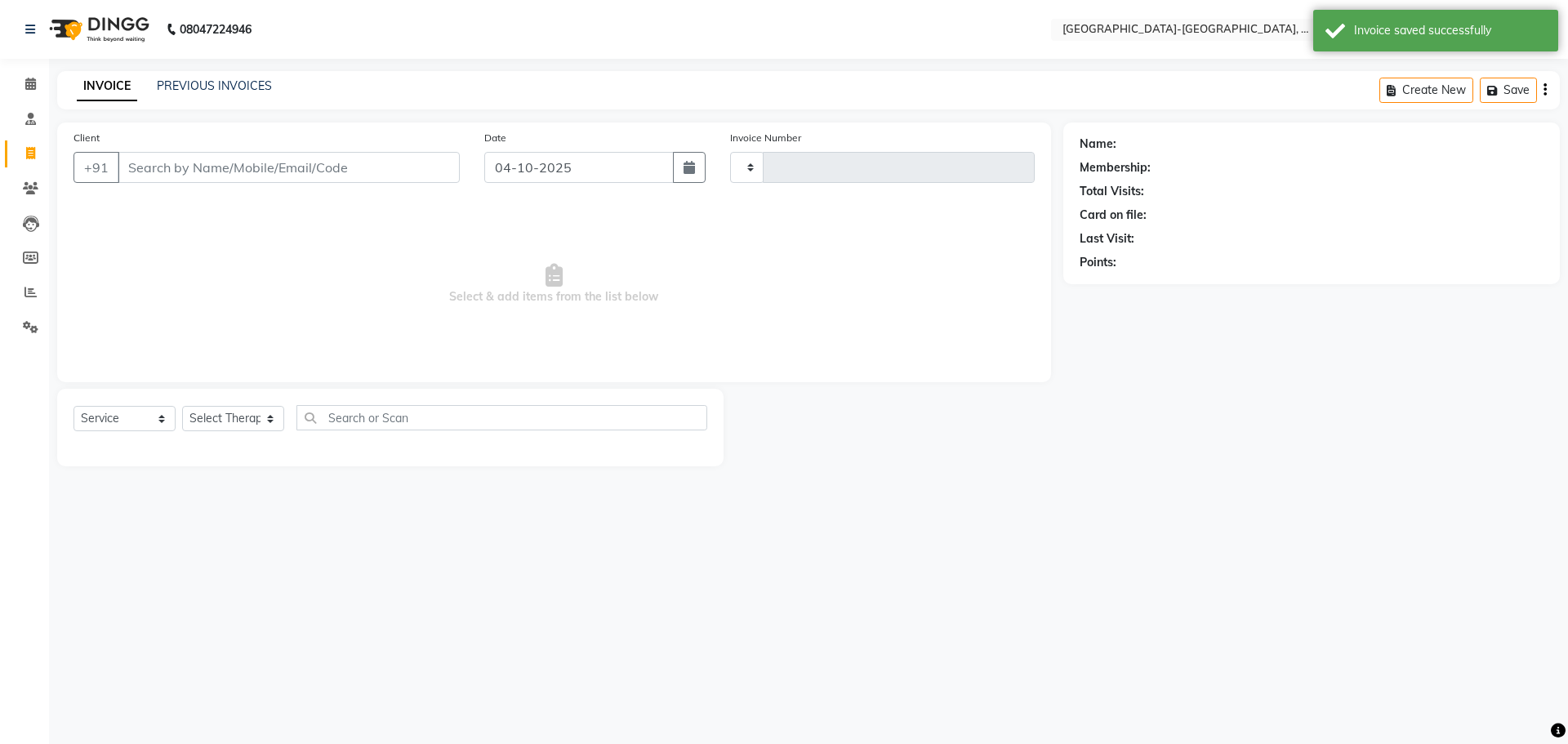
type input "2421"
select select "5851"
click at [273, 172] on input "Client" at bounding box center [289, 167] width 342 height 31
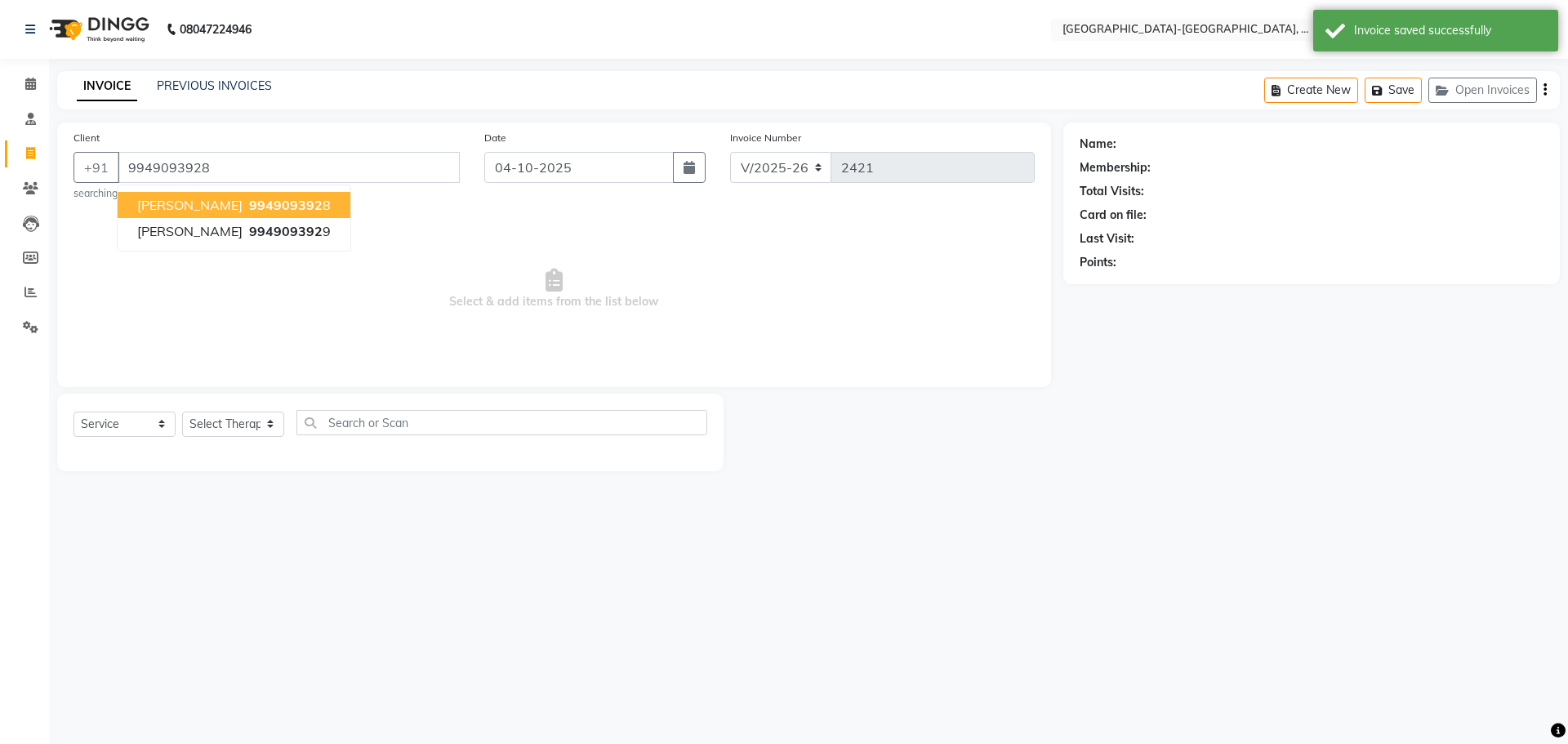
type input "9949093928"
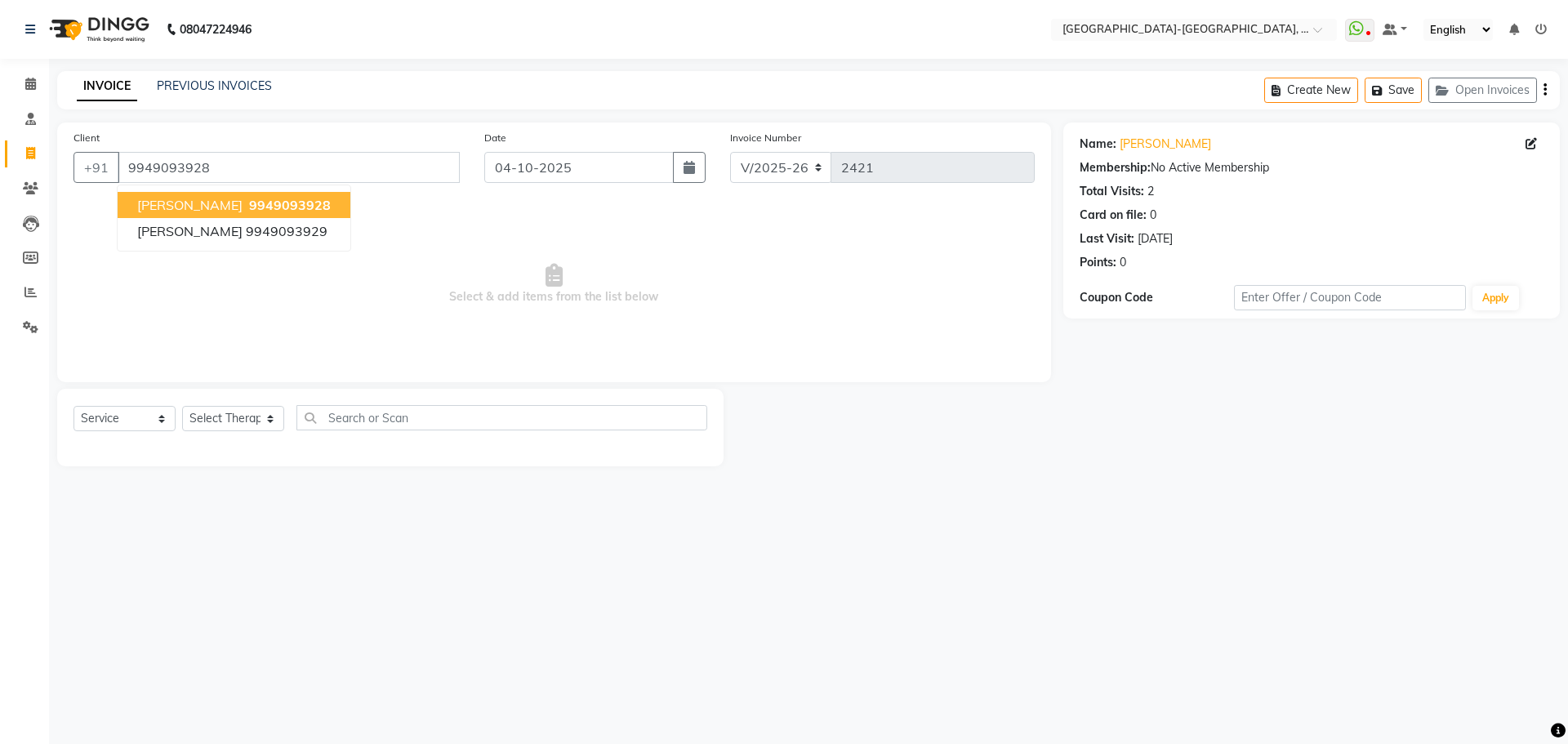
click at [263, 211] on span "9949093928" at bounding box center [290, 205] width 82 height 17
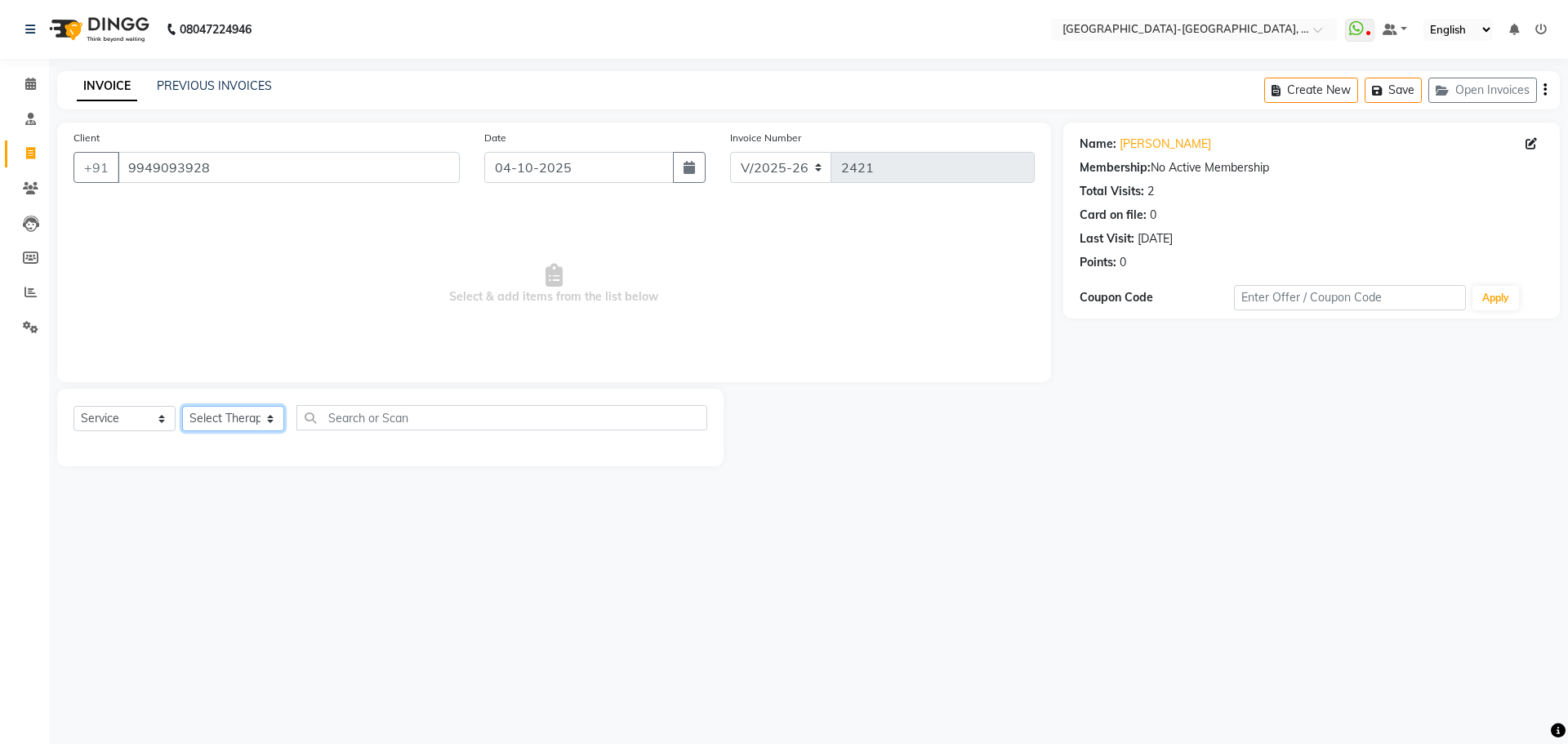
drag, startPoint x: 243, startPoint y: 431, endPoint x: 247, endPoint y: 443, distance: 12.6
click at [243, 431] on select "Select Therapist Adakho Bone Hridziia Iris Katene Kholu Mayio Mohit Moru P Hrii…" at bounding box center [233, 418] width 102 height 25
select select "49851"
click at [182, 405] on select "Select Therapist Adakho Bone Hridziia Iris Katene Kholu Mayio Mohit Moru P Hrii…" at bounding box center [233, 418] width 102 height 25
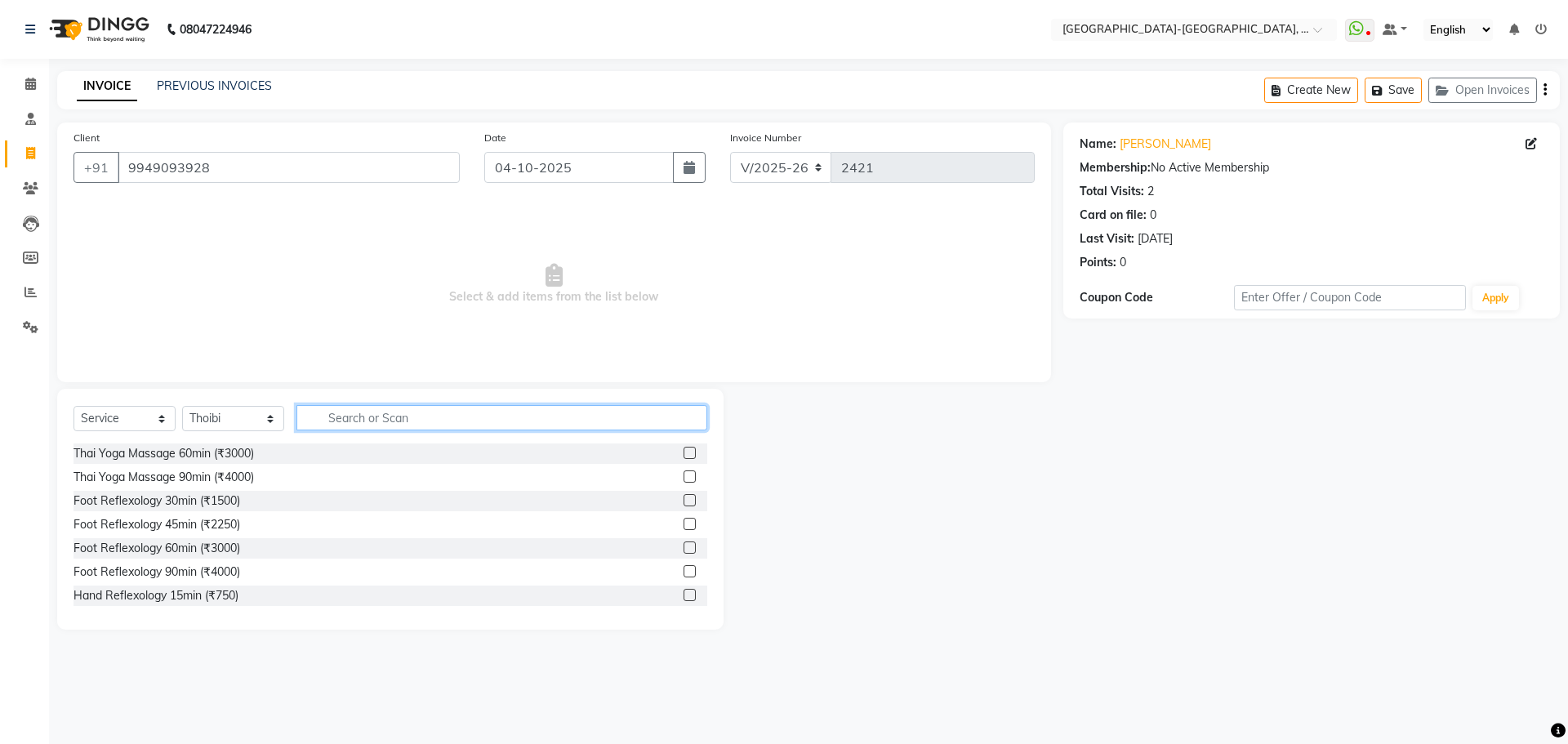
click at [337, 410] on input "text" at bounding box center [501, 417] width 411 height 25
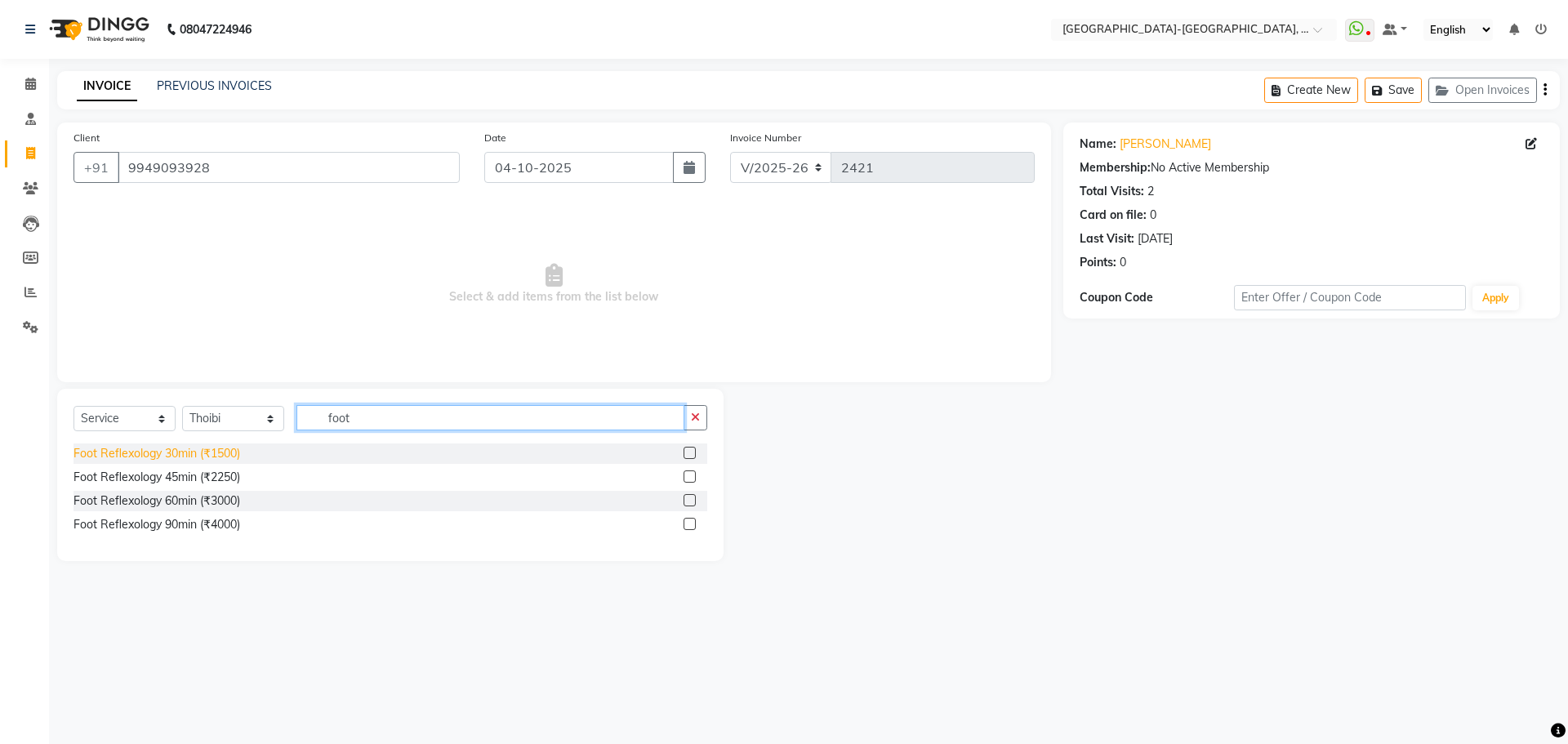
type input "foot"
click at [178, 451] on div "Foot Reflexology 30min (₹1500)" at bounding box center [156, 453] width 166 height 18
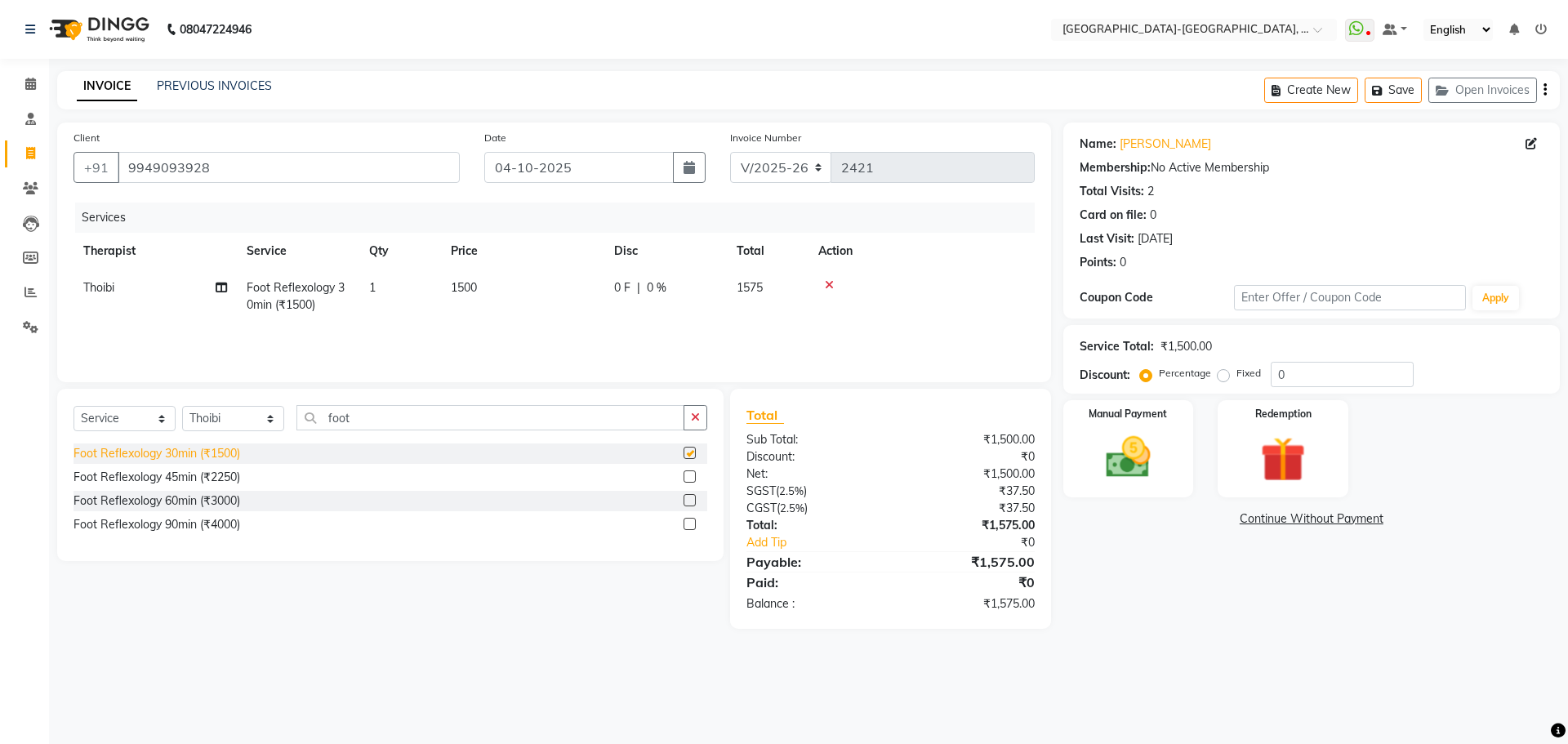
checkbox input "false"
drag, startPoint x: 1061, startPoint y: 448, endPoint x: 1295, endPoint y: 560, distance: 259.4
click at [1062, 448] on div "Manual Payment Redemption" at bounding box center [1311, 448] width 521 height 97
drag, startPoint x: 1102, startPoint y: 454, endPoint x: 1202, endPoint y: 496, distance: 108.5
click at [1105, 454] on img at bounding box center [1128, 457] width 74 height 52
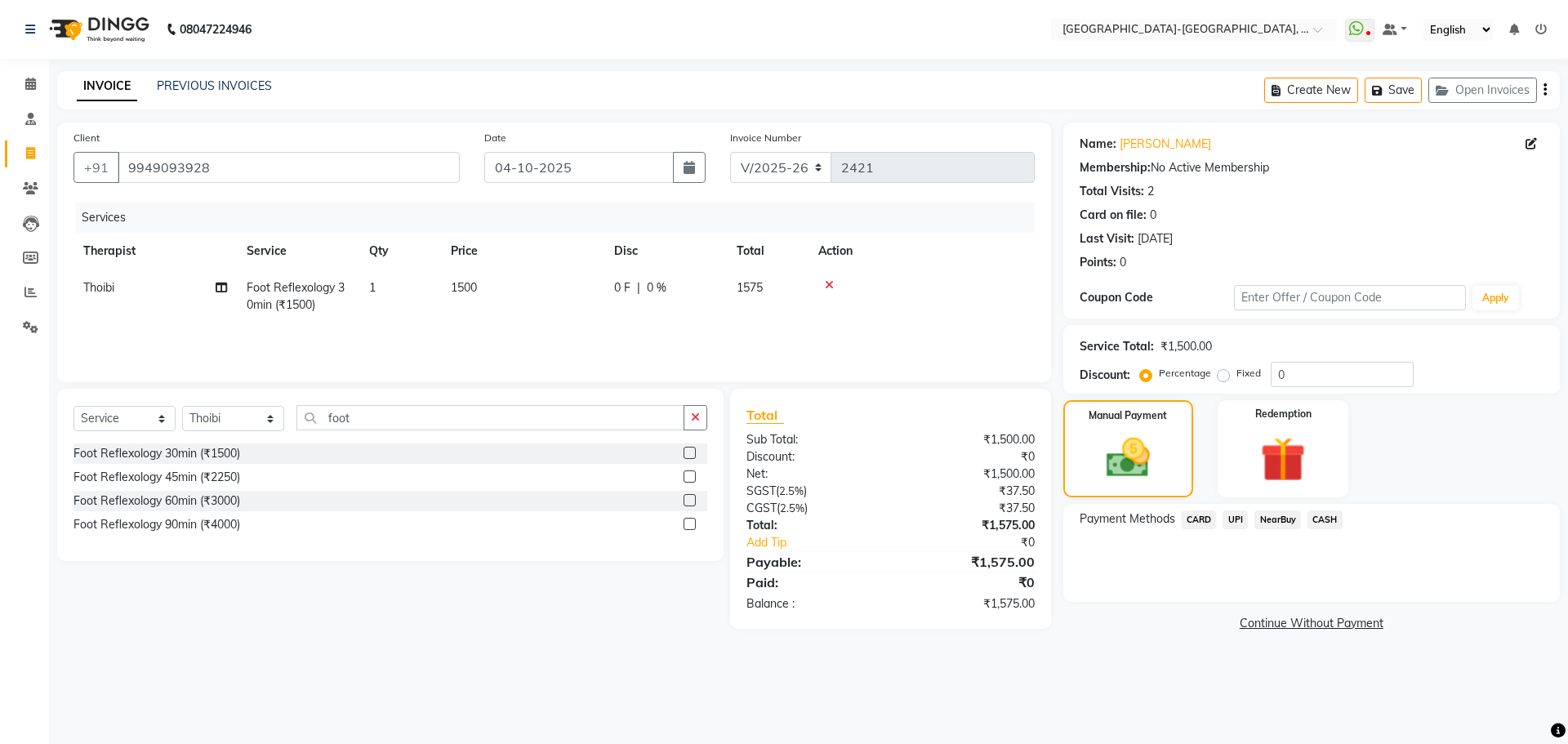
drag, startPoint x: 1233, startPoint y: 513, endPoint x: 1249, endPoint y: 533, distance: 25.6
click at [1235, 513] on span "UPI" at bounding box center [1235, 519] width 25 height 18
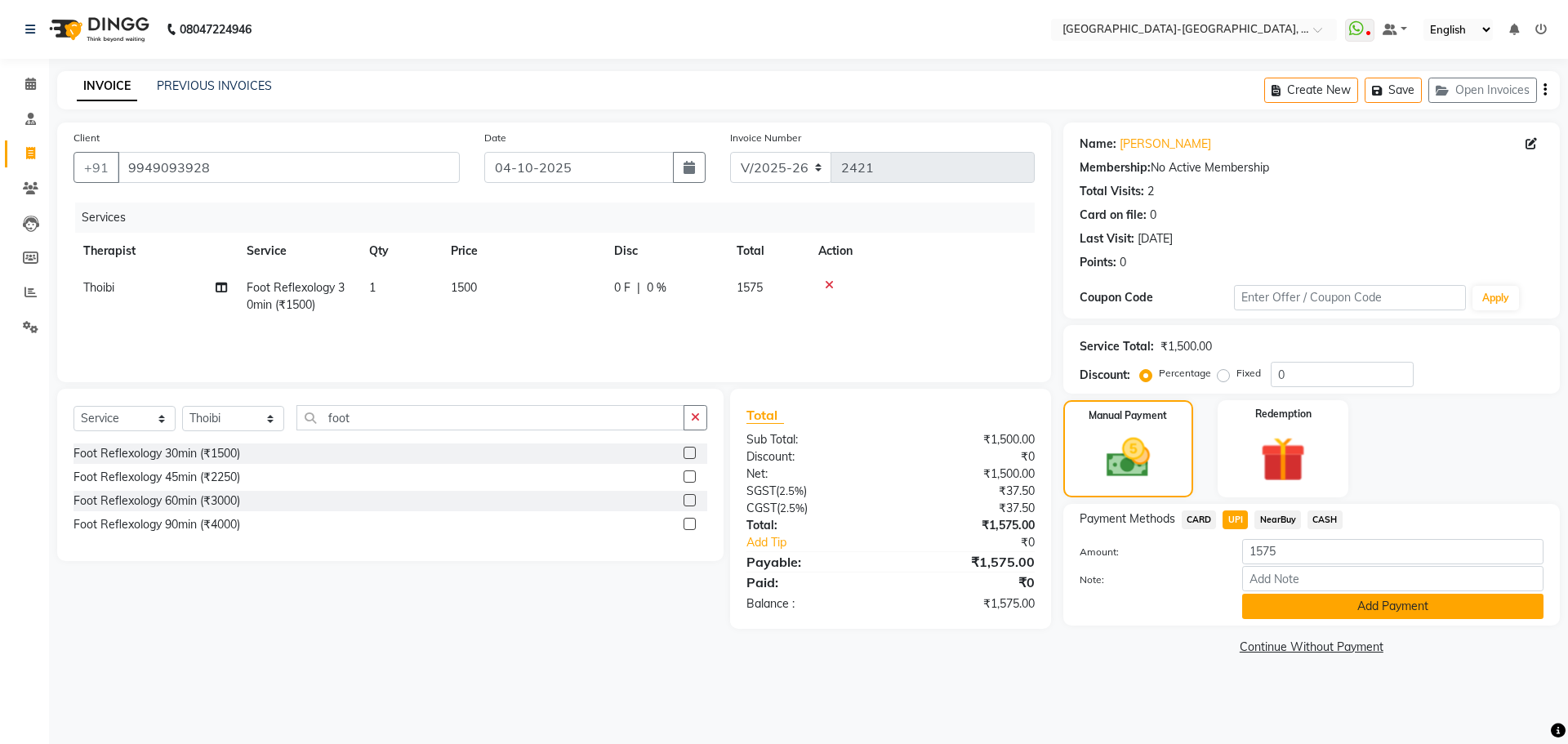
click at [1308, 608] on button "Add Payment" at bounding box center [1392, 606] width 301 height 25
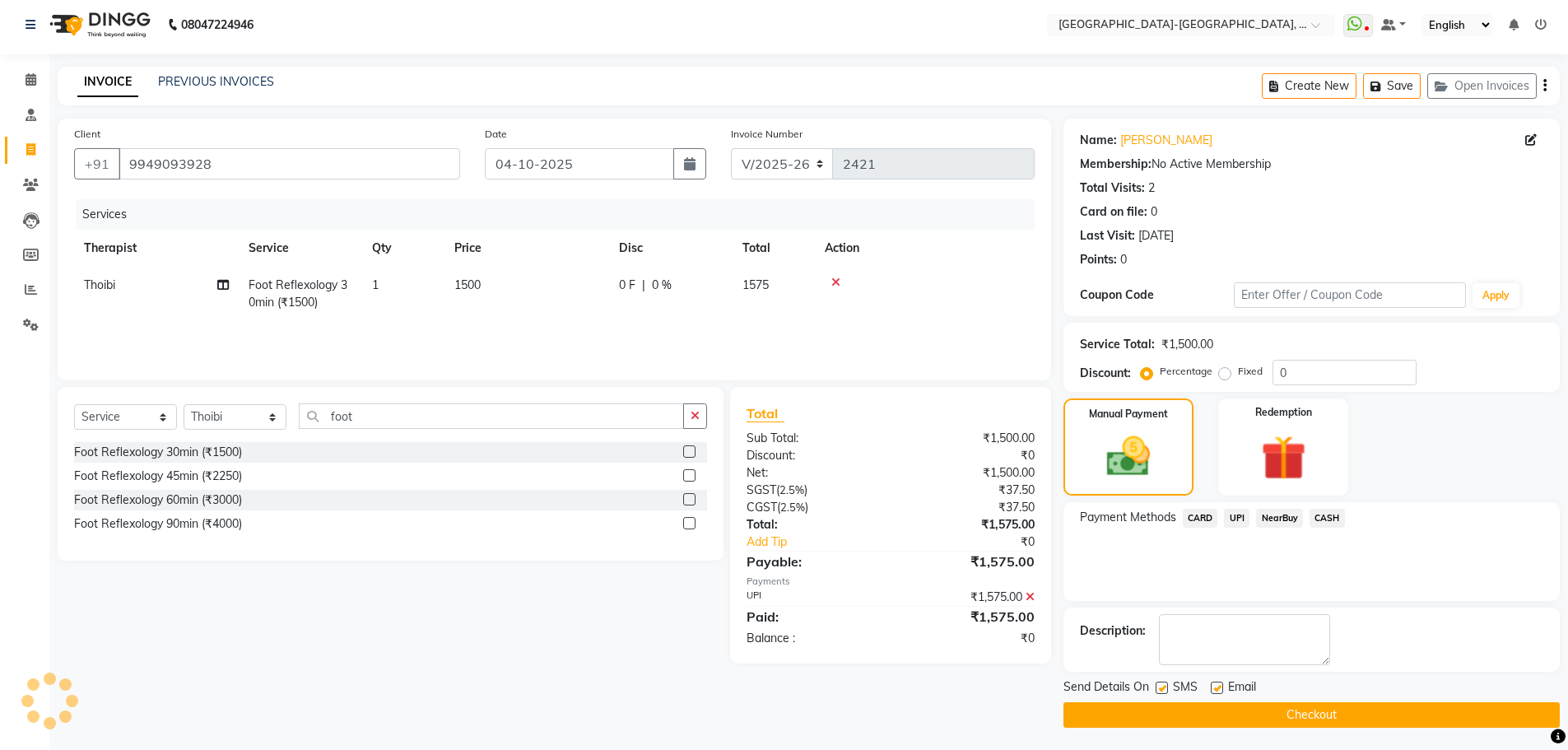
scroll to position [8, 0]
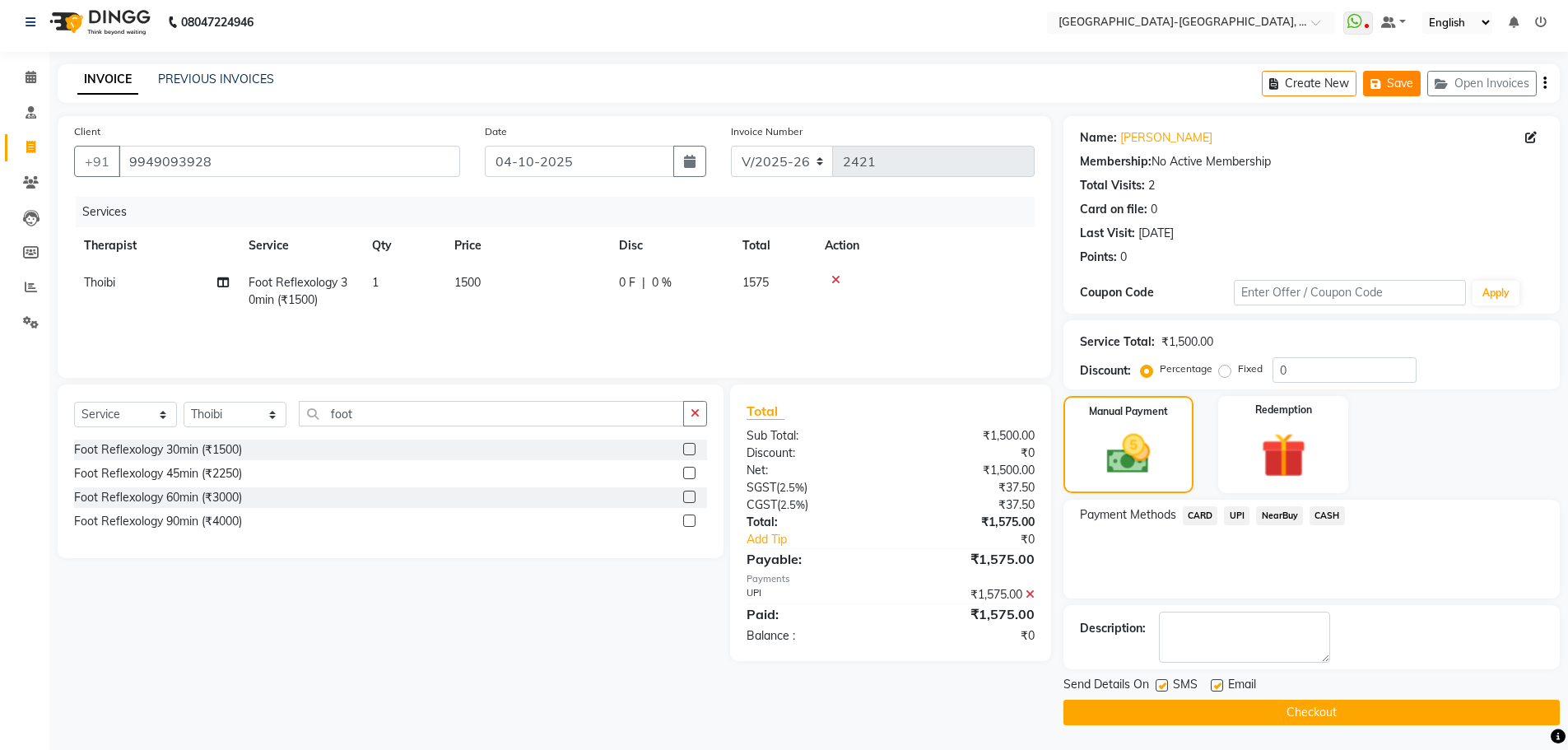
click at [1393, 89] on button "Save" at bounding box center [1392, 83] width 57 height 25
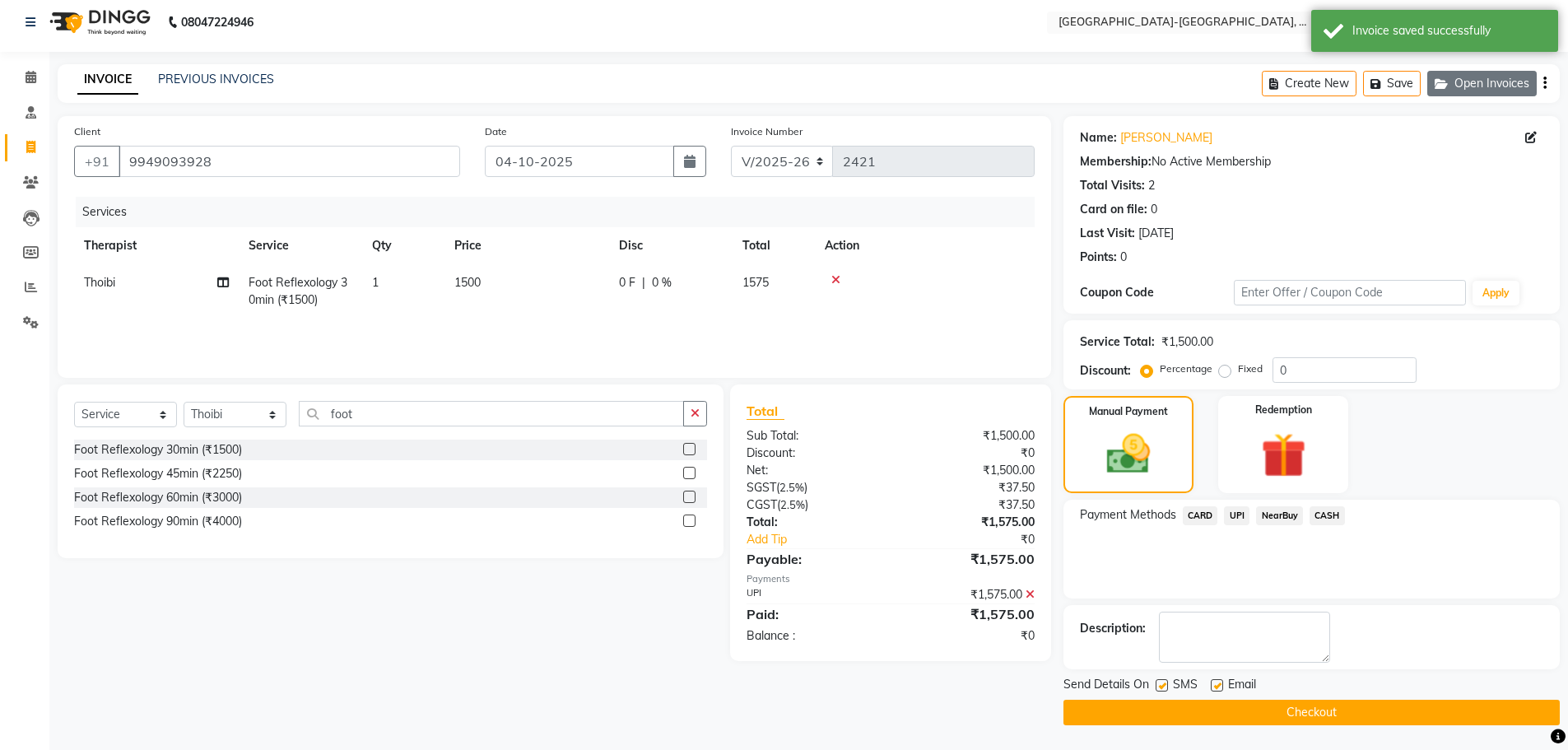
click at [1490, 90] on button "Open Invoices" at bounding box center [1482, 83] width 110 height 25
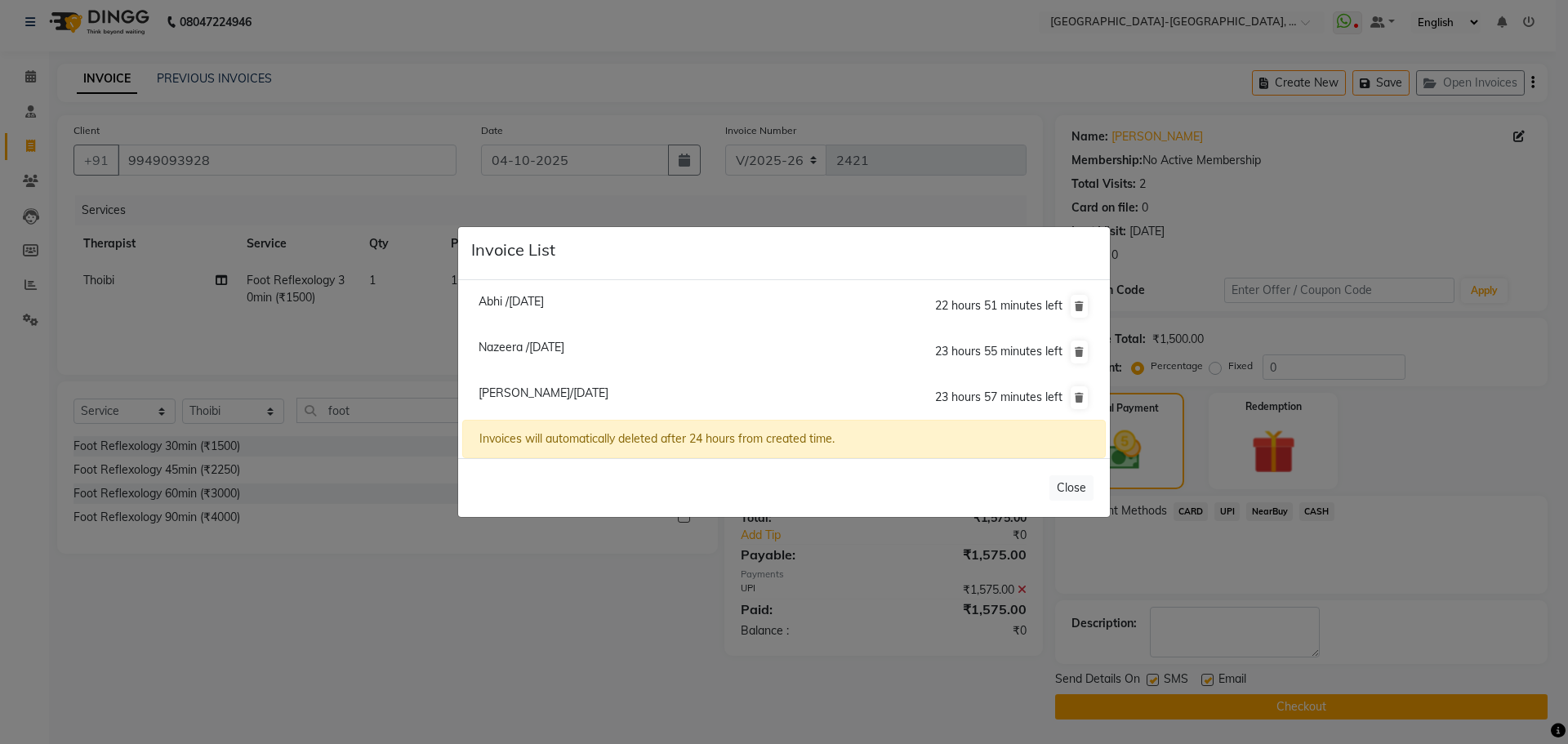
click at [290, 328] on ngb-modal-window "Invoice List Abhi /04 October 2025 22 hours 51 minutes left Nazeera /04 October…" at bounding box center [784, 372] width 1568 height 744
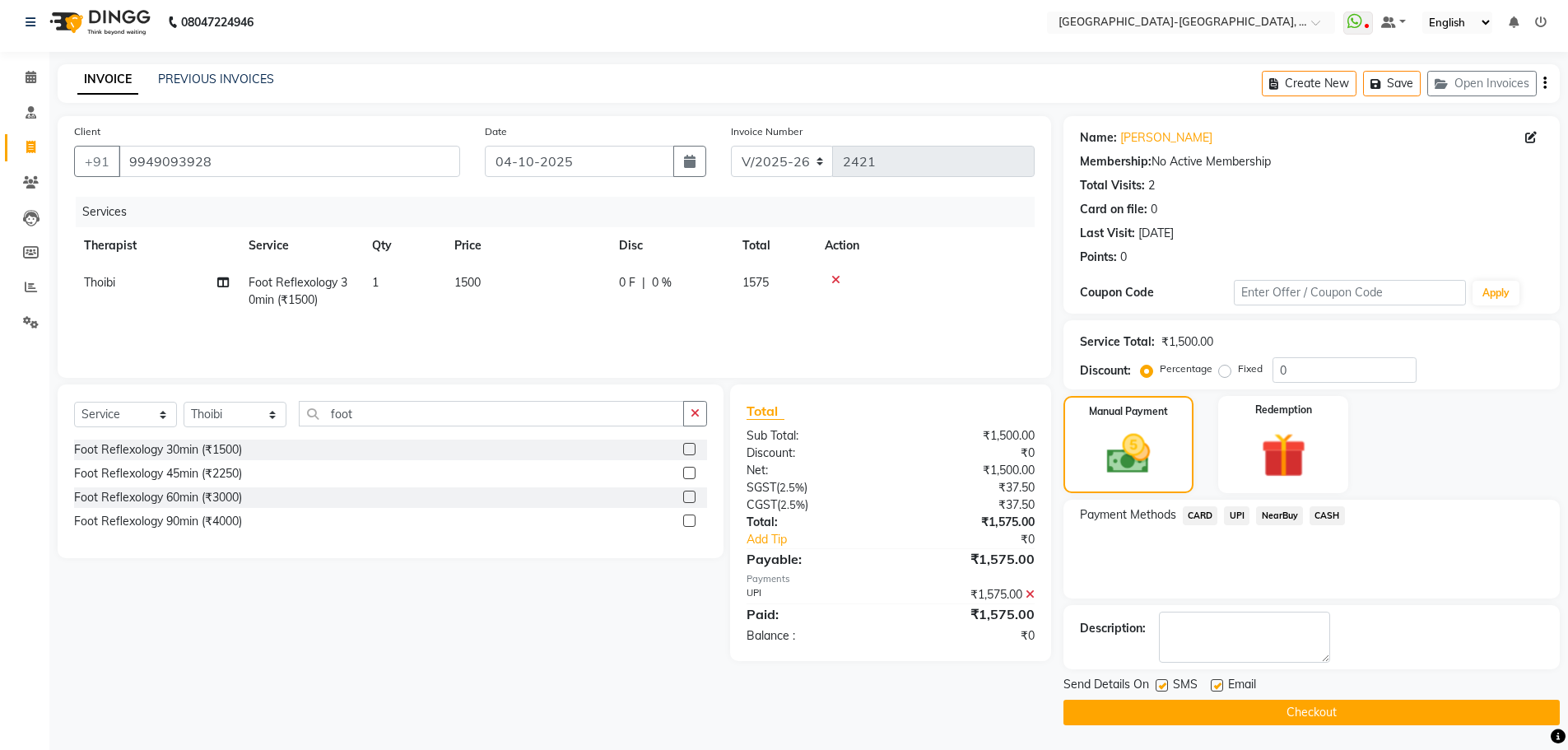
click at [105, 292] on td "Thoibi" at bounding box center [156, 291] width 164 height 54
select select "49851"
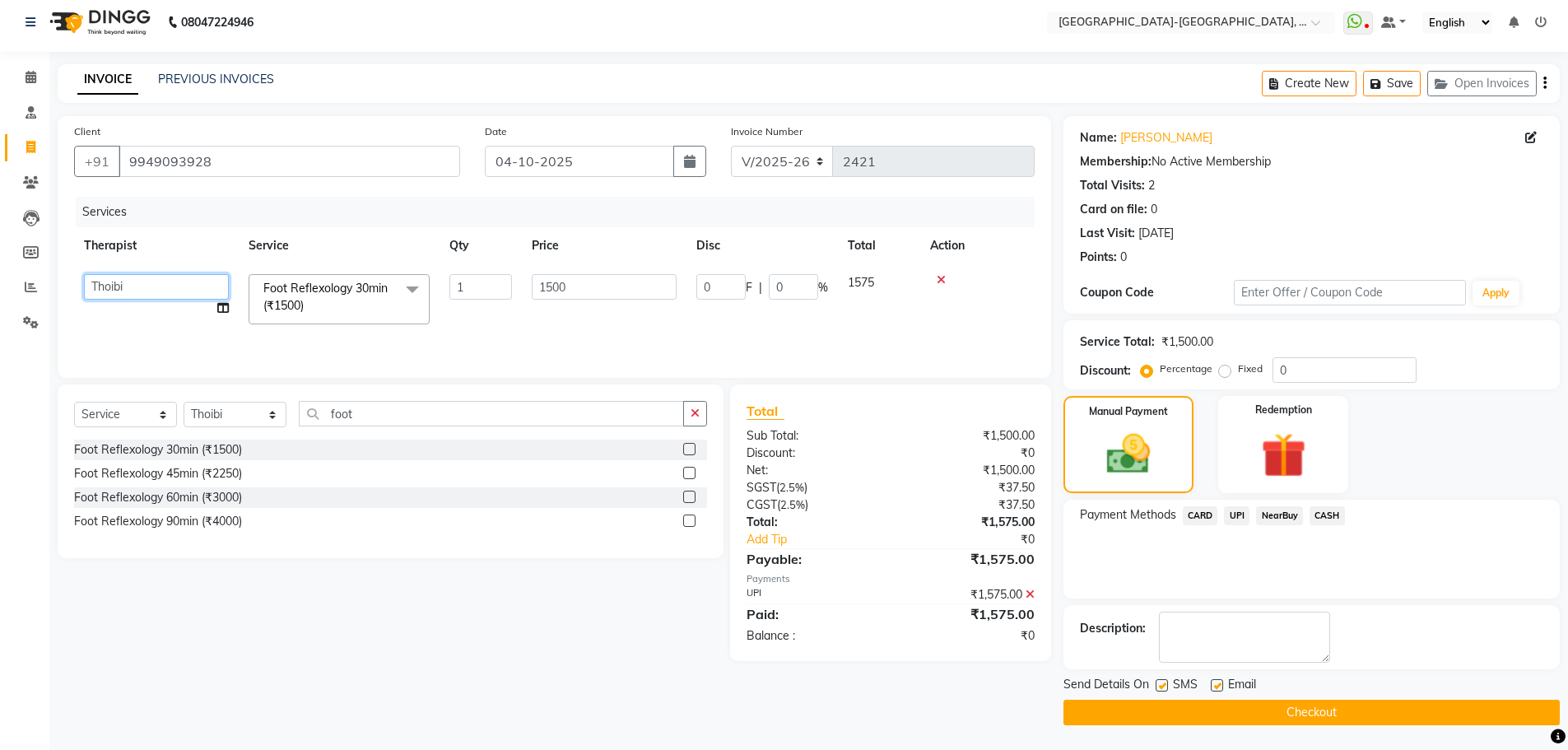
click at [113, 281] on select "Adakho Bone Hridziia Iris Katene Kholu Mayio Mohit Moru P Hriidziio Sahriini Sa…" at bounding box center [157, 287] width 145 height 25
select select "90648"
click at [1258, 718] on button "Checkout" at bounding box center [1312, 712] width 497 height 25
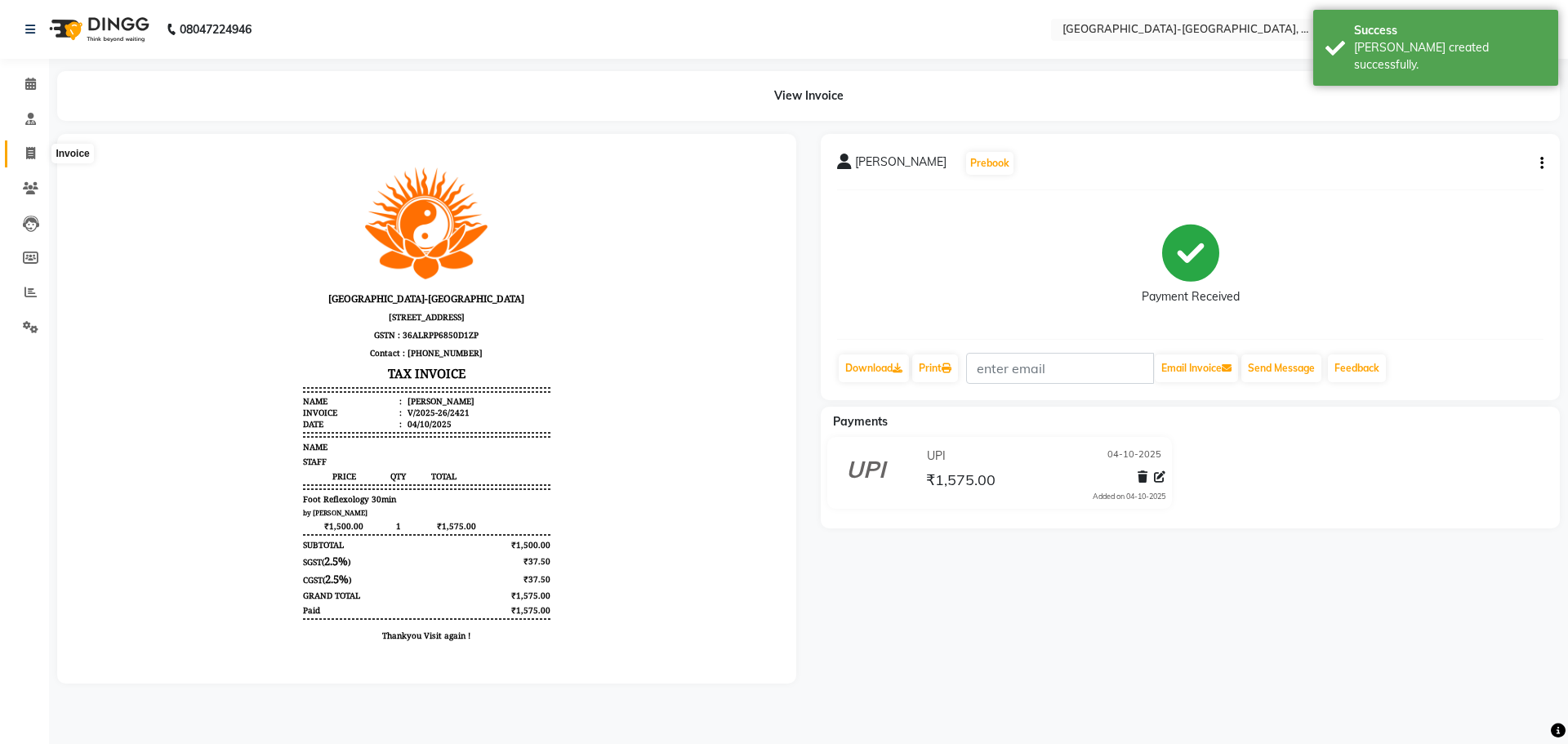
click at [23, 156] on span at bounding box center [31, 154] width 28 height 18
select select "5851"
select select "service"
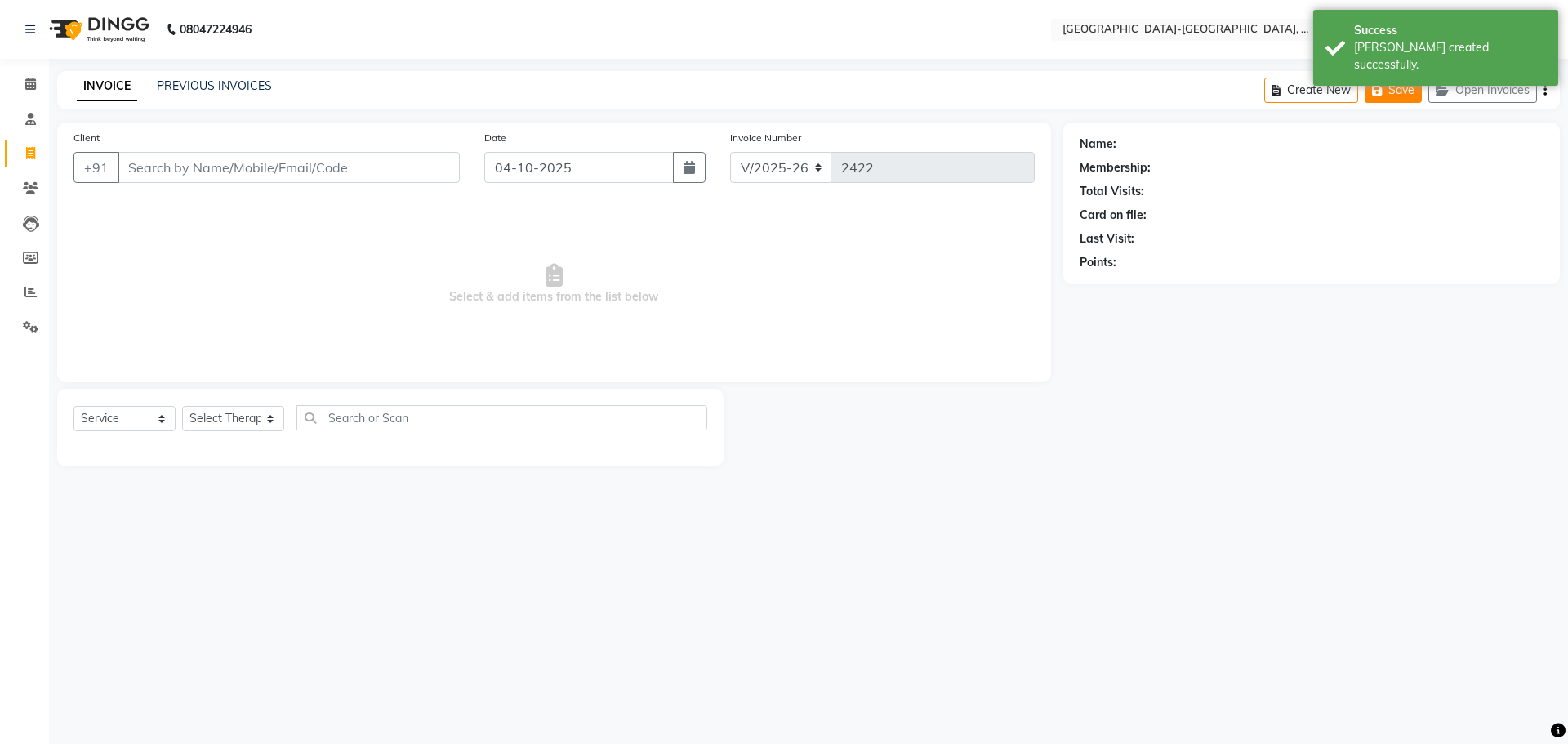
click at [1514, 90] on button "Open Invoices" at bounding box center [1483, 90] width 109 height 25
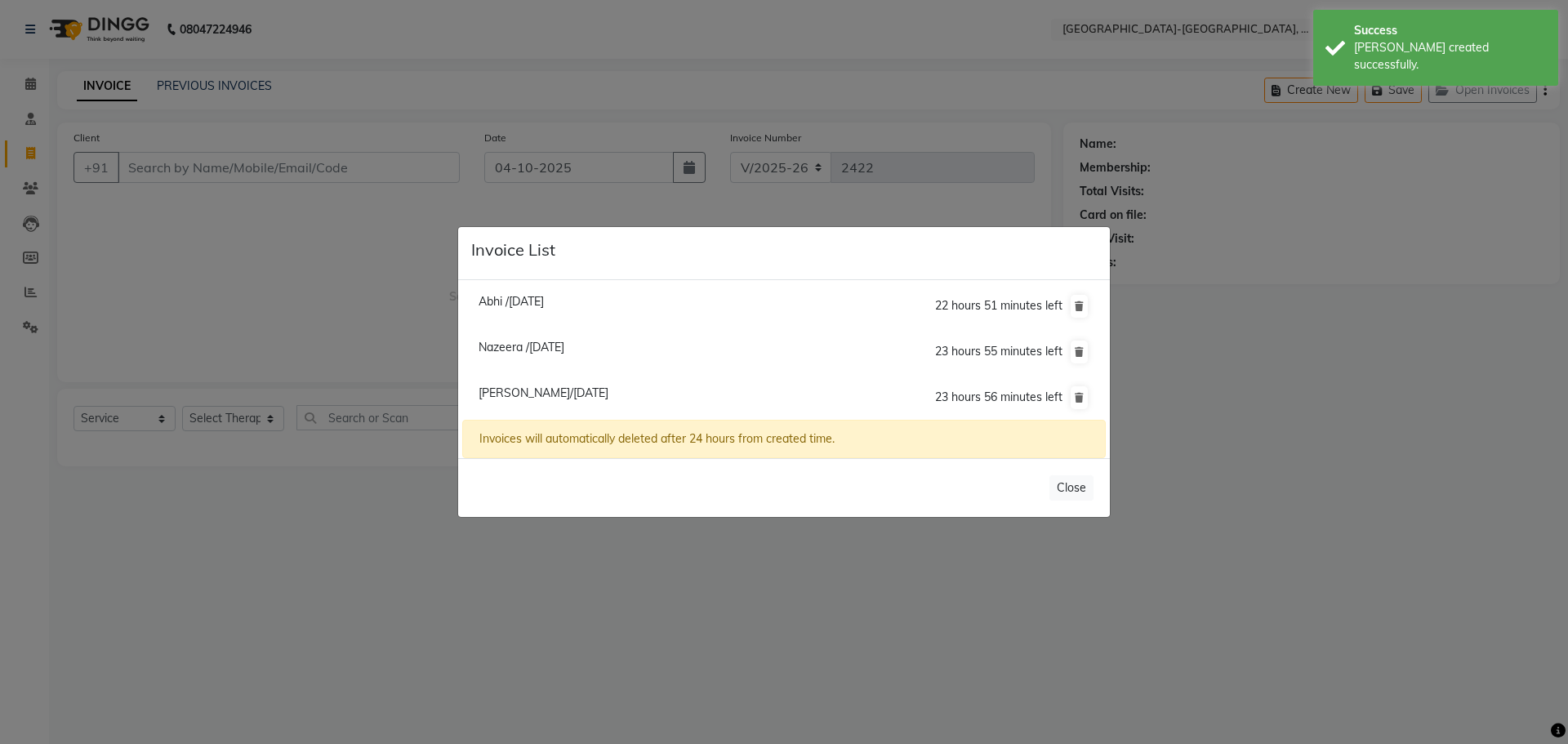
click at [520, 304] on span "Abhi /04 October 2025" at bounding box center [511, 302] width 65 height 15
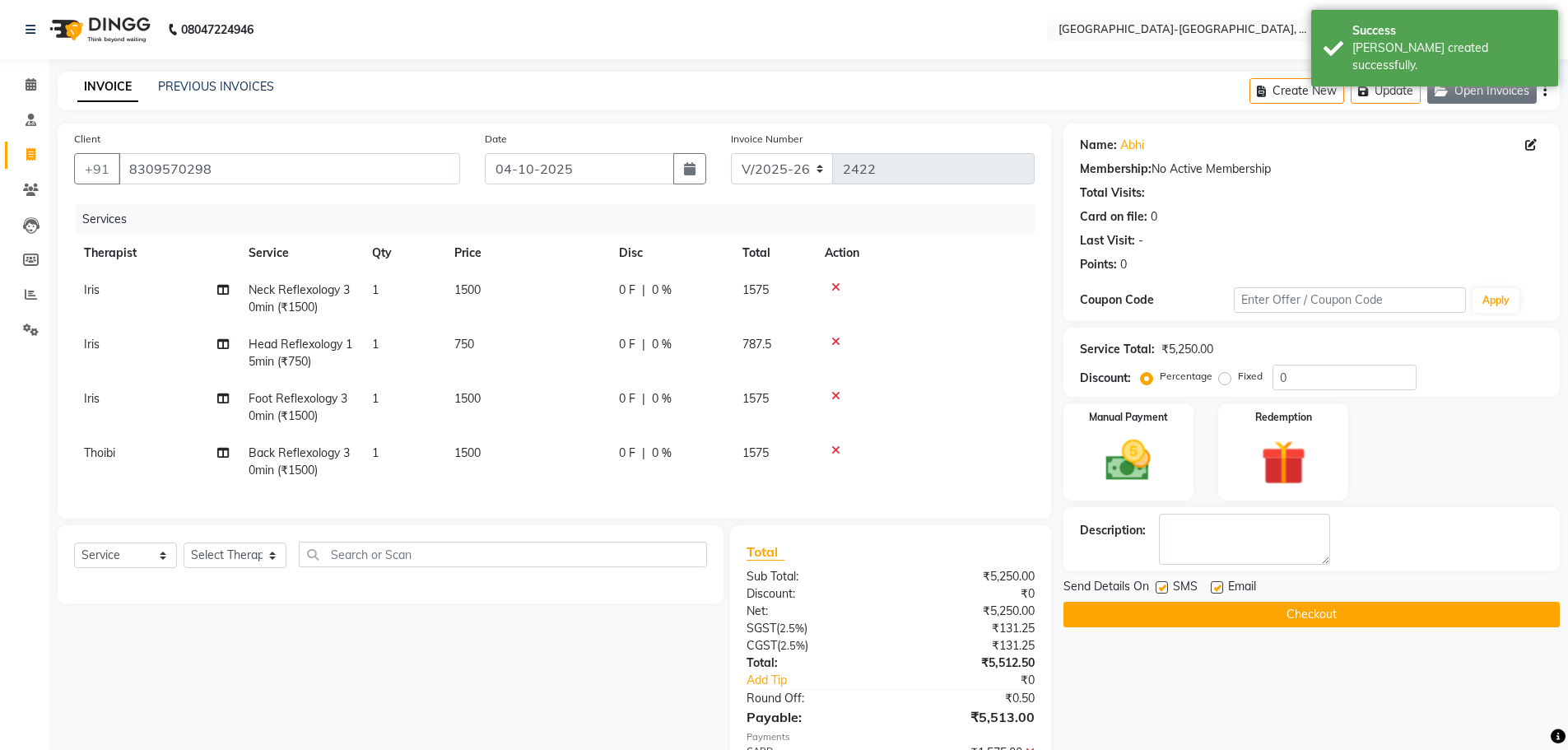
click at [1483, 83] on button "Open Invoices" at bounding box center [1482, 91] width 110 height 25
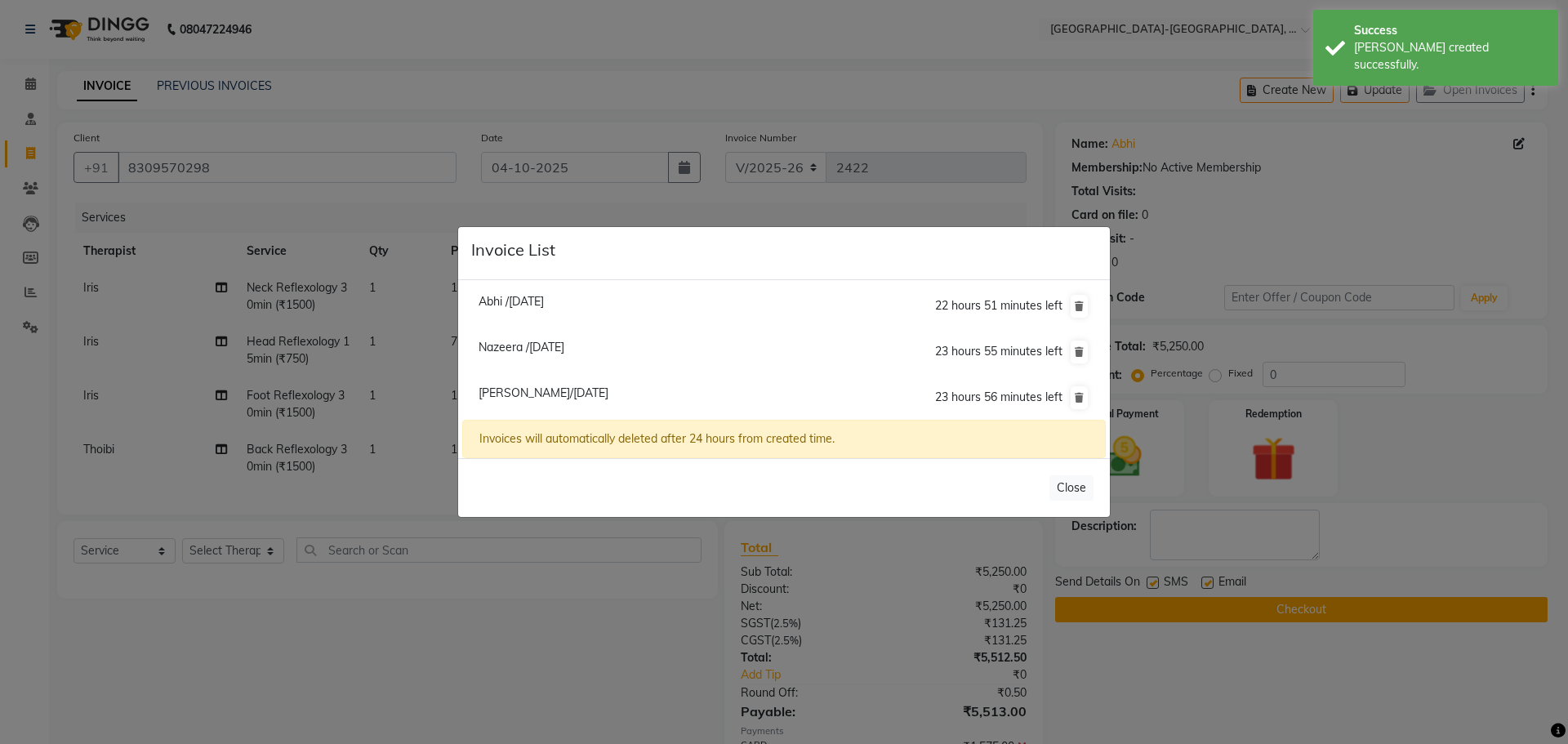
click at [518, 349] on span "Nazeera /04 October 2025" at bounding box center [521, 347] width 86 height 15
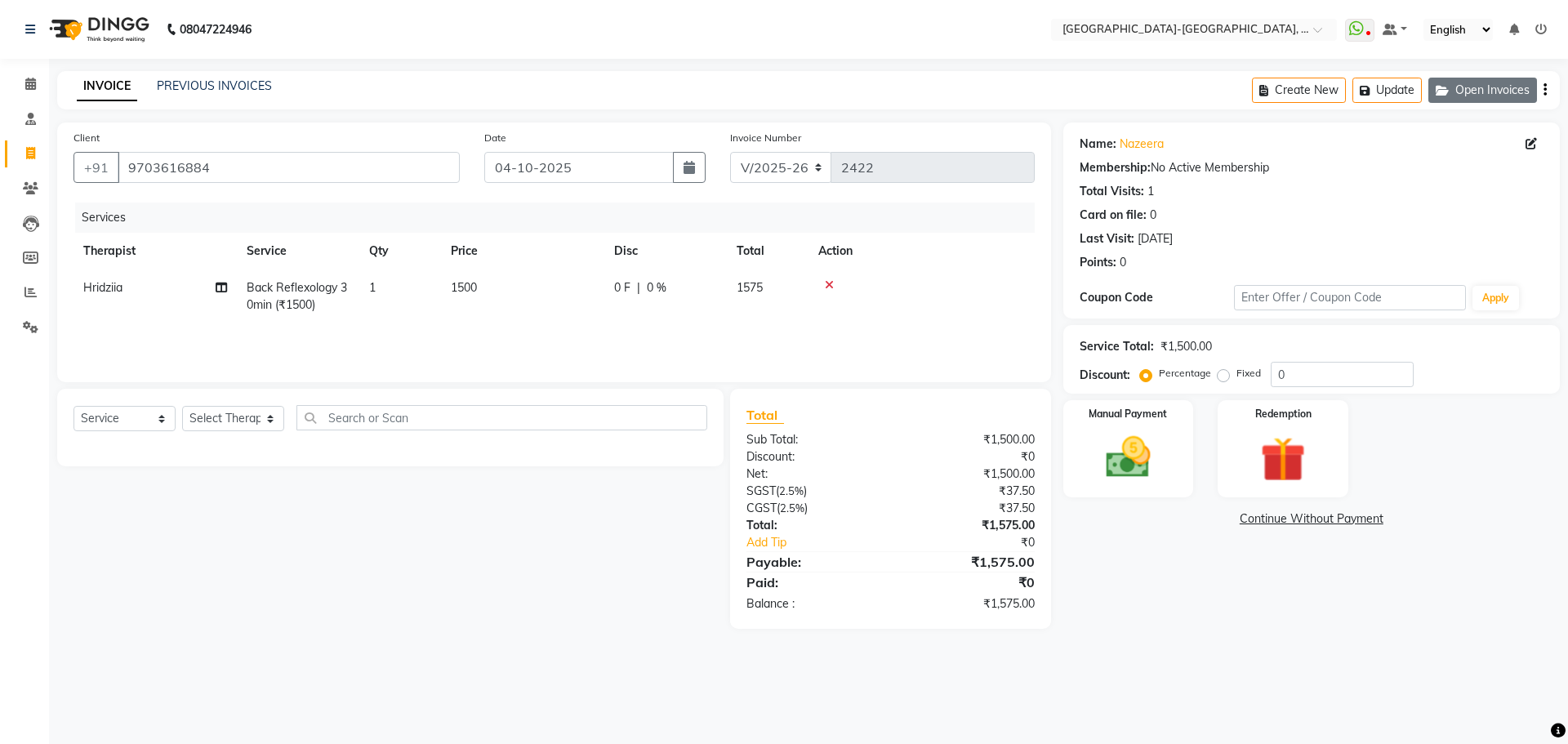
click at [1480, 94] on button "Open Invoices" at bounding box center [1483, 90] width 109 height 25
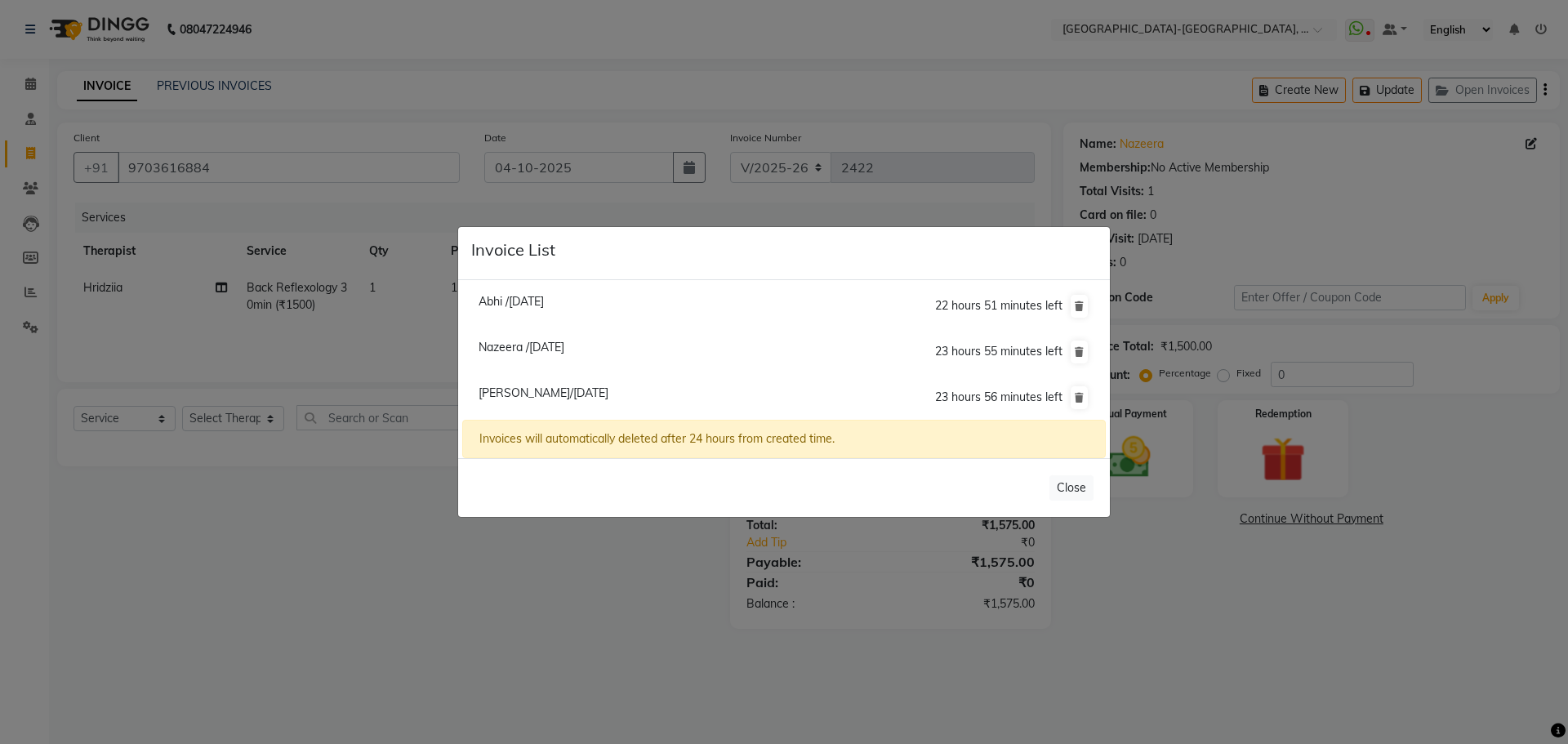
click at [1188, 81] on ngb-modal-window "Invoice List Abhi /04 October 2025 22 hours 51 minutes left Nazeera /04 October…" at bounding box center [784, 372] width 1568 height 744
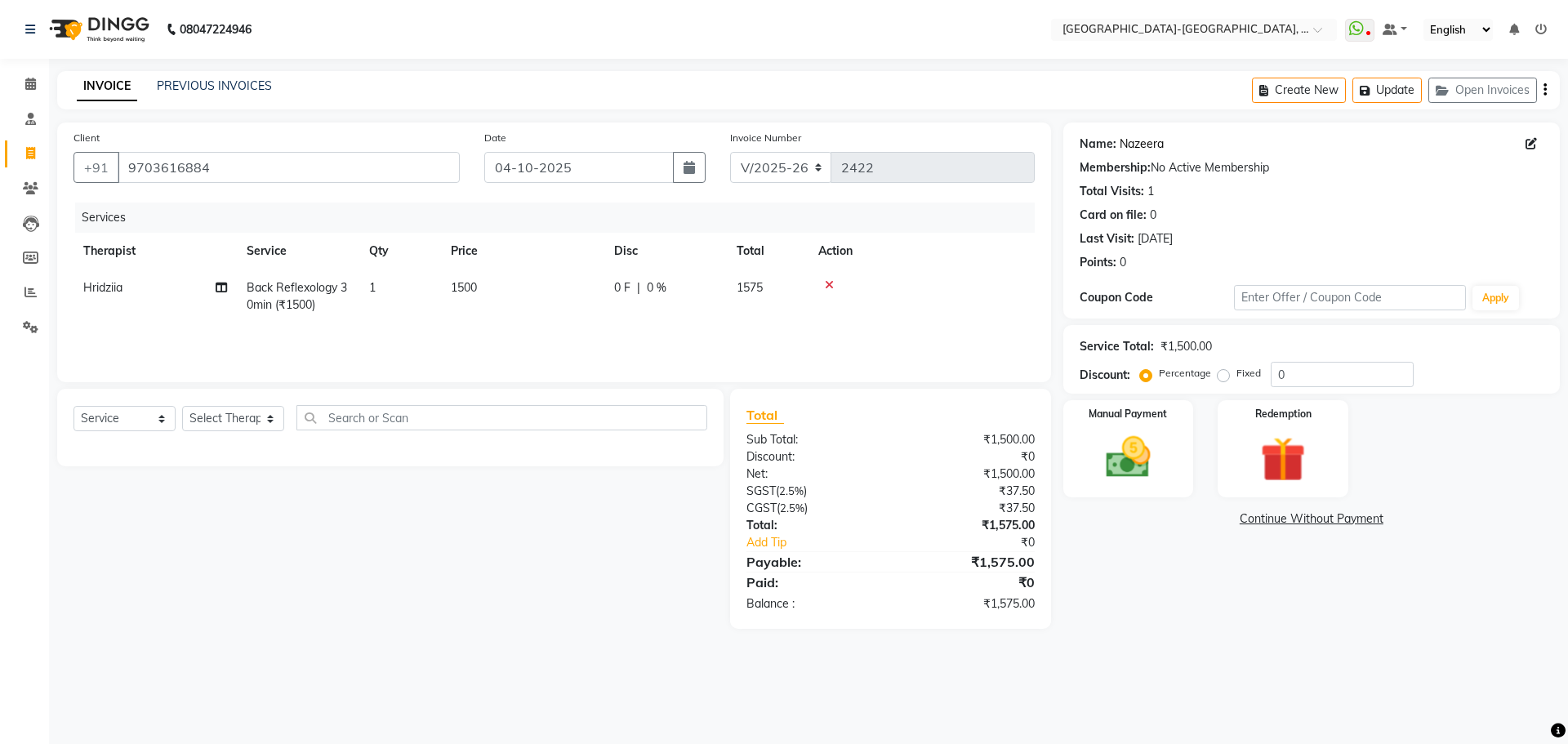
click at [1144, 144] on link "Nazeera" at bounding box center [1142, 144] width 44 height 18
click at [1468, 96] on button "Open Invoices" at bounding box center [1483, 90] width 109 height 25
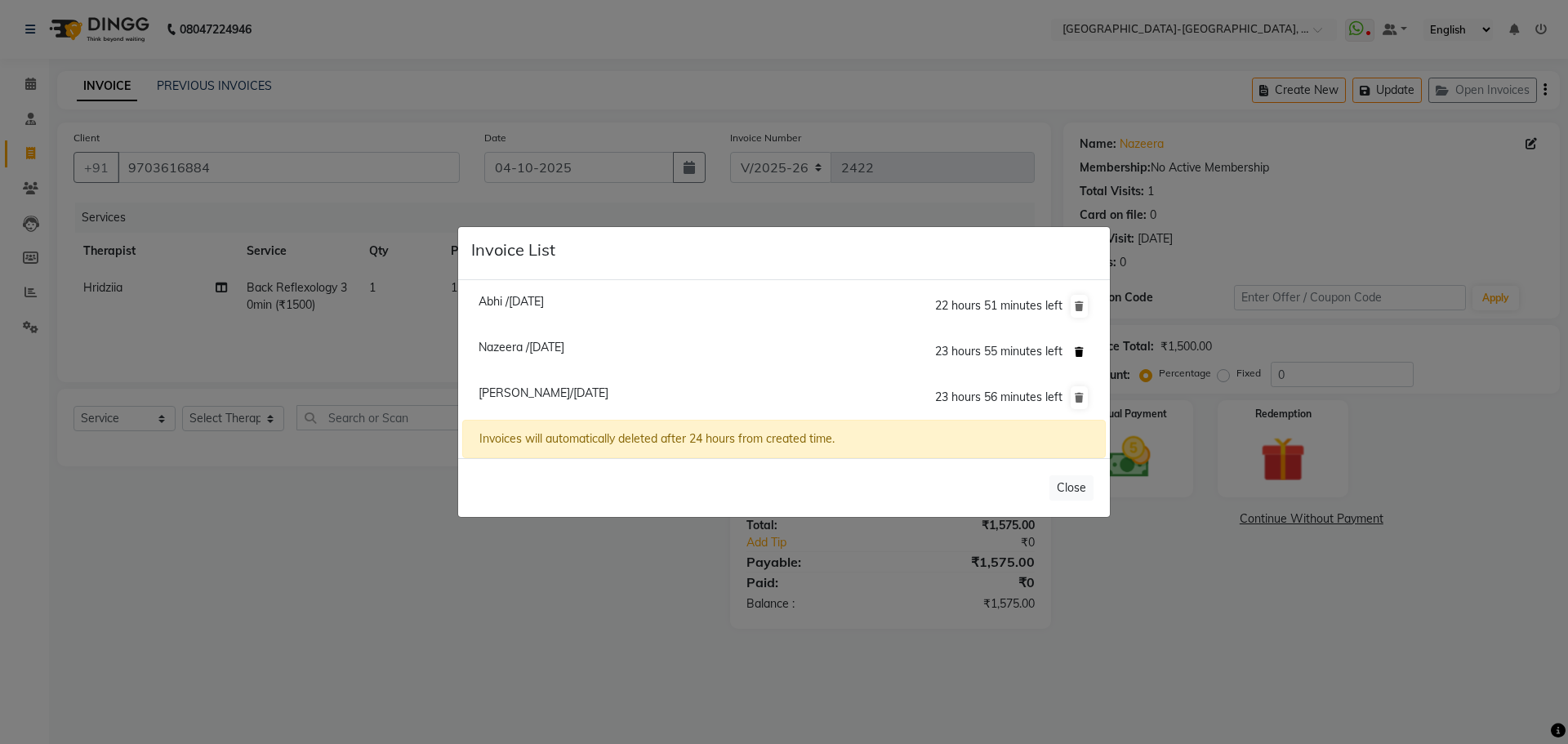
click at [1078, 354] on icon at bounding box center [1079, 352] width 9 height 10
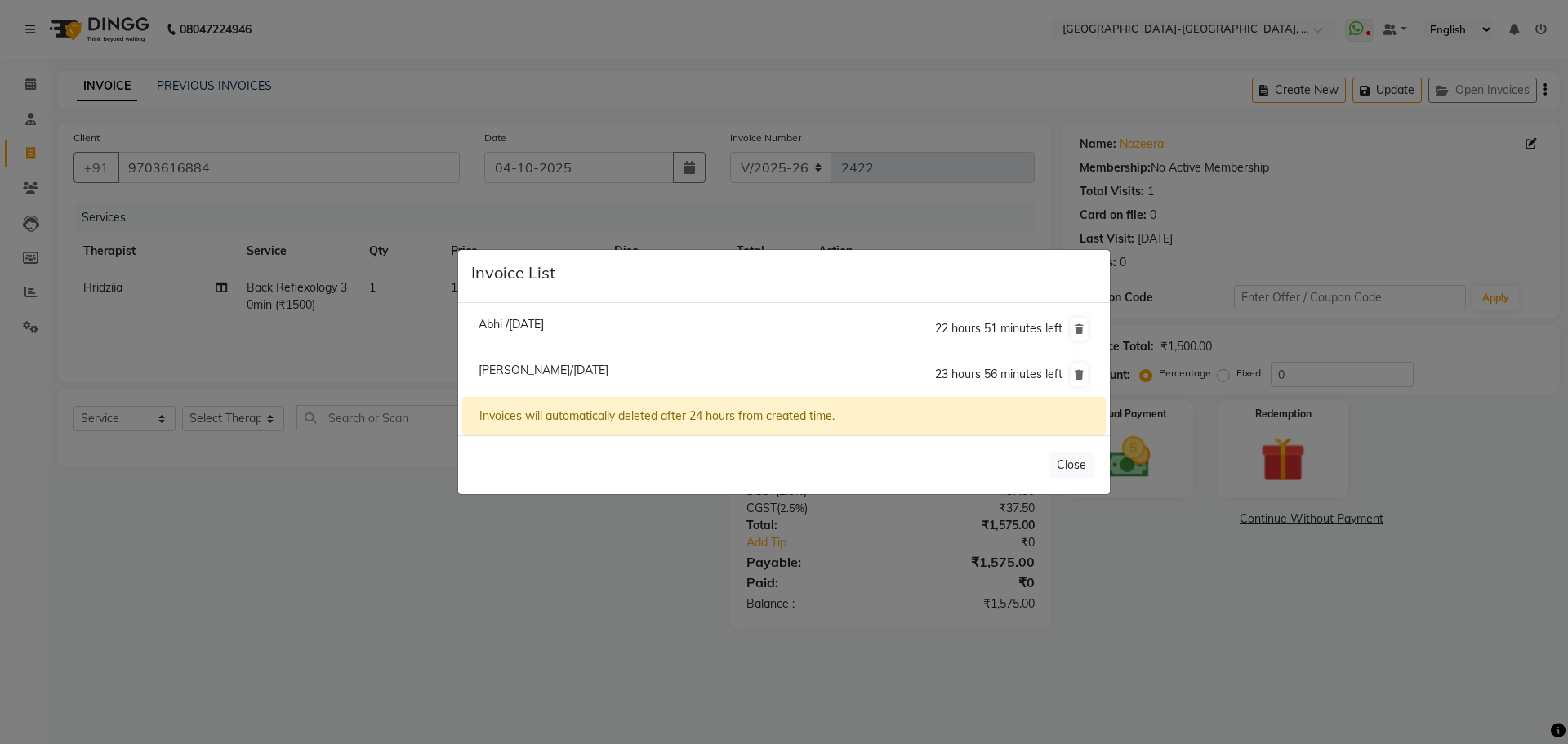
click at [551, 374] on span "Suresh Kalapana/04 October 2025" at bounding box center [543, 370] width 130 height 15
type input "9949093928"
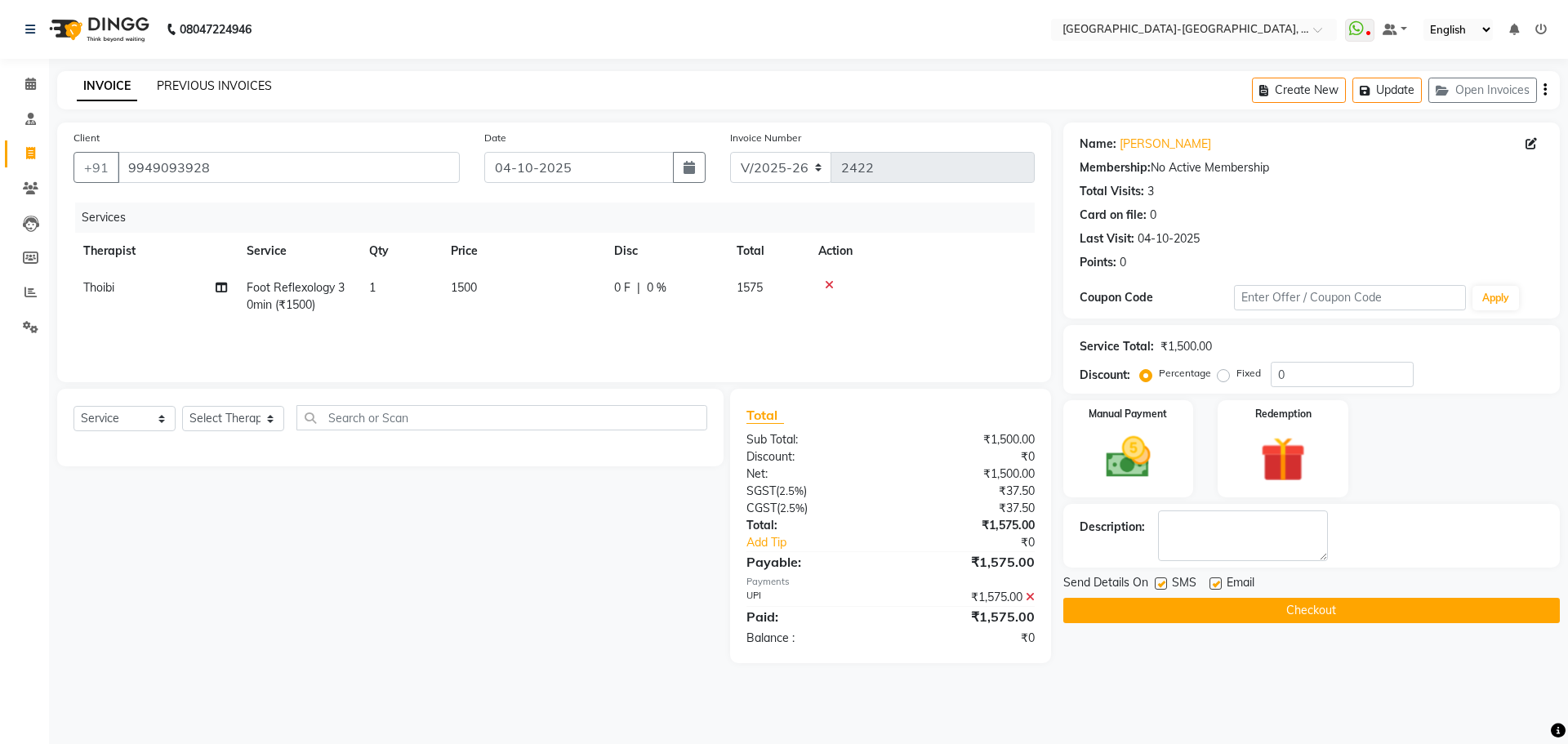
click at [234, 84] on link "PREVIOUS INVOICES" at bounding box center [214, 86] width 115 height 15
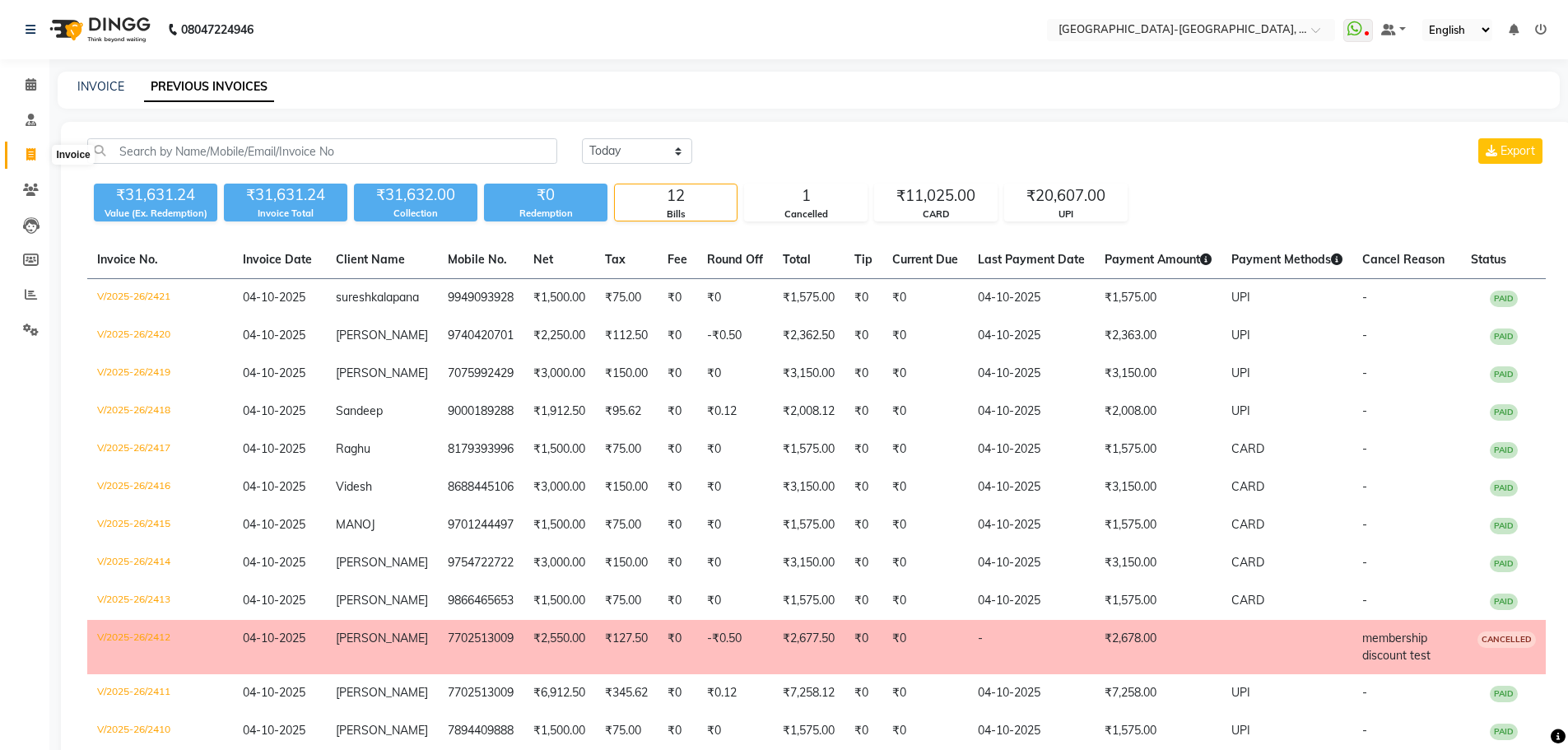
click at [21, 157] on span at bounding box center [31, 155] width 29 height 19
select select "service"
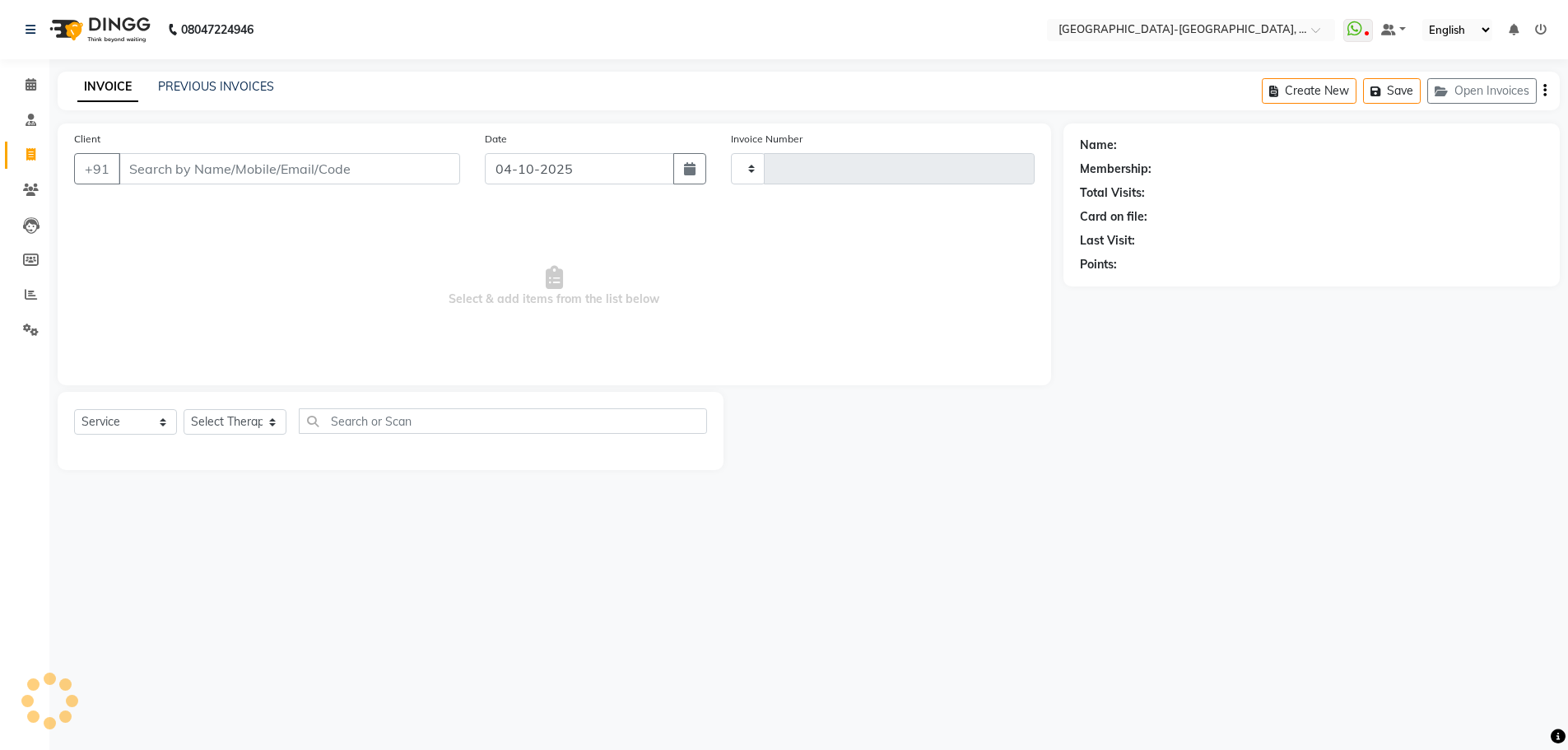
type input "2422"
select select "5851"
click at [1507, 90] on button "Open Invoices" at bounding box center [1495, 91] width 110 height 25
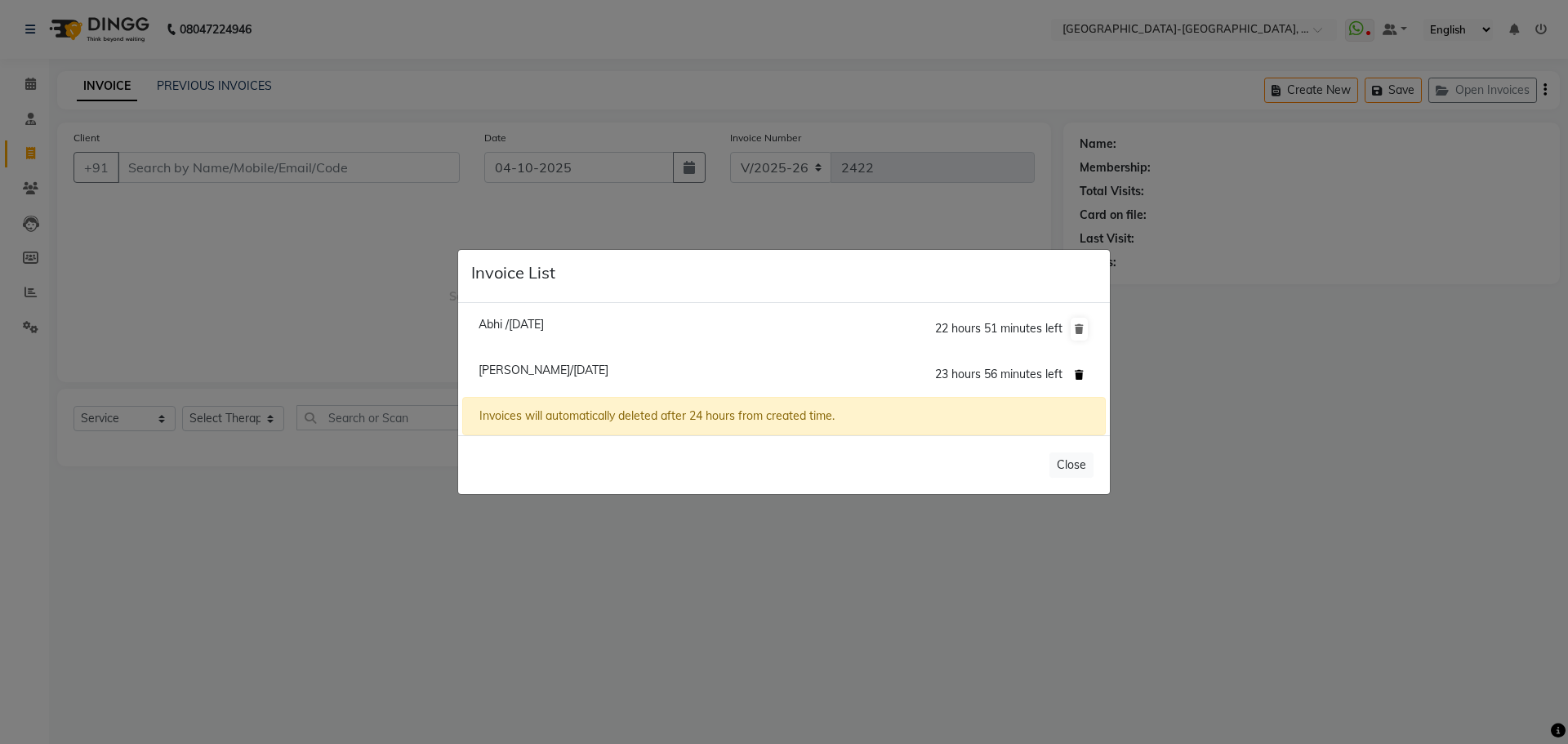
click at [1080, 371] on icon at bounding box center [1079, 375] width 9 height 10
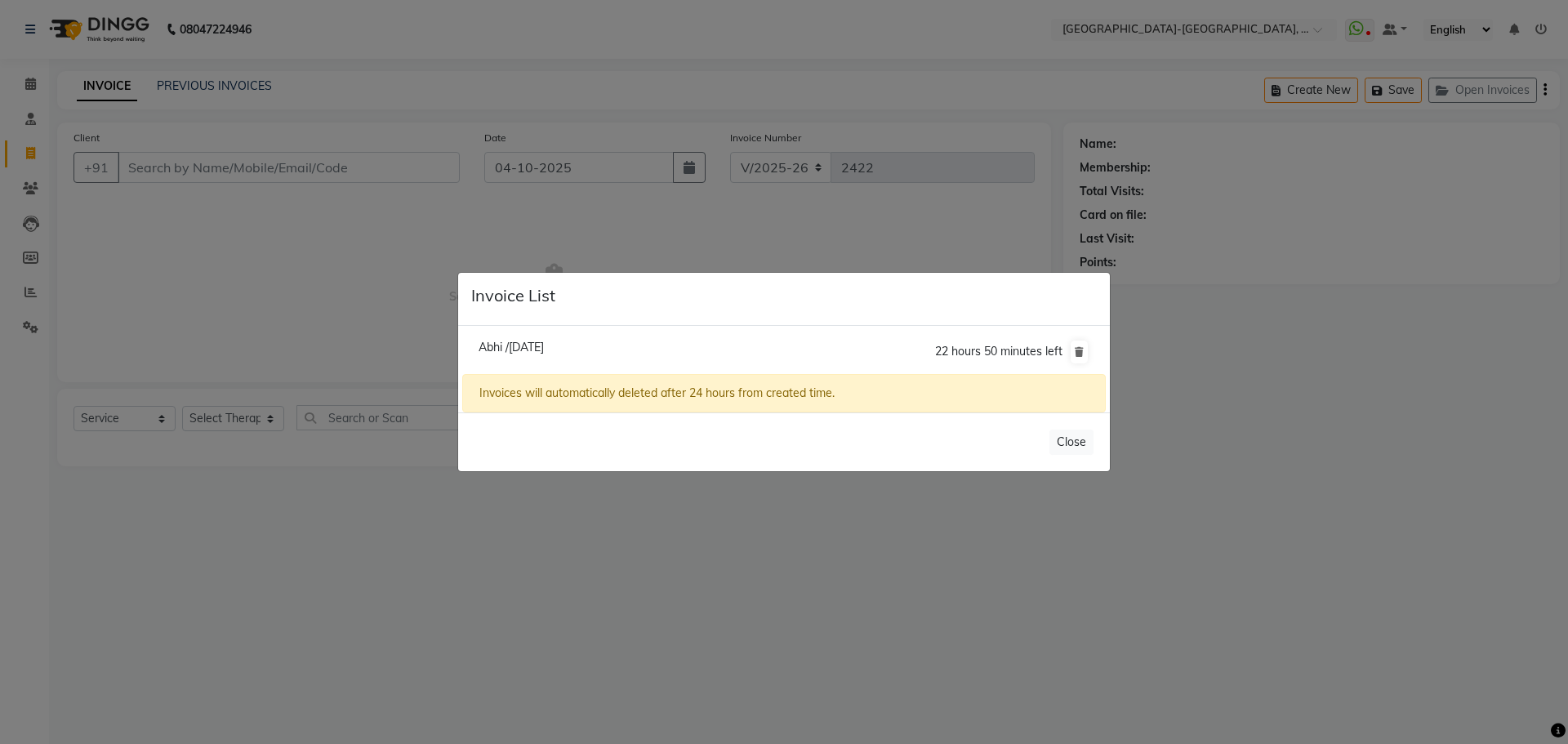
click at [1318, 666] on ngb-modal-window "Invoice List Abhi /04 October 2025 22 hours 50 minutes left Invoices will autom…" at bounding box center [784, 372] width 1568 height 744
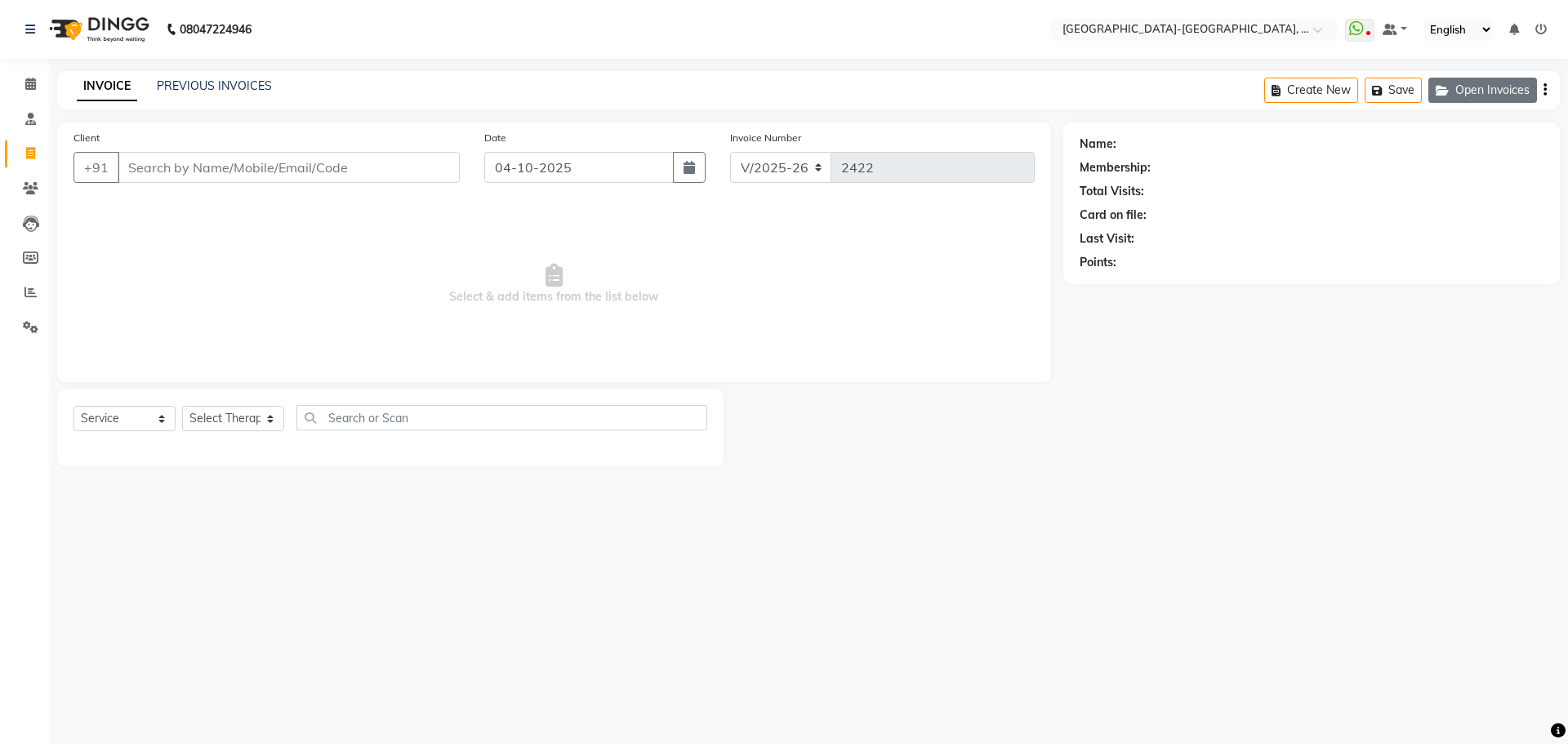
click at [1457, 90] on button "Open Invoices" at bounding box center [1483, 90] width 109 height 25
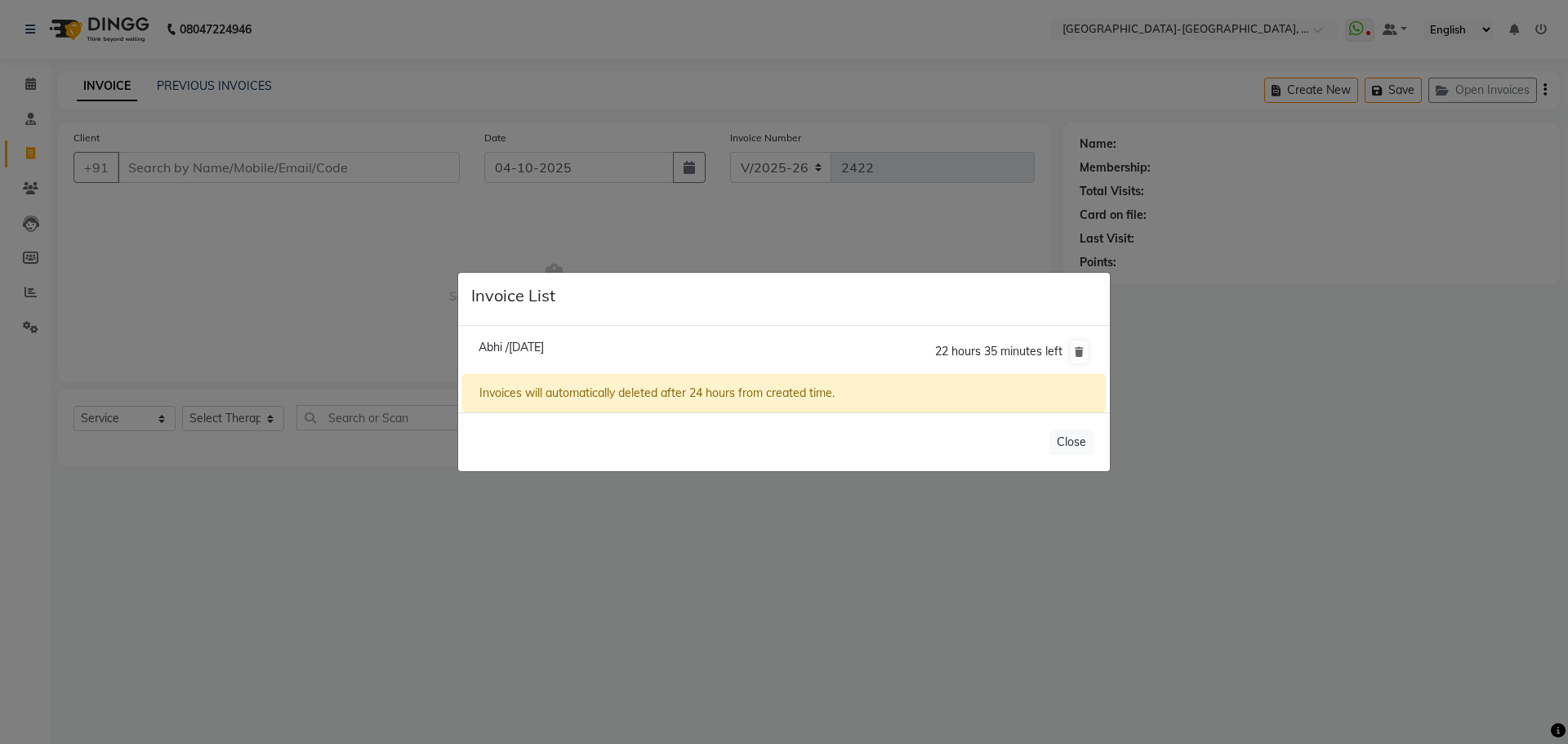
click at [544, 345] on span "Abhi /04 October 2025" at bounding box center [511, 347] width 65 height 15
type input "8309570298"
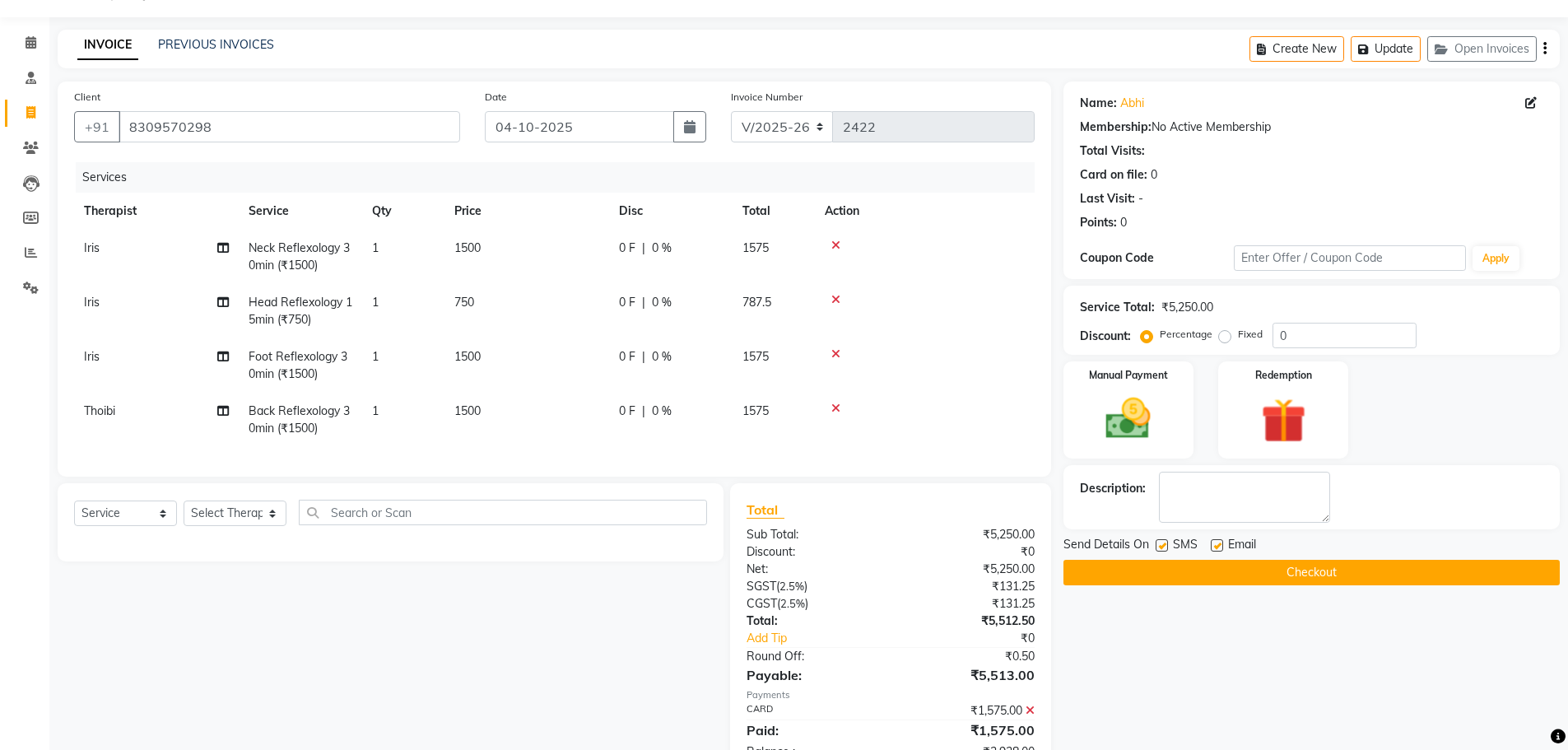
scroll to position [106, 0]
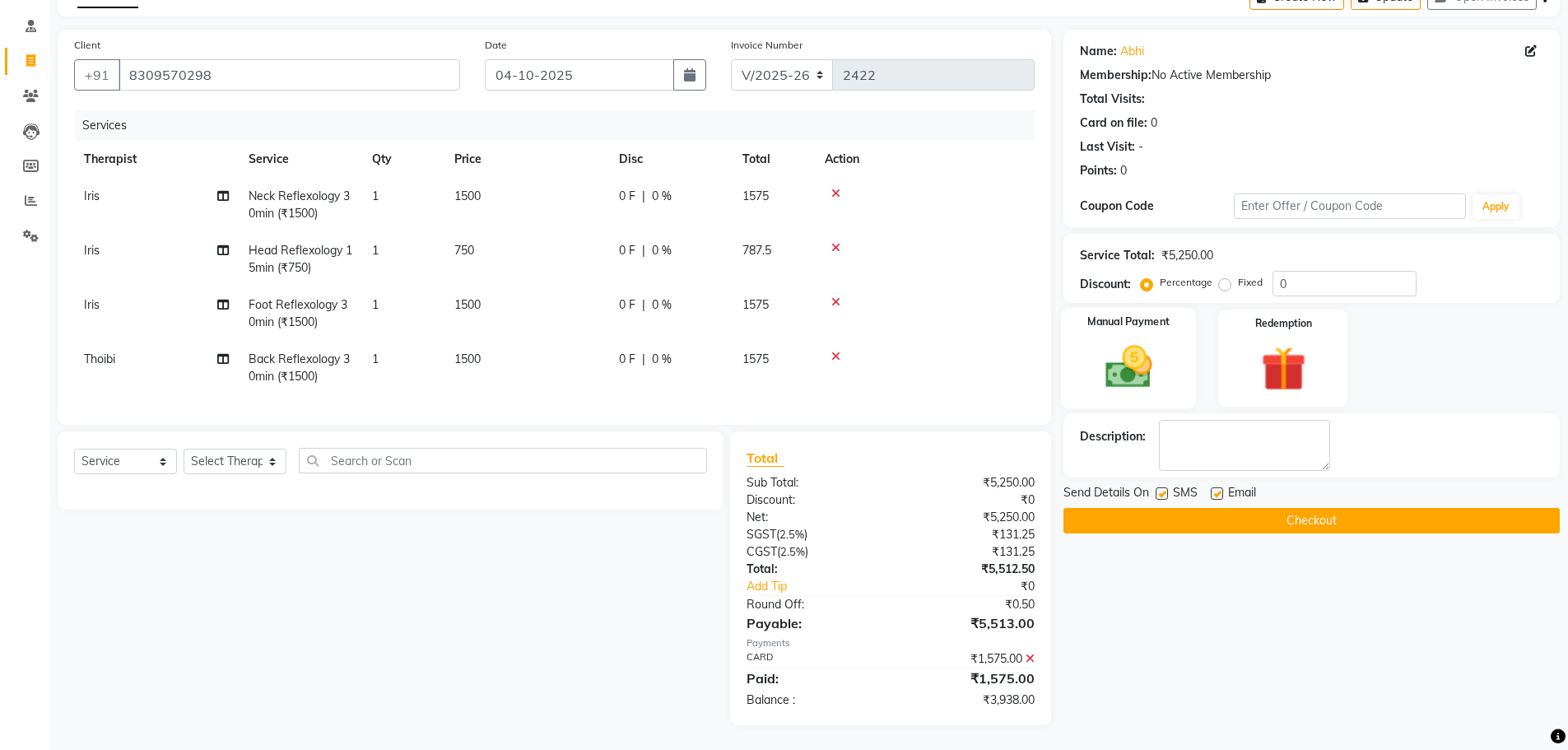
click at [1152, 374] on img at bounding box center [1129, 366] width 76 height 53
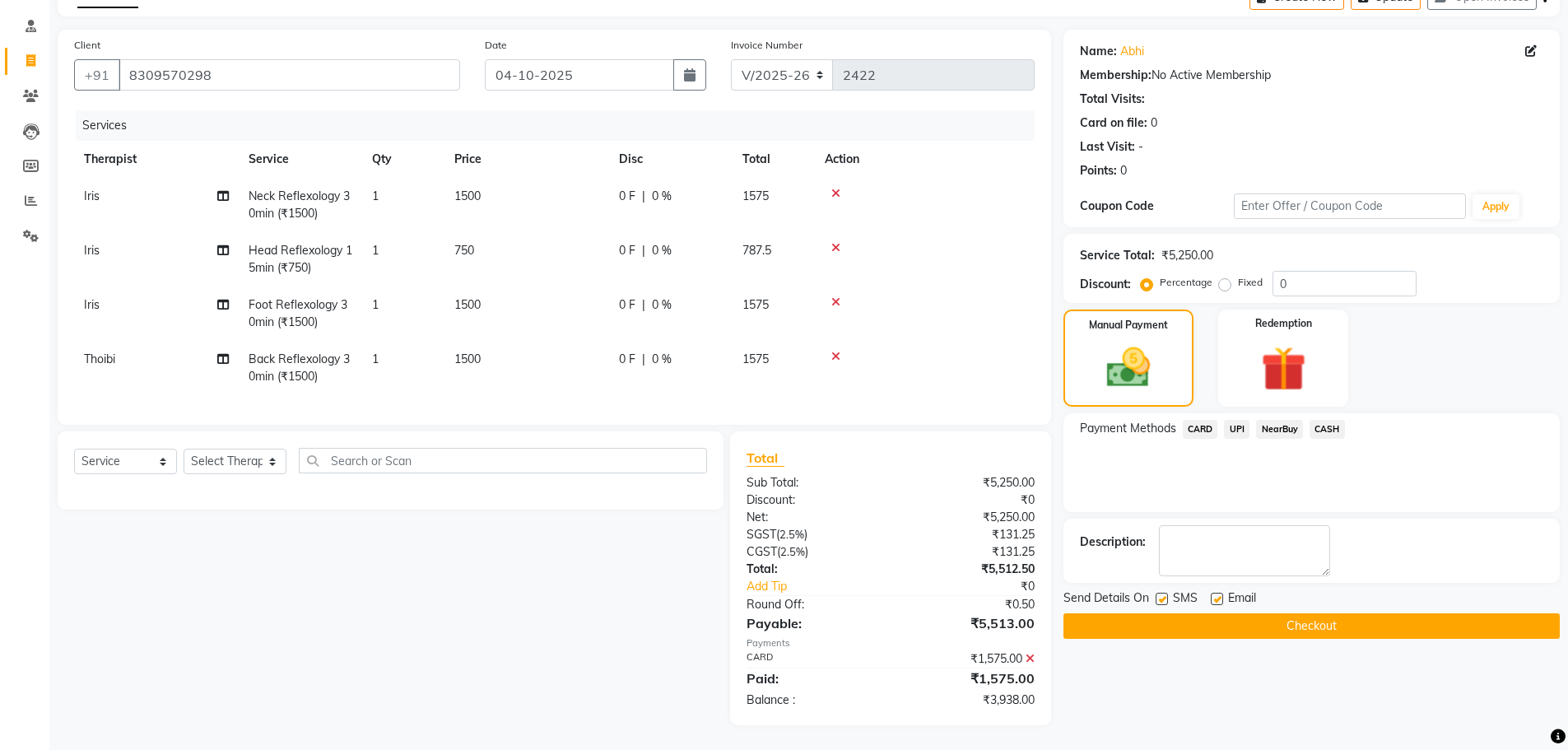
click at [1208, 420] on span "CARD" at bounding box center [1200, 429] width 35 height 19
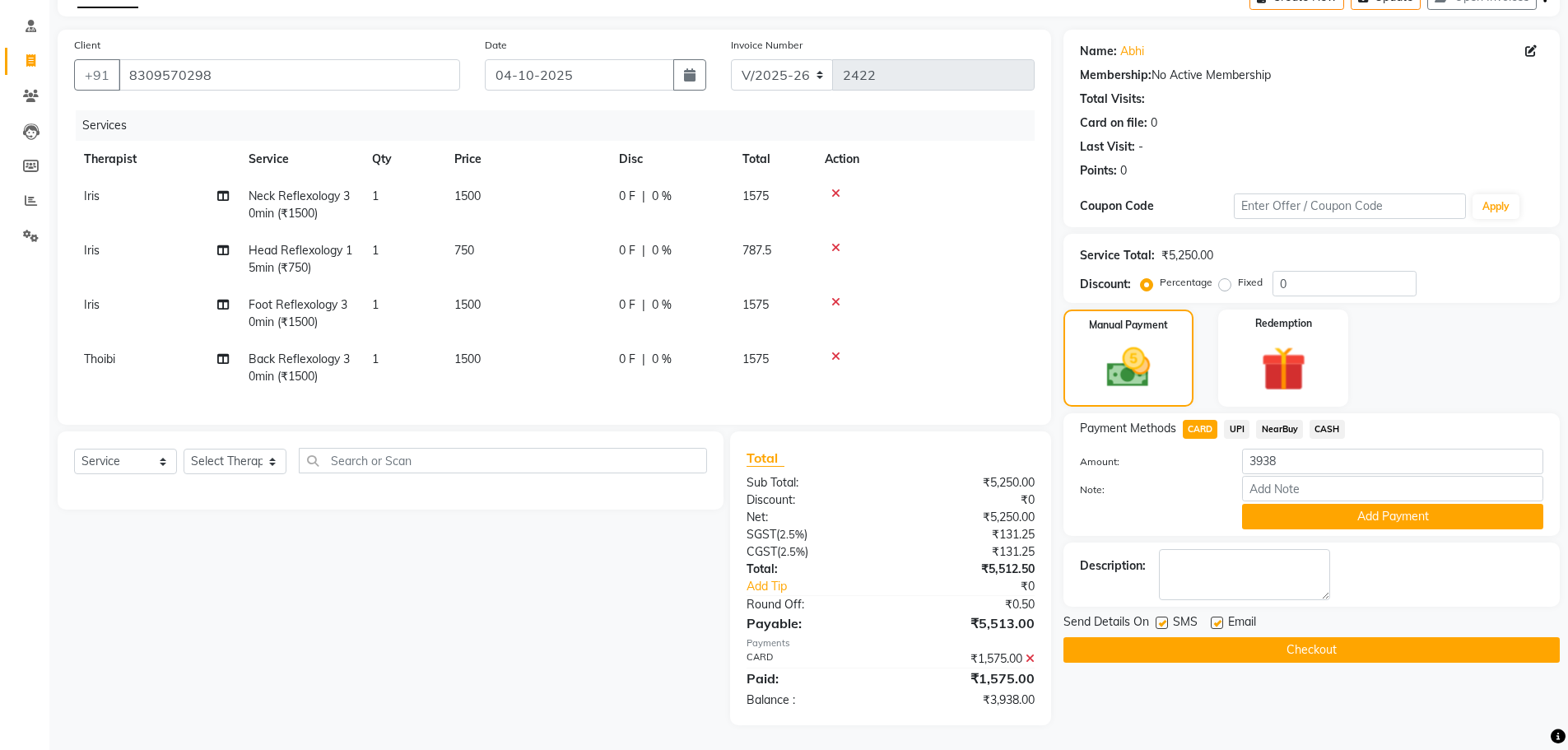
click at [1289, 505] on button "Add Payment" at bounding box center [1392, 517] width 301 height 25
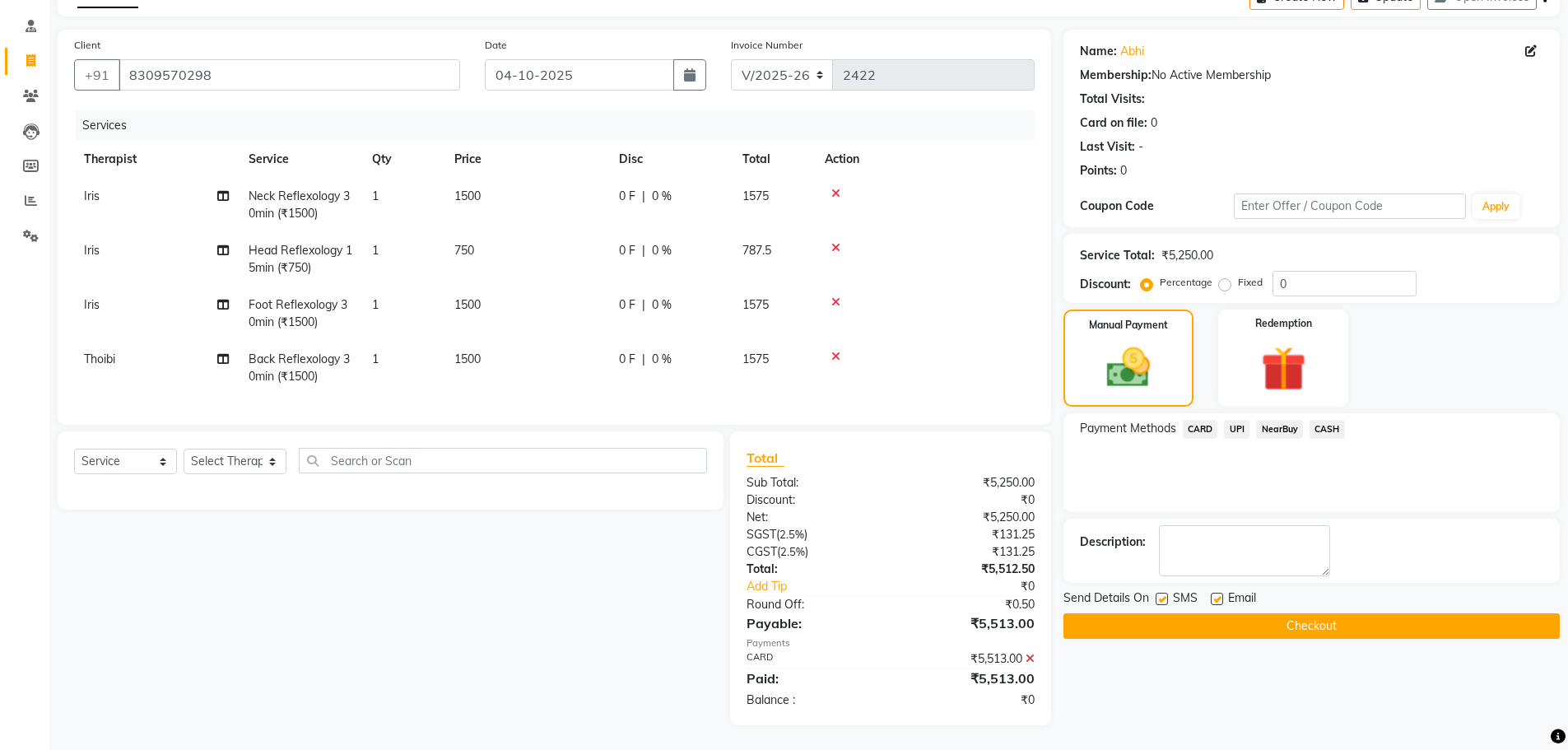
click at [1279, 613] on button "Checkout" at bounding box center [1312, 625] width 497 height 25
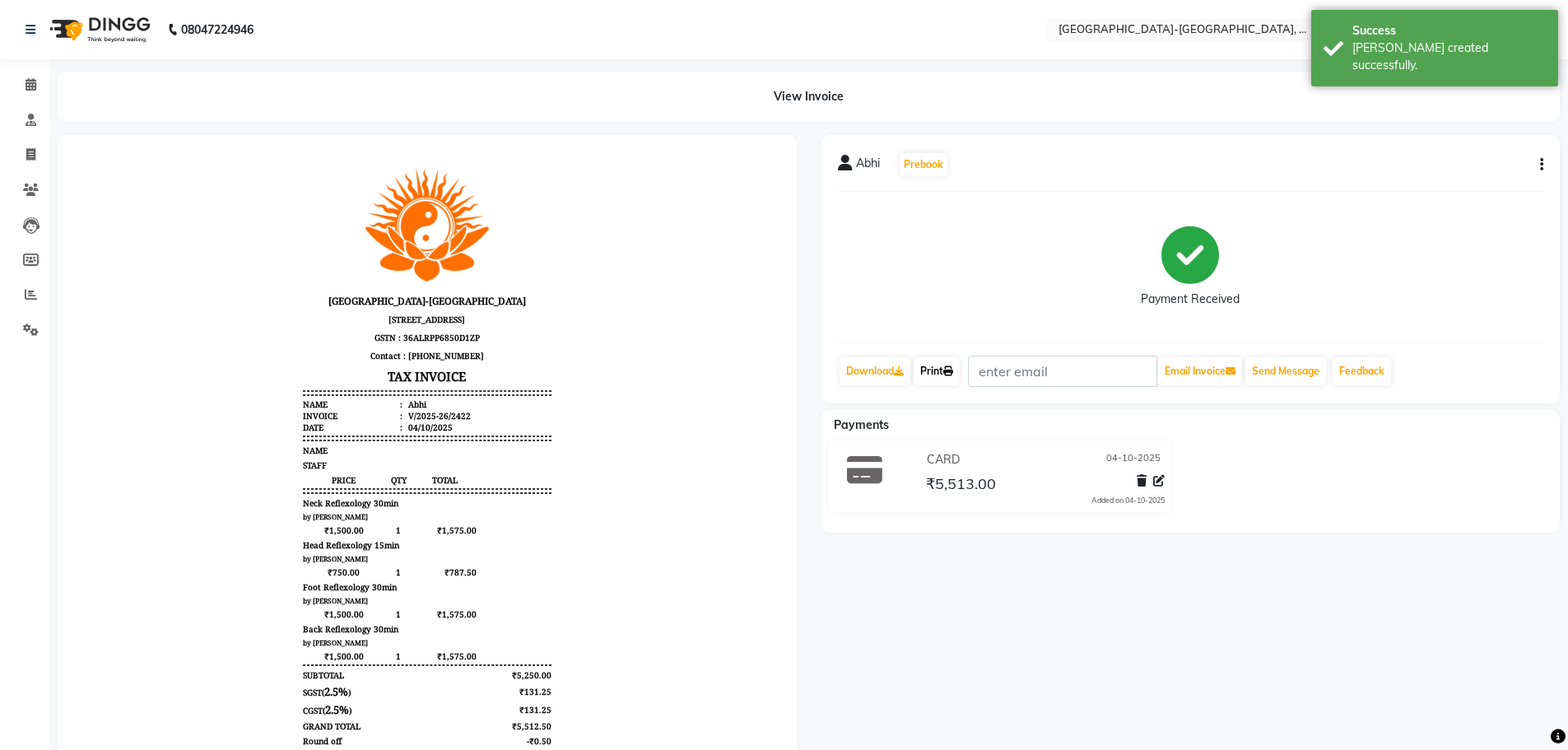
click at [947, 379] on link "Print" at bounding box center [937, 371] width 46 height 28
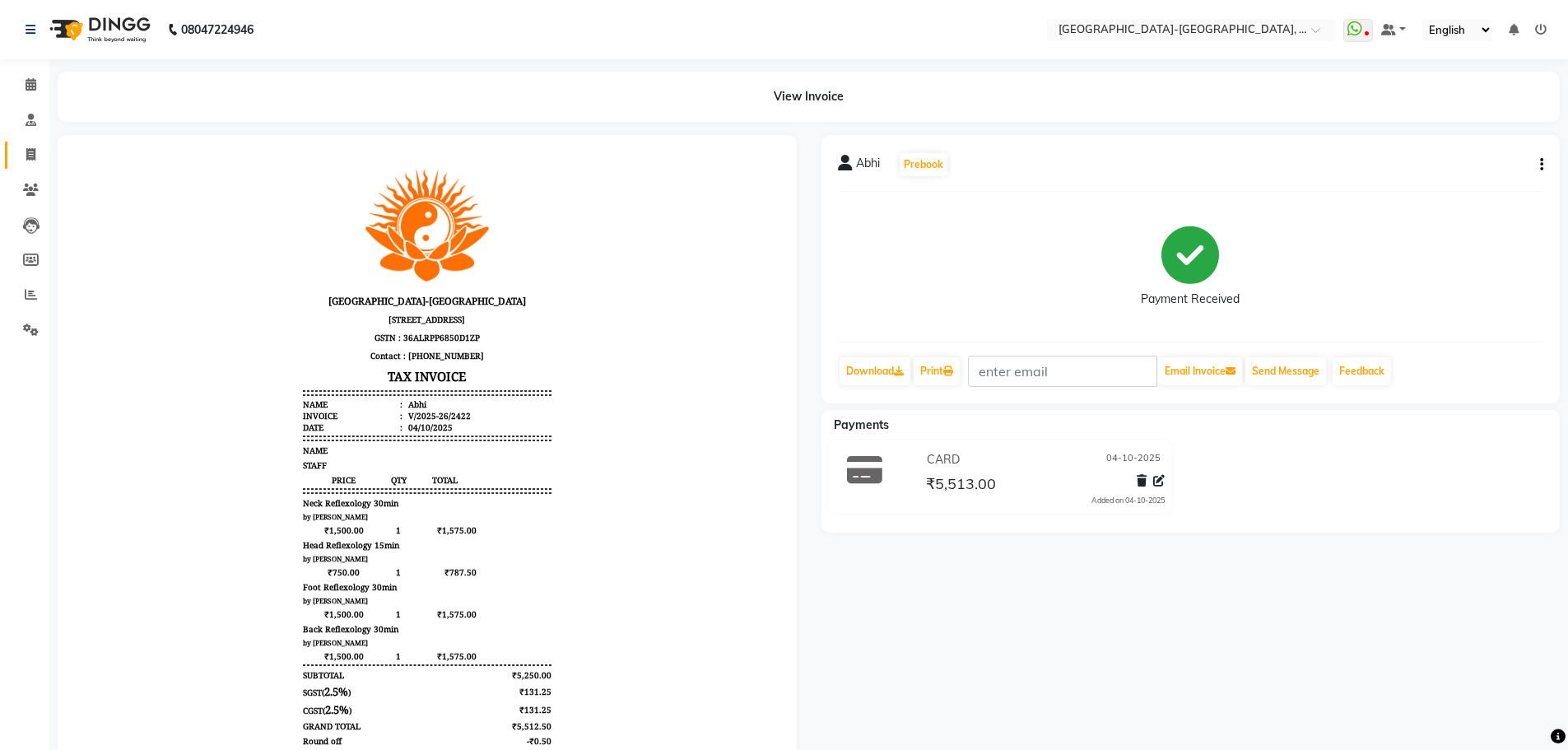
drag, startPoint x: 13, startPoint y: 153, endPoint x: 25, endPoint y: 157, distance: 12.6
click at [13, 153] on link "Invoice" at bounding box center [24, 155] width 40 height 27
select select "service"
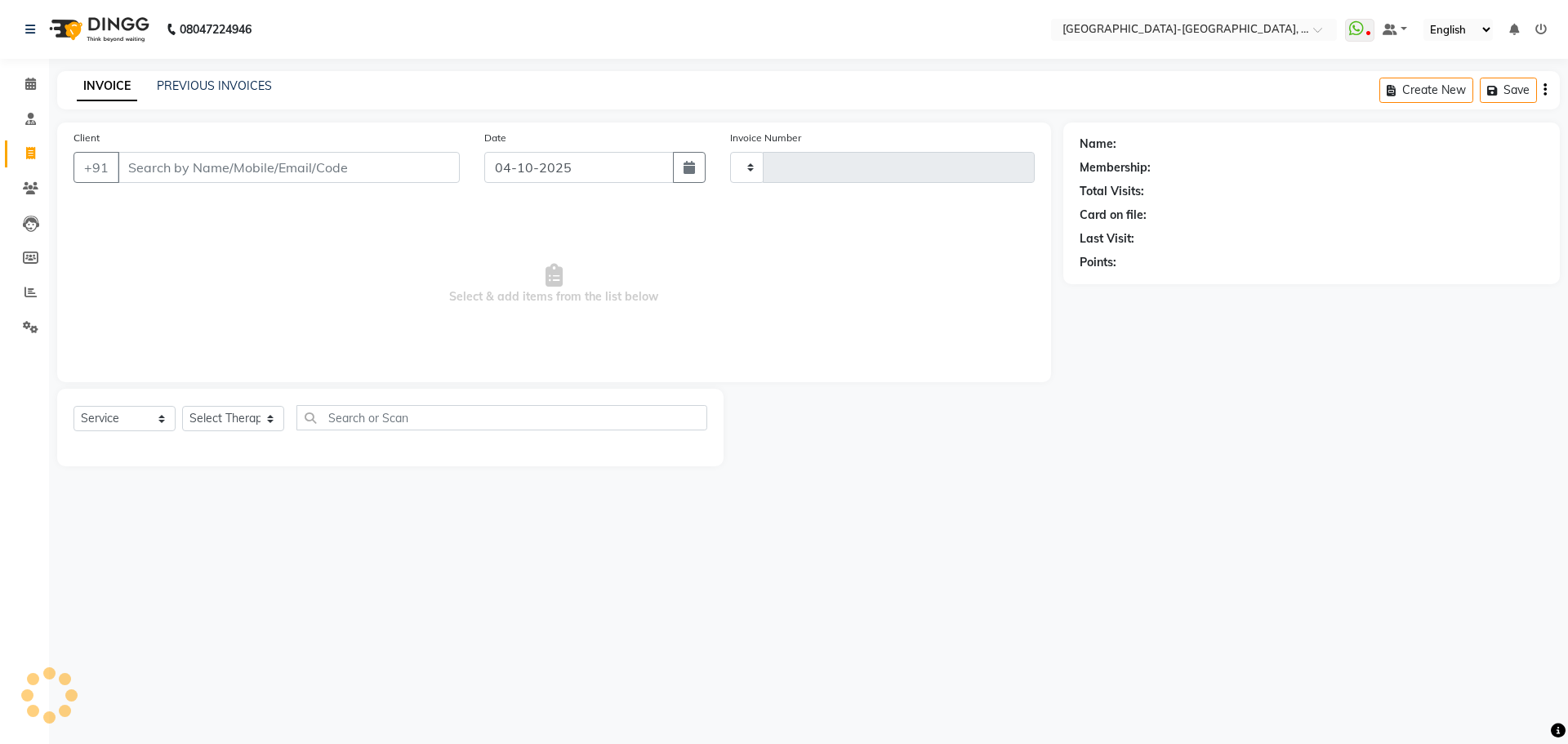
type input "2423"
select select "5851"
click at [219, 67] on div "08047224946 Select Location × Akshar Wellness Center-kothaguda, Kothaguda Whats…" at bounding box center [784, 372] width 1568 height 744
click at [223, 98] on div "INVOICE PREVIOUS INVOICES Create New Save" at bounding box center [808, 90] width 1503 height 38
click at [218, 90] on link "PREVIOUS INVOICES" at bounding box center [214, 86] width 115 height 15
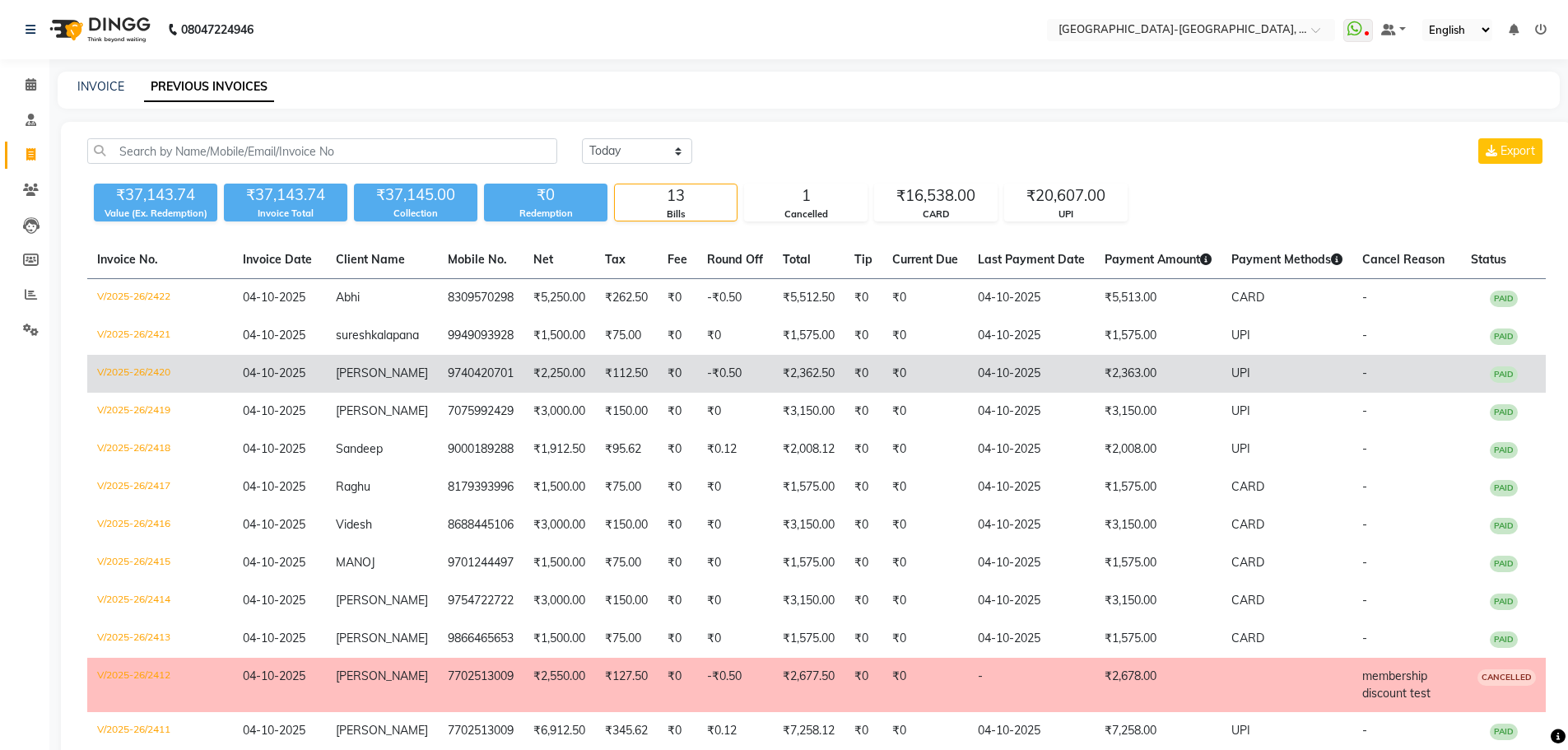
click at [358, 380] on span "[PERSON_NAME]" at bounding box center [381, 373] width 92 height 15
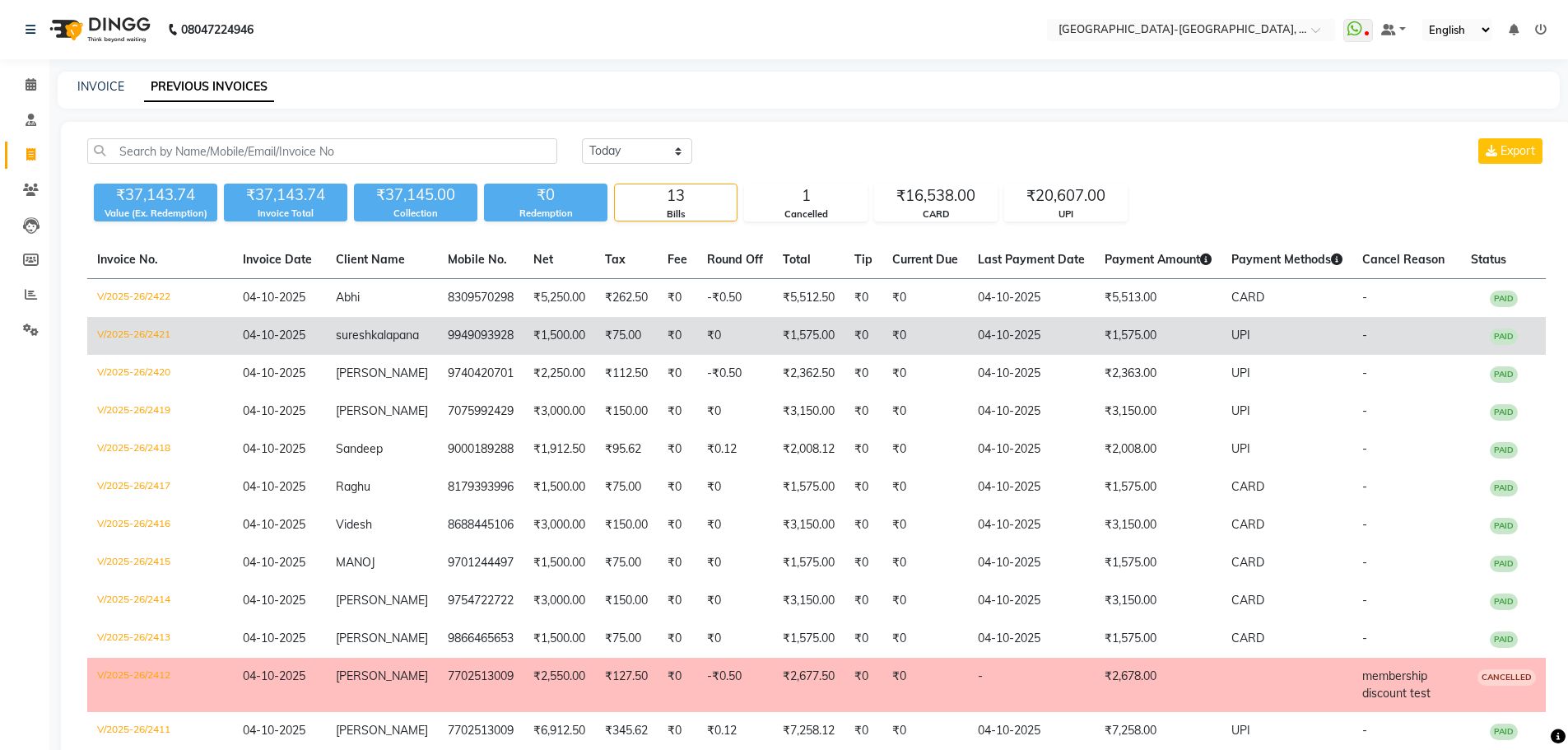
click at [371, 342] on span "kalapana" at bounding box center [395, 335] width 48 height 15
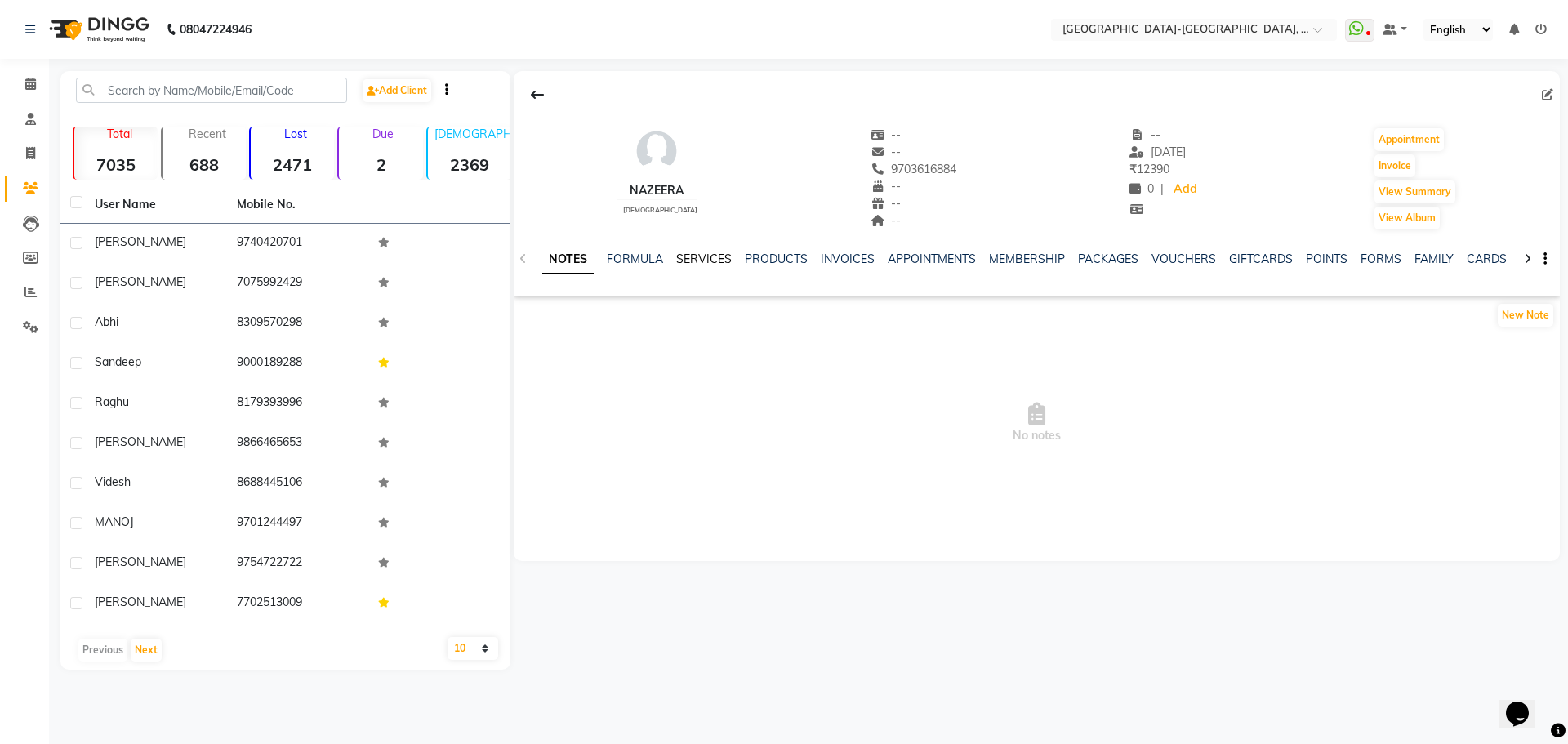
drag, startPoint x: 698, startPoint y: 261, endPoint x: 778, endPoint y: 268, distance: 80.3
click at [698, 261] on link "SERVICES" at bounding box center [703, 259] width 55 height 15
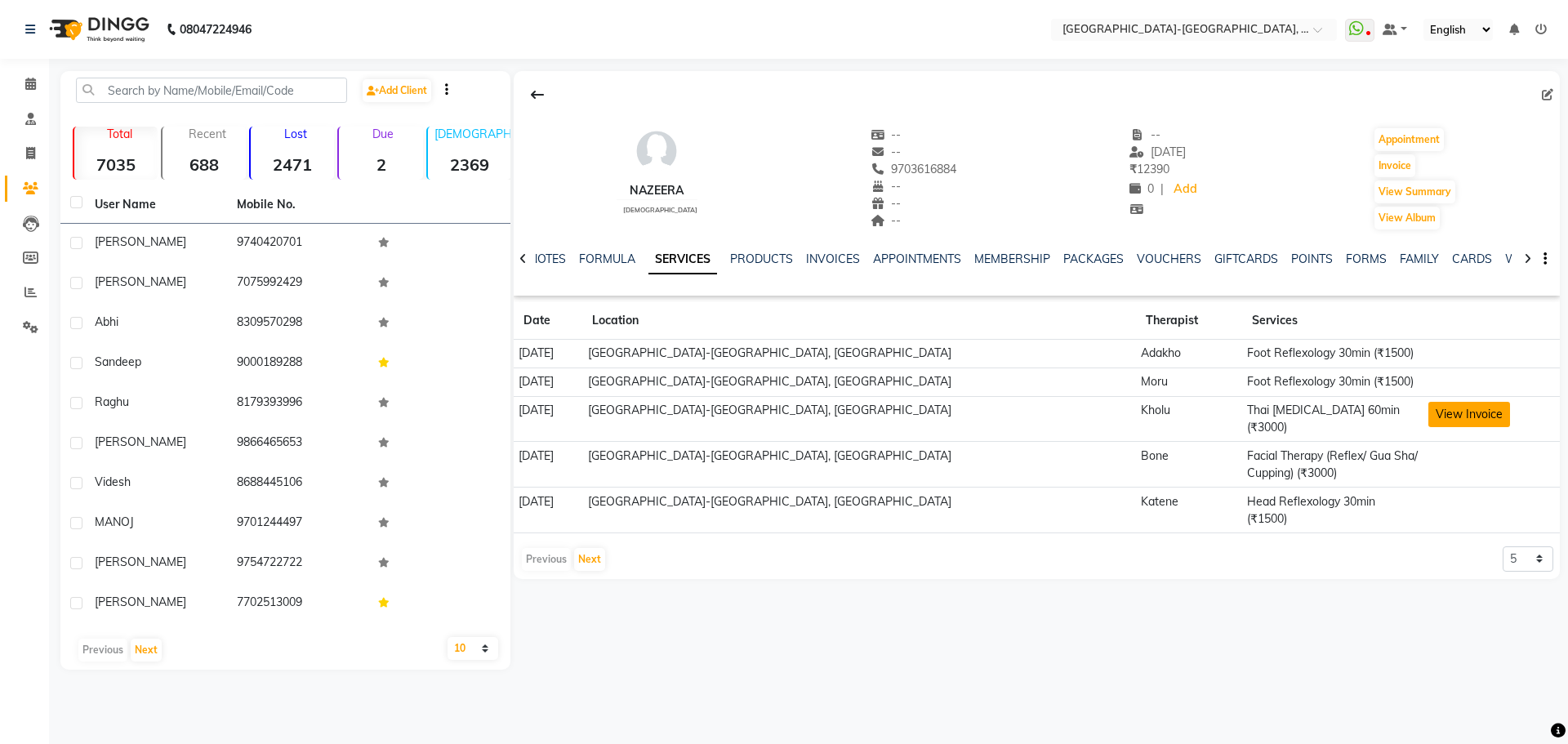
click at [1461, 410] on button "View Invoice" at bounding box center [1469, 414] width 82 height 25
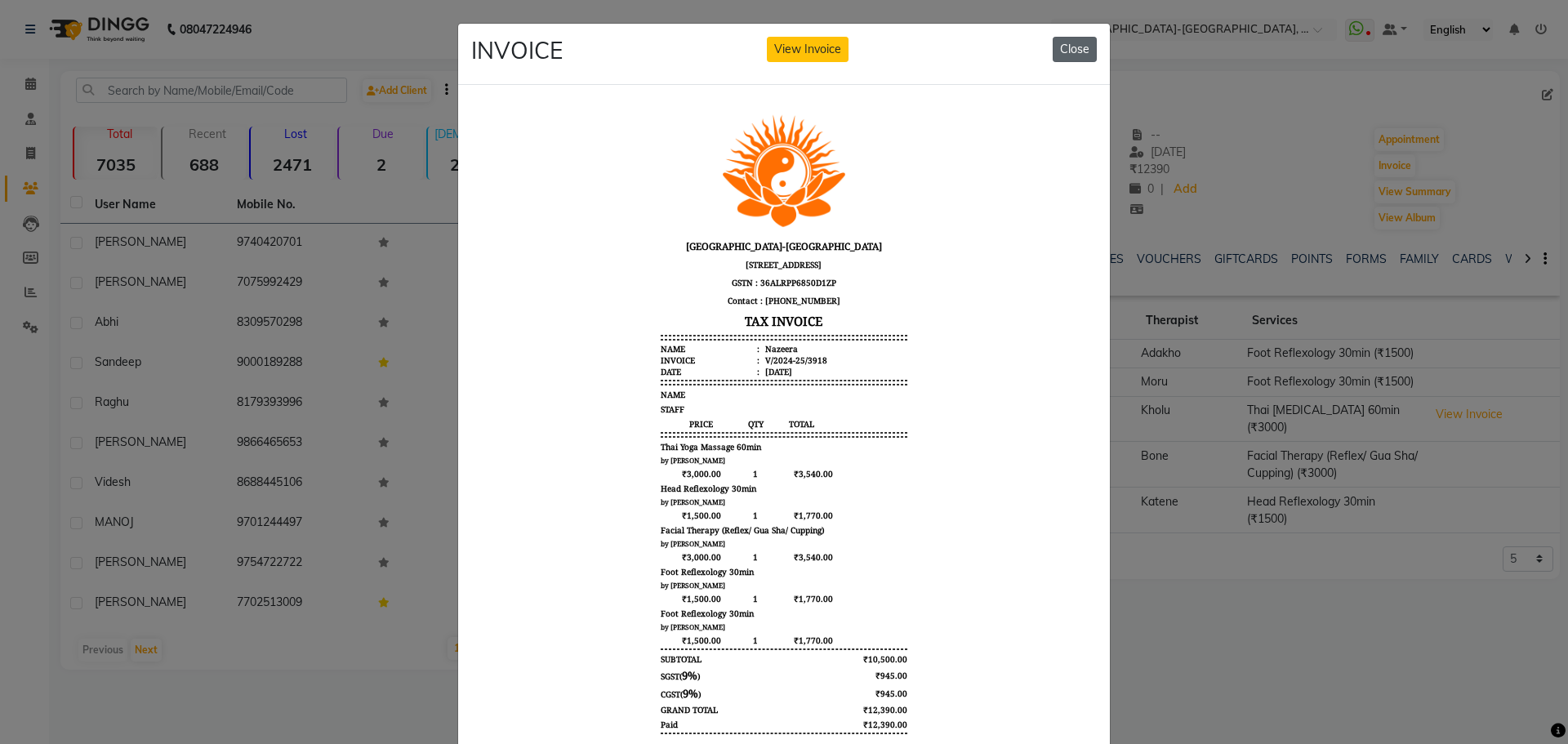
click at [1076, 57] on button "Close" at bounding box center [1075, 49] width 44 height 25
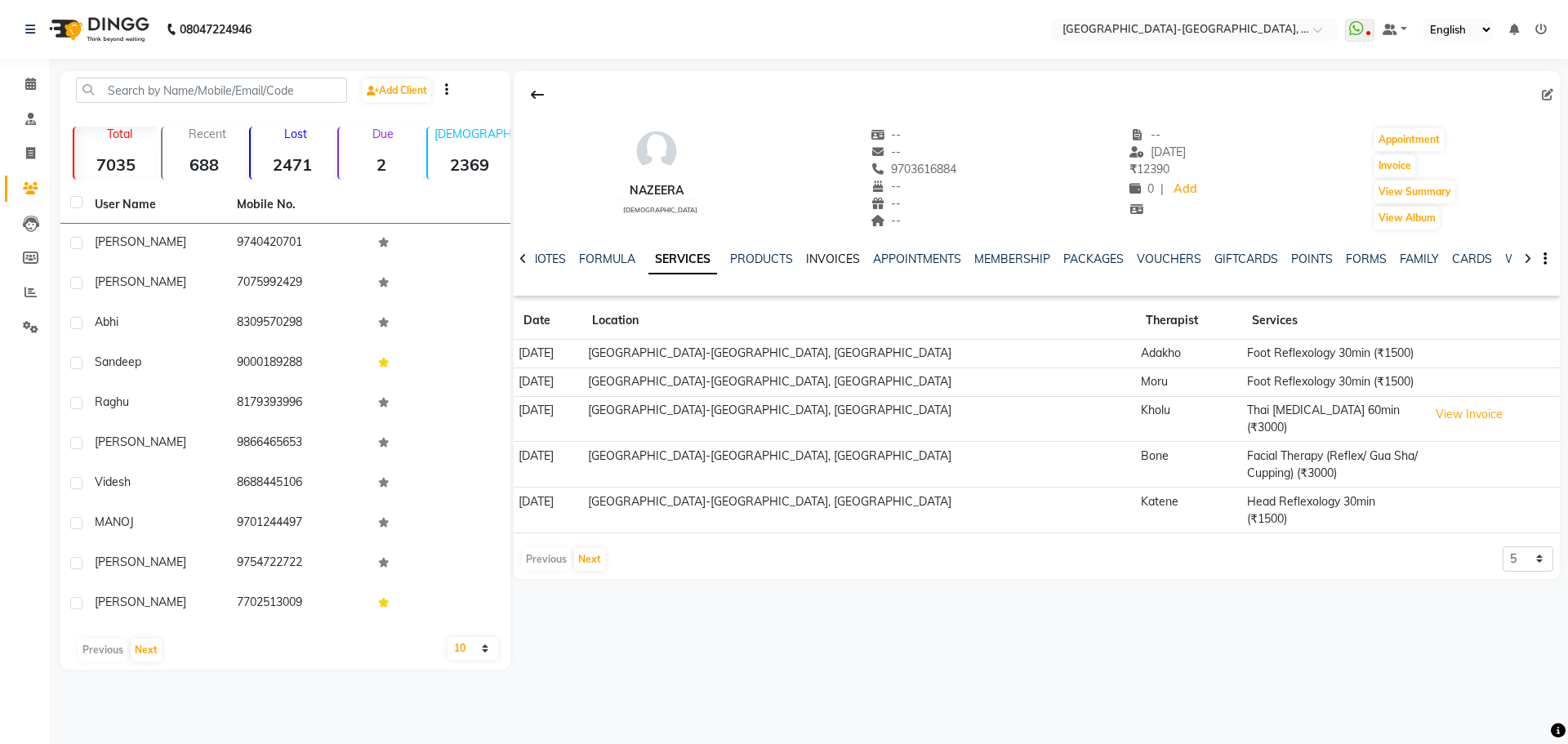
click at [826, 259] on link "INVOICES" at bounding box center [833, 259] width 54 height 15
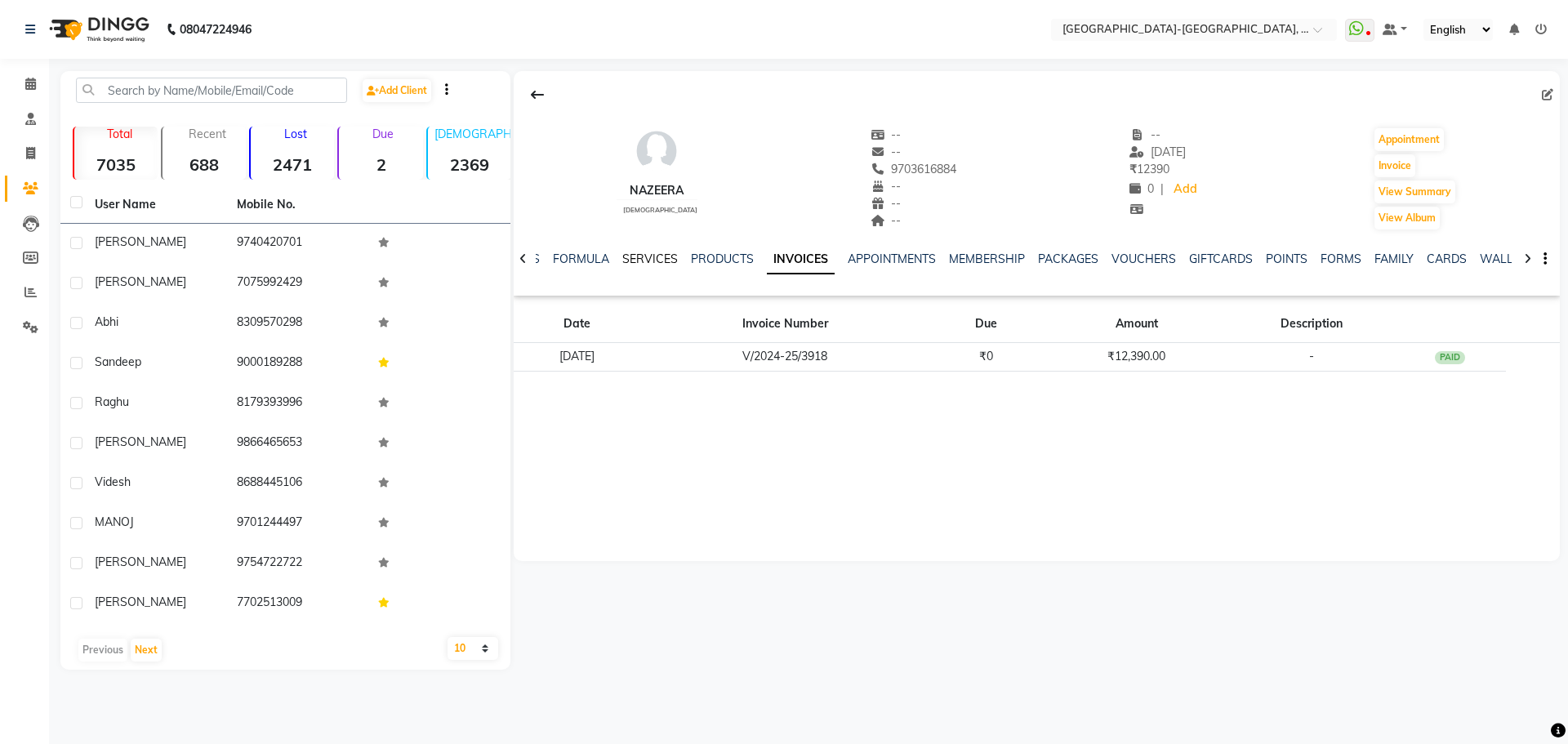
click at [672, 256] on link "SERVICES" at bounding box center [650, 259] width 55 height 15
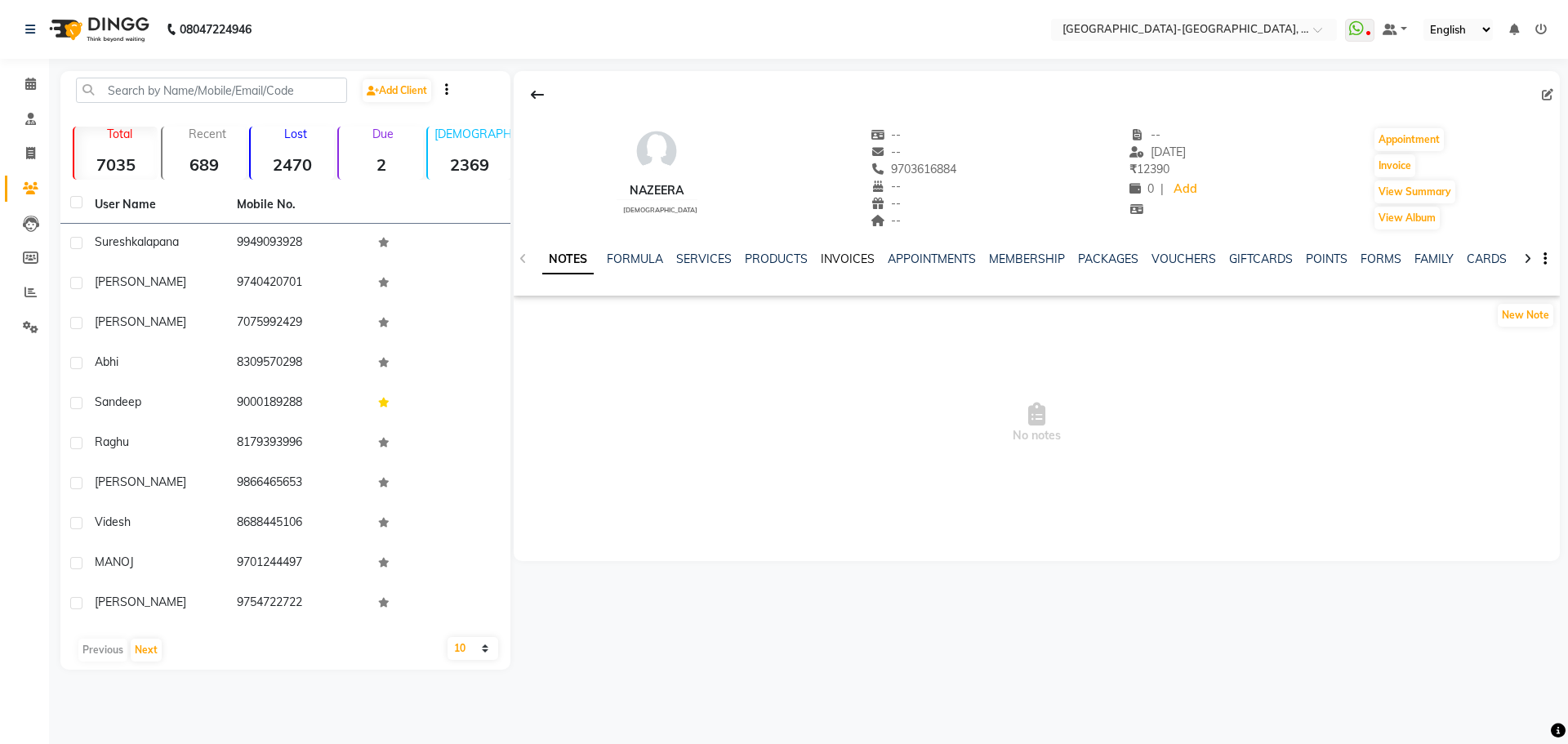
click at [848, 257] on link "INVOICES" at bounding box center [847, 259] width 54 height 15
